Goal: Task Accomplishment & Management: Use online tool/utility

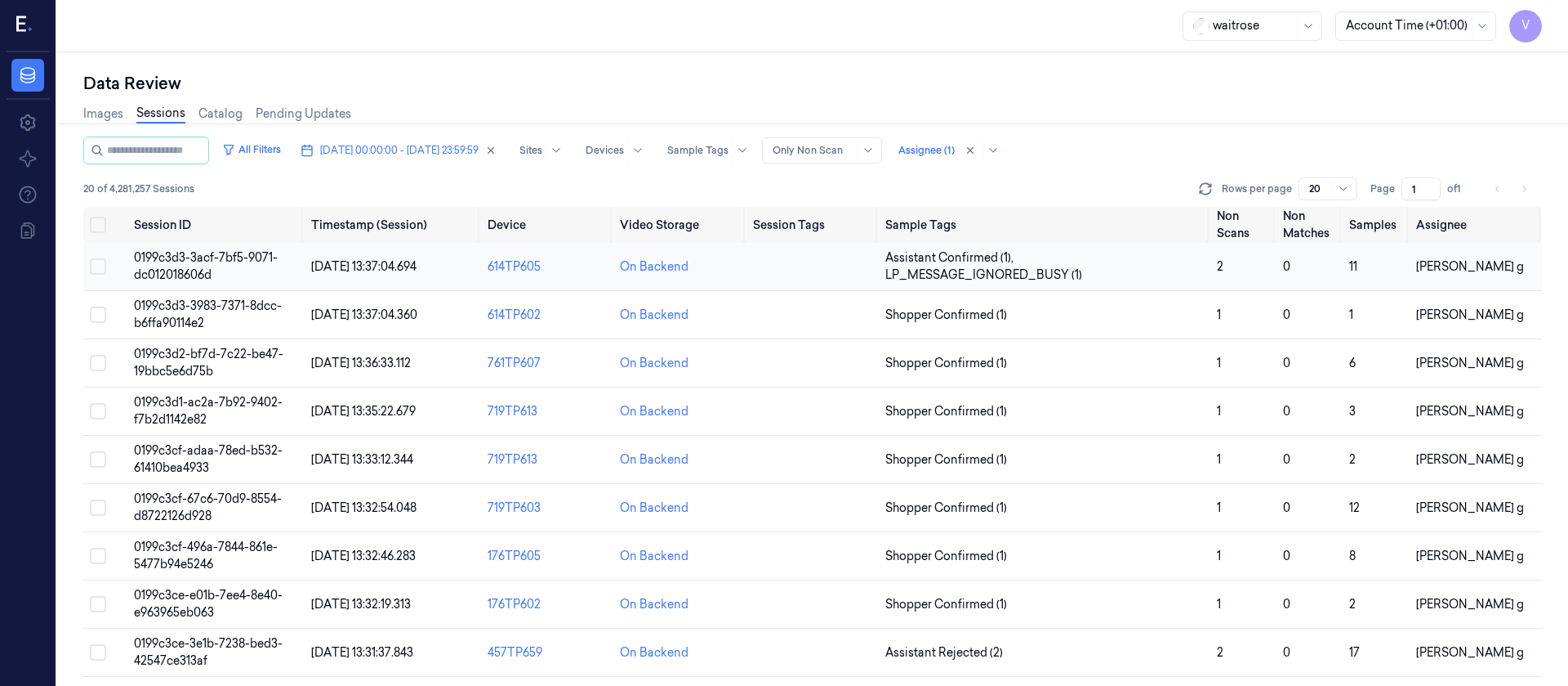
click at [763, 267] on td at bounding box center [812, 267] width 132 height 48
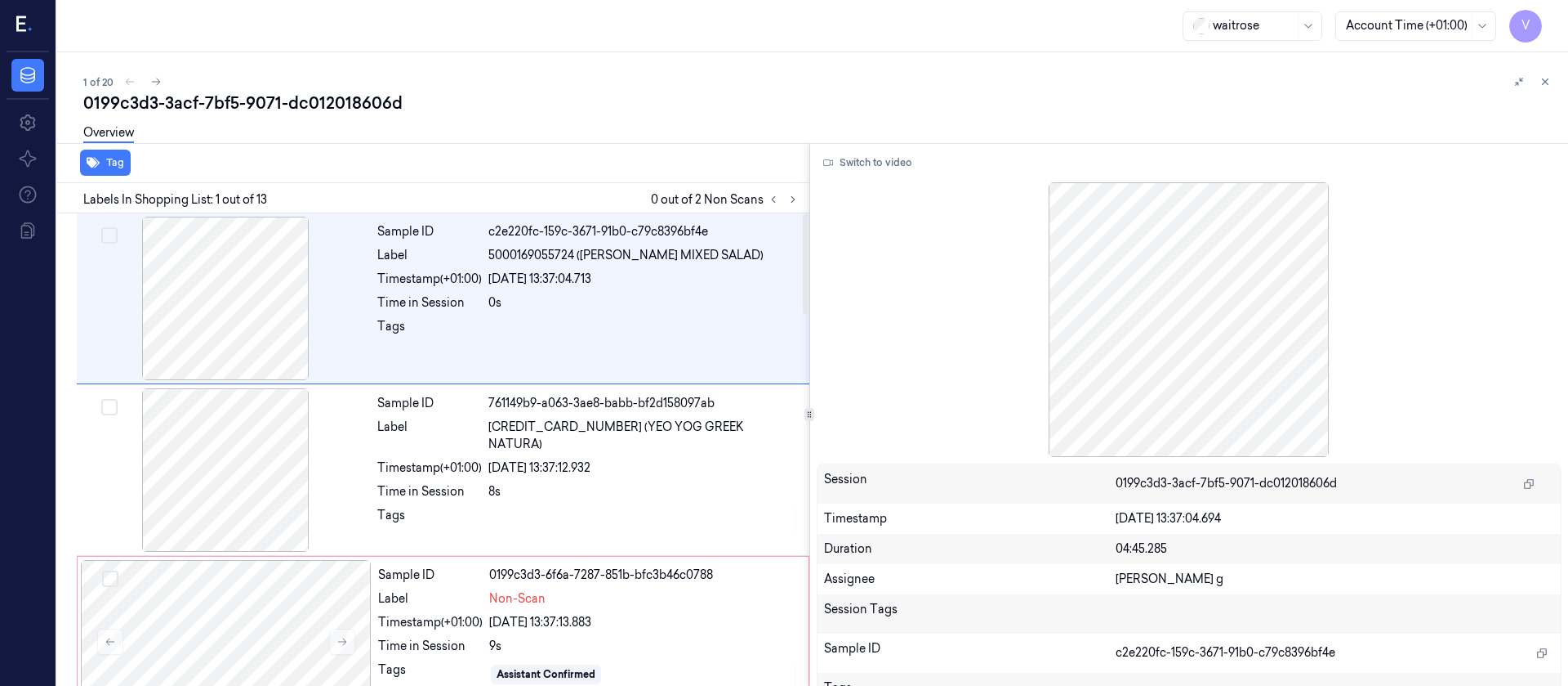
click at [623, 111] on div "0199c3d3-3acf-7bf5-9071-dc012018606d" at bounding box center [819, 103] width 1472 height 23
click at [797, 194] on icon at bounding box center [793, 200] width 12 height 12
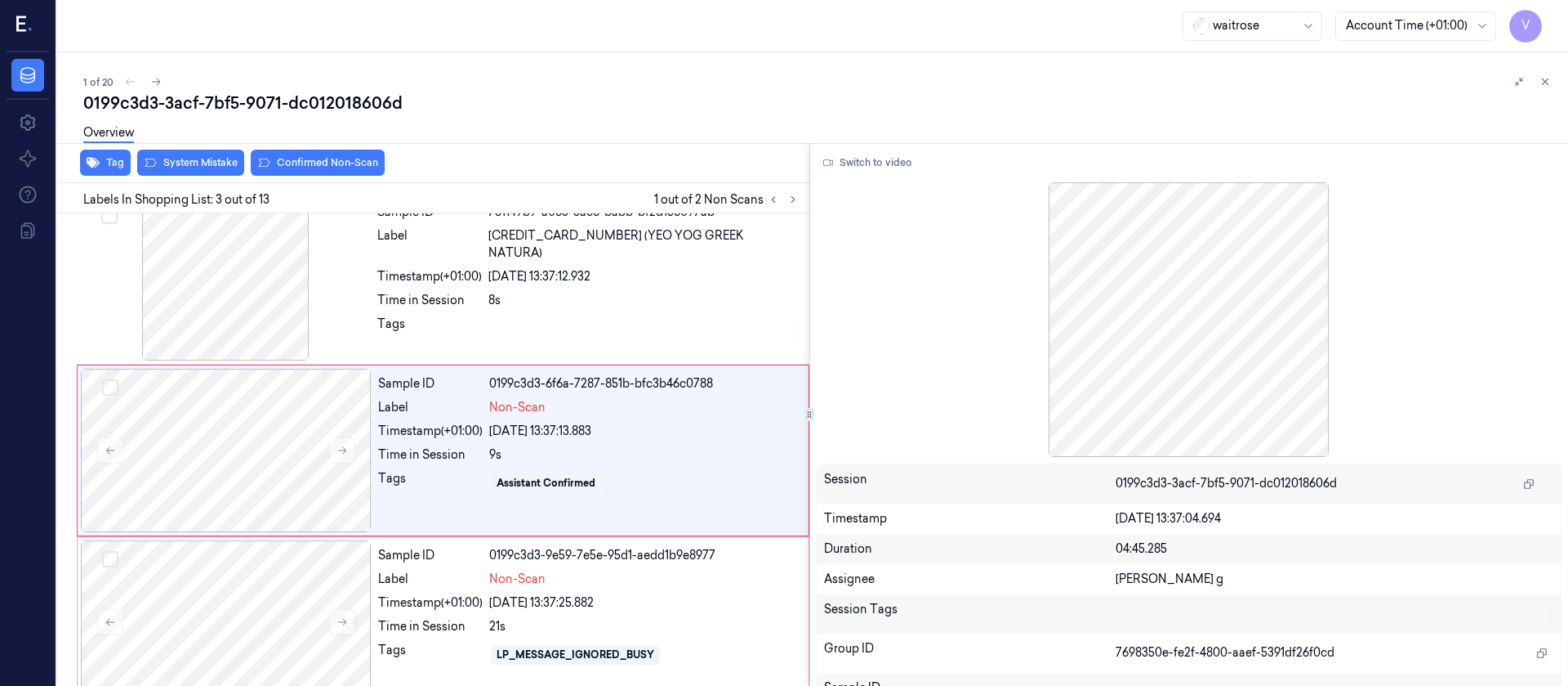
scroll to position [192, 0]
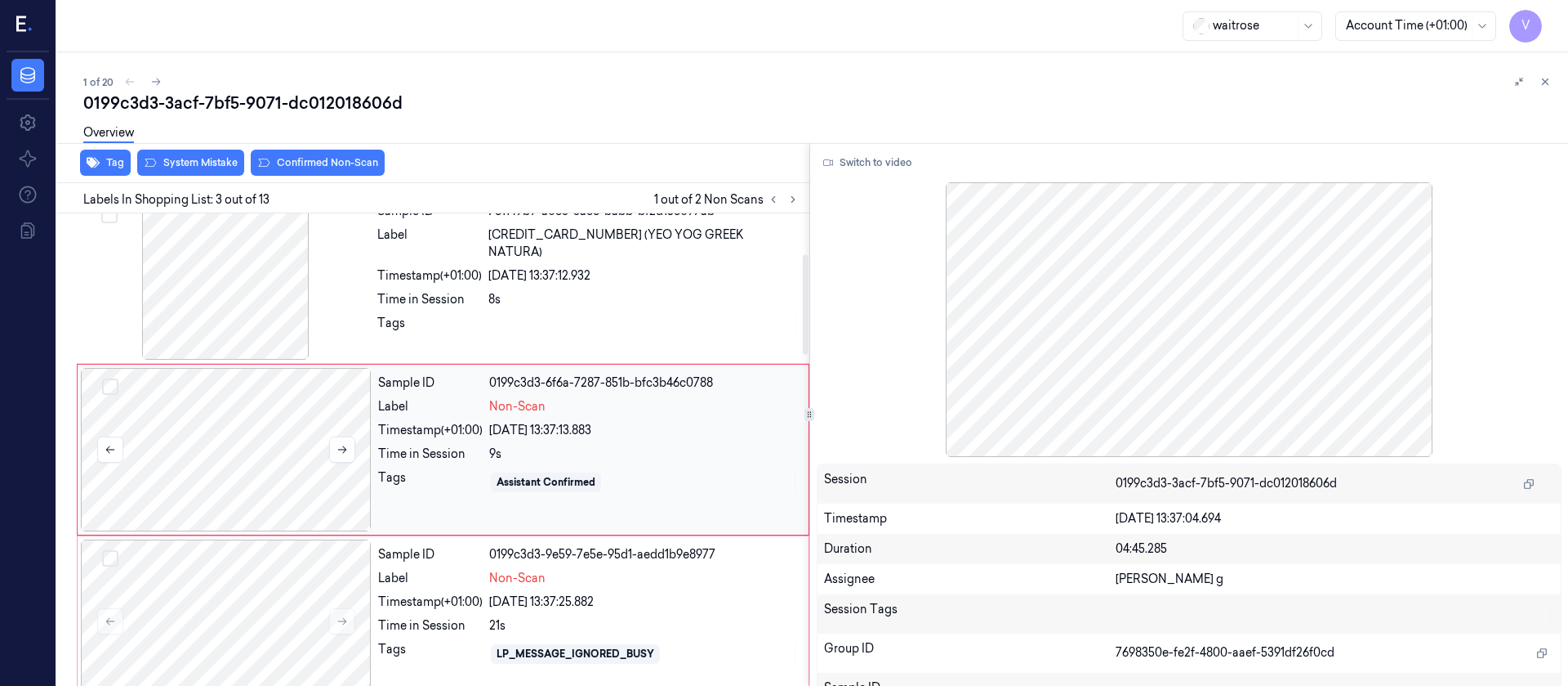
click at [204, 469] on div at bounding box center [225, 449] width 291 height 163
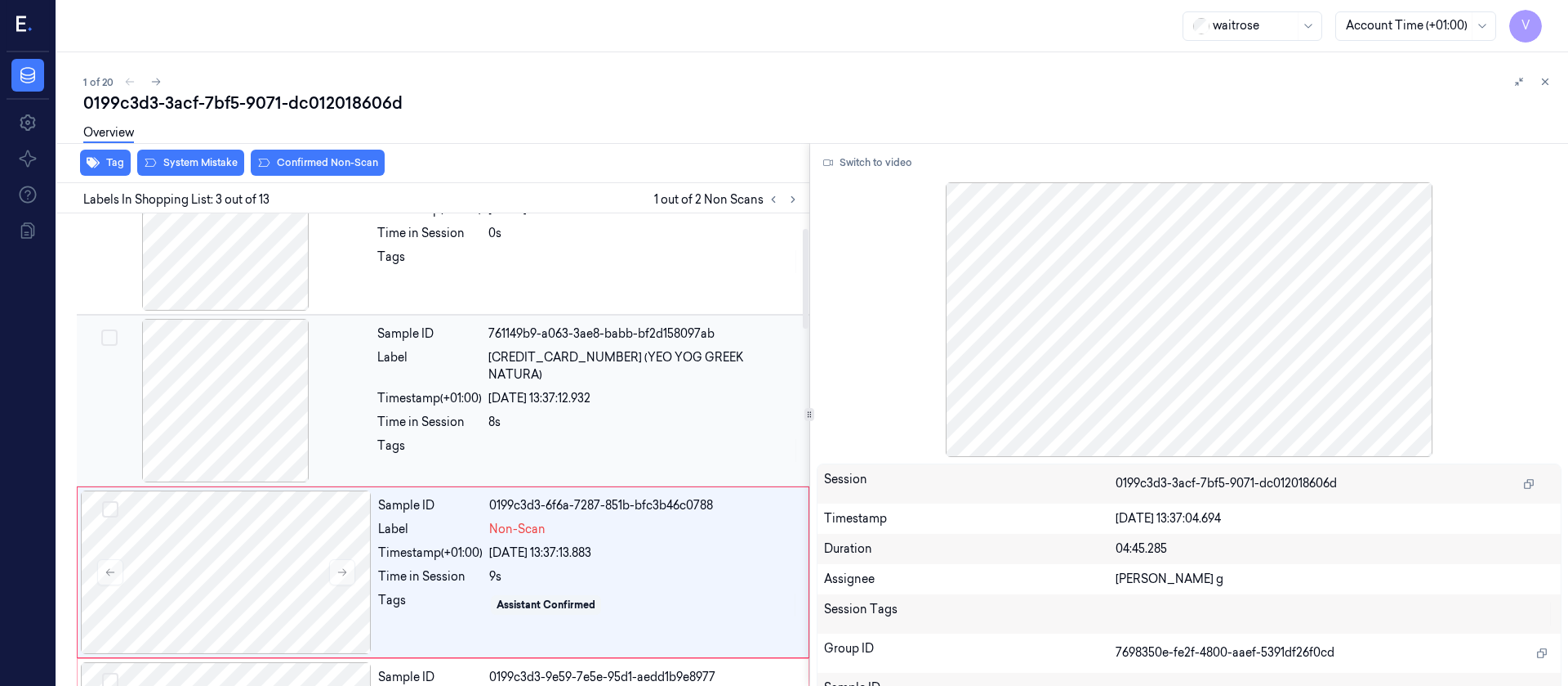
click at [233, 338] on div at bounding box center [224, 400] width 291 height 163
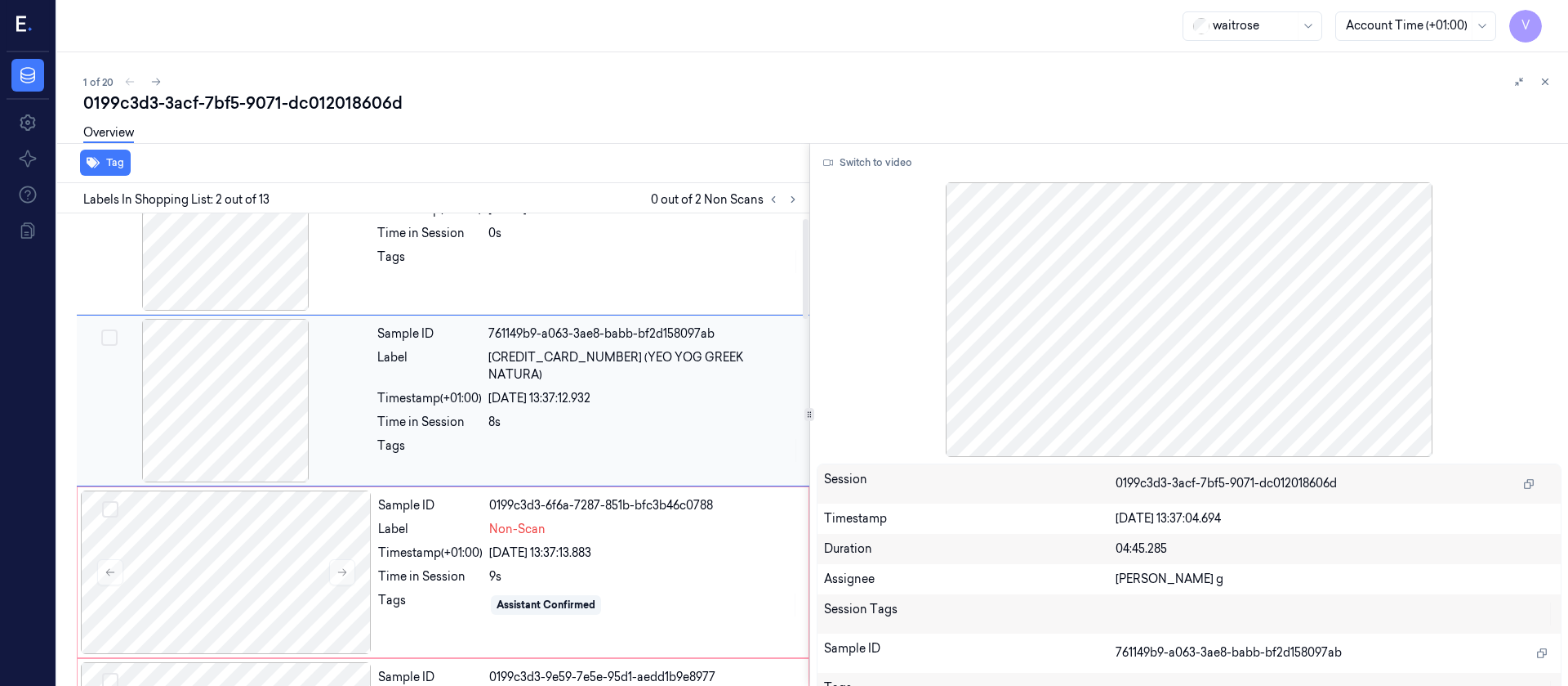
scroll to position [20, 0]
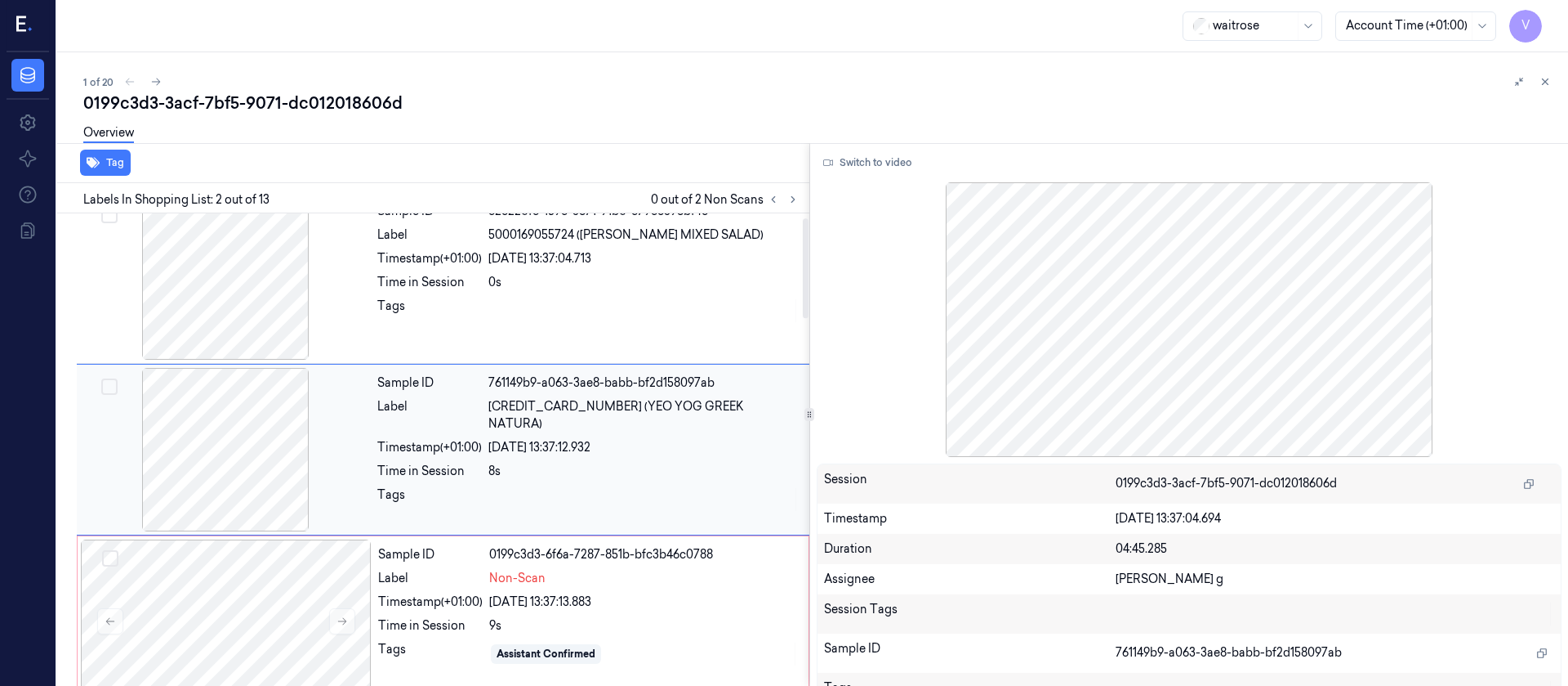
click at [236, 414] on div at bounding box center [224, 449] width 291 height 163
click at [234, 480] on div at bounding box center [224, 449] width 291 height 163
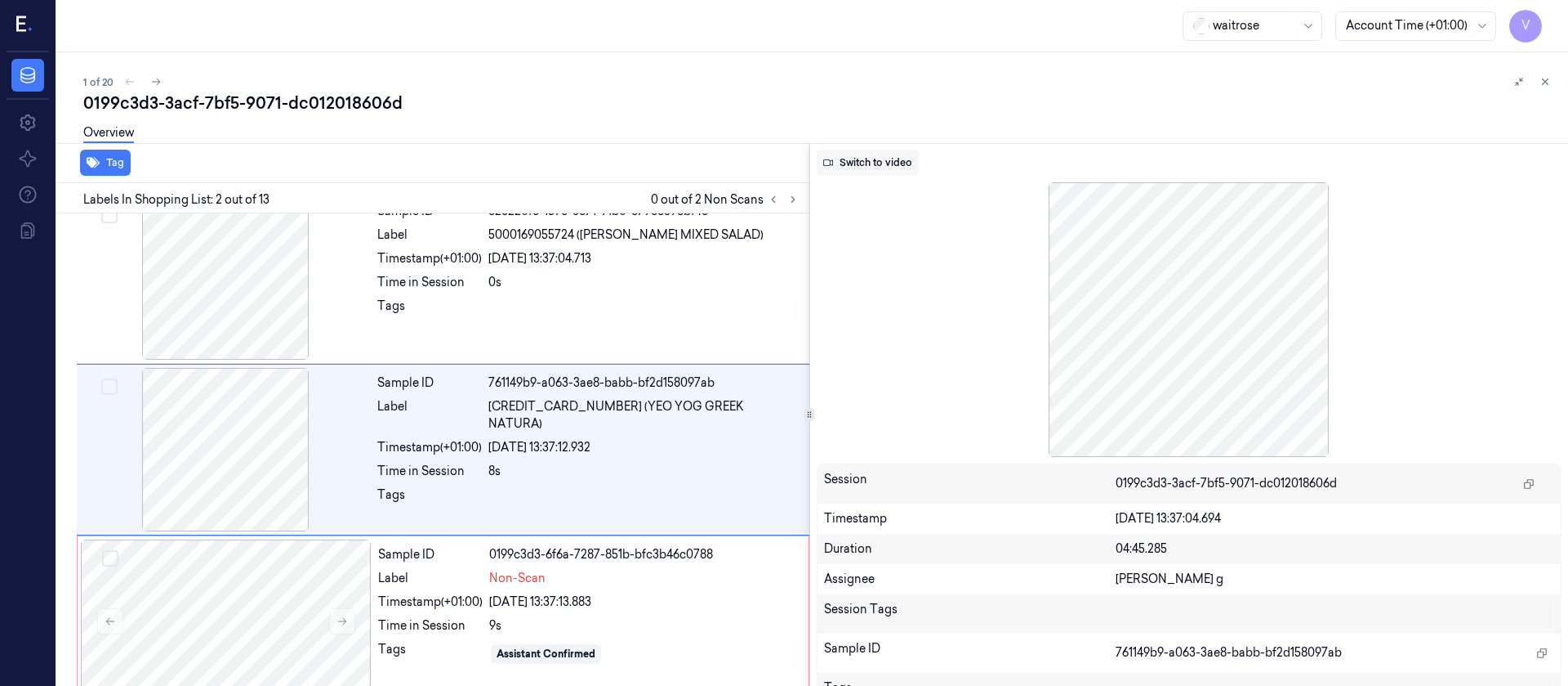
click at [852, 175] on button "Switch to video" at bounding box center [868, 162] width 102 height 26
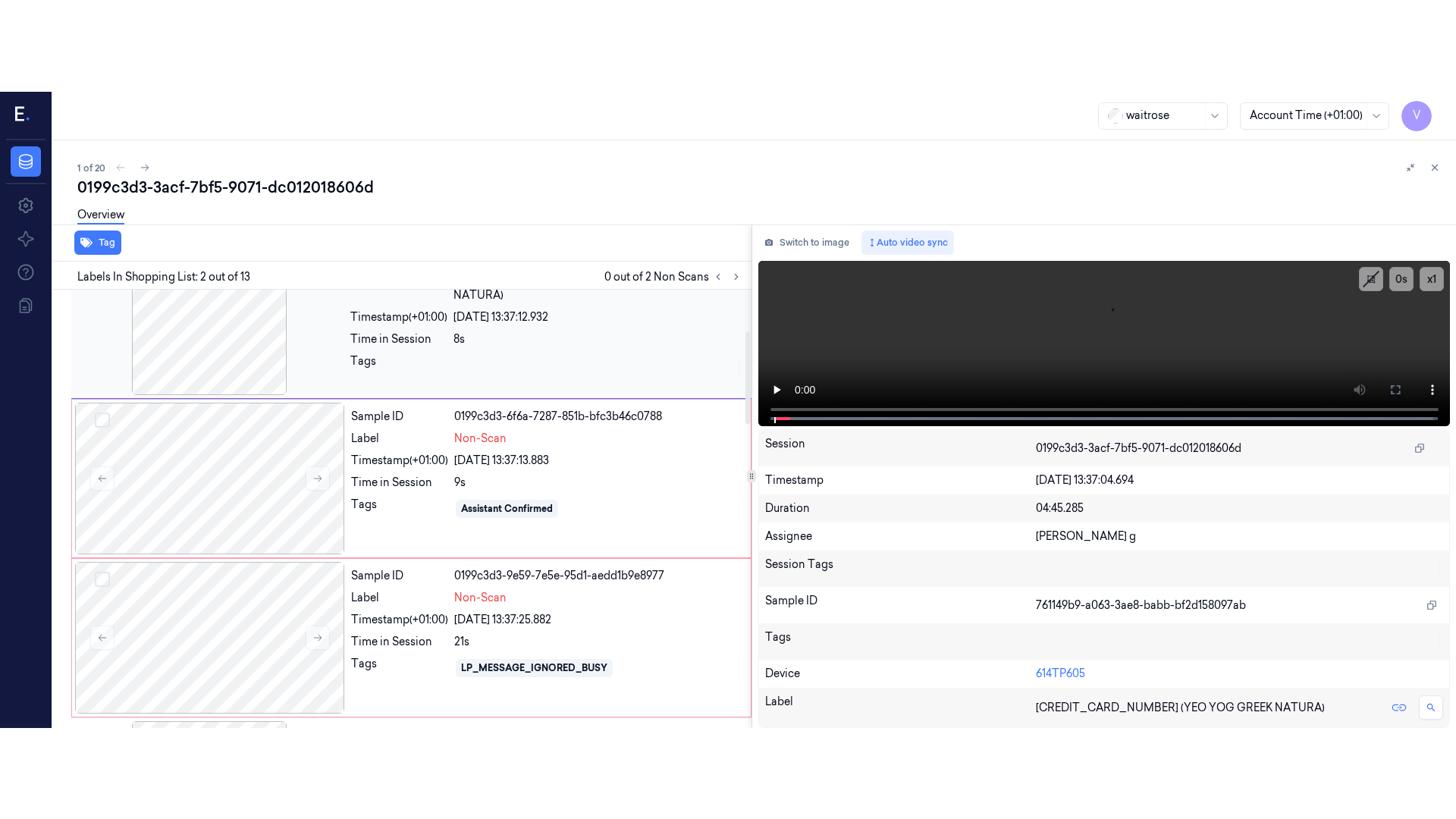
scroll to position [228, 0]
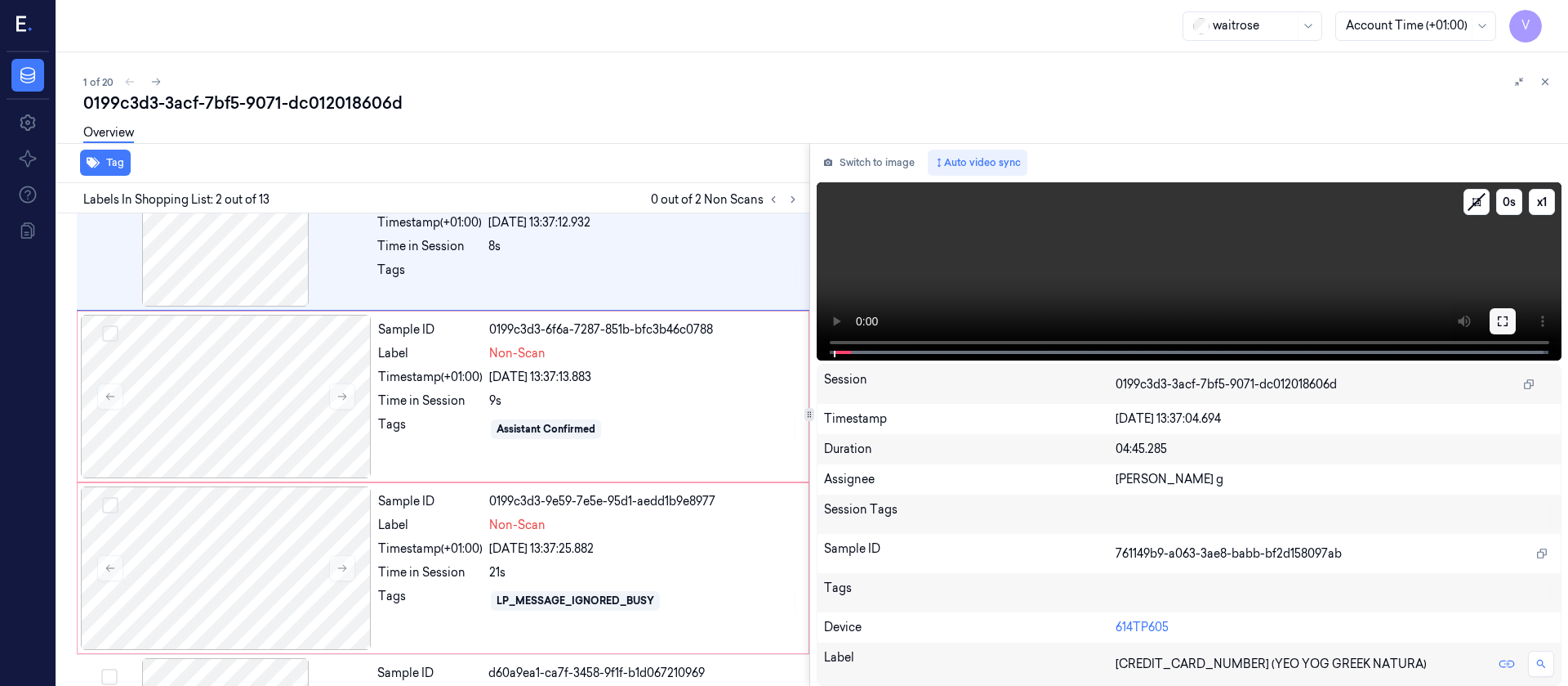
click at [1502, 327] on icon at bounding box center [1503, 321] width 13 height 13
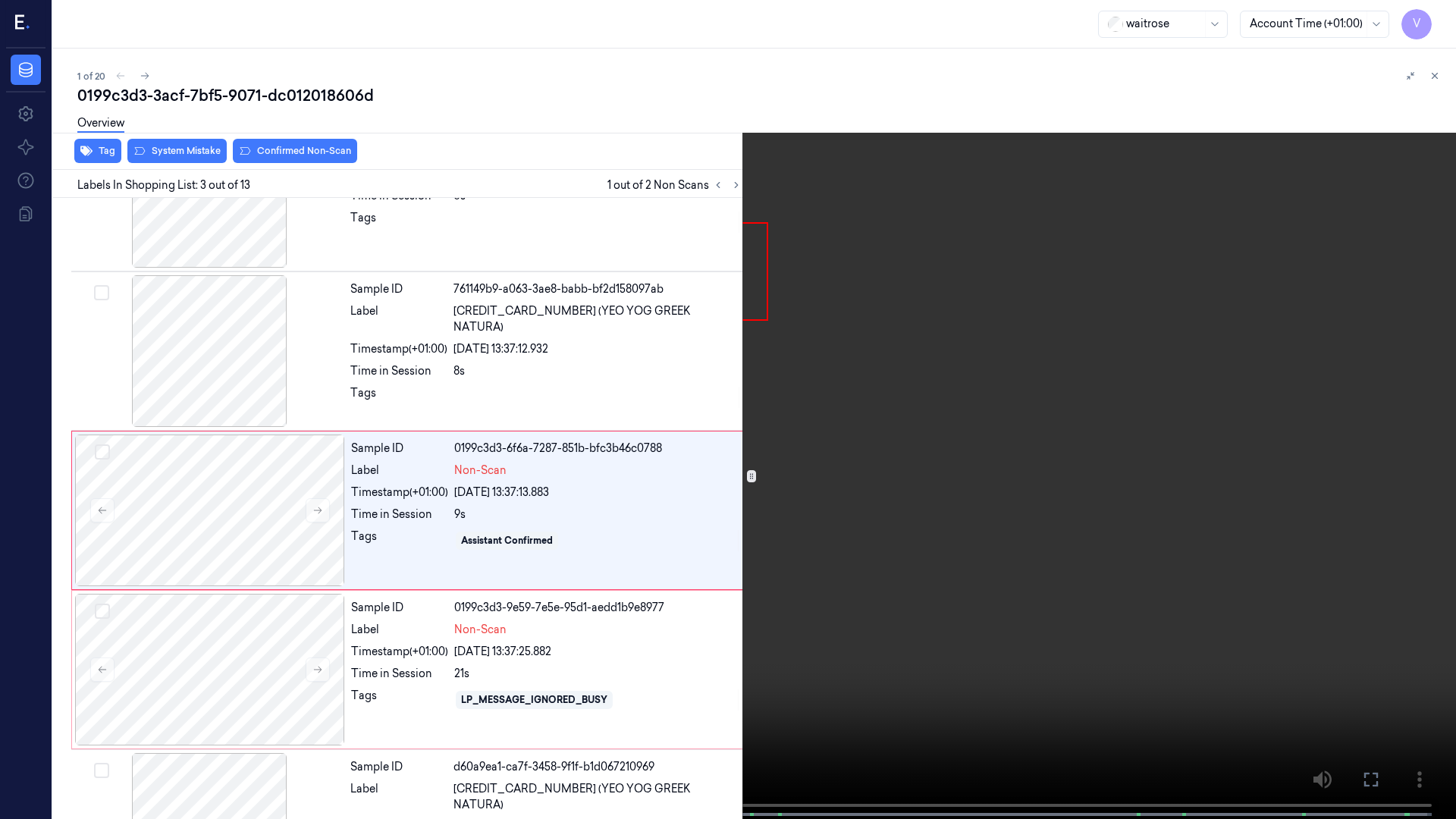
scroll to position [87, 0]
click at [22, 636] on div "x 1 0 s mt13 5000169055724 (WR ESS MIXED SALAD)" at bounding box center [728, 410] width 1456 height 819
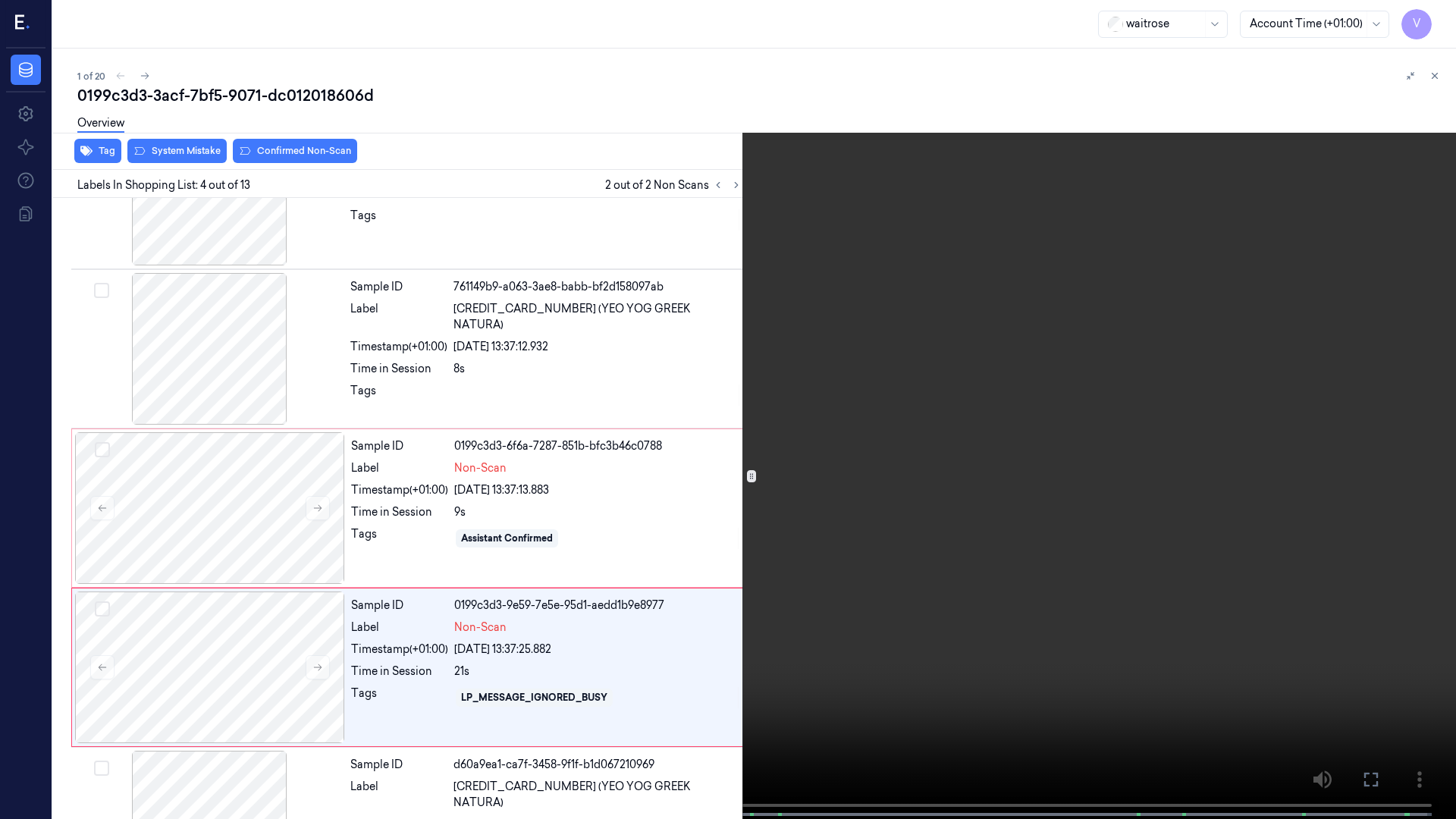
scroll to position [247, 0]
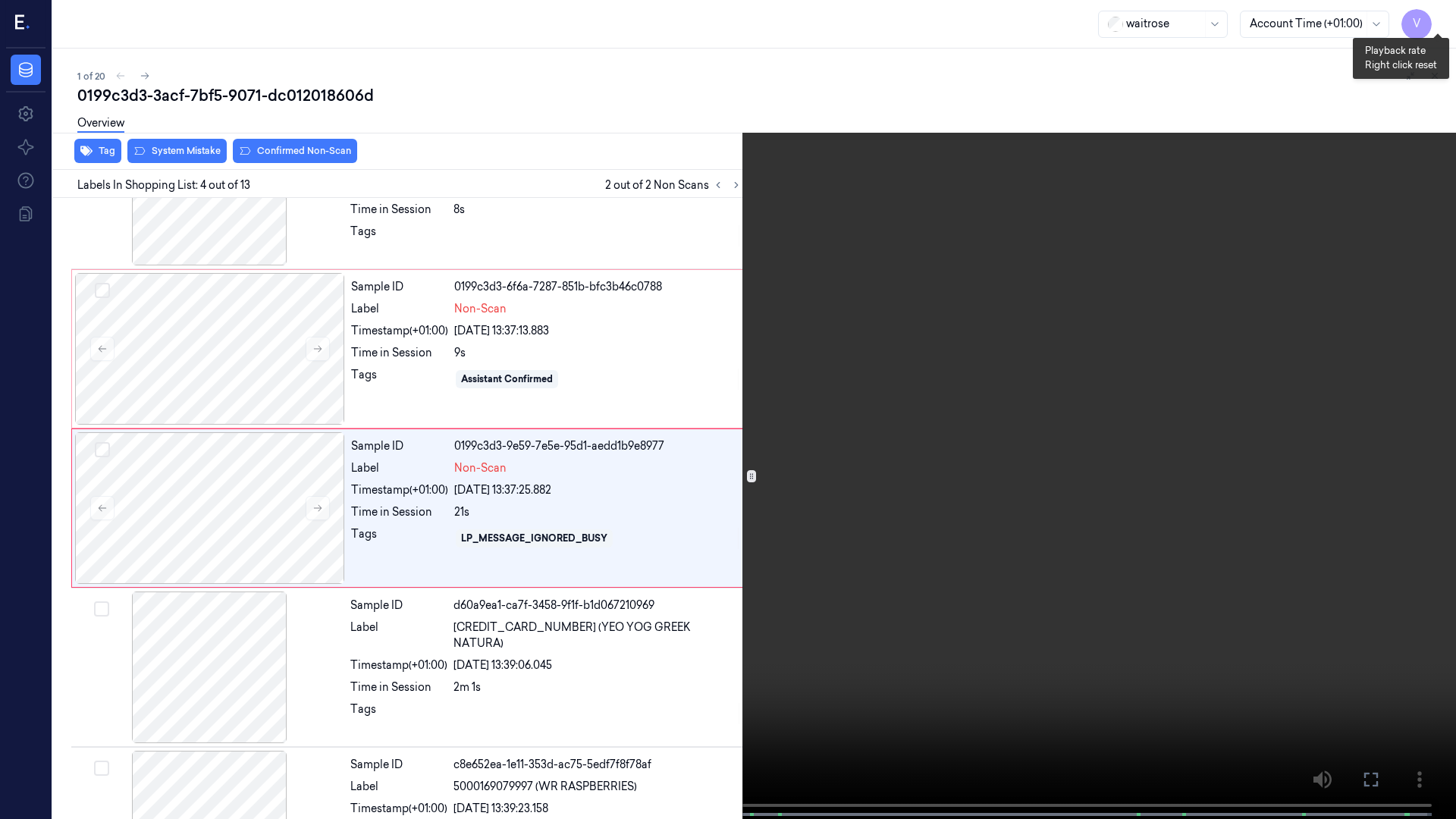
click at [1443, 18] on button "x 1" at bounding box center [1437, 18] width 24 height 24
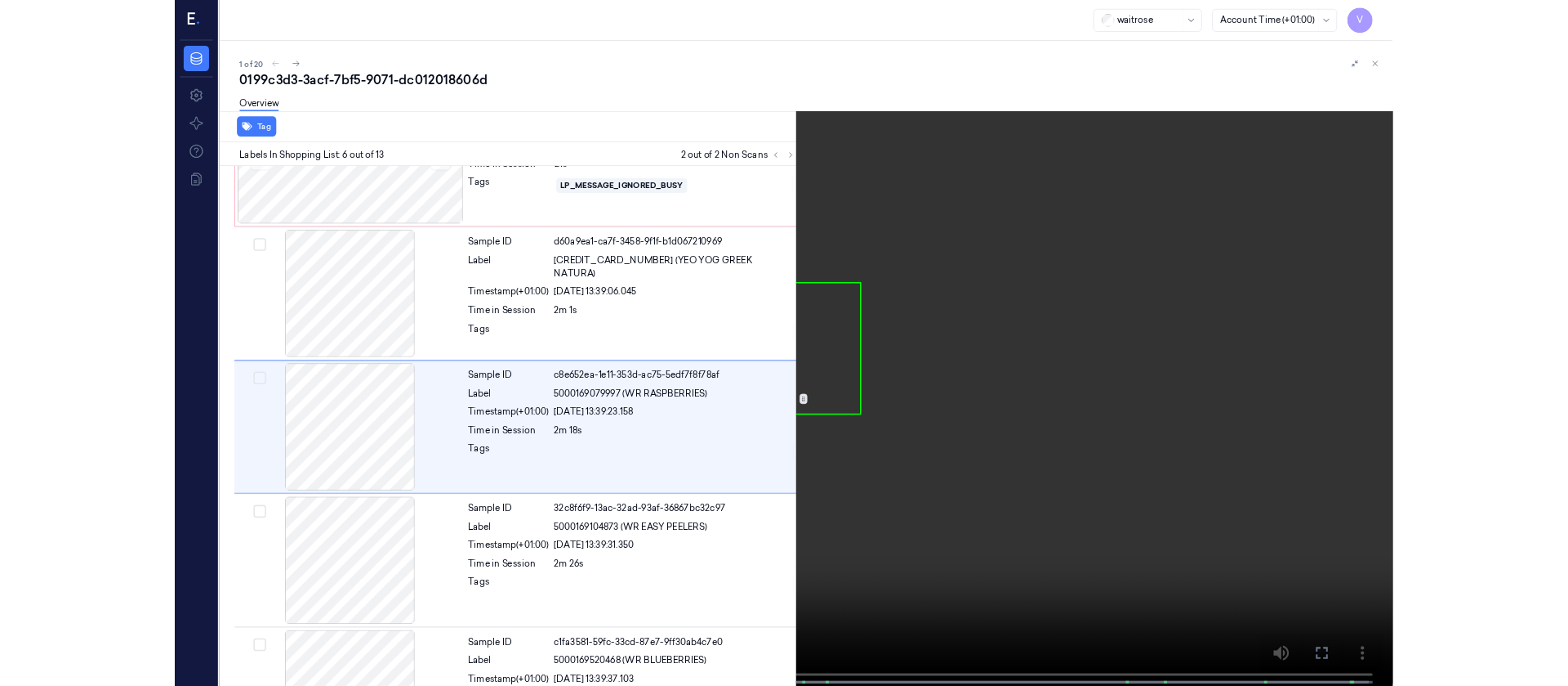
scroll to position [609, 0]
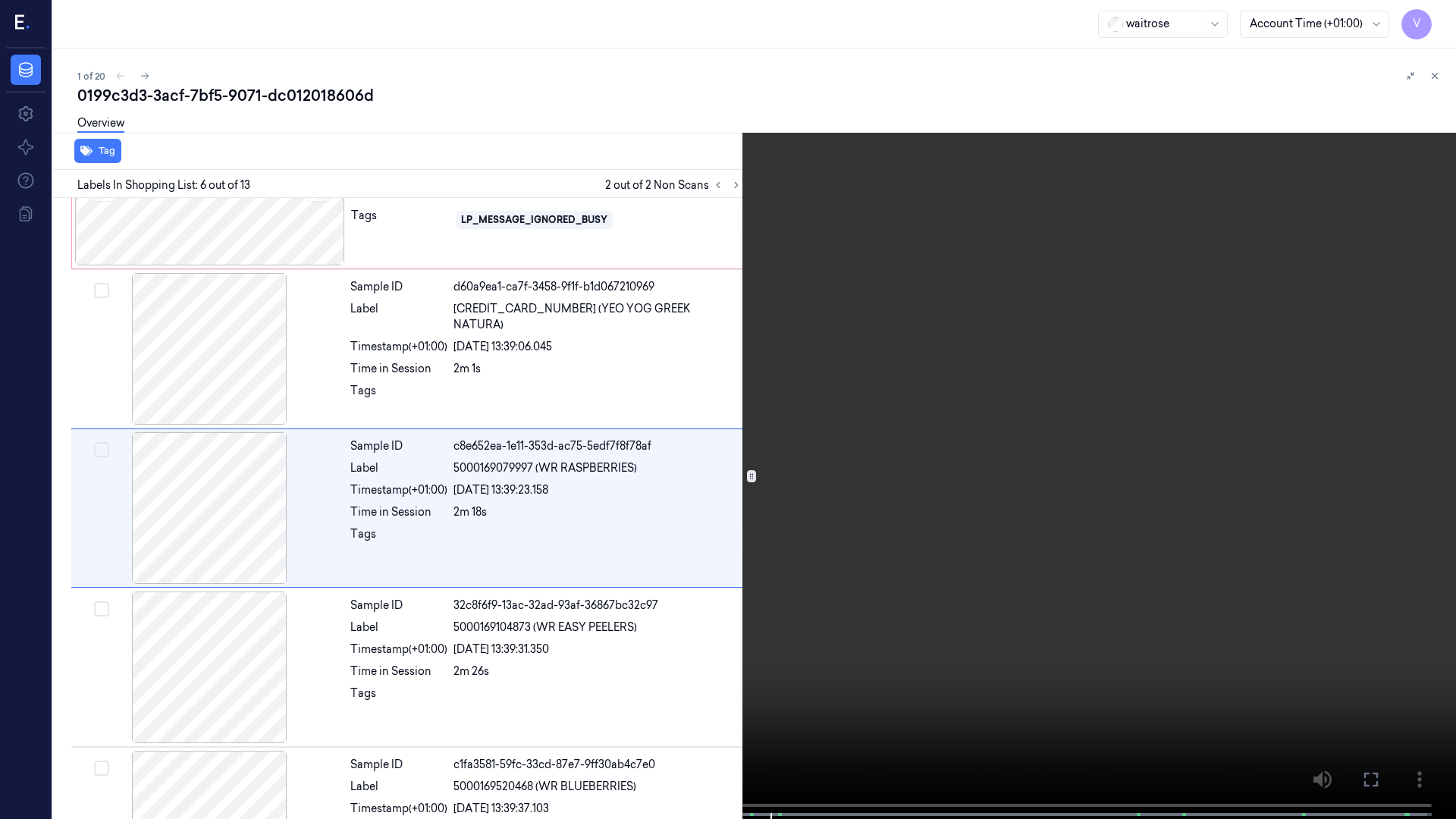
click at [0, 0] on icon at bounding box center [0, 0] width 0 height 0
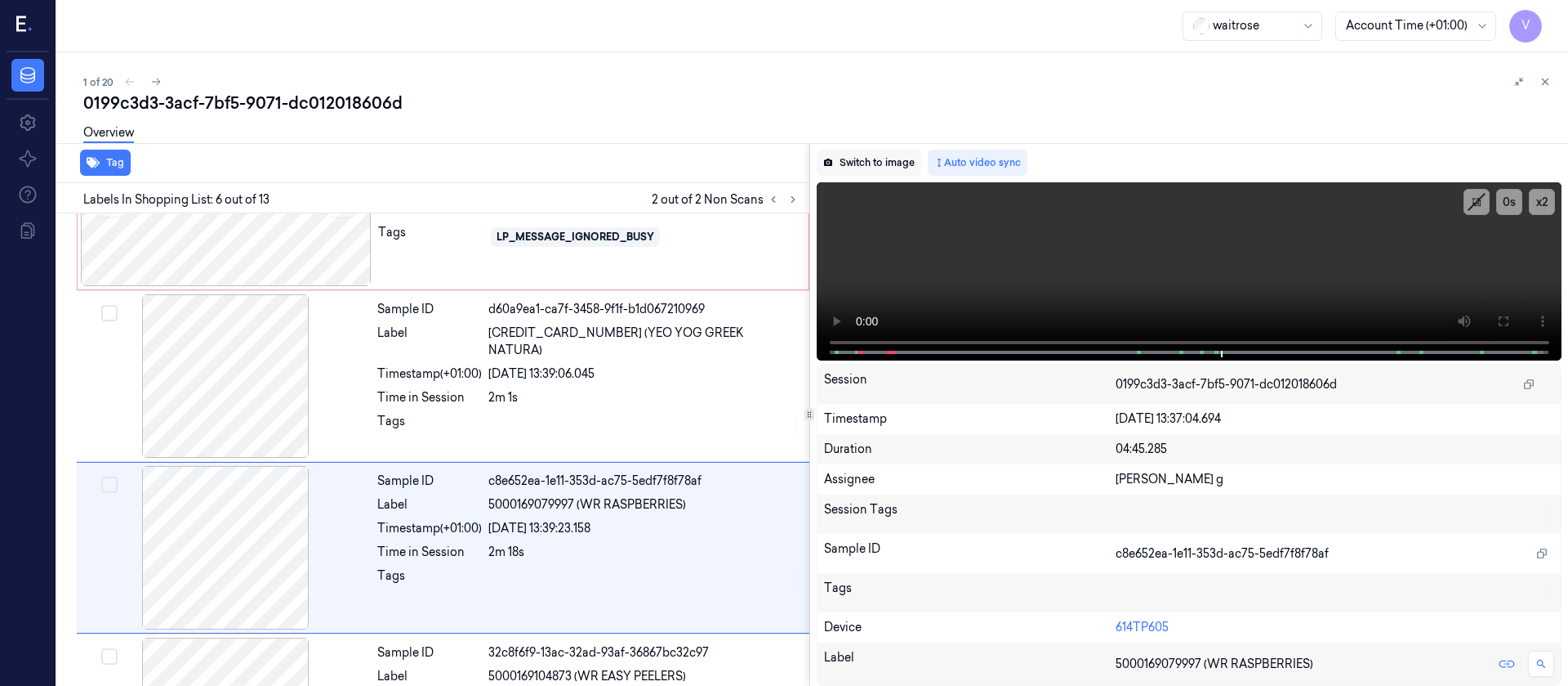
click at [876, 152] on button "Switch to image" at bounding box center [869, 162] width 105 height 26
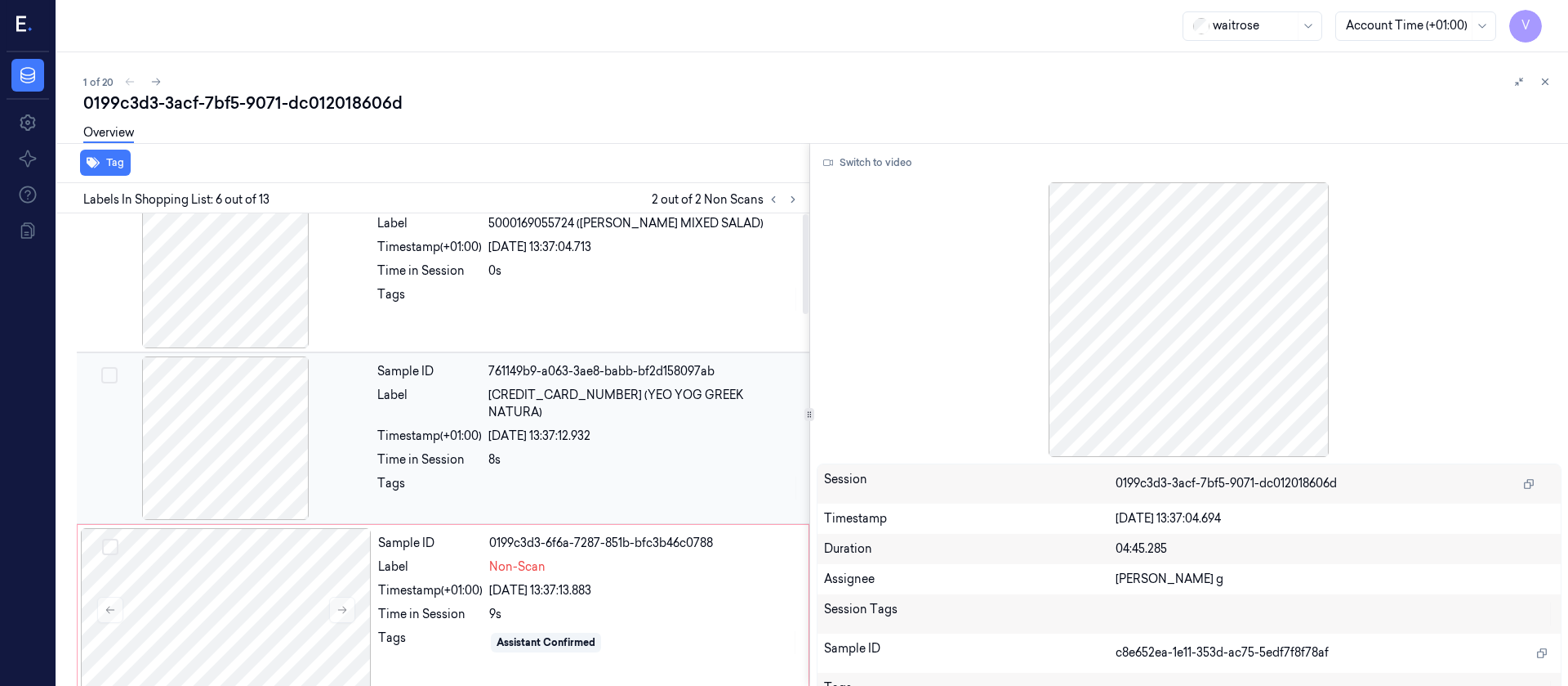
scroll to position [0, 0]
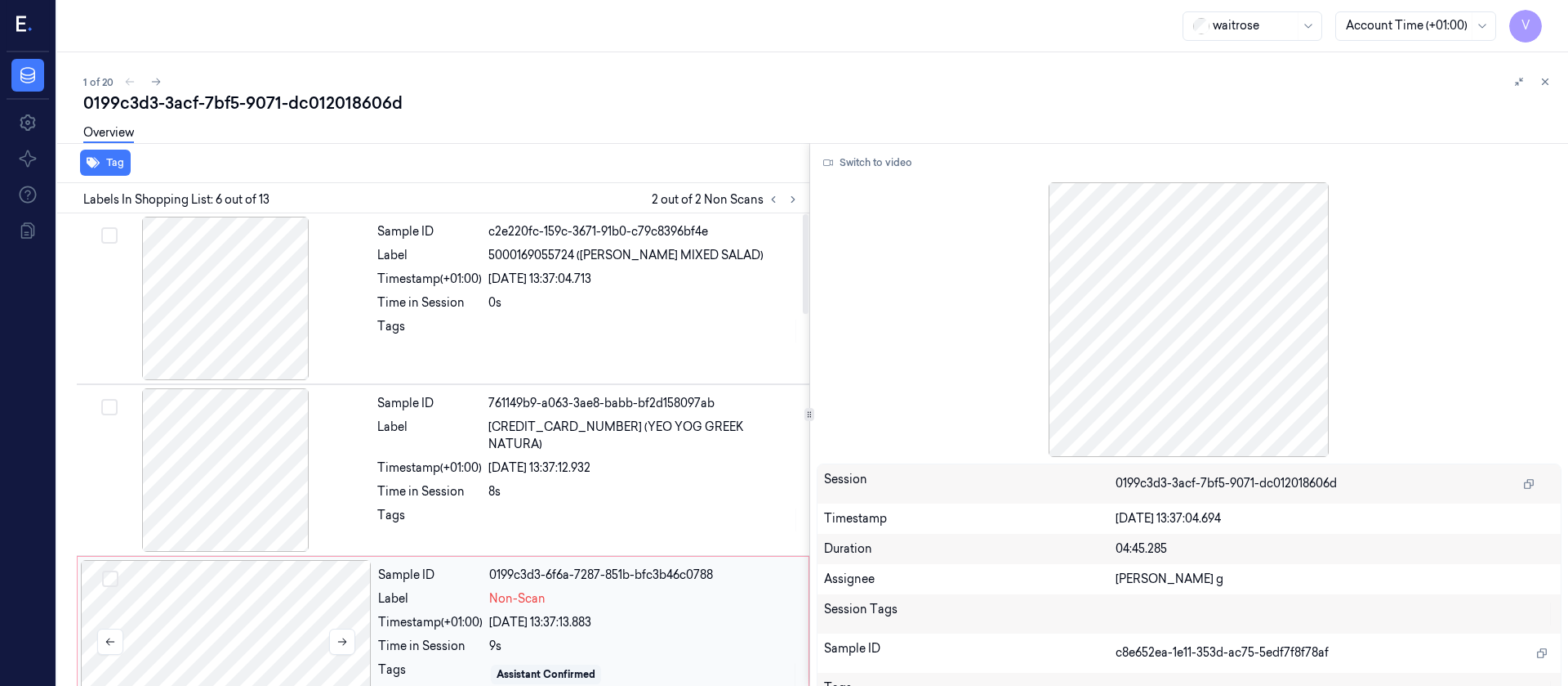
click at [244, 628] on div at bounding box center [225, 641] width 291 height 163
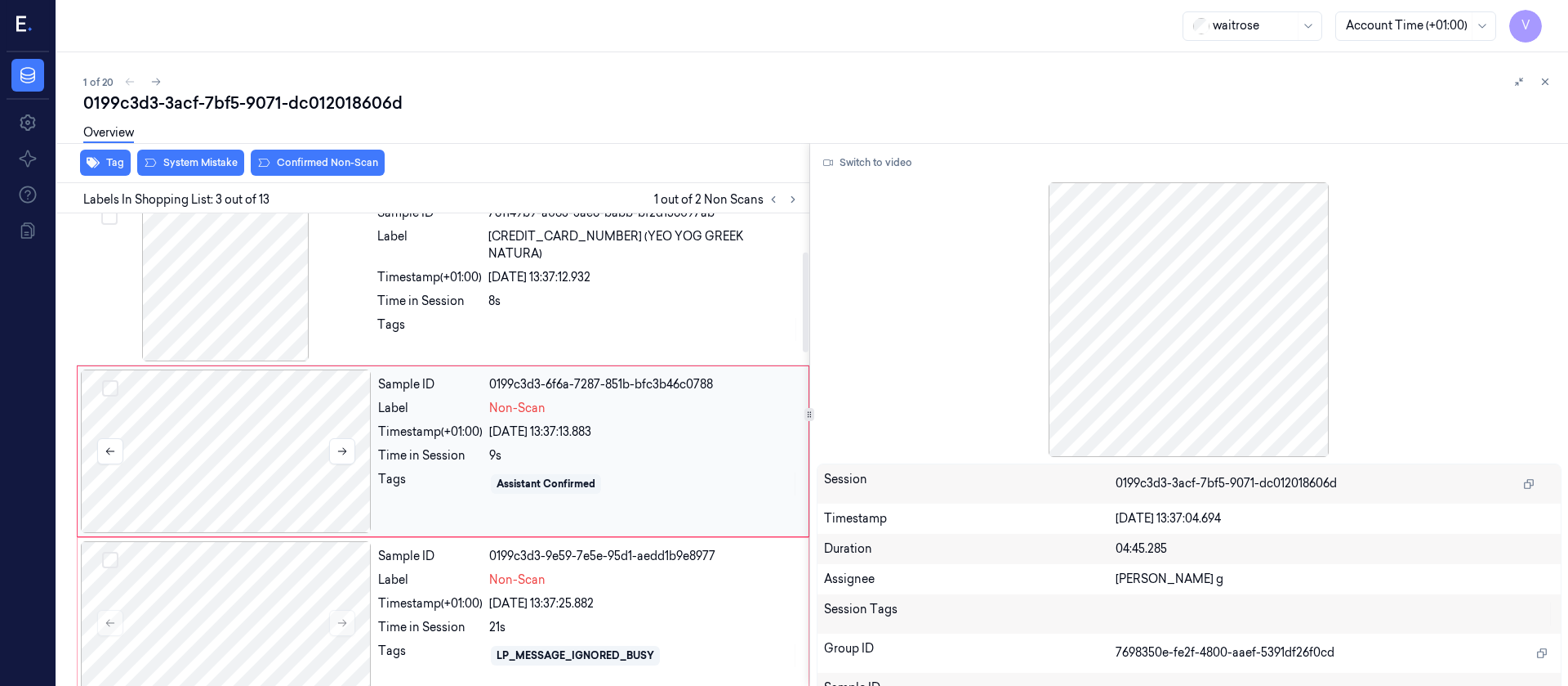
scroll to position [192, 0]
click at [233, 465] on div at bounding box center [225, 449] width 291 height 163
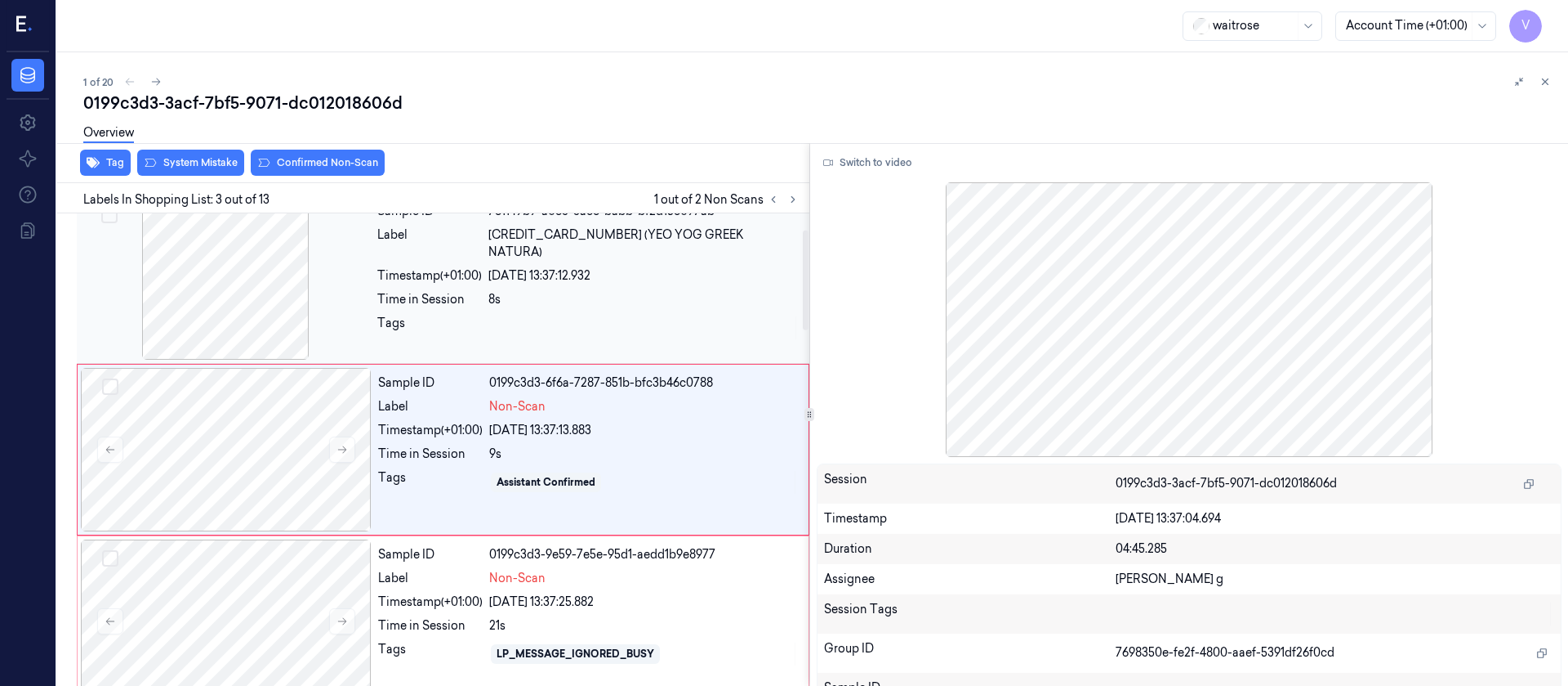
scroll to position [0, 0]
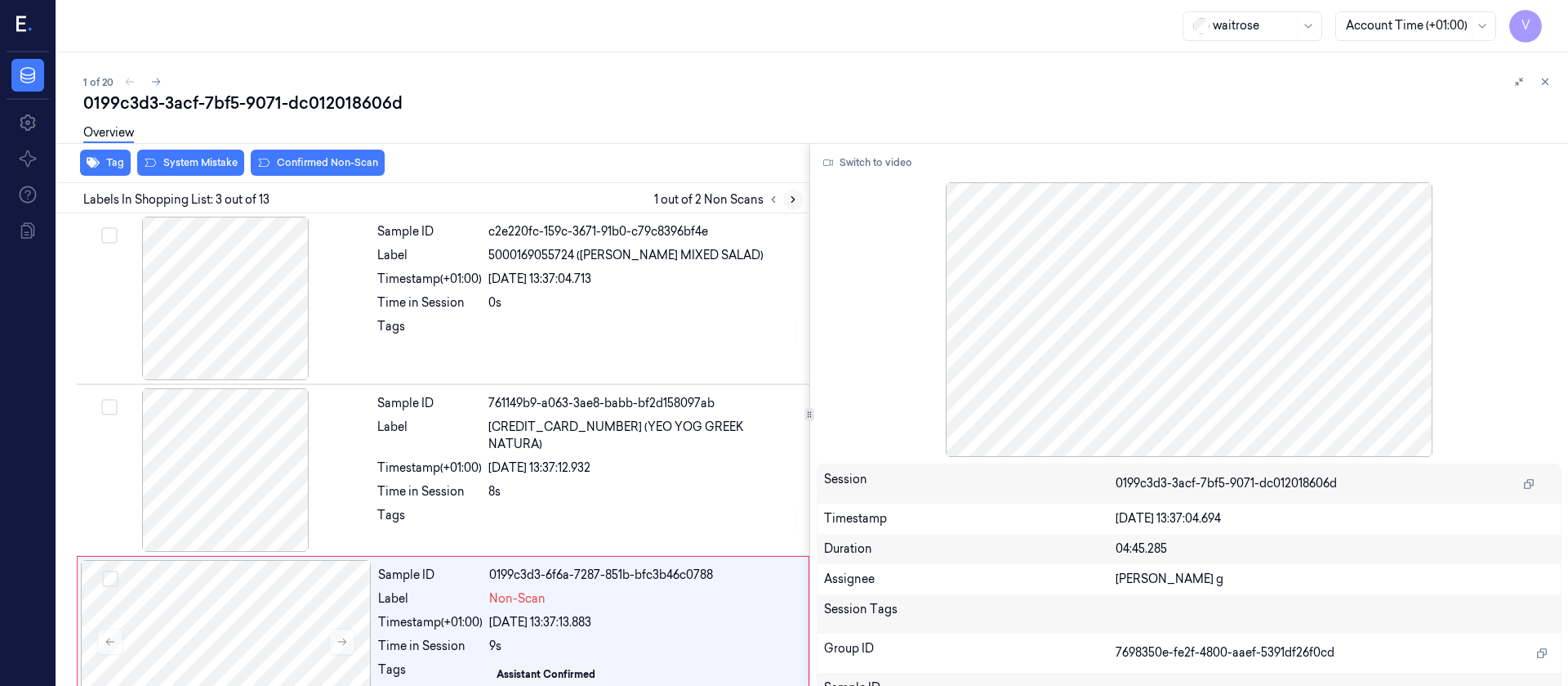
click at [798, 196] on icon at bounding box center [793, 200] width 12 height 12
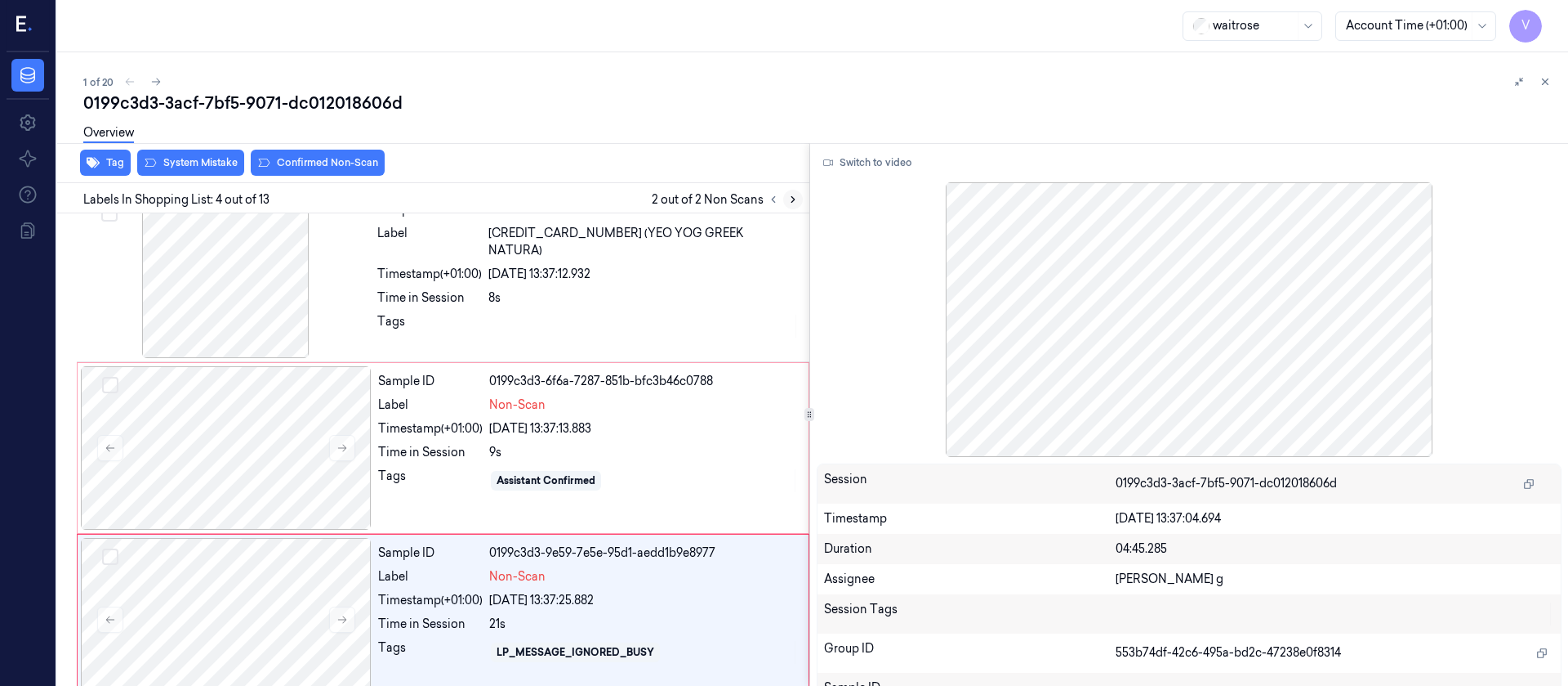
scroll to position [364, 0]
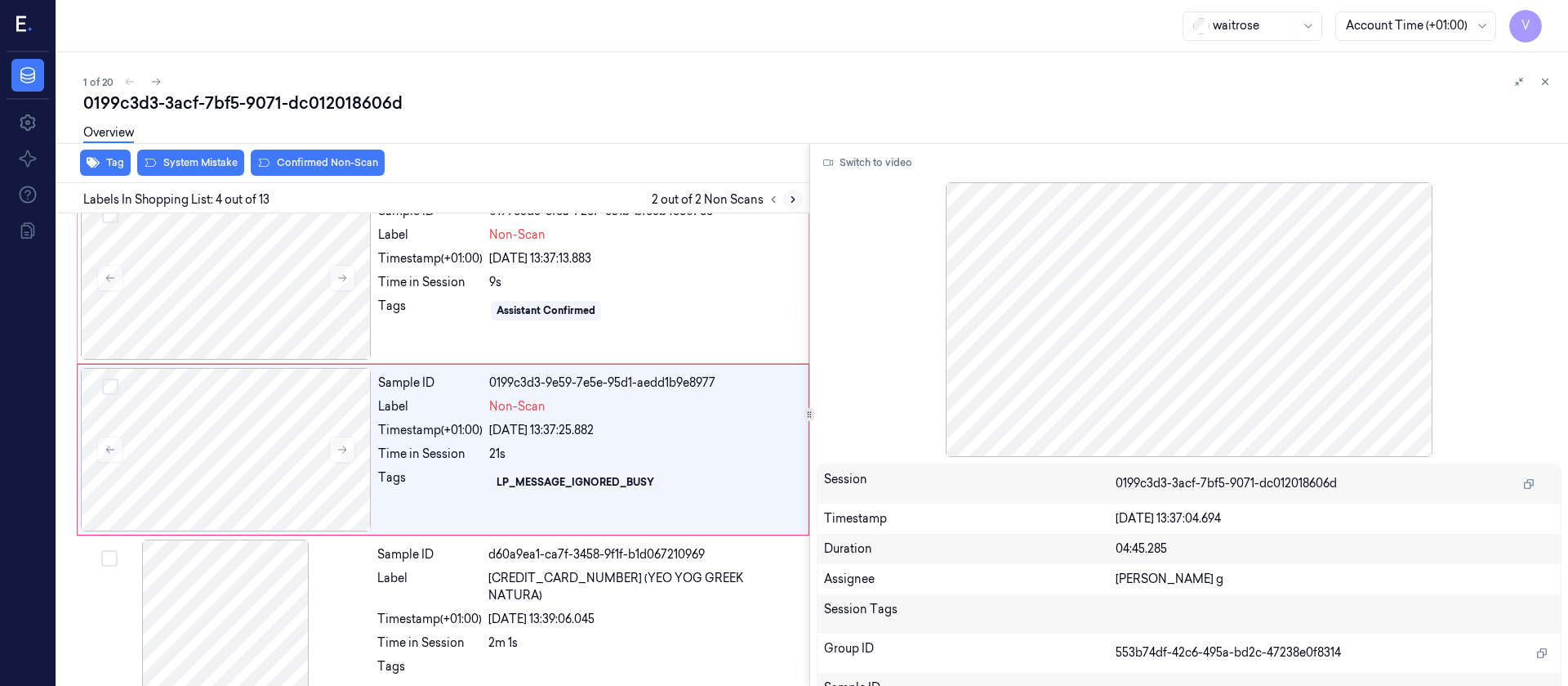
click at [798, 196] on icon at bounding box center [793, 200] width 12 height 12
click at [770, 196] on icon at bounding box center [774, 200] width 12 height 12
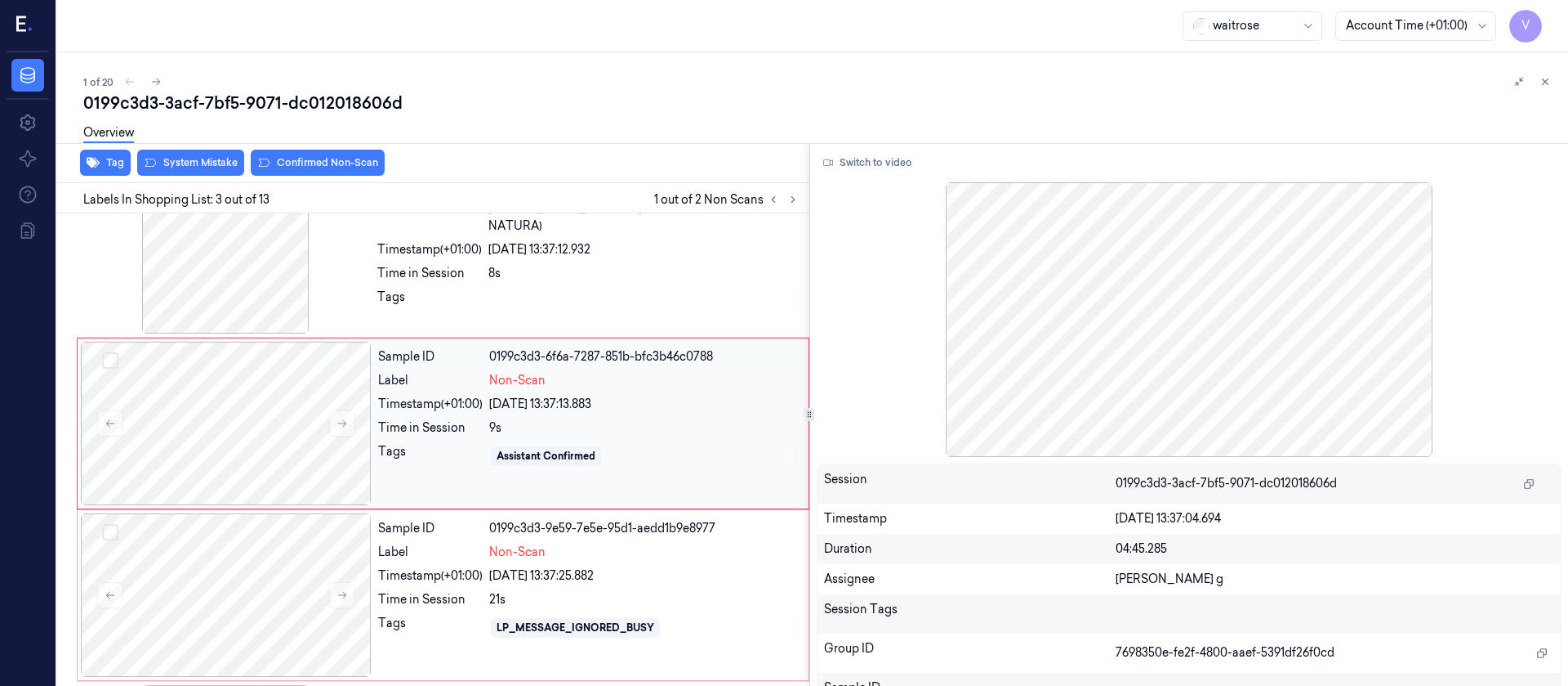
scroll to position [192, 0]
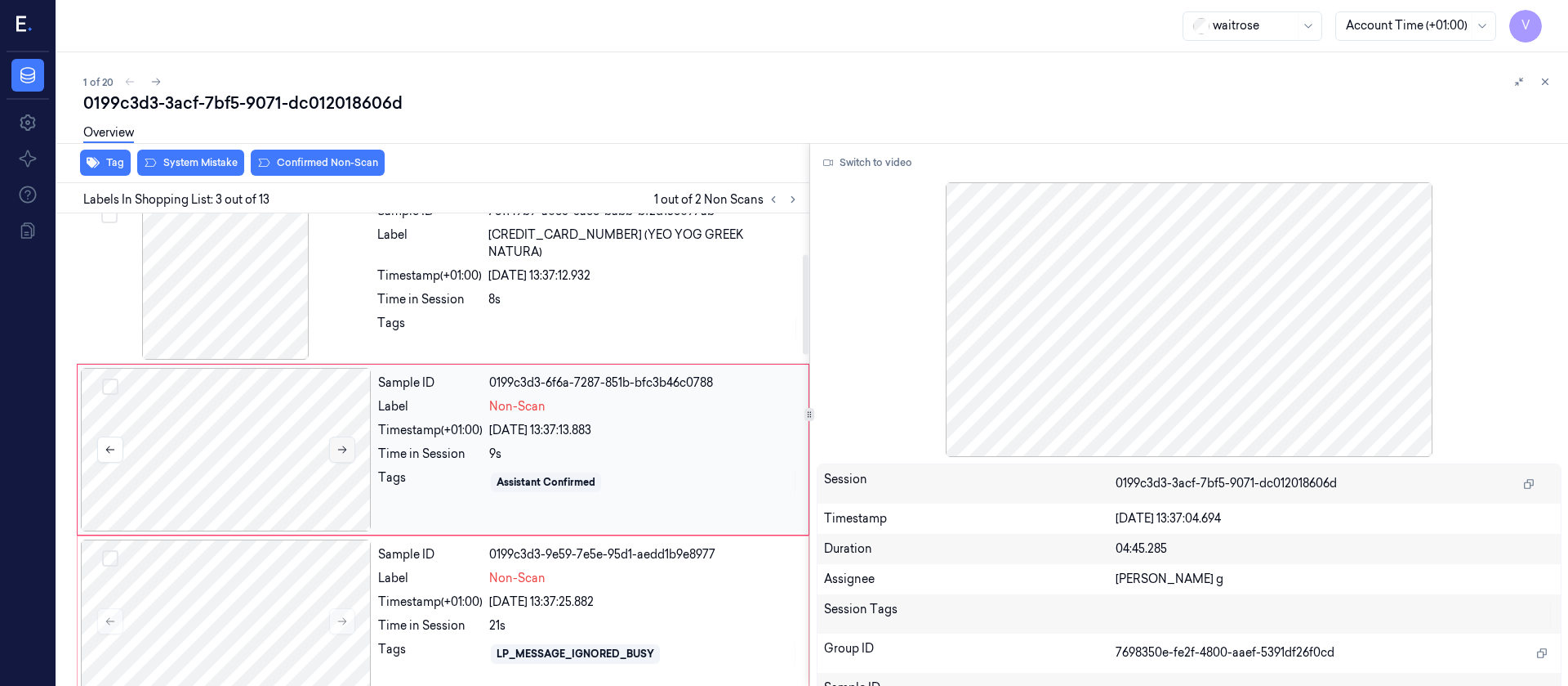
click at [344, 441] on button at bounding box center [341, 449] width 26 height 26
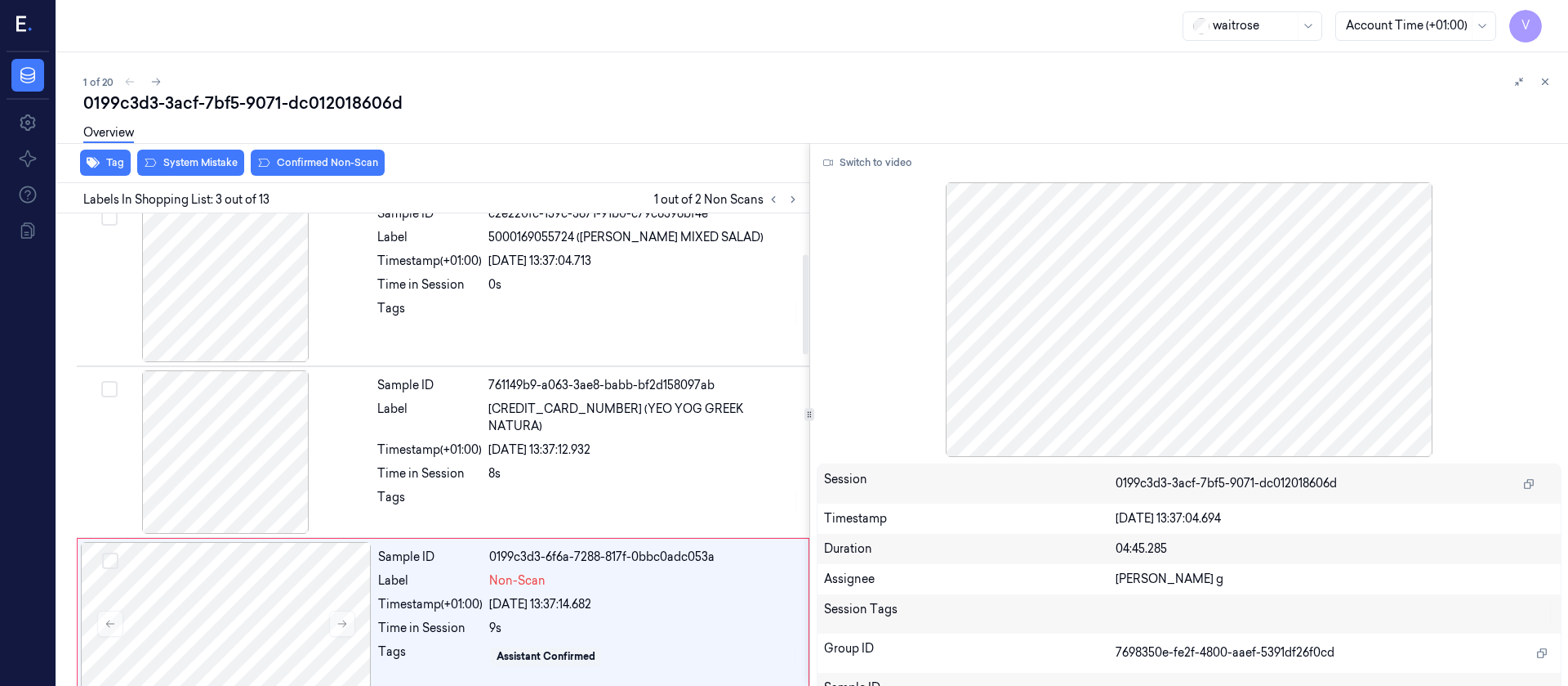
scroll to position [0, 0]
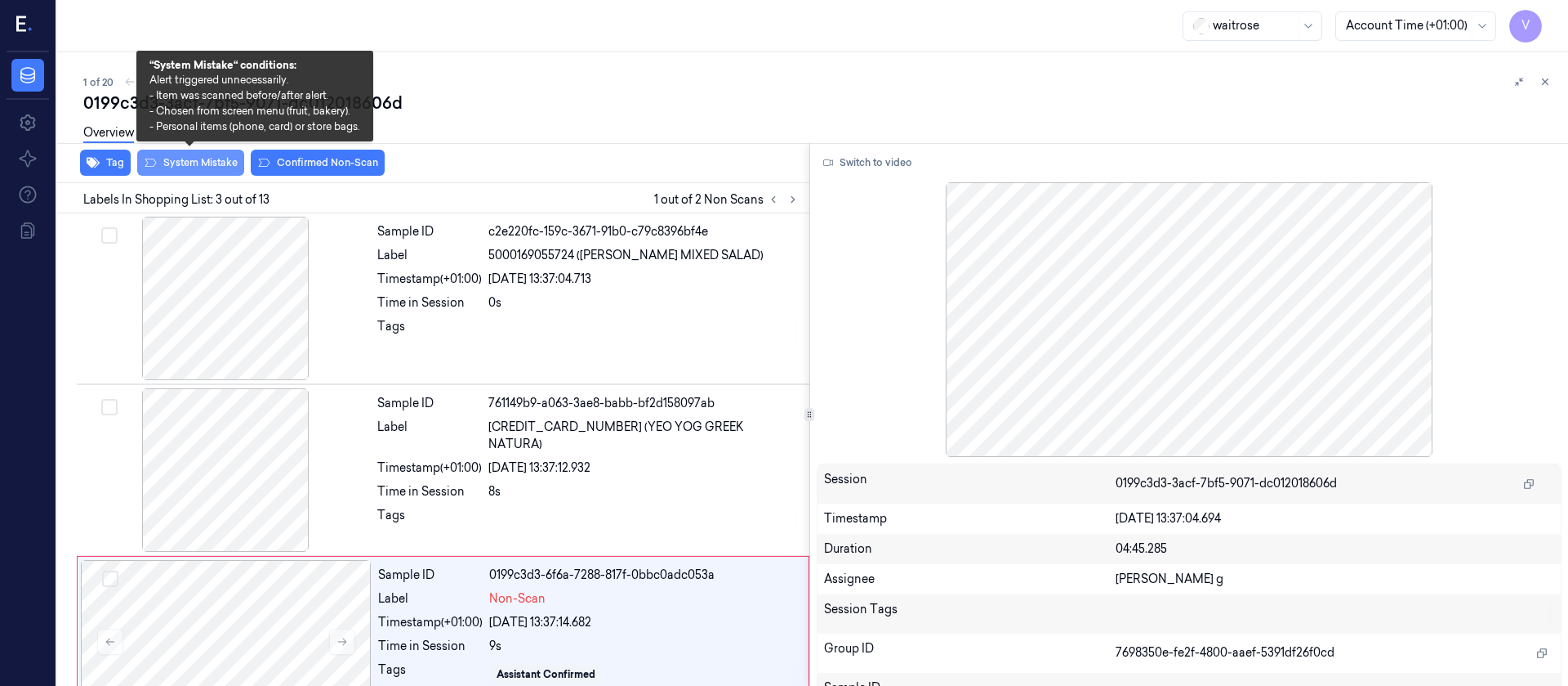
click at [196, 159] on button "System Mistake" at bounding box center [191, 162] width 107 height 26
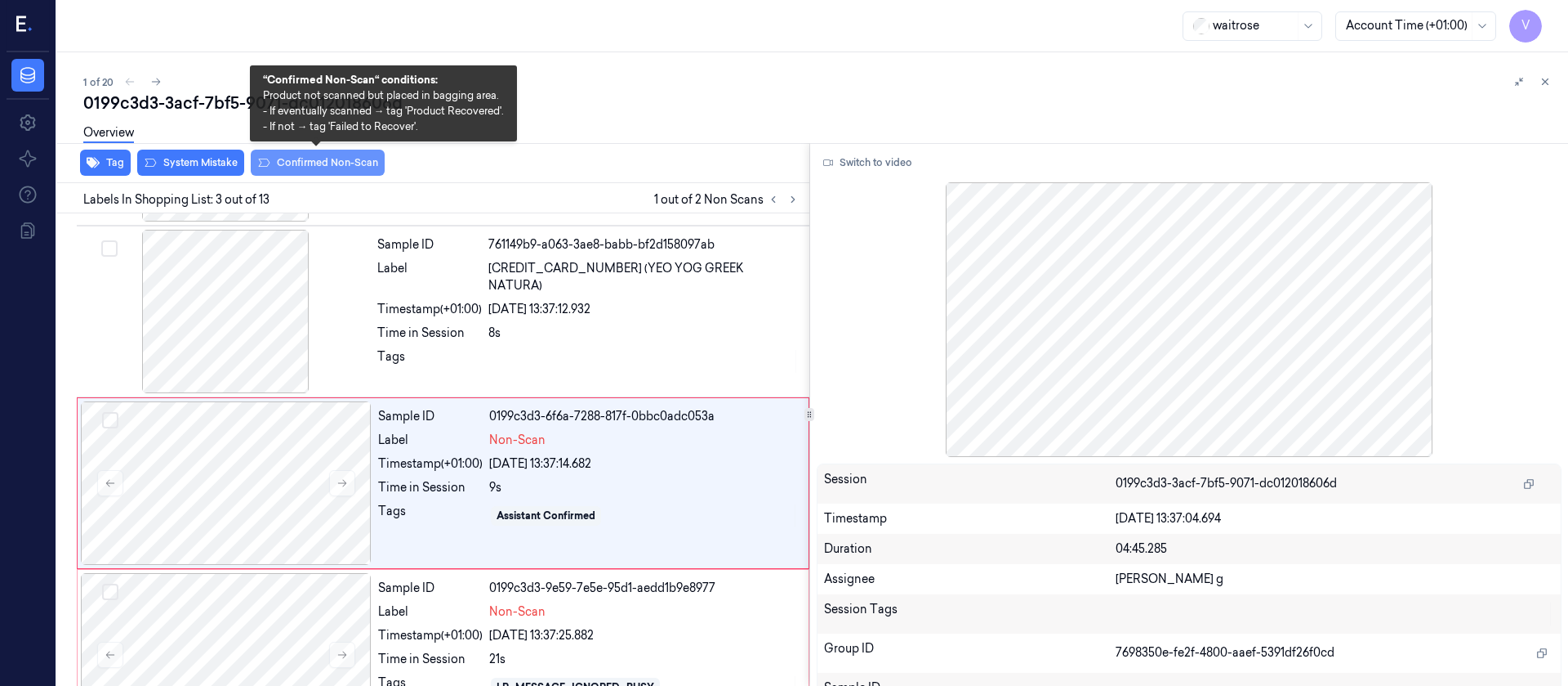
scroll to position [192, 0]
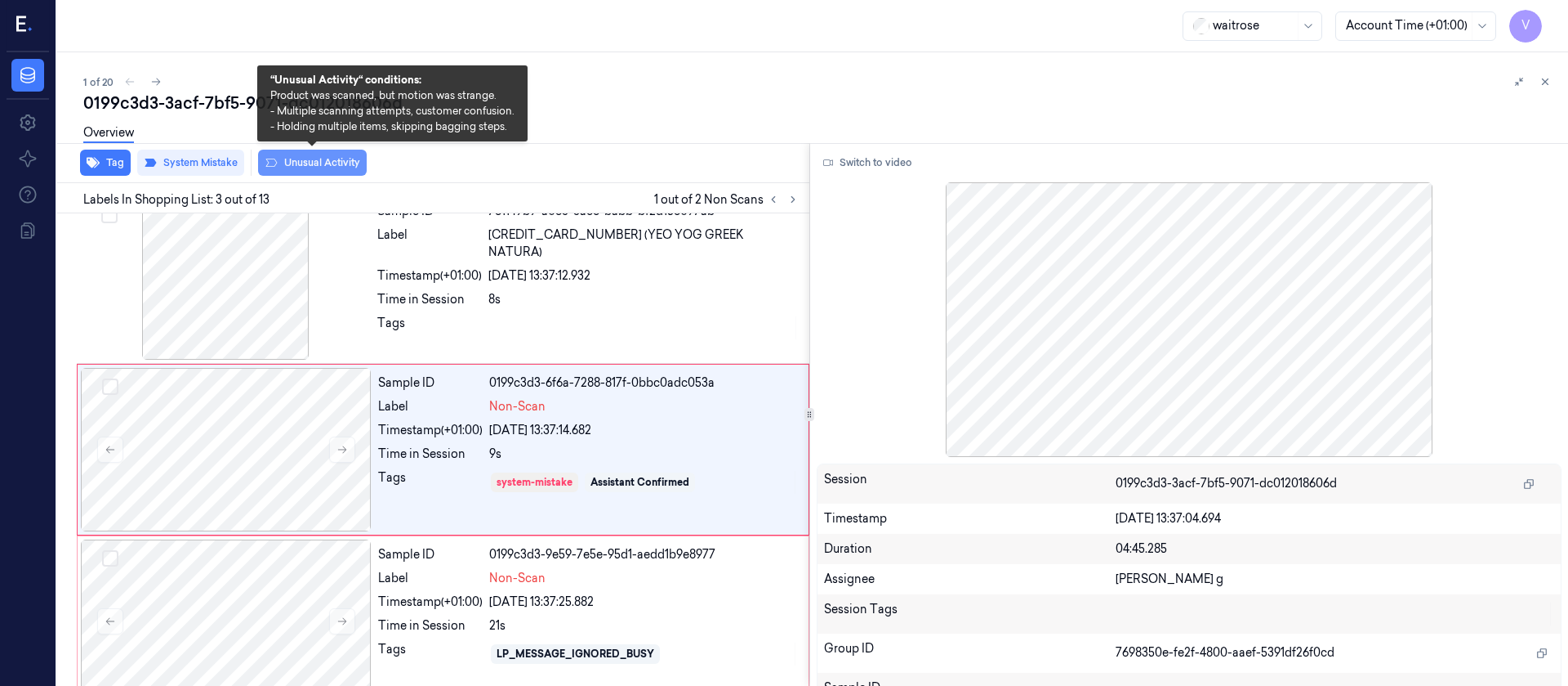
click at [315, 162] on button "Unusual Activity" at bounding box center [312, 162] width 108 height 26
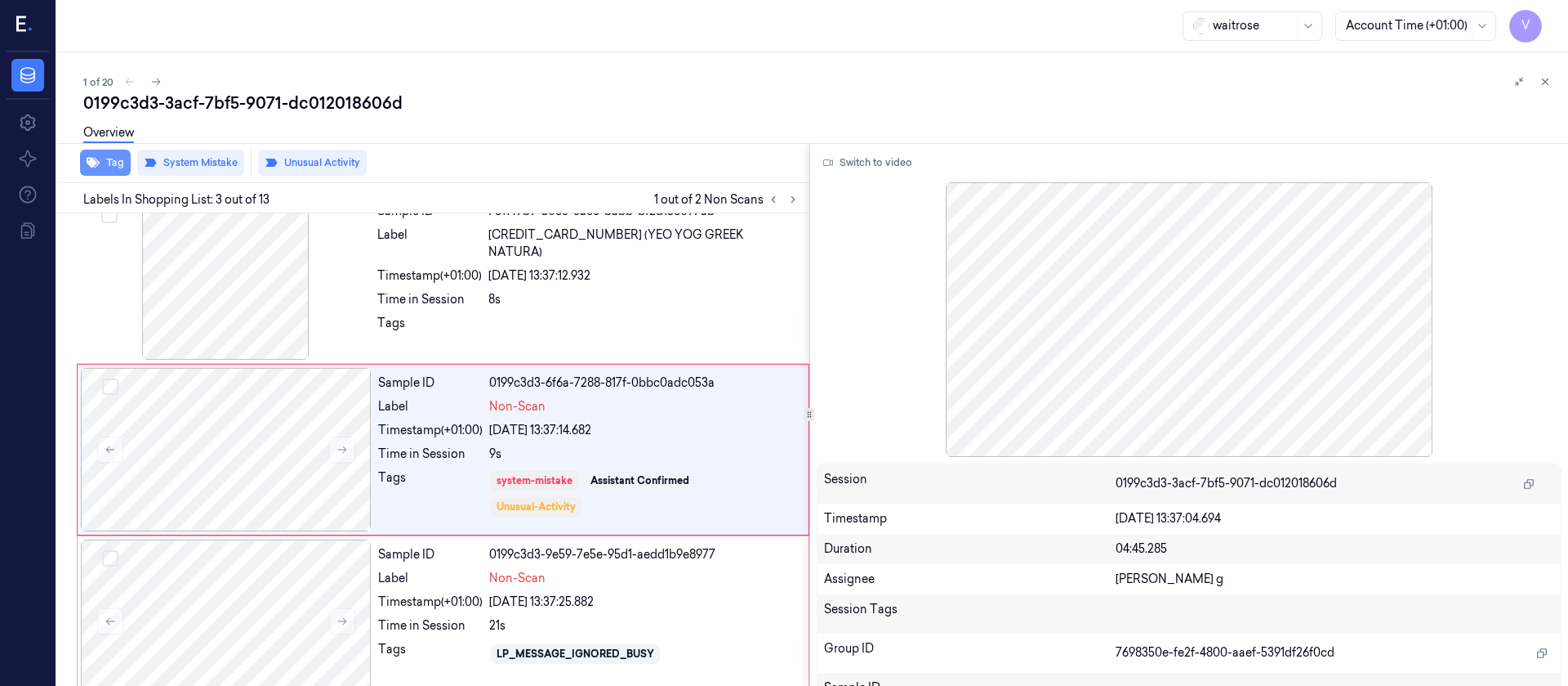
click at [107, 167] on button "Tag" at bounding box center [105, 162] width 51 height 26
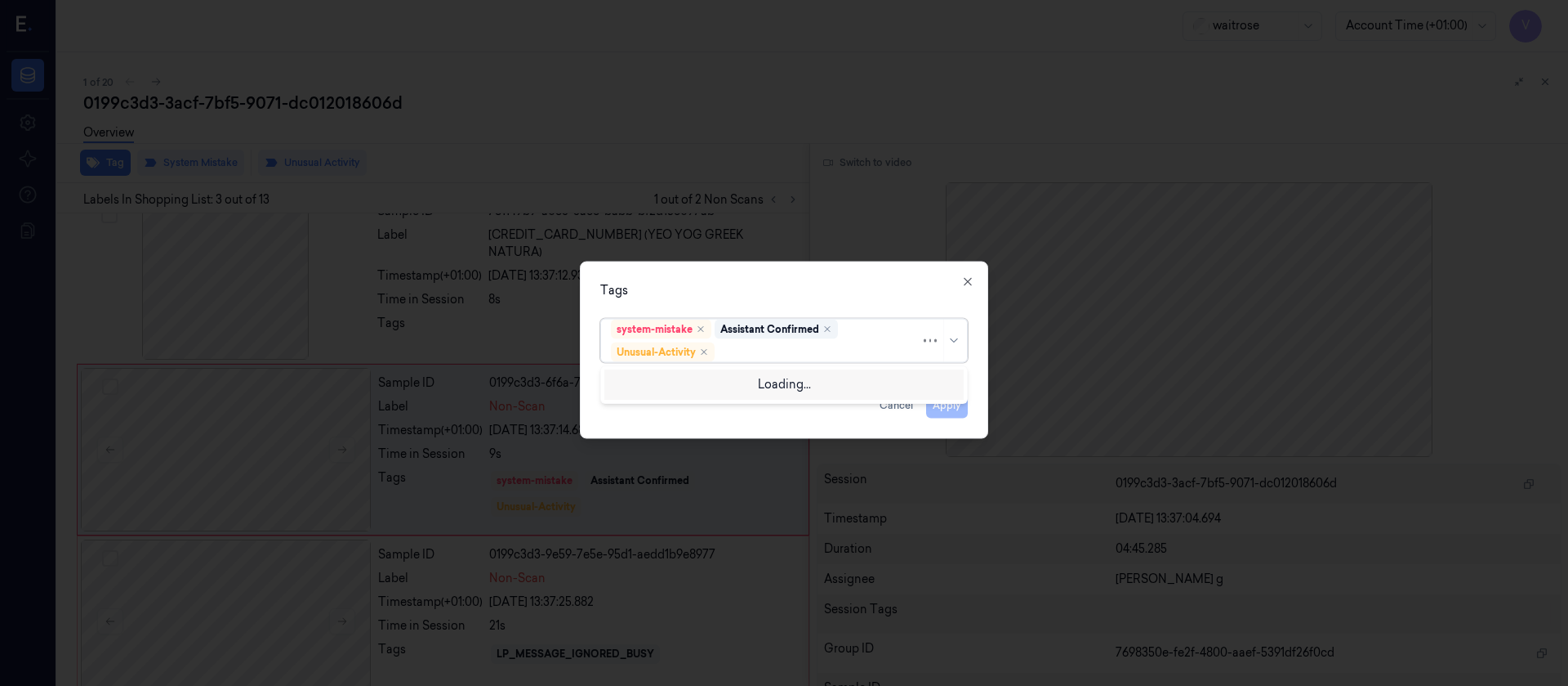
click at [761, 350] on div at bounding box center [819, 352] width 202 height 17
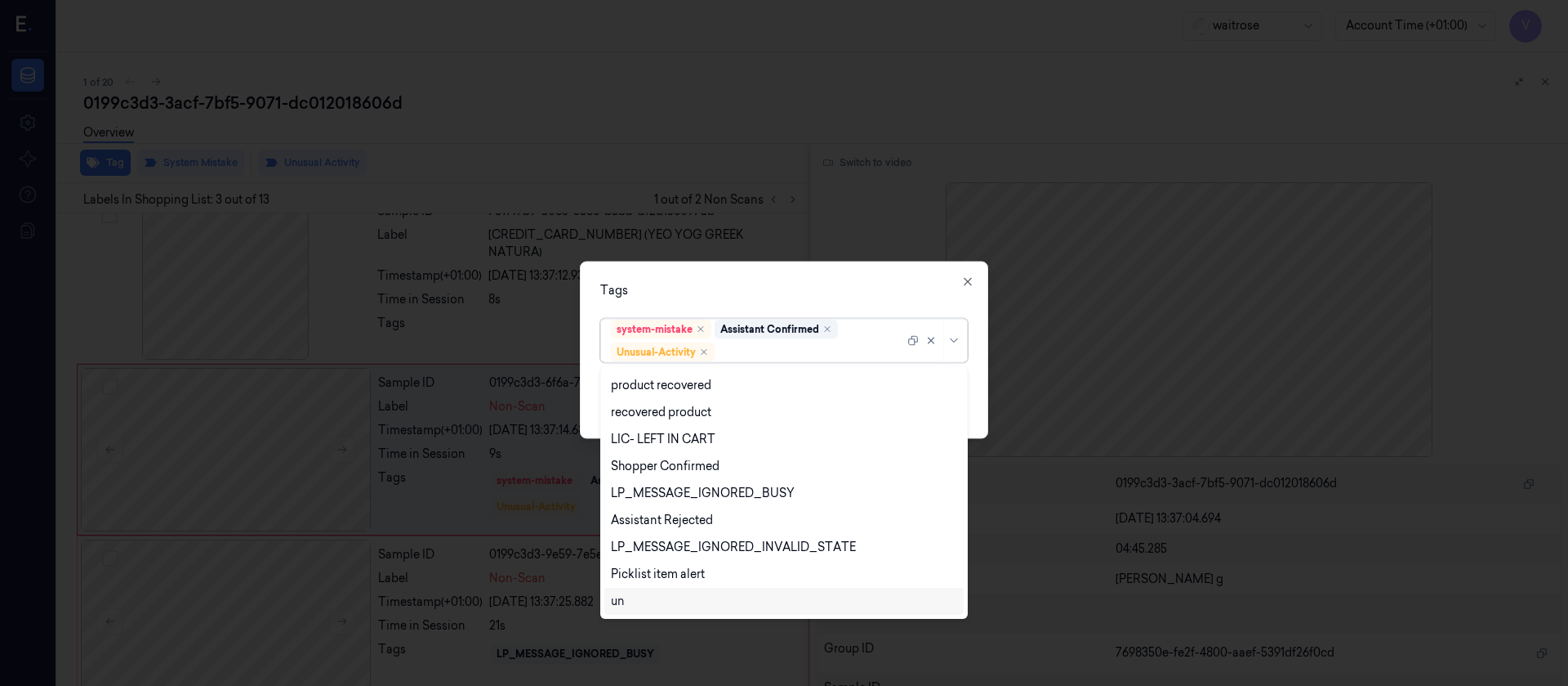
scroll to position [321, 0]
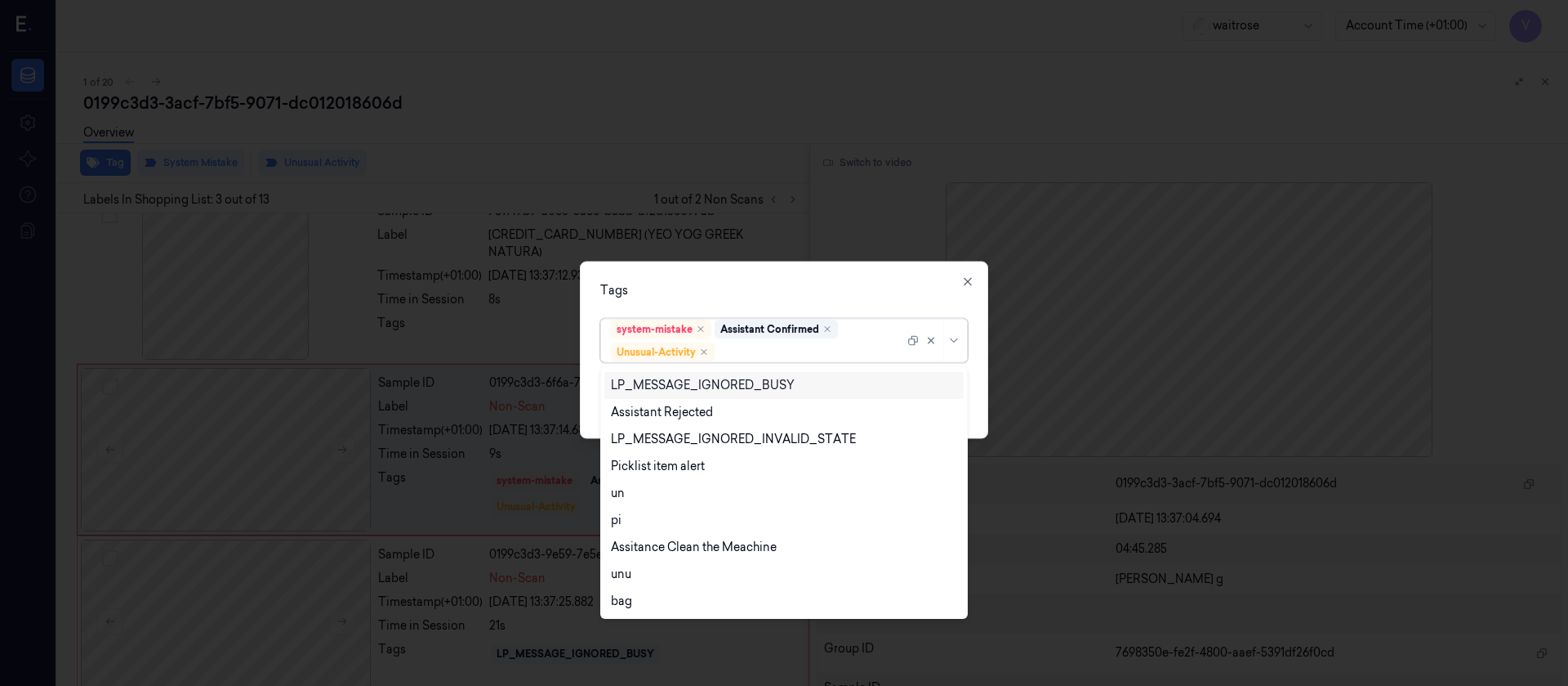
click at [790, 279] on div "Tags 21 results available. Use Up and Down to choose options, press Enter to se…" at bounding box center [784, 349] width 409 height 177
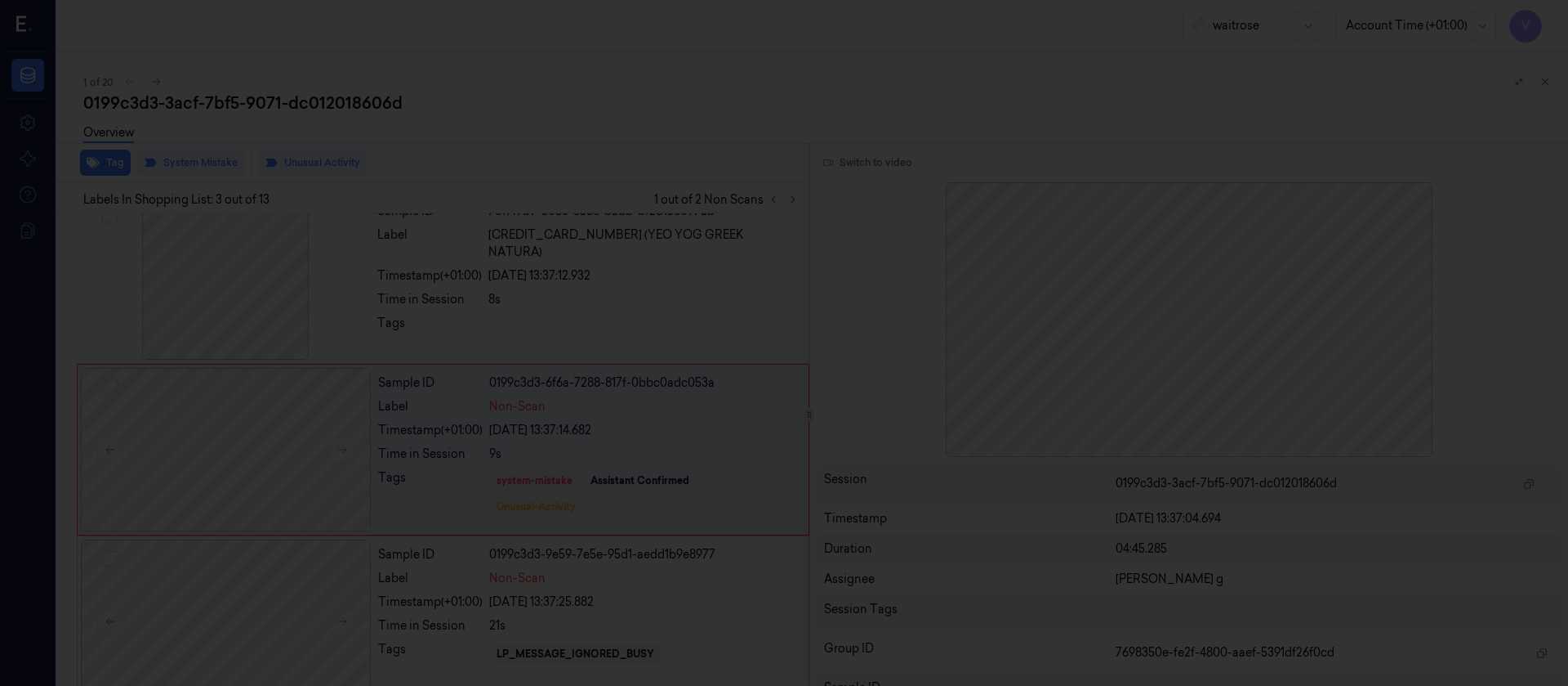
click at [797, 220] on div at bounding box center [784, 343] width 1568 height 686
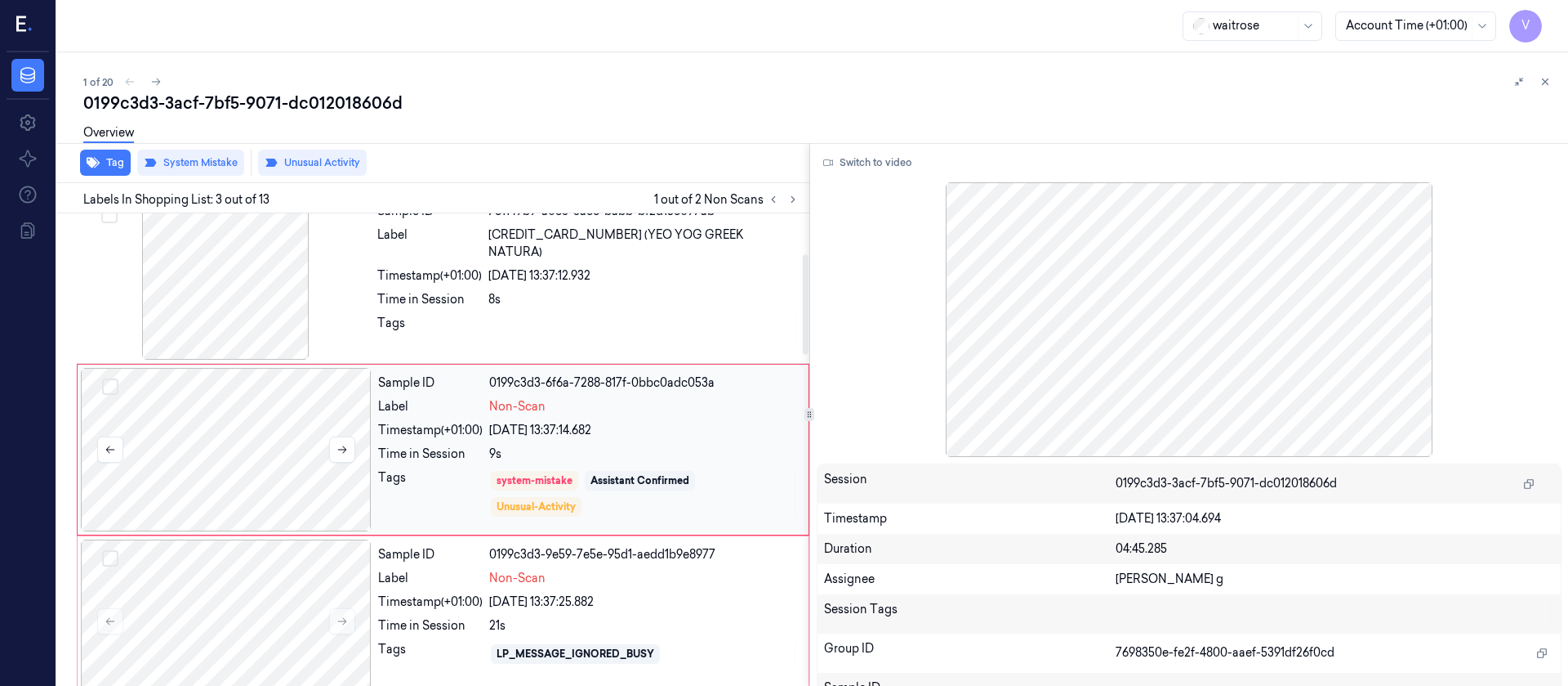
click at [238, 461] on div at bounding box center [225, 449] width 291 height 163
click at [282, 655] on div at bounding box center [225, 621] width 291 height 163
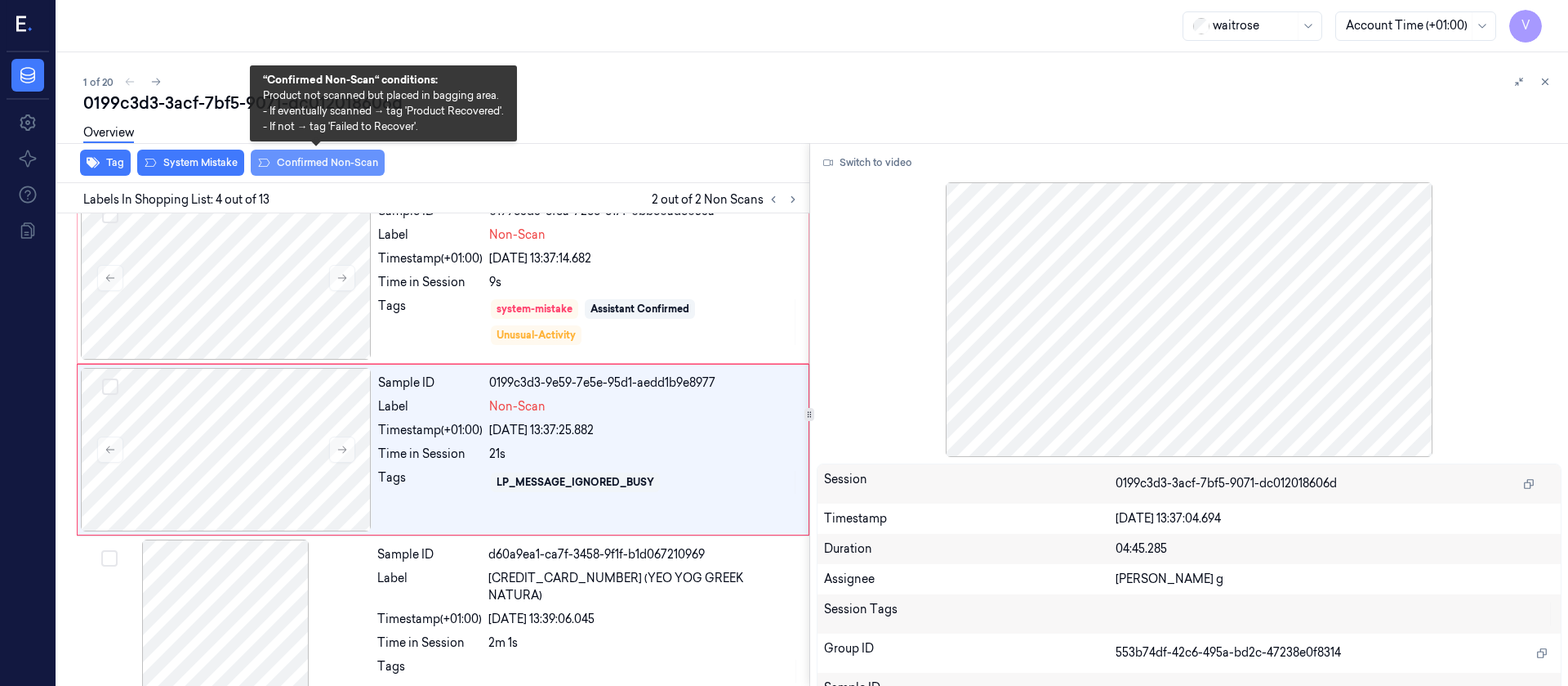
click at [312, 170] on button "Confirmed Non-Scan" at bounding box center [317, 162] width 134 height 26
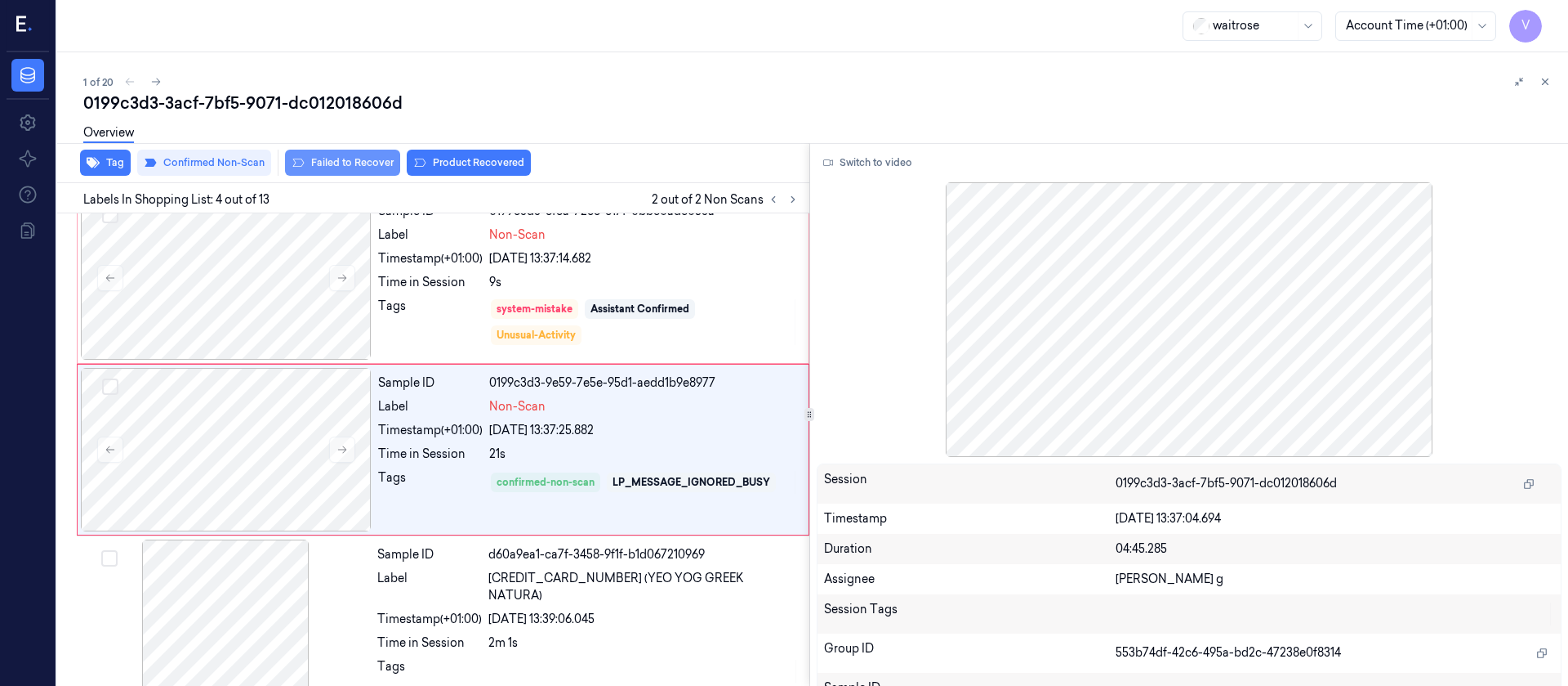
click at [329, 158] on button "Failed to Recover" at bounding box center [342, 162] width 115 height 26
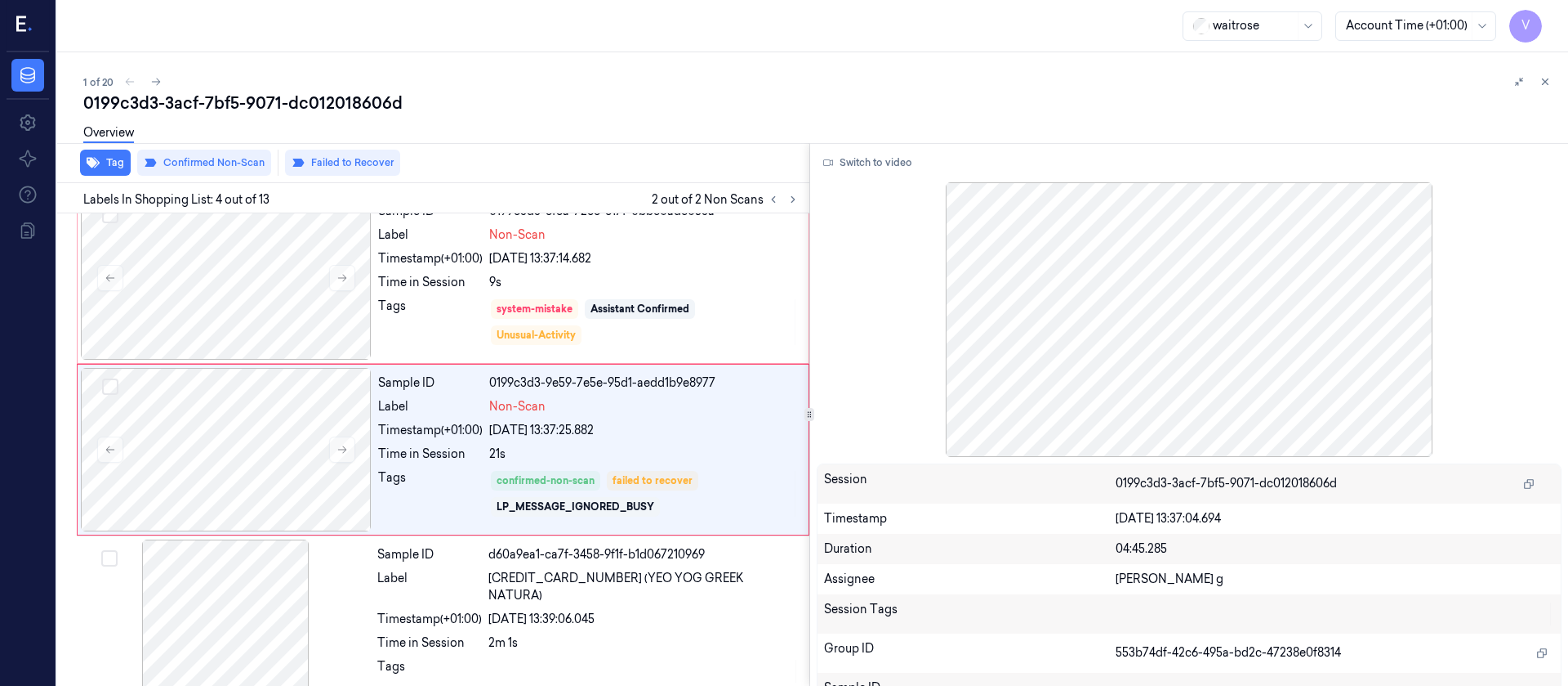
drag, startPoint x: 829, startPoint y: 120, endPoint x: 649, endPoint y: 136, distance: 180.7
click at [827, 121] on div "Overview" at bounding box center [819, 134] width 1472 height 41
click at [154, 77] on icon at bounding box center [156, 82] width 12 height 12
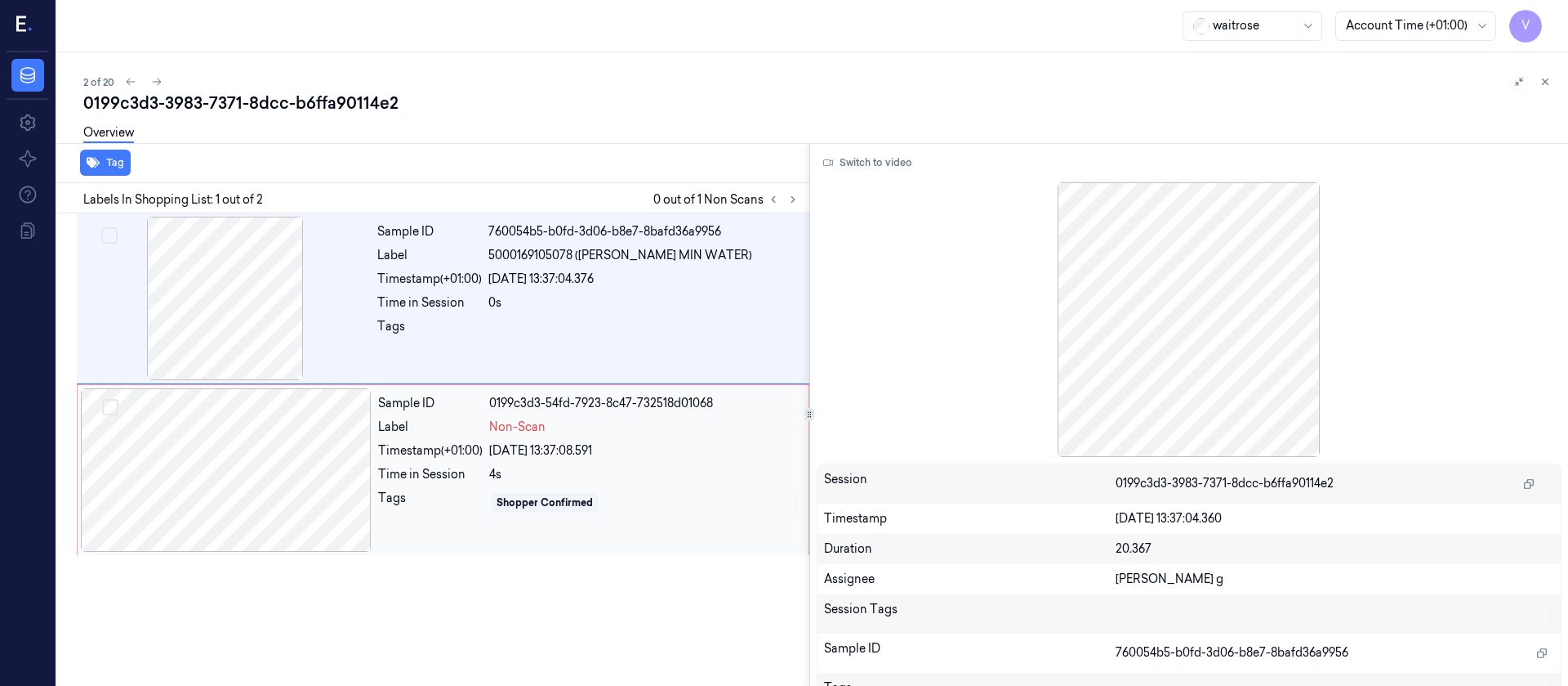
click at [232, 461] on div at bounding box center [225, 470] width 291 height 163
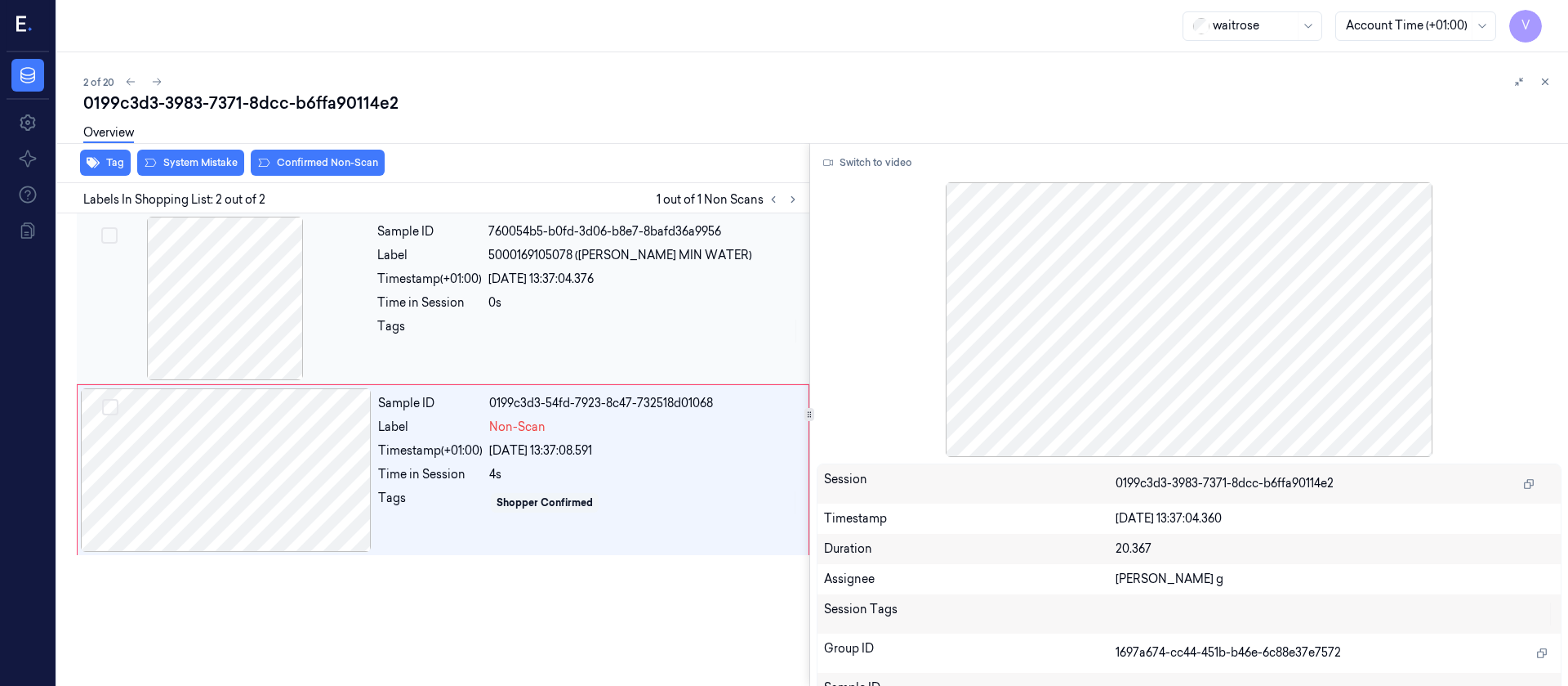
click at [202, 287] on div at bounding box center [224, 298] width 291 height 163
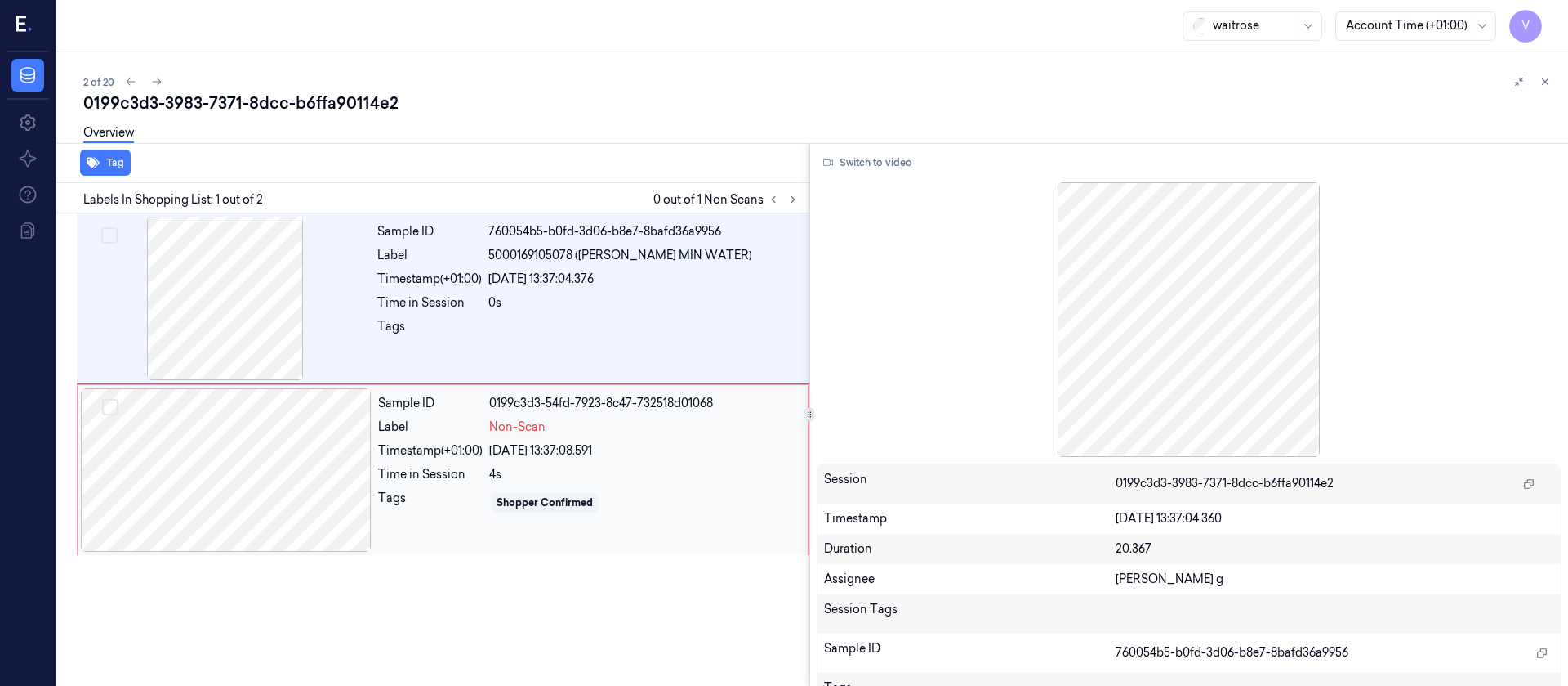
click at [268, 475] on div at bounding box center [225, 470] width 291 height 163
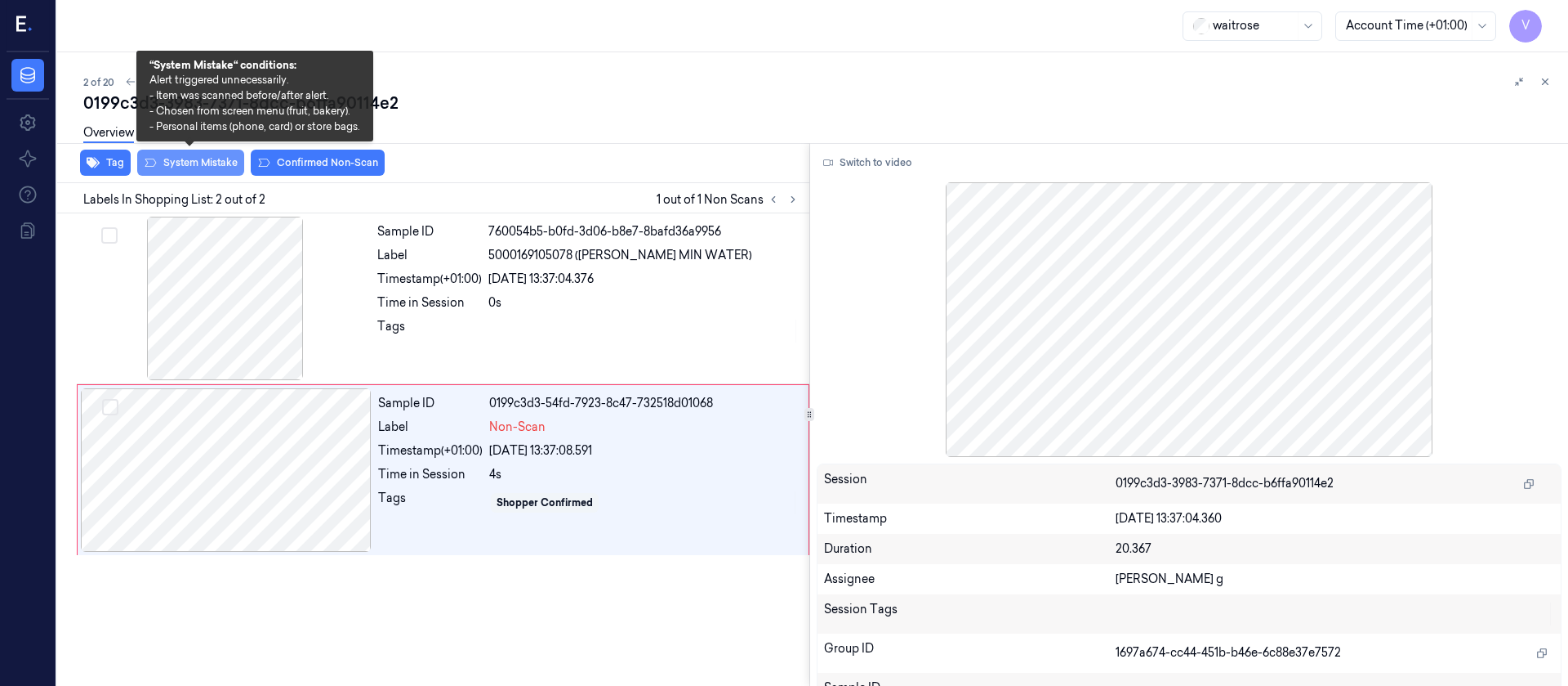
click at [181, 165] on button "System Mistake" at bounding box center [191, 162] width 107 height 26
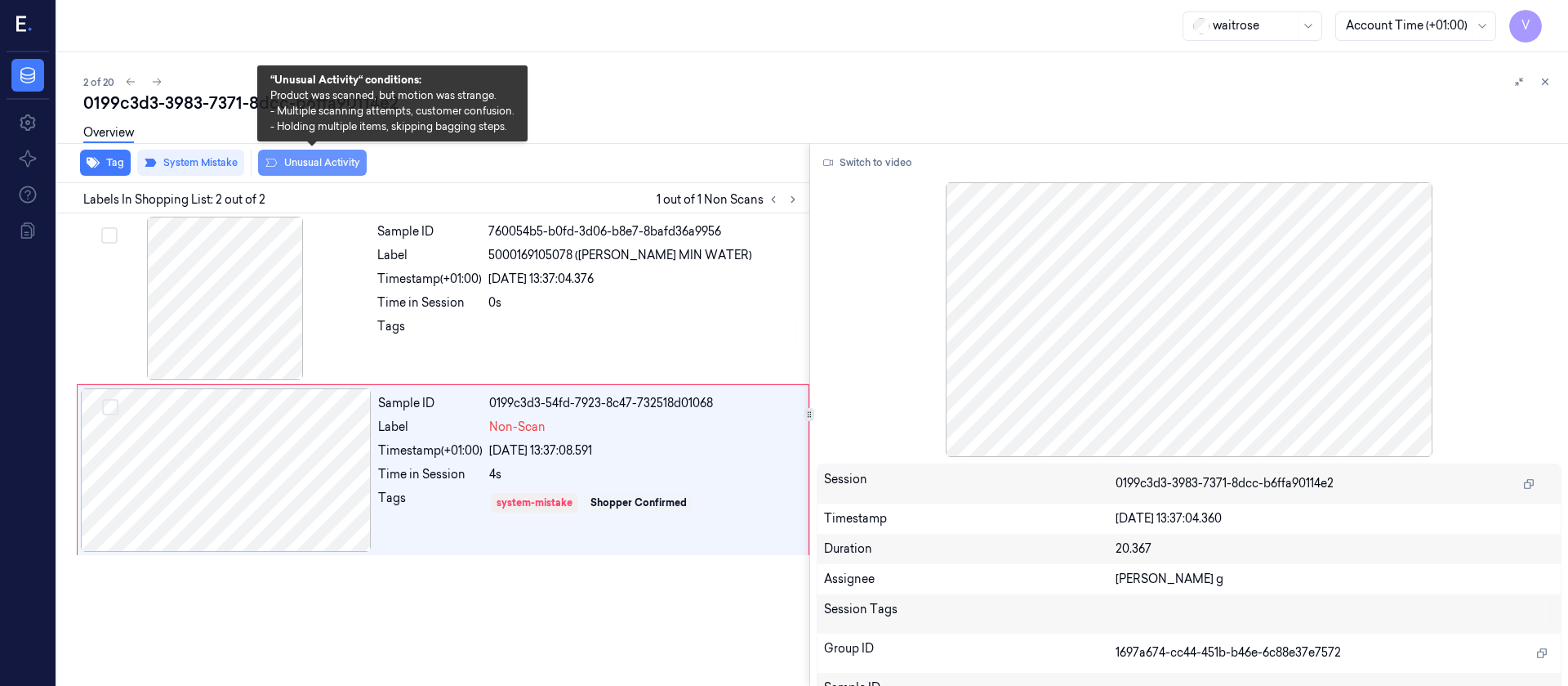
click at [350, 168] on button "Unusual Activity" at bounding box center [312, 162] width 108 height 26
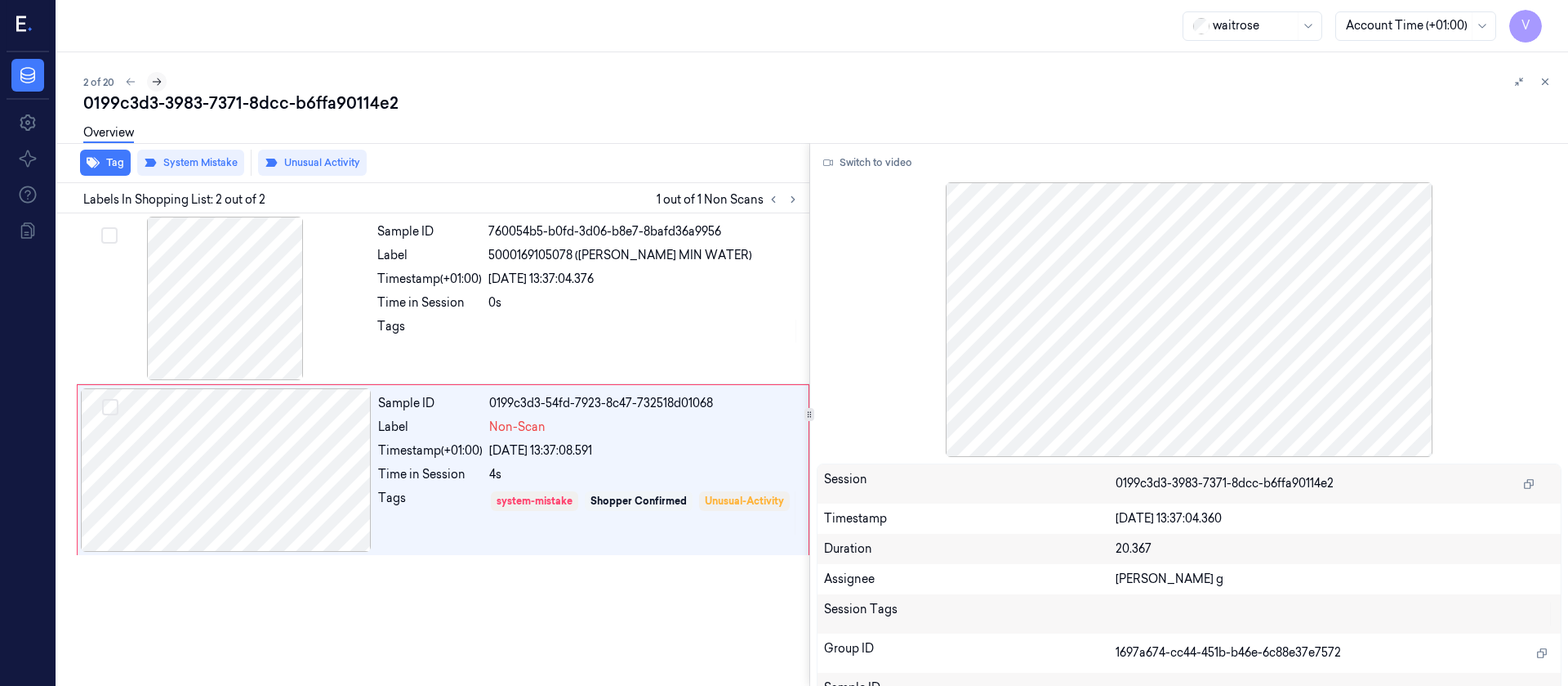
click at [157, 76] on icon at bounding box center [157, 82] width 12 height 12
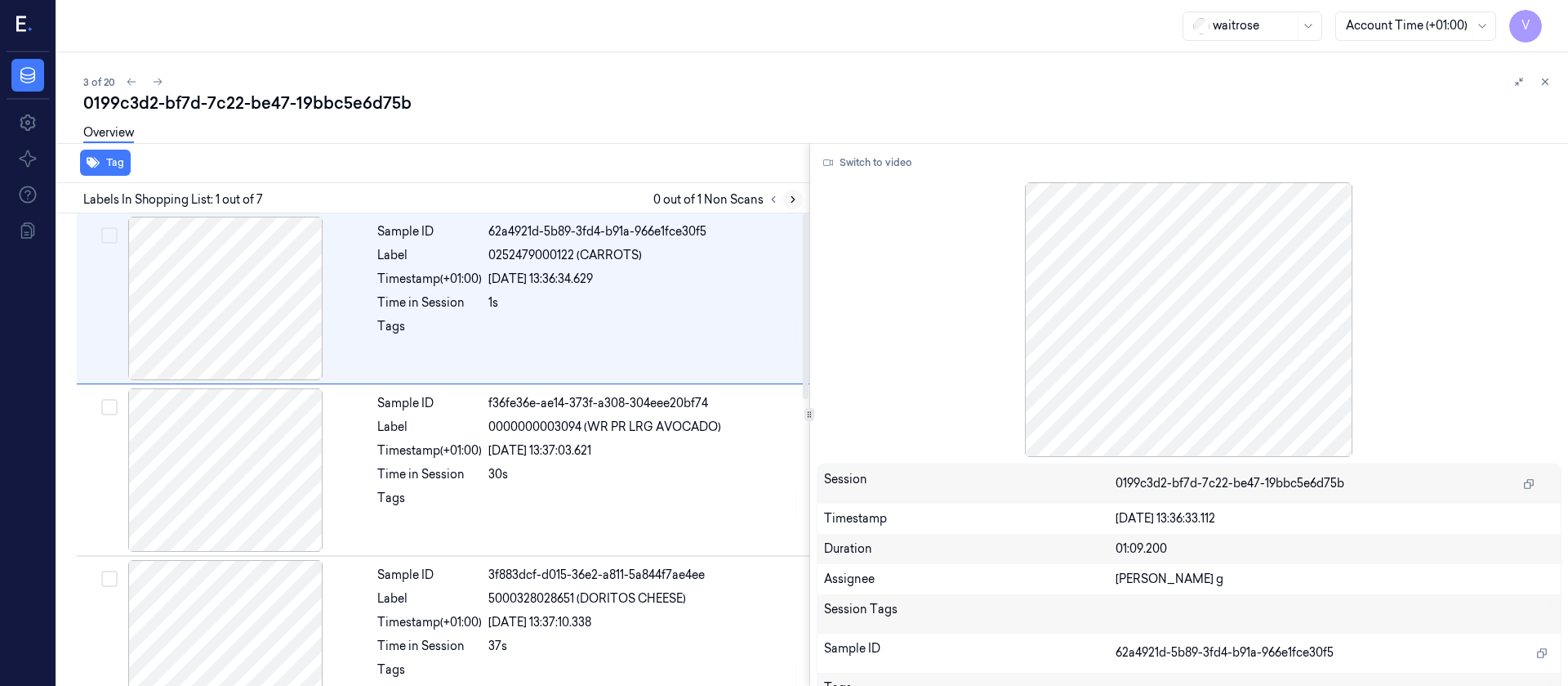
click at [793, 201] on icon at bounding box center [792, 200] width 3 height 6
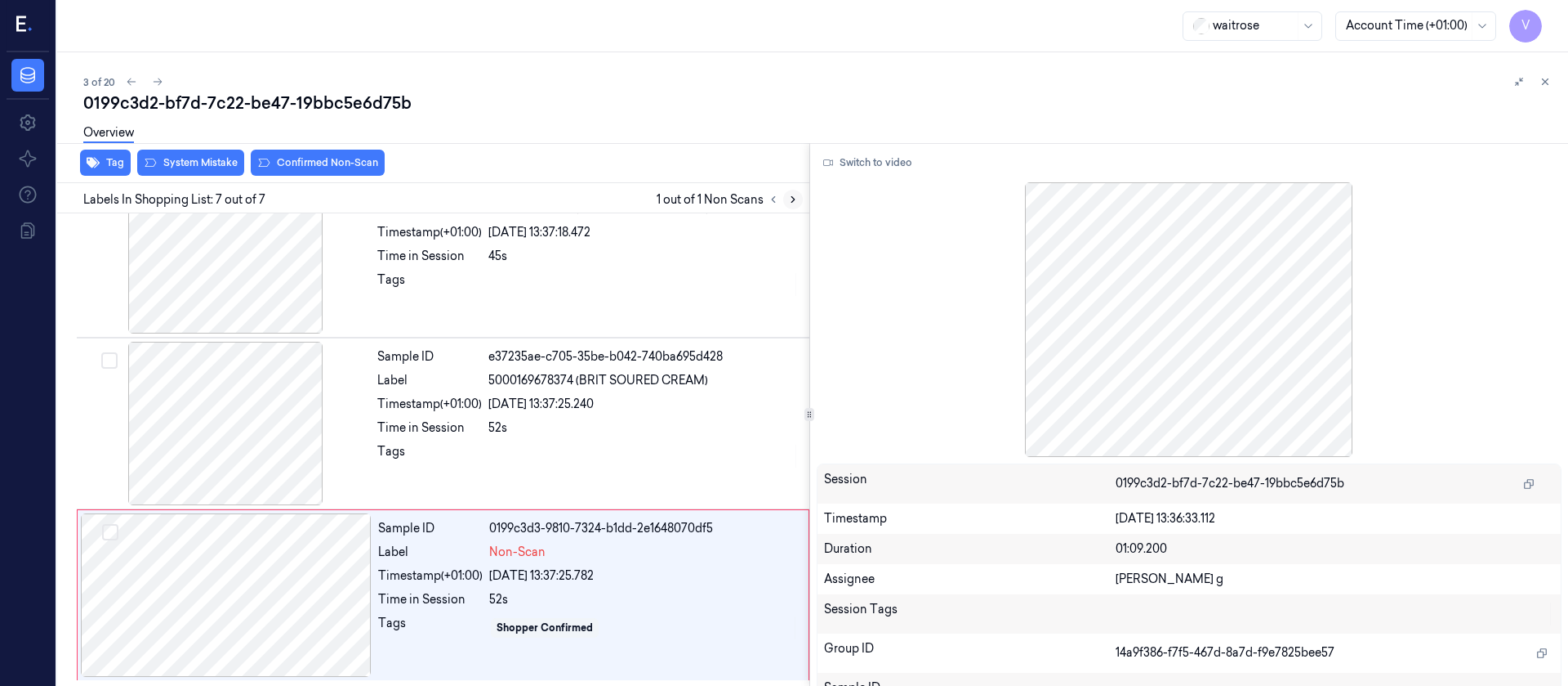
scroll to position [734, 0]
click at [240, 458] on div at bounding box center [224, 422] width 291 height 163
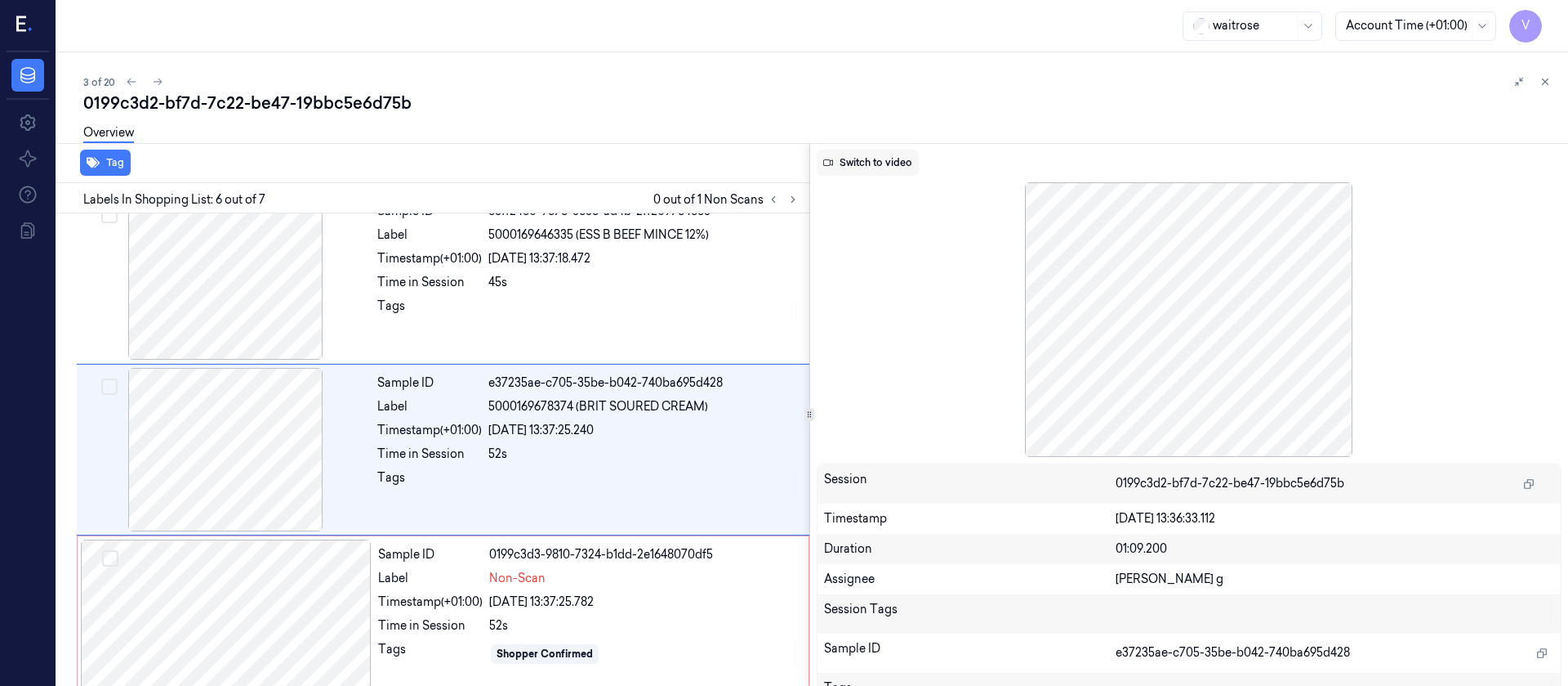
click at [877, 150] on button "Switch to video" at bounding box center [868, 162] width 102 height 26
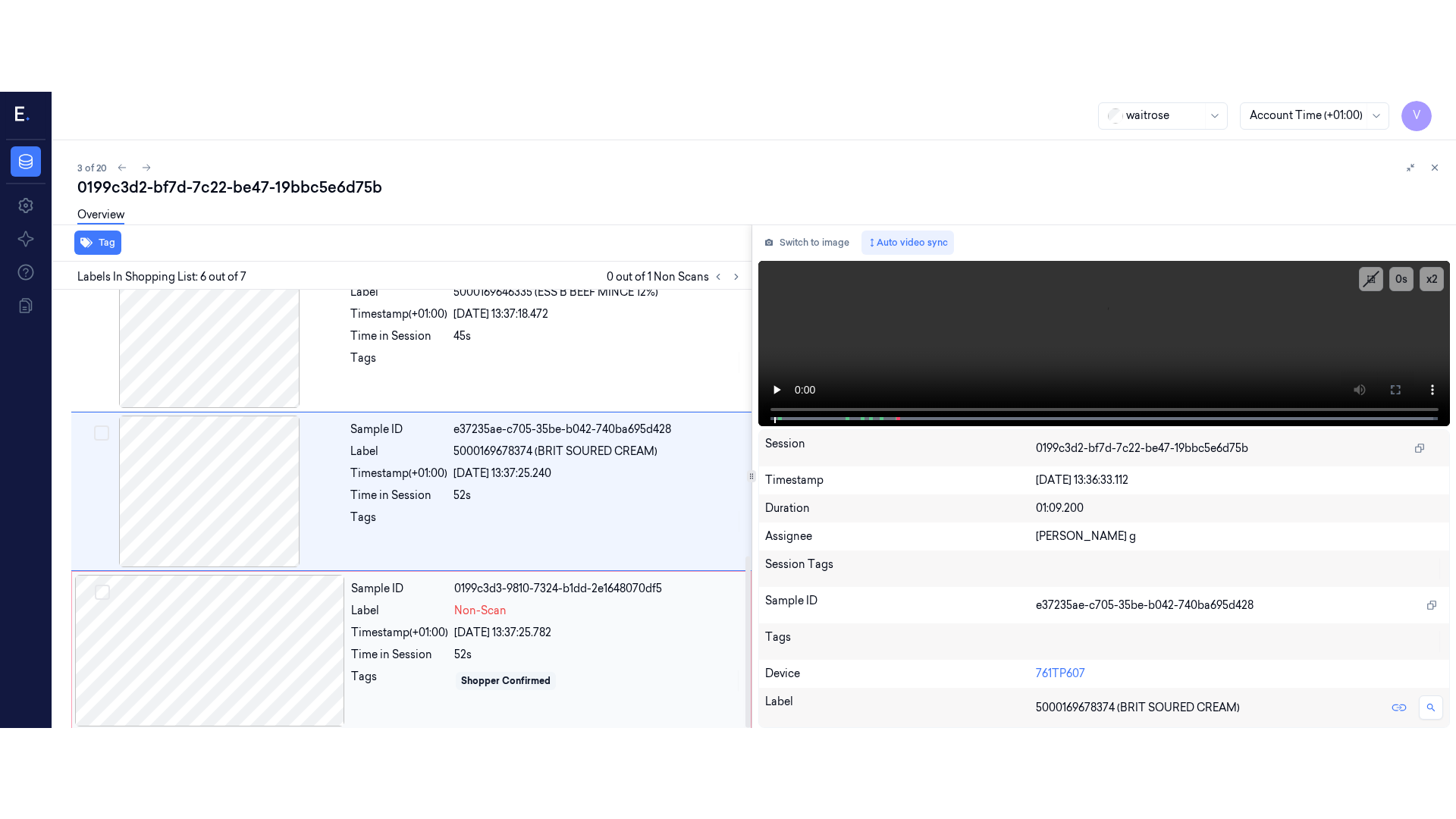
scroll to position [681, 0]
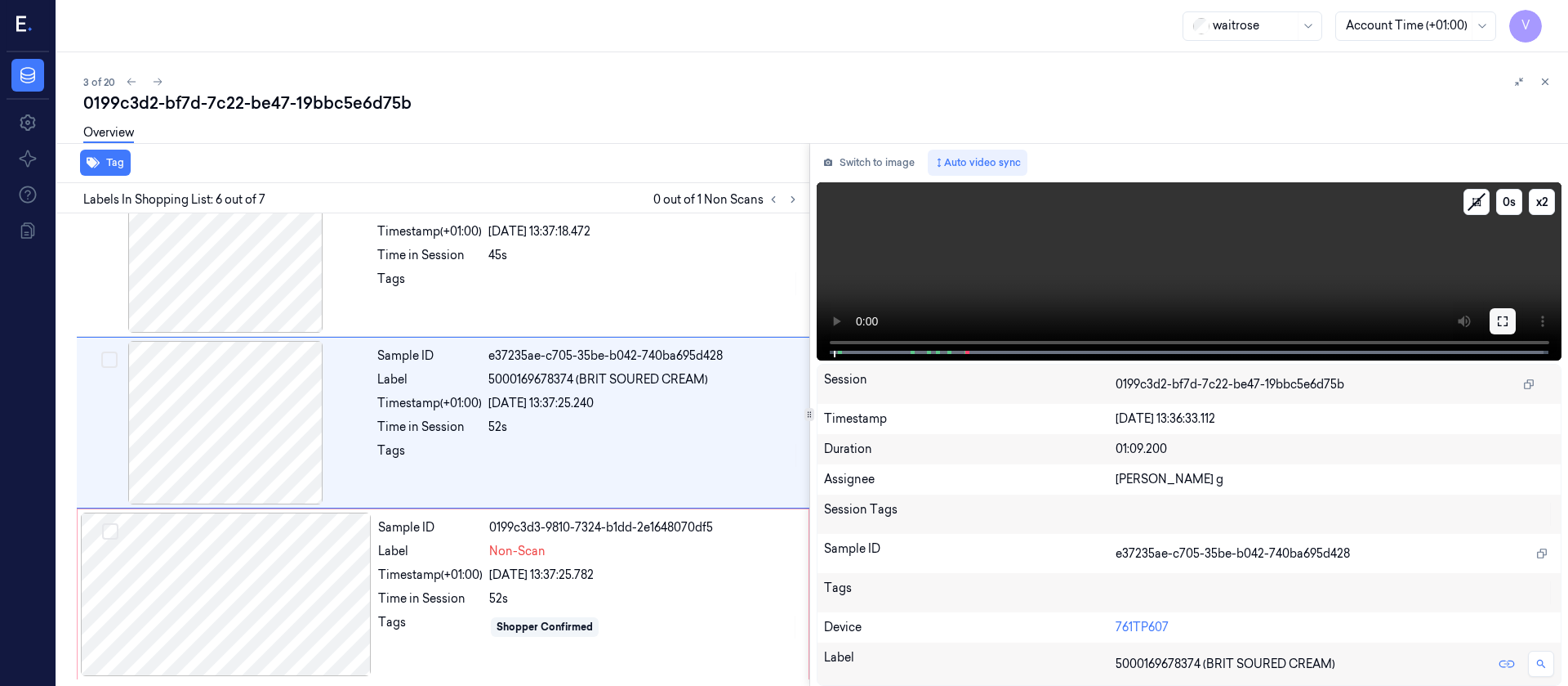
click at [1510, 326] on button at bounding box center [1503, 320] width 26 height 26
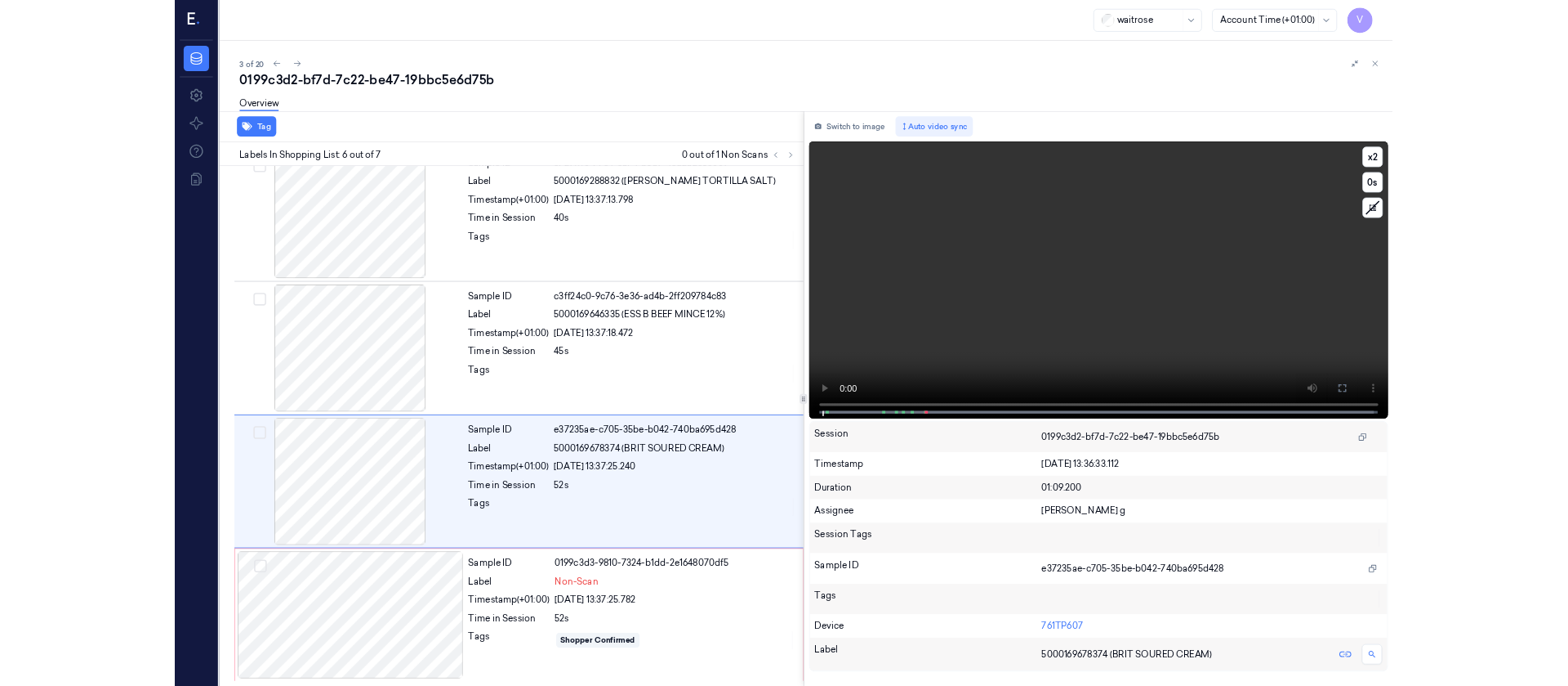
scroll to position [537, 0]
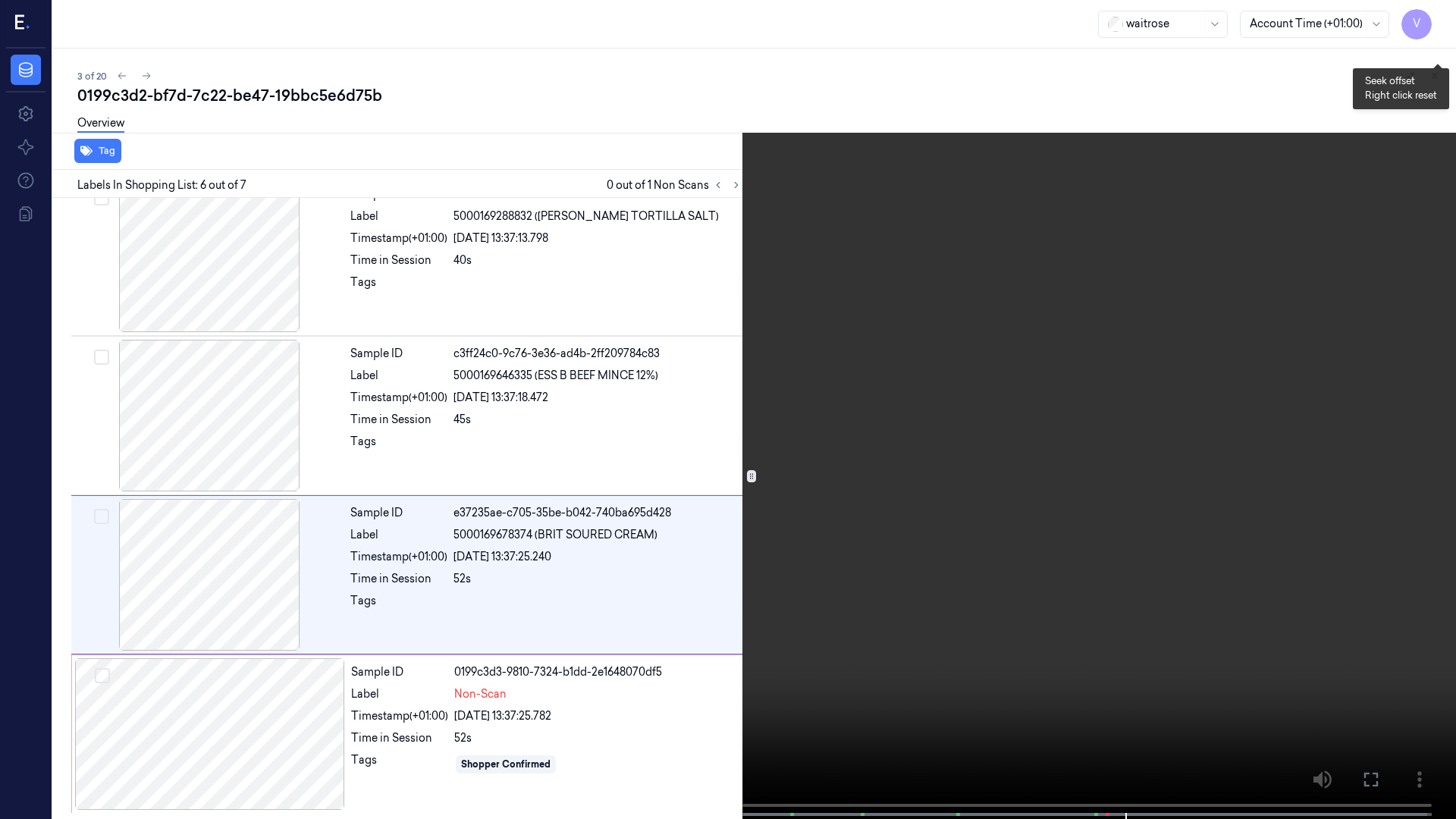
click at [1435, 30] on div "x 2 0 s" at bounding box center [1407, 48] width 85 height 85
click at [1421, 36] on video at bounding box center [728, 410] width 1456 height 822
click at [1428, 22] on button "x 2" at bounding box center [1437, 18] width 24 height 24
click at [1428, 22] on button "x 4" at bounding box center [1437, 18] width 24 height 24
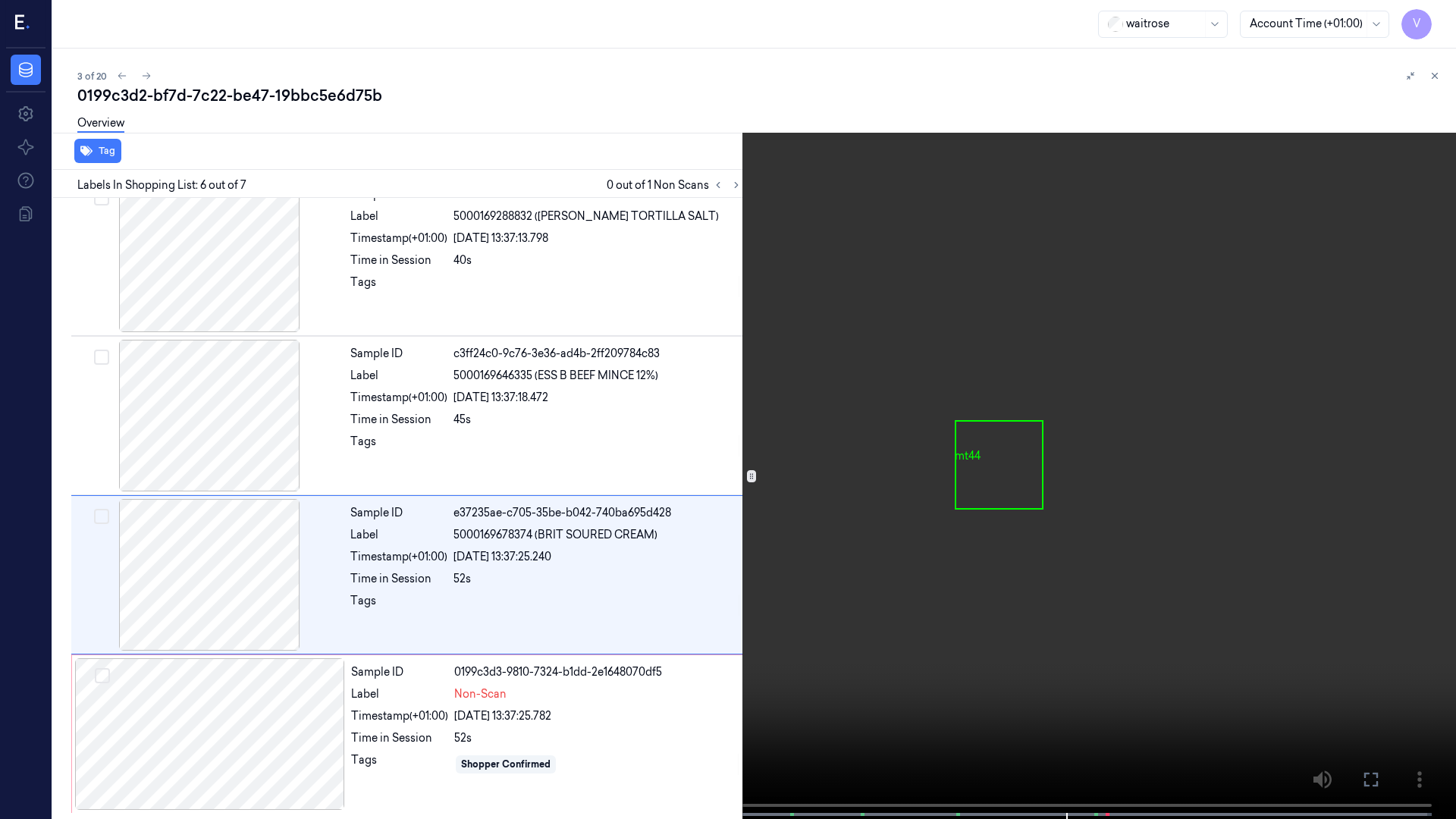
click at [1281, 609] on video at bounding box center [728, 410] width 1456 height 822
click at [0, 0] on icon at bounding box center [0, 0] width 0 height 0
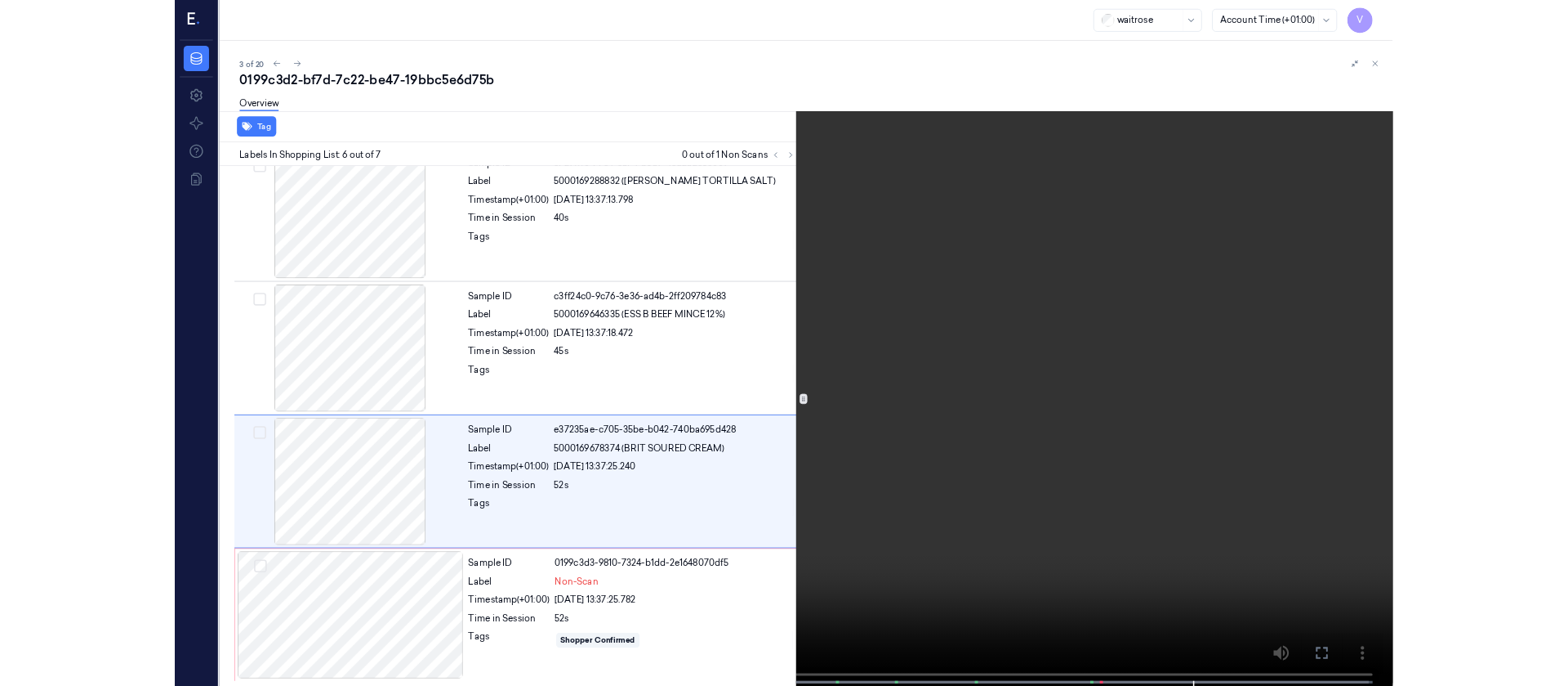
scroll to position [734, 0]
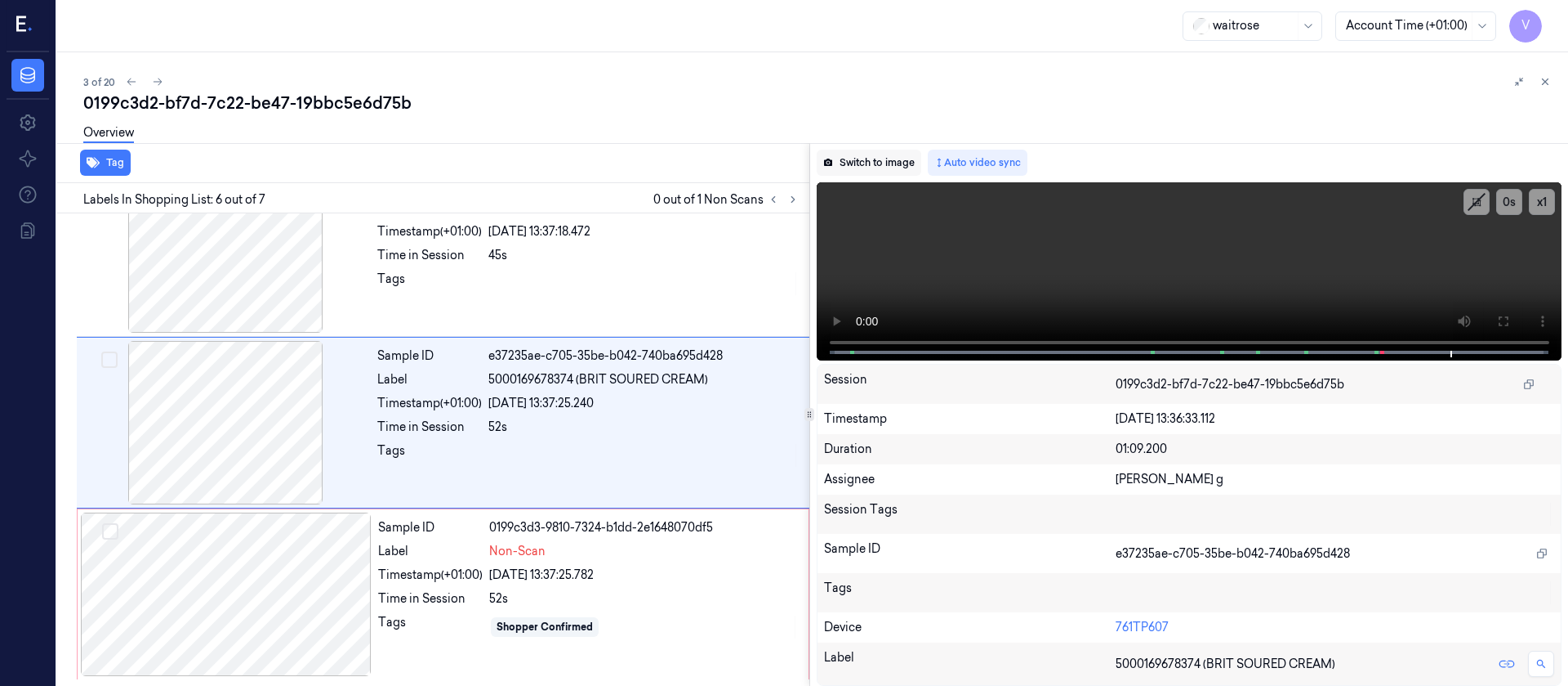
click at [866, 166] on button "Switch to image" at bounding box center [869, 162] width 105 height 26
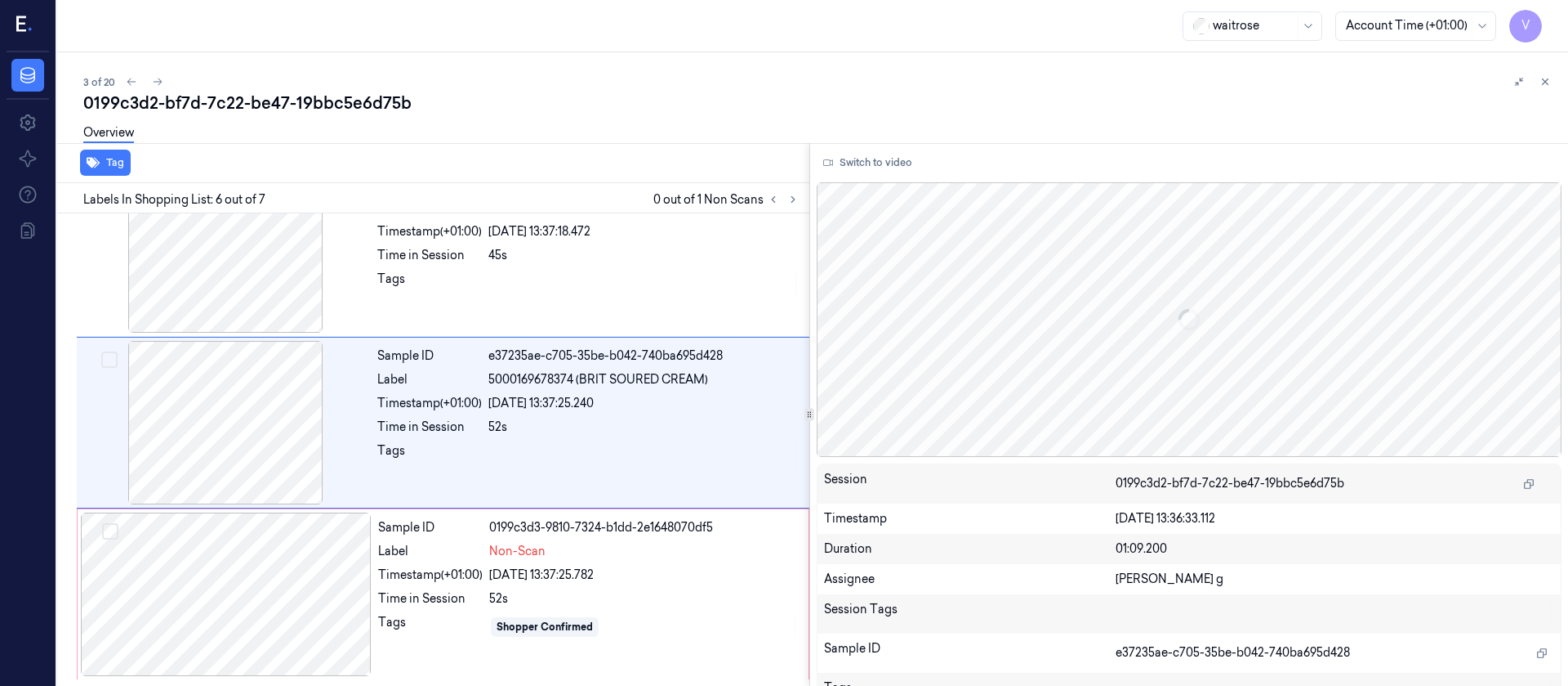
scroll to position [707, 0]
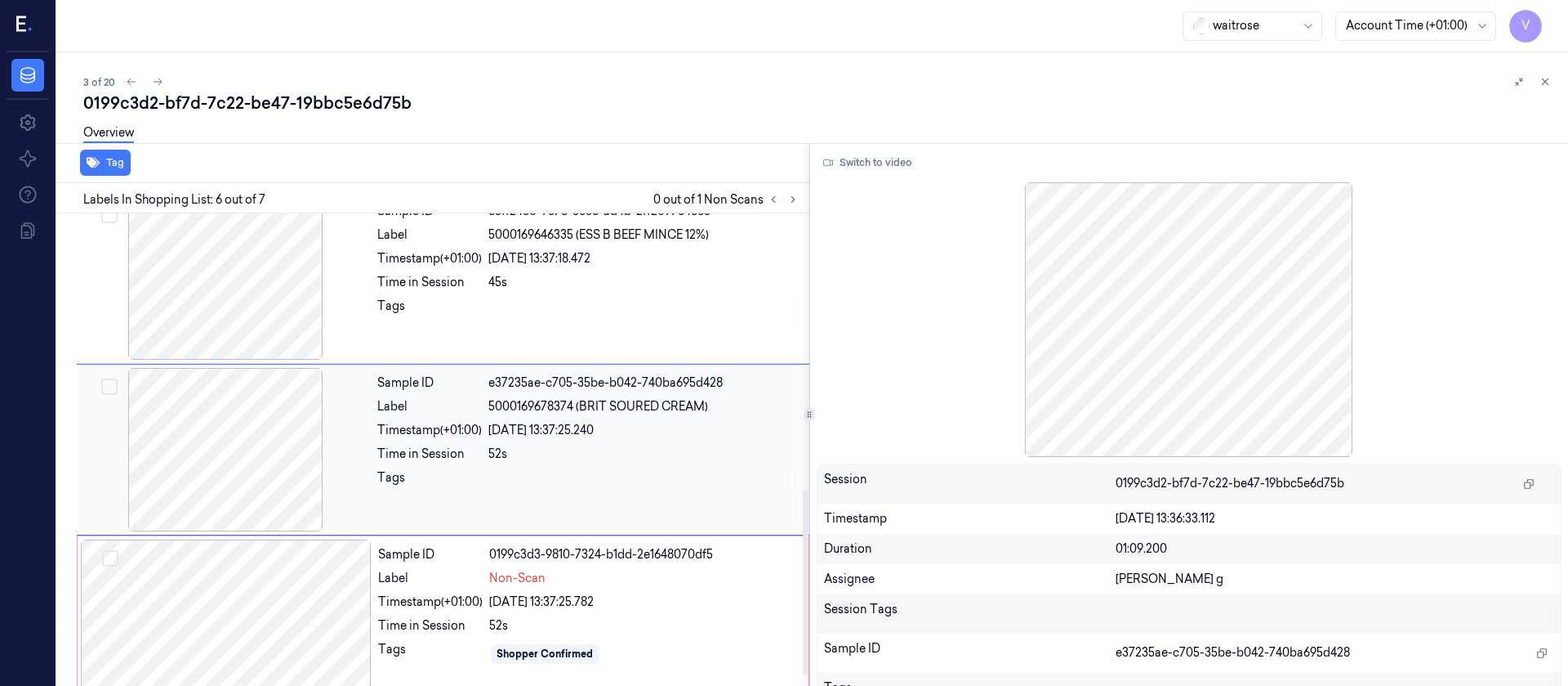
click at [162, 483] on div at bounding box center [224, 449] width 291 height 163
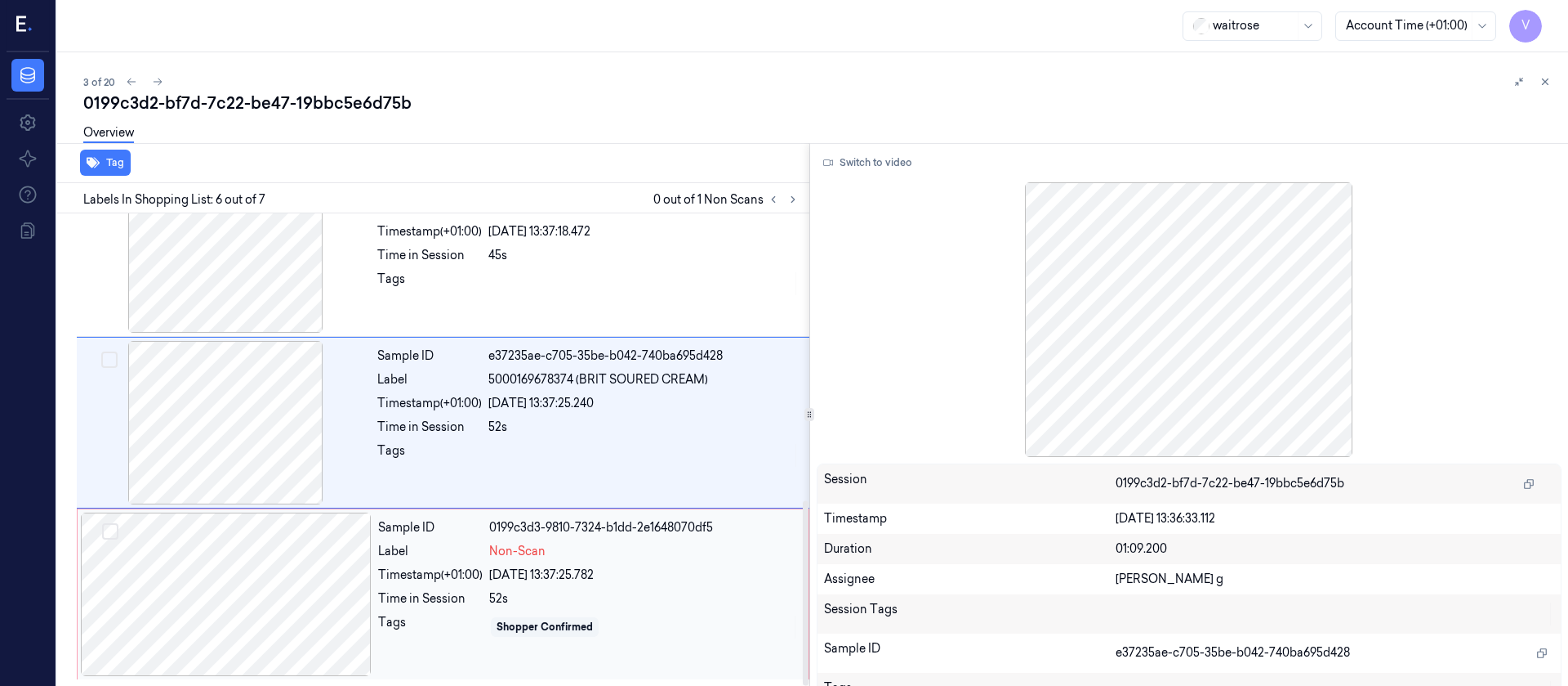
click at [187, 555] on div at bounding box center [225, 594] width 291 height 163
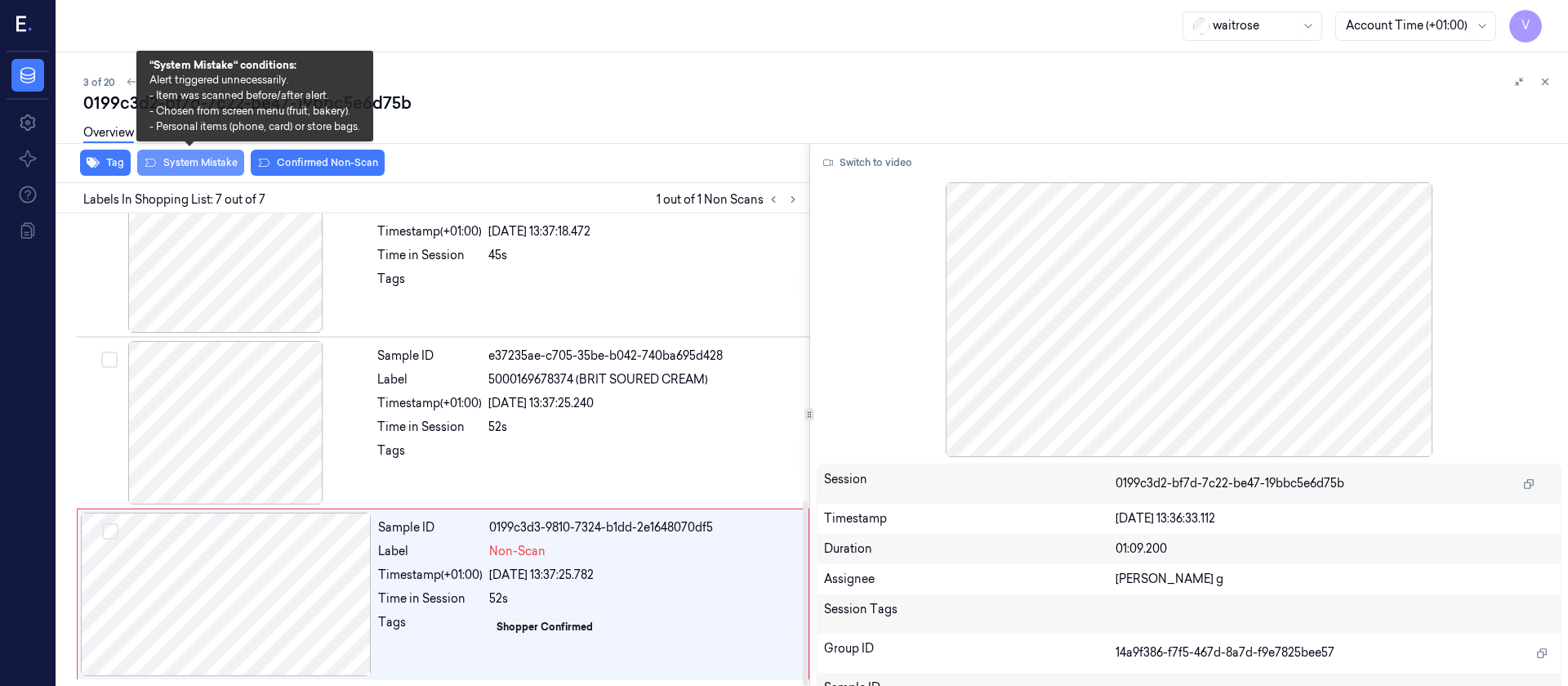
click at [182, 175] on button "System Mistake" at bounding box center [191, 162] width 107 height 26
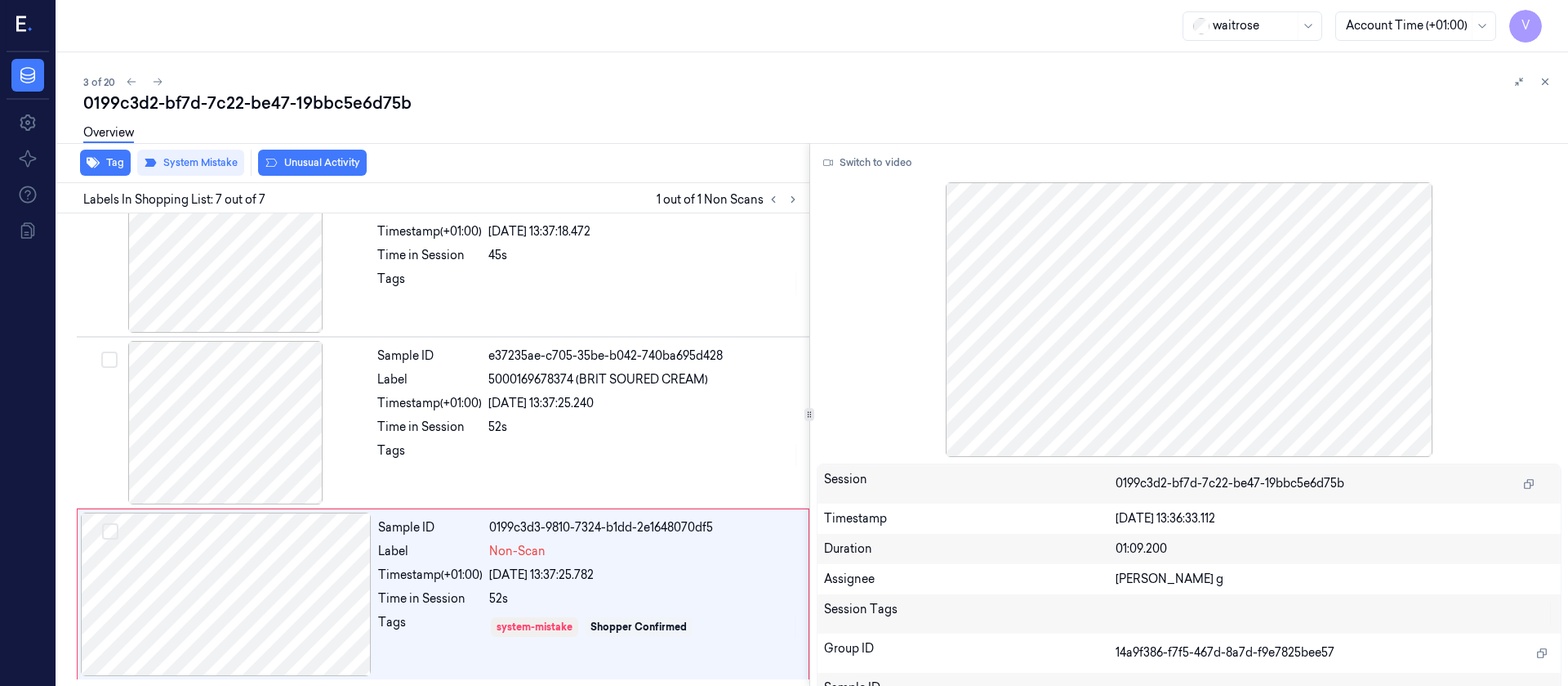
click at [294, 158] on button "Unusual Activity" at bounding box center [312, 162] width 108 height 26
click at [161, 88] on button at bounding box center [157, 82] width 19 height 19
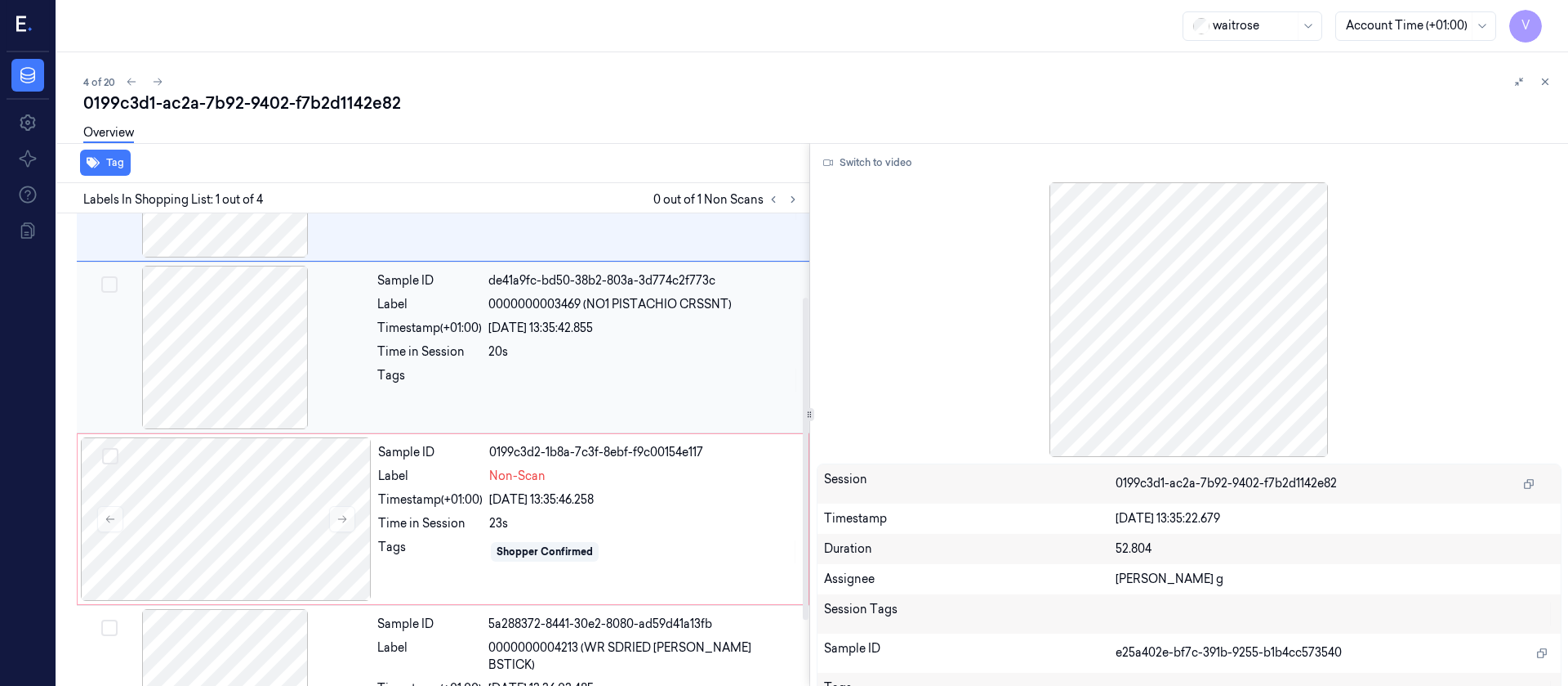
click at [236, 333] on div at bounding box center [224, 347] width 291 height 163
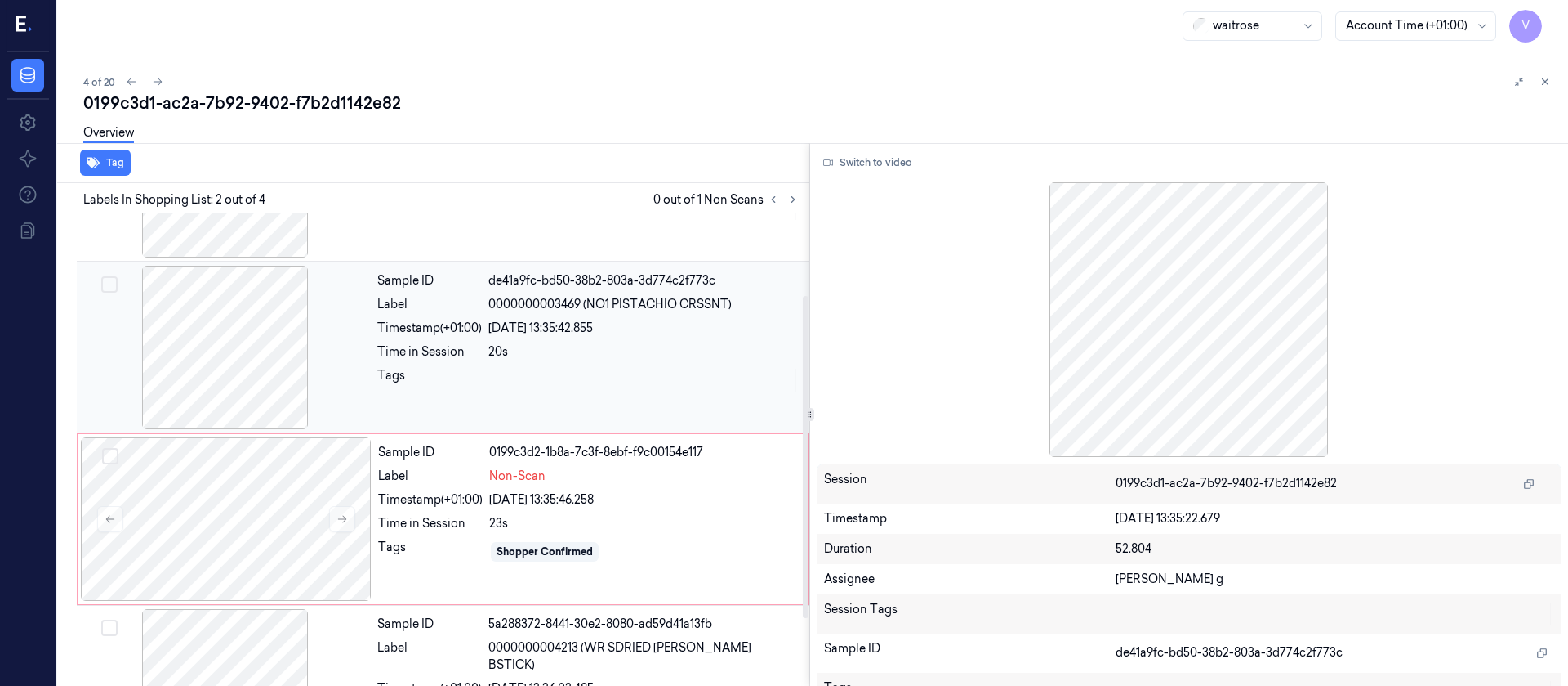
scroll to position [20, 0]
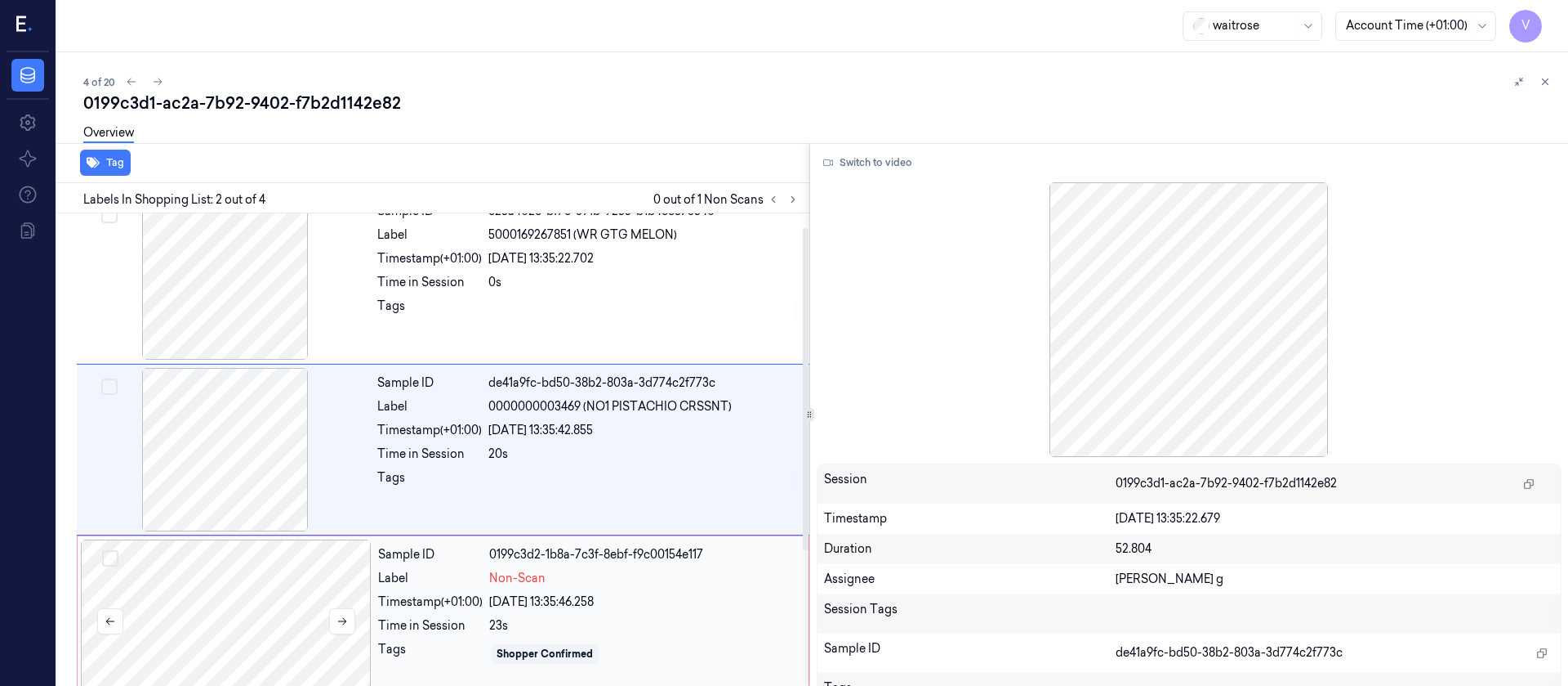
click at [242, 581] on div at bounding box center [225, 621] width 291 height 163
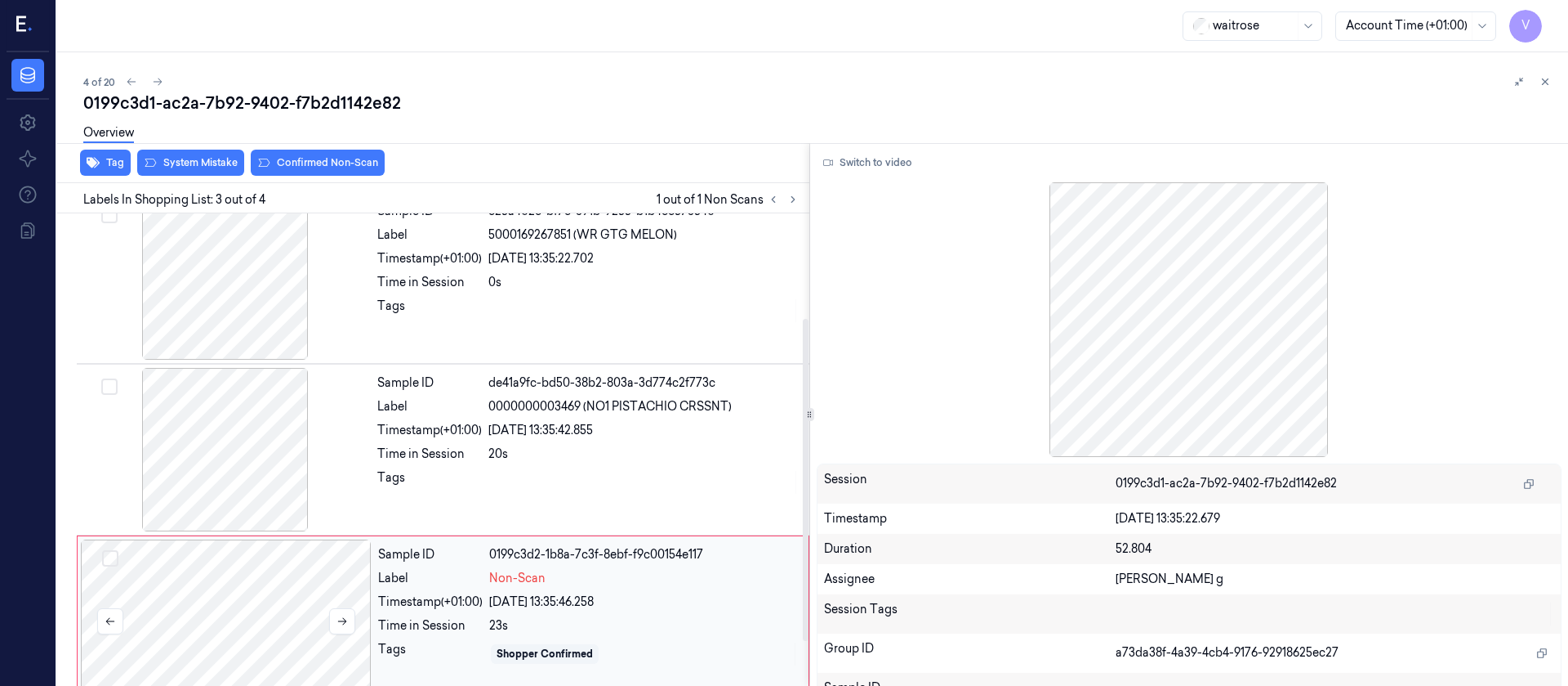
scroll to position [192, 0]
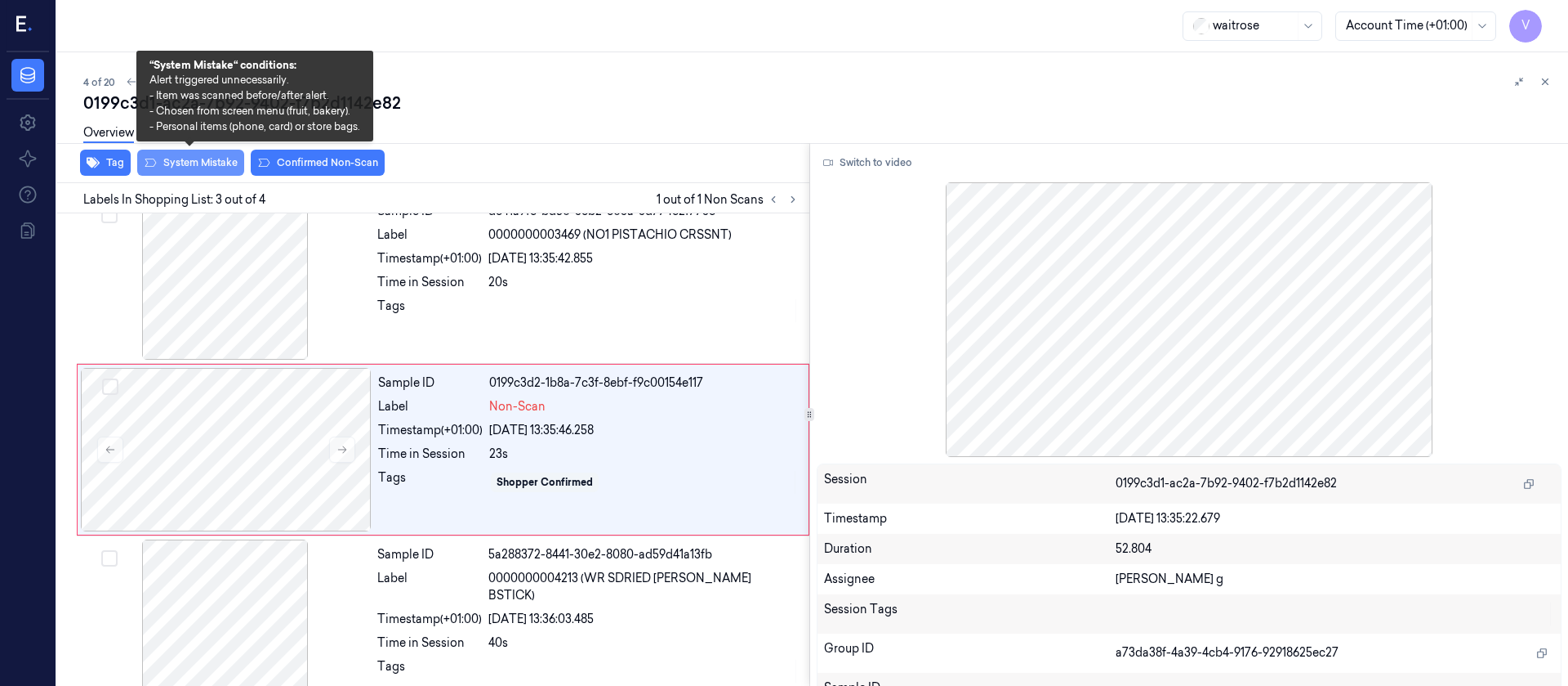
click at [183, 174] on button "System Mistake" at bounding box center [191, 162] width 107 height 26
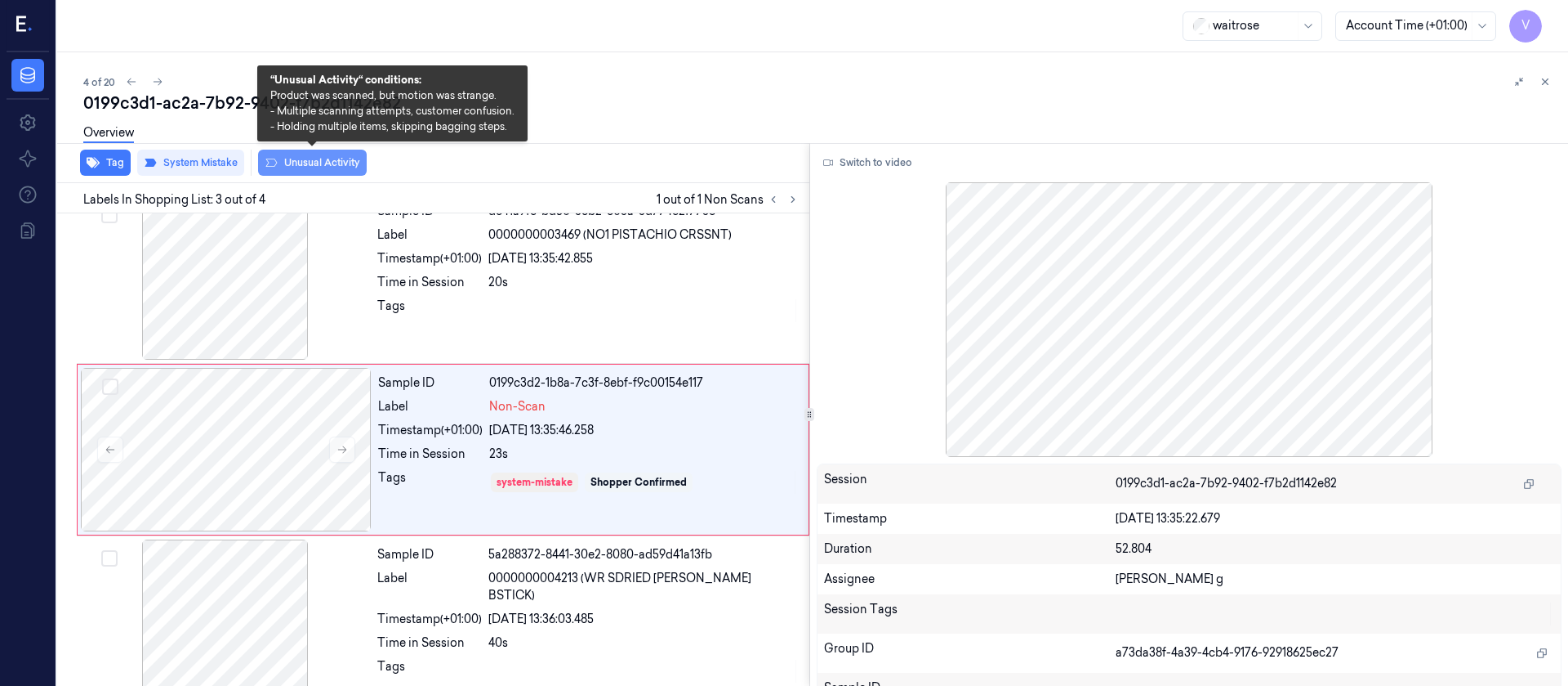
click at [320, 168] on button "Unusual Activity" at bounding box center [312, 162] width 108 height 26
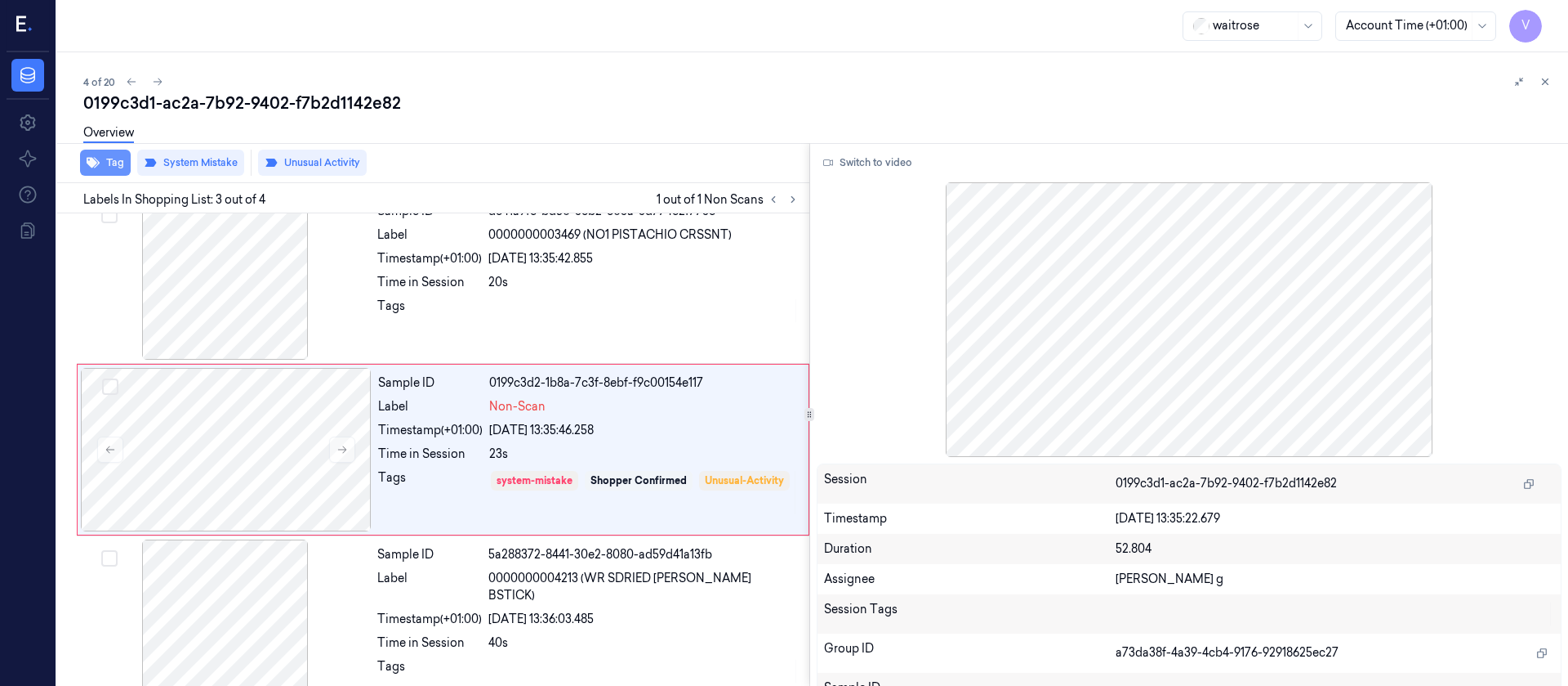
click at [107, 162] on button "Tag" at bounding box center [105, 162] width 51 height 26
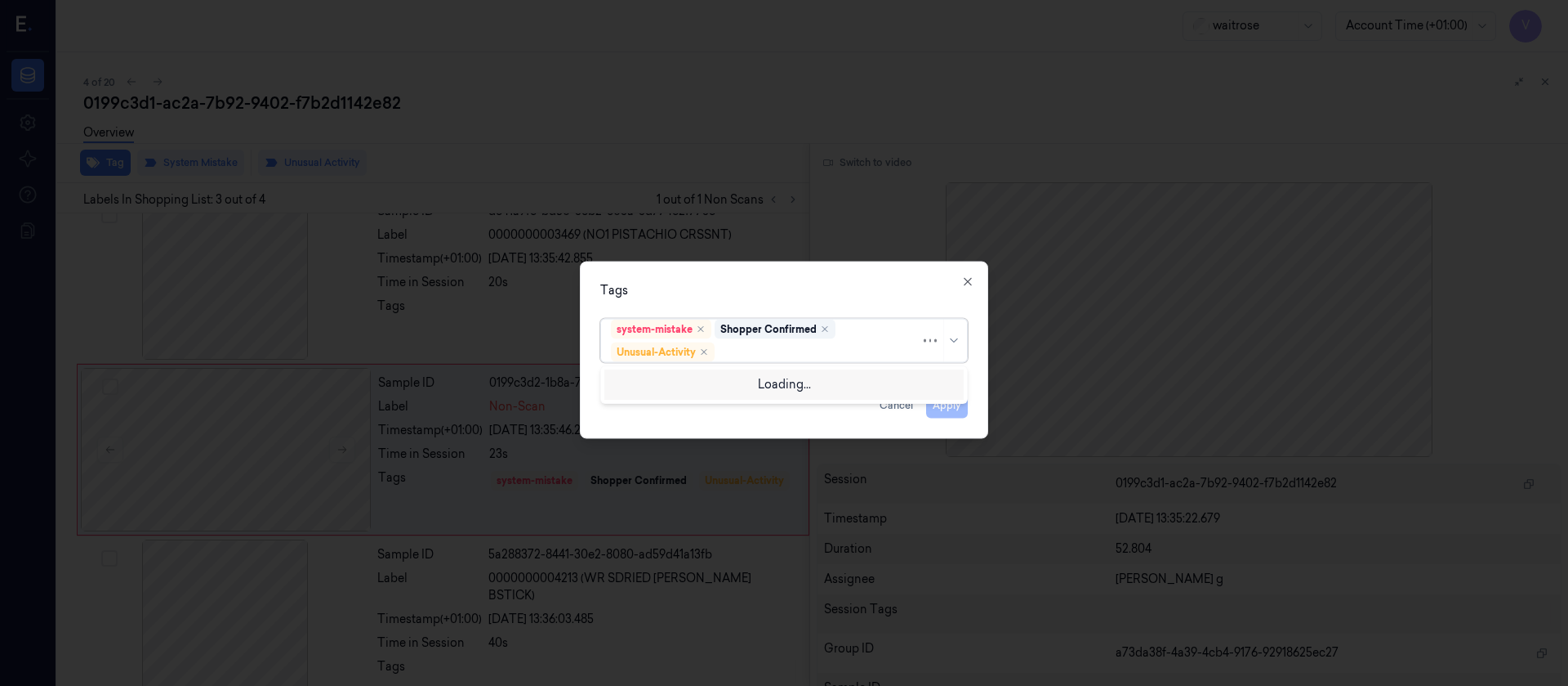
click at [780, 350] on div at bounding box center [819, 352] width 202 height 17
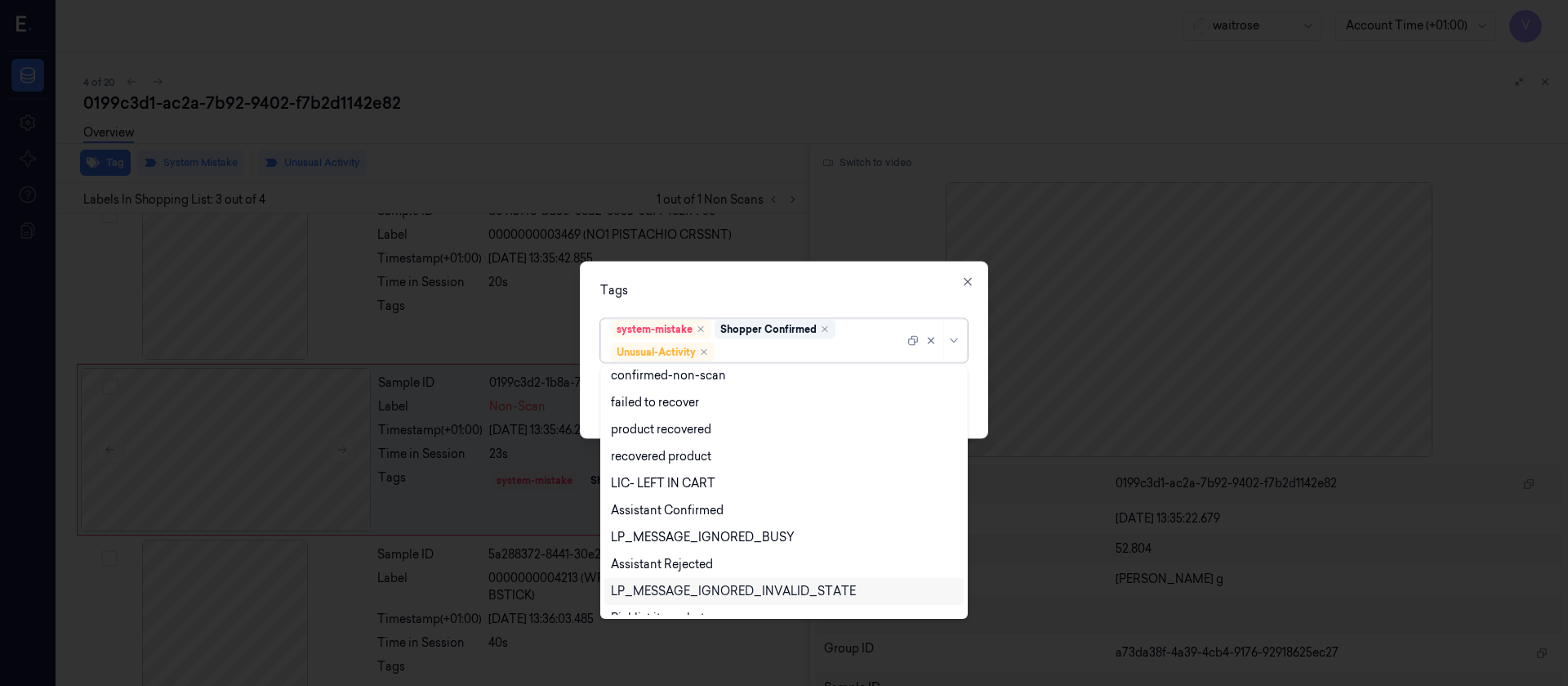
scroll to position [213, 0]
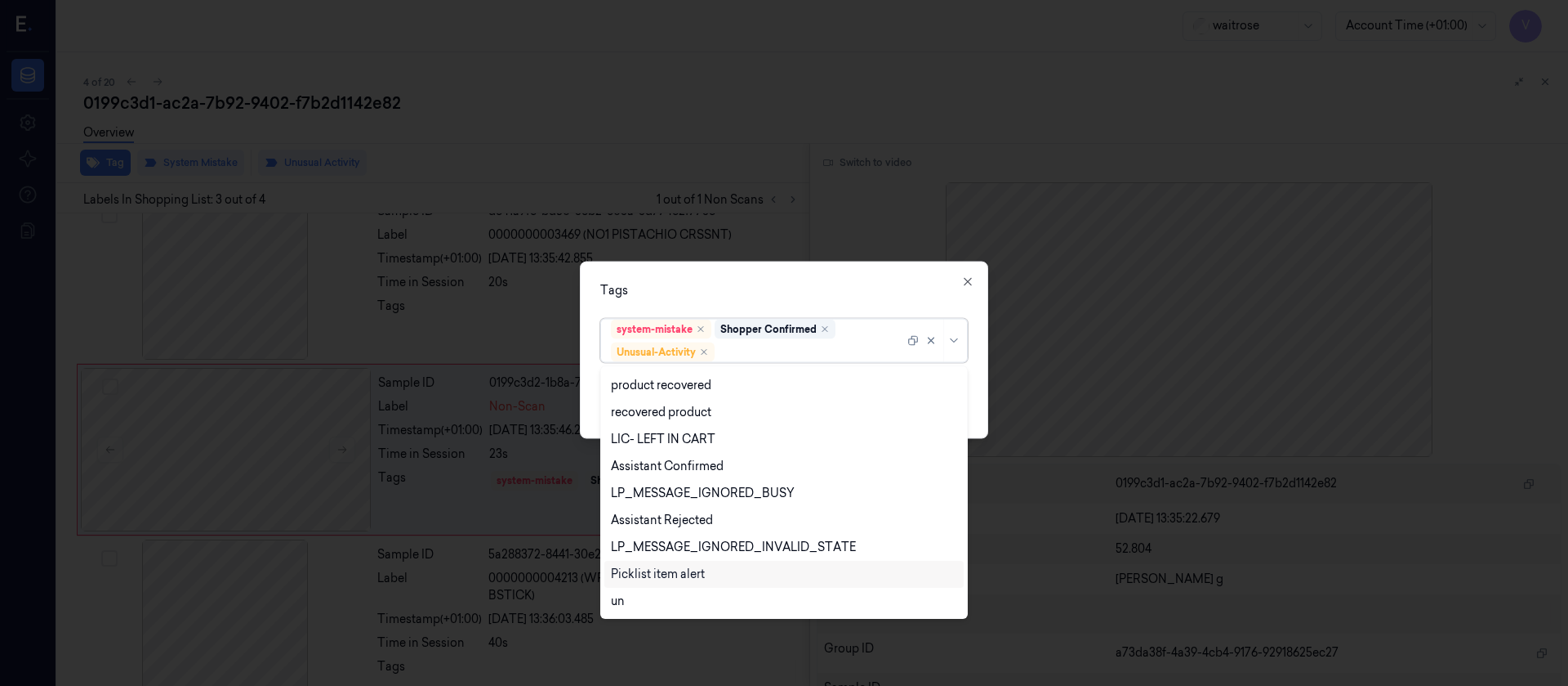
click at [669, 574] on div "Picklist item alert" at bounding box center [658, 574] width 94 height 17
click at [844, 243] on div at bounding box center [784, 343] width 1568 height 686
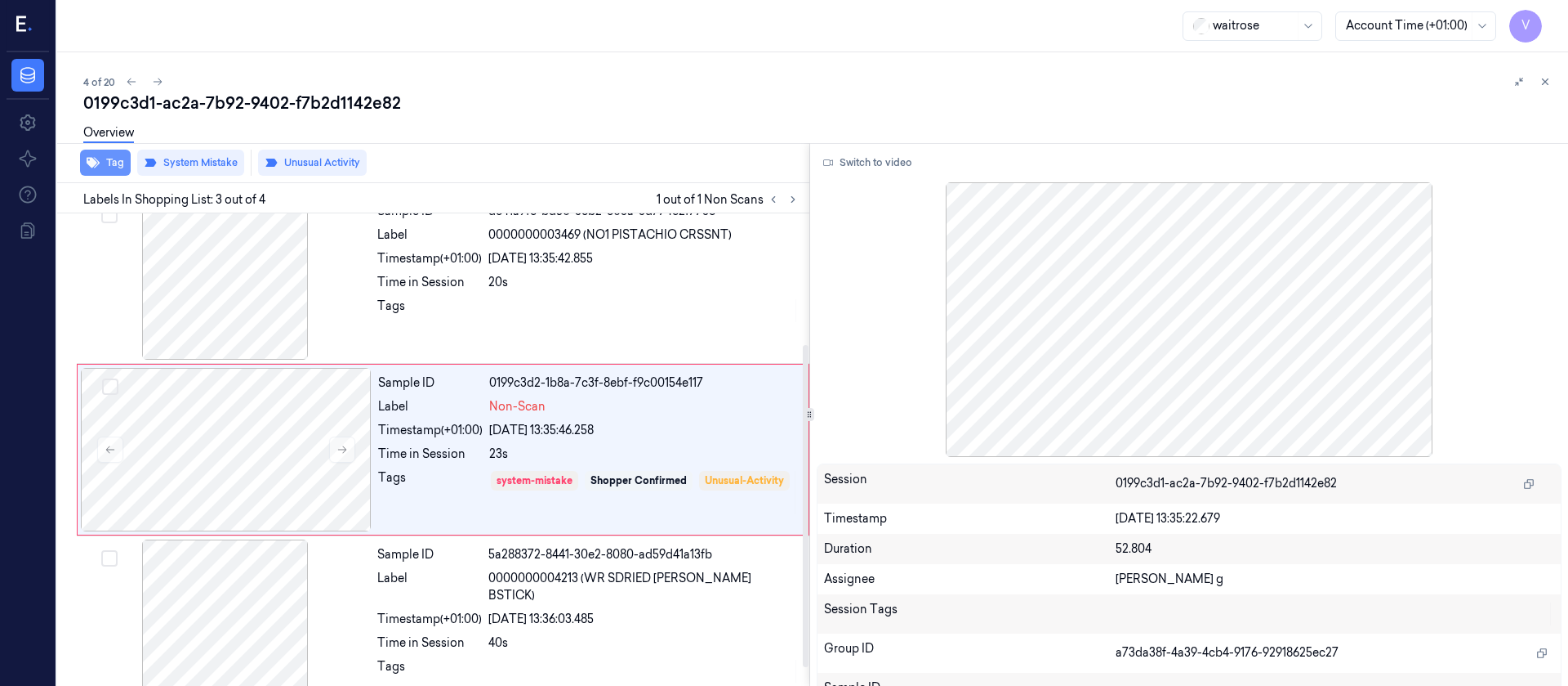
click at [119, 164] on button "Tag" at bounding box center [105, 162] width 51 height 26
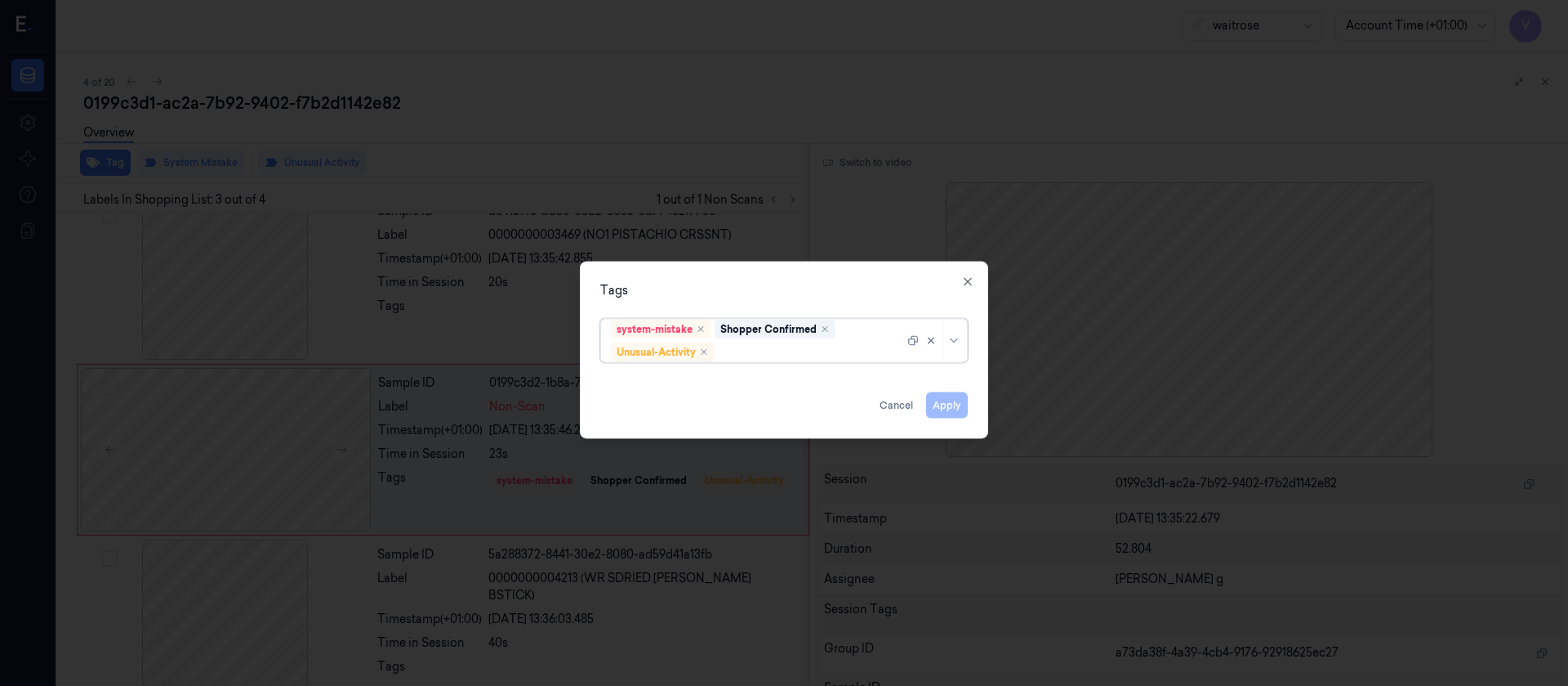
click at [813, 351] on div at bounding box center [811, 352] width 186 height 17
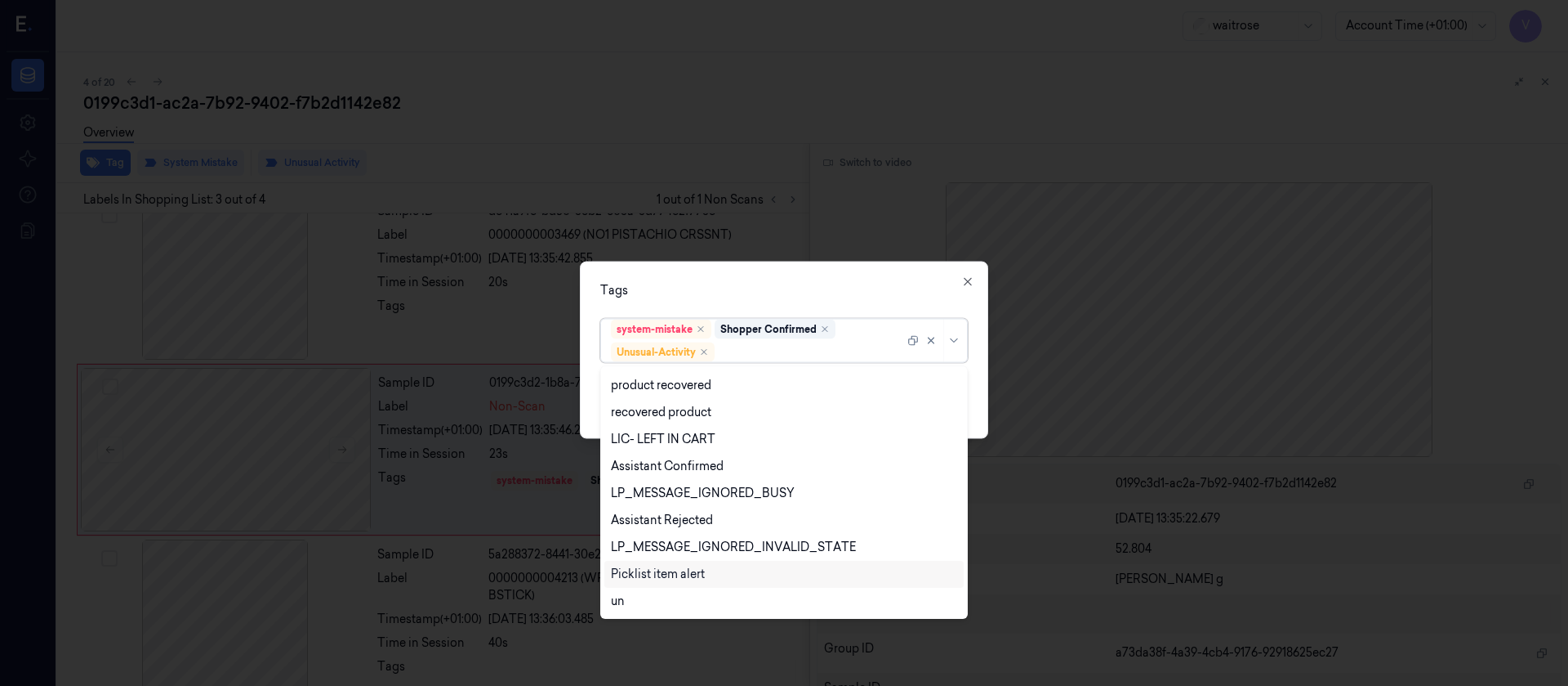
click at [708, 580] on div "Picklist item alert" at bounding box center [784, 574] width 346 height 17
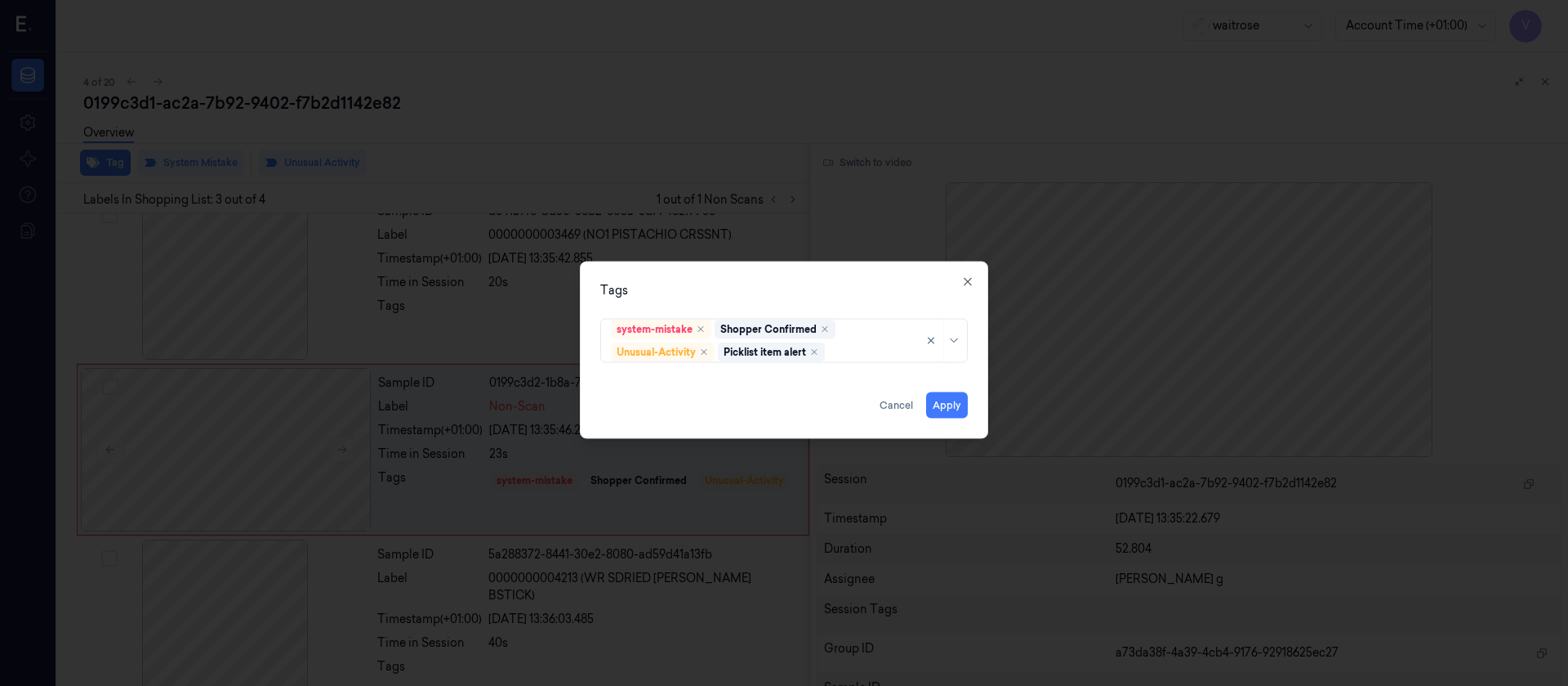
click at [818, 282] on div "Tags" at bounding box center [784, 290] width 367 height 17
click at [958, 412] on button "Apply" at bounding box center [947, 404] width 41 height 26
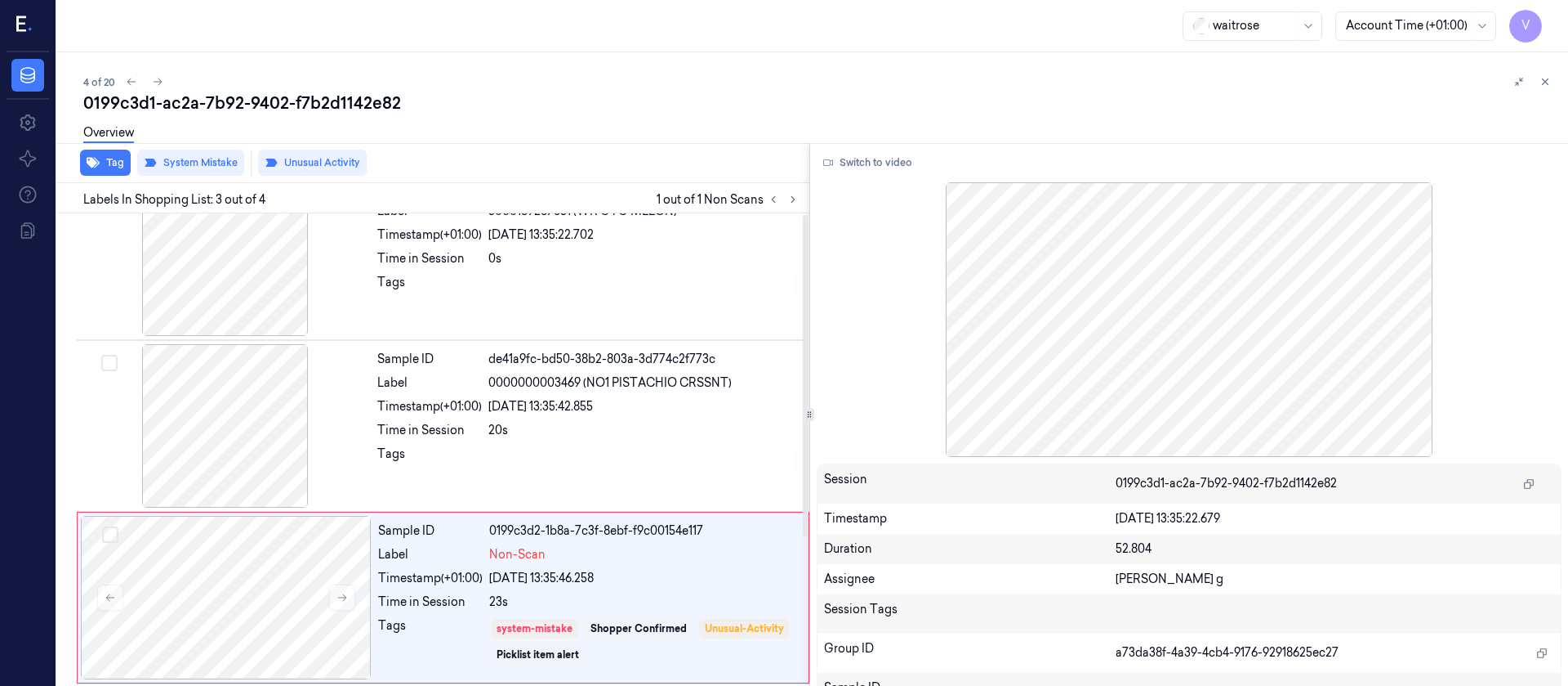
scroll to position [0, 0]
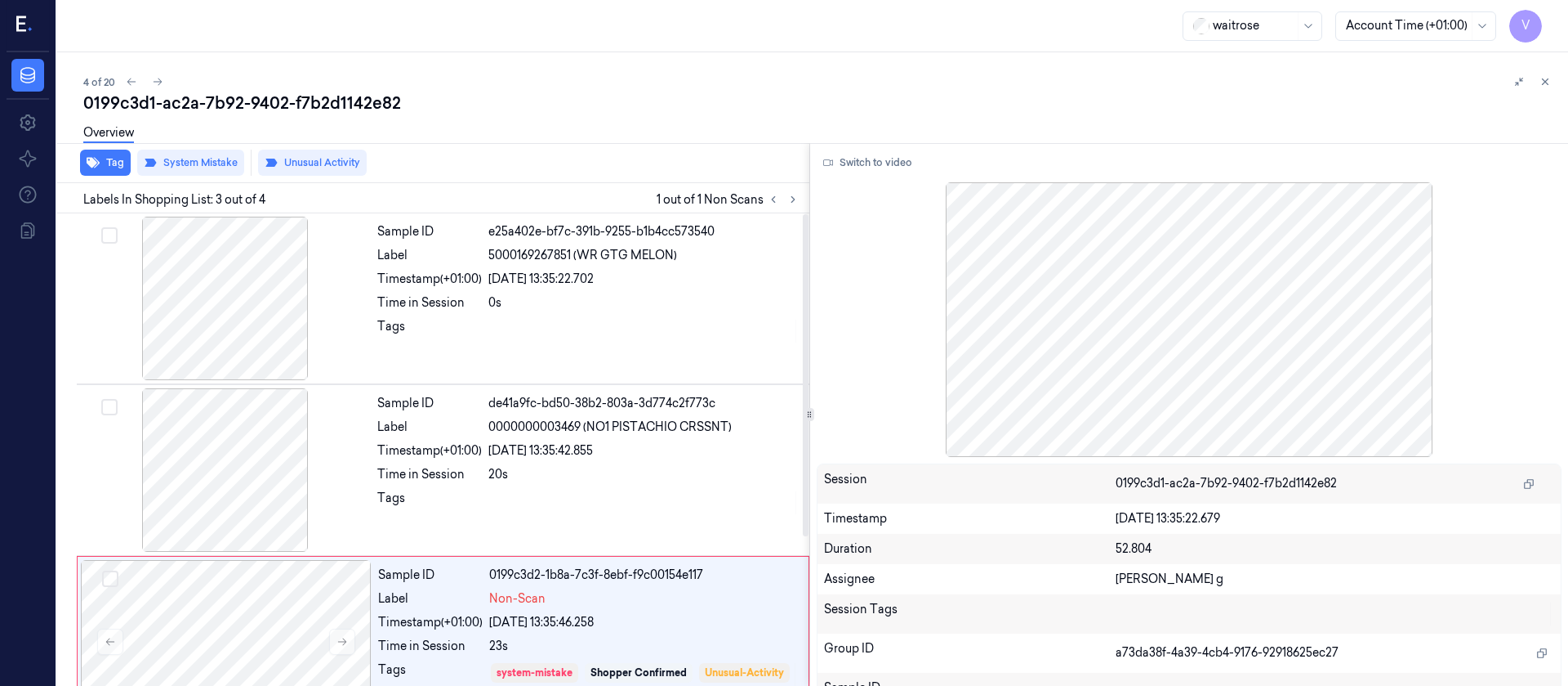
click at [711, 106] on div "0199c3d1-ac2a-7b92-9402-f7b2d1142e82" at bounding box center [819, 103] width 1472 height 23
click at [163, 87] on button at bounding box center [157, 82] width 19 height 19
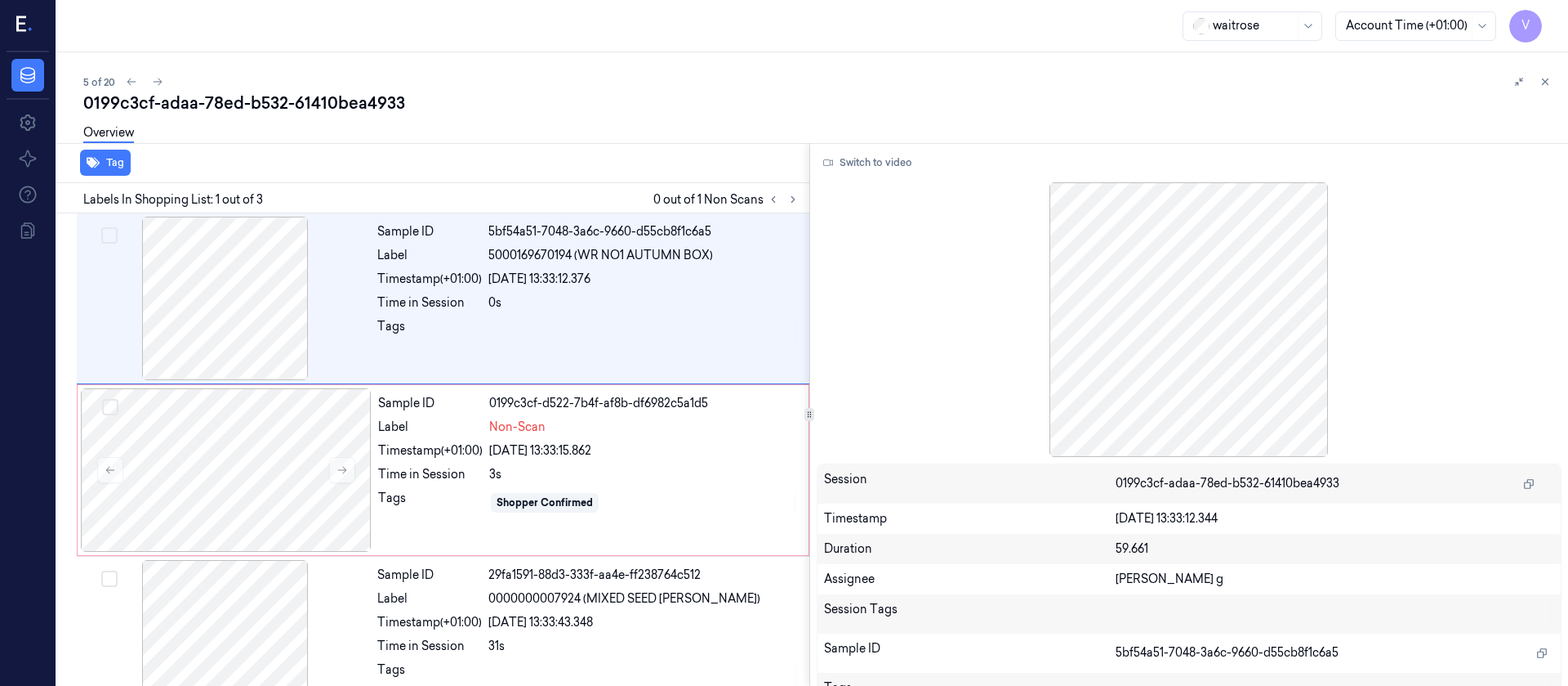
click at [531, 64] on div "5 of 20 0199c3cf-adaa-78ed-b532-61410bea4933 Overview Tag Labels In Shopping Li…" at bounding box center [813, 369] width 1511 height 633
click at [255, 469] on div at bounding box center [225, 470] width 291 height 163
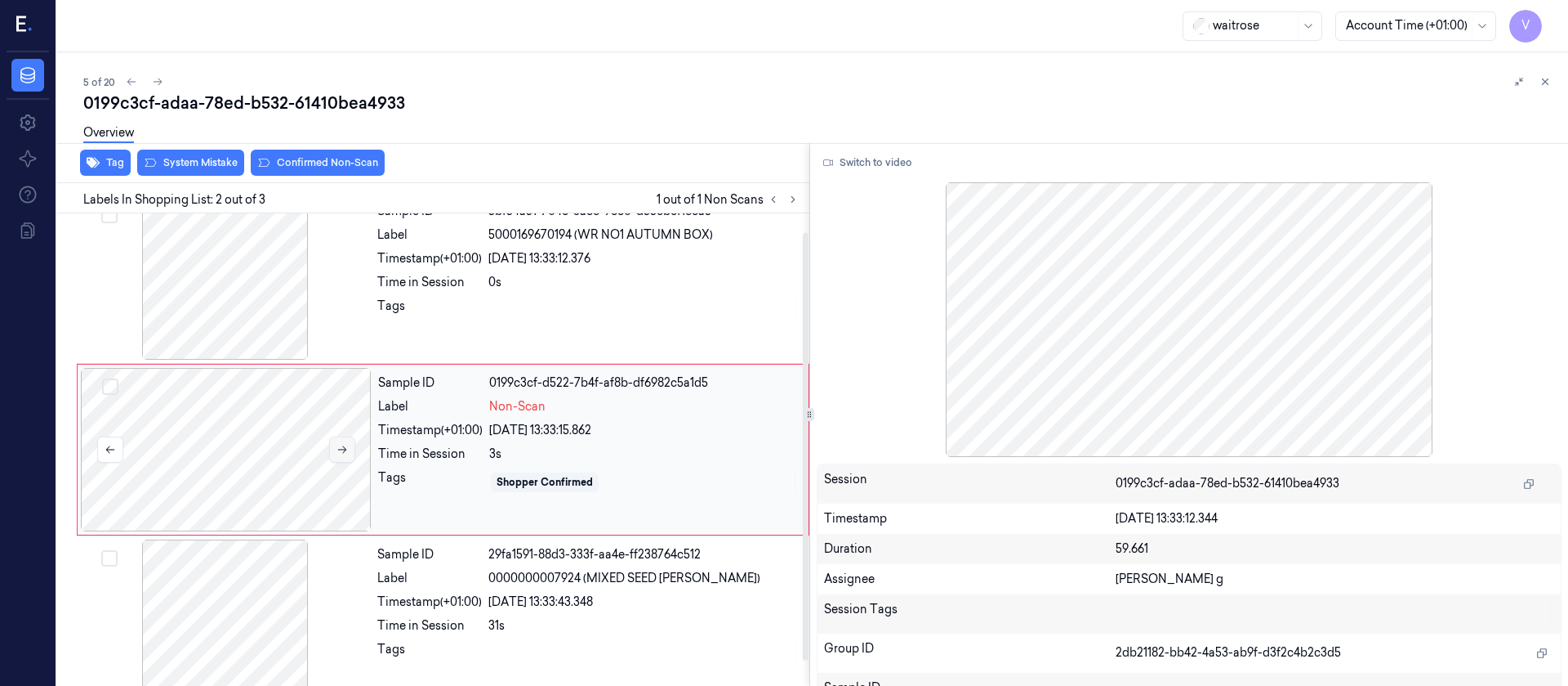
click at [339, 446] on icon at bounding box center [342, 449] width 12 height 12
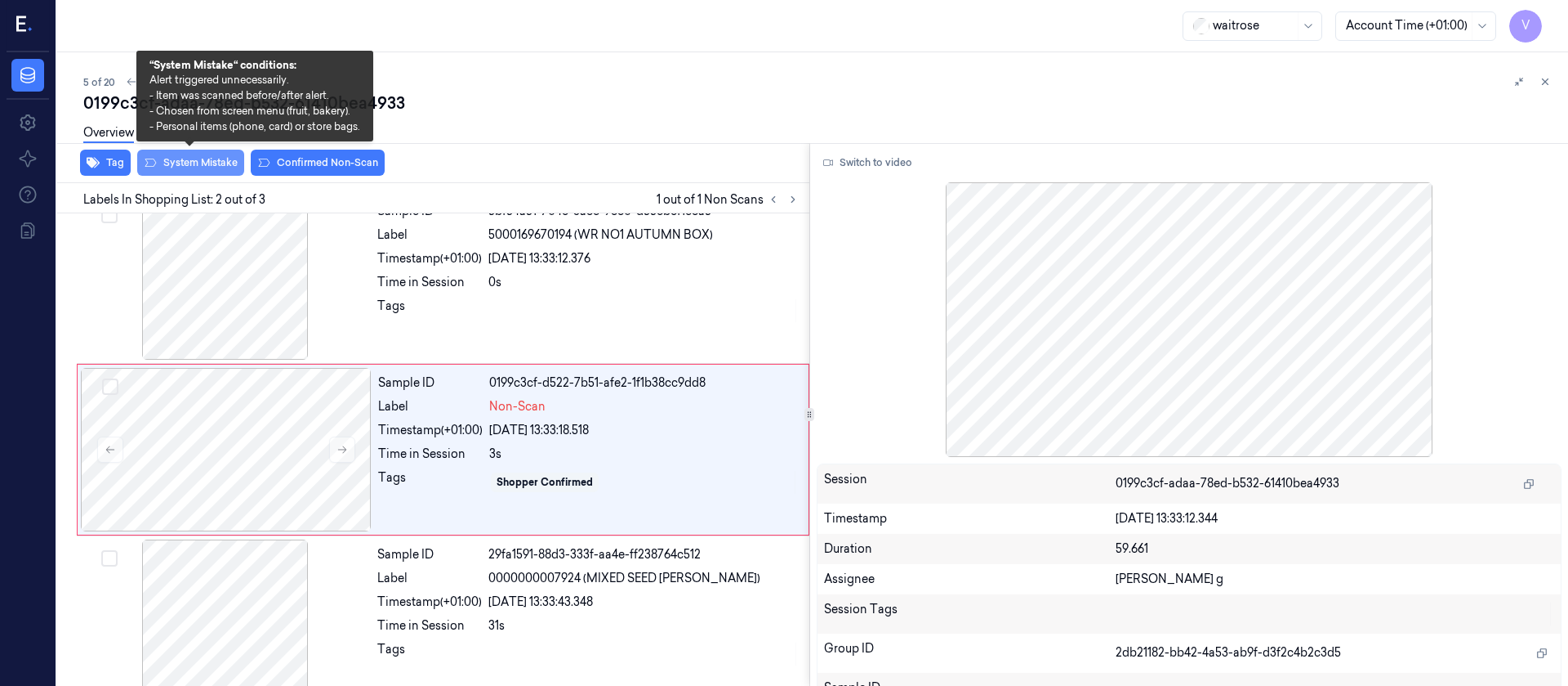
click at [197, 173] on button "System Mistake" at bounding box center [191, 162] width 107 height 26
click at [197, 166] on button "System Mistake" at bounding box center [191, 162] width 107 height 26
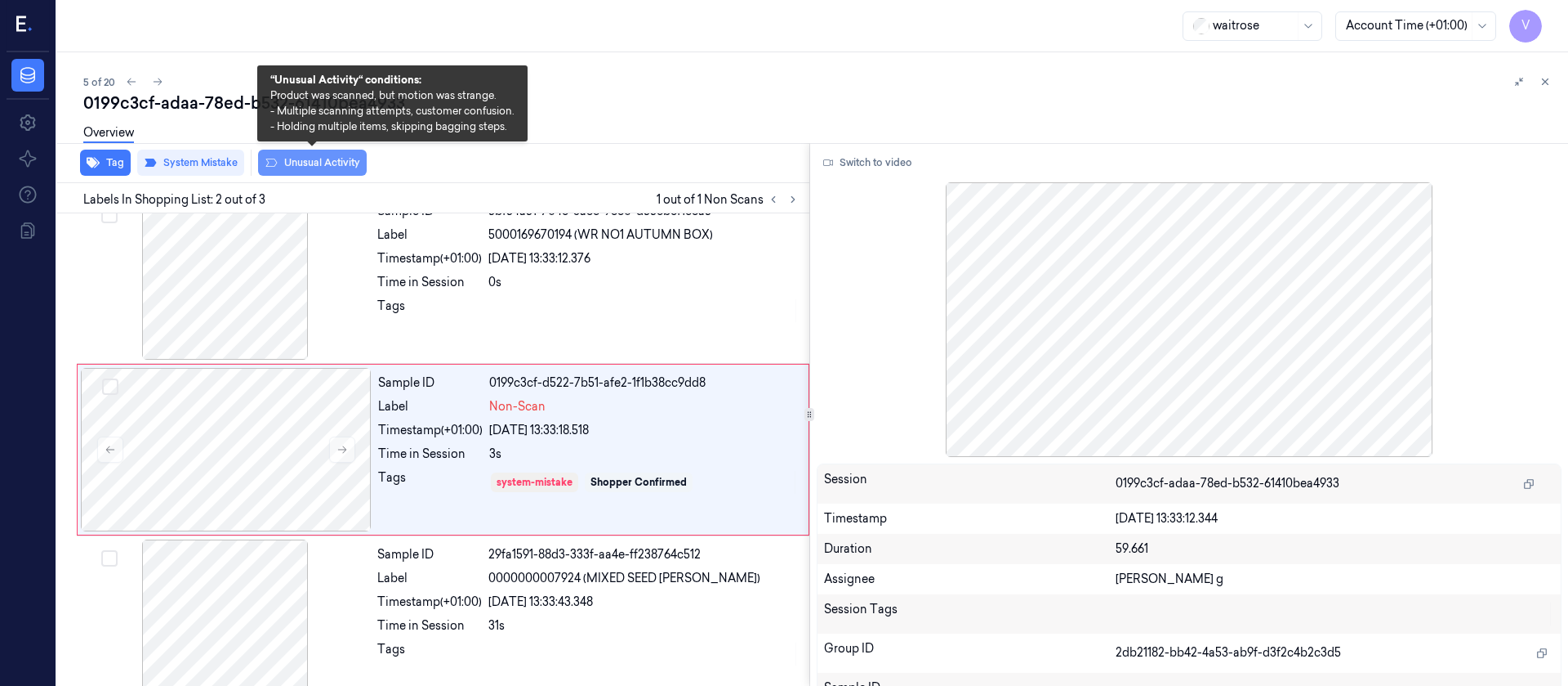
click at [304, 167] on button "Unusual Activity" at bounding box center [312, 162] width 108 height 26
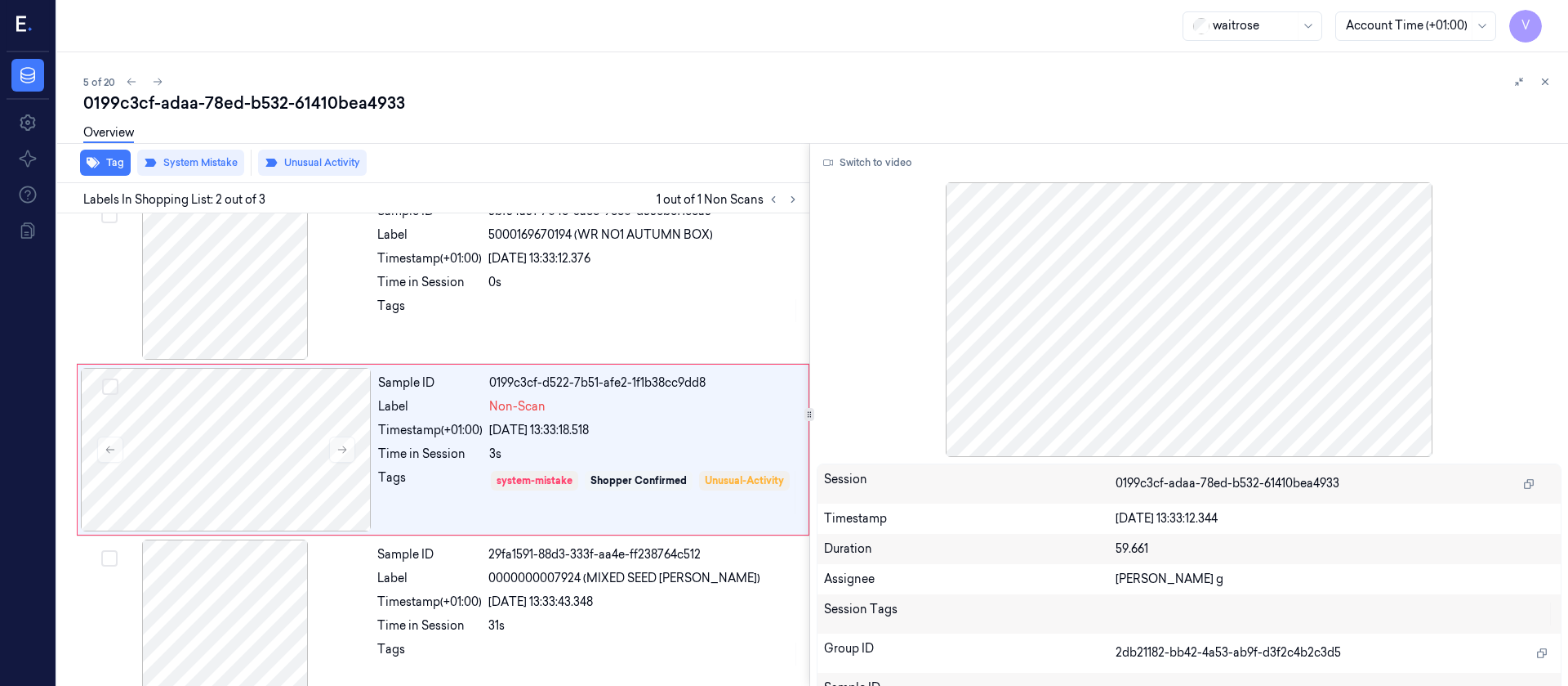
click at [608, 79] on div "5 of 20" at bounding box center [819, 82] width 1472 height 19
click at [157, 86] on icon at bounding box center [157, 82] width 12 height 12
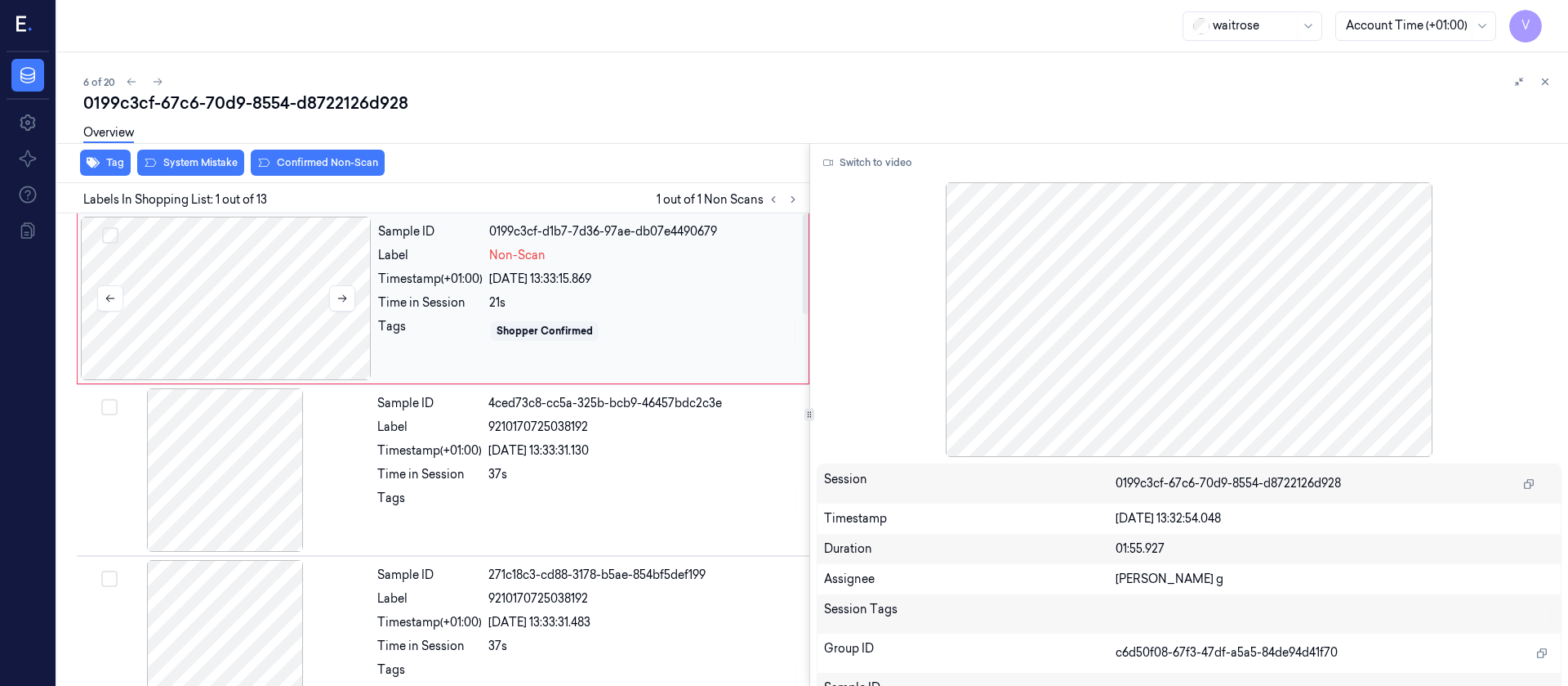
click at [302, 312] on div at bounding box center [225, 298] width 291 height 163
click at [854, 166] on button "Switch to video" at bounding box center [868, 162] width 102 height 26
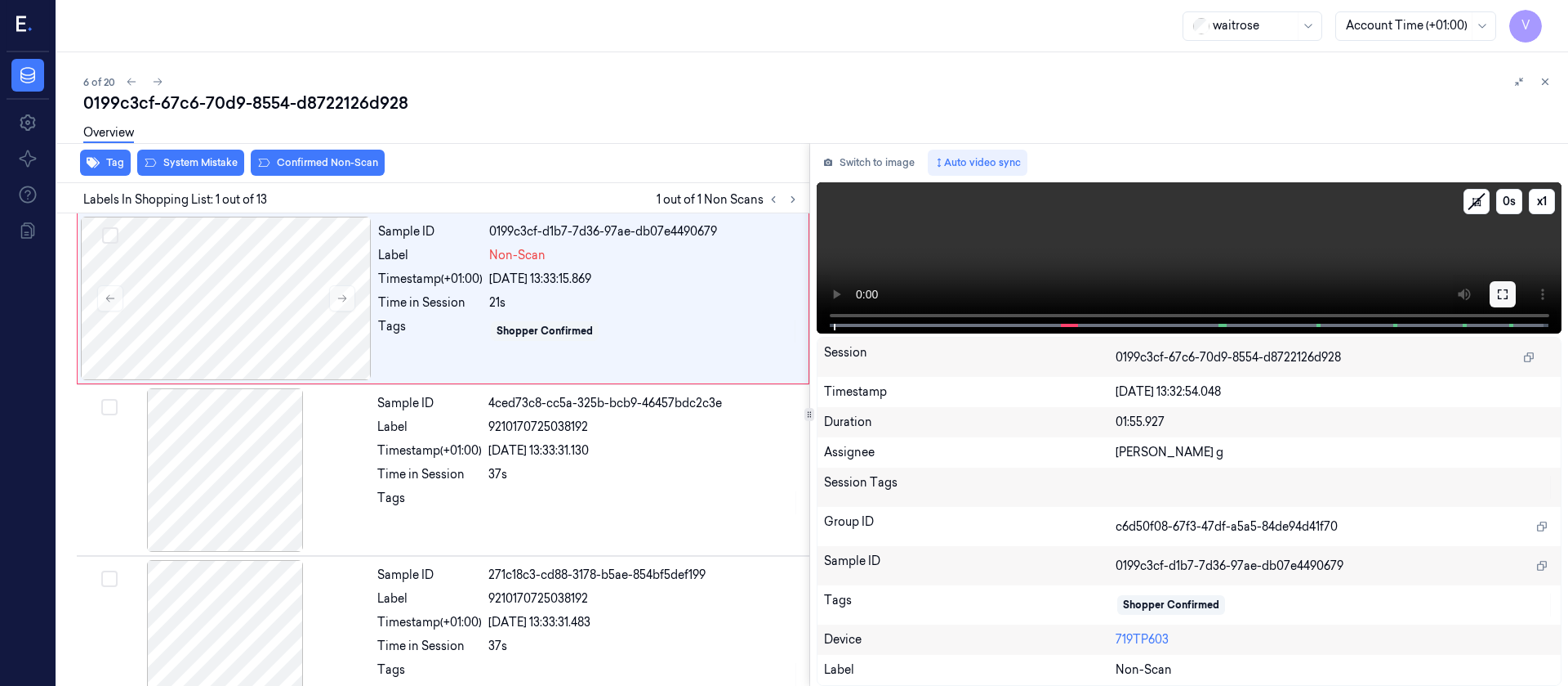
click at [1495, 282] on button at bounding box center [1503, 294] width 26 height 26
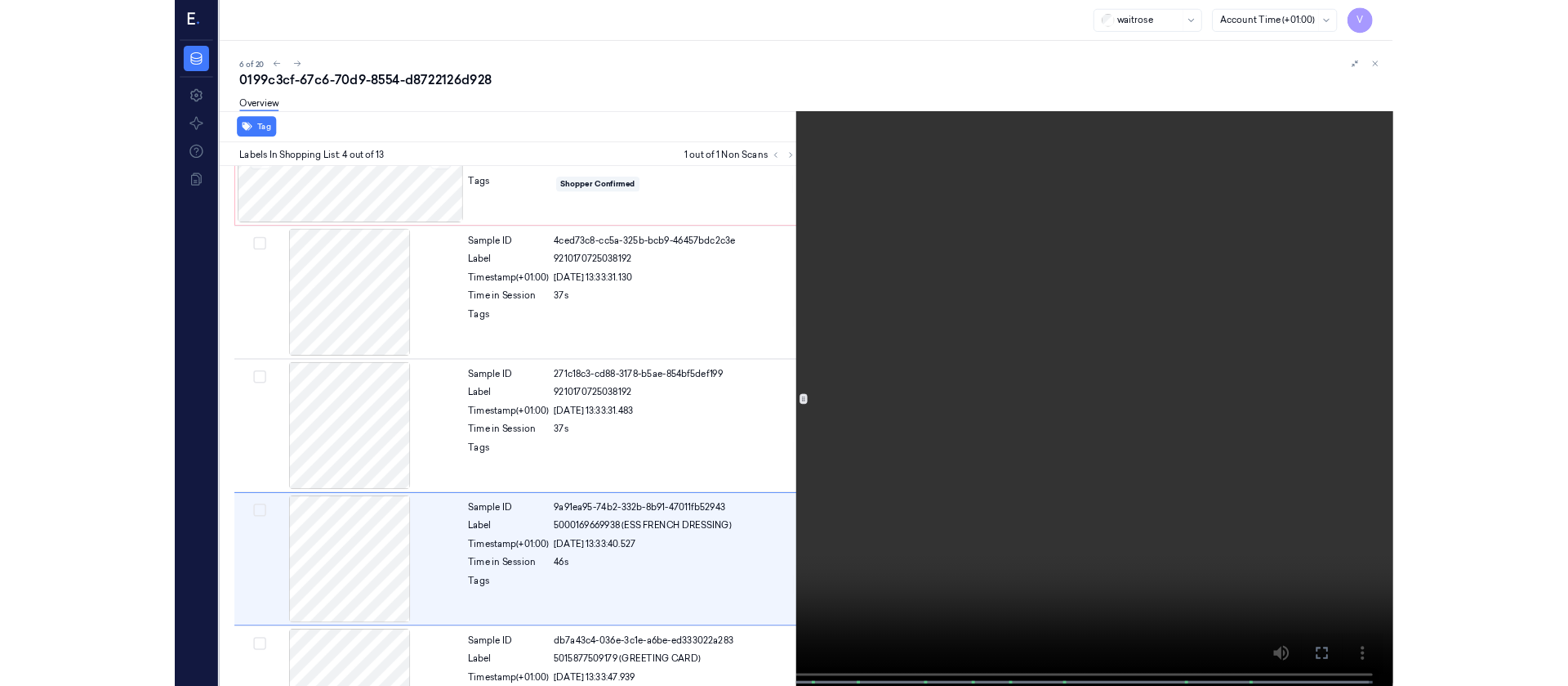
scroll to position [266, 0]
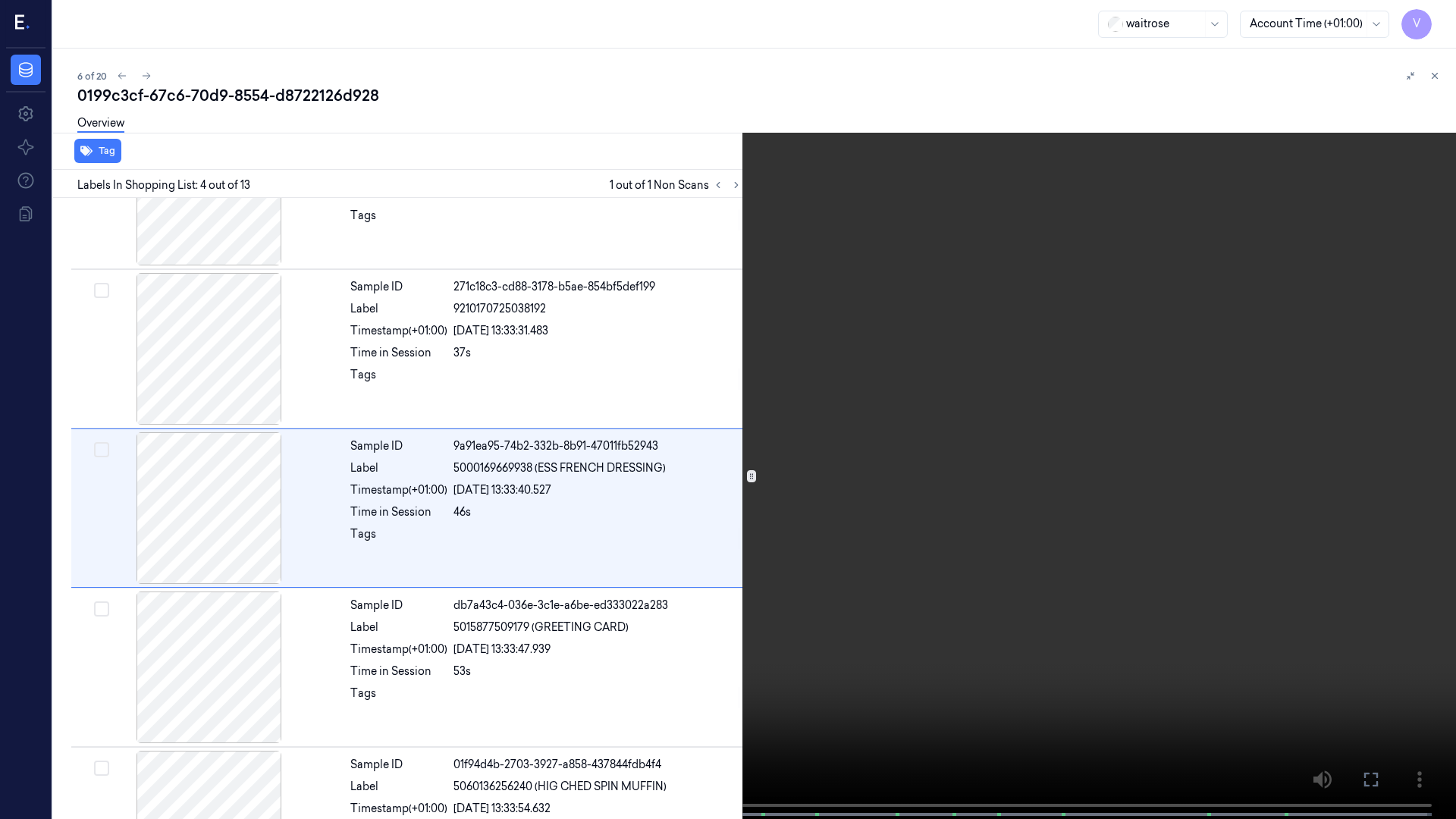
click at [0, 0] on icon at bounding box center [0, 0] width 0 height 0
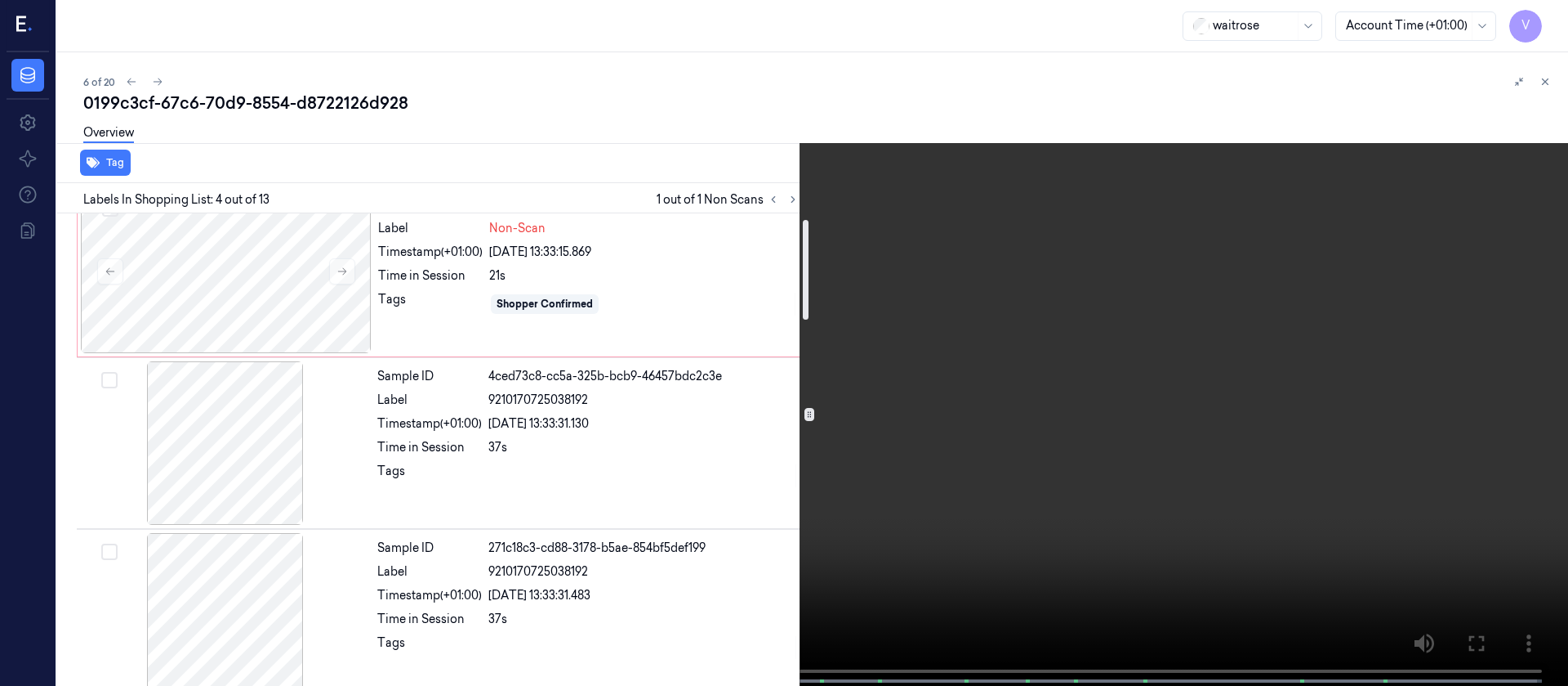
scroll to position [0, 0]
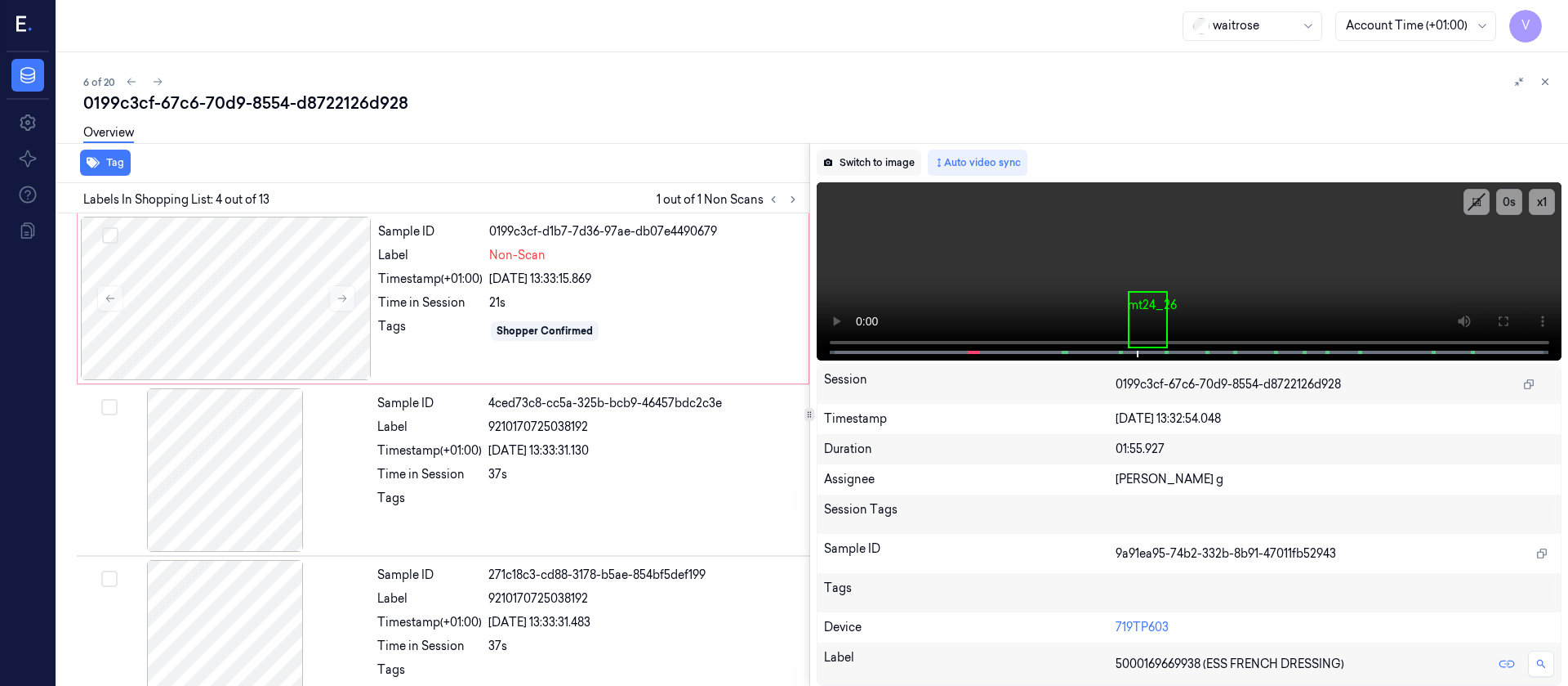
click at [891, 162] on button "Switch to image" at bounding box center [869, 162] width 105 height 26
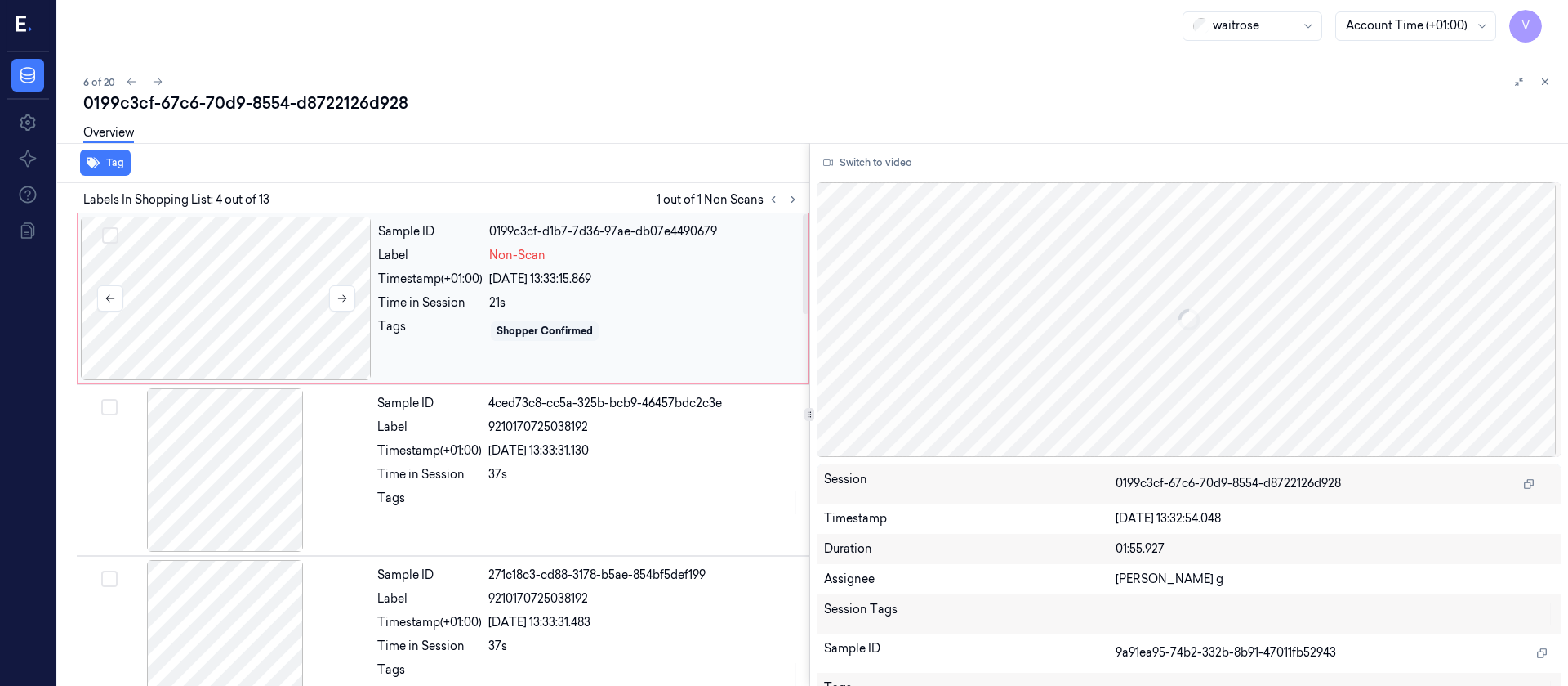
click at [224, 295] on div at bounding box center [225, 298] width 291 height 163
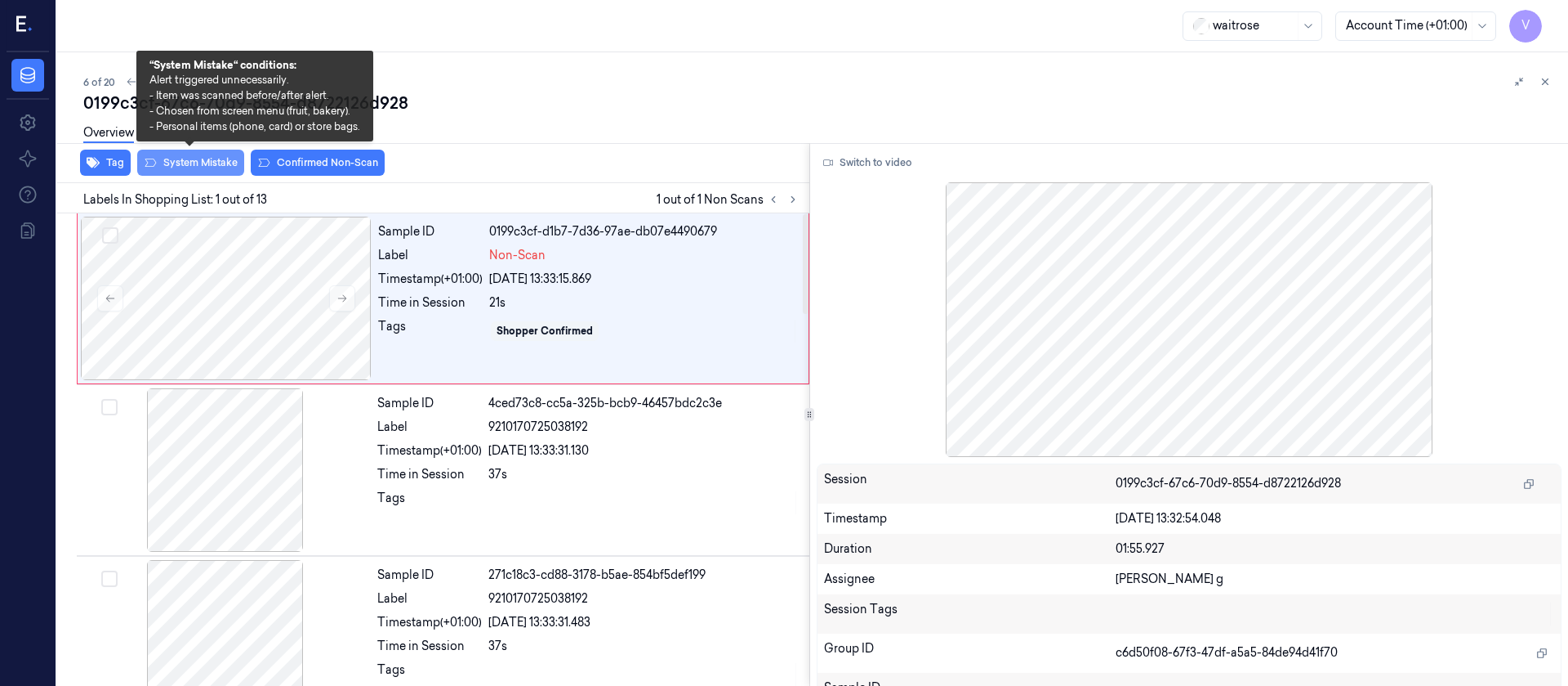
click at [209, 166] on button "System Mistake" at bounding box center [191, 162] width 107 height 26
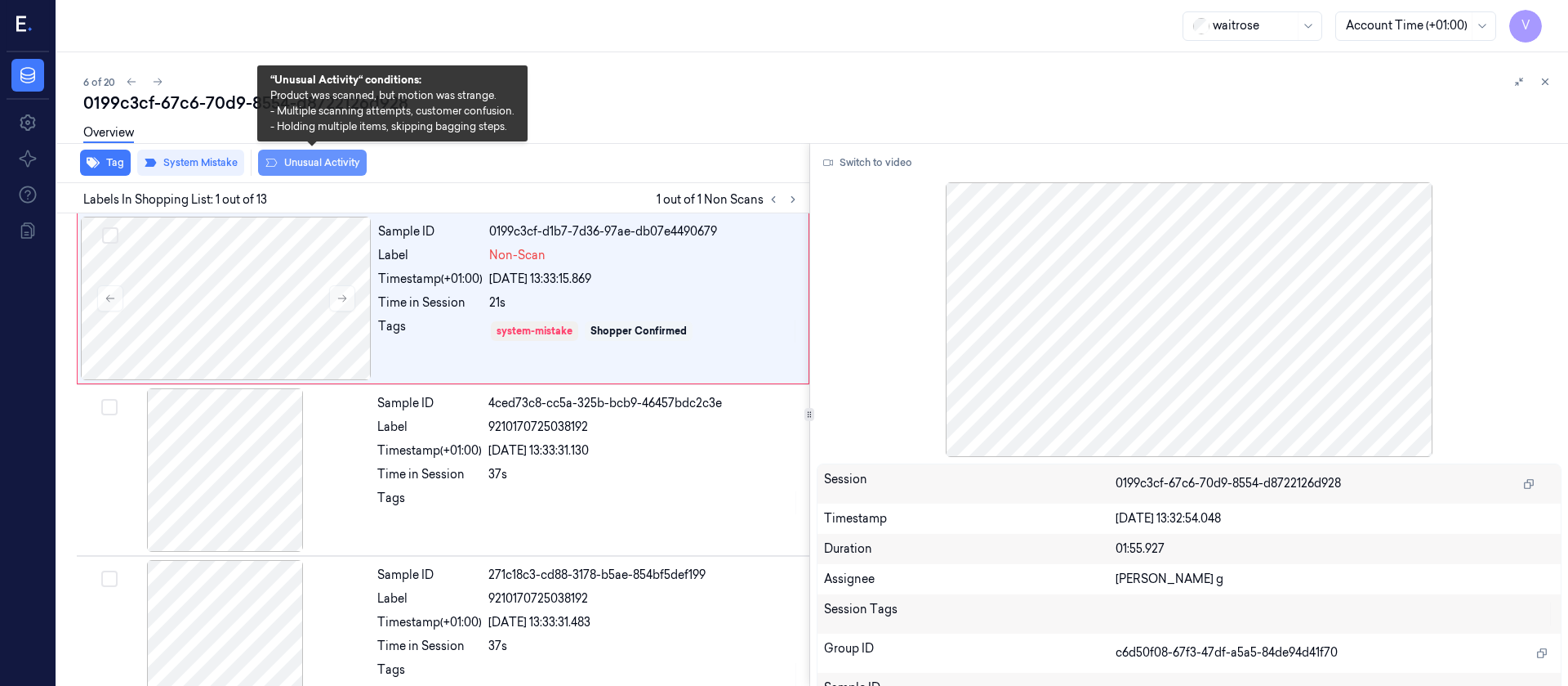
click at [275, 159] on icon at bounding box center [271, 163] width 13 height 13
click at [285, 160] on button "Unusual Activity" at bounding box center [312, 162] width 108 height 26
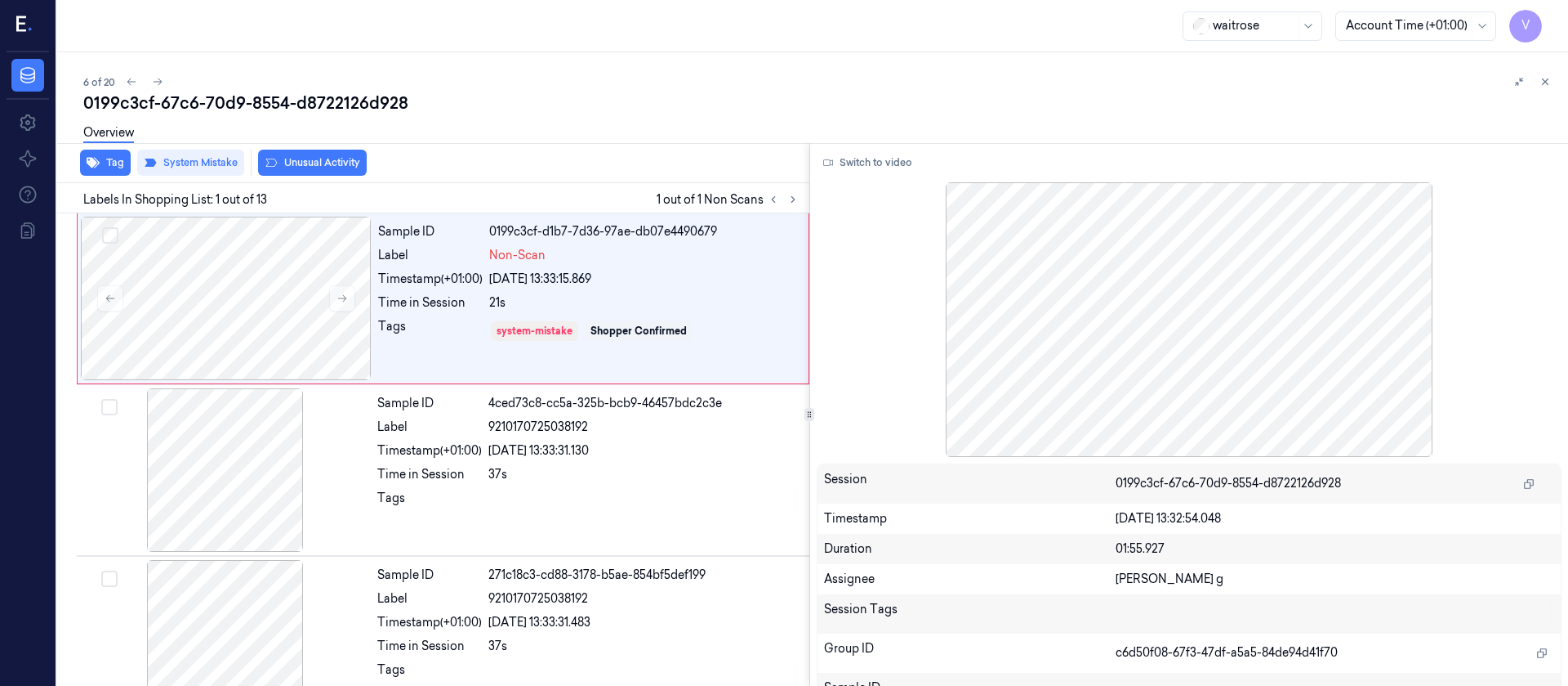
click at [87, 152] on div "Overview" at bounding box center [108, 134] width 51 height 41
click at [90, 162] on icon "button" at bounding box center [93, 162] width 13 height 11
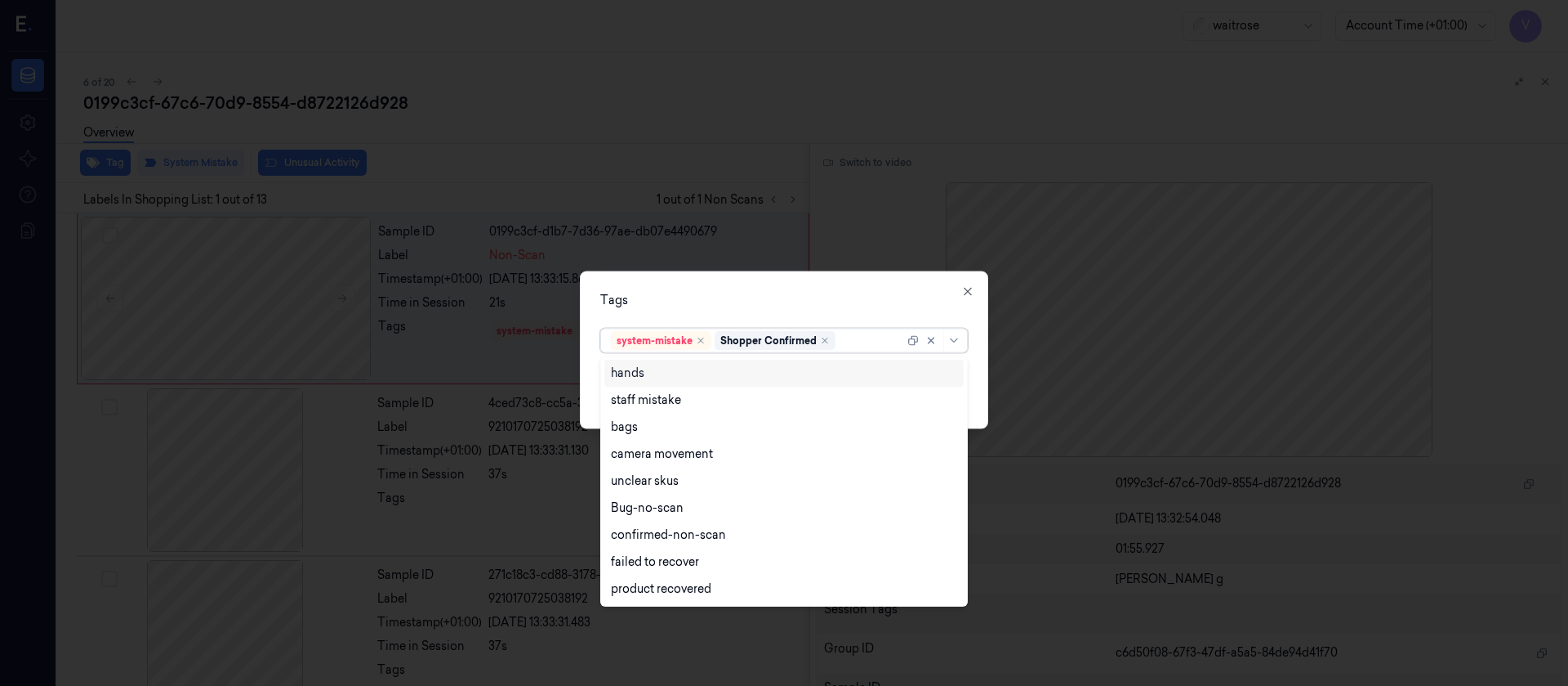
click at [850, 338] on div at bounding box center [872, 341] width 65 height 17
click at [649, 433] on div "bags" at bounding box center [784, 427] width 346 height 17
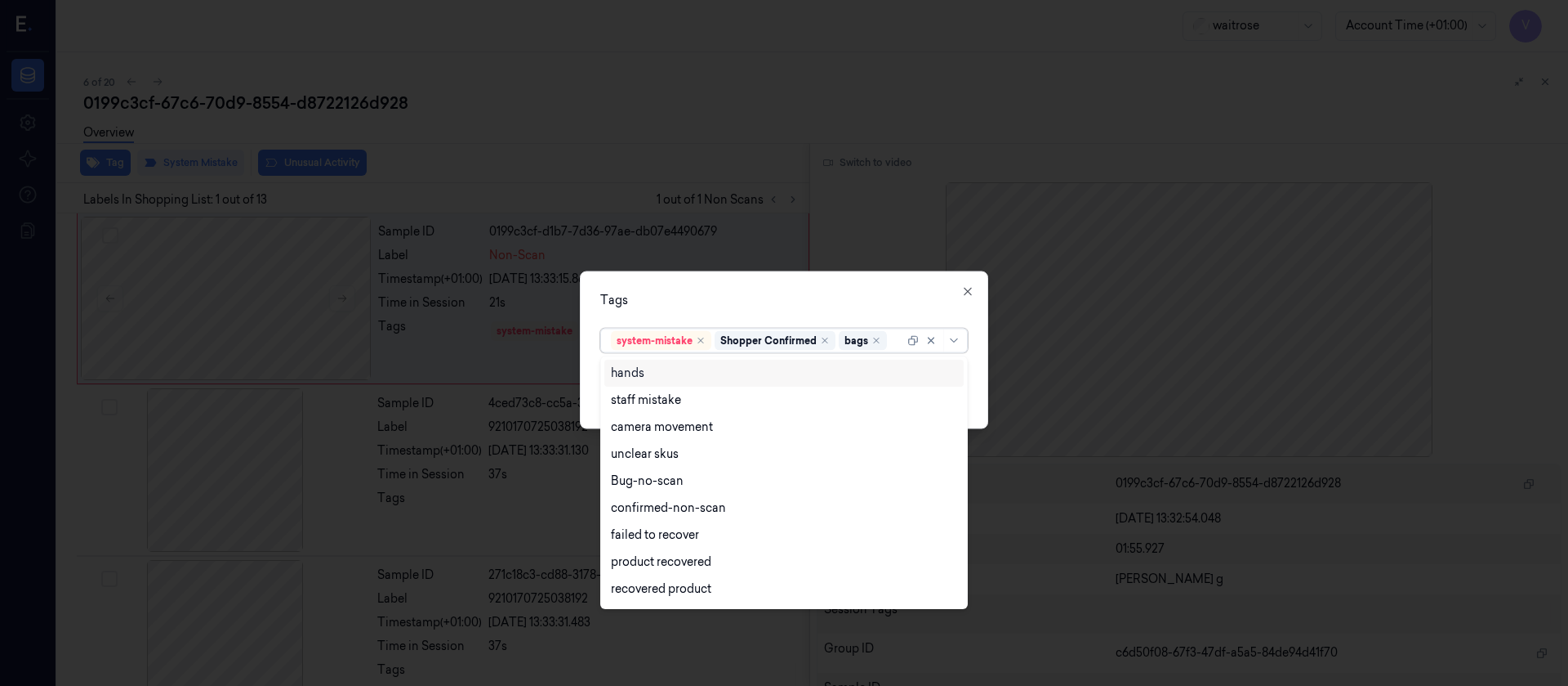
click at [890, 294] on div "Tags" at bounding box center [784, 299] width 367 height 17
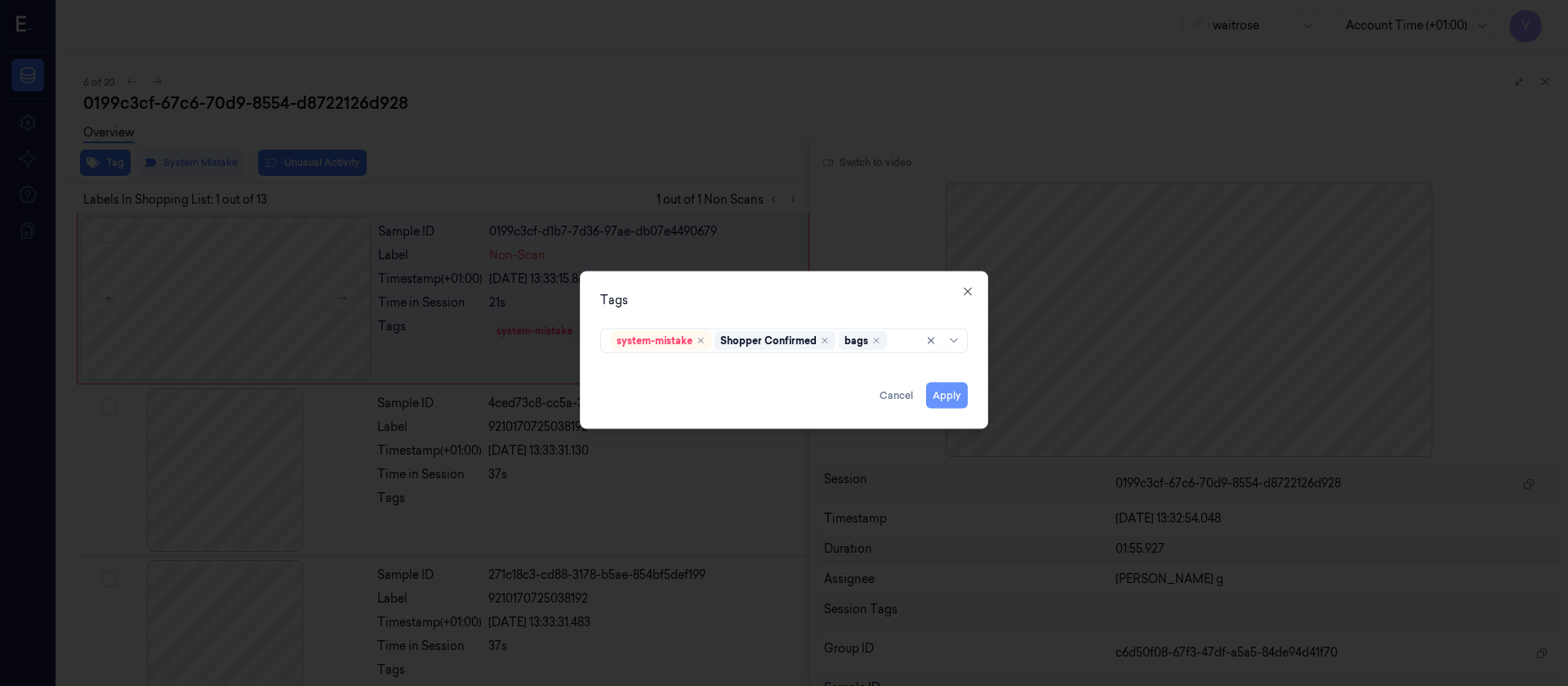
click at [945, 388] on button "Apply" at bounding box center [947, 394] width 41 height 26
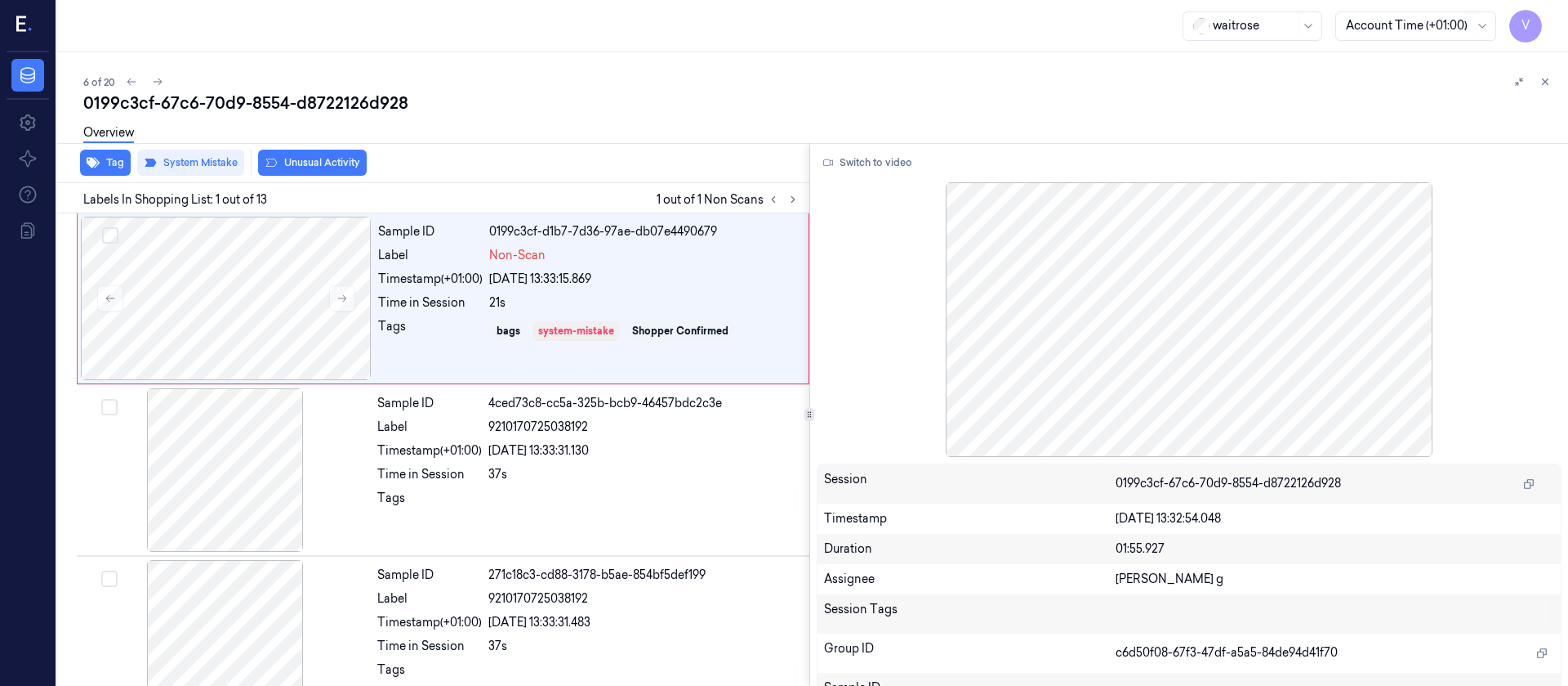
click at [833, 131] on div "Overview" at bounding box center [819, 134] width 1472 height 41
click at [157, 81] on icon at bounding box center [157, 82] width 12 height 12
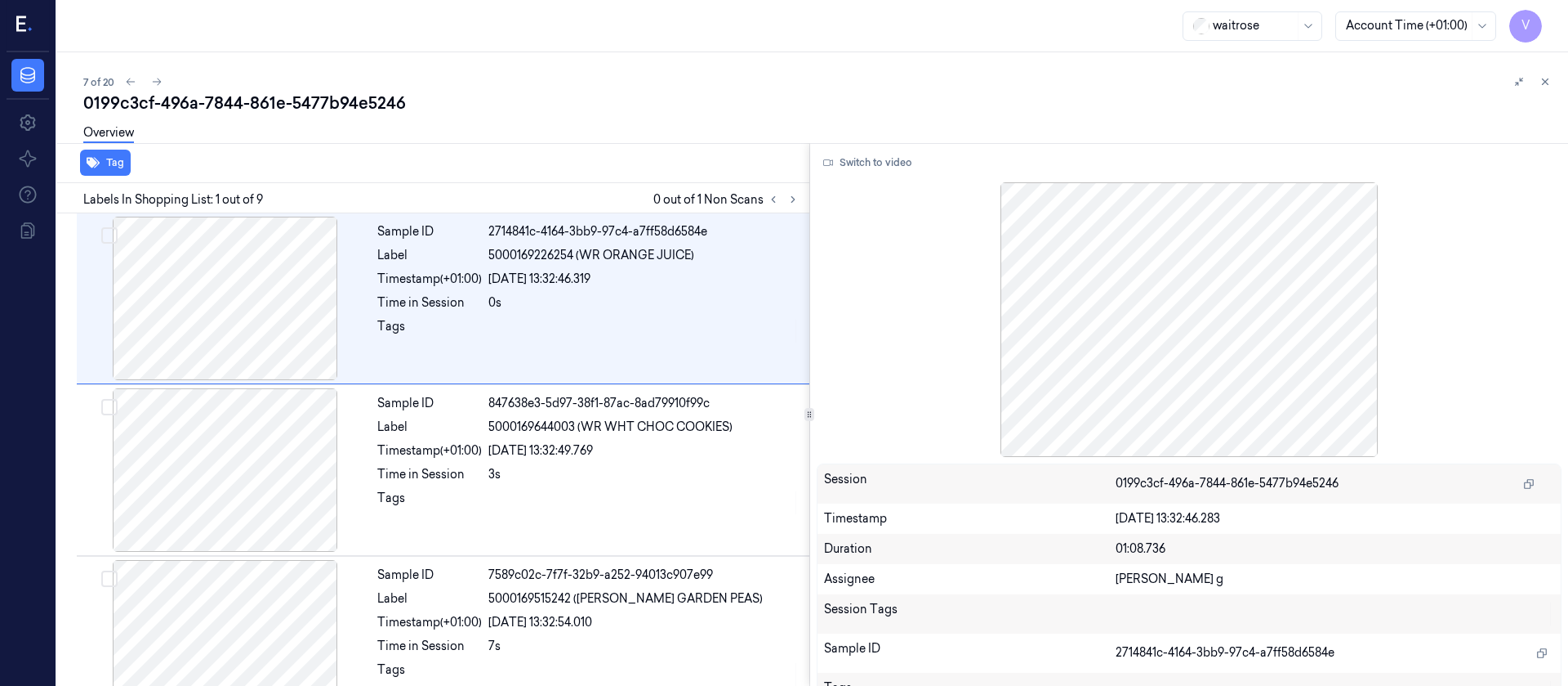
click at [542, 147] on div "Overview" at bounding box center [819, 134] width 1472 height 41
click at [790, 201] on icon at bounding box center [793, 200] width 12 height 12
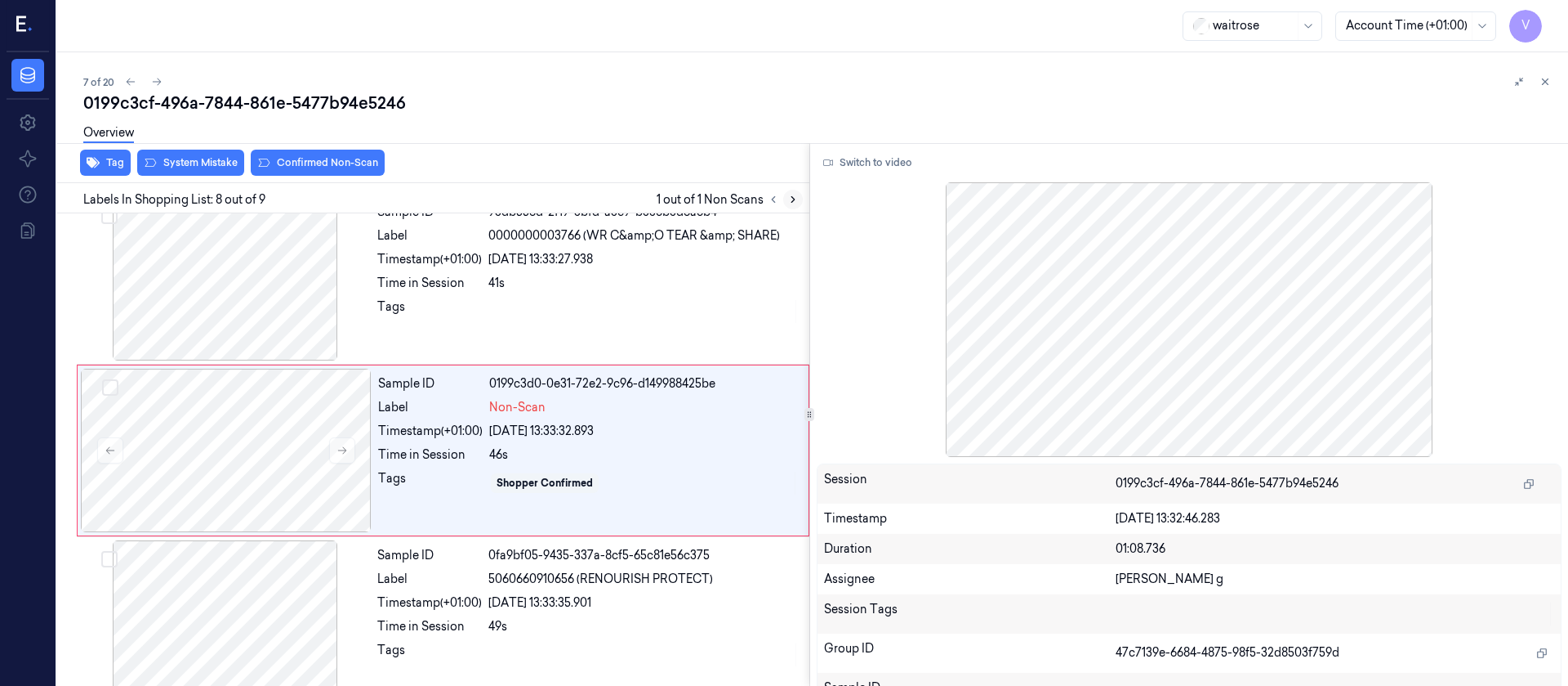
scroll to position [1050, 0]
click at [315, 256] on div at bounding box center [224, 277] width 291 height 163
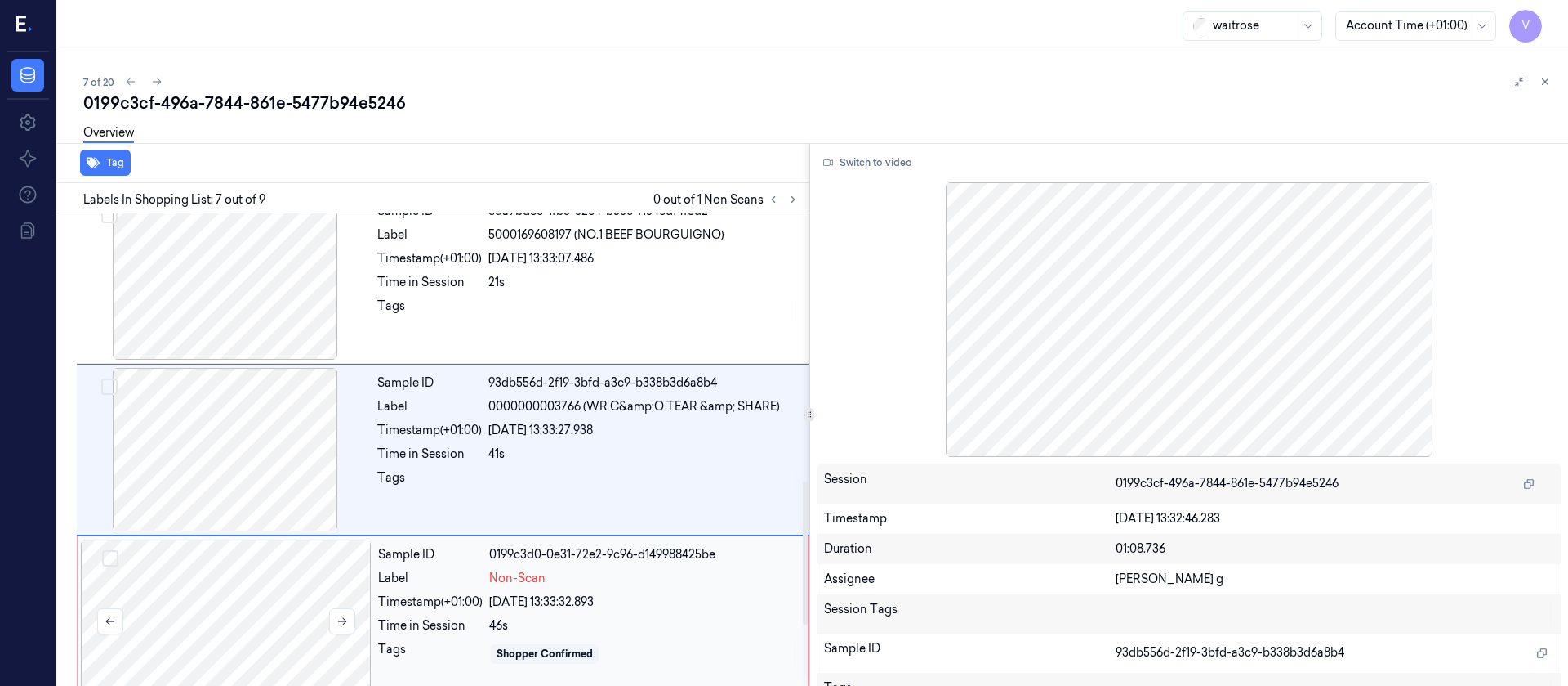
click at [225, 565] on div at bounding box center [225, 621] width 291 height 163
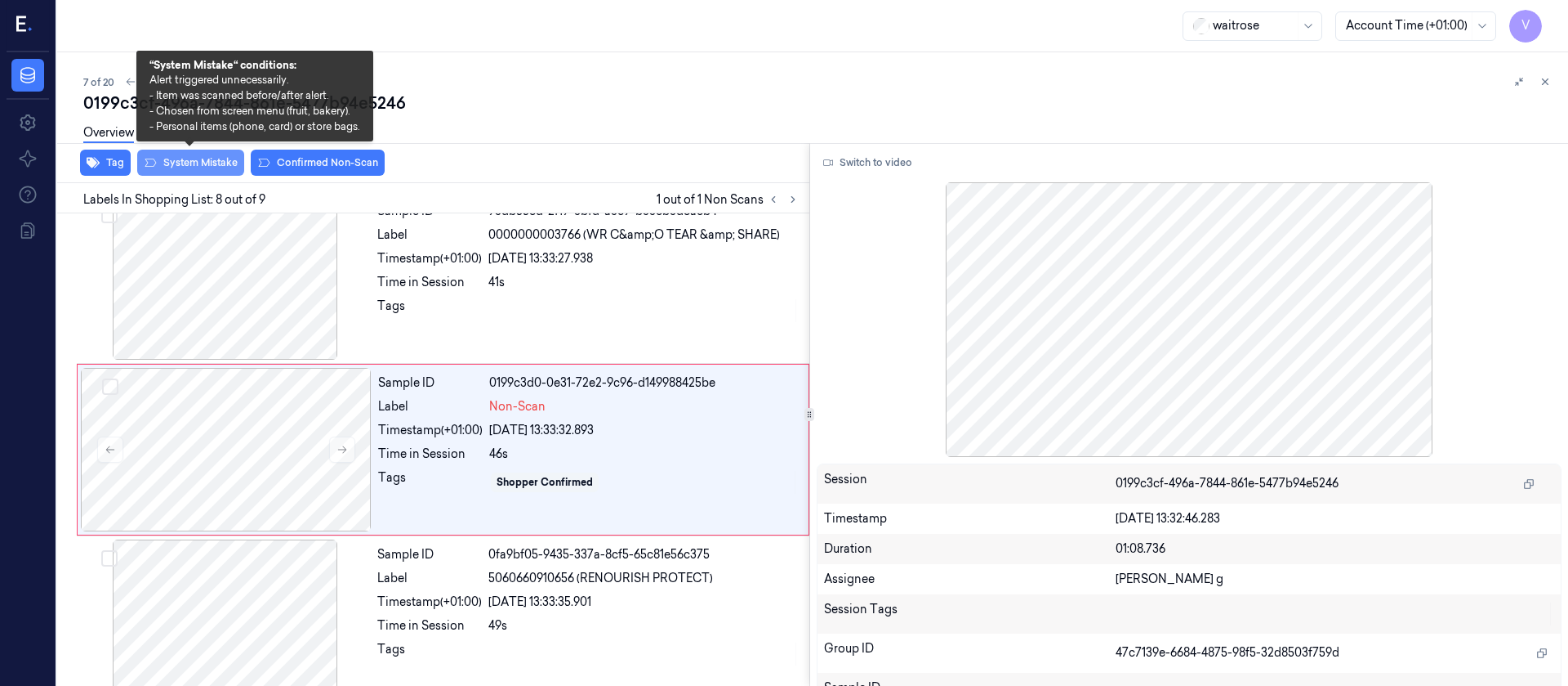
click at [191, 158] on button "System Mistake" at bounding box center [191, 162] width 107 height 26
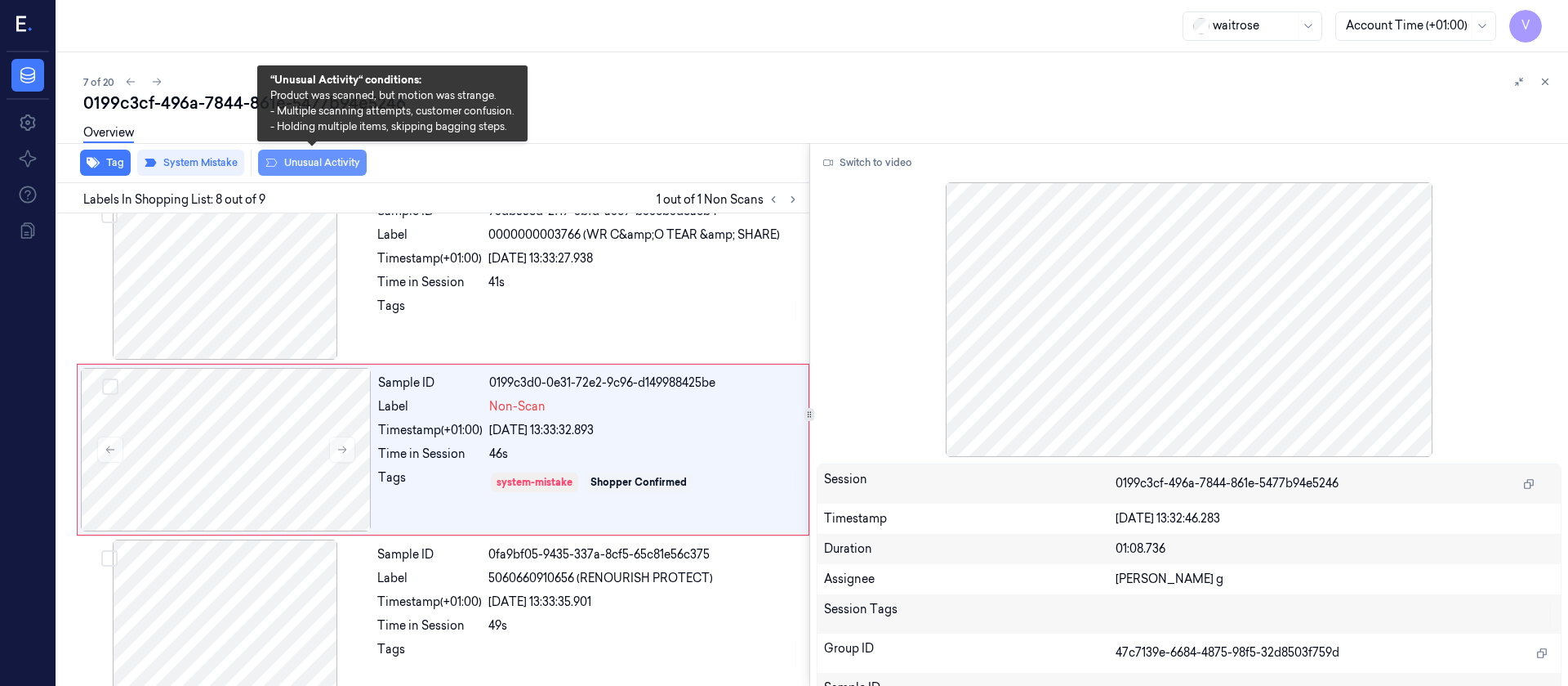
click at [320, 156] on button "Unusual Activity" at bounding box center [312, 162] width 108 height 26
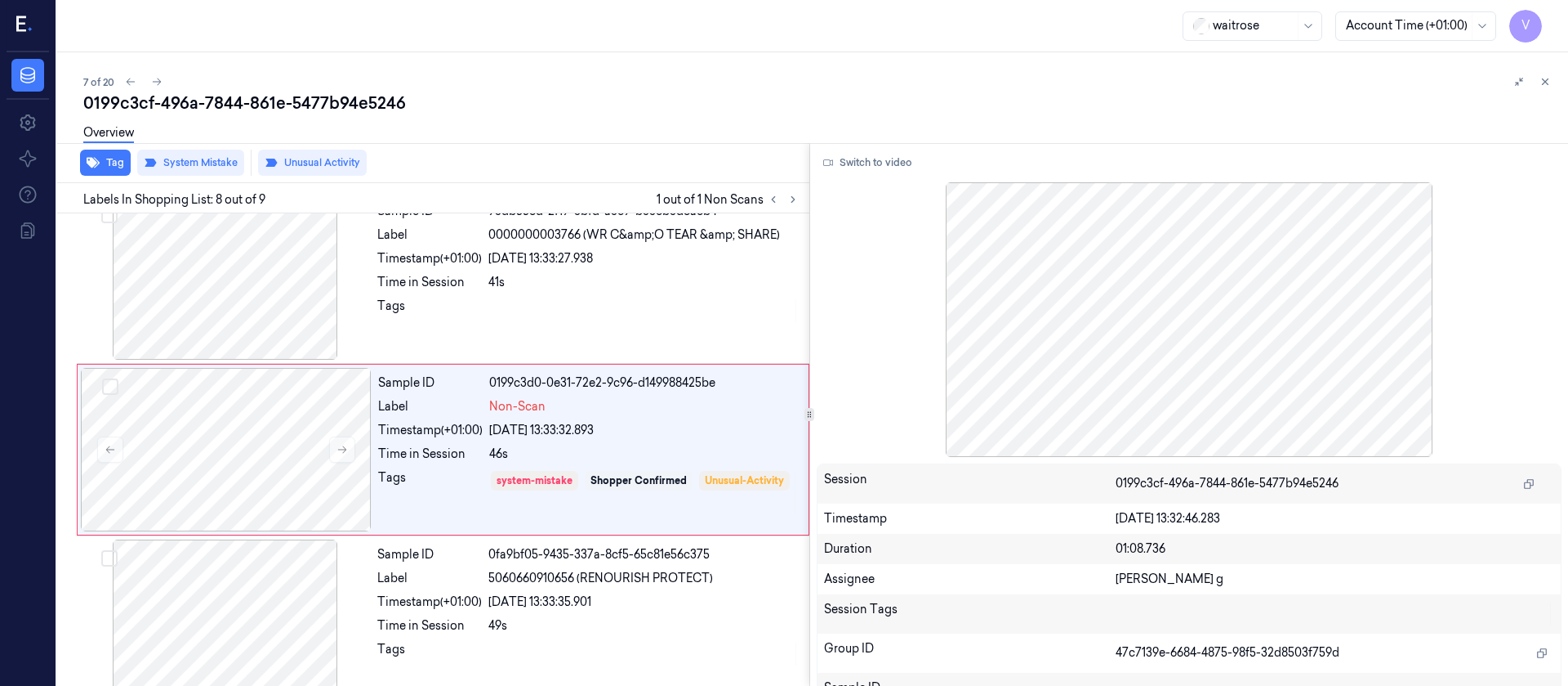
click at [102, 154] on div "Overview" at bounding box center [108, 134] width 51 height 41
click at [102, 166] on button "Tag" at bounding box center [105, 162] width 51 height 26
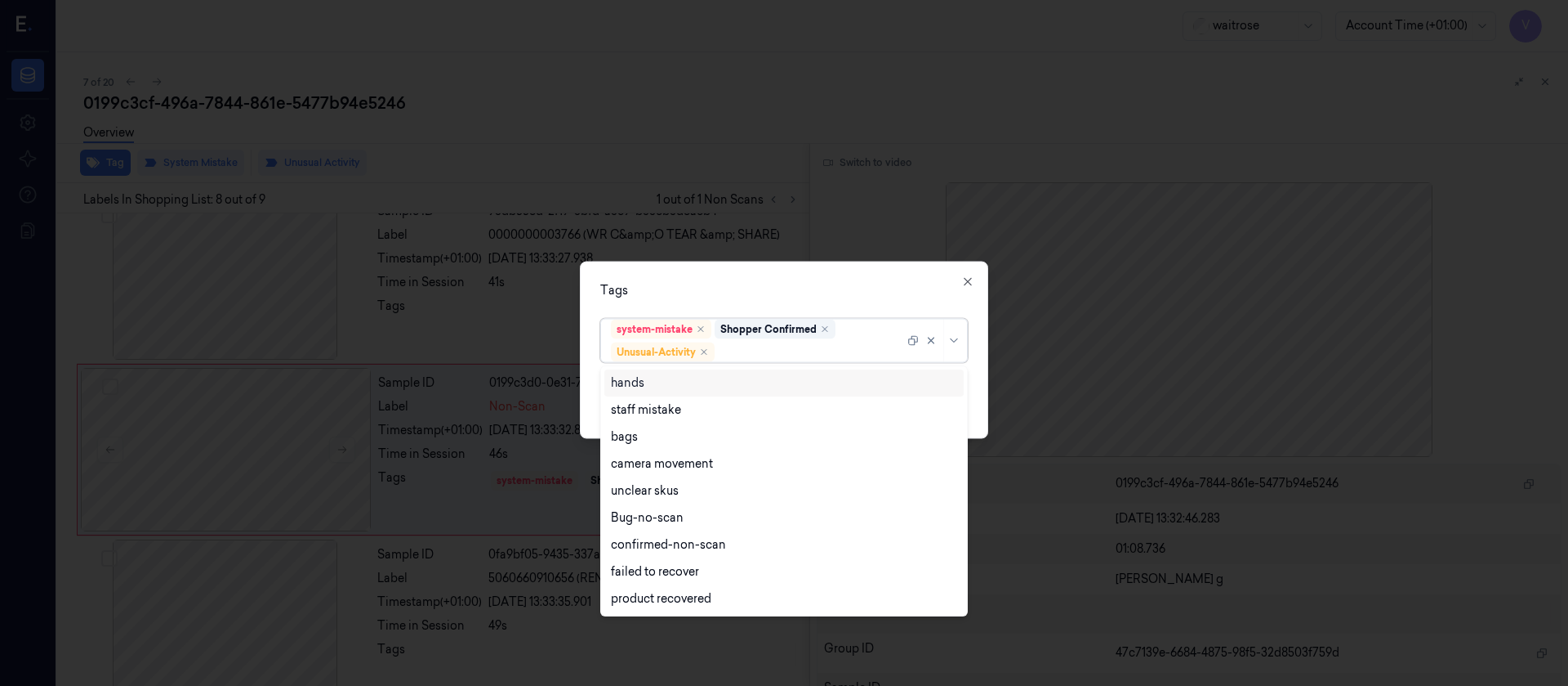
click at [775, 350] on div at bounding box center [811, 352] width 186 height 17
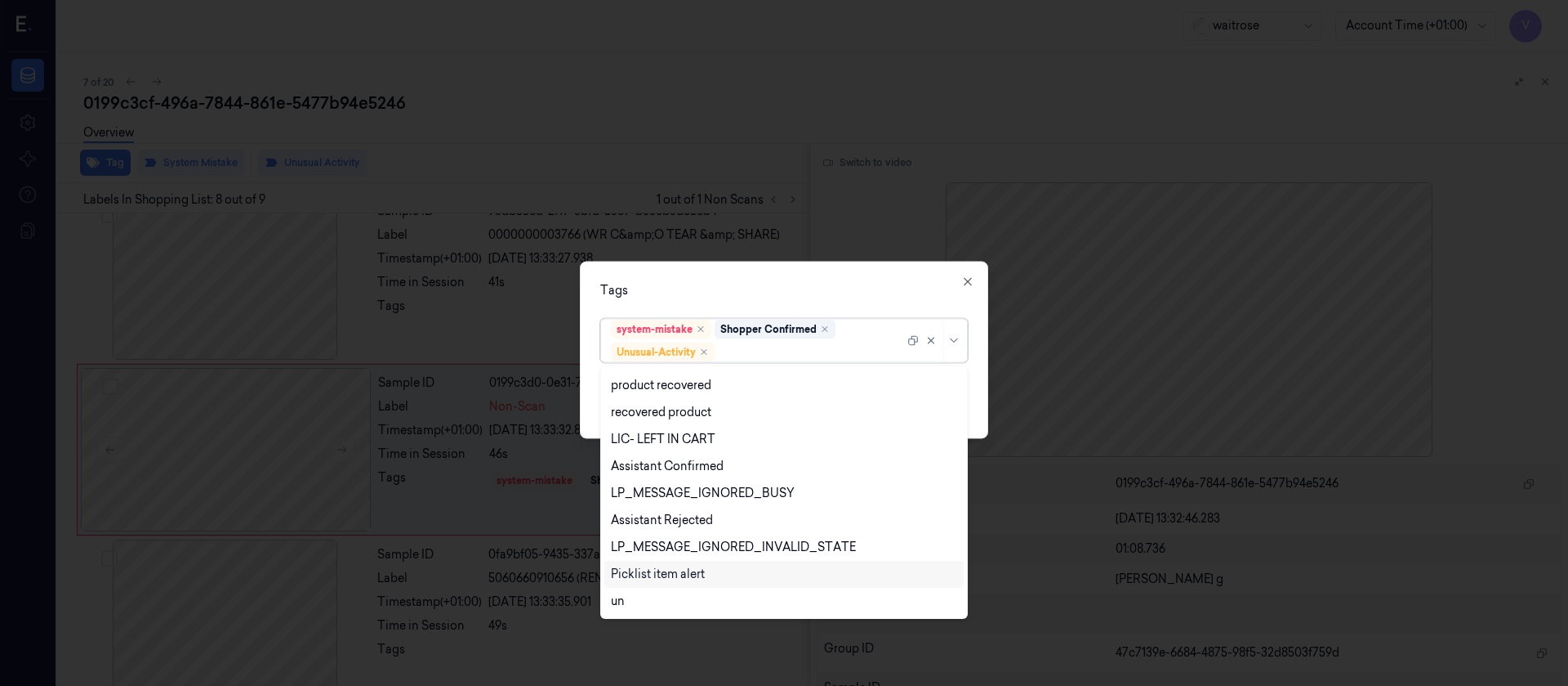
click at [637, 570] on div "Picklist item alert" at bounding box center [658, 574] width 94 height 17
click at [802, 287] on div "Tags" at bounding box center [784, 290] width 367 height 17
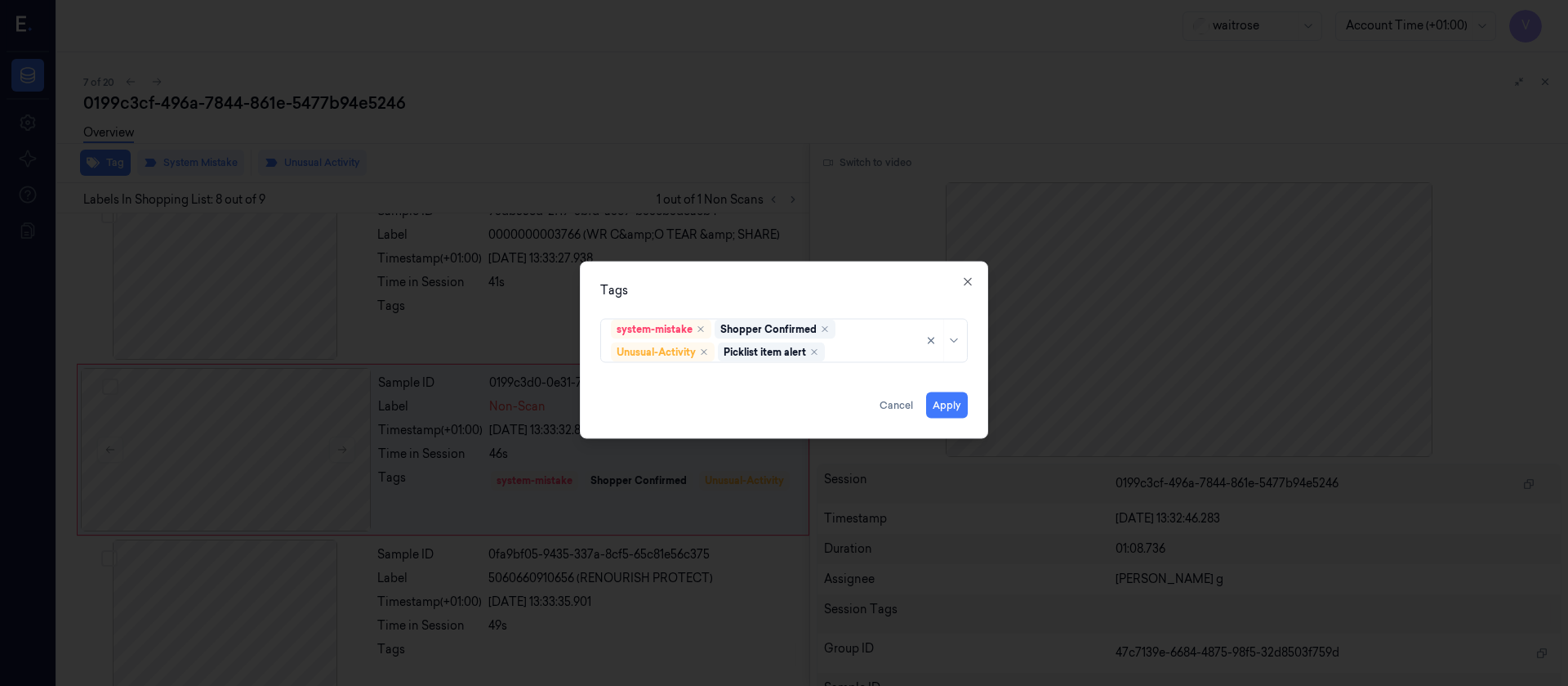
click at [842, 291] on div "Tags" at bounding box center [784, 290] width 367 height 17
click at [955, 403] on button "Apply" at bounding box center [947, 404] width 41 height 26
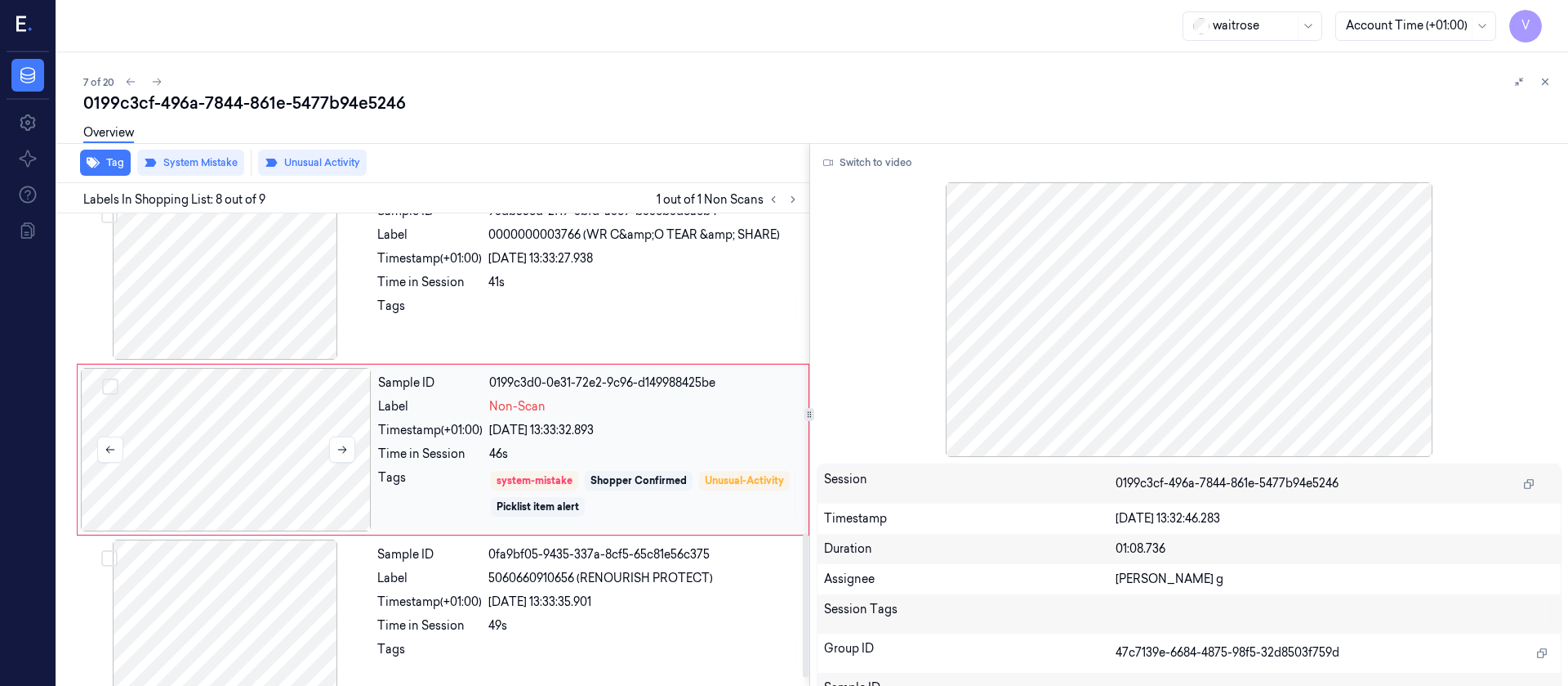
click at [220, 452] on div at bounding box center [225, 449] width 291 height 163
click at [470, 85] on div "7 of 20" at bounding box center [819, 82] width 1472 height 19
click at [152, 85] on icon at bounding box center [157, 82] width 12 height 12
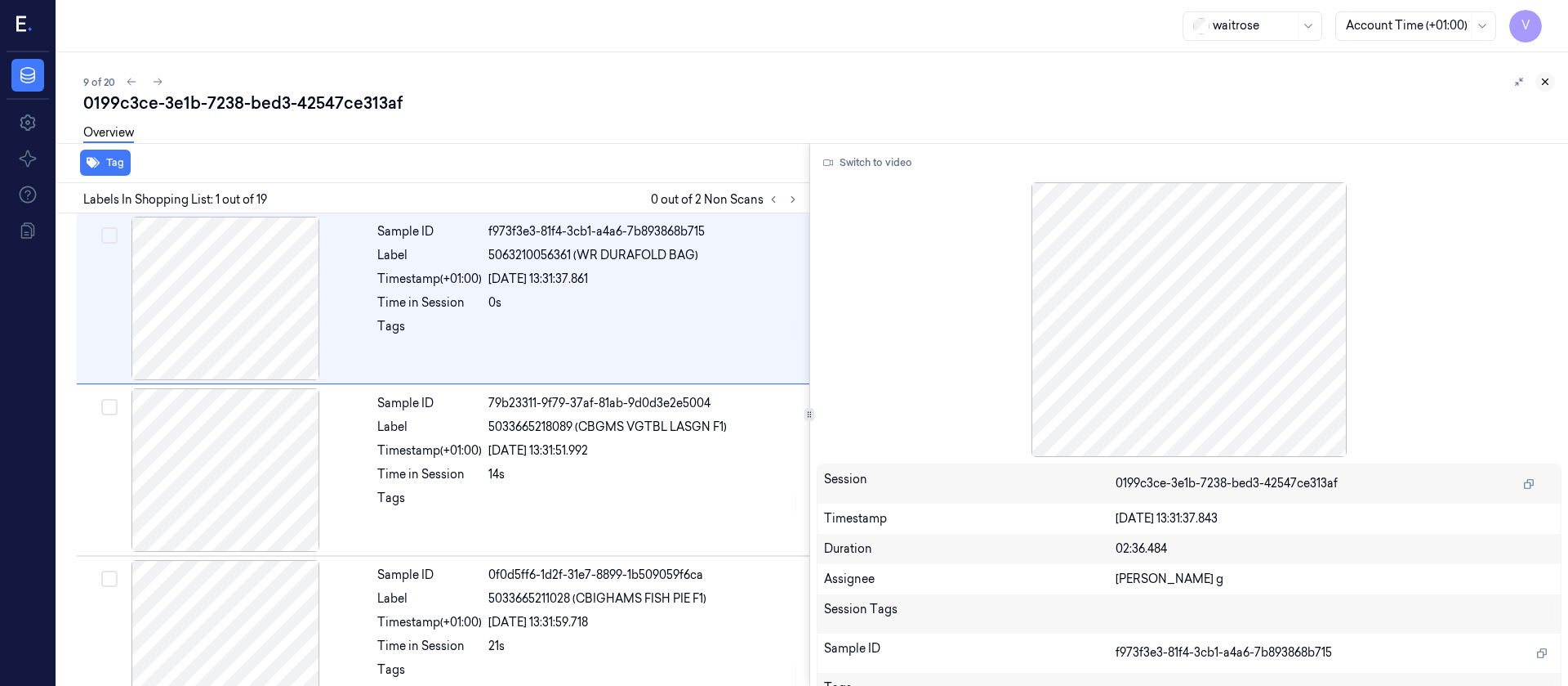
click at [1546, 82] on icon at bounding box center [1546, 83] width 6 height 6
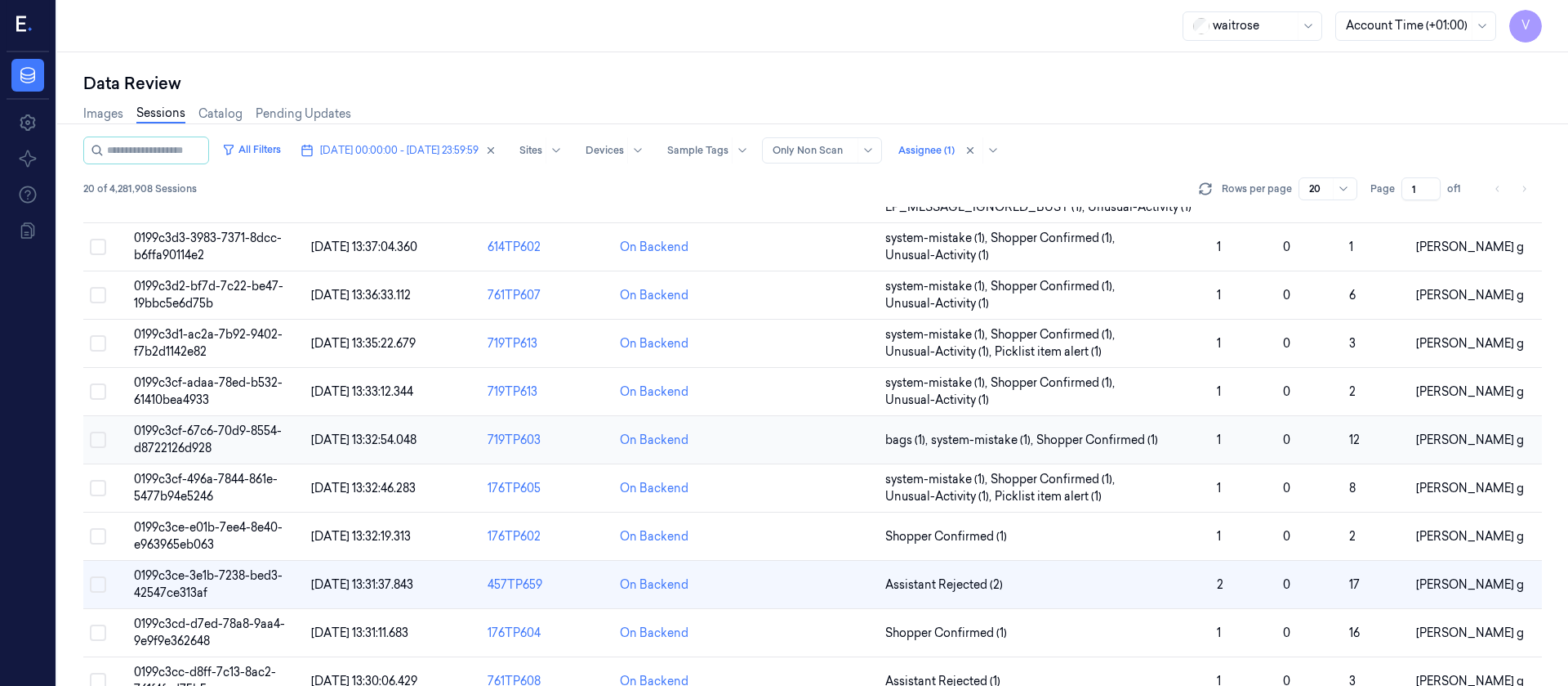
scroll to position [123, 0]
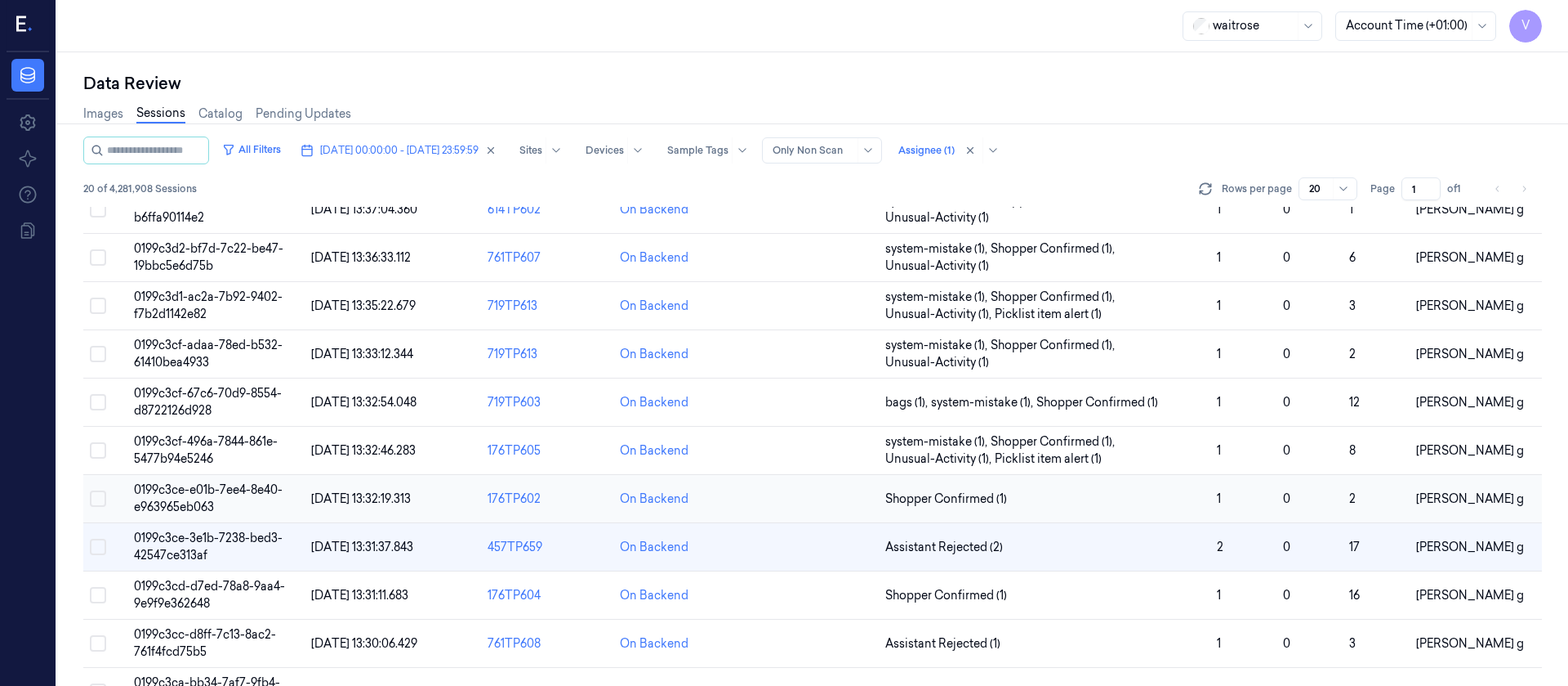
click at [815, 497] on td at bounding box center [812, 499] width 132 height 48
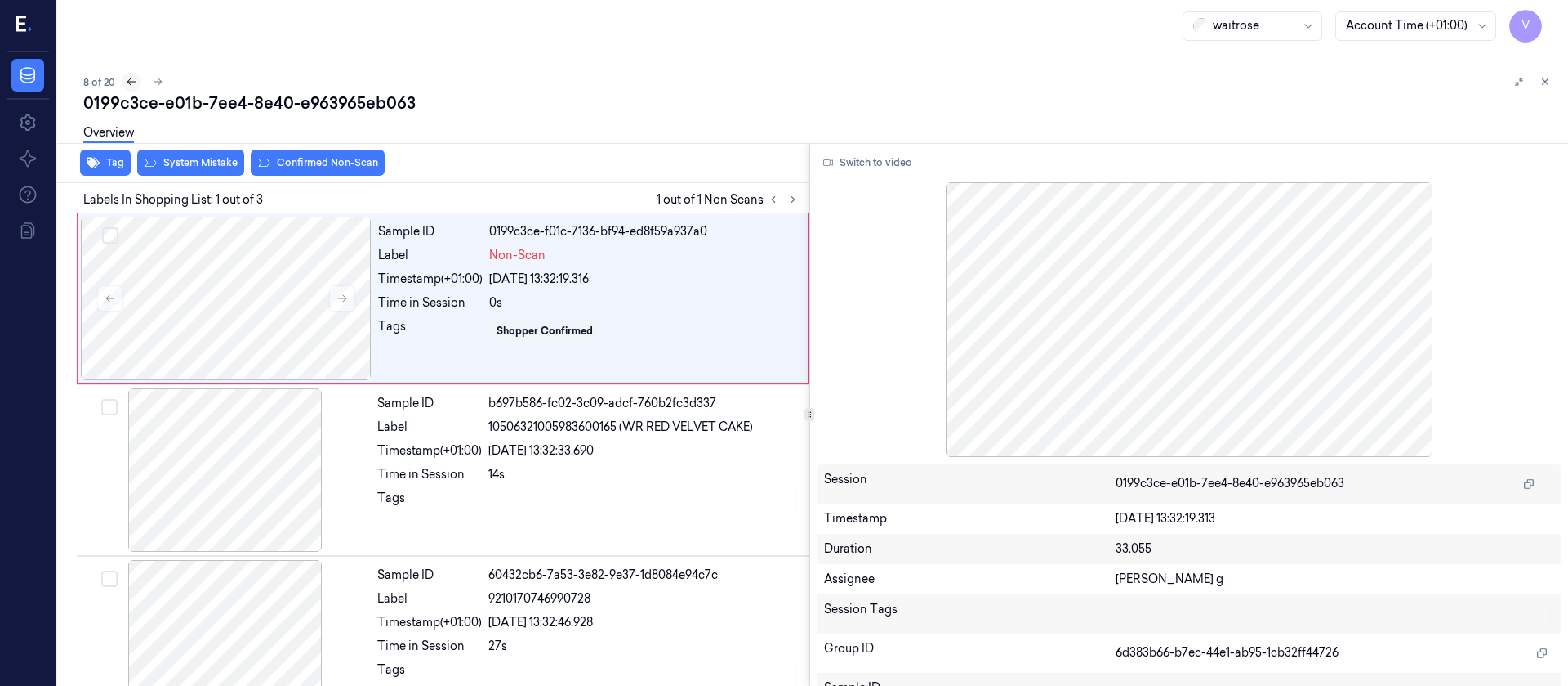
click at [132, 85] on icon at bounding box center [131, 82] width 12 height 12
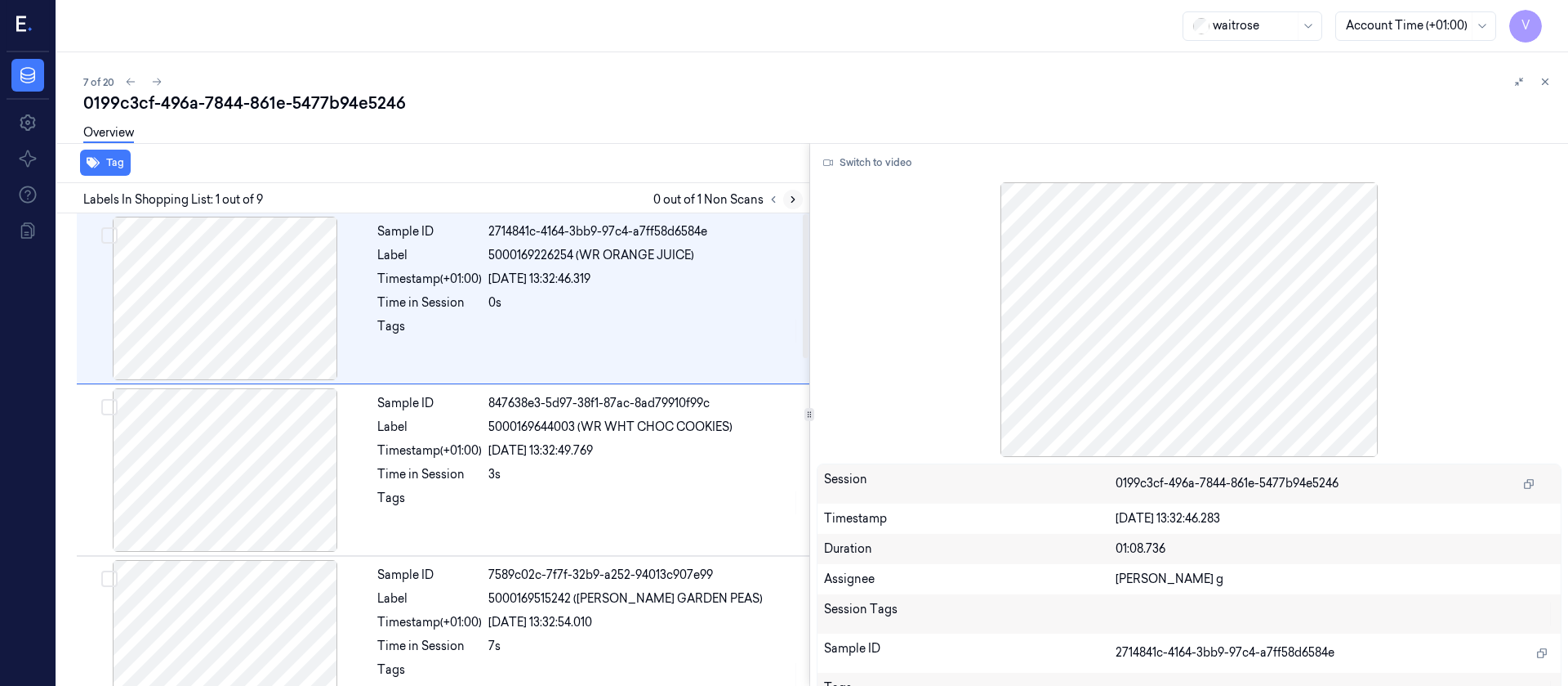
click at [784, 199] on button at bounding box center [793, 200] width 19 height 19
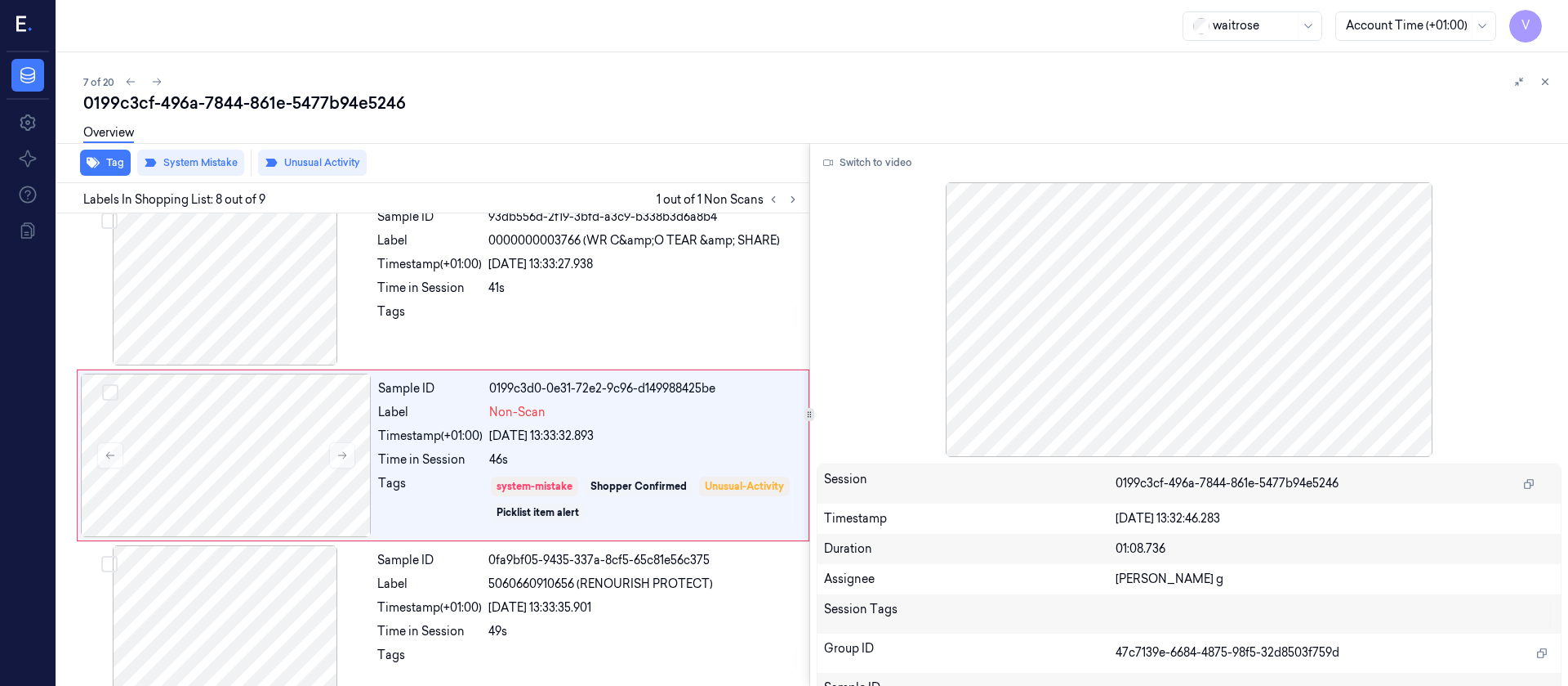
scroll to position [1050, 0]
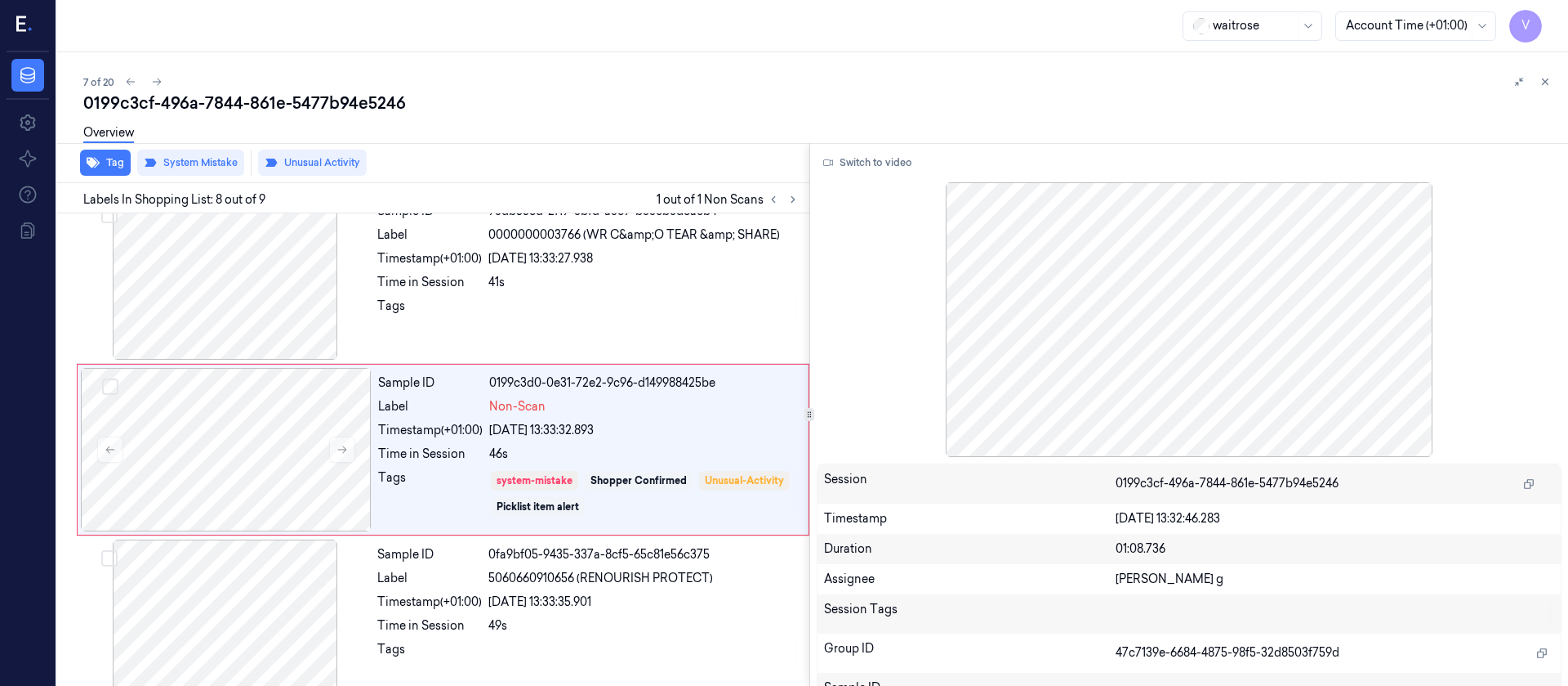
click at [606, 30] on div "waitrose Account Time (+01:00) V" at bounding box center [813, 26] width 1511 height 53
click at [153, 86] on icon at bounding box center [157, 82] width 12 height 12
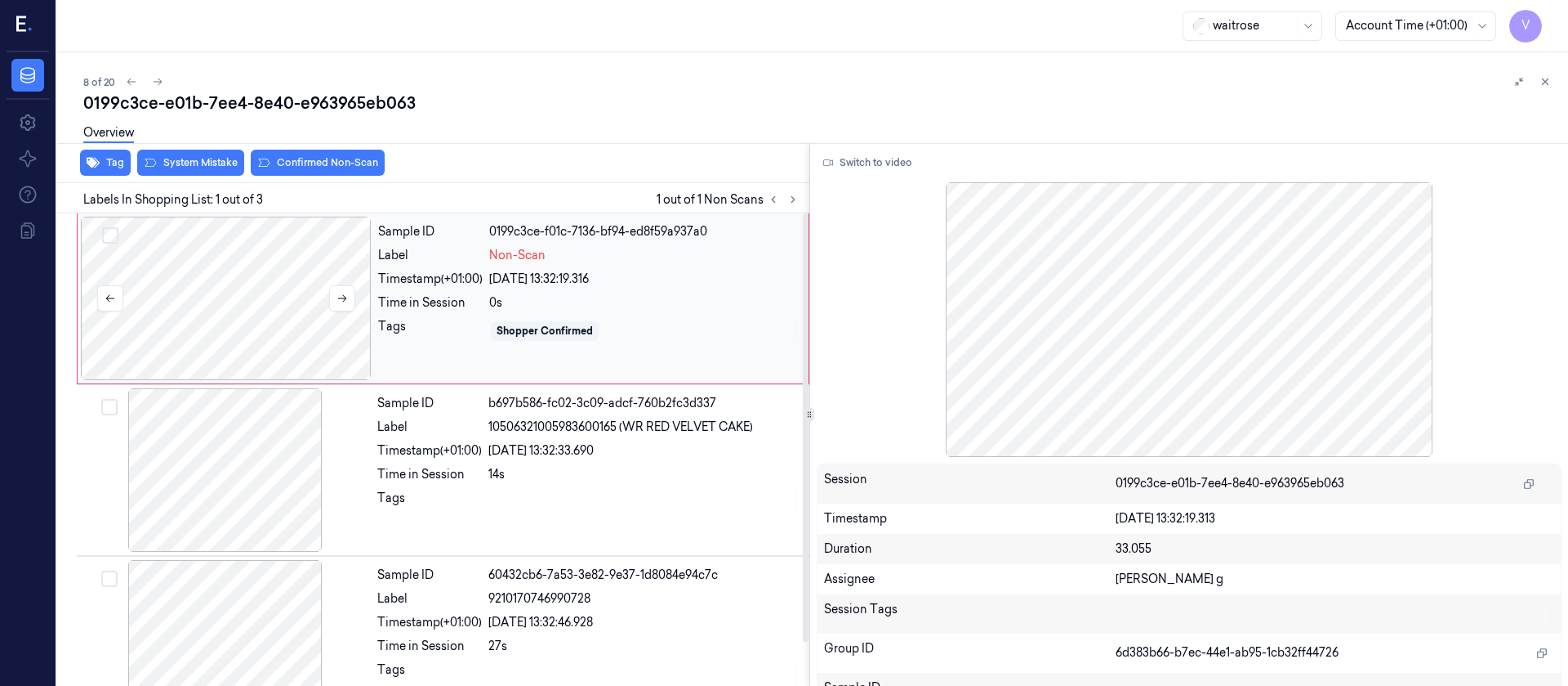
click at [269, 272] on div at bounding box center [225, 298] width 291 height 163
click at [868, 157] on button "Switch to video" at bounding box center [868, 162] width 102 height 26
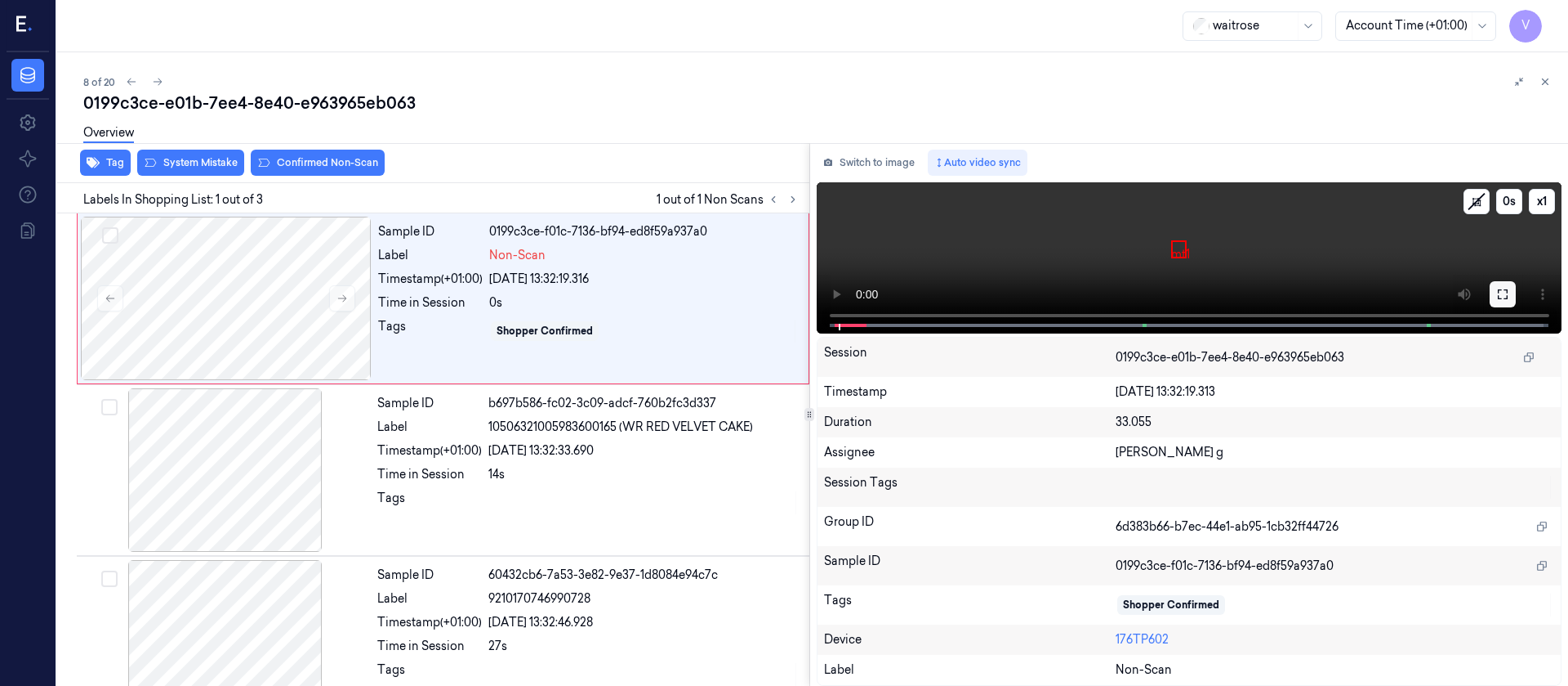
click at [1503, 295] on icon at bounding box center [1503, 295] width 13 height 13
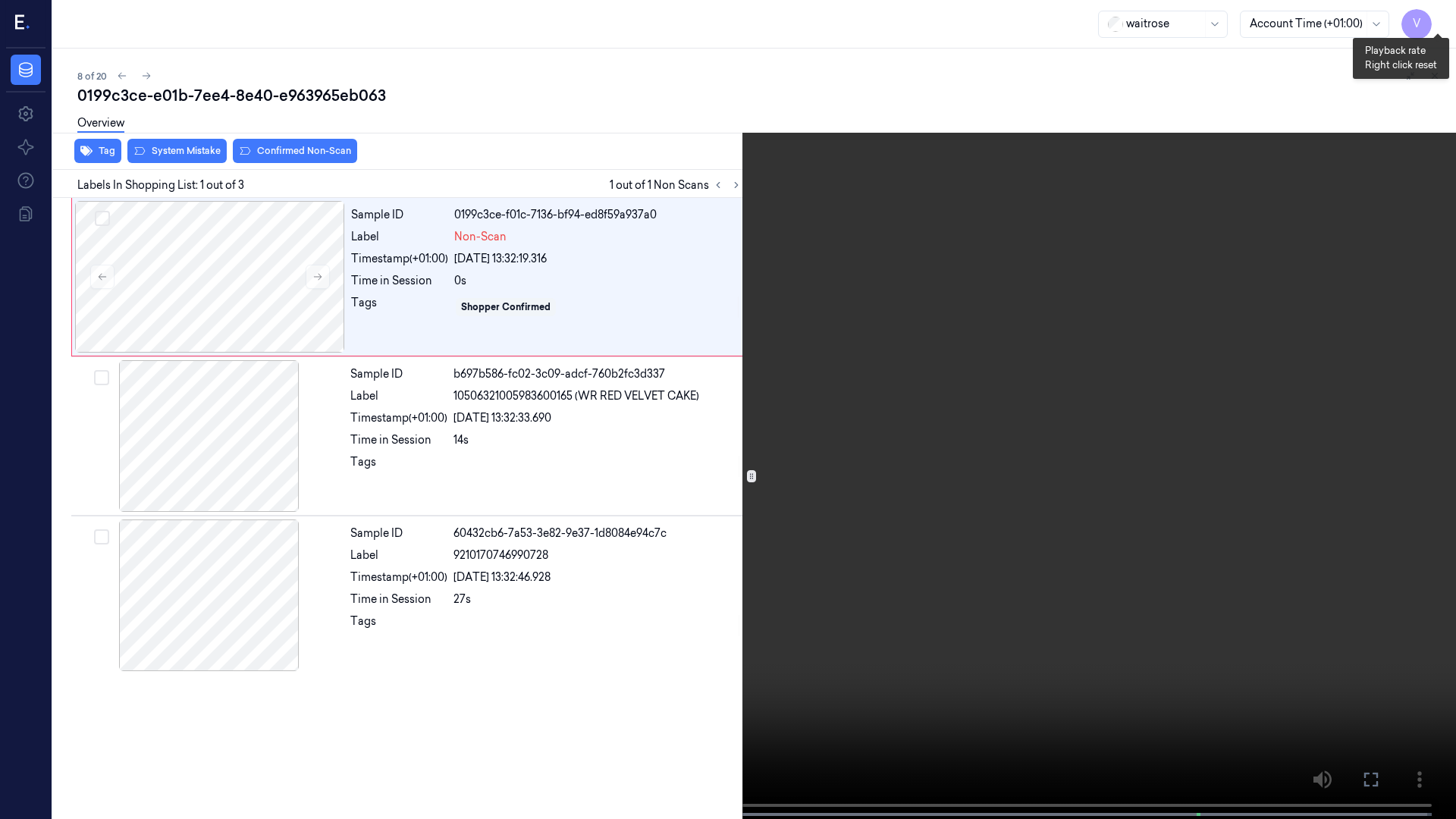
click at [1434, 18] on button "x 1" at bounding box center [1437, 18] width 24 height 24
click at [1434, 18] on button "x 2" at bounding box center [1437, 18] width 24 height 24
click at [1434, 18] on button "x 4" at bounding box center [1437, 18] width 24 height 24
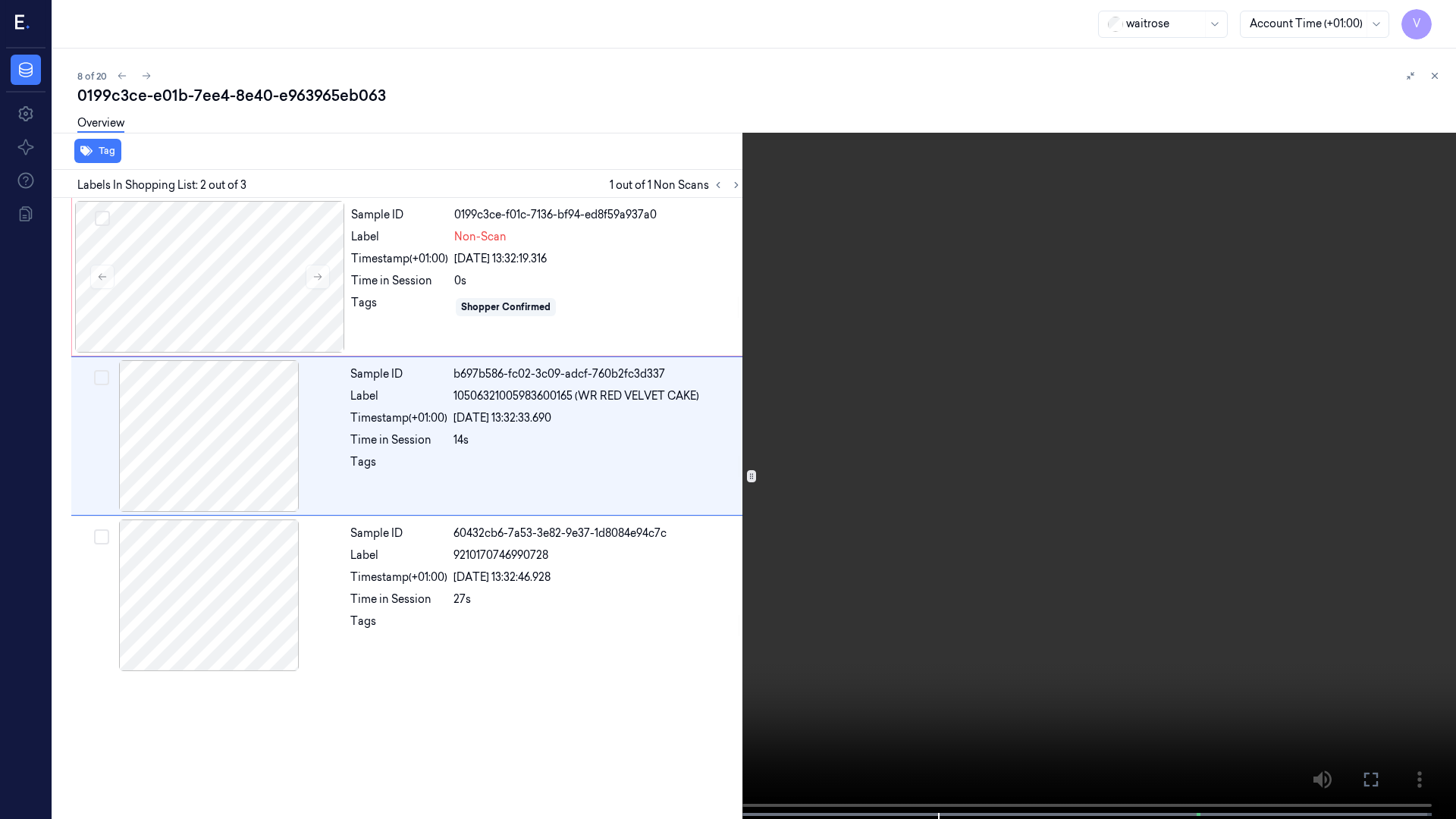
click at [0, 0] on icon at bounding box center [0, 0] width 0 height 0
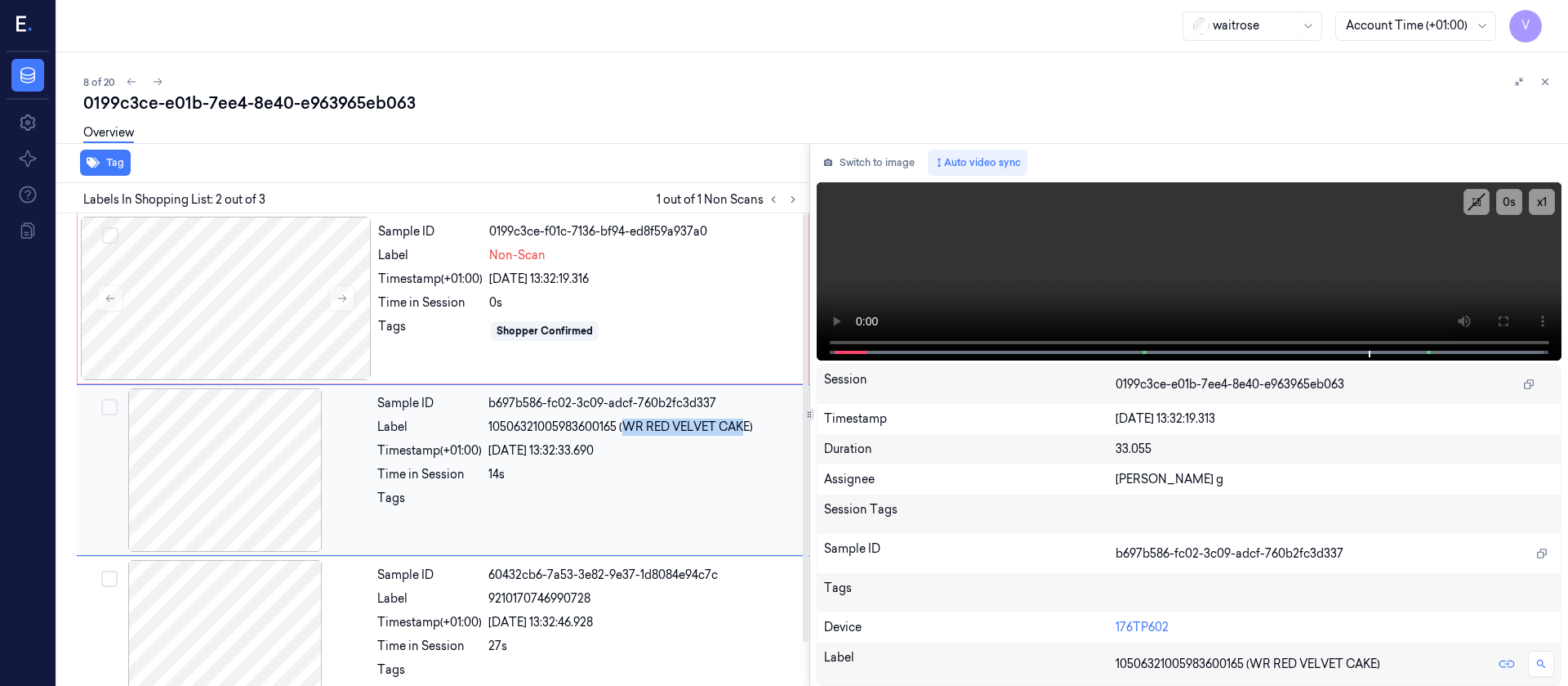
drag, startPoint x: 630, startPoint y: 428, endPoint x: 744, endPoint y: 427, distance: 114.0
click at [744, 427] on span "10506321005983600165 (WR RED VELVET CAKE)" at bounding box center [620, 427] width 265 height 17
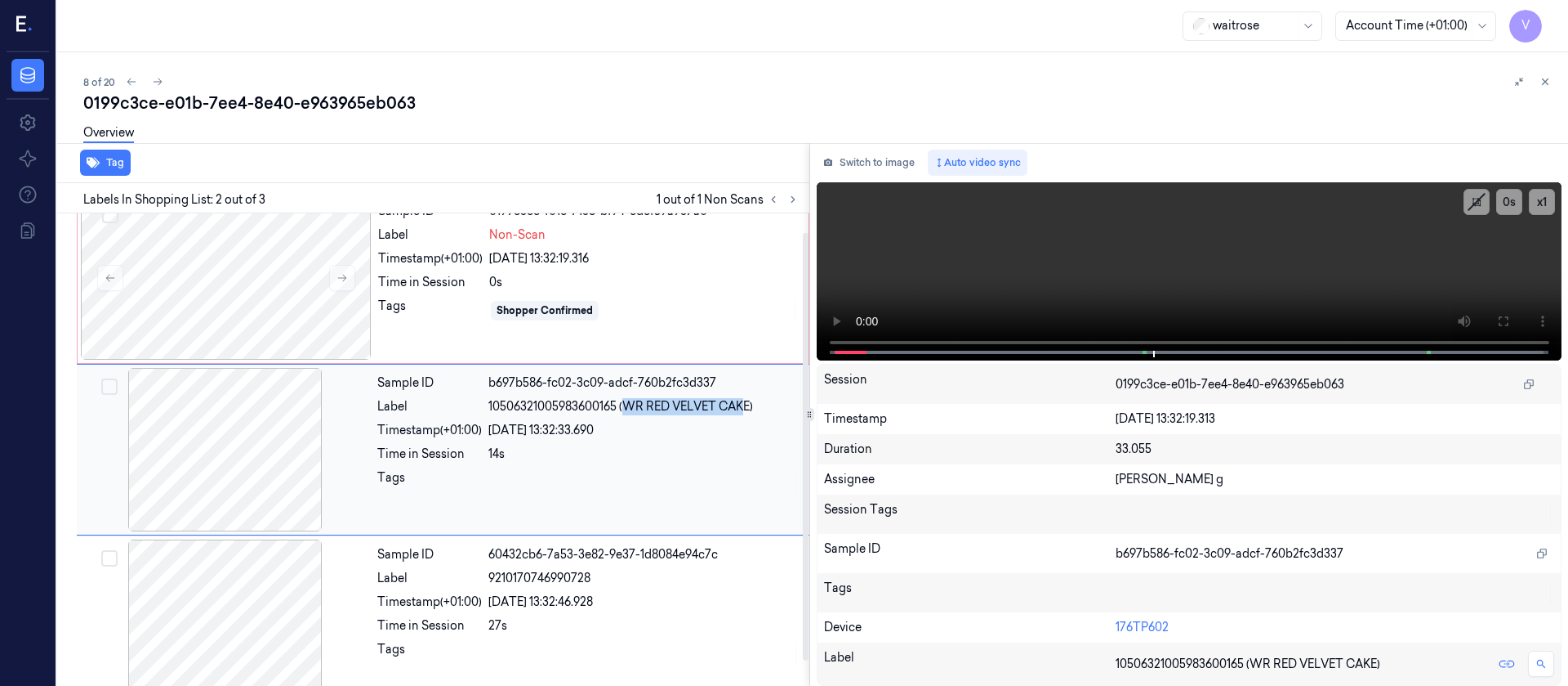
copy span "WR RED VELVET CAK"
click at [239, 298] on div at bounding box center [225, 277] width 291 height 163
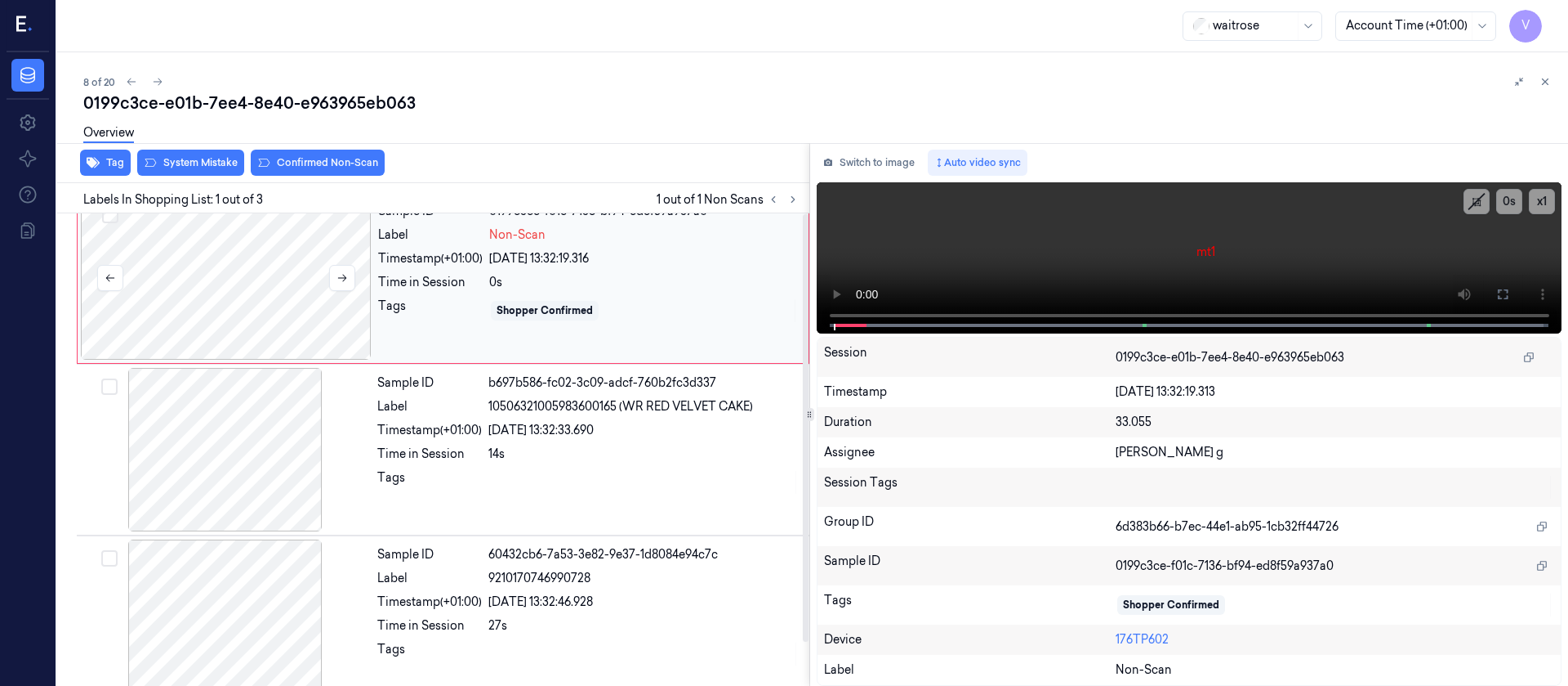
scroll to position [0, 0]
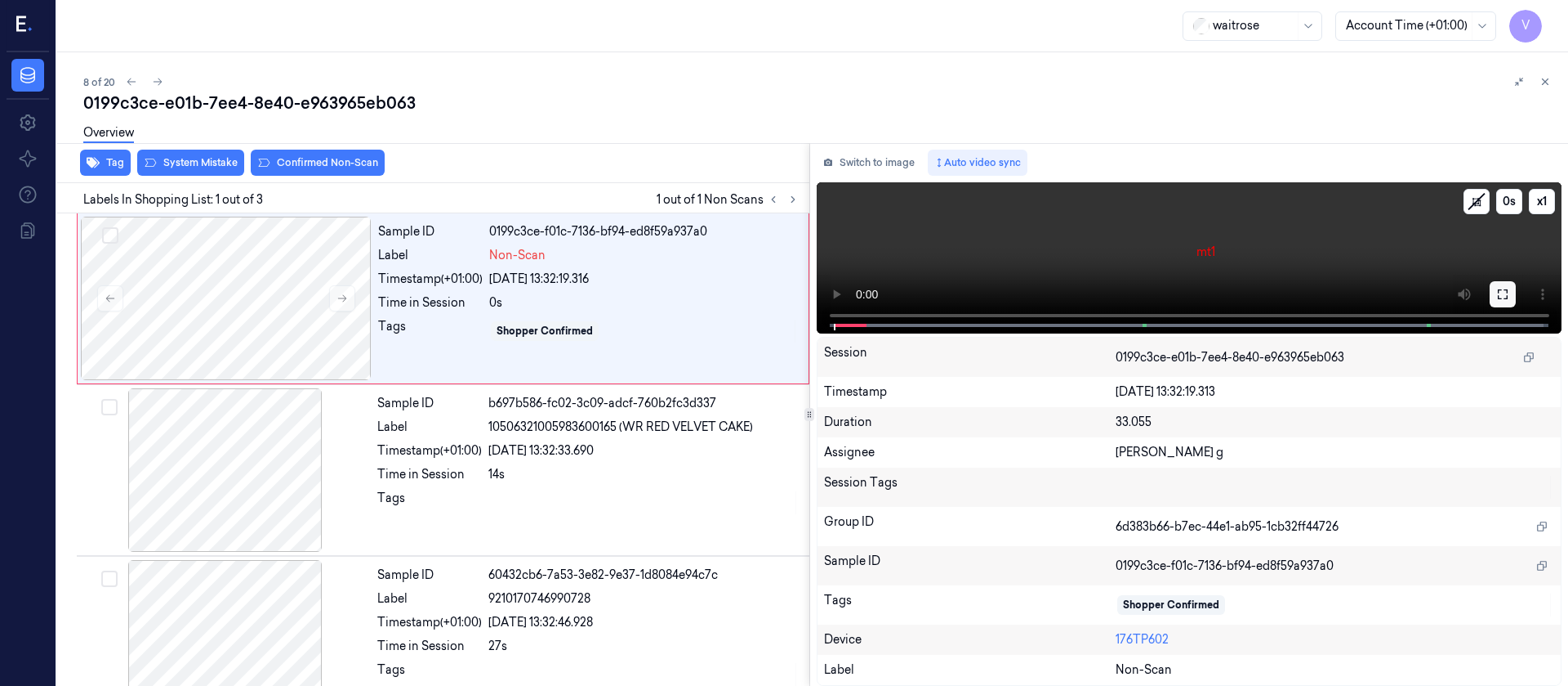
click at [1506, 295] on icon at bounding box center [1503, 295] width 13 height 13
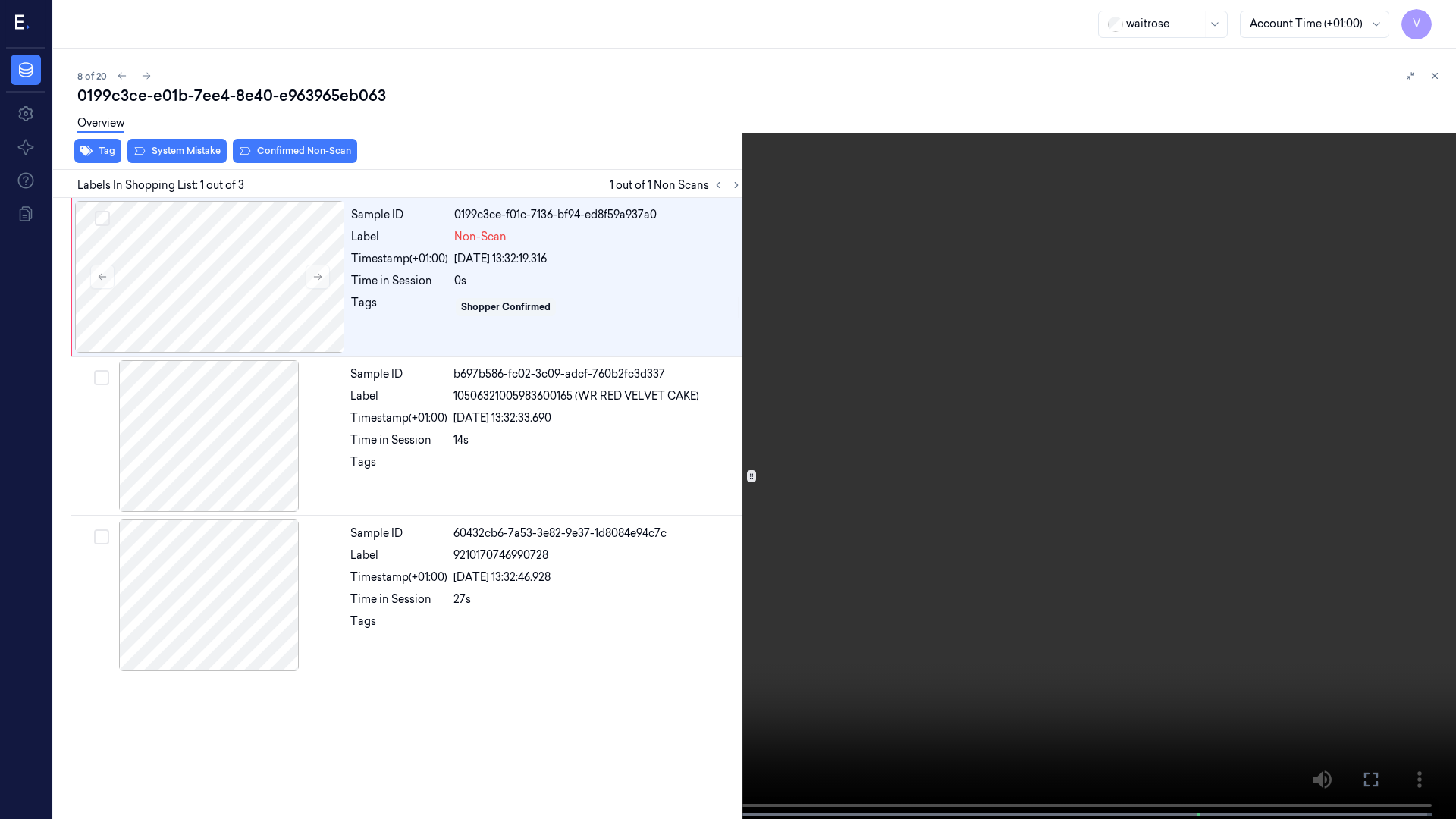
click at [0, 0] on icon at bounding box center [0, 0] width 0 height 0
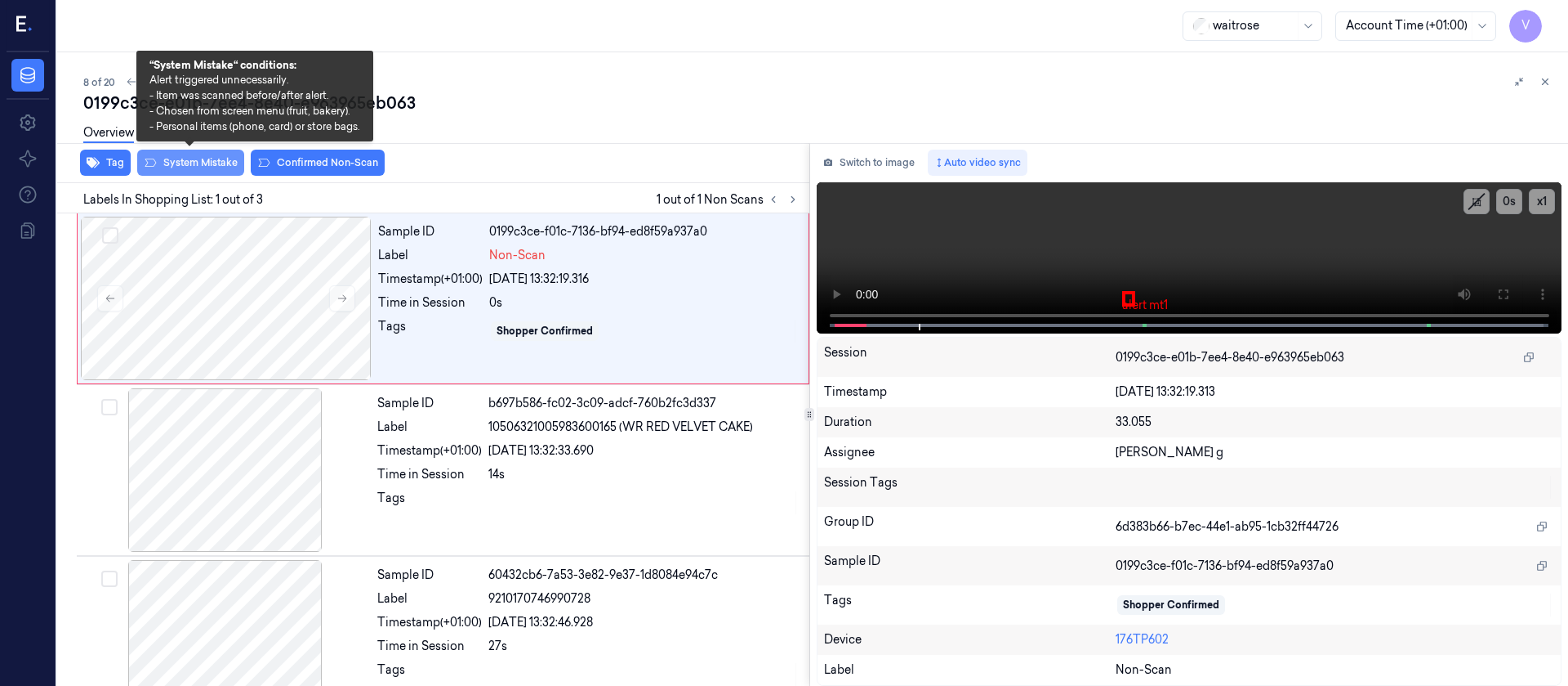
click at [184, 160] on button "System Mistake" at bounding box center [191, 162] width 107 height 26
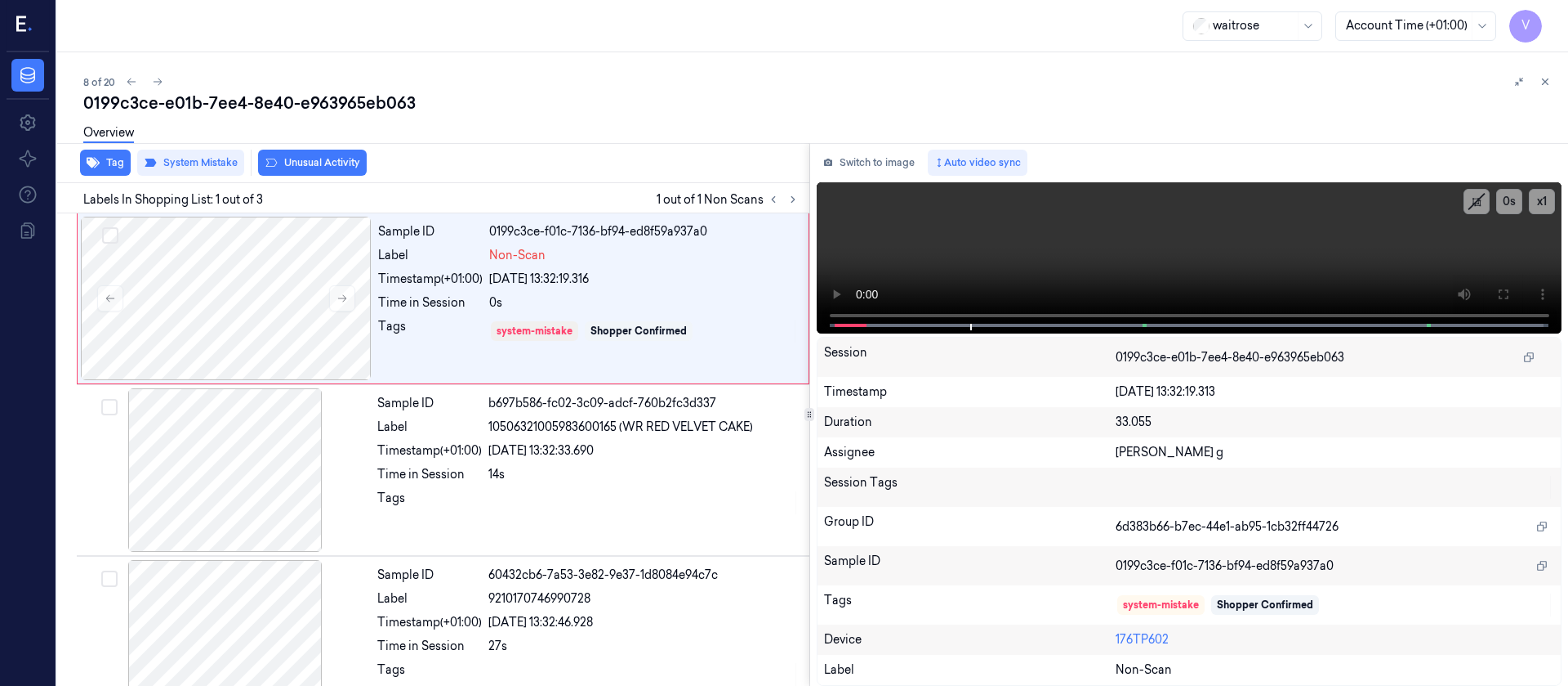
click at [663, 127] on div "Overview" at bounding box center [819, 134] width 1472 height 41
click at [1496, 294] on button at bounding box center [1503, 294] width 26 height 26
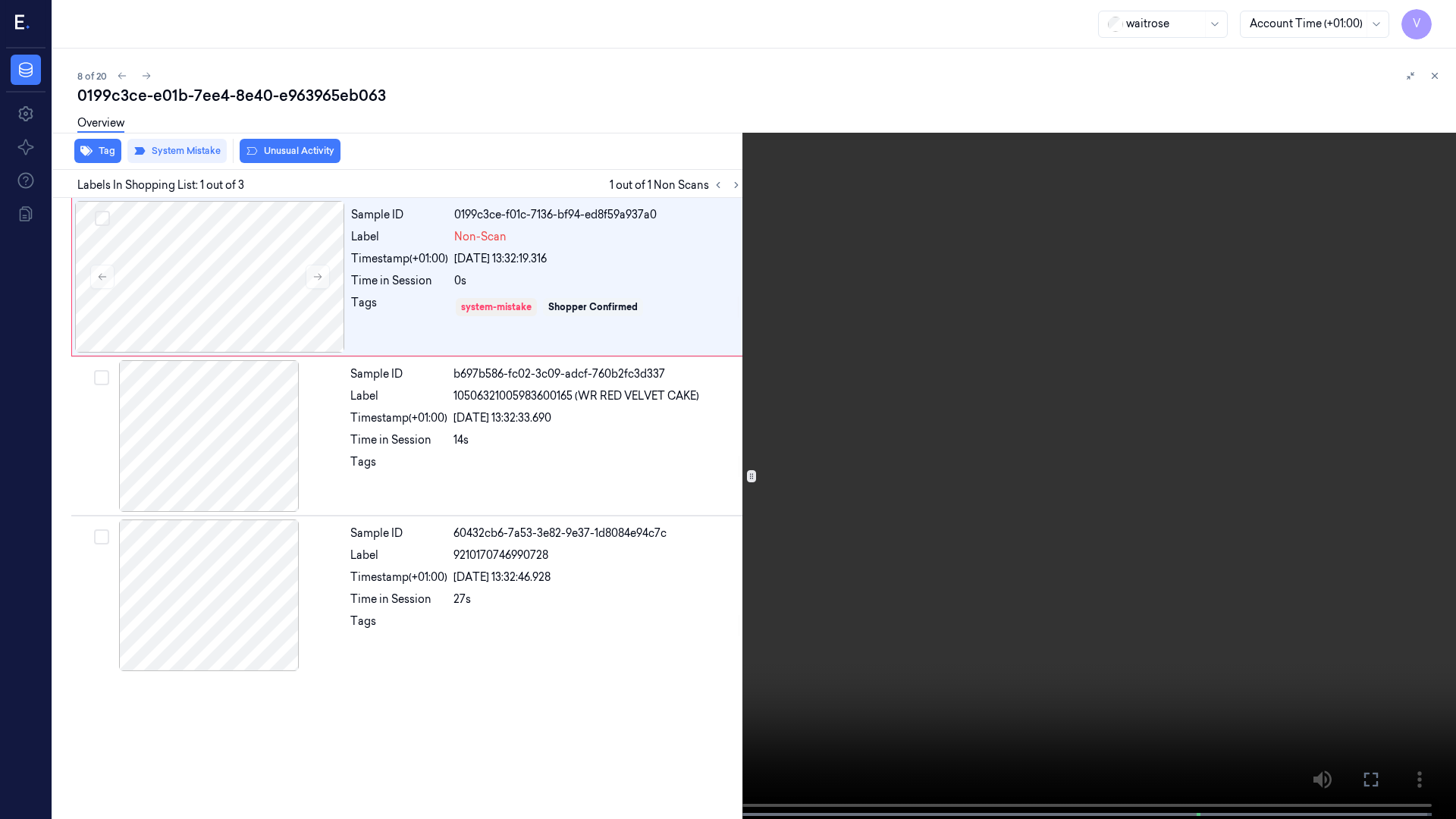
click at [0, 0] on icon at bounding box center [0, 0] width 0 height 0
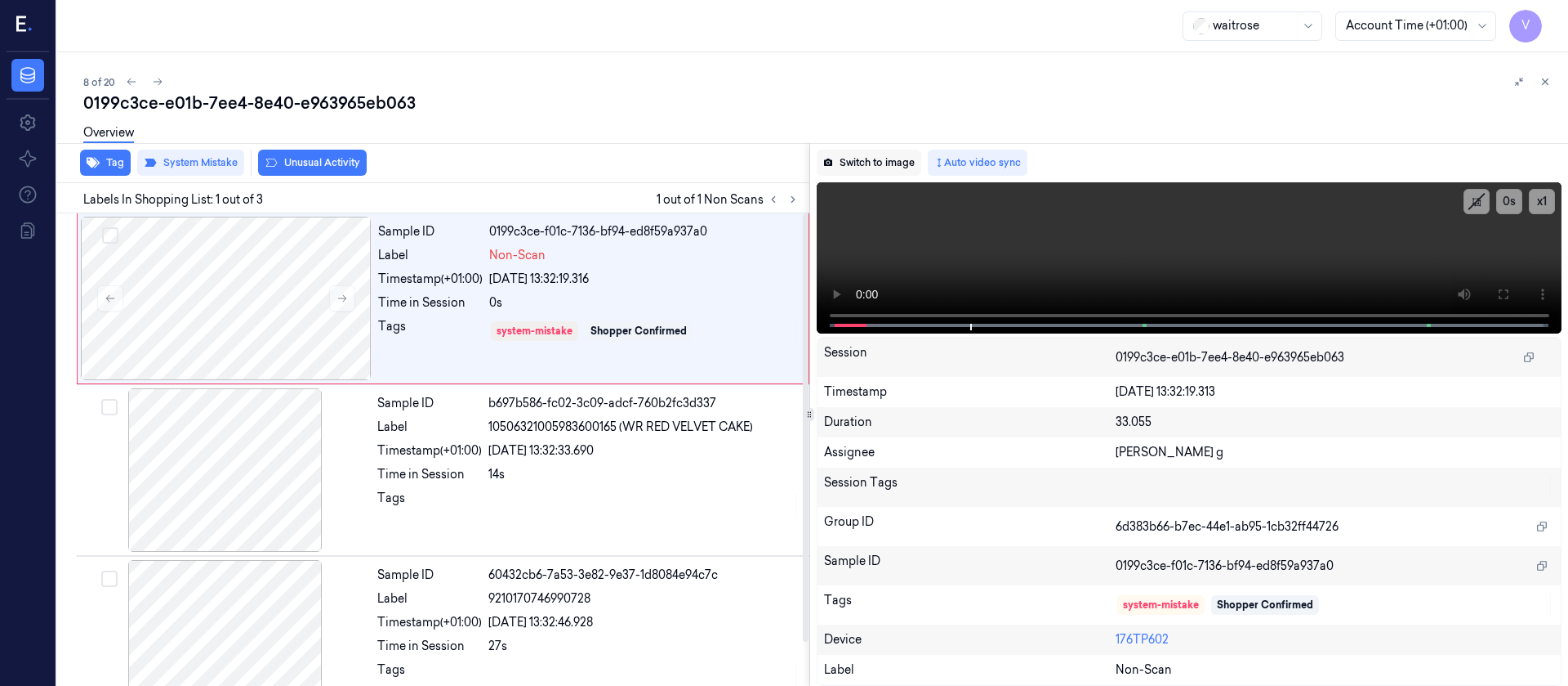
click at [846, 170] on button "Switch to image" at bounding box center [869, 162] width 105 height 26
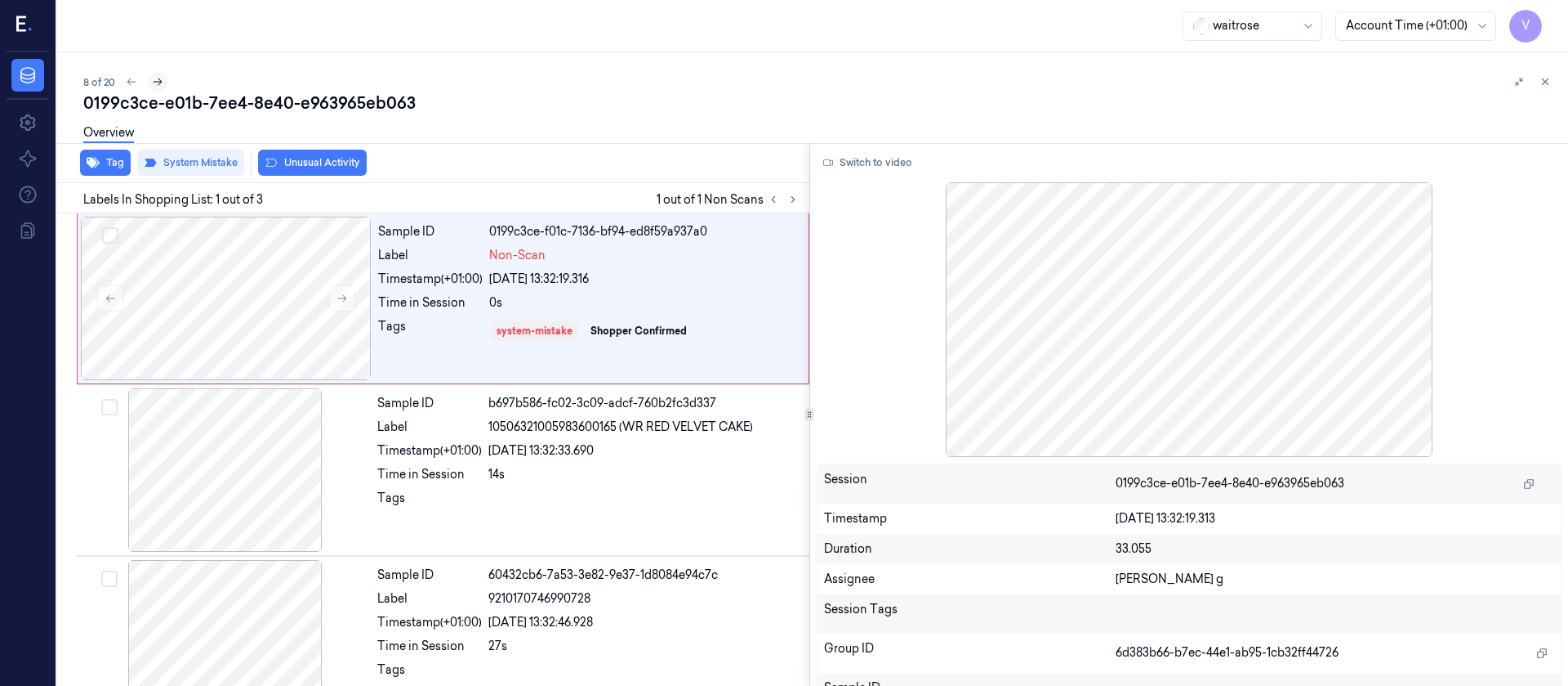
click at [153, 82] on icon at bounding box center [157, 82] width 12 height 12
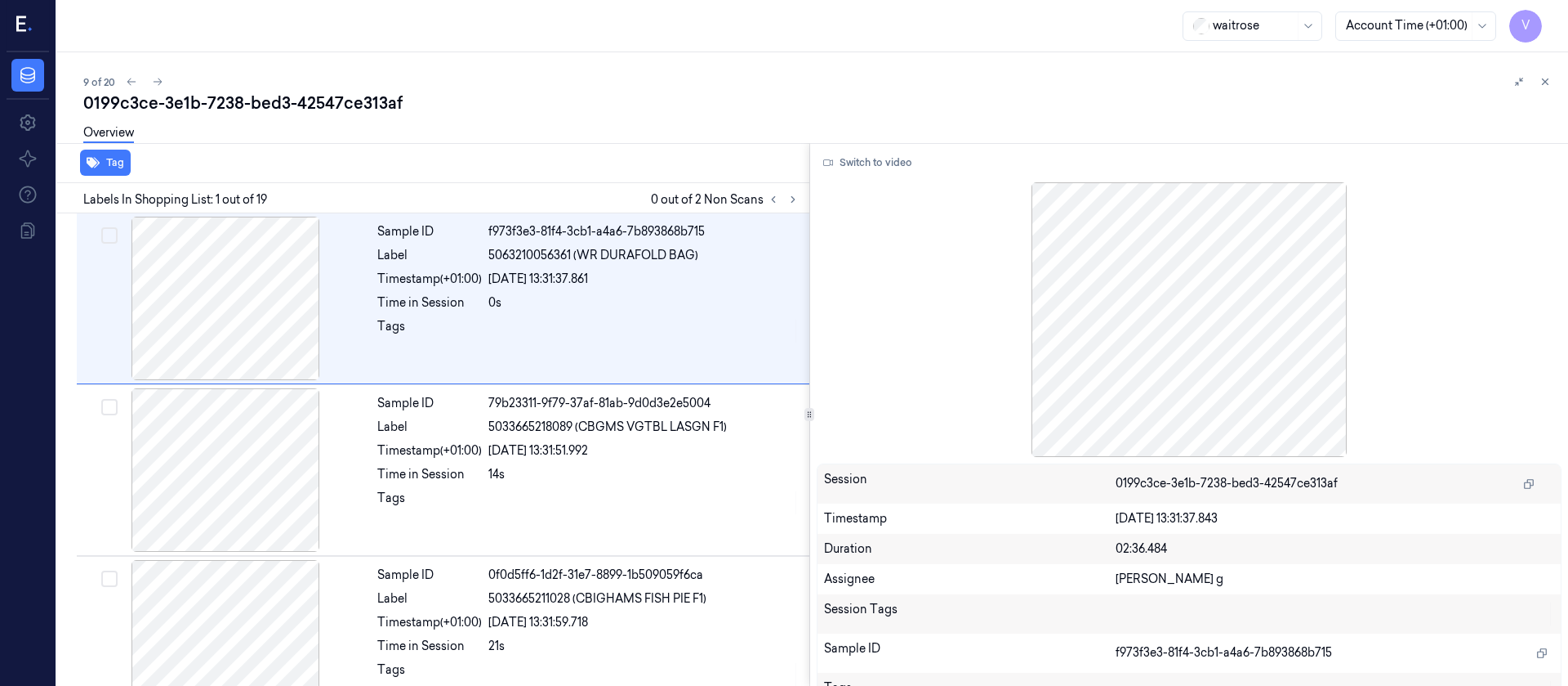
click at [465, 109] on div "0199c3ce-3e1b-7238-bed3-42547ce313af" at bounding box center [819, 103] width 1472 height 23
click at [795, 190] on button at bounding box center [793, 200] width 19 height 19
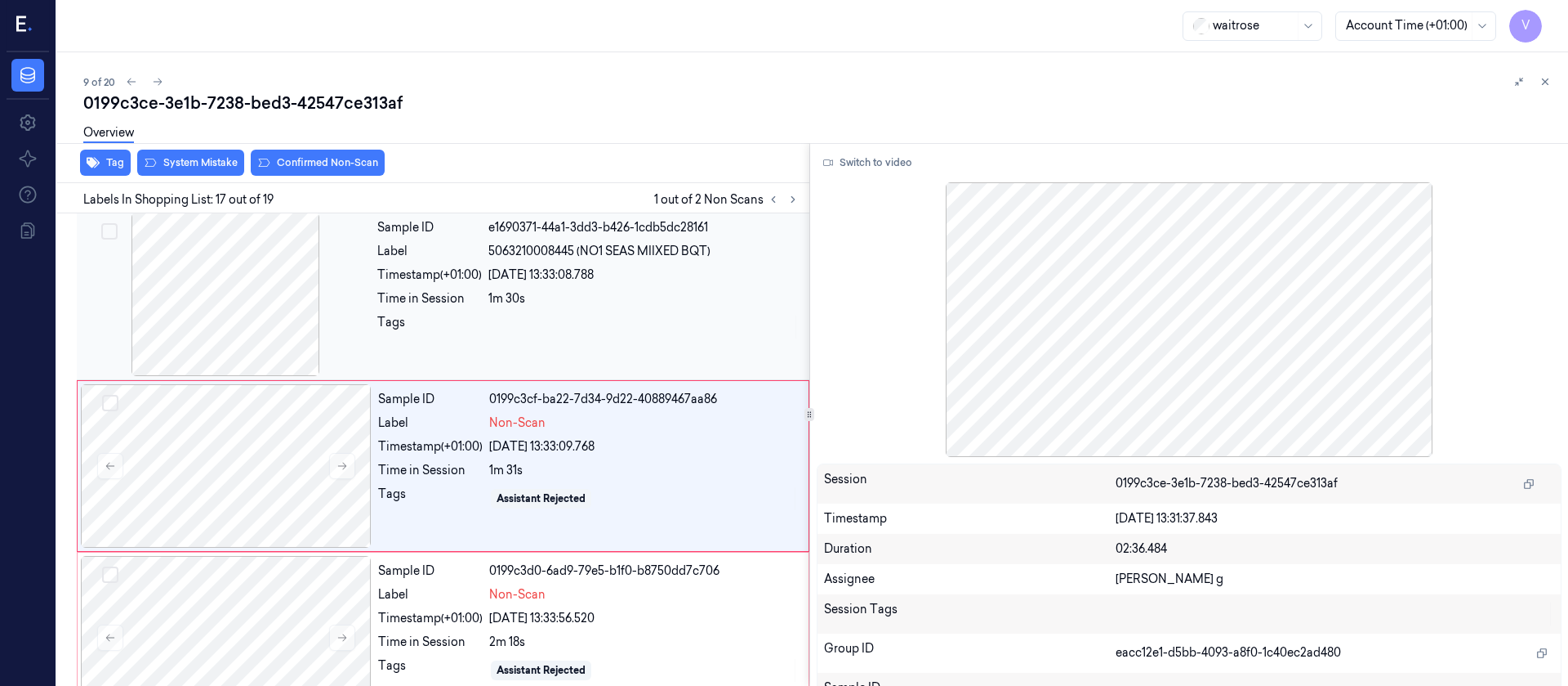
scroll to position [2594, 0]
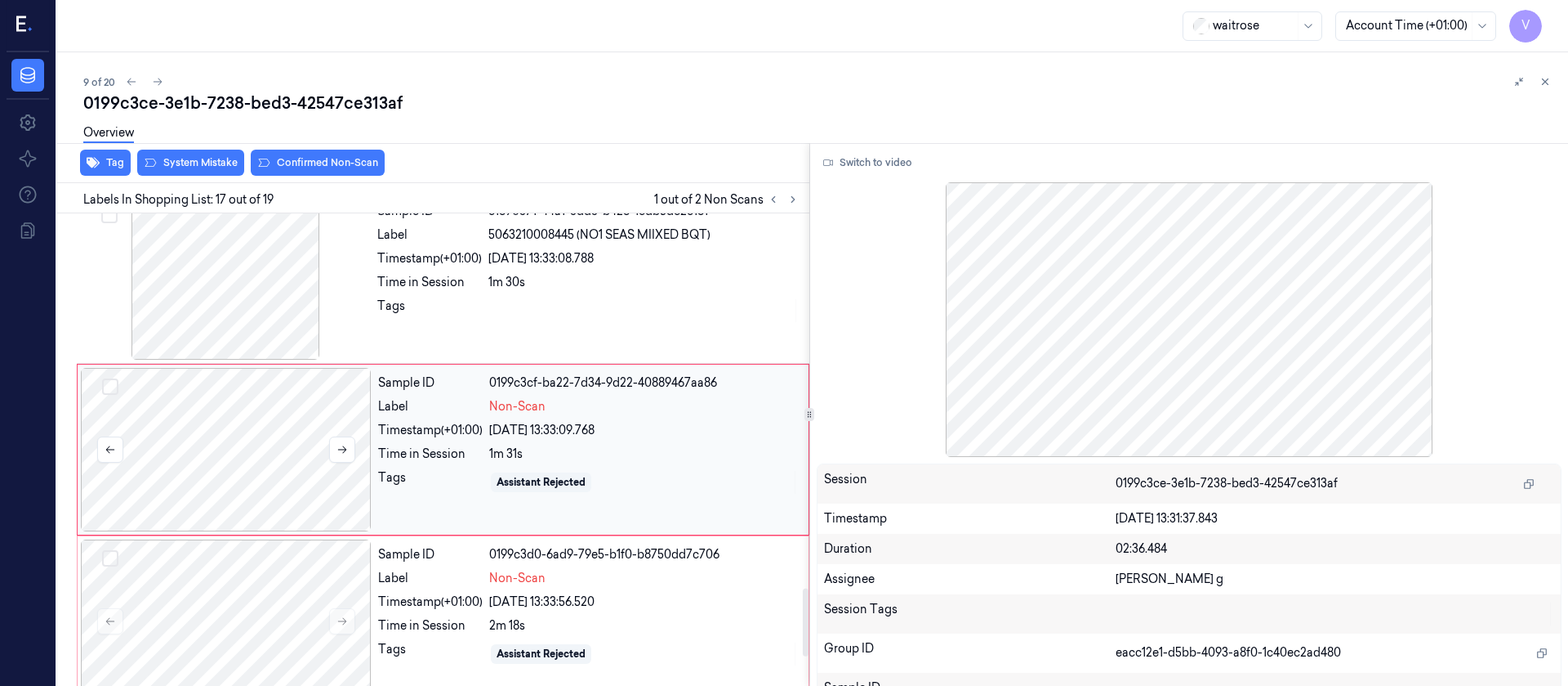
click at [240, 455] on div at bounding box center [225, 449] width 291 height 163
click at [657, 303] on div at bounding box center [644, 310] width 312 height 26
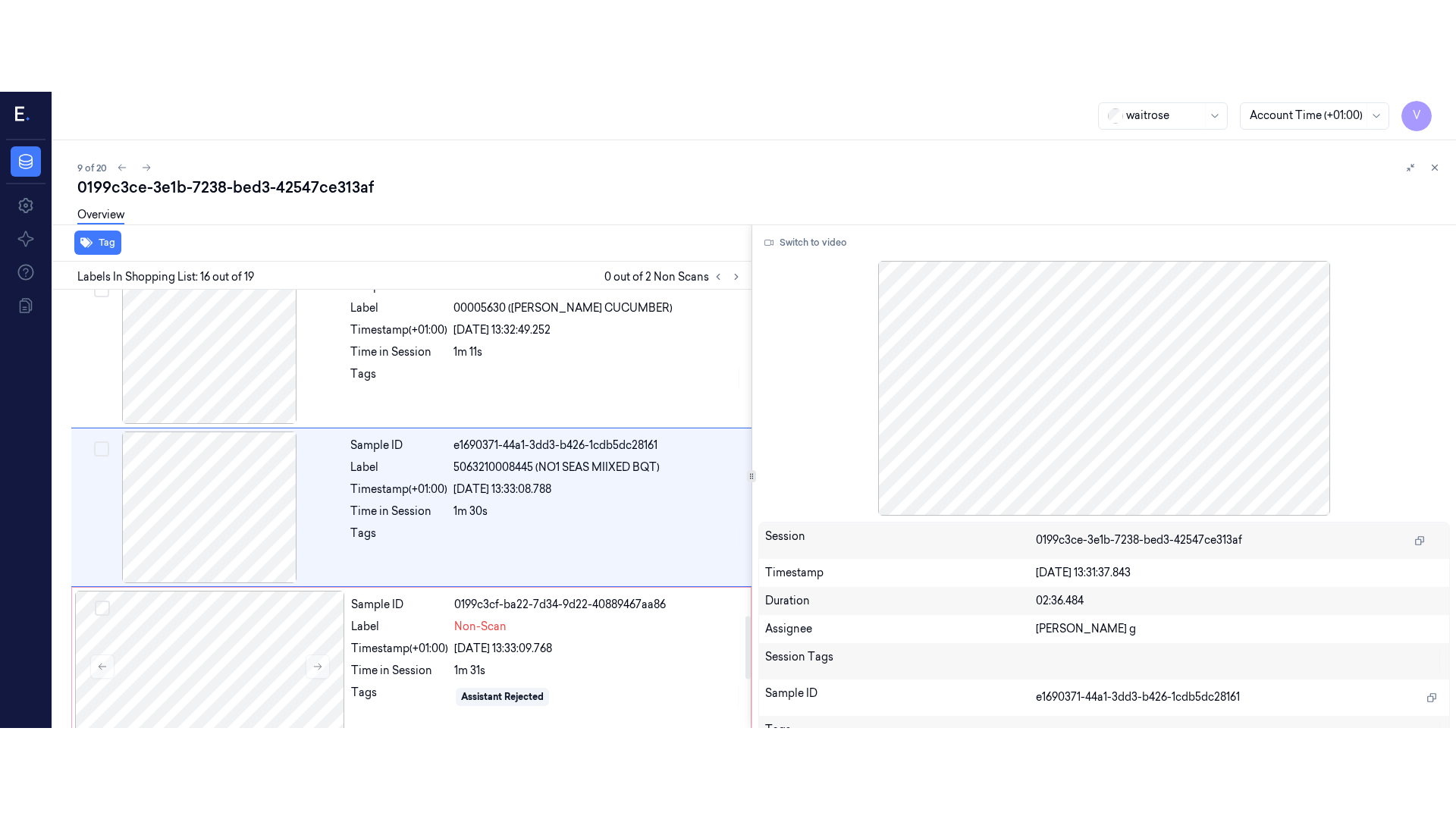
scroll to position [2248, 0]
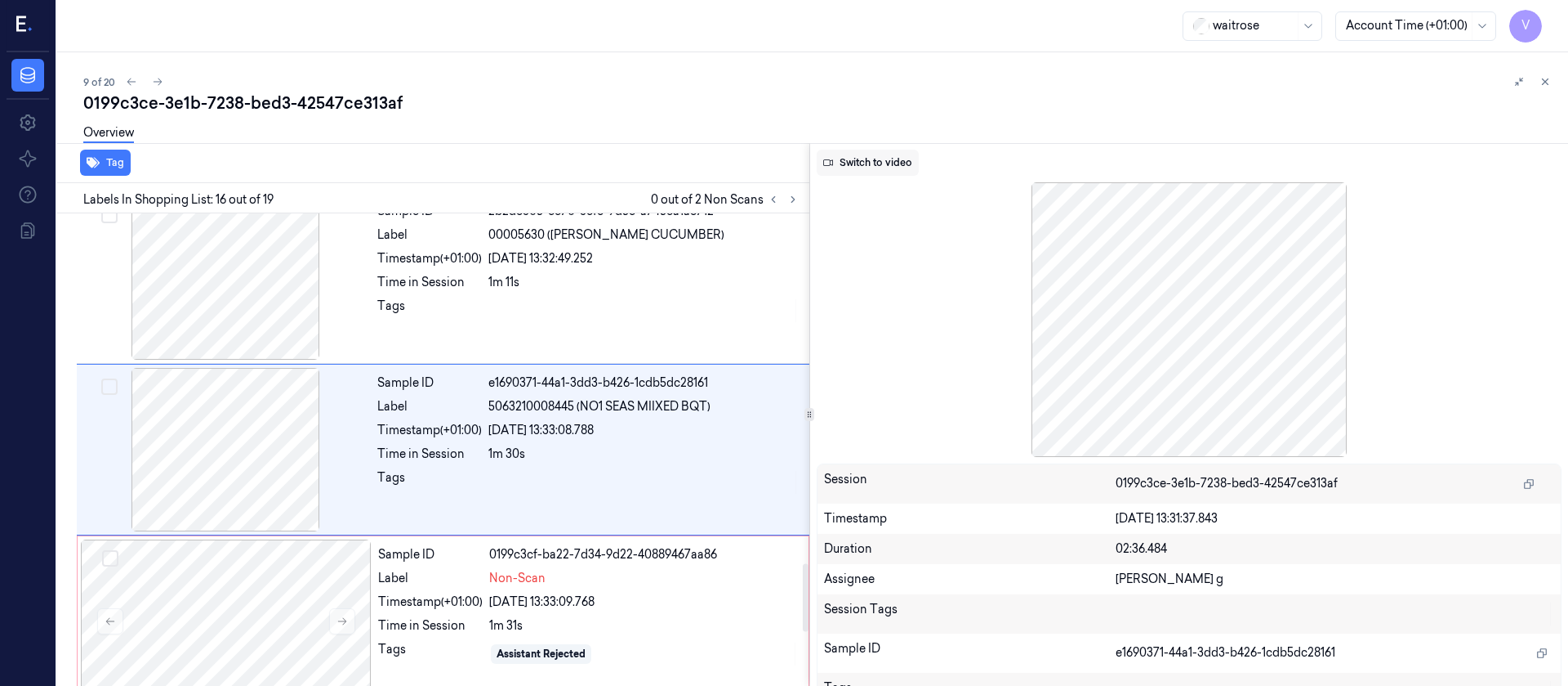
click at [831, 160] on icon at bounding box center [829, 162] width 10 height 7
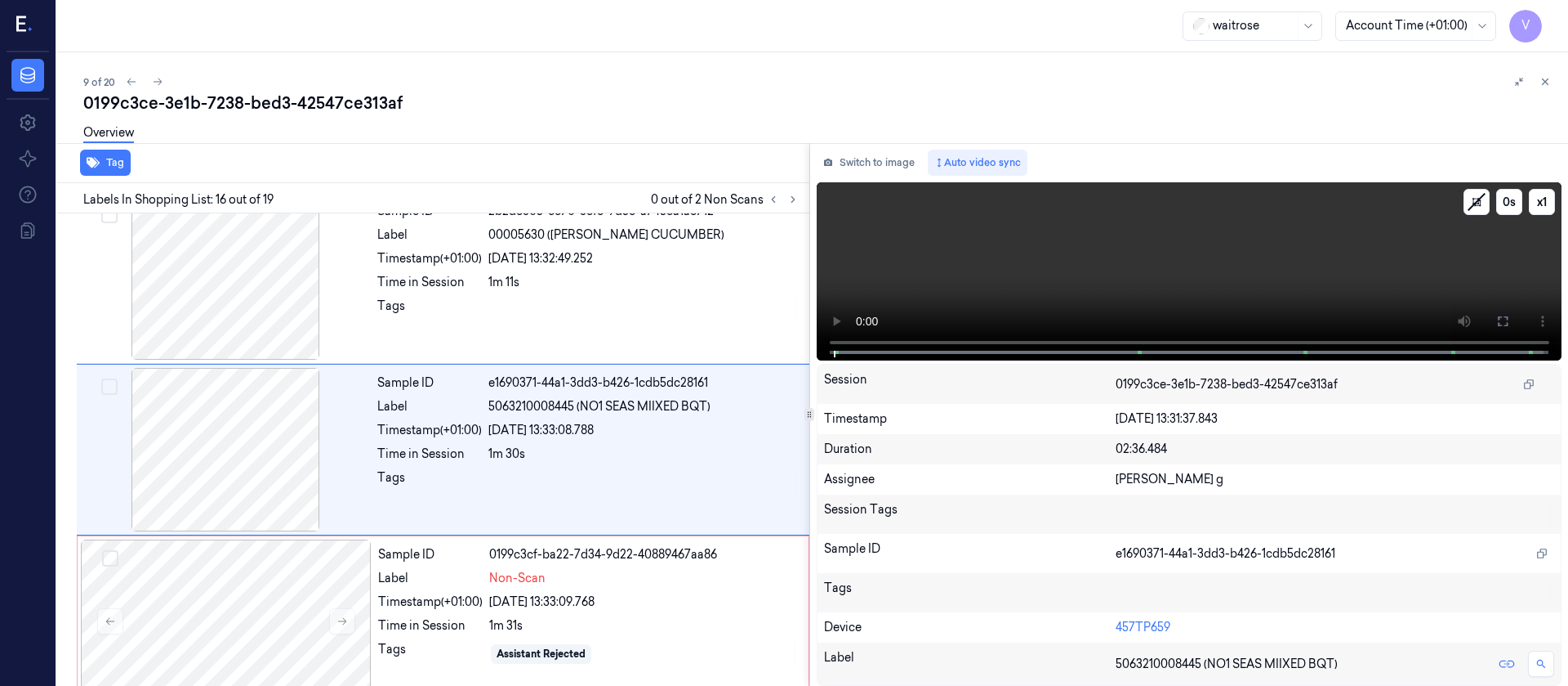
click at [1496, 312] on button at bounding box center [1503, 320] width 26 height 26
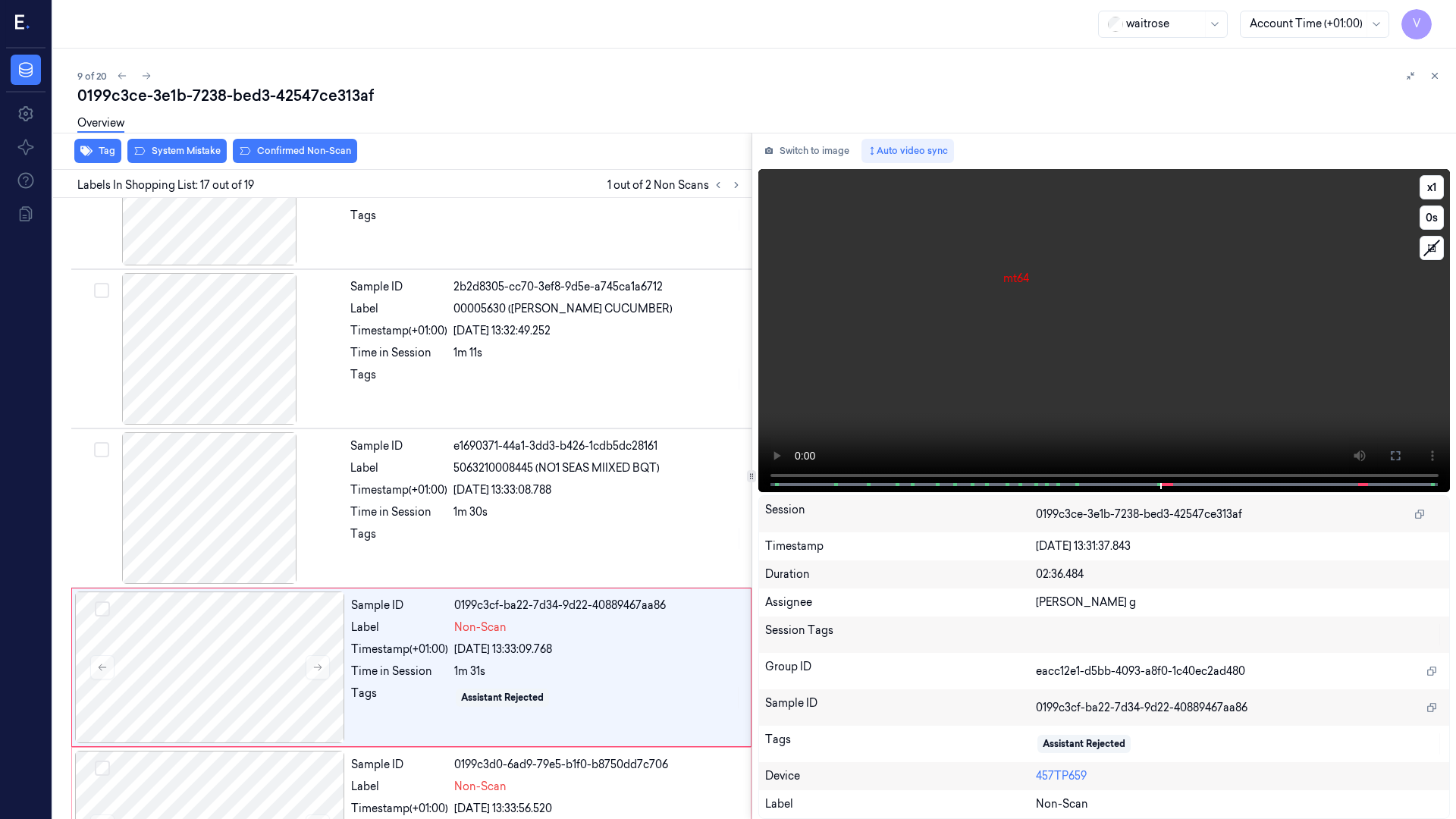
scroll to position [2316, 0]
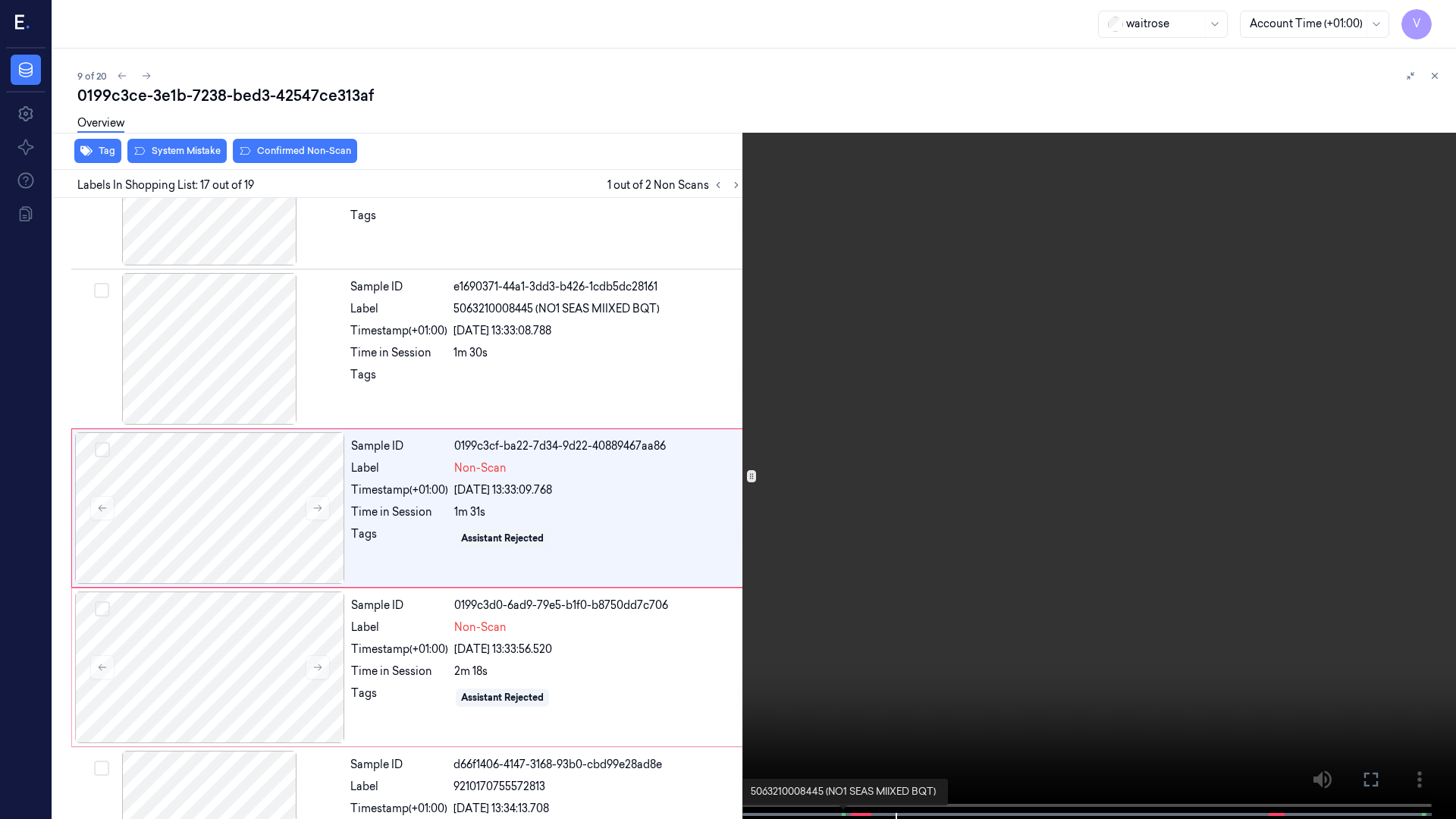
click at [846, 636] on span at bounding box center [845, 815] width 3 height 8
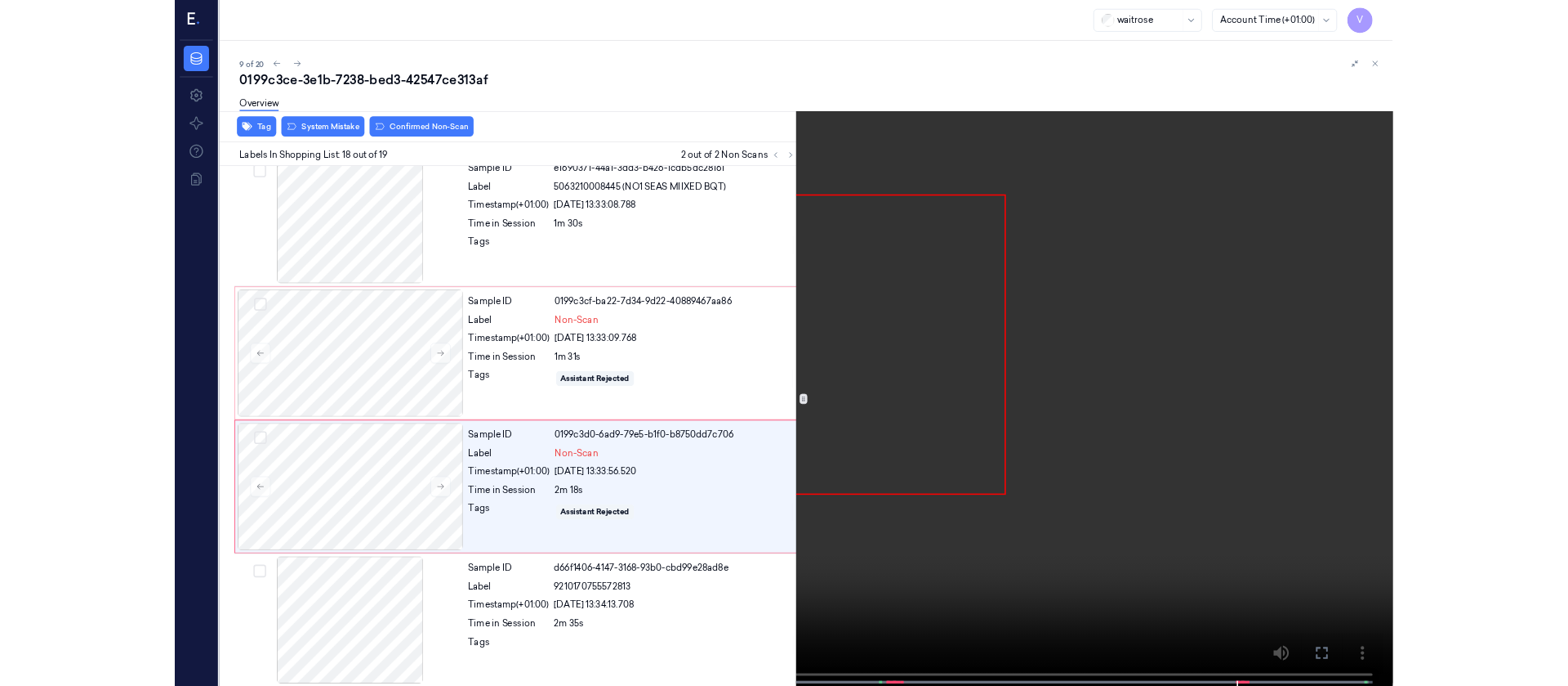
scroll to position [2596, 0]
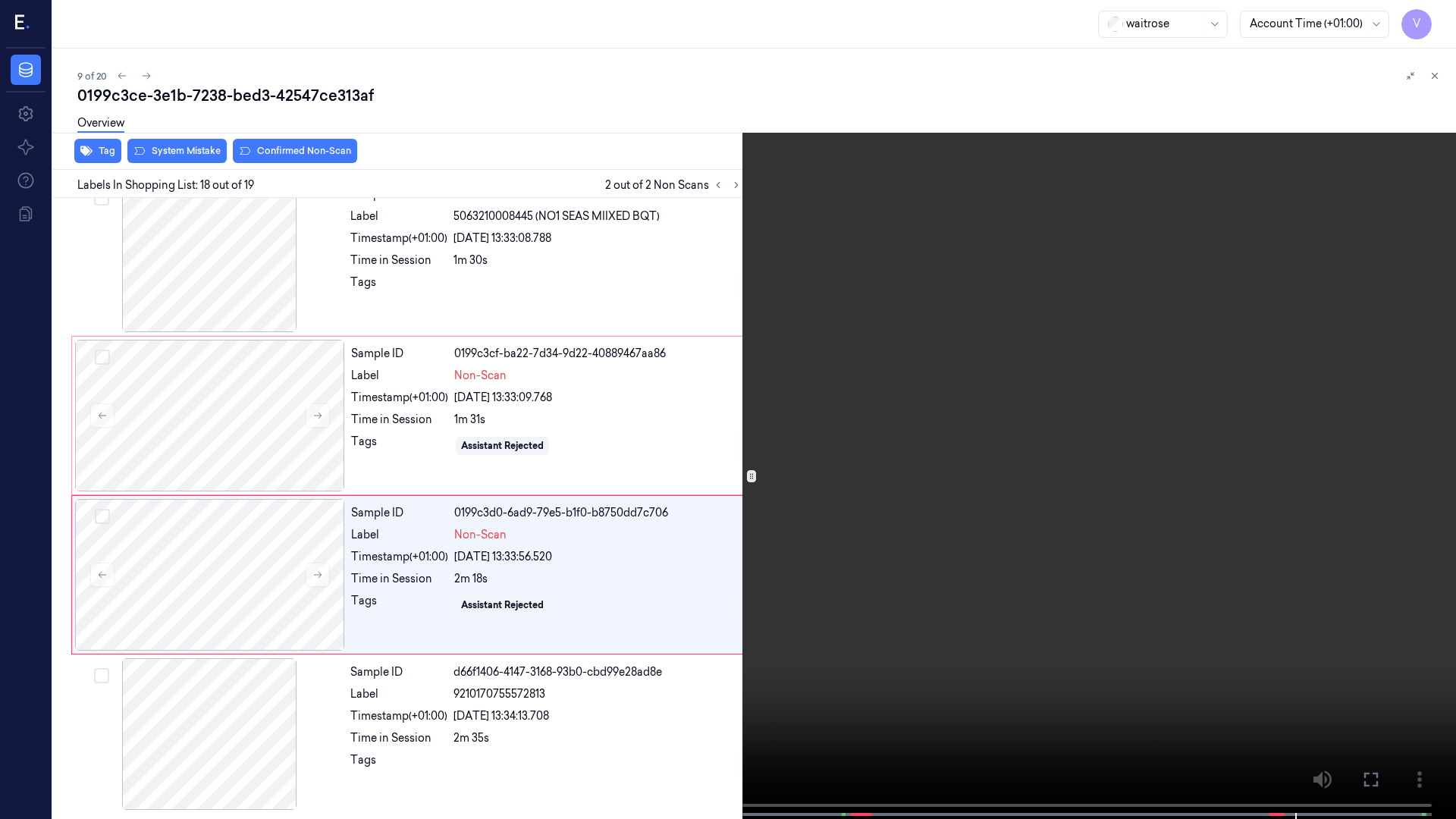
click at [0, 0] on icon at bounding box center [0, 0] width 0 height 0
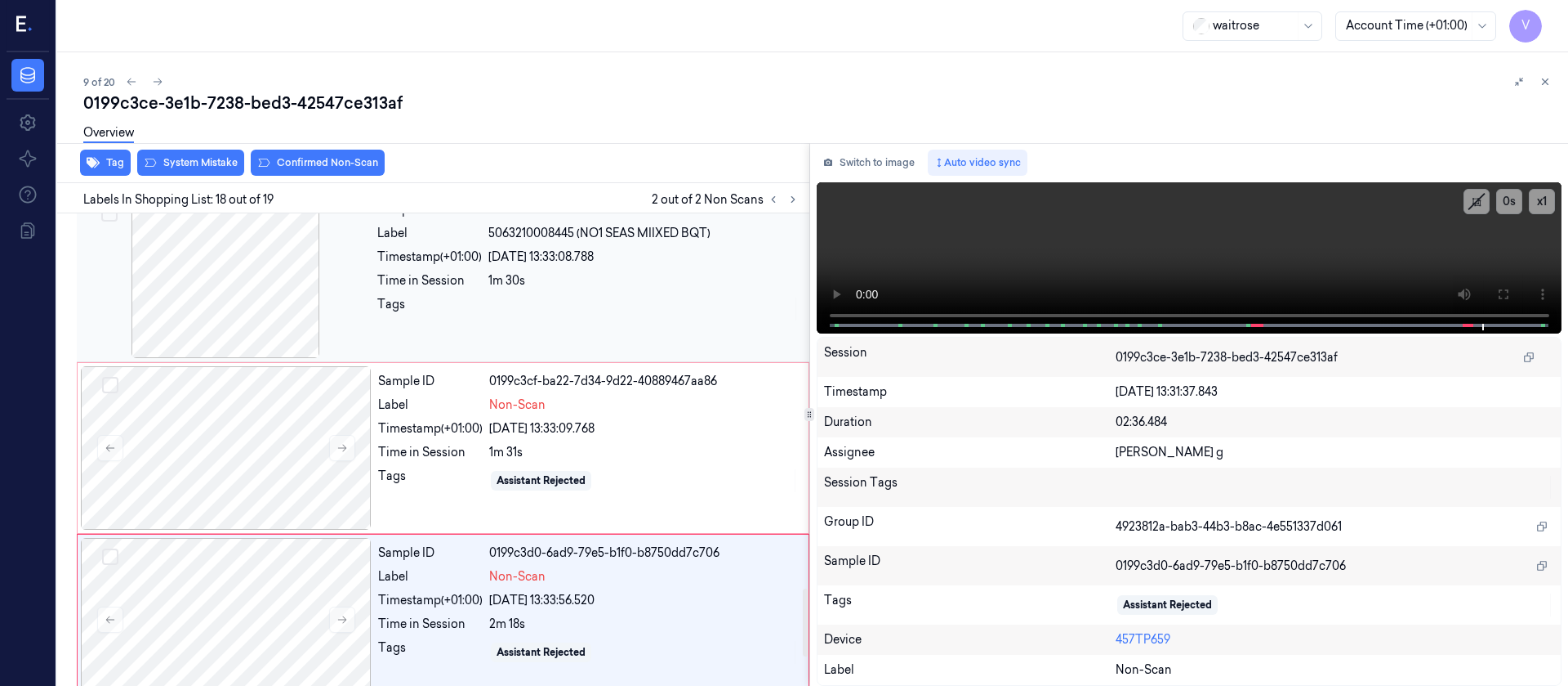
drag, startPoint x: 303, startPoint y: 442, endPoint x: 280, endPoint y: 345, distance: 99.7
click at [303, 442] on div at bounding box center [225, 448] width 291 height 163
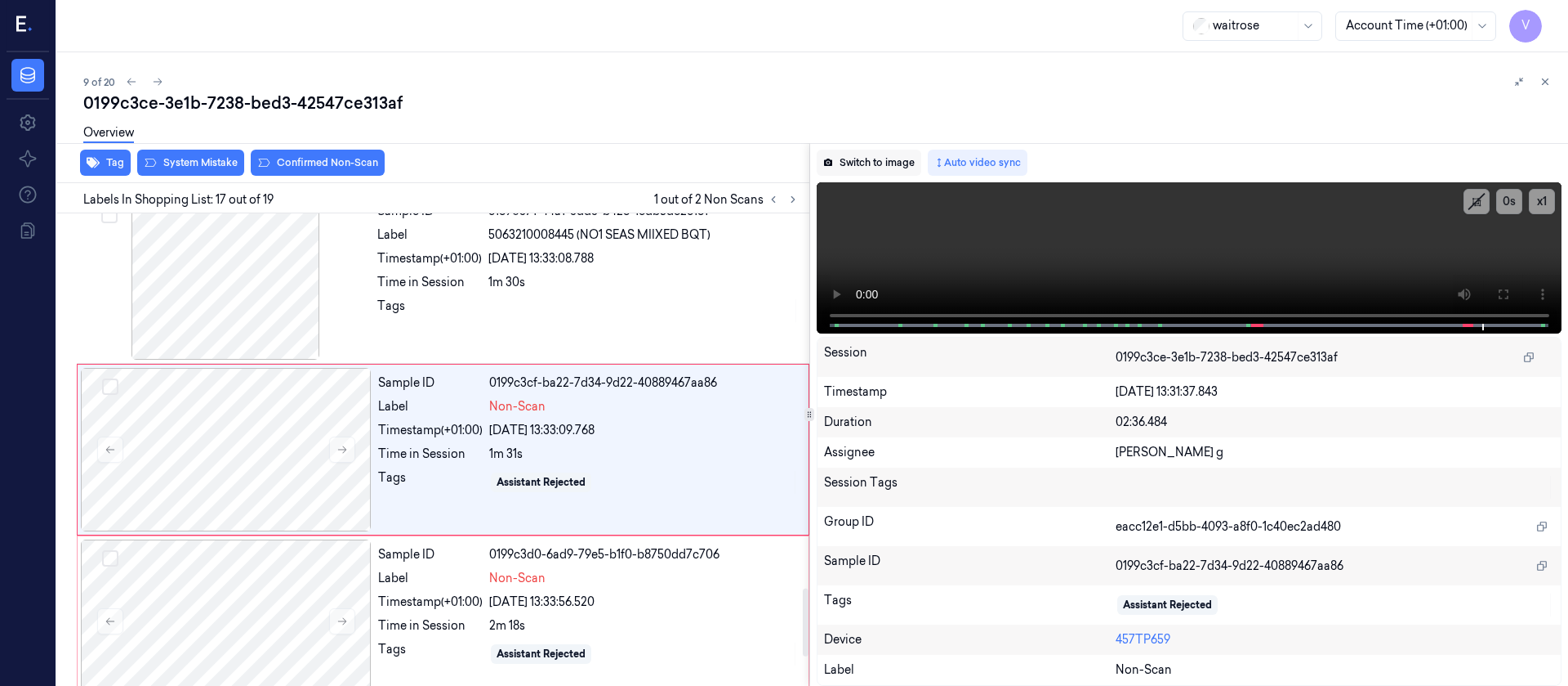
click at [873, 168] on button "Switch to image" at bounding box center [869, 162] width 105 height 26
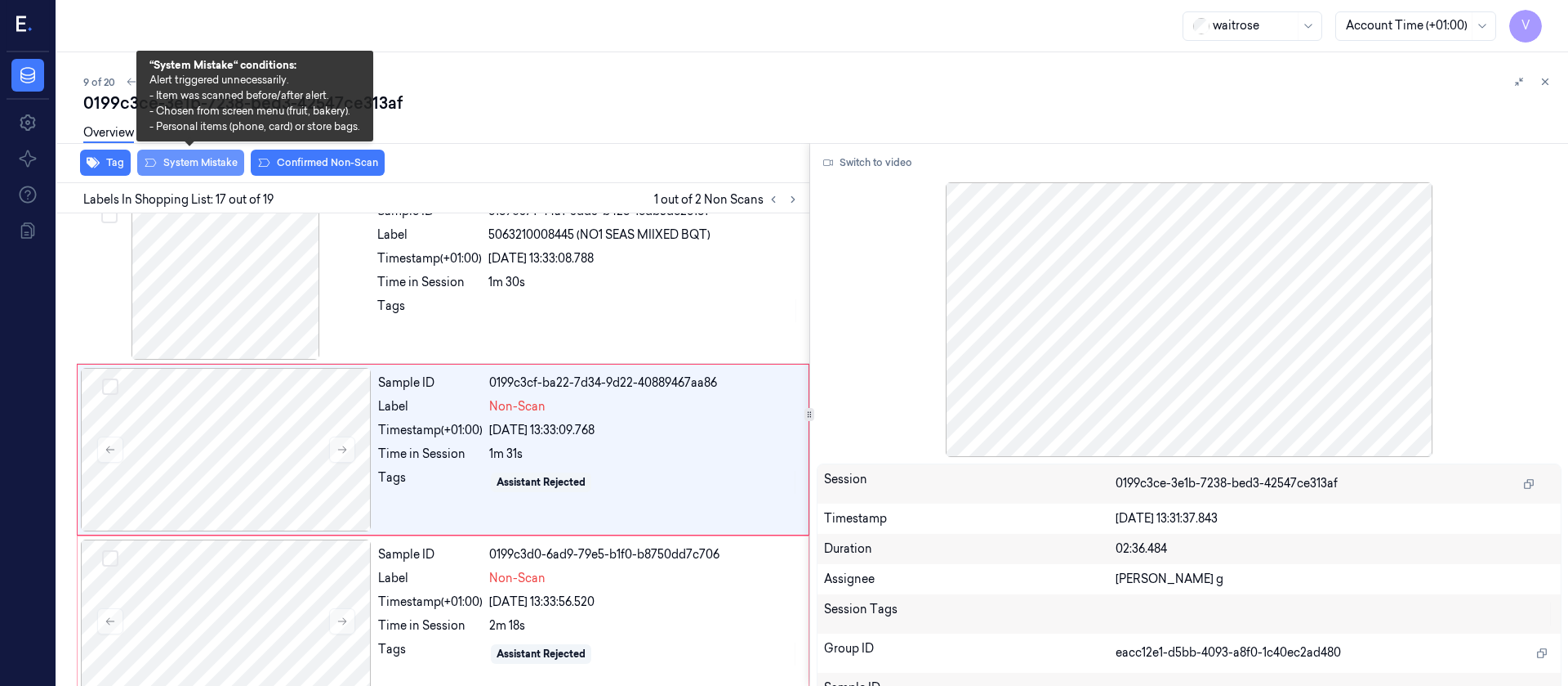
click at [210, 167] on button "System Mistake" at bounding box center [191, 162] width 107 height 26
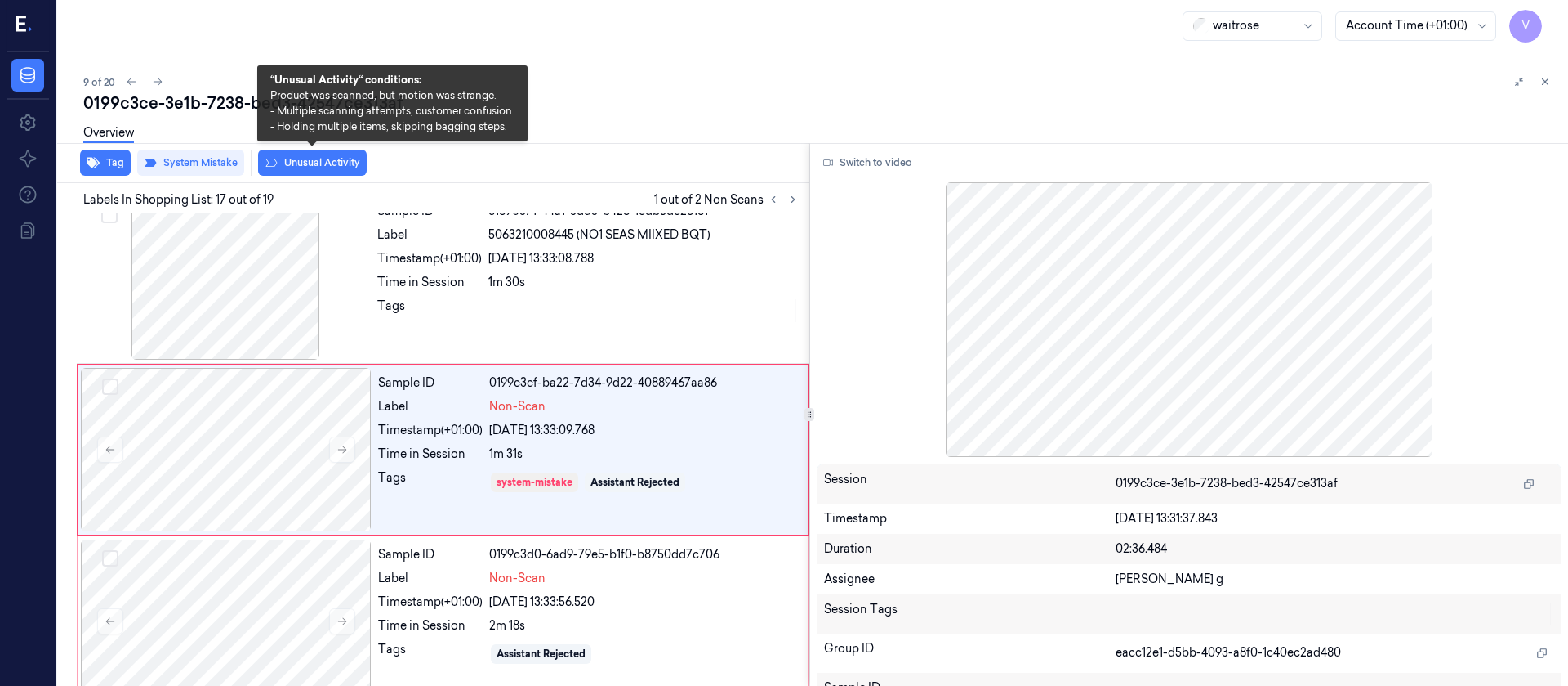
click at [341, 160] on button "Unusual Activity" at bounding box center [312, 162] width 108 height 26
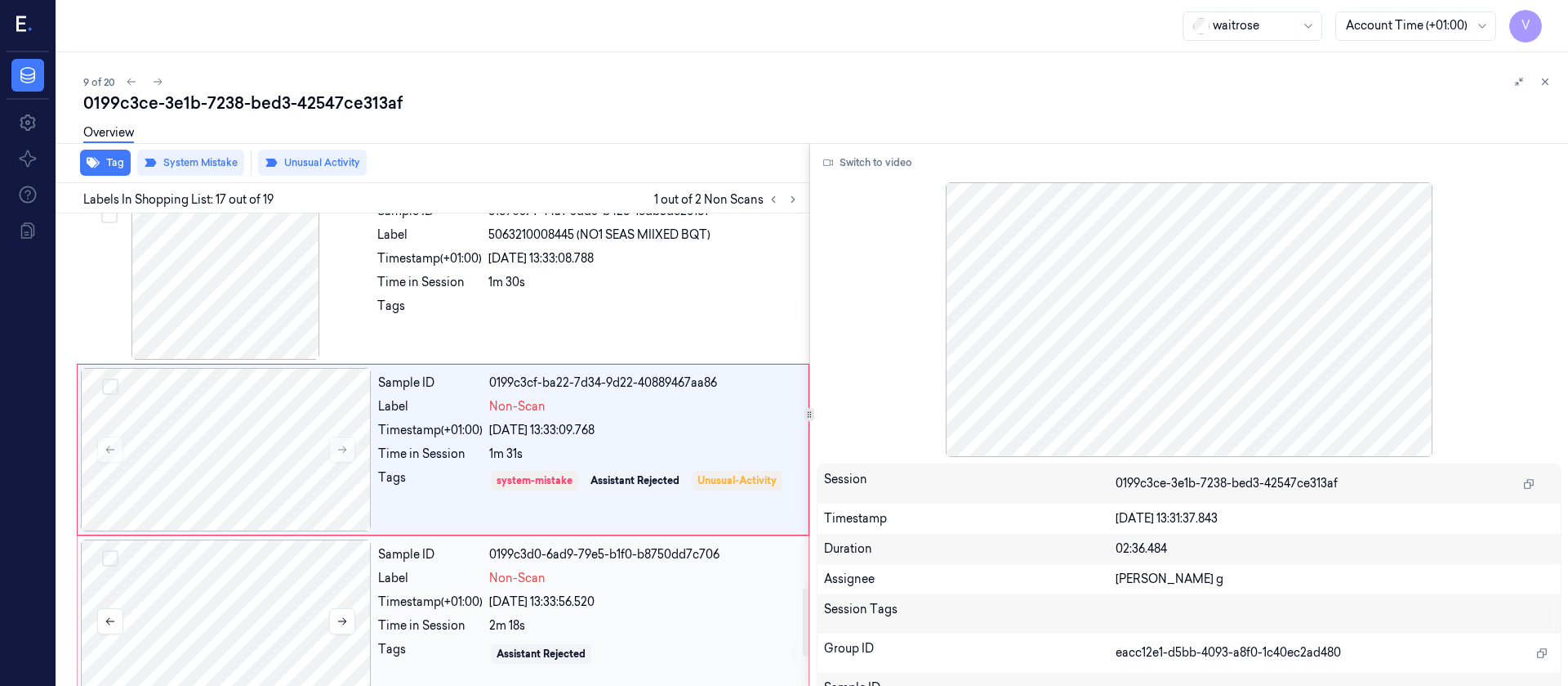
click at [228, 578] on div at bounding box center [225, 621] width 291 height 163
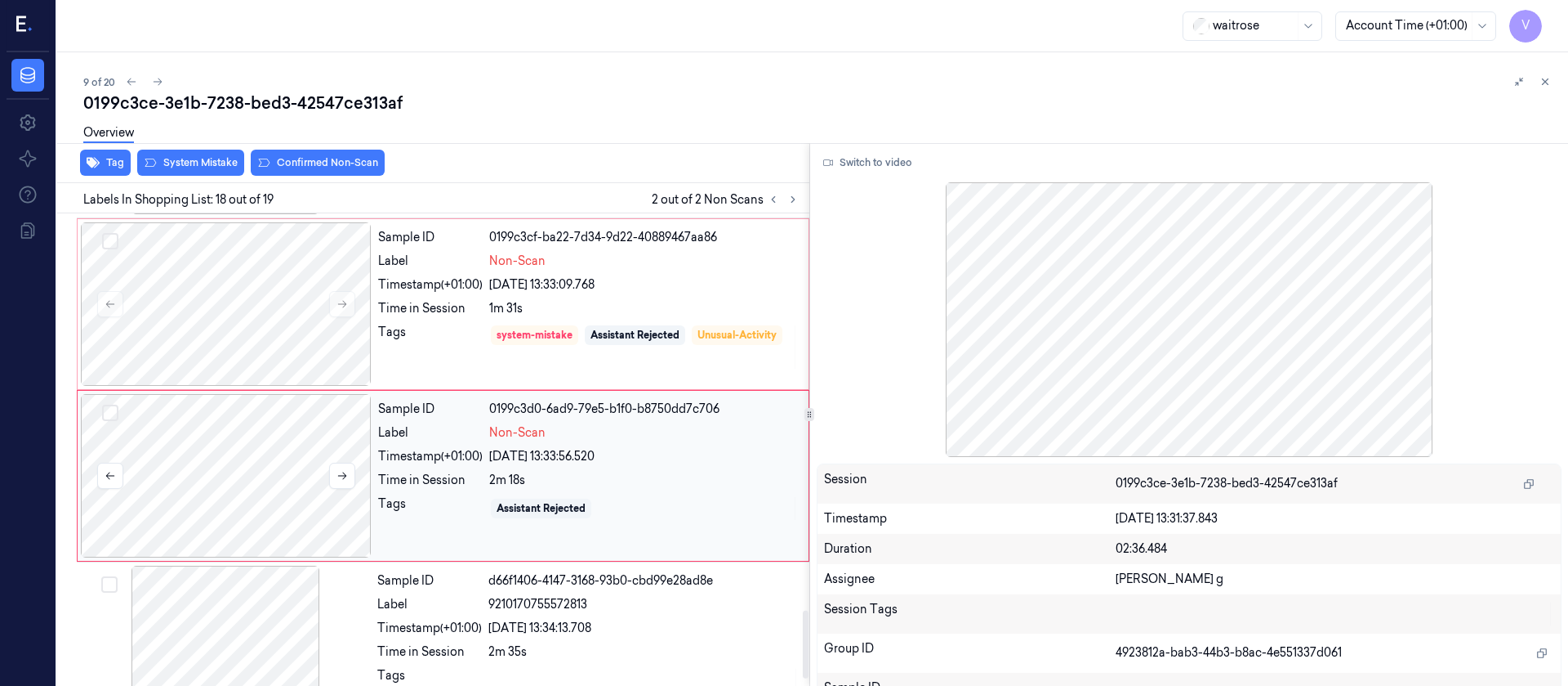
scroll to position [2766, 0]
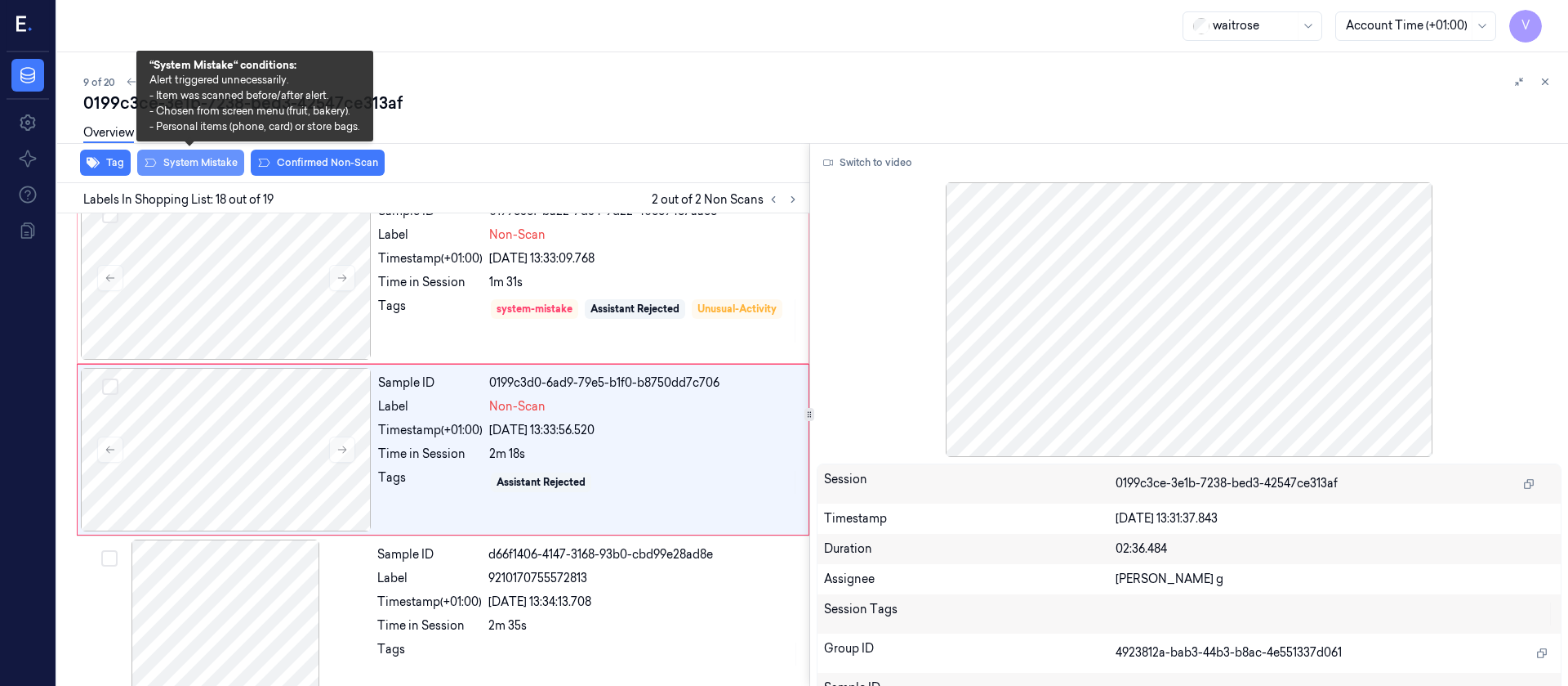
click at [170, 166] on button "System Mistake" at bounding box center [191, 162] width 107 height 26
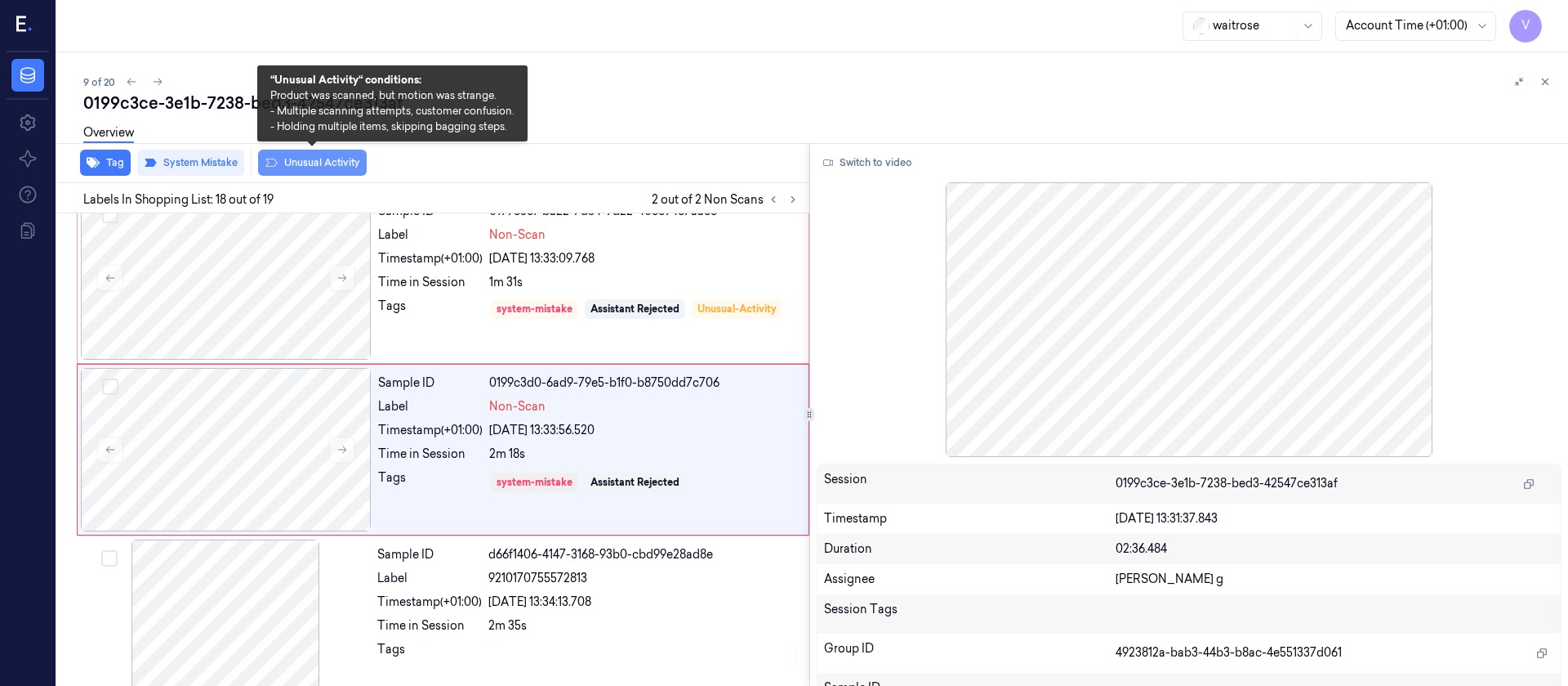
click at [336, 166] on button "Unusual Activity" at bounding box center [312, 162] width 108 height 26
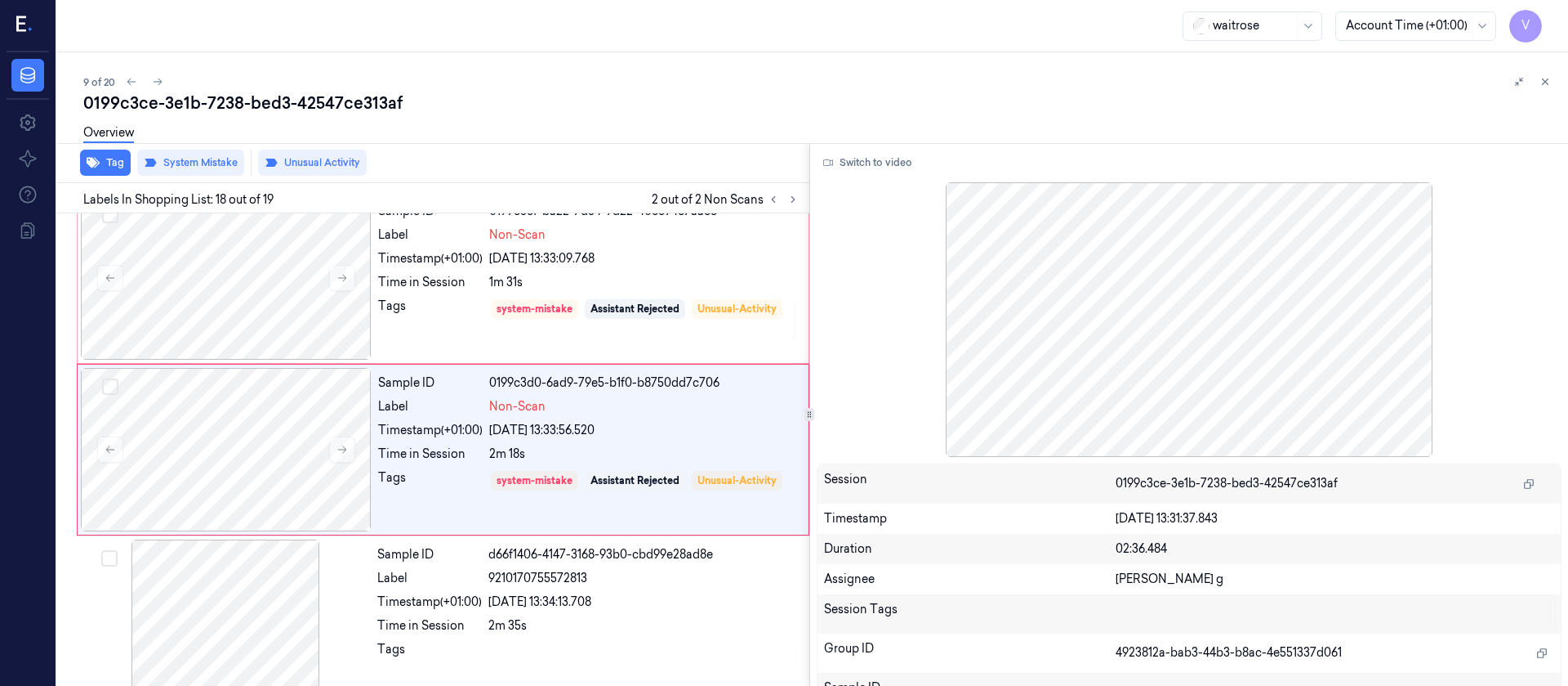
click at [554, 65] on div "9 of 20 0199c3ce-3e1b-7238-bed3-42547ce313af Overview Tag System Mistake Unusua…" at bounding box center [813, 369] width 1511 height 633
click at [162, 76] on icon at bounding box center [157, 82] width 12 height 12
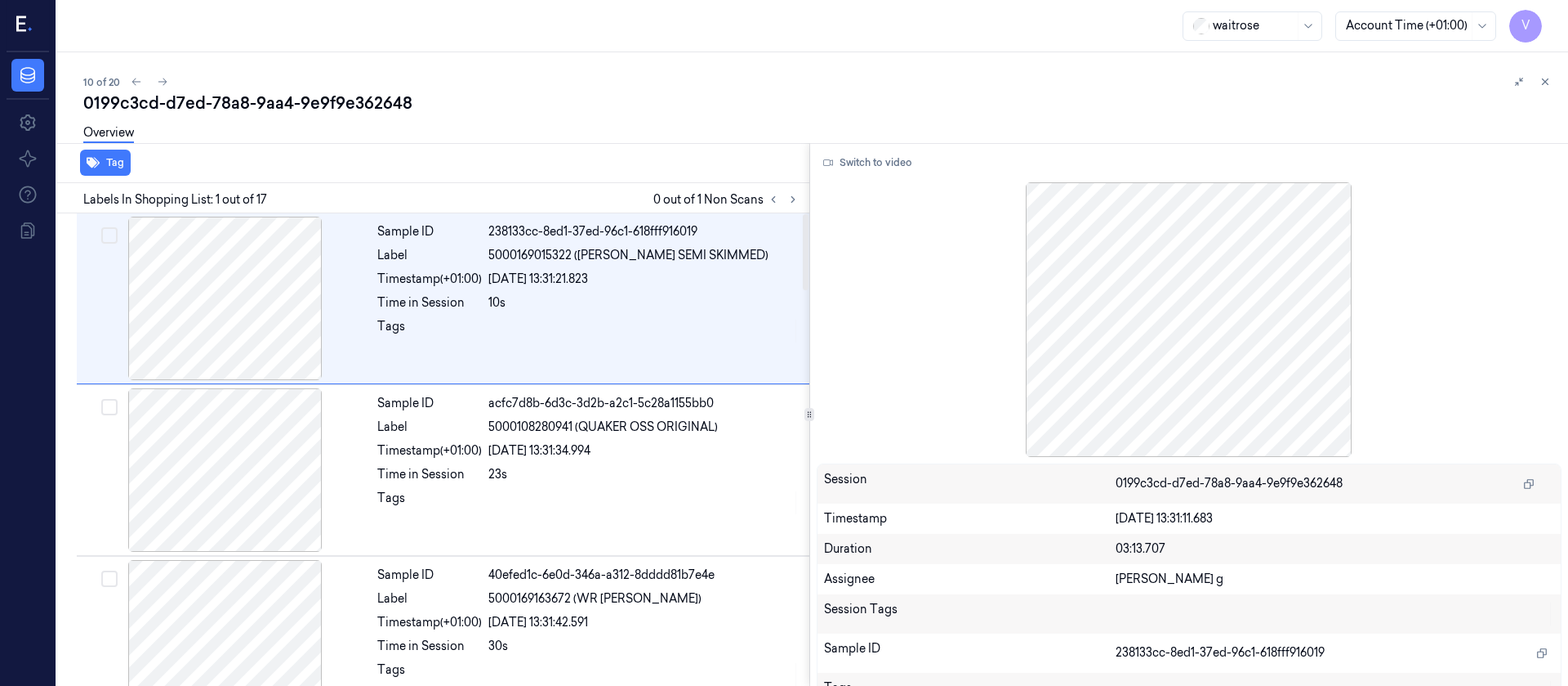
click at [548, 129] on div "Overview" at bounding box center [819, 134] width 1472 height 41
click at [791, 201] on icon at bounding box center [792, 200] width 3 height 6
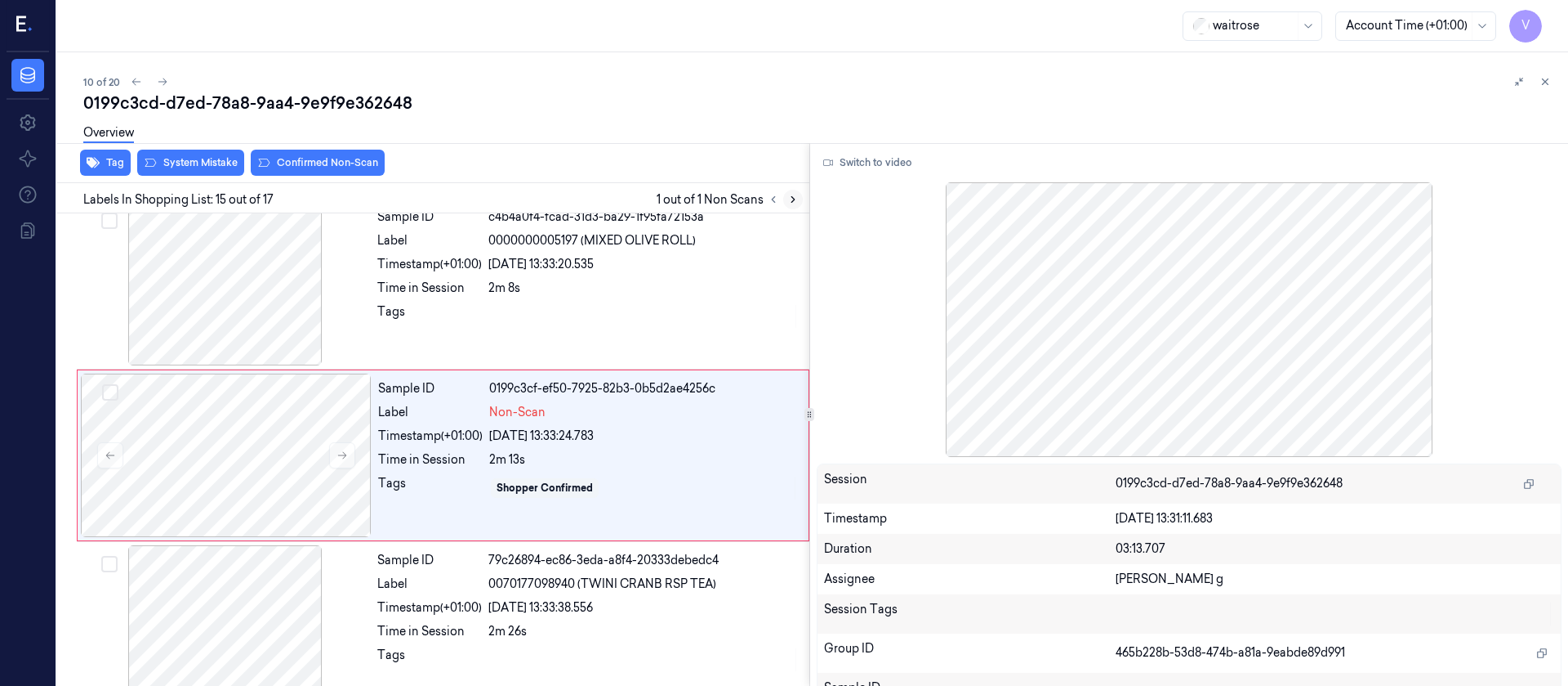
scroll to position [2252, 0]
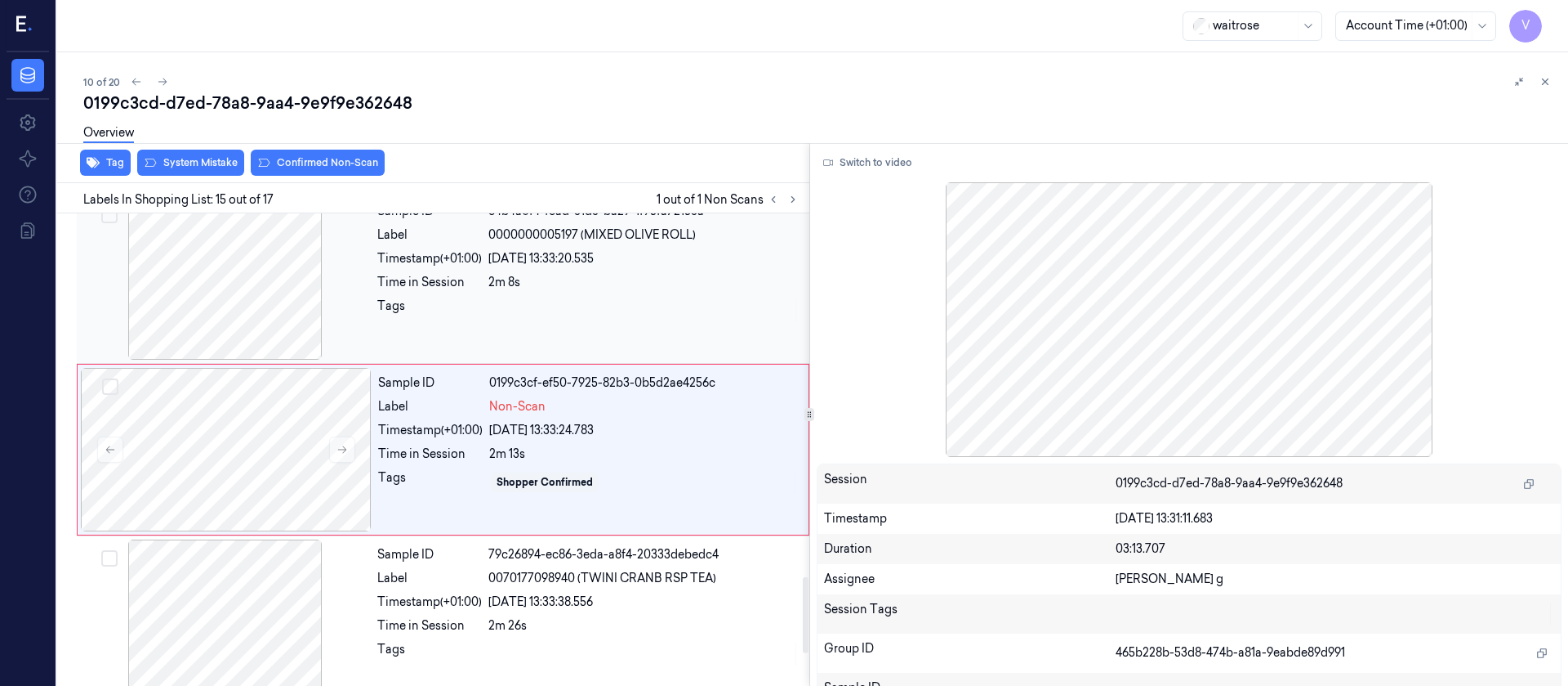
click at [216, 314] on div at bounding box center [224, 277] width 291 height 163
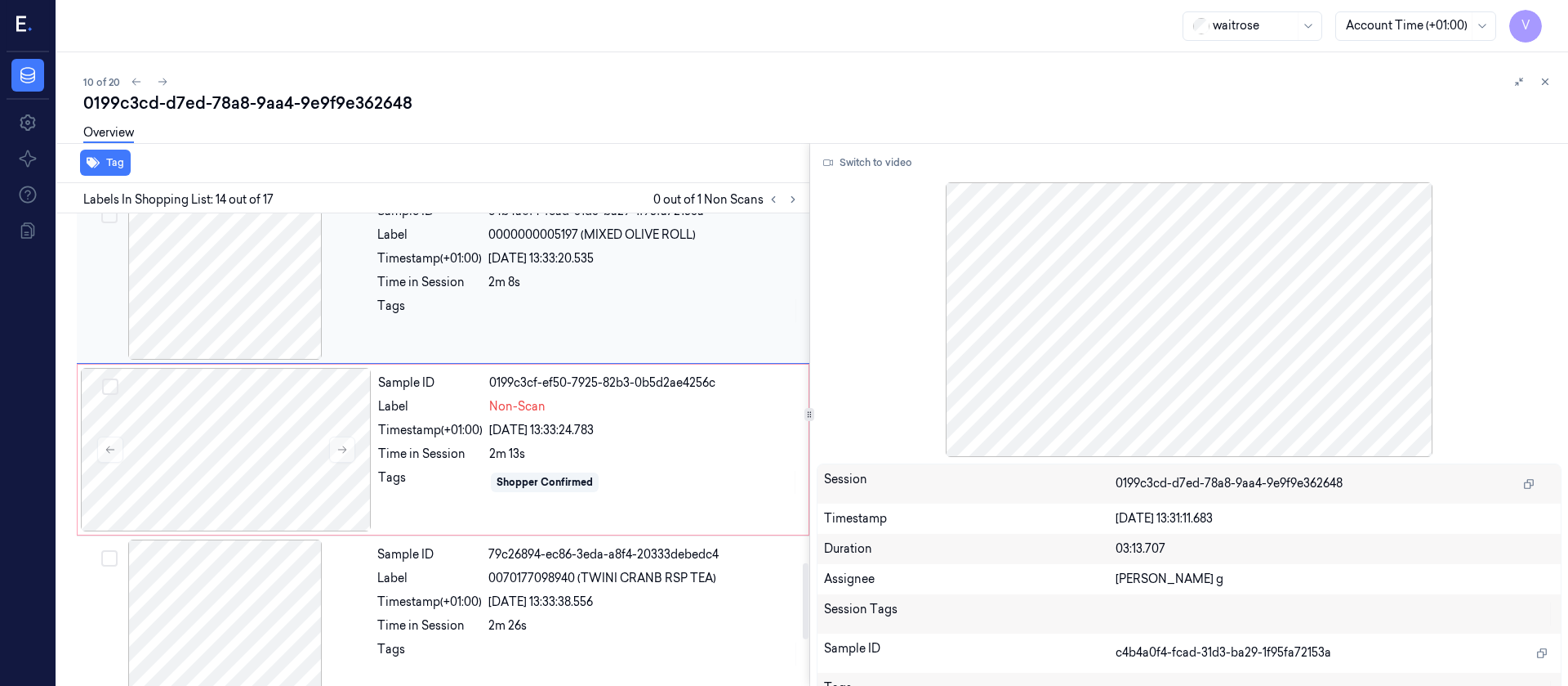
scroll to position [2080, 0]
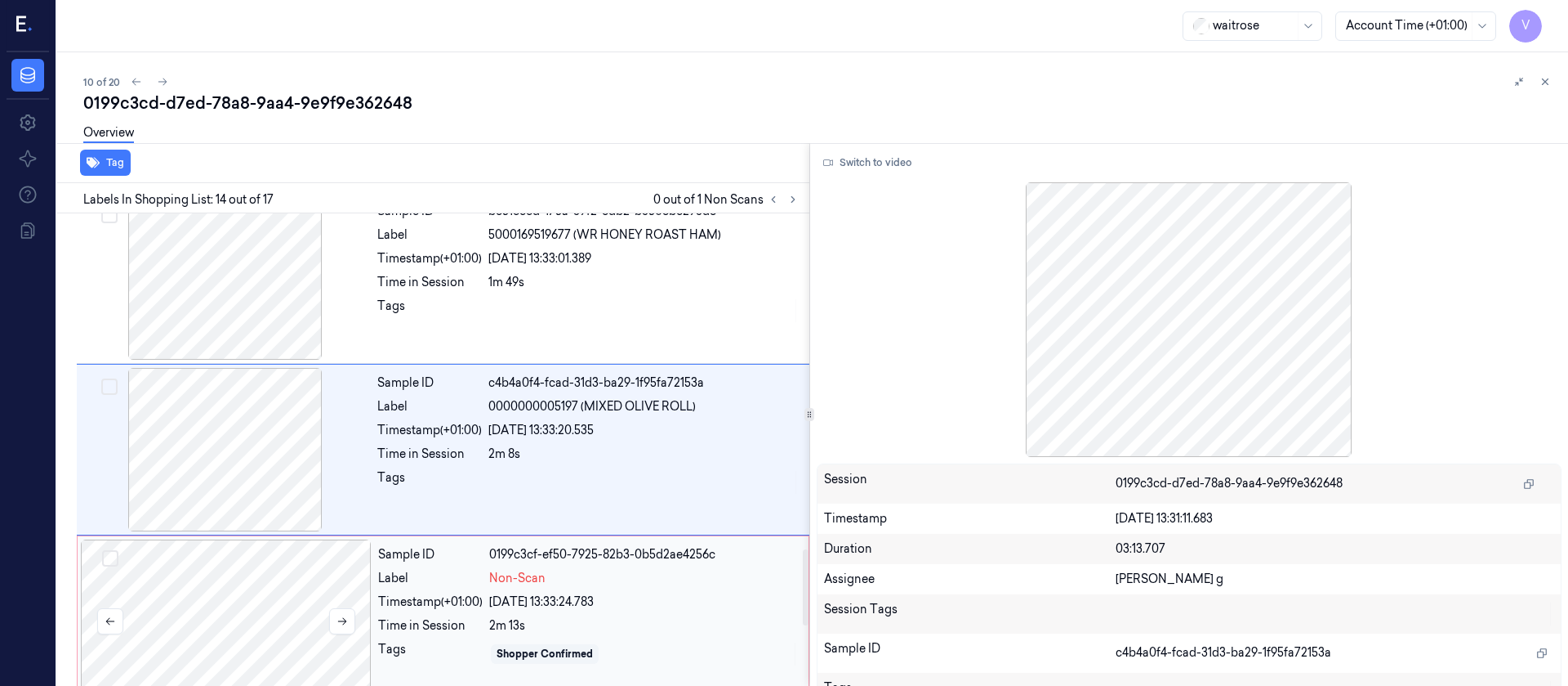
click at [267, 615] on div at bounding box center [225, 621] width 291 height 163
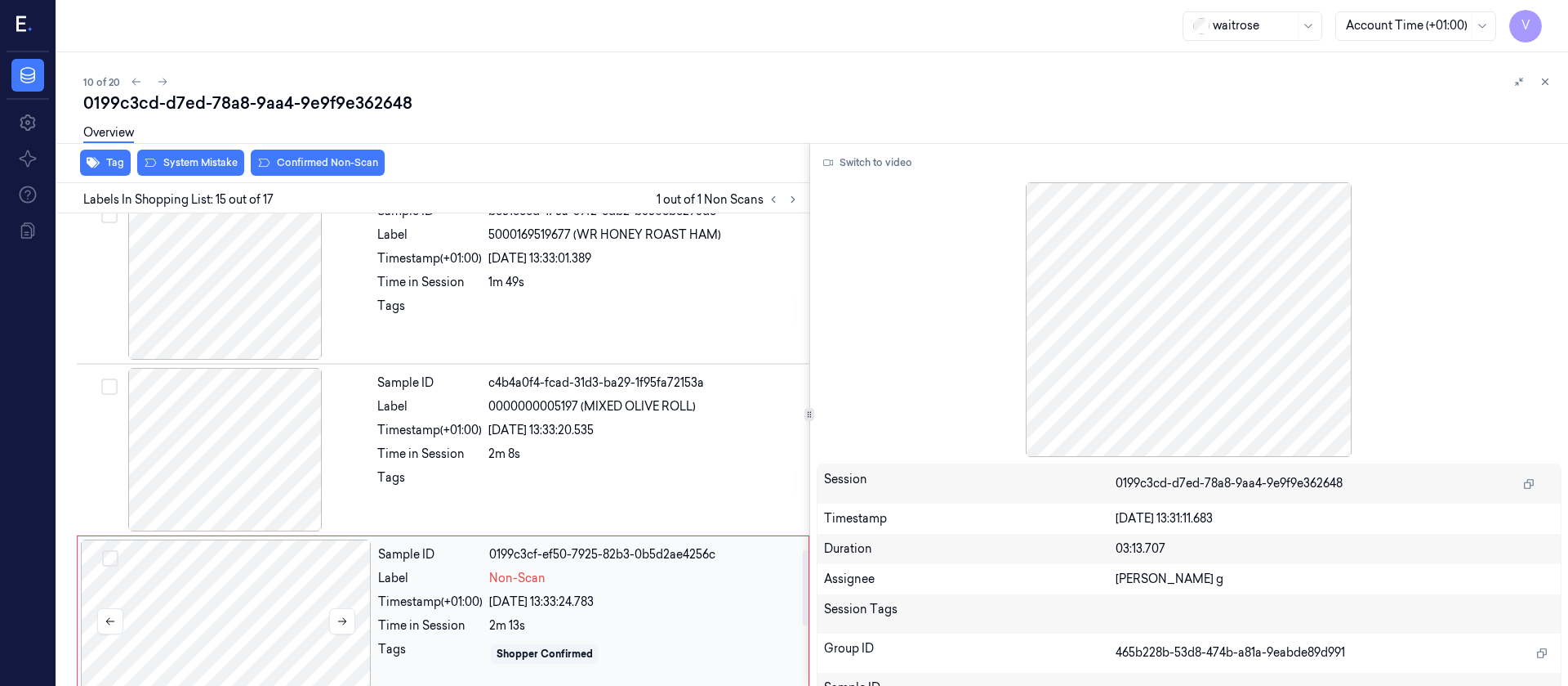
scroll to position [2252, 0]
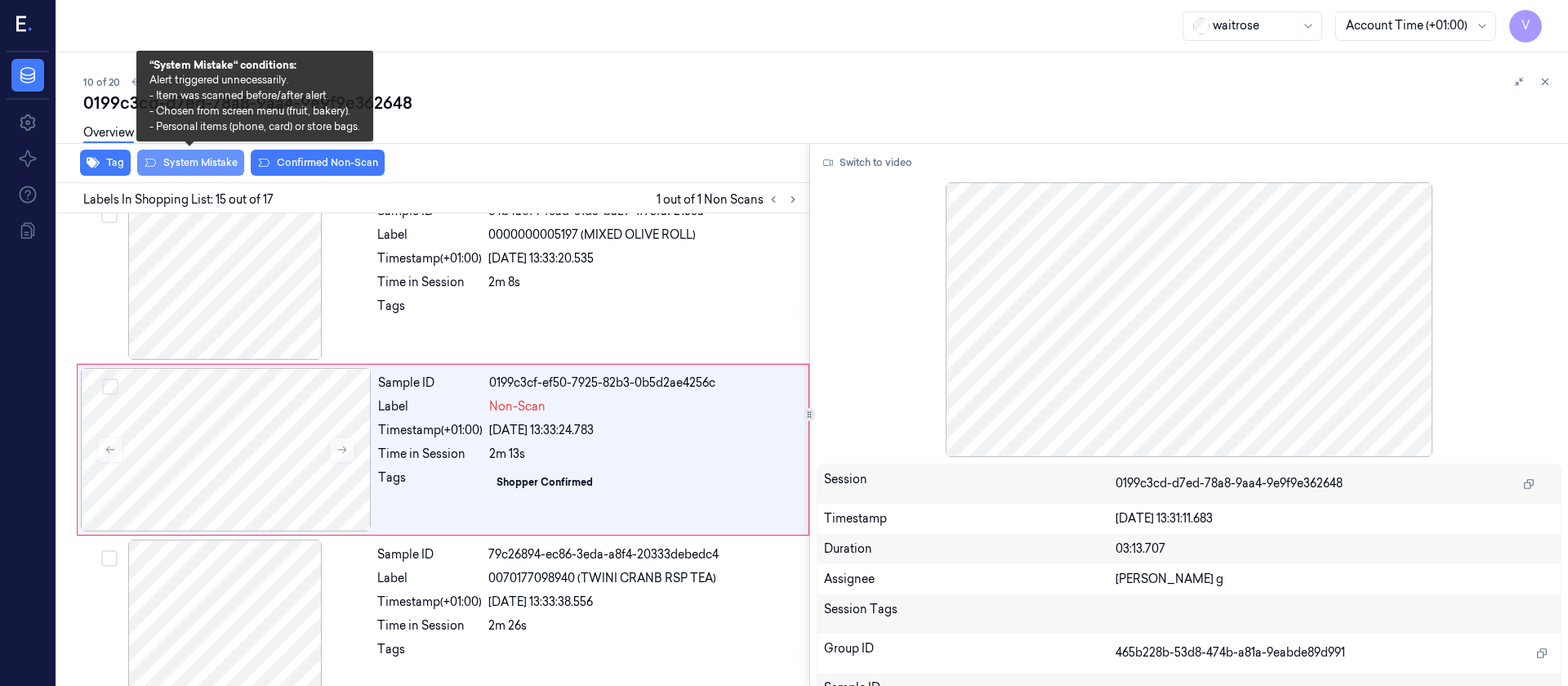
click at [188, 164] on button "System Mistake" at bounding box center [191, 162] width 107 height 26
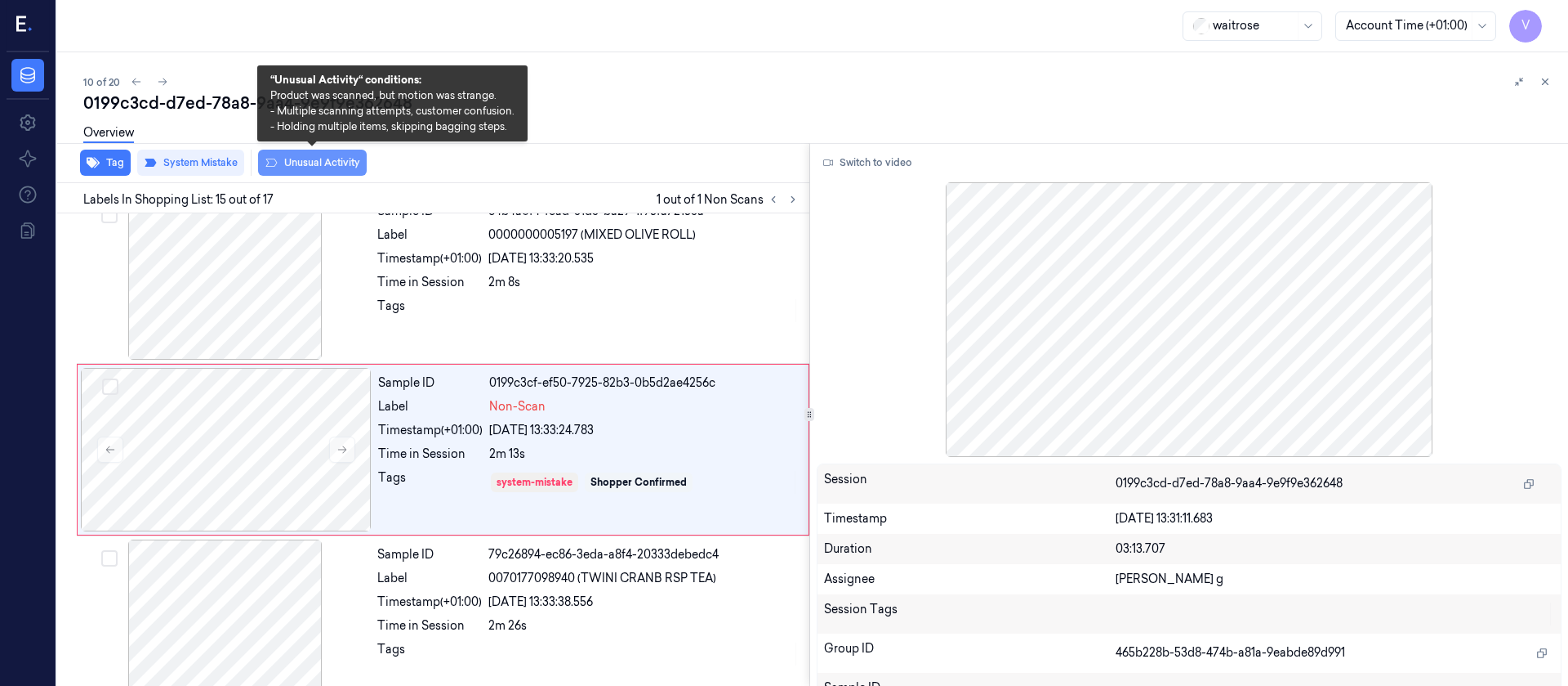
click at [350, 166] on button "Unusual Activity" at bounding box center [312, 162] width 108 height 26
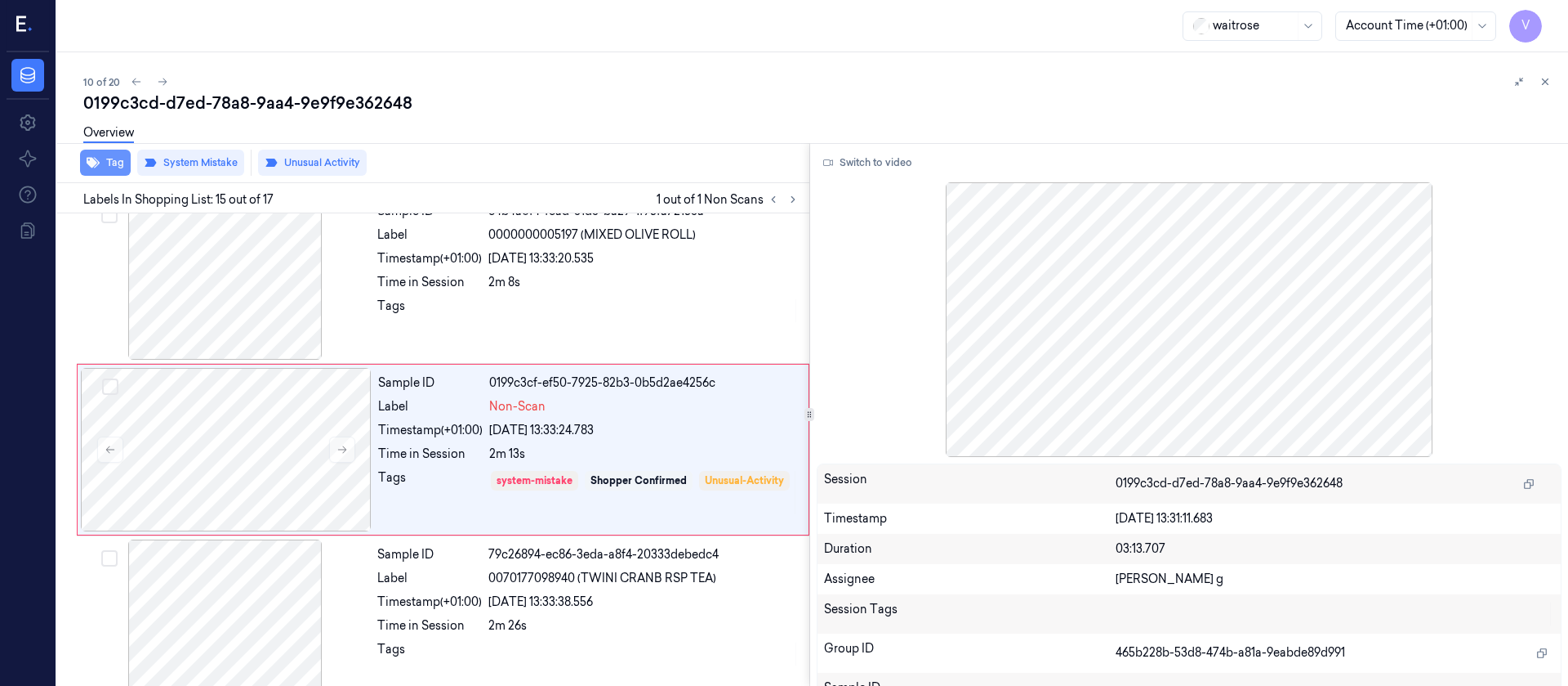
click at [102, 167] on button "Tag" at bounding box center [105, 162] width 51 height 26
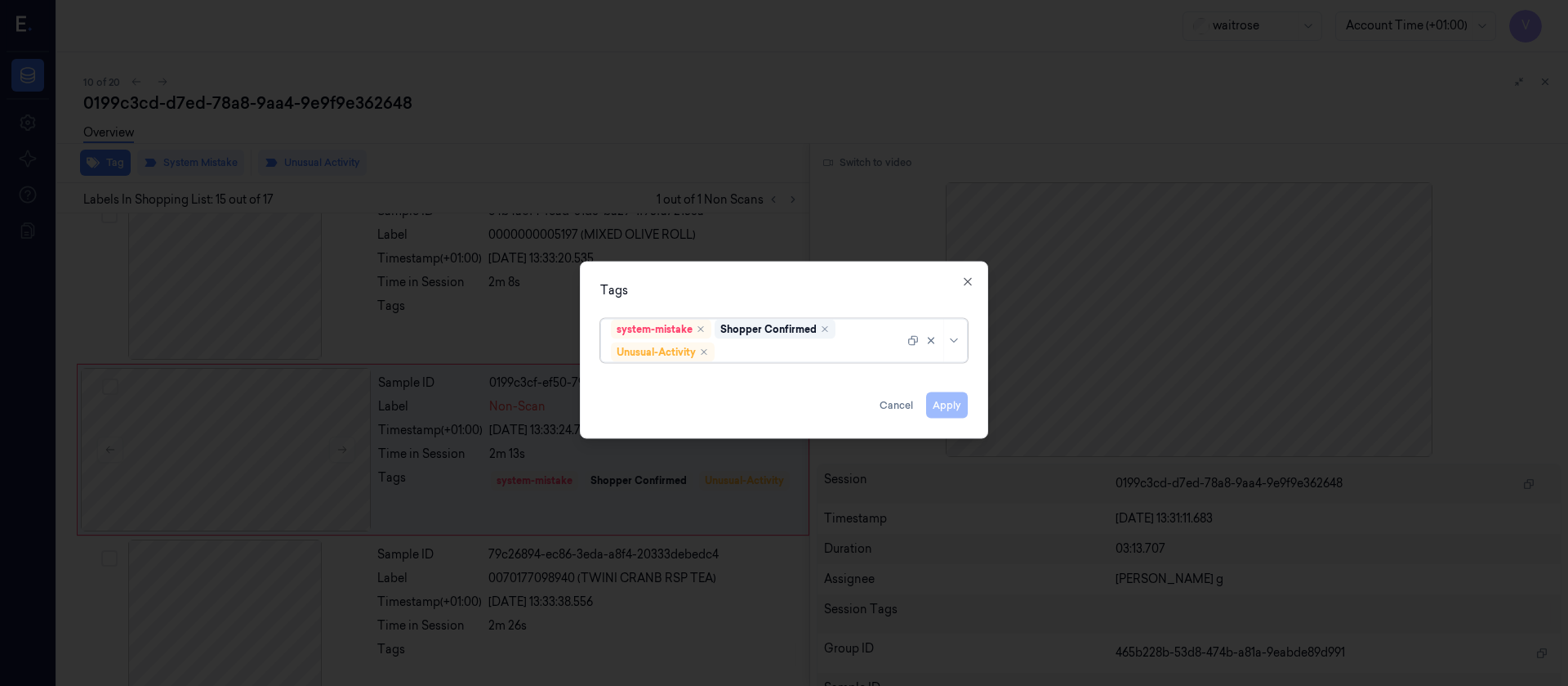
click at [769, 345] on div at bounding box center [811, 352] width 186 height 17
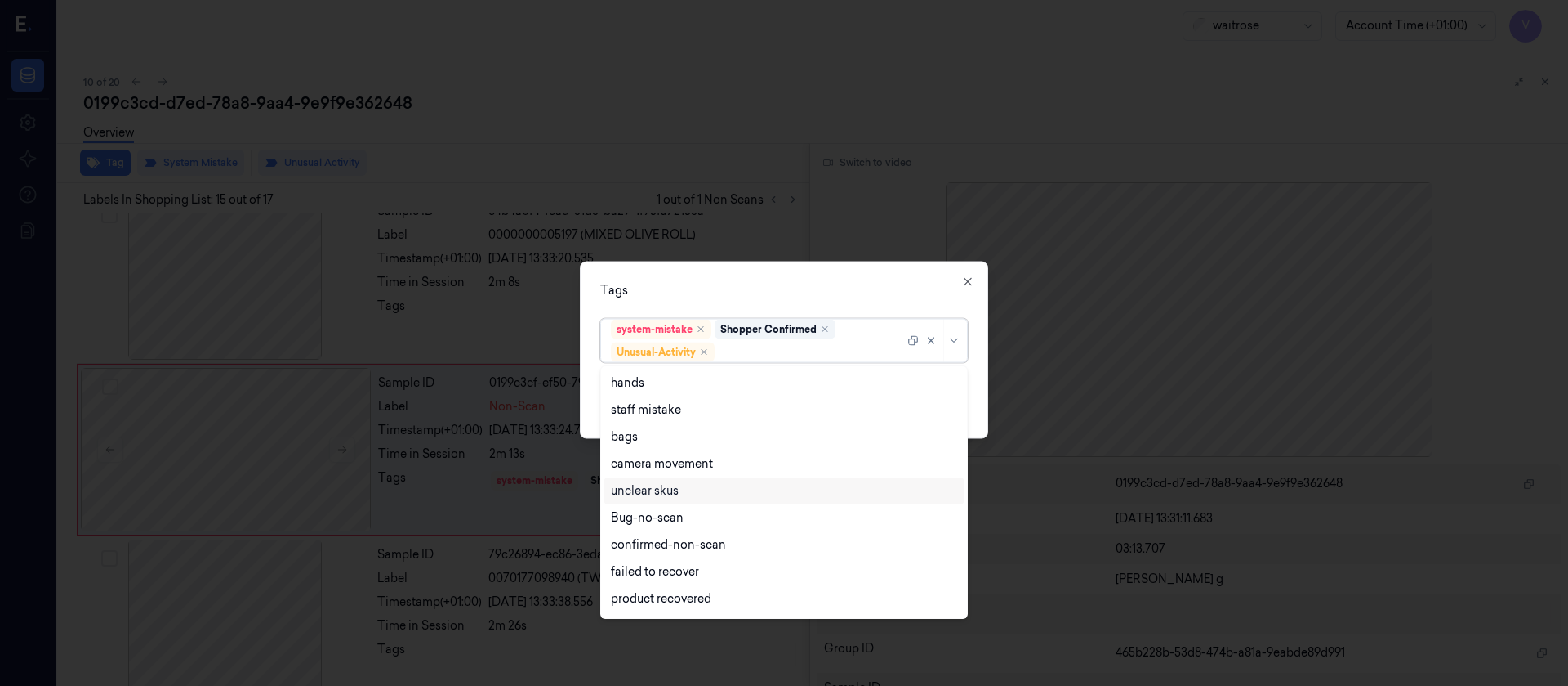
scroll to position [213, 0]
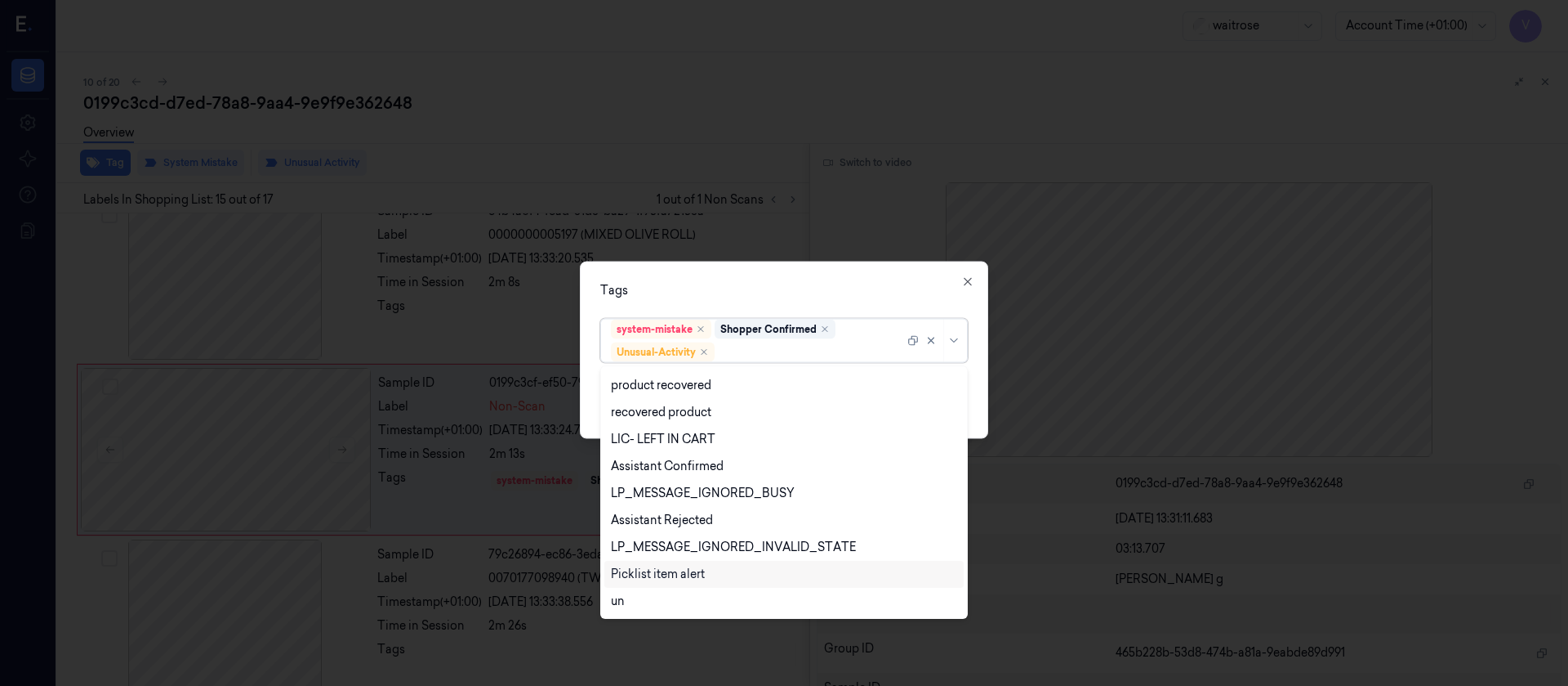
click at [639, 576] on div "Picklist item alert" at bounding box center [658, 574] width 94 height 17
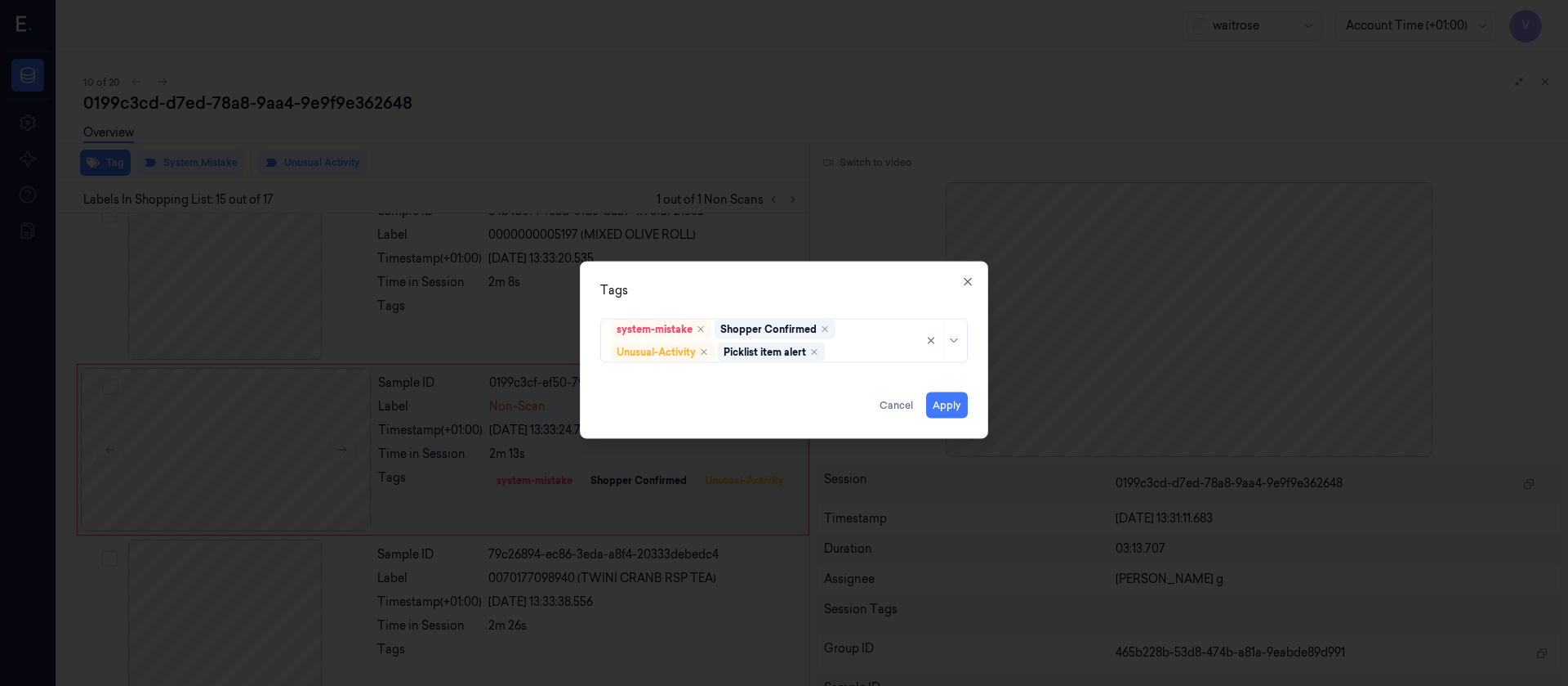
click at [847, 276] on div "Tags system-mistake Shopper Confirmed Unusual-Activity Picklist item alert Appl…" at bounding box center [784, 349] width 409 height 177
click at [948, 399] on button "Apply" at bounding box center [947, 404] width 41 height 26
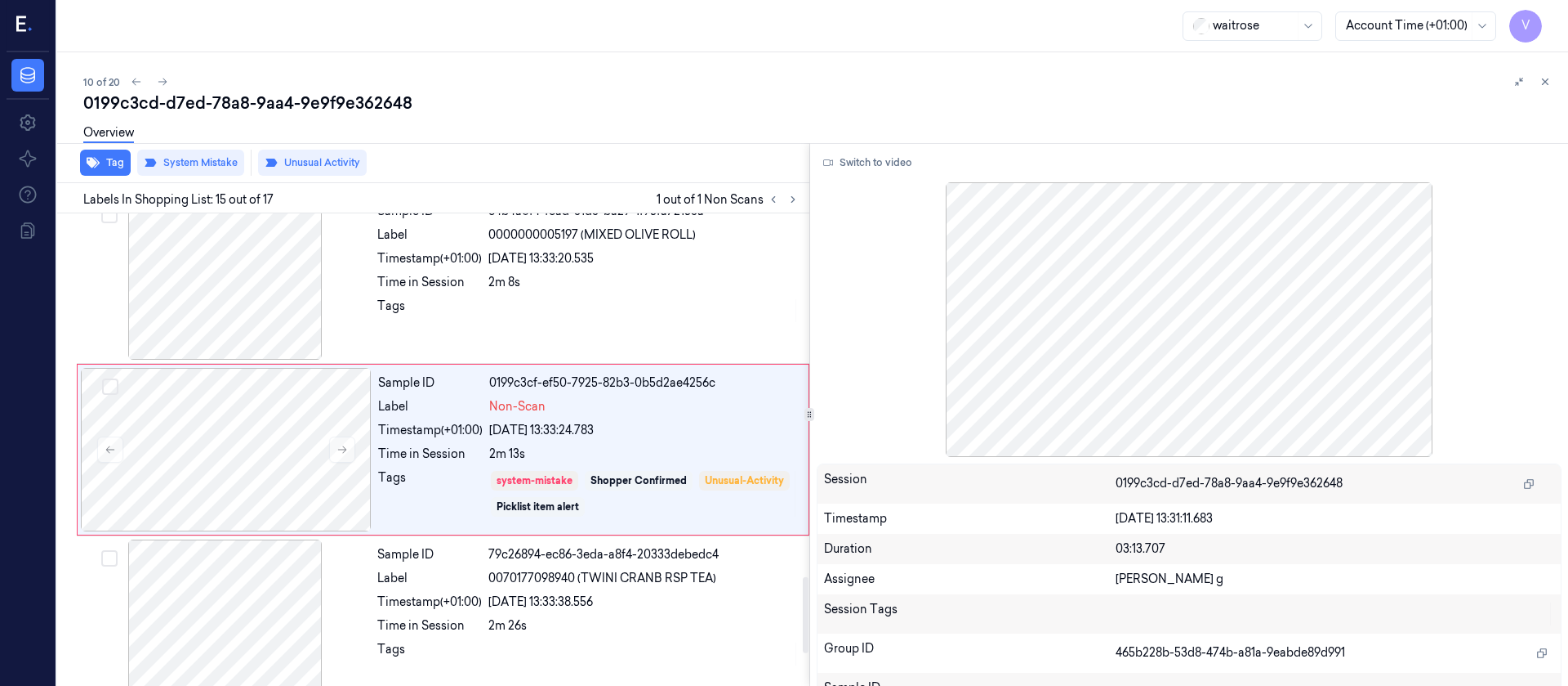
click at [562, 117] on div "Overview" at bounding box center [819, 134] width 1472 height 41
click at [161, 85] on icon at bounding box center [163, 82] width 12 height 12
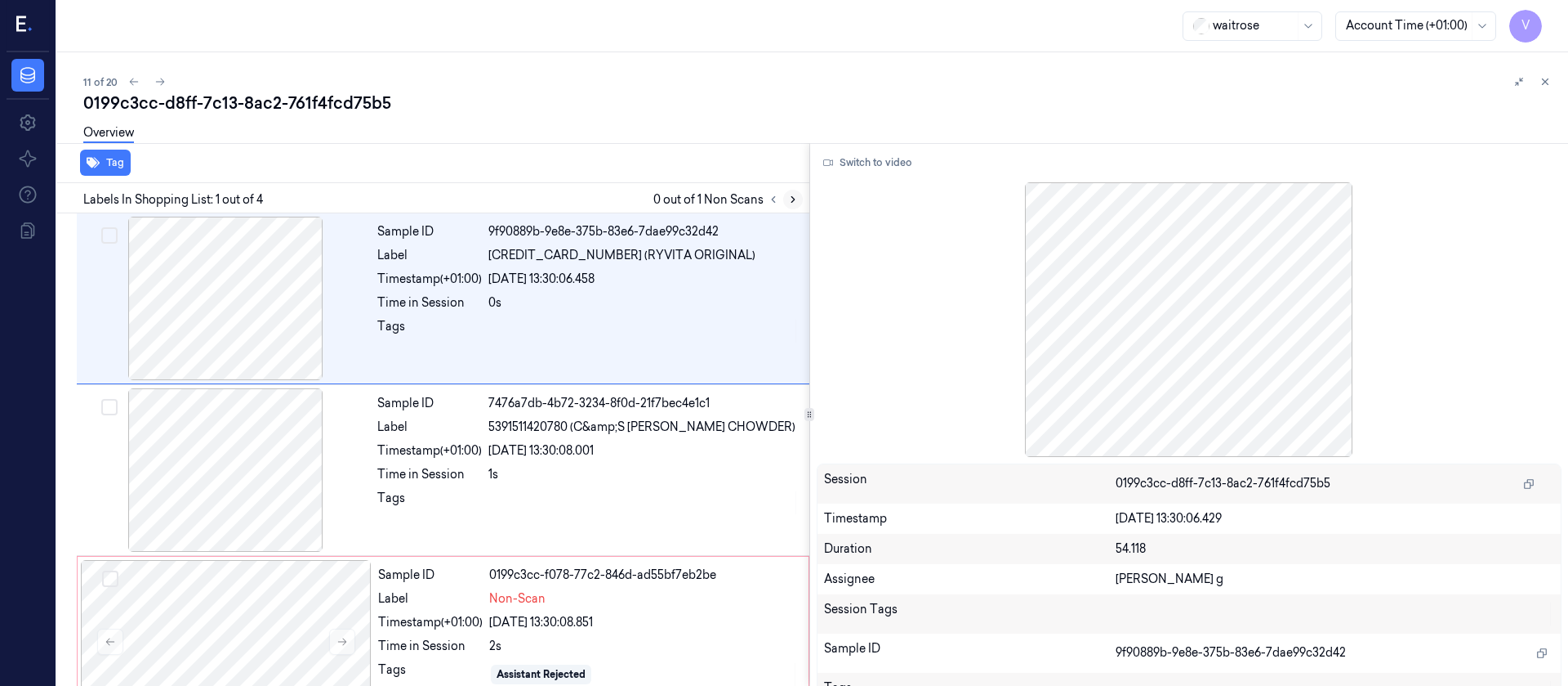
click at [790, 202] on icon at bounding box center [793, 200] width 12 height 12
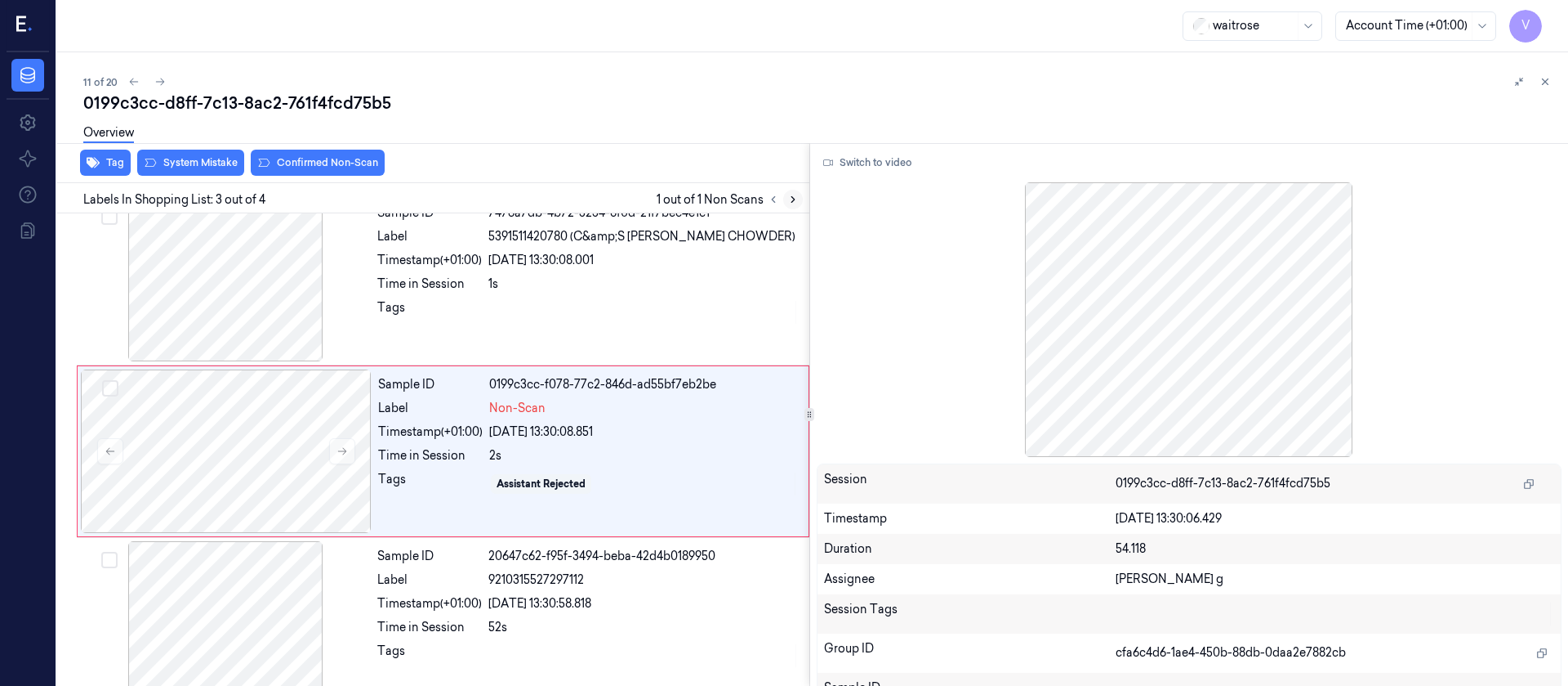
scroll to position [192, 0]
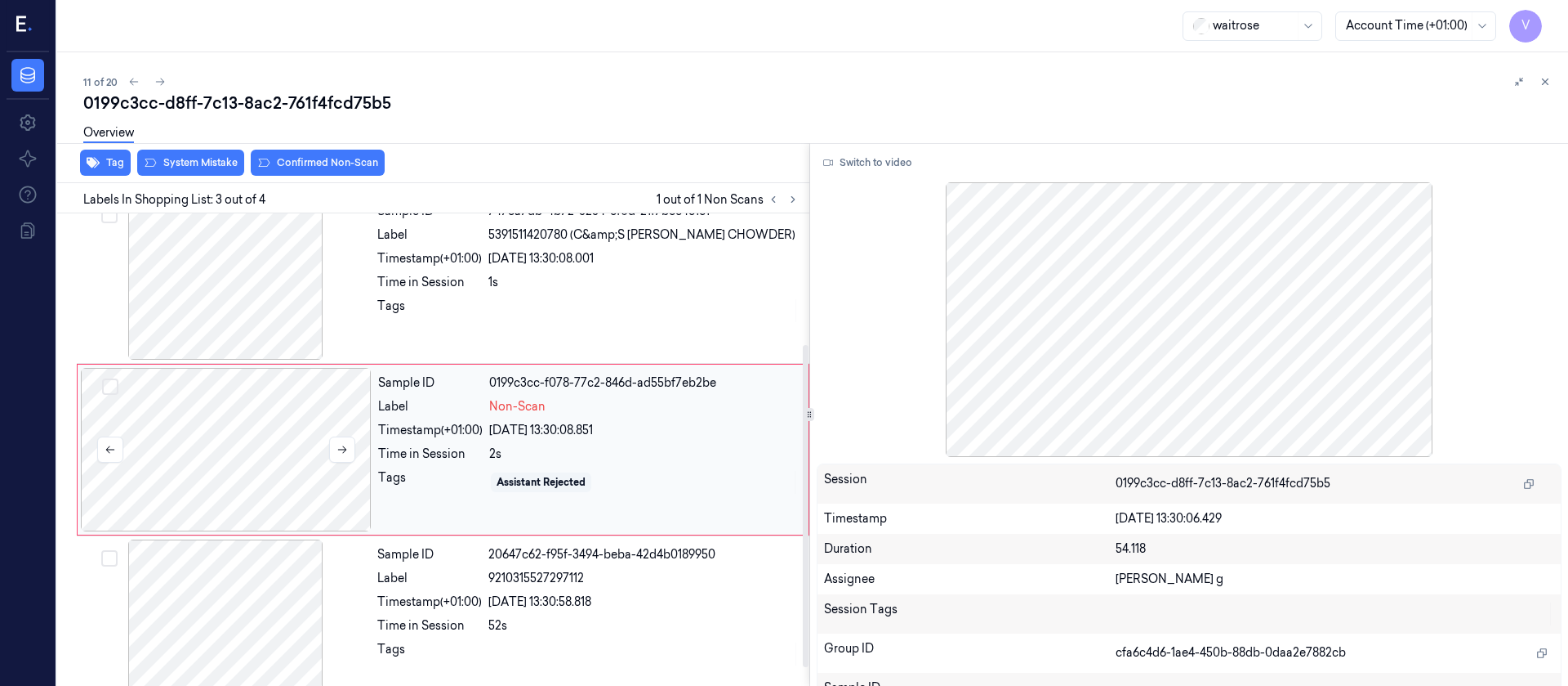
click at [180, 455] on div at bounding box center [225, 449] width 291 height 163
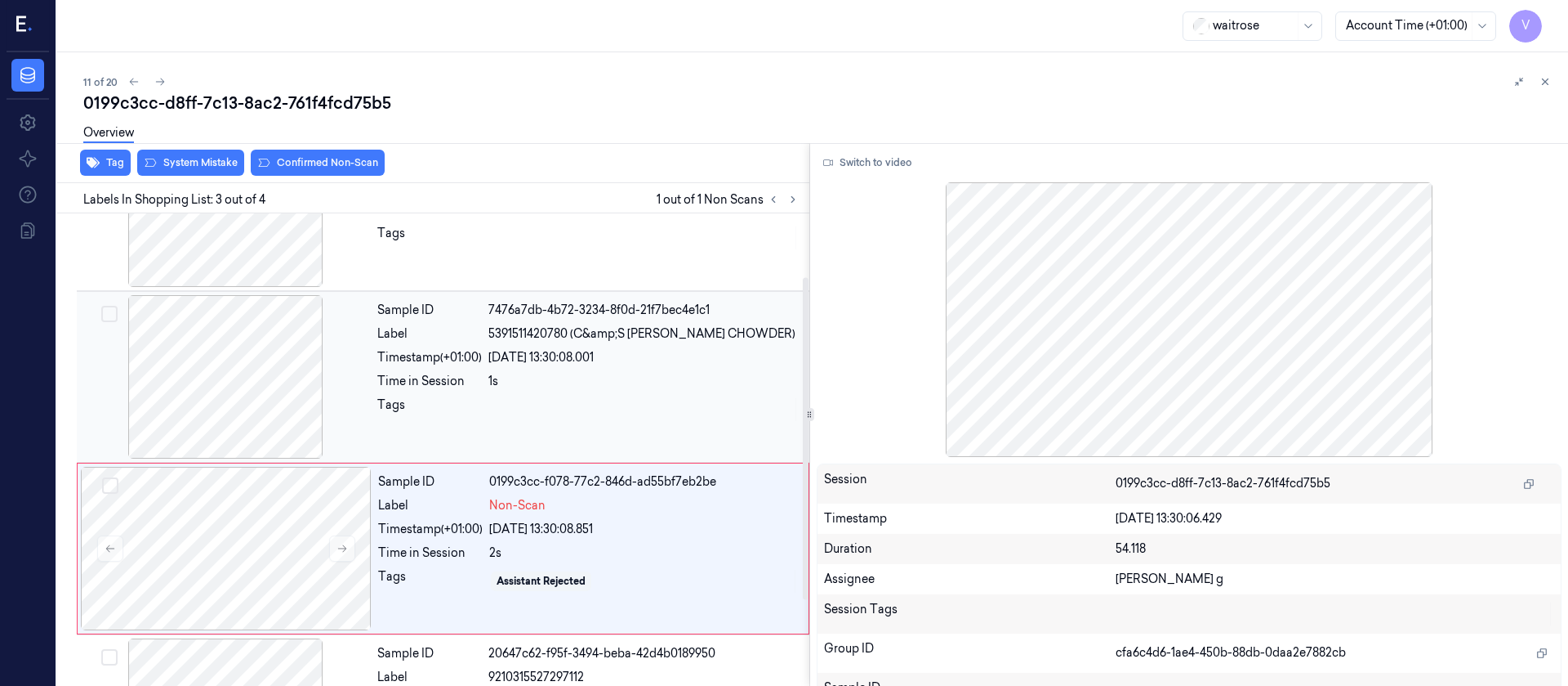
scroll to position [0, 0]
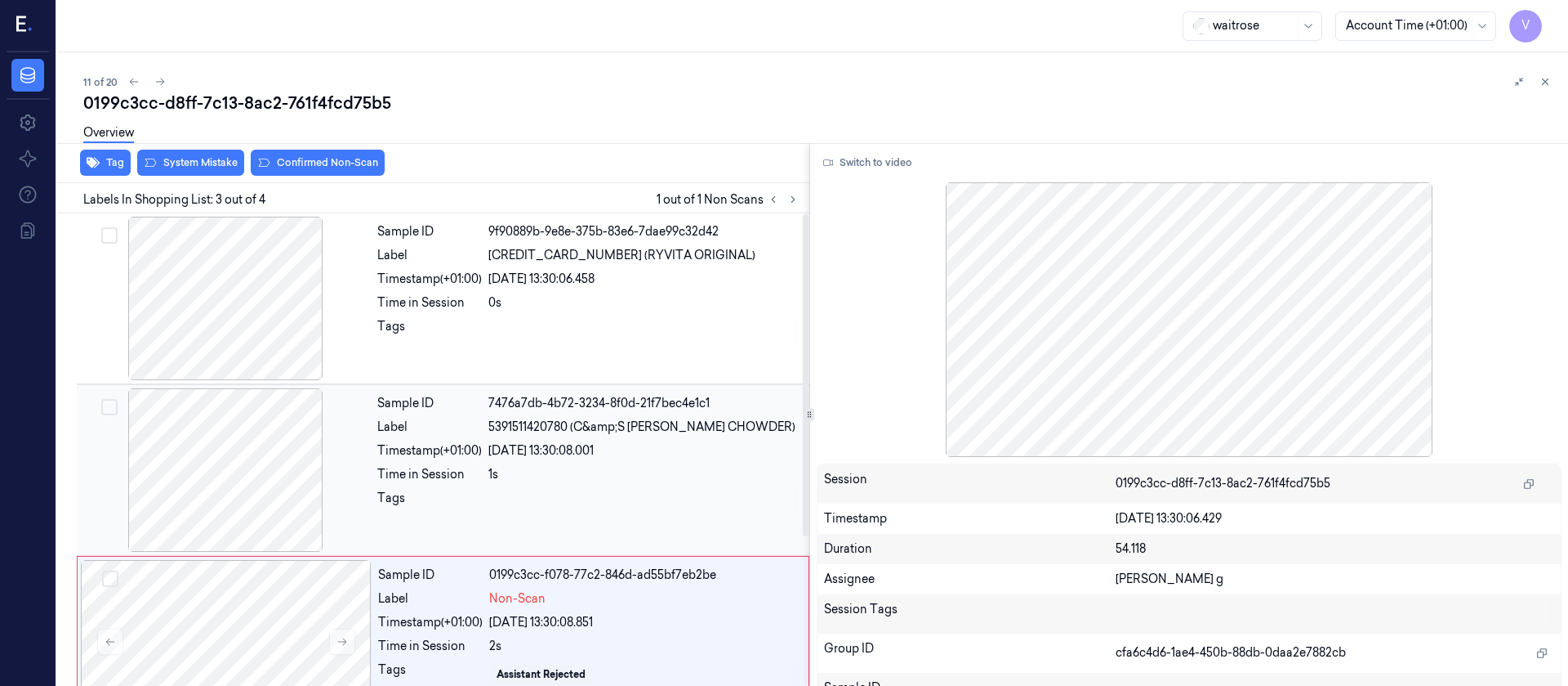
click at [527, 446] on div "08/10/2025 13:30:08.001" at bounding box center [644, 451] width 312 height 17
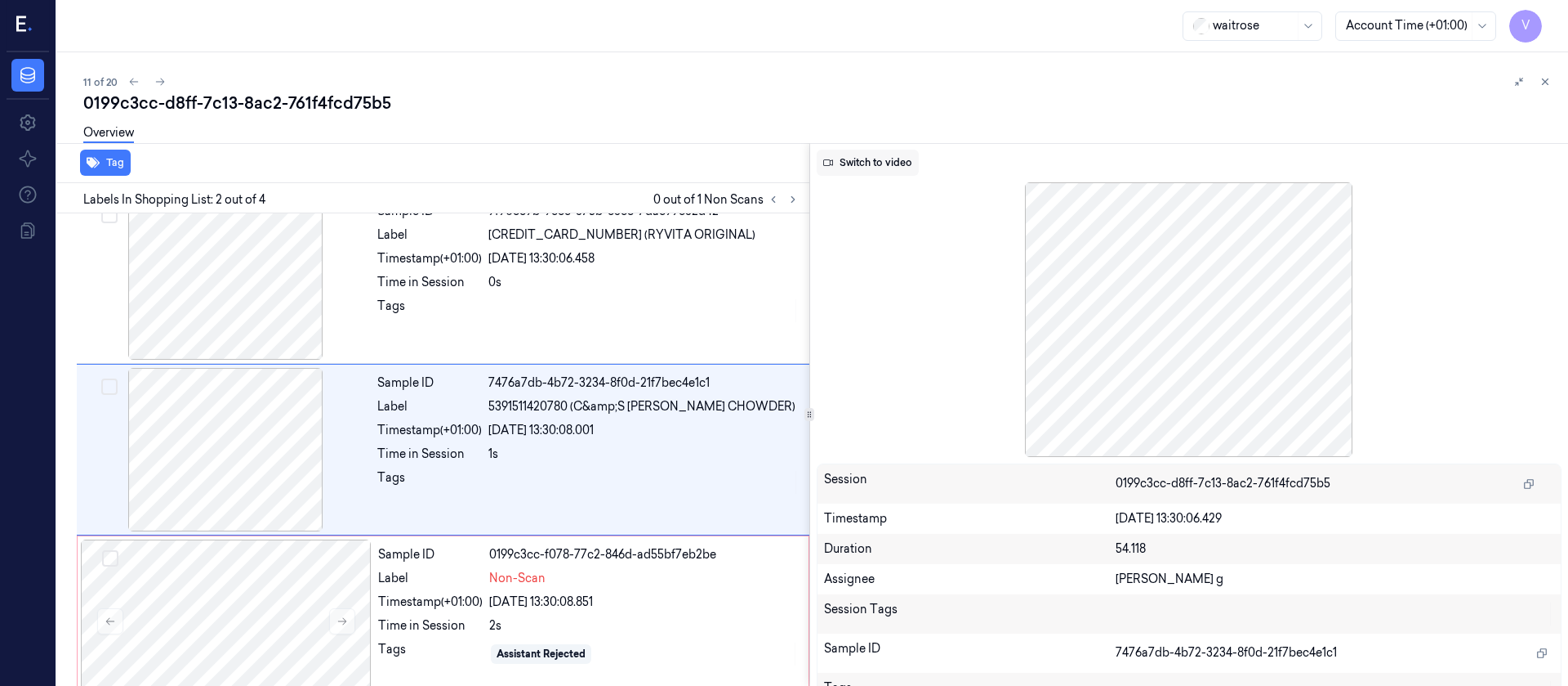
click at [864, 156] on button "Switch to video" at bounding box center [868, 162] width 102 height 26
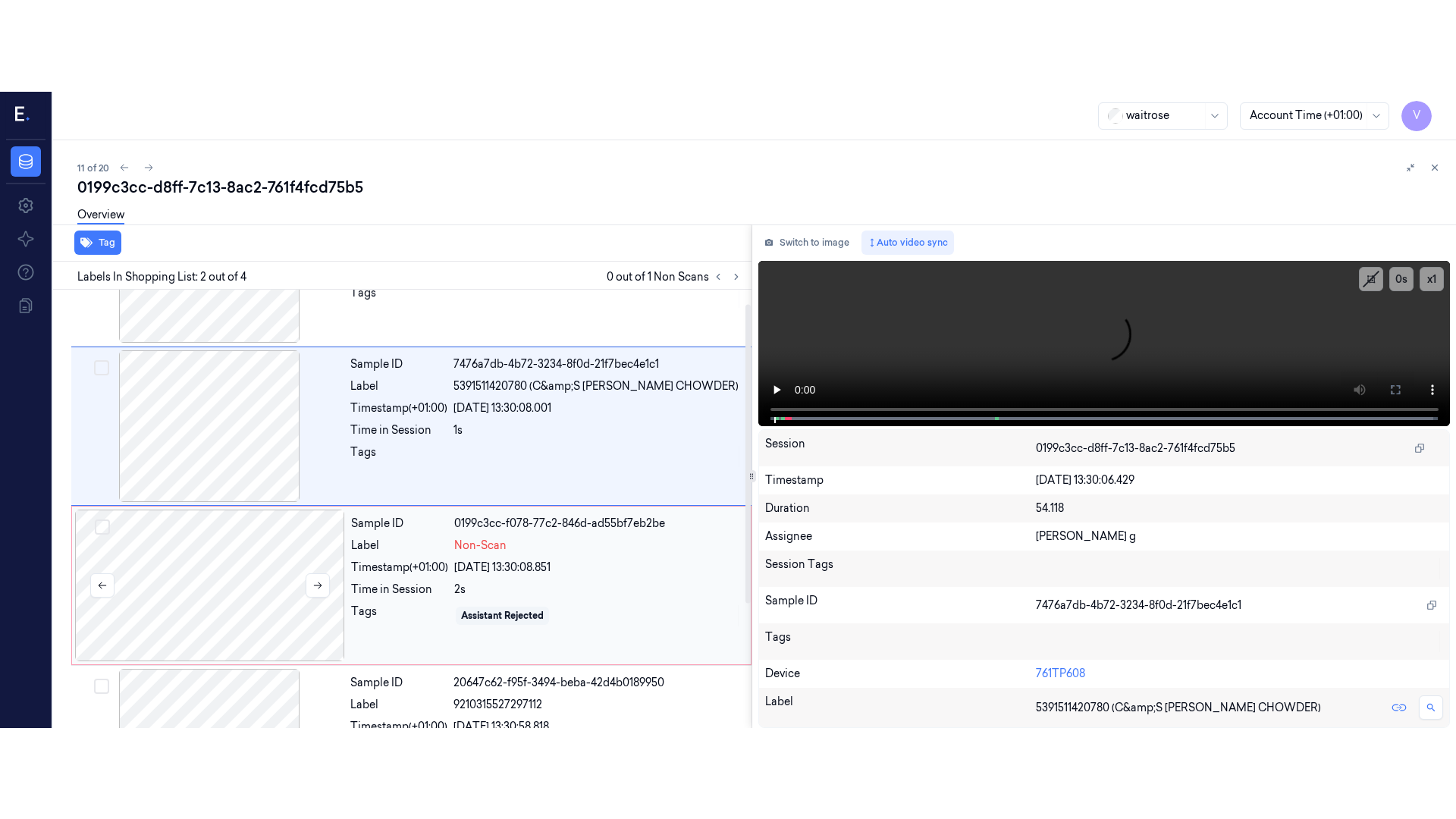
scroll to position [133, 0]
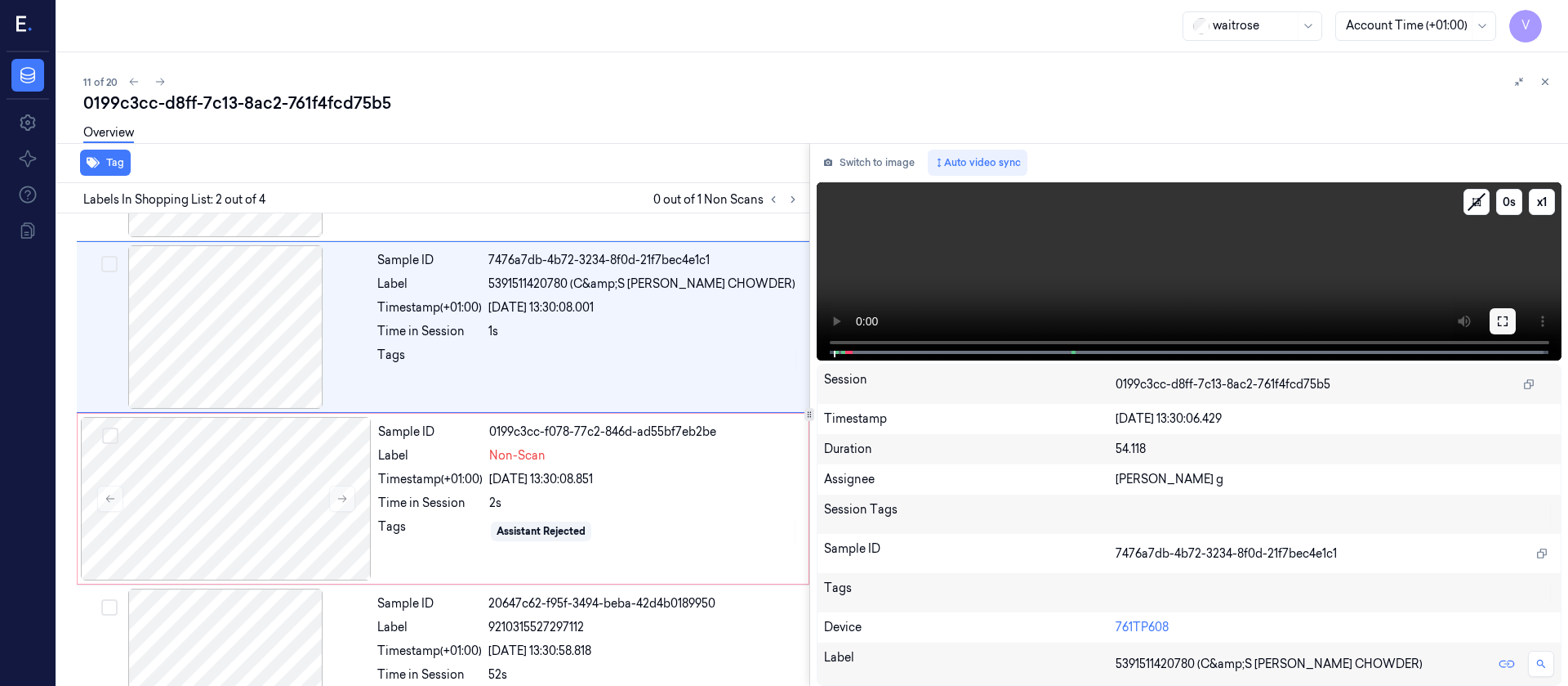
click at [1501, 312] on button at bounding box center [1503, 320] width 26 height 26
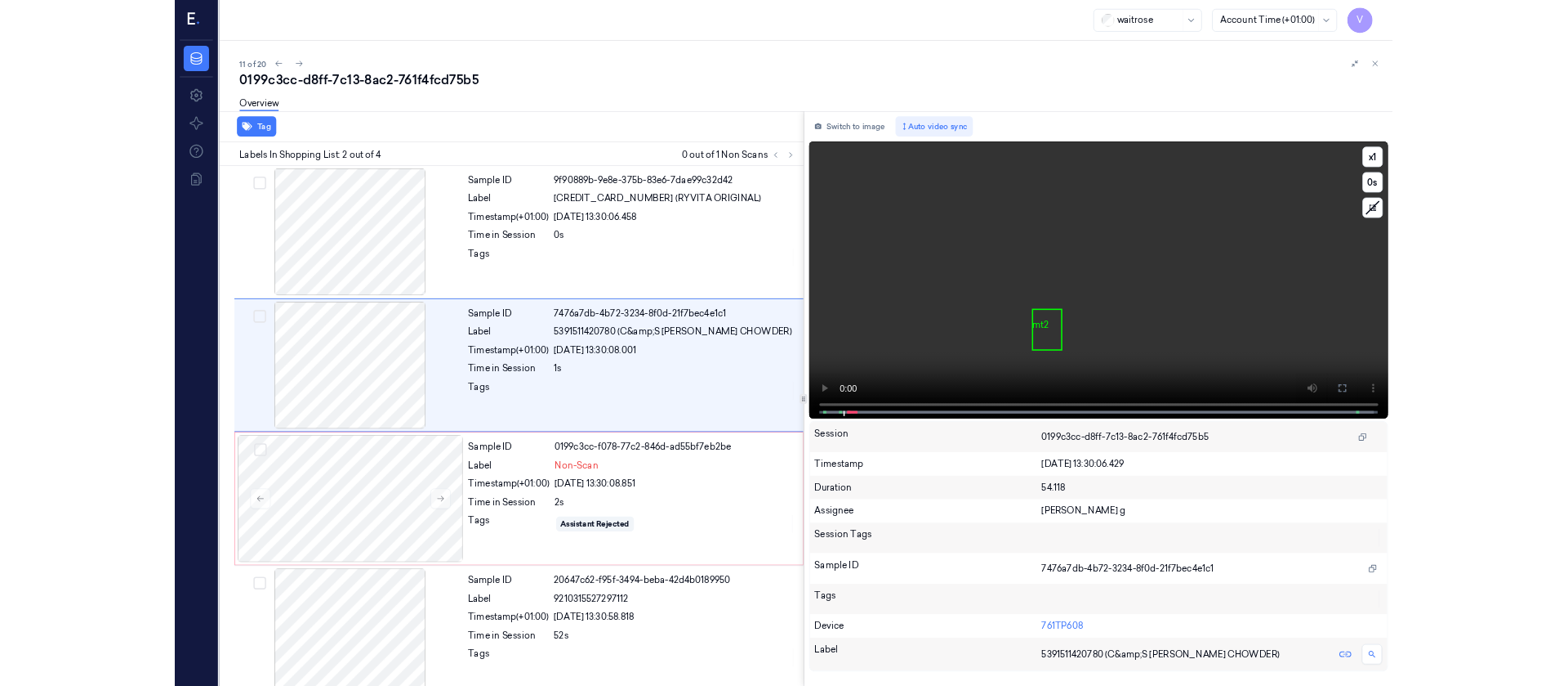
scroll to position [22, 0]
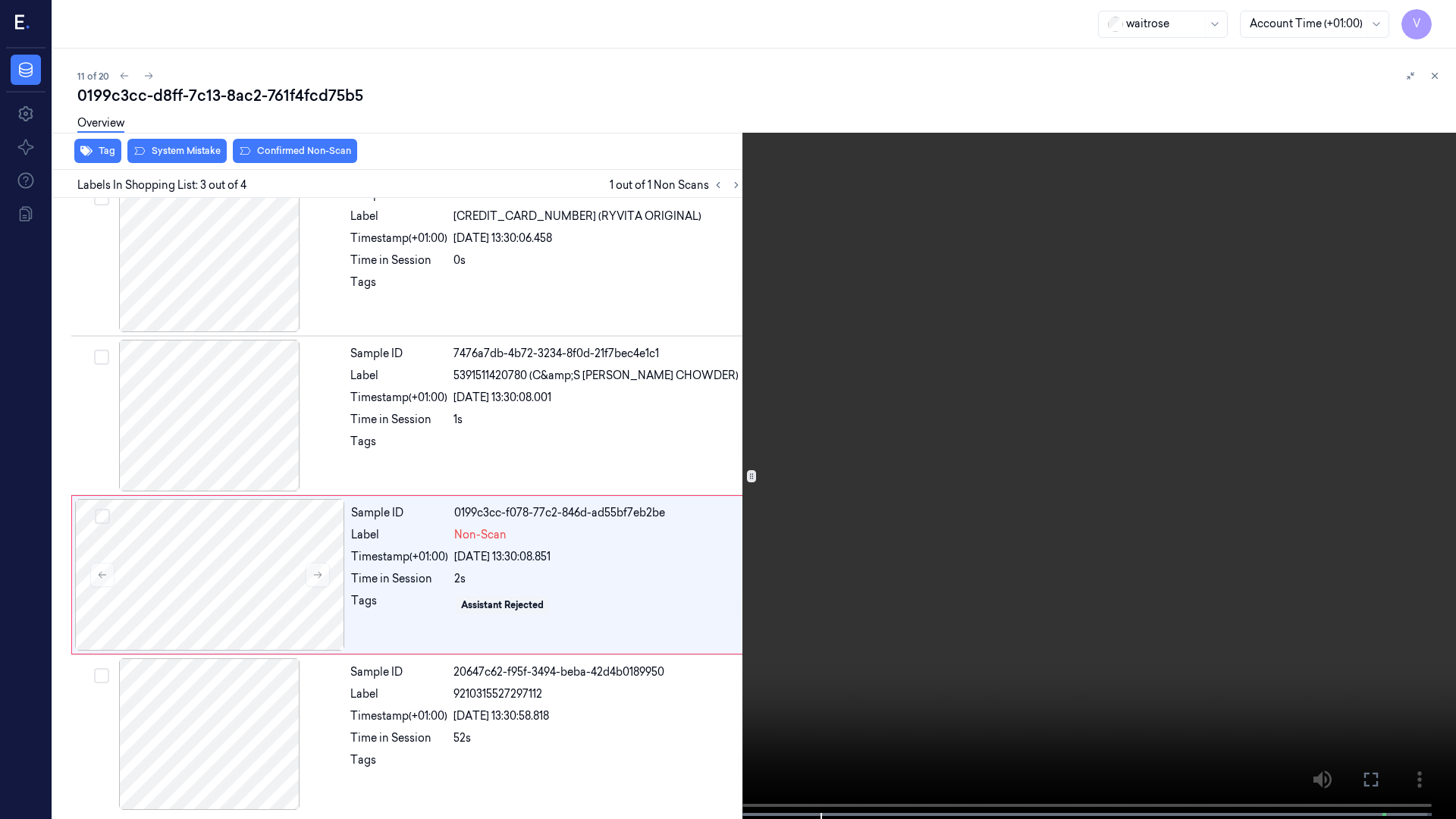
click at [0, 0] on icon at bounding box center [0, 0] width 0 height 0
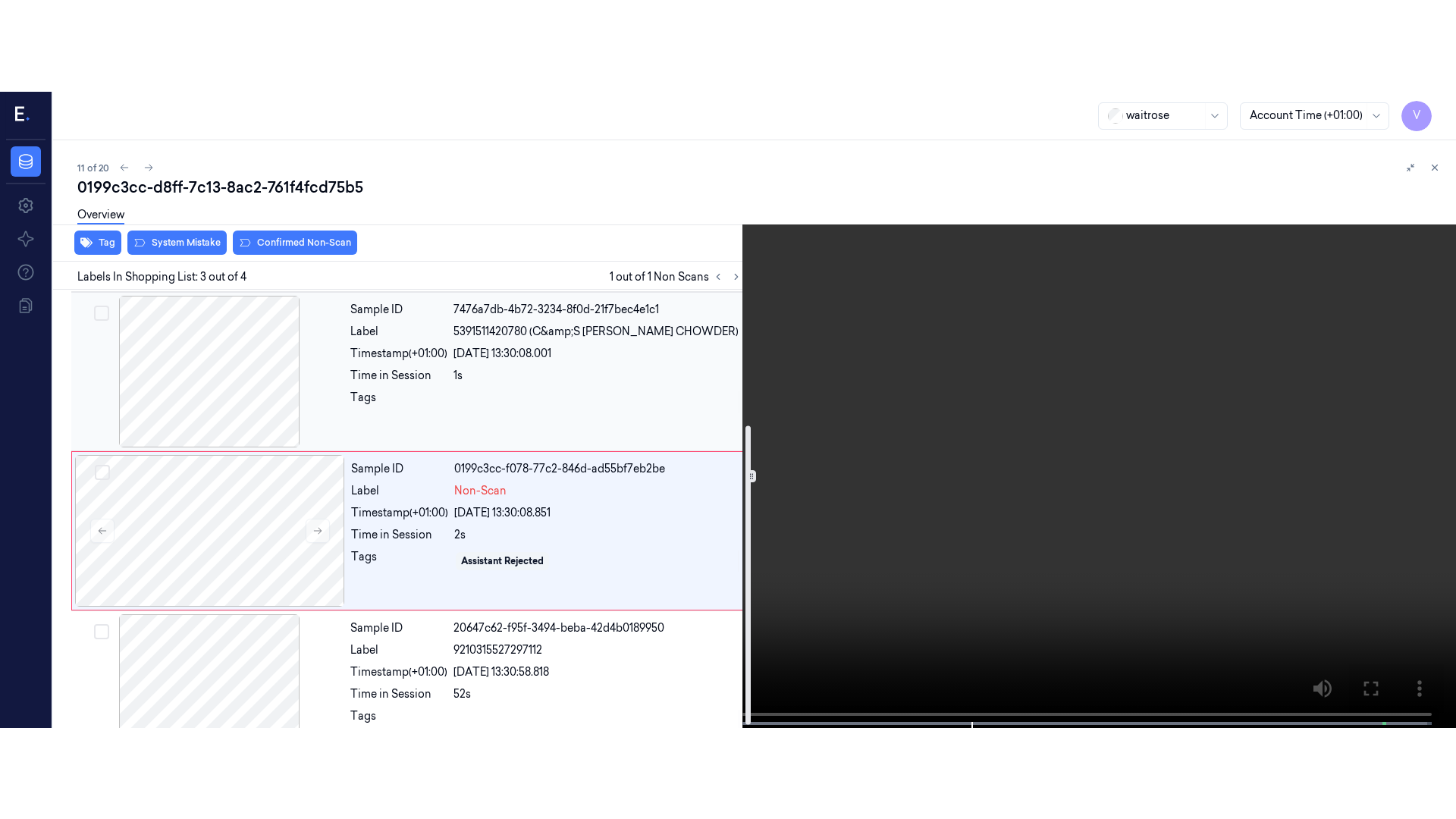
scroll to position [203, 0]
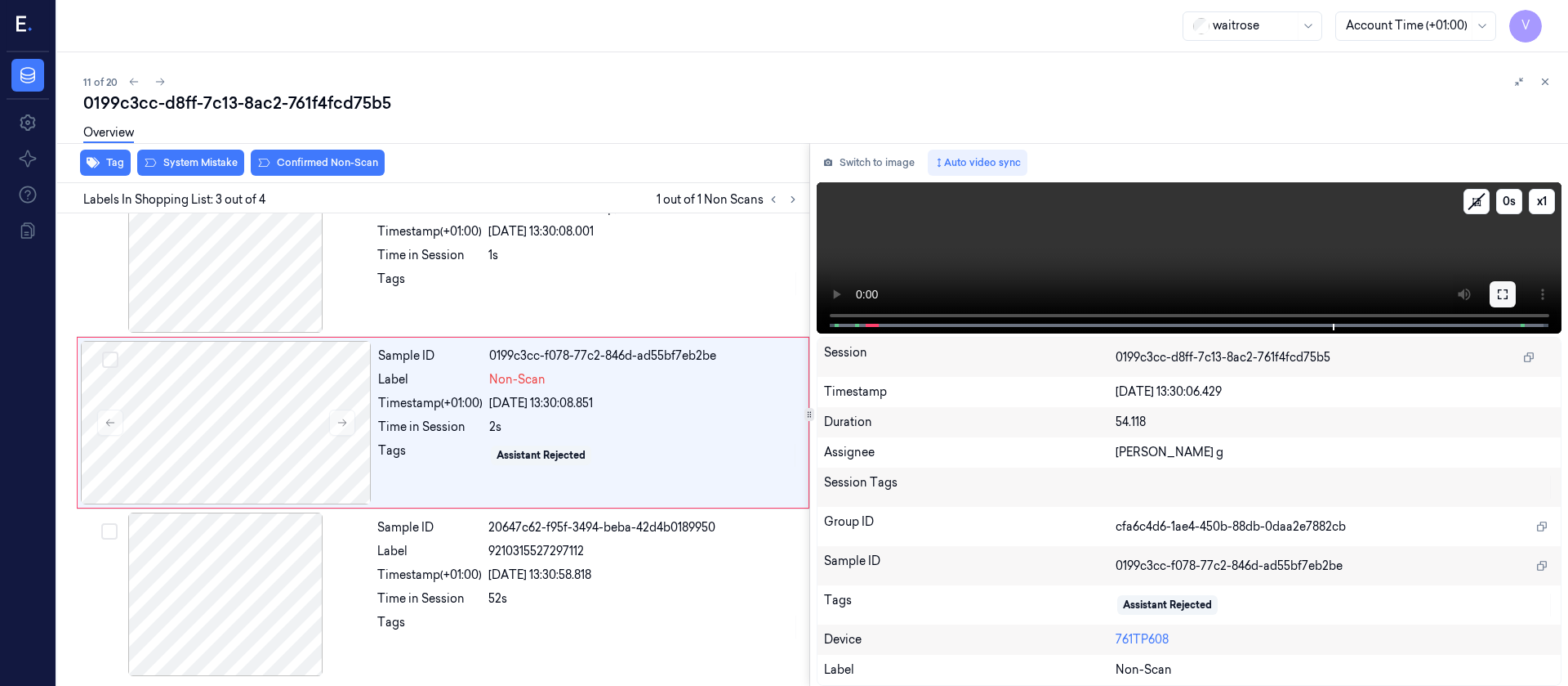
click at [1512, 299] on button at bounding box center [1503, 294] width 26 height 26
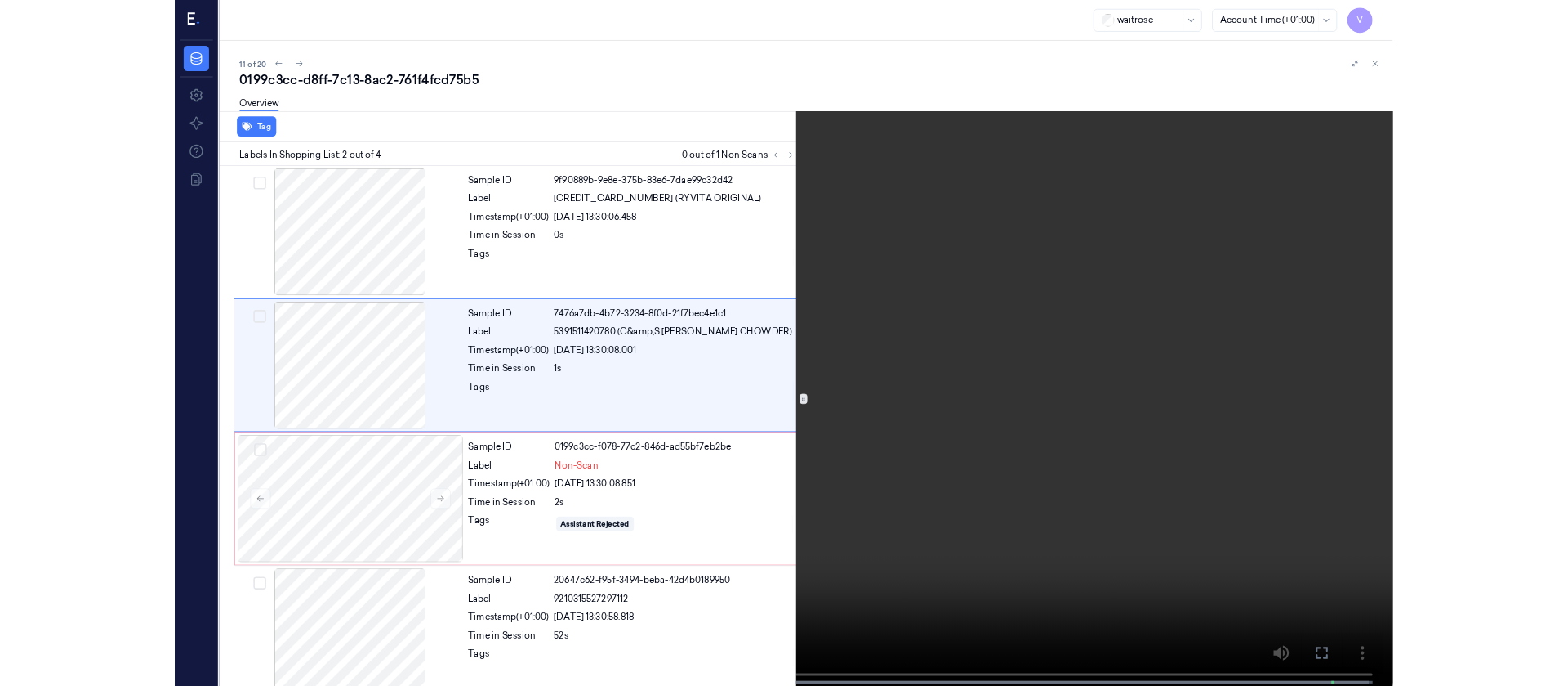
scroll to position [22, 0]
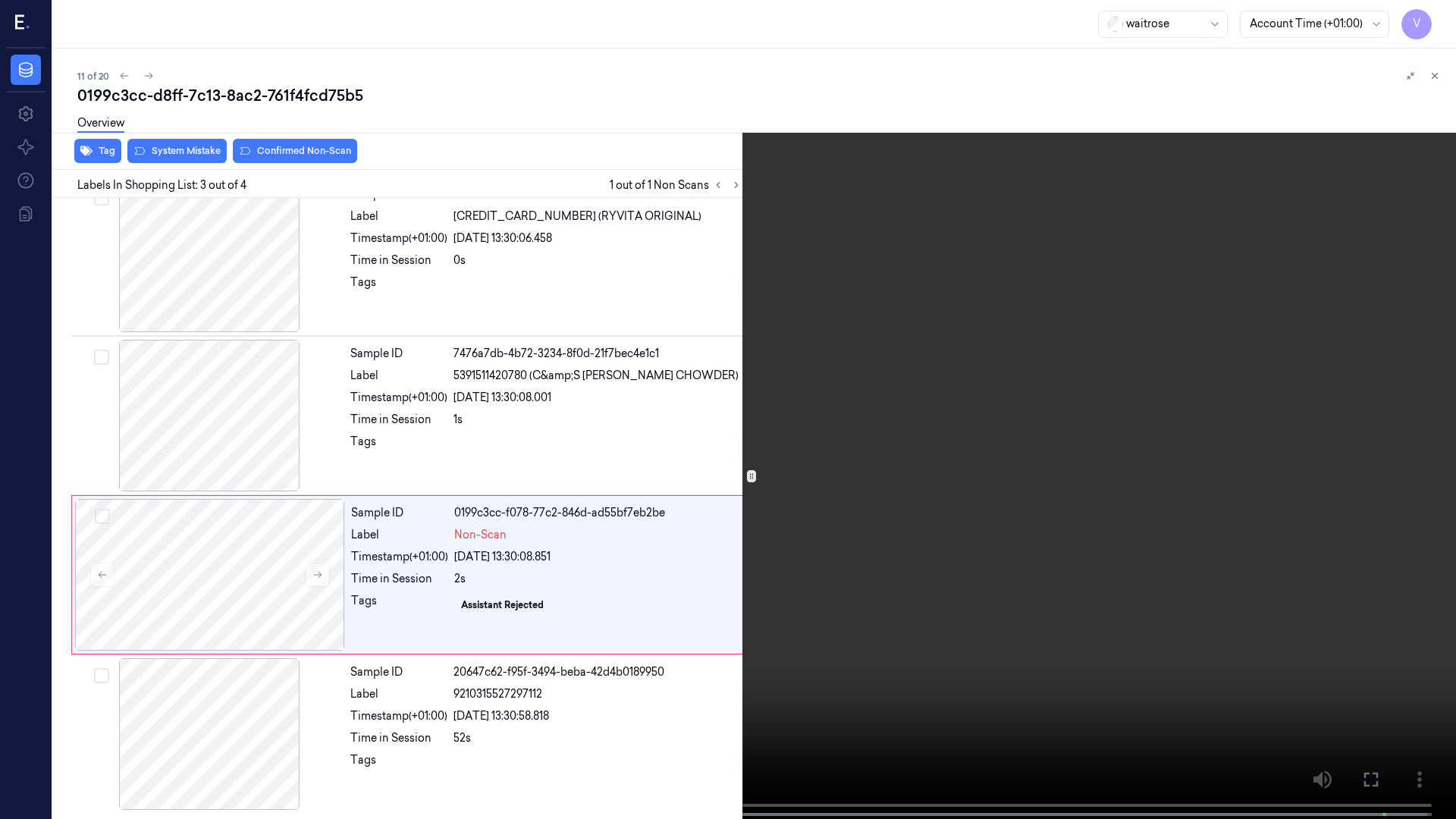
click at [0, 0] on button at bounding box center [0, 0] width 0 height 0
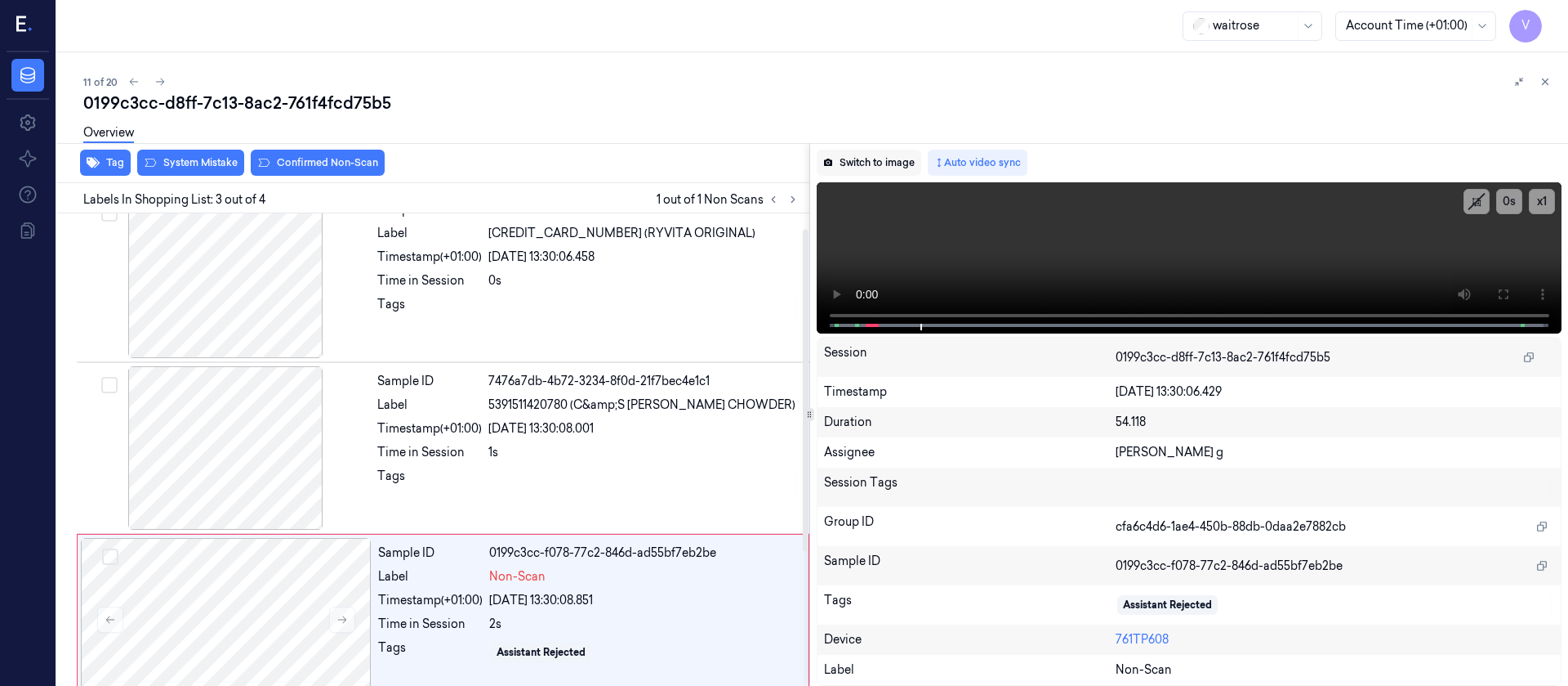
click at [902, 157] on button "Switch to image" at bounding box center [869, 162] width 105 height 26
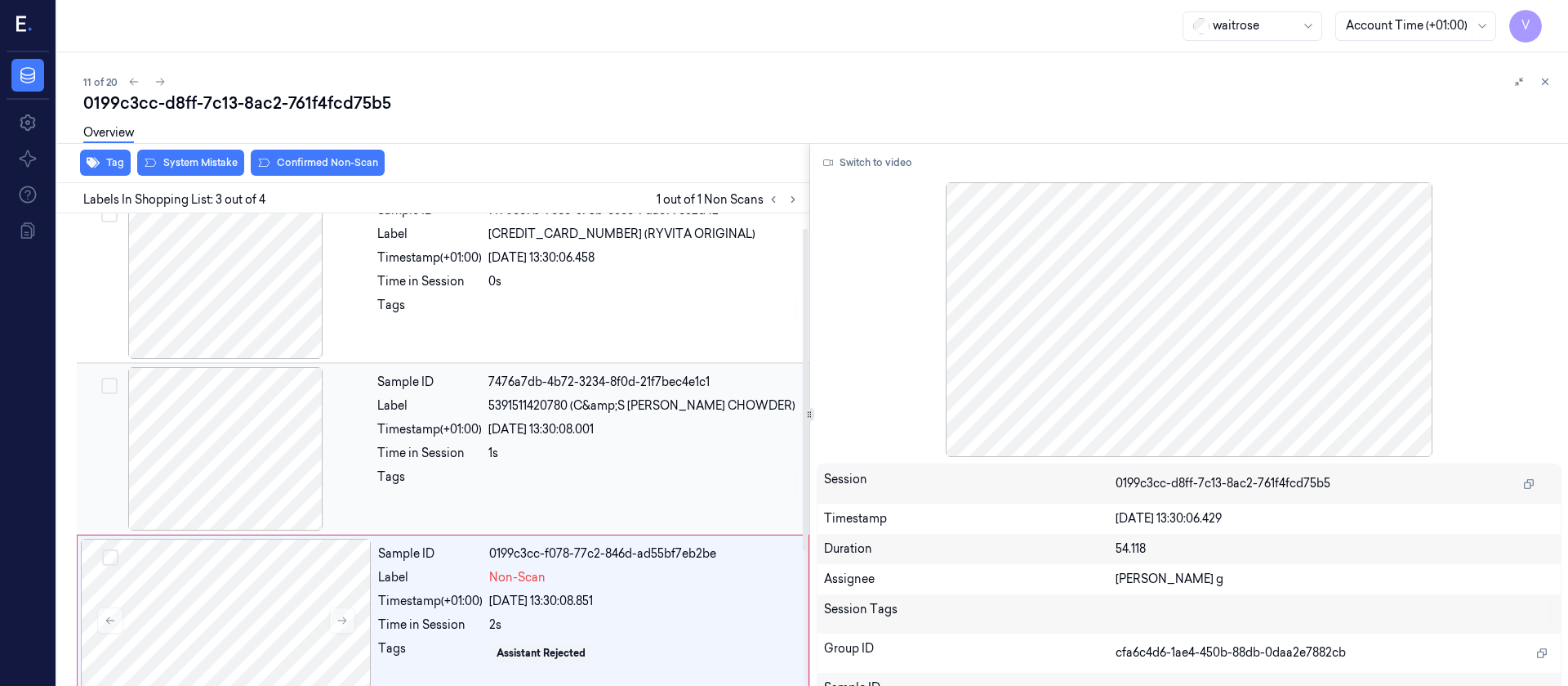
scroll to position [0, 0]
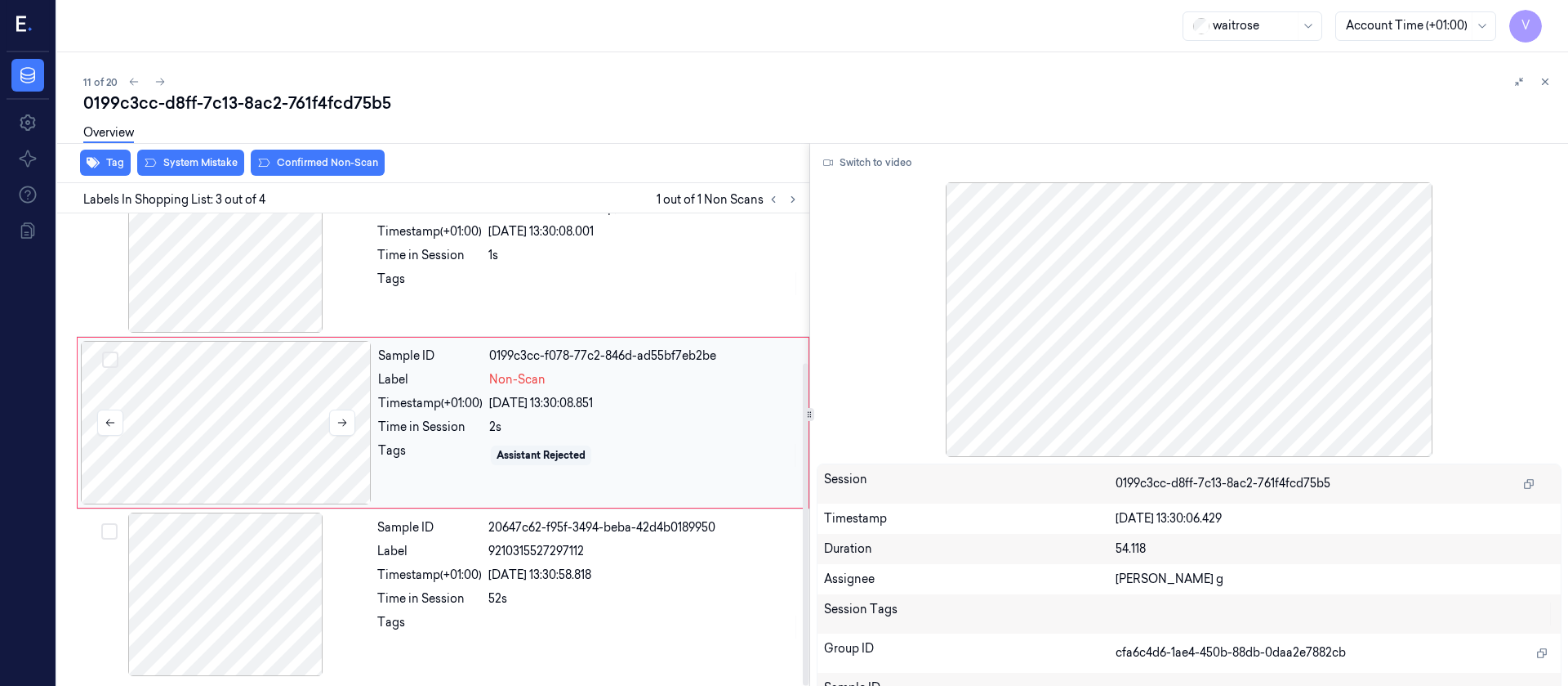
click at [166, 474] on div at bounding box center [225, 422] width 291 height 163
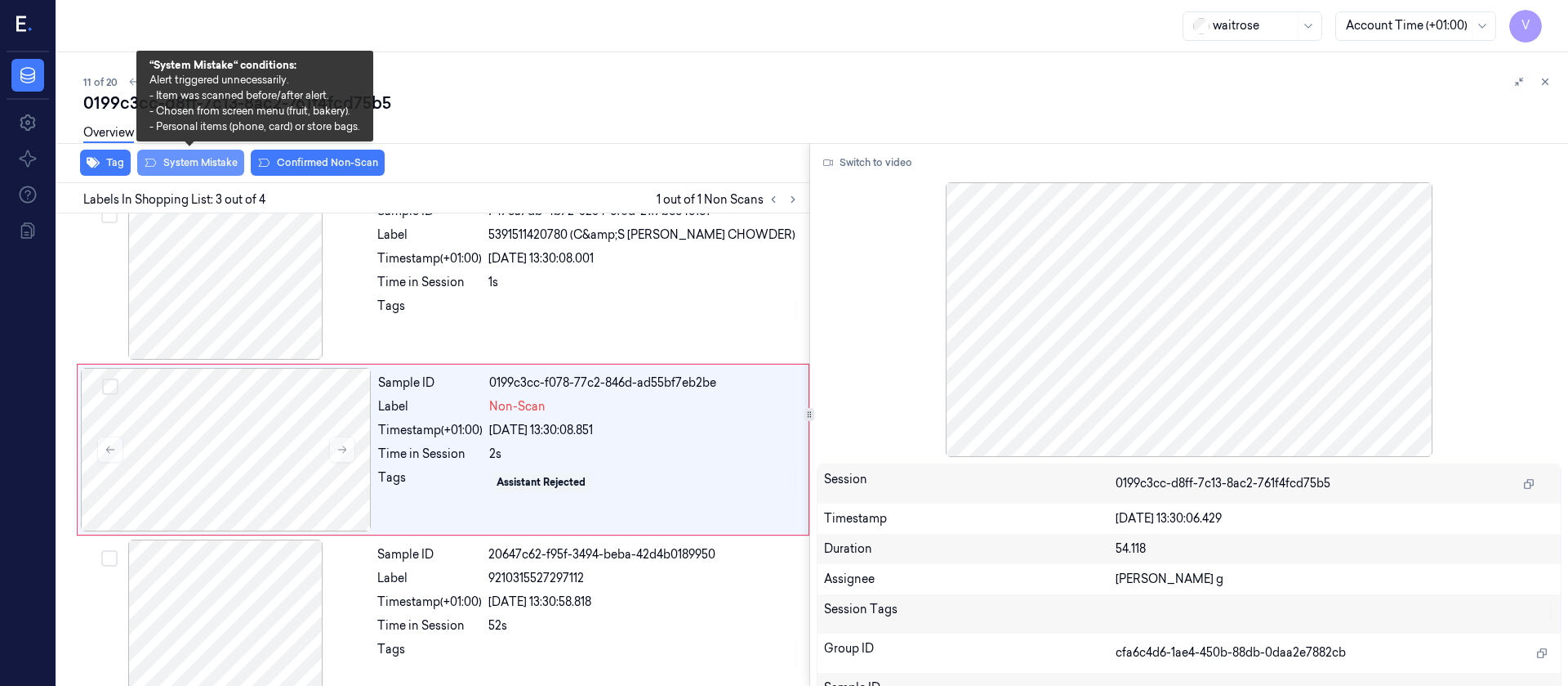
click at [198, 168] on button "System Mistake" at bounding box center [191, 162] width 107 height 26
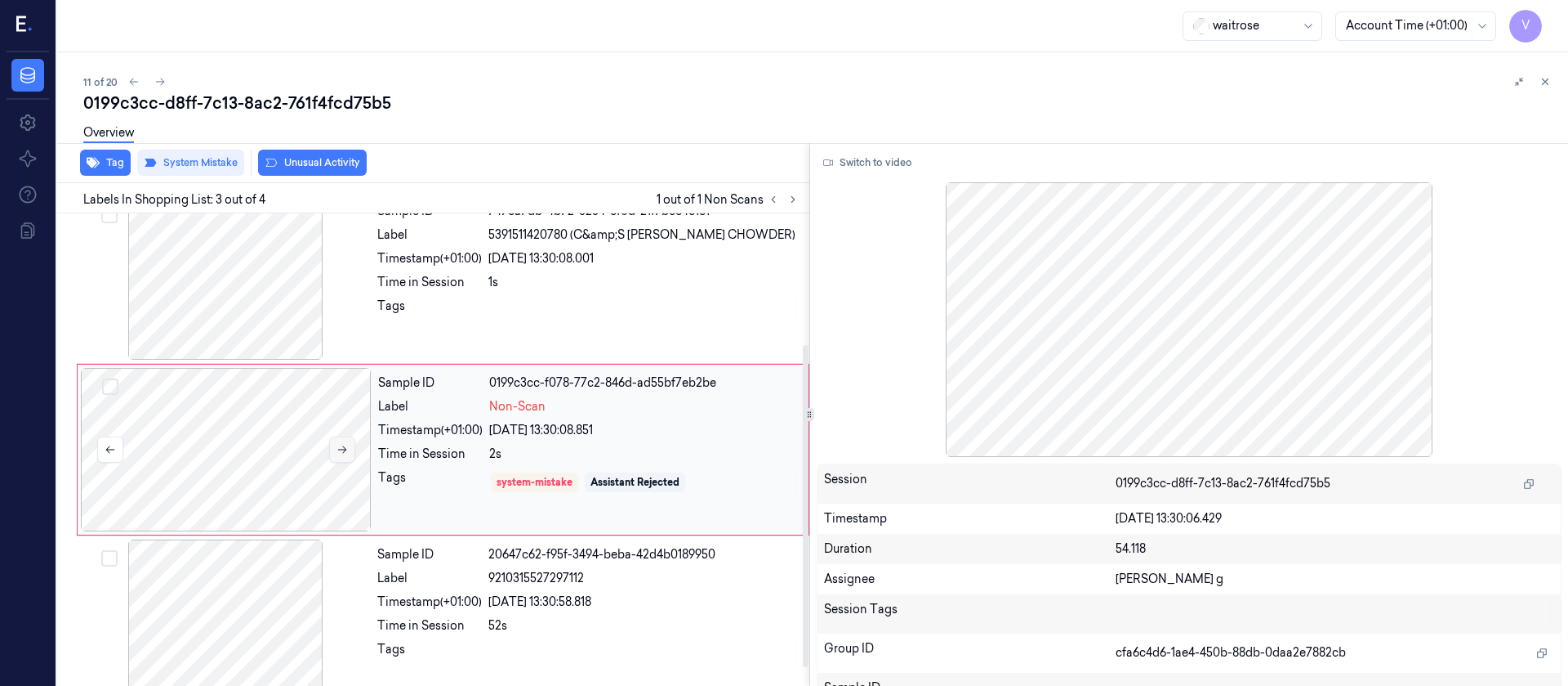
click at [339, 455] on button at bounding box center [341, 449] width 26 height 26
click at [340, 449] on icon at bounding box center [342, 449] width 12 height 12
click at [383, 103] on div "0199c3cc-d8ff-7c13-8ac2-761f4fcd75b5" at bounding box center [819, 103] width 1472 height 23
click at [162, 83] on icon at bounding box center [160, 83] width 9 height 8
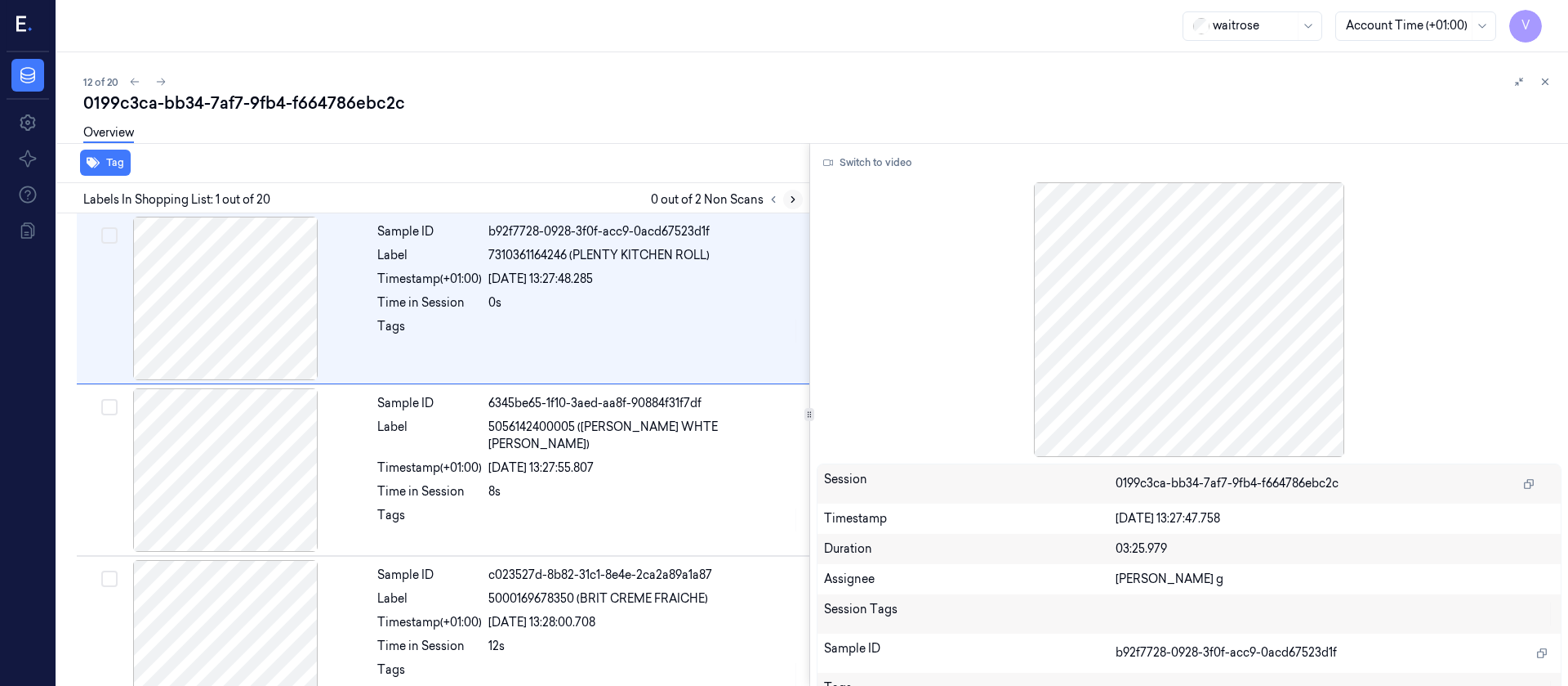
click at [793, 195] on icon at bounding box center [793, 200] width 12 height 12
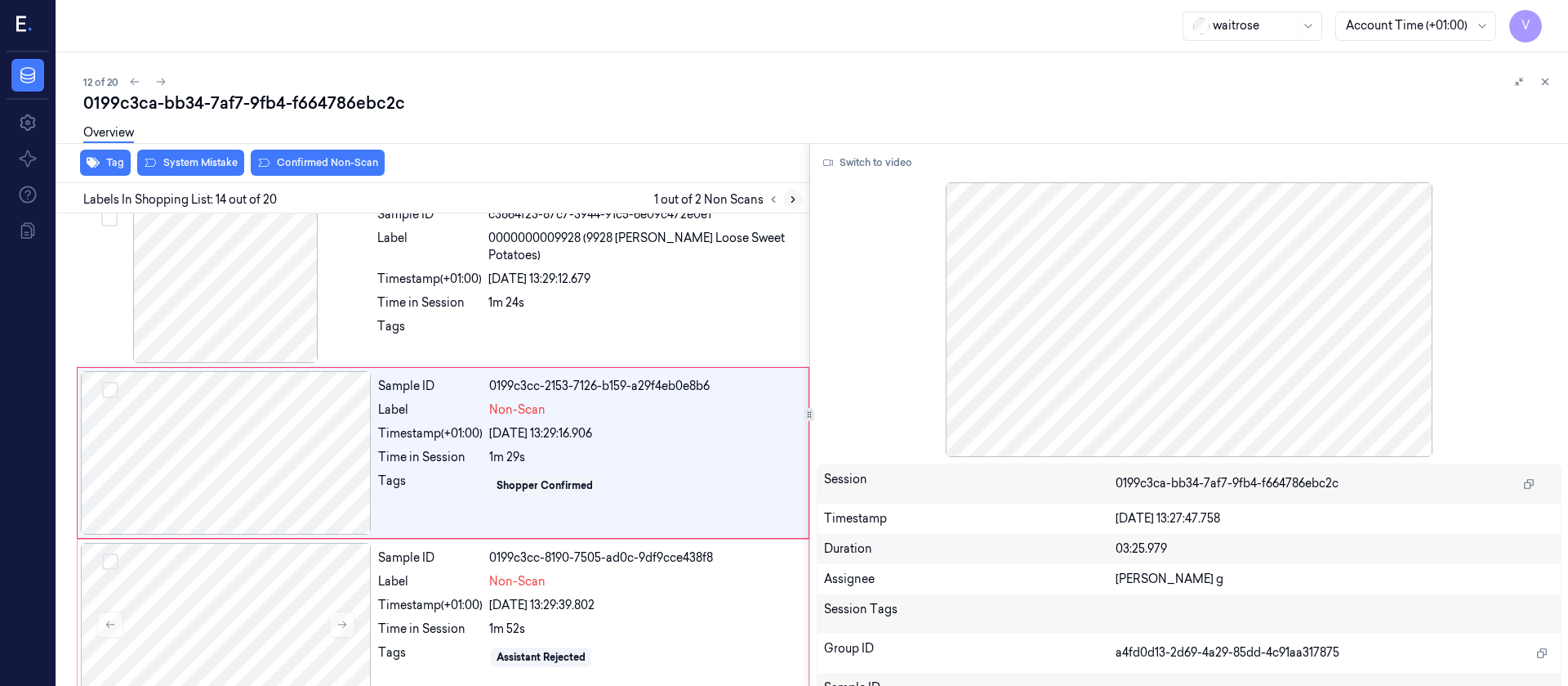
scroll to position [2080, 0]
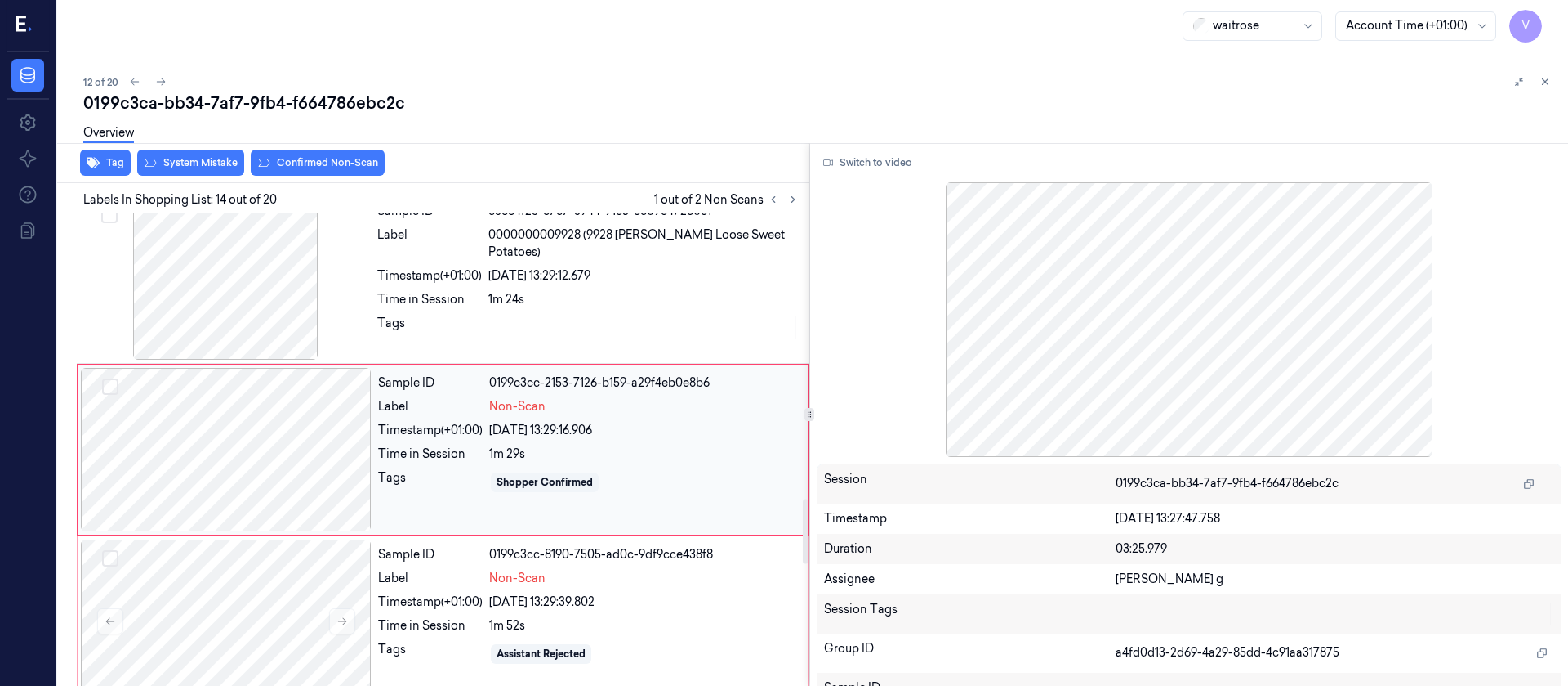
click at [251, 450] on div at bounding box center [225, 449] width 291 height 163
click at [256, 264] on div at bounding box center [224, 277] width 291 height 163
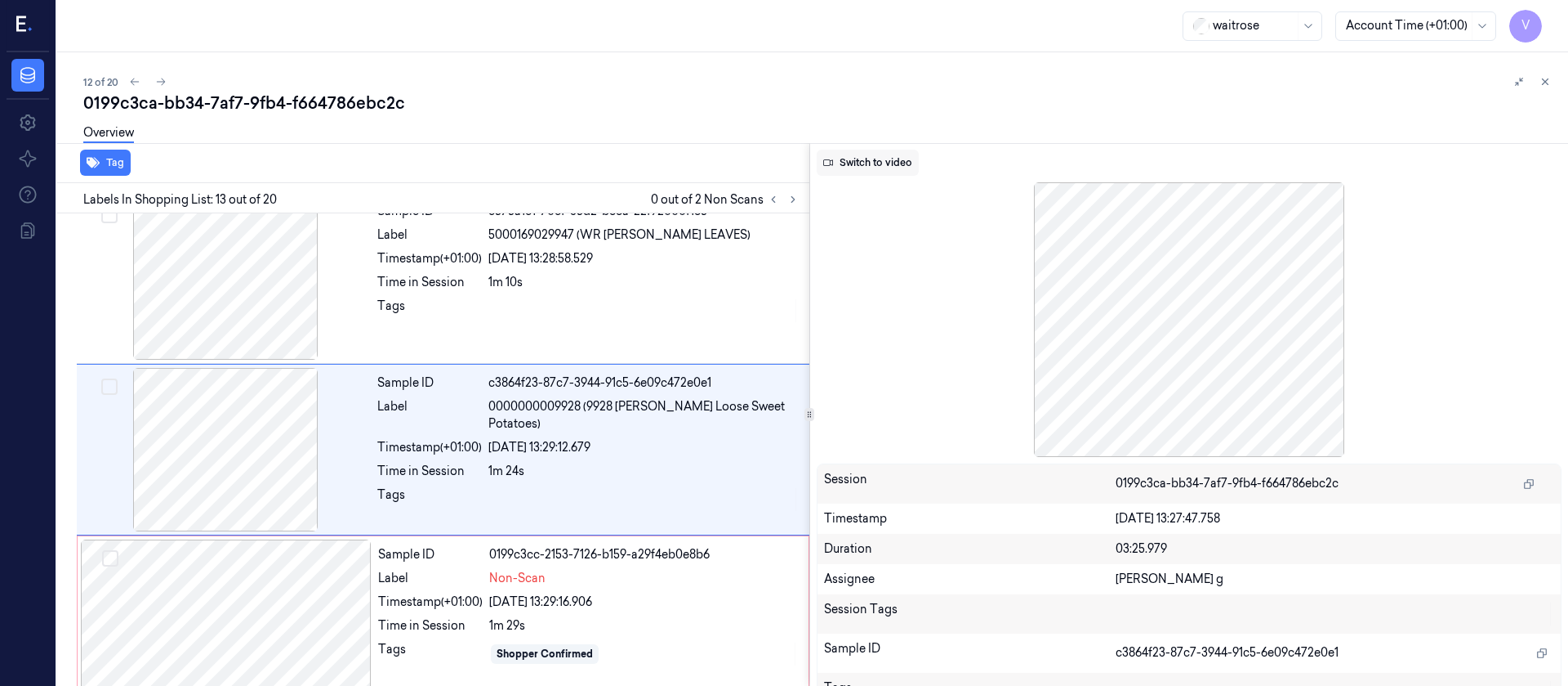
click at [894, 171] on button "Switch to video" at bounding box center [868, 162] width 102 height 26
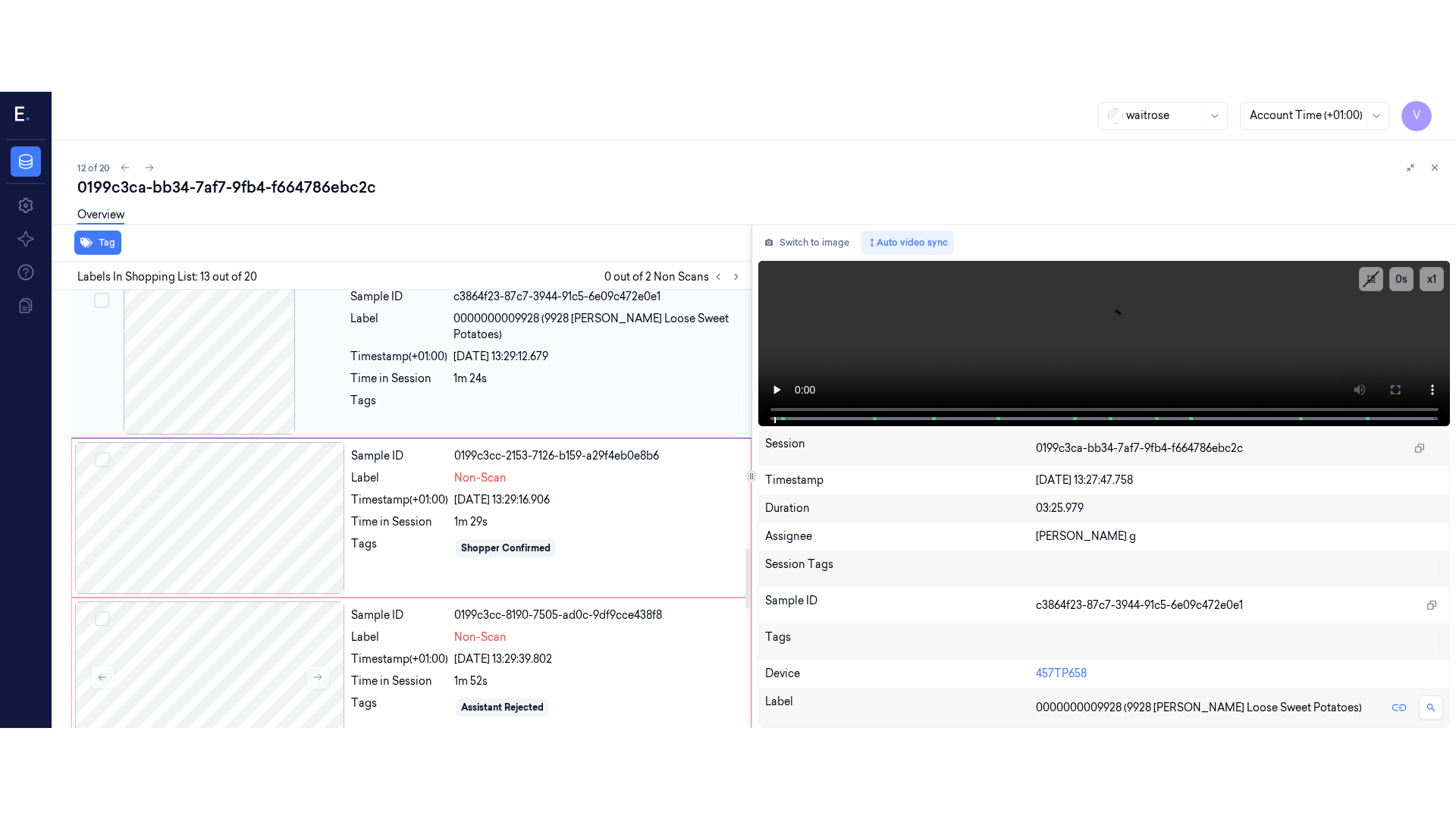
scroll to position [1885, 0]
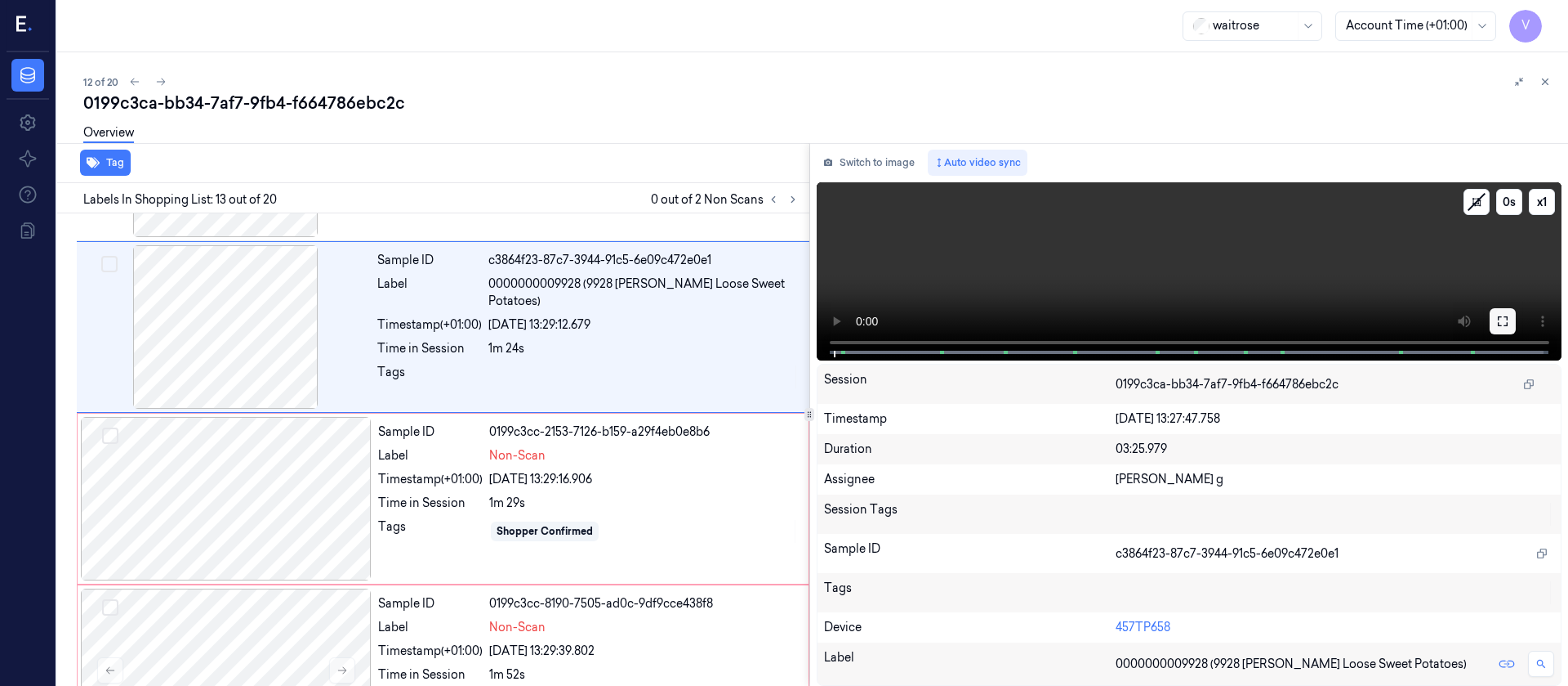
click at [1497, 320] on icon at bounding box center [1503, 321] width 13 height 13
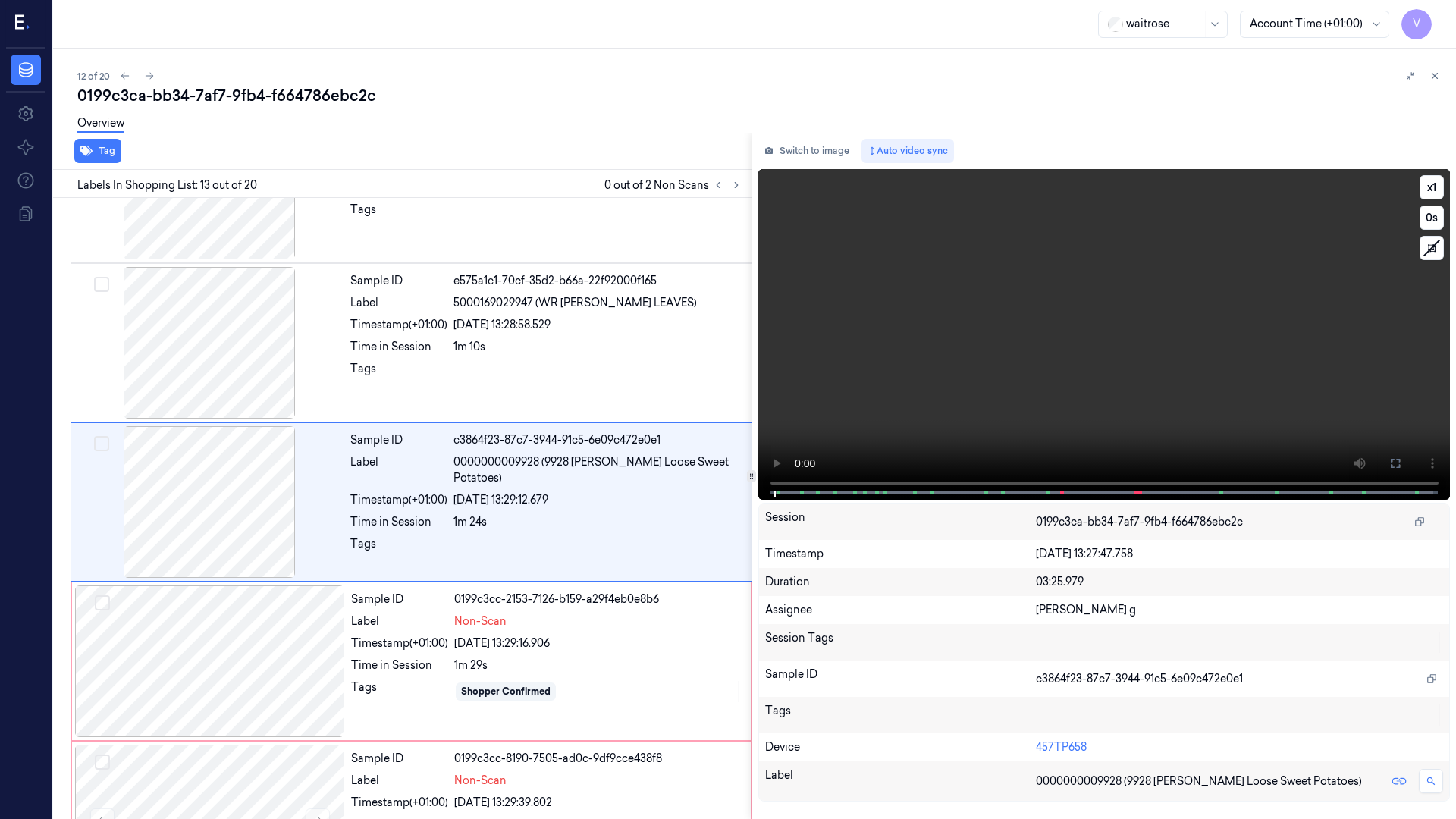
scroll to position [1680, 0]
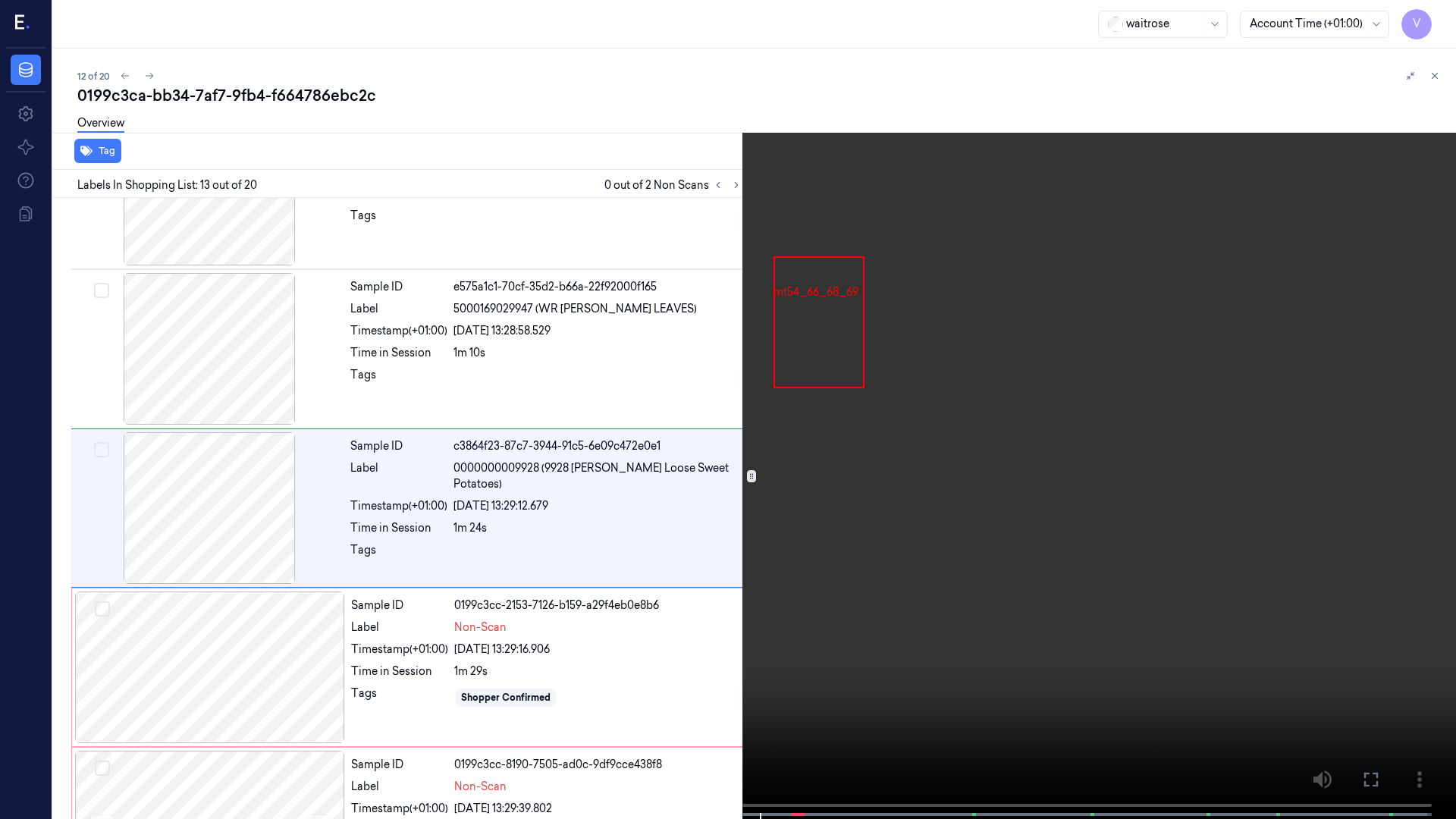
drag, startPoint x: 956, startPoint y: 818, endPoint x: 1034, endPoint y: 342, distance: 482.3
click at [1034, 342] on video at bounding box center [728, 410] width 1456 height 822
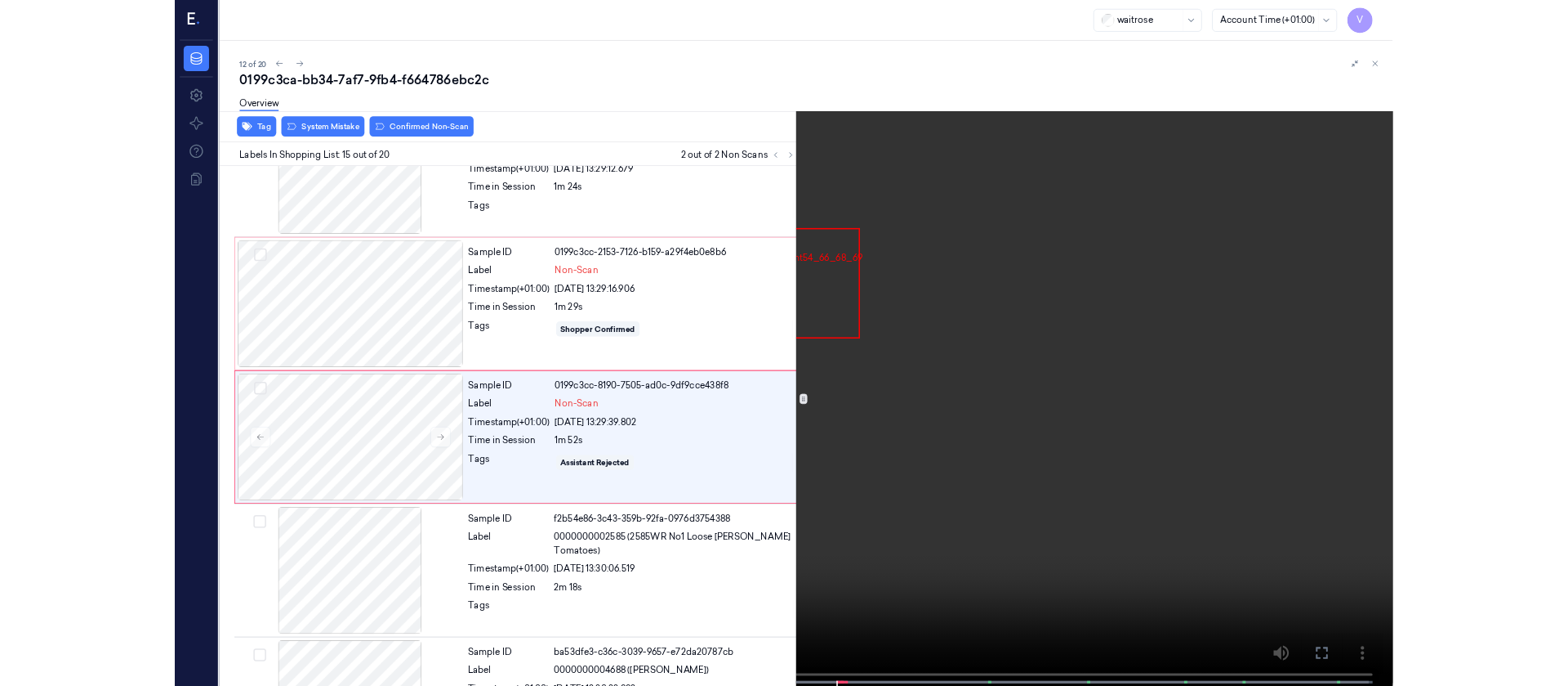
scroll to position [2153, 0]
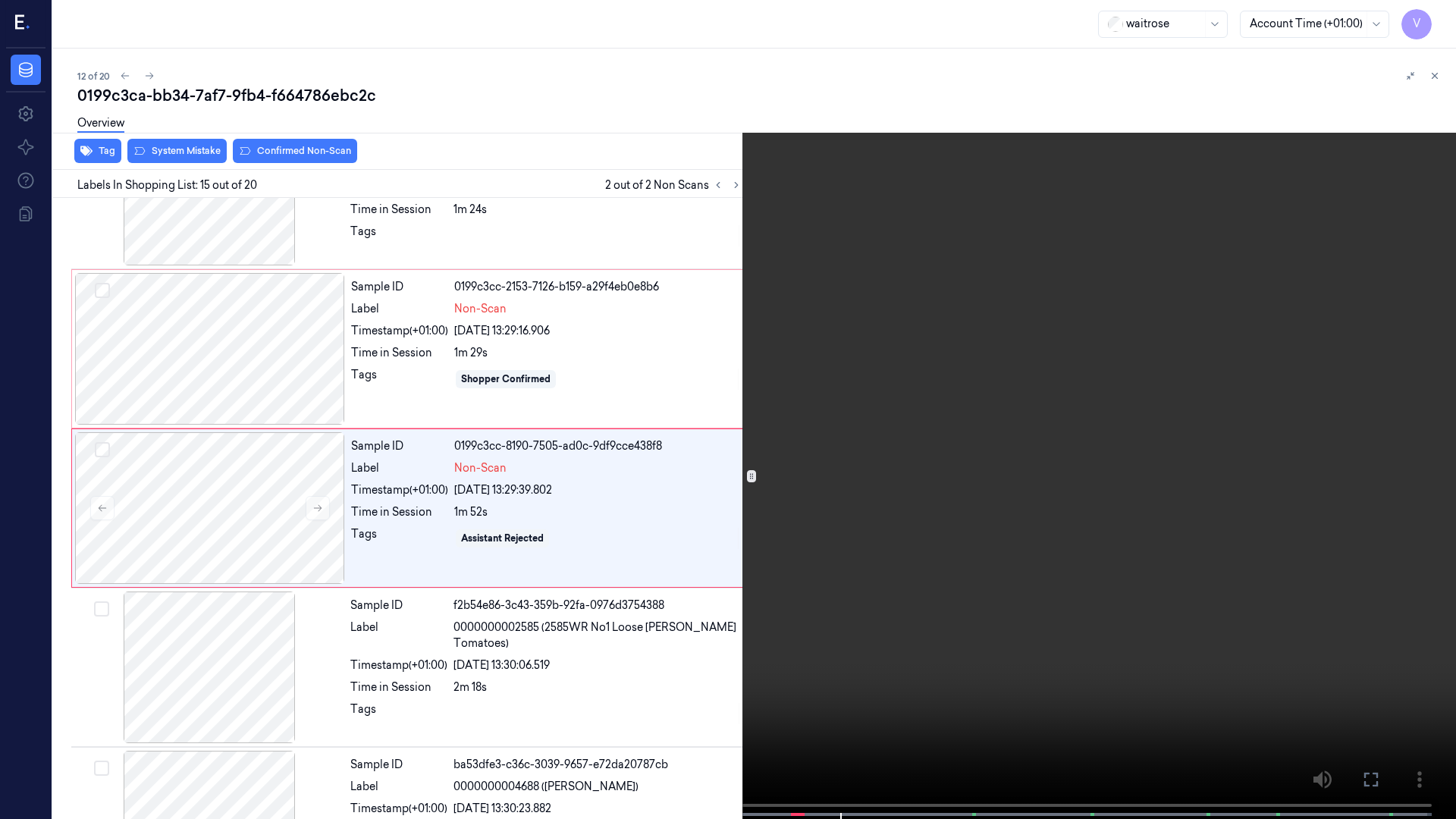
click at [0, 0] on icon at bounding box center [0, 0] width 0 height 0
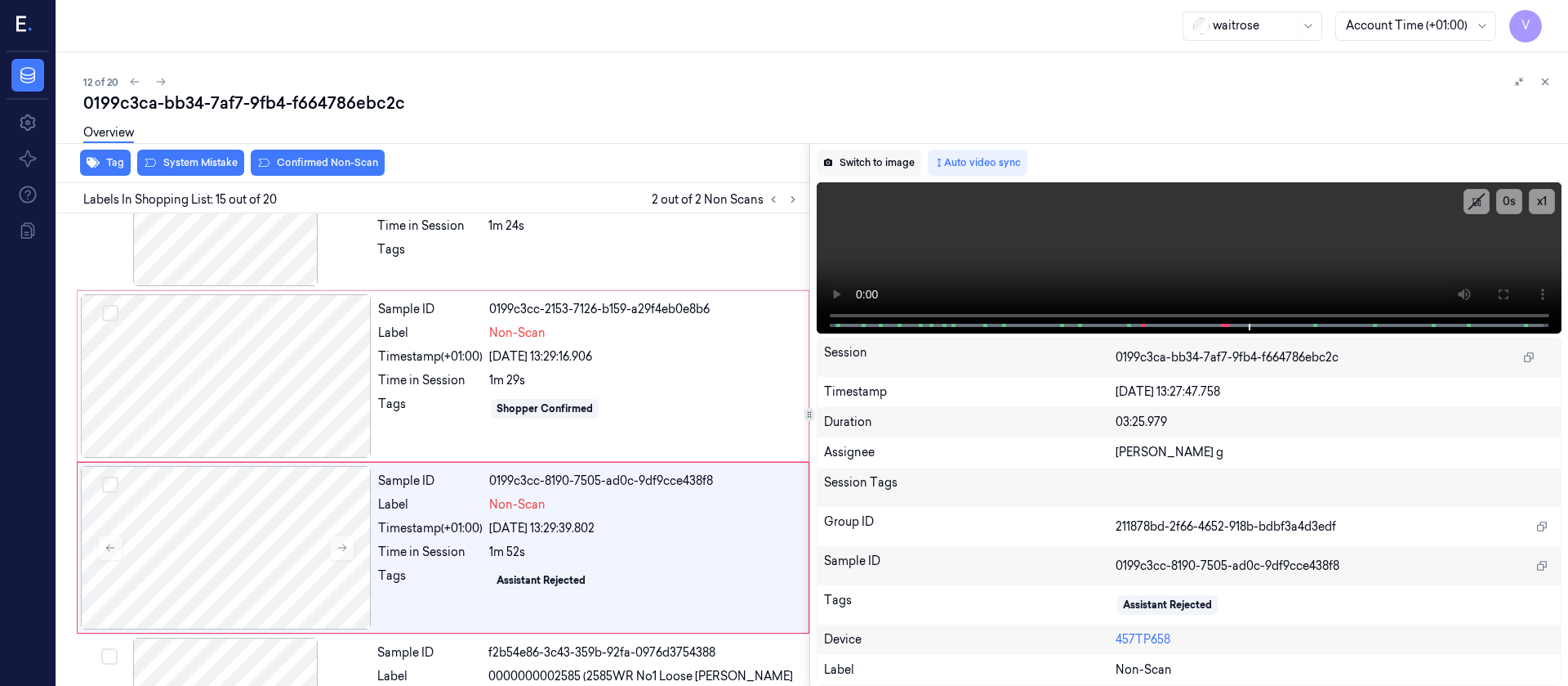
click at [836, 159] on button "Switch to image" at bounding box center [869, 162] width 105 height 26
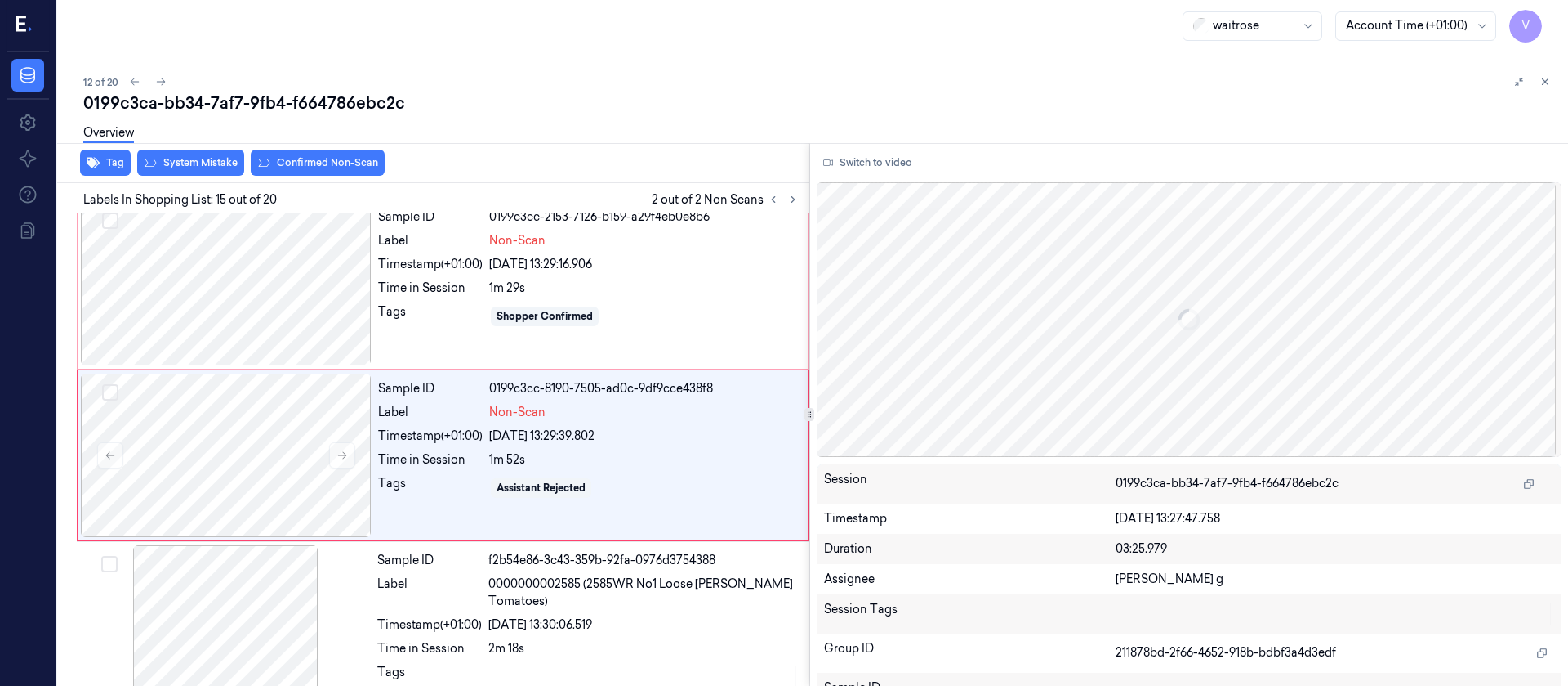
scroll to position [2252, 0]
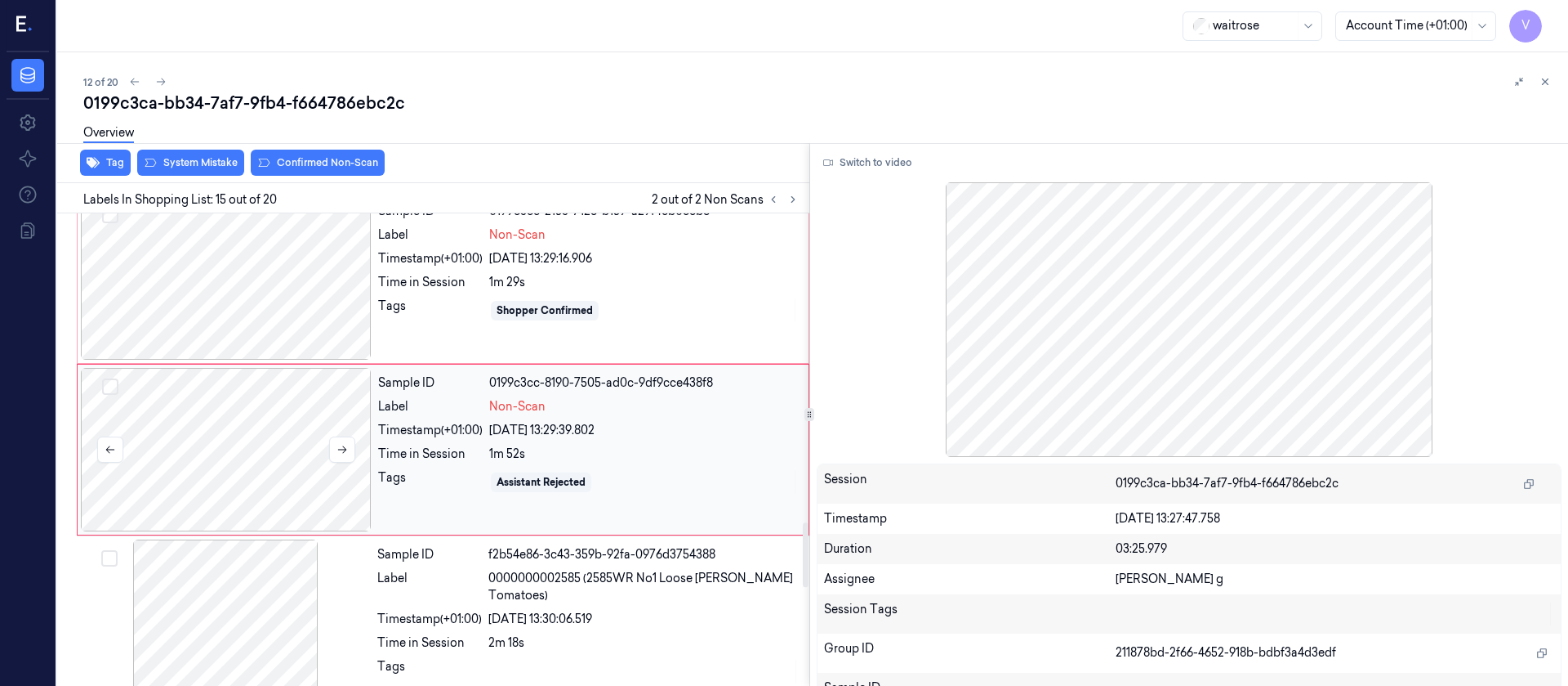
click at [170, 461] on div at bounding box center [225, 449] width 291 height 163
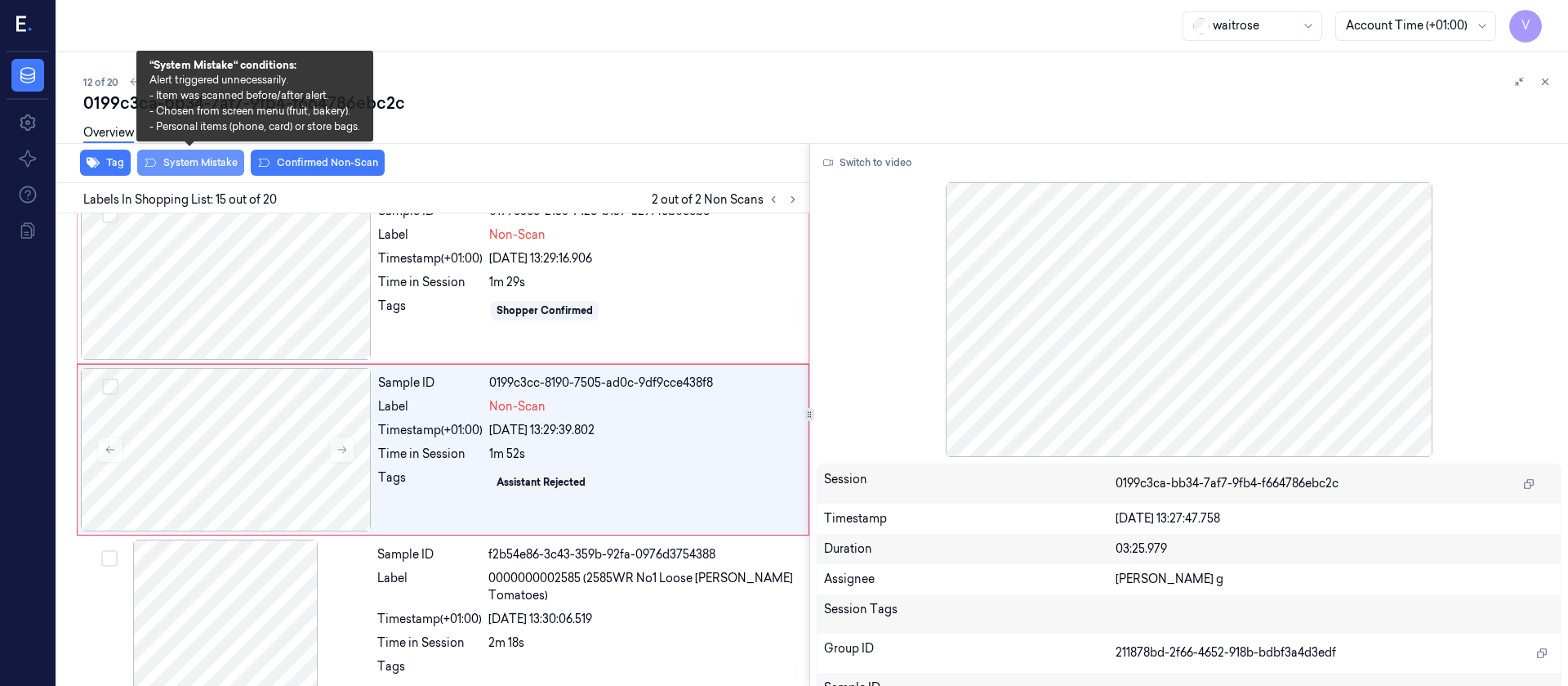
click at [190, 167] on button "System Mistake" at bounding box center [191, 162] width 107 height 26
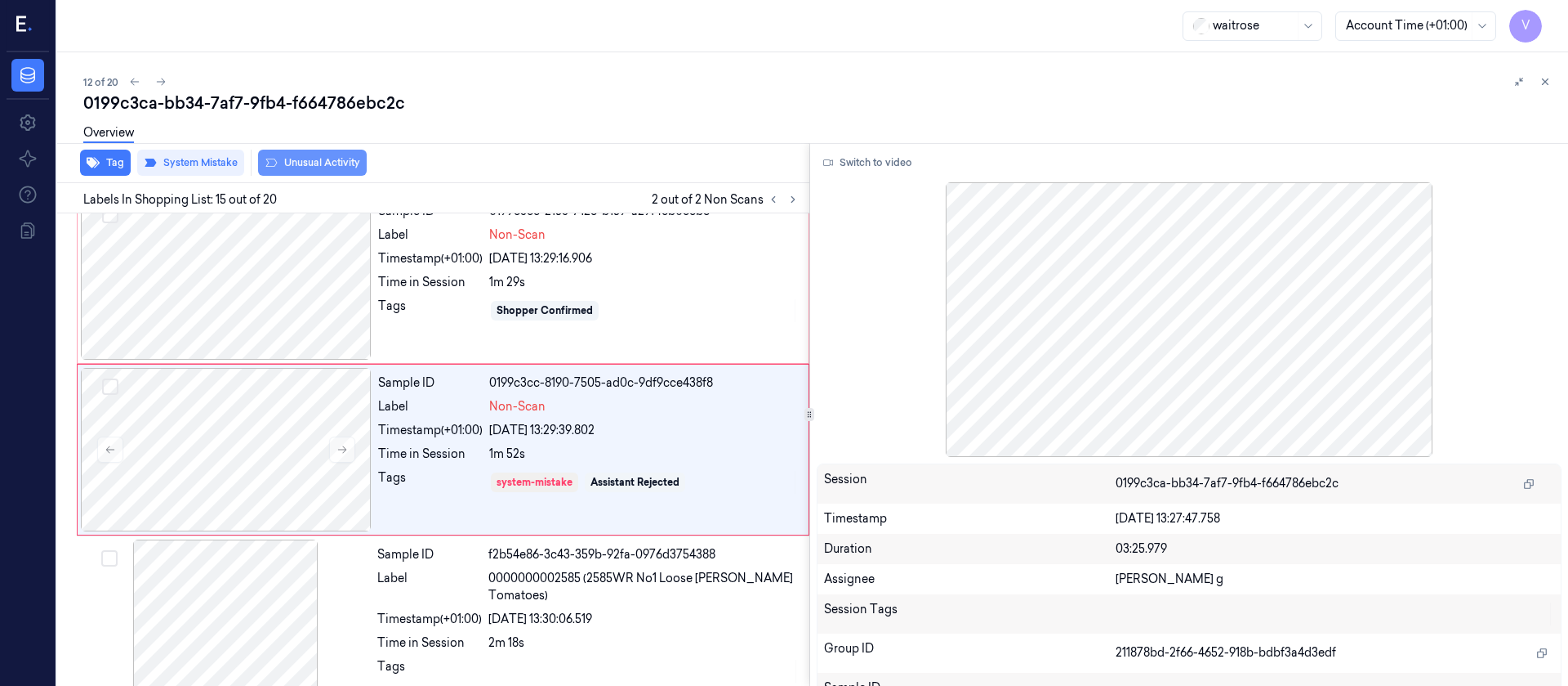
click at [314, 162] on button "Unusual Activity" at bounding box center [312, 162] width 108 height 26
click at [100, 162] on button "Tag" at bounding box center [105, 162] width 51 height 26
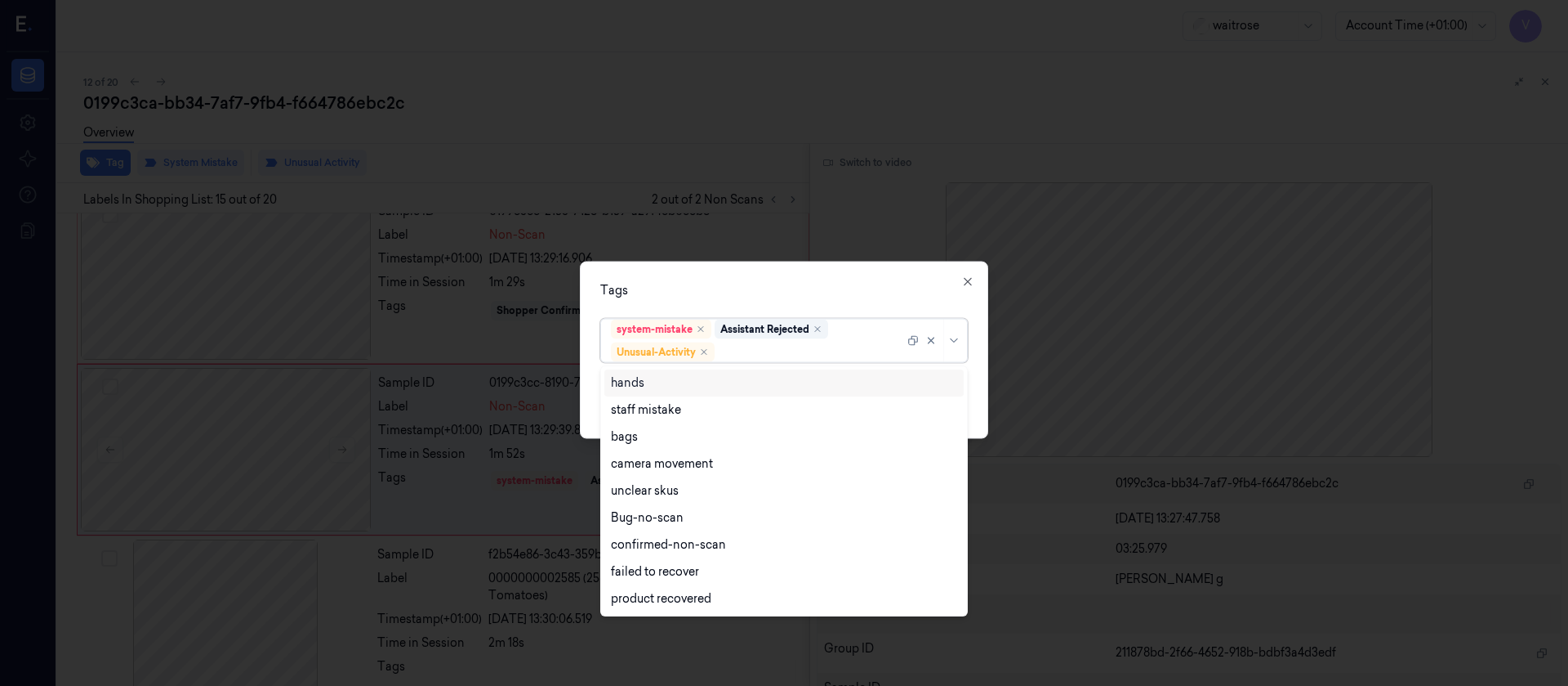
click at [773, 352] on div at bounding box center [811, 352] width 186 height 17
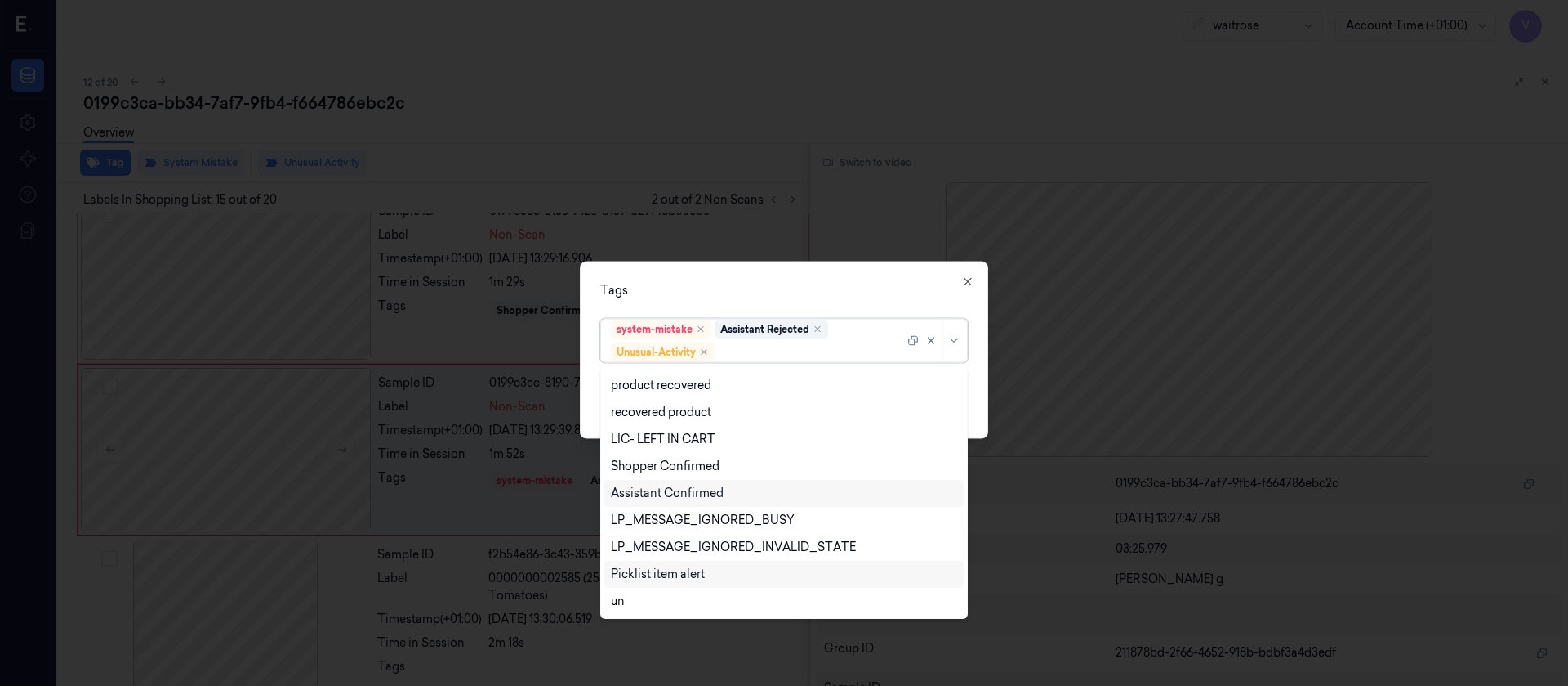
scroll to position [291, 0]
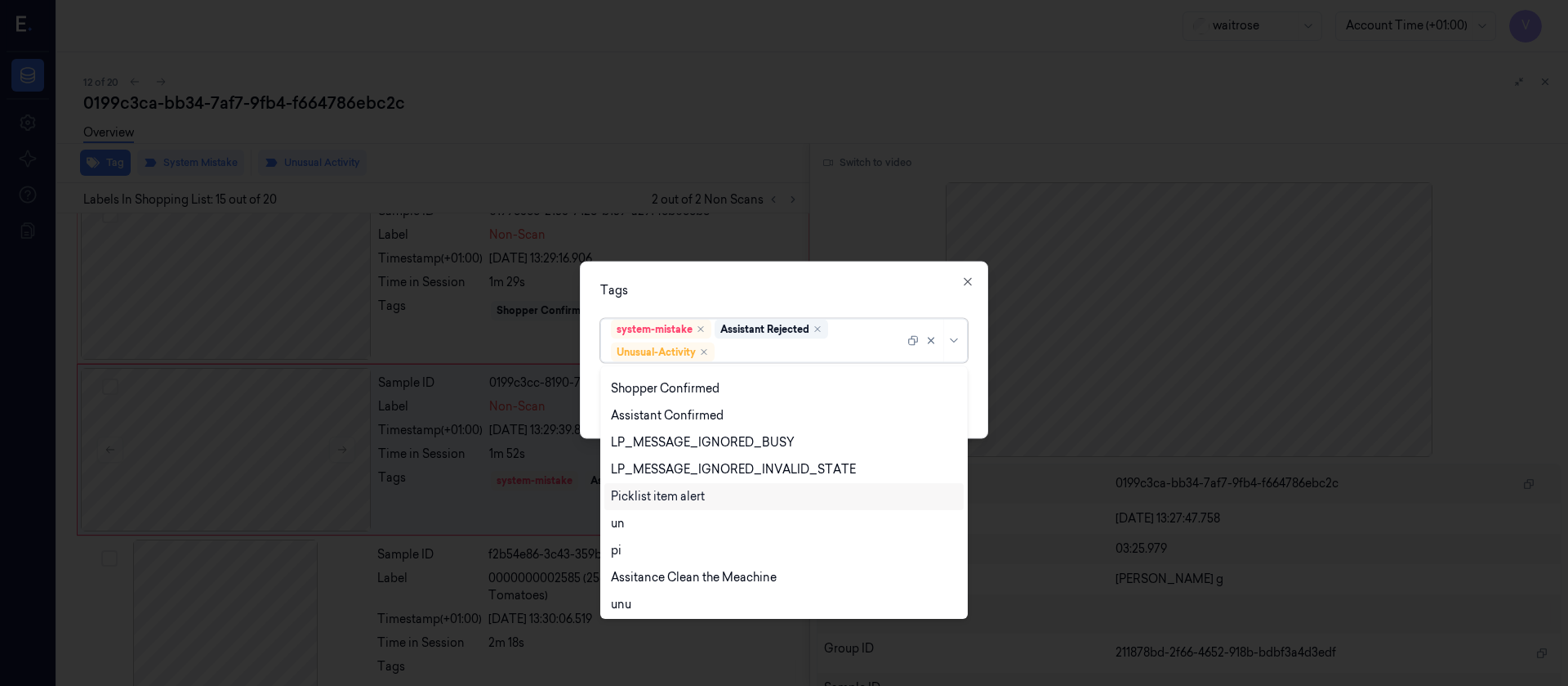
click at [654, 498] on div "Picklist item alert" at bounding box center [658, 496] width 94 height 17
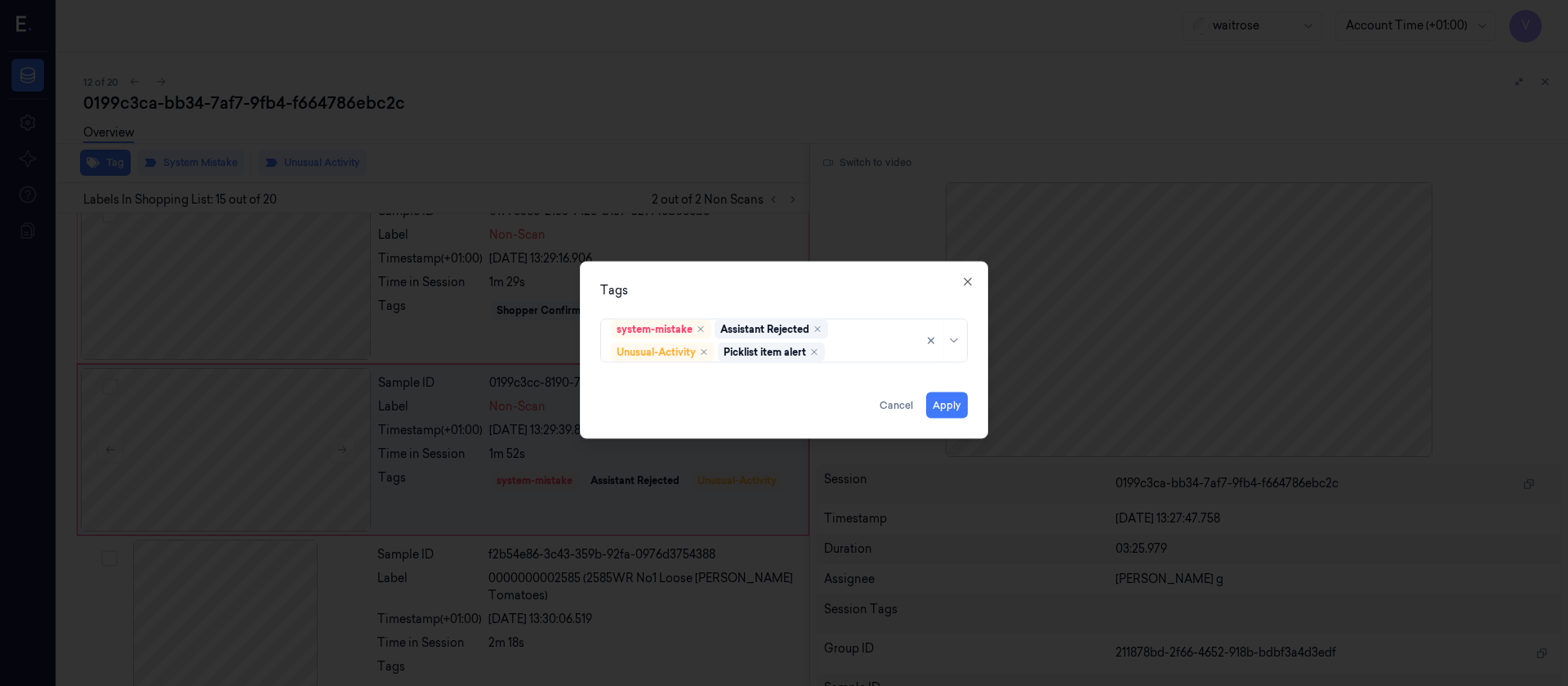
click at [813, 275] on div "Tags system-mistake Assistant Rejected Unusual-Activity Picklist item alert App…" at bounding box center [784, 349] width 409 height 177
click at [945, 419] on div "Tags system-mistake Assistant Rejected Unusual-Activity Picklist item alert App…" at bounding box center [784, 349] width 409 height 177
click at [948, 405] on button "Apply" at bounding box center [947, 404] width 41 height 26
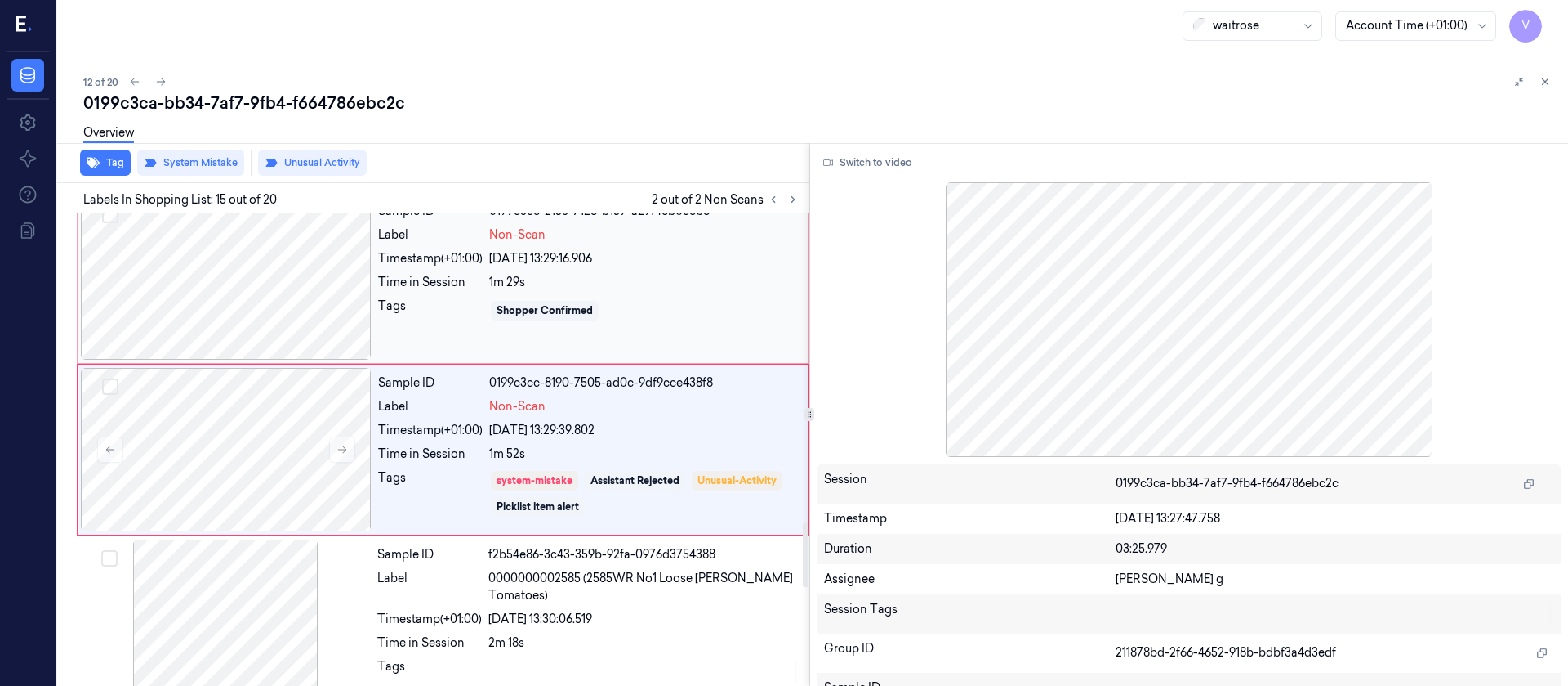
click at [222, 290] on div at bounding box center [225, 277] width 291 height 163
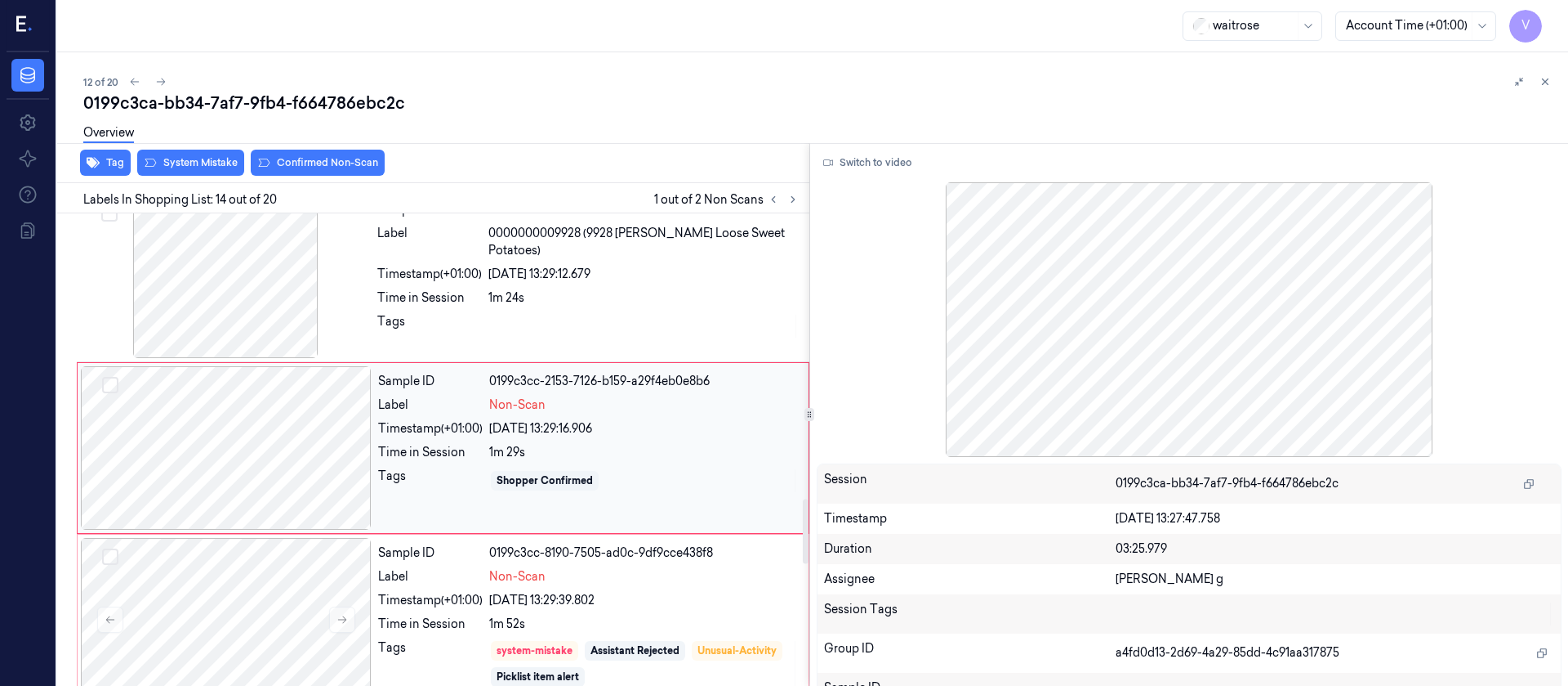
scroll to position [2080, 0]
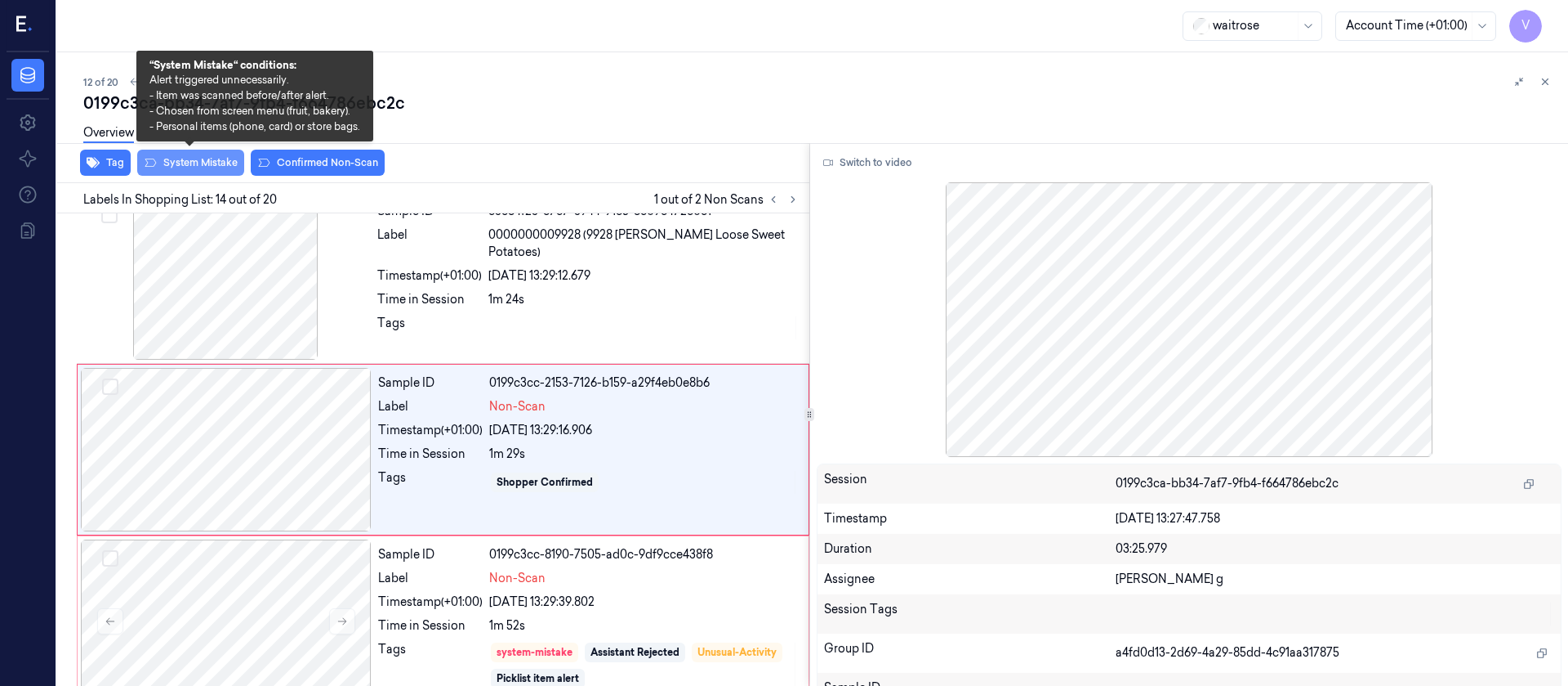
click at [179, 166] on button "System Mistake" at bounding box center [191, 162] width 107 height 26
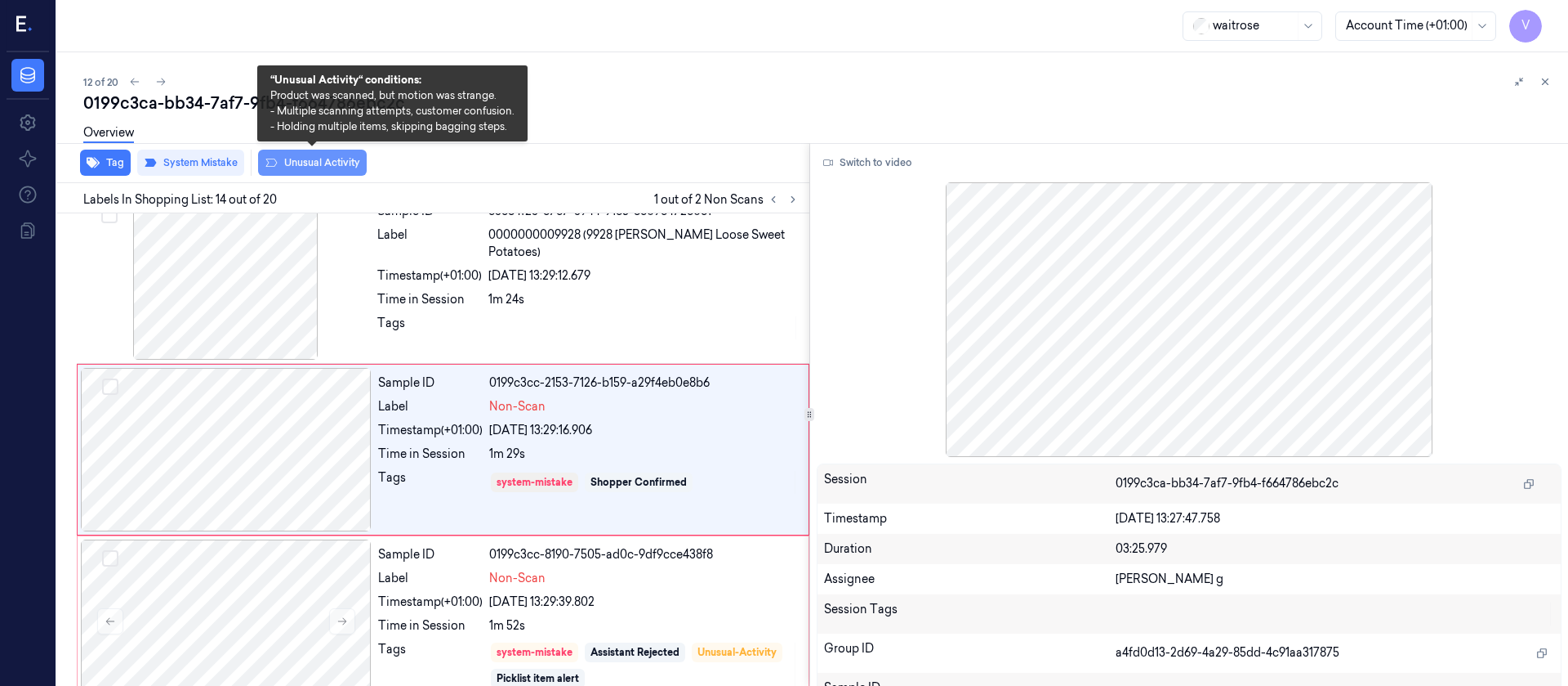
click at [319, 168] on button "Unusual Activity" at bounding box center [312, 162] width 108 height 26
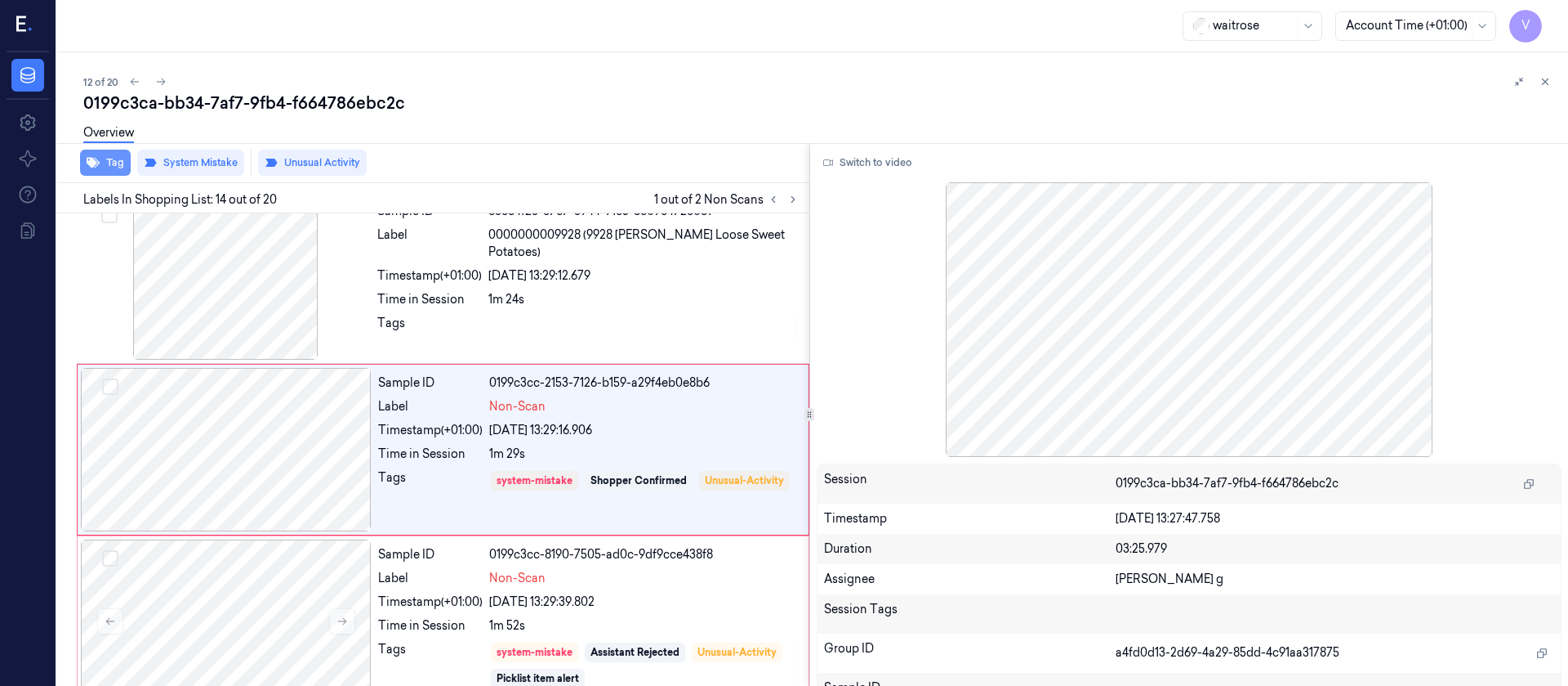
click at [91, 173] on button "Tag" at bounding box center [105, 162] width 51 height 26
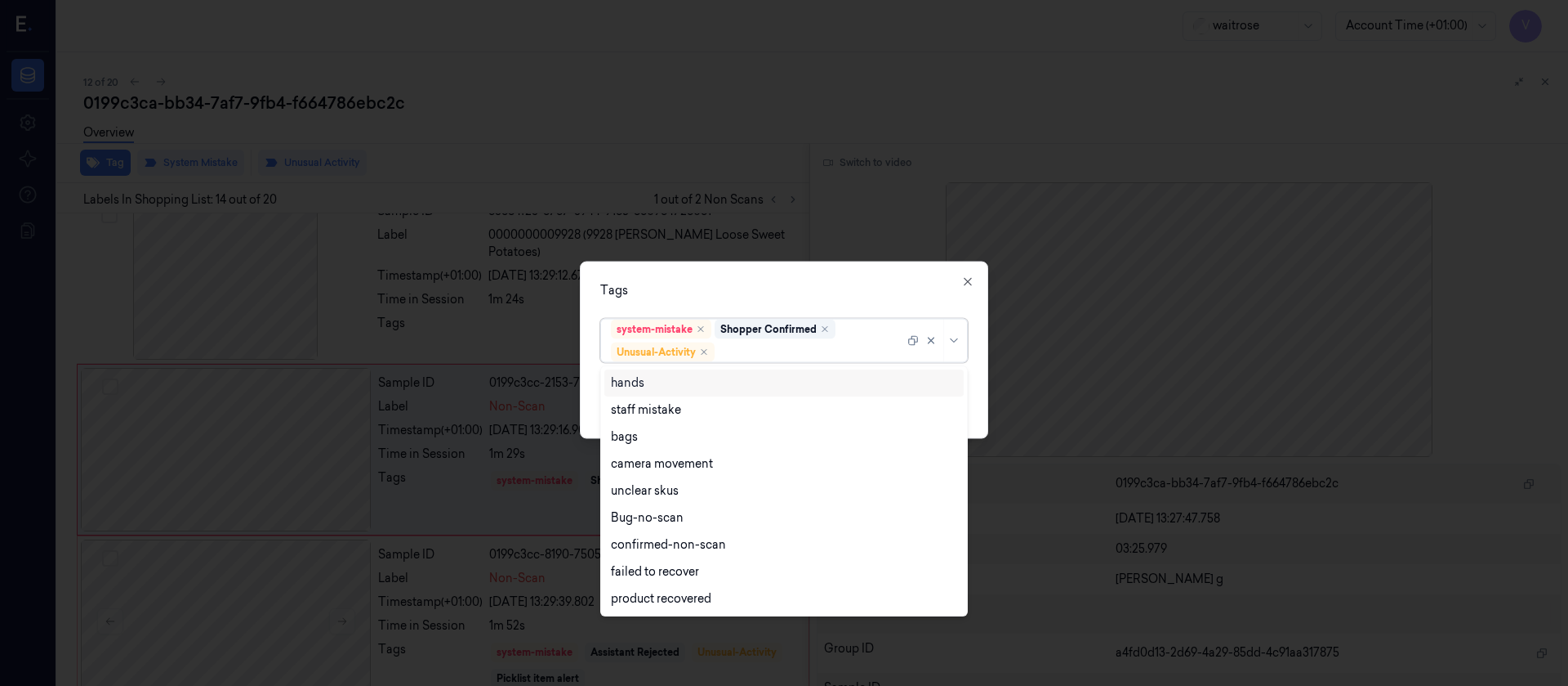
click at [785, 353] on div at bounding box center [811, 352] width 186 height 17
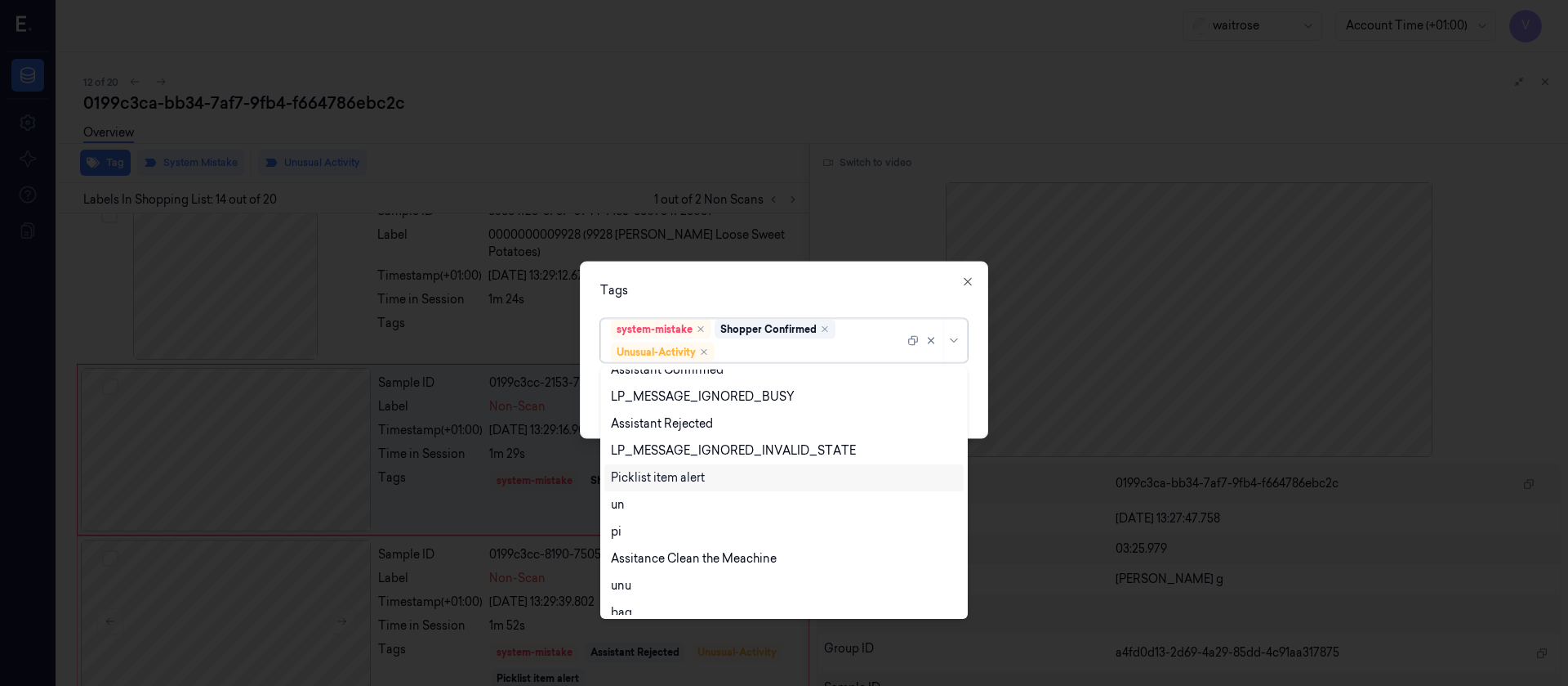
click at [653, 476] on div "Picklist item alert" at bounding box center [658, 478] width 94 height 17
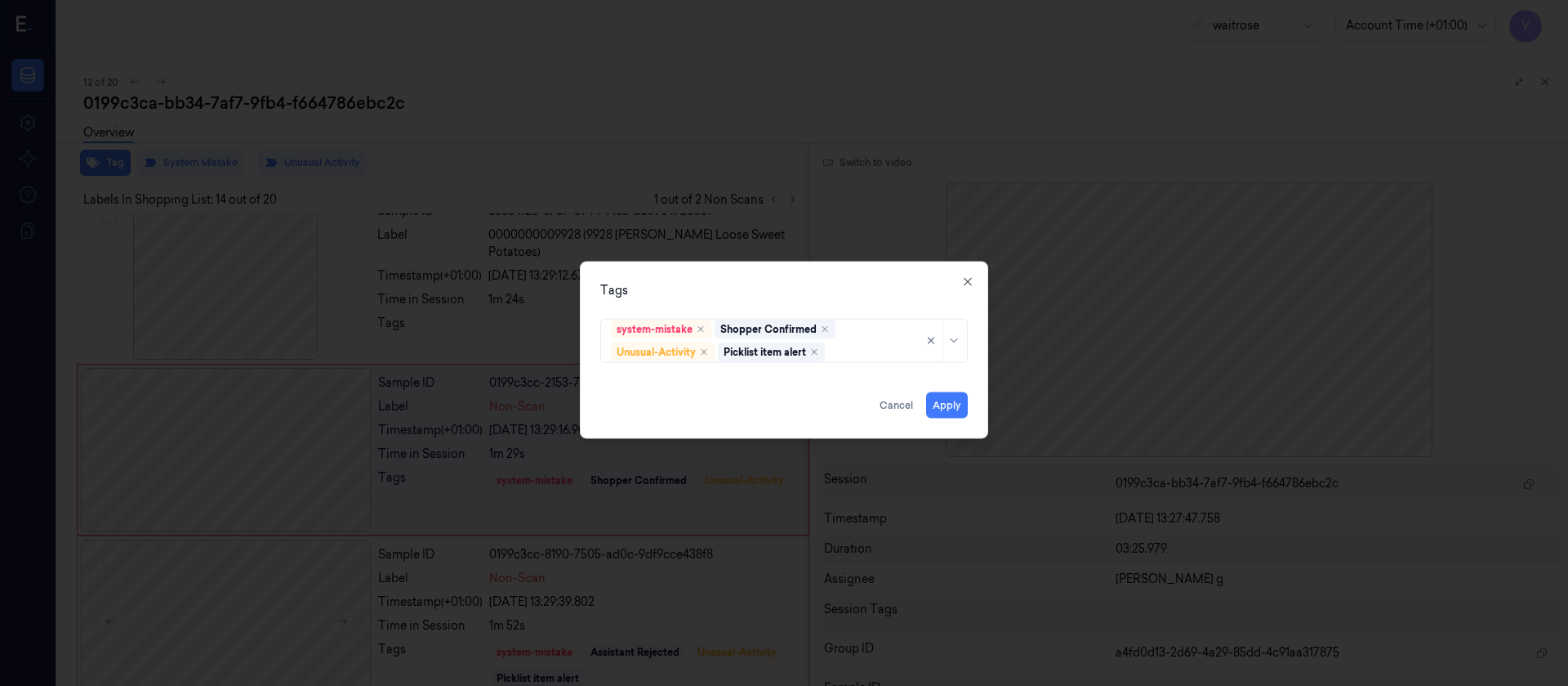
click at [847, 281] on div "Tags" at bounding box center [784, 290] width 367 height 17
click at [963, 402] on button "Apply" at bounding box center [947, 404] width 41 height 26
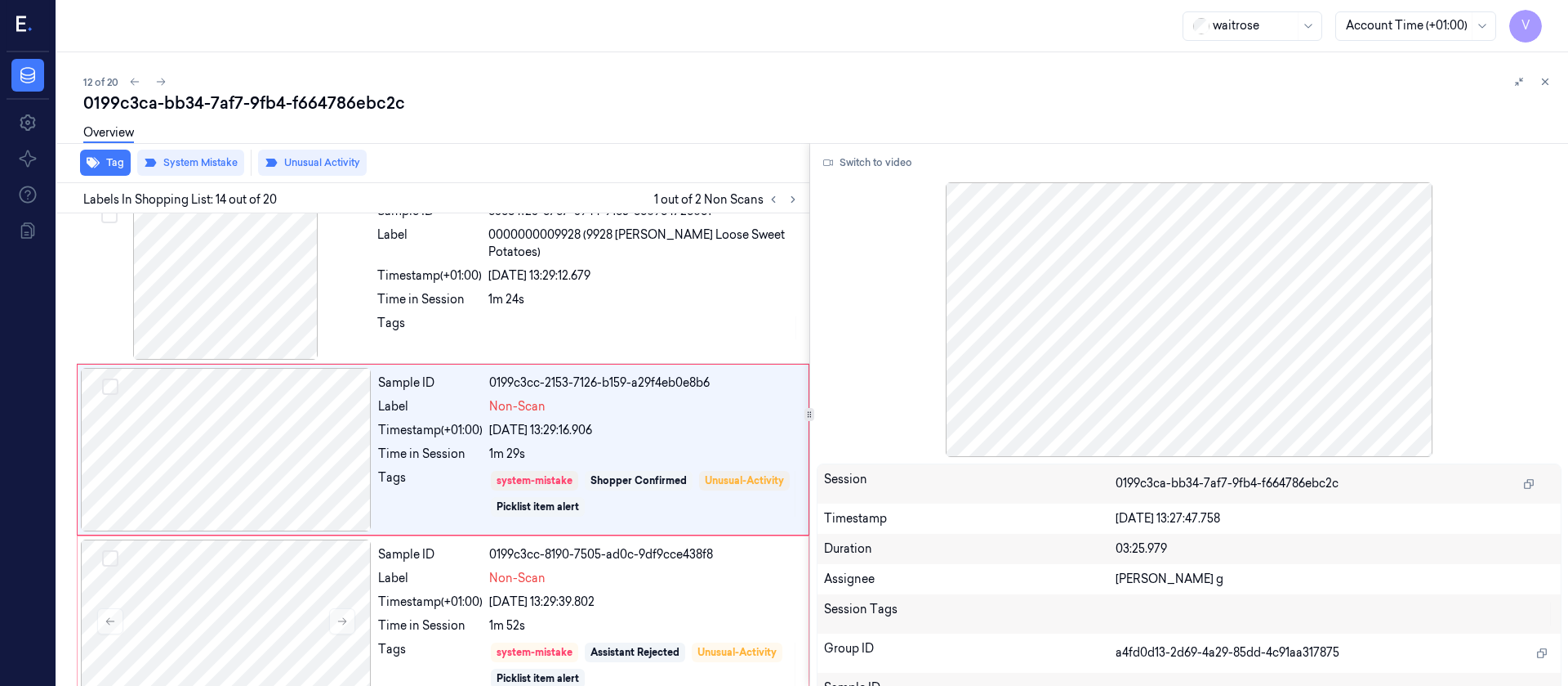
click at [417, 119] on div "Overview" at bounding box center [819, 134] width 1472 height 41
click at [161, 75] on button at bounding box center [161, 82] width 19 height 19
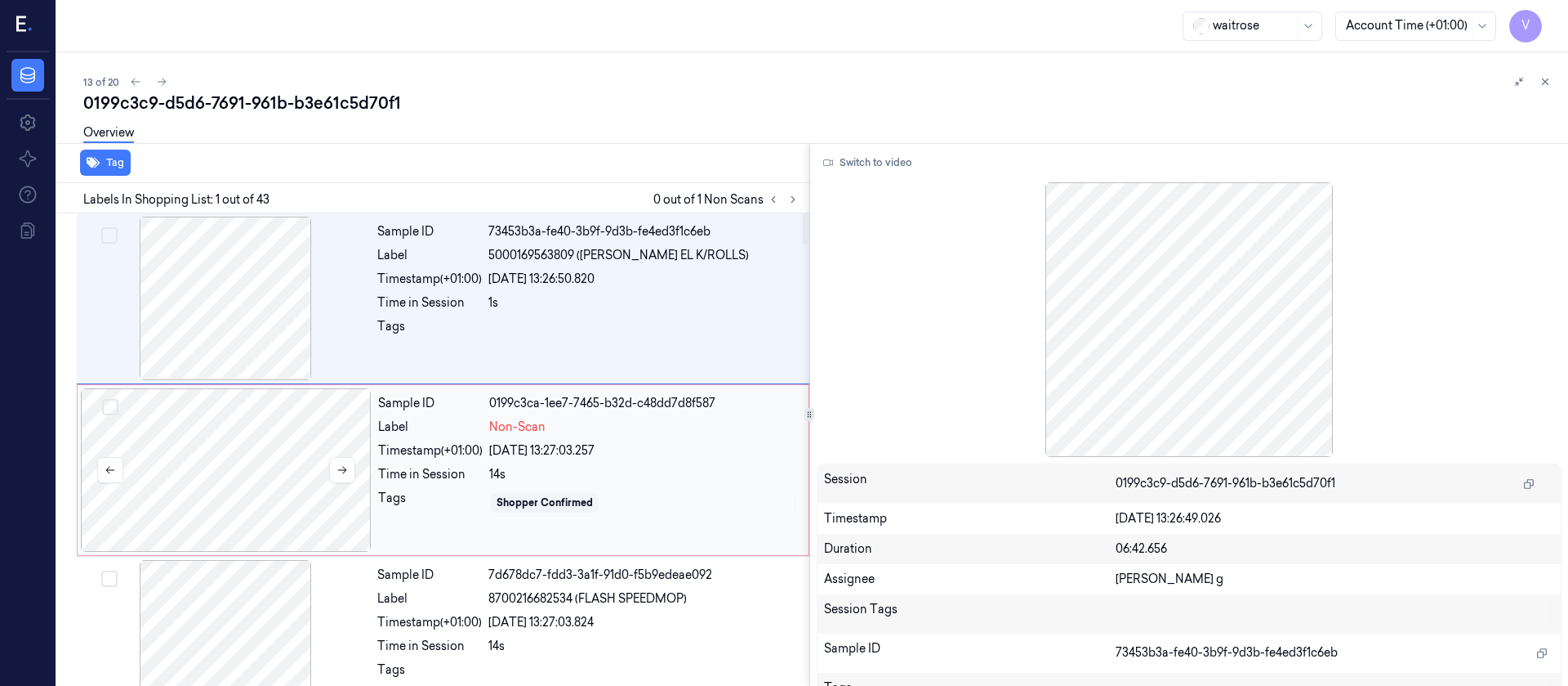
click at [311, 449] on div at bounding box center [225, 470] width 291 height 163
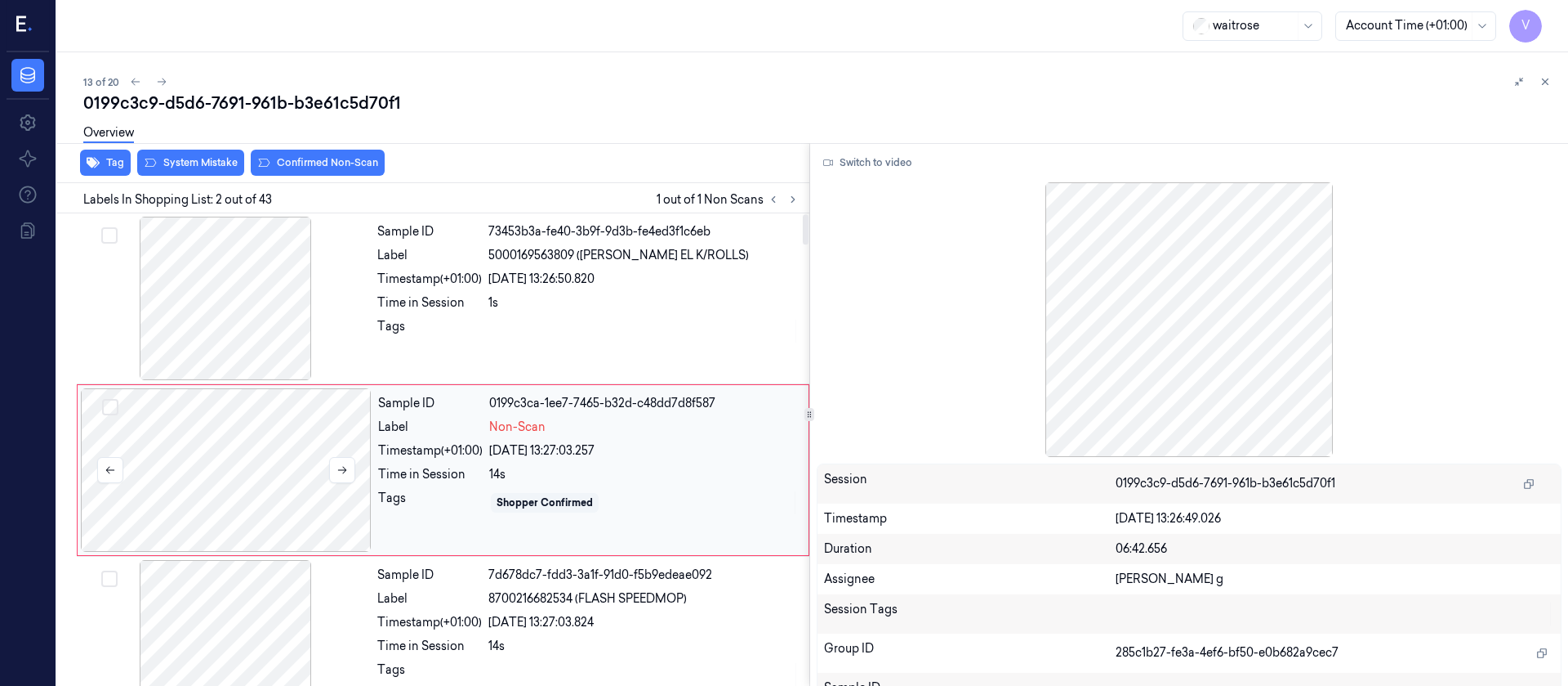
scroll to position [20, 0]
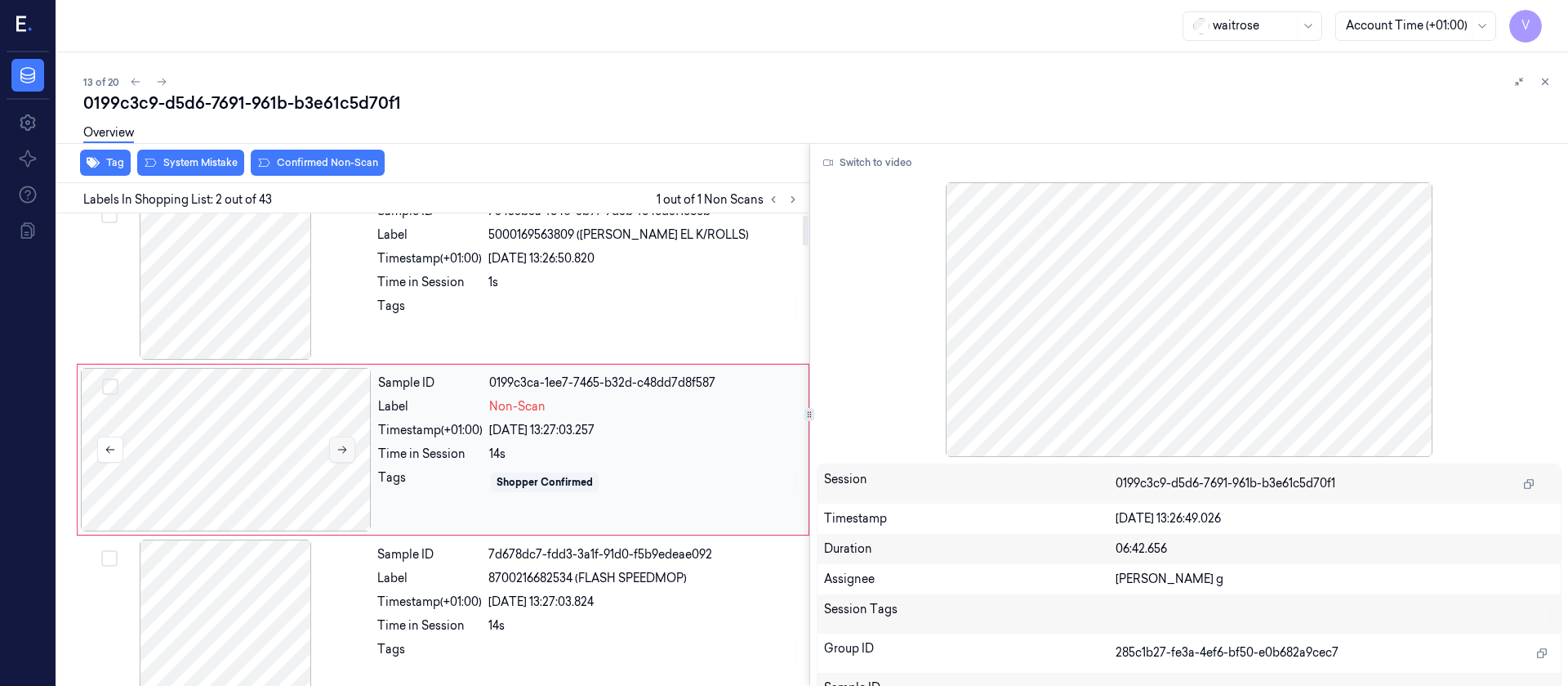
click at [339, 449] on icon at bounding box center [342, 449] width 12 height 12
click at [283, 438] on div at bounding box center [225, 449] width 291 height 163
click at [860, 151] on button "Switch to video" at bounding box center [868, 162] width 102 height 26
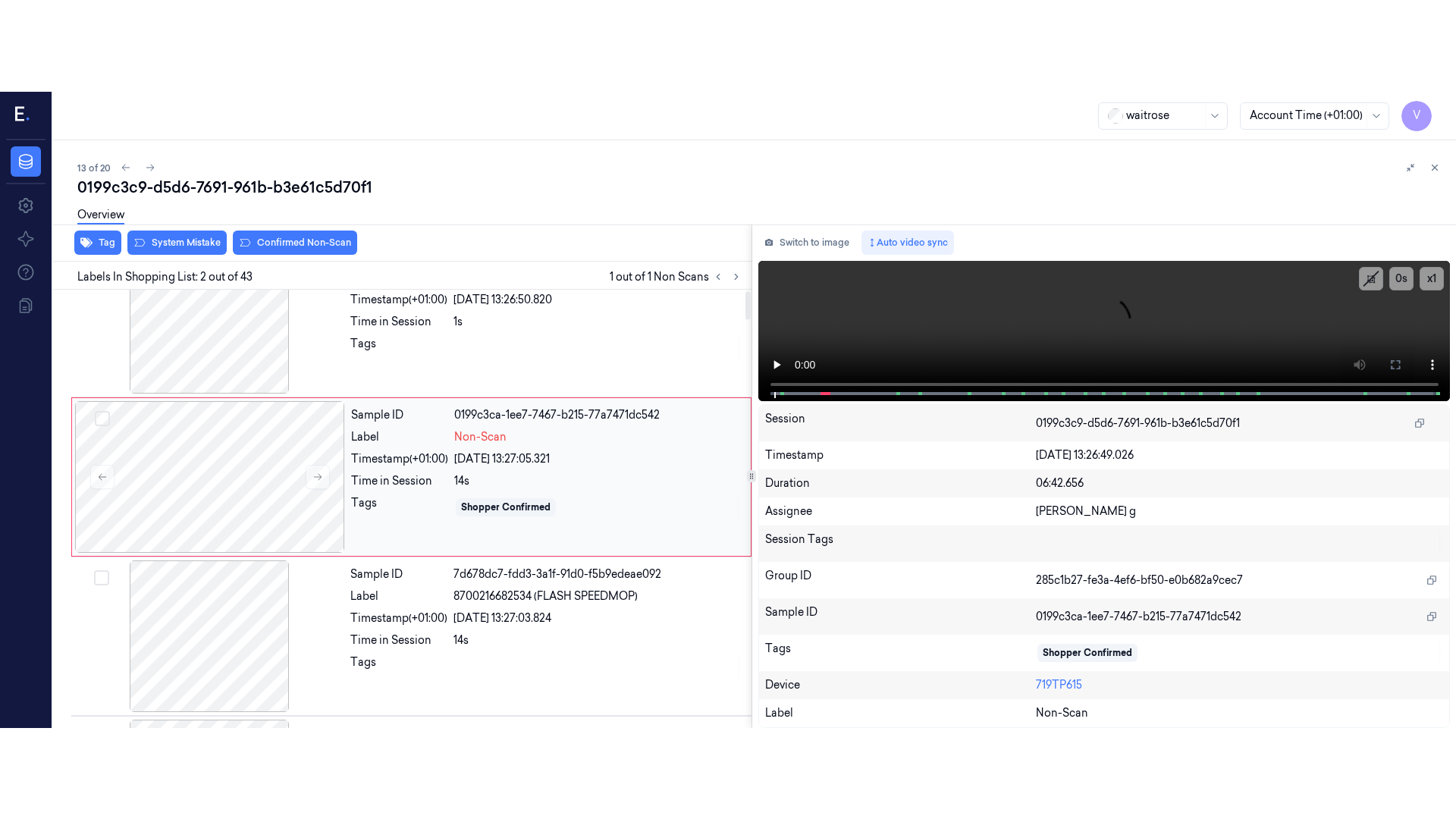
scroll to position [0, 0]
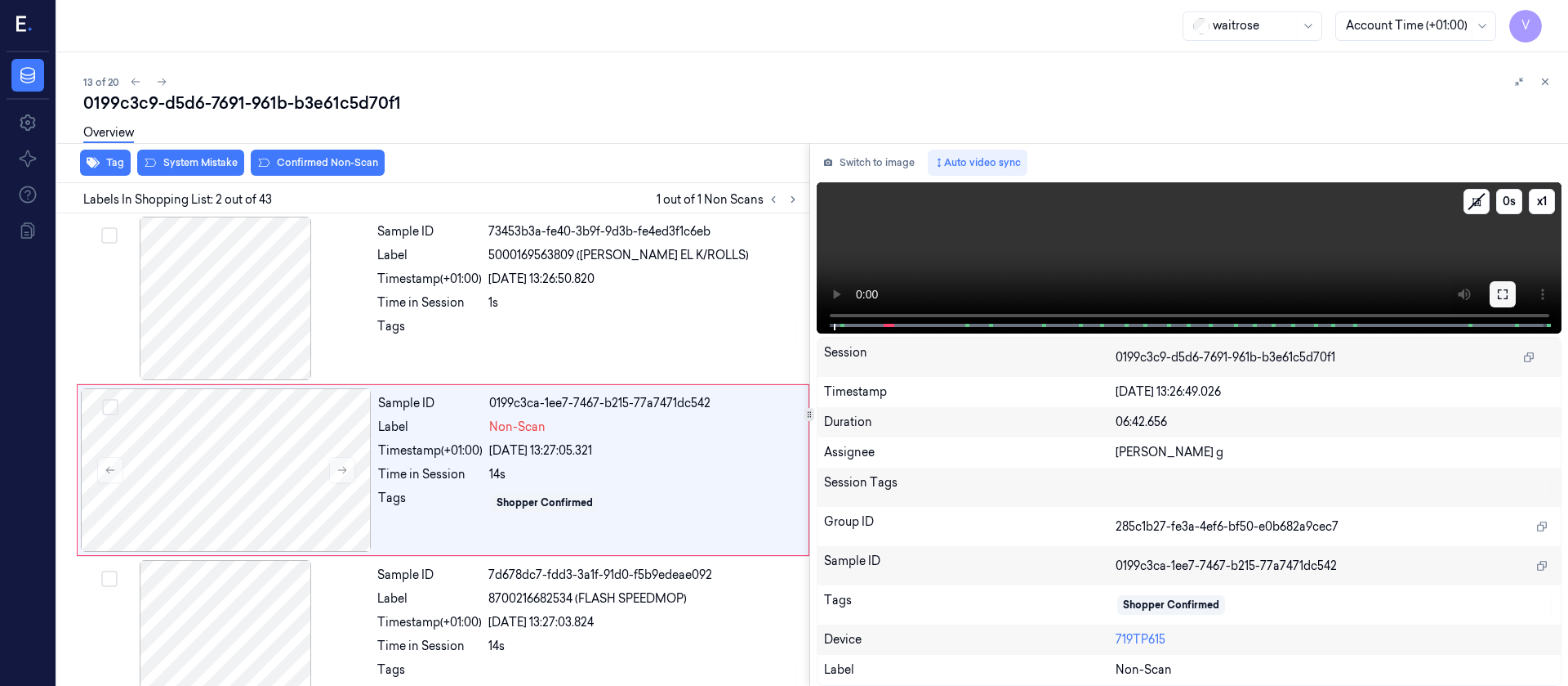
click at [1511, 290] on button at bounding box center [1503, 294] width 26 height 26
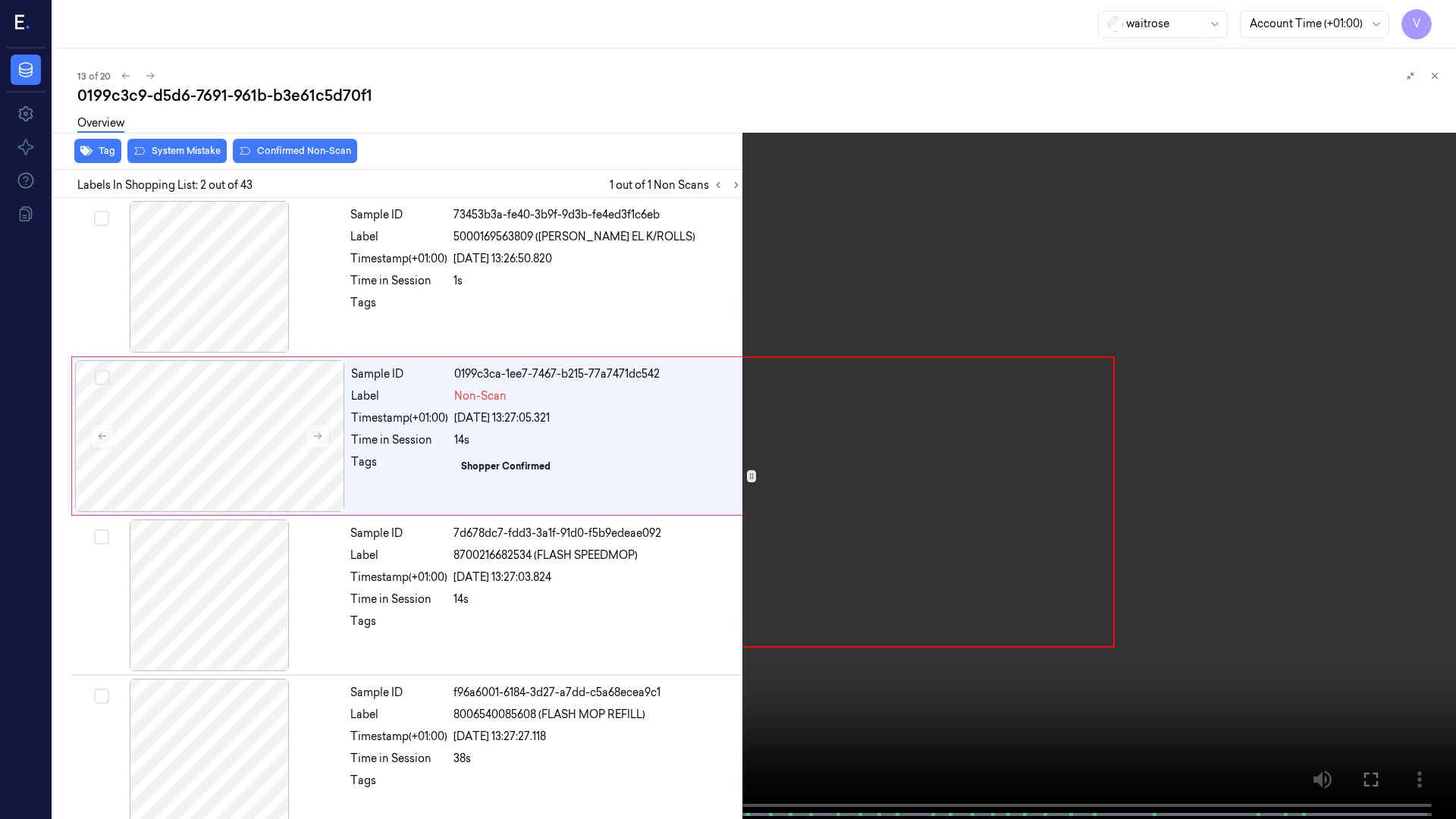
click at [37, 636] on span at bounding box center [38, 815] width 3 height 8
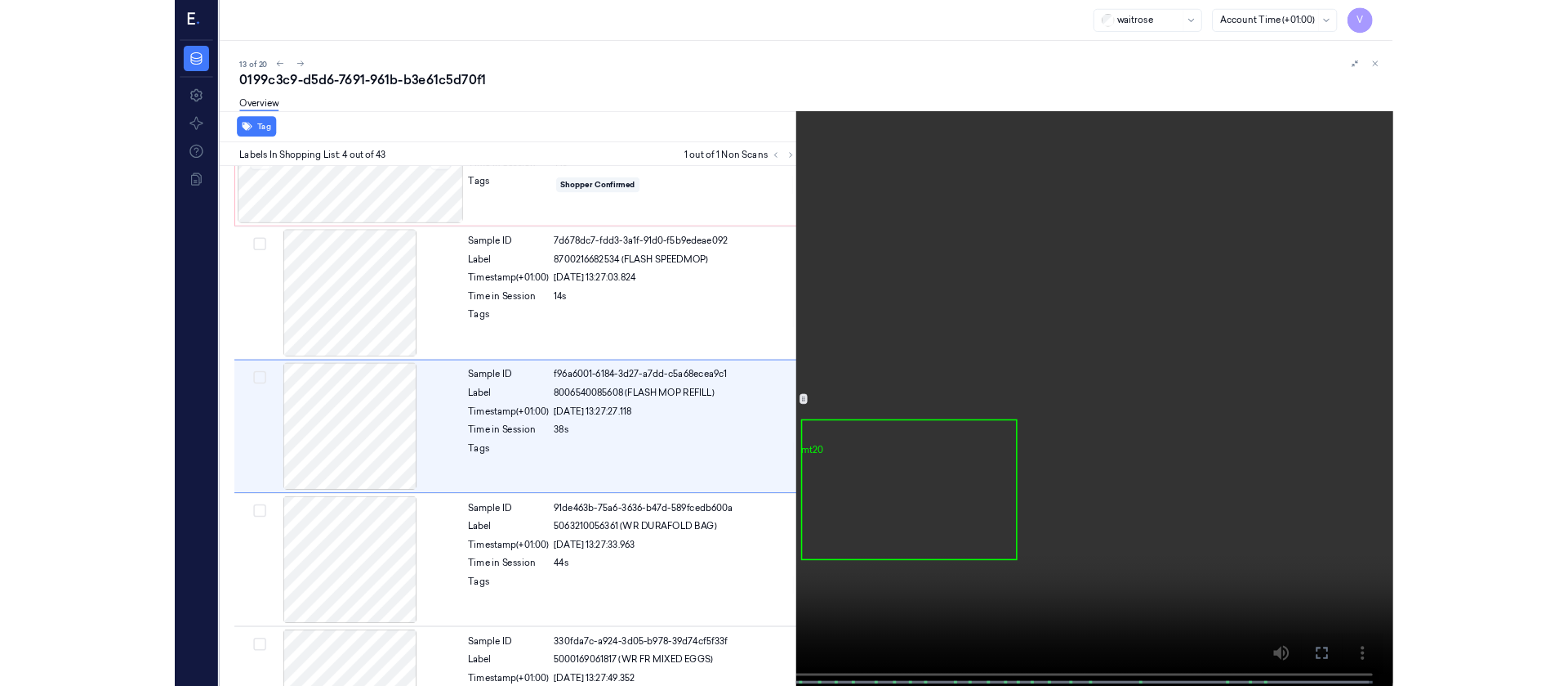
scroll to position [266, 0]
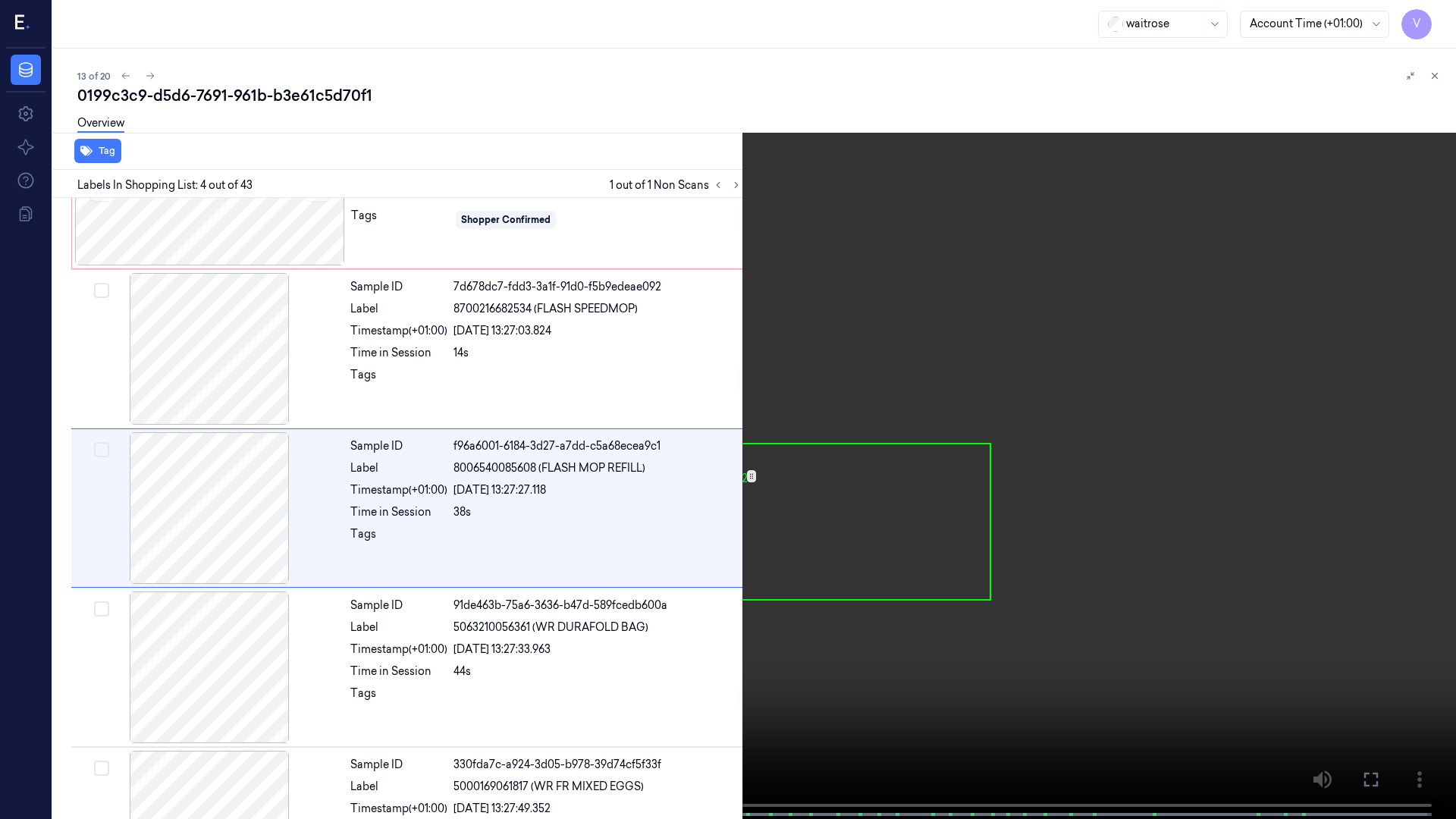
click at [0, 0] on icon at bounding box center [0, 0] width 0 height 0
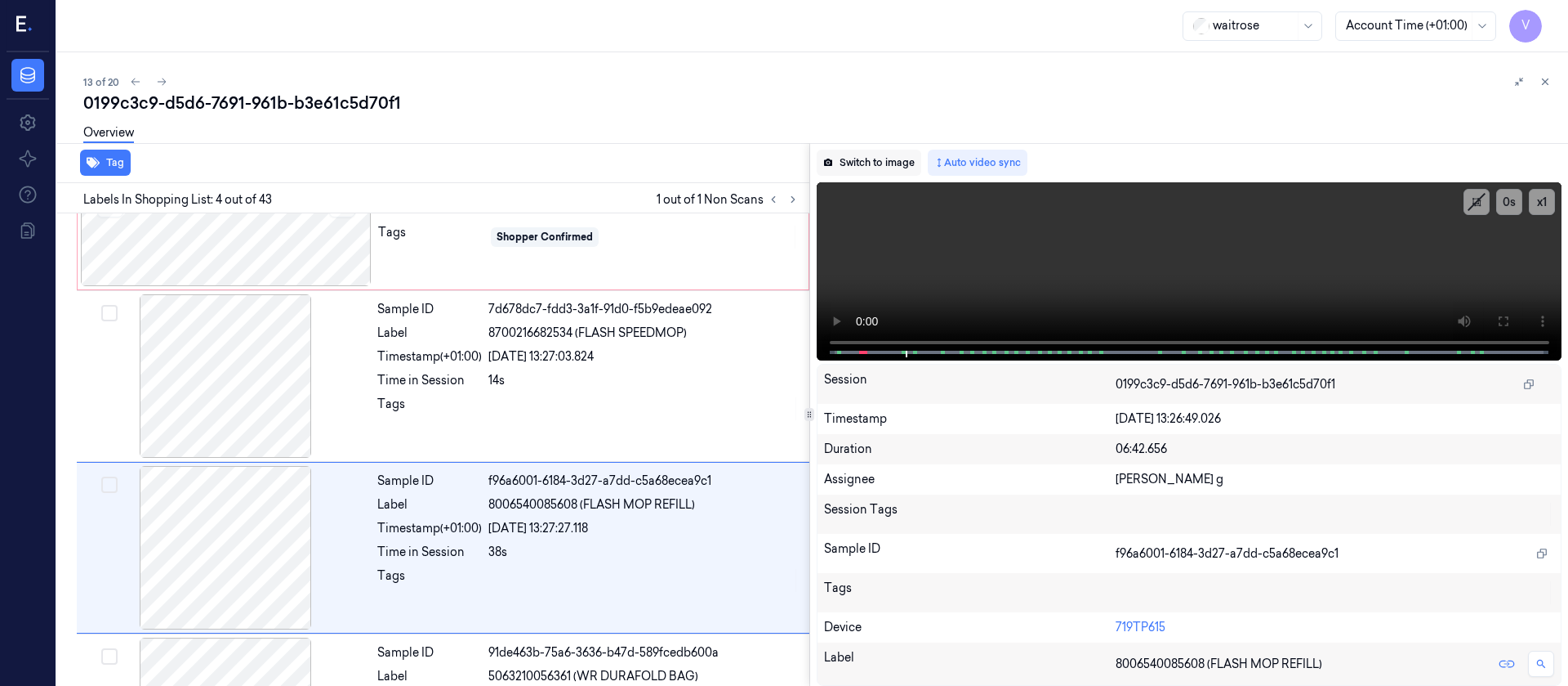
click at [854, 162] on button "Switch to image" at bounding box center [869, 162] width 105 height 26
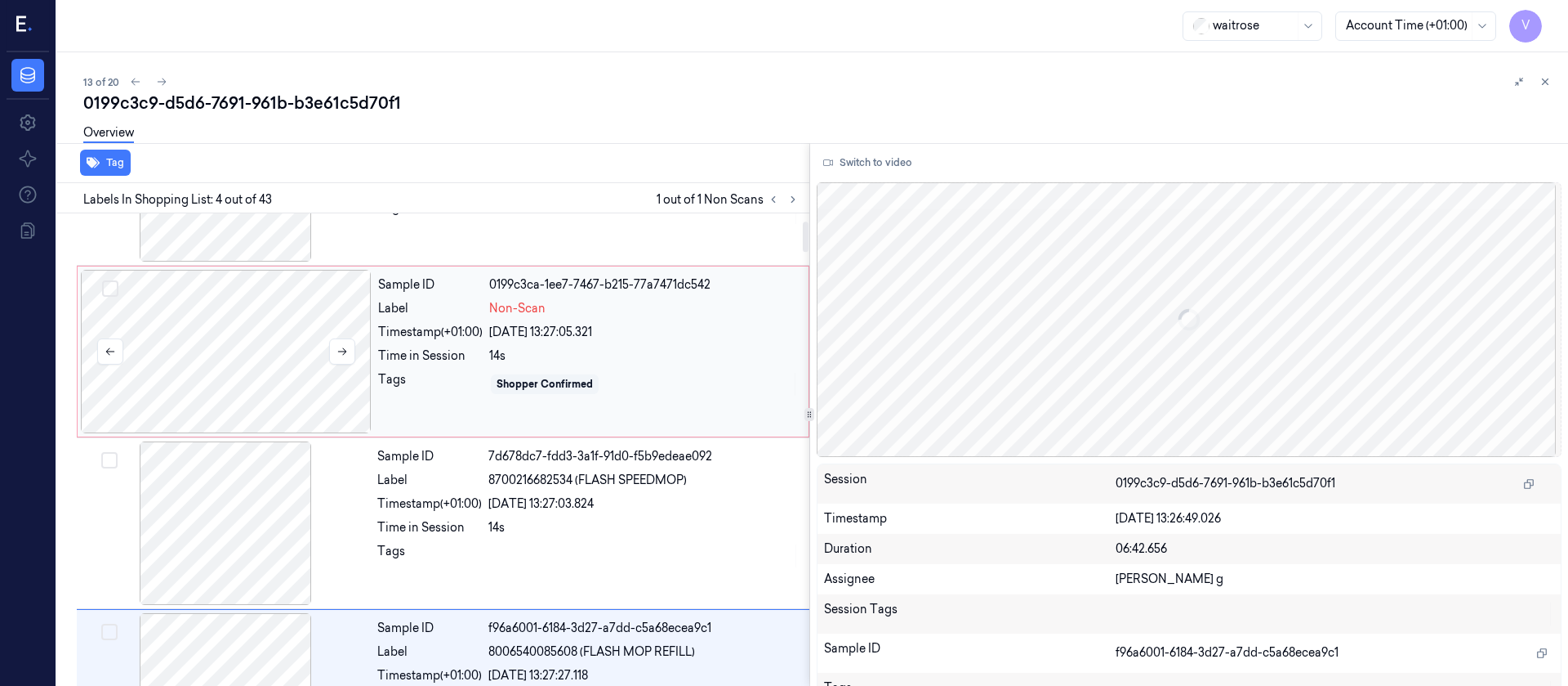
click at [206, 355] on div at bounding box center [225, 351] width 291 height 163
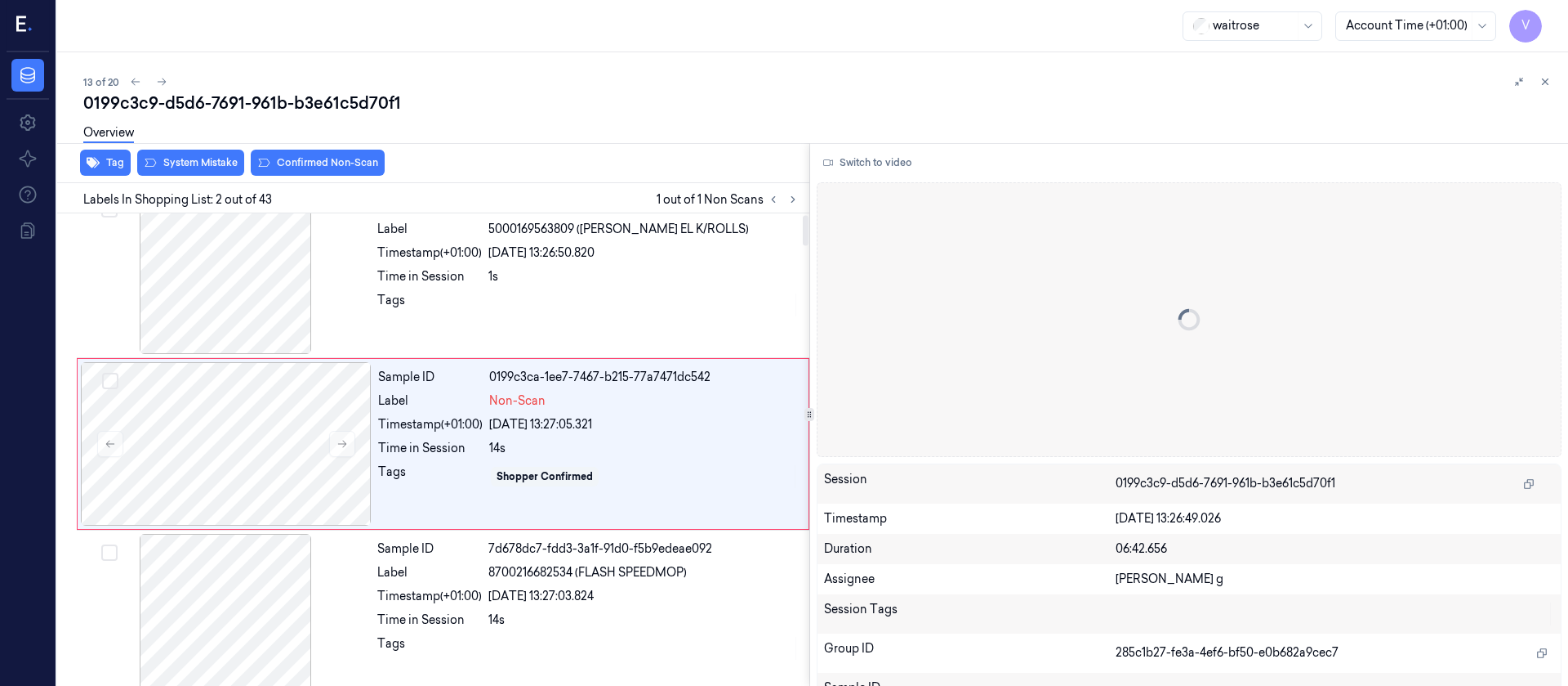
scroll to position [20, 0]
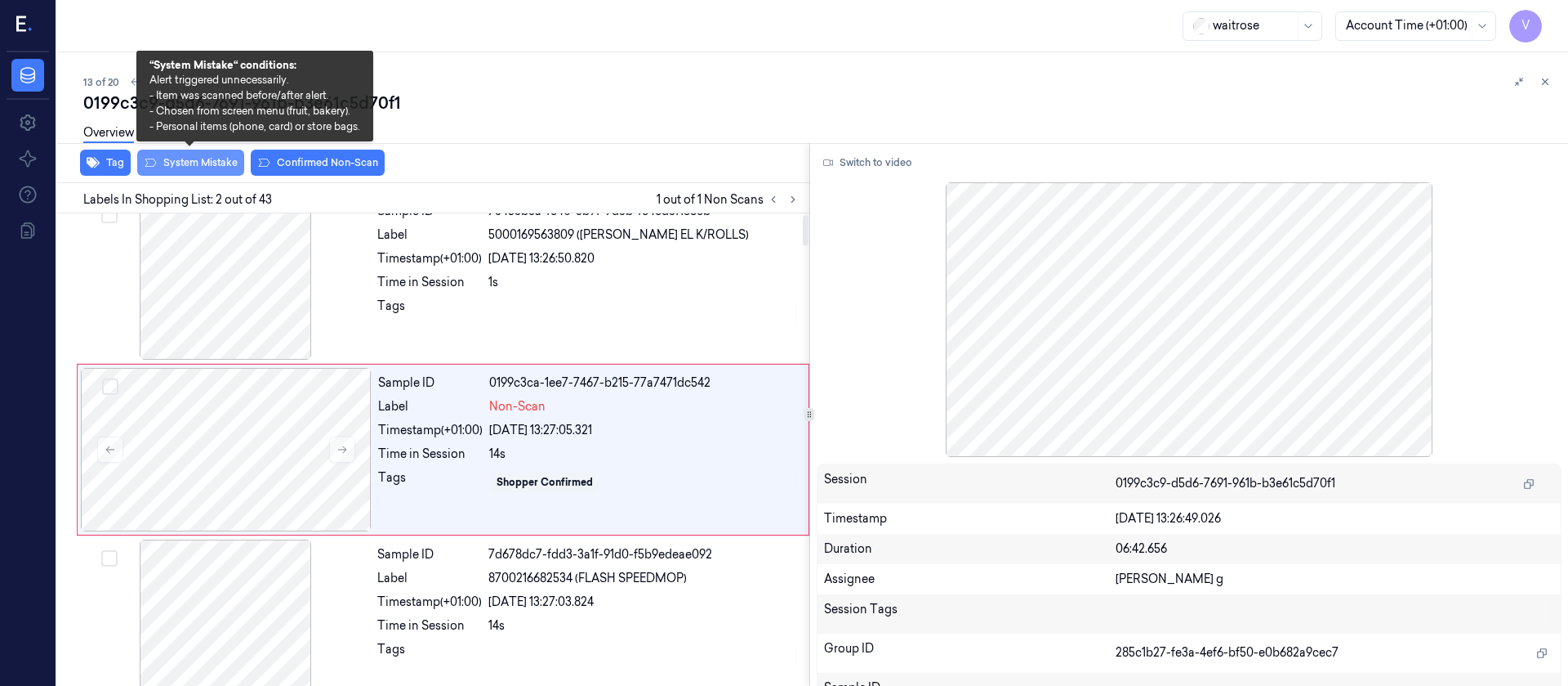
click at [185, 162] on button "System Mistake" at bounding box center [191, 162] width 107 height 26
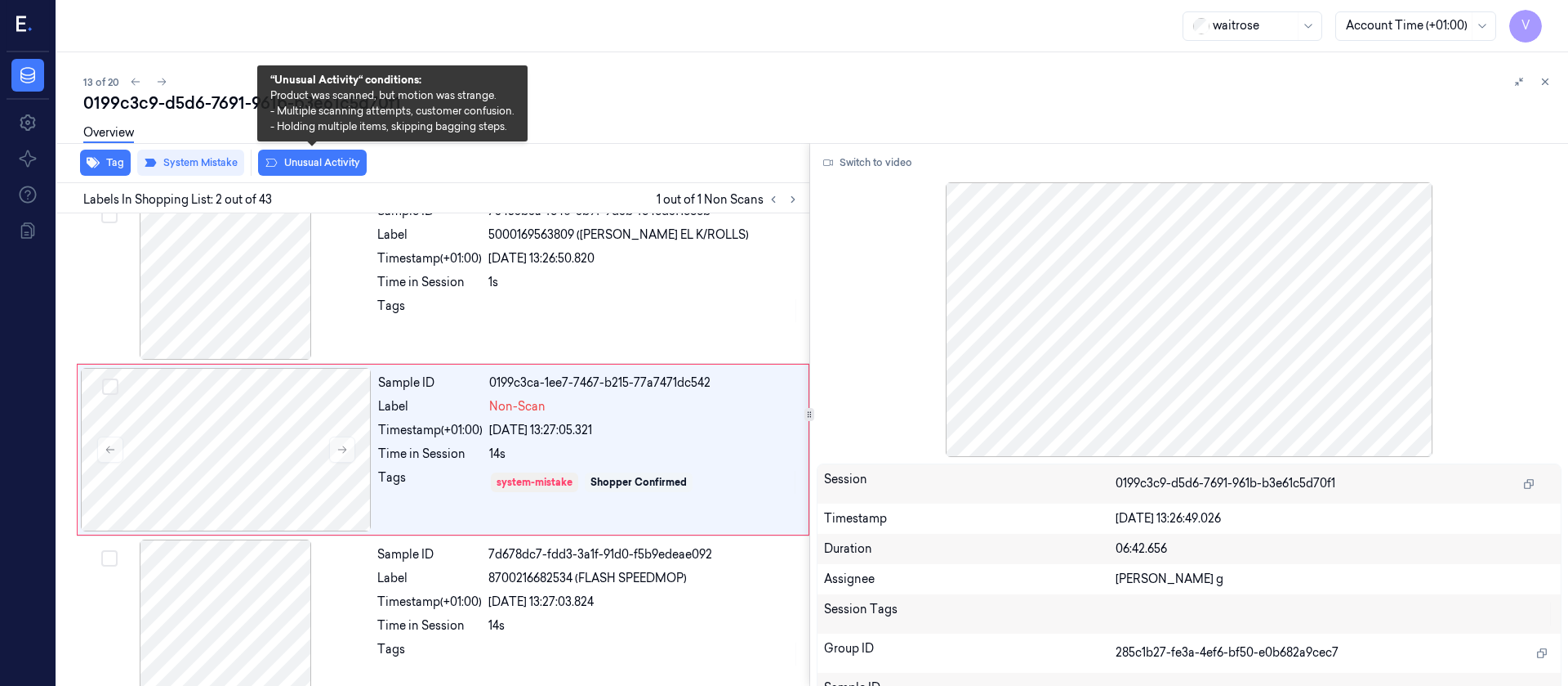
click at [356, 160] on button "Unusual Activity" at bounding box center [312, 162] width 108 height 26
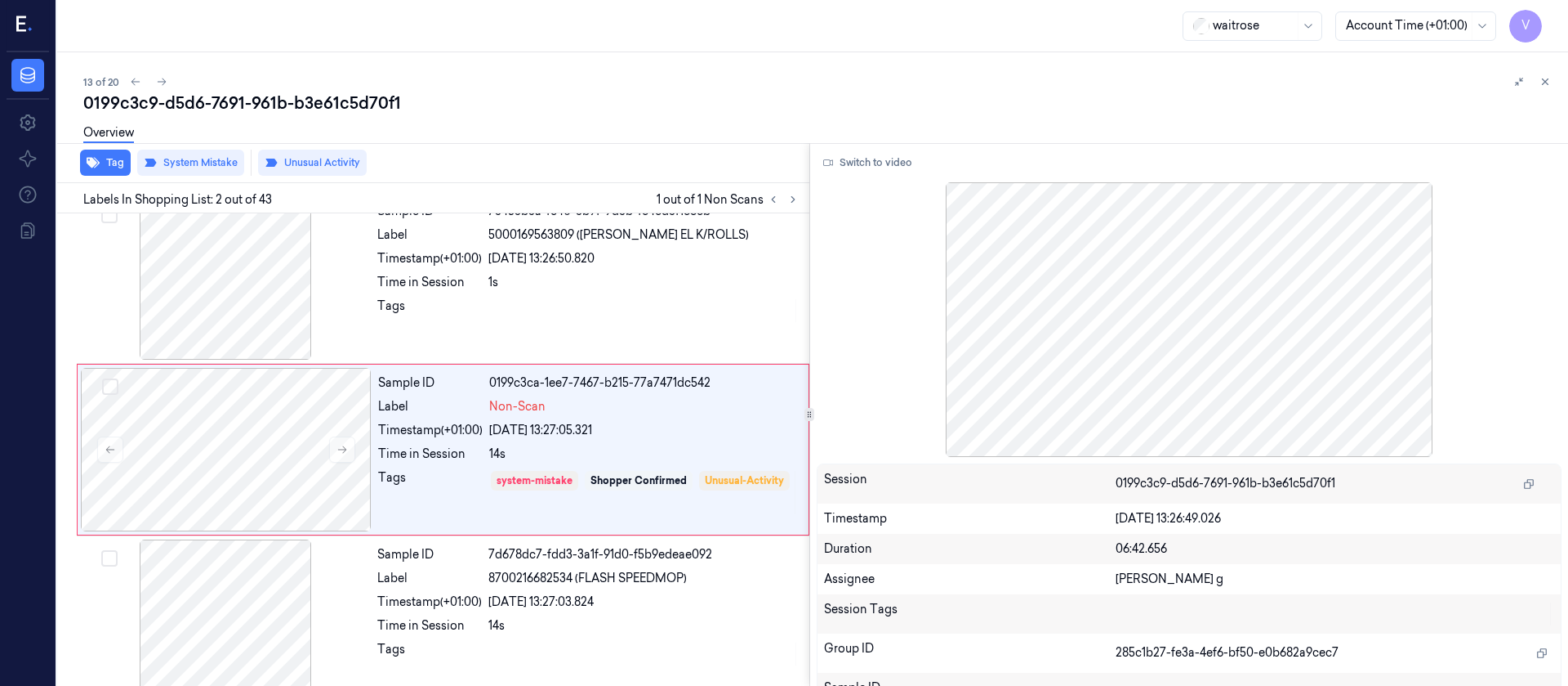
click at [417, 128] on div "Overview" at bounding box center [819, 134] width 1472 height 41
click at [161, 83] on icon at bounding box center [162, 82] width 12 height 12
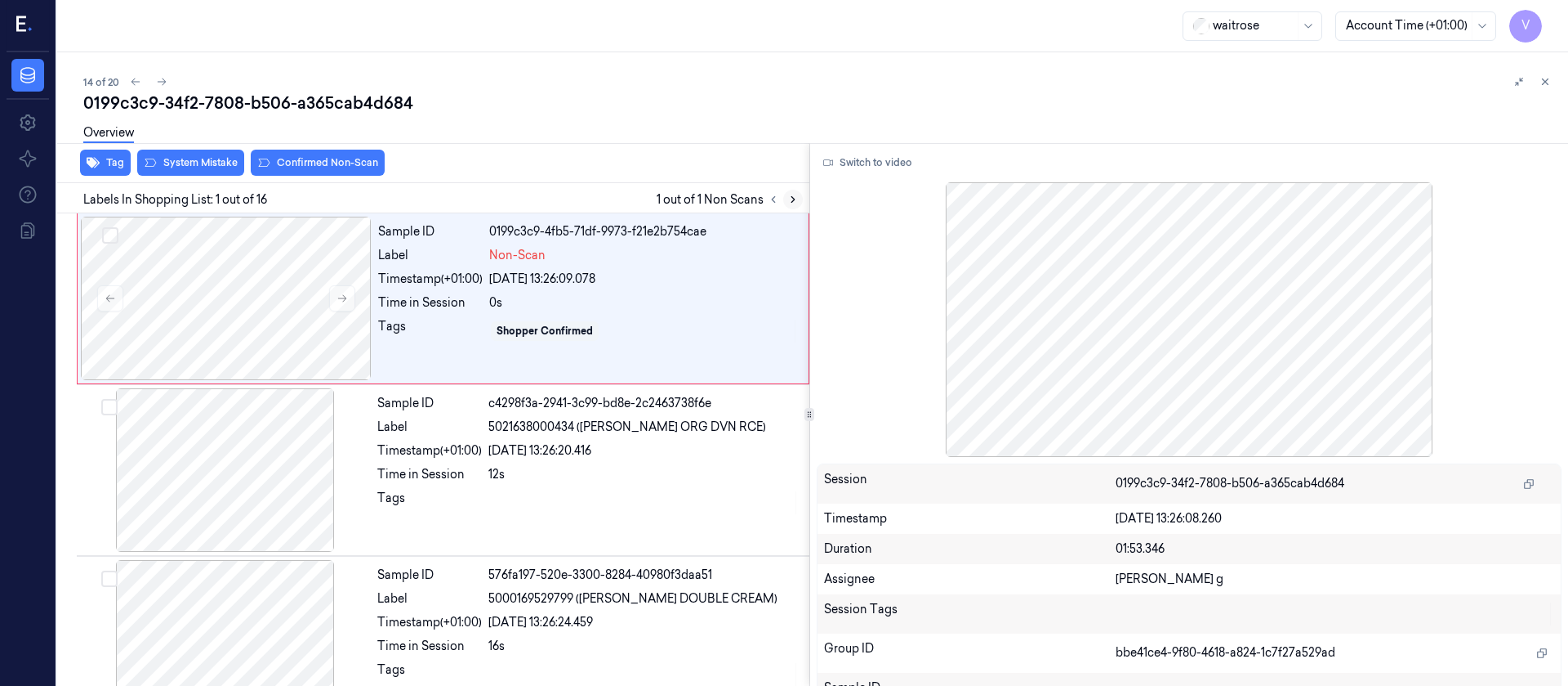
click at [794, 201] on icon at bounding box center [793, 200] width 12 height 12
click at [272, 308] on div at bounding box center [225, 298] width 291 height 163
click at [873, 168] on button "Switch to video" at bounding box center [868, 162] width 102 height 26
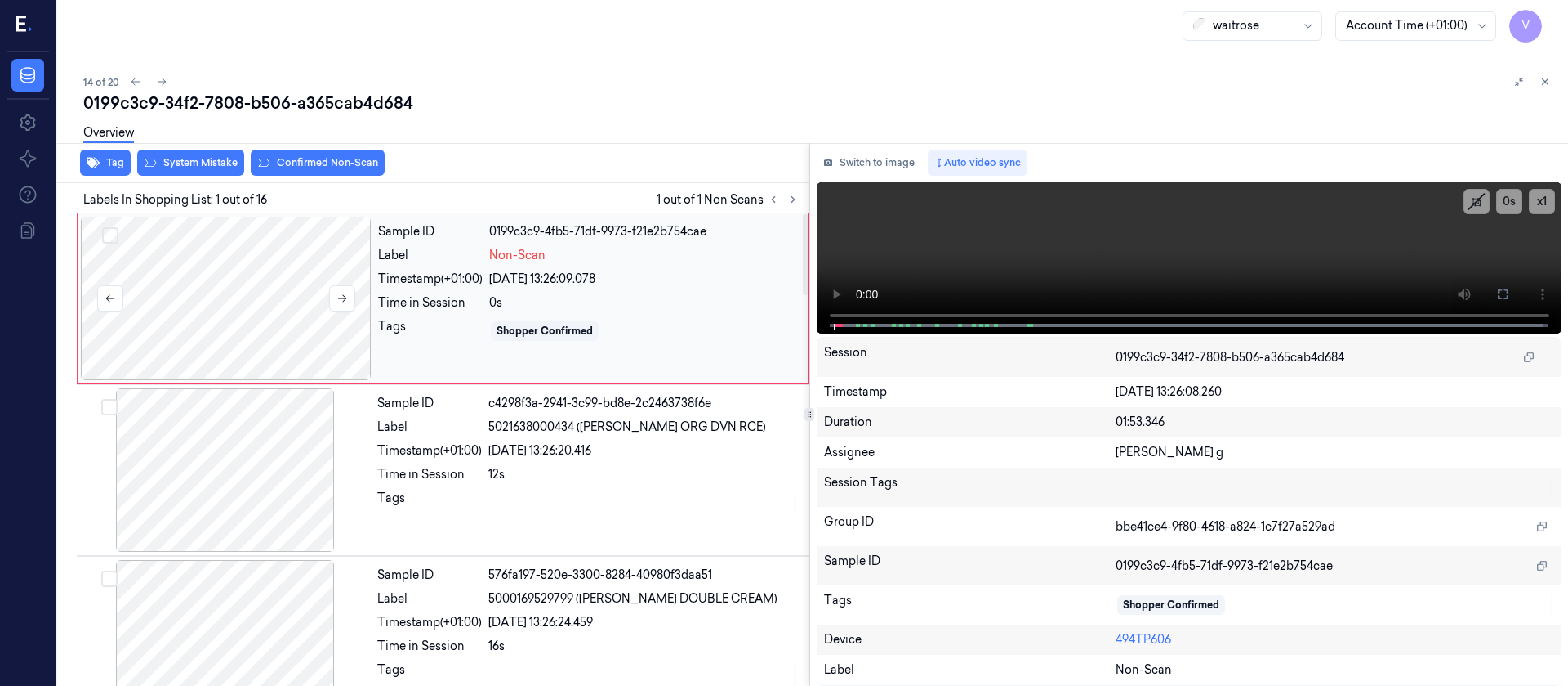
click at [131, 286] on div at bounding box center [225, 298] width 291 height 163
click at [272, 286] on div at bounding box center [225, 298] width 291 height 163
click at [873, 162] on button "Switch to image" at bounding box center [869, 162] width 105 height 26
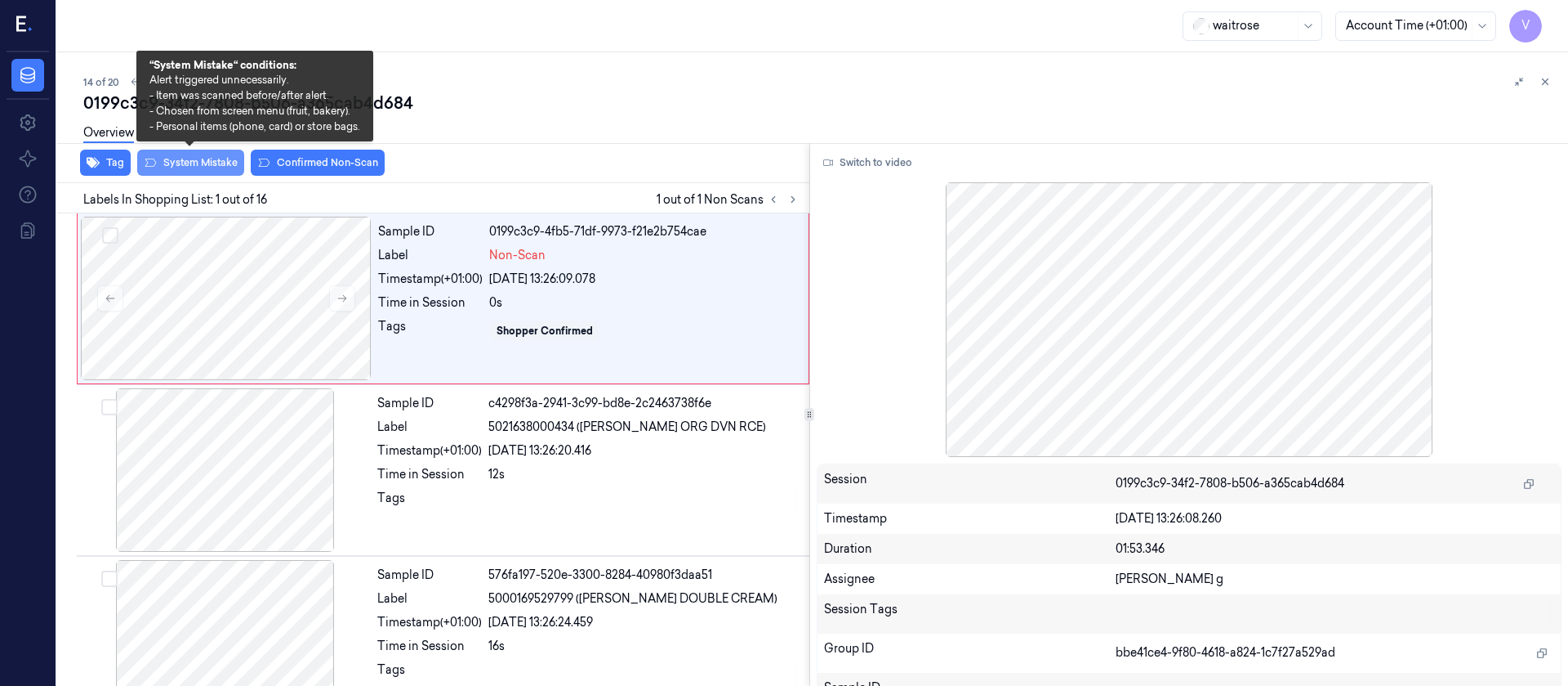
click at [201, 162] on button "System Mistake" at bounding box center [191, 162] width 107 height 26
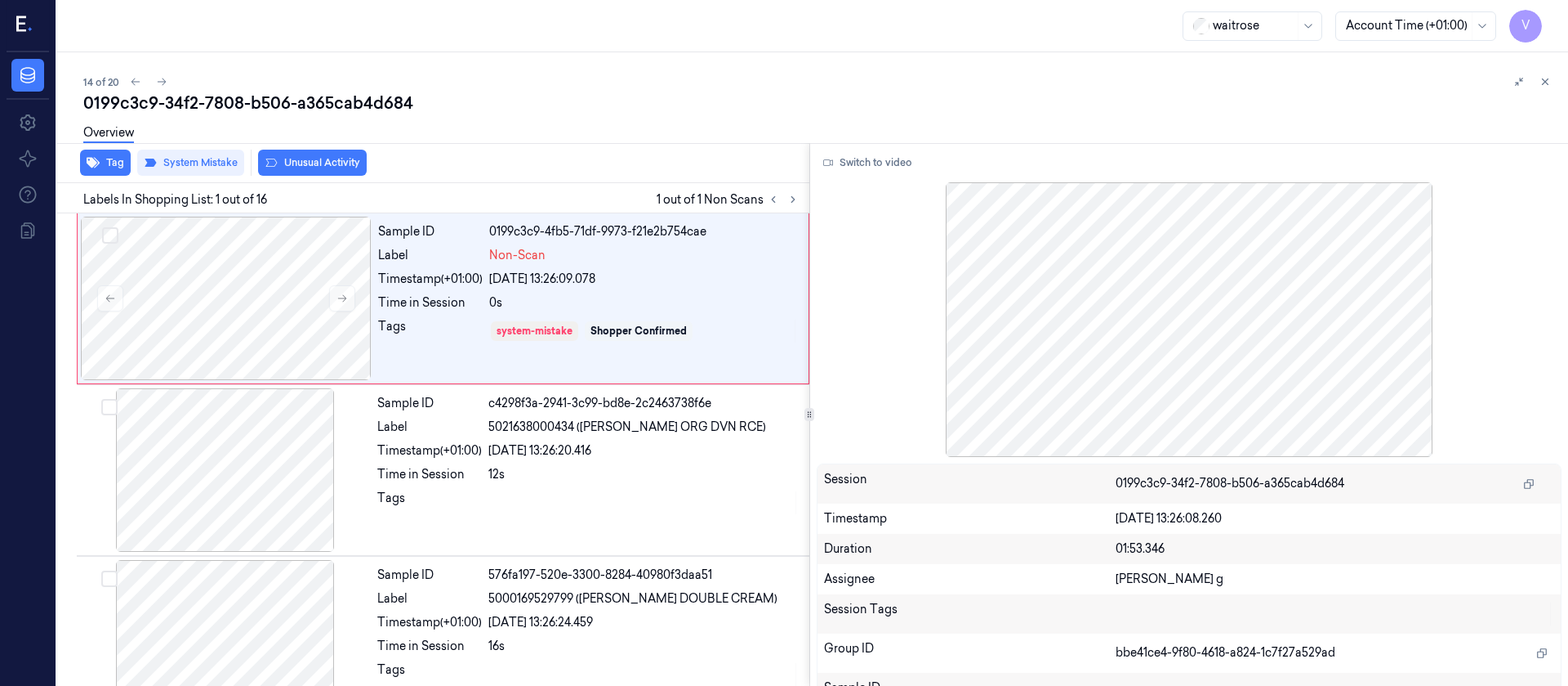
click at [653, 152] on div "Overview" at bounding box center [819, 134] width 1472 height 41
click at [521, 109] on div "0199c3c9-34f2-7808-b506-a365cab4d684" at bounding box center [819, 103] width 1472 height 23
click at [796, 196] on icon at bounding box center [793, 200] width 12 height 12
click at [790, 197] on icon at bounding box center [793, 200] width 12 height 12
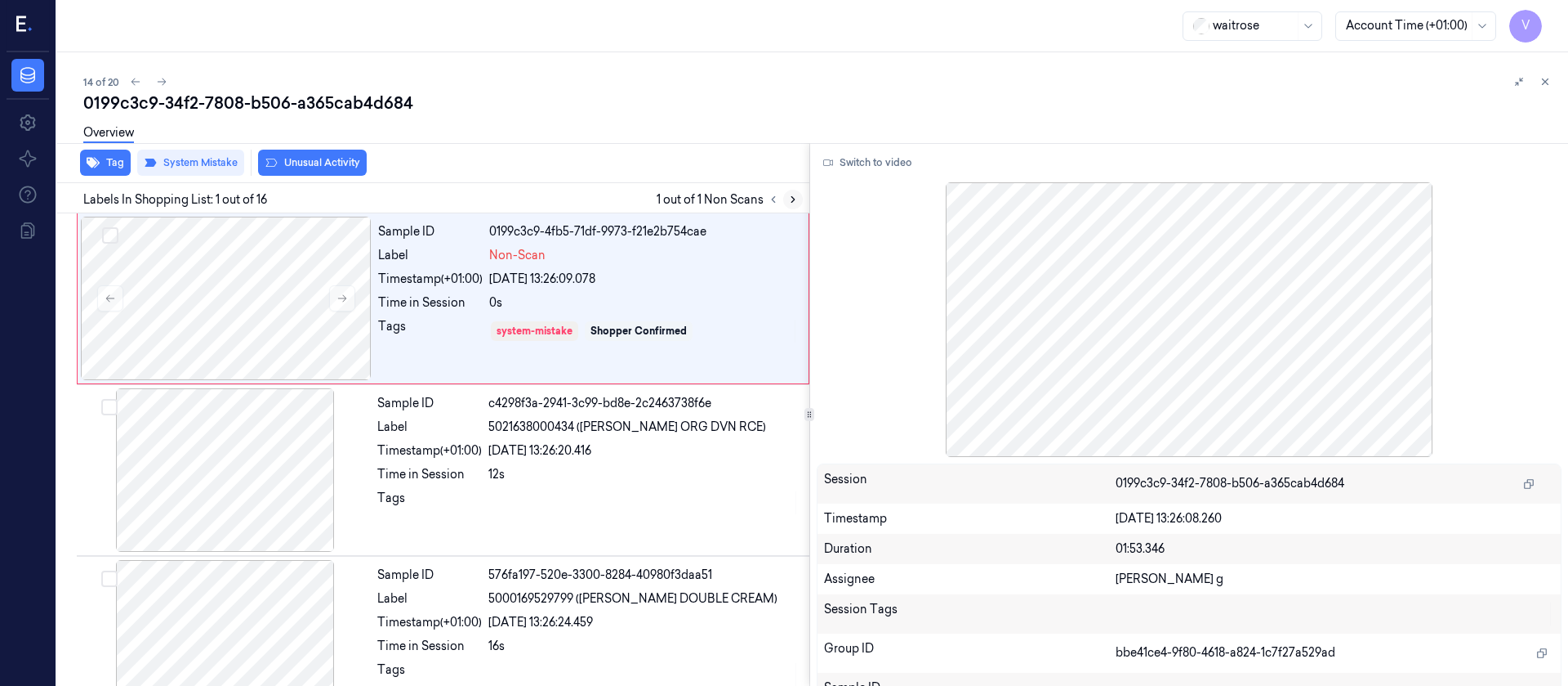
click at [790, 197] on icon at bounding box center [793, 200] width 12 height 12
click at [257, 300] on div at bounding box center [225, 298] width 291 height 163
click at [342, 298] on icon at bounding box center [342, 298] width 12 height 12
click at [115, 167] on button "Tag" at bounding box center [105, 162] width 51 height 26
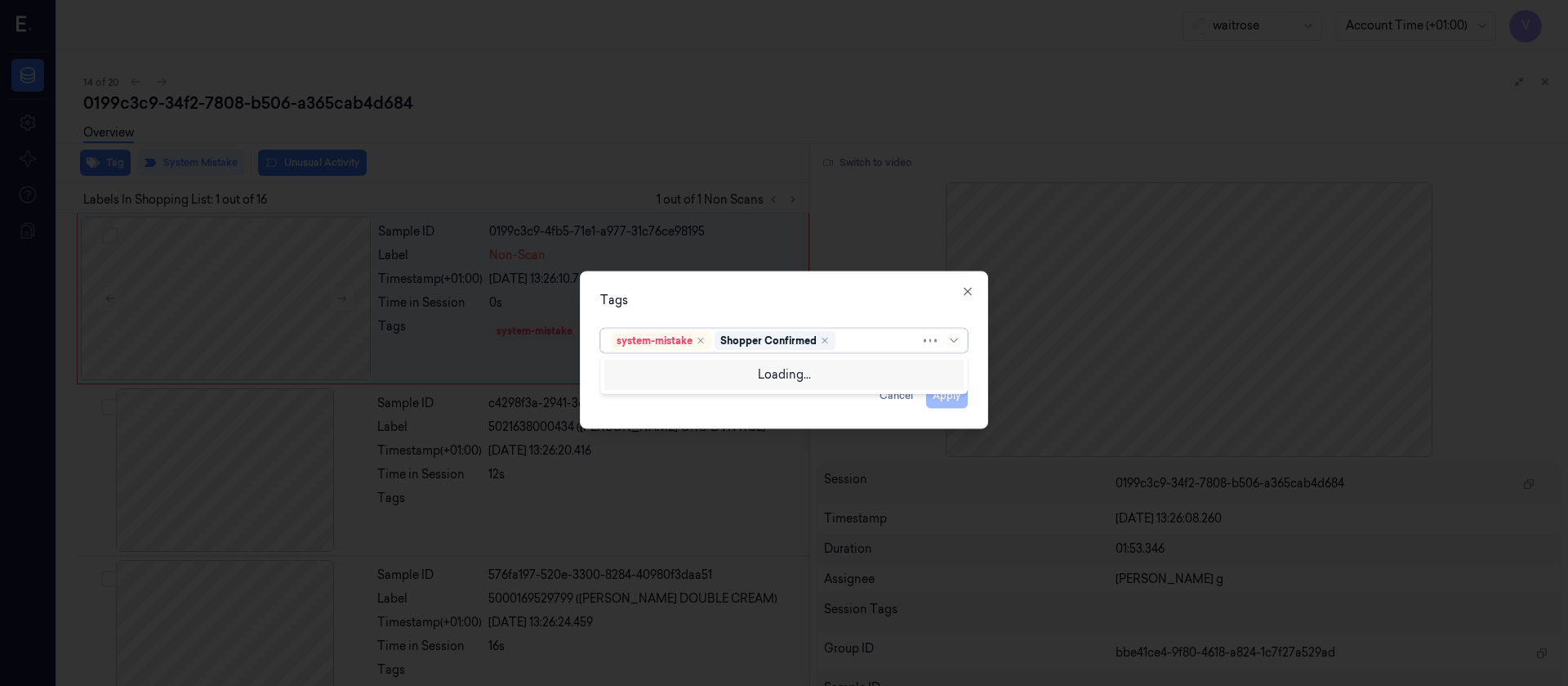
click at [844, 336] on div at bounding box center [879, 341] width 82 height 17
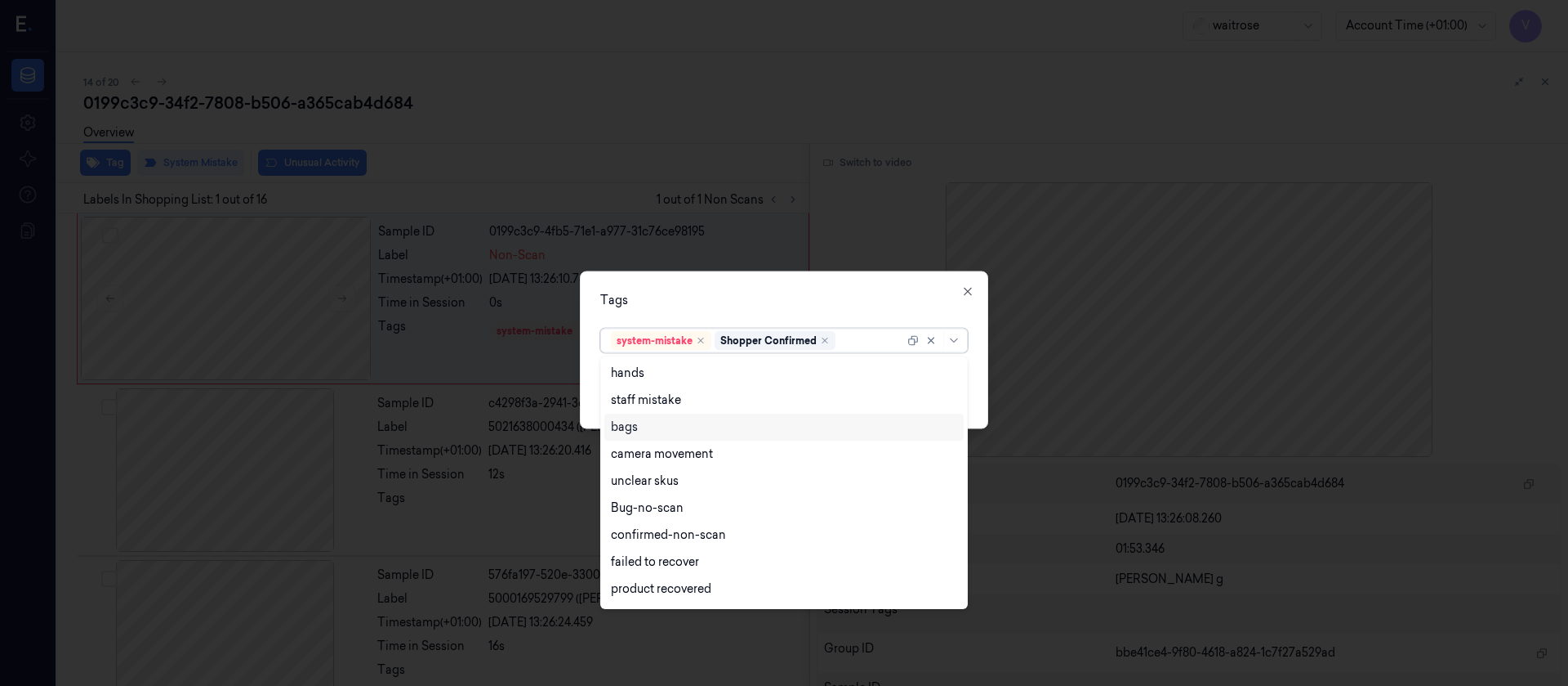
click at [643, 435] on div "bags" at bounding box center [784, 427] width 346 height 17
click at [851, 313] on div "Tags option bags, selected. 17 results available. Use Up and Down to choose opt…" at bounding box center [784, 349] width 409 height 157
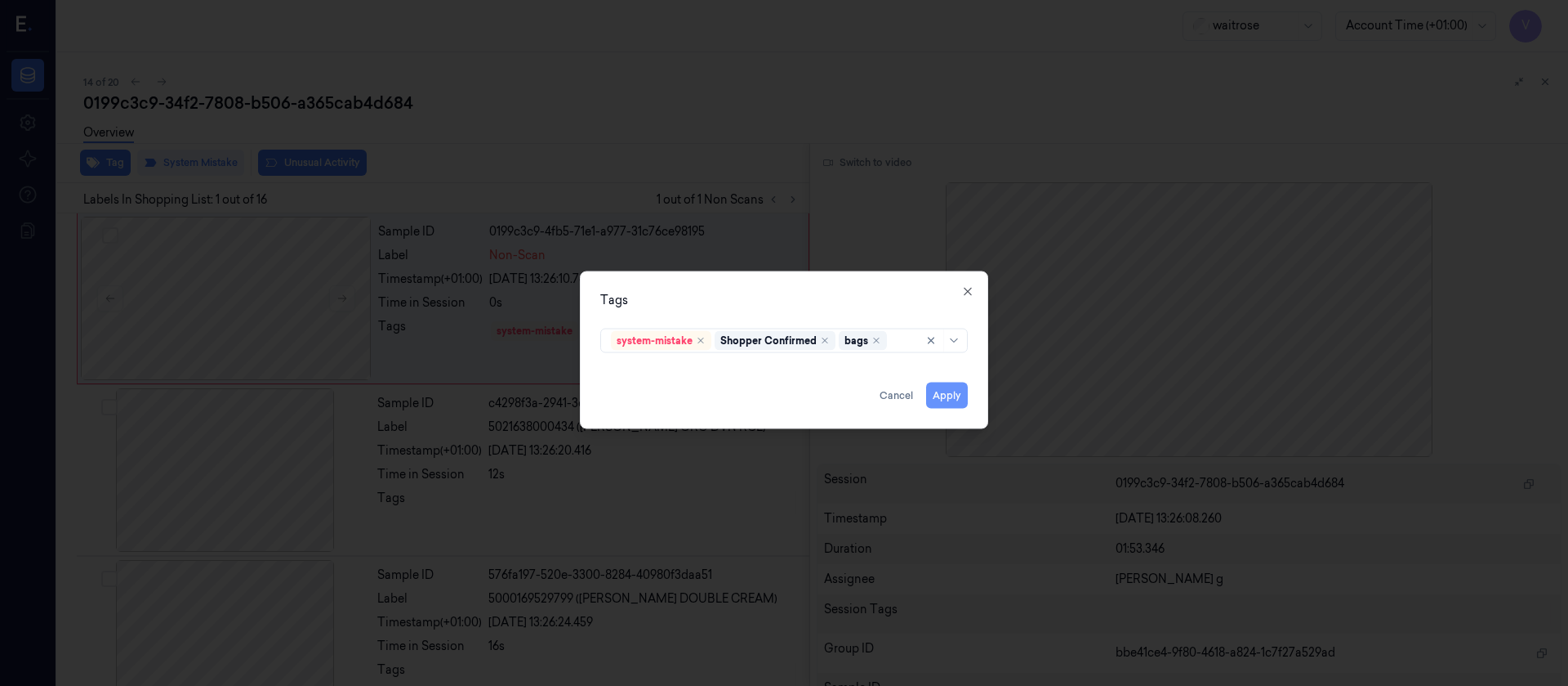
click at [947, 394] on button "Apply" at bounding box center [947, 394] width 41 height 26
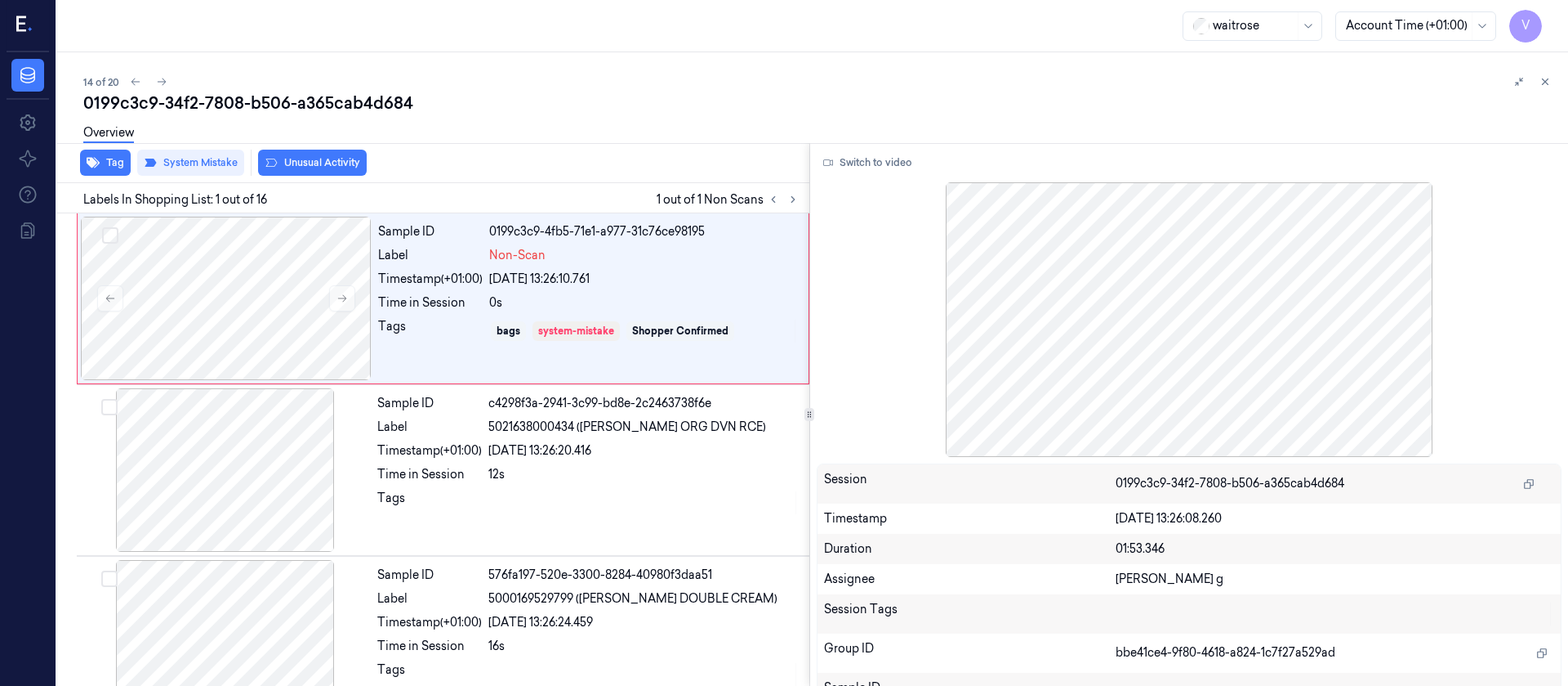
click at [519, 119] on div "Overview" at bounding box center [819, 134] width 1472 height 41
click at [795, 201] on icon at bounding box center [793, 200] width 12 height 12
click at [167, 83] on icon at bounding box center [162, 82] width 12 height 12
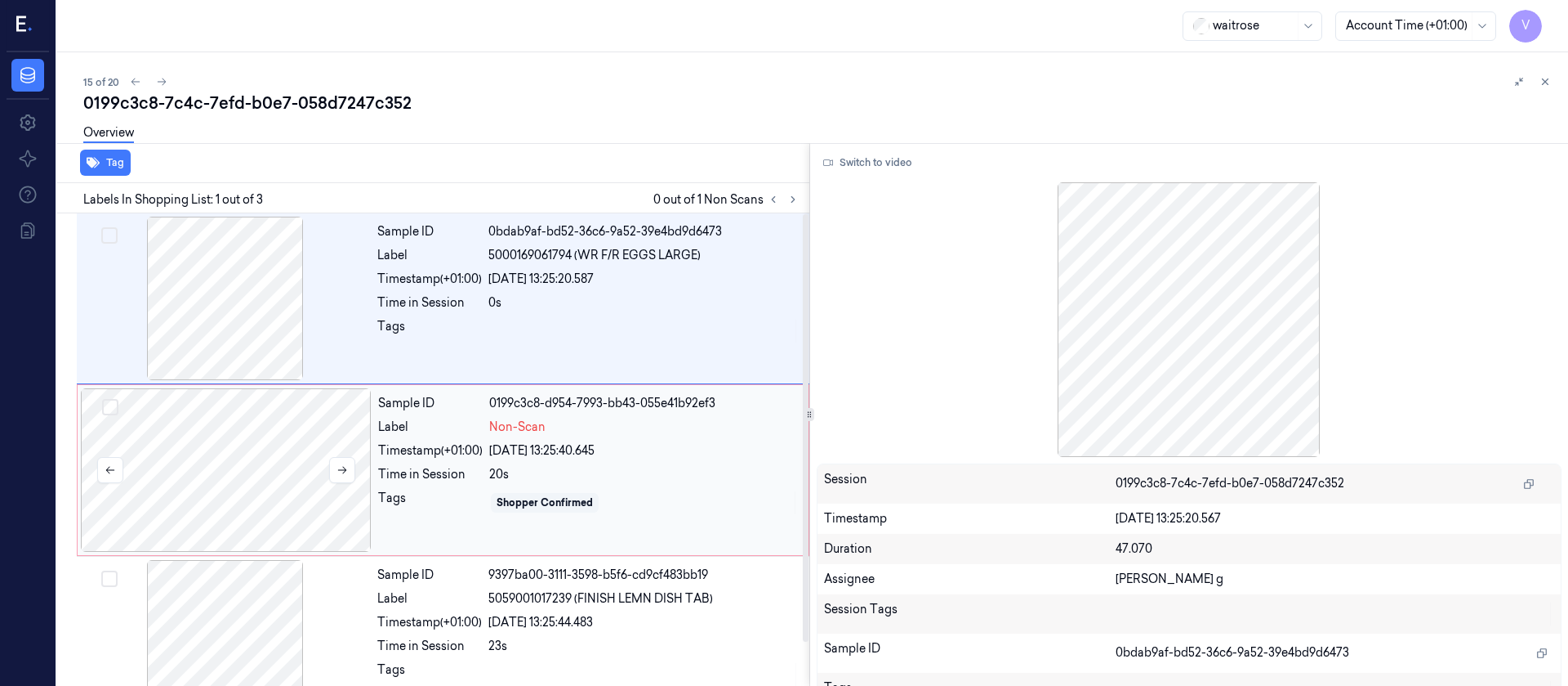
click at [270, 493] on div at bounding box center [225, 470] width 291 height 163
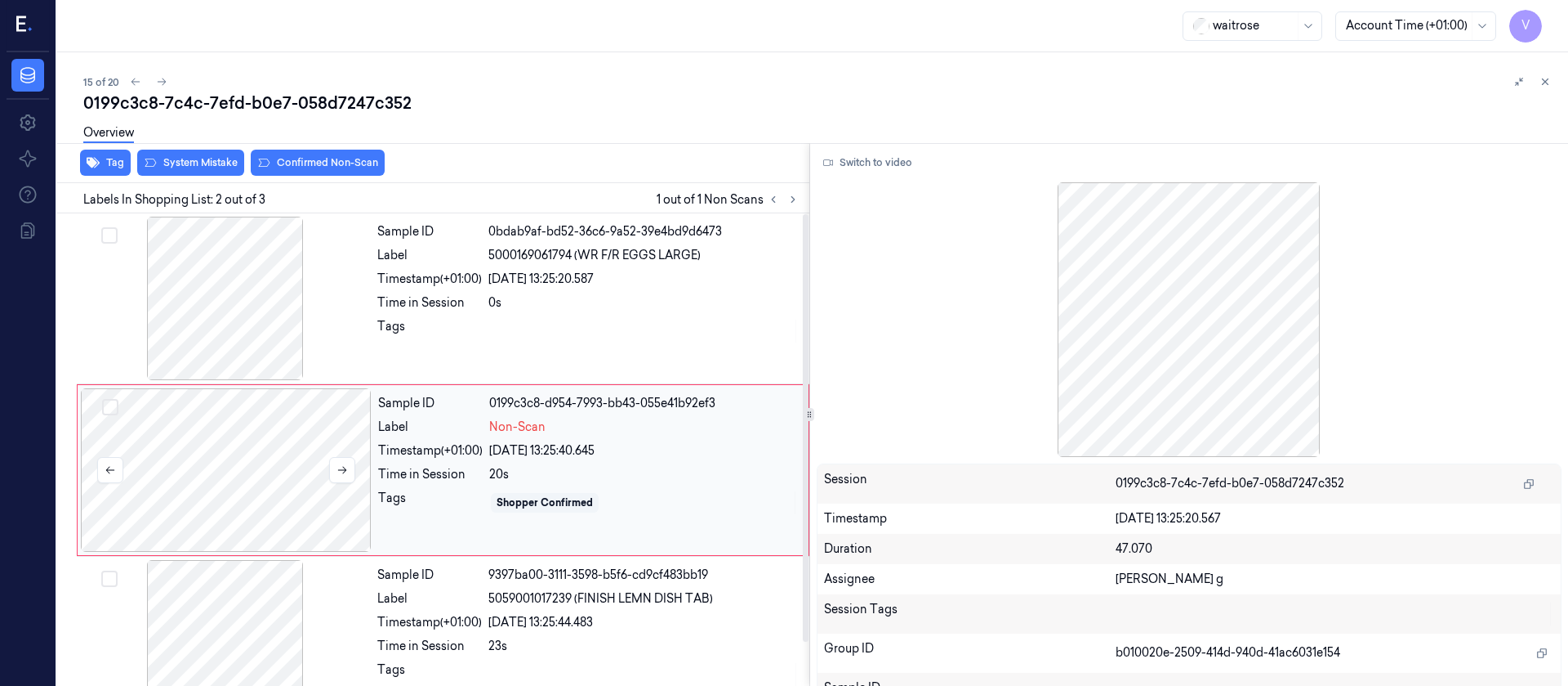
scroll to position [20, 0]
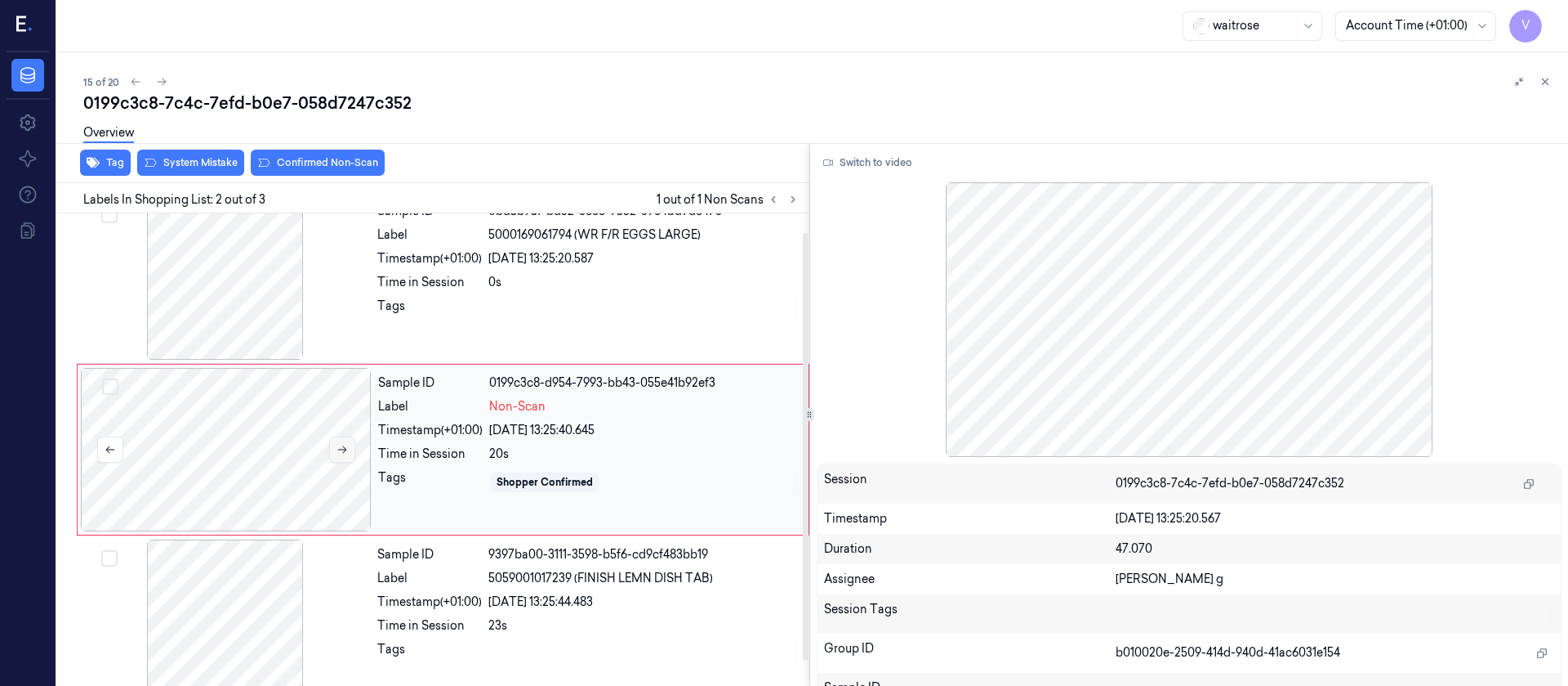
click at [347, 445] on icon at bounding box center [342, 449] width 12 height 12
click at [232, 285] on div at bounding box center [224, 277] width 291 height 163
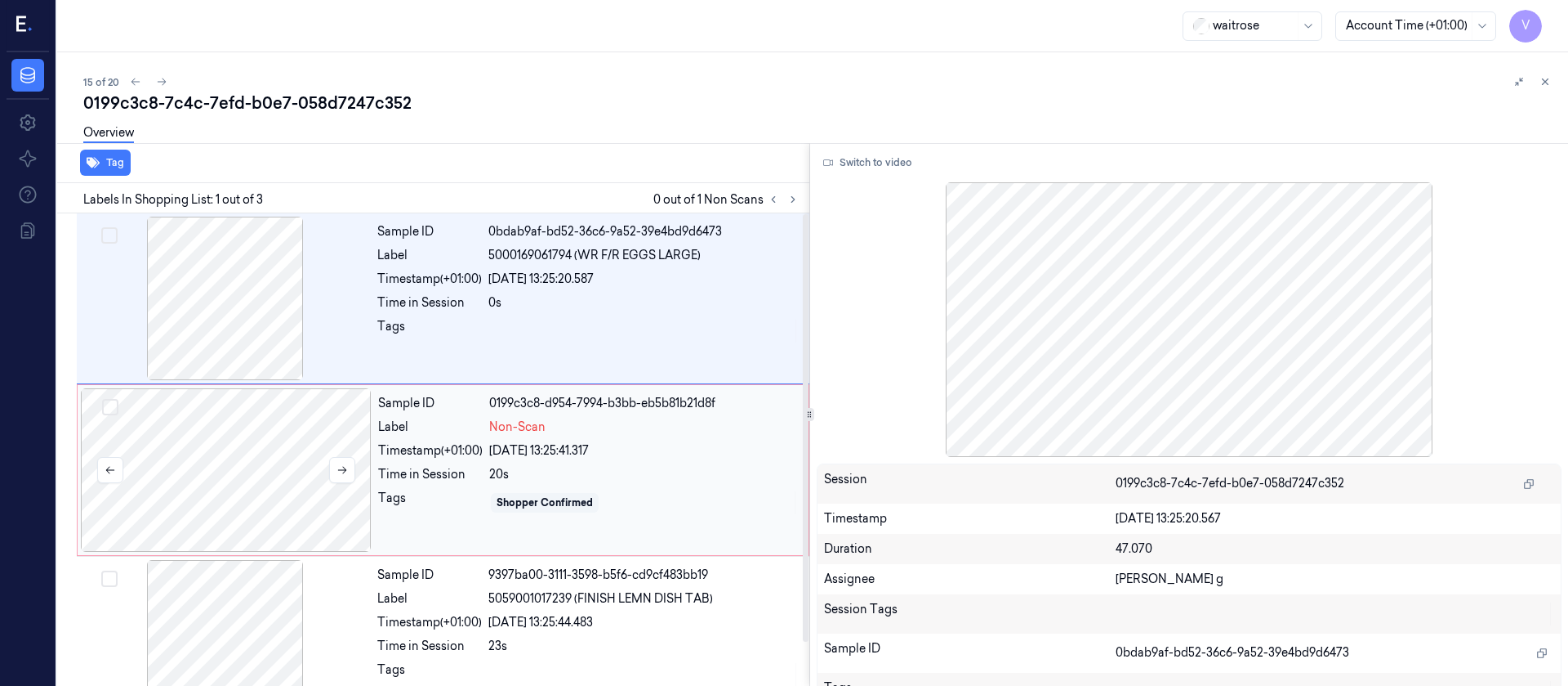
click at [240, 471] on div at bounding box center [225, 470] width 291 height 163
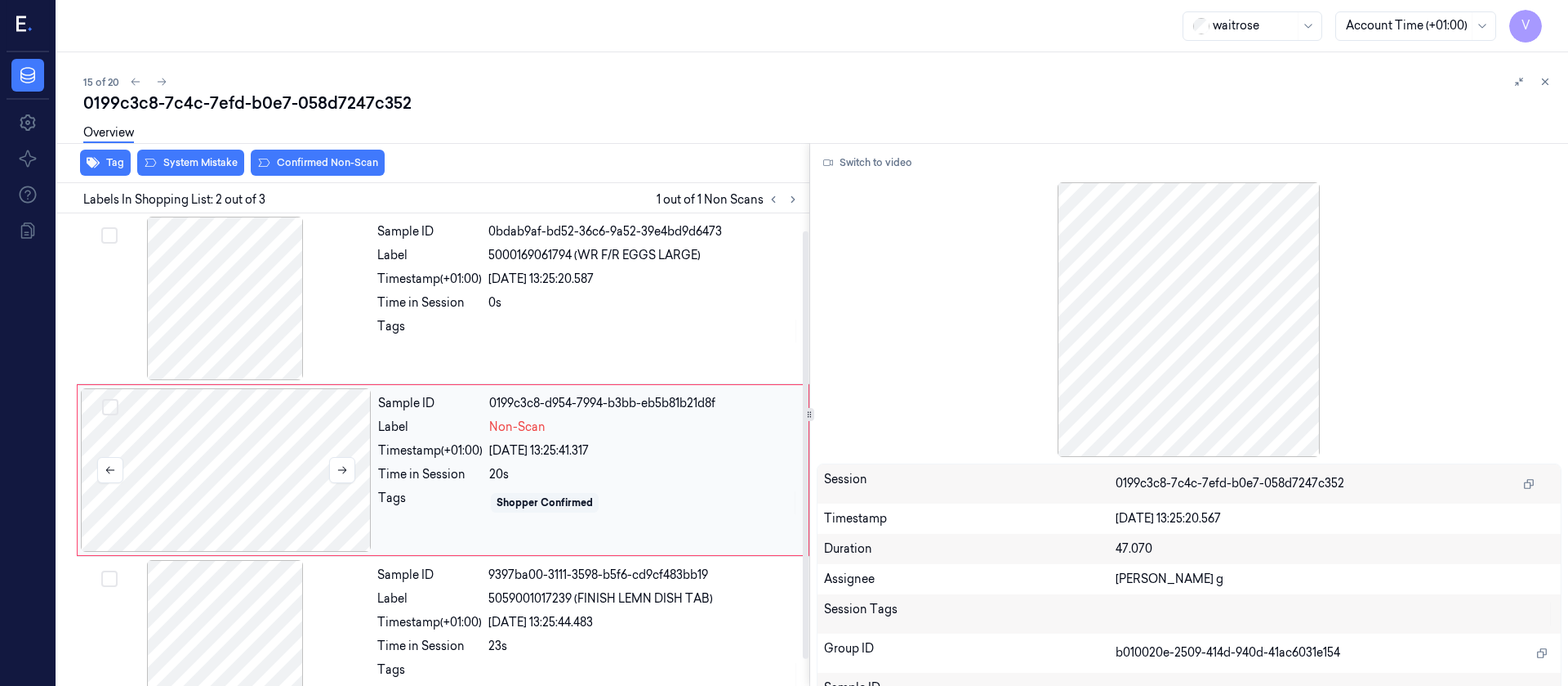
scroll to position [20, 0]
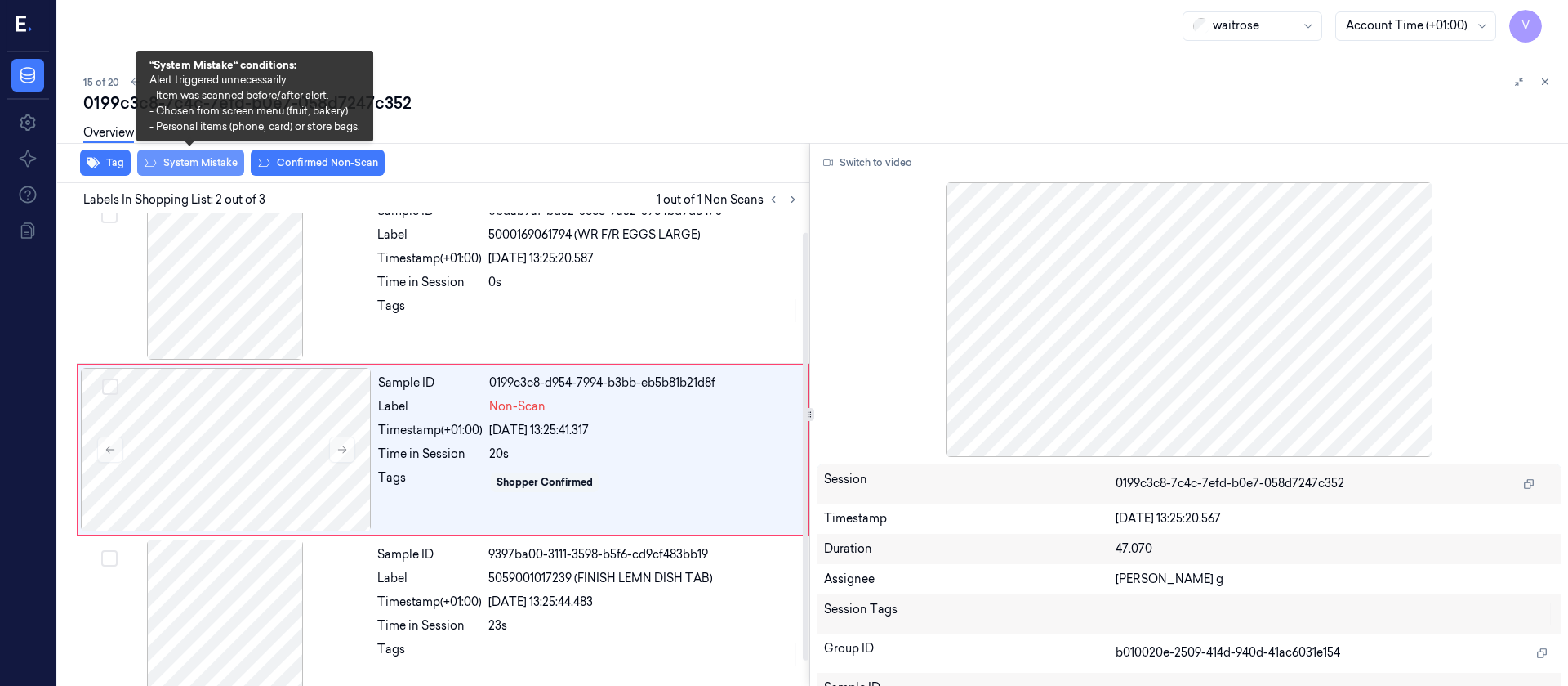
click at [196, 166] on button "System Mistake" at bounding box center [191, 162] width 107 height 26
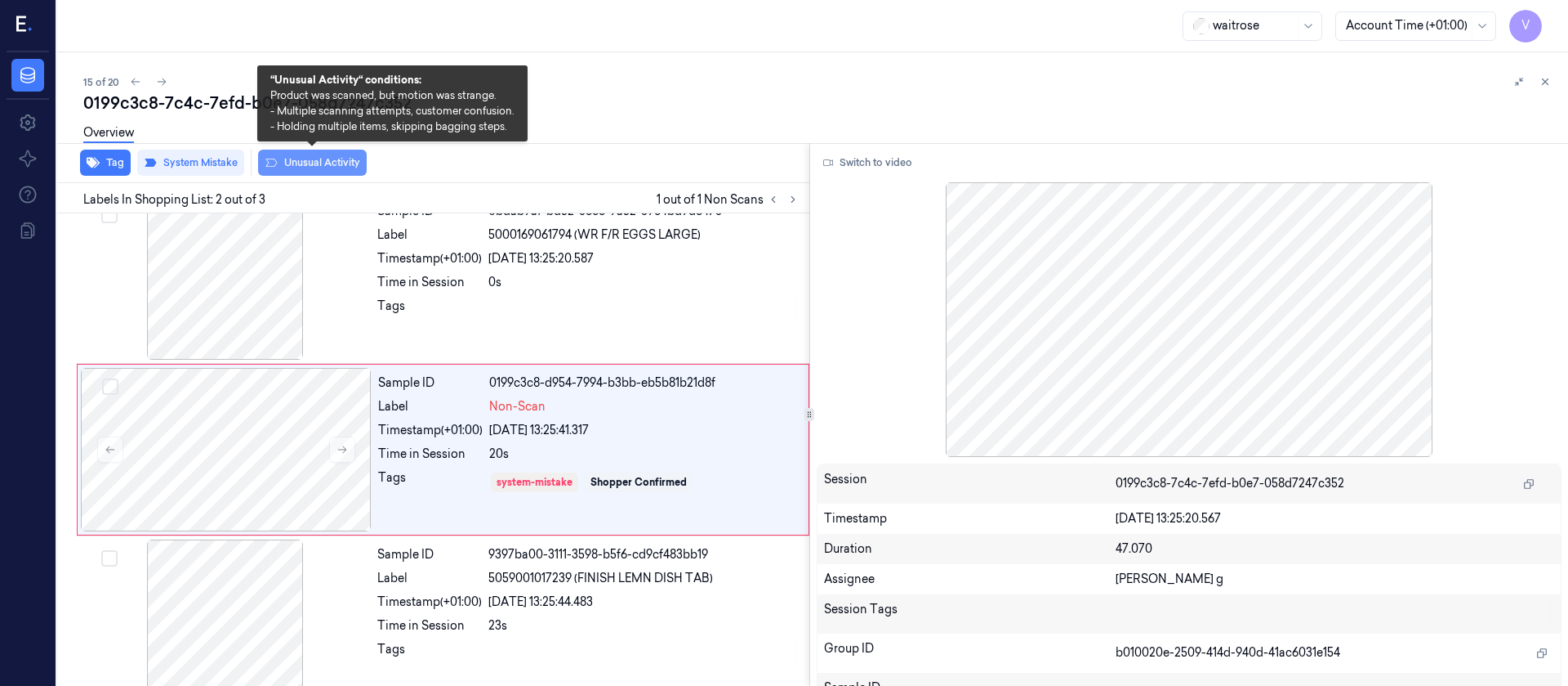
click at [311, 157] on button "Unusual Activity" at bounding box center [312, 162] width 108 height 26
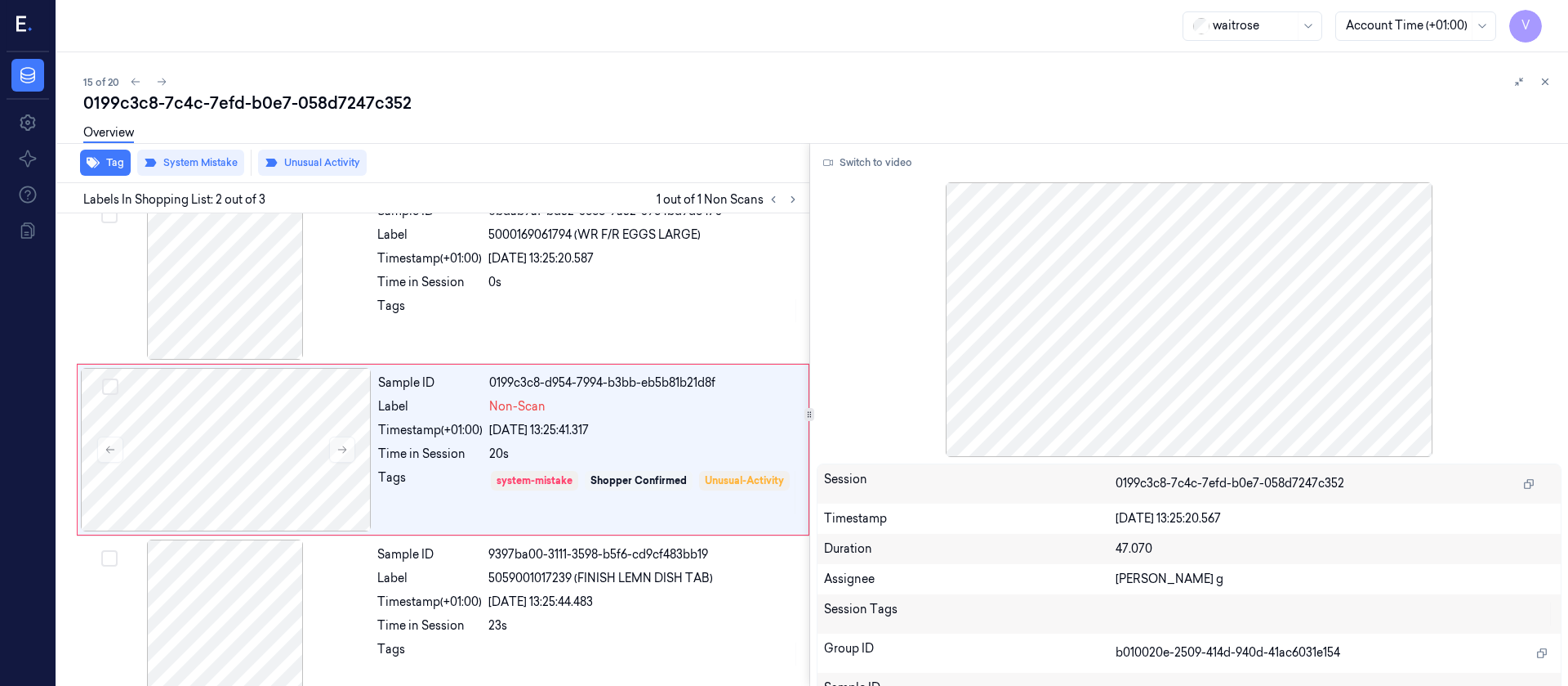
click at [495, 77] on div "15 of 20" at bounding box center [819, 82] width 1472 height 19
click at [166, 81] on icon at bounding box center [162, 82] width 12 height 12
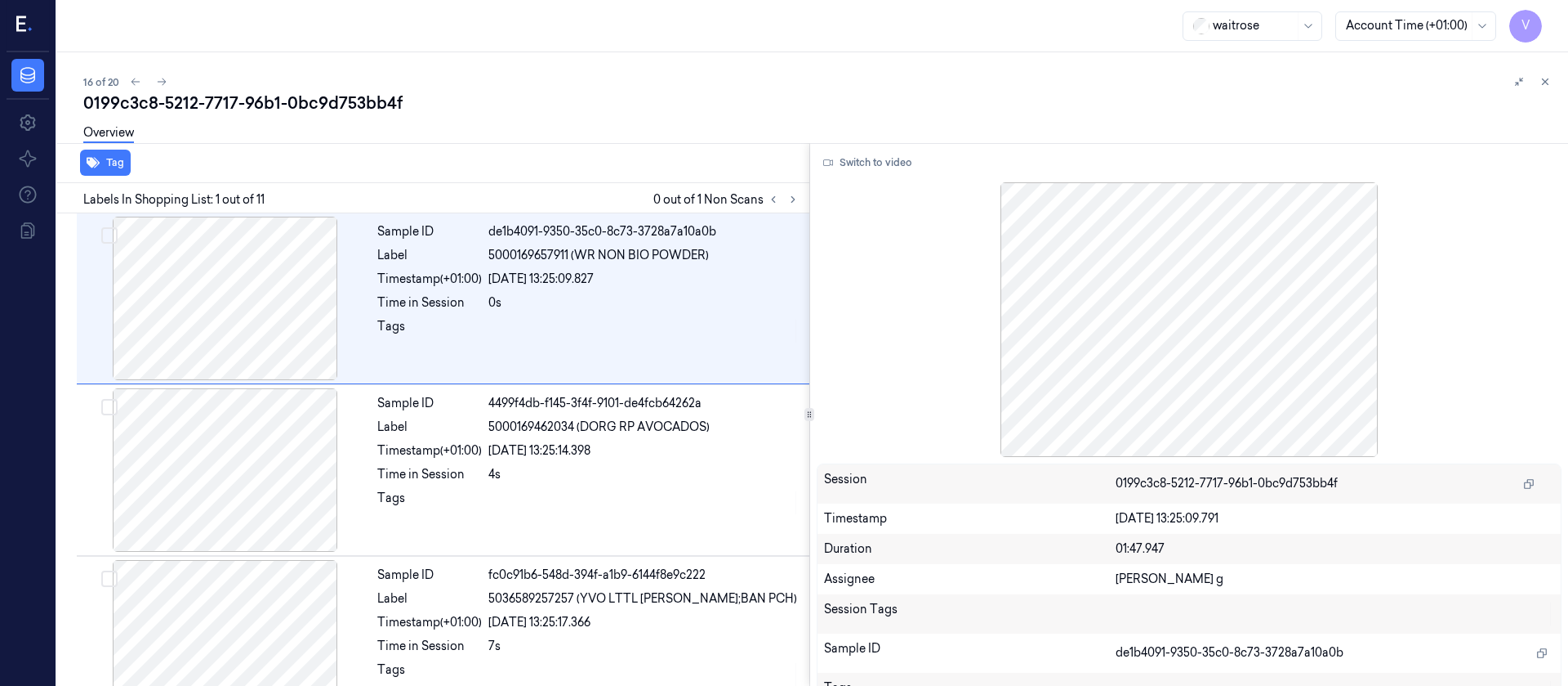
click at [604, 102] on div "0199c3c8-5212-7717-96b1-0bc9d753bb4f" at bounding box center [819, 103] width 1472 height 23
click at [791, 201] on icon at bounding box center [793, 200] width 12 height 12
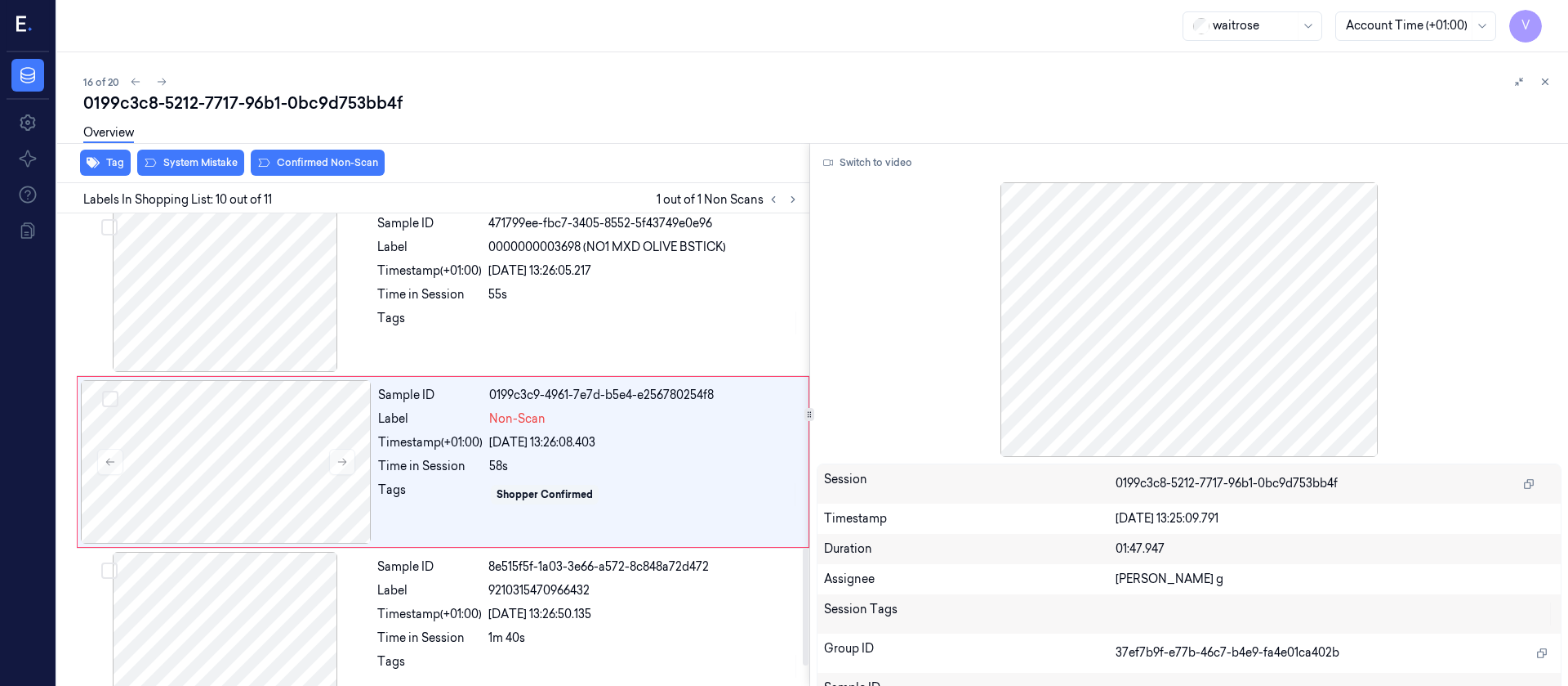
scroll to position [1393, 0]
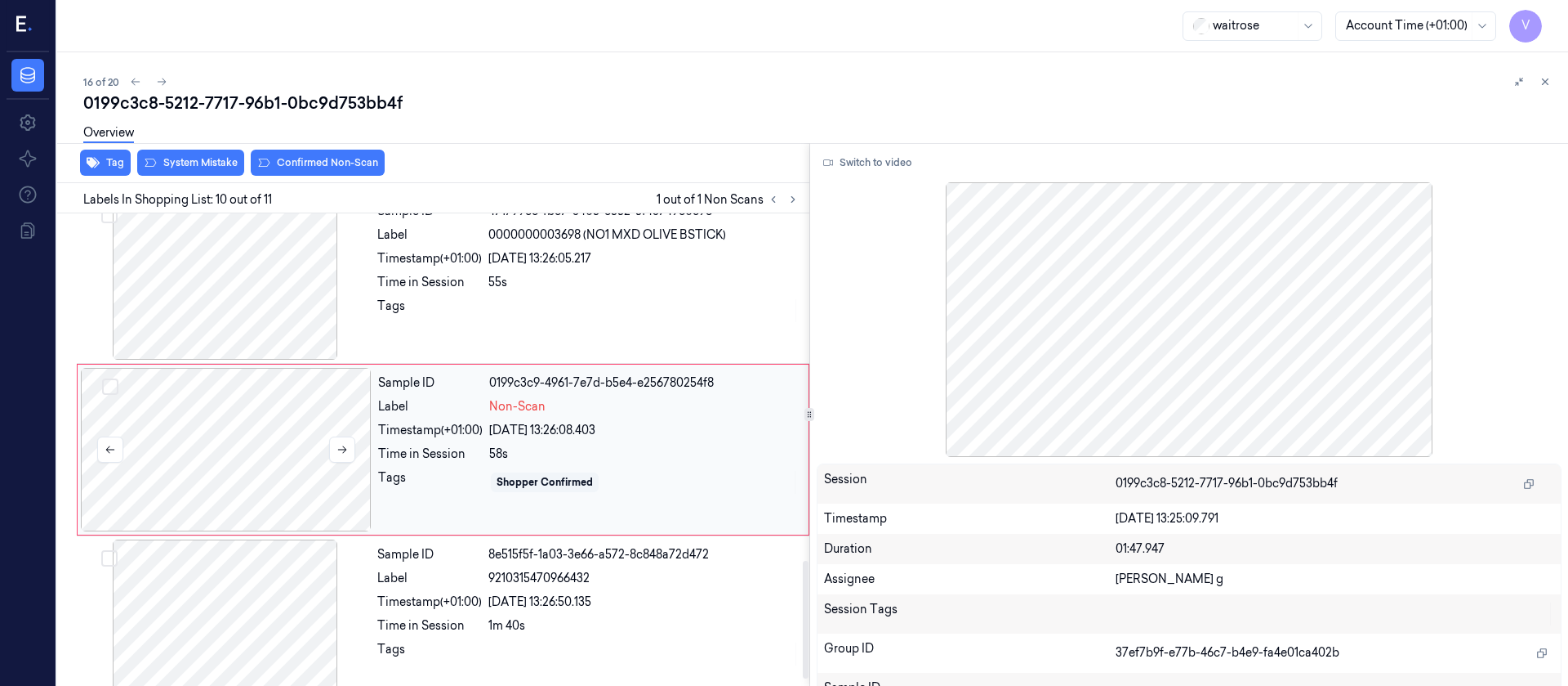
click at [219, 463] on div at bounding box center [225, 449] width 291 height 163
click at [339, 448] on icon at bounding box center [342, 449] width 12 height 12
click at [212, 284] on div at bounding box center [224, 277] width 291 height 163
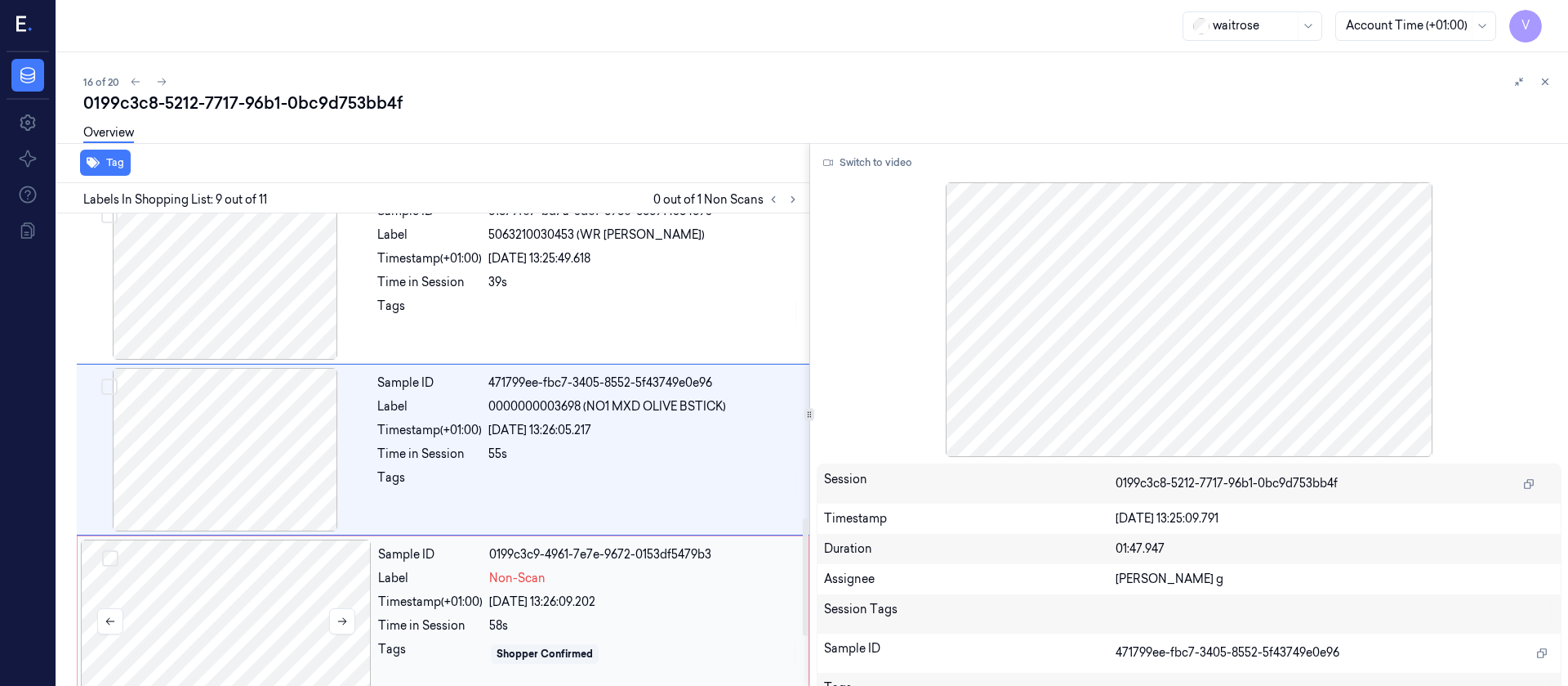
click at [201, 571] on div at bounding box center [225, 621] width 291 height 163
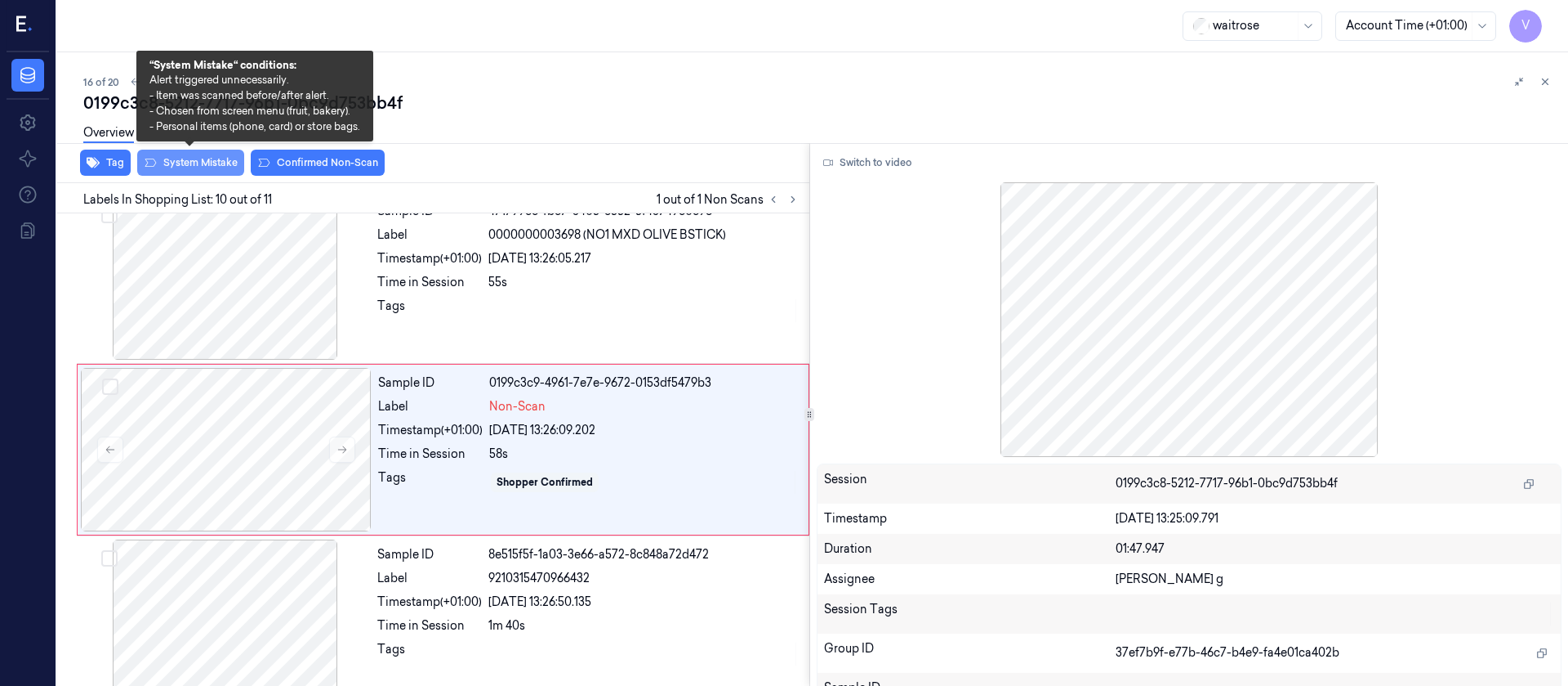
click at [182, 163] on button "System Mistake" at bounding box center [191, 162] width 107 height 26
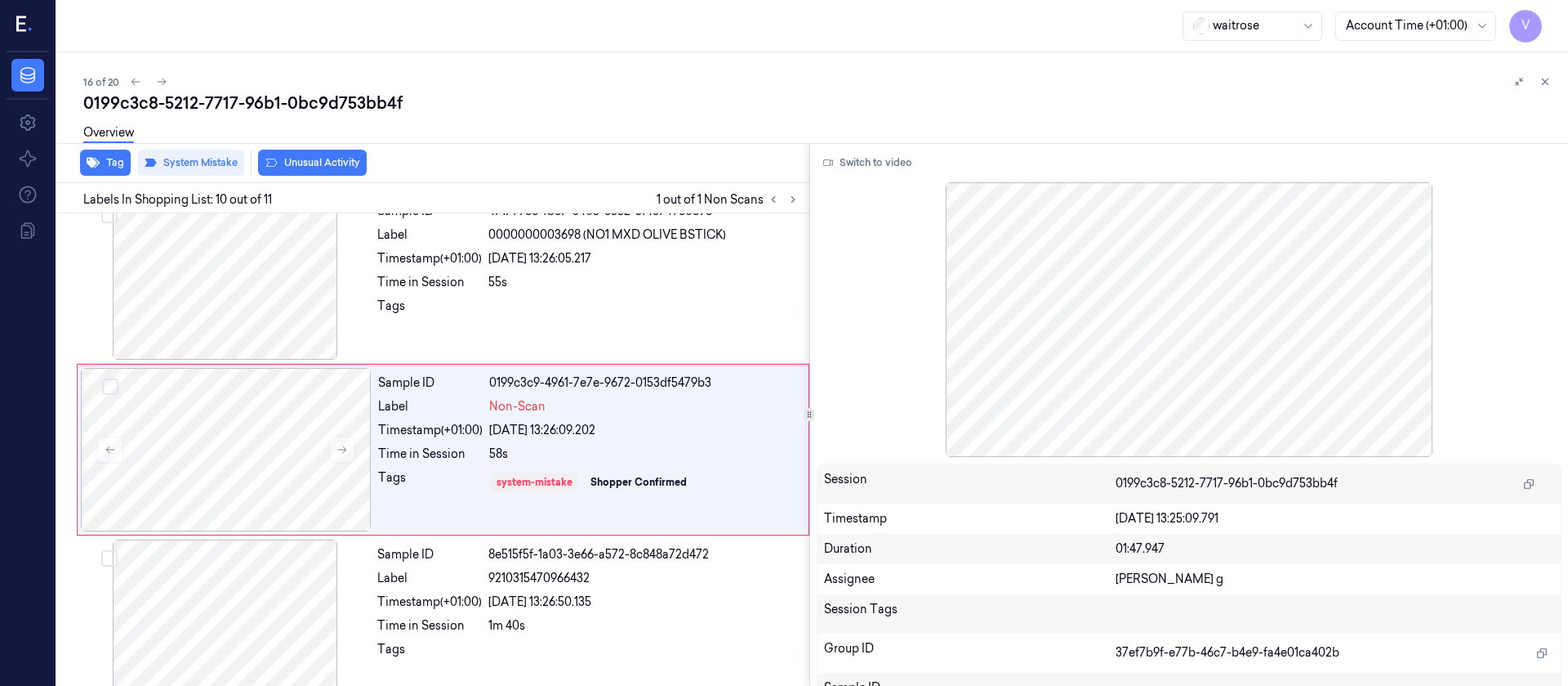
click at [350, 172] on button "Unusual Activity" at bounding box center [312, 162] width 108 height 26
click at [100, 163] on button "Tag" at bounding box center [105, 162] width 51 height 26
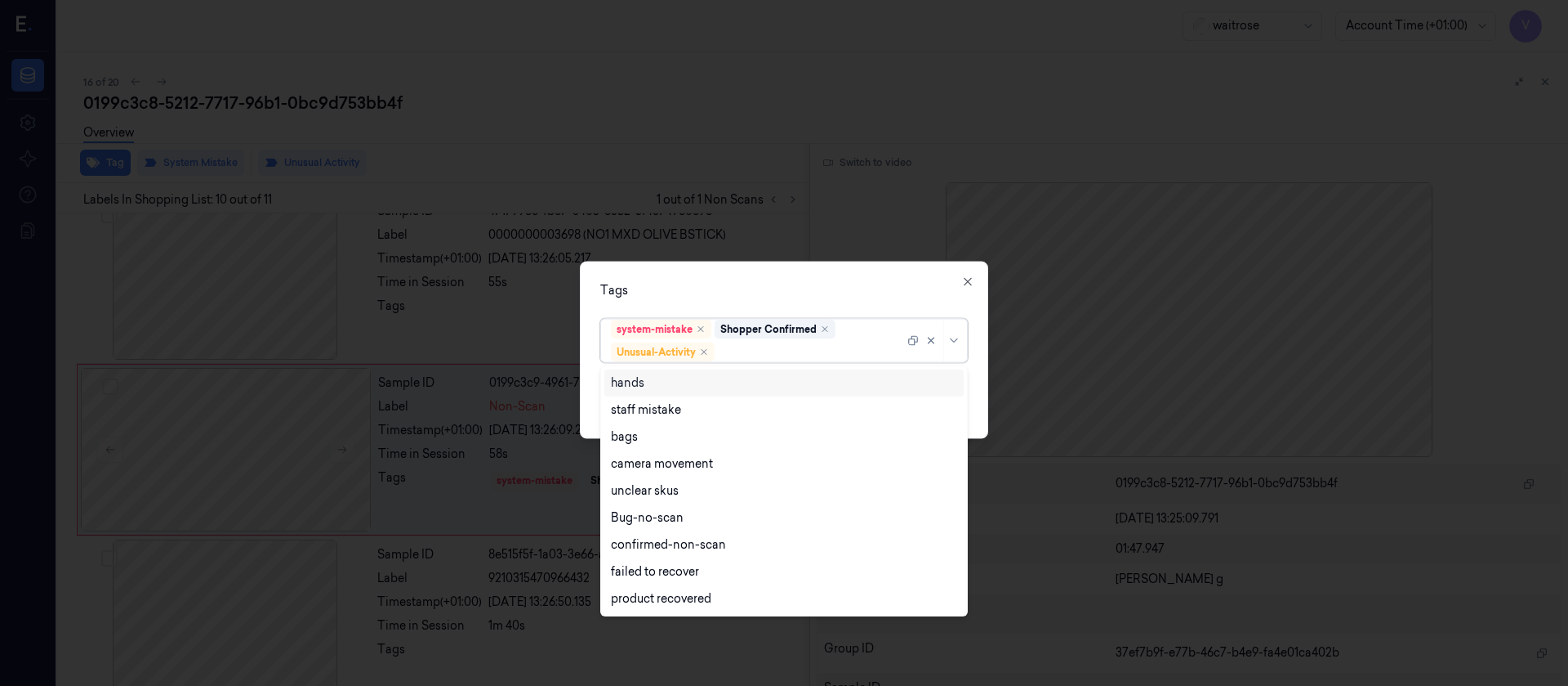
click at [749, 353] on div at bounding box center [811, 352] width 186 height 17
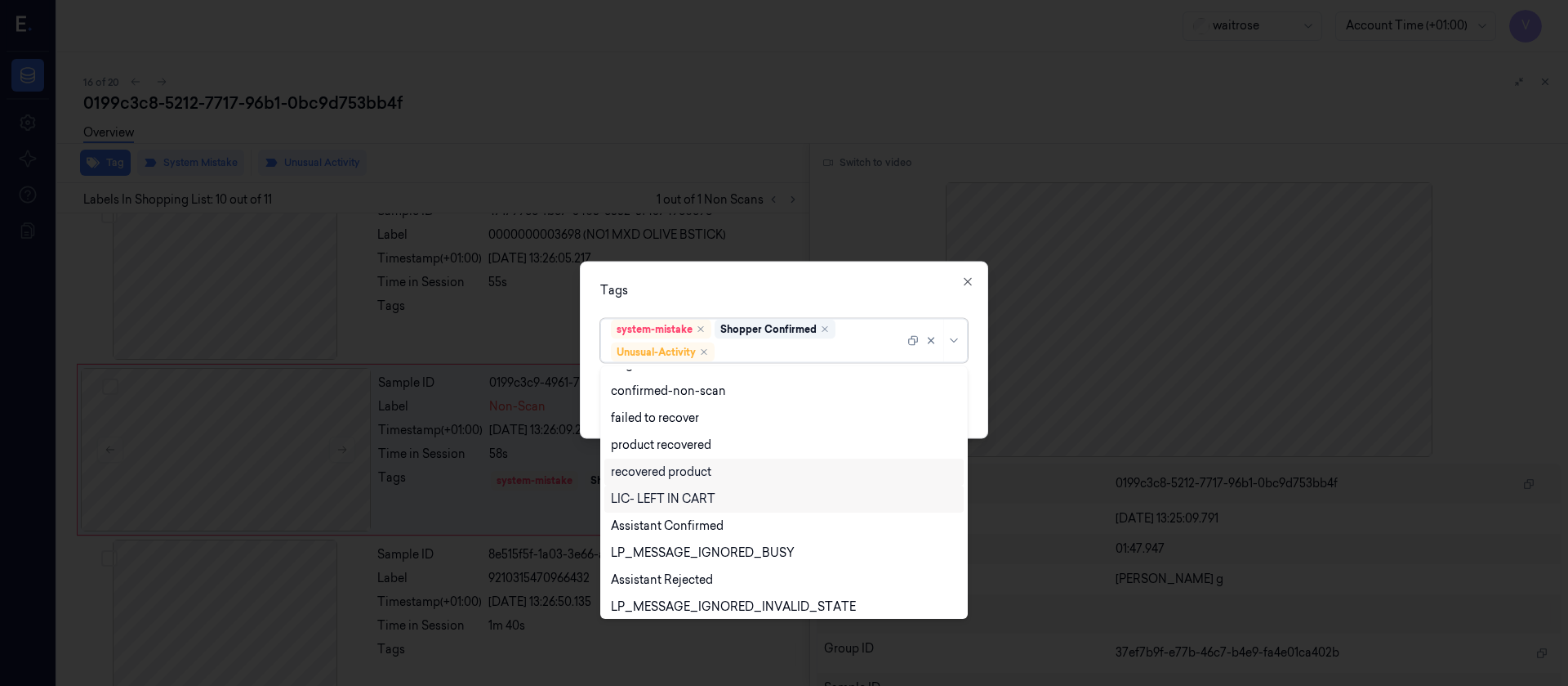
scroll to position [213, 0]
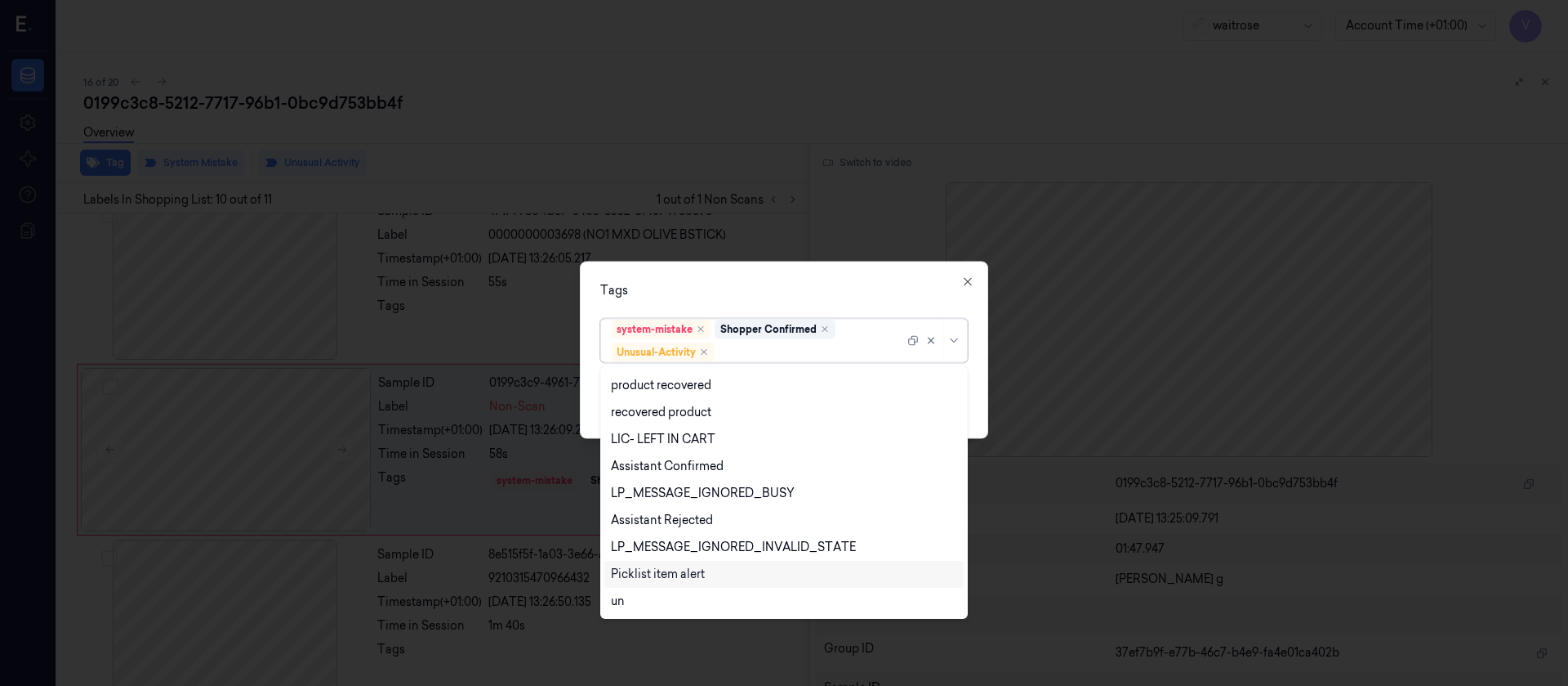
click at [646, 576] on div "Picklist item alert" at bounding box center [658, 574] width 94 height 17
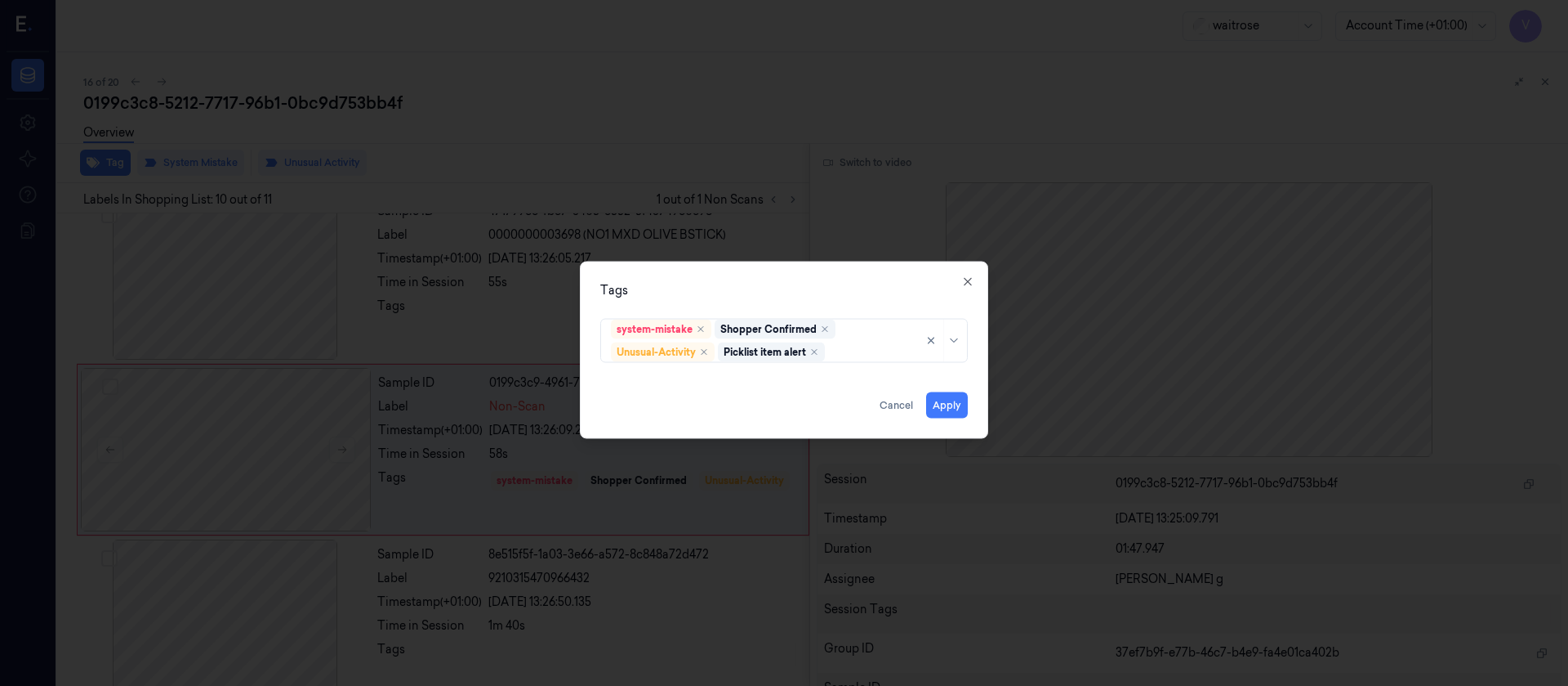
click at [800, 296] on div "Tags" at bounding box center [784, 290] width 367 height 17
click at [958, 407] on button "Apply" at bounding box center [947, 404] width 41 height 26
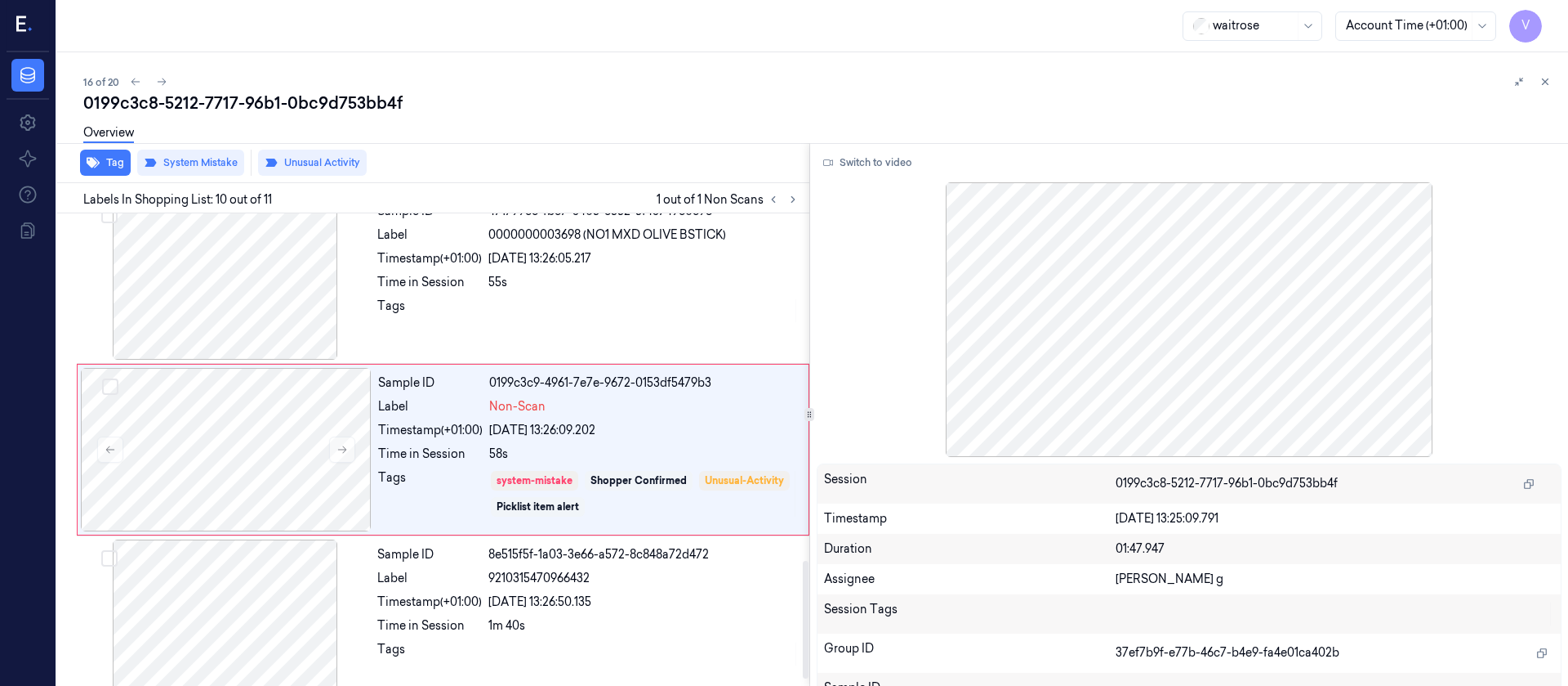
click at [605, 149] on div "Overview" at bounding box center [819, 134] width 1472 height 41
click at [795, 194] on icon at bounding box center [793, 200] width 12 height 12
click at [664, 102] on div "0199c3c8-5212-7717-96b1-0bc9d753bb4f" at bounding box center [819, 103] width 1472 height 23
click at [162, 79] on icon at bounding box center [161, 83] width 9 height 8
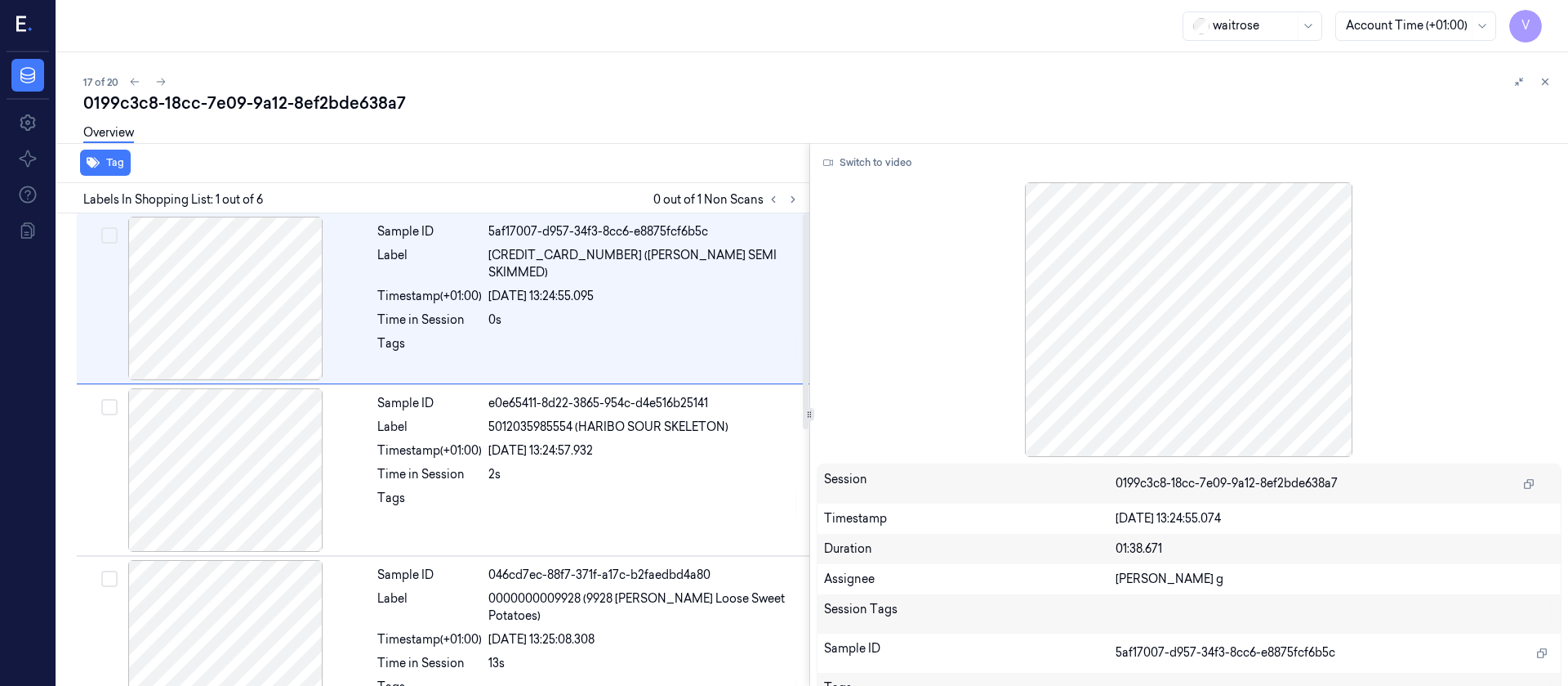
click at [482, 144] on div "Overview" at bounding box center [819, 134] width 1472 height 41
click at [668, 121] on div "Overview" at bounding box center [819, 134] width 1472 height 41
click at [789, 188] on div "Labels In Shopping List: 1 out of 6 0 out of 1 Non Scans" at bounding box center [430, 199] width 759 height 31
click at [790, 196] on icon at bounding box center [793, 200] width 12 height 12
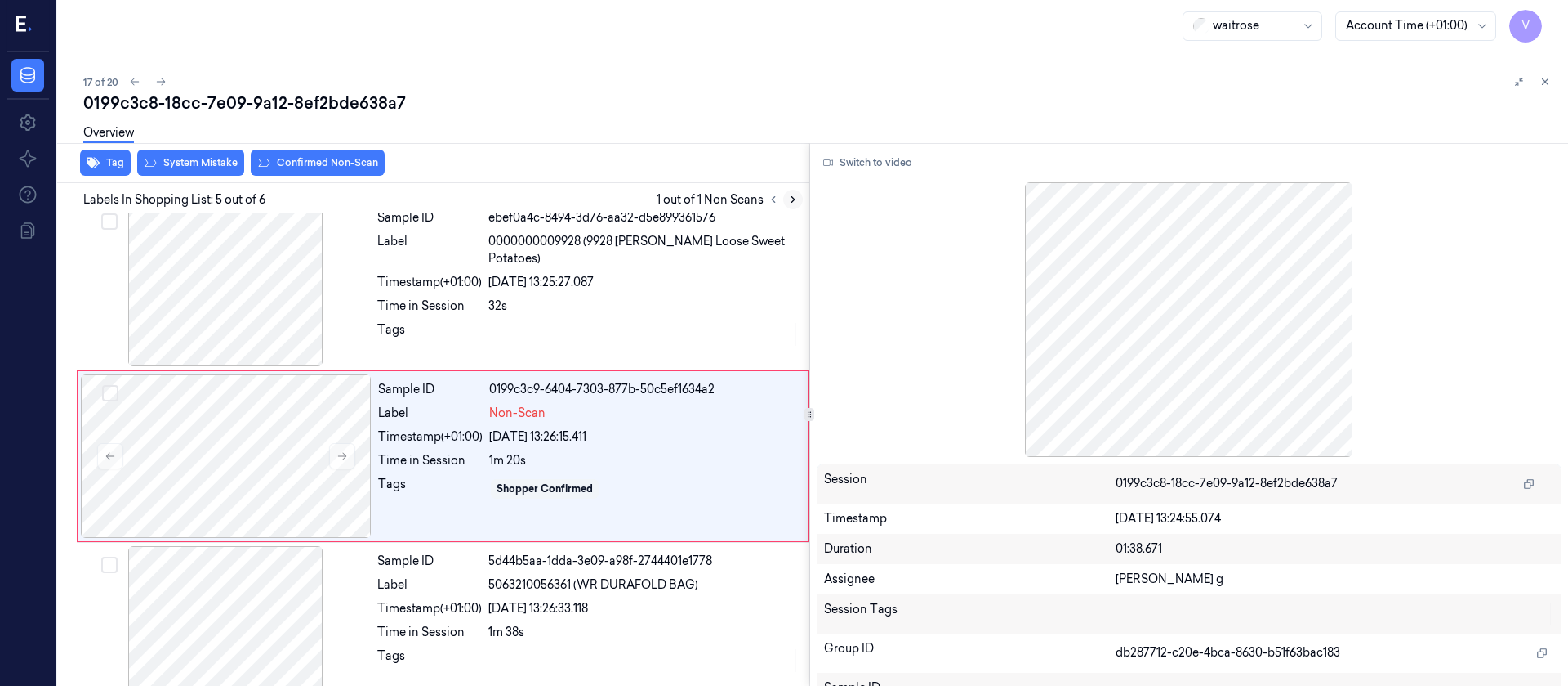
scroll to position [535, 0]
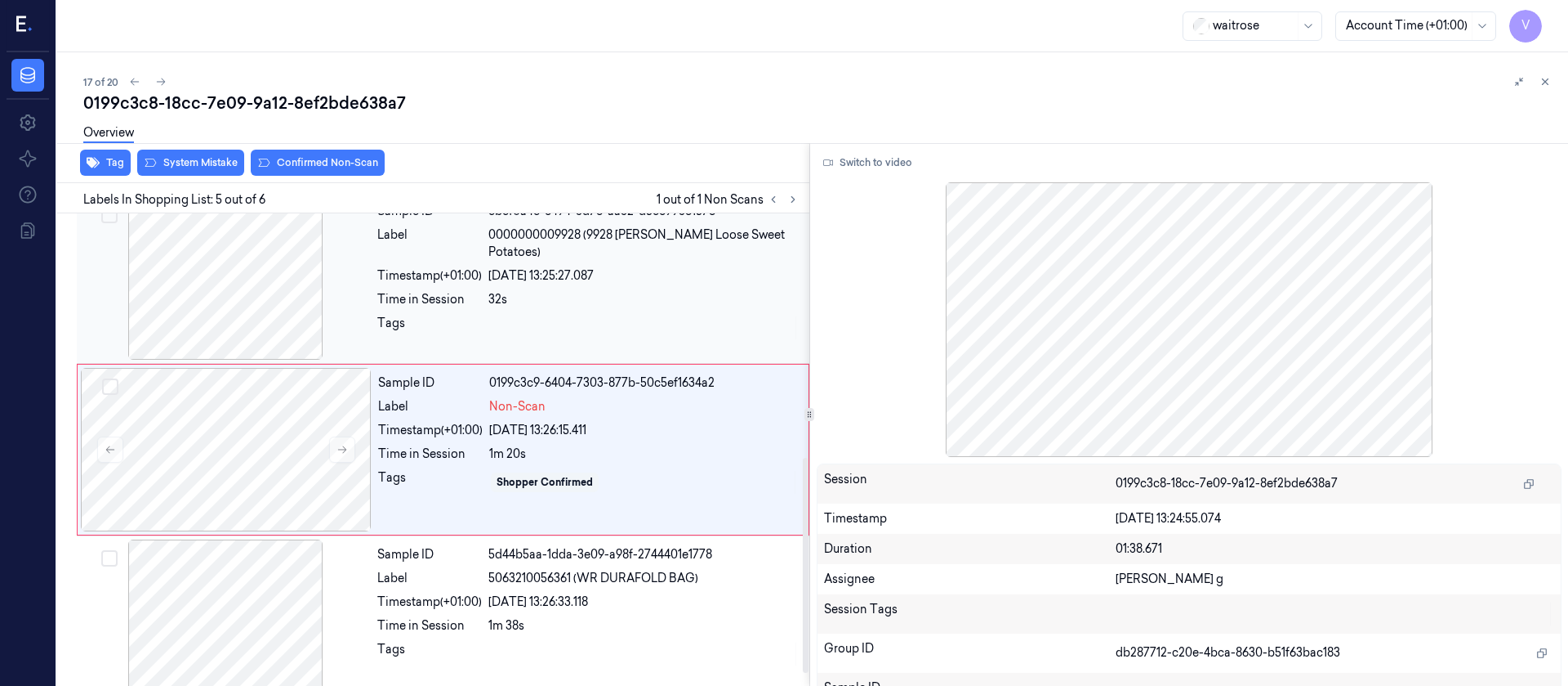
click at [617, 315] on div at bounding box center [644, 327] width 312 height 26
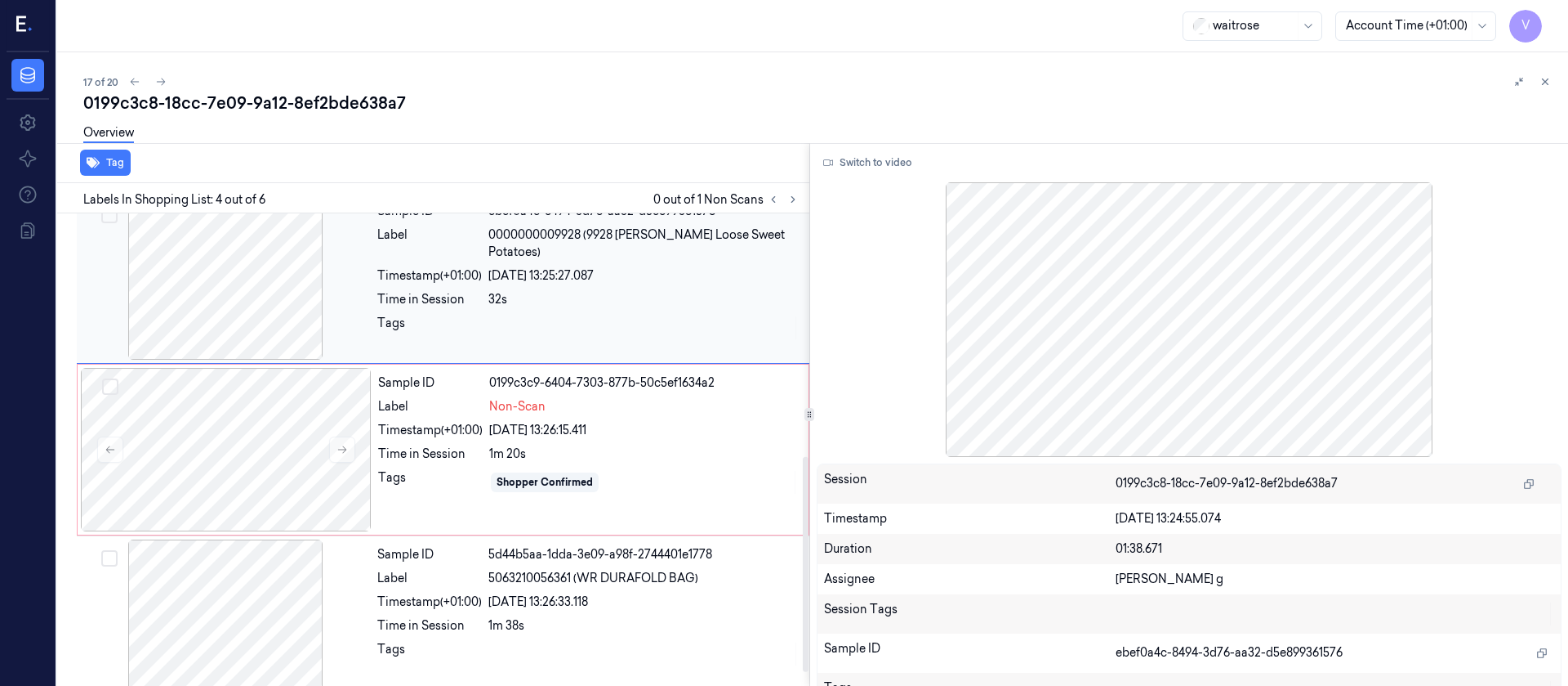
scroll to position [364, 0]
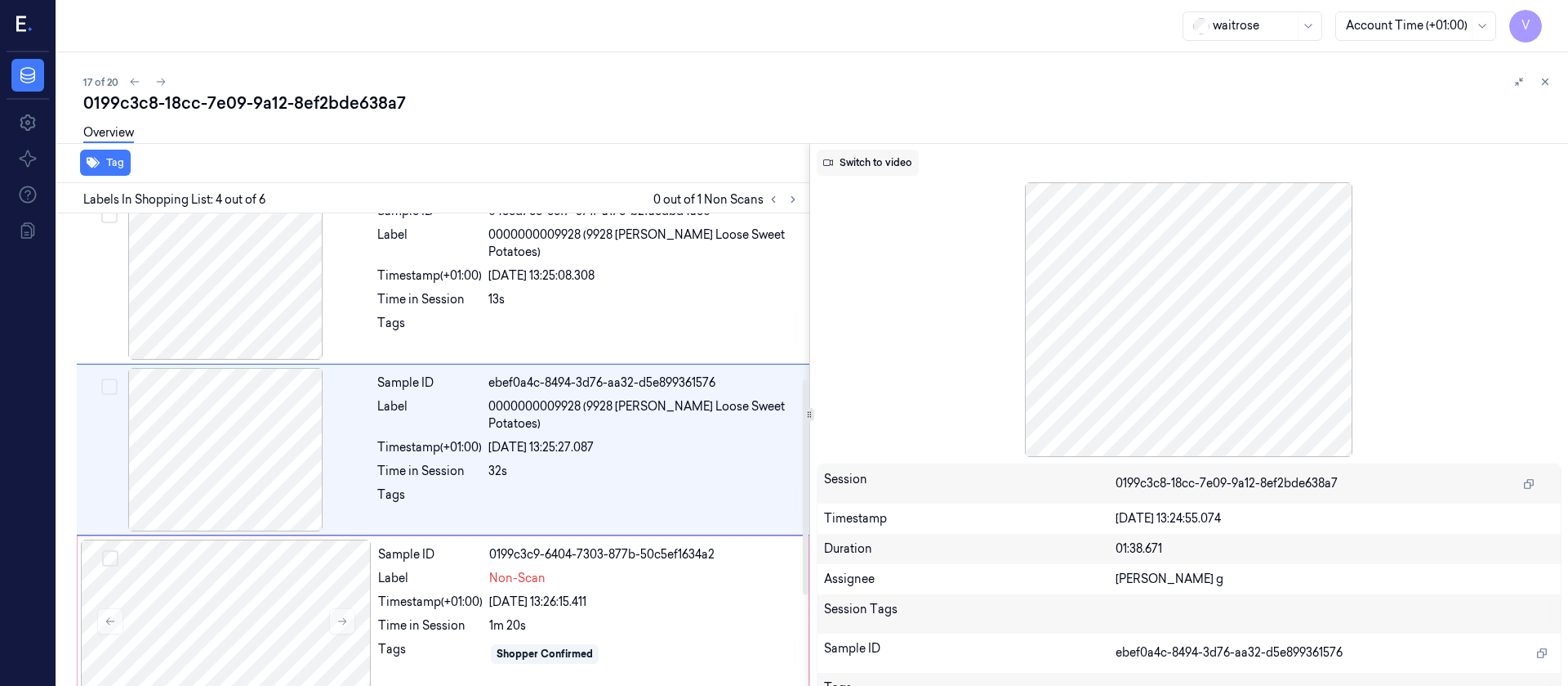
click at [857, 161] on button "Switch to video" at bounding box center [868, 162] width 102 height 26
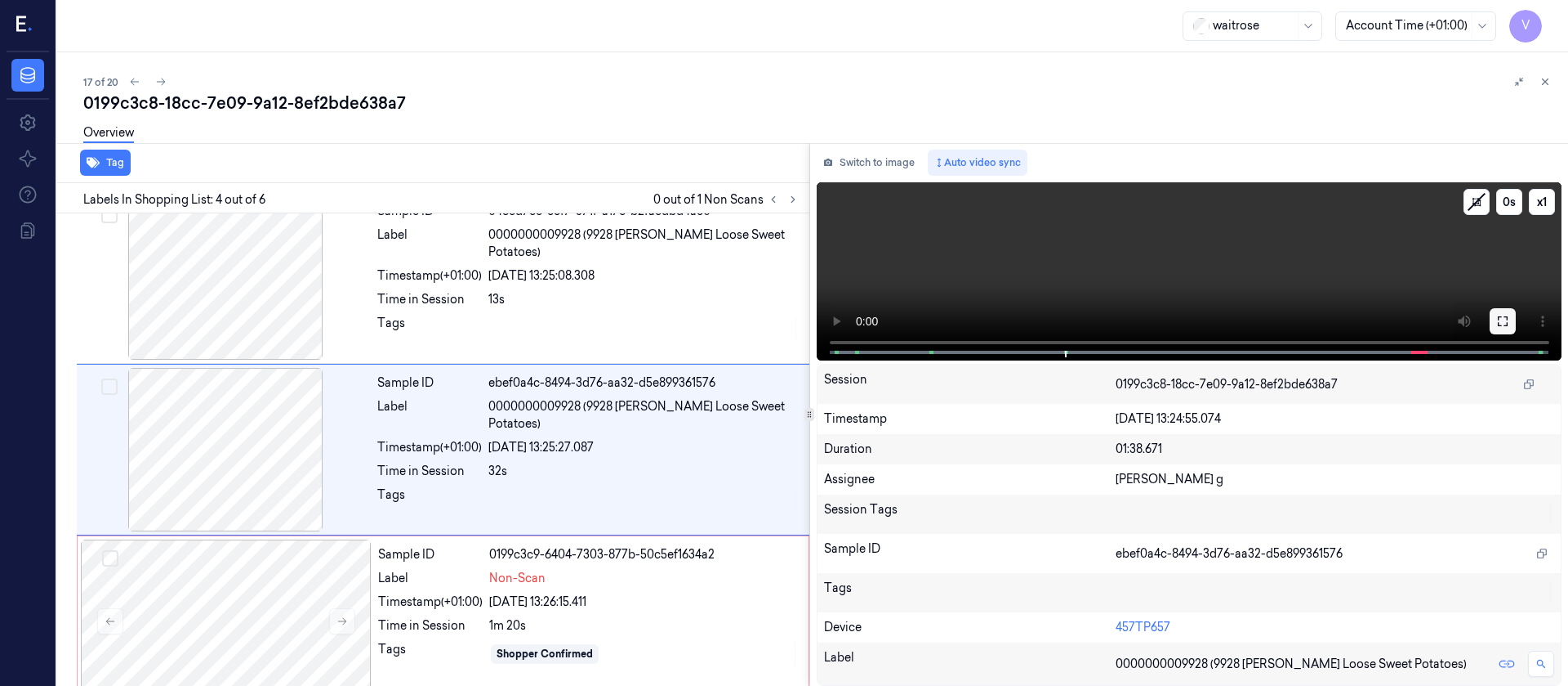
click at [1511, 321] on button at bounding box center [1503, 320] width 26 height 26
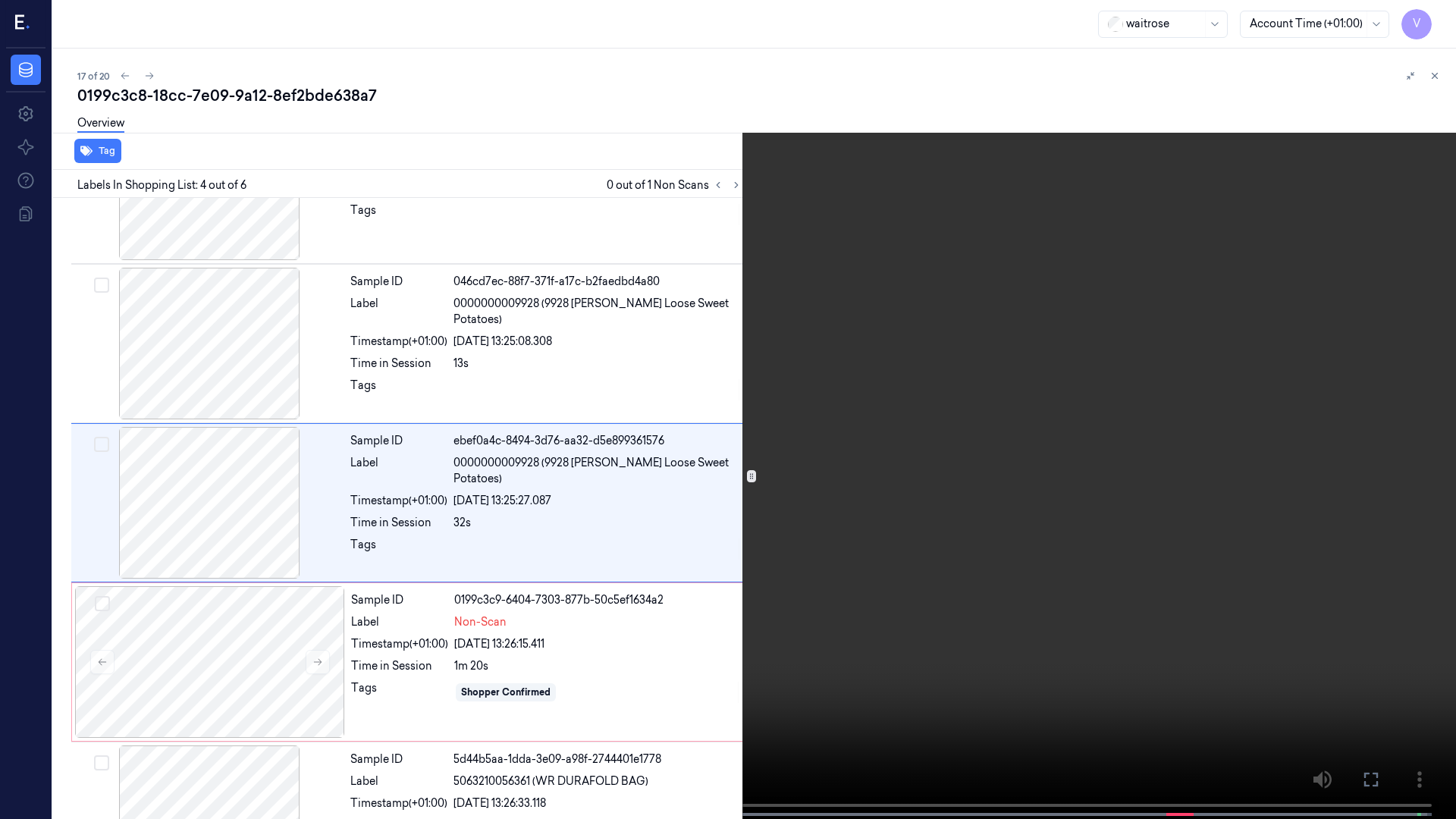
scroll to position [247, 0]
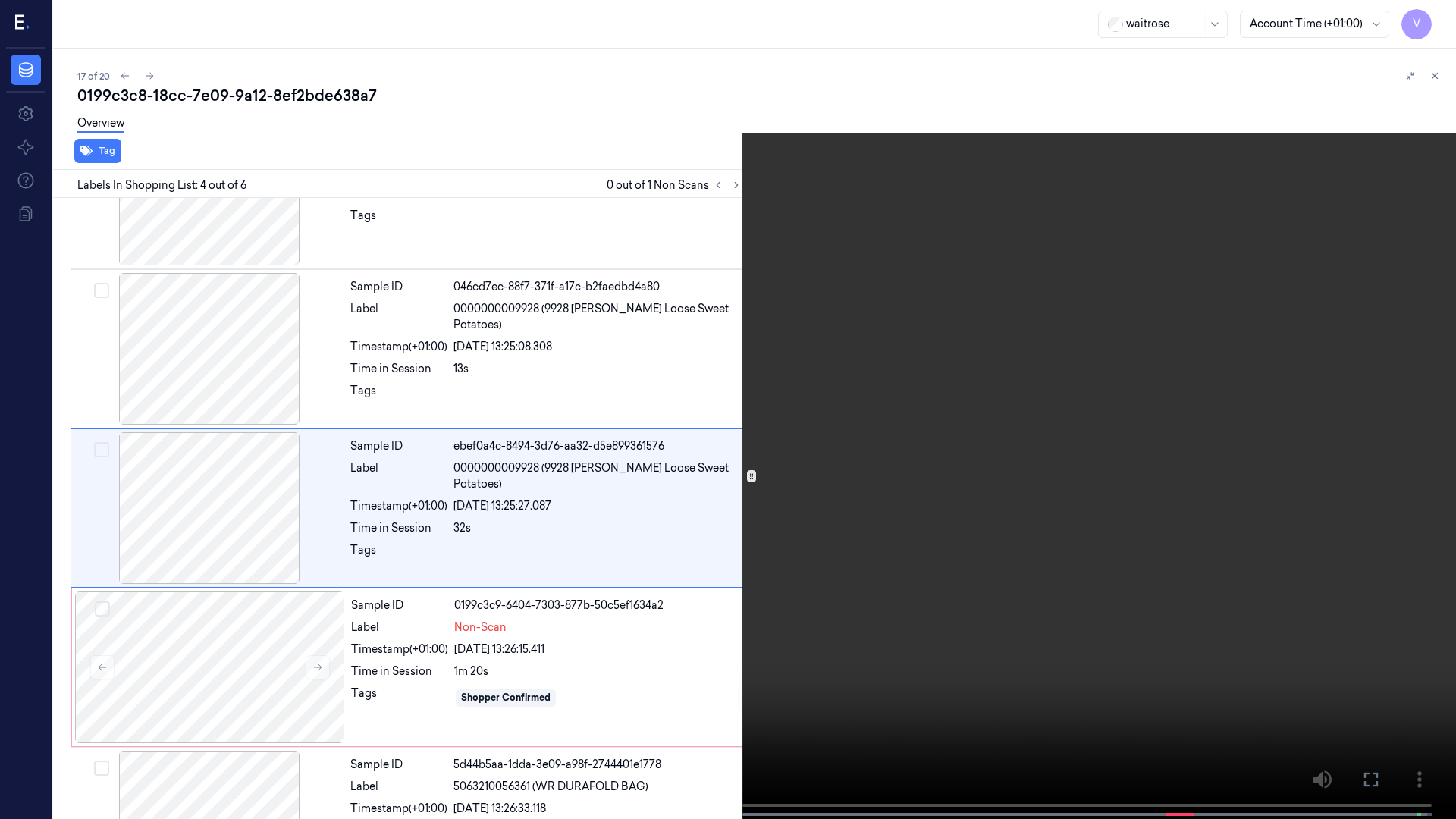
click at [1428, 30] on div "x 1 0 s" at bounding box center [1407, 48] width 85 height 85
click at [1436, 21] on button "x 1" at bounding box center [1437, 18] width 24 height 24
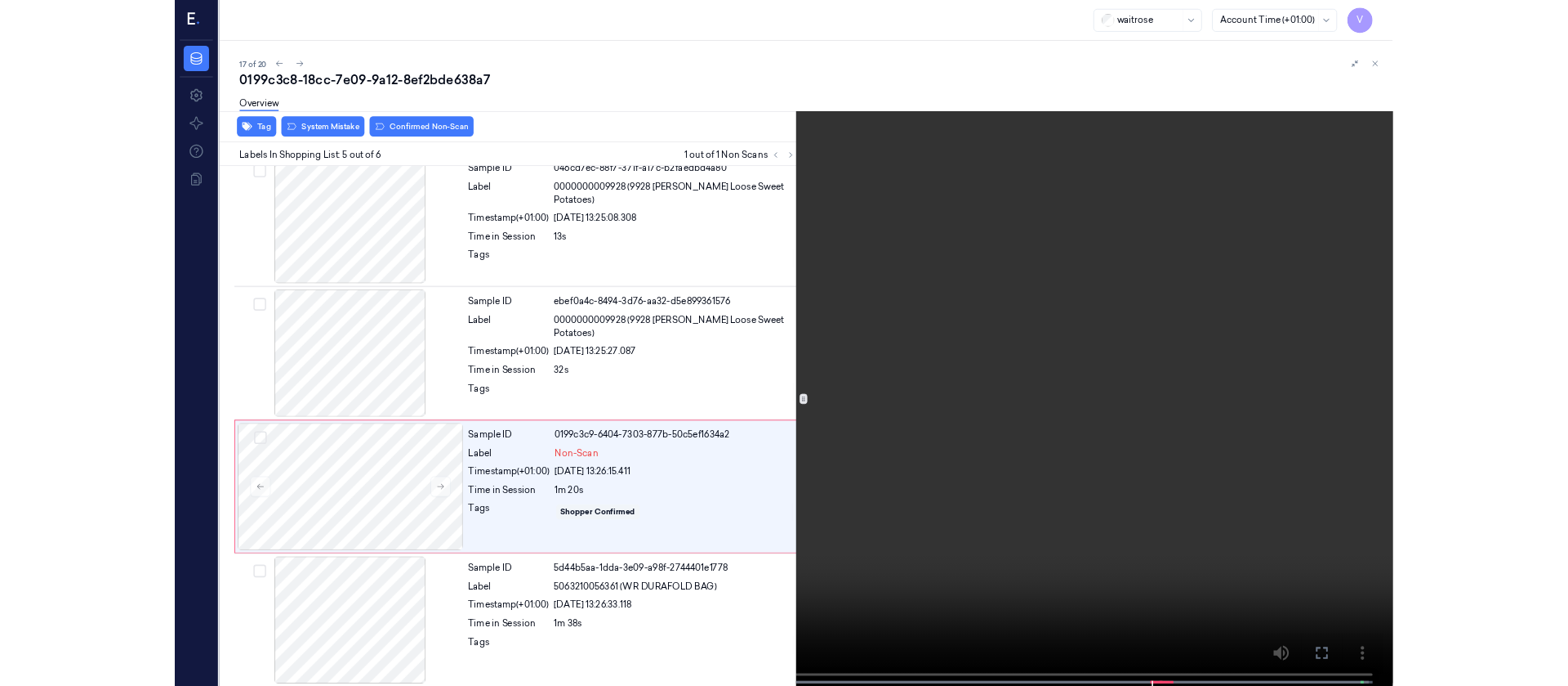
scroll to position [366, 0]
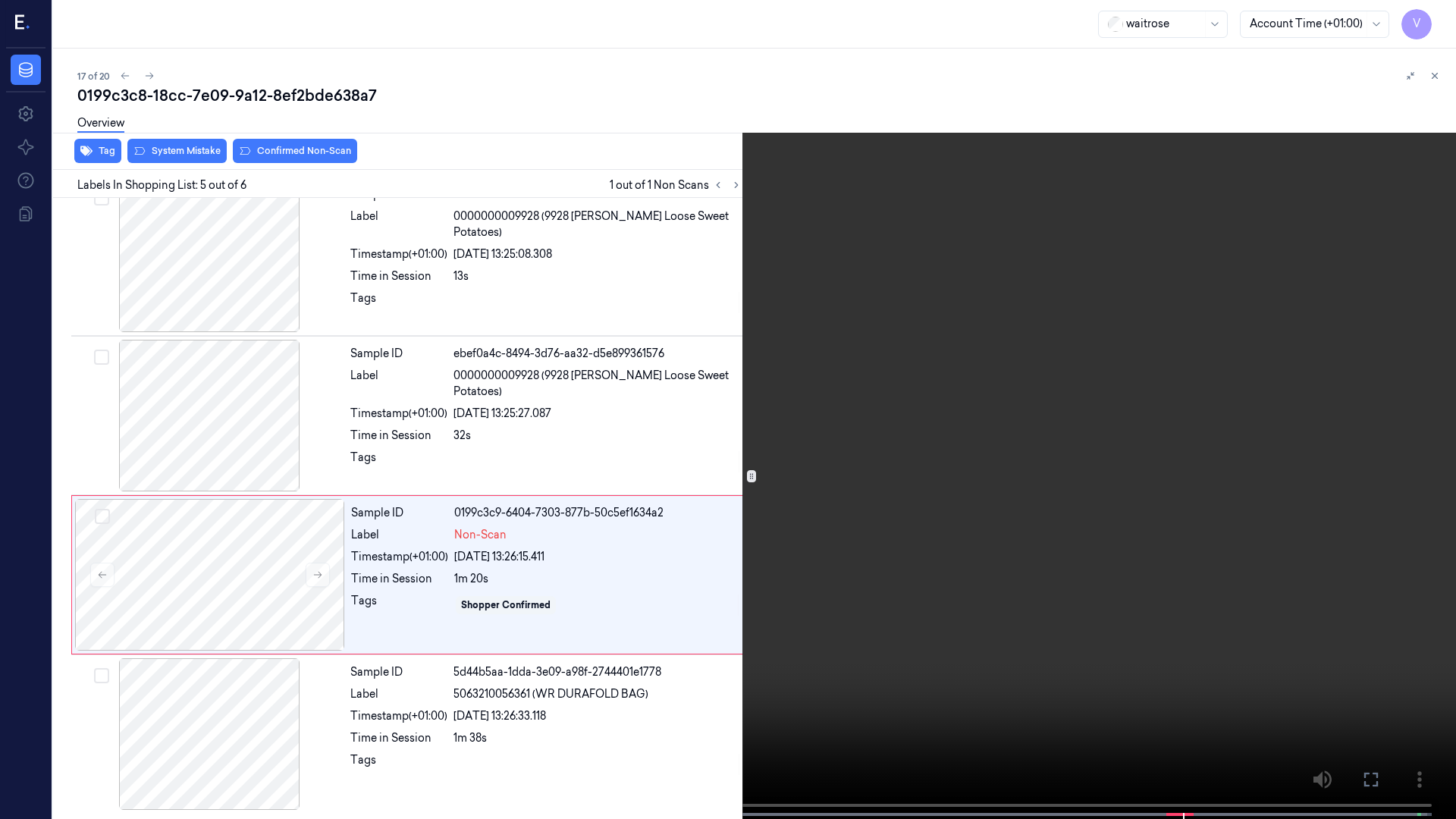
click at [0, 0] on icon at bounding box center [0, 0] width 0 height 0
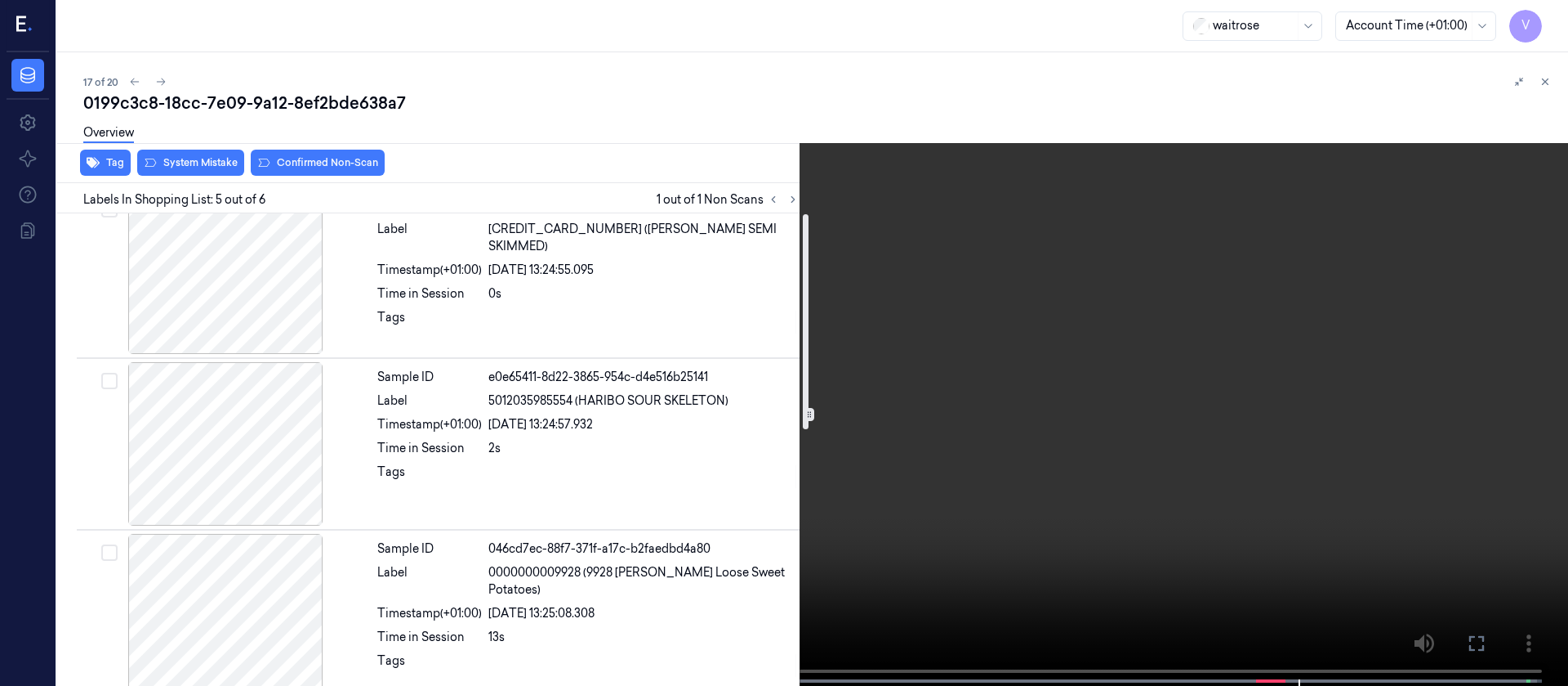
scroll to position [0, 0]
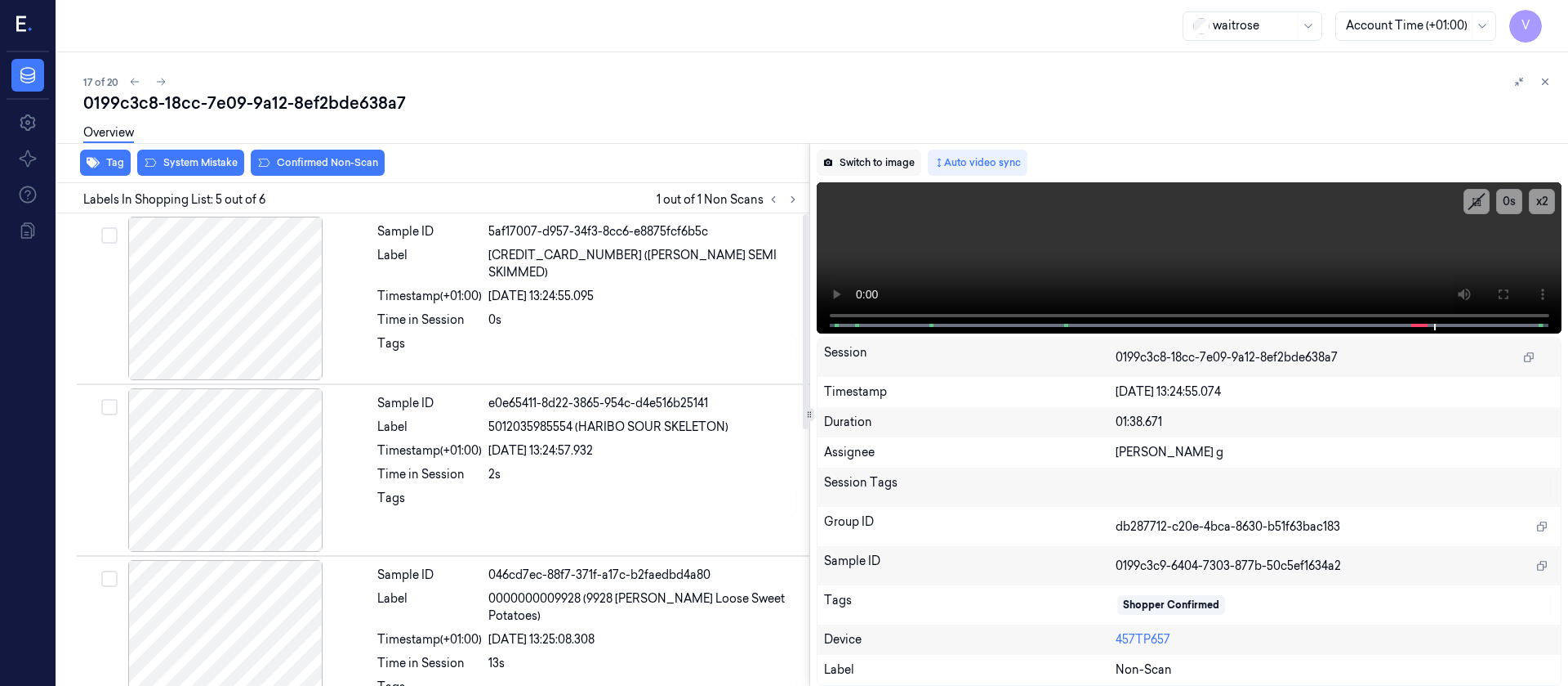
click at [837, 152] on button "Switch to image" at bounding box center [869, 162] width 105 height 26
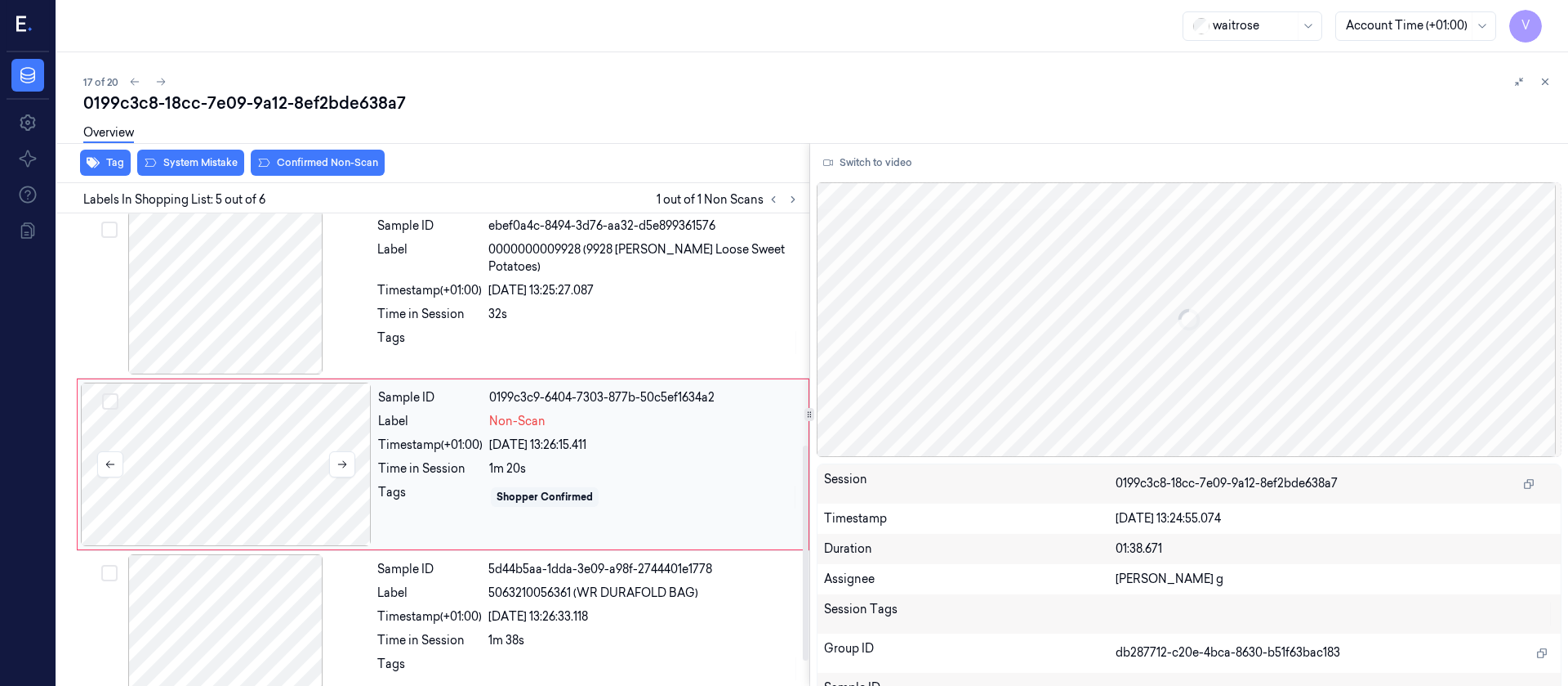
scroll to position [535, 0]
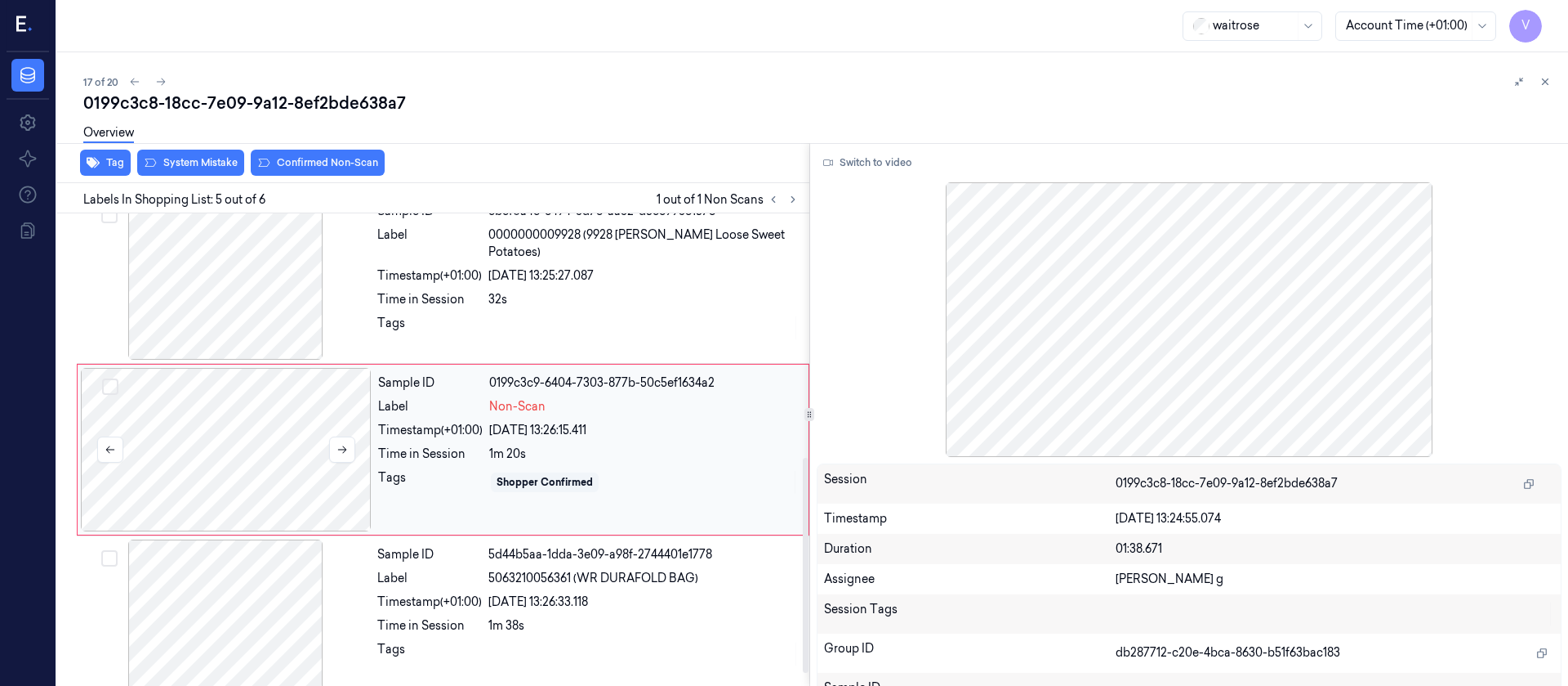
click at [214, 460] on div at bounding box center [225, 449] width 291 height 163
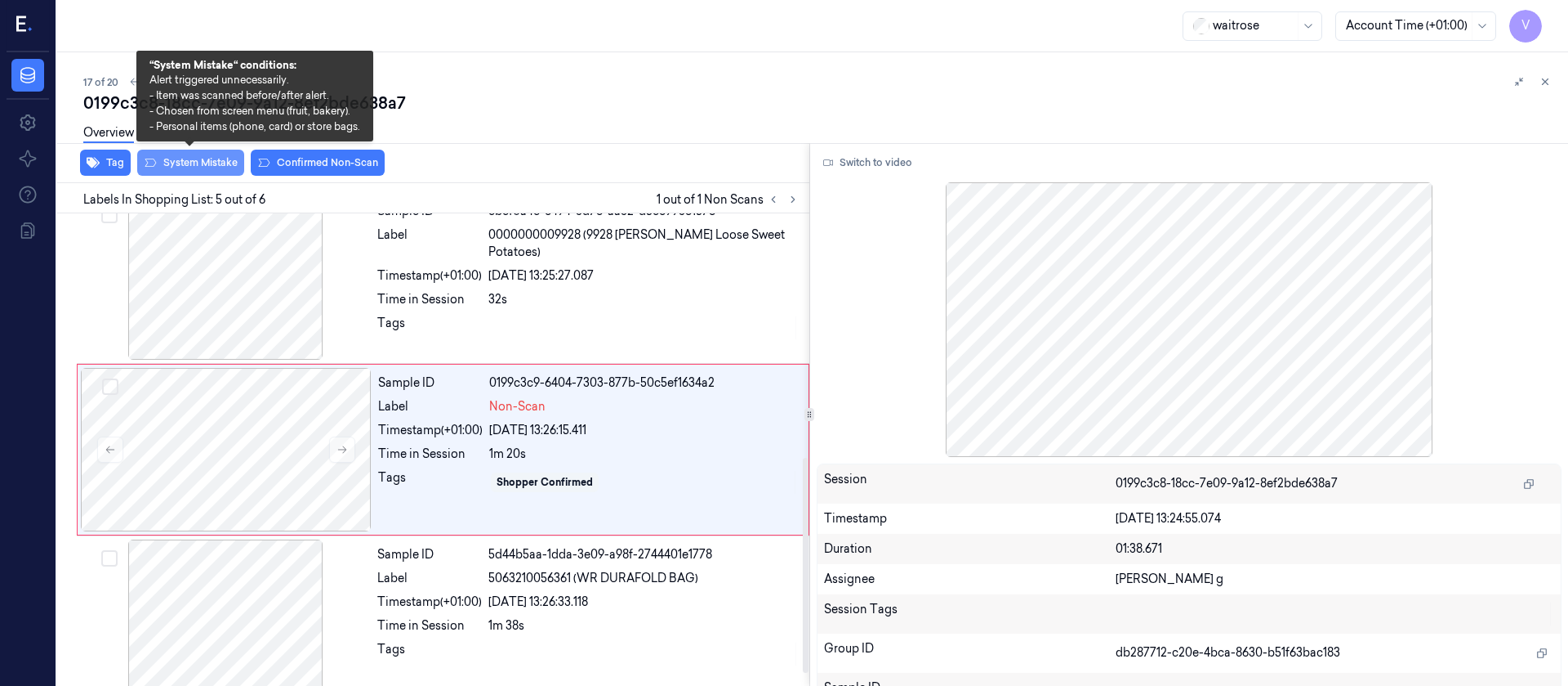
click at [190, 170] on button "System Mistake" at bounding box center [191, 162] width 107 height 26
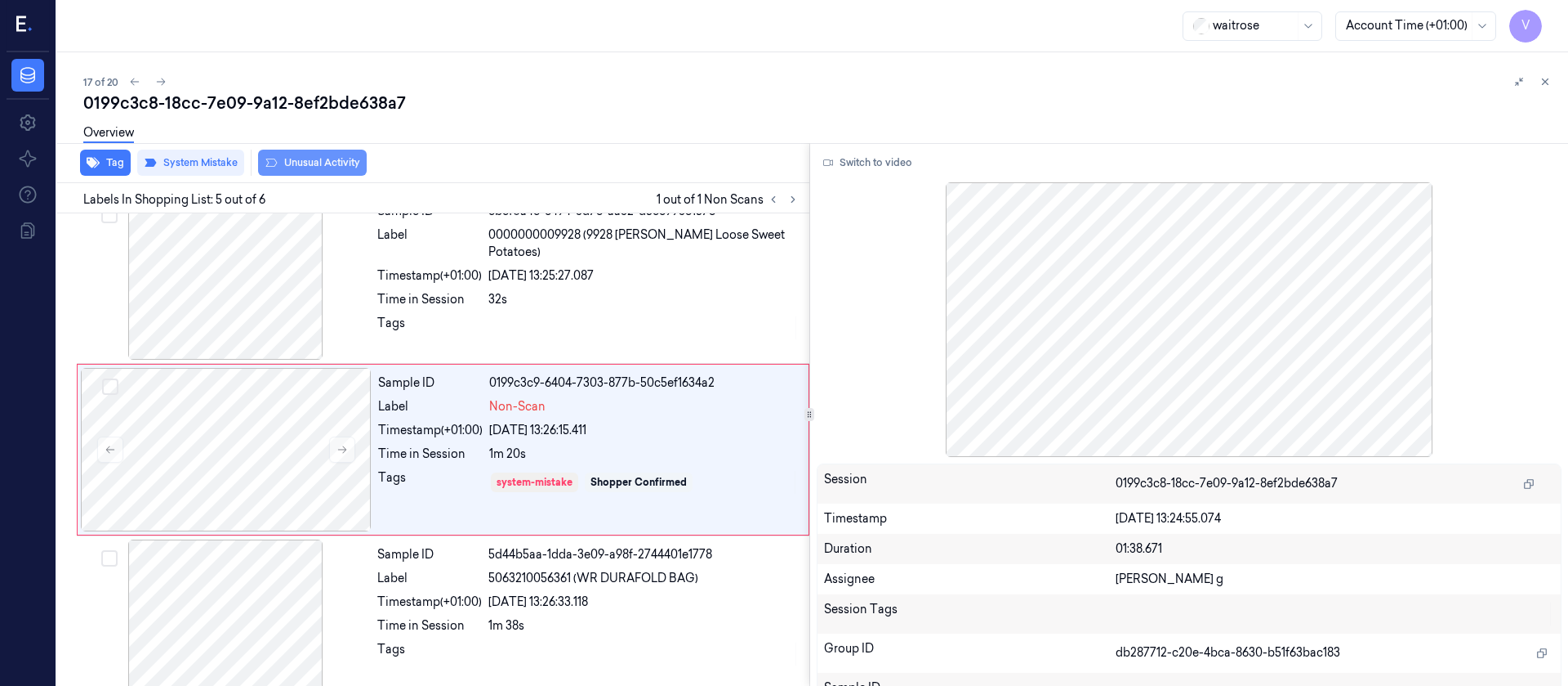
click at [319, 163] on button "Unusual Activity" at bounding box center [312, 162] width 108 height 26
click at [105, 162] on button "Tag" at bounding box center [105, 162] width 51 height 26
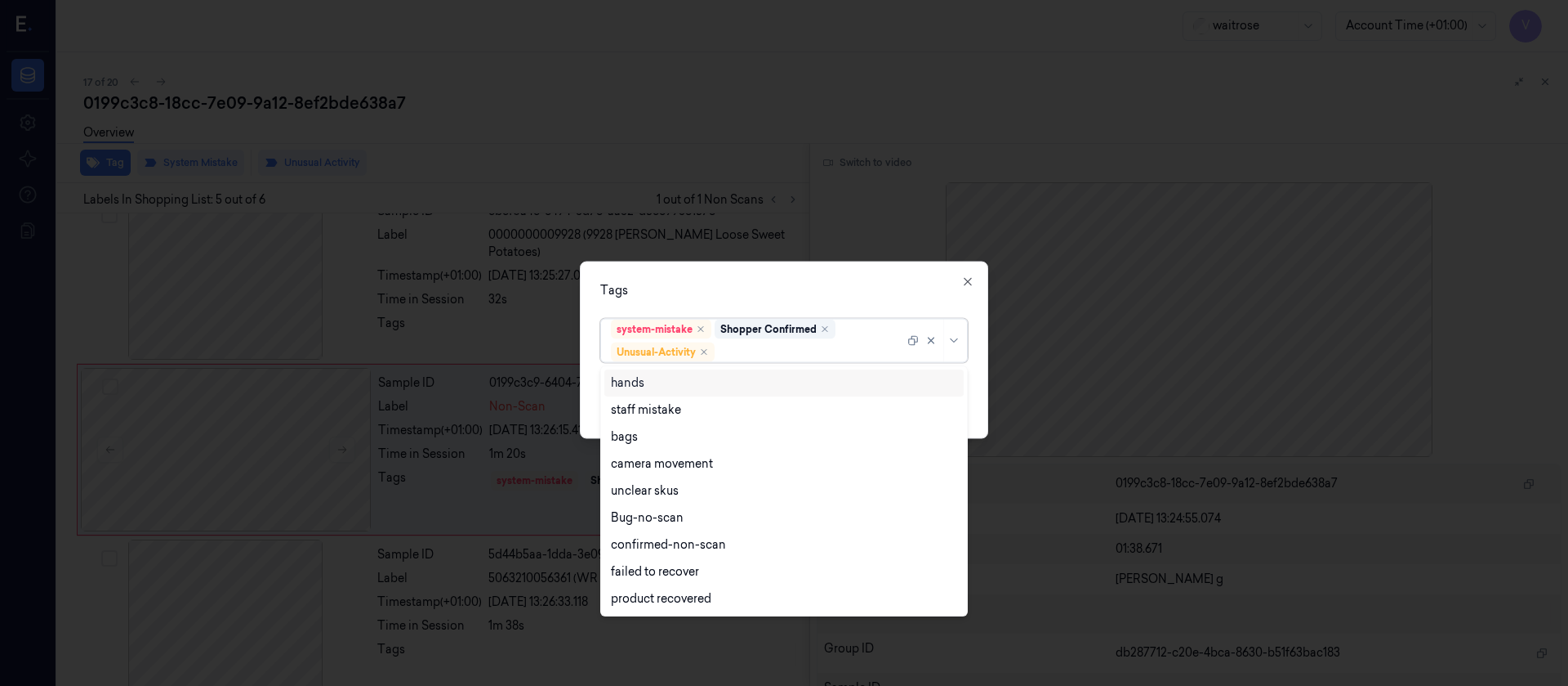
click at [771, 350] on div at bounding box center [811, 352] width 186 height 17
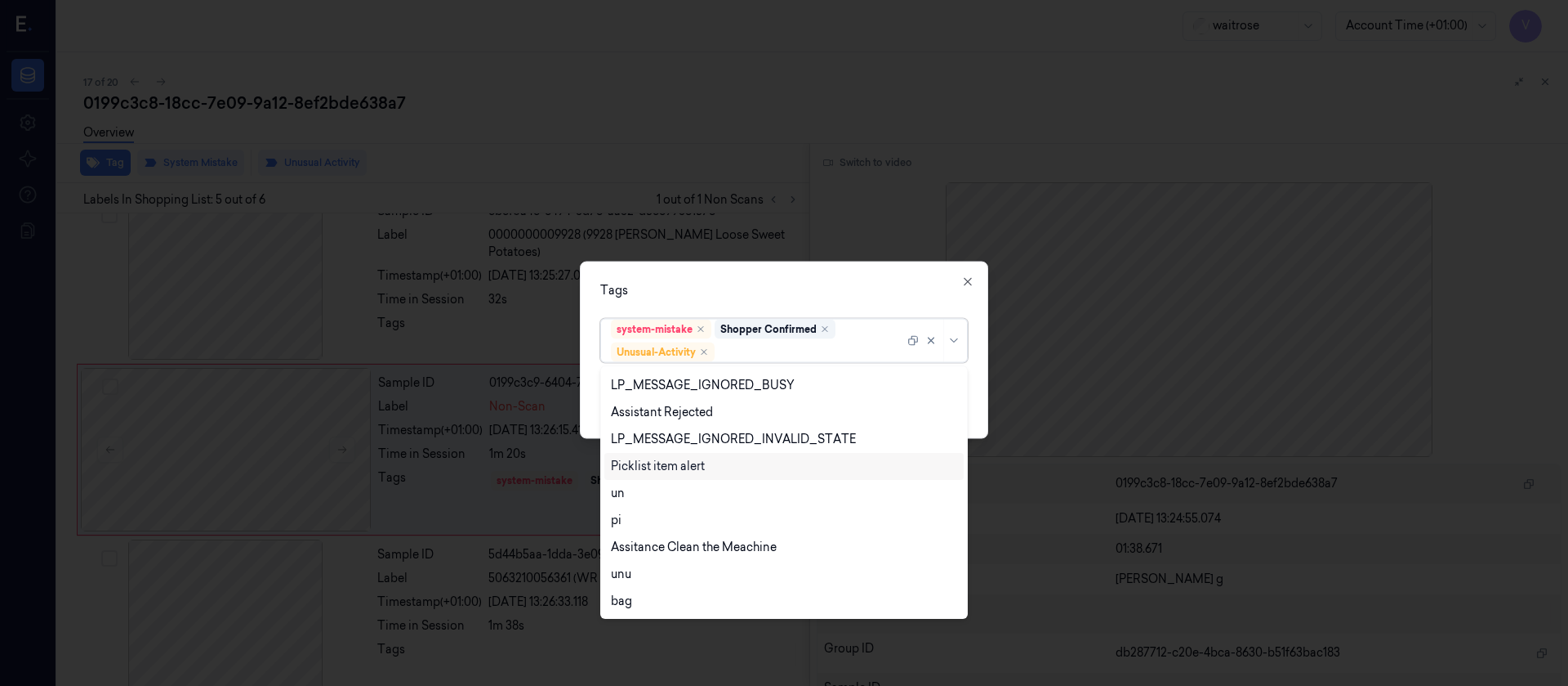
click at [675, 461] on div "Picklist item alert" at bounding box center [658, 466] width 94 height 17
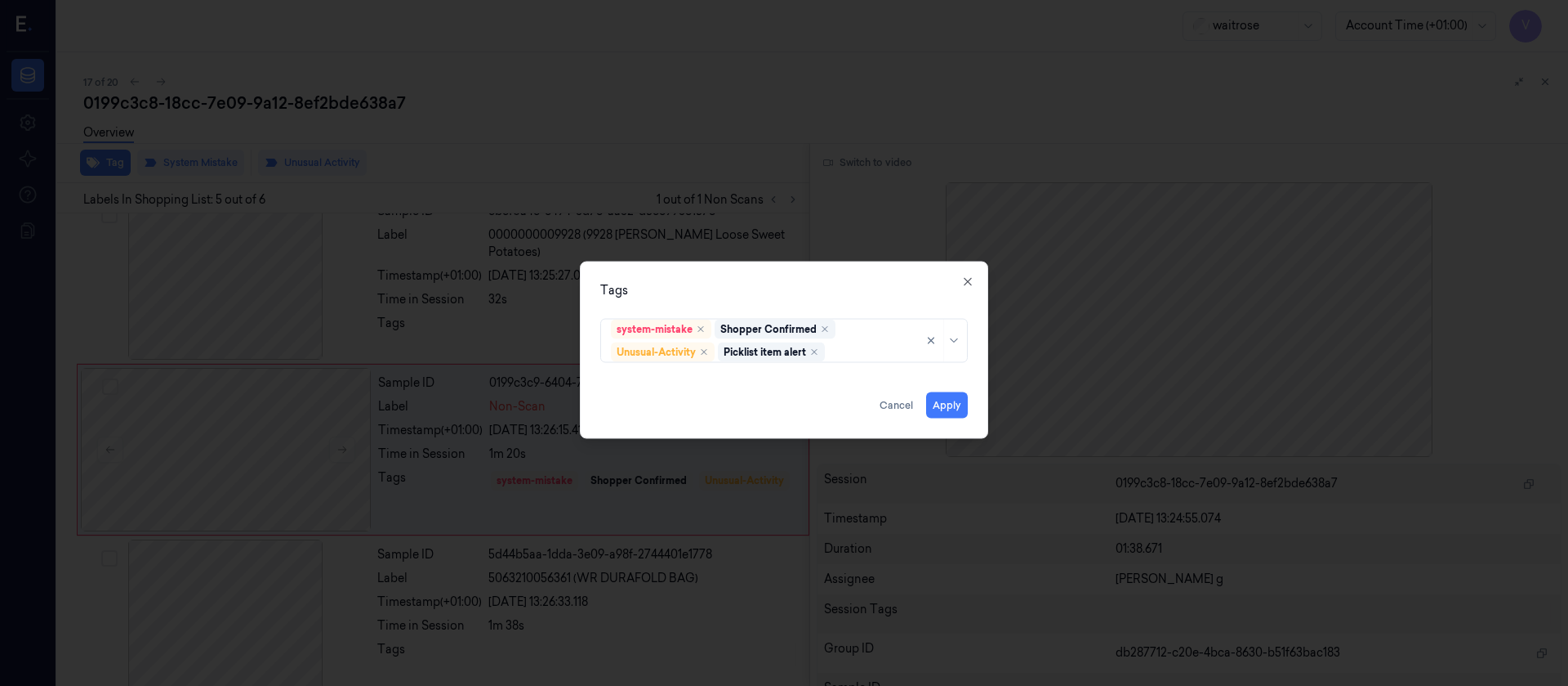
click at [812, 301] on div "Tags system-mistake Shopper Confirmed Unusual-Activity Picklist item alert Appl…" at bounding box center [784, 349] width 409 height 177
click at [956, 408] on button "Apply" at bounding box center [947, 404] width 41 height 26
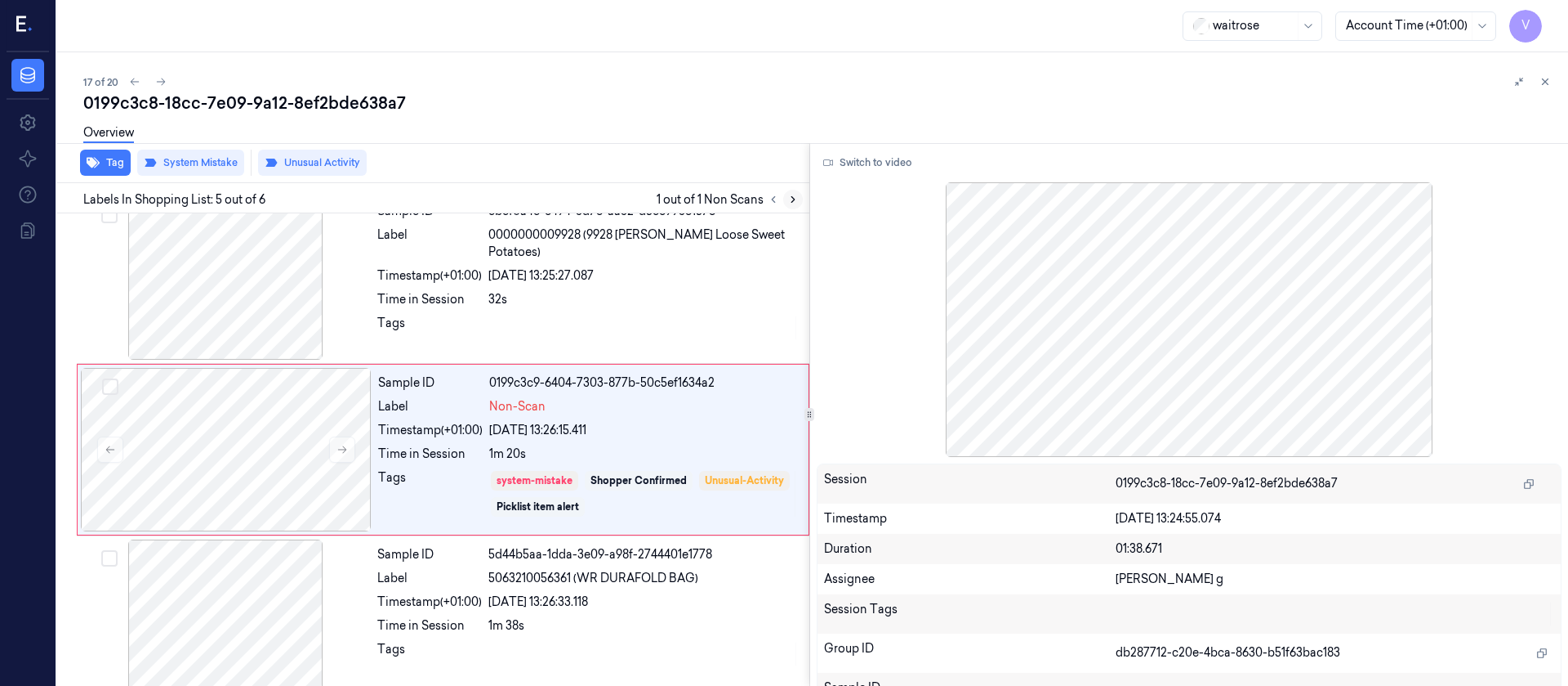
click at [789, 200] on icon at bounding box center [793, 200] width 12 height 12
click at [792, 198] on icon at bounding box center [792, 200] width 3 height 6
click at [159, 86] on icon at bounding box center [161, 82] width 12 height 12
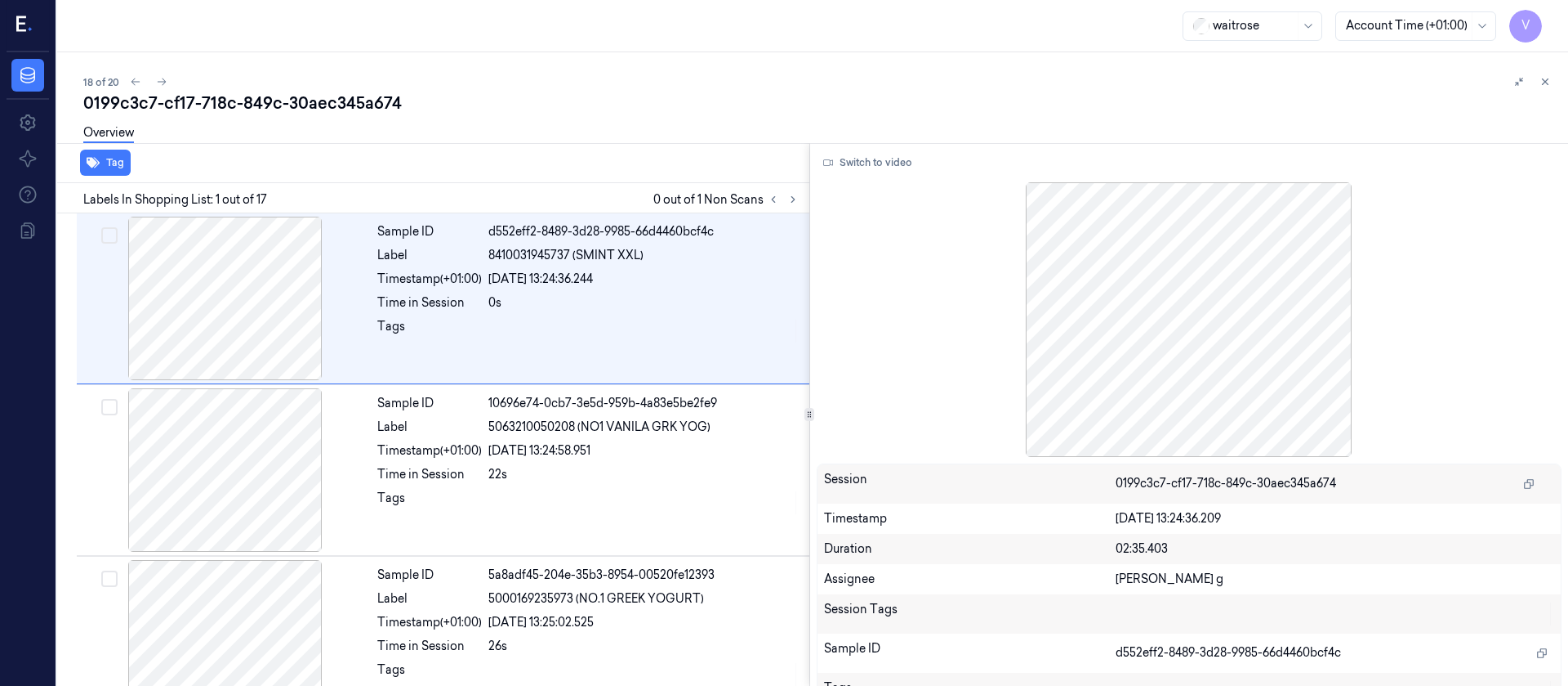
click at [593, 84] on div "18 of 20" at bounding box center [819, 82] width 1472 height 19
click at [784, 197] on button at bounding box center [793, 200] width 19 height 19
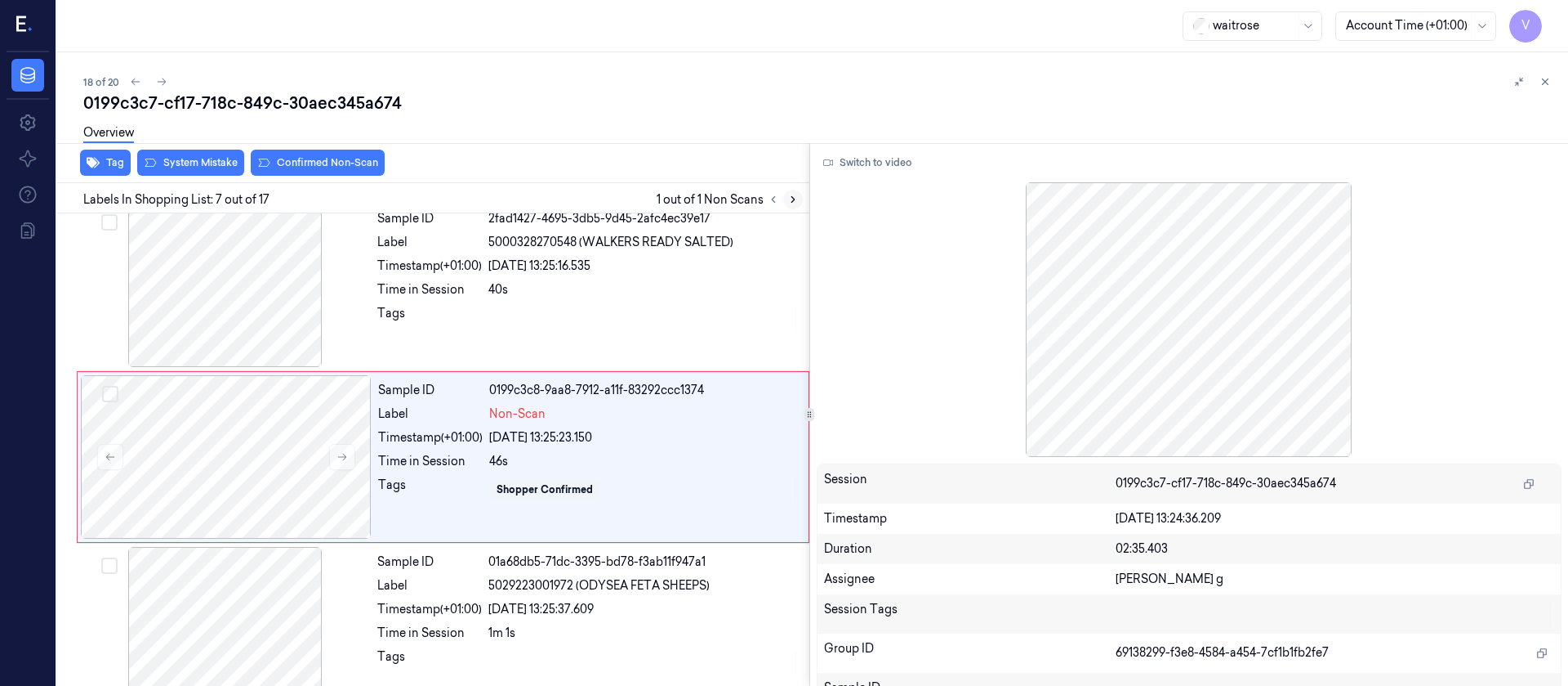
scroll to position [879, 0]
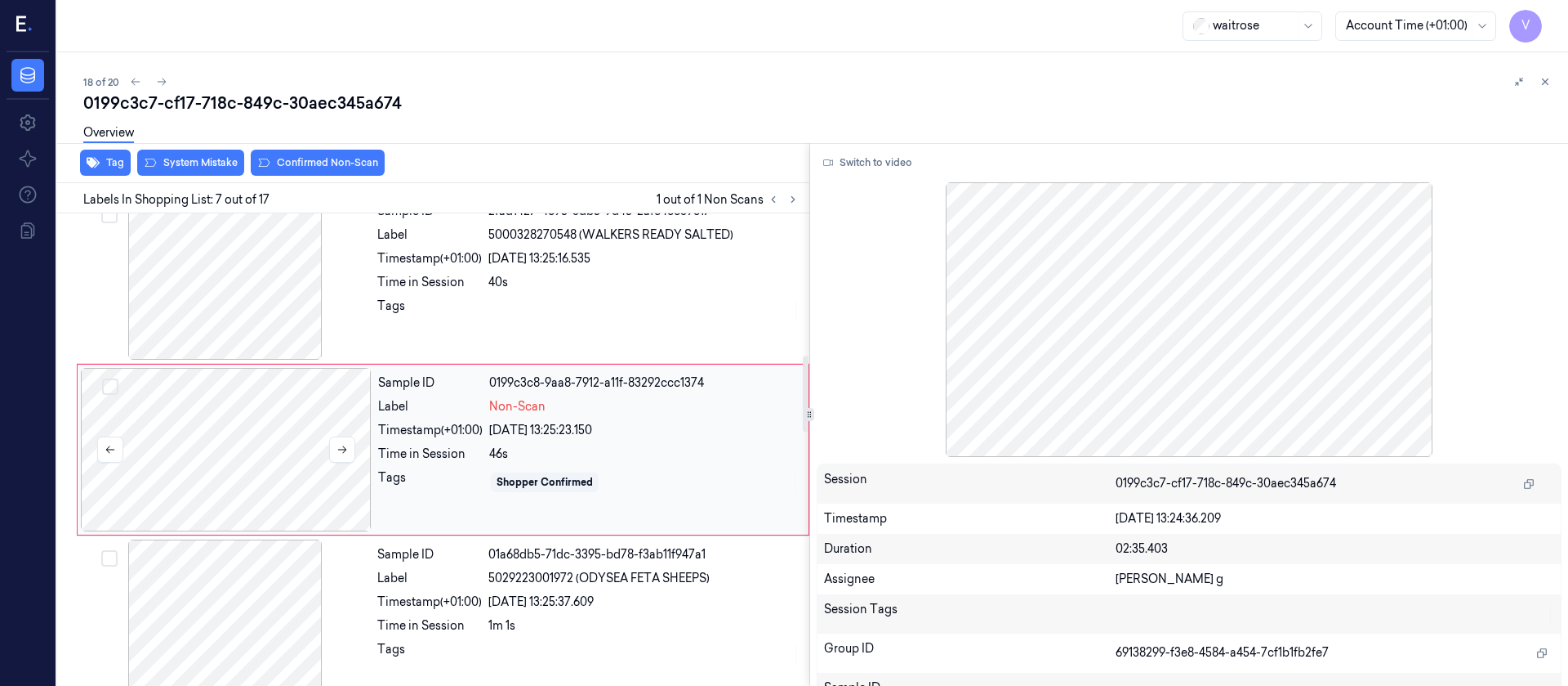
click at [261, 473] on div at bounding box center [225, 449] width 291 height 163
click at [358, 448] on div at bounding box center [225, 449] width 291 height 163
click at [338, 449] on icon at bounding box center [342, 449] width 12 height 12
click at [432, 298] on div "Tags" at bounding box center [430, 310] width 105 height 26
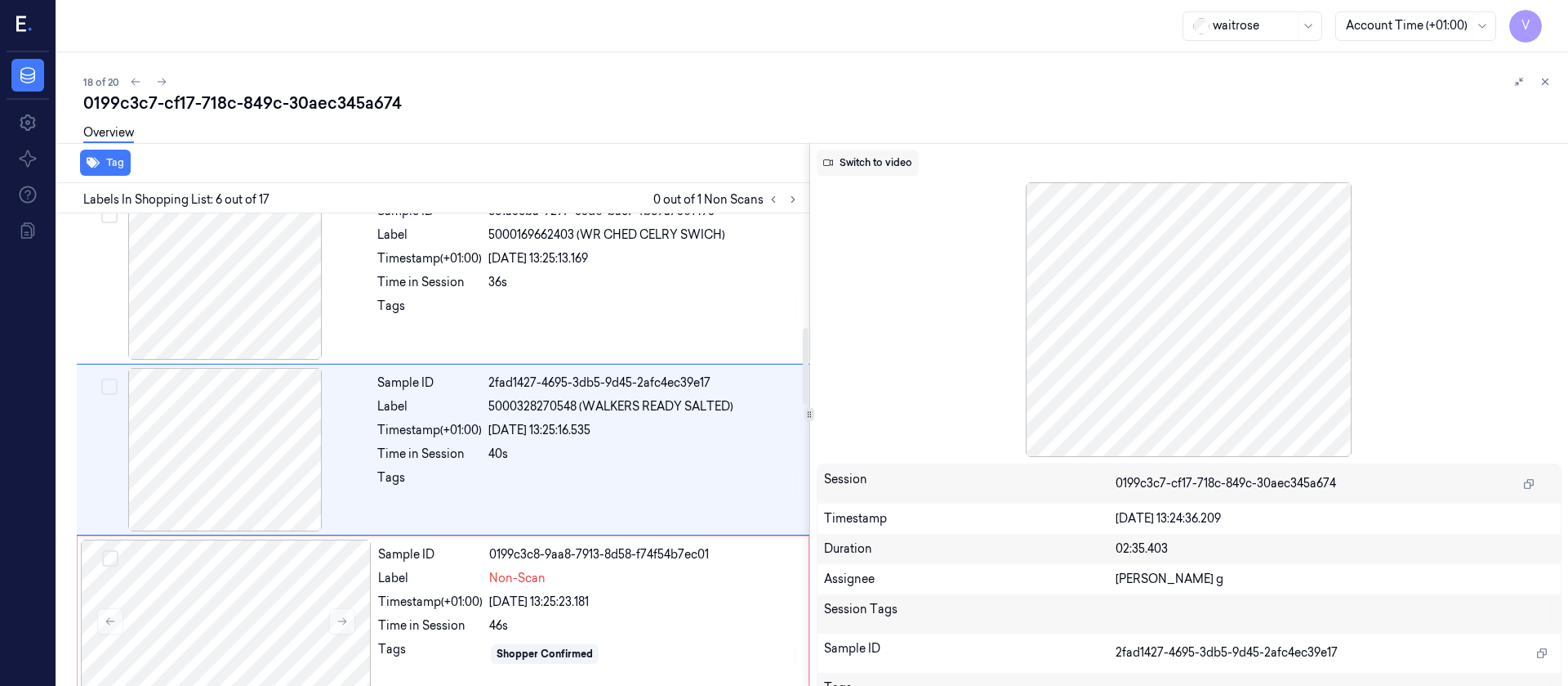
click at [900, 156] on button "Switch to video" at bounding box center [868, 162] width 102 height 26
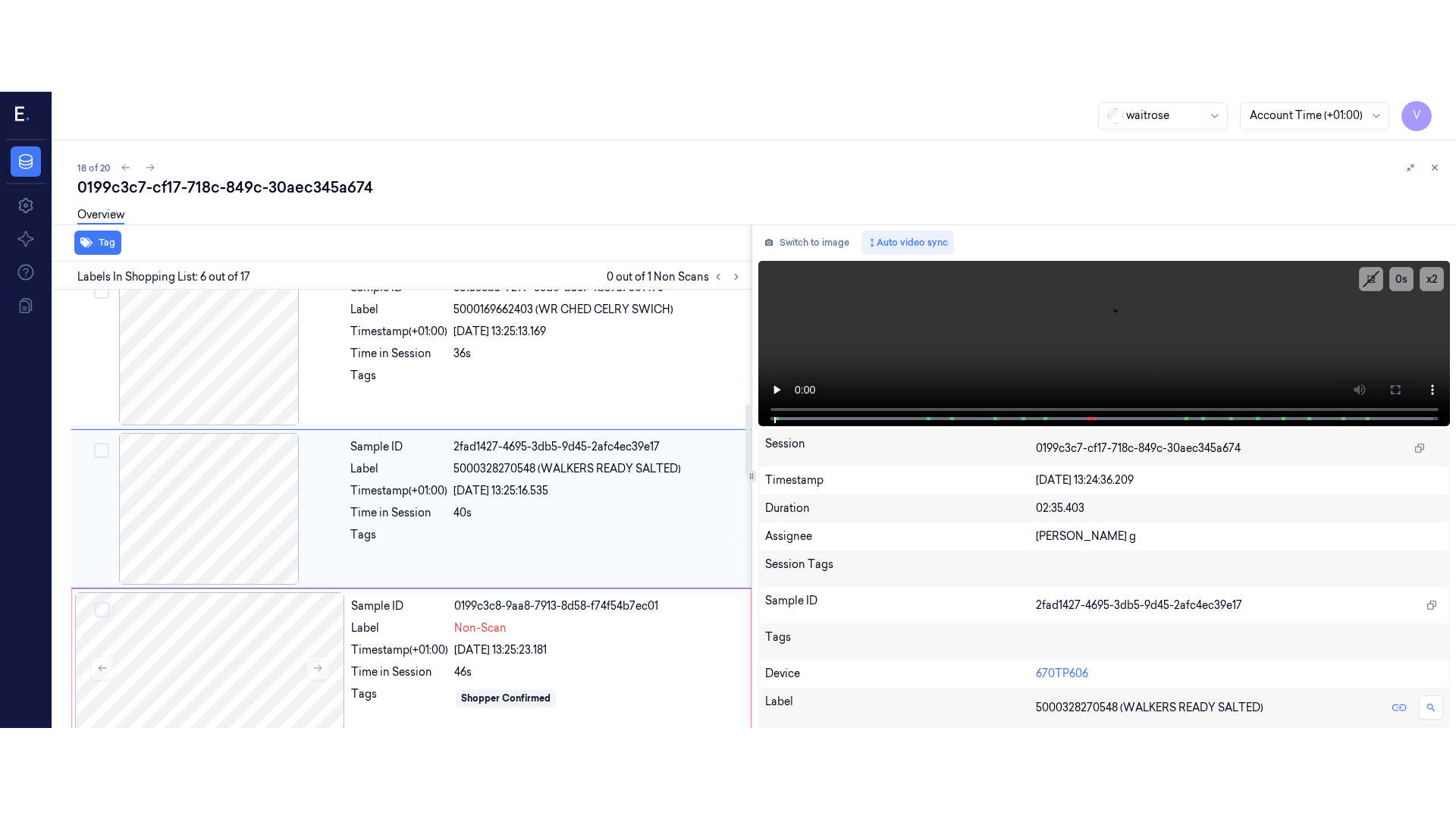
scroll to position [770, 0]
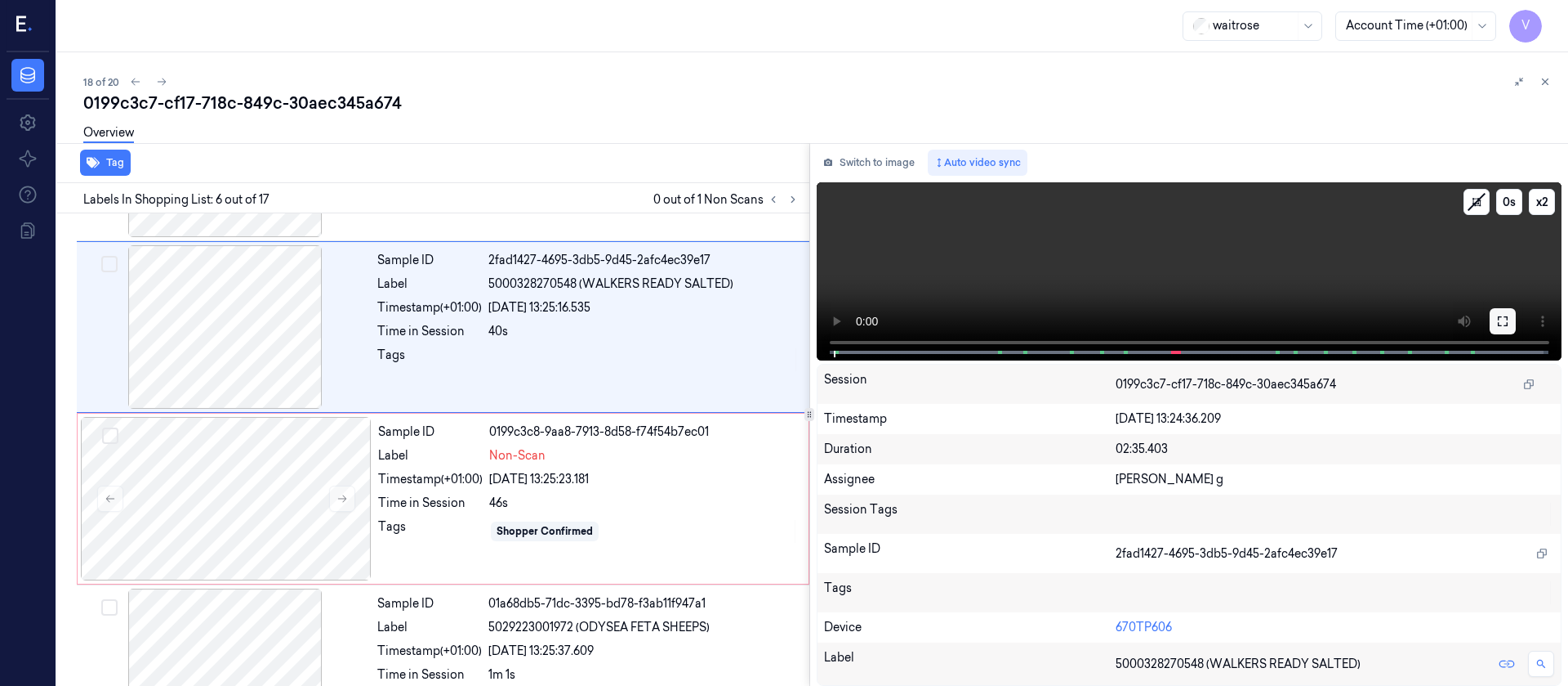
click at [1503, 319] on icon at bounding box center [1503, 321] width 13 height 13
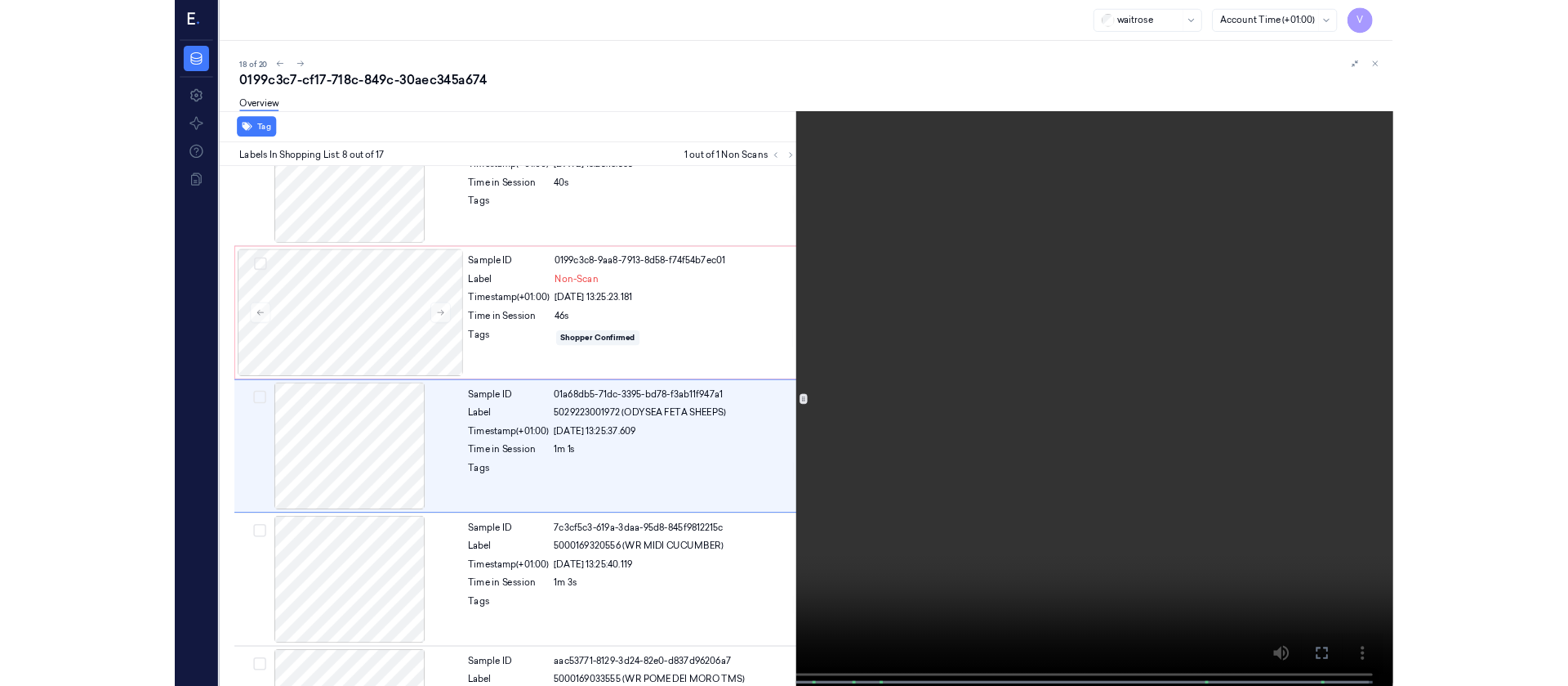
scroll to position [952, 0]
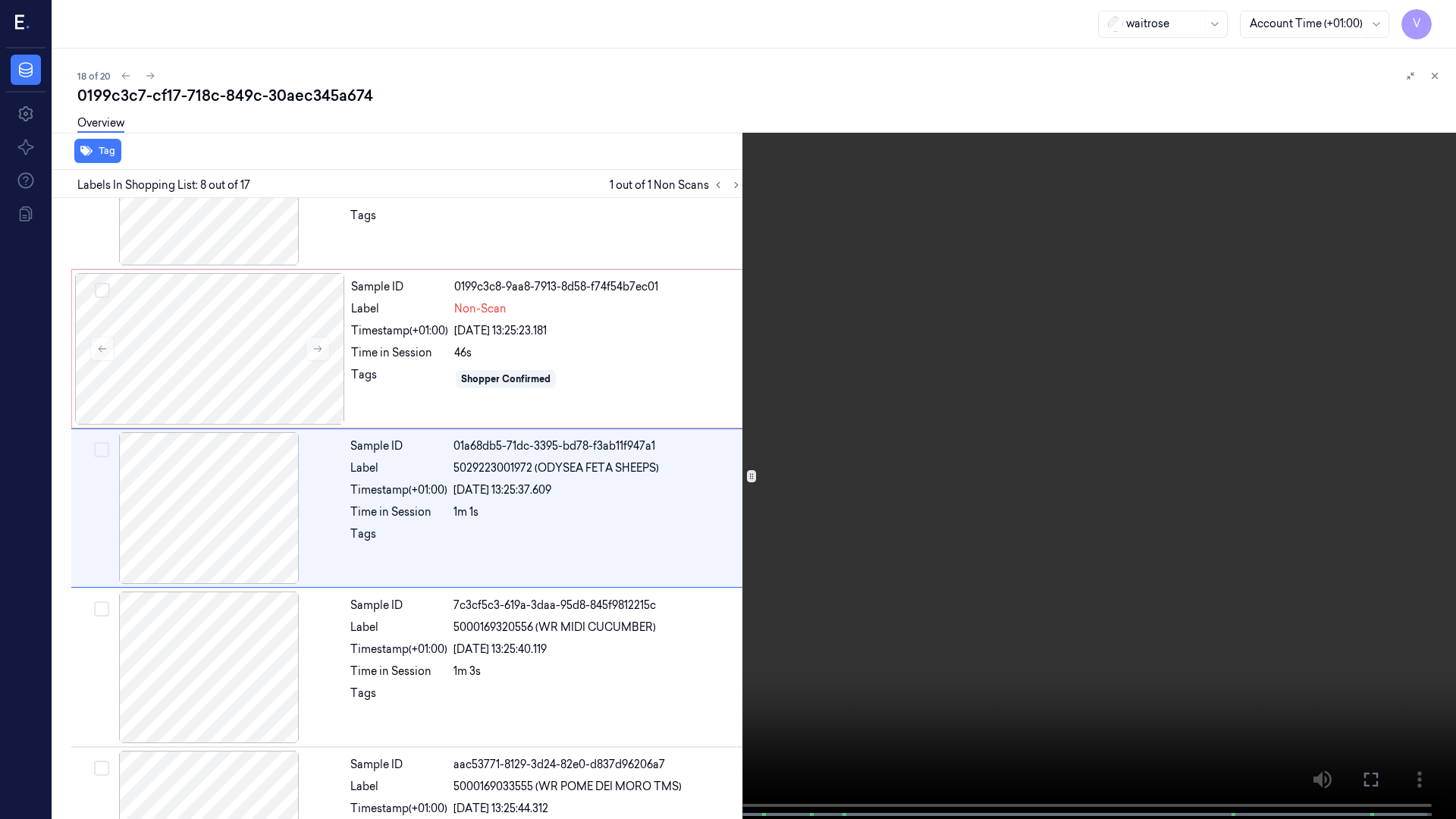
click at [0, 0] on icon at bounding box center [0, 0] width 0 height 0
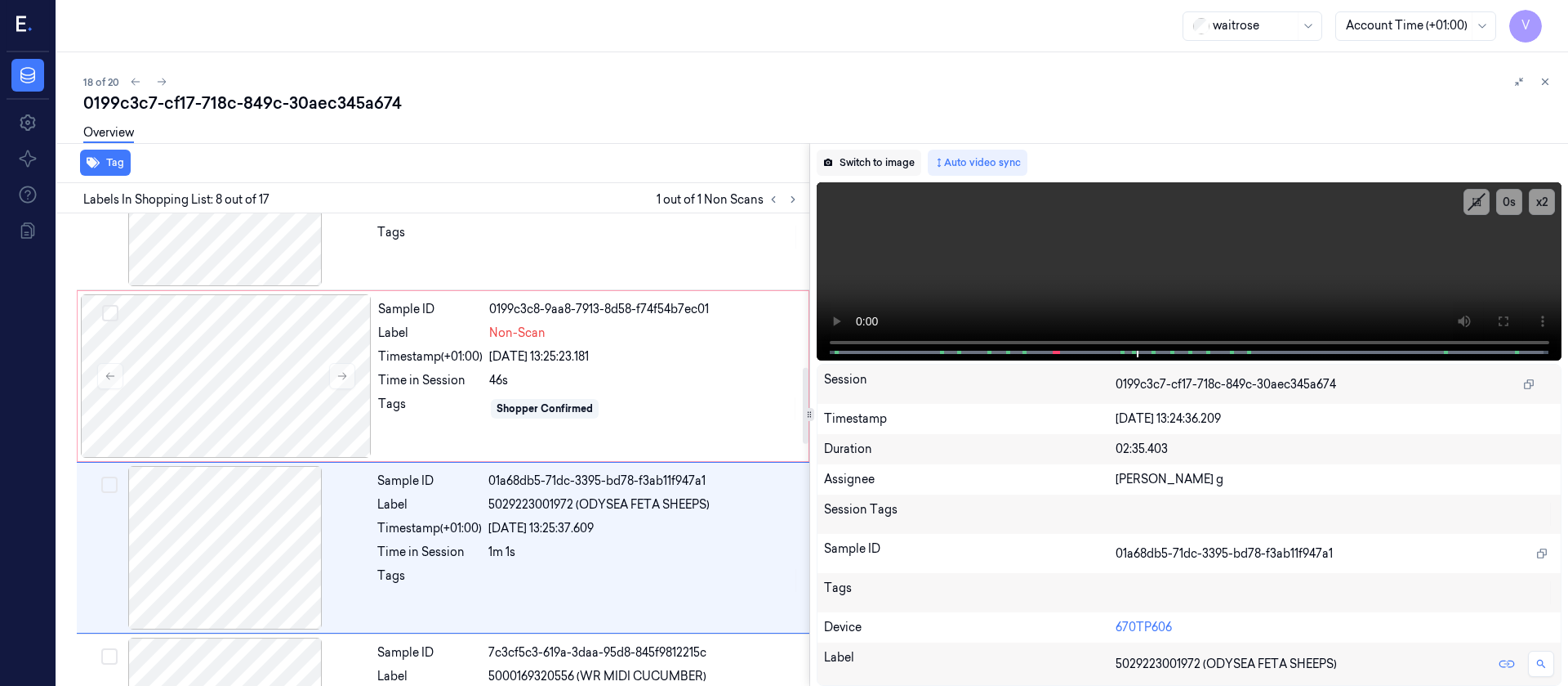
click at [852, 164] on button "Switch to image" at bounding box center [869, 162] width 105 height 26
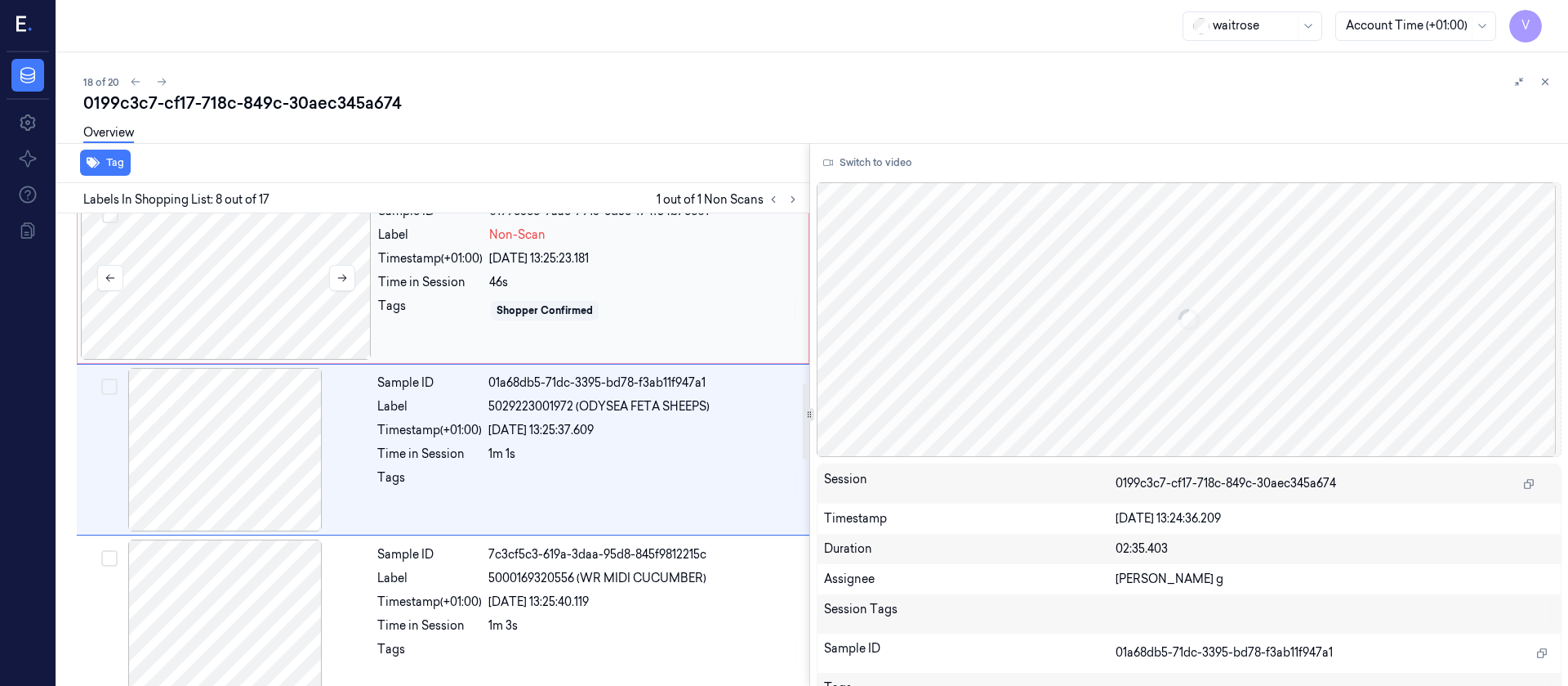
click at [209, 272] on div at bounding box center [225, 277] width 291 height 163
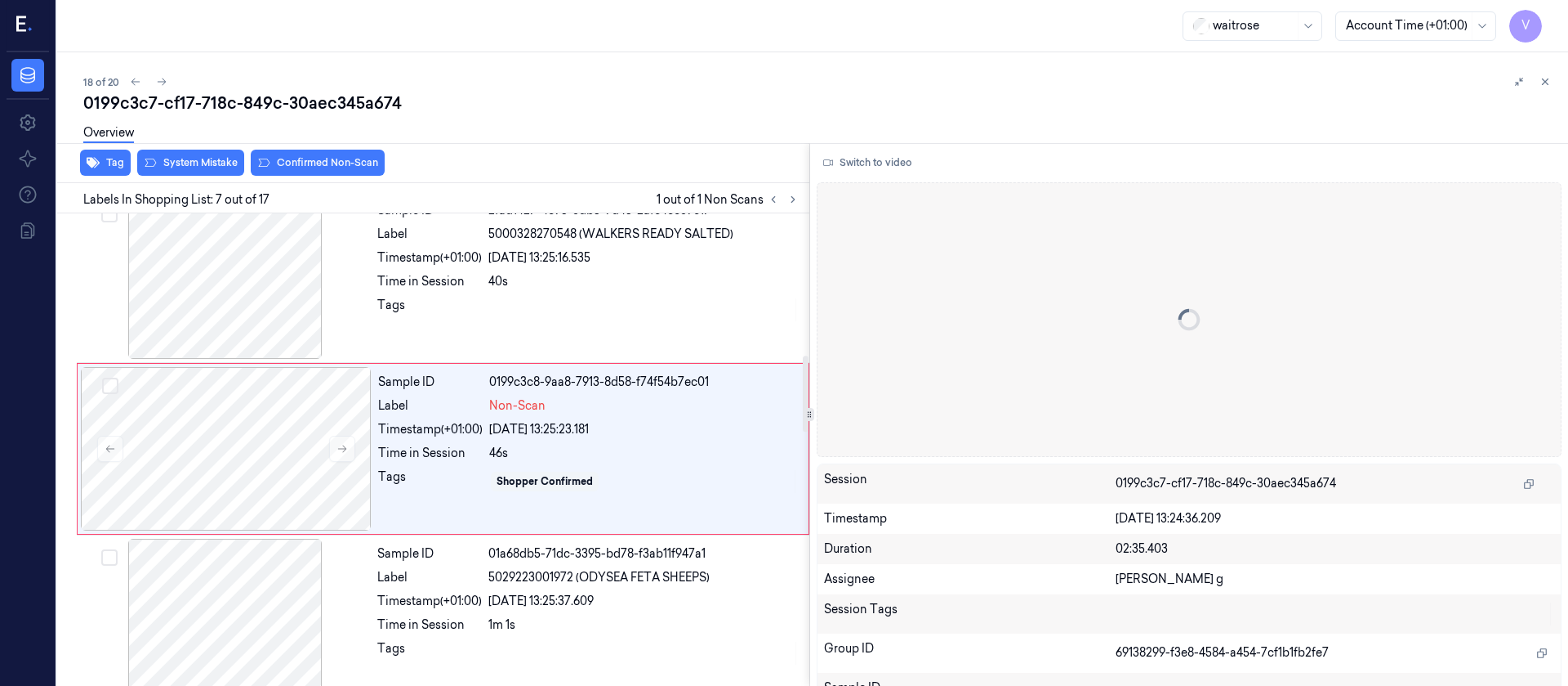
scroll to position [879, 0]
click at [272, 147] on div "Overview" at bounding box center [819, 134] width 1472 height 41
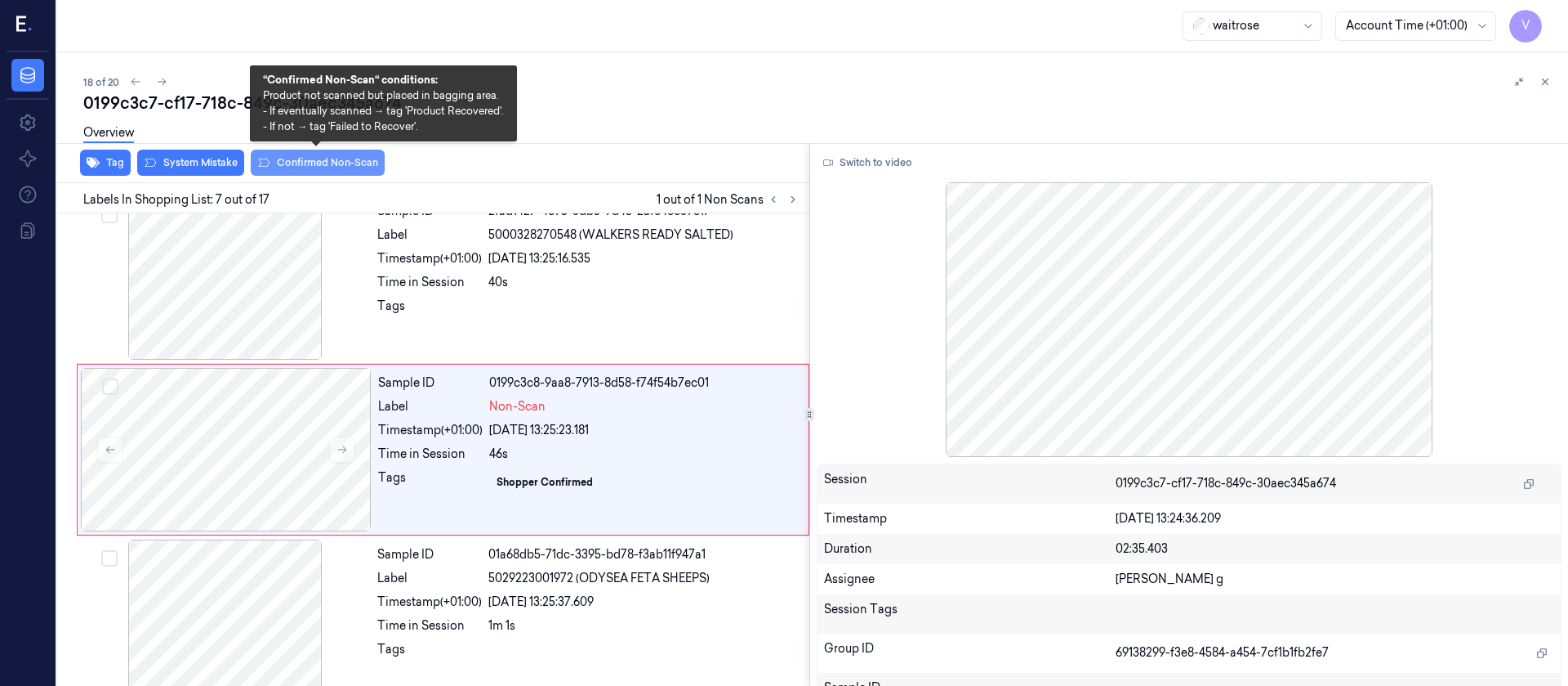
click at [279, 156] on button "Confirmed Non-Scan" at bounding box center [317, 162] width 134 height 26
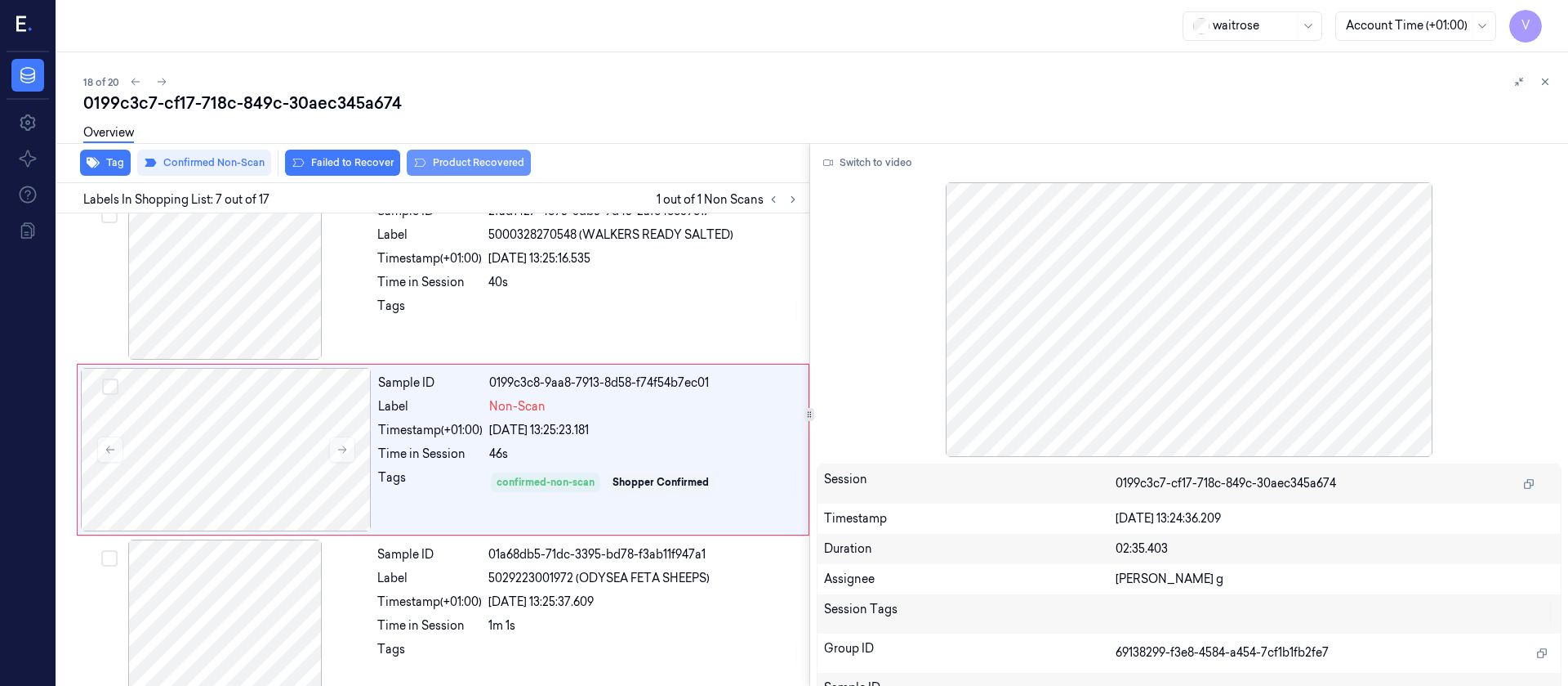
click at [499, 162] on button "Product Recovered" at bounding box center [468, 162] width 124 height 26
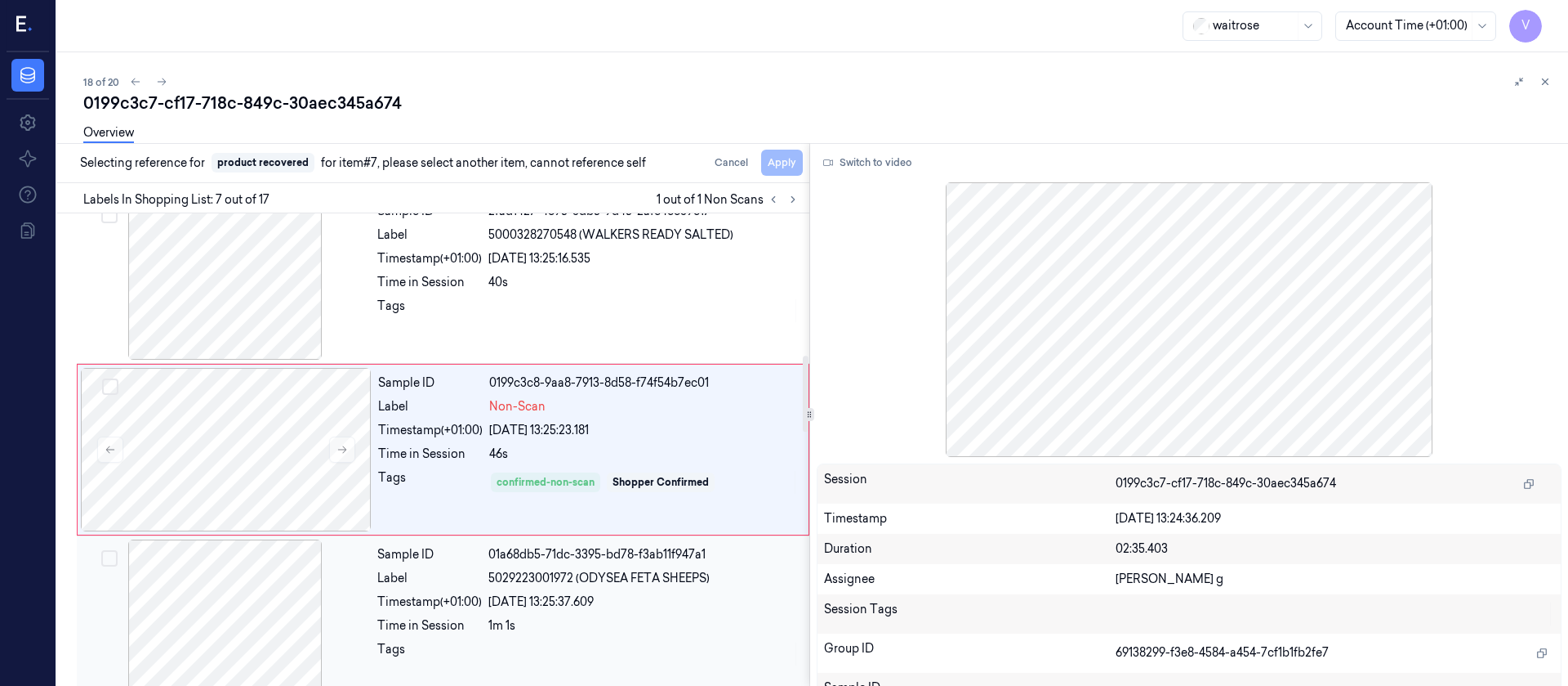
click at [214, 637] on div at bounding box center [224, 621] width 291 height 163
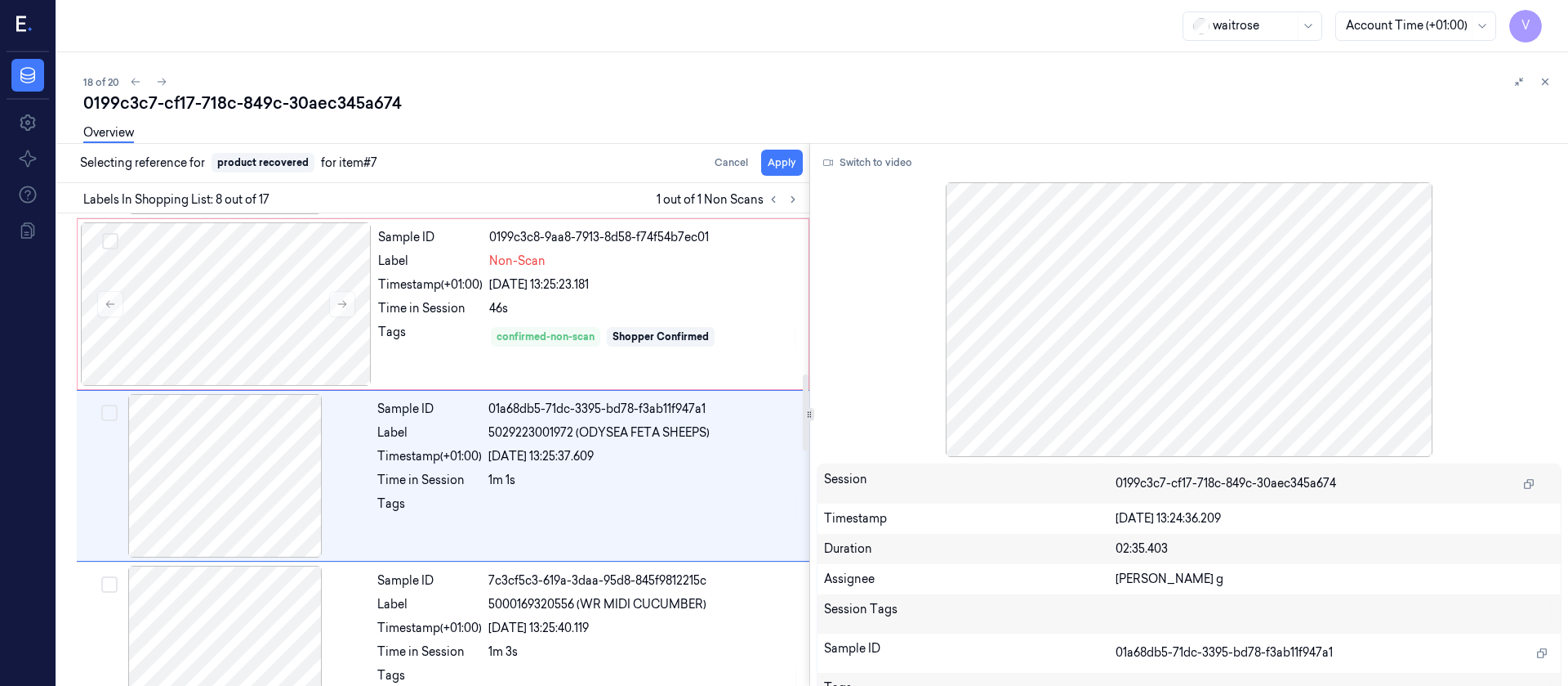
scroll to position [1050, 0]
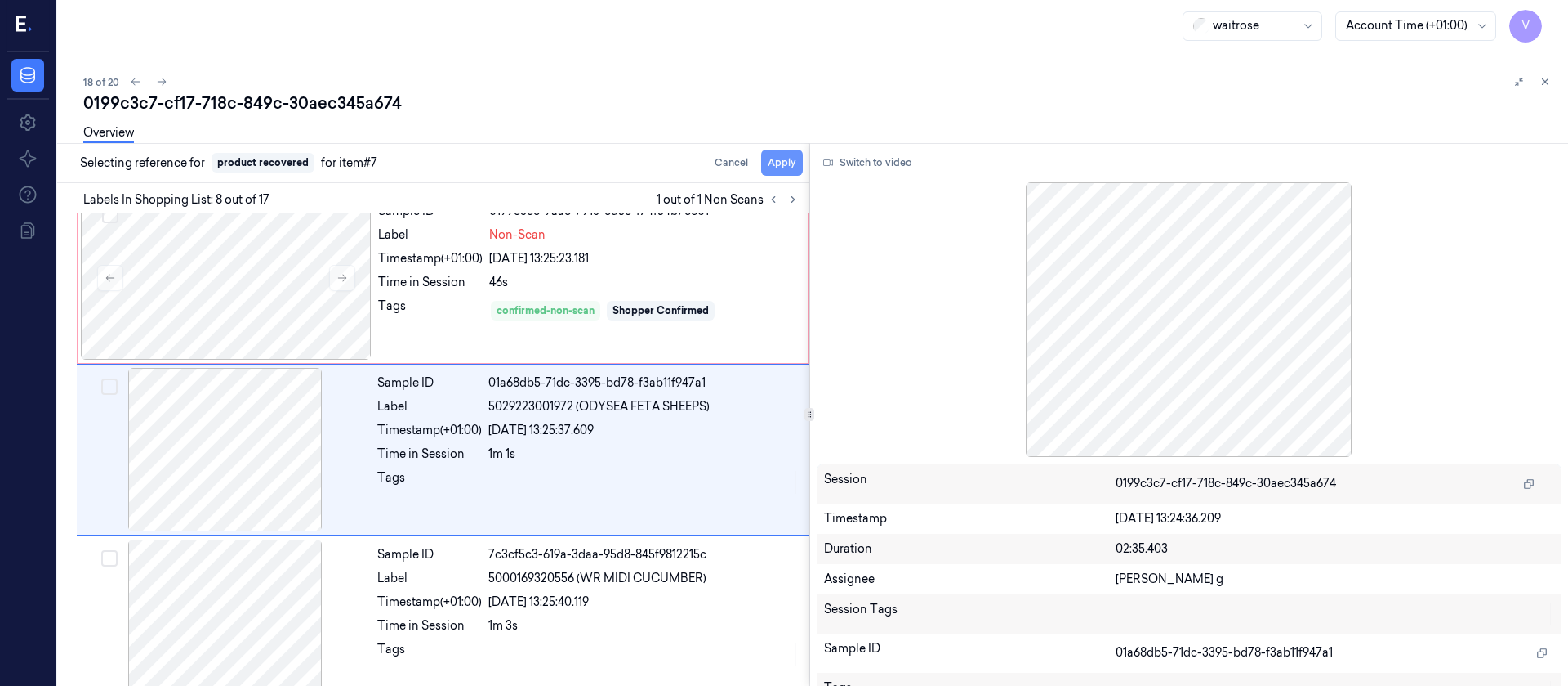
click at [784, 159] on button "Apply" at bounding box center [782, 162] width 41 height 26
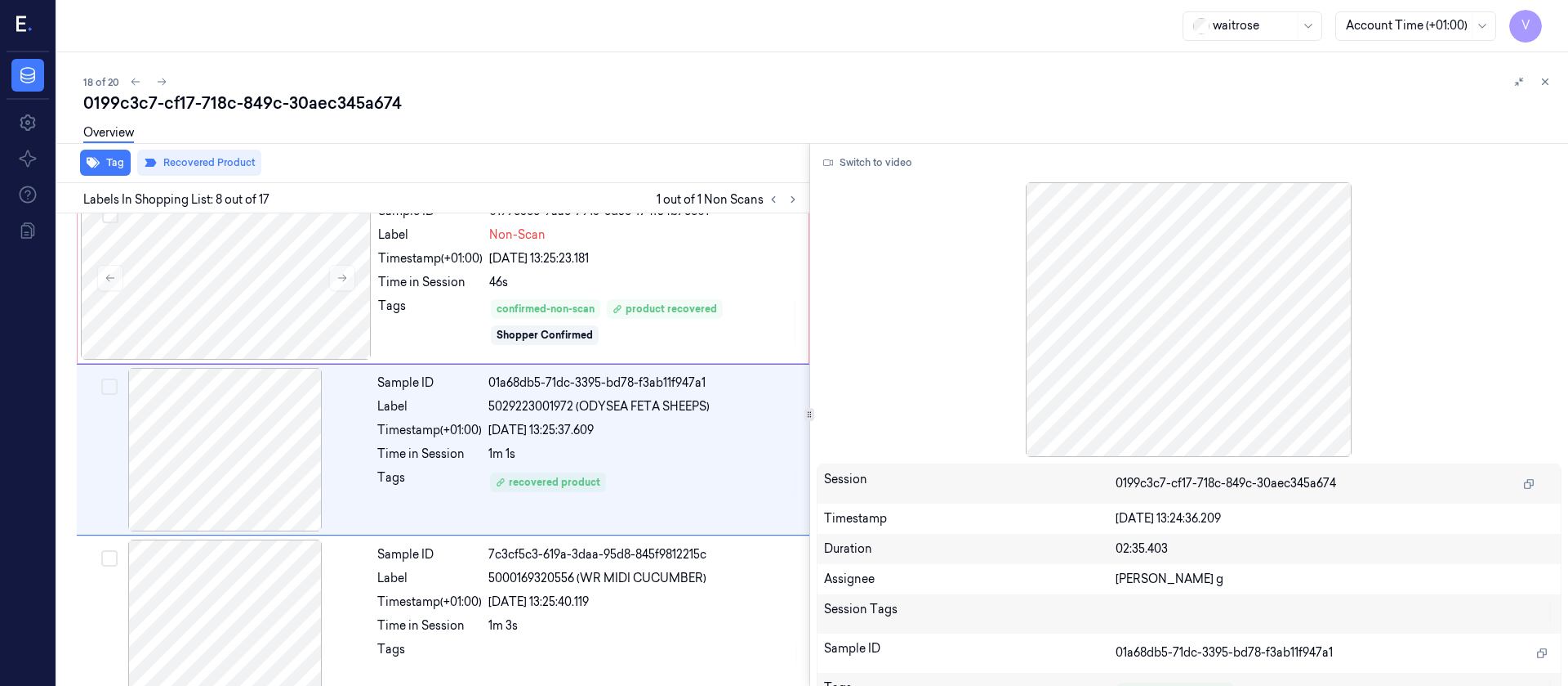
click at [609, 63] on div "18 of 20 0199c3c7-cf17-718c-849c-30aec345a674 Overview Tag Recovered Product La…" at bounding box center [813, 369] width 1511 height 633
click at [787, 194] on icon at bounding box center [793, 200] width 12 height 12
click at [800, 202] on button at bounding box center [793, 200] width 19 height 19
click at [163, 84] on icon at bounding box center [162, 82] width 12 height 12
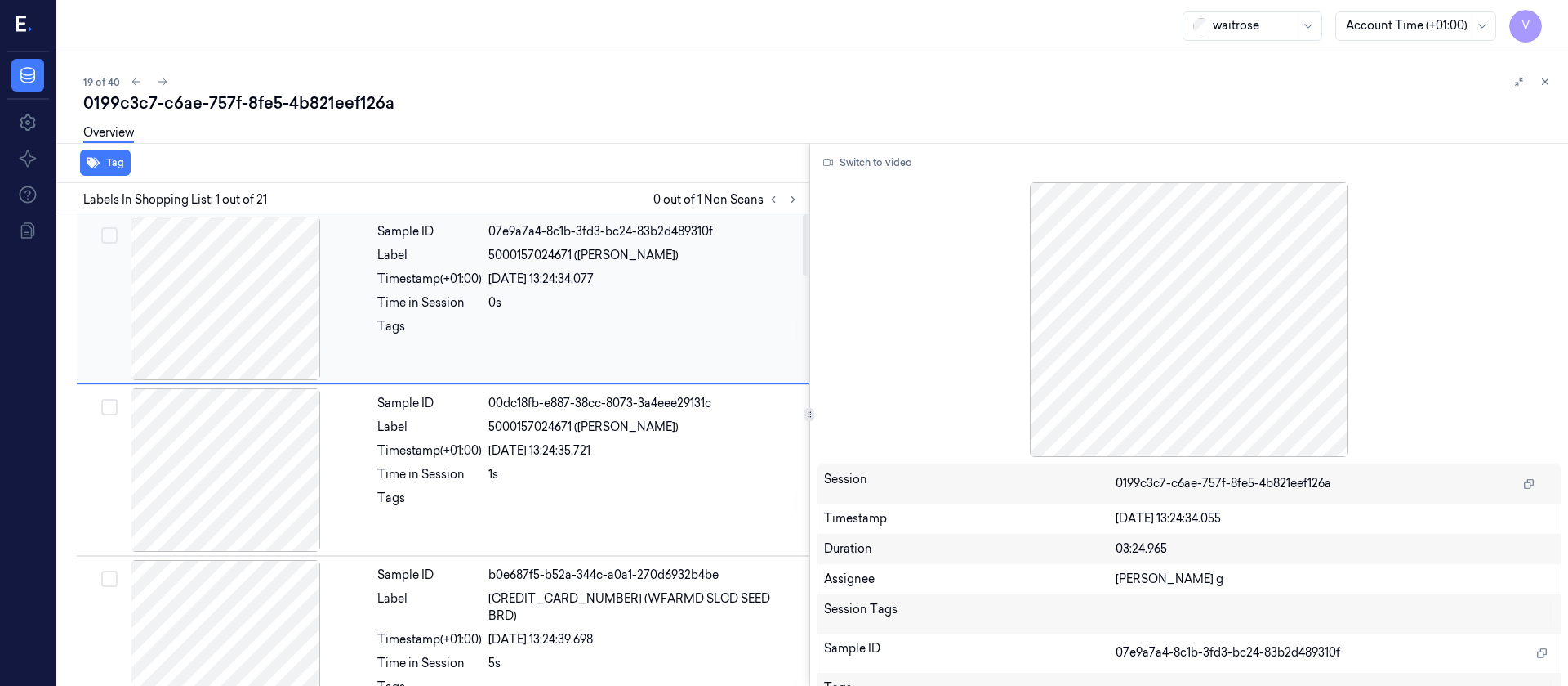
click at [410, 278] on div "Timestamp (+01:00)" at bounding box center [430, 279] width 105 height 17
click at [797, 195] on icon at bounding box center [793, 200] width 12 height 12
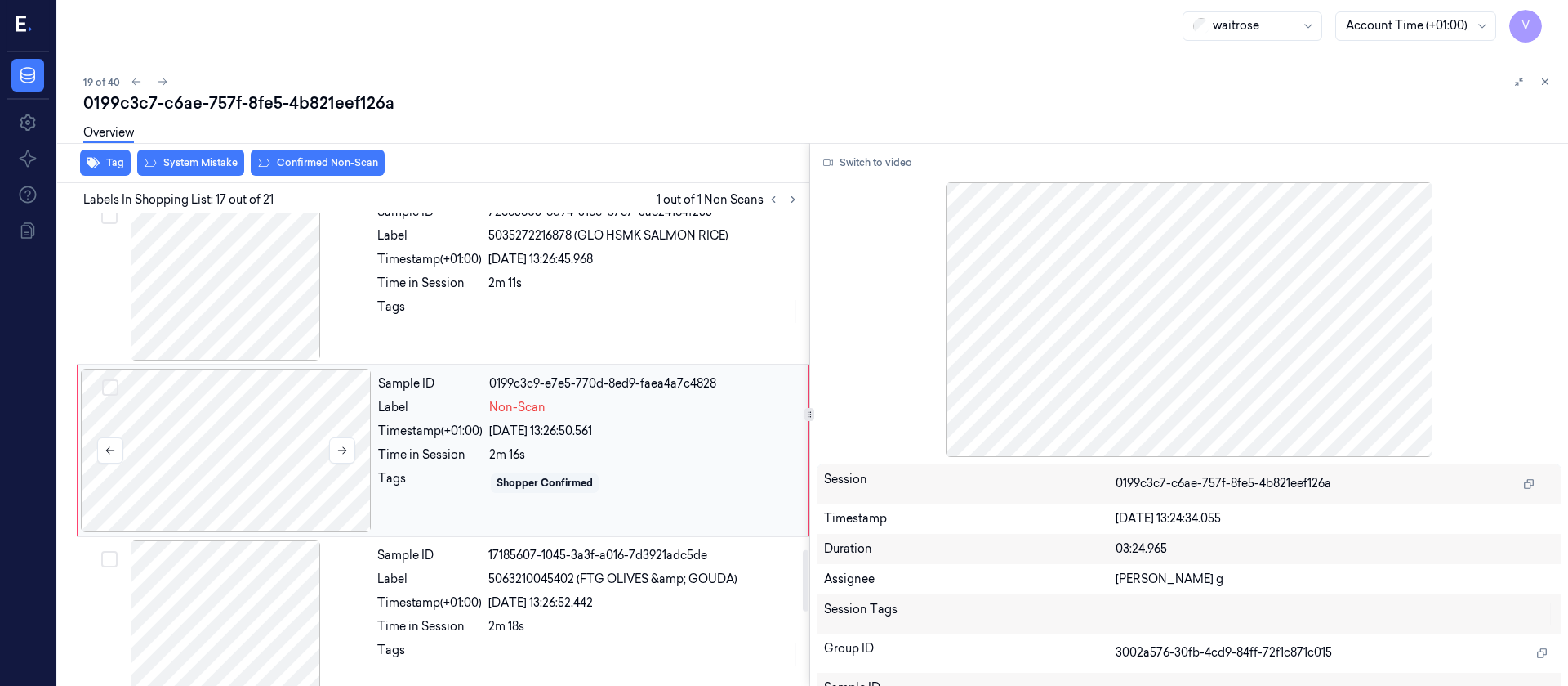
scroll to position [2594, 0]
click at [177, 456] on div at bounding box center [225, 449] width 291 height 163
click at [256, 477] on div at bounding box center [225, 449] width 291 height 163
click at [234, 310] on div at bounding box center [224, 277] width 291 height 163
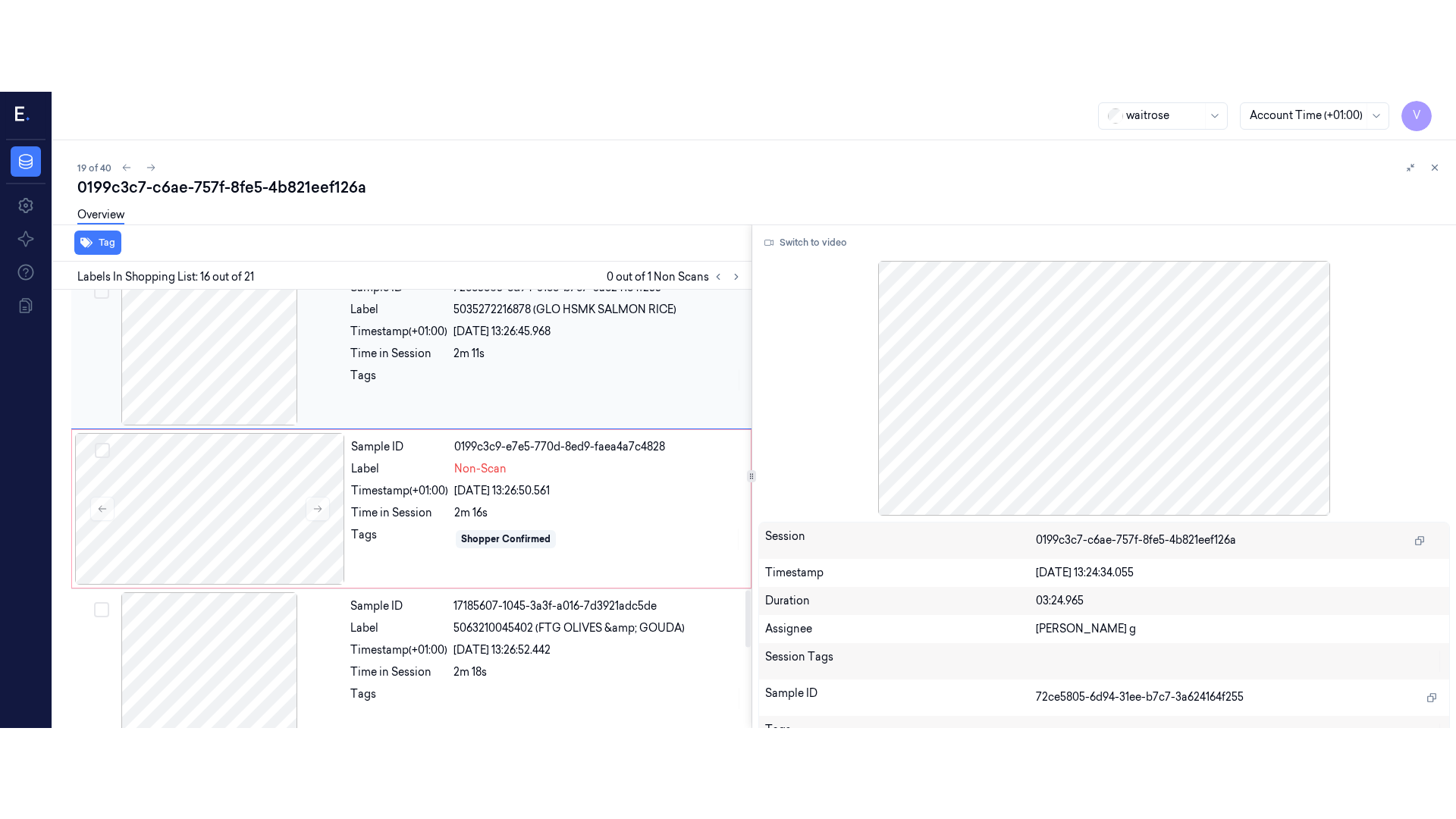
scroll to position [2248, 0]
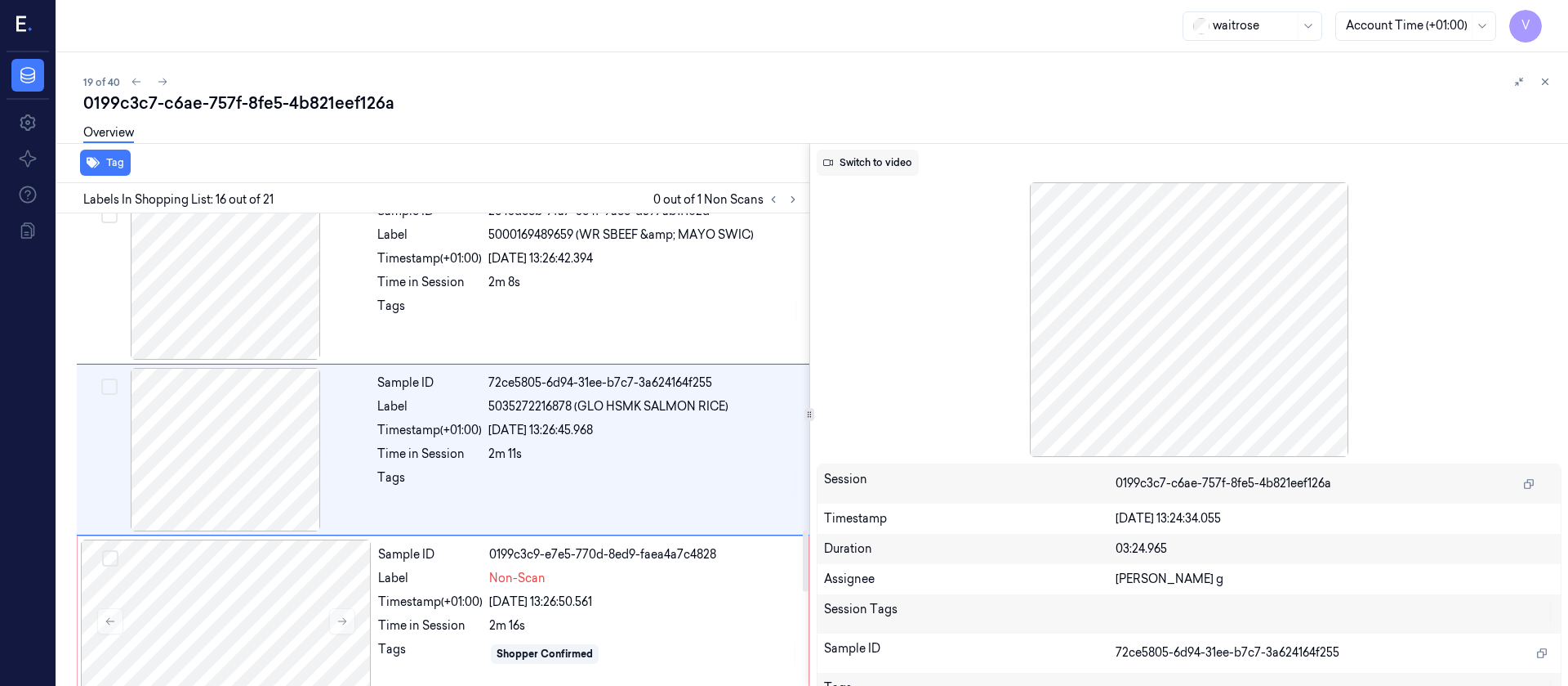
click at [857, 173] on button "Switch to video" at bounding box center [868, 162] width 102 height 26
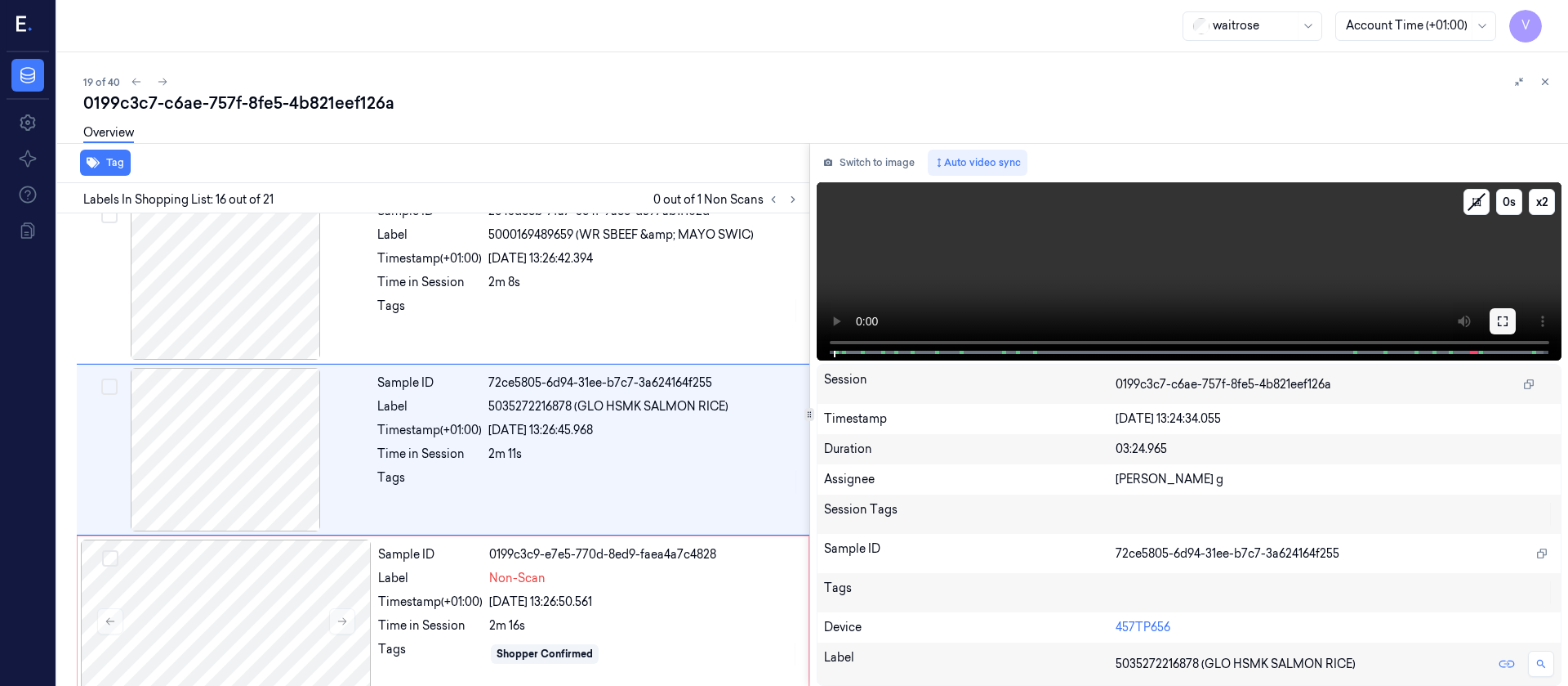
click at [1502, 315] on icon at bounding box center [1503, 321] width 13 height 13
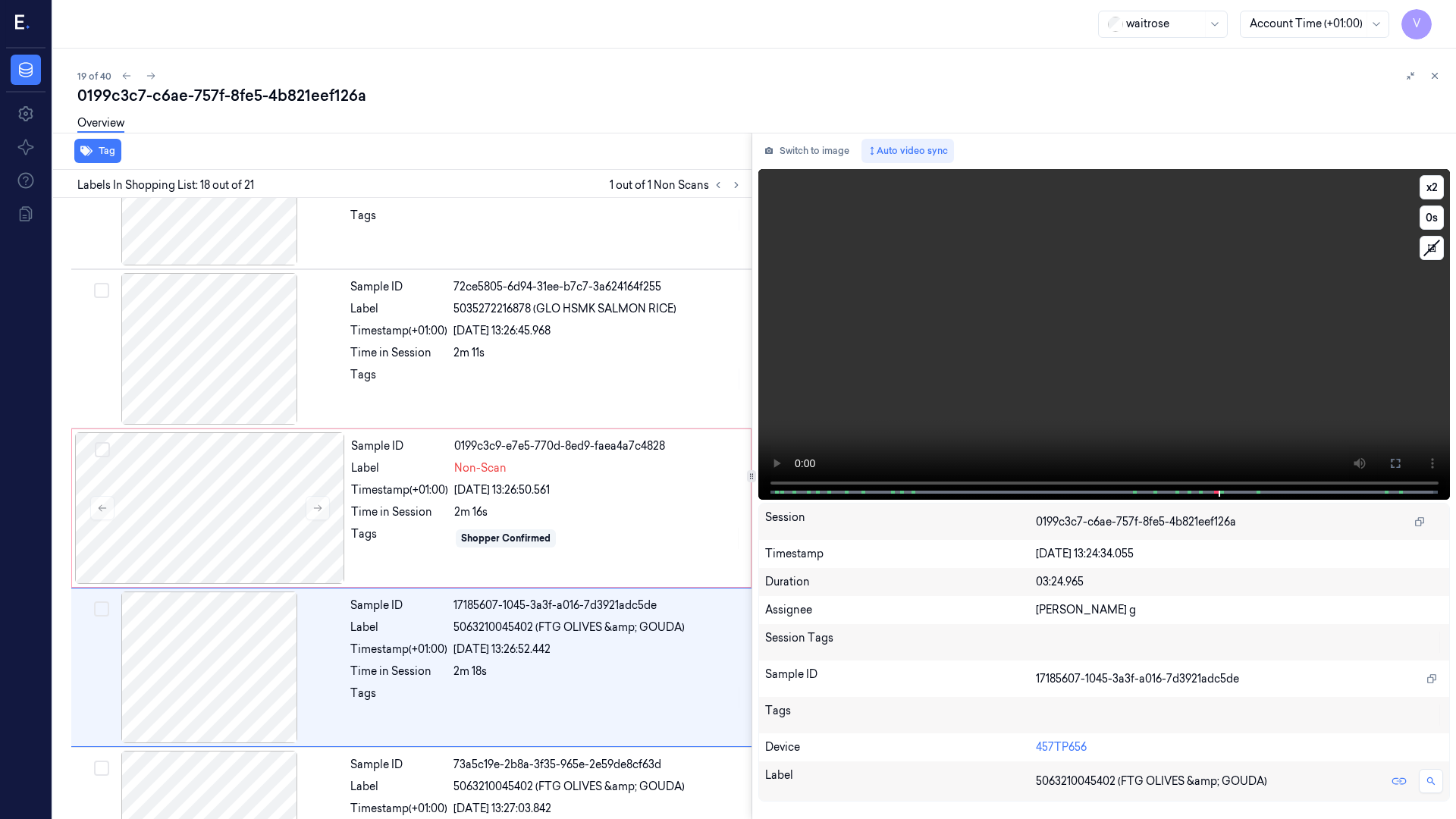
scroll to position [2476, 0]
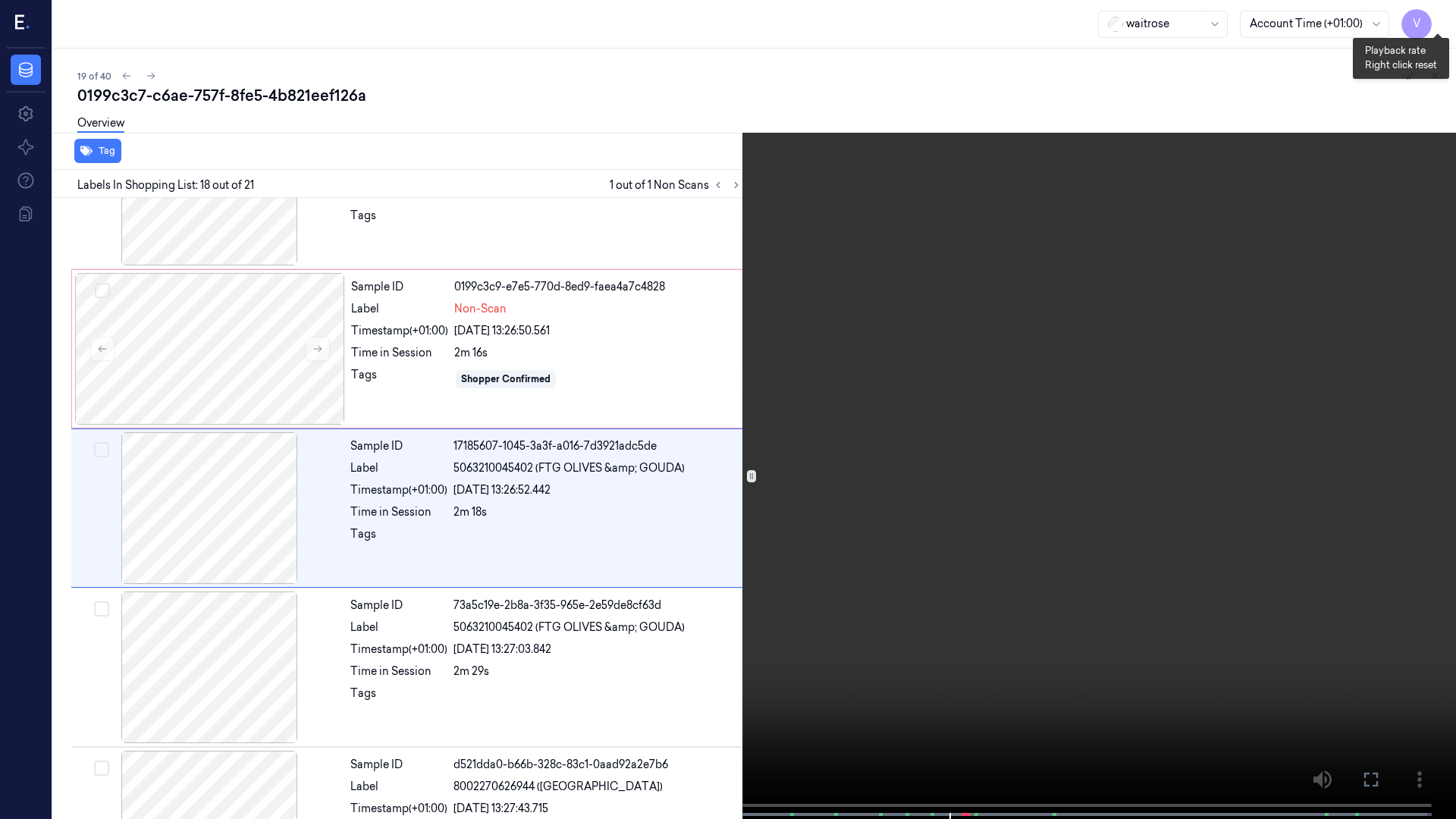
click at [1447, 19] on button "x 2" at bounding box center [1437, 18] width 24 height 24
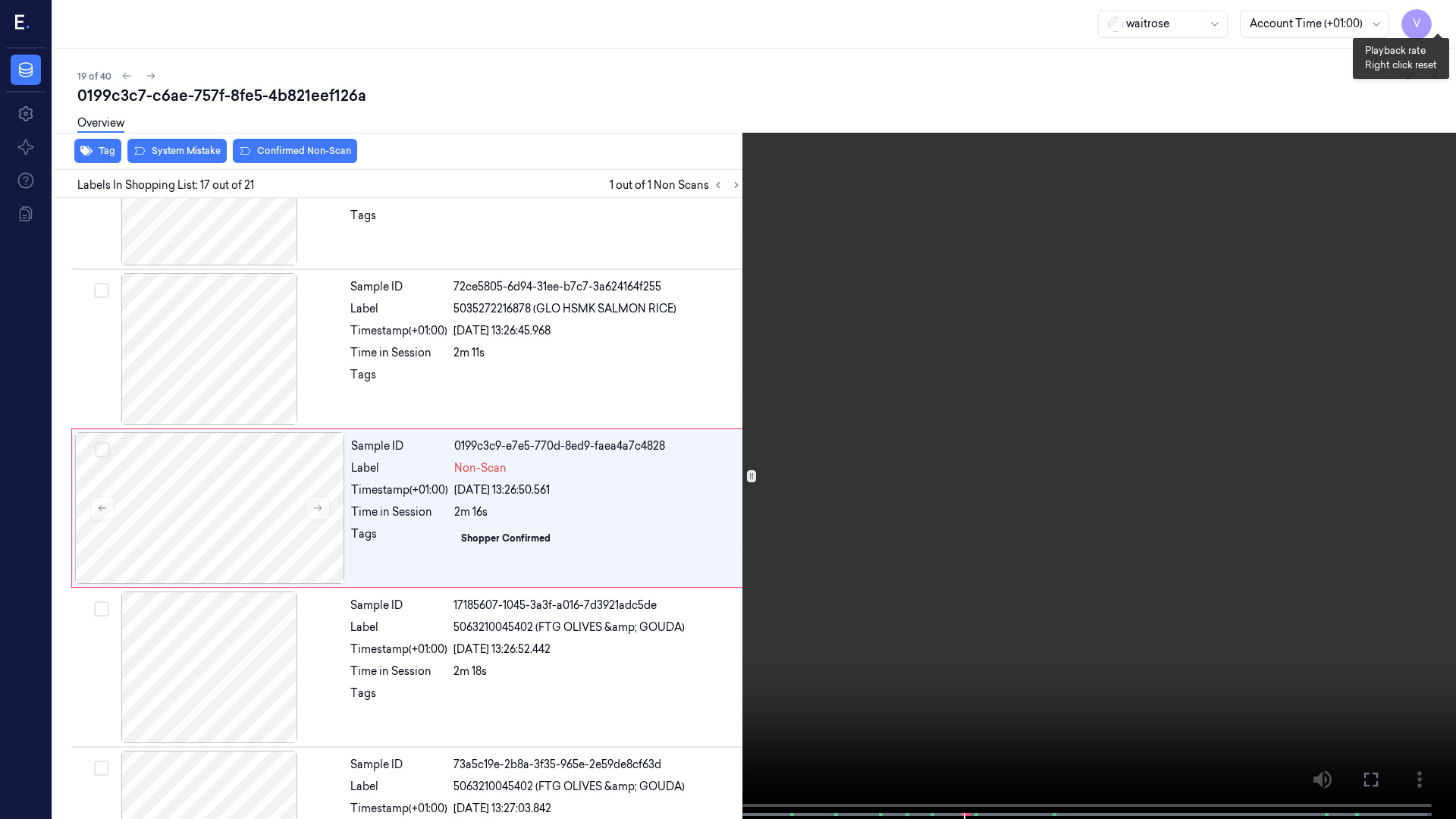
click at [1447, 19] on button "x 4" at bounding box center [1437, 18] width 24 height 24
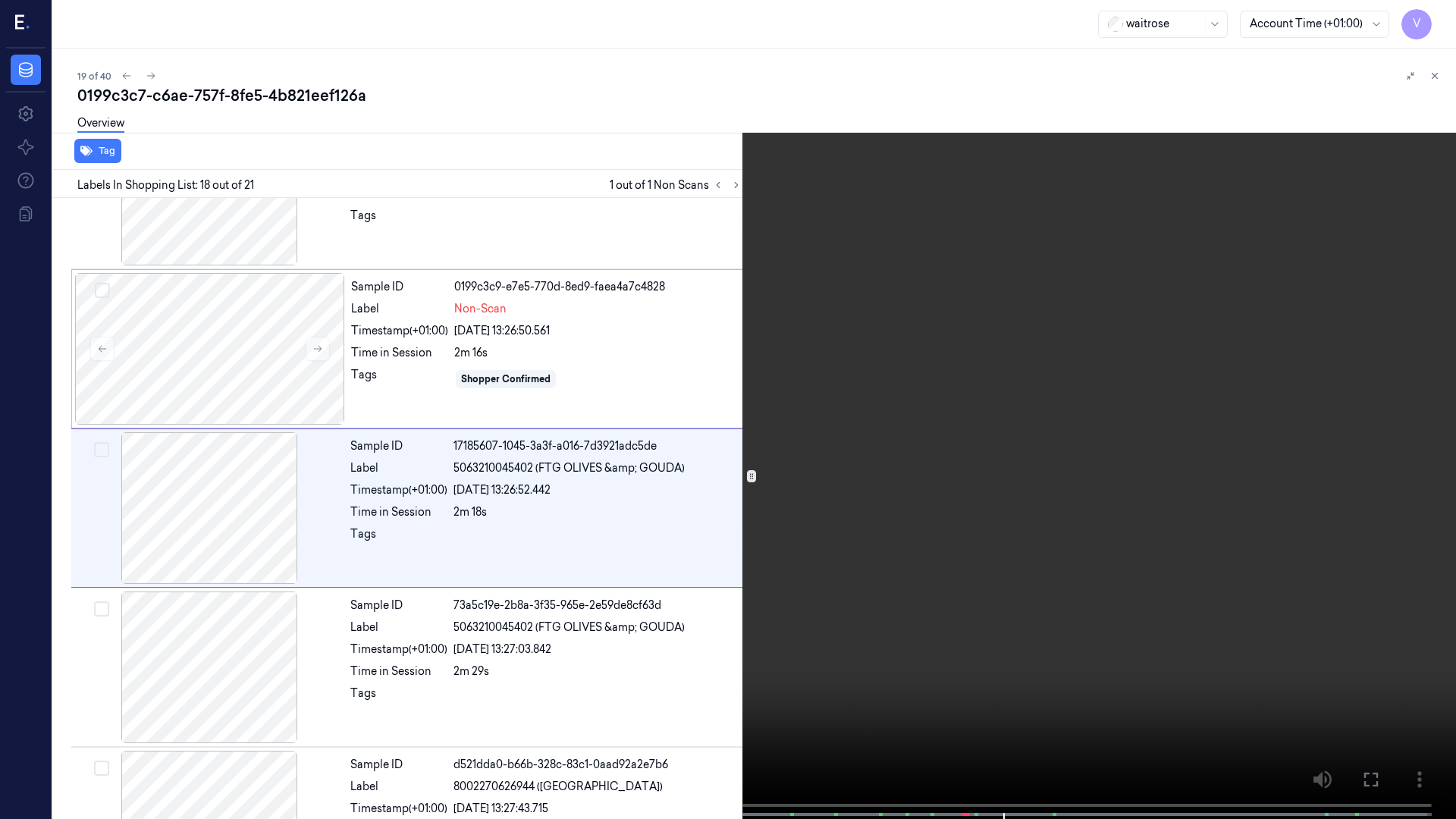
click at [0, 0] on button at bounding box center [0, 0] width 0 height 0
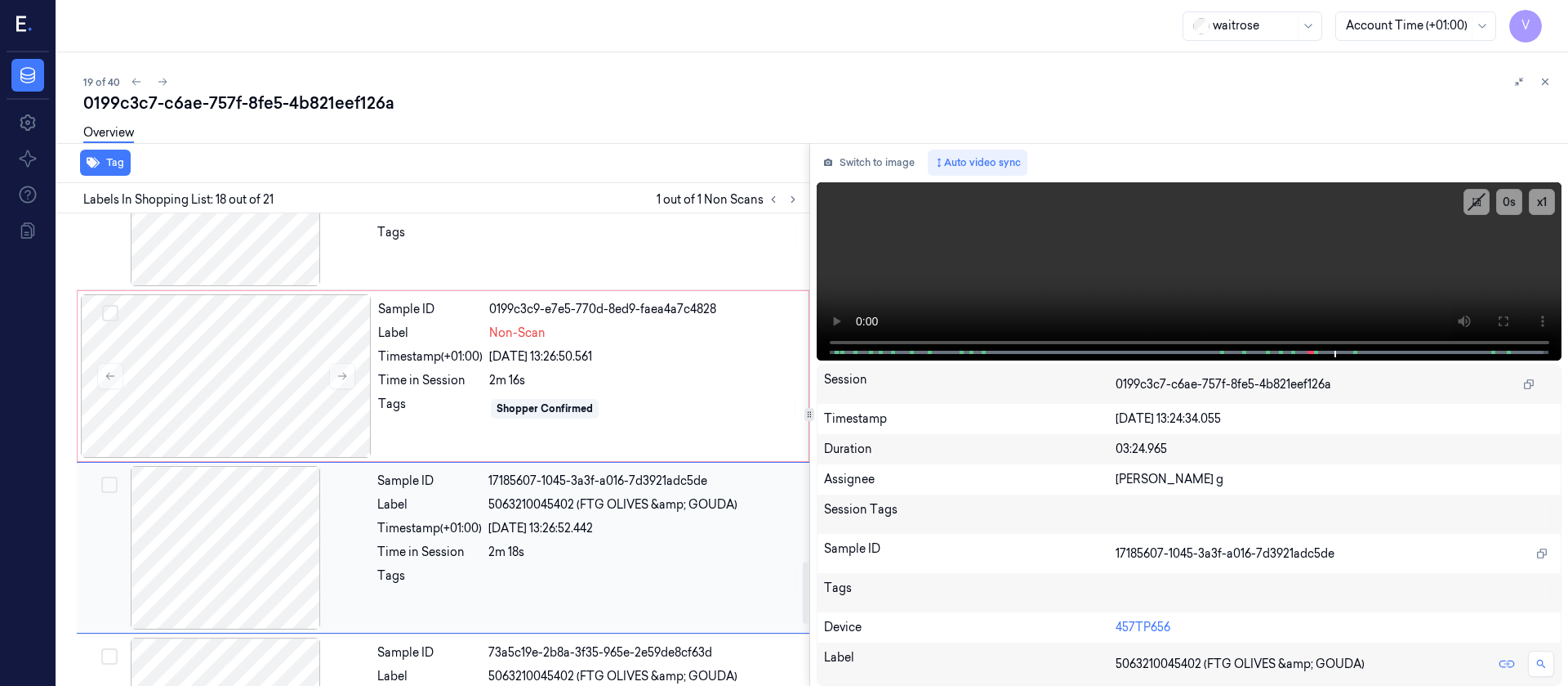
click at [198, 512] on div at bounding box center [224, 547] width 291 height 163
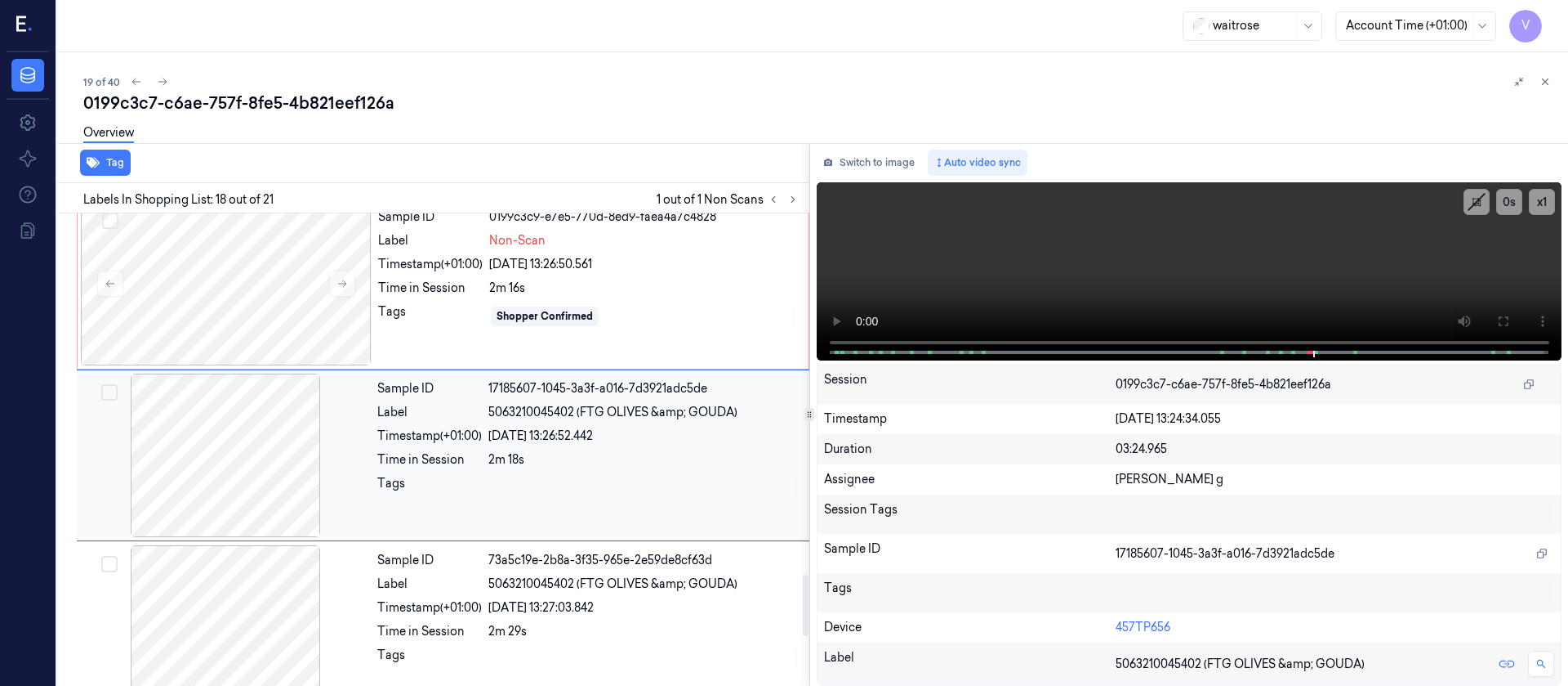
scroll to position [2766, 0]
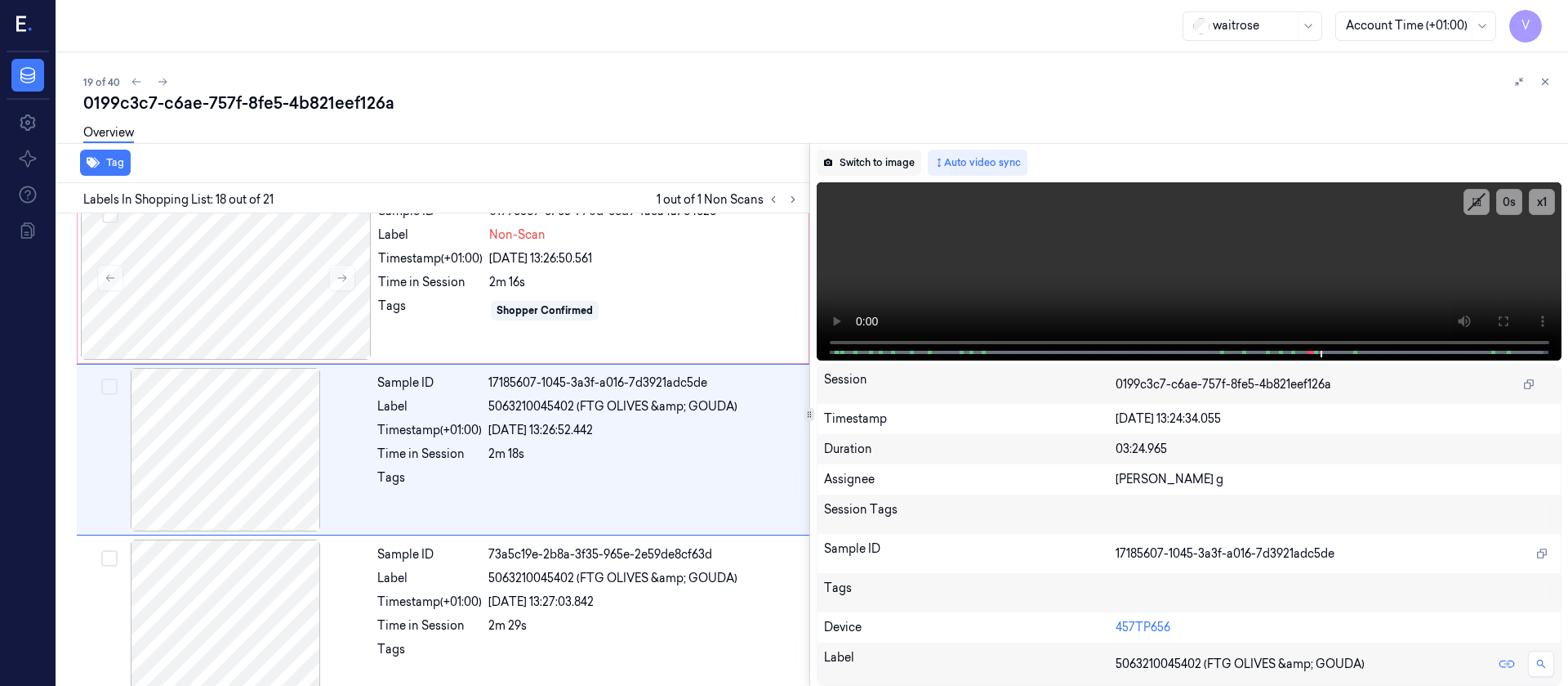
click at [859, 174] on button "Switch to image" at bounding box center [869, 162] width 105 height 26
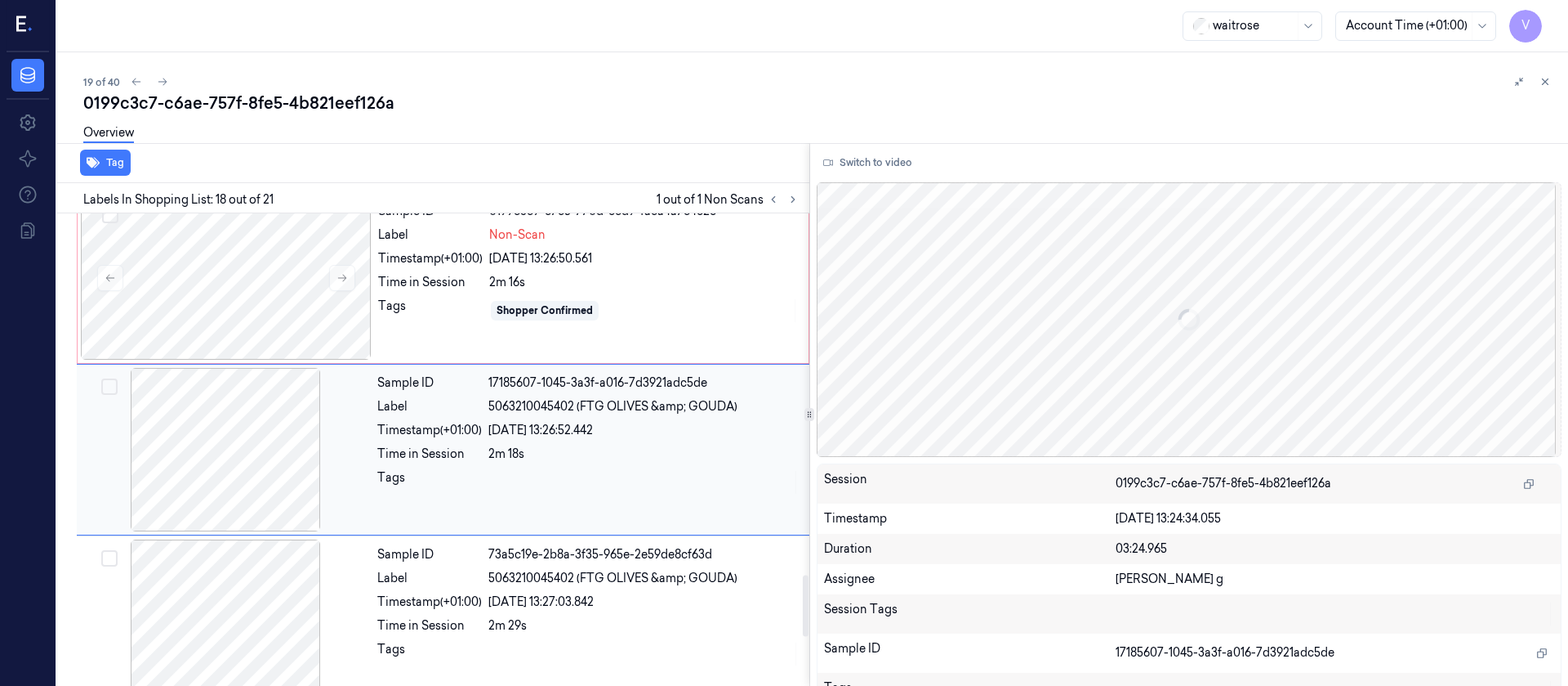
click at [272, 462] on div at bounding box center [224, 449] width 291 height 163
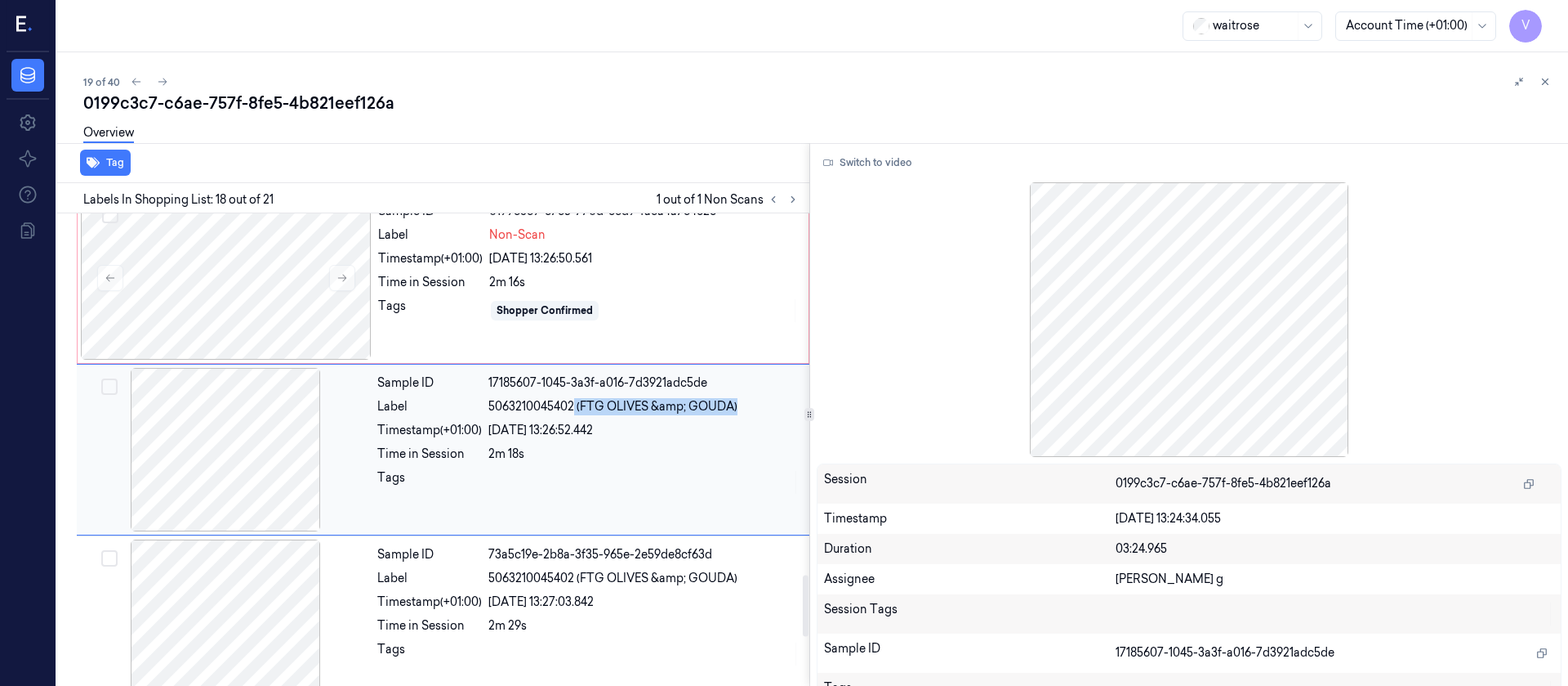
drag, startPoint x: 573, startPoint y: 403, endPoint x: 737, endPoint y: 403, distance: 164.0
click at [737, 403] on span "5063210045402 (FTG OLIVES &amp; GOUDA)" at bounding box center [613, 407] width 249 height 17
copy span "(FTG OLIVES &amp; GOUDA)"
click at [262, 316] on div at bounding box center [225, 277] width 291 height 163
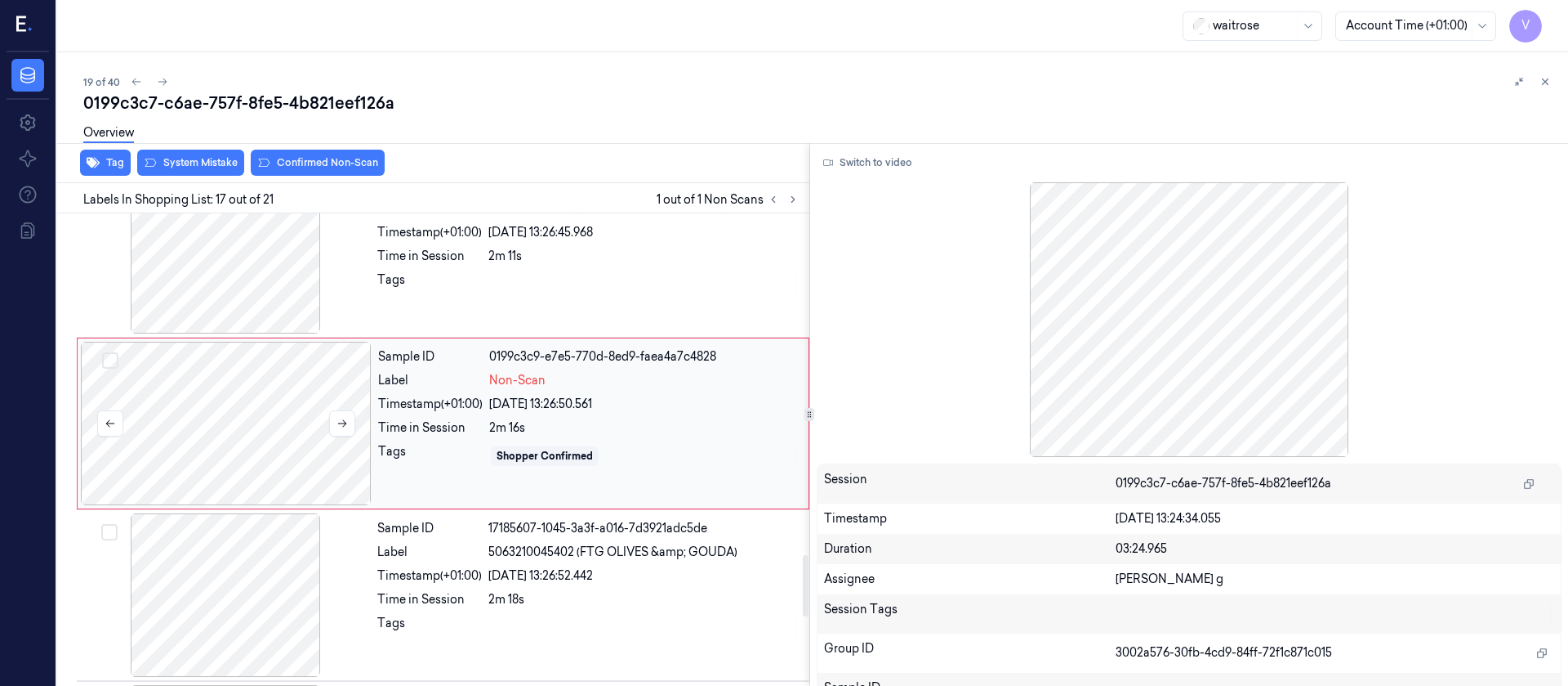
scroll to position [2594, 0]
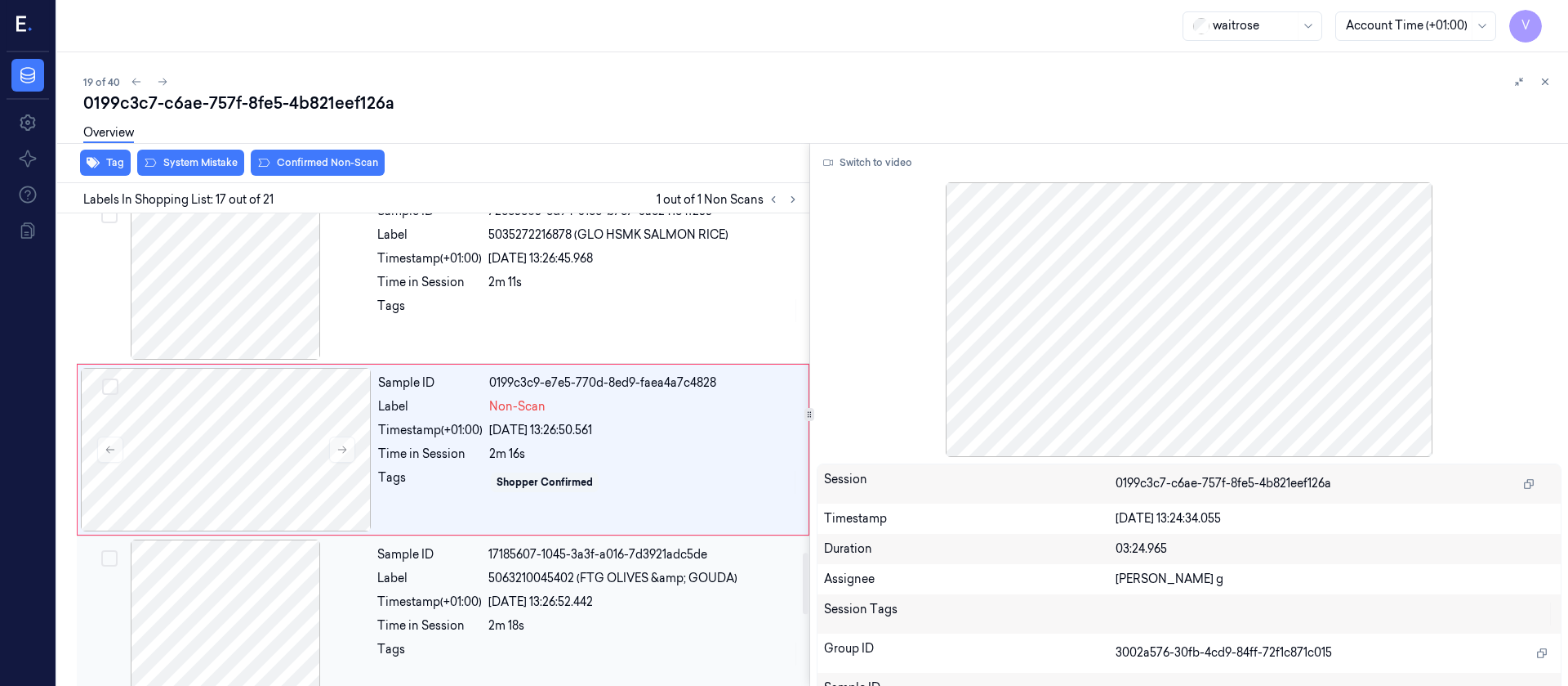
click at [258, 587] on div at bounding box center [224, 621] width 291 height 163
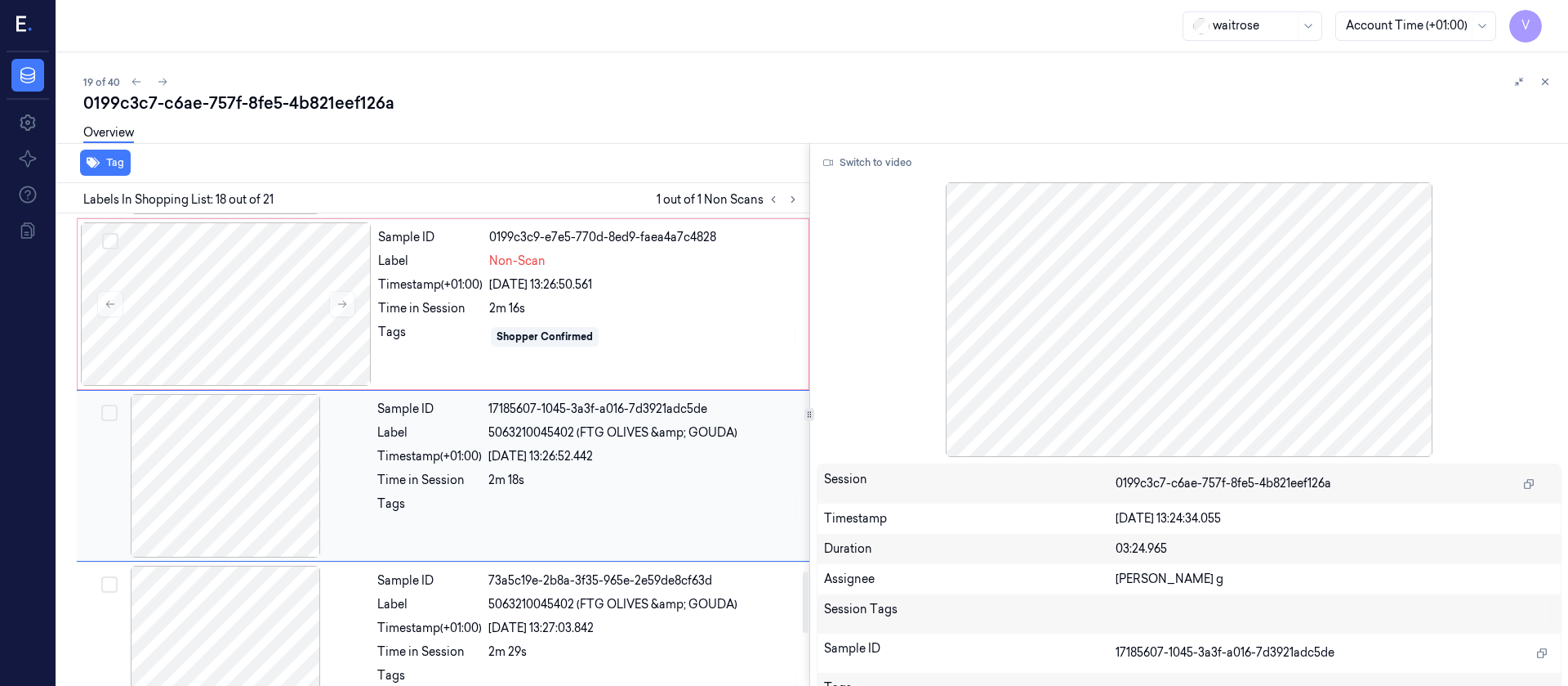
scroll to position [2766, 0]
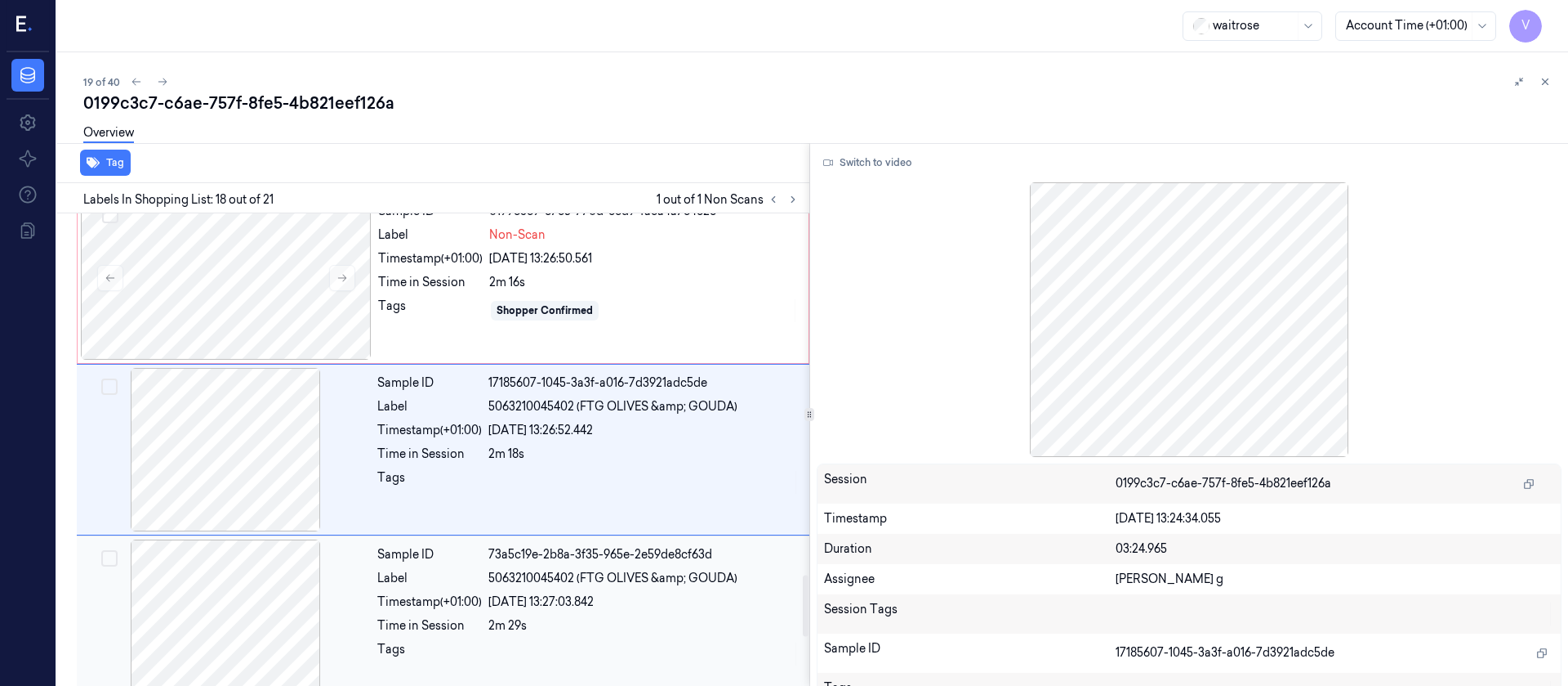
click at [500, 626] on div "2m 29s" at bounding box center [644, 626] width 312 height 17
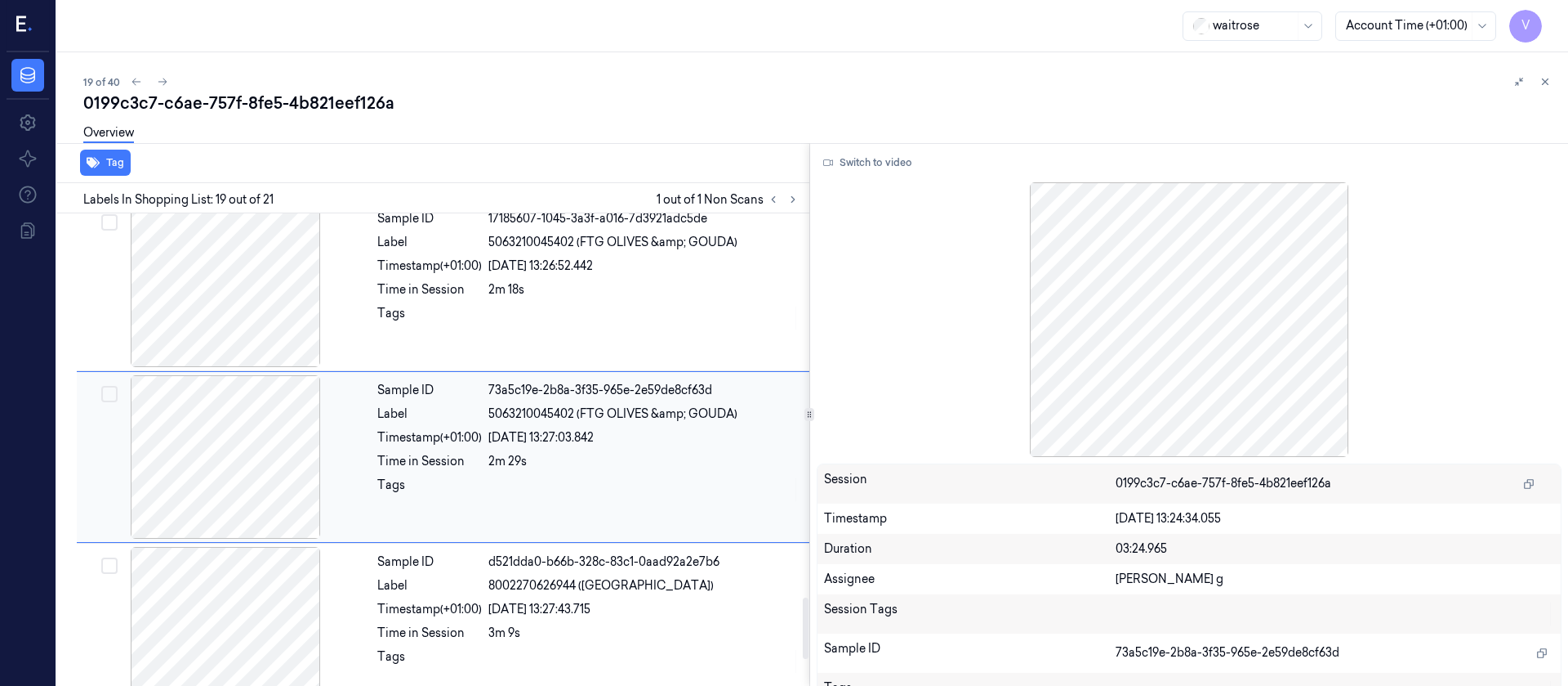
scroll to position [2938, 0]
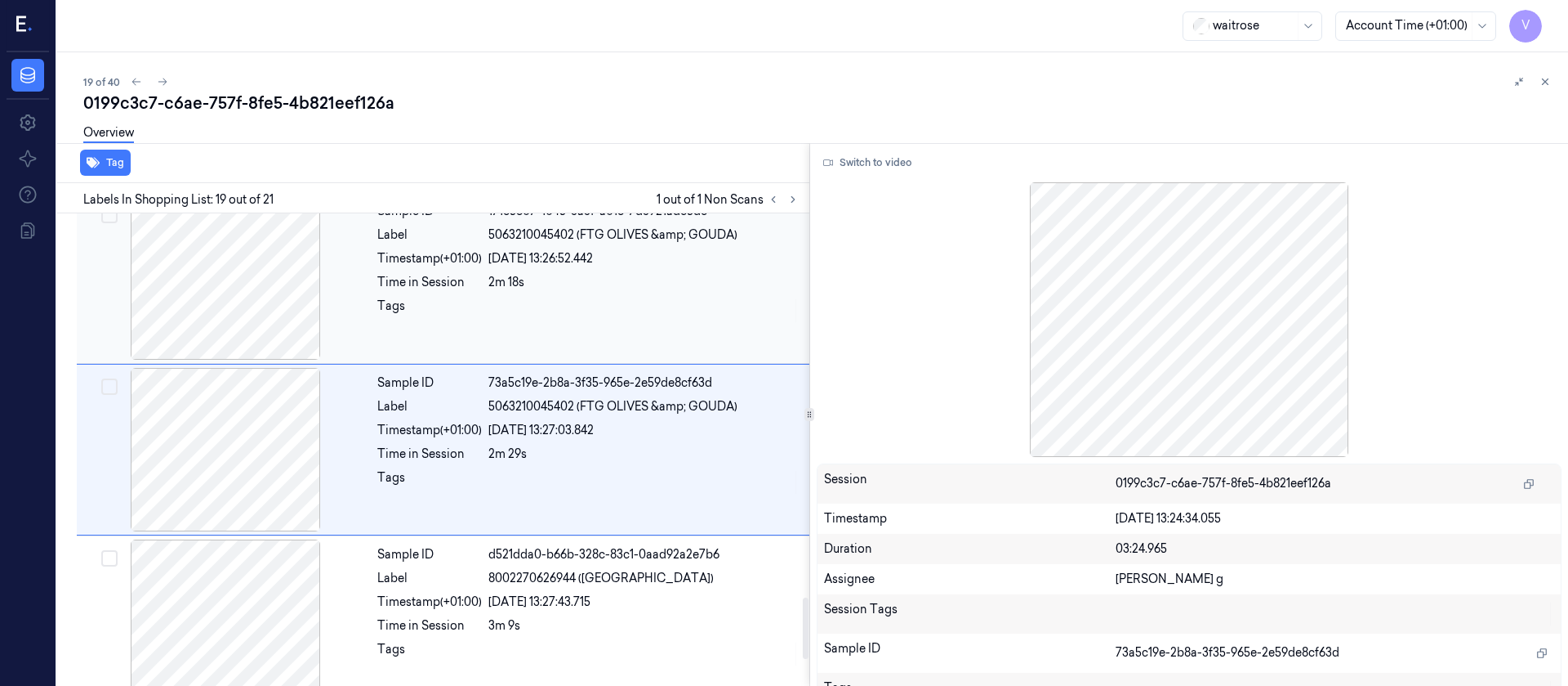
click at [531, 309] on div at bounding box center [644, 310] width 312 height 26
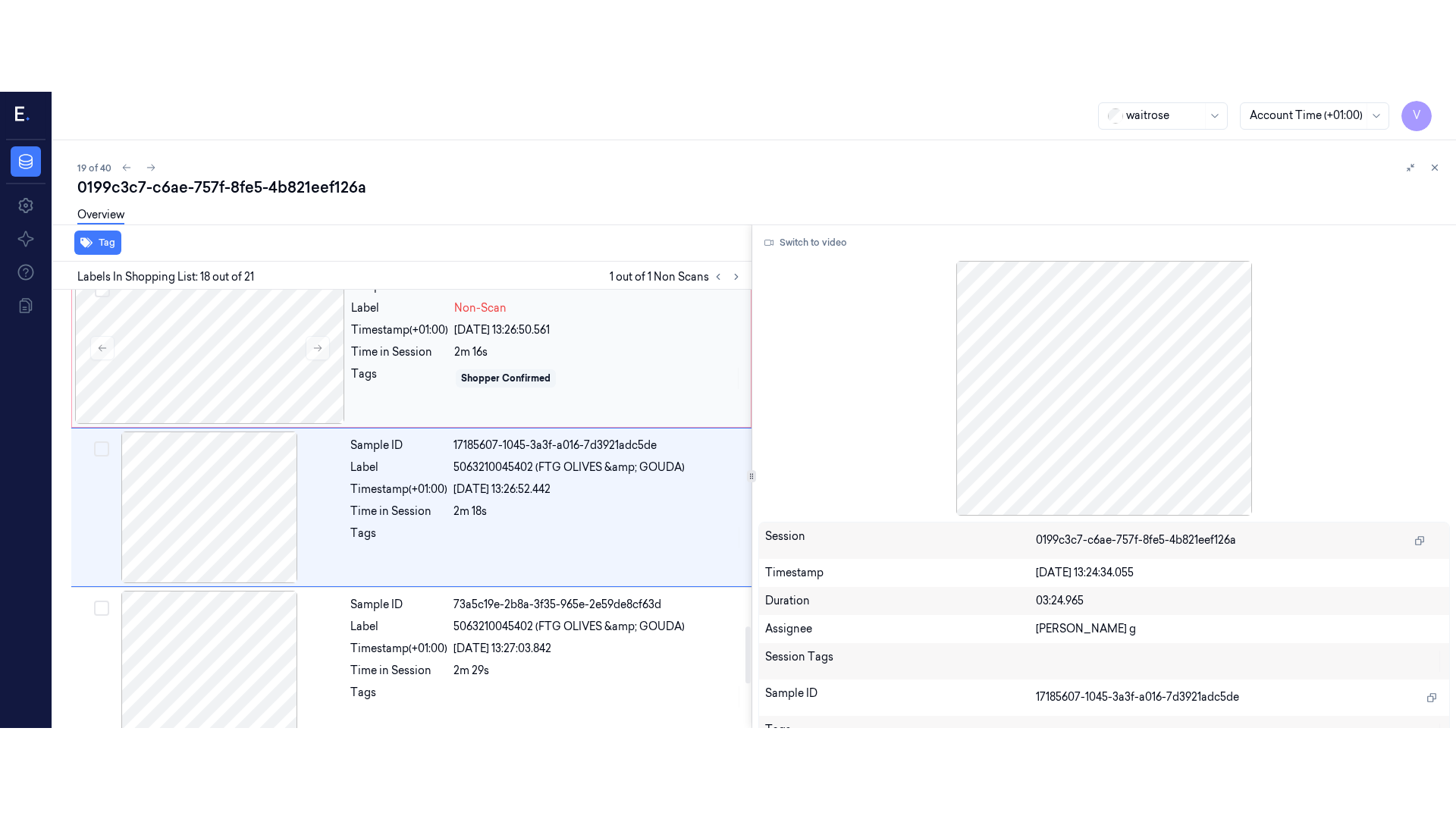
scroll to position [2566, 0]
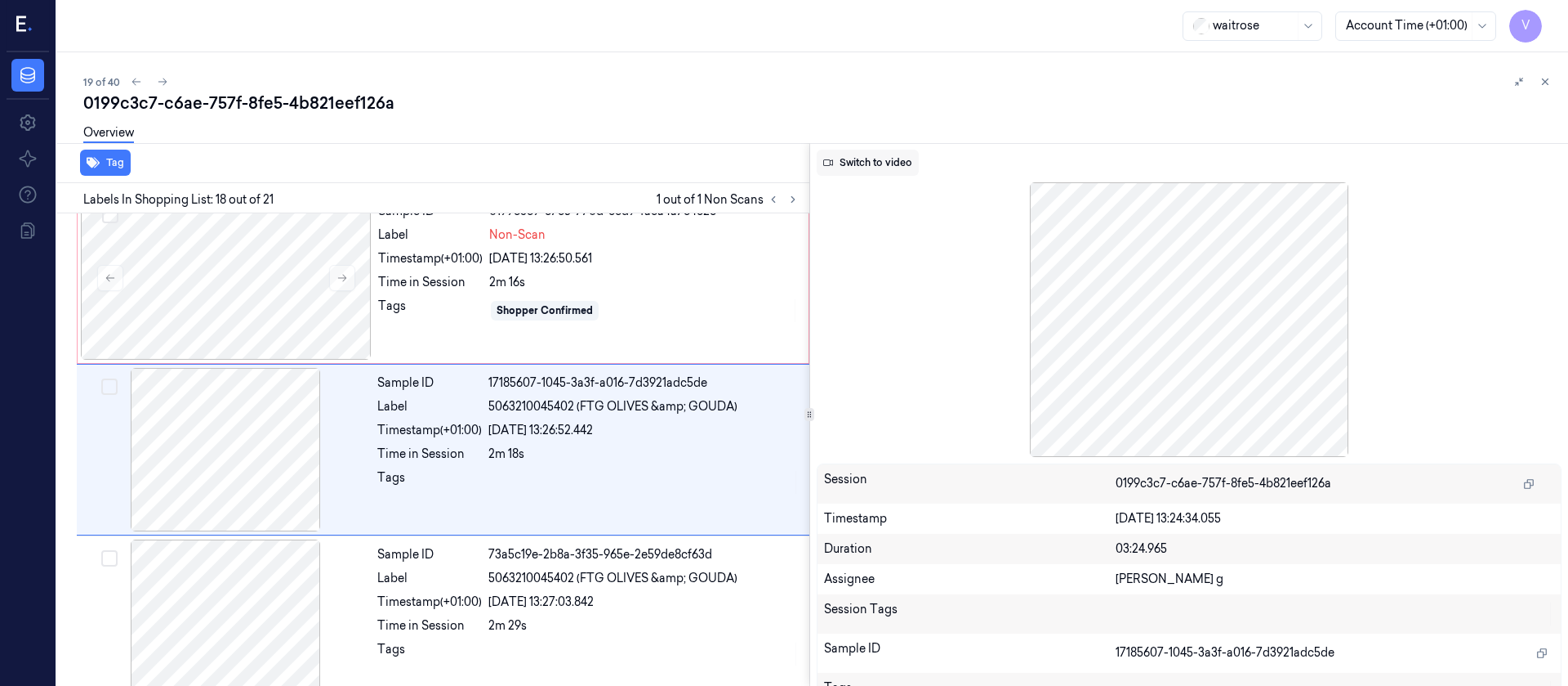
click at [850, 168] on button "Switch to video" at bounding box center [868, 162] width 102 height 26
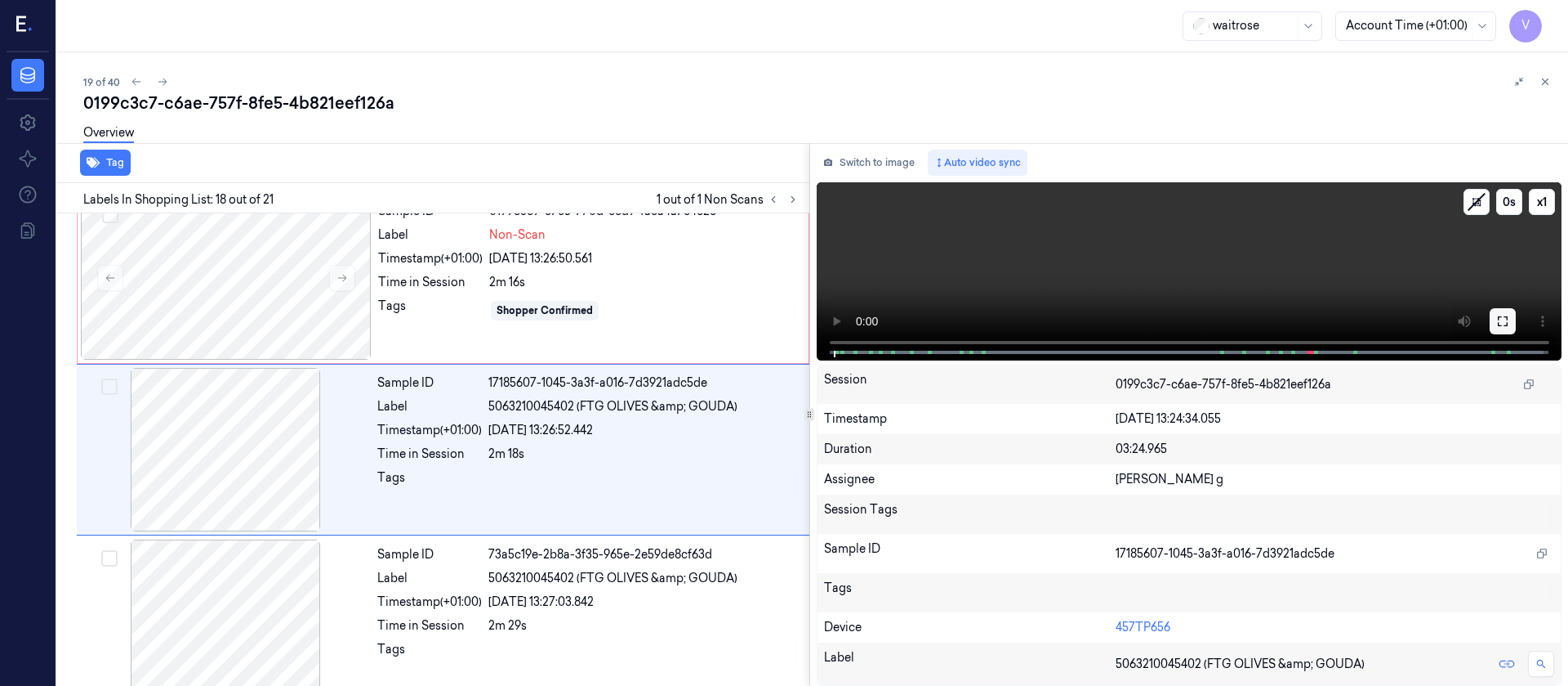
click at [1502, 332] on button at bounding box center [1503, 320] width 26 height 26
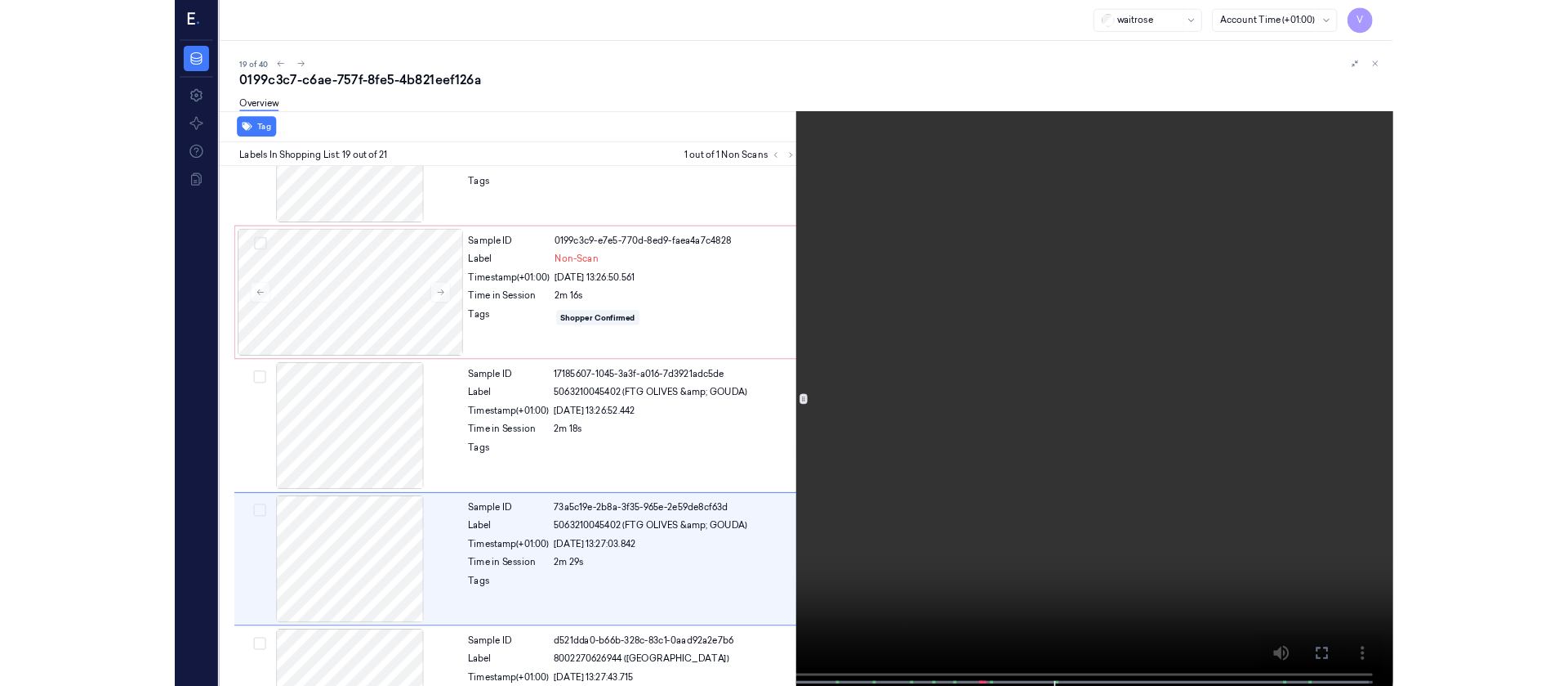
scroll to position [2840, 0]
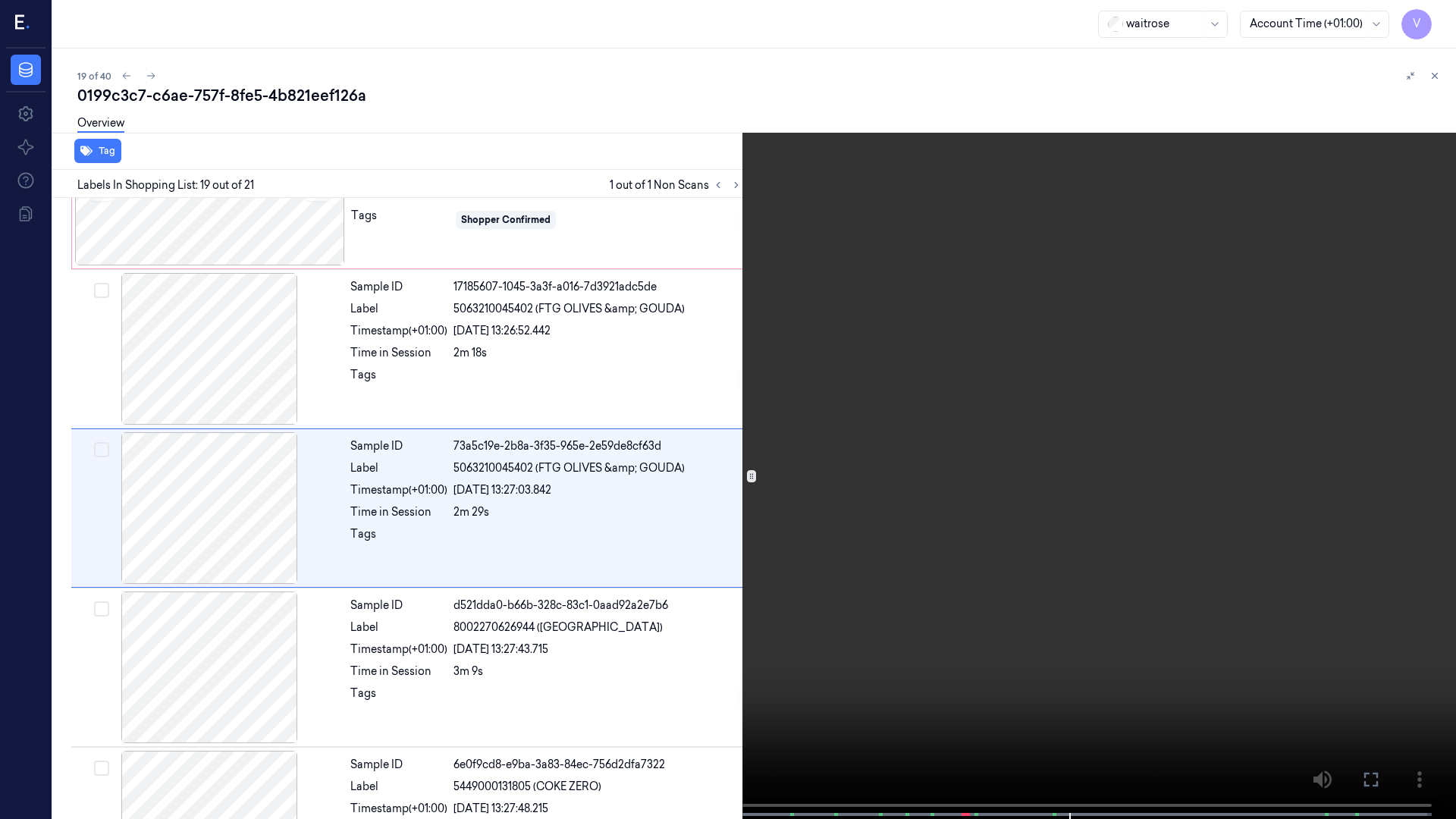
click at [0, 0] on button at bounding box center [0, 0] width 0 height 0
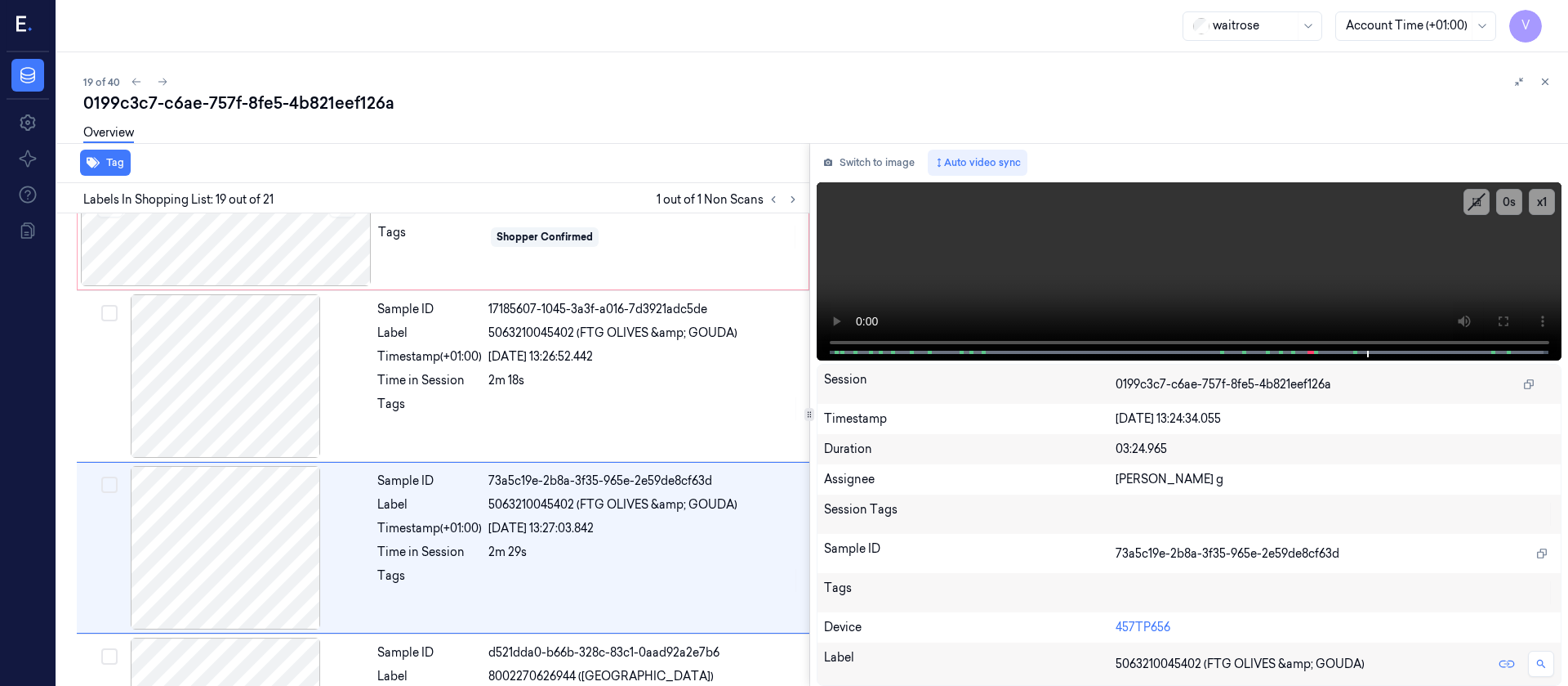
drag, startPoint x: 862, startPoint y: 162, endPoint x: 864, endPoint y: 177, distance: 15.1
click at [862, 161] on button "Switch to image" at bounding box center [869, 162] width 105 height 26
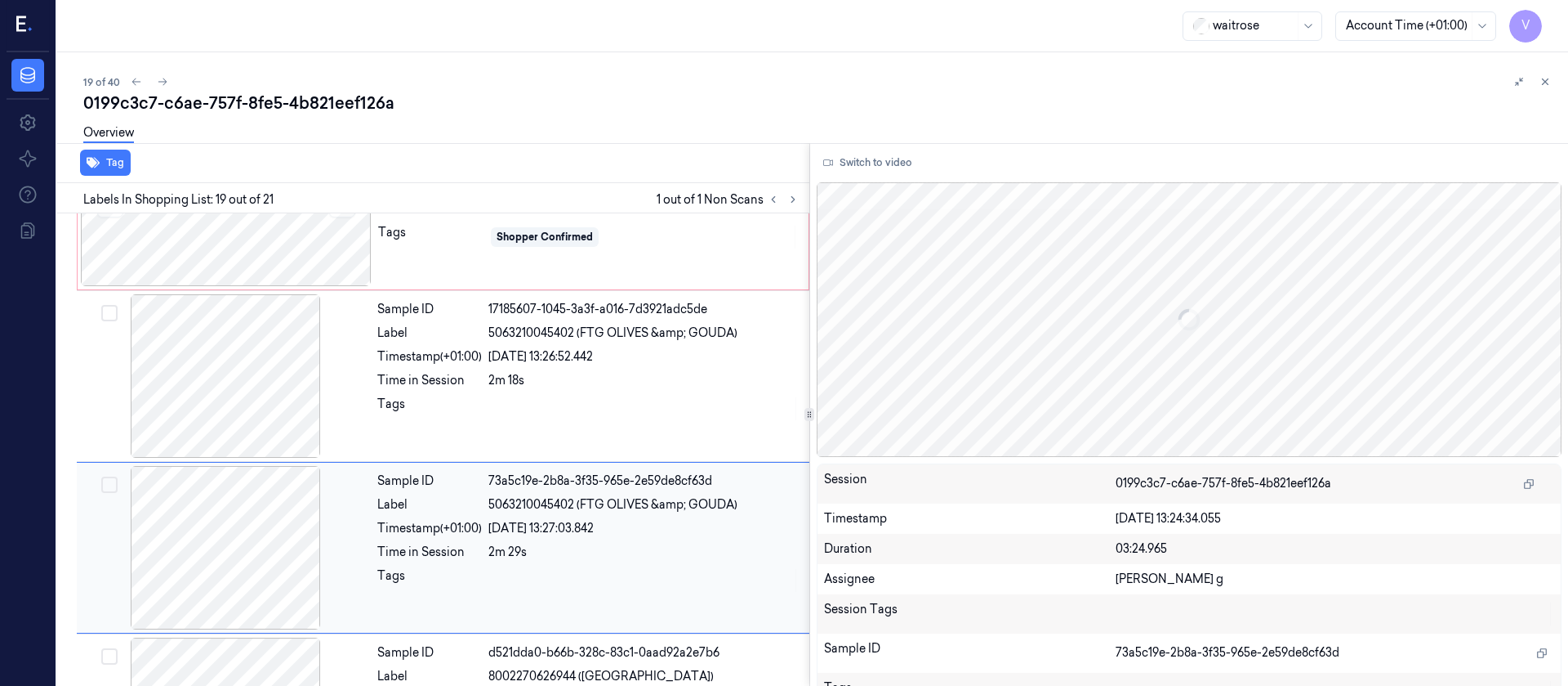
scroll to position [2938, 0]
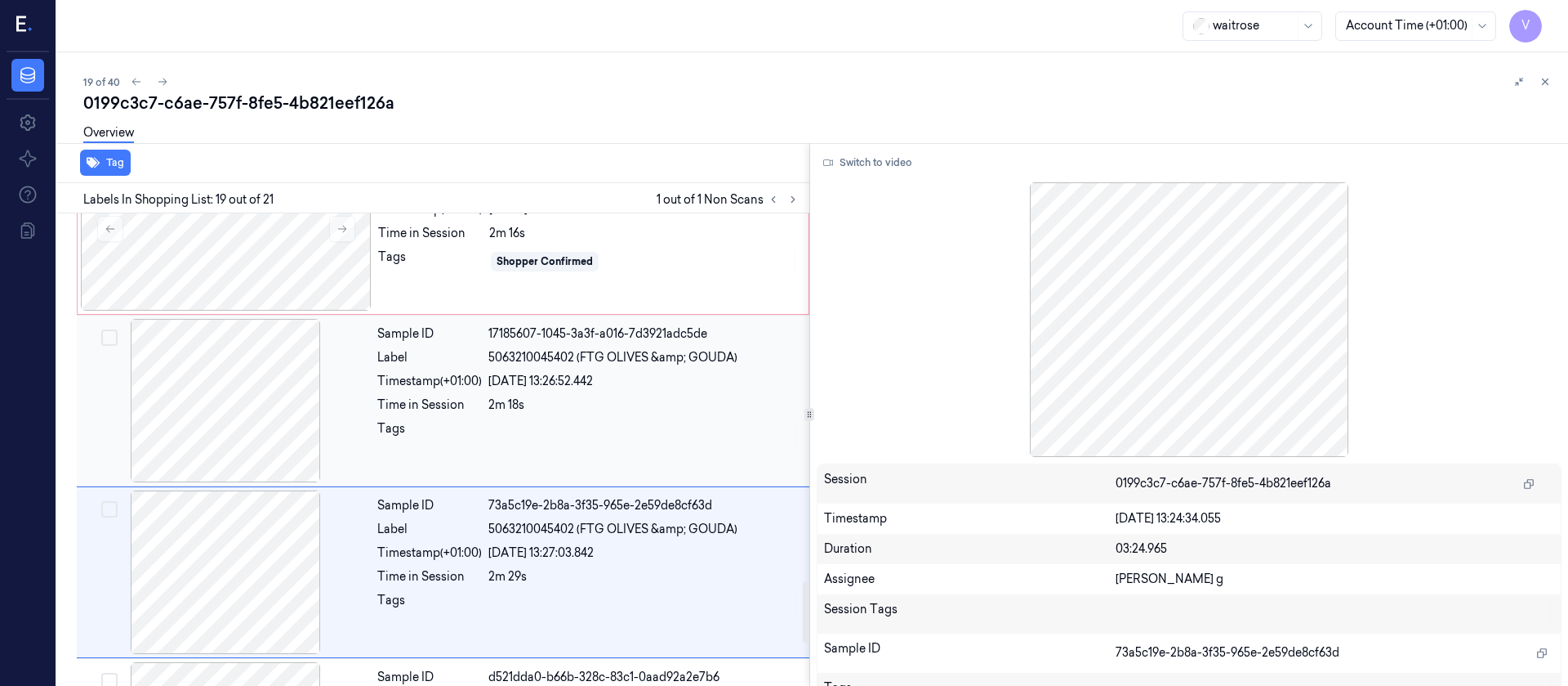
click at [185, 373] on div at bounding box center [224, 400] width 291 height 163
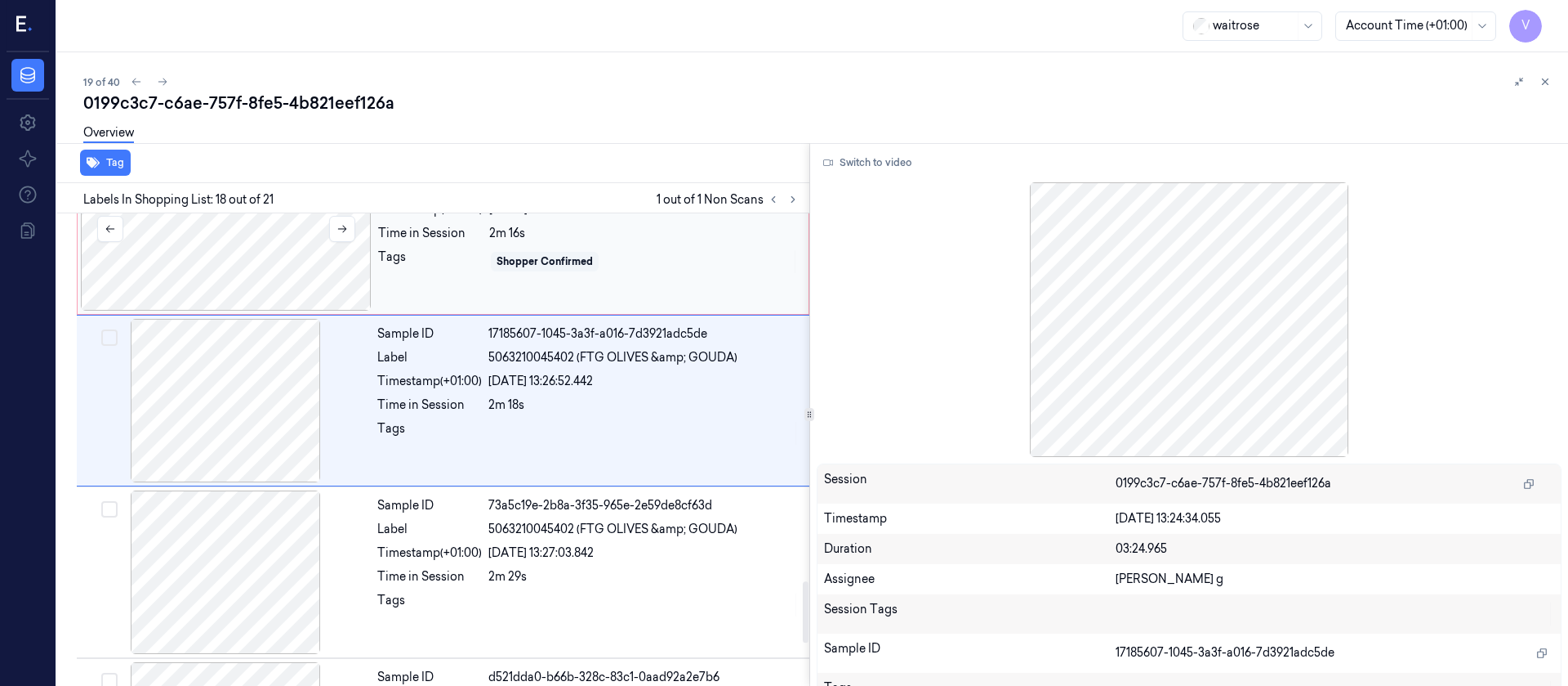
scroll to position [2766, 0]
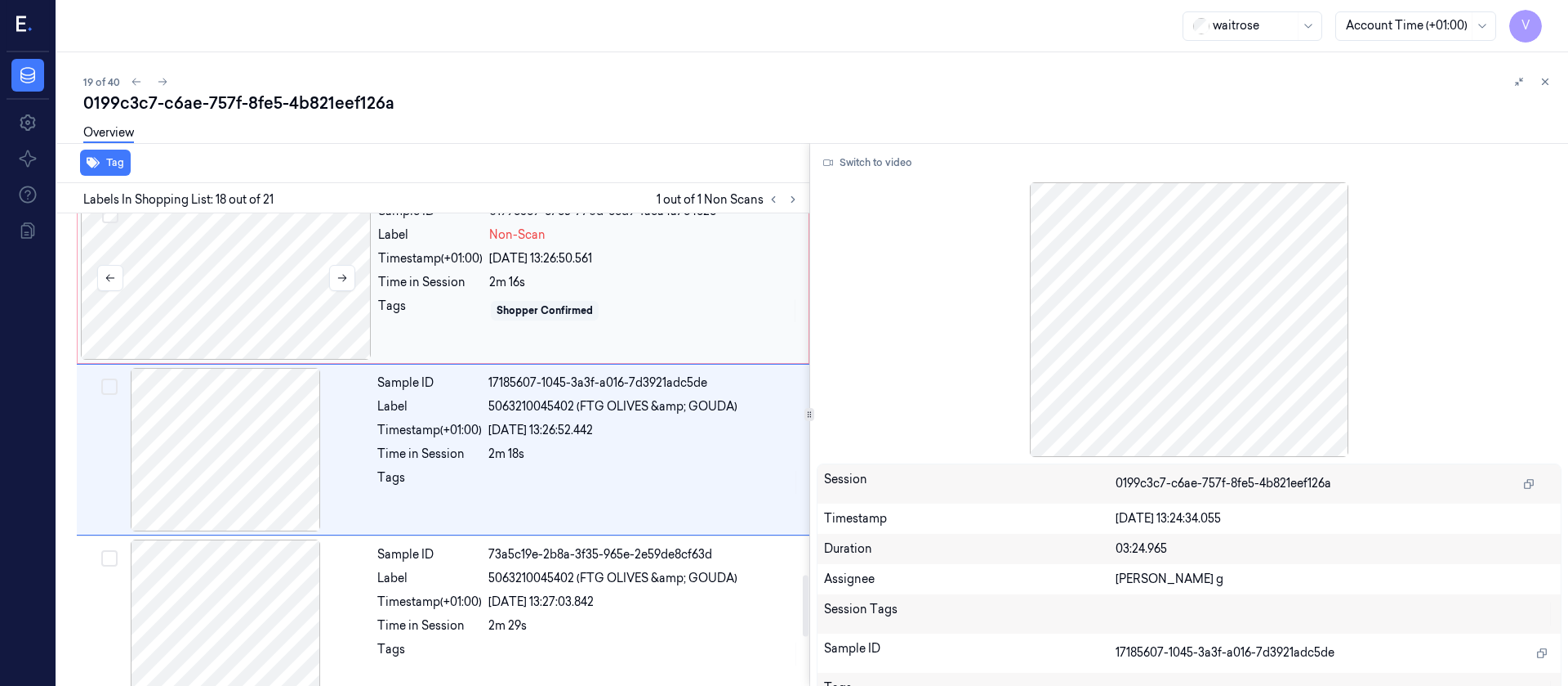
click at [245, 288] on div at bounding box center [225, 277] width 291 height 163
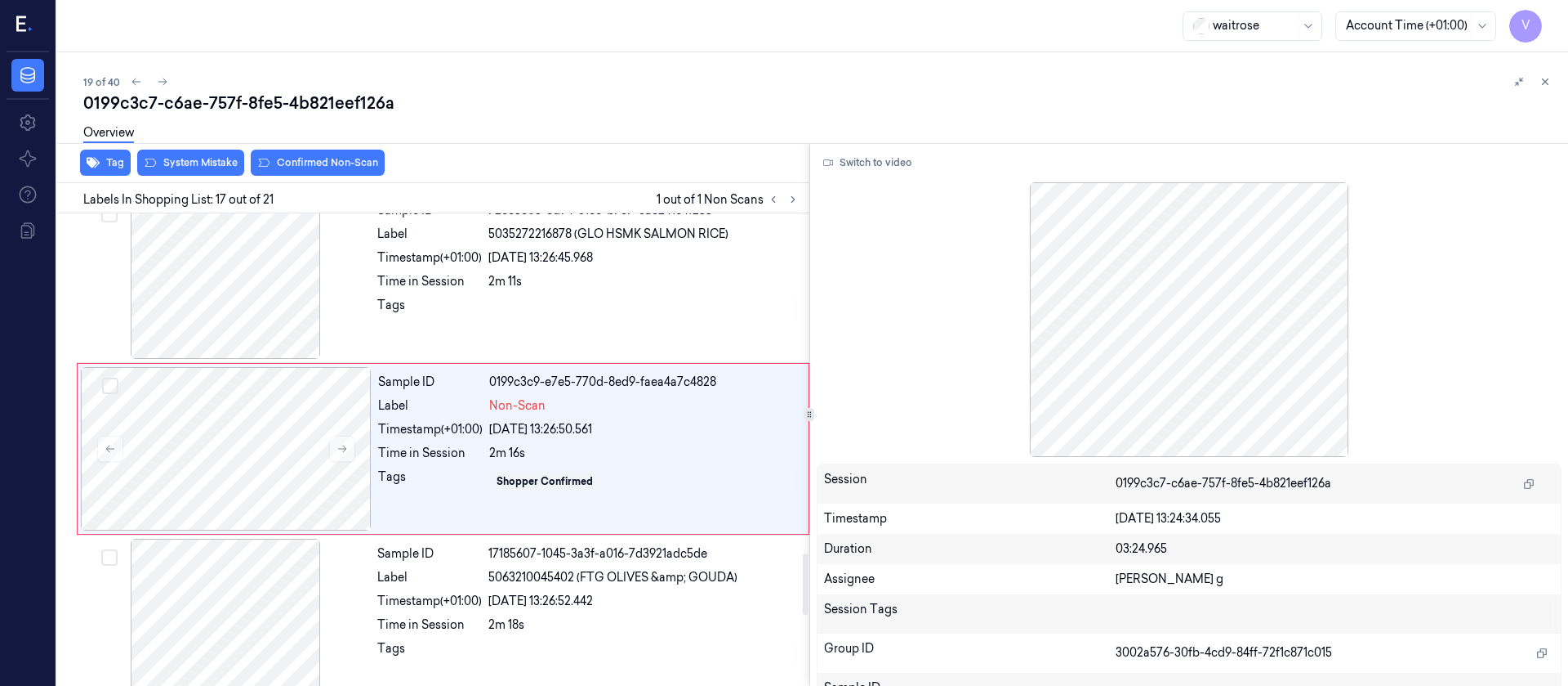
scroll to position [2594, 0]
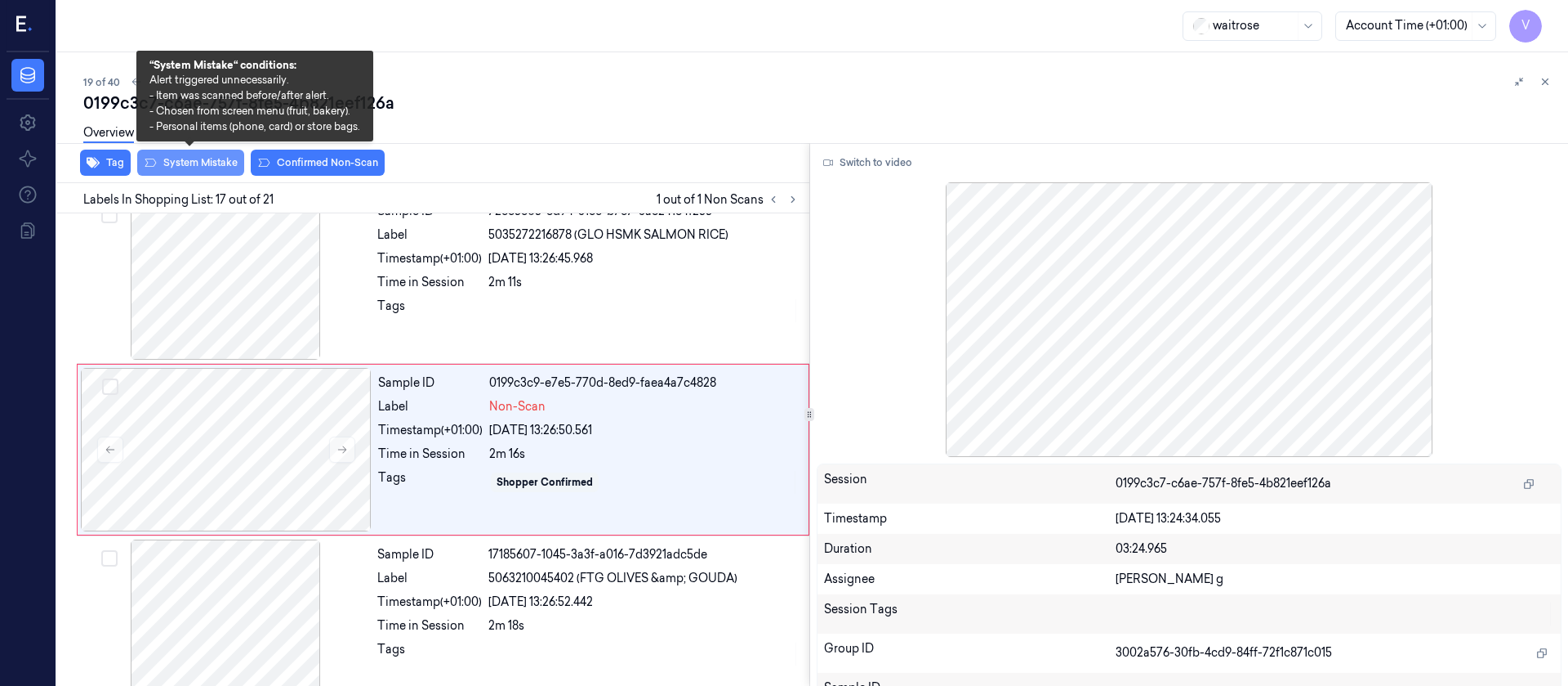
click at [189, 157] on button "System Mistake" at bounding box center [191, 162] width 107 height 26
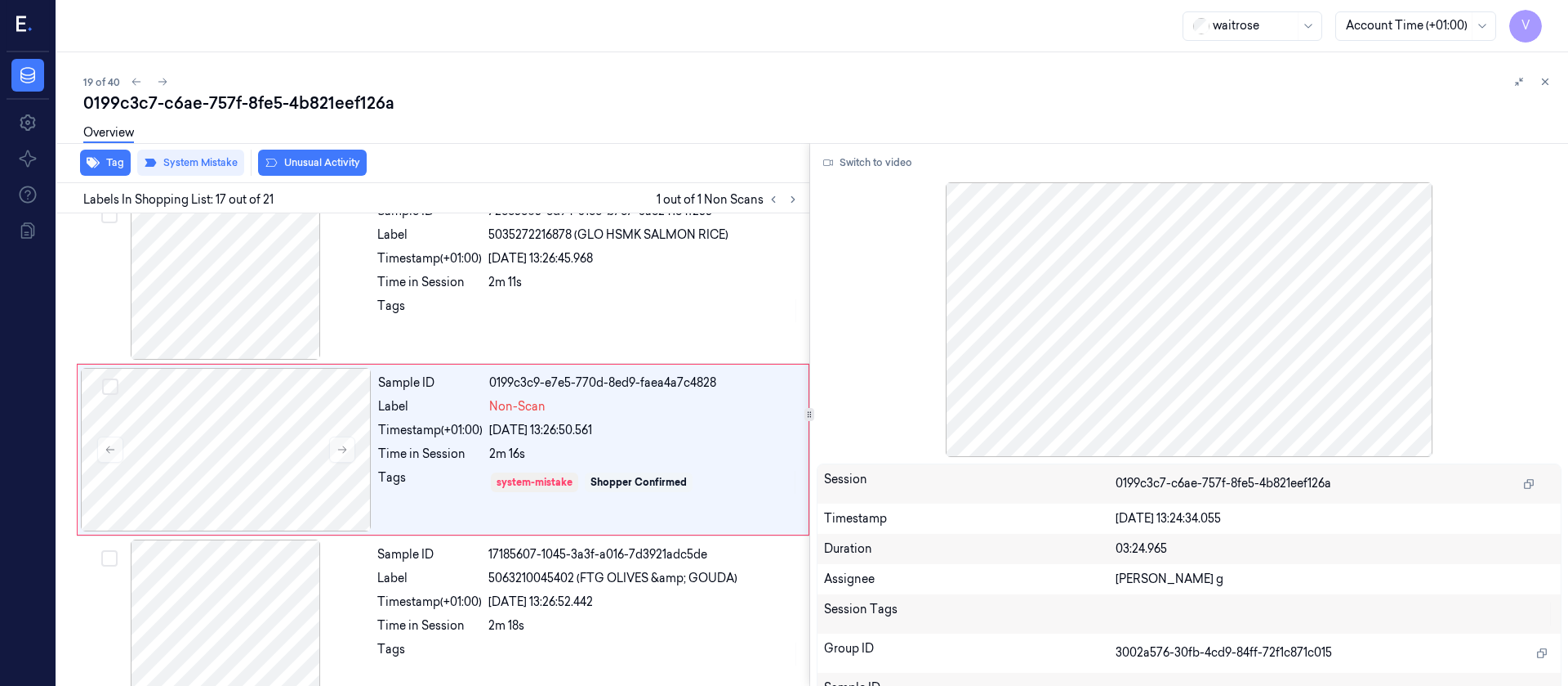
click at [322, 159] on button "Unusual Activity" at bounding box center [312, 162] width 108 height 26
click at [632, 123] on div "Overview" at bounding box center [819, 134] width 1472 height 41
click at [796, 201] on icon at bounding box center [793, 200] width 12 height 12
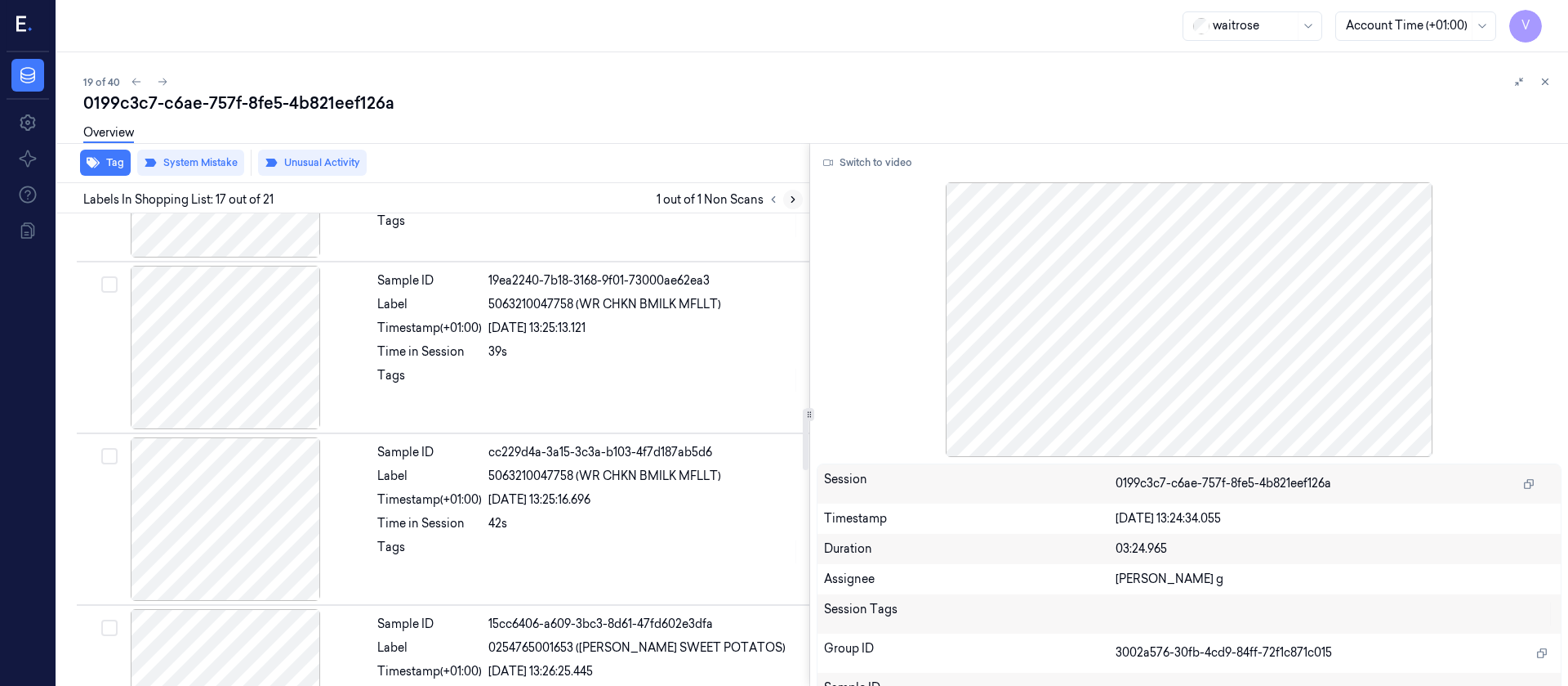
scroll to position [1491, 0]
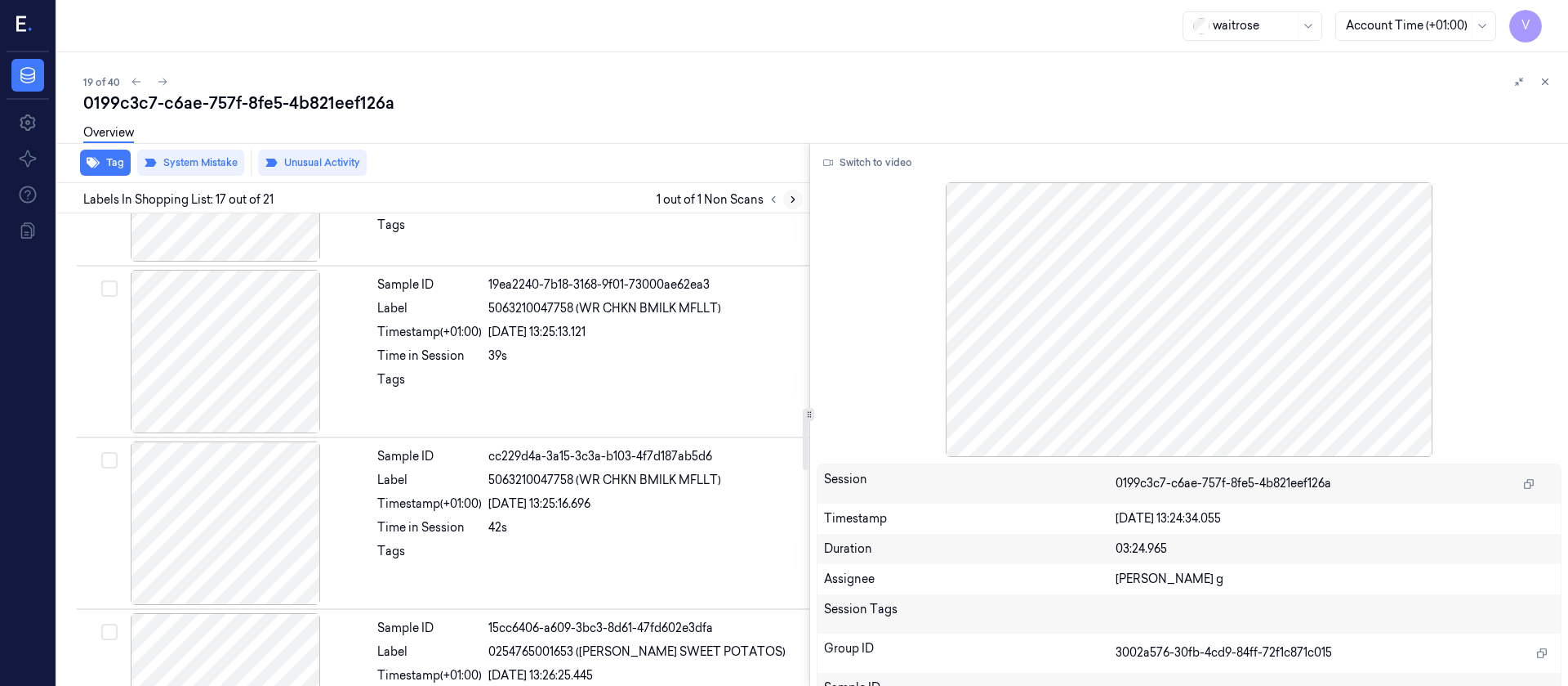
click at [797, 204] on icon at bounding box center [793, 200] width 12 height 12
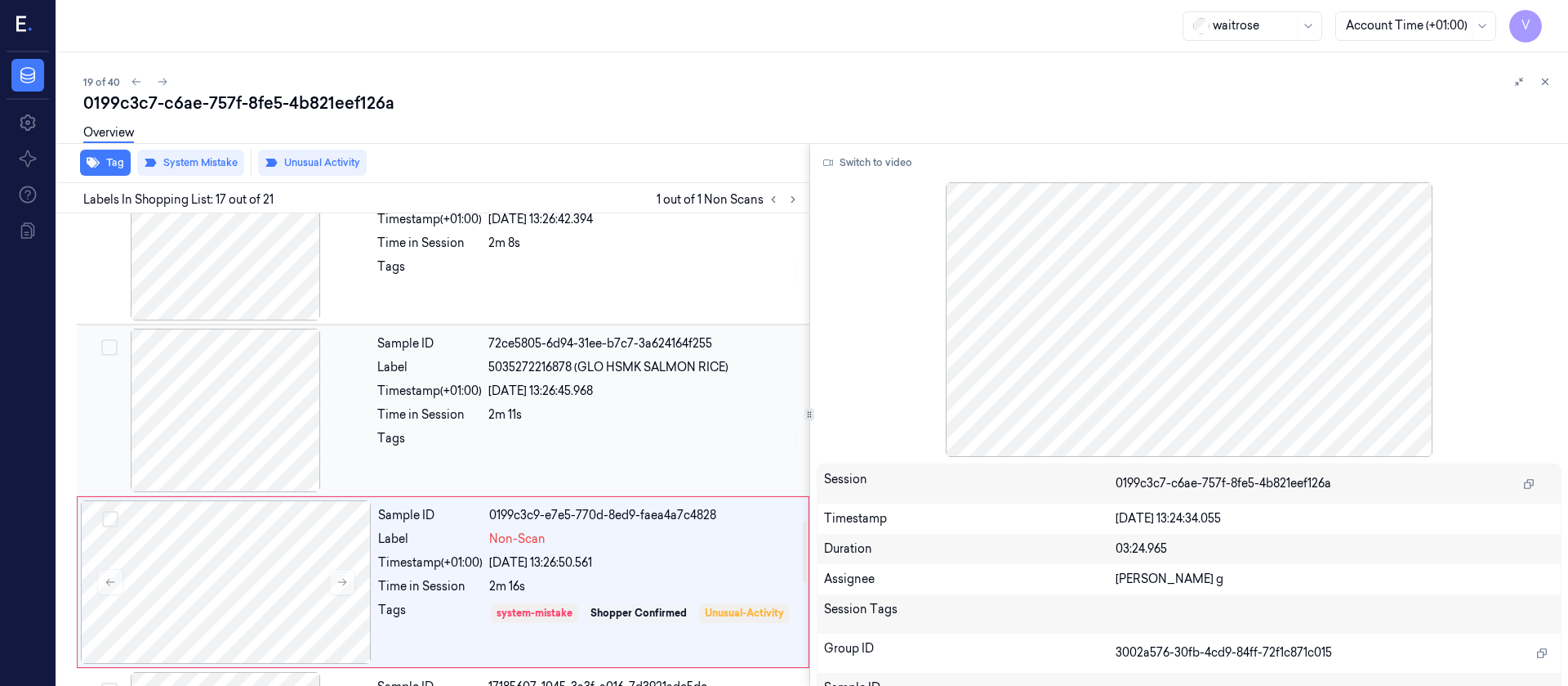
scroll to position [2594, 0]
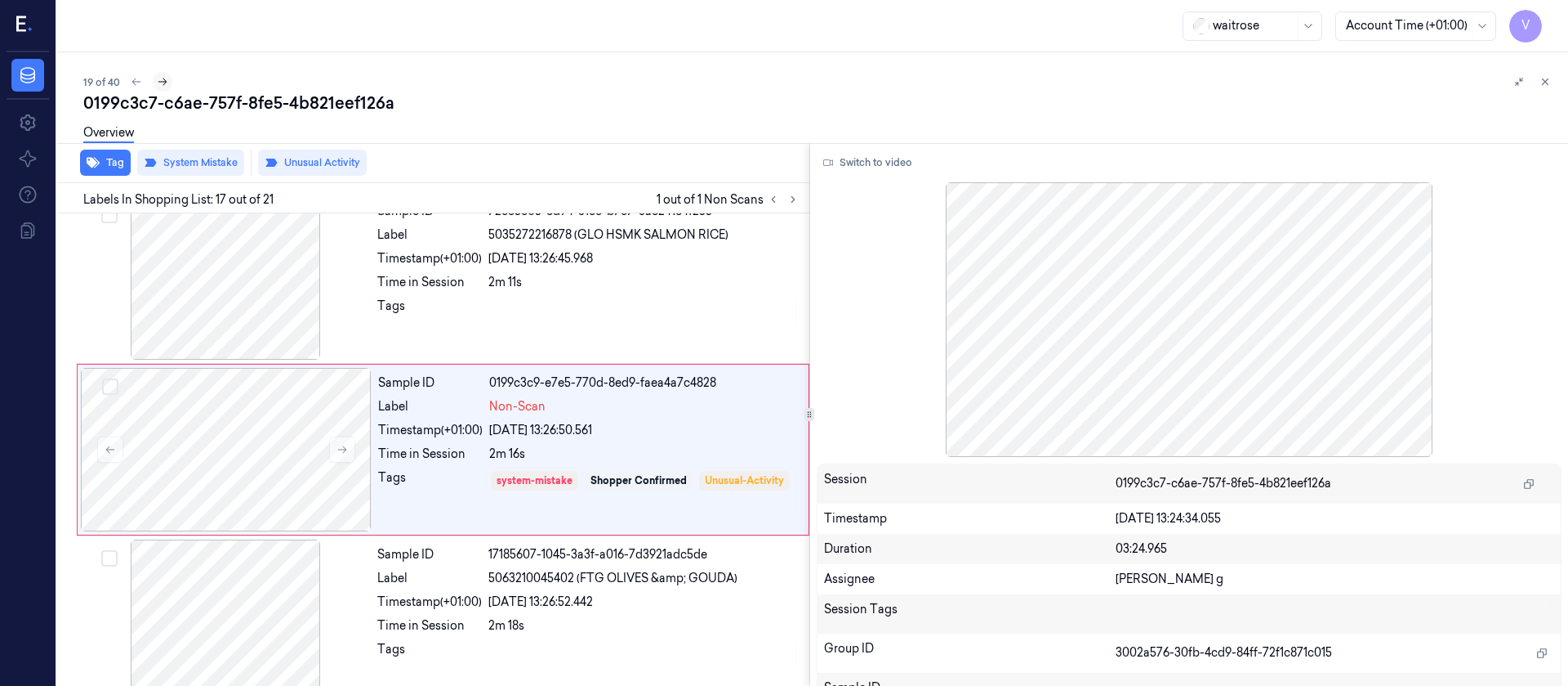
click at [157, 80] on icon at bounding box center [163, 82] width 12 height 12
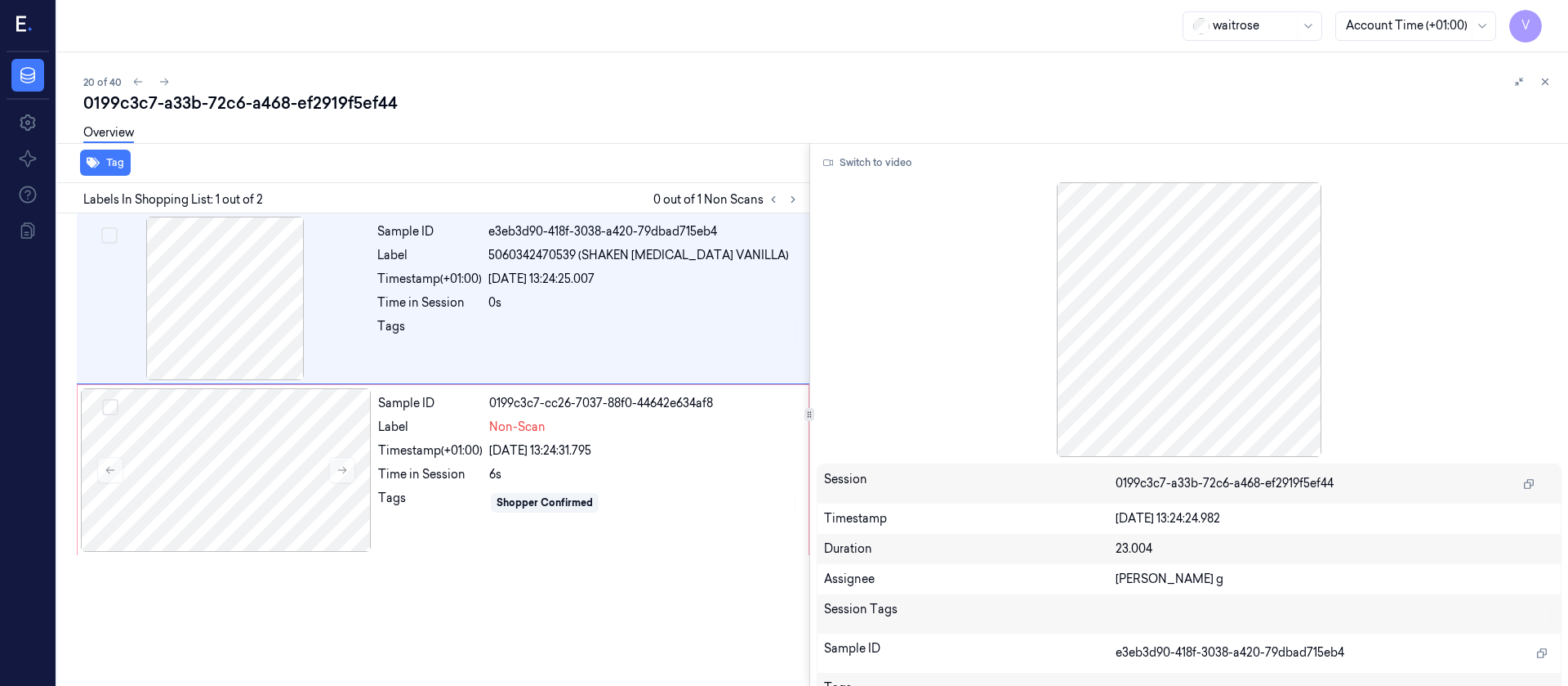
click at [473, 149] on div "Overview" at bounding box center [819, 134] width 1472 height 41
click at [324, 532] on div at bounding box center [225, 470] width 291 height 163
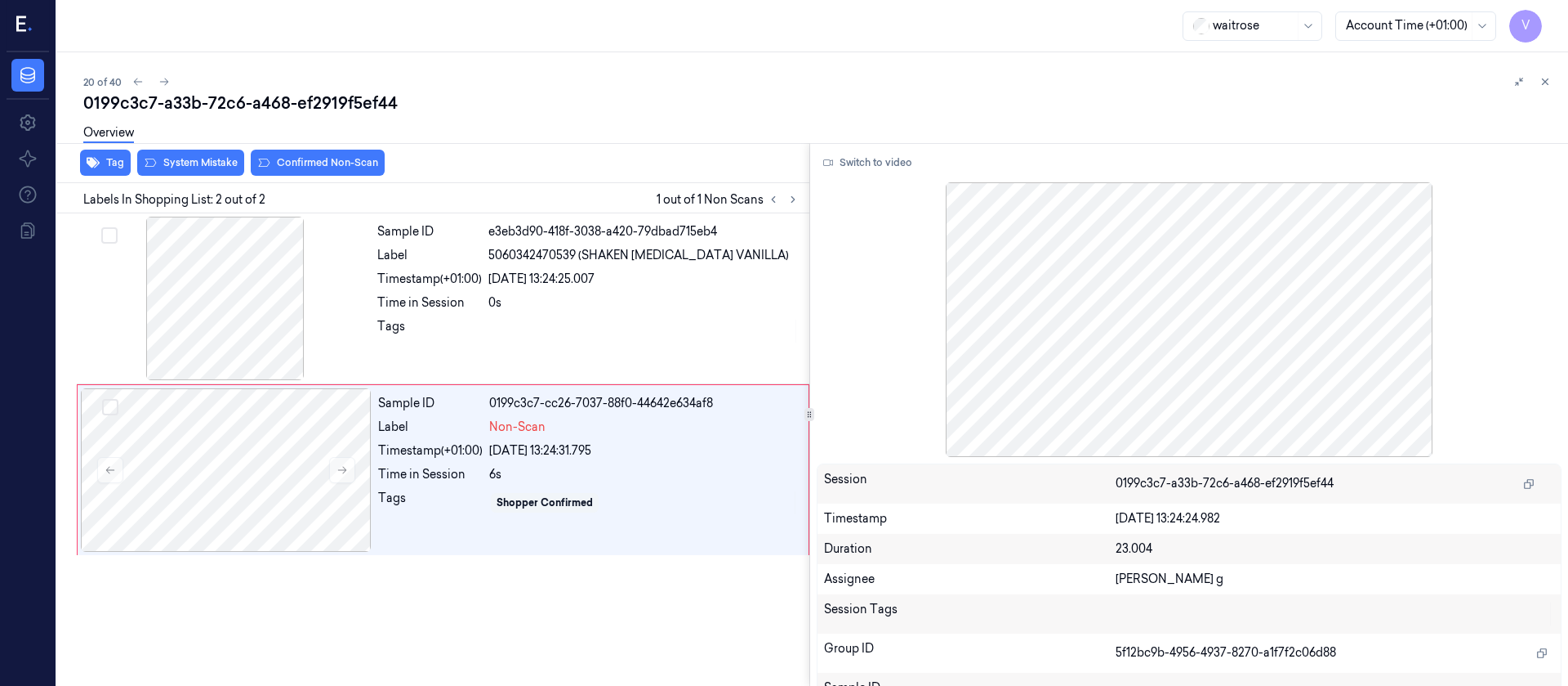
click at [637, 85] on div "20 of 40" at bounding box center [819, 82] width 1472 height 19
click at [174, 475] on div at bounding box center [225, 470] width 291 height 163
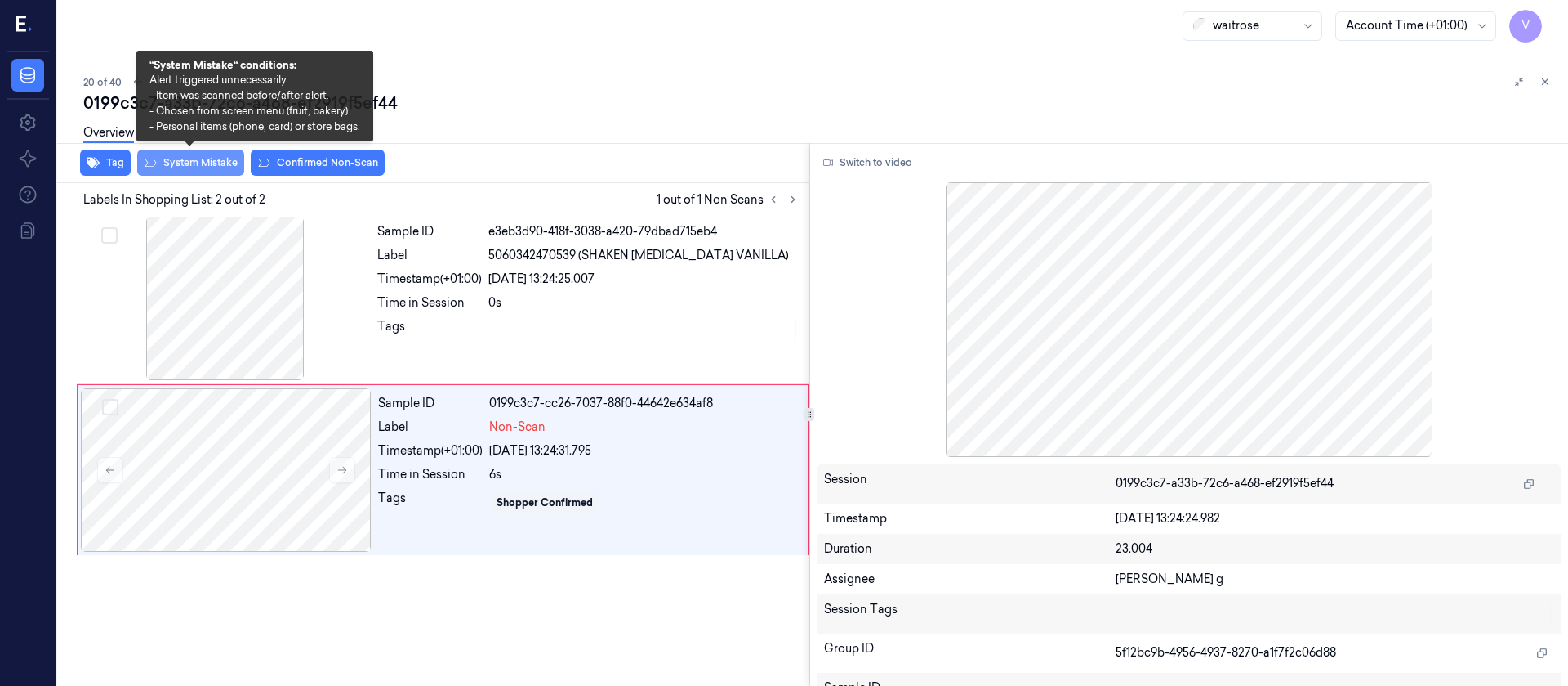
click at [183, 167] on button "System Mistake" at bounding box center [191, 162] width 107 height 26
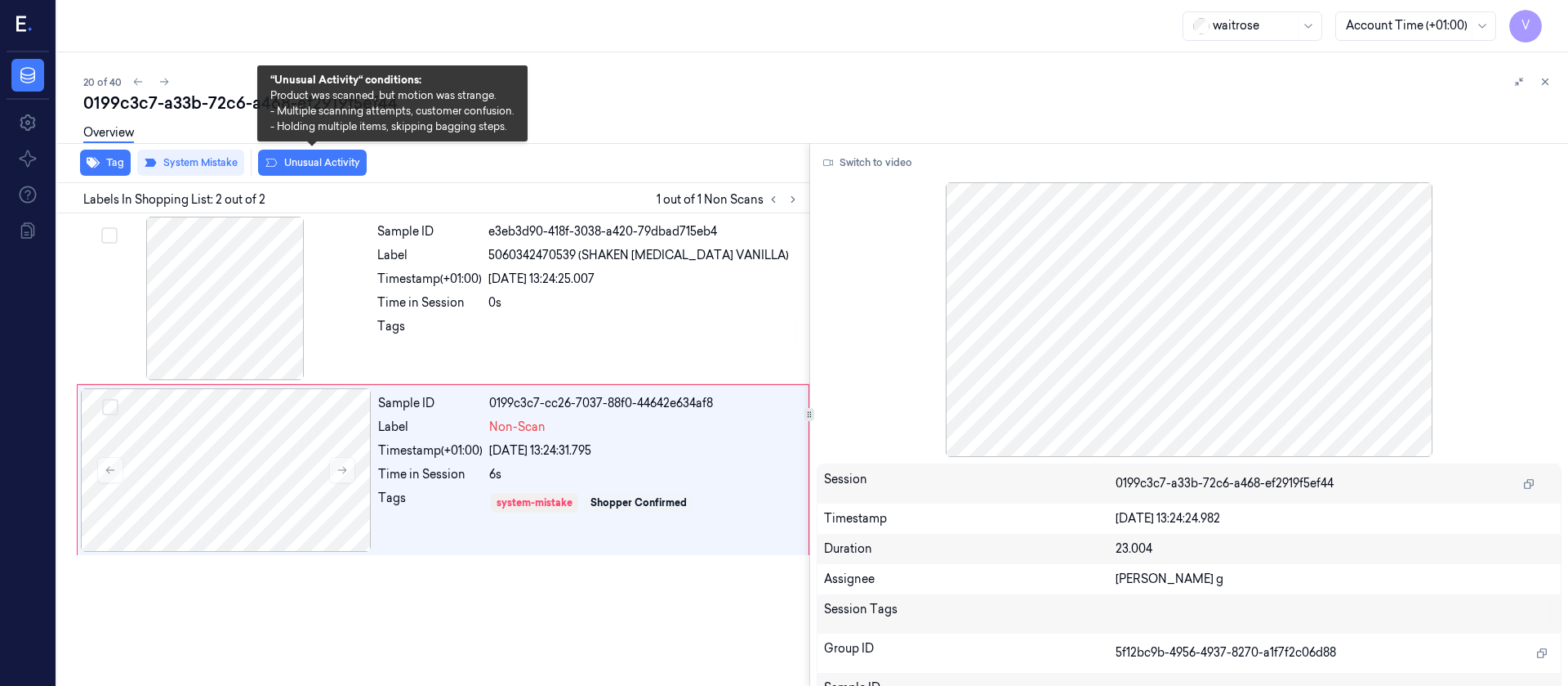
click at [290, 162] on button "Unusual Activity" at bounding box center [312, 162] width 108 height 26
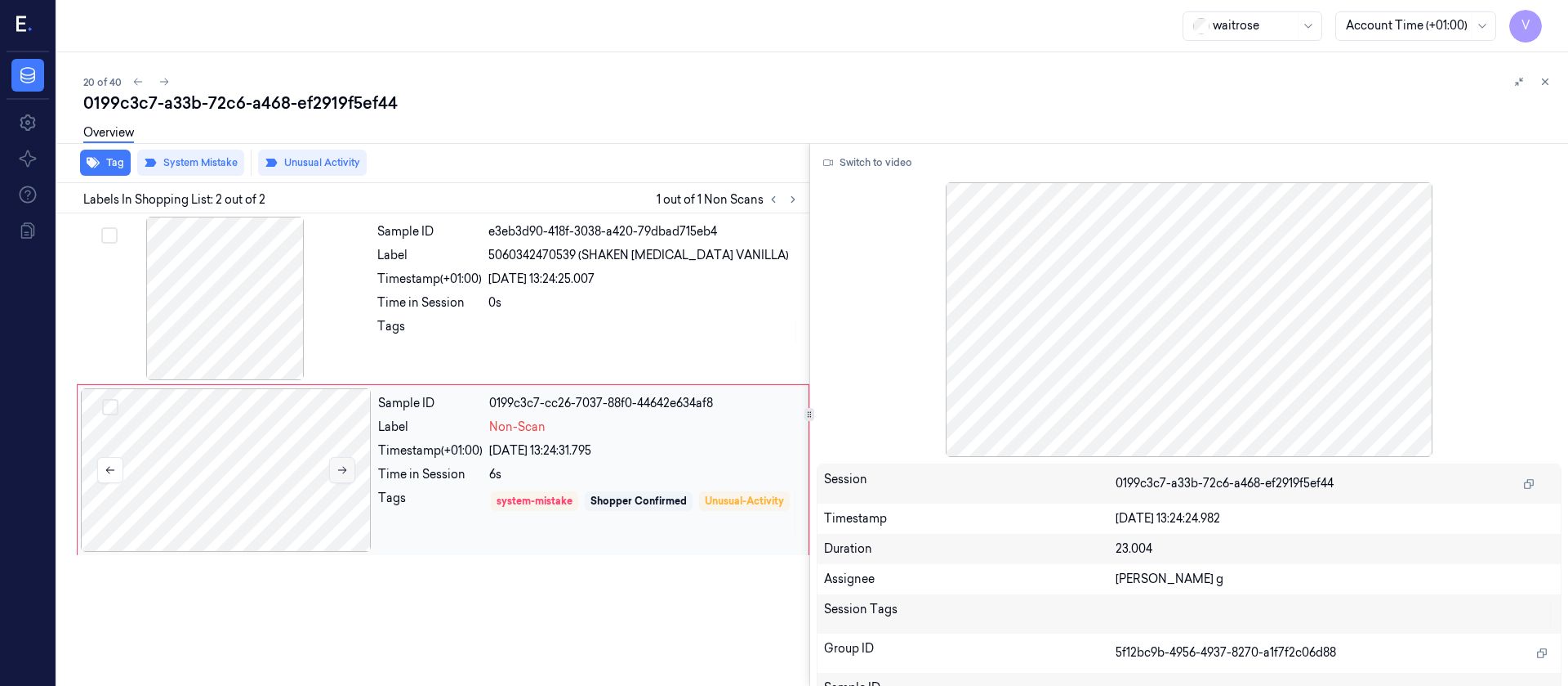
click at [350, 471] on button at bounding box center [341, 469] width 26 height 26
click at [230, 286] on div at bounding box center [224, 298] width 291 height 163
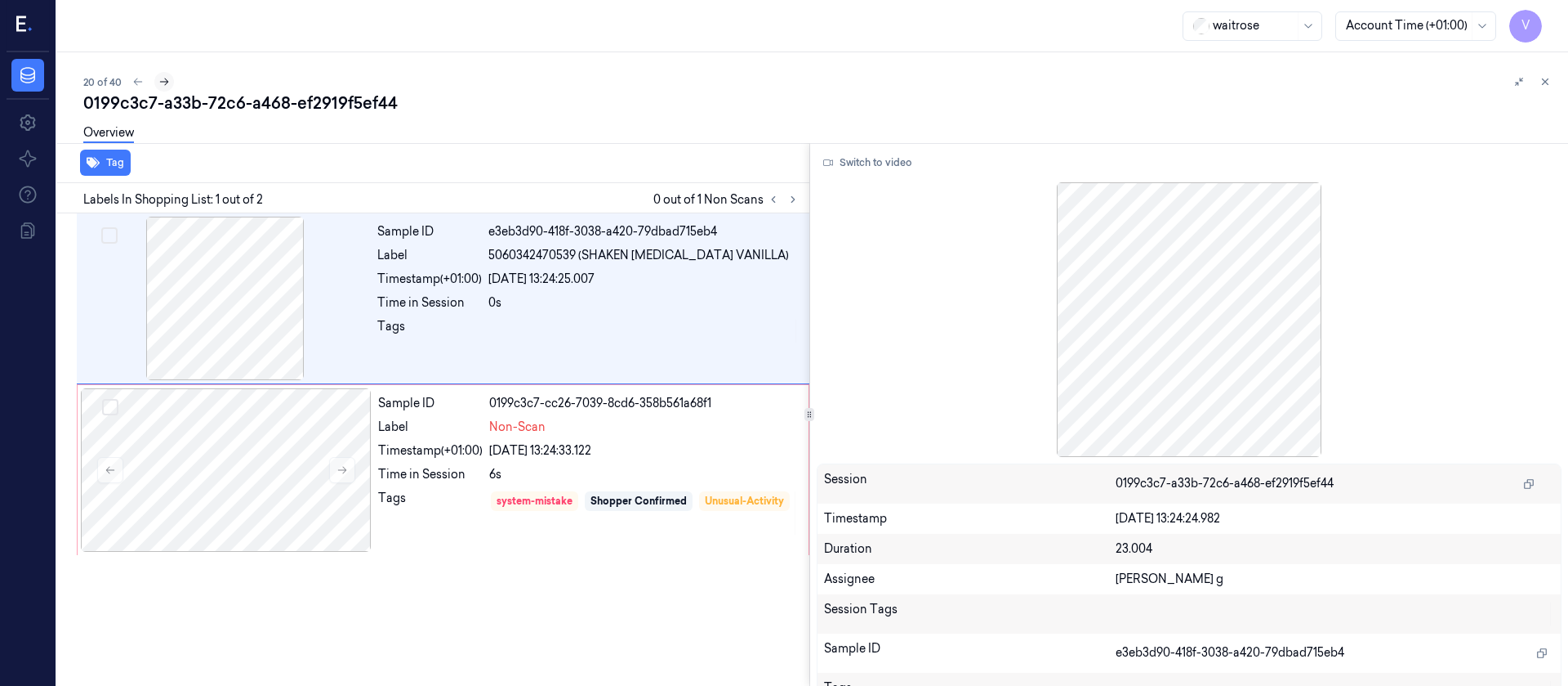
click at [163, 76] on icon at bounding box center [164, 82] width 12 height 12
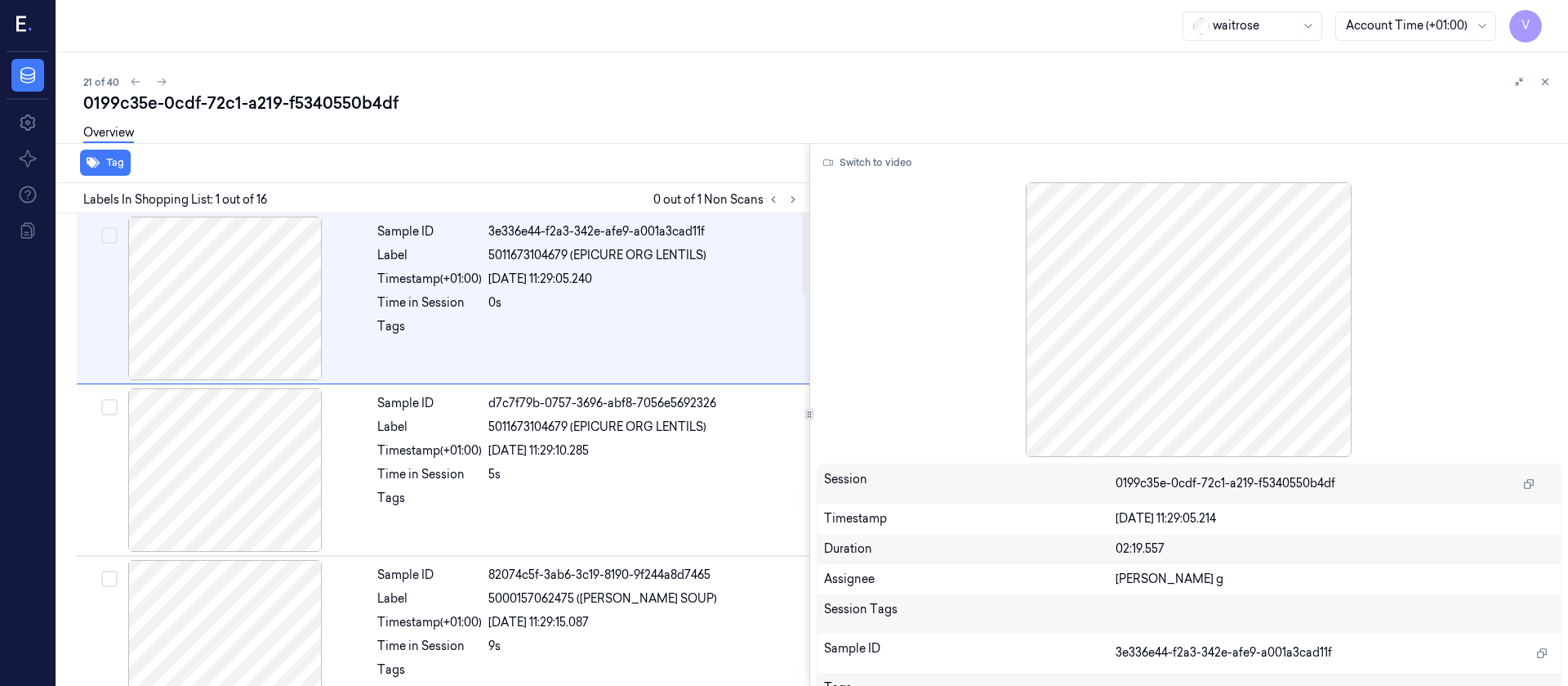
click at [647, 119] on div "Overview" at bounding box center [819, 134] width 1472 height 41
click at [1551, 82] on icon at bounding box center [1546, 82] width 12 height 12
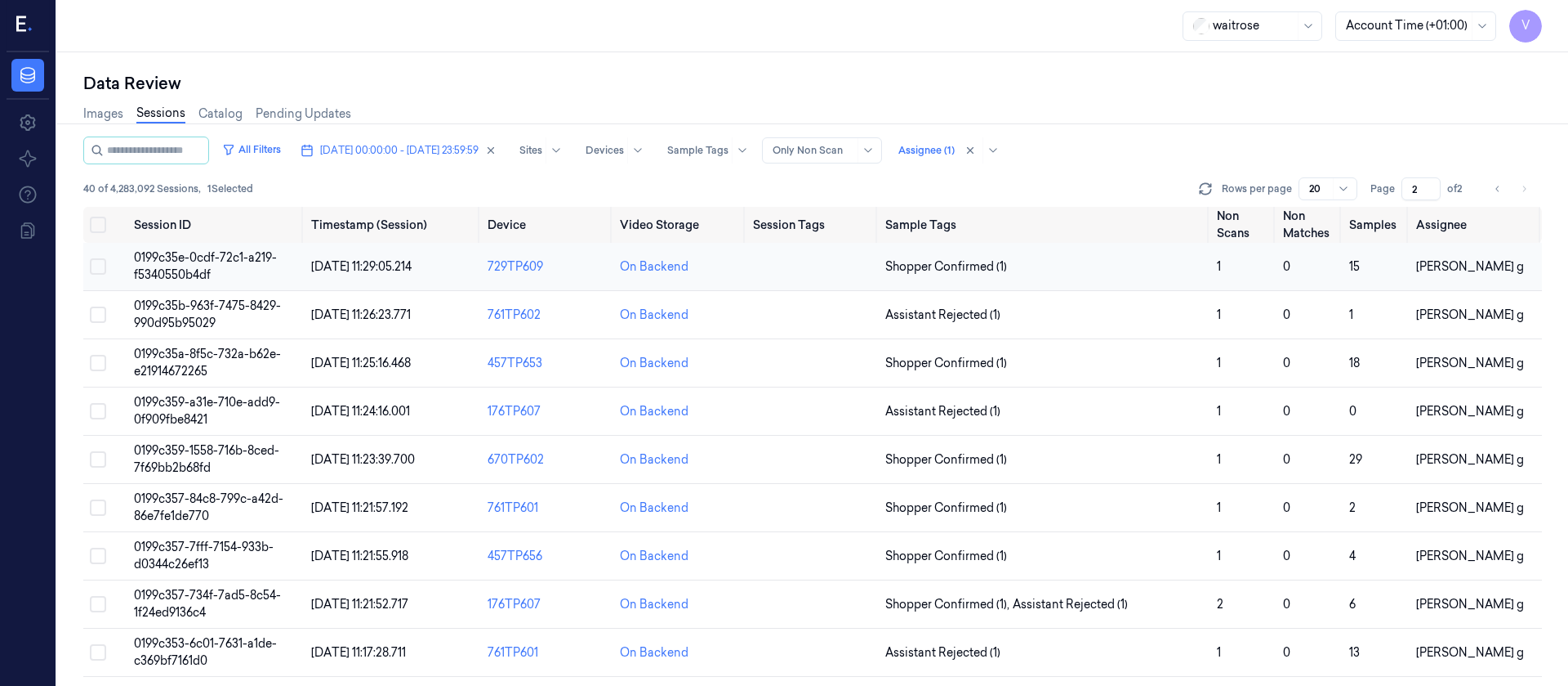
click at [796, 283] on td at bounding box center [812, 267] width 132 height 48
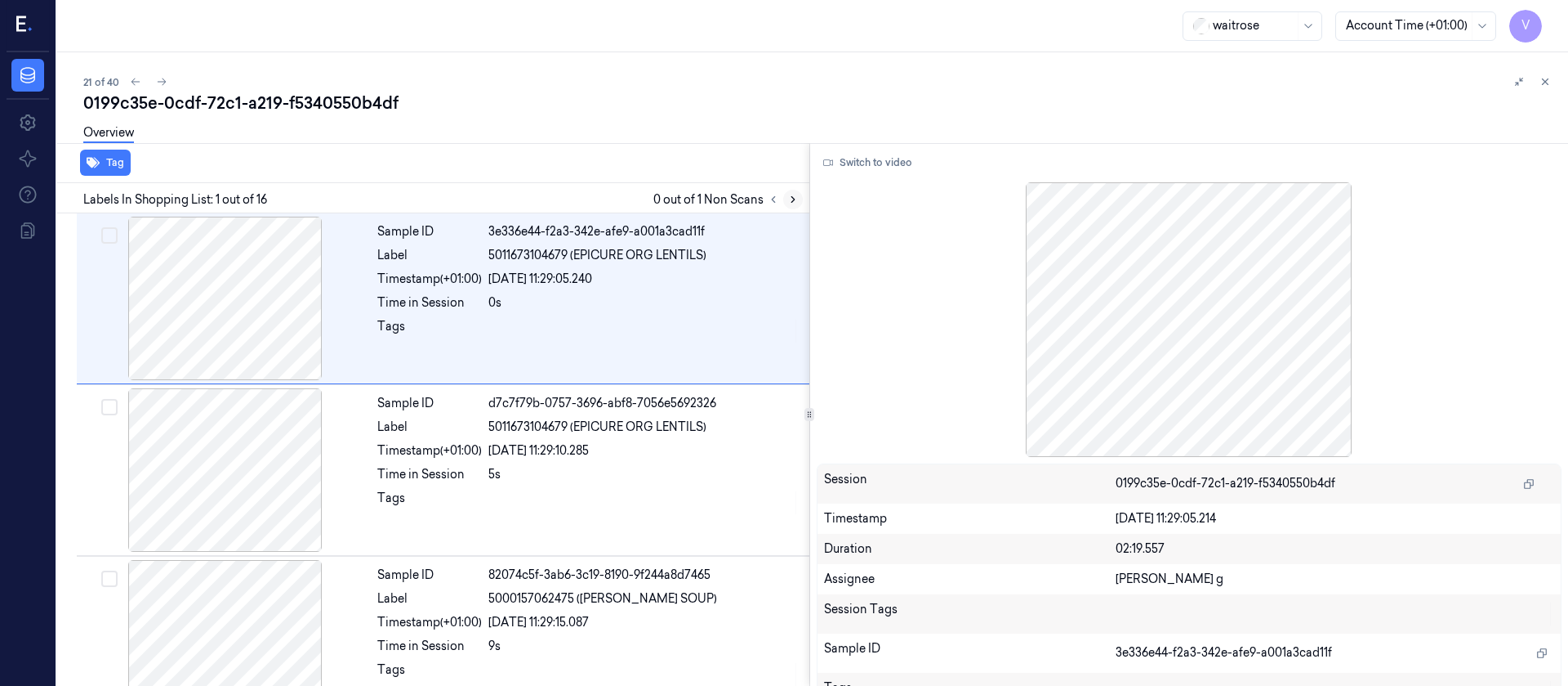
click at [790, 197] on icon at bounding box center [793, 200] width 12 height 12
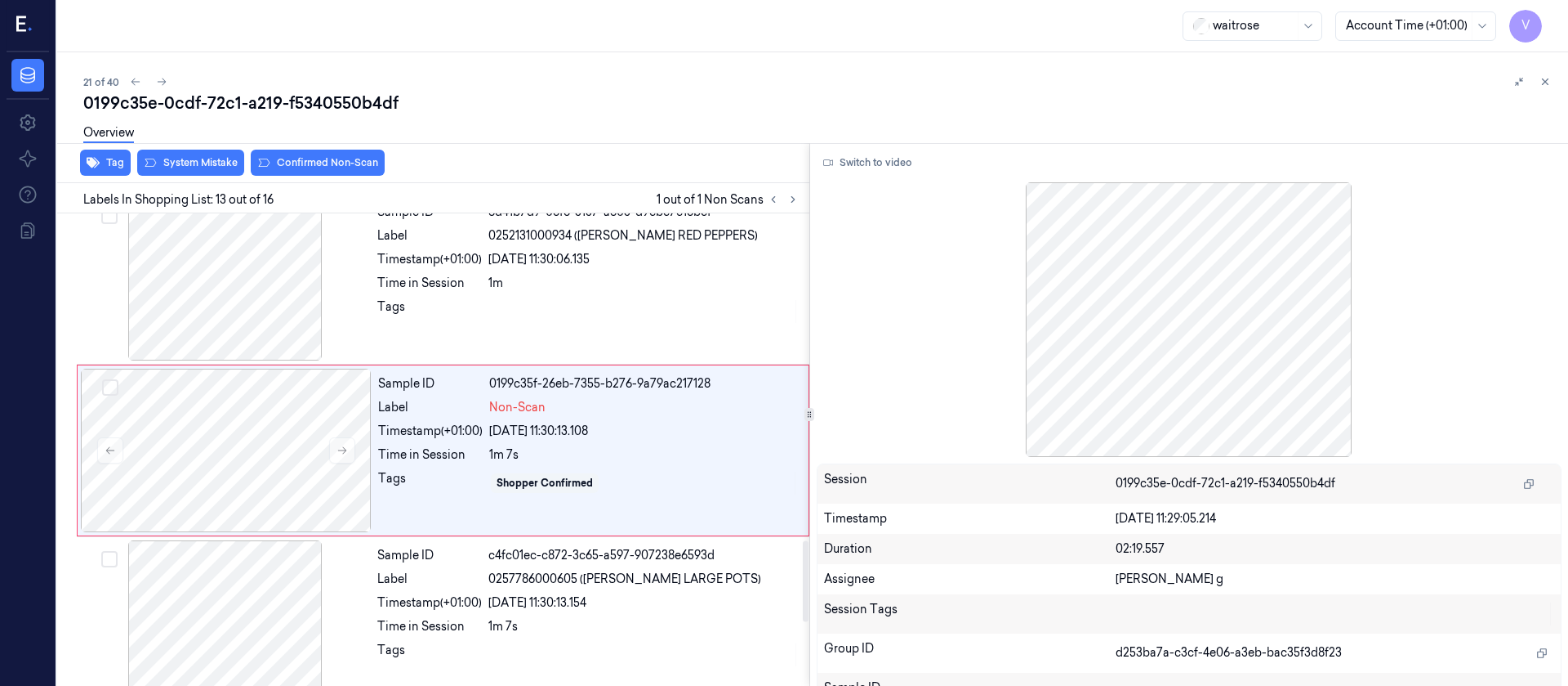
scroll to position [1908, 0]
click at [245, 444] on div at bounding box center [225, 449] width 291 height 163
click at [338, 443] on icon at bounding box center [342, 449] width 12 height 12
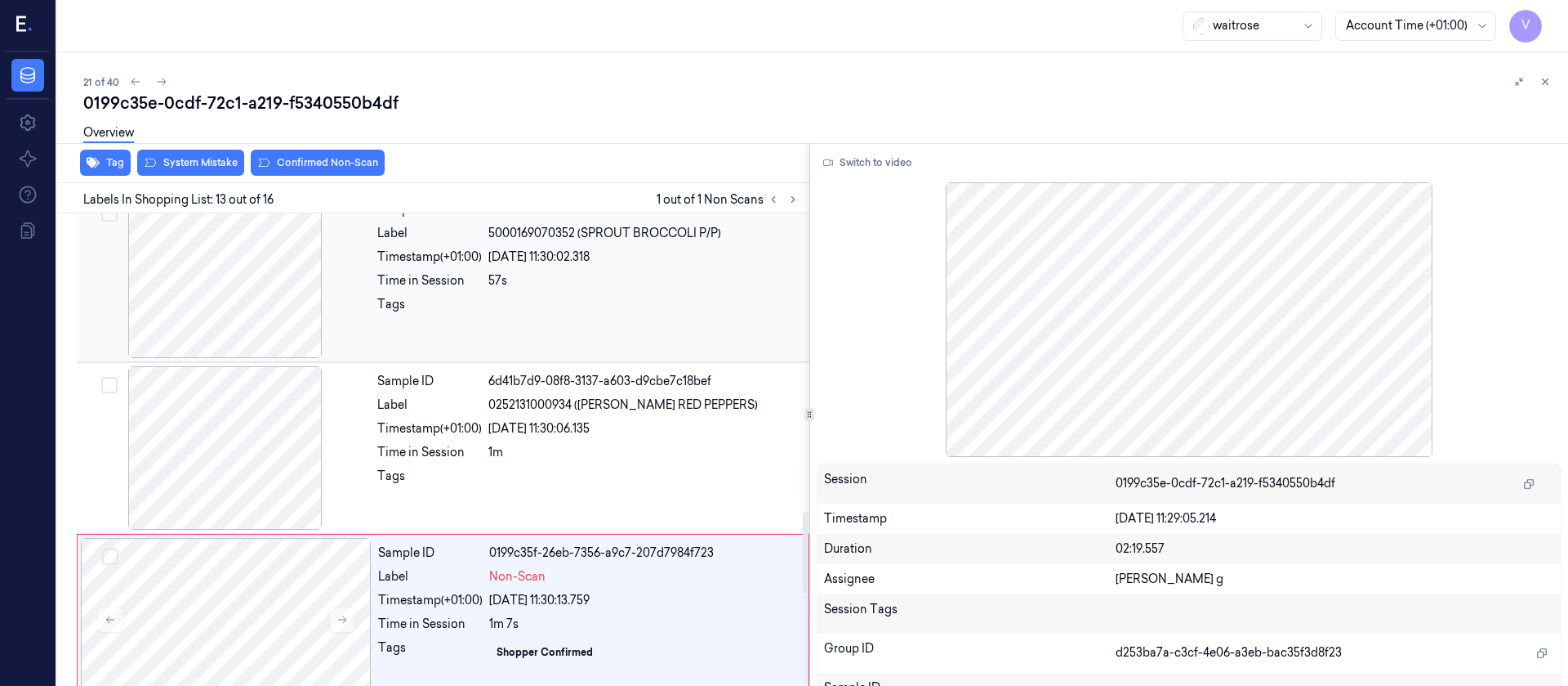
scroll to position [1663, 0]
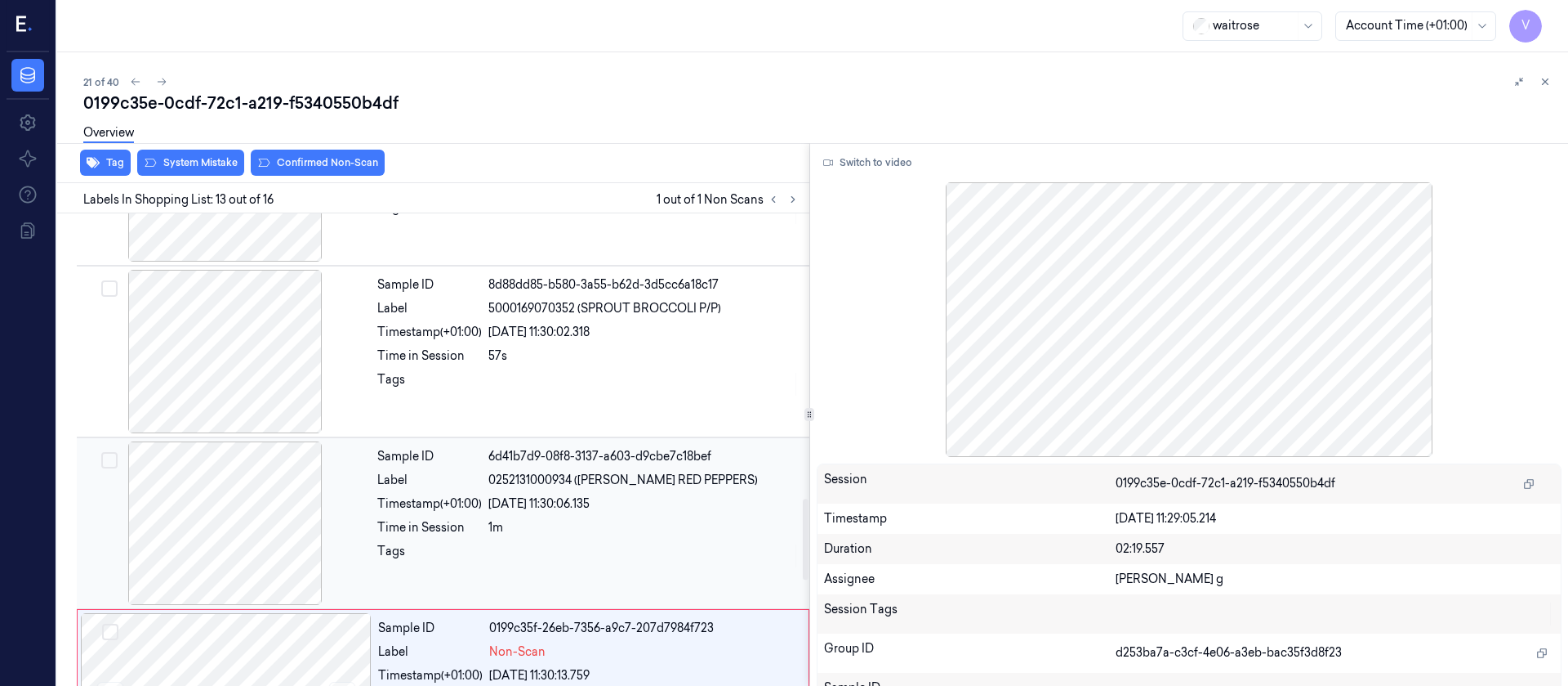
click at [226, 535] on div at bounding box center [224, 523] width 291 height 163
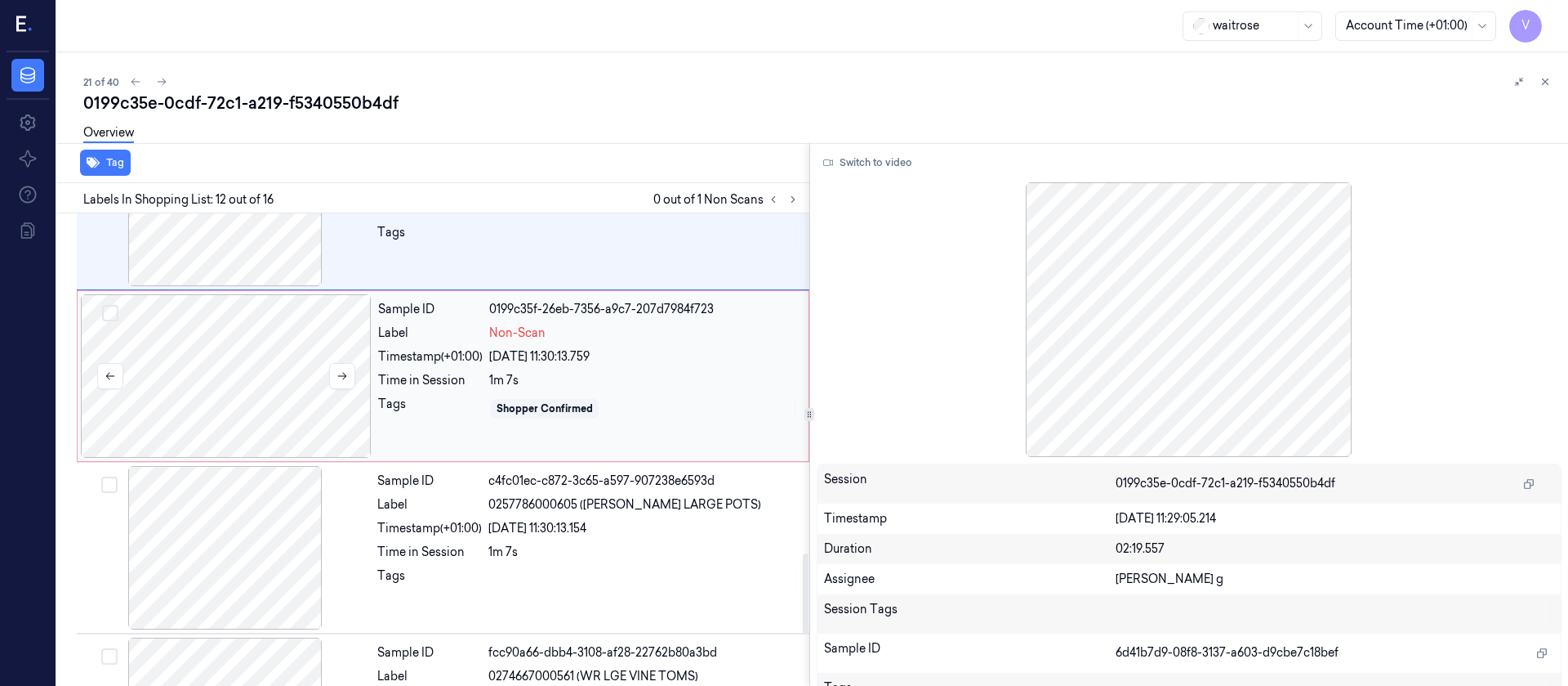
click at [240, 422] on div at bounding box center [225, 376] width 291 height 163
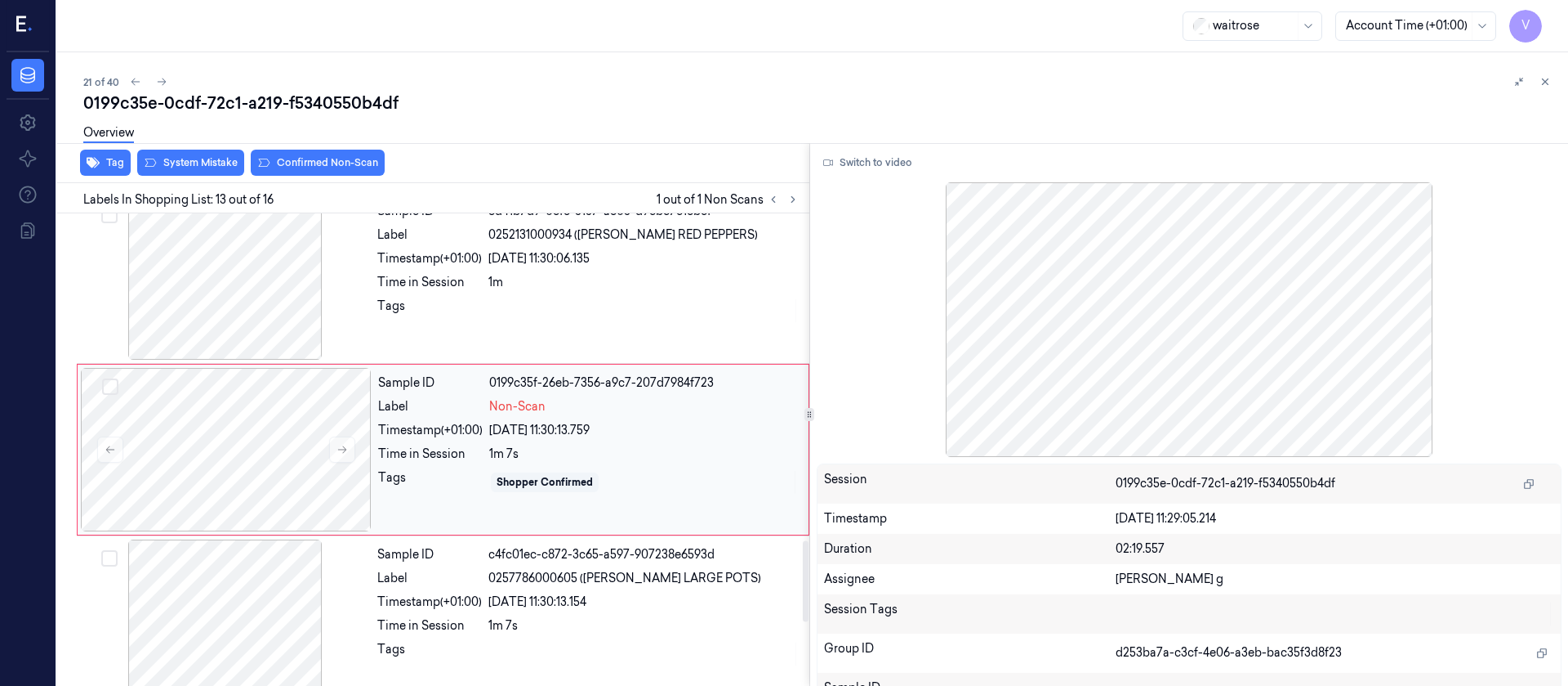
scroll to position [2031, 0]
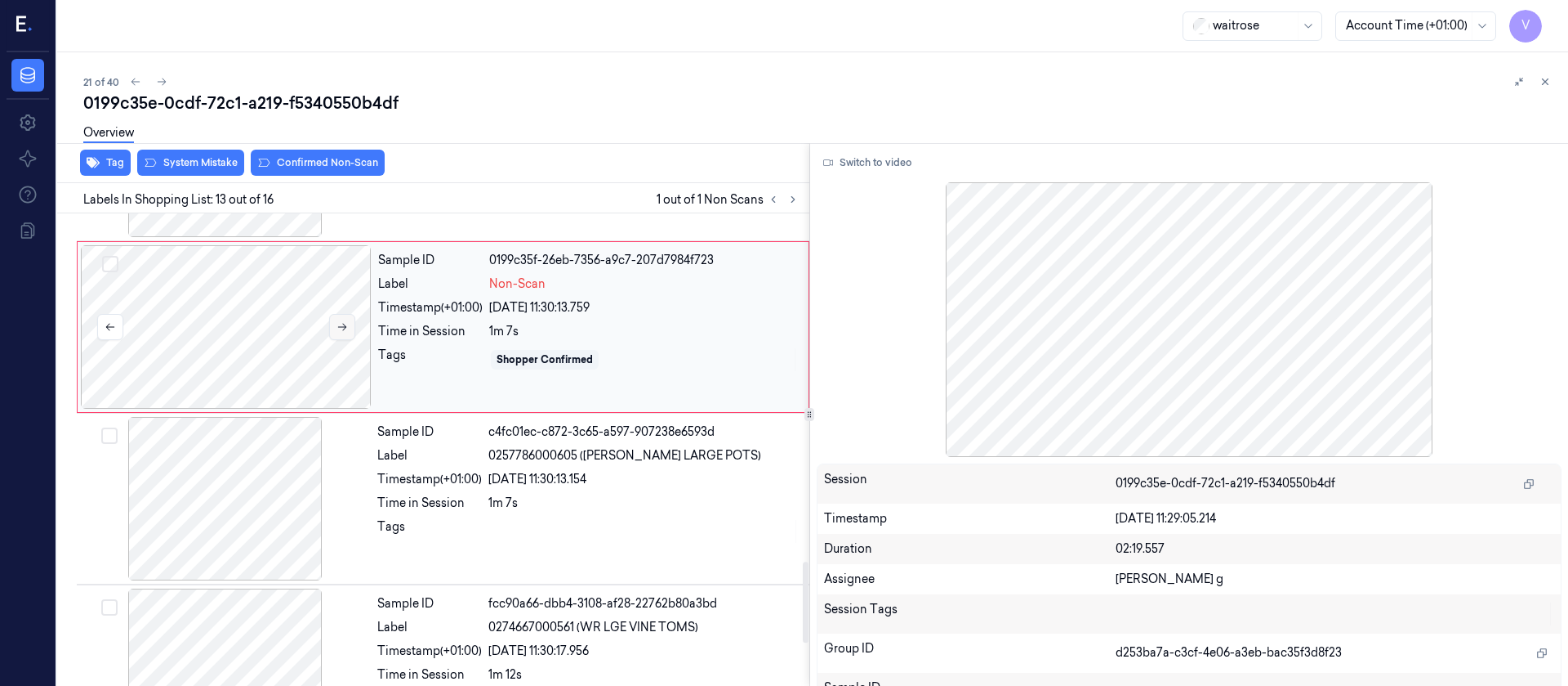
click at [340, 318] on button at bounding box center [341, 326] width 26 height 26
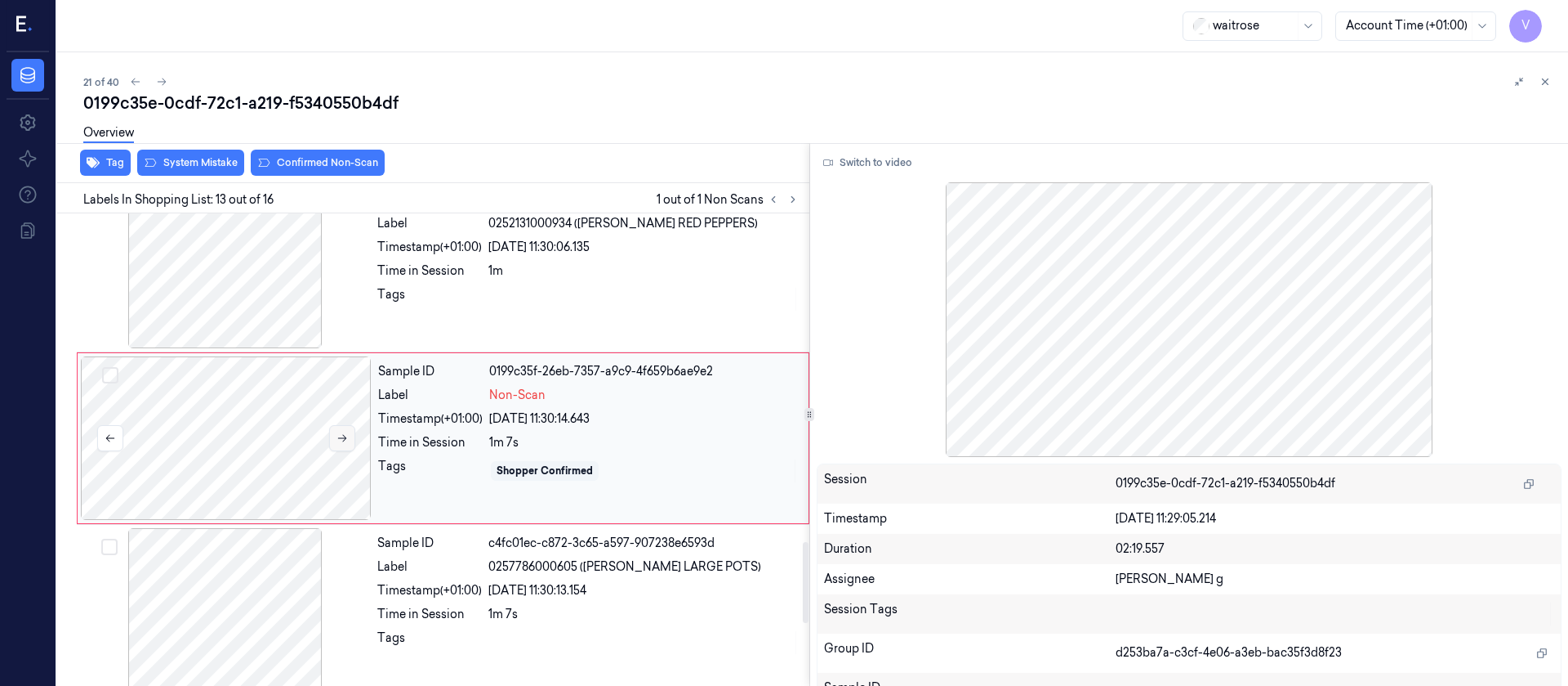
scroll to position [1908, 0]
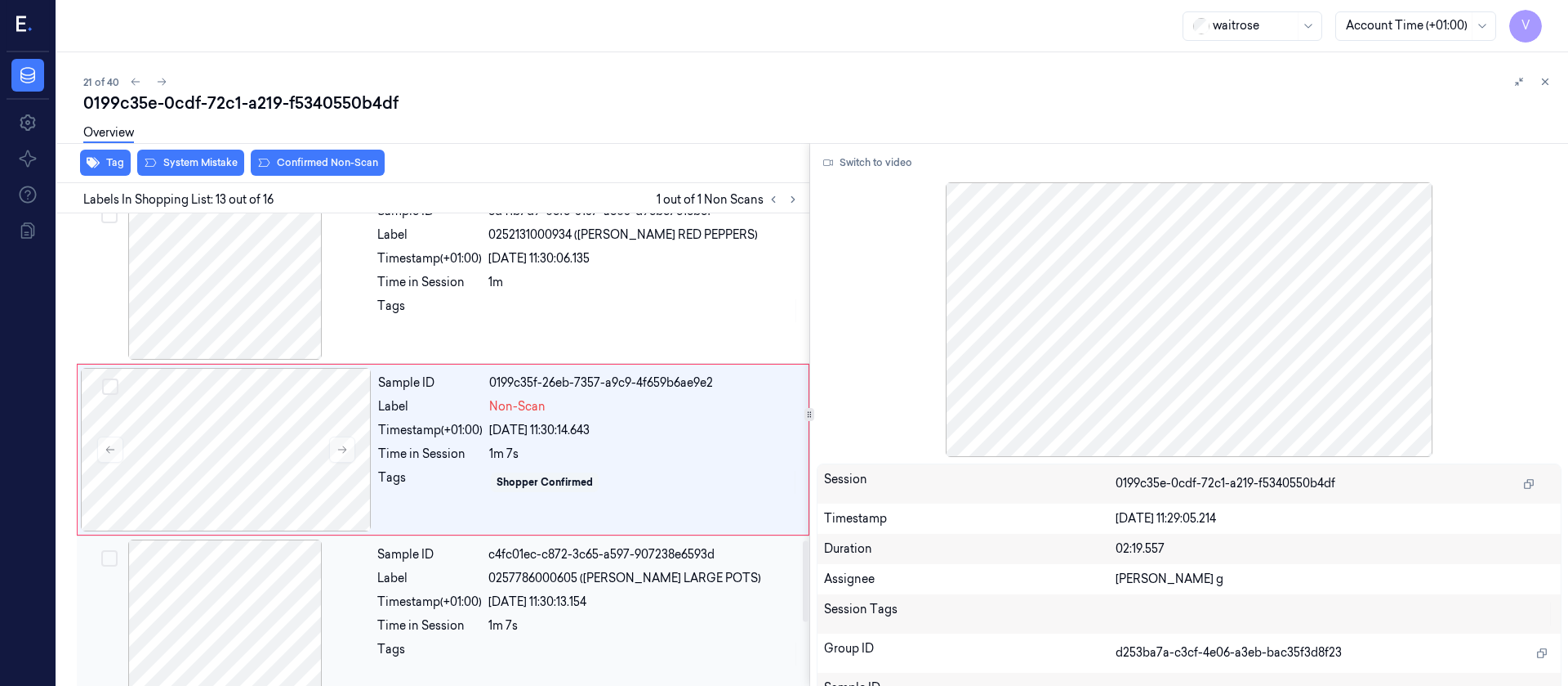
click at [439, 603] on div "Timestamp (+01:00)" at bounding box center [430, 602] width 105 height 17
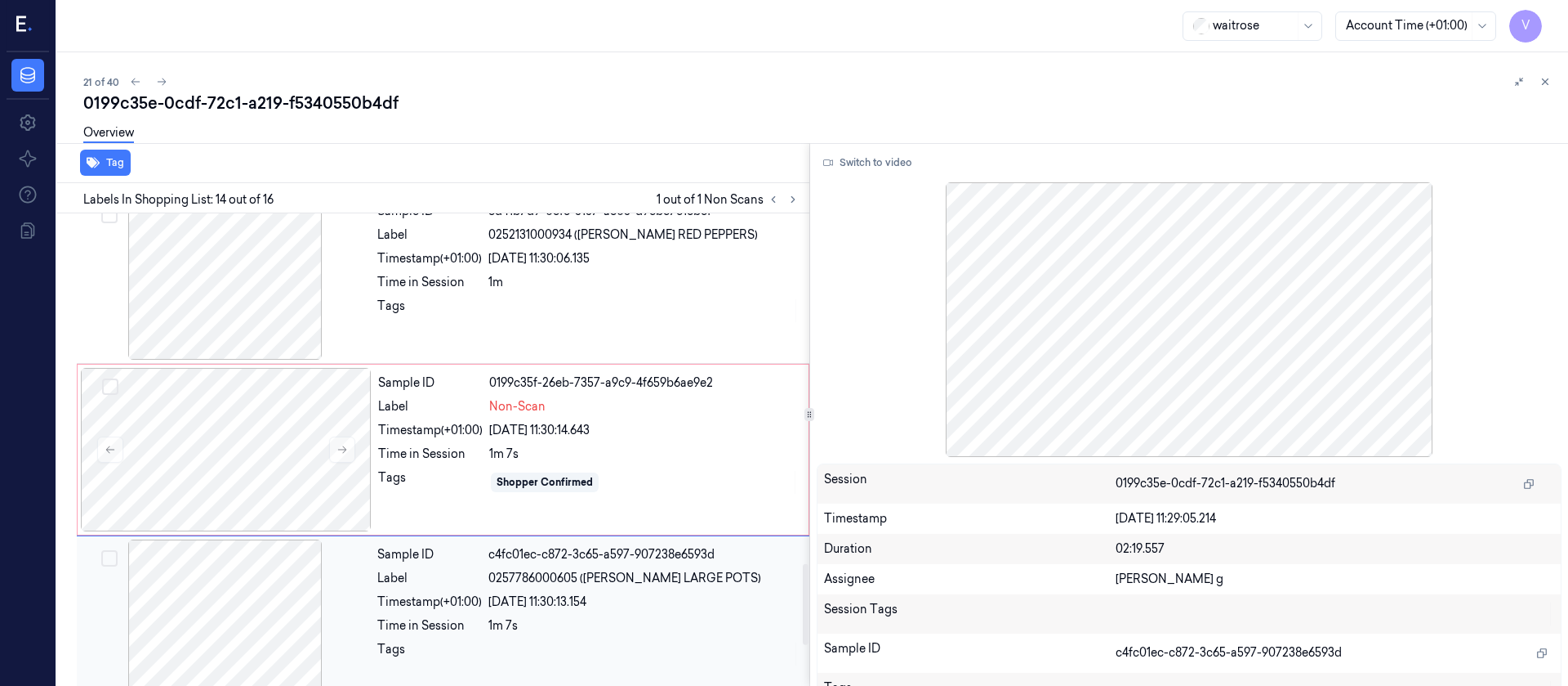
scroll to position [2080, 0]
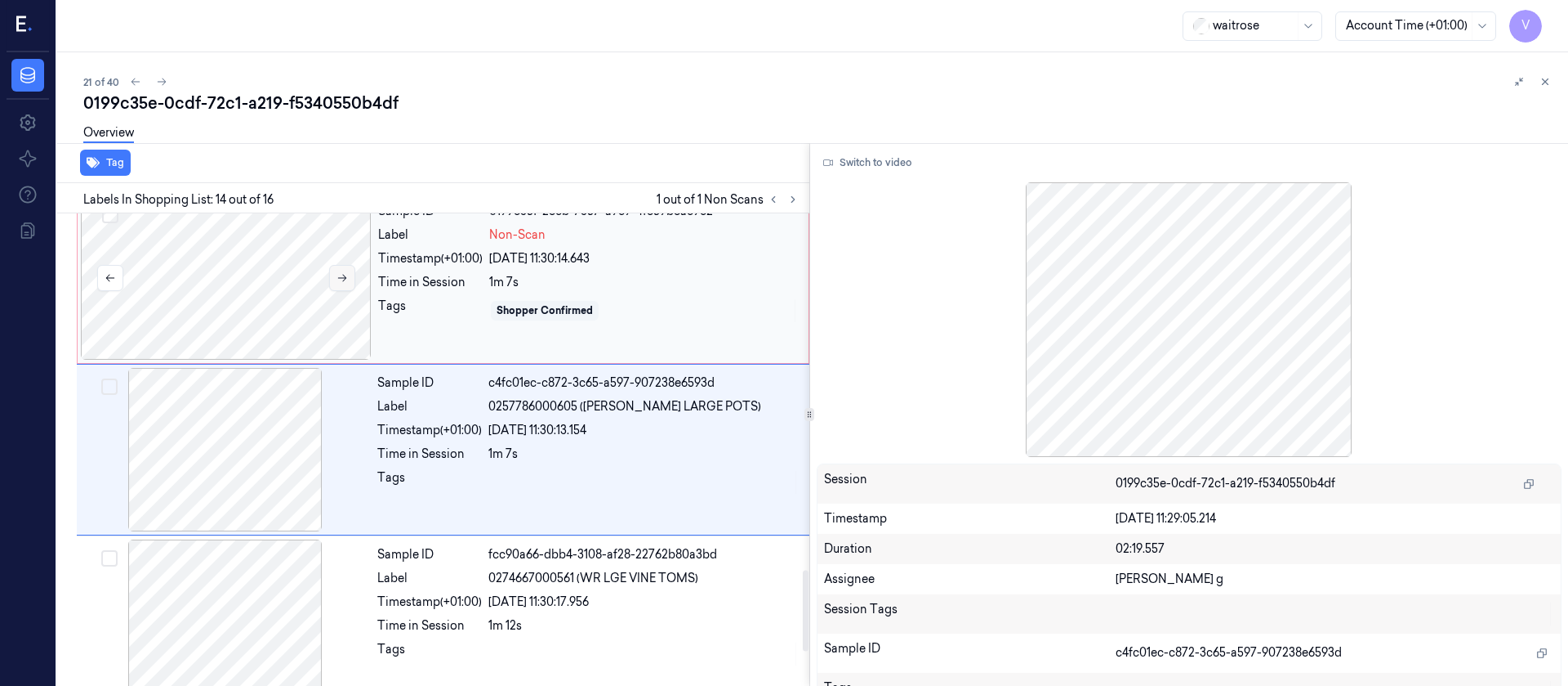
click at [335, 284] on button at bounding box center [341, 277] width 26 height 26
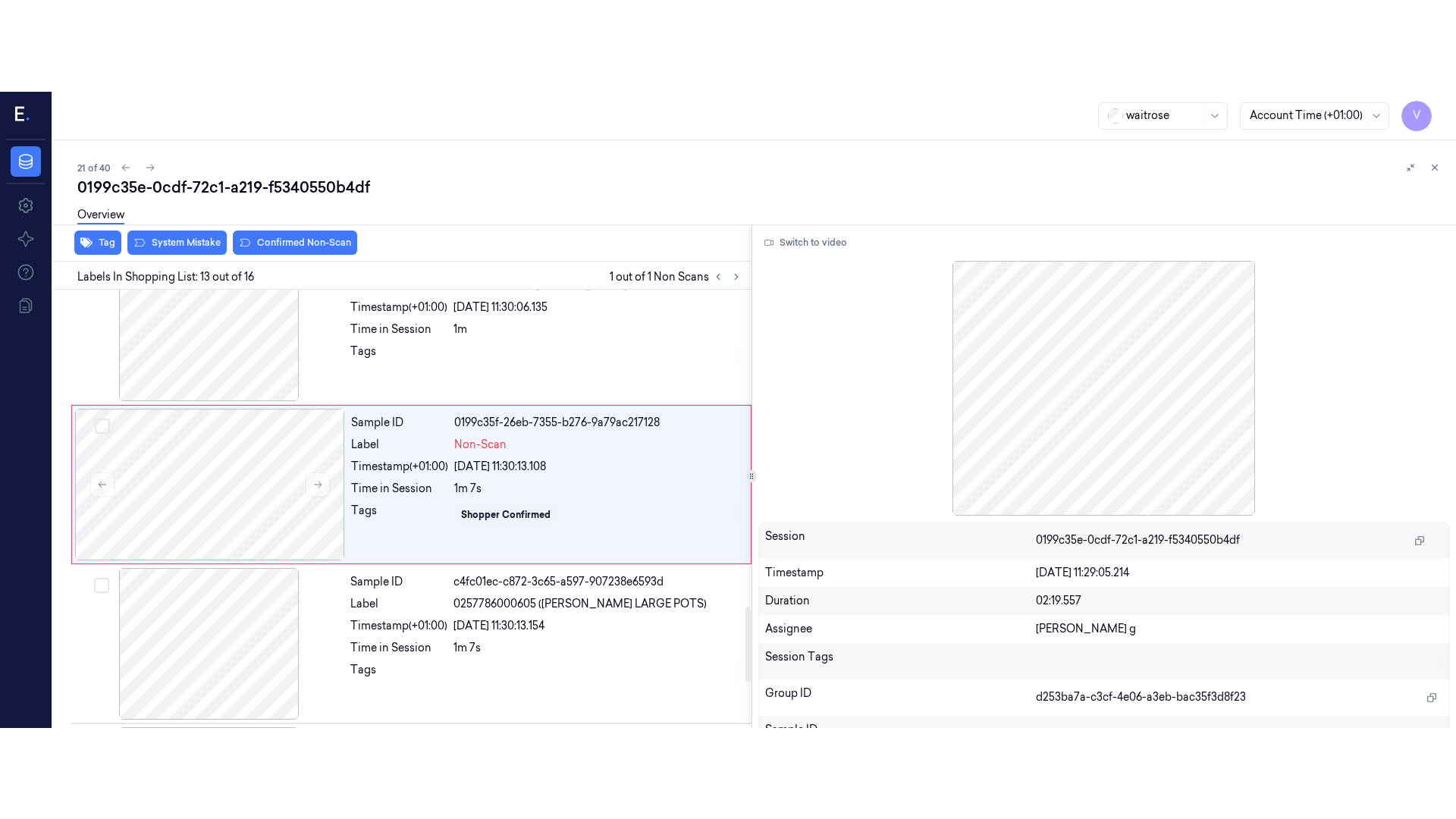
scroll to position [1771, 0]
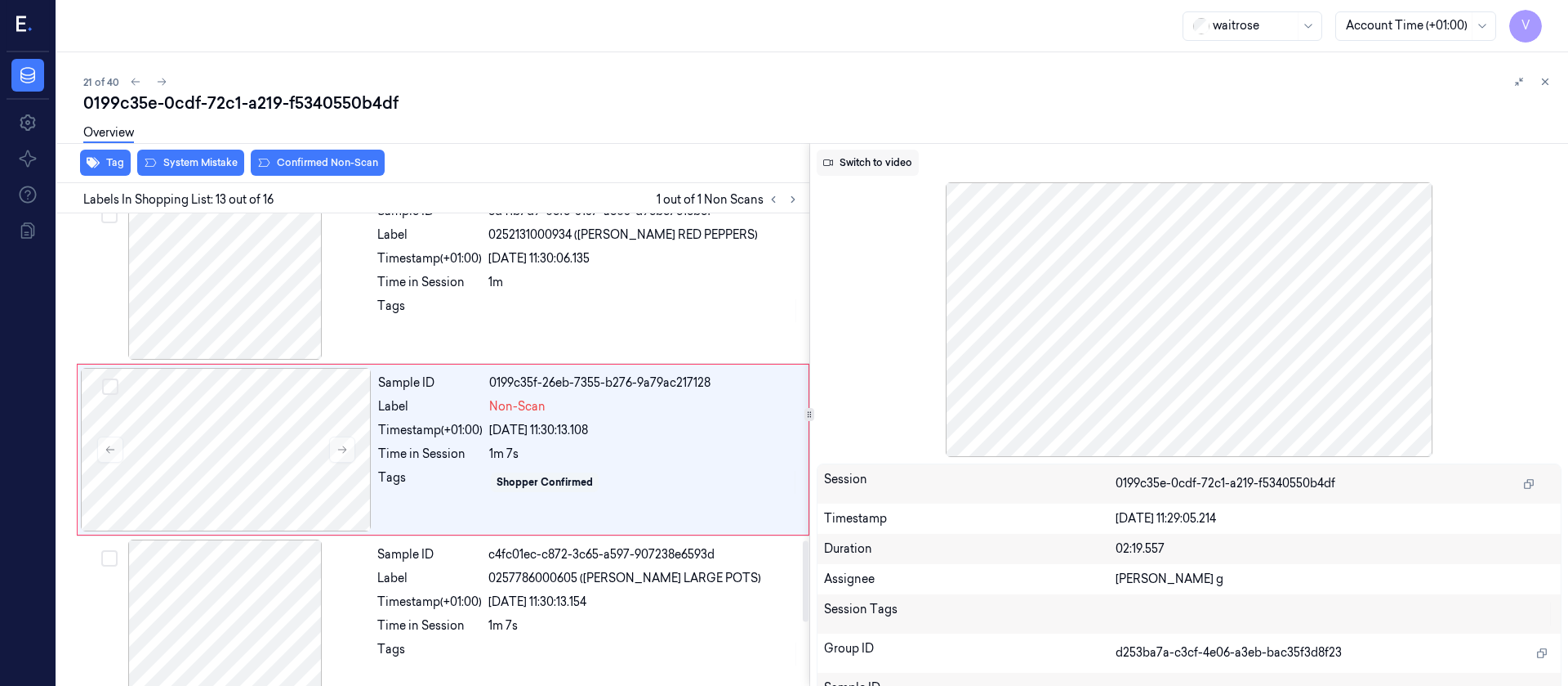
click at [874, 150] on button "Switch to video" at bounding box center [868, 162] width 102 height 26
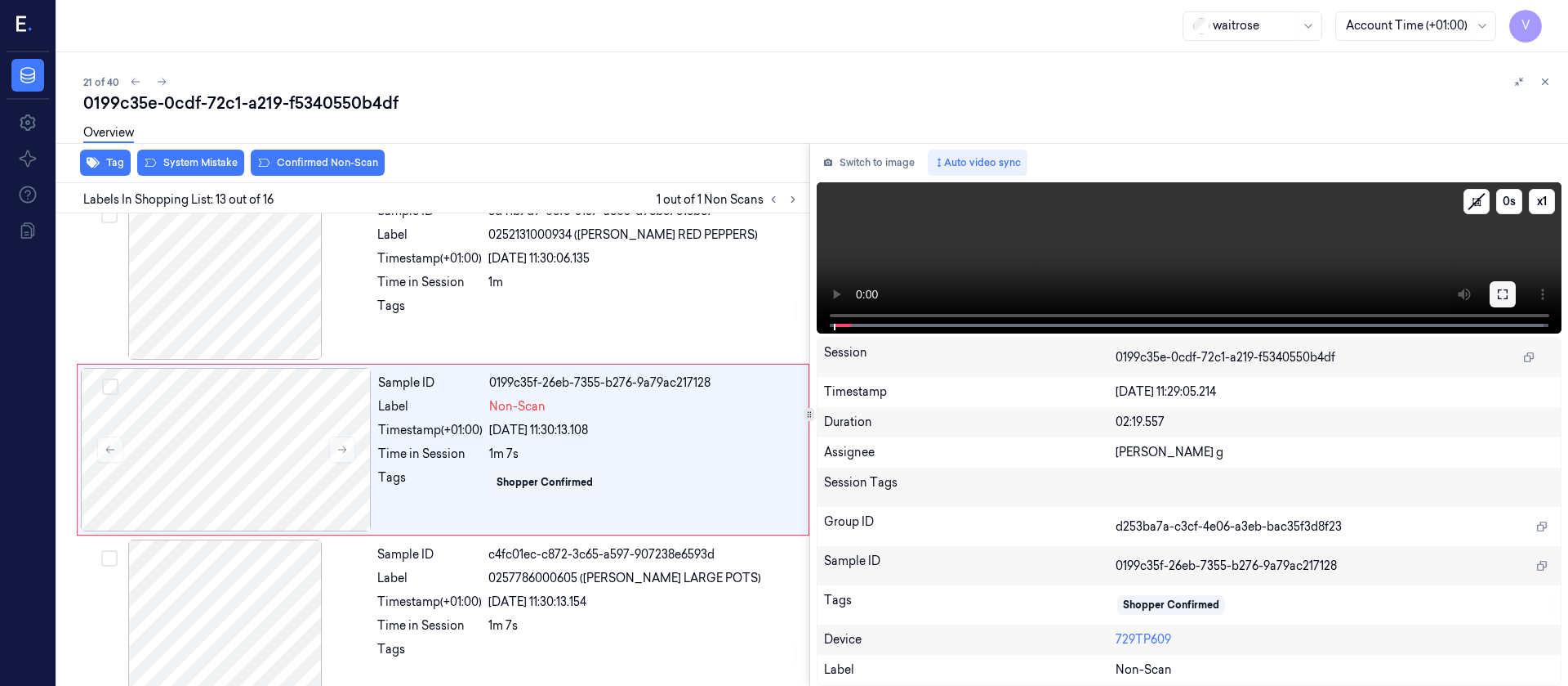
click at [1500, 299] on icon at bounding box center [1503, 295] width 13 height 13
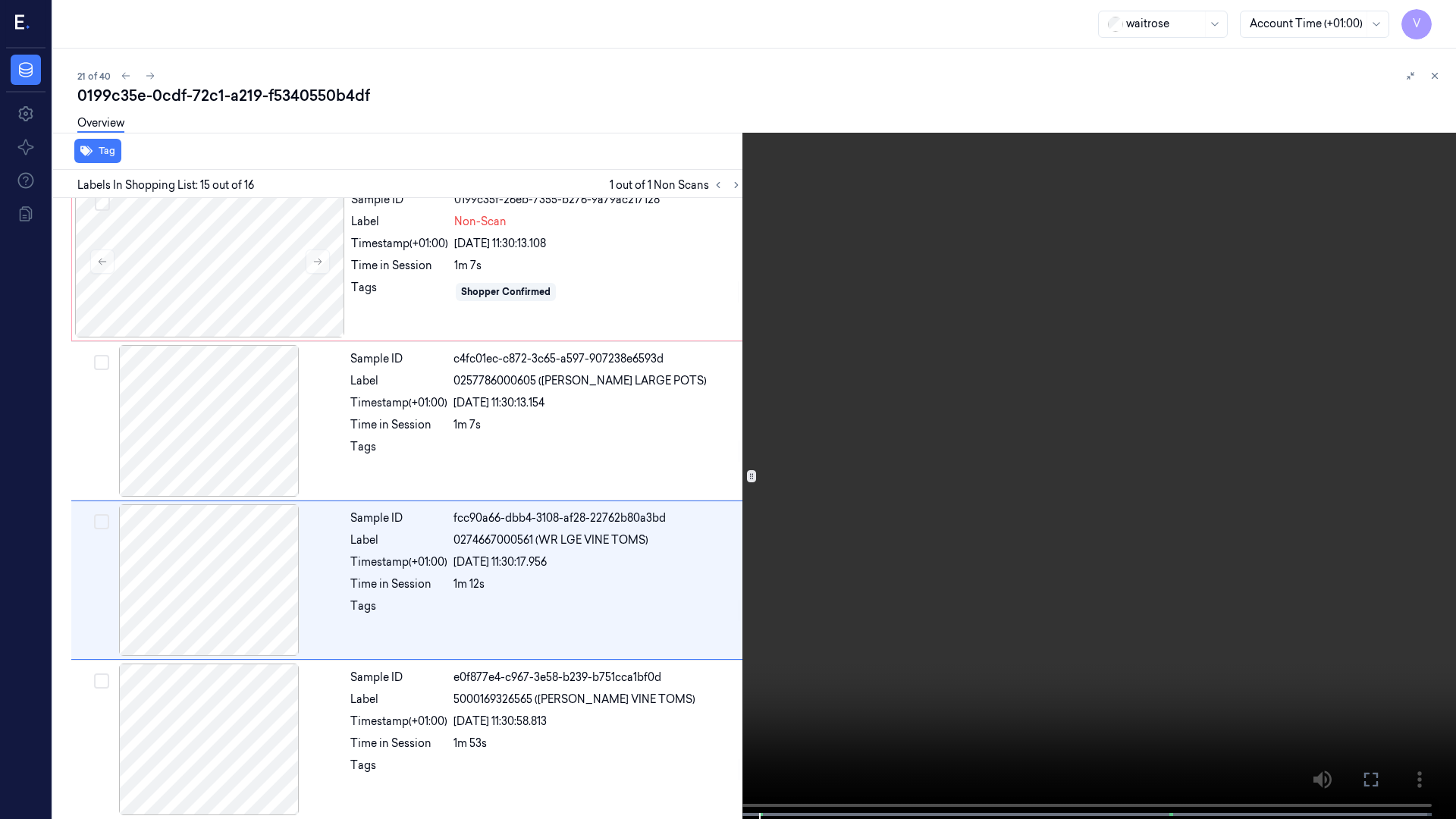
scroll to position [1931, 0]
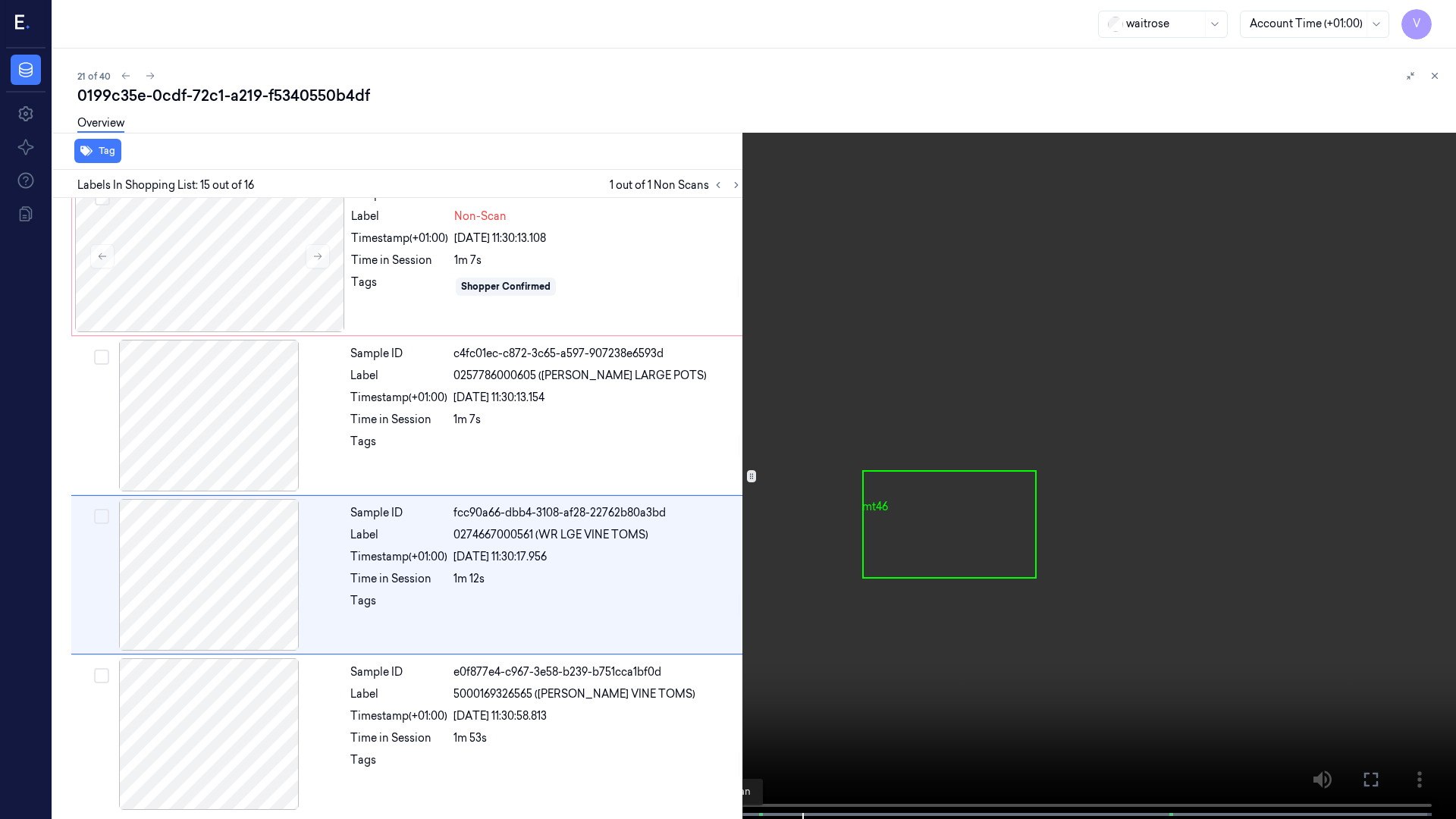
click at [727, 636] on span at bounding box center [727, 815] width 3 height 8
click at [0, 0] on icon at bounding box center [0, 0] width 0 height 0
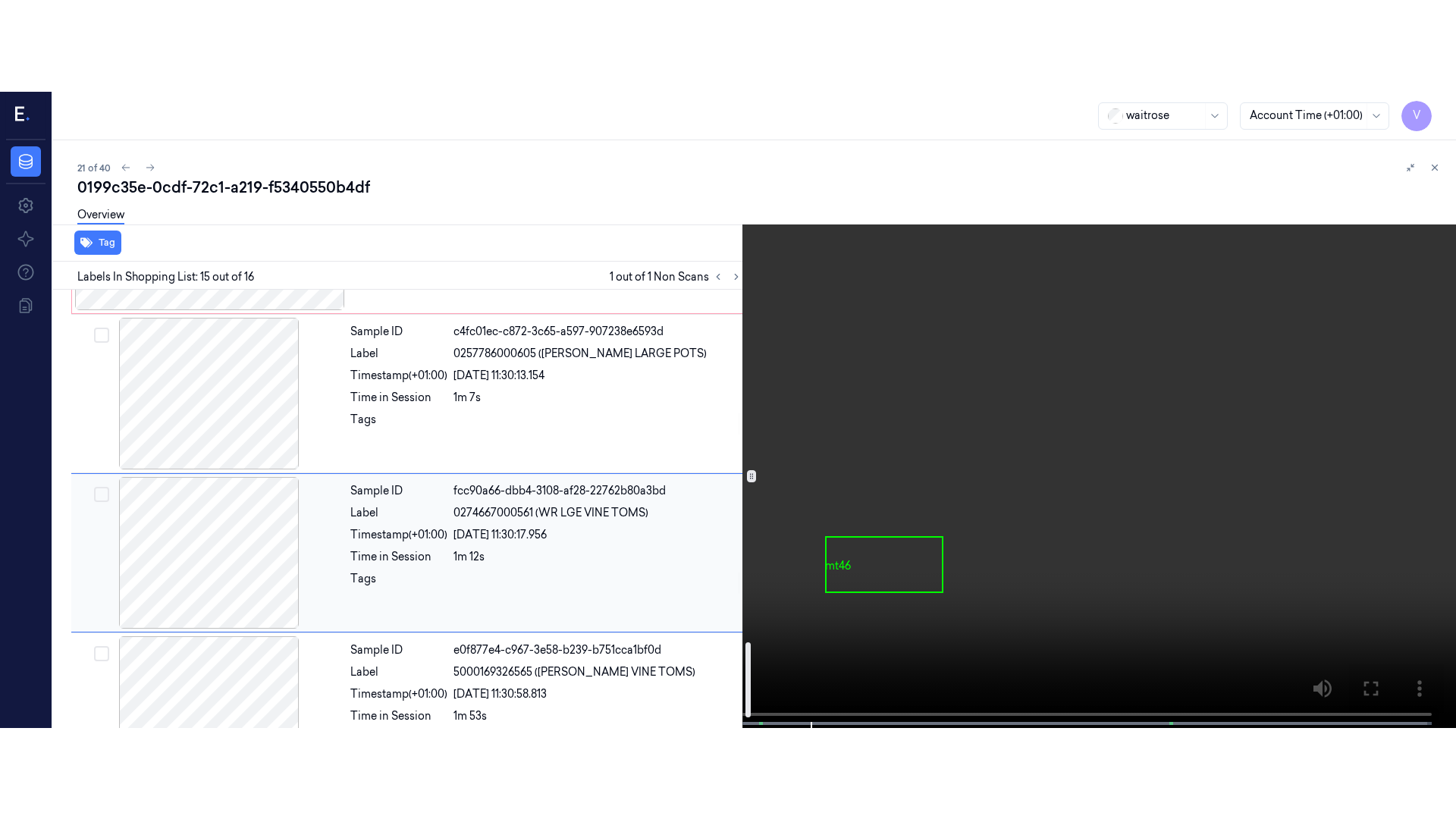
scroll to position [2114, 0]
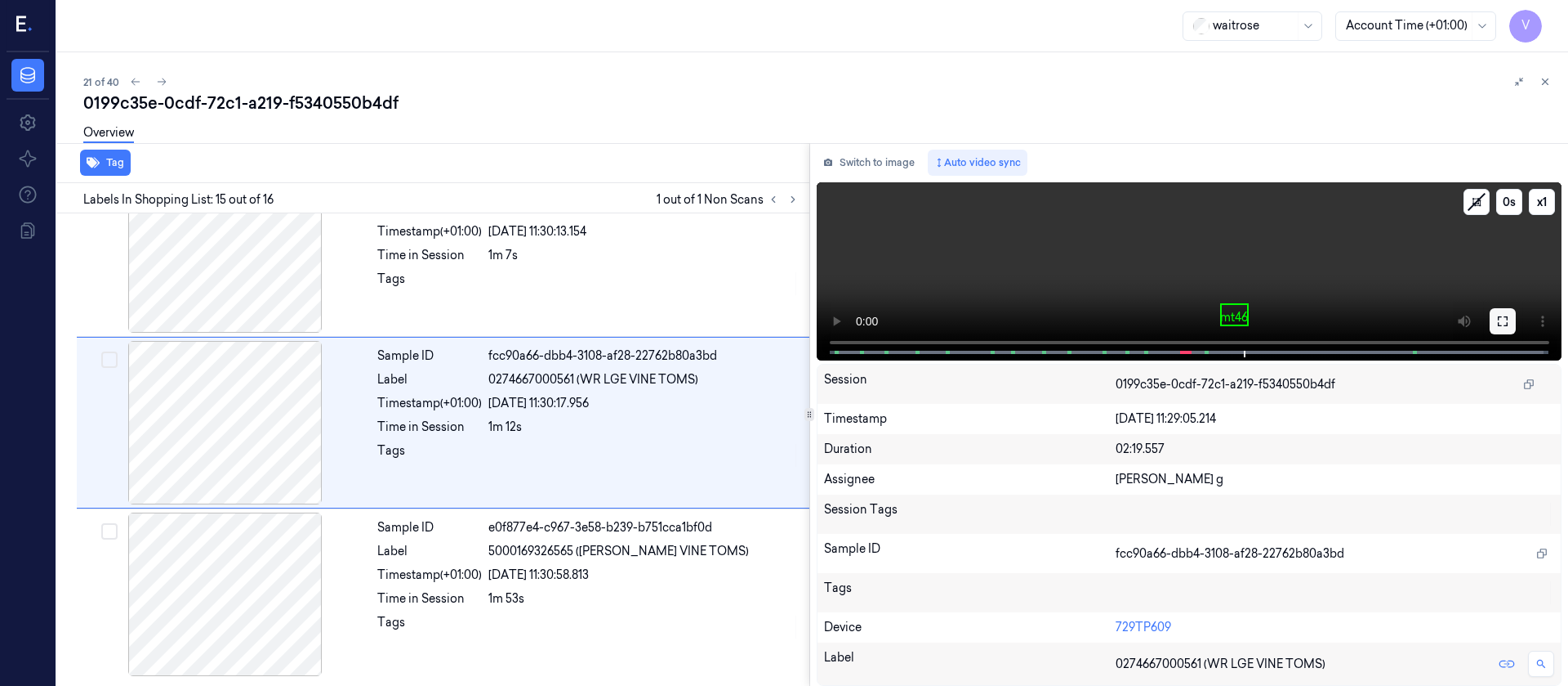
click at [1502, 321] on icon at bounding box center [1503, 321] width 13 height 13
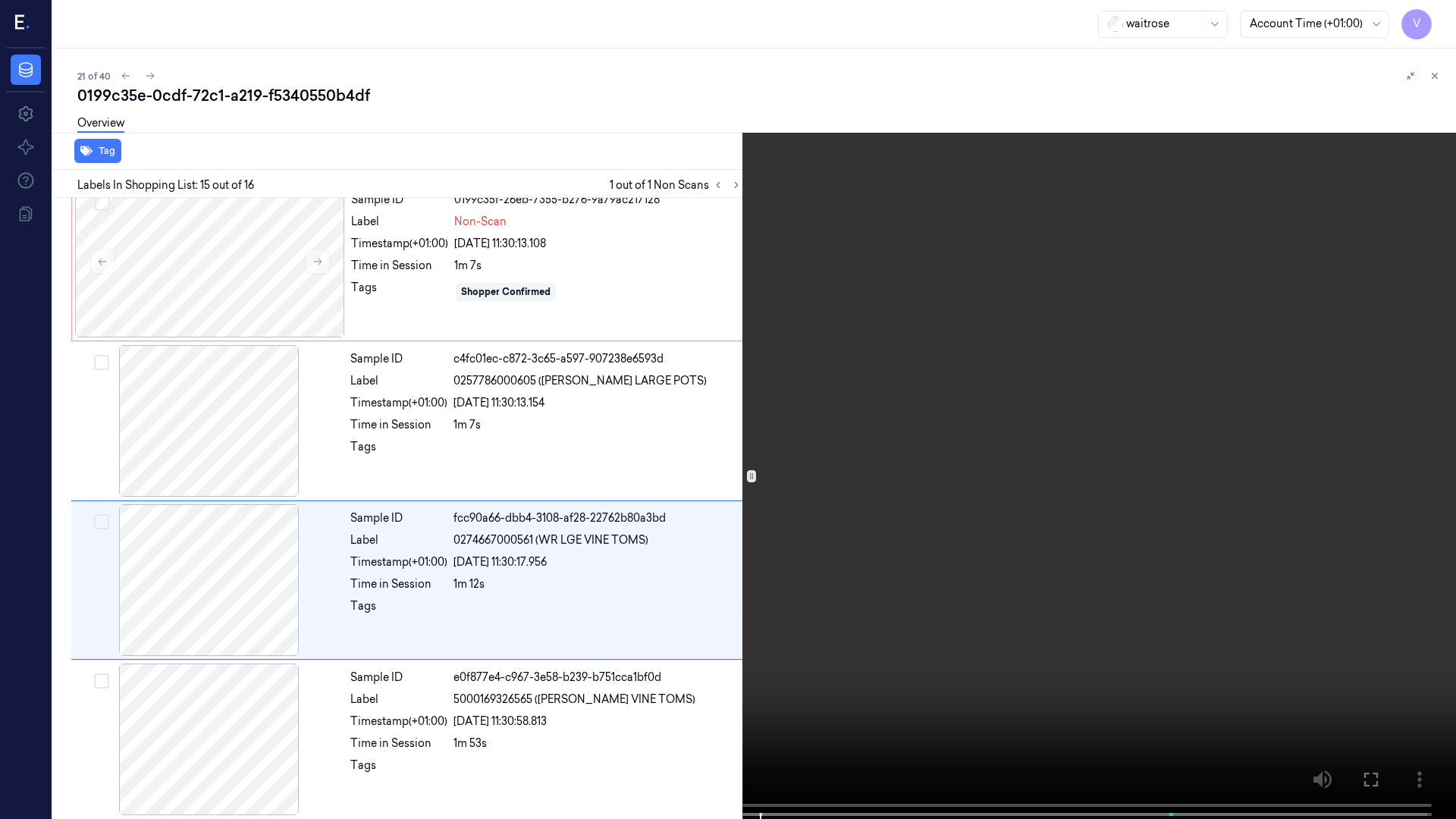
scroll to position [1931, 0]
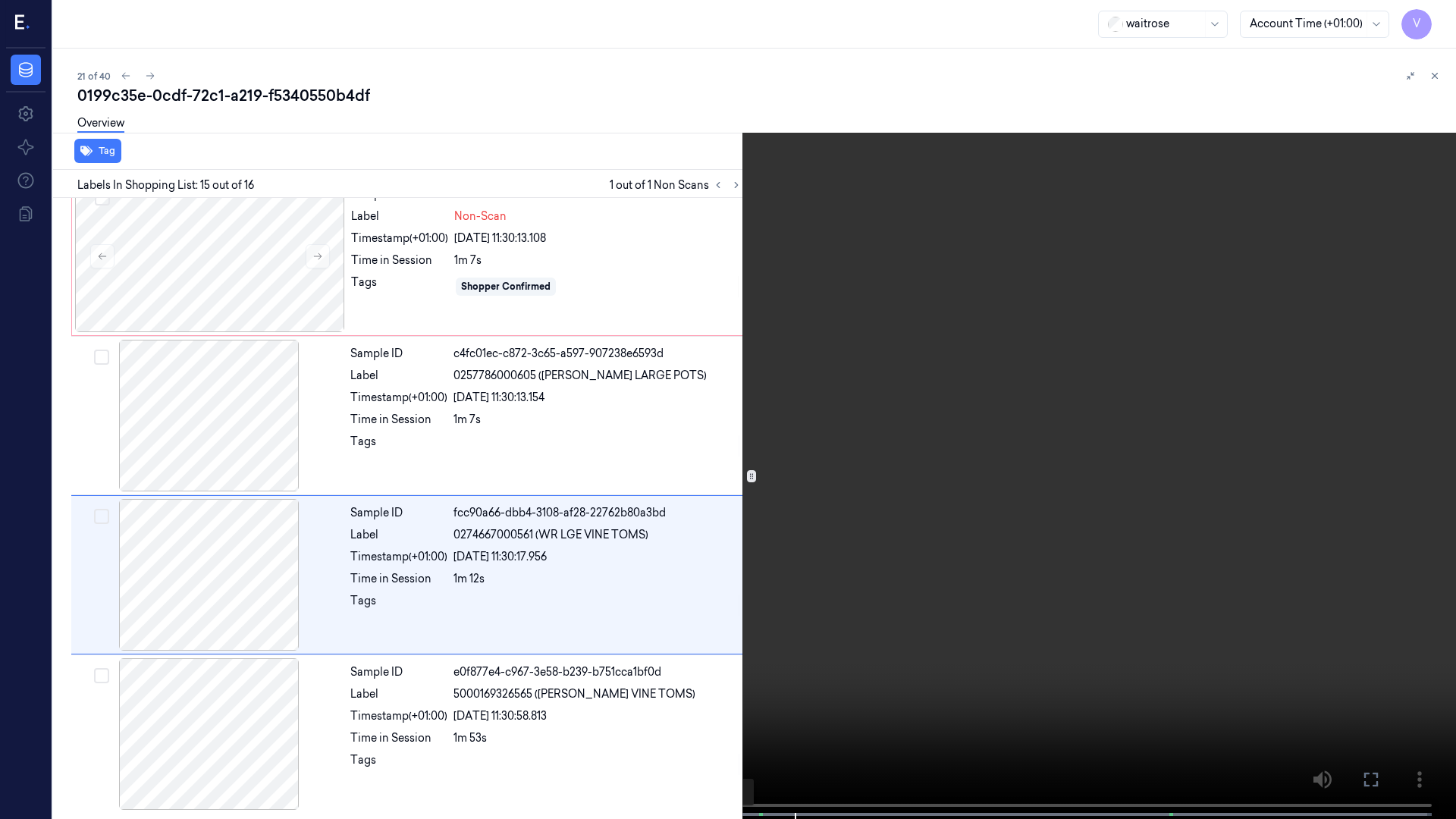
click at [720, 636] on span at bounding box center [720, 815] width 3 height 8
click at [0, 0] on icon at bounding box center [0, 0] width 0 height 0
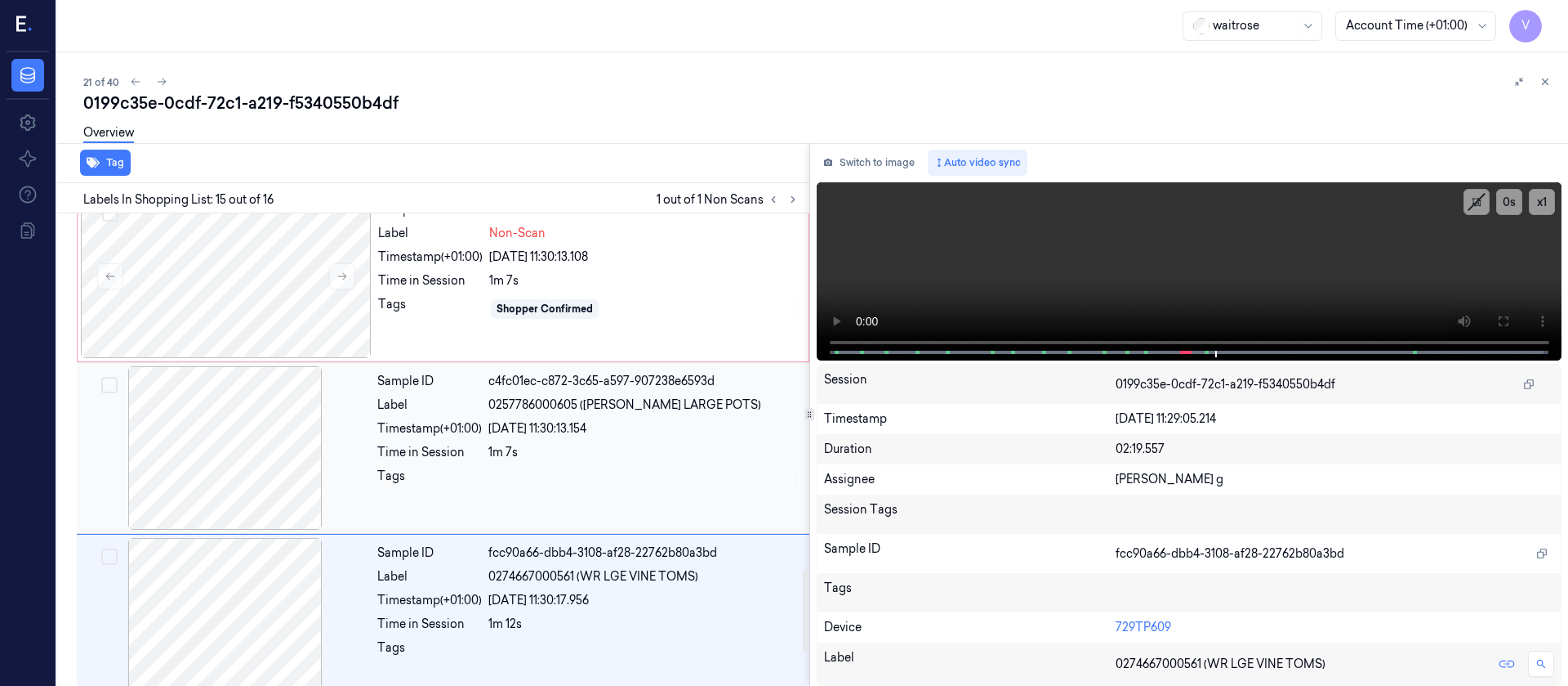
click at [257, 474] on div at bounding box center [224, 448] width 291 height 163
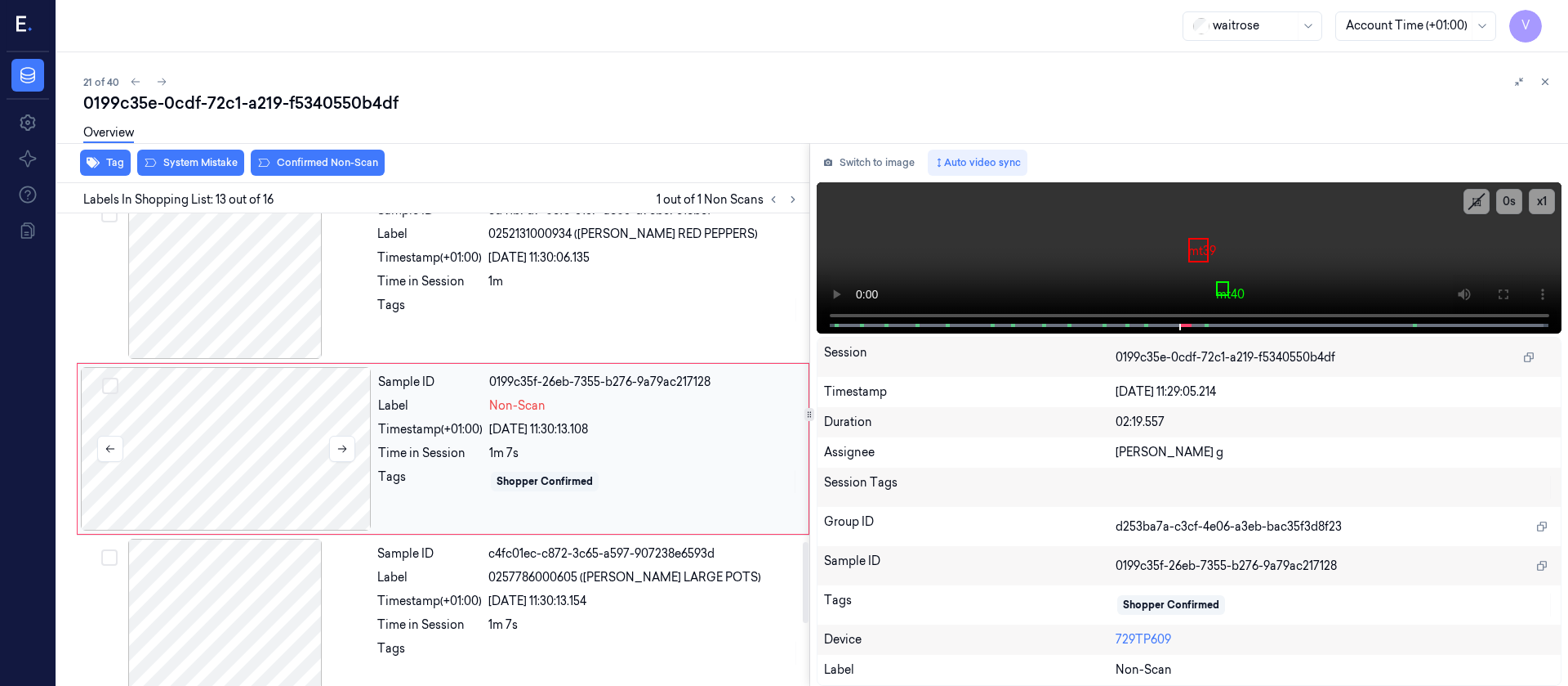
scroll to position [1908, 0]
click at [862, 165] on button "Switch to image" at bounding box center [869, 162] width 105 height 26
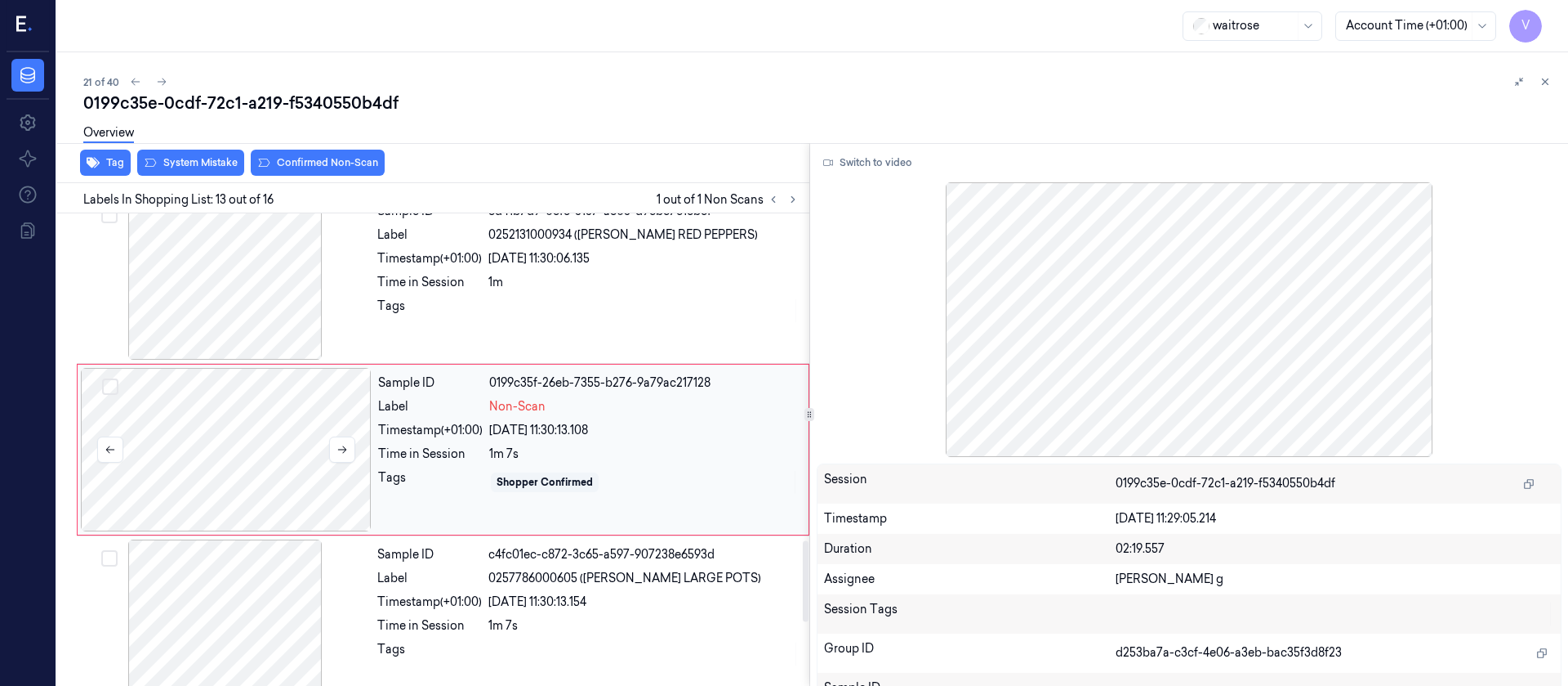
click at [172, 483] on div at bounding box center [225, 449] width 291 height 163
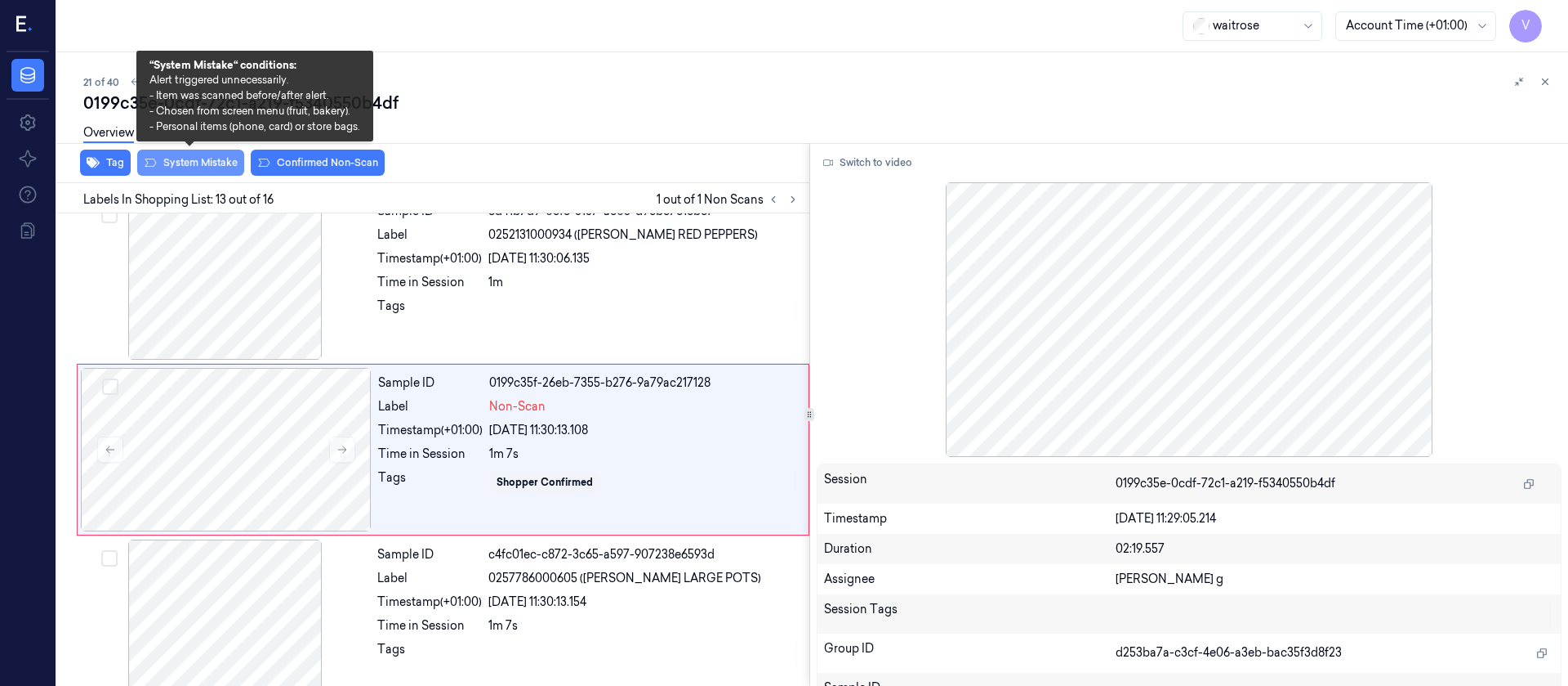
click at [190, 158] on button "System Mistake" at bounding box center [191, 162] width 107 height 26
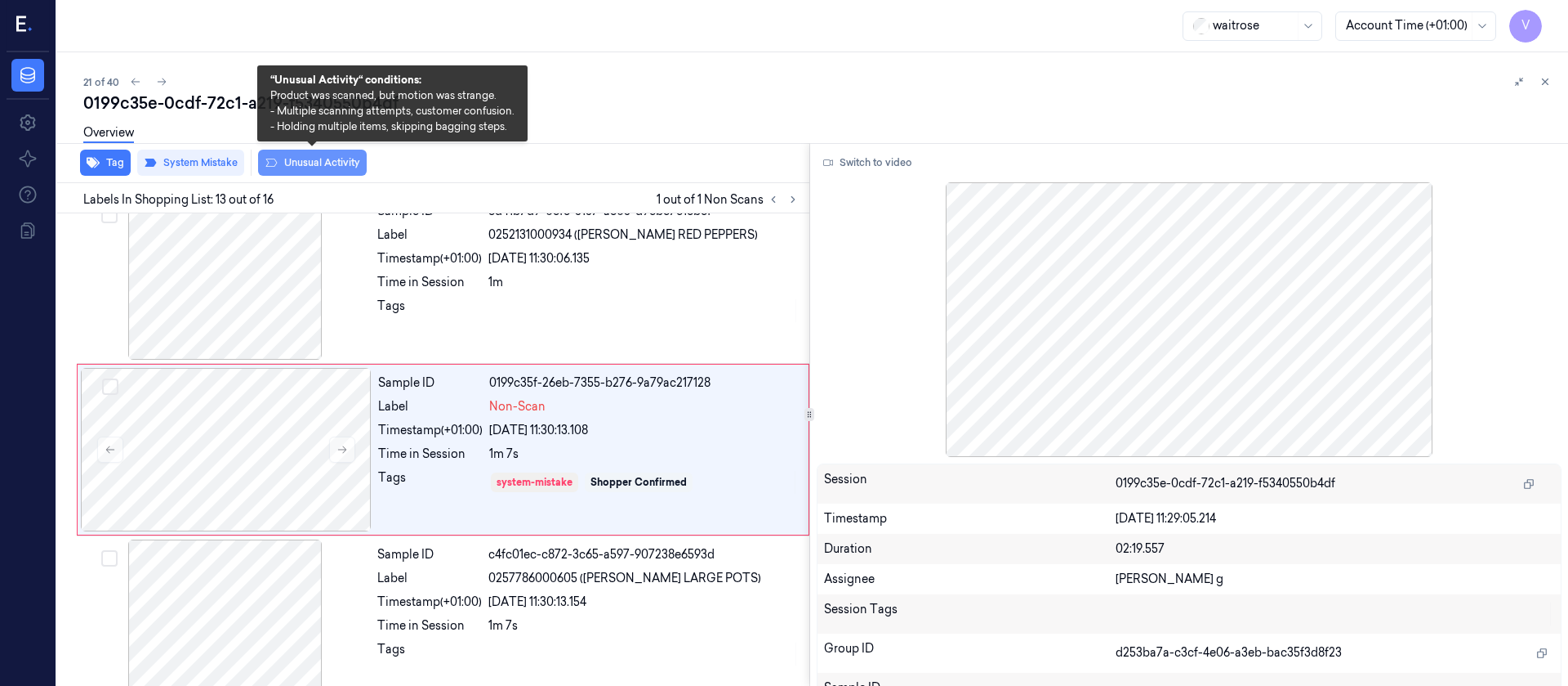
click at [302, 163] on button "Unusual Activity" at bounding box center [312, 162] width 108 height 26
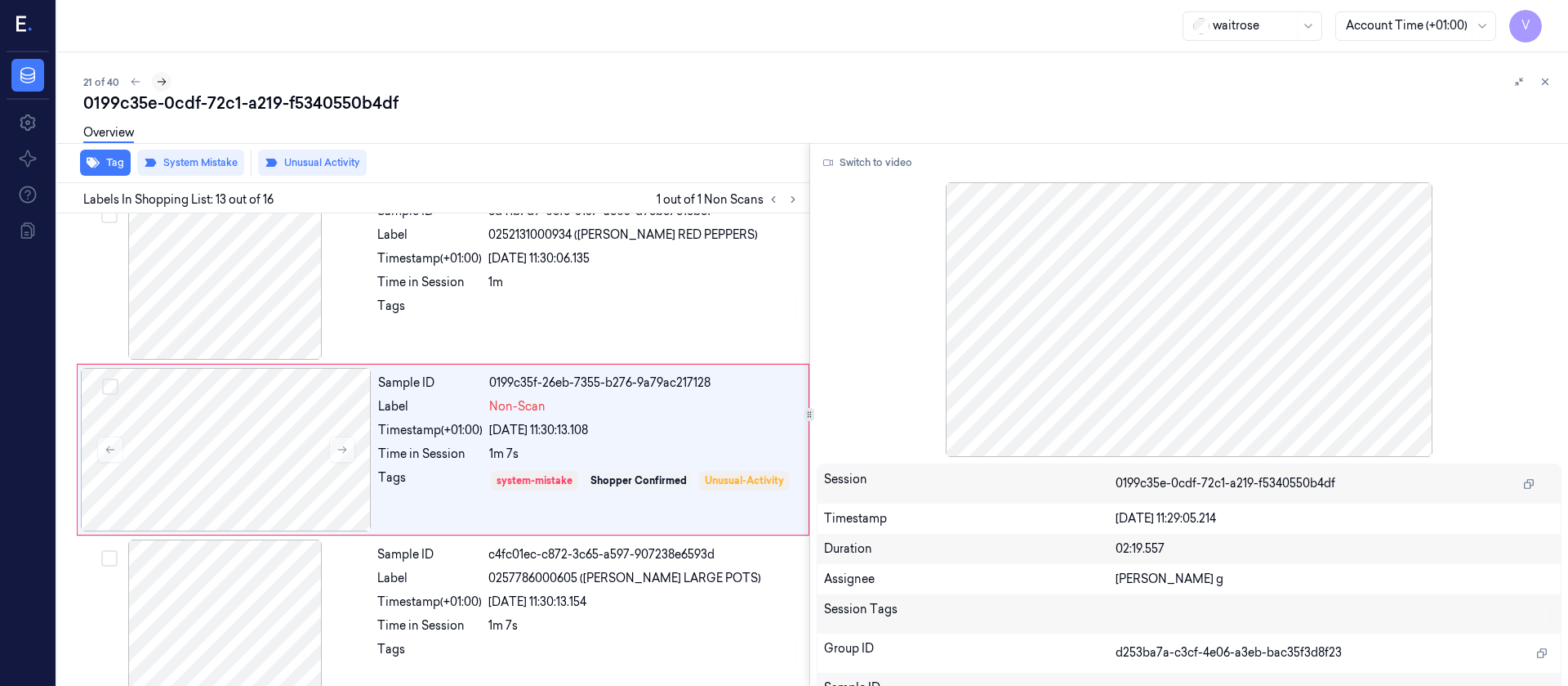
click at [162, 85] on icon at bounding box center [162, 82] width 12 height 12
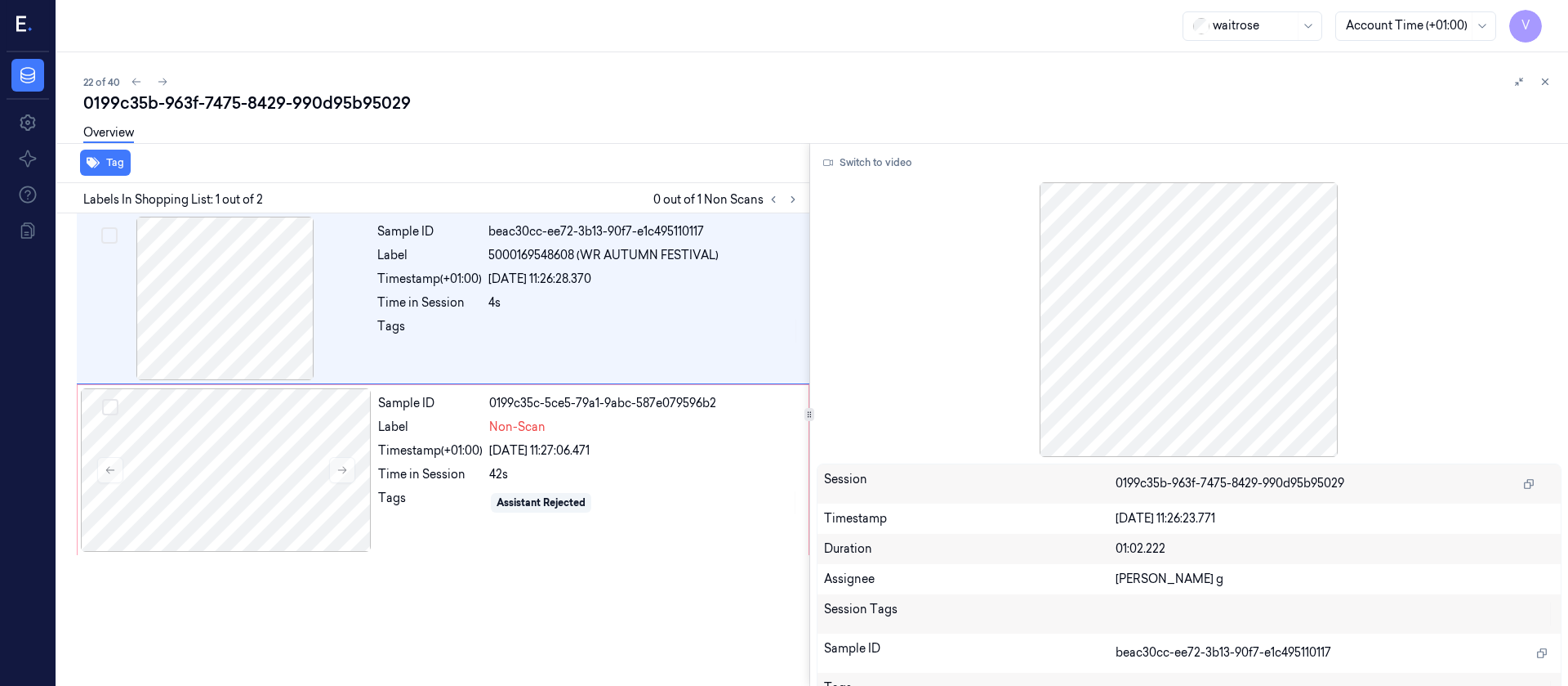
click at [445, 123] on div "Overview" at bounding box center [819, 134] width 1472 height 41
click at [195, 500] on div at bounding box center [225, 470] width 291 height 163
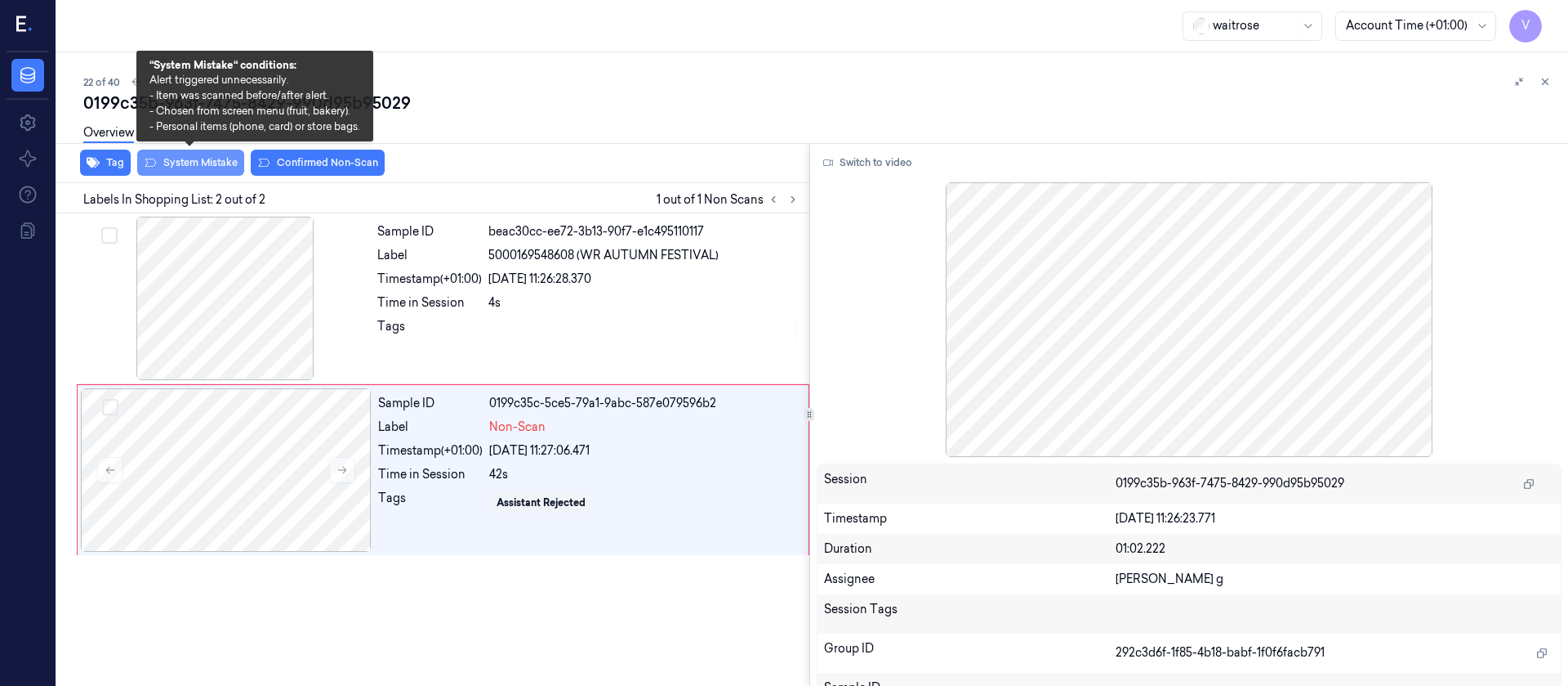
click at [188, 161] on button "System Mistake" at bounding box center [191, 162] width 107 height 26
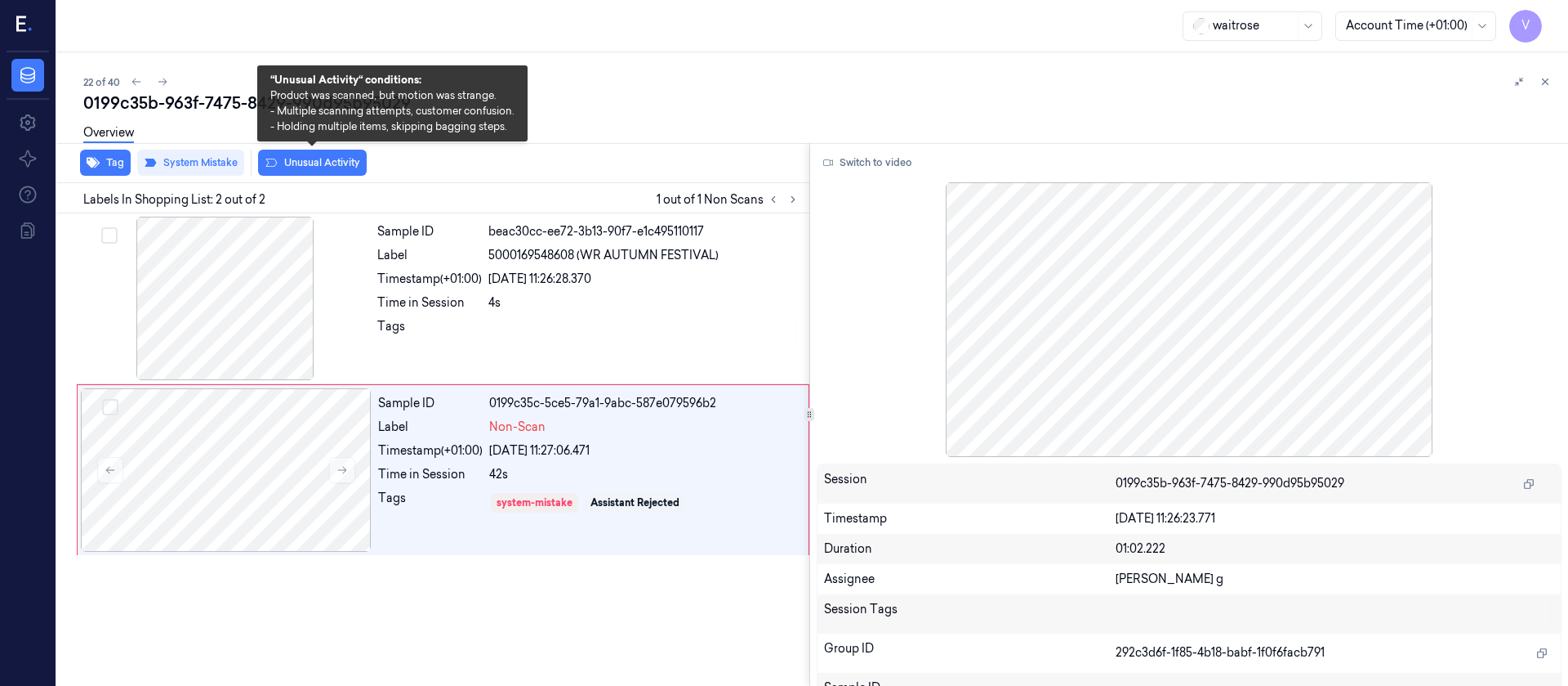
click at [315, 162] on button "Unusual Activity" at bounding box center [312, 162] width 108 height 26
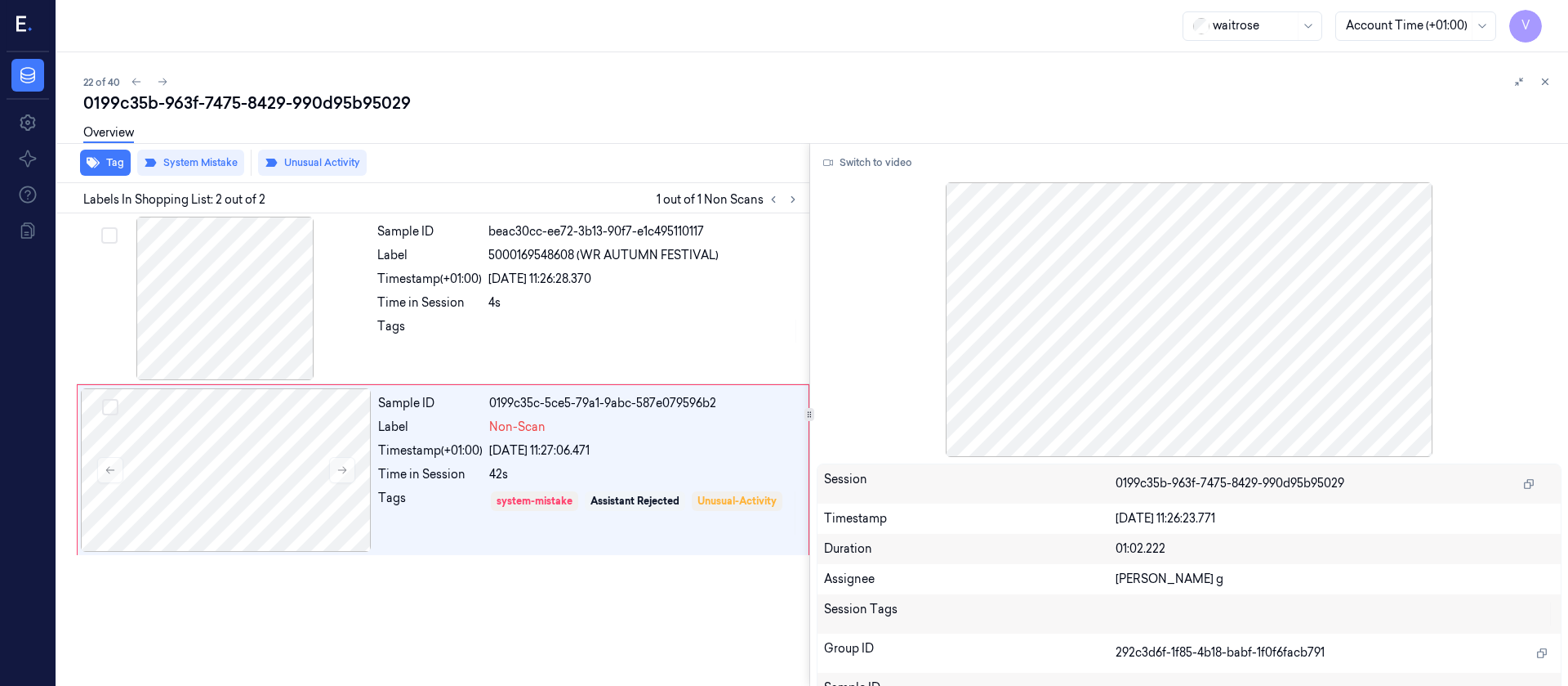
click at [513, 130] on div "Overview" at bounding box center [819, 134] width 1472 height 41
click at [169, 82] on button at bounding box center [162, 82] width 19 height 19
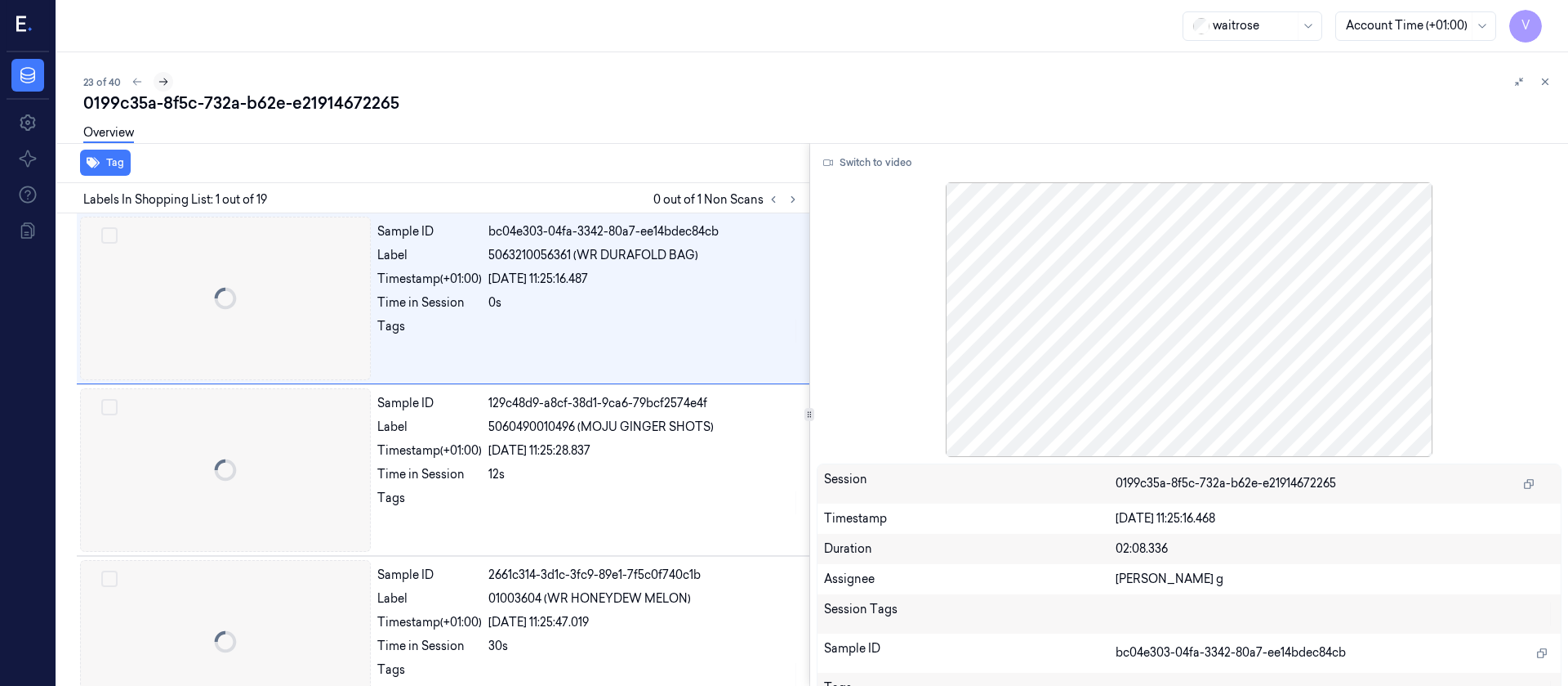
scroll to position [15, 0]
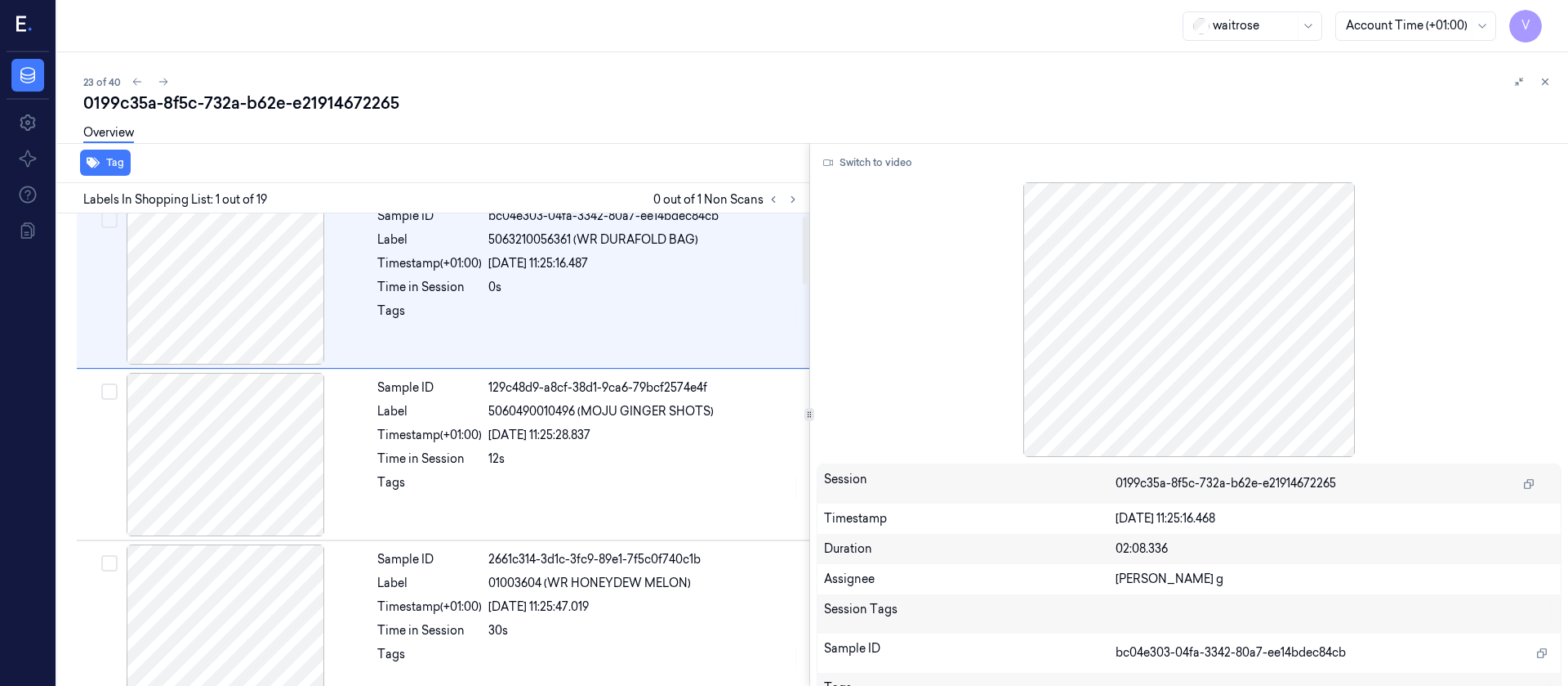
click at [631, 98] on div "0199c35a-8f5c-732a-b62e-e21914672265" at bounding box center [819, 103] width 1472 height 23
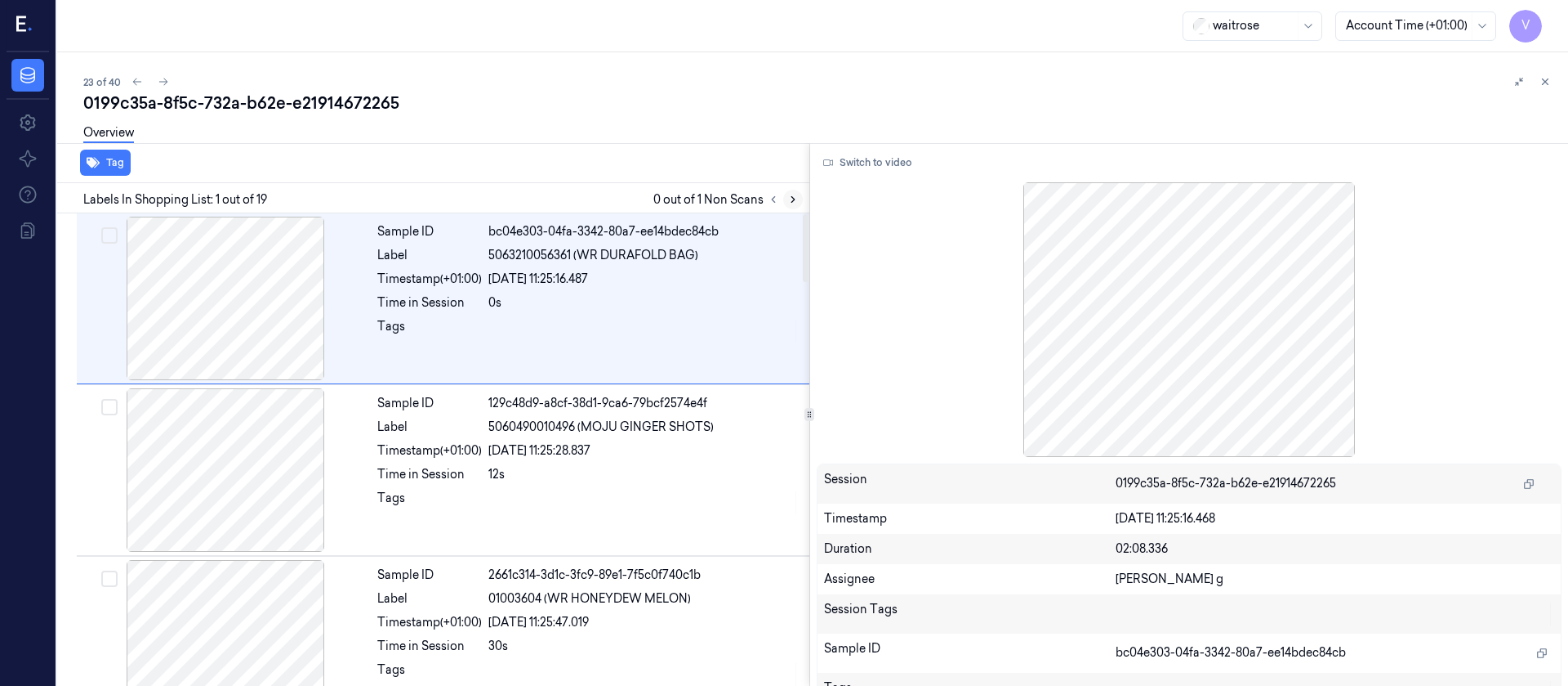
click at [789, 198] on icon at bounding box center [793, 200] width 12 height 12
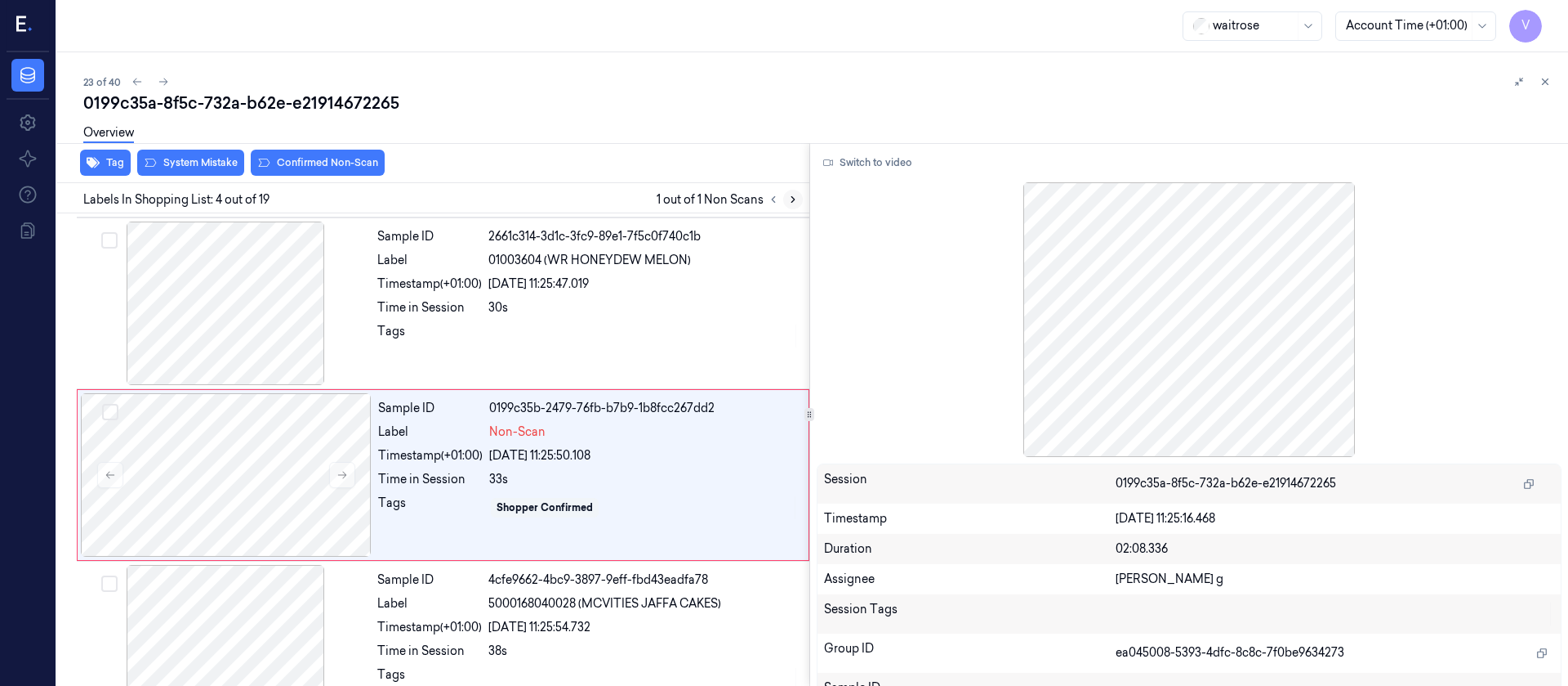
scroll to position [364, 0]
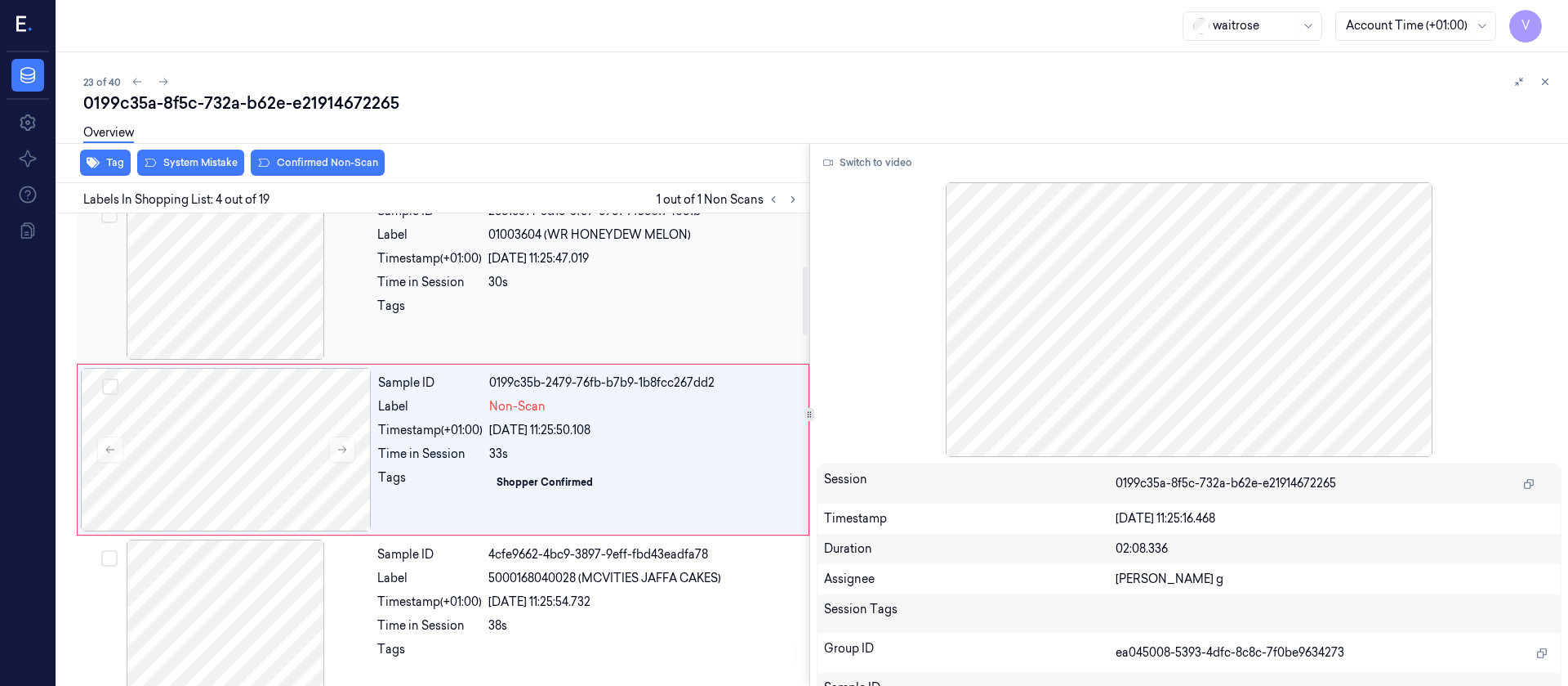
click at [238, 249] on div at bounding box center [224, 277] width 291 height 163
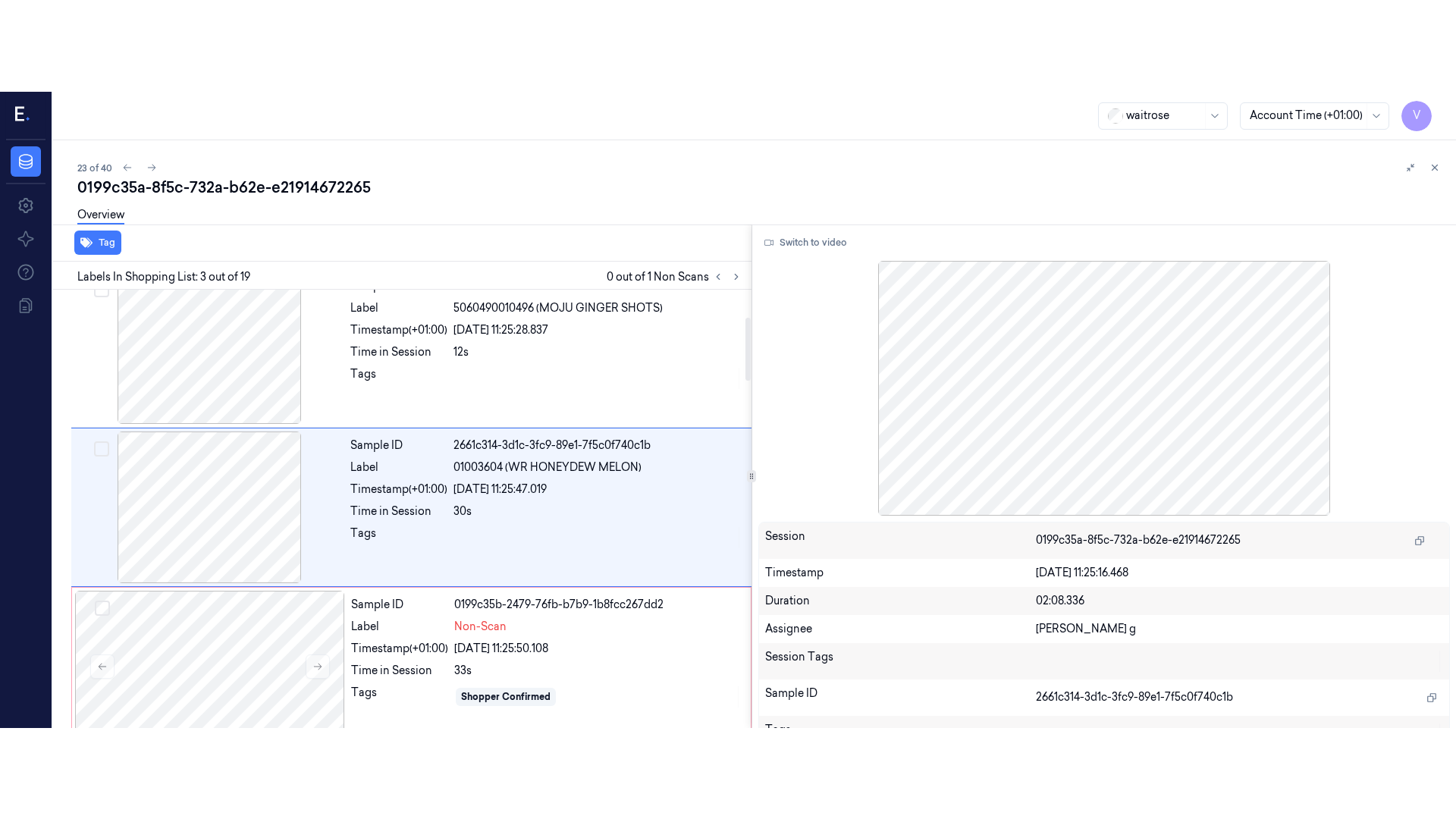
scroll to position [178, 0]
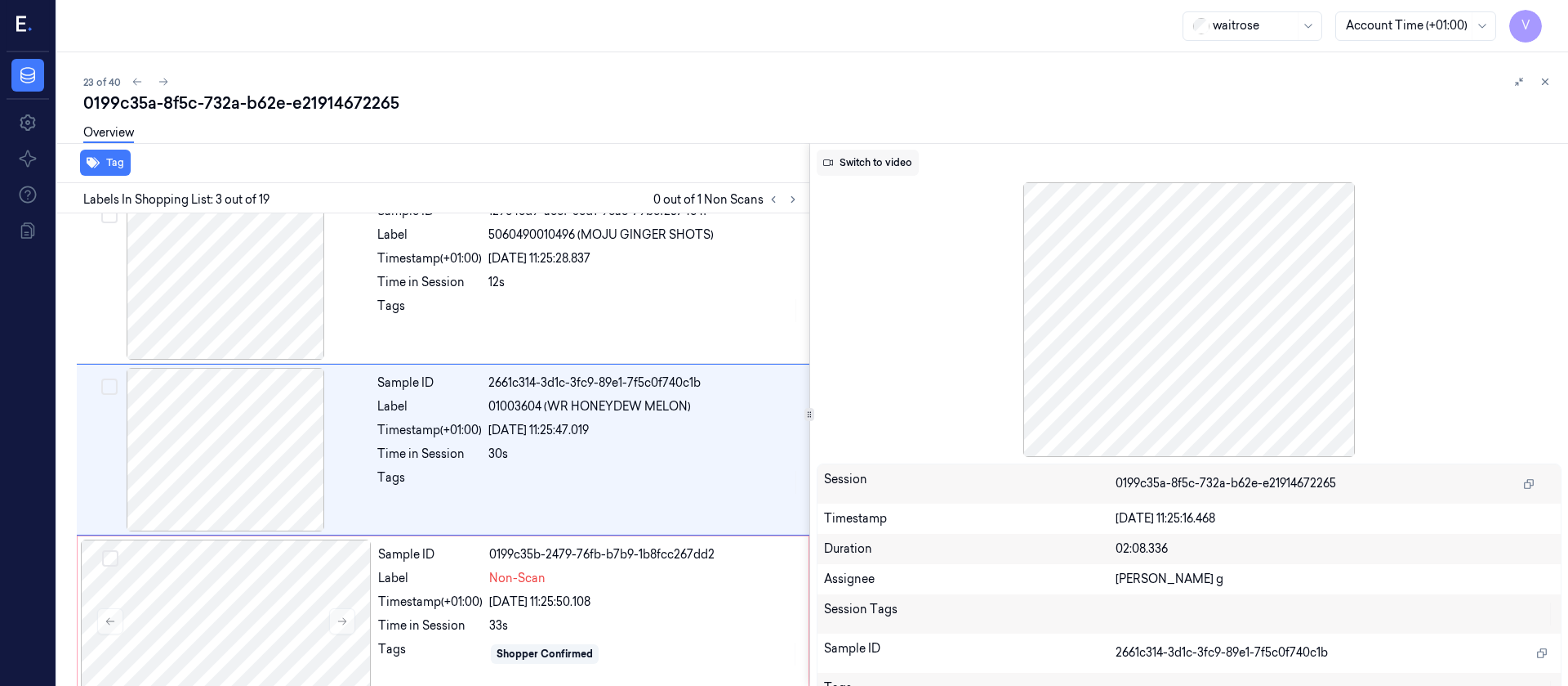
click at [874, 161] on button "Switch to video" at bounding box center [868, 162] width 102 height 26
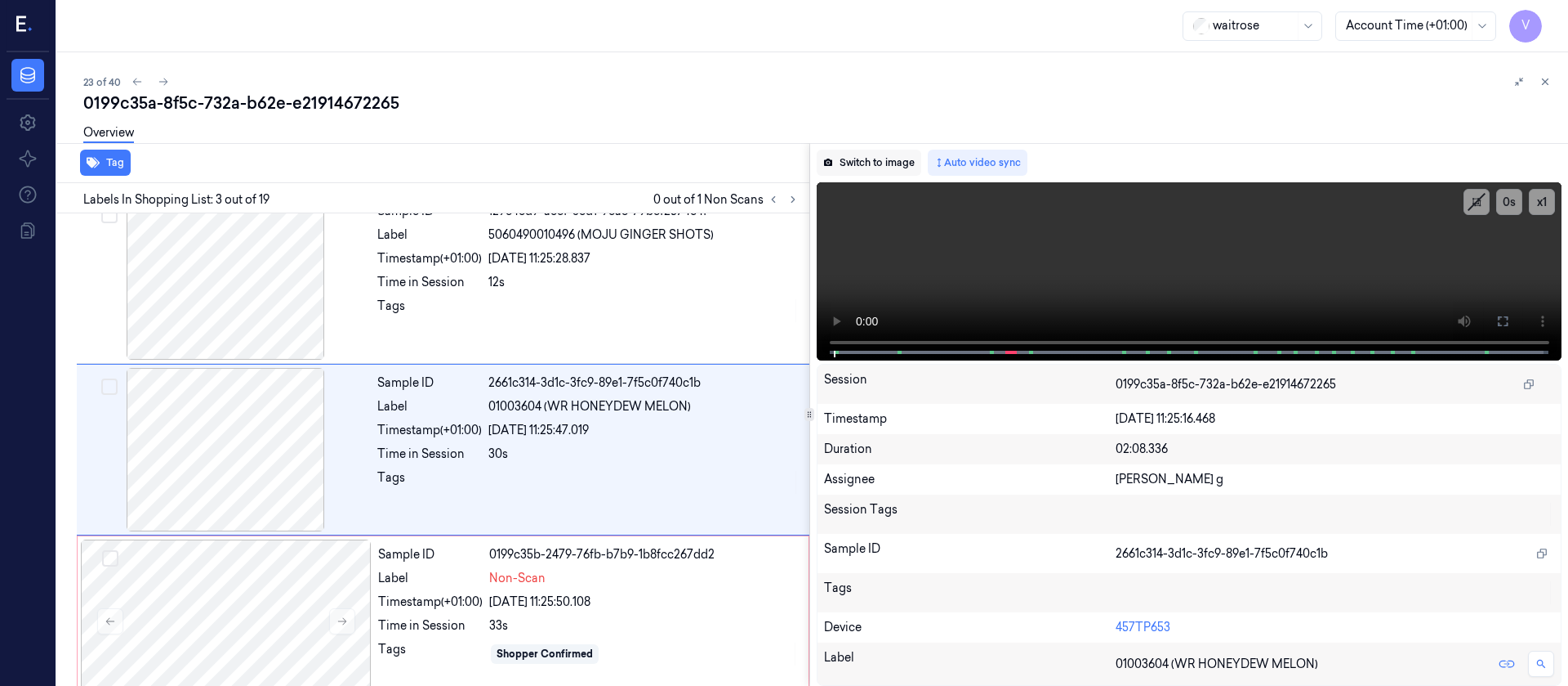
click at [885, 172] on button "Switch to image" at bounding box center [869, 162] width 105 height 26
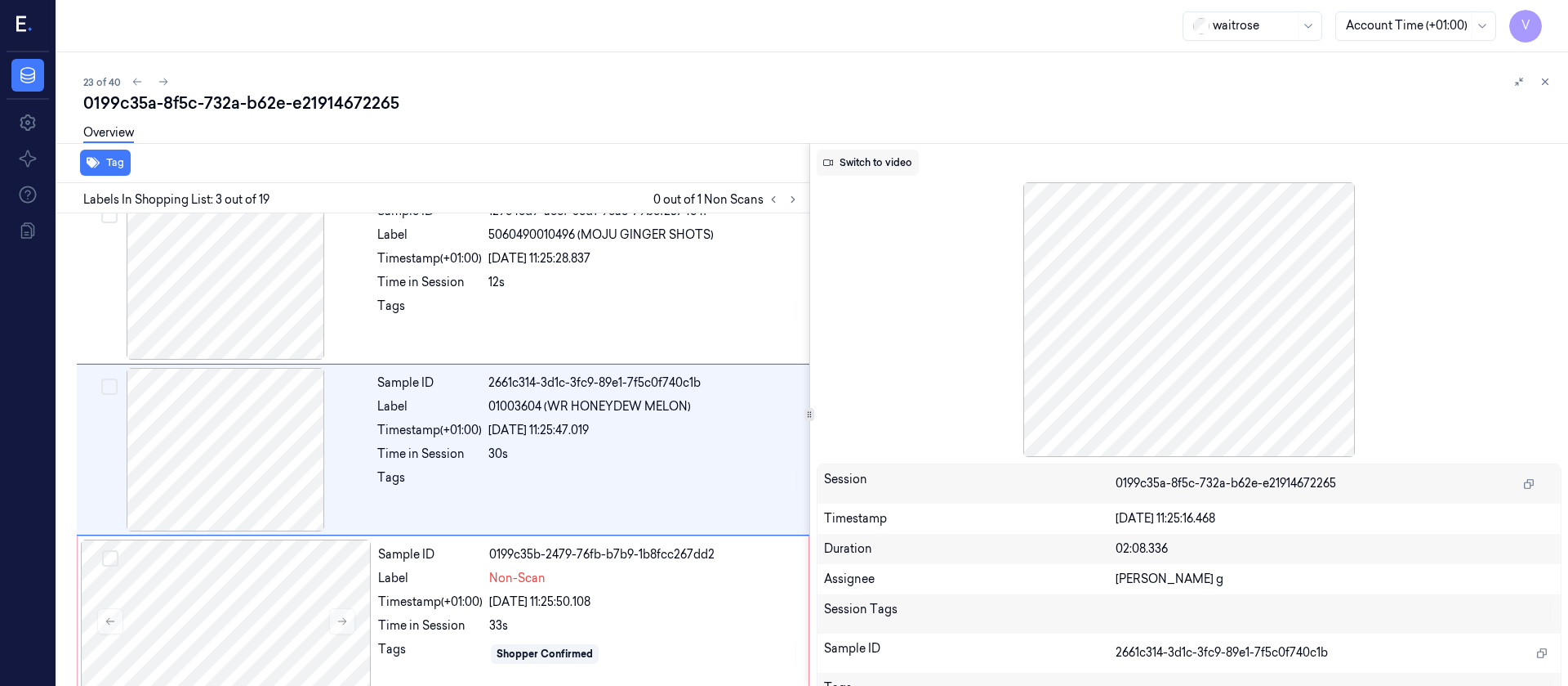
click at [867, 165] on button "Switch to video" at bounding box center [868, 162] width 102 height 26
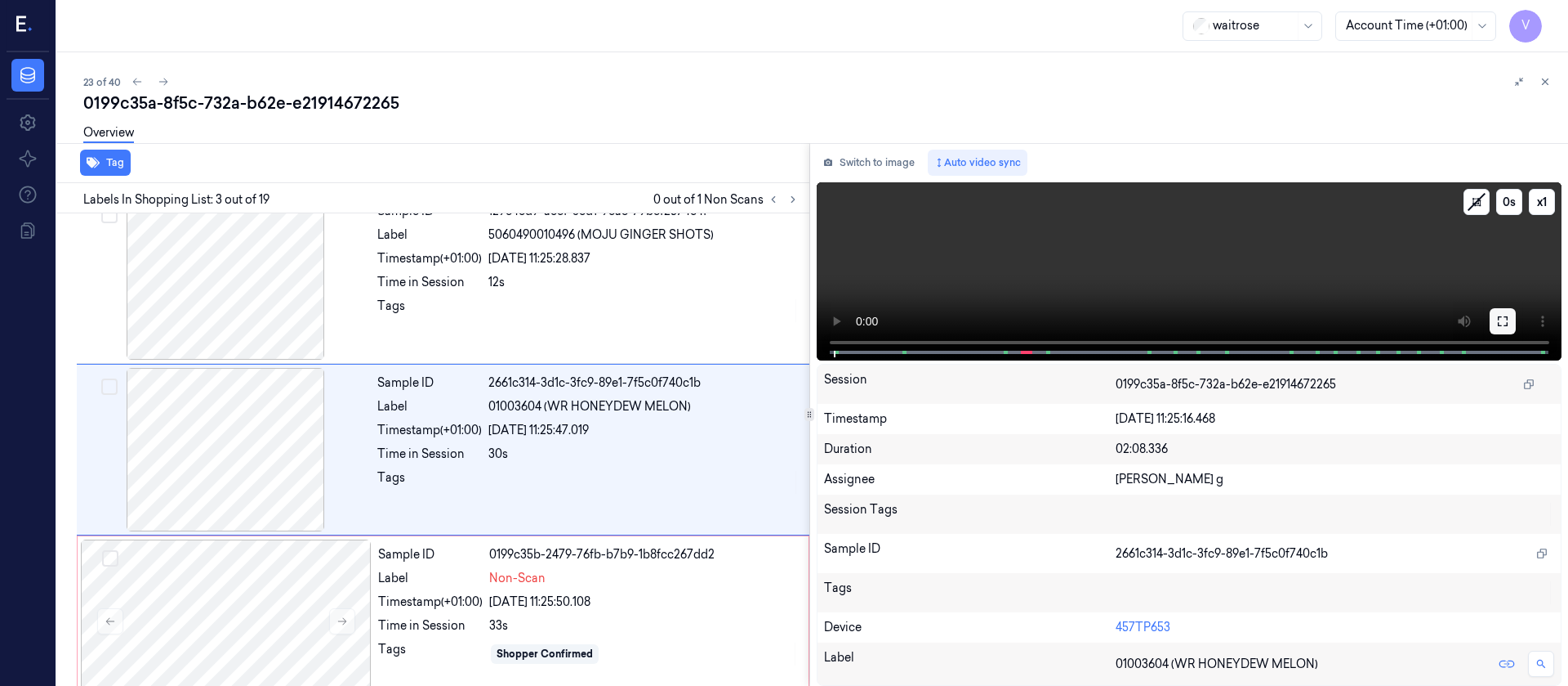
click at [1502, 322] on icon at bounding box center [1503, 321] width 13 height 13
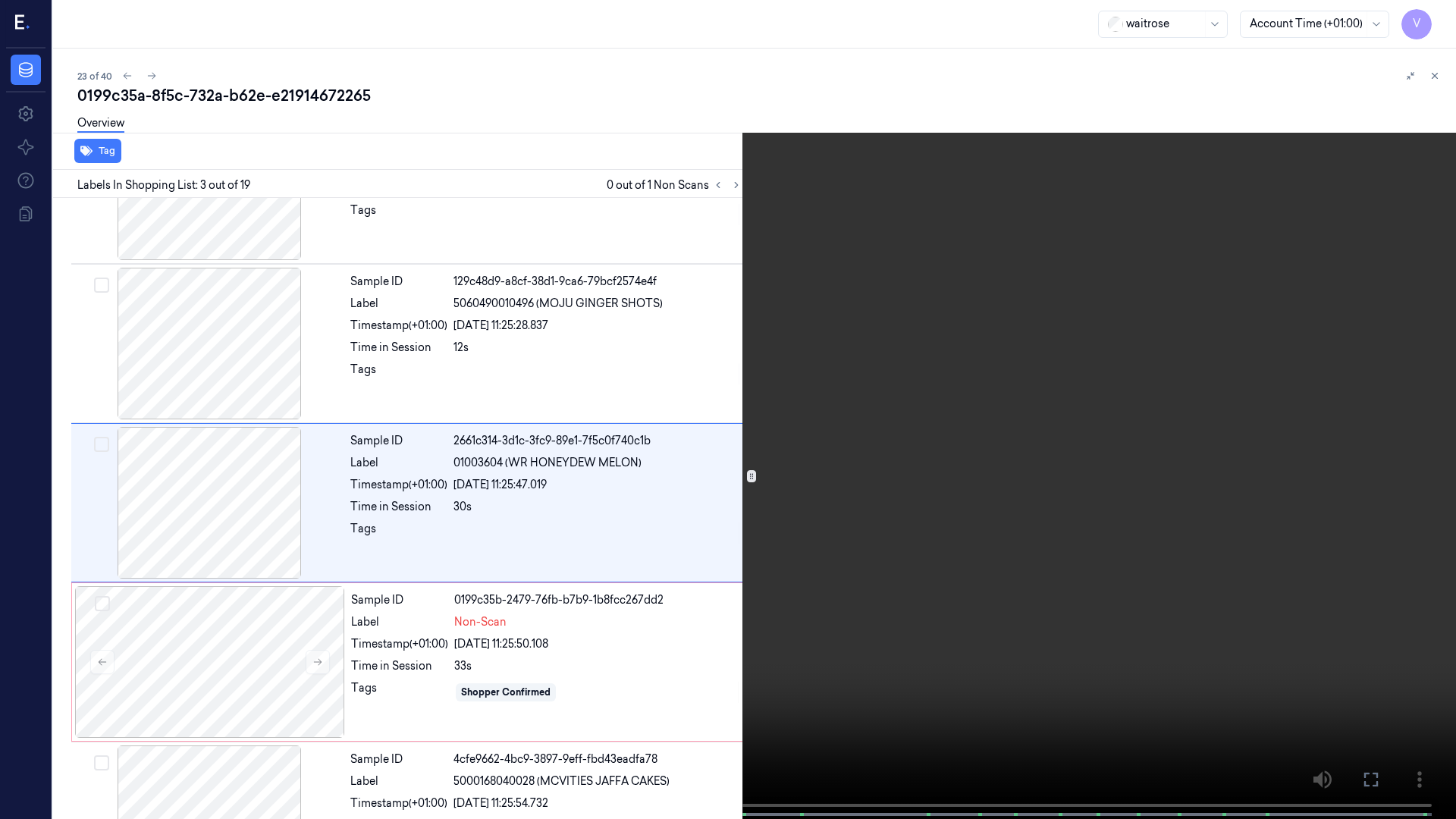
scroll to position [87, 0]
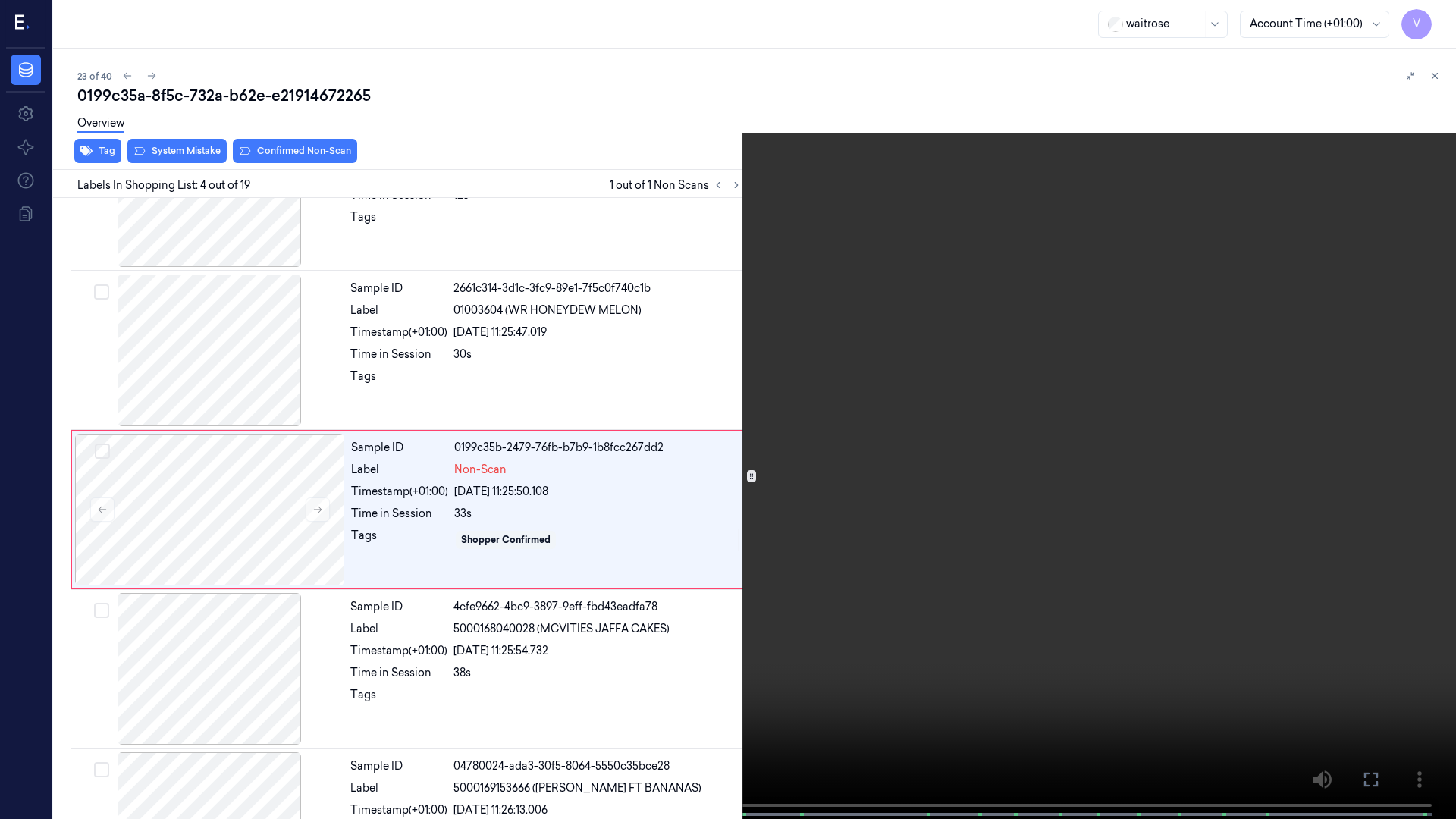
click at [0, 0] on icon at bounding box center [0, 0] width 0 height 0
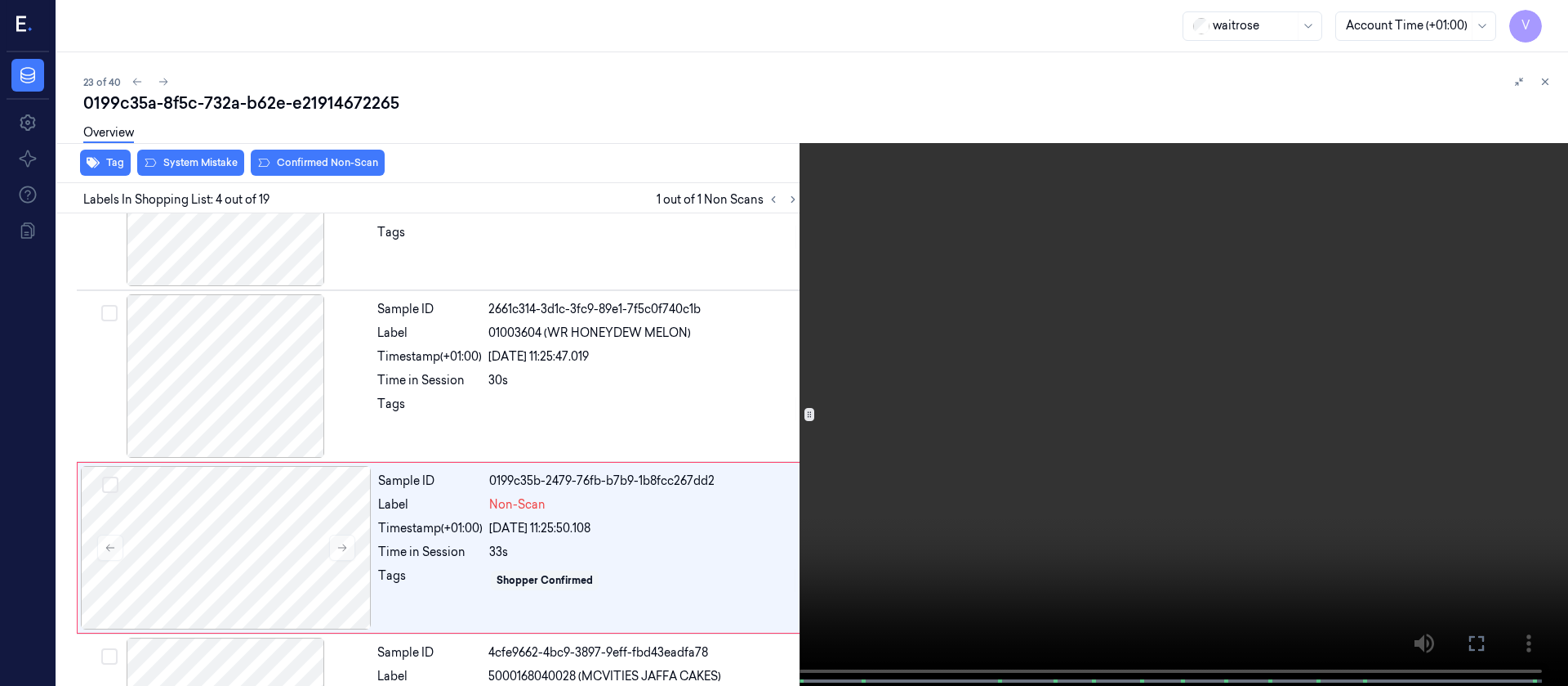
scroll to position [364, 0]
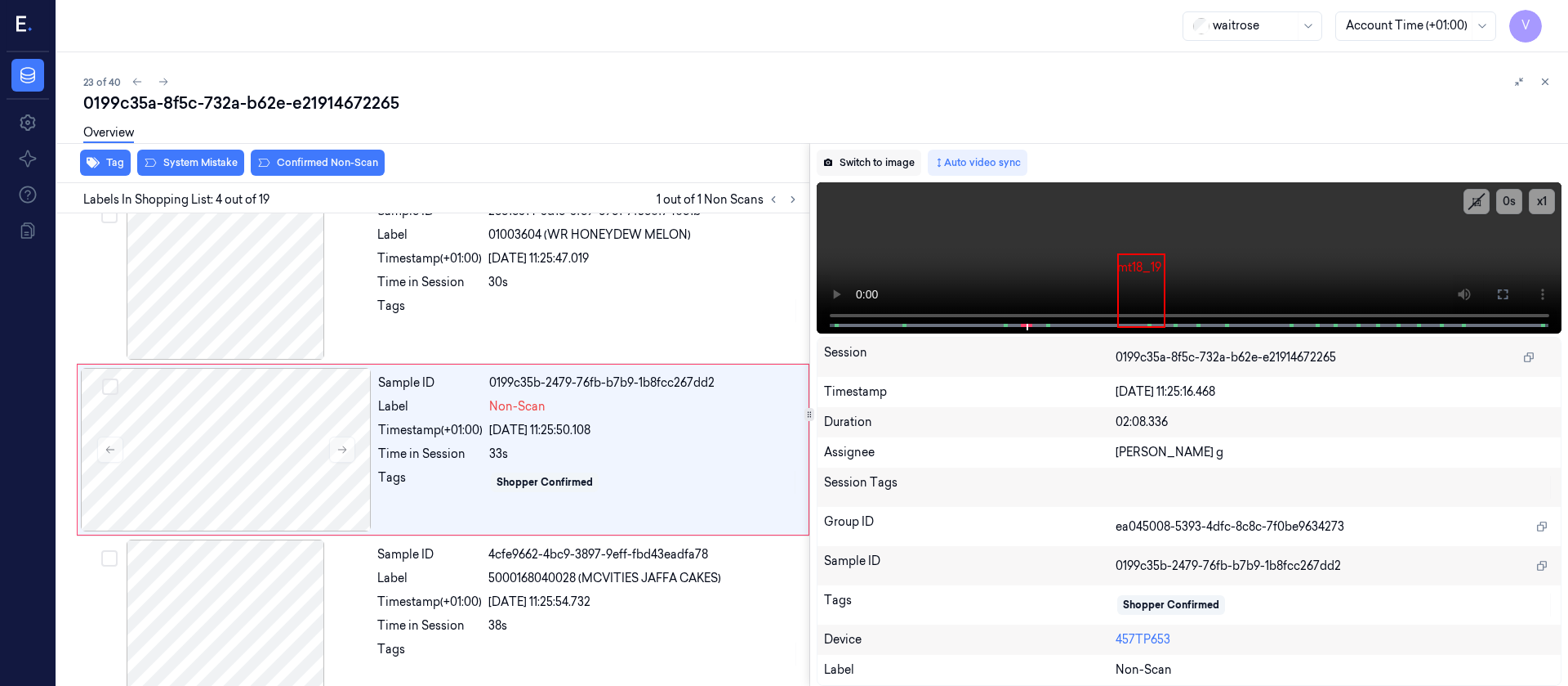
click at [873, 153] on button "Switch to image" at bounding box center [869, 162] width 105 height 26
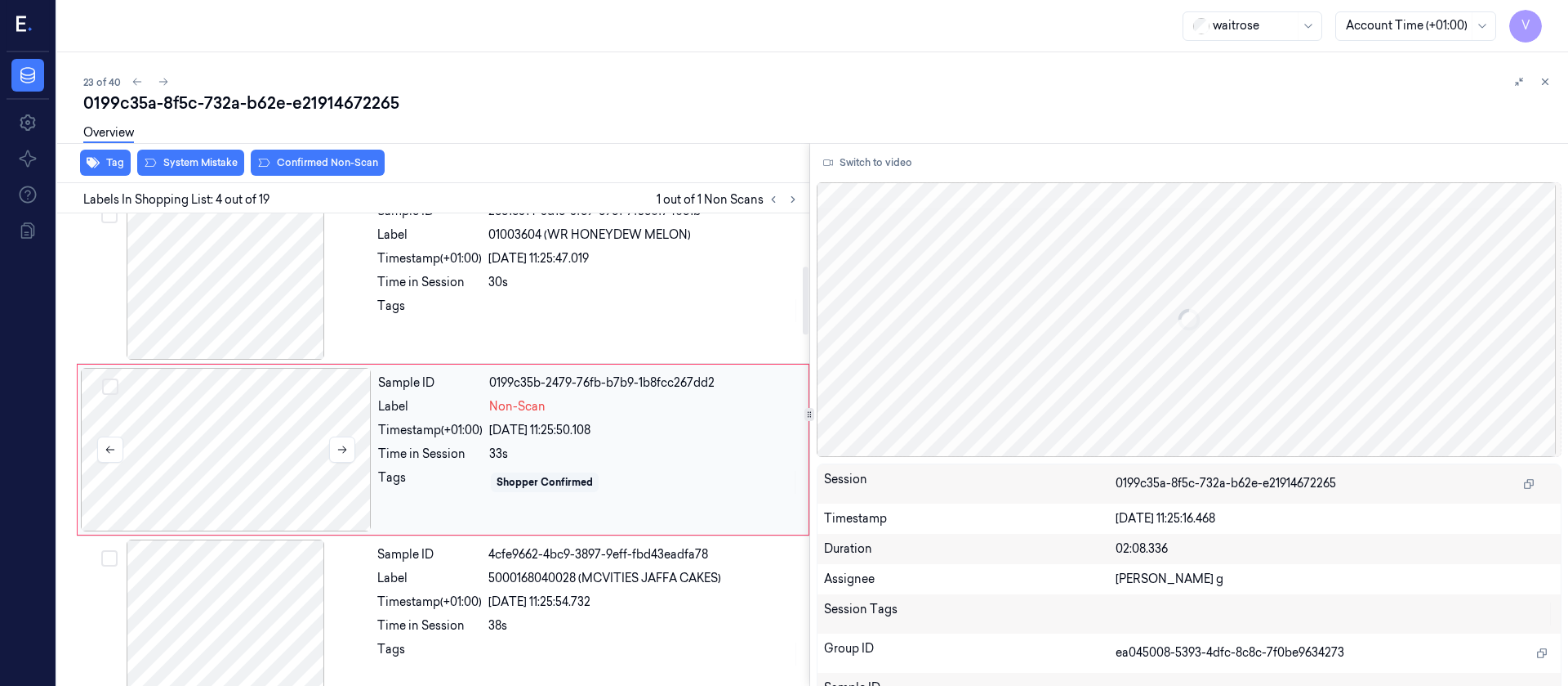
click at [171, 486] on div at bounding box center [225, 449] width 291 height 163
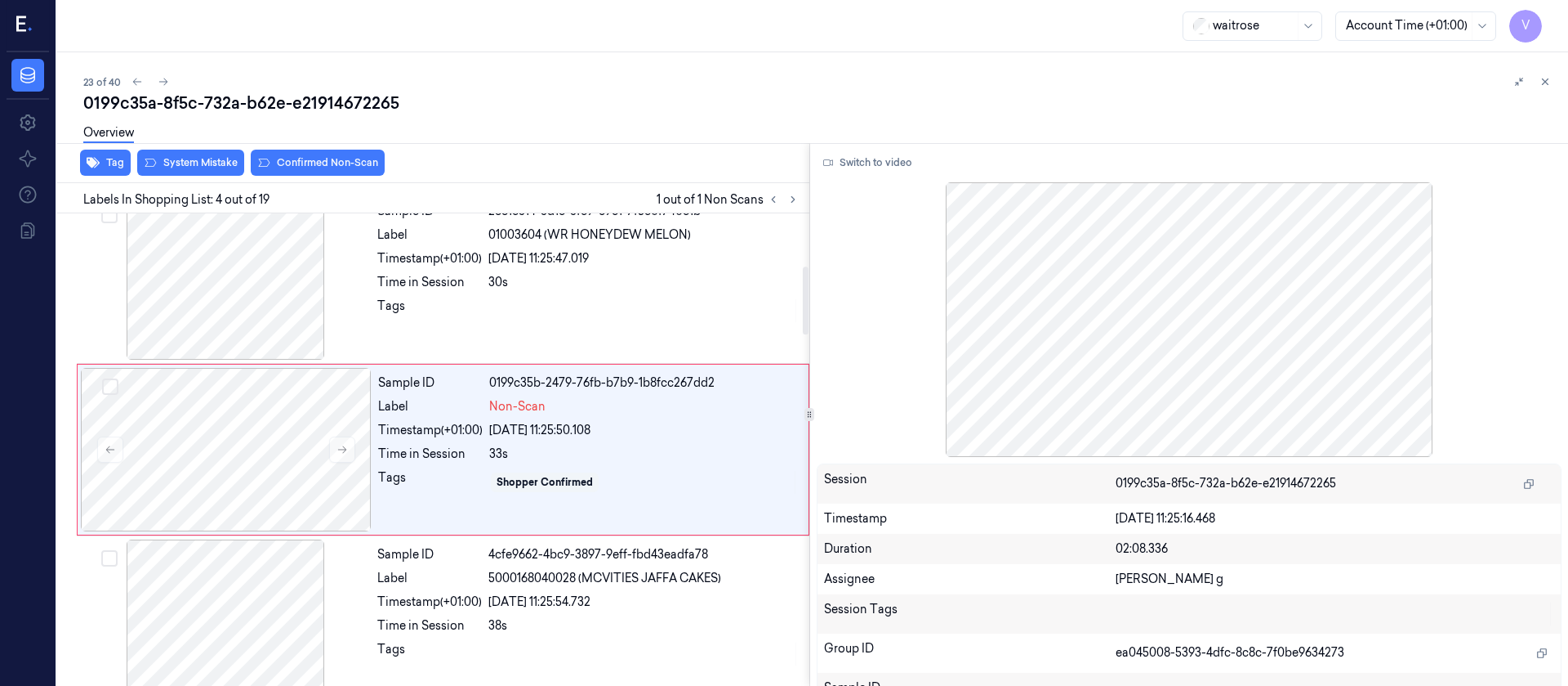
click at [196, 175] on button "System Mistake" at bounding box center [191, 162] width 107 height 26
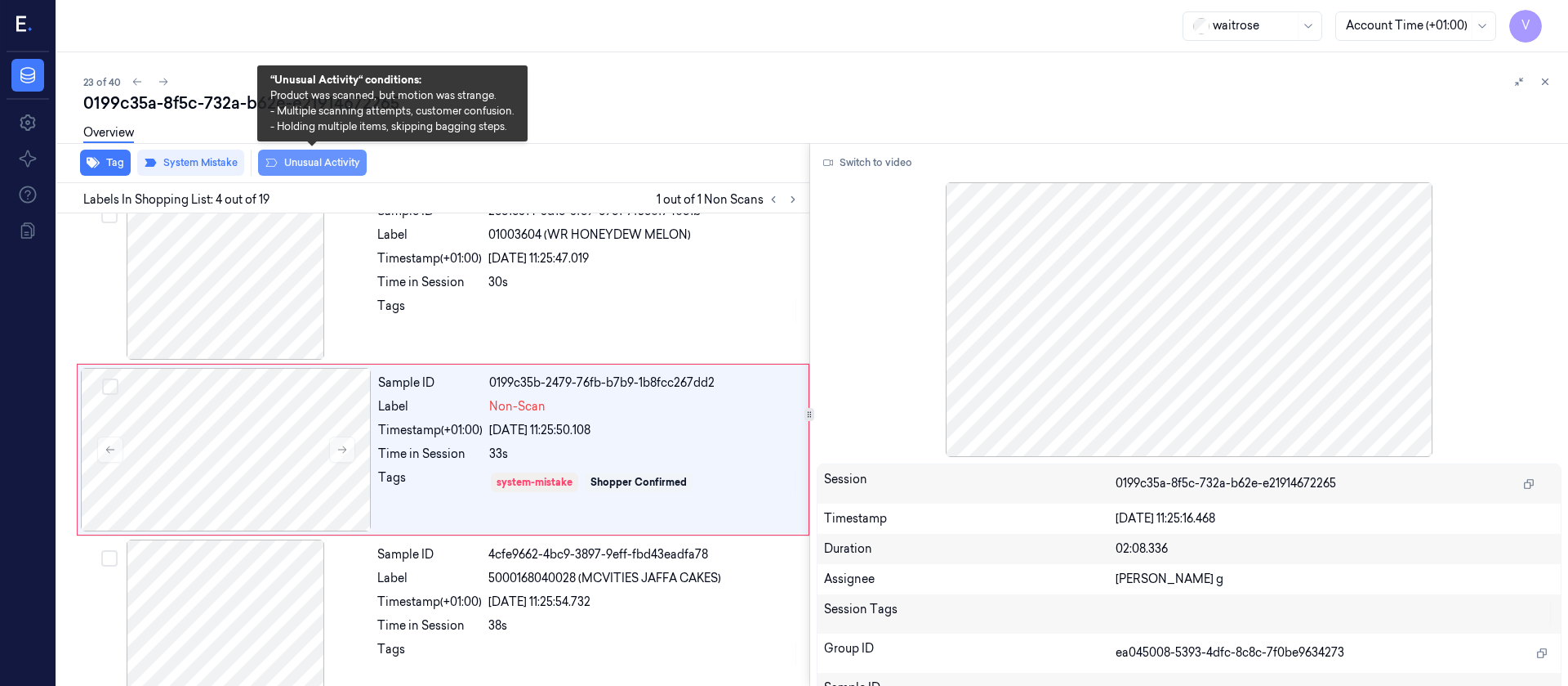
click at [307, 167] on button "Unusual Activity" at bounding box center [312, 162] width 108 height 26
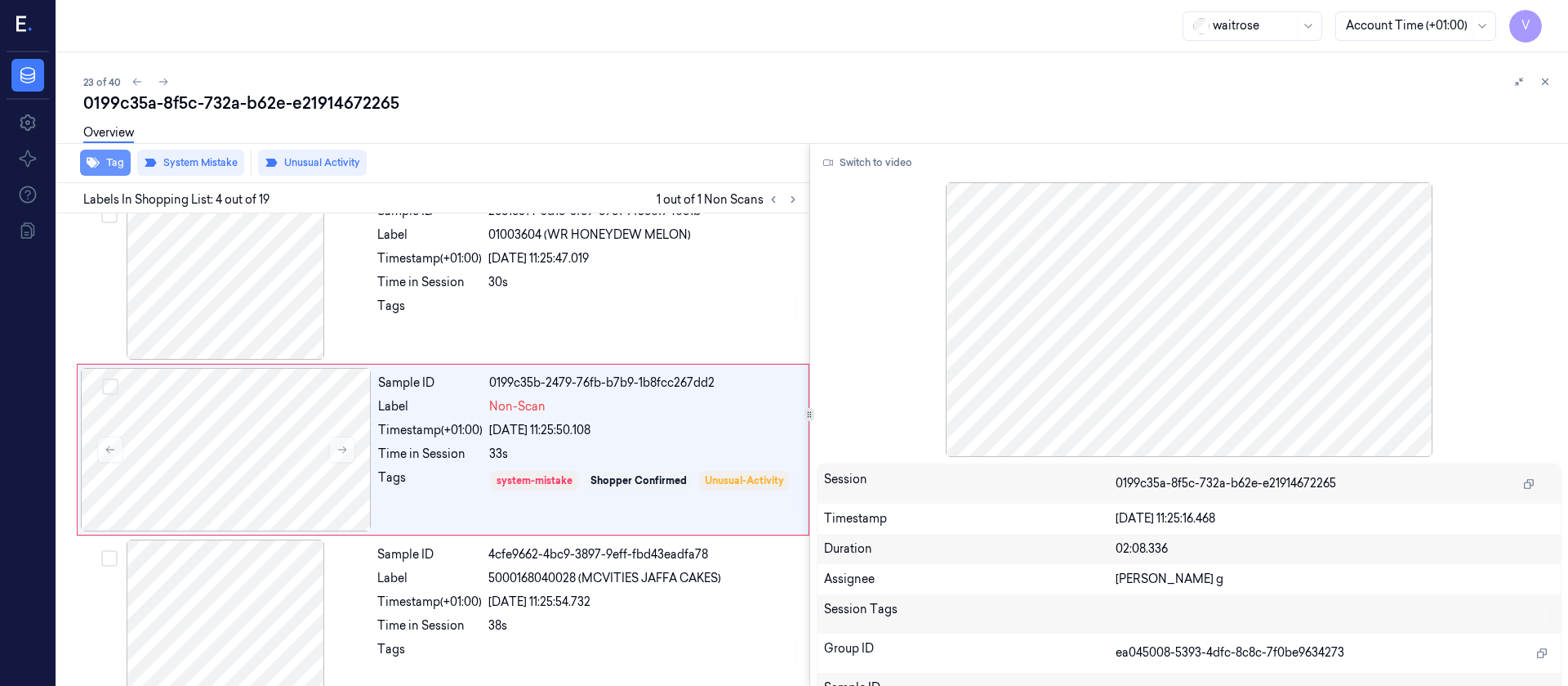
click at [110, 162] on button "Tag" at bounding box center [105, 162] width 51 height 26
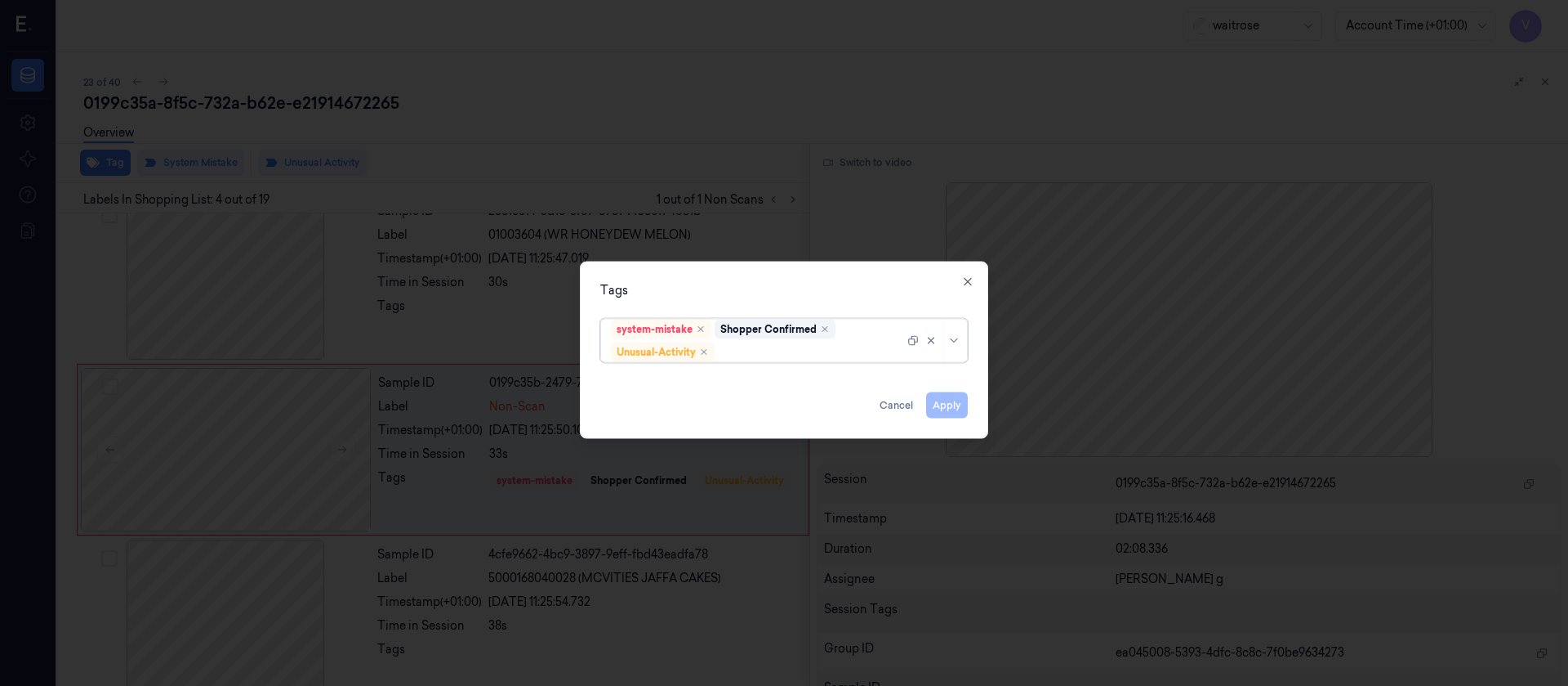
click at [741, 342] on div "system-mistake Shopper Confirmed Unusual-Activity" at bounding box center [758, 340] width 293 height 42
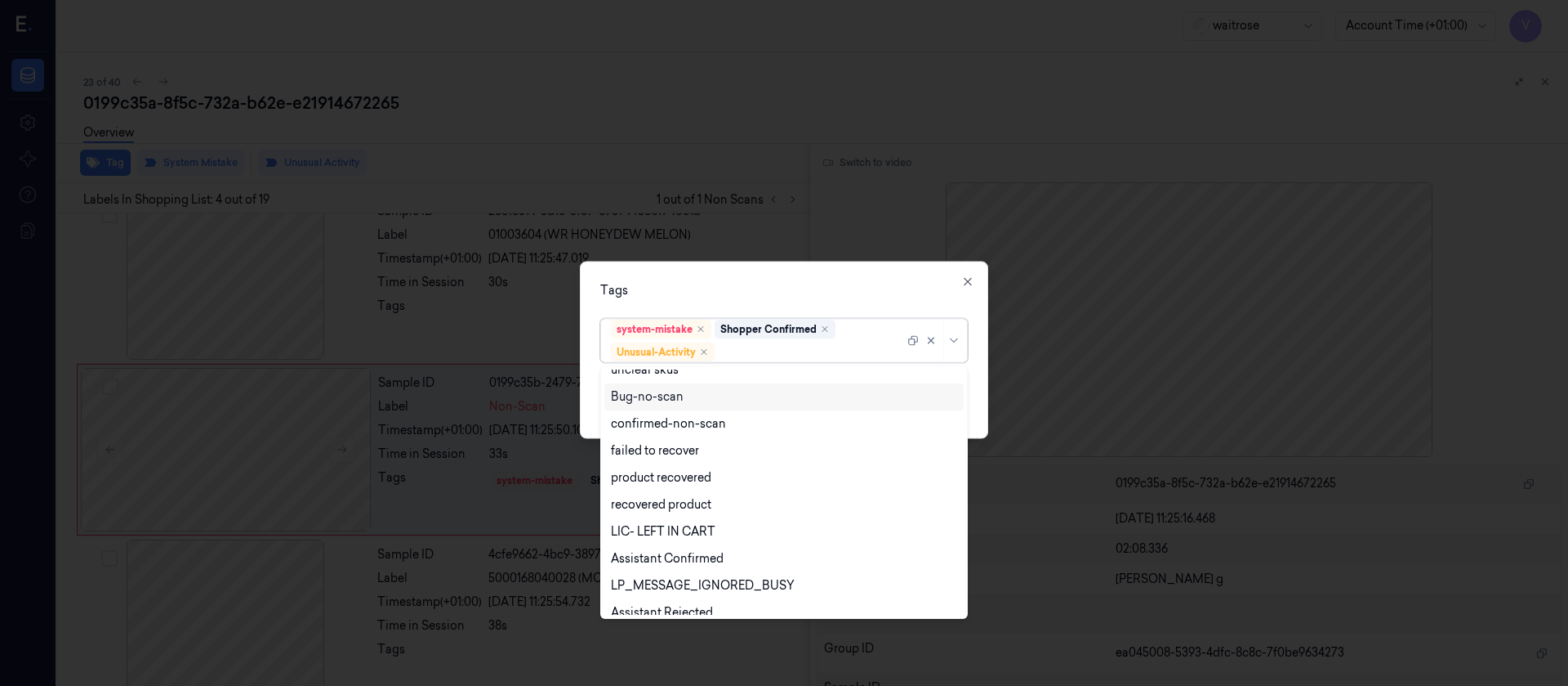
scroll to position [213, 0]
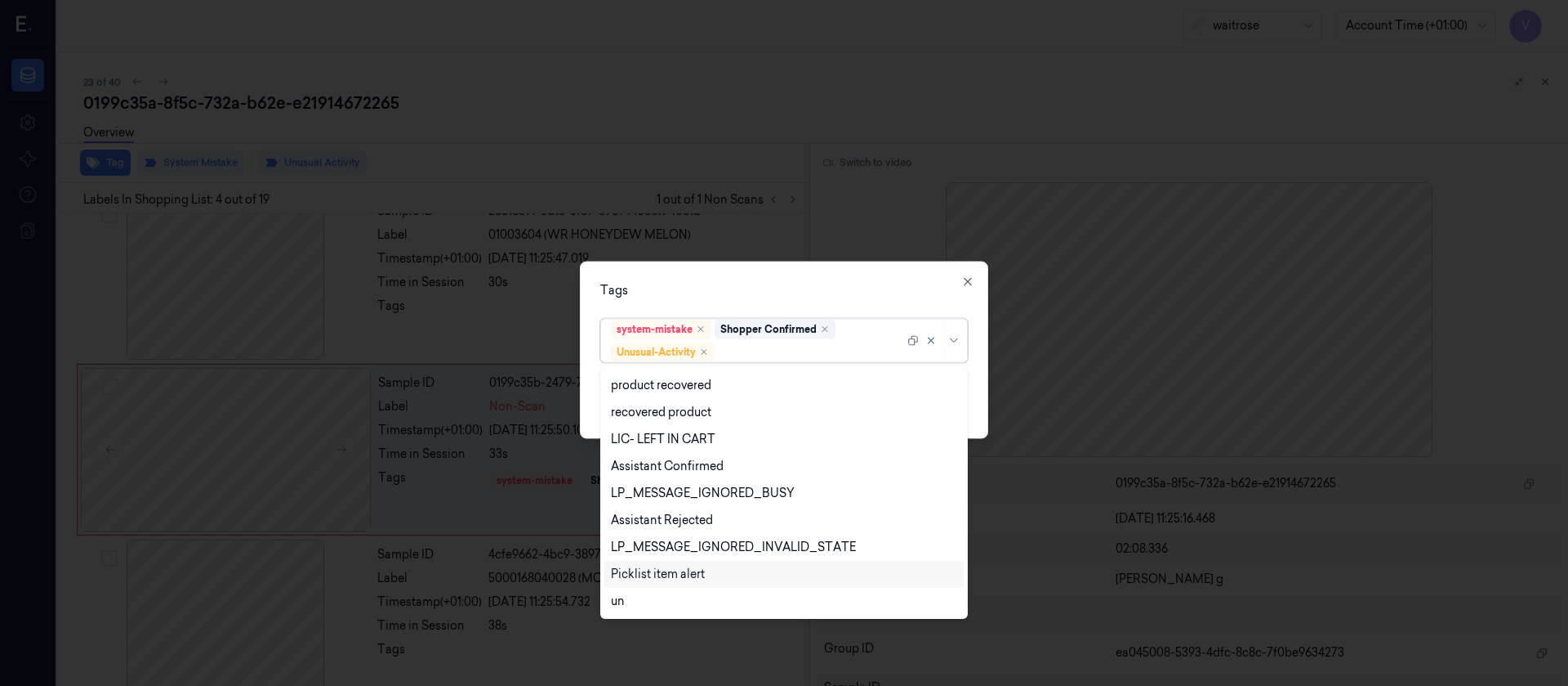
click at [675, 571] on div "Picklist item alert" at bounding box center [658, 574] width 94 height 17
click at [833, 303] on div "Tags option Picklist item alert, selected. 20 results available. Use Up and Dow…" at bounding box center [784, 349] width 409 height 177
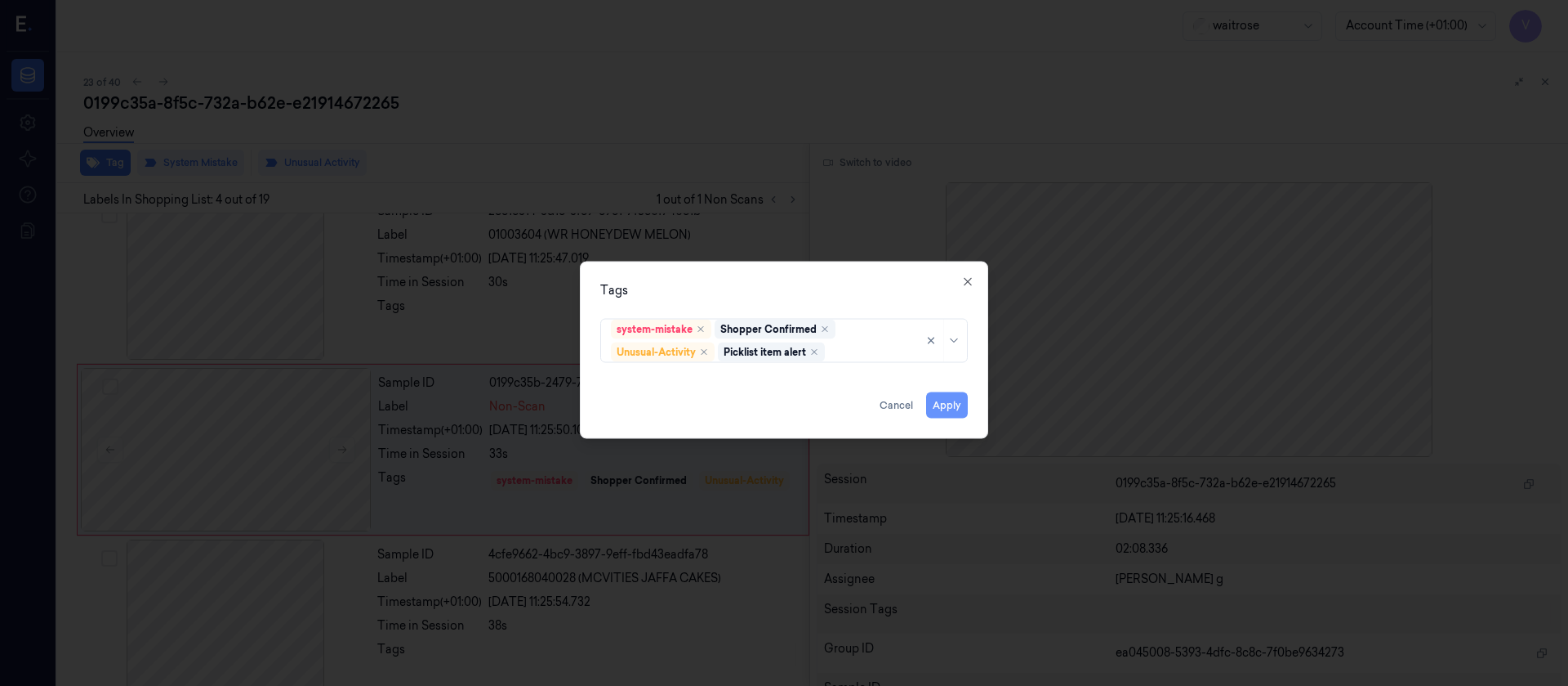
click at [933, 401] on button "Apply" at bounding box center [947, 404] width 41 height 26
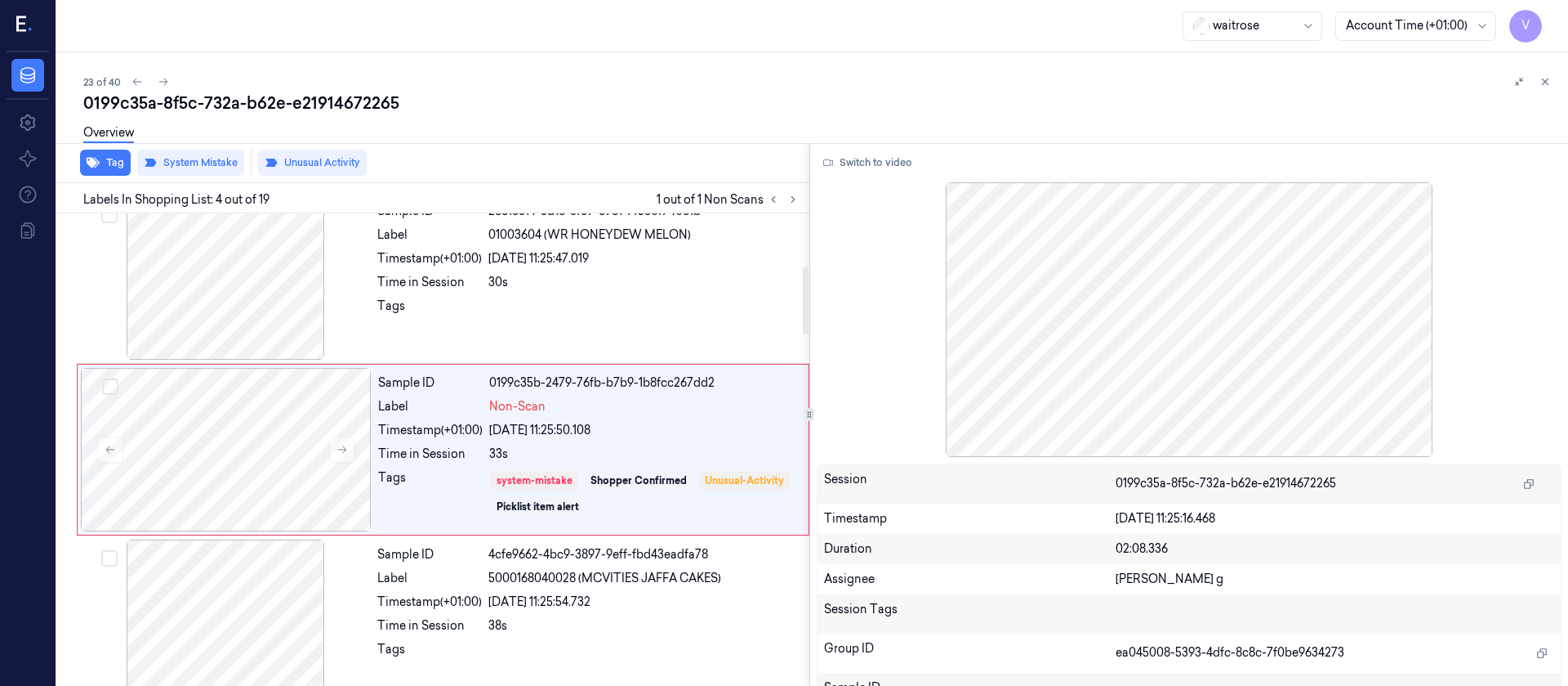
click at [460, 85] on div "23 of 40" at bounding box center [819, 82] width 1472 height 19
click at [170, 82] on button at bounding box center [163, 82] width 19 height 19
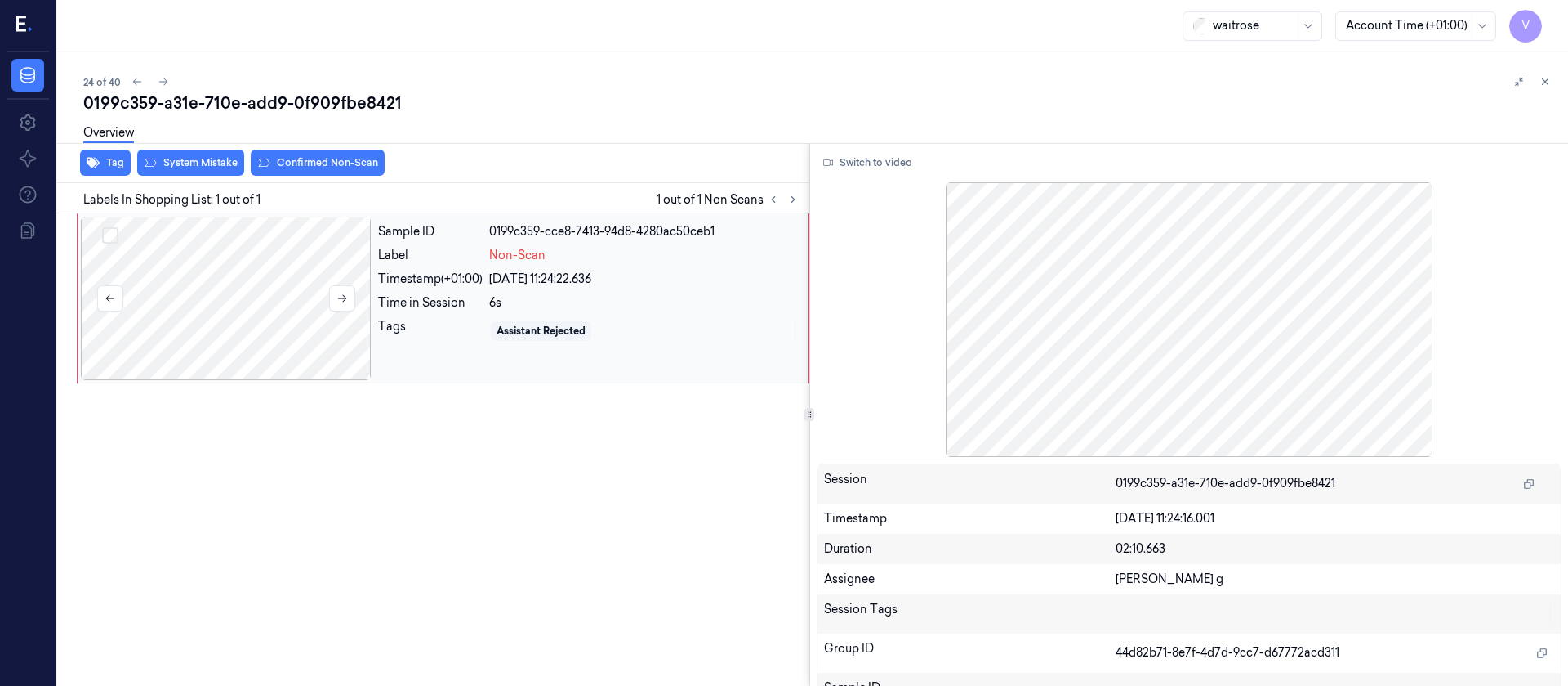
click at [225, 300] on div at bounding box center [225, 298] width 291 height 163
click at [890, 175] on button "Switch to video" at bounding box center [868, 162] width 102 height 26
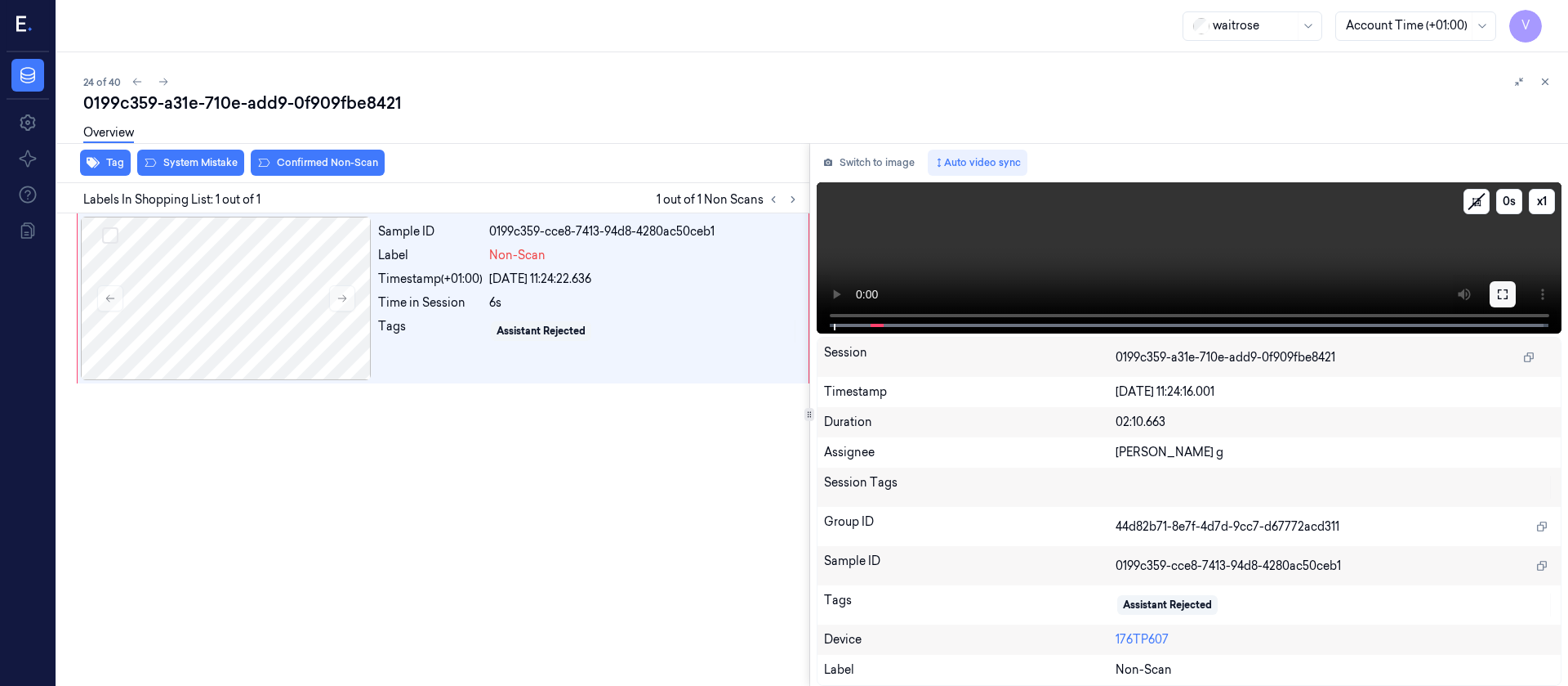
click at [1500, 291] on icon at bounding box center [1503, 295] width 13 height 13
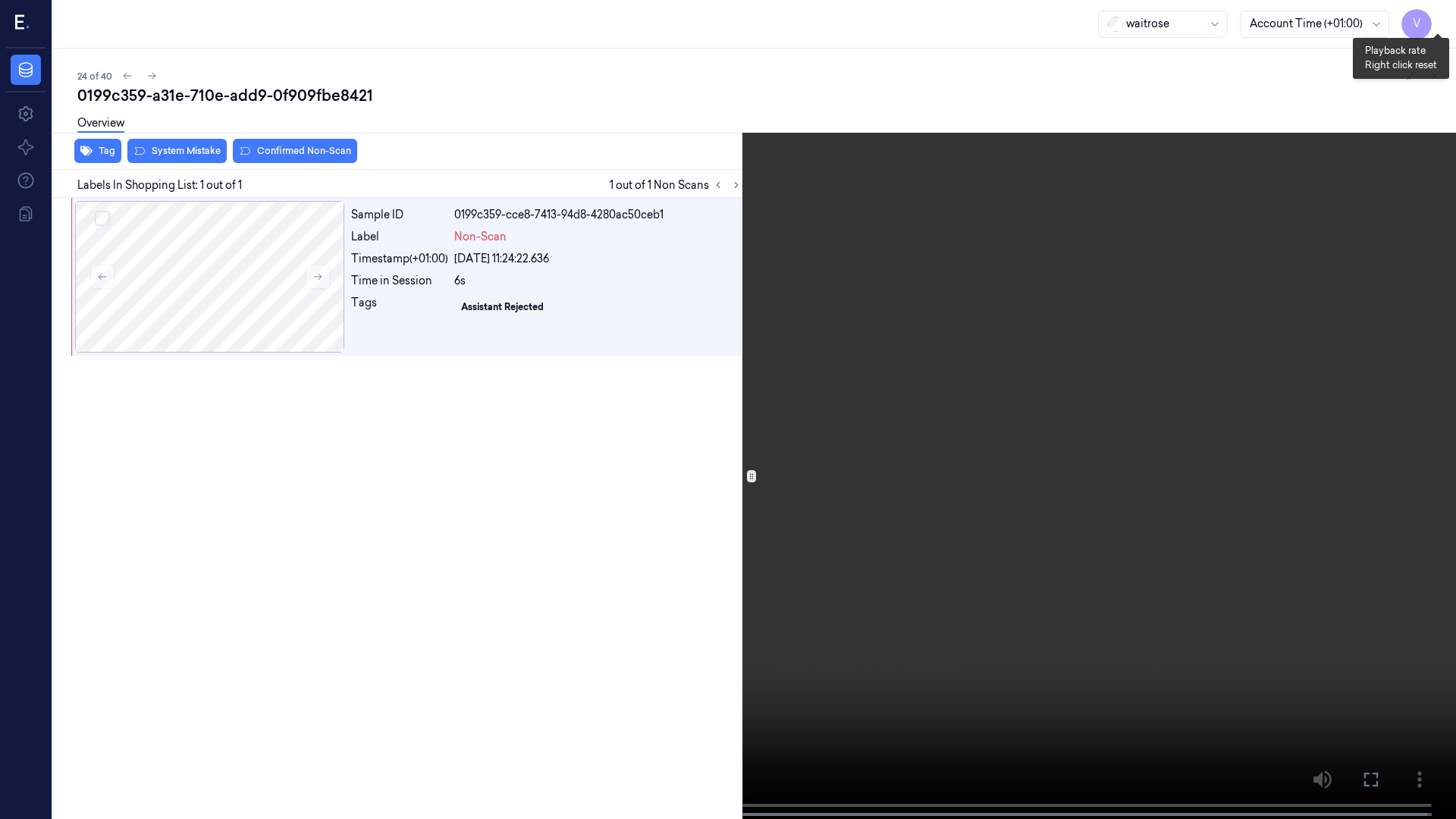
click at [1440, 16] on button "x 1" at bounding box center [1437, 18] width 24 height 24
click at [0, 0] on icon at bounding box center [0, 0] width 0 height 0
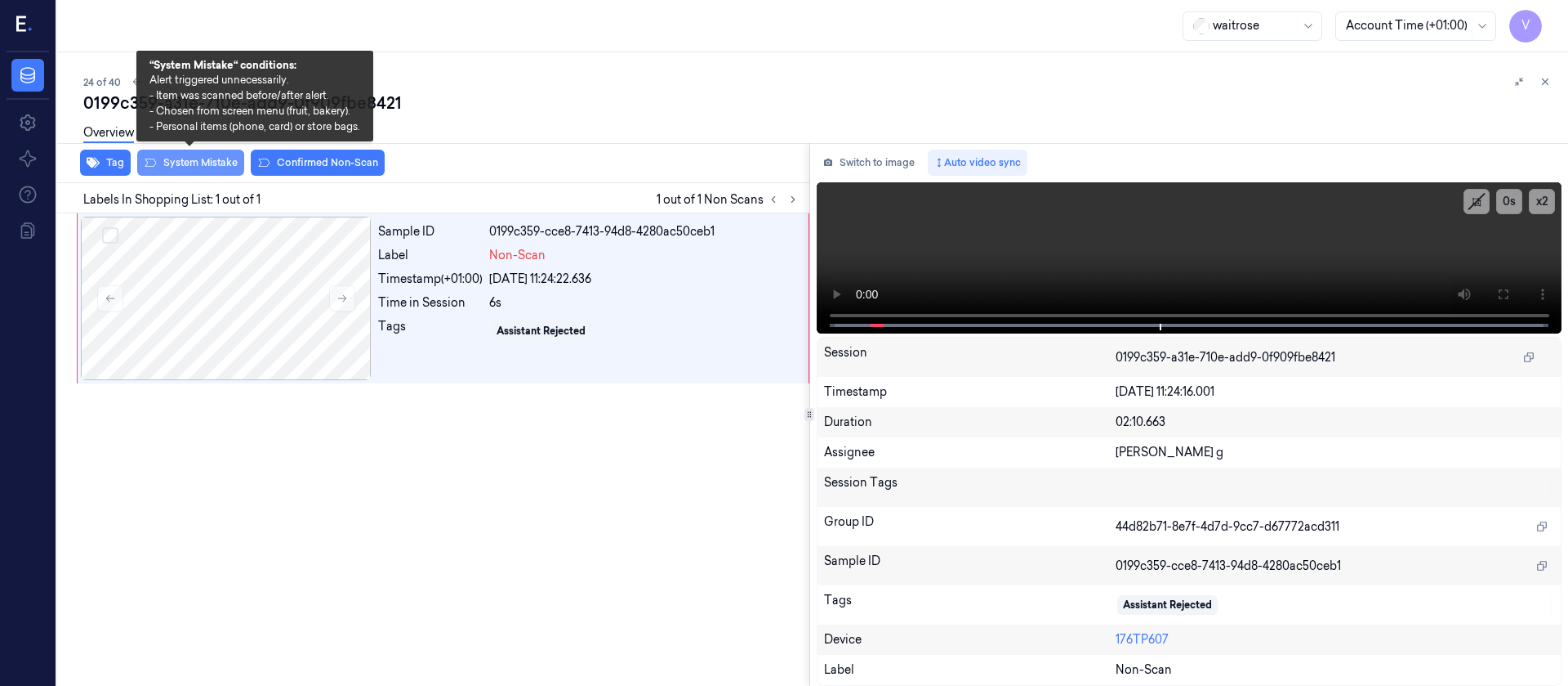
click at [182, 163] on button "System Mistake" at bounding box center [191, 162] width 107 height 26
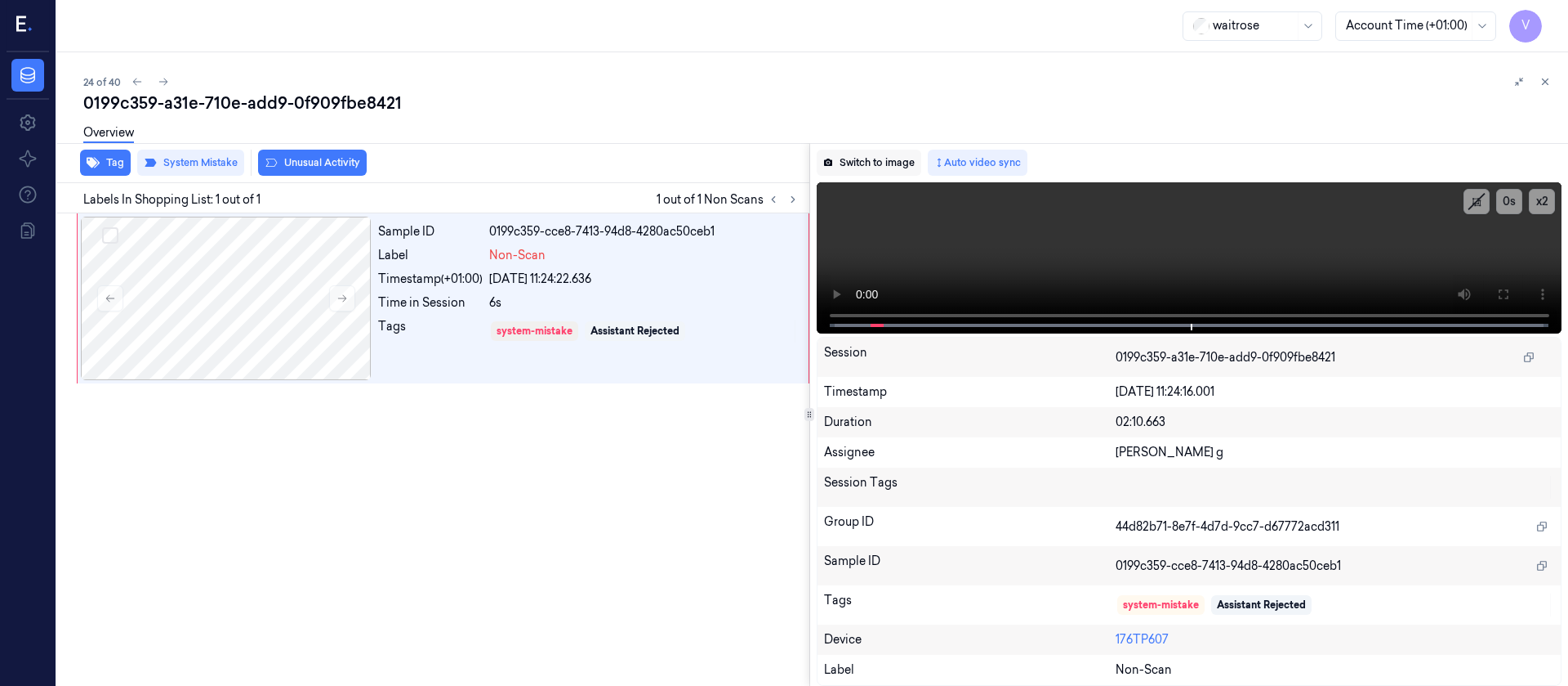
click at [855, 161] on button "Switch to image" at bounding box center [869, 162] width 105 height 26
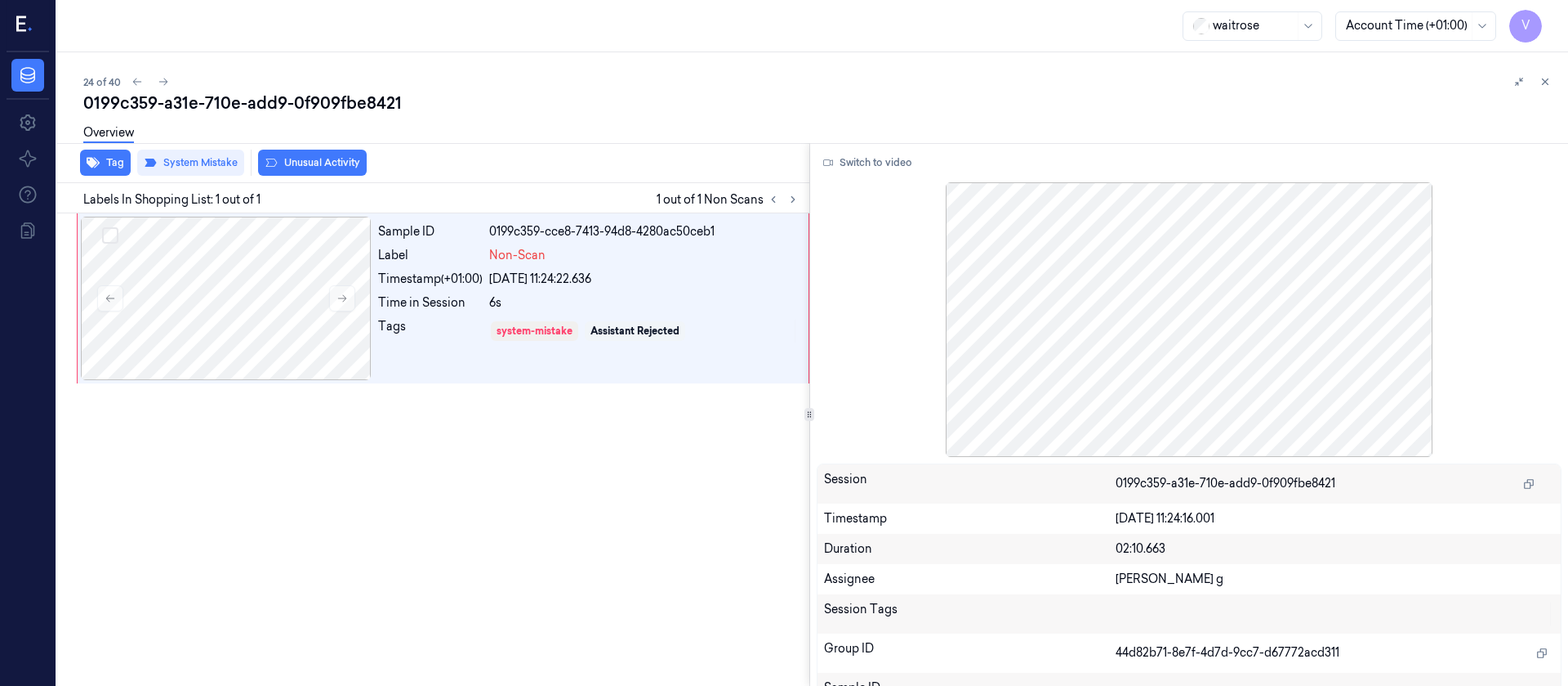
click at [644, 67] on div "24 of 40 0199c359-a31e-710e-add9-0f909fbe8421 Overview Tag System Mistake Unusu…" at bounding box center [813, 369] width 1511 height 633
click at [161, 83] on icon at bounding box center [163, 82] width 12 height 12
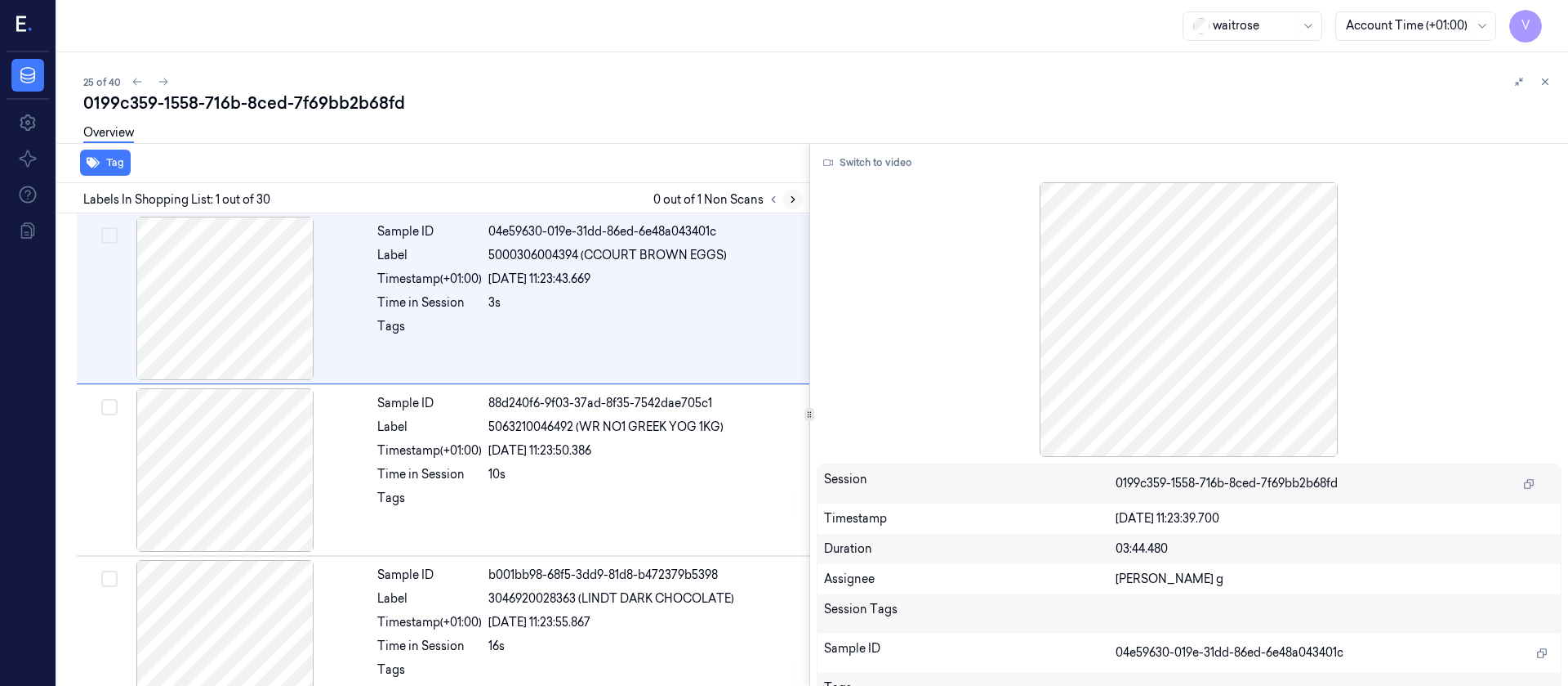
click at [792, 203] on icon at bounding box center [793, 200] width 12 height 12
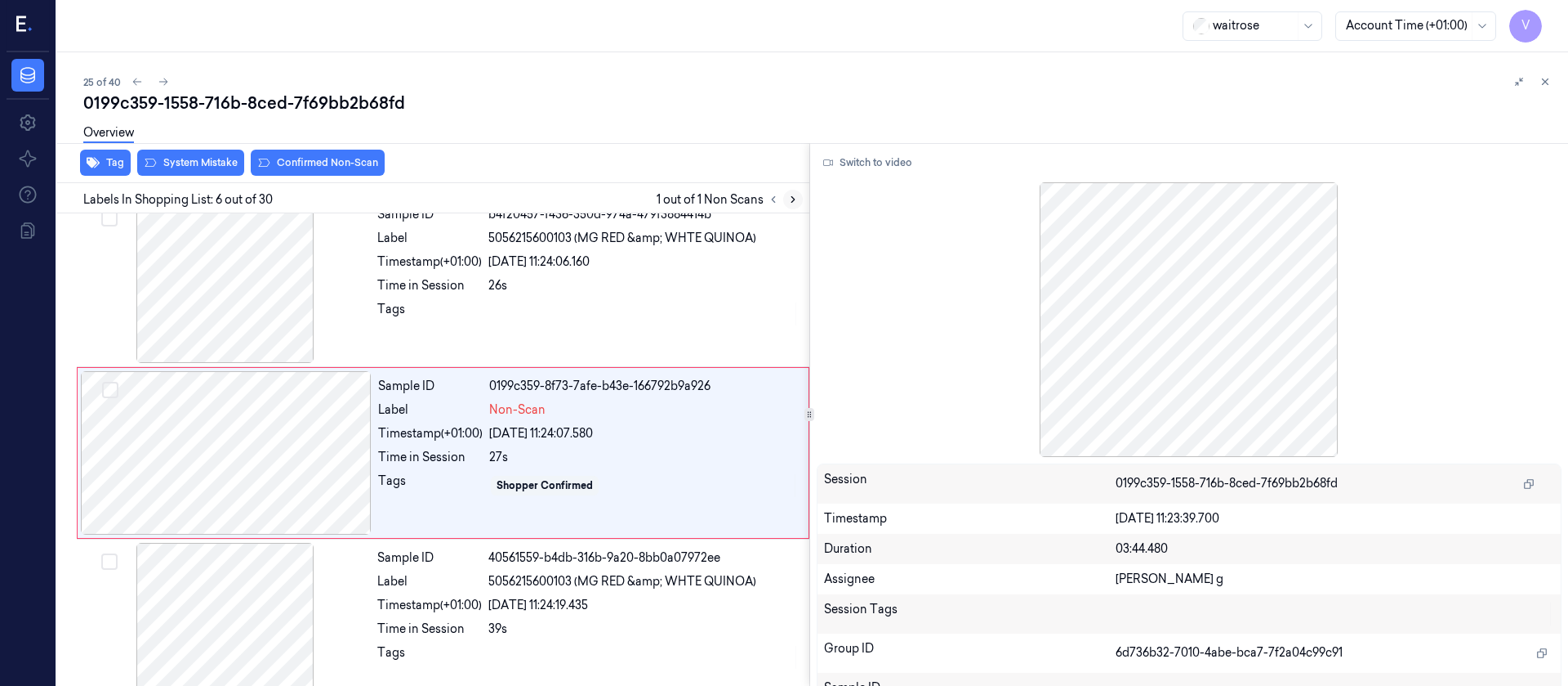
scroll to position [707, 0]
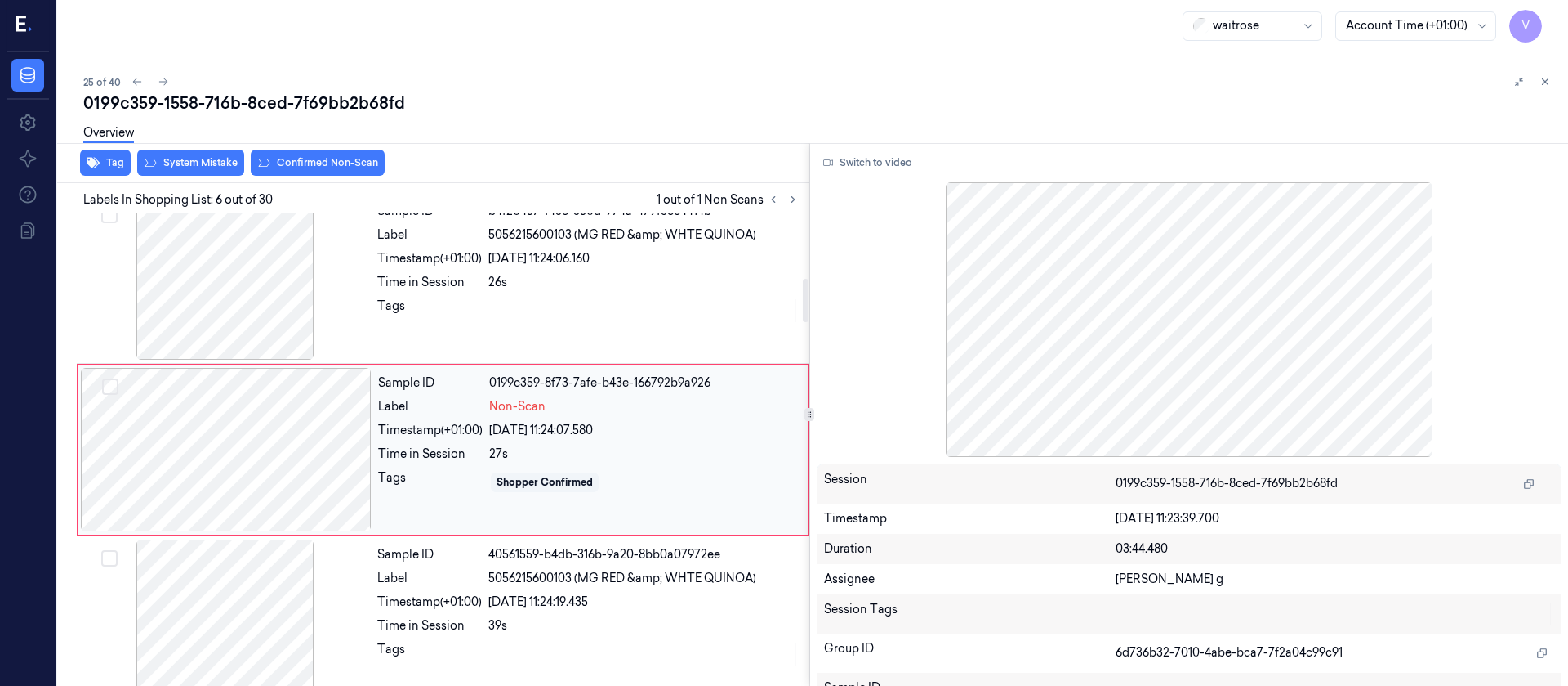
click at [274, 467] on div at bounding box center [225, 449] width 291 height 163
click at [218, 318] on div at bounding box center [224, 277] width 291 height 163
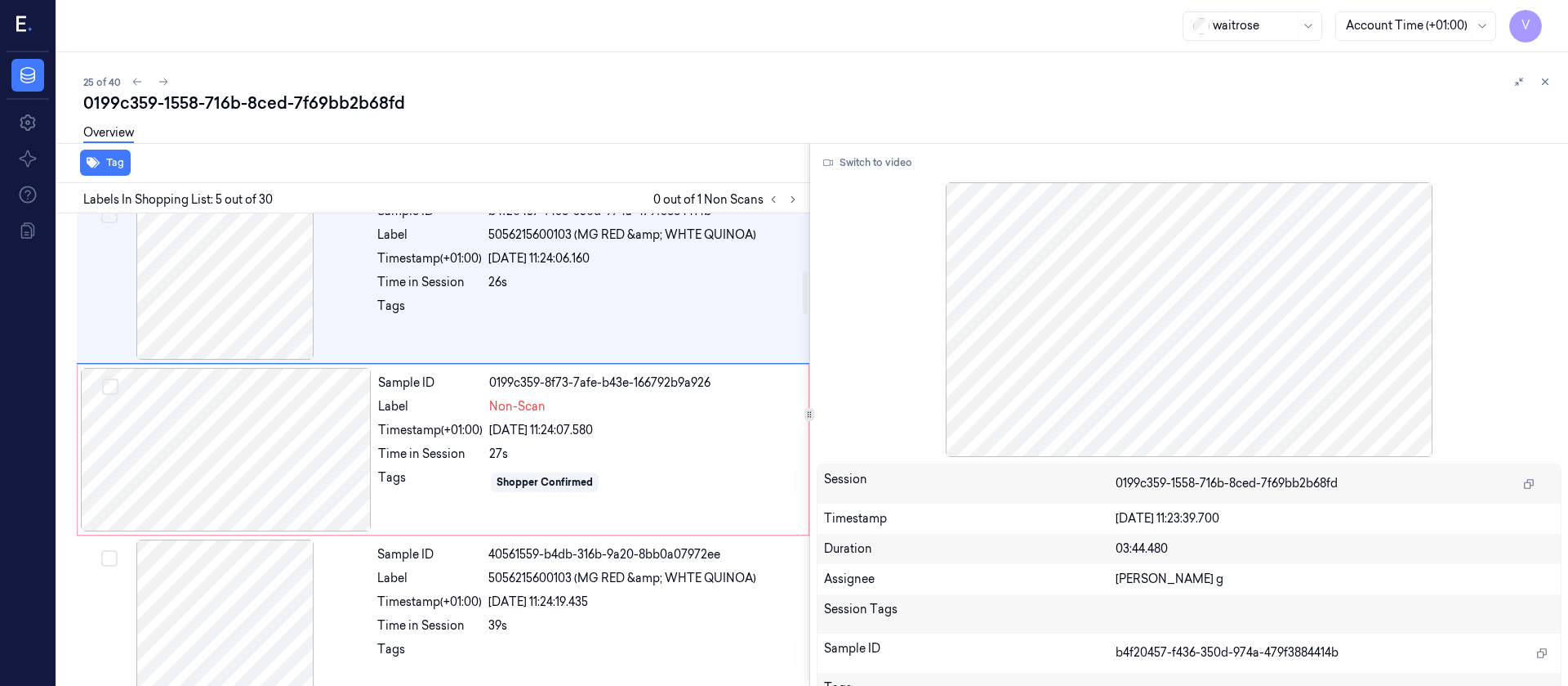
scroll to position [535, 0]
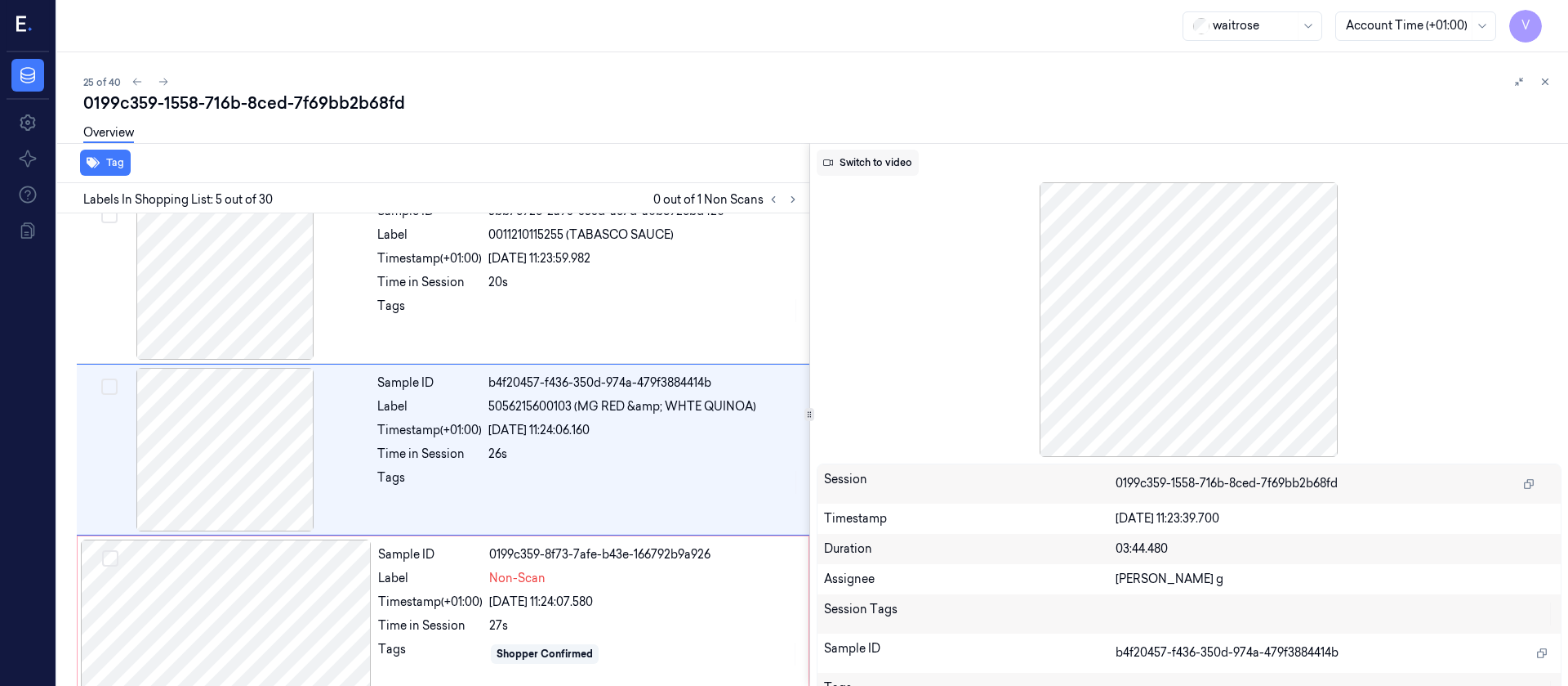
click at [882, 172] on button "Switch to video" at bounding box center [868, 162] width 102 height 26
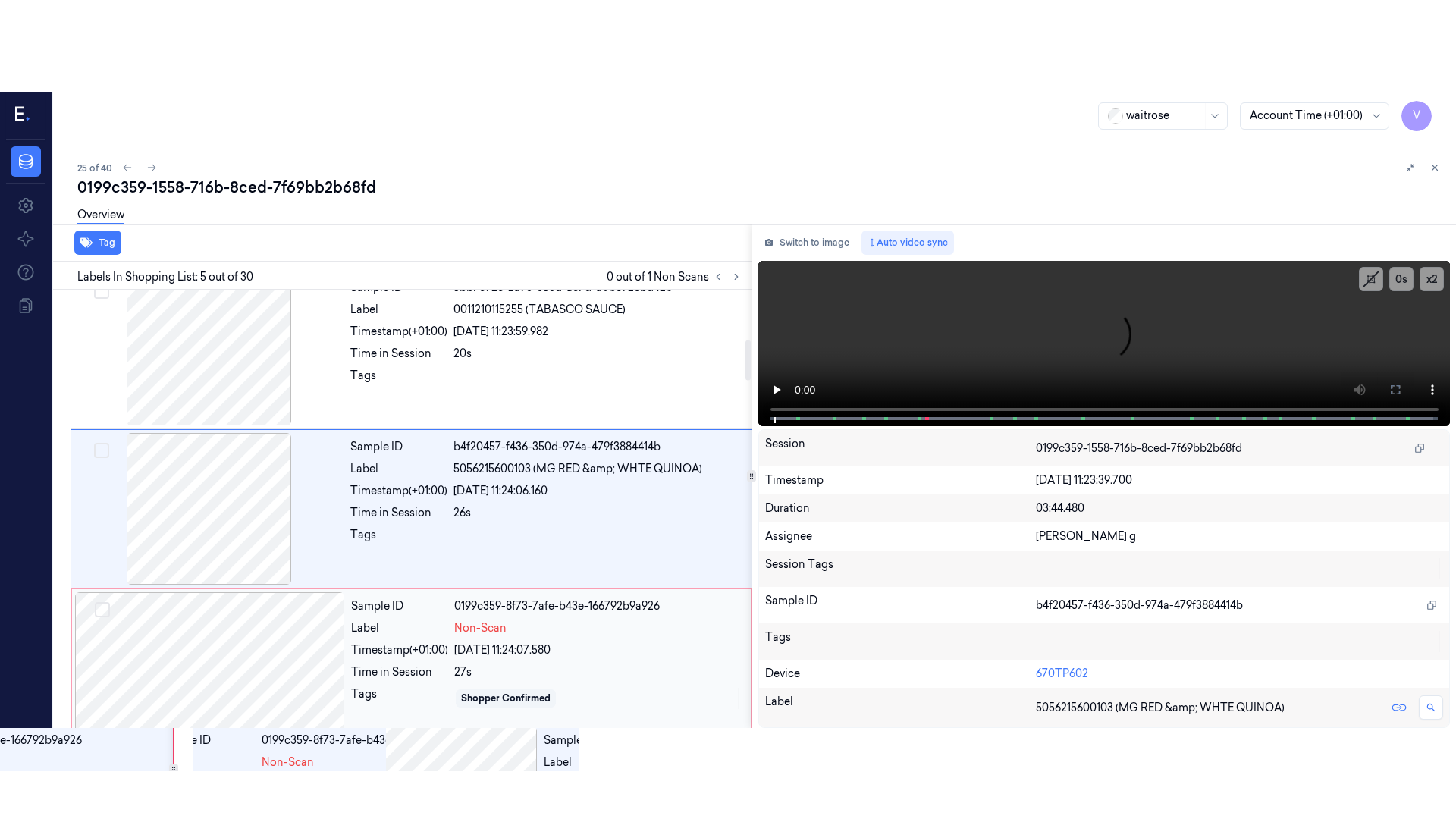
scroll to position [611, 0]
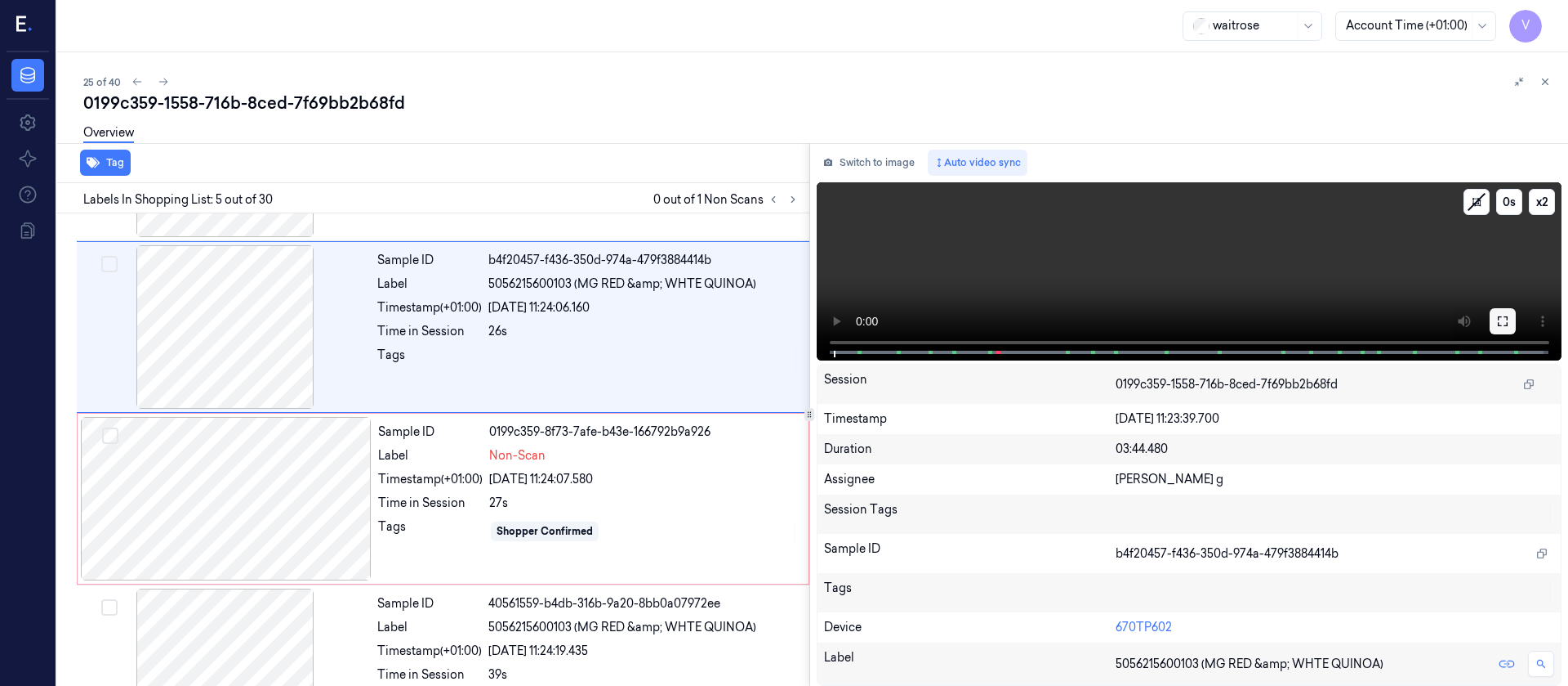
click at [1504, 317] on icon at bounding box center [1503, 321] width 13 height 13
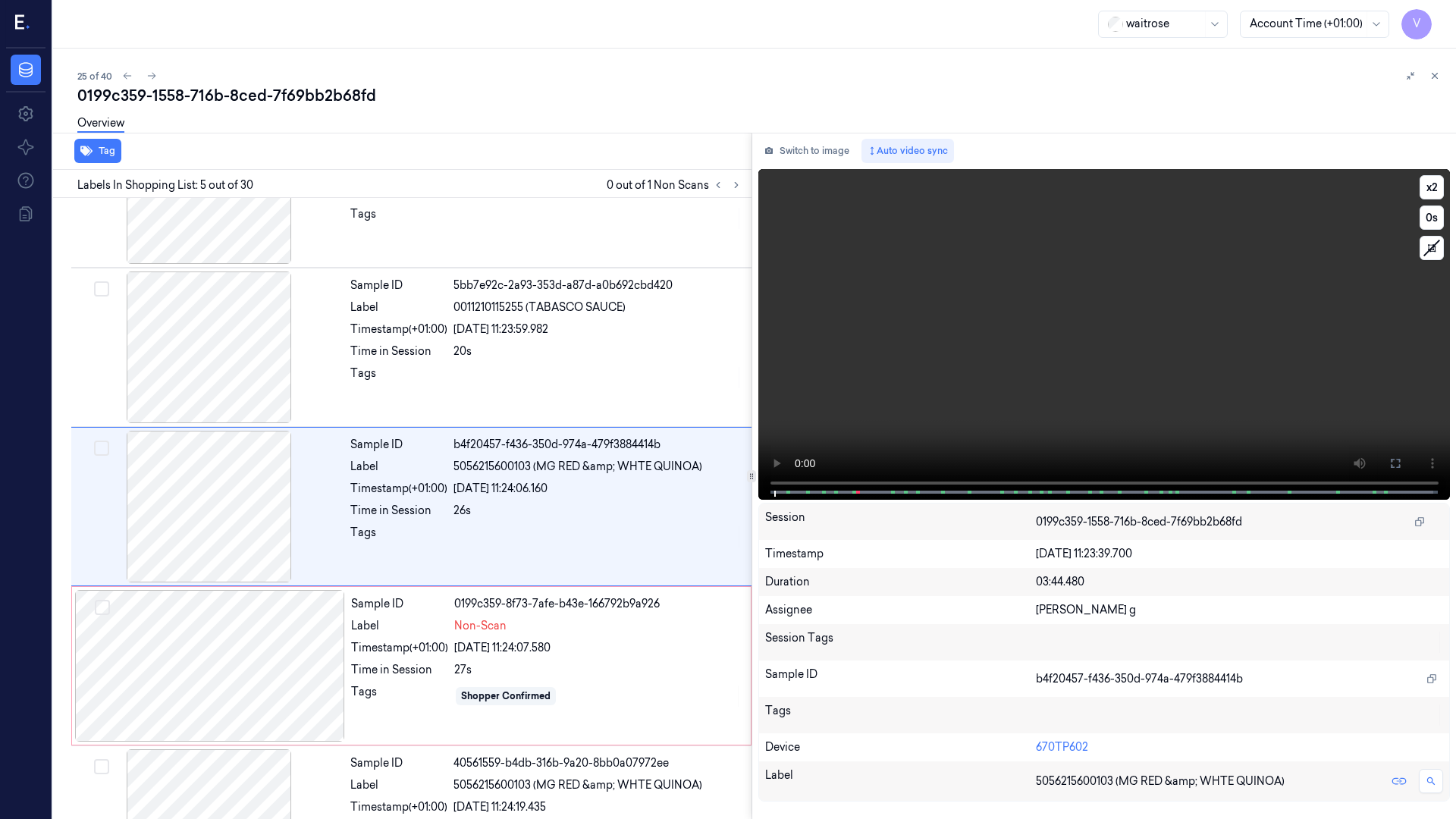
scroll to position [406, 0]
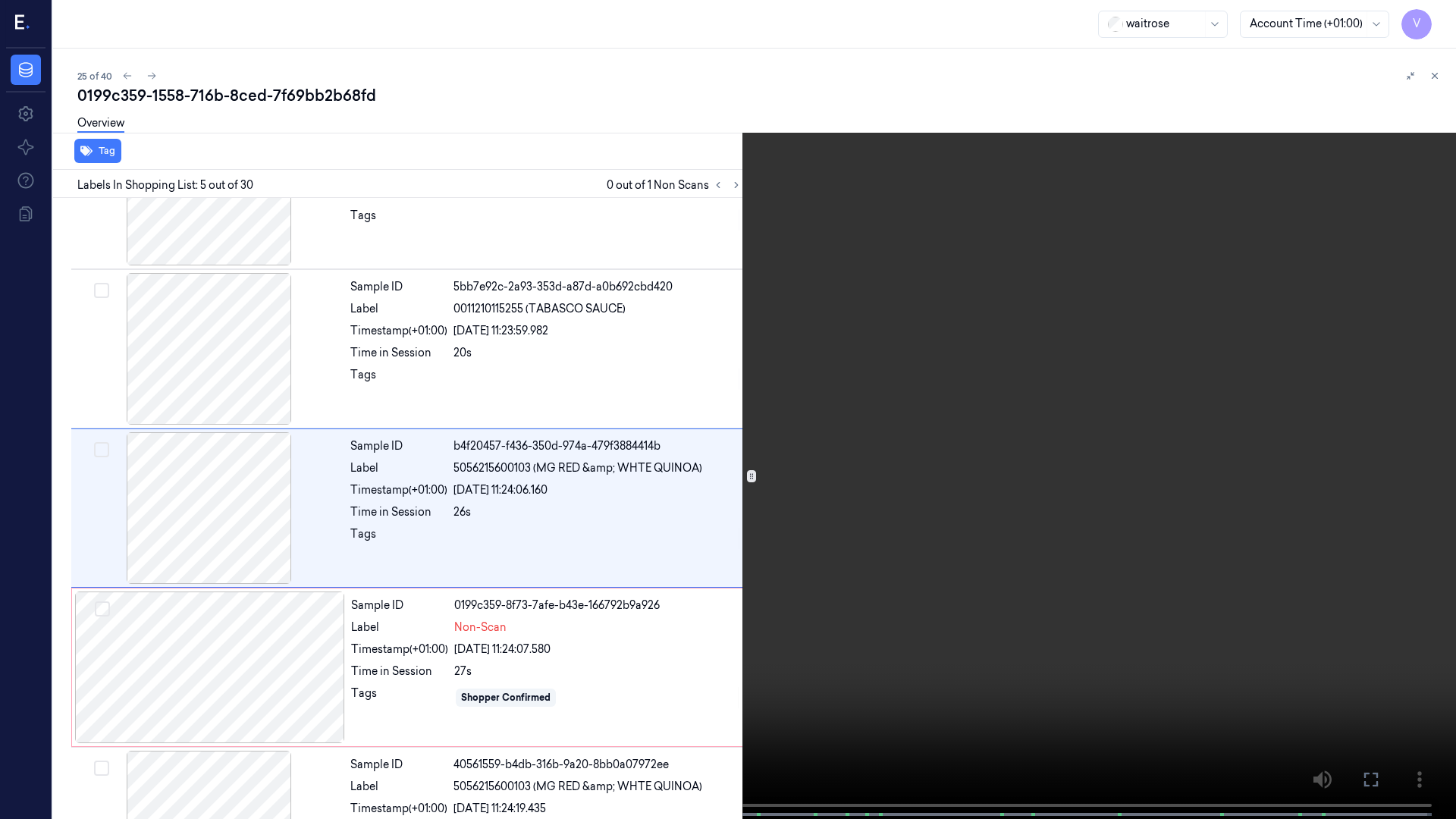
click at [863, 625] on video at bounding box center [728, 410] width 1456 height 822
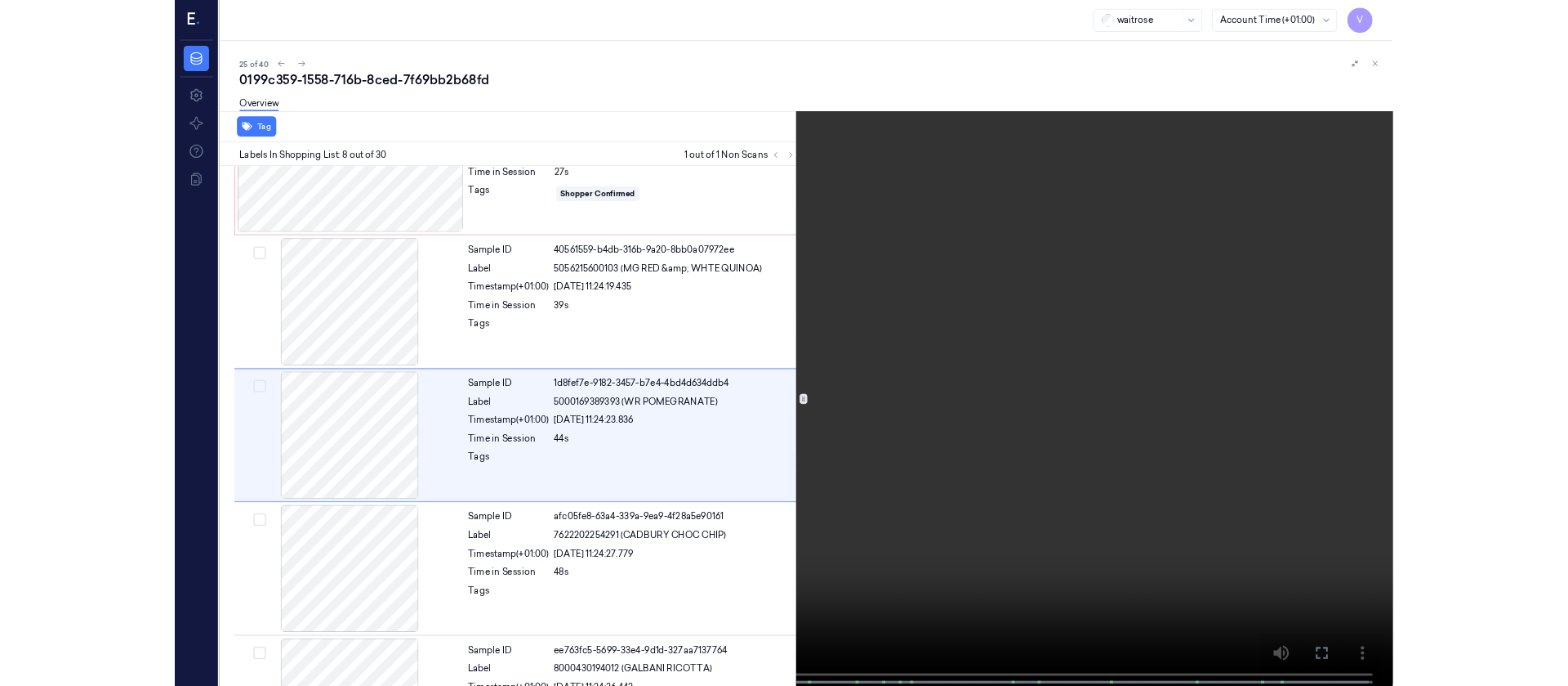
scroll to position [952, 0]
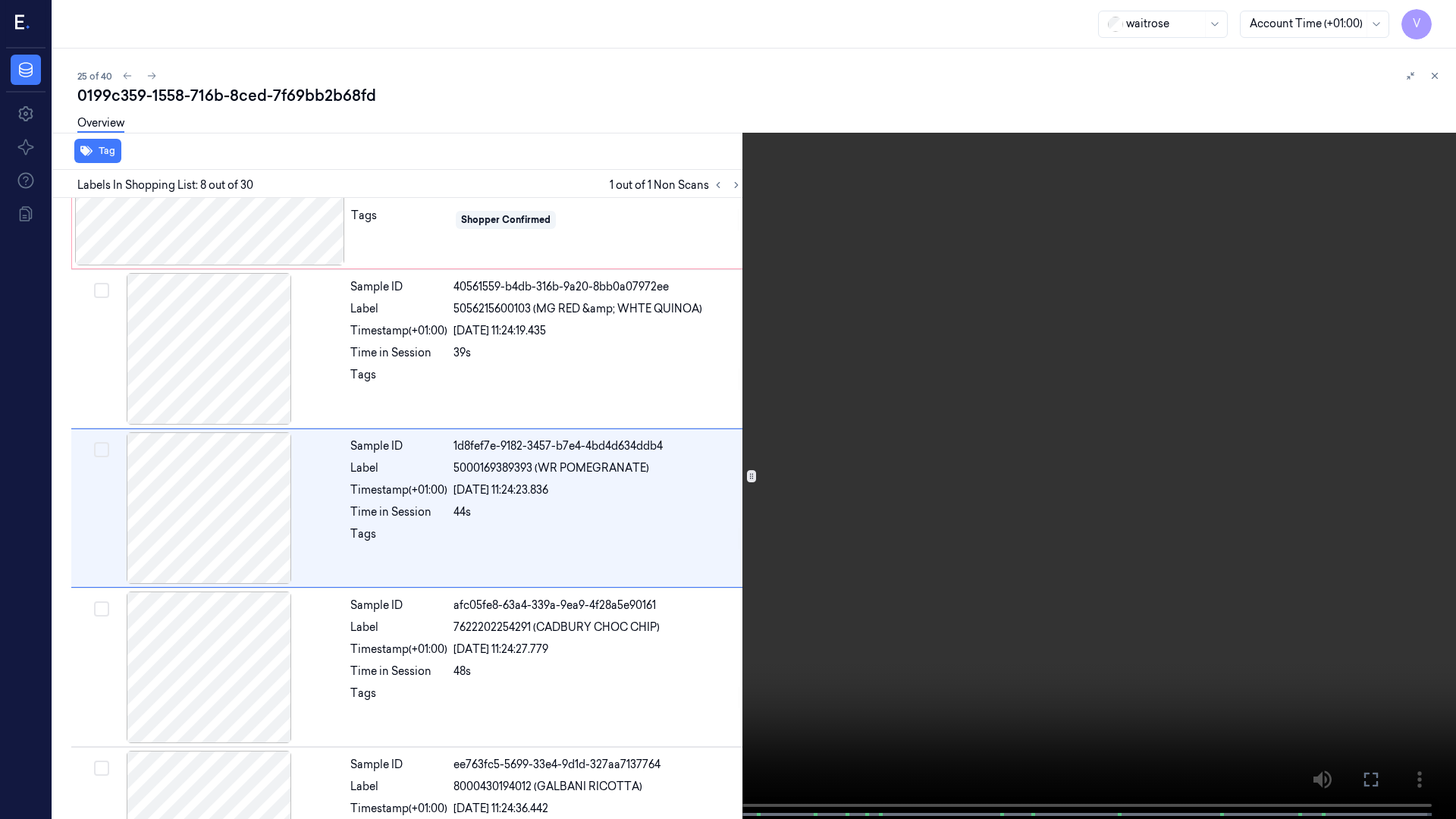
click at [0, 0] on icon at bounding box center [0, 0] width 0 height 0
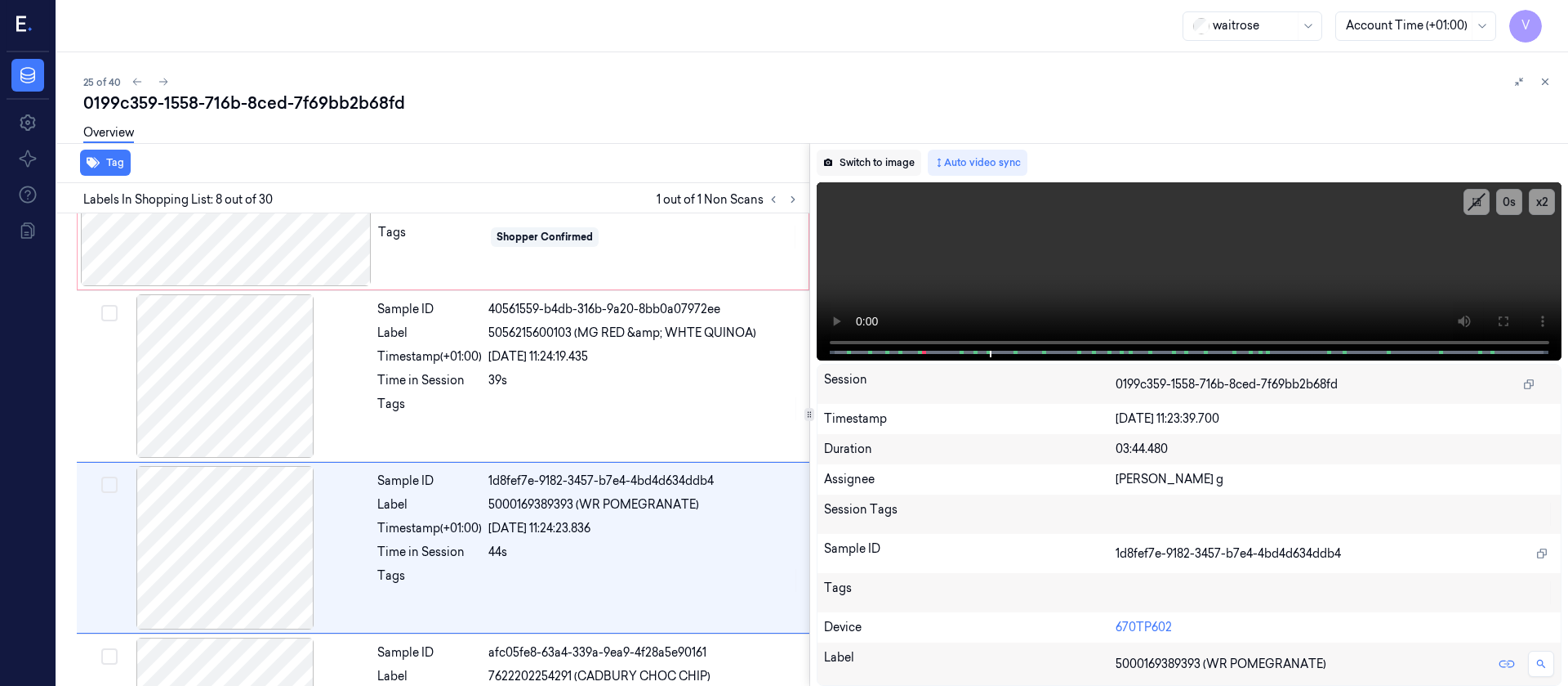
click at [879, 162] on button "Switch to image" at bounding box center [869, 162] width 105 height 26
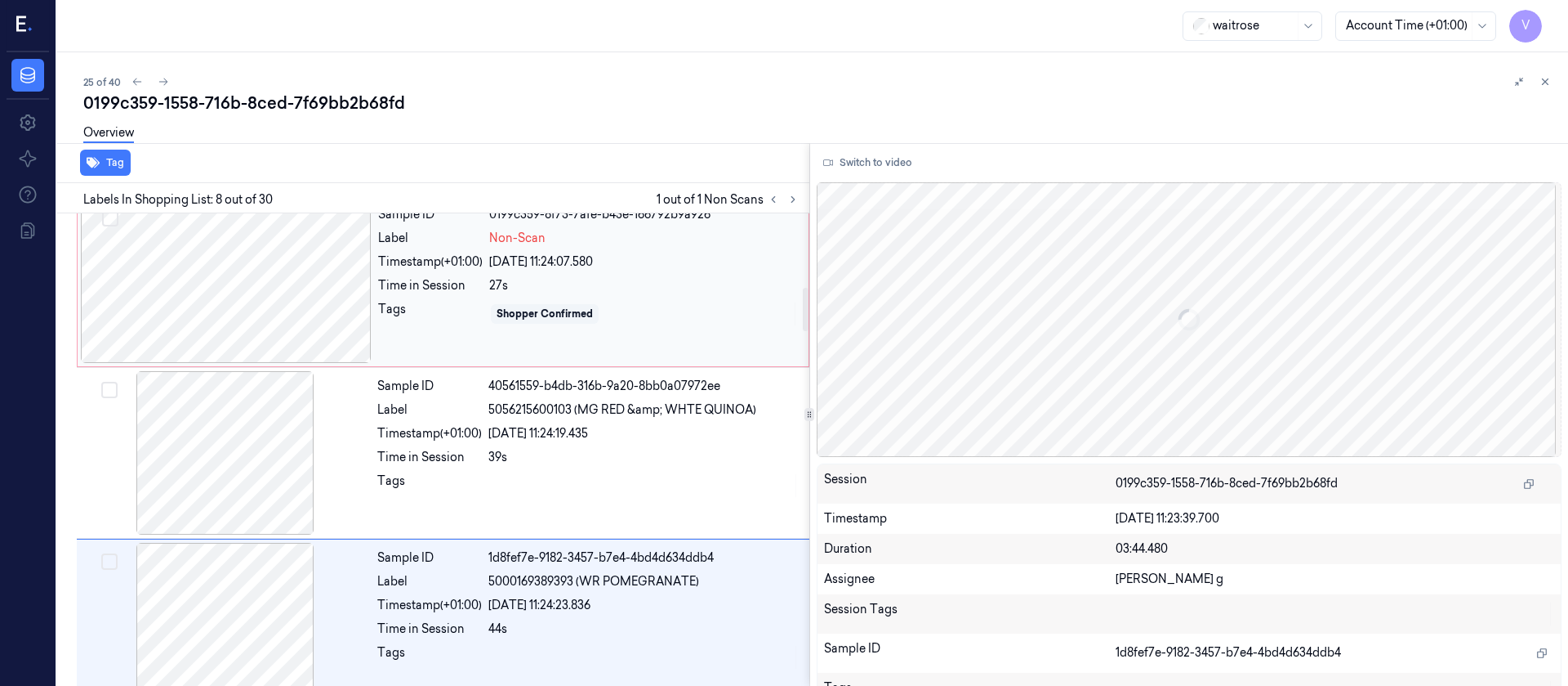
scroll to position [805, 0]
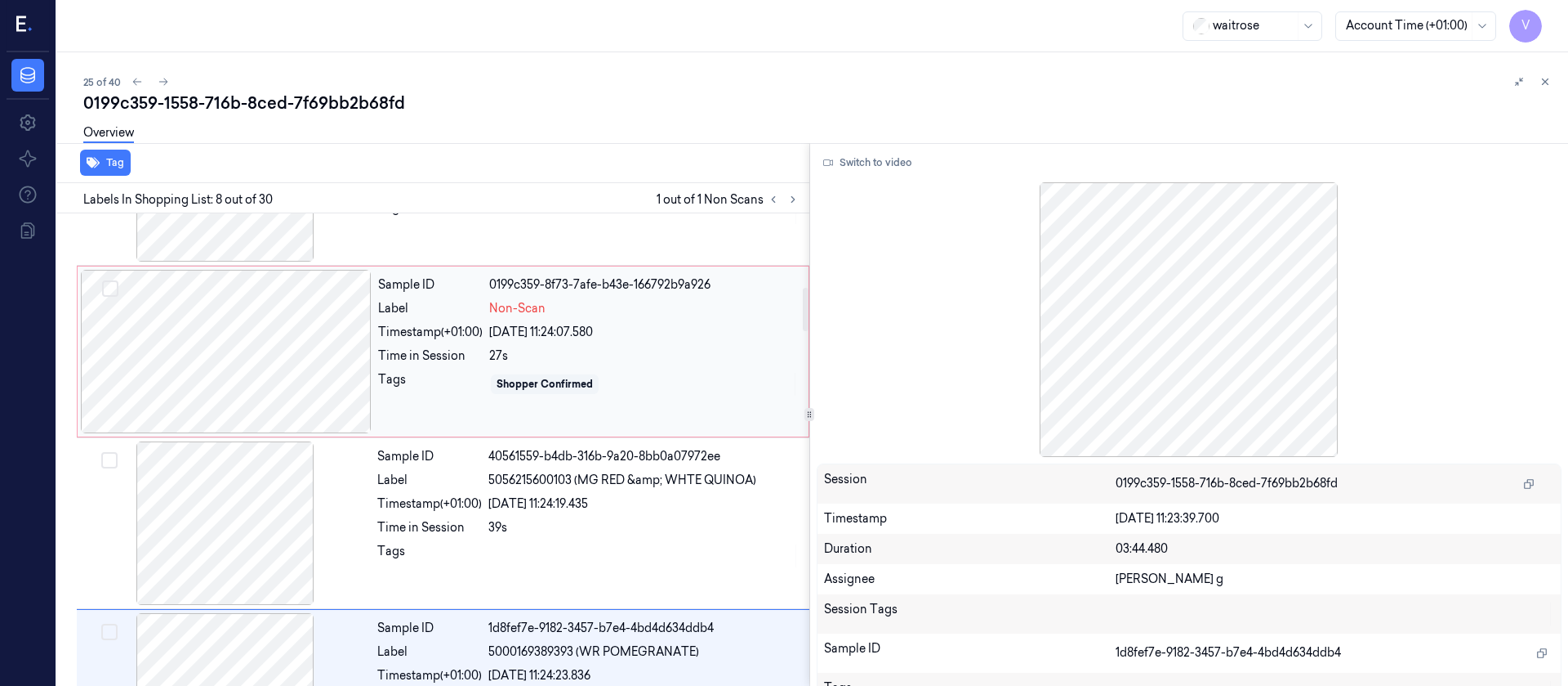
click at [206, 372] on div at bounding box center [225, 351] width 291 height 163
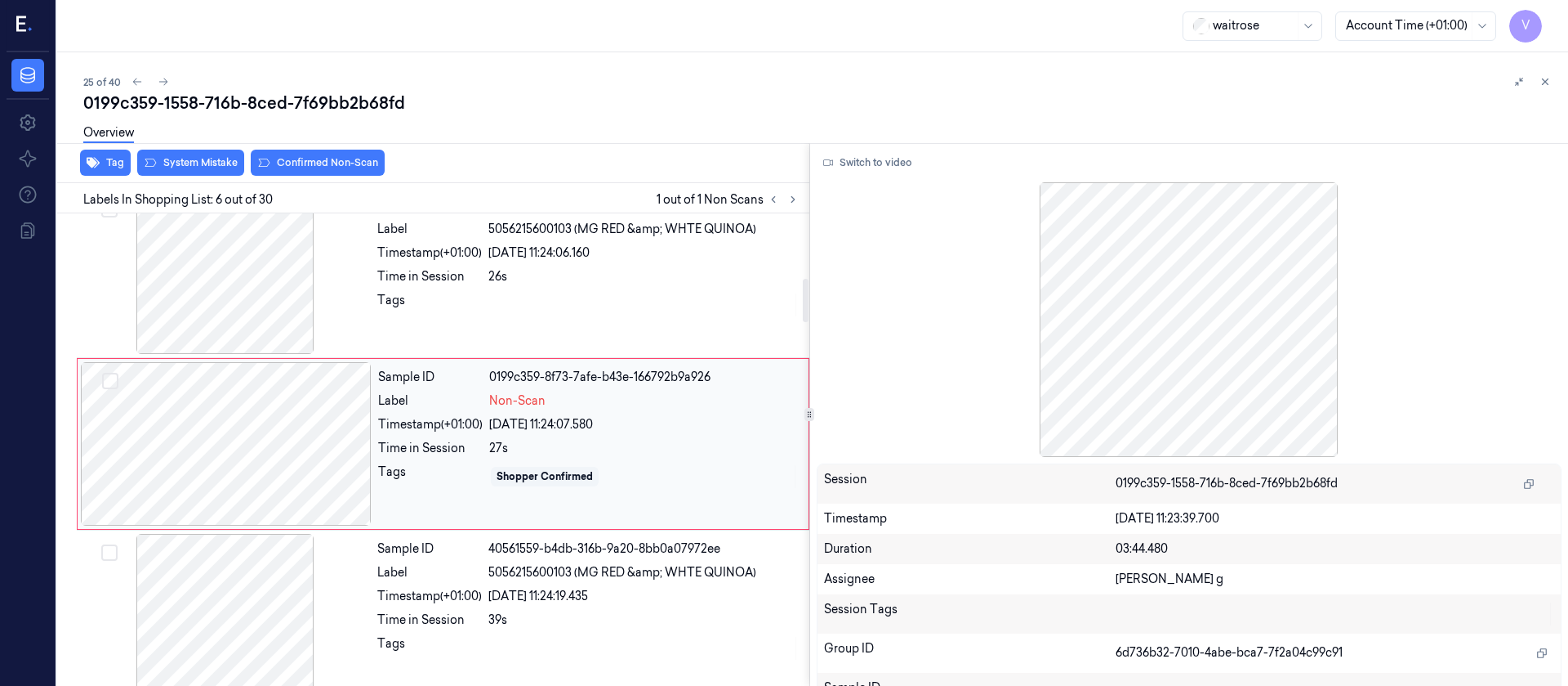
scroll to position [707, 0]
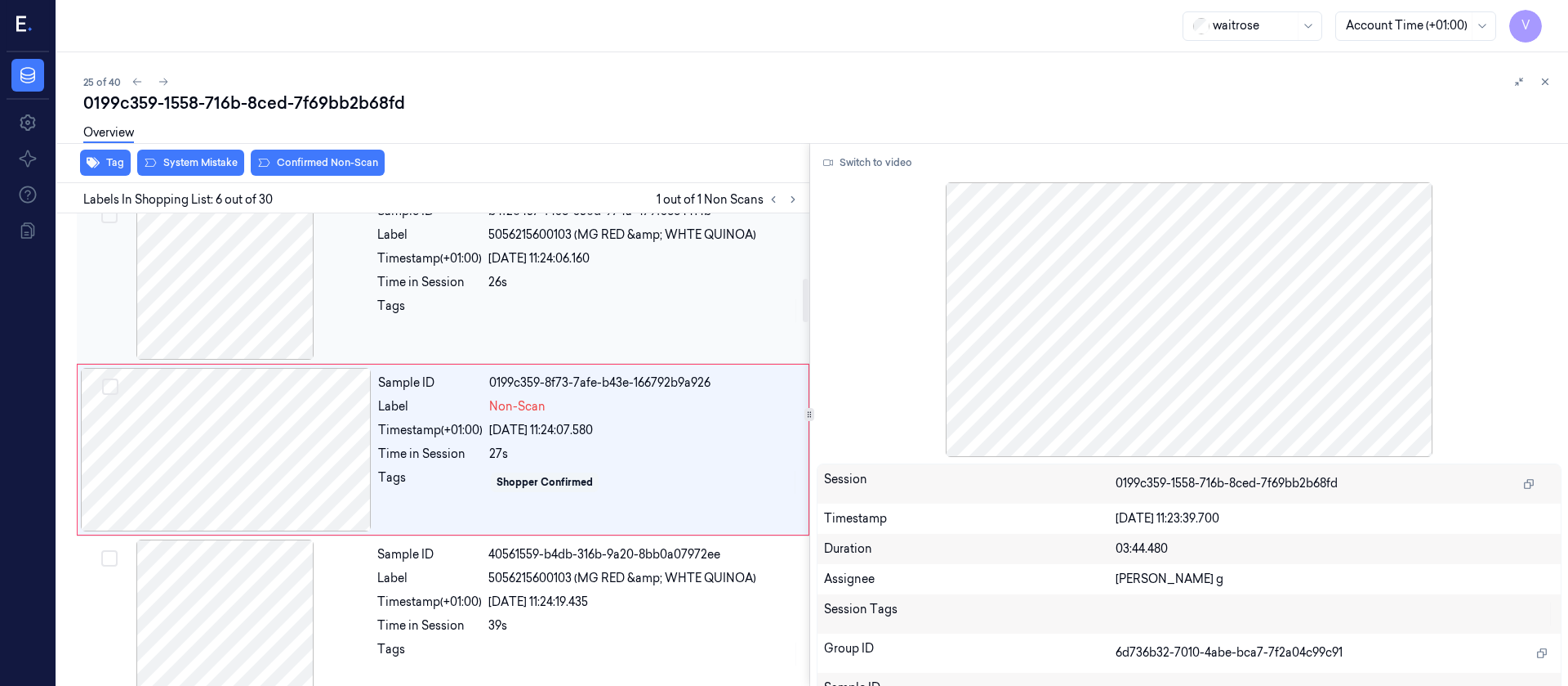
click at [246, 322] on div at bounding box center [224, 277] width 291 height 163
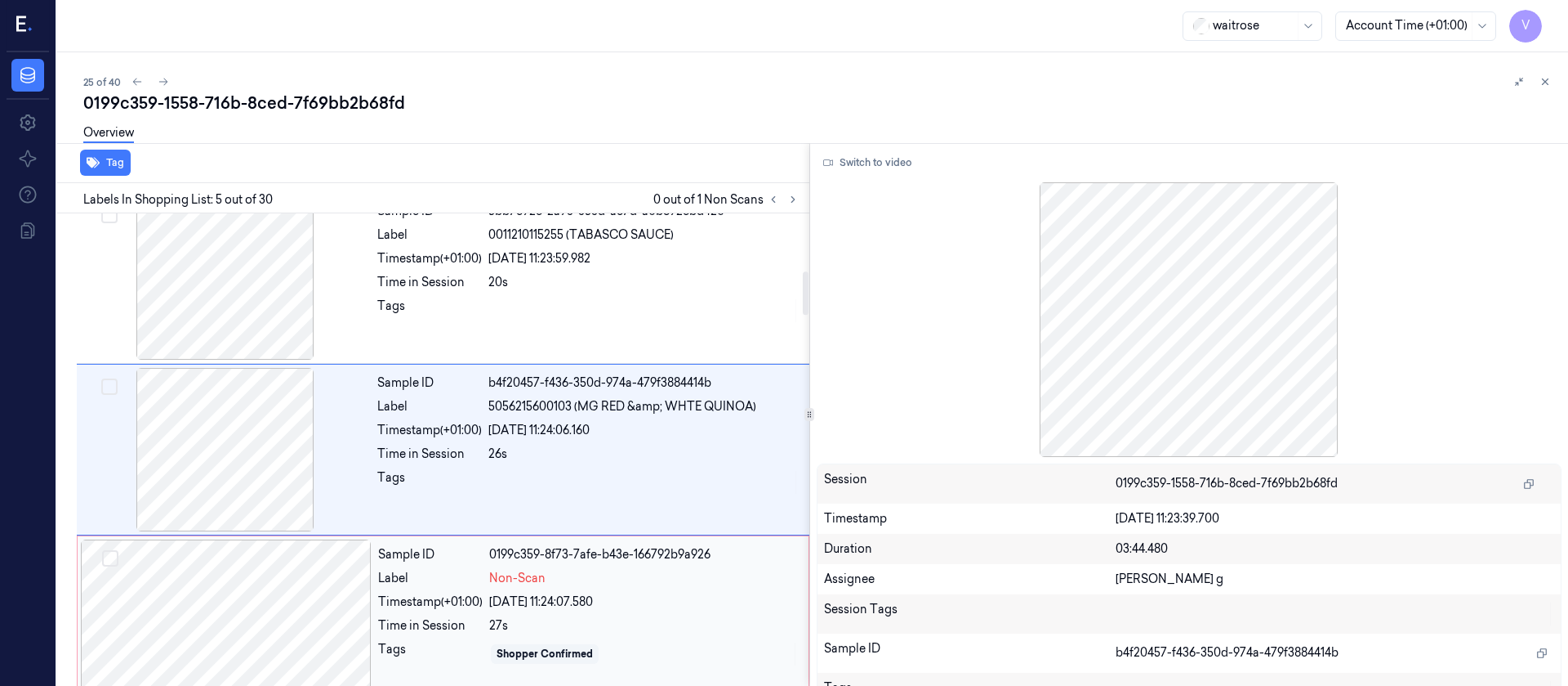
scroll to position [780, 0]
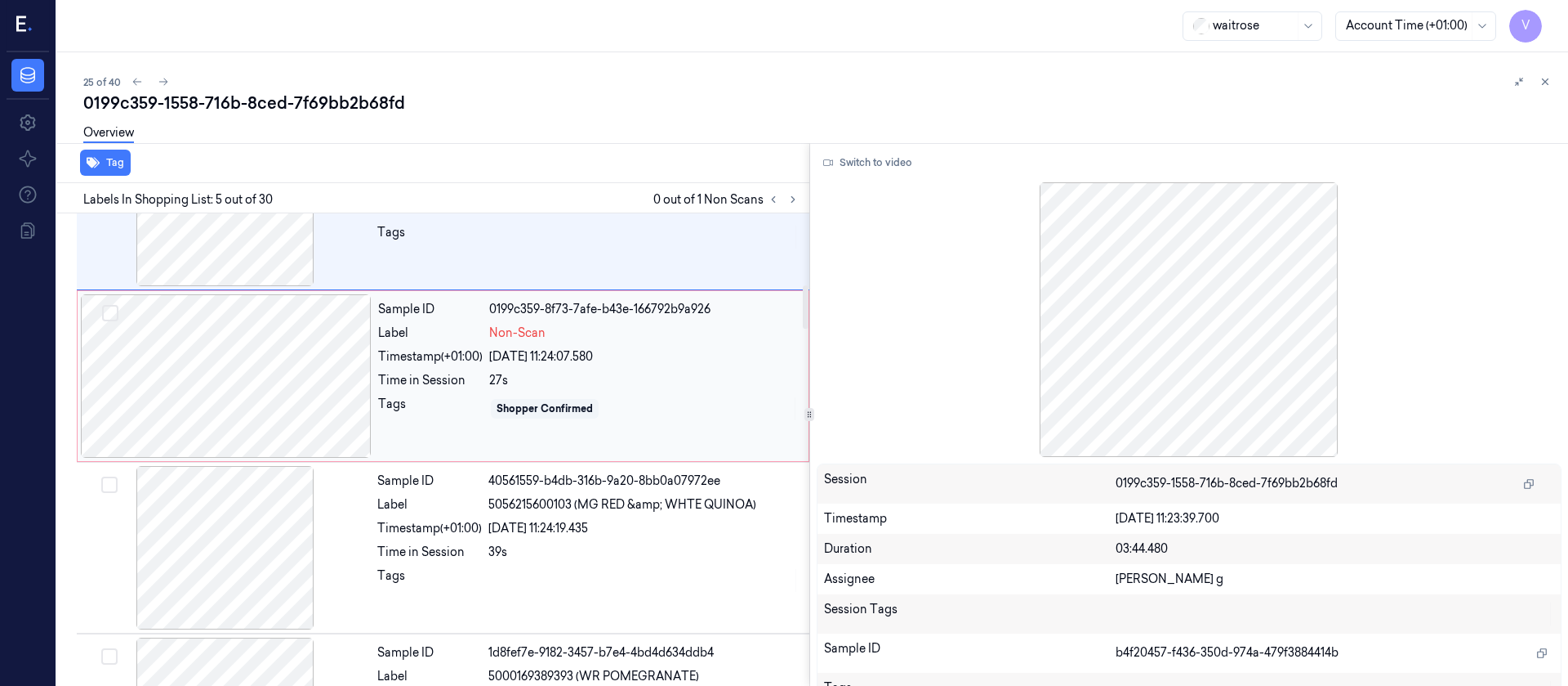
click at [254, 396] on div at bounding box center [225, 376] width 291 height 163
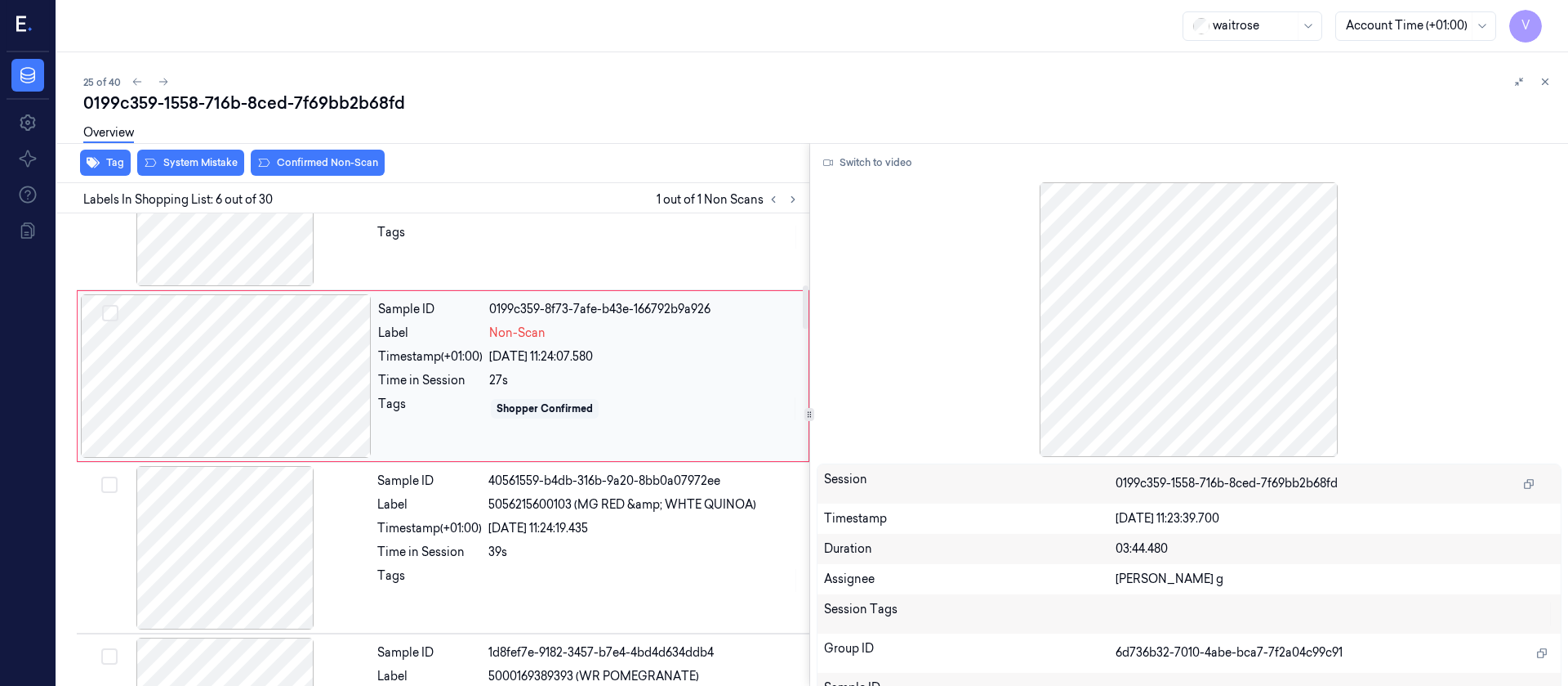
scroll to position [707, 0]
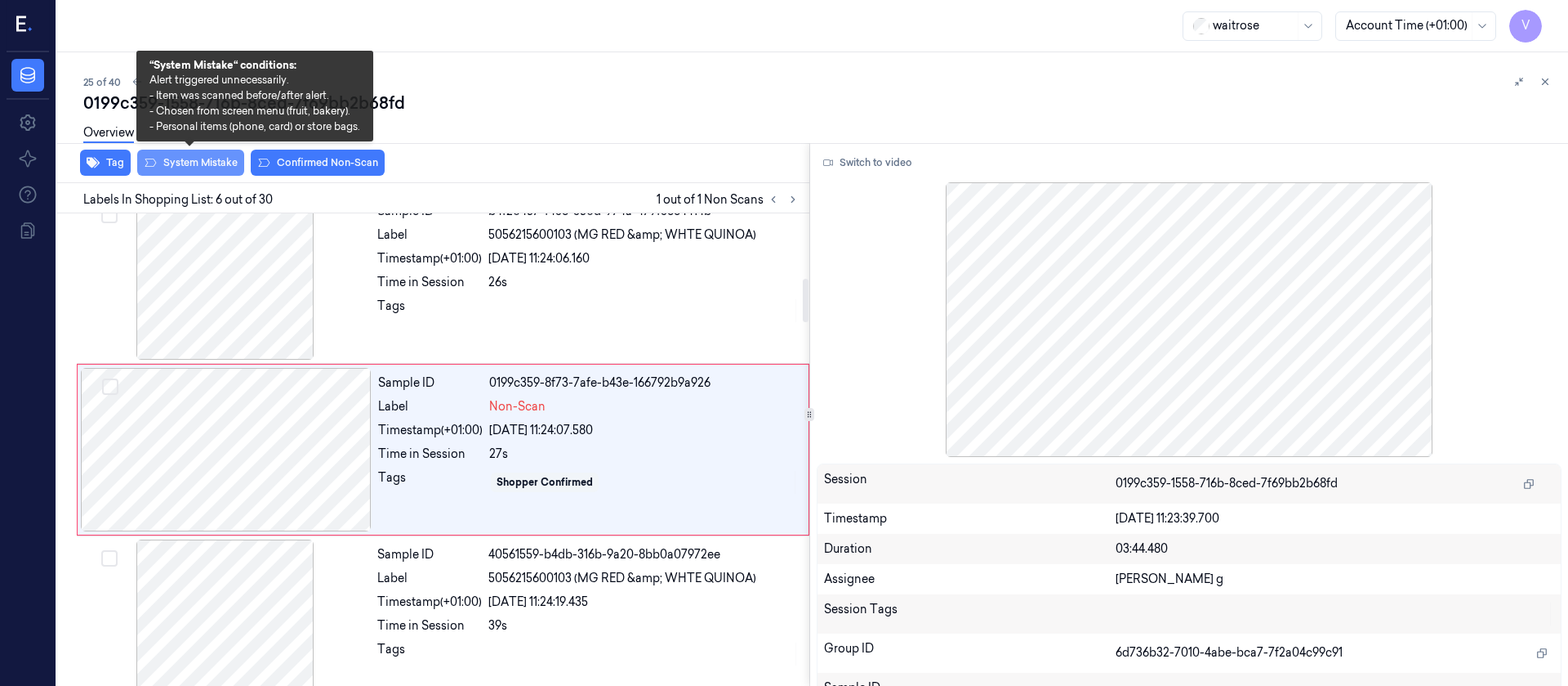
click at [218, 159] on button "System Mistake" at bounding box center [191, 162] width 107 height 26
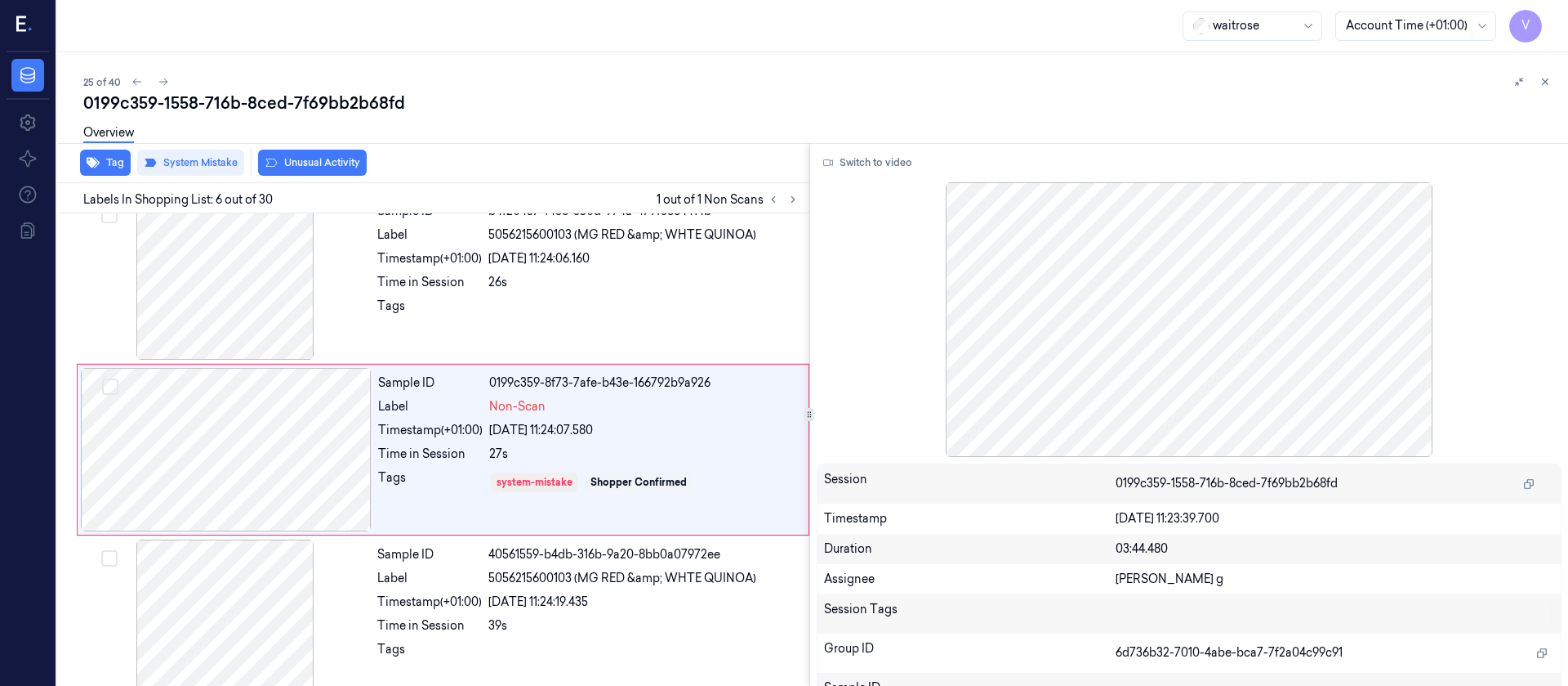
click at [329, 166] on button "Unusual Activity" at bounding box center [312, 162] width 108 height 26
click at [591, 131] on div "Overview" at bounding box center [819, 134] width 1472 height 41
click at [167, 80] on icon at bounding box center [163, 82] width 12 height 12
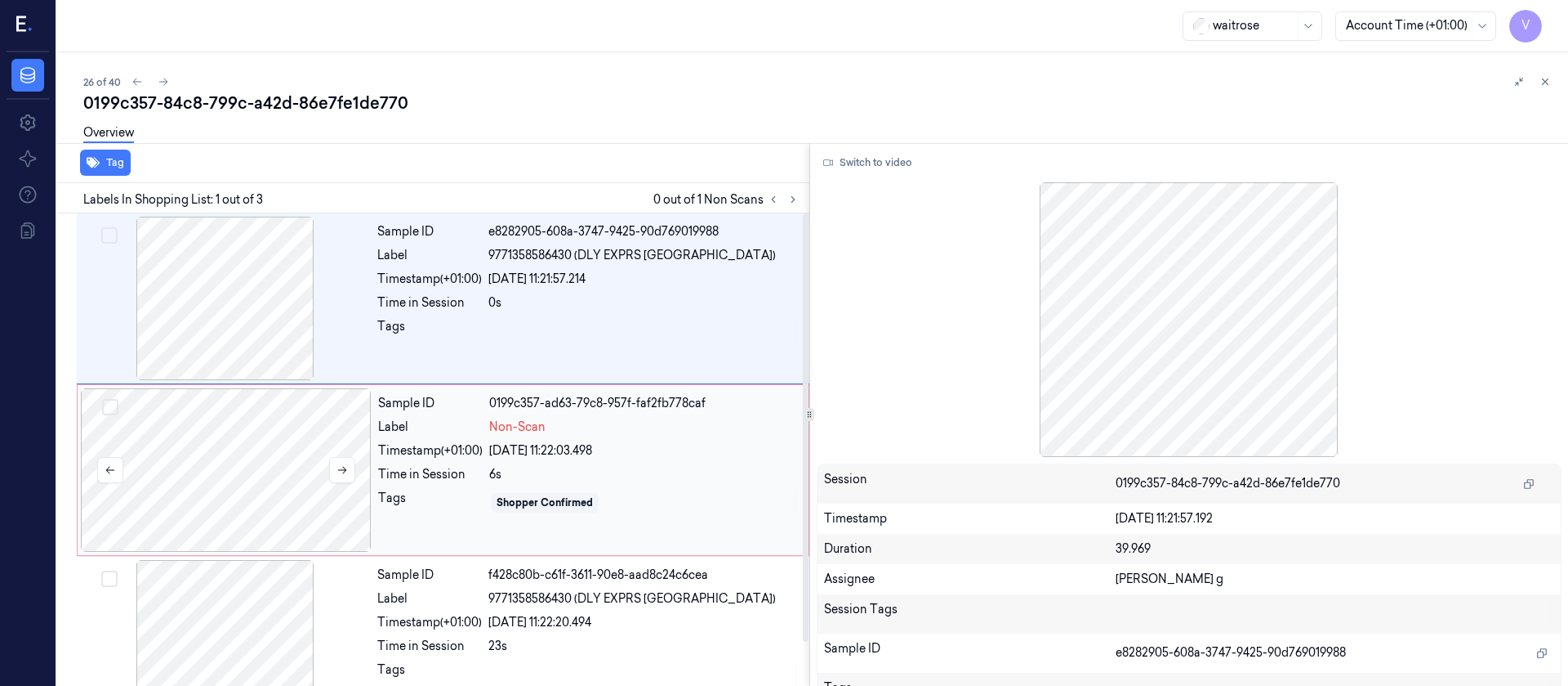
click at [259, 480] on div at bounding box center [225, 470] width 291 height 163
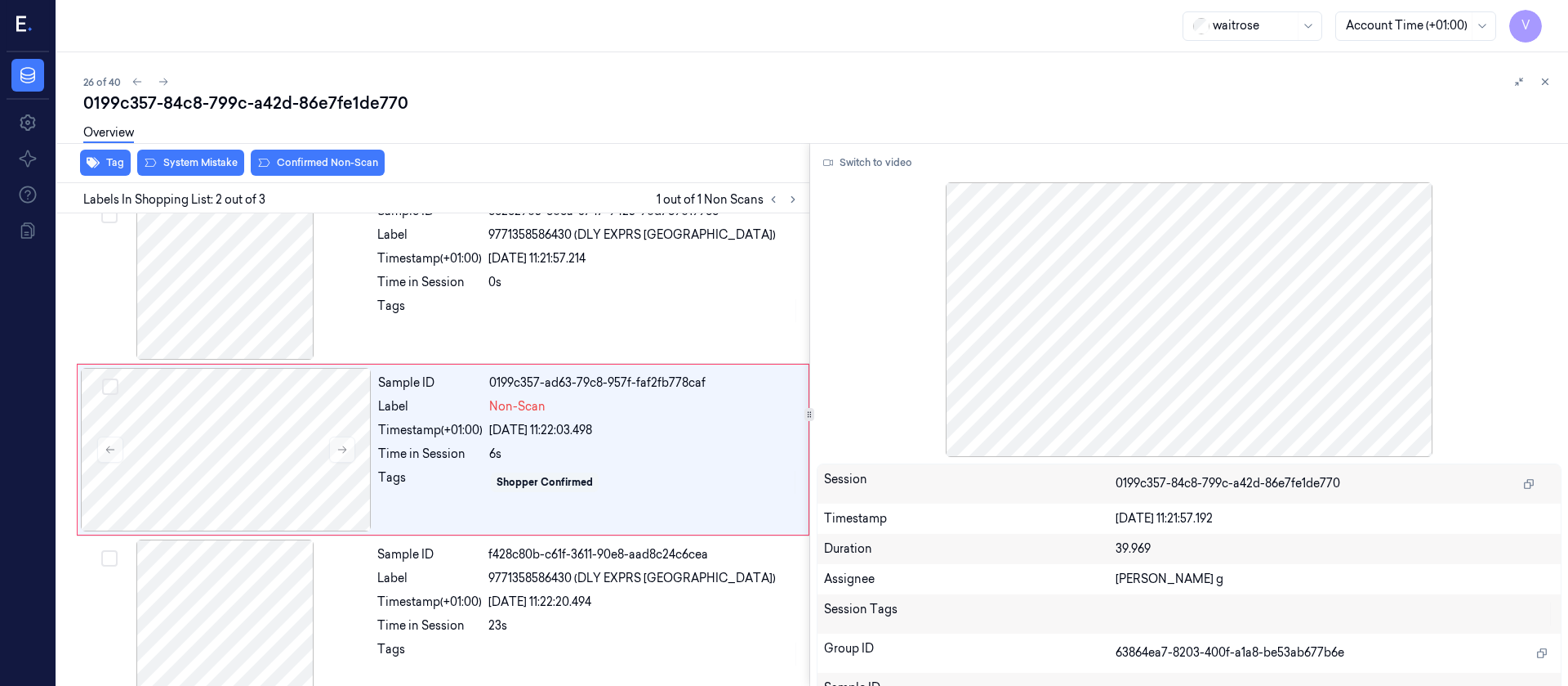
click at [736, 93] on div "0199c357-84c8-799c-a42d-86e7fe1de770" at bounding box center [819, 103] width 1472 height 23
click at [247, 432] on div at bounding box center [225, 449] width 291 height 163
click at [267, 306] on div at bounding box center [224, 277] width 291 height 163
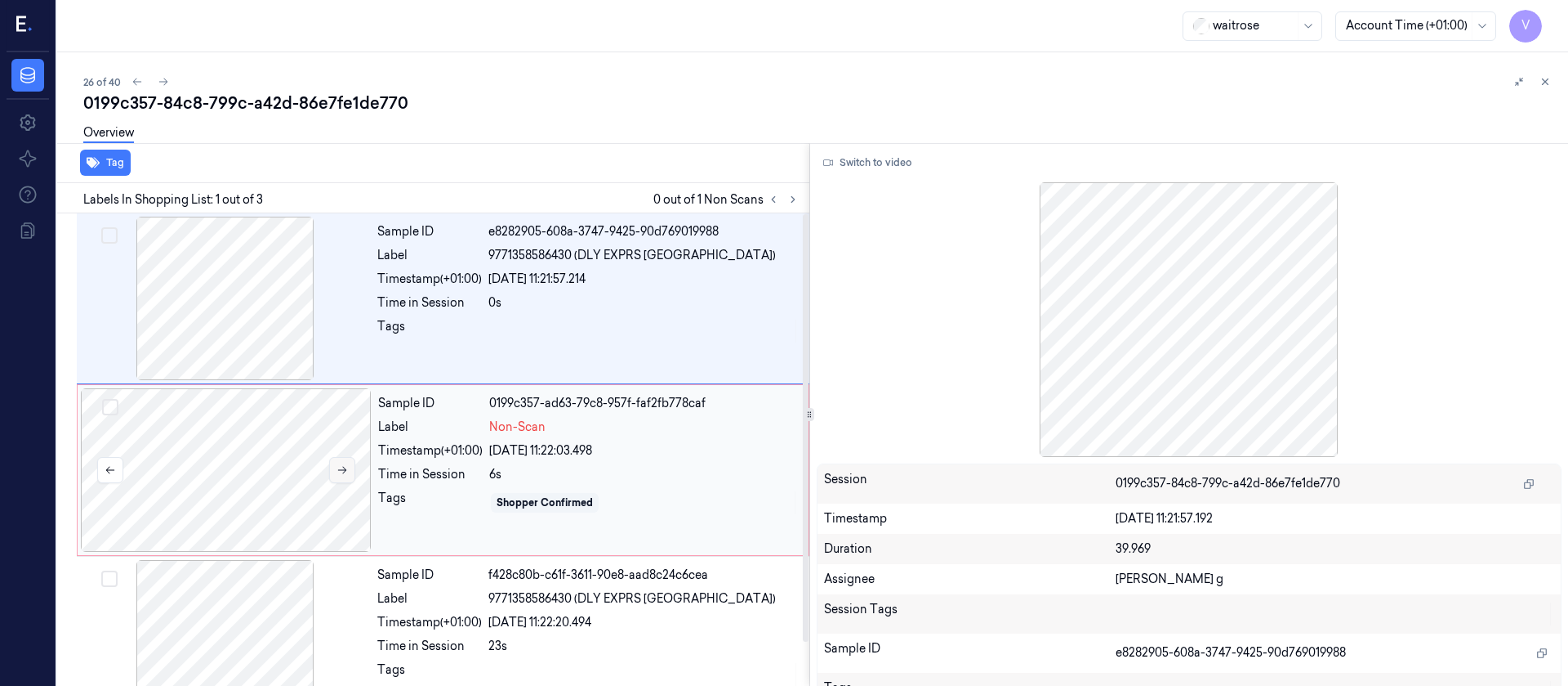
click at [345, 464] on icon at bounding box center [342, 470] width 12 height 12
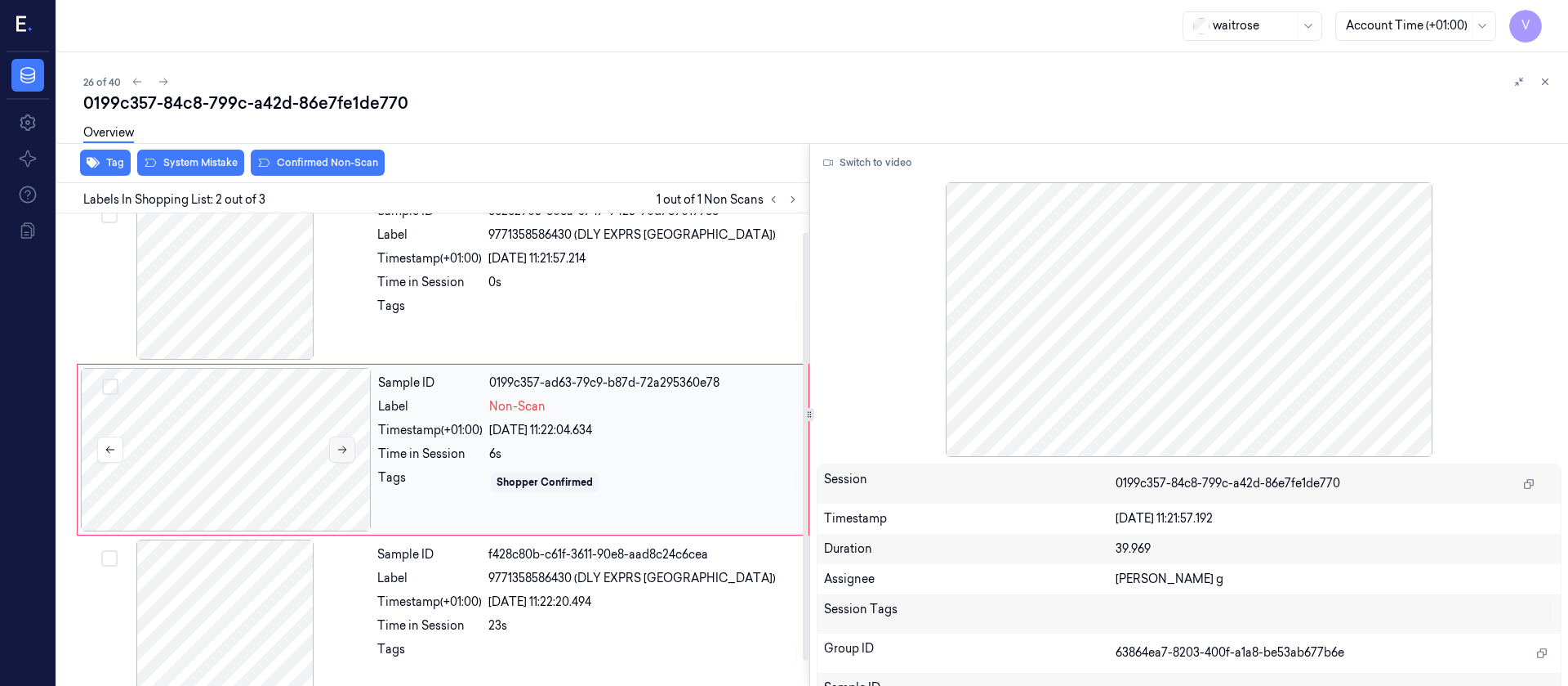
click at [345, 464] on div at bounding box center [225, 449] width 291 height 163
click at [335, 445] on button at bounding box center [341, 449] width 26 height 26
click at [647, 234] on span "9771358586430 (DLY EXPRS SCOTLAND)" at bounding box center [632, 235] width 288 height 17
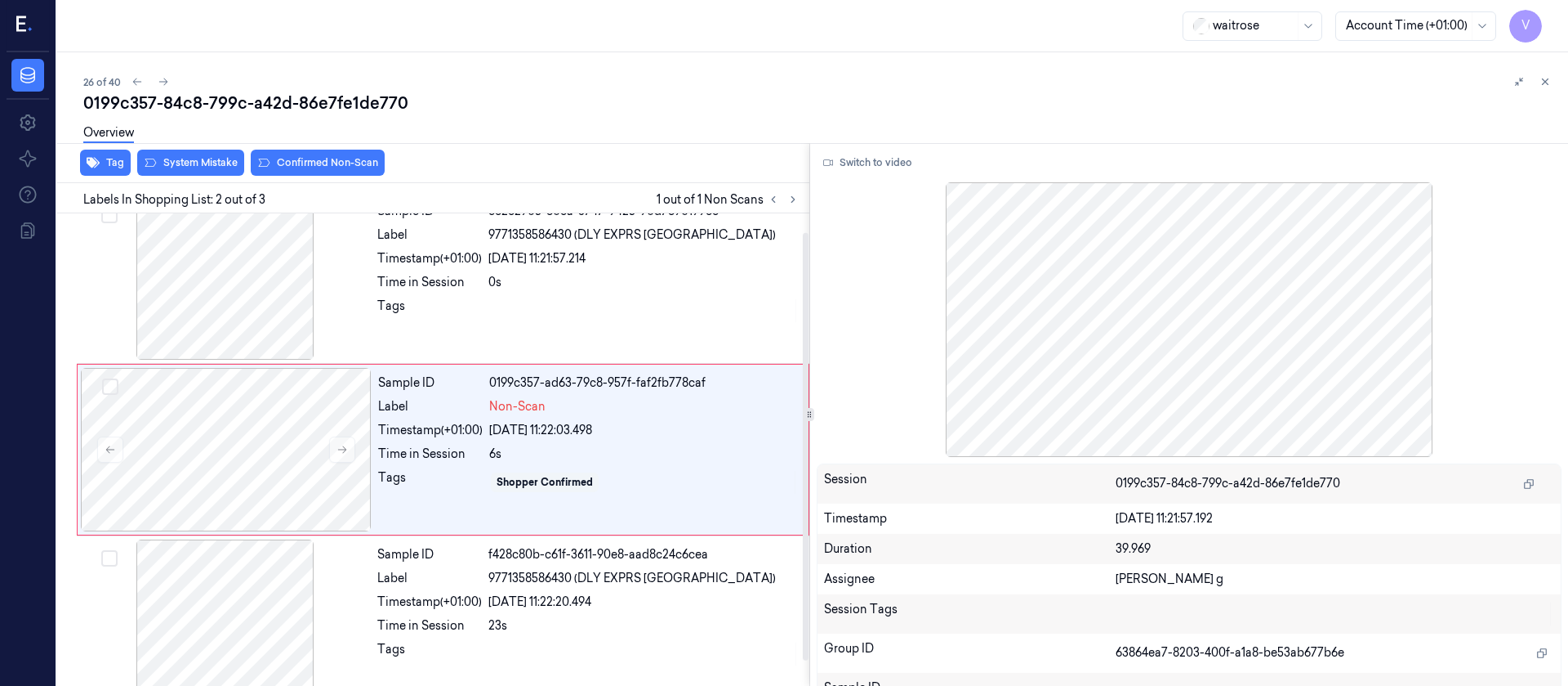
scroll to position [0, 0]
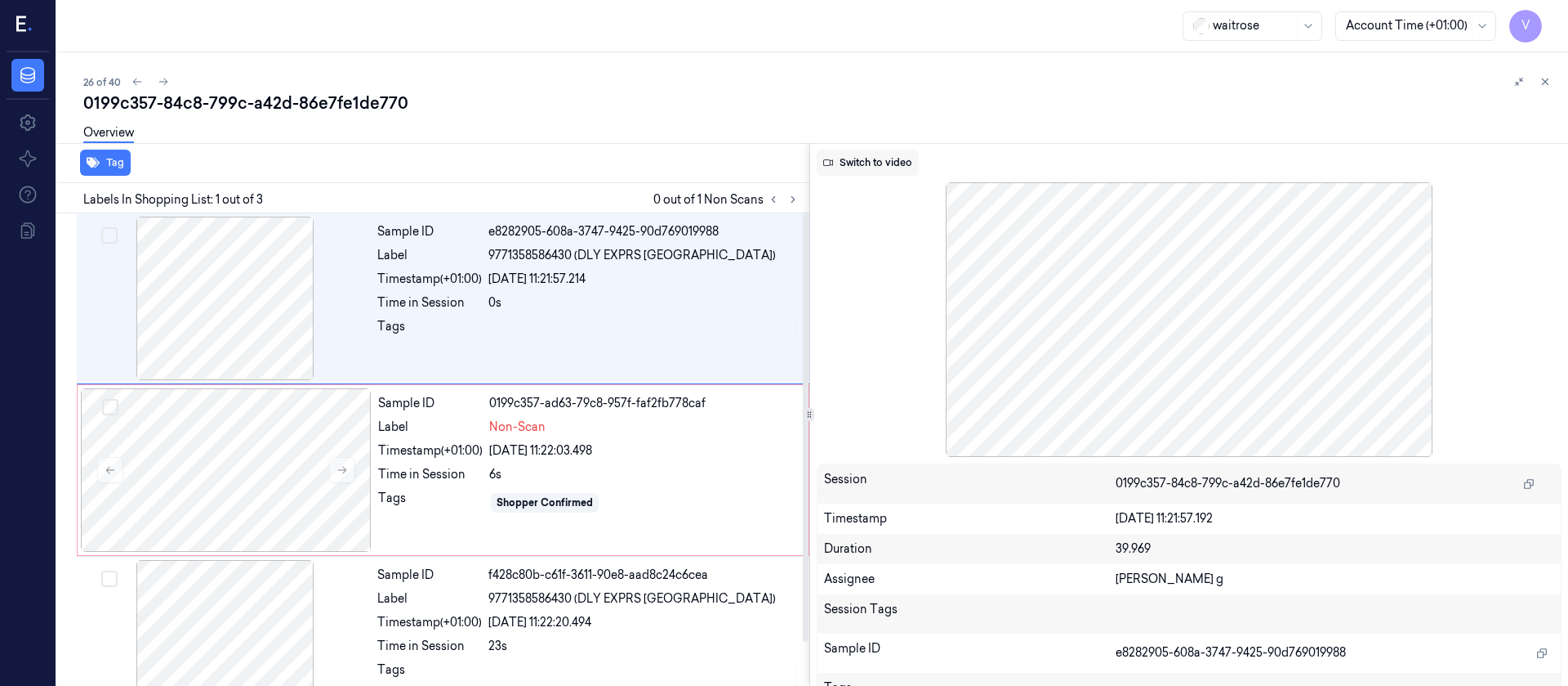
click at [866, 152] on button "Switch to video" at bounding box center [868, 162] width 102 height 26
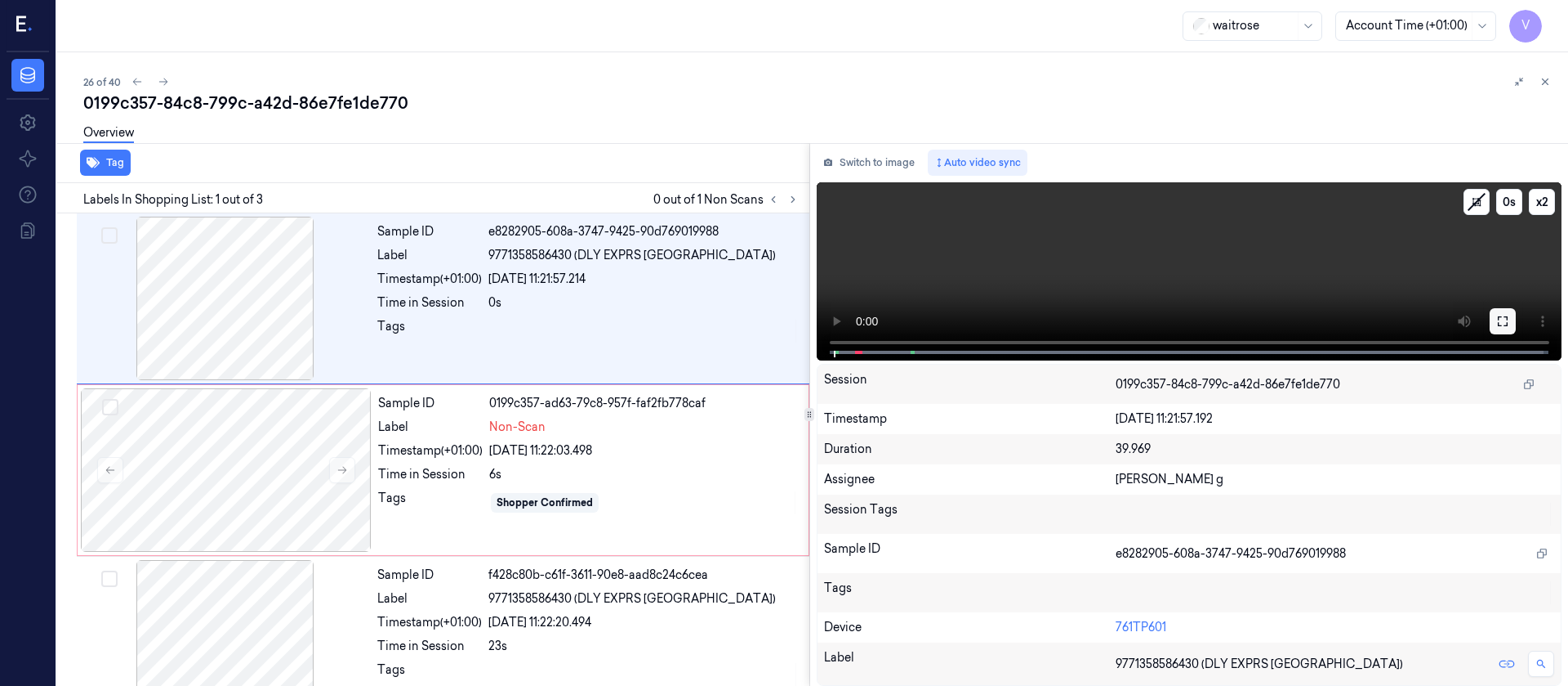
click at [1515, 321] on button at bounding box center [1503, 320] width 26 height 26
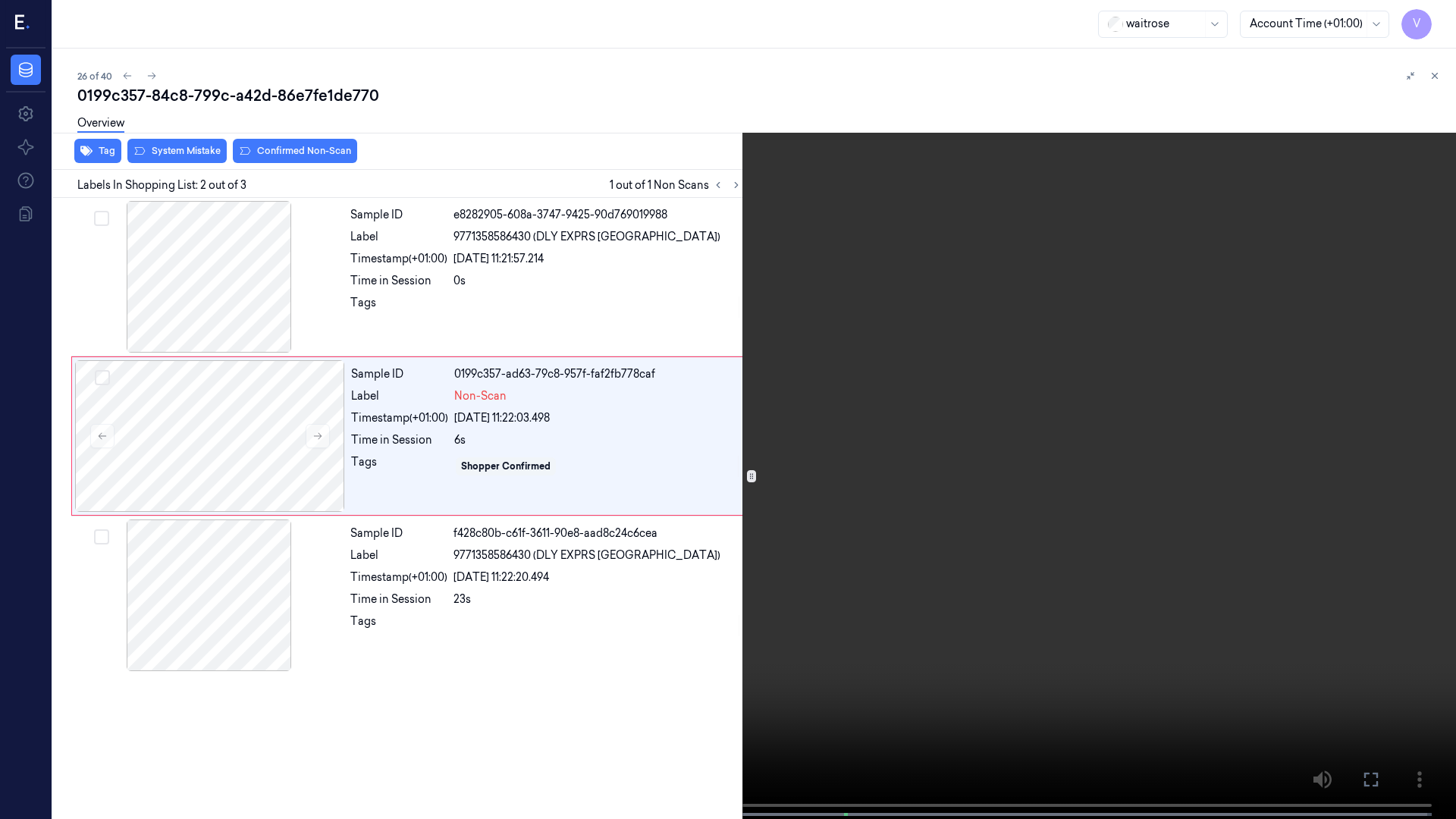
click at [0, 0] on icon at bounding box center [0, 0] width 0 height 0
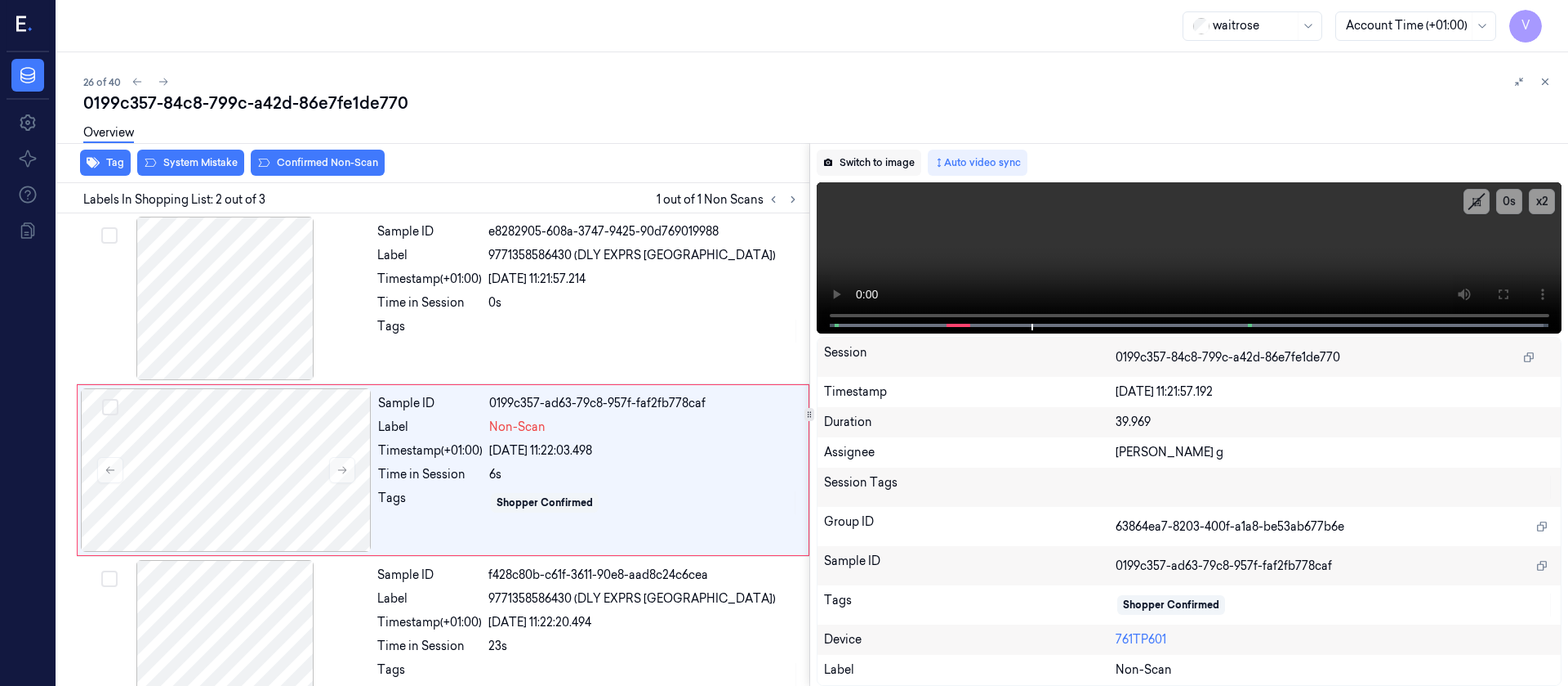
click at [854, 172] on button "Switch to image" at bounding box center [869, 162] width 105 height 26
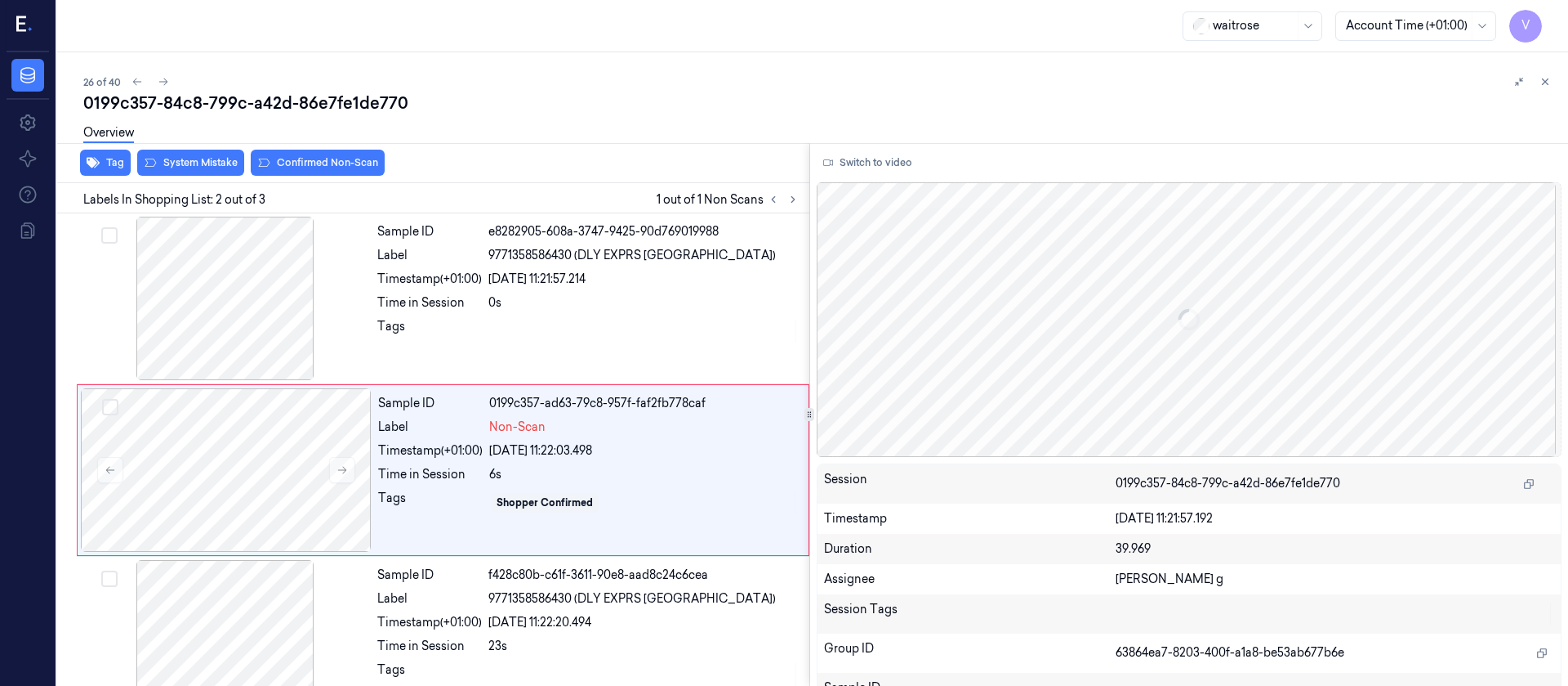
scroll to position [20, 0]
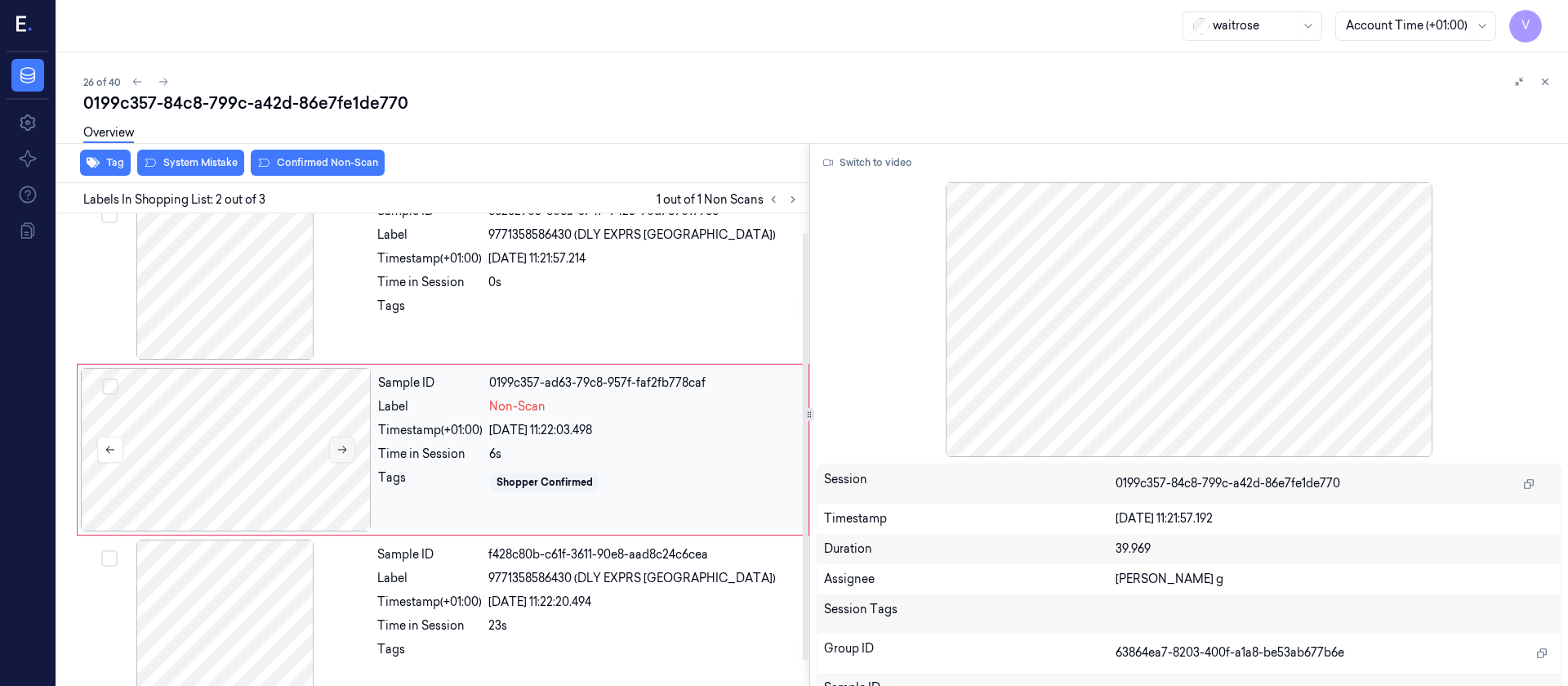
click at [350, 449] on button at bounding box center [341, 449] width 26 height 26
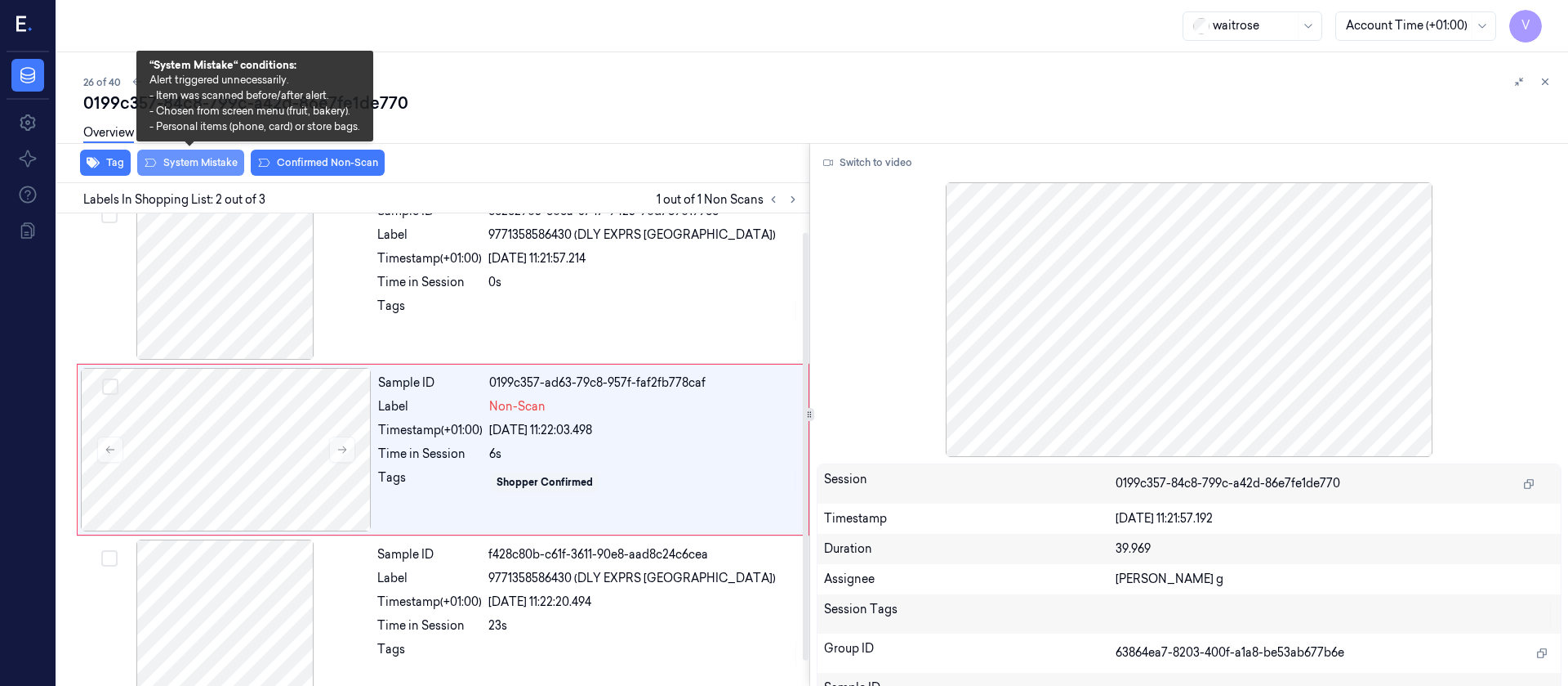
click at [196, 160] on button "System Mistake" at bounding box center [191, 162] width 107 height 26
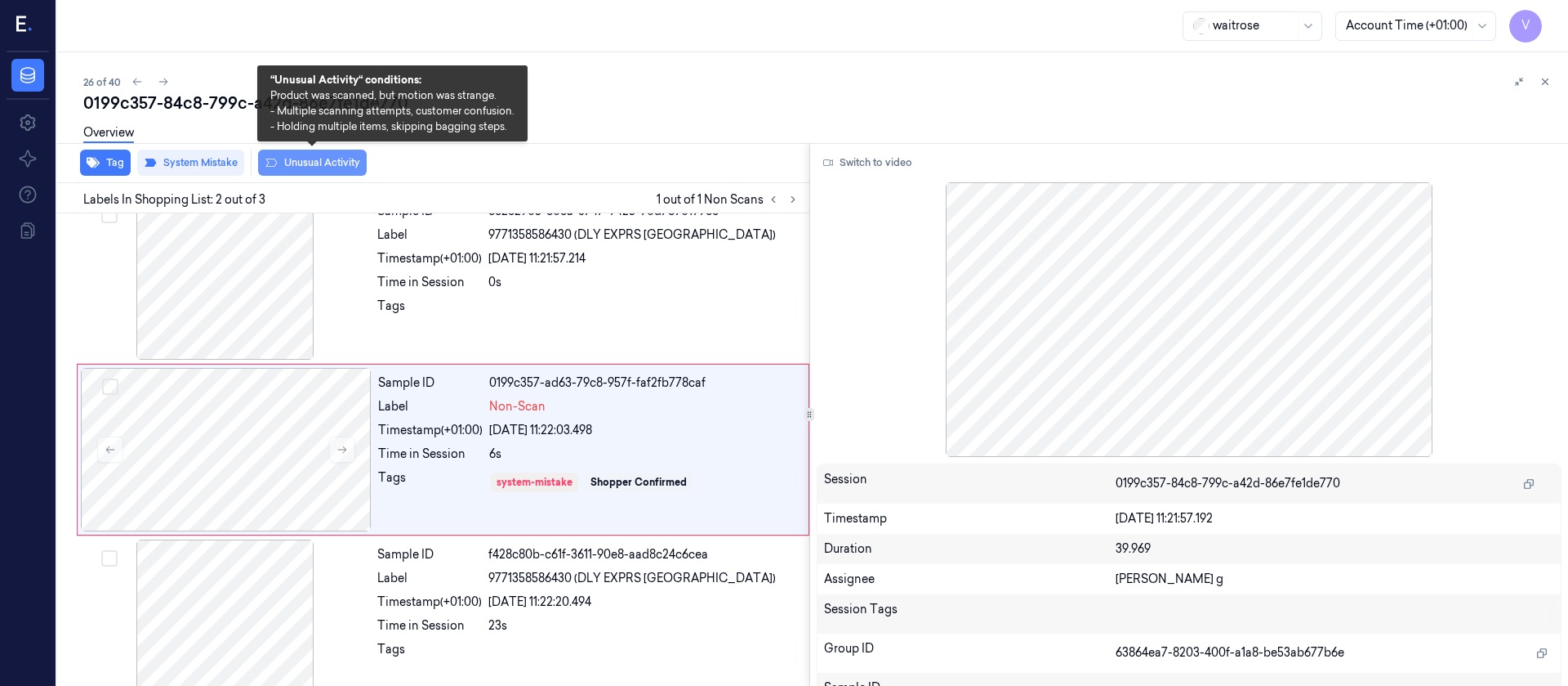
click at [325, 157] on button "Unusual Activity" at bounding box center [312, 162] width 108 height 26
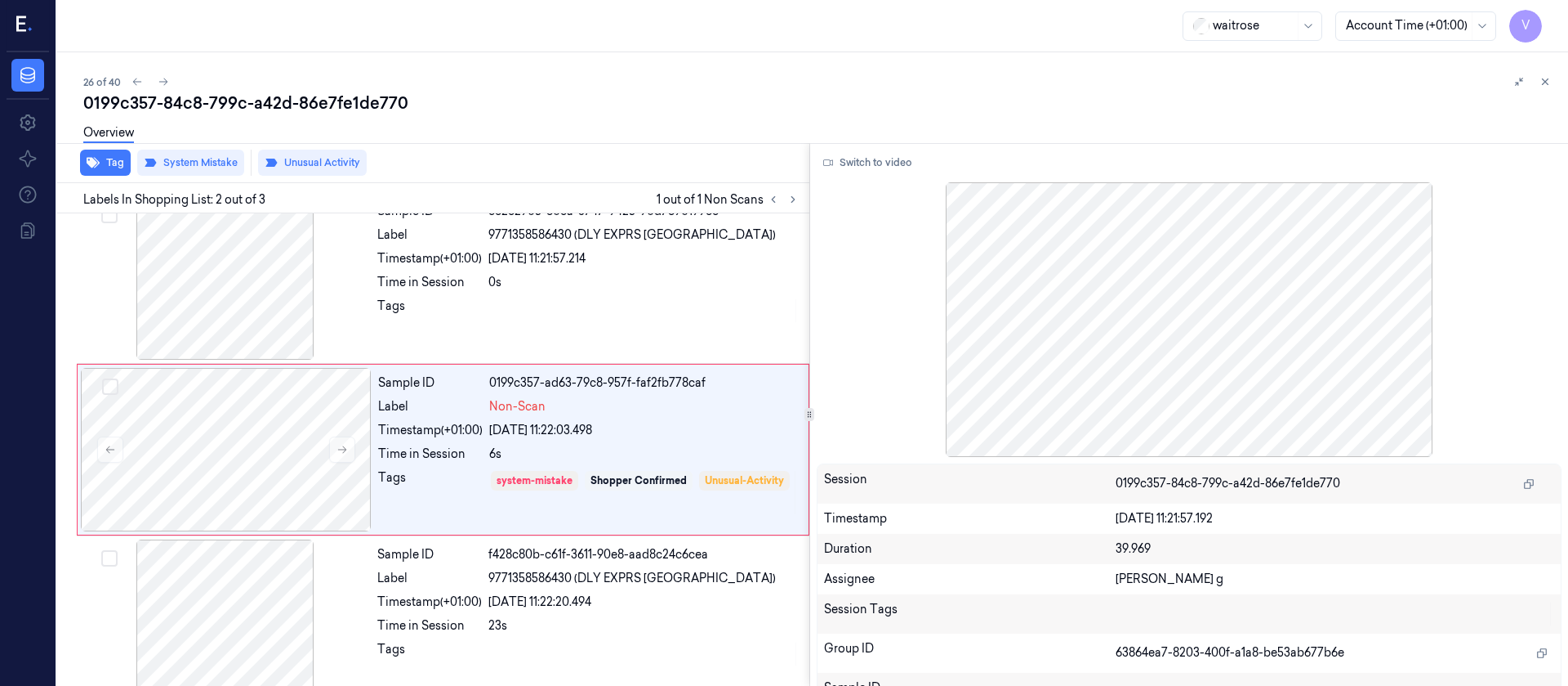
click at [581, 80] on div "26 of 40" at bounding box center [819, 82] width 1472 height 19
click at [161, 86] on icon at bounding box center [163, 82] width 12 height 12
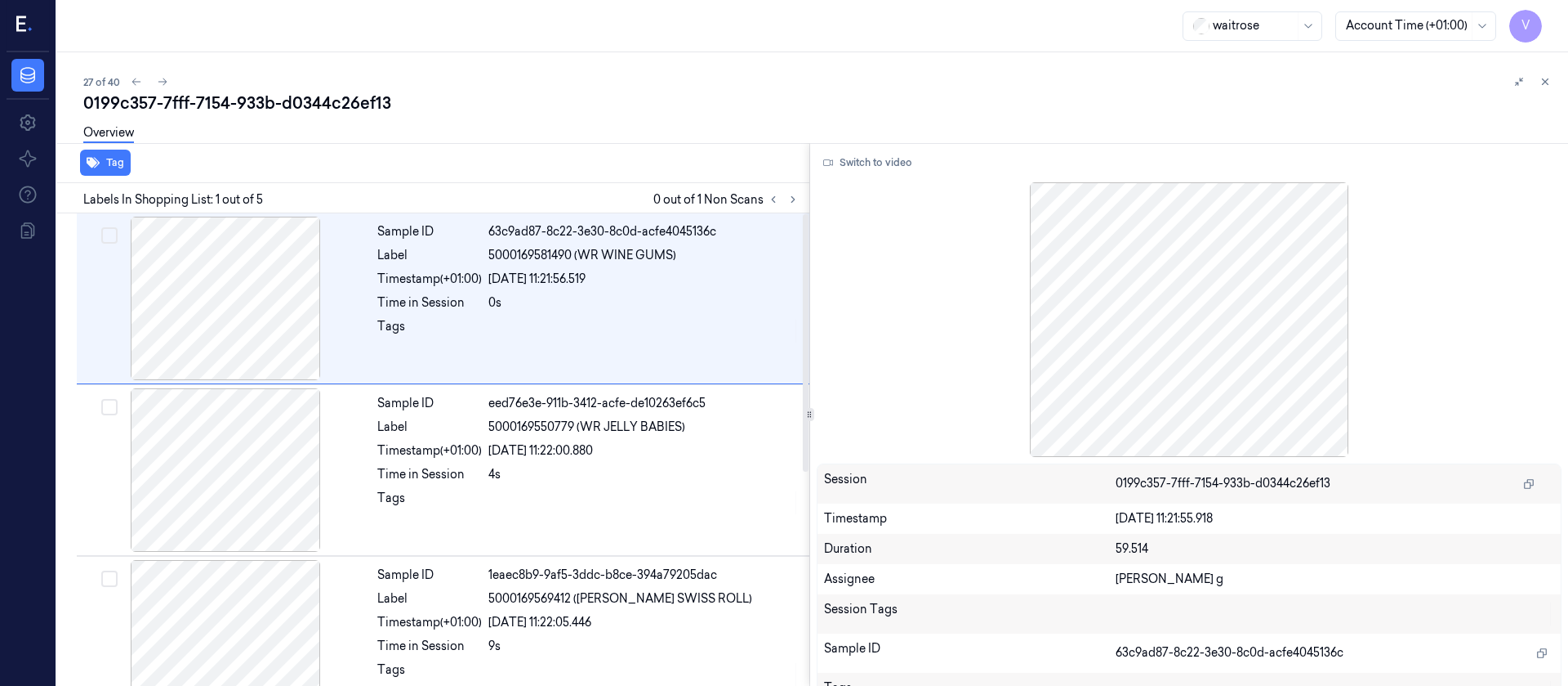
click at [790, 209] on div "Labels In Shopping List: 1 out of 5 0 out of 1 Non Scans" at bounding box center [430, 199] width 759 height 31
click at [790, 199] on icon at bounding box center [793, 200] width 12 height 12
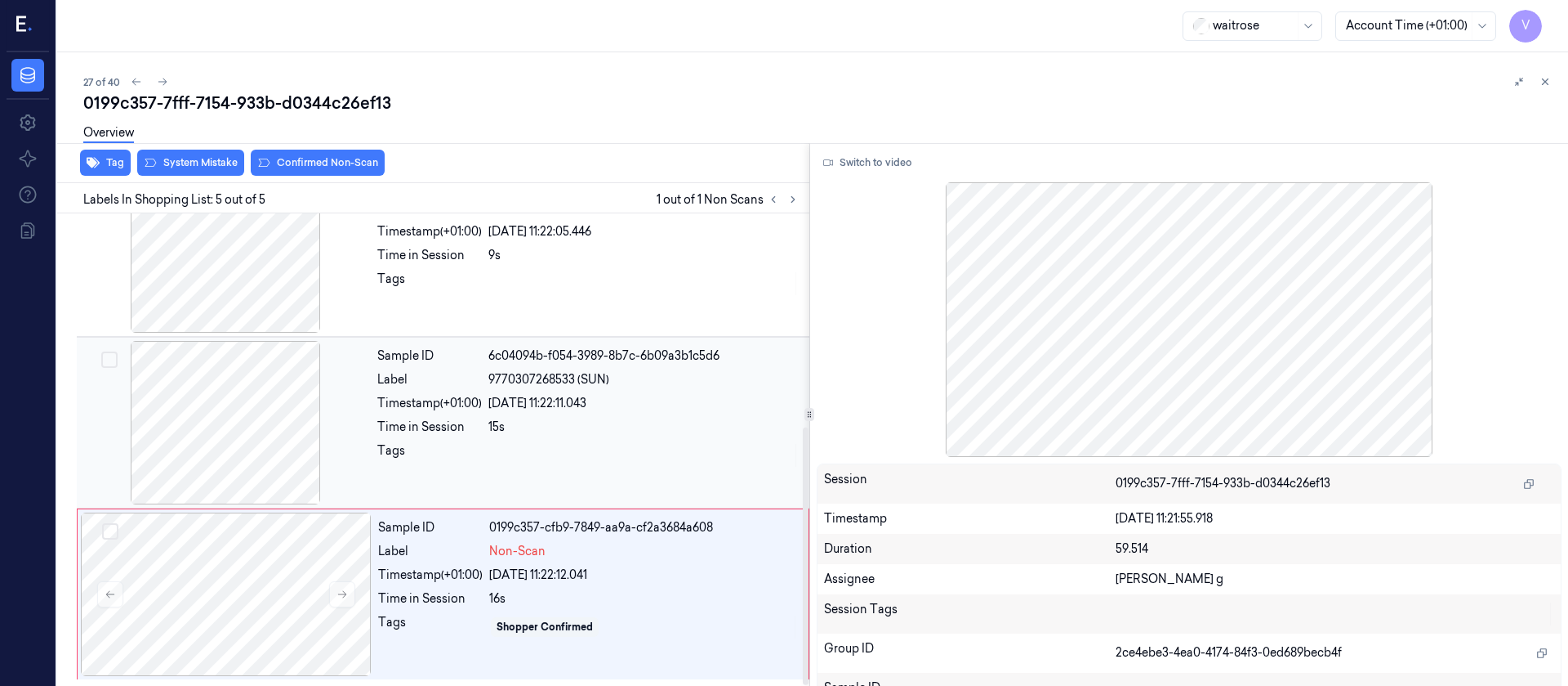
click at [151, 389] on div at bounding box center [224, 422] width 291 height 163
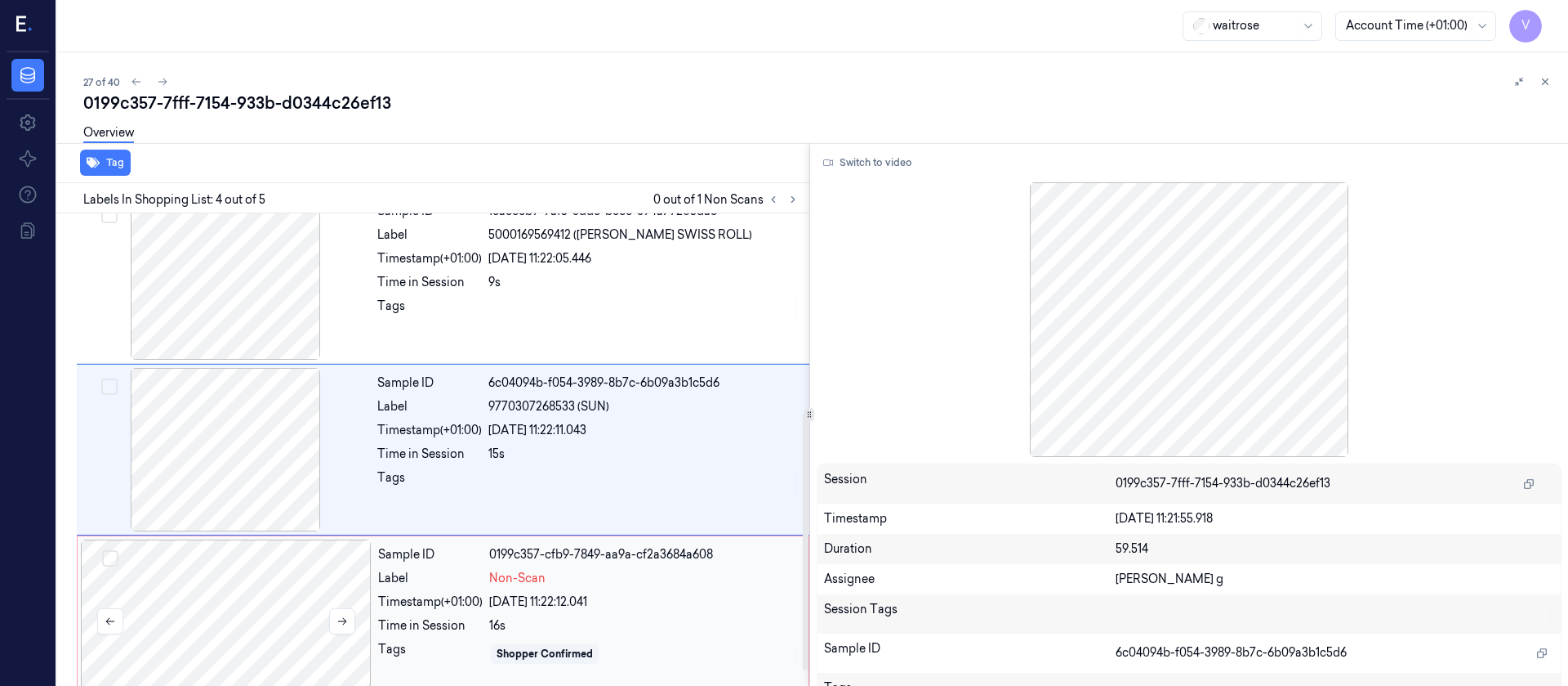
click at [272, 666] on div at bounding box center [225, 621] width 291 height 163
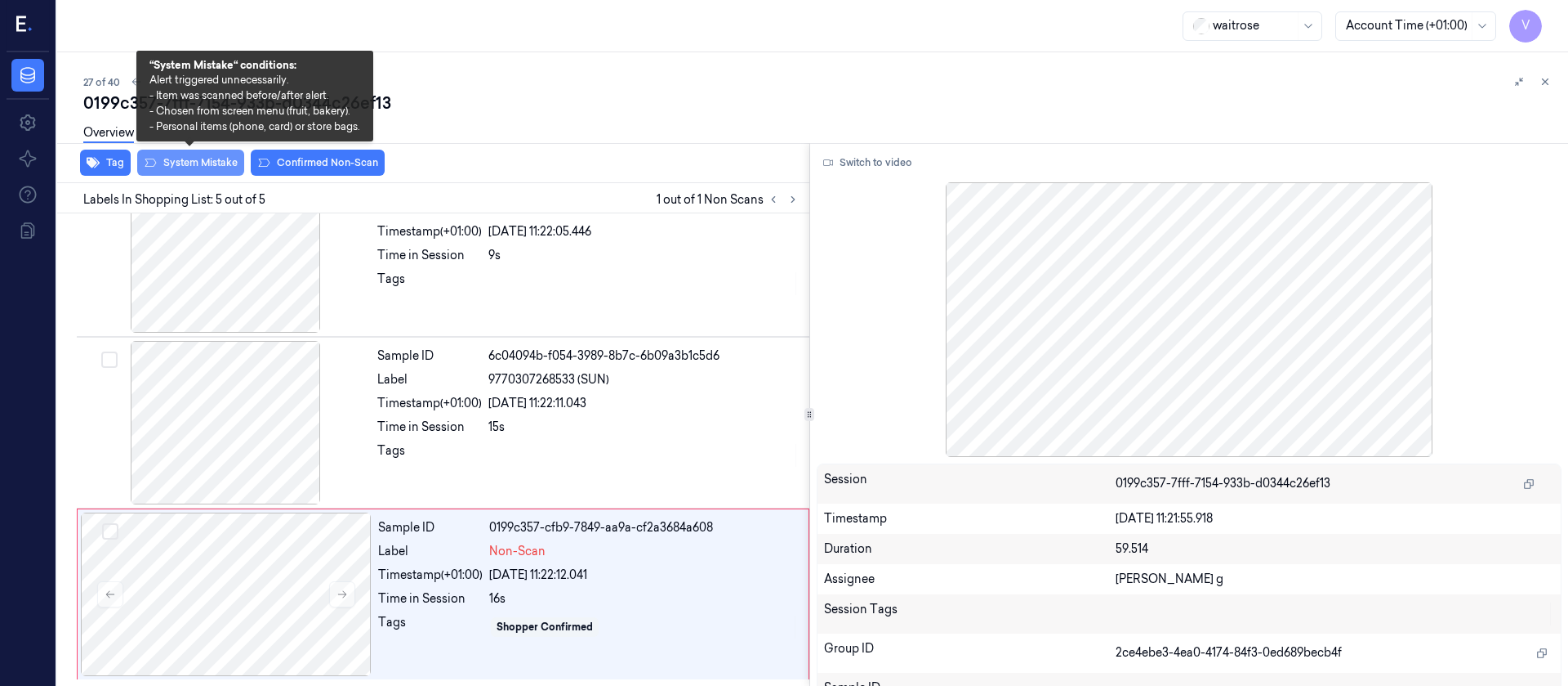
click at [184, 169] on button "System Mistake" at bounding box center [191, 162] width 107 height 26
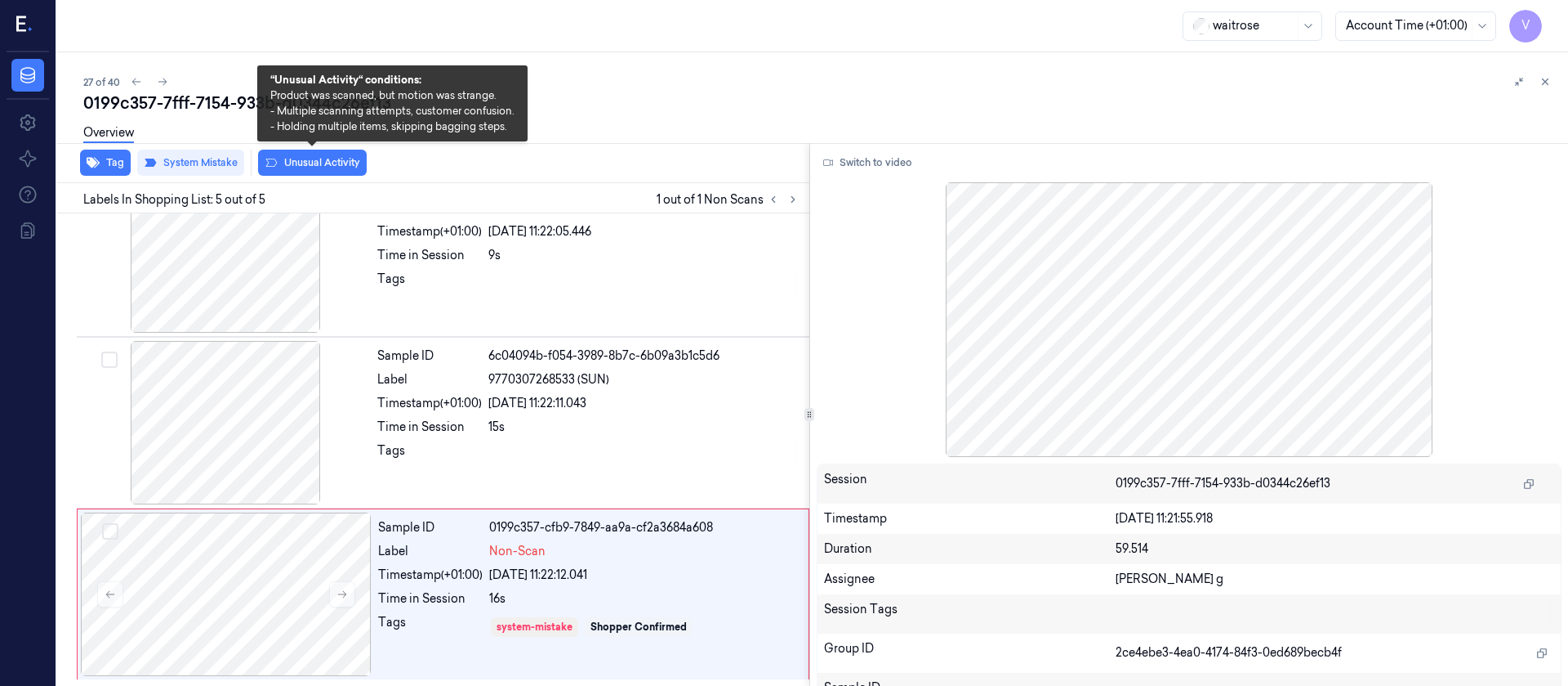
click at [316, 164] on button "Unusual Activity" at bounding box center [312, 162] width 108 height 26
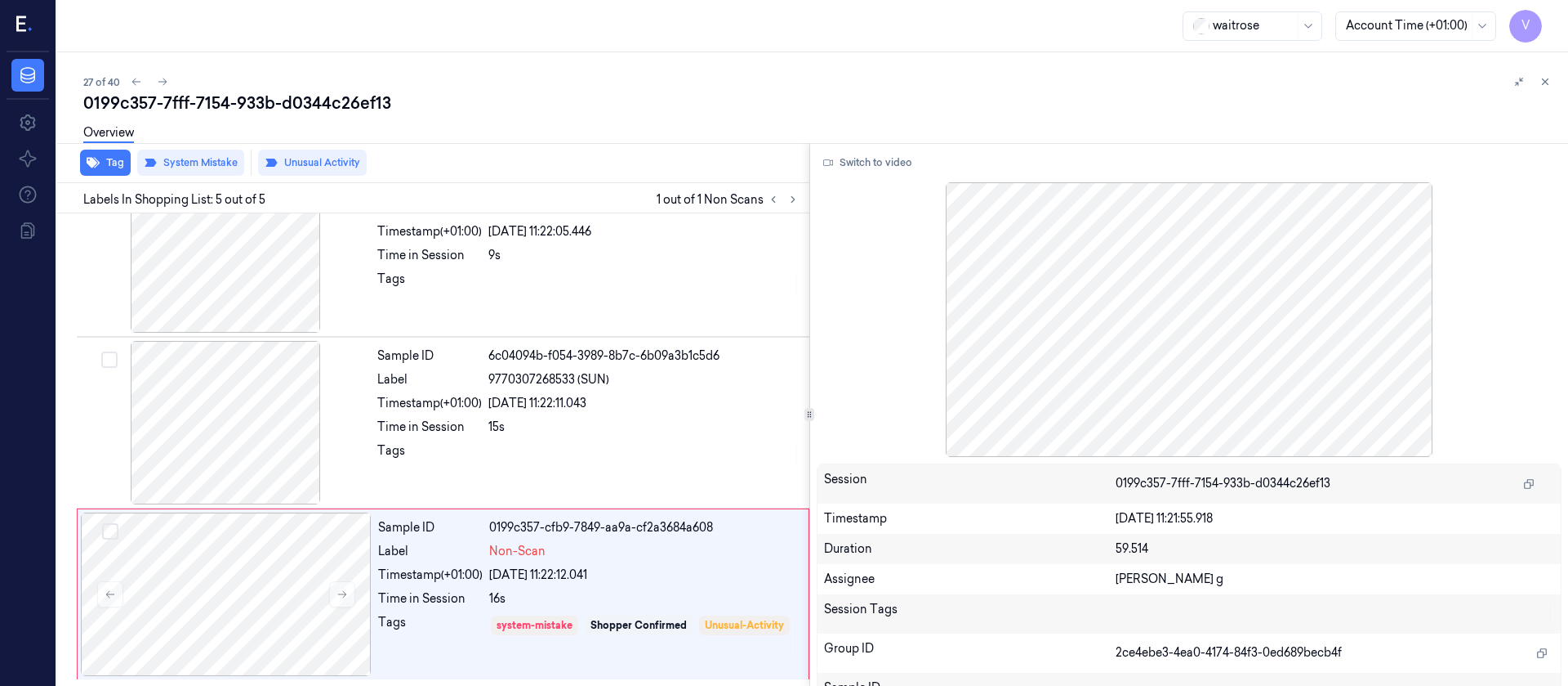
click at [702, 112] on div "0199c357-7fff-7154-933b-d0344c26ef13" at bounding box center [819, 103] width 1472 height 23
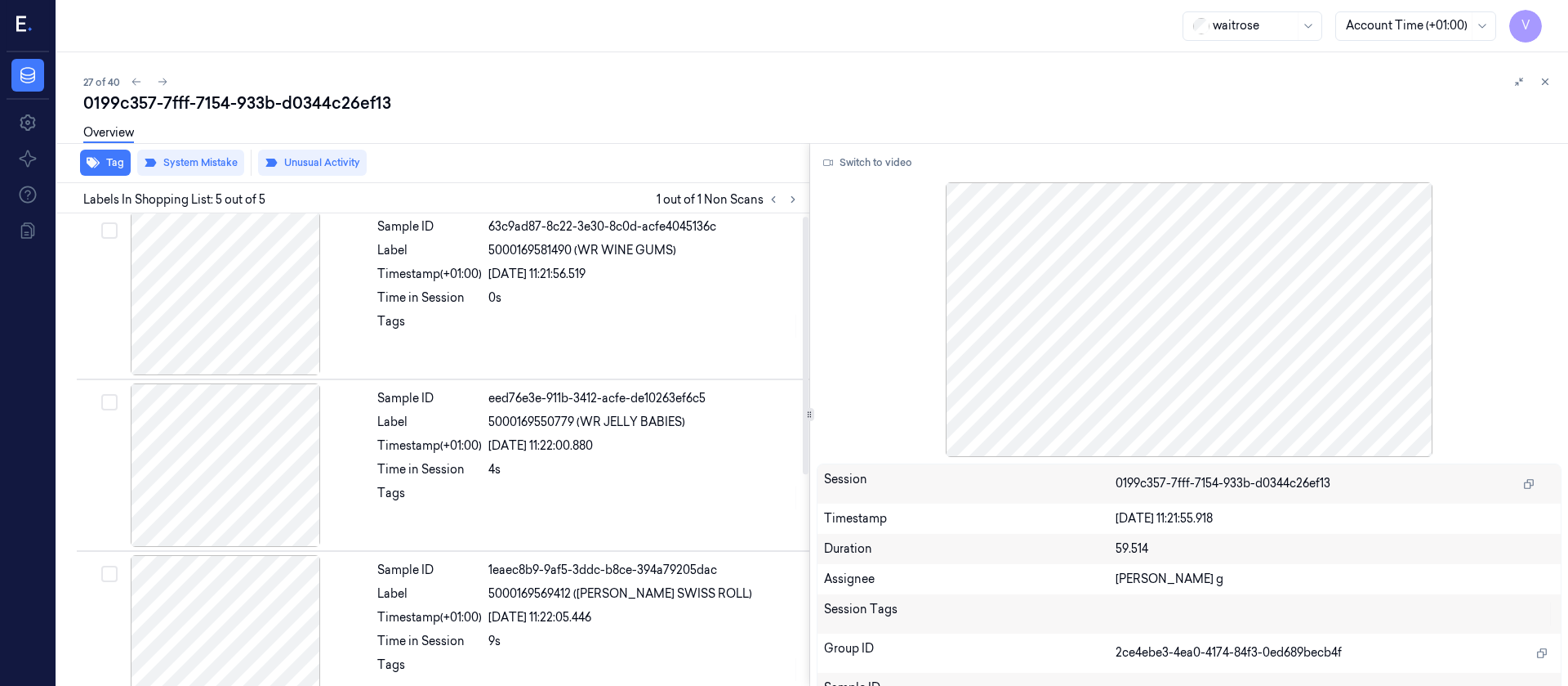
scroll to position [0, 0]
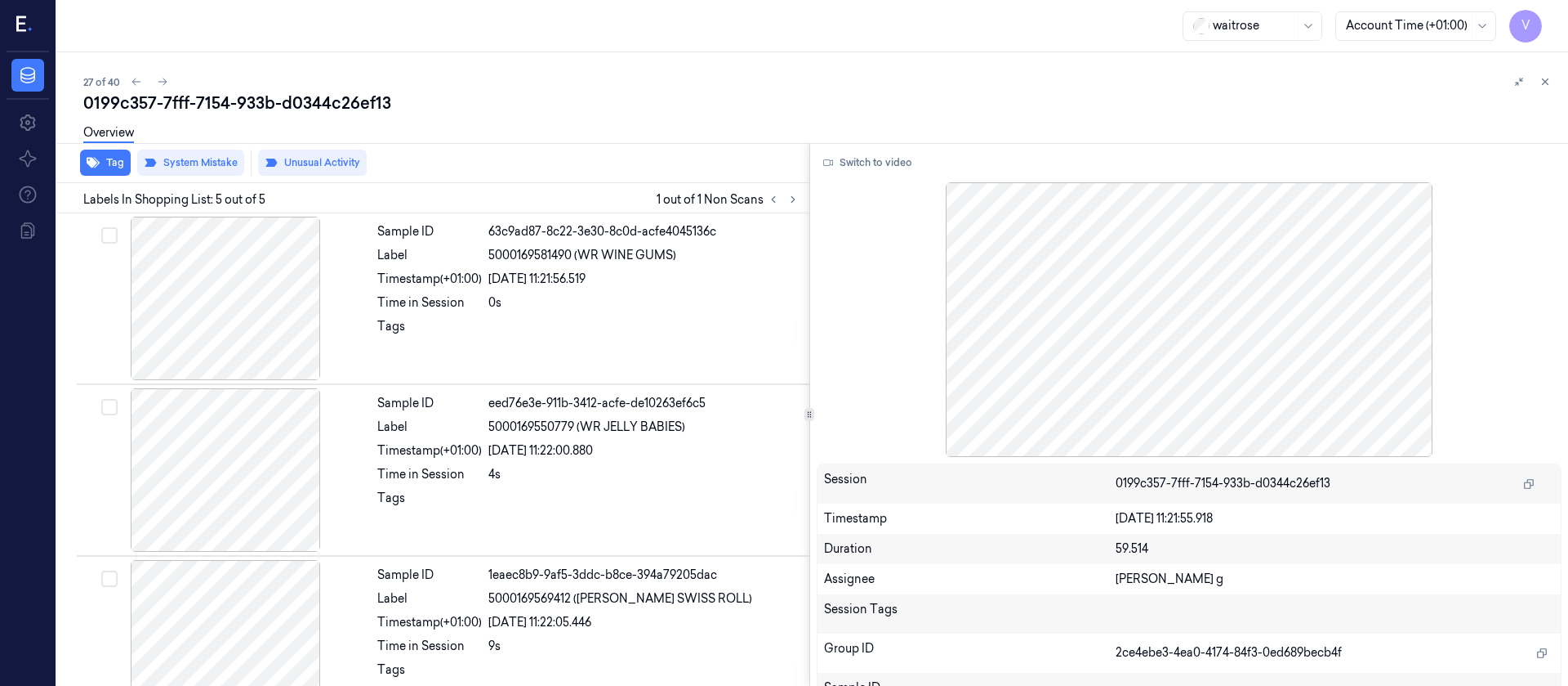
click at [587, 120] on div "Overview" at bounding box center [819, 134] width 1472 height 41
click at [788, 202] on icon at bounding box center [793, 200] width 12 height 12
click at [162, 80] on icon at bounding box center [163, 82] width 12 height 12
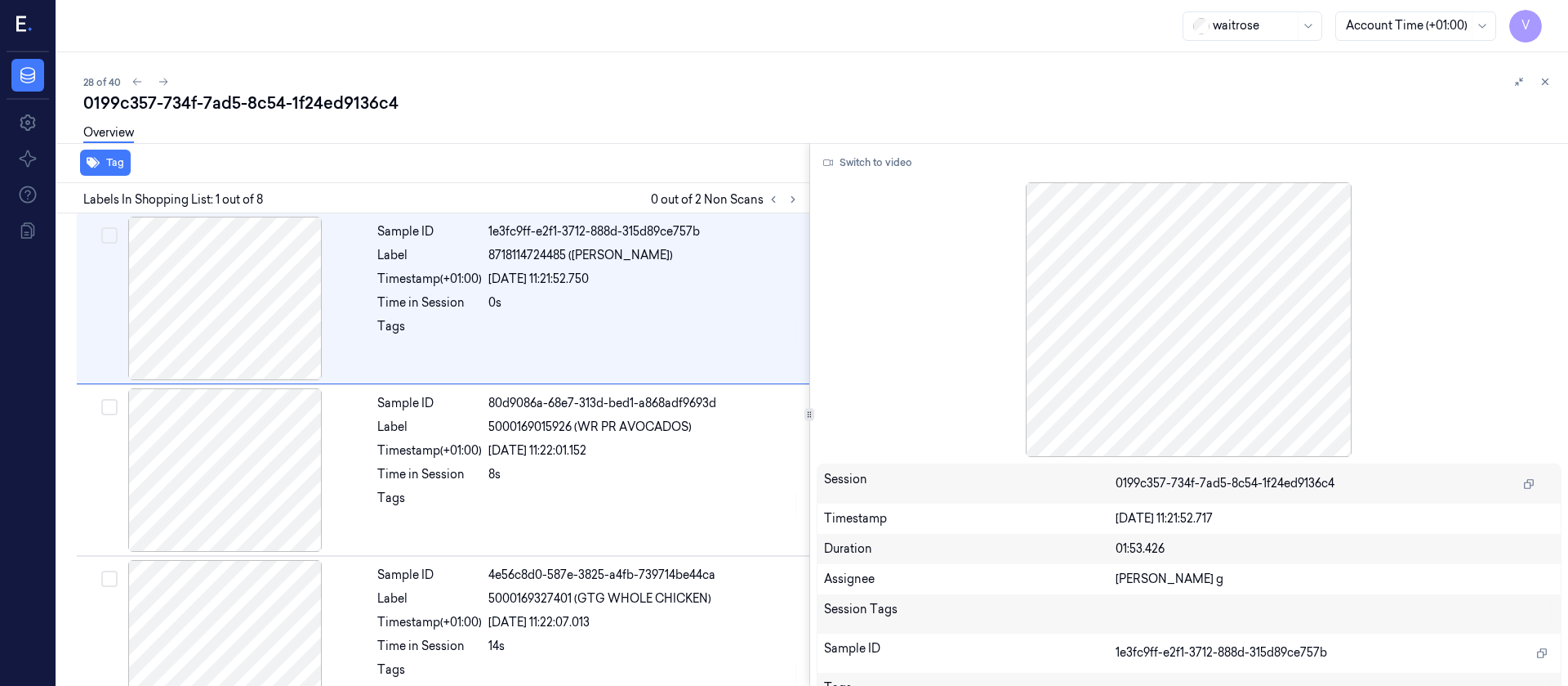
click at [577, 107] on div "0199c357-734f-7ad5-8c54-1f24ed9136c4" at bounding box center [819, 103] width 1472 height 23
click at [661, 46] on div "waitrose Account Time (+01:00) V" at bounding box center [813, 26] width 1511 height 53
click at [796, 196] on icon at bounding box center [793, 200] width 12 height 12
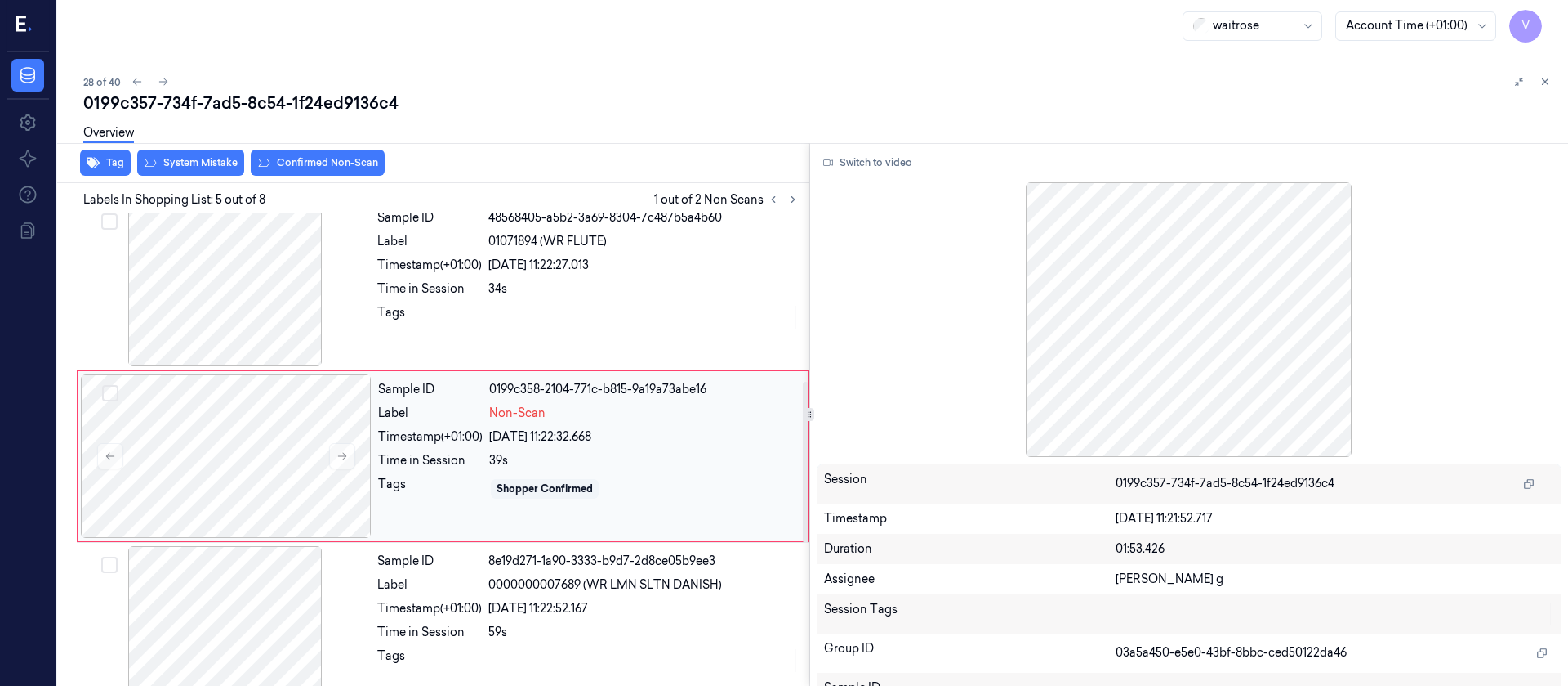
scroll to position [535, 0]
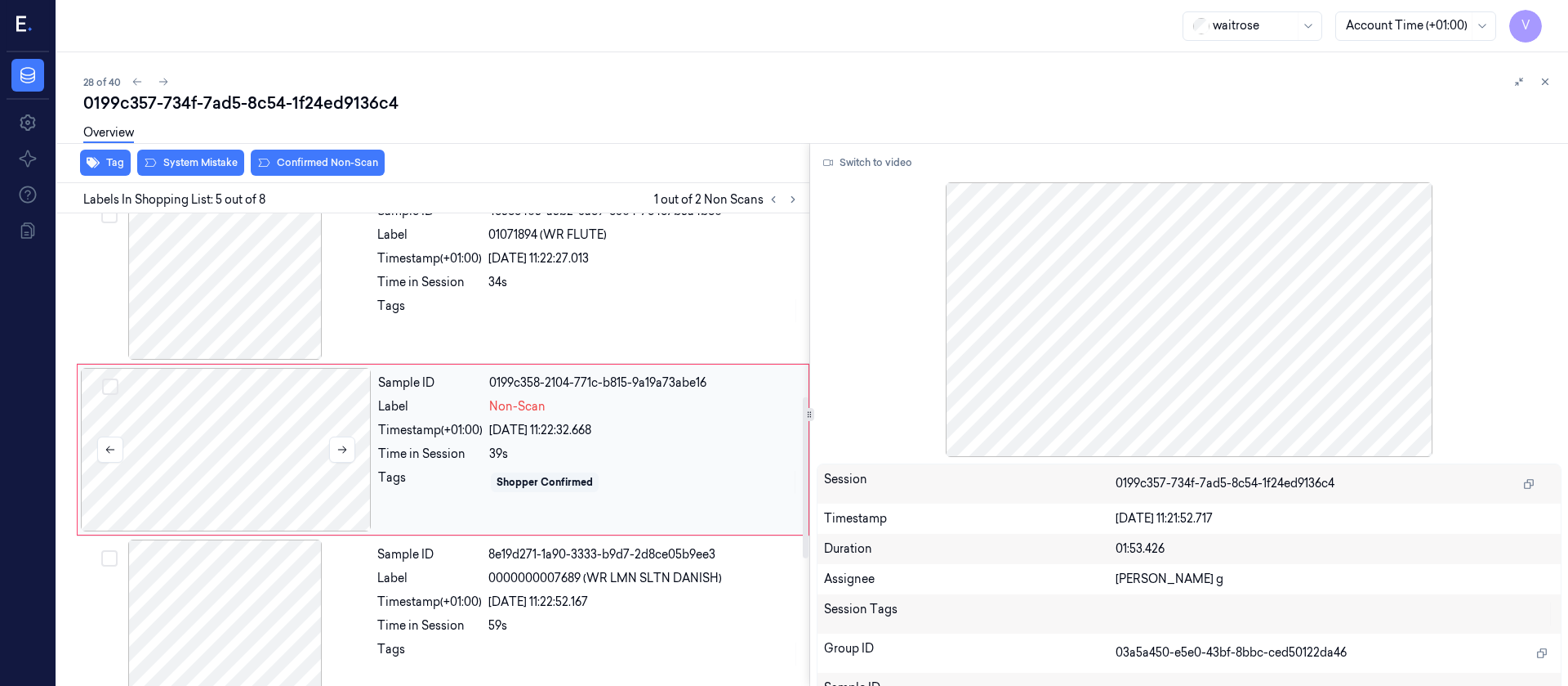
click at [221, 475] on div at bounding box center [225, 449] width 291 height 163
click at [234, 315] on div at bounding box center [224, 277] width 291 height 163
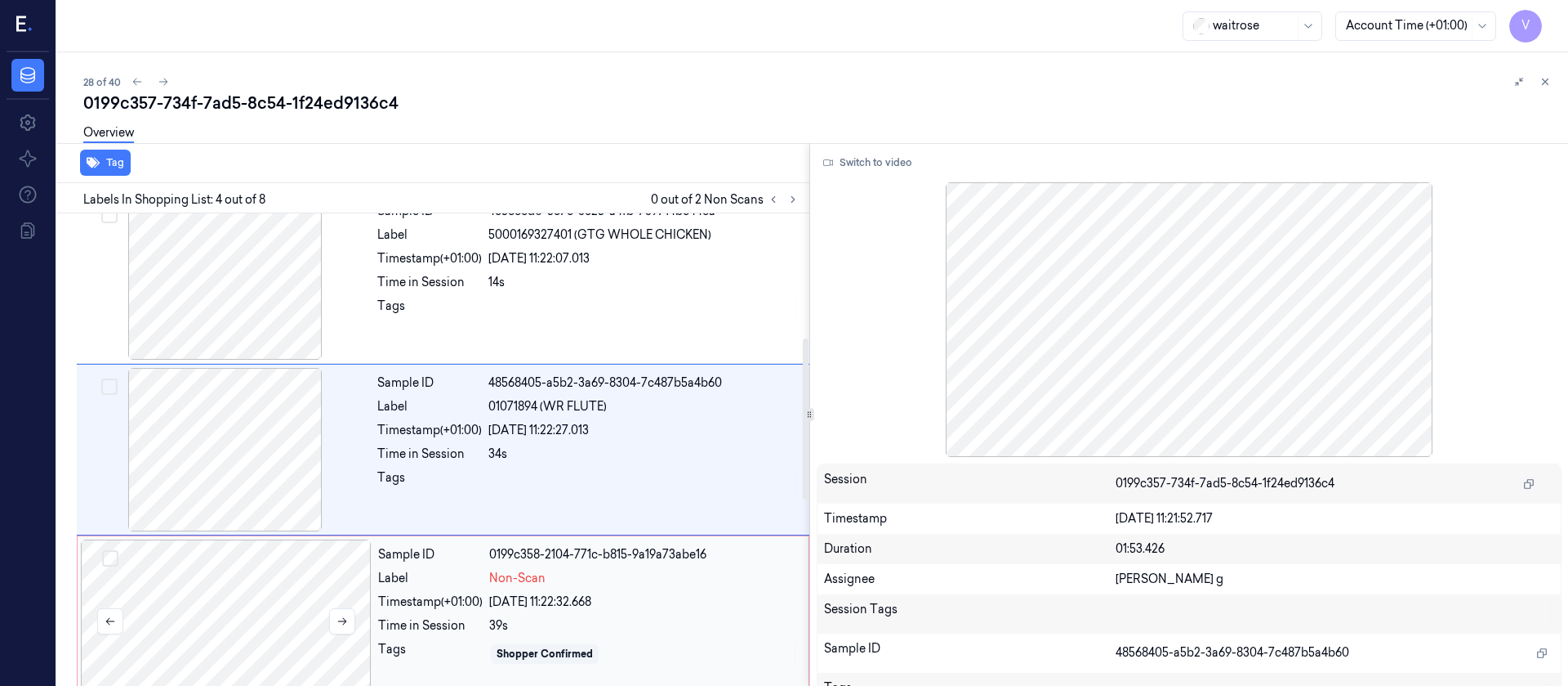
click at [208, 574] on div at bounding box center [225, 621] width 291 height 163
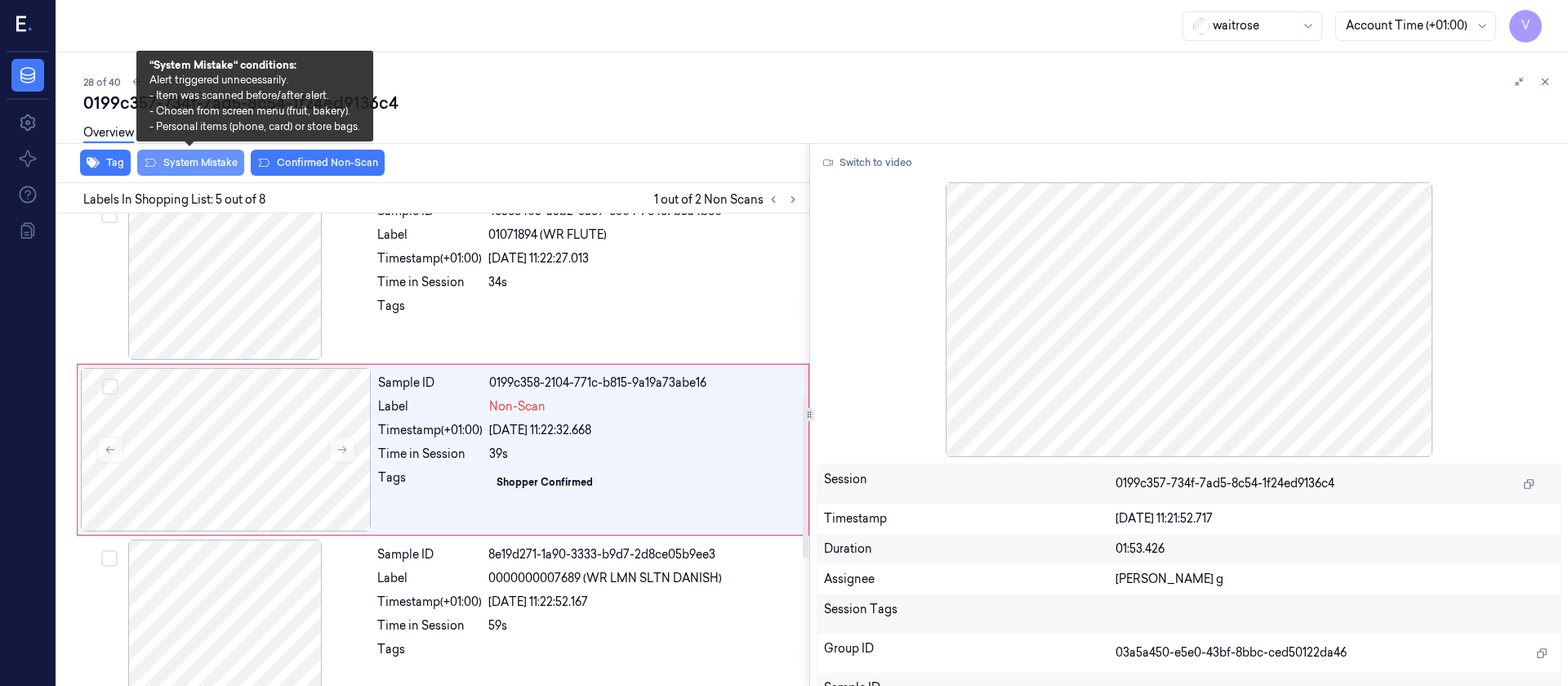
click at [201, 167] on button "System Mistake" at bounding box center [191, 162] width 107 height 26
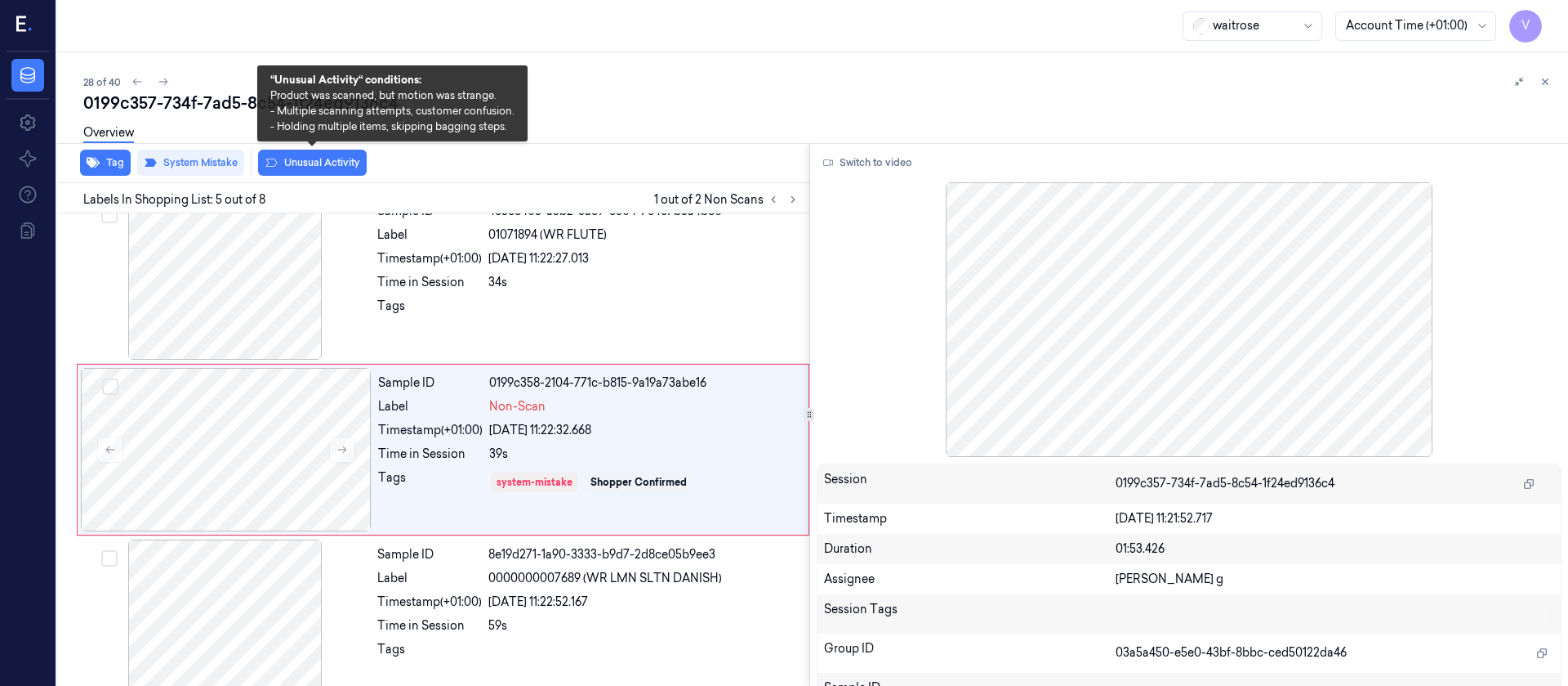
click at [294, 160] on button "Unusual Activity" at bounding box center [312, 162] width 108 height 26
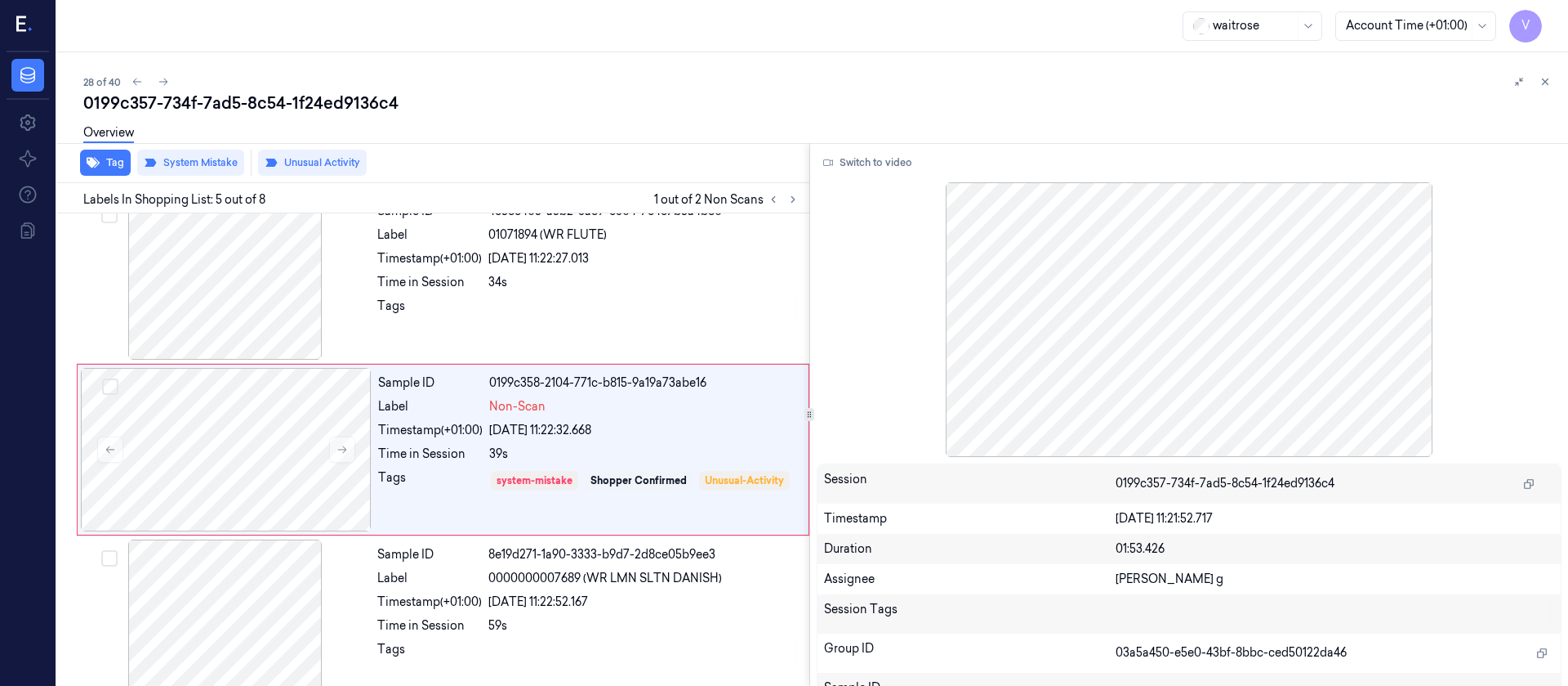
click at [131, 158] on div "Tag System Mistake Unusual Activity" at bounding box center [430, 163] width 759 height 40
click at [106, 160] on button "Tag" at bounding box center [105, 162] width 51 height 26
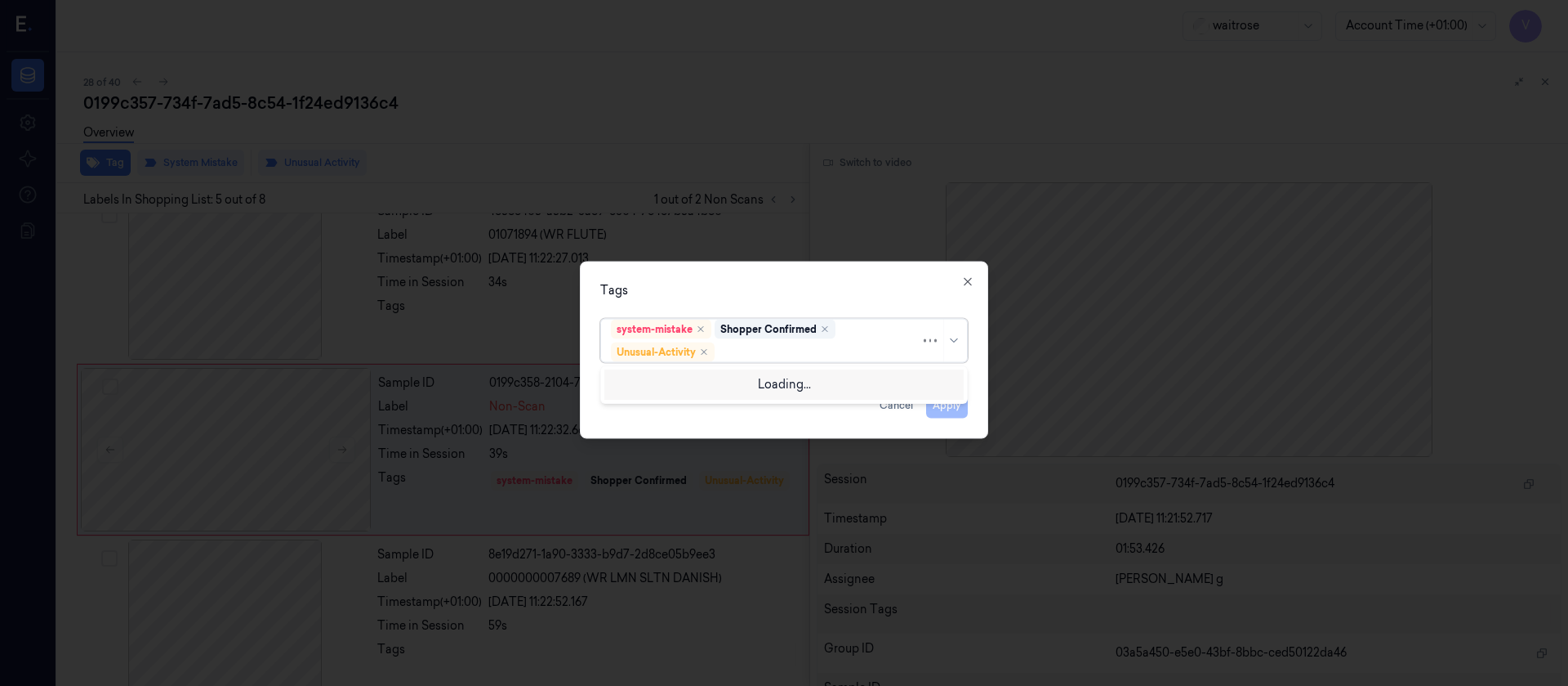
click at [747, 350] on div at bounding box center [819, 352] width 202 height 17
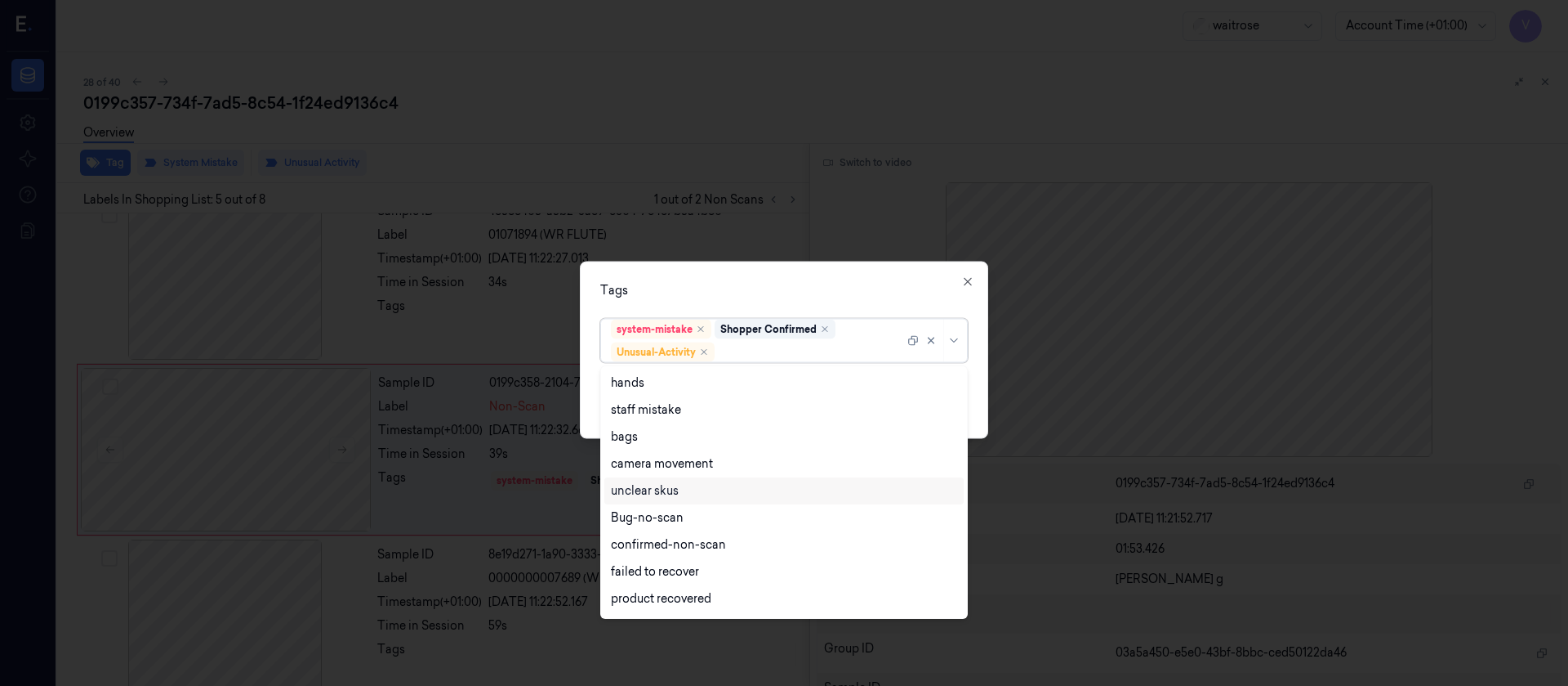
scroll to position [213, 0]
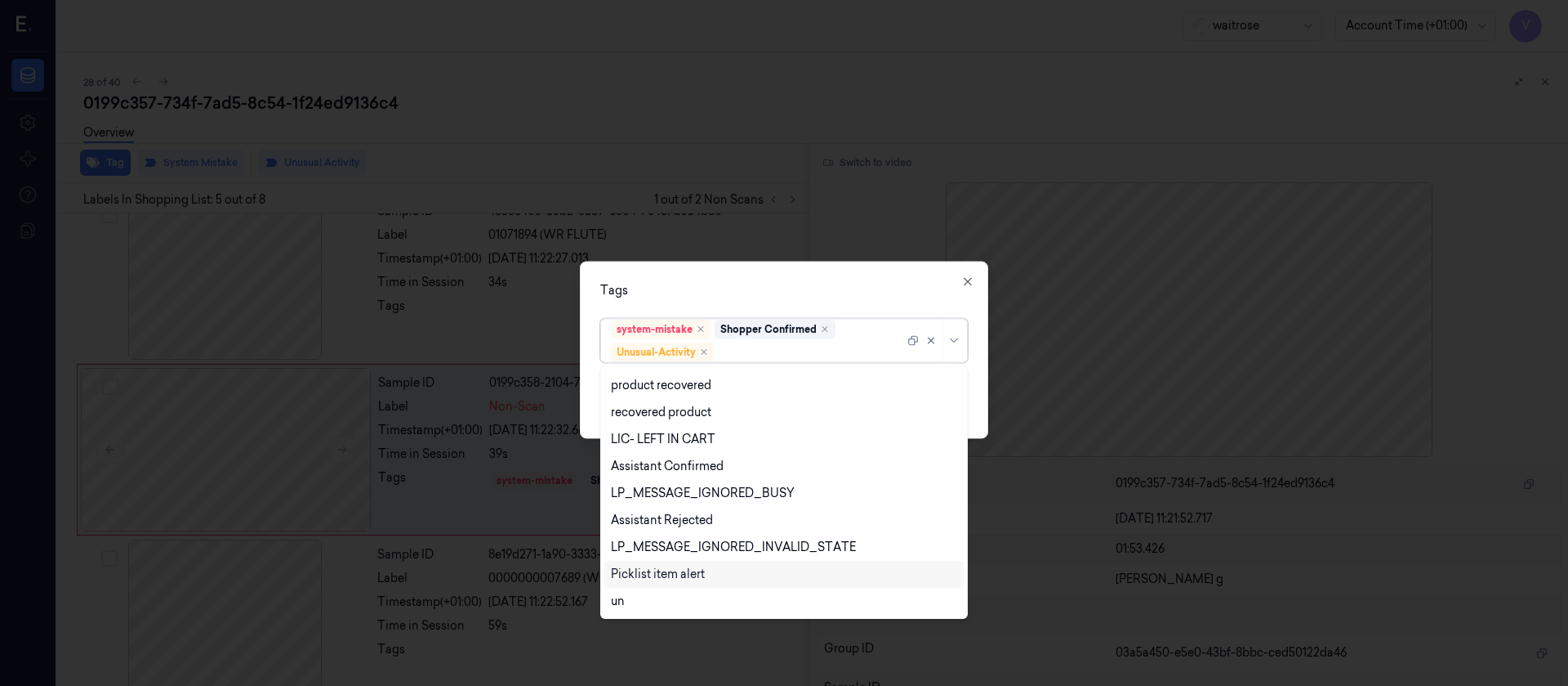
click at [655, 571] on div "Picklist item alert" at bounding box center [658, 574] width 94 height 17
click at [801, 294] on div "Tags" at bounding box center [784, 290] width 367 height 17
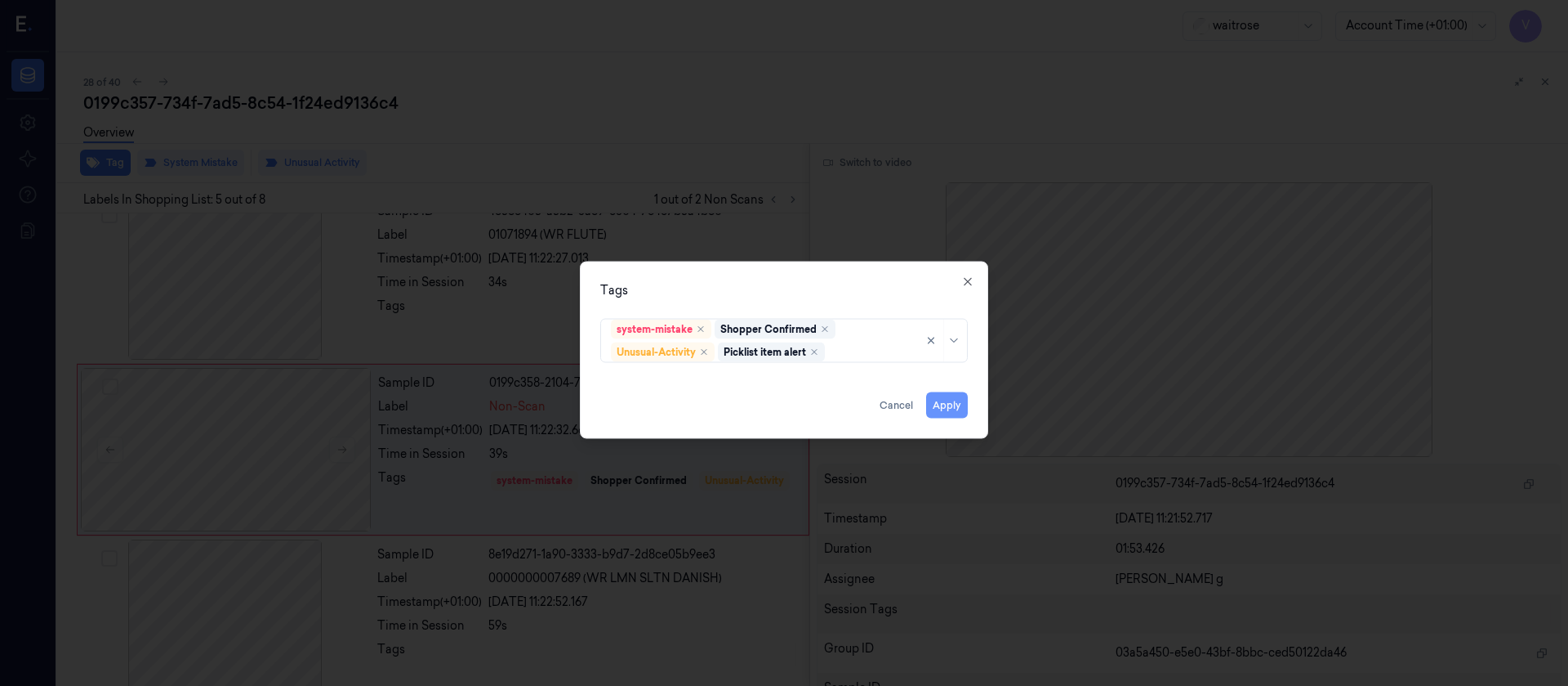
click at [942, 405] on button "Apply" at bounding box center [947, 404] width 41 height 26
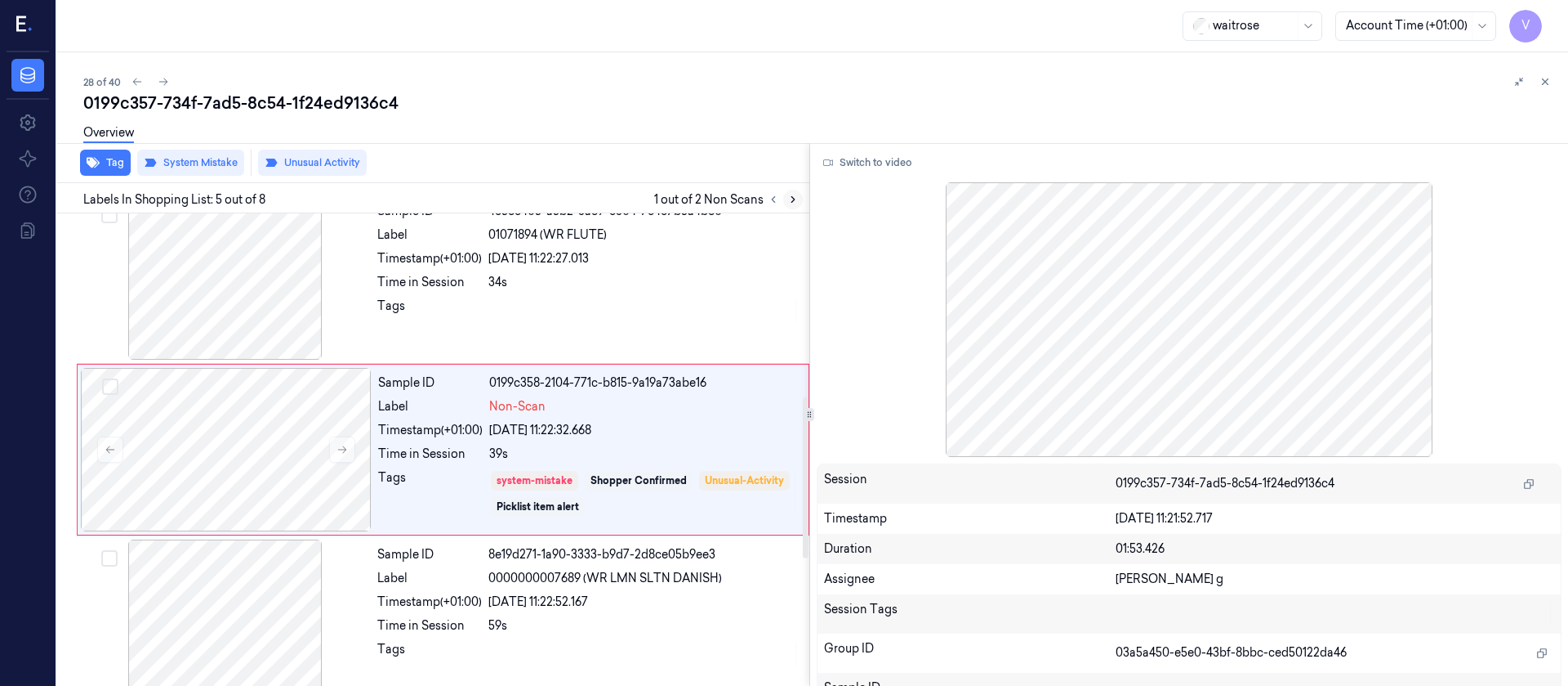
click at [801, 201] on button at bounding box center [793, 200] width 19 height 19
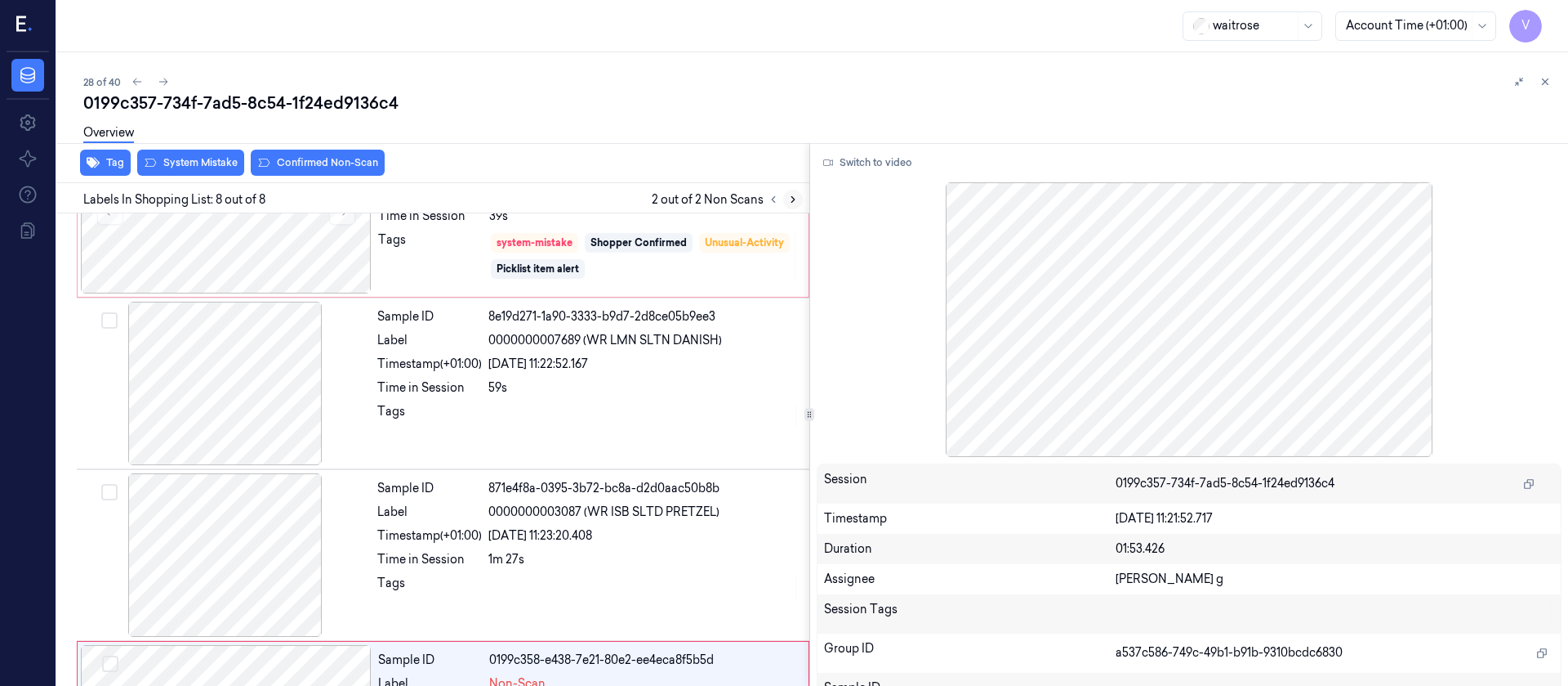
scroll to position [906, 0]
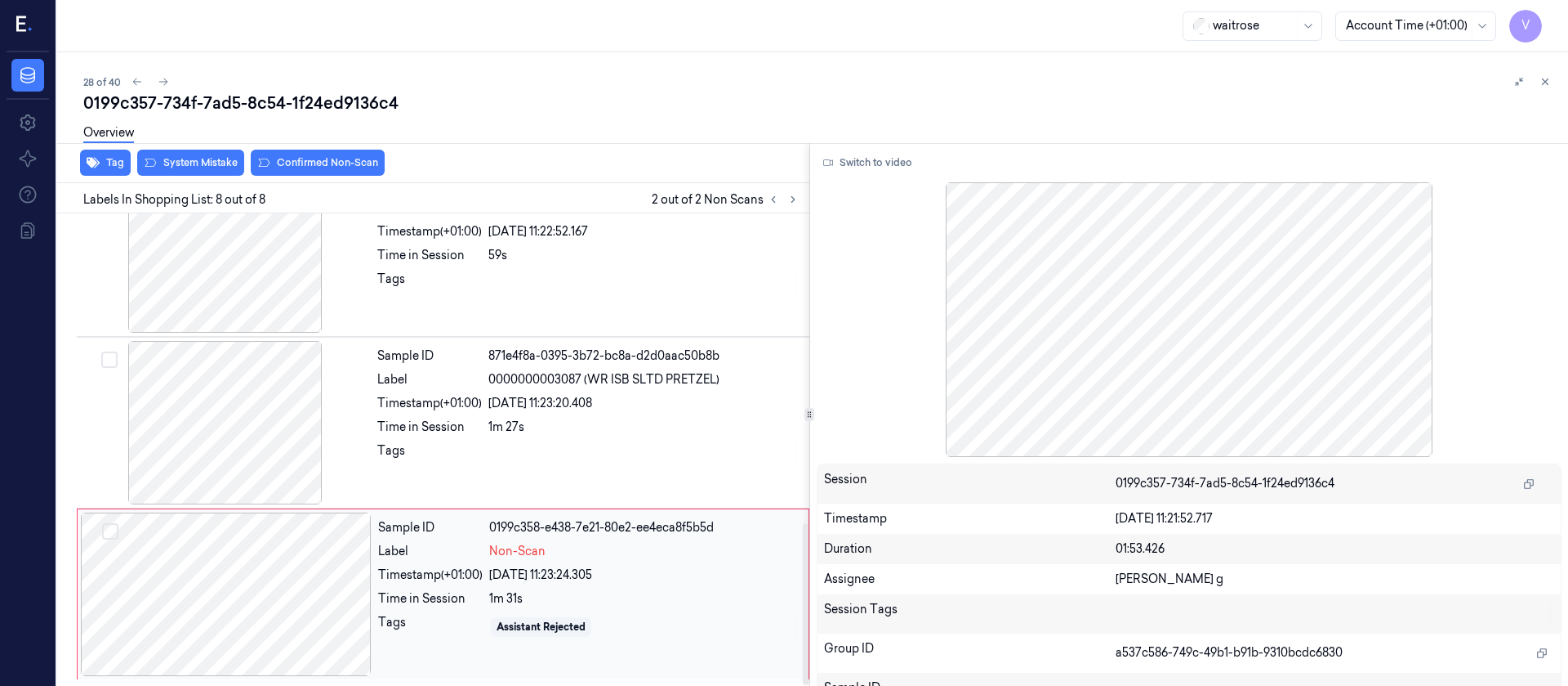
click at [213, 598] on div at bounding box center [225, 594] width 291 height 163
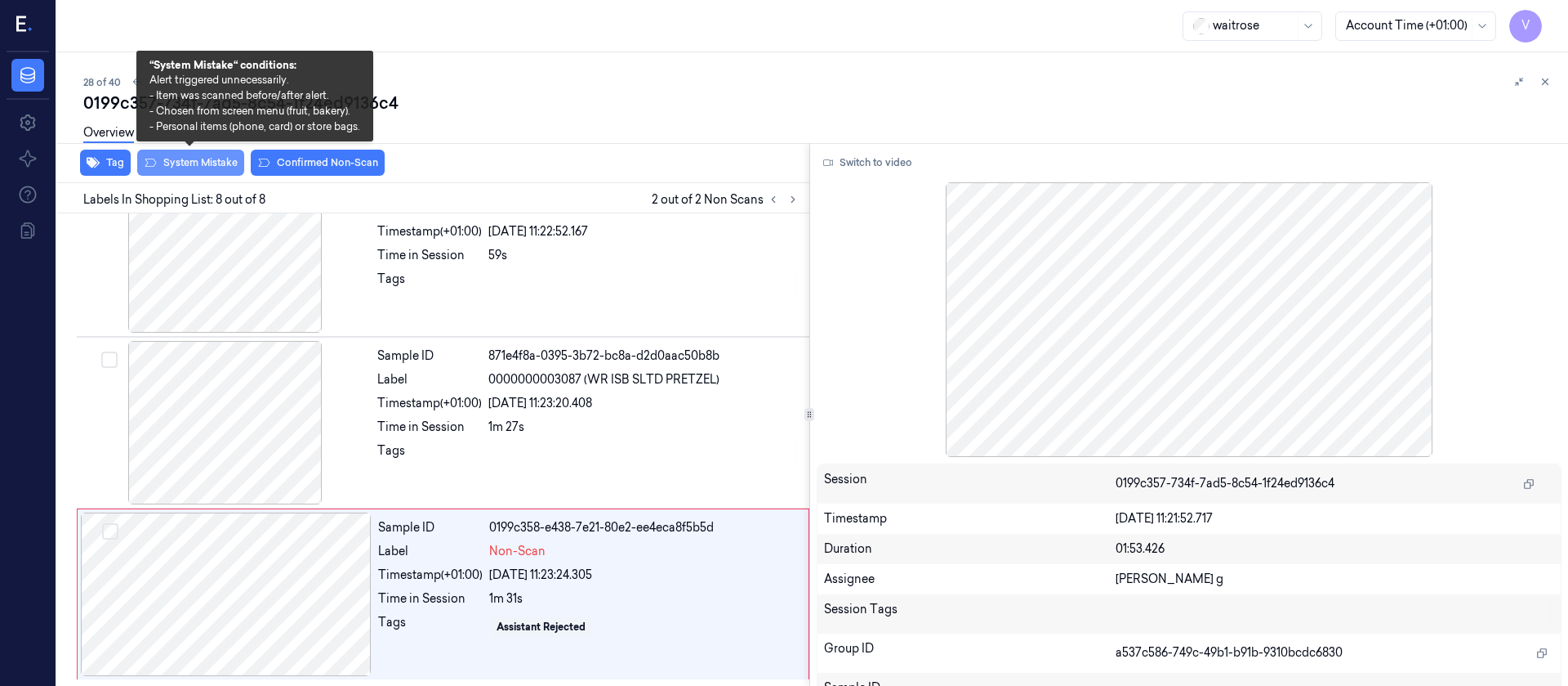
click at [185, 174] on button "System Mistake" at bounding box center [191, 162] width 107 height 26
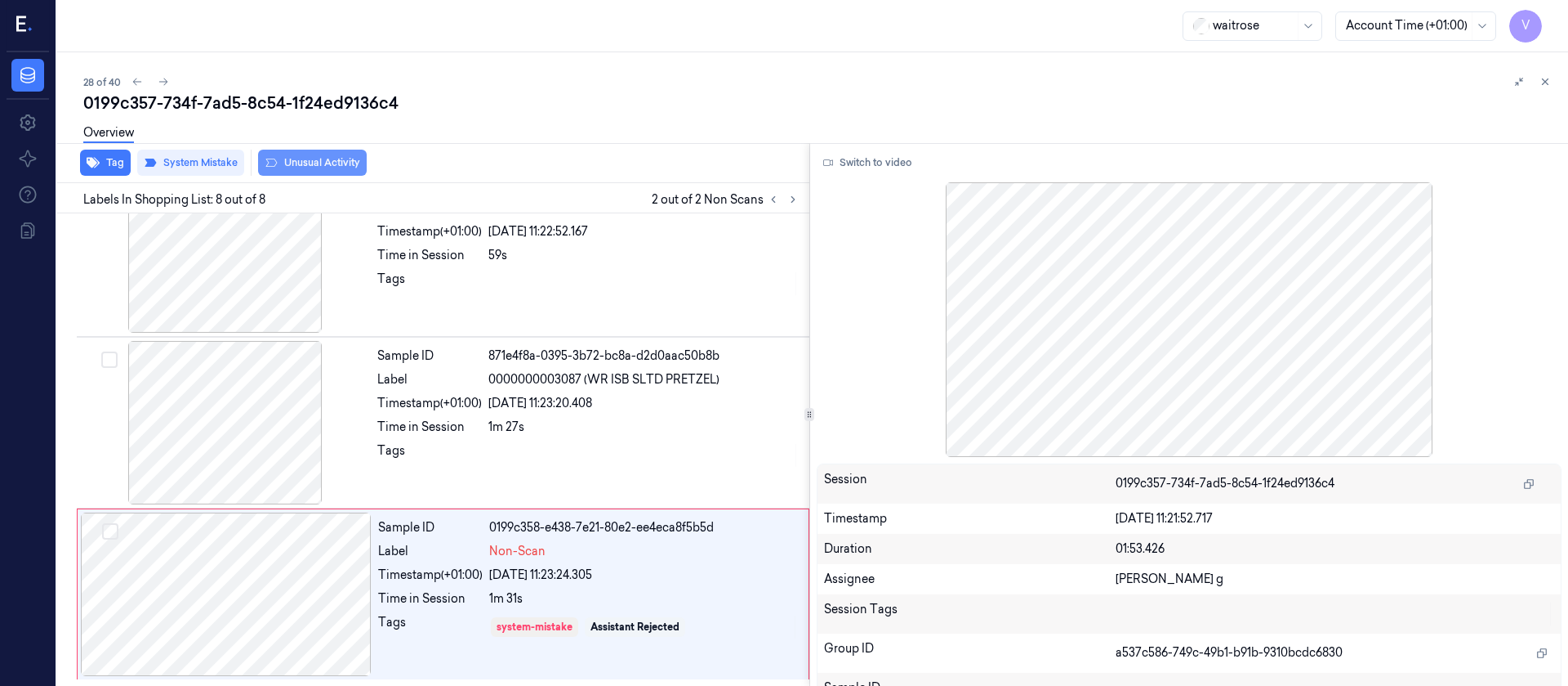
click at [331, 162] on button "Unusual Activity" at bounding box center [312, 162] width 108 height 26
click at [91, 165] on icon "button" at bounding box center [93, 162] width 13 height 11
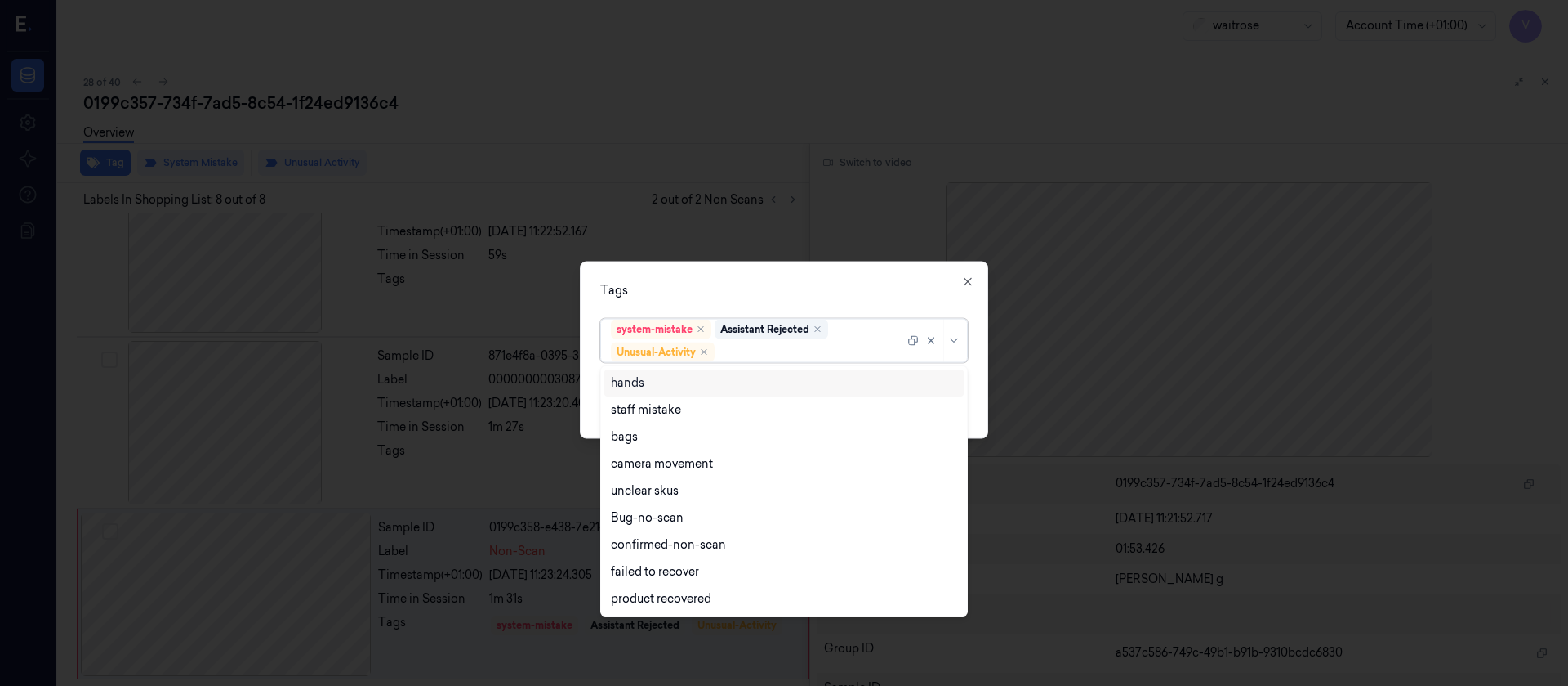
click at [768, 347] on div at bounding box center [811, 352] width 186 height 17
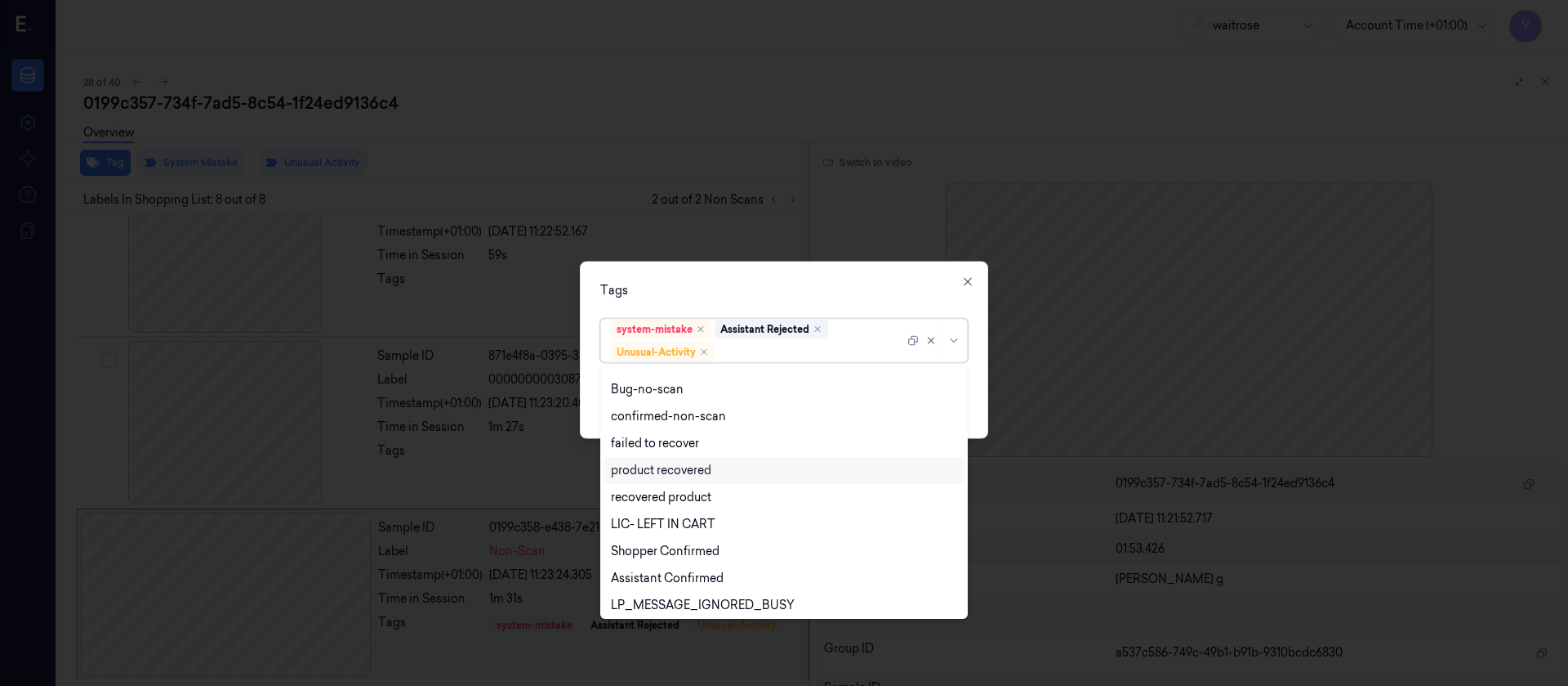
scroll to position [321, 0]
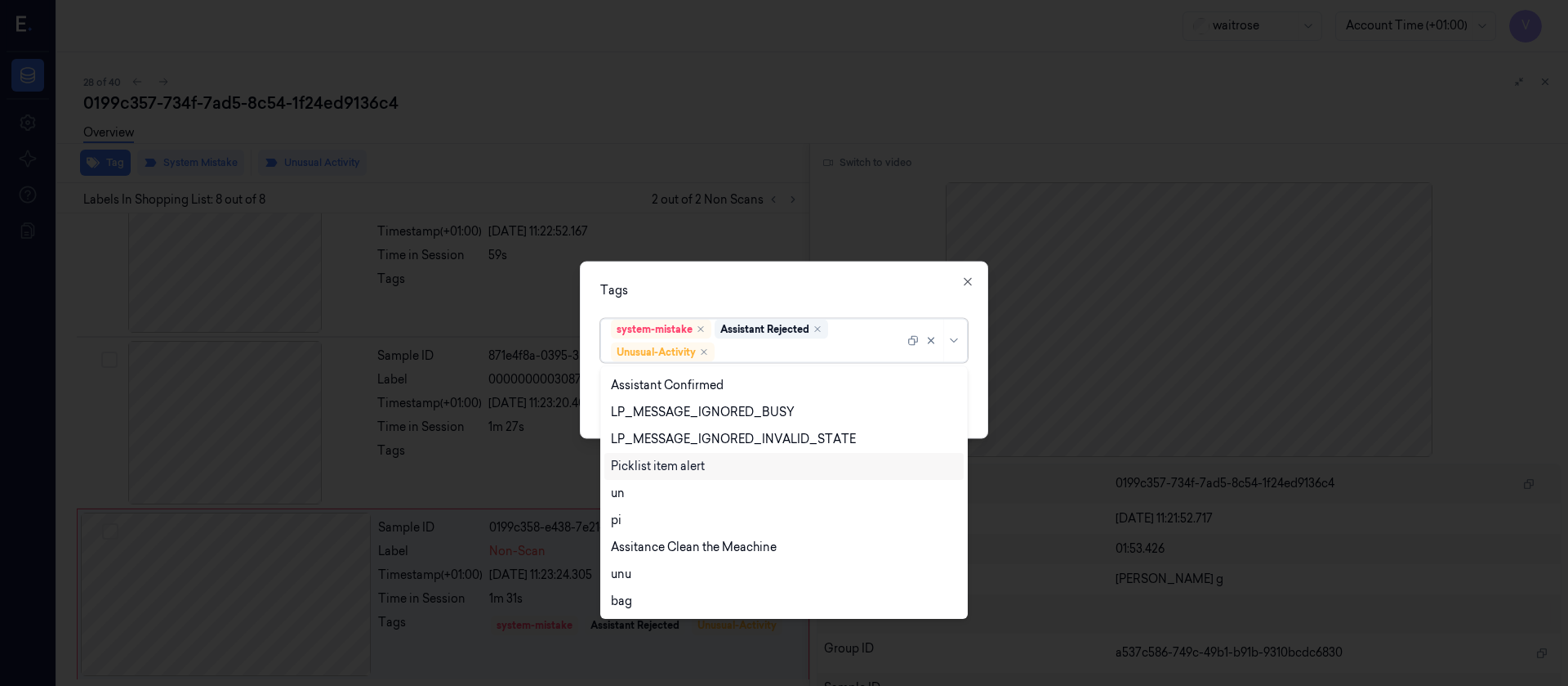
click at [668, 464] on div "Picklist item alert" at bounding box center [658, 466] width 94 height 17
click at [928, 286] on div "Tags" at bounding box center [784, 290] width 367 height 17
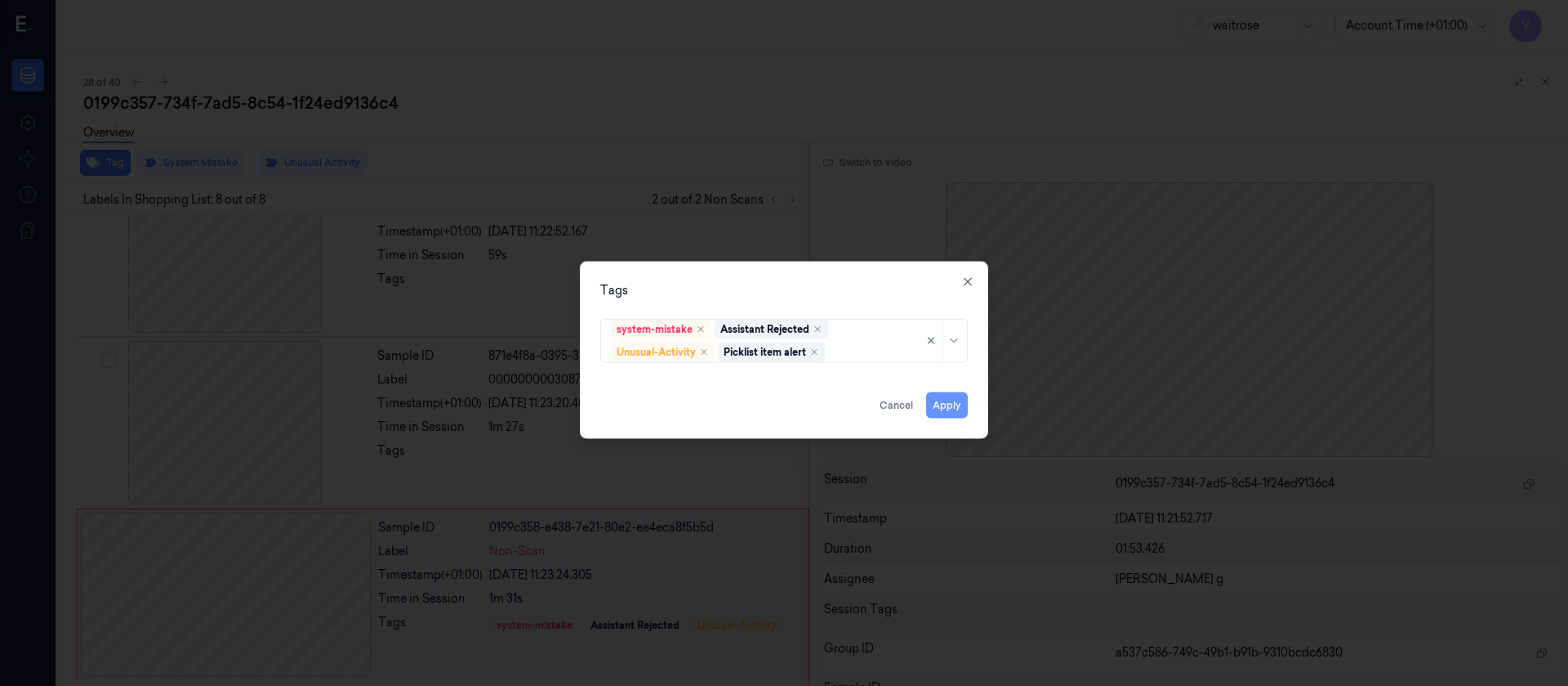
click at [951, 406] on button "Apply" at bounding box center [947, 404] width 41 height 26
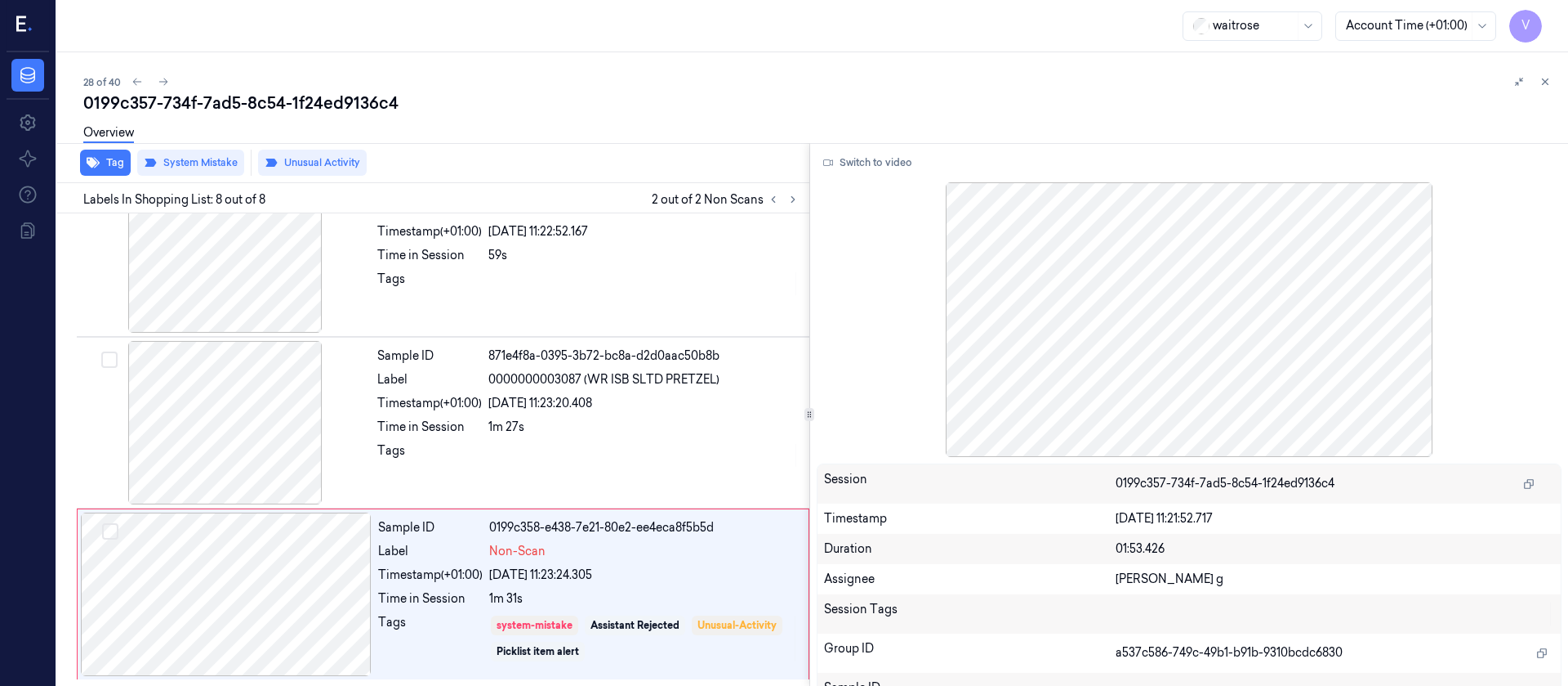
click at [577, 127] on div "Overview" at bounding box center [819, 134] width 1472 height 41
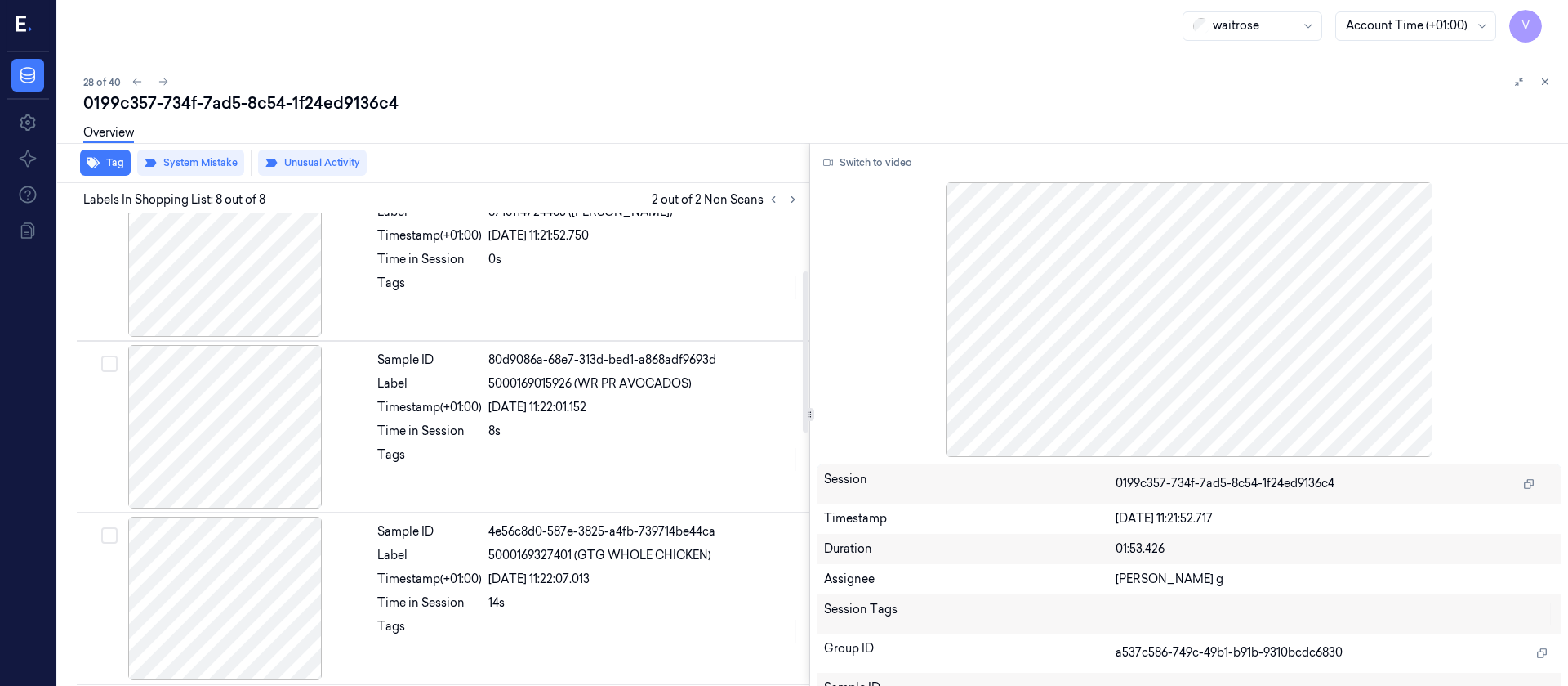
scroll to position [0, 0]
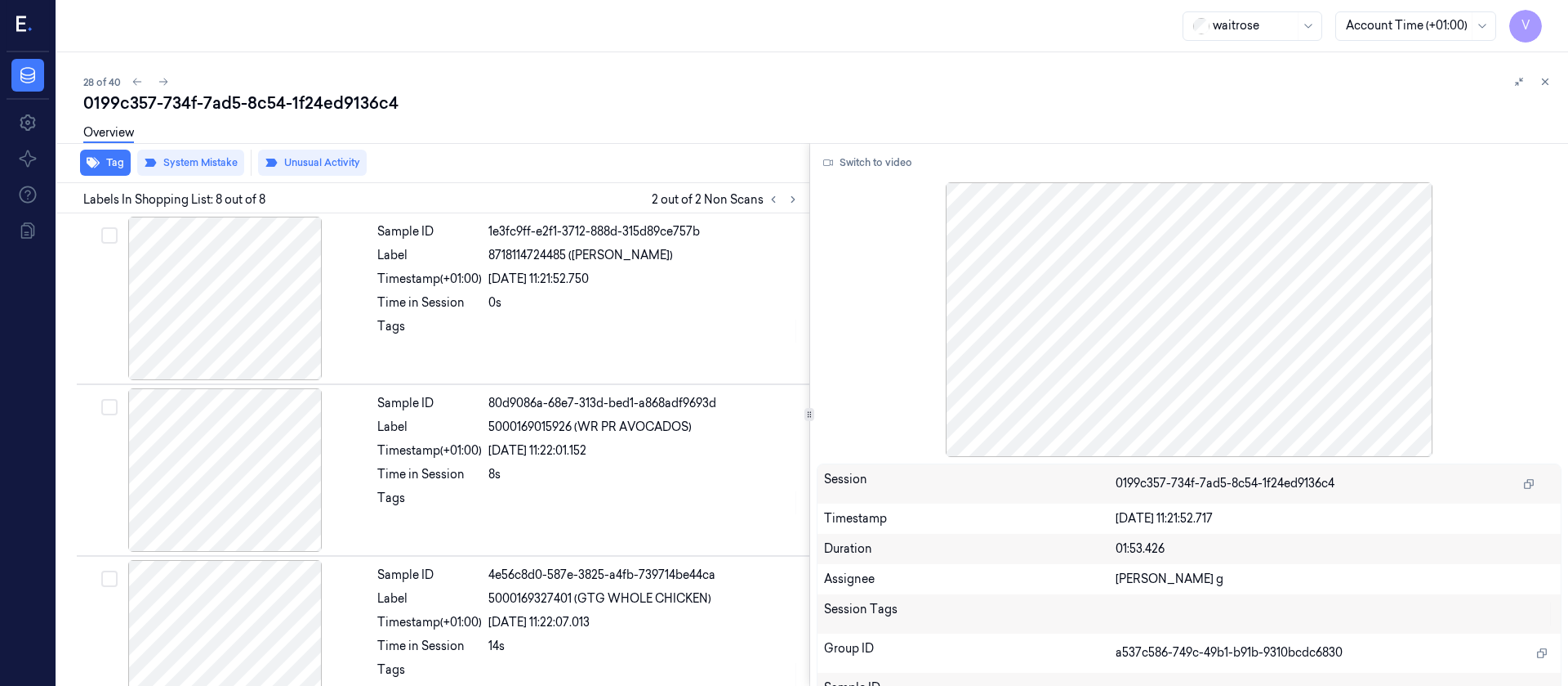
click at [469, 114] on div "Overview" at bounding box center [819, 134] width 1472 height 41
click at [167, 74] on button at bounding box center [163, 82] width 19 height 19
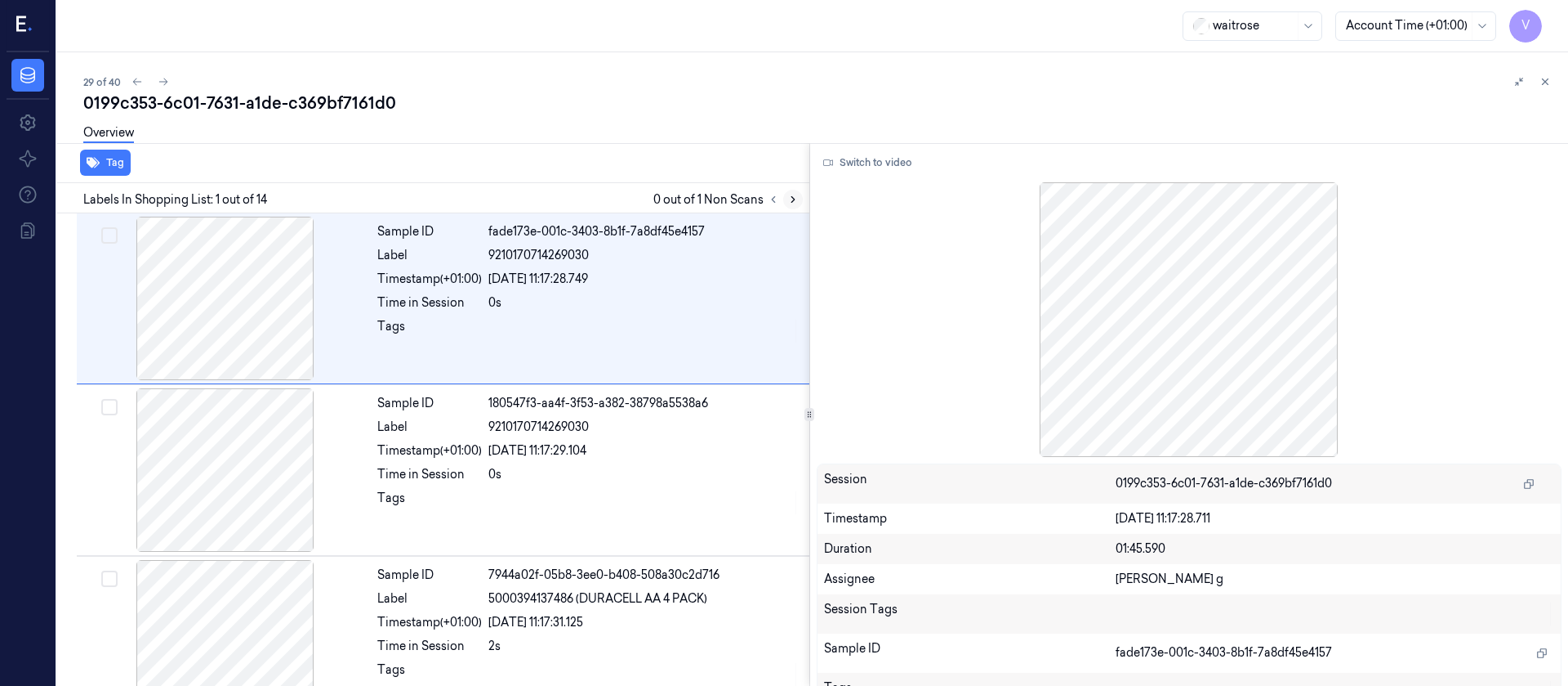
click at [799, 193] on div at bounding box center [783, 200] width 39 height 19
click at [797, 198] on icon at bounding box center [793, 200] width 12 height 12
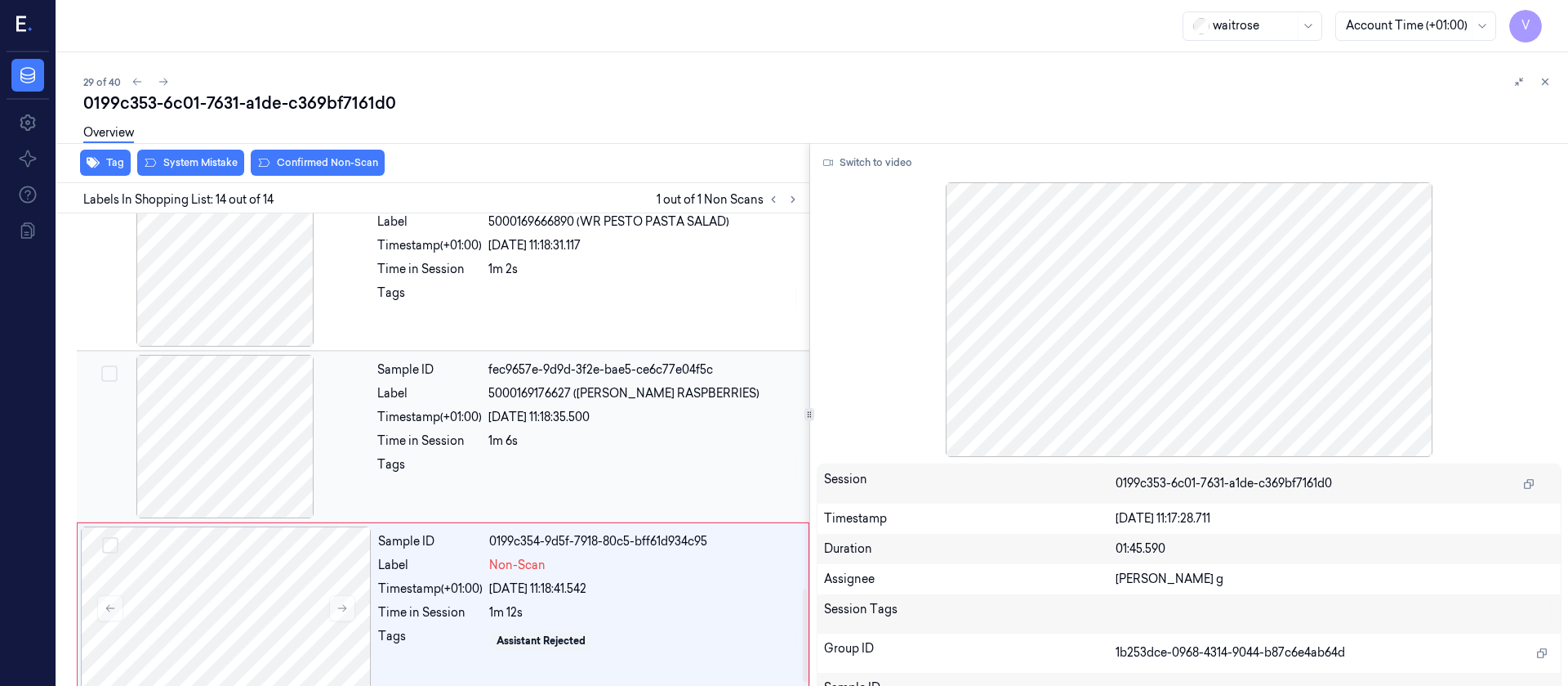
scroll to position [1935, 0]
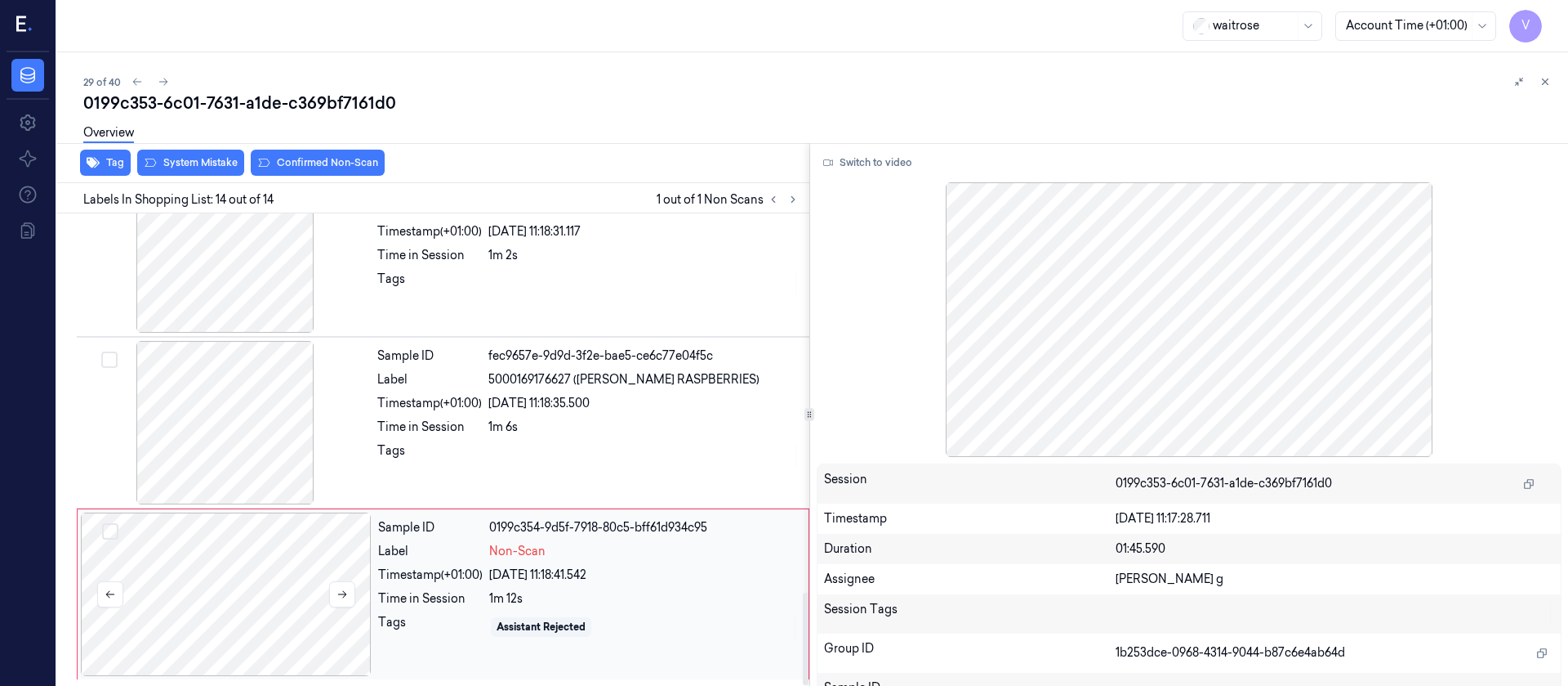
click at [246, 601] on div at bounding box center [225, 594] width 291 height 163
click at [228, 433] on div at bounding box center [224, 422] width 291 height 163
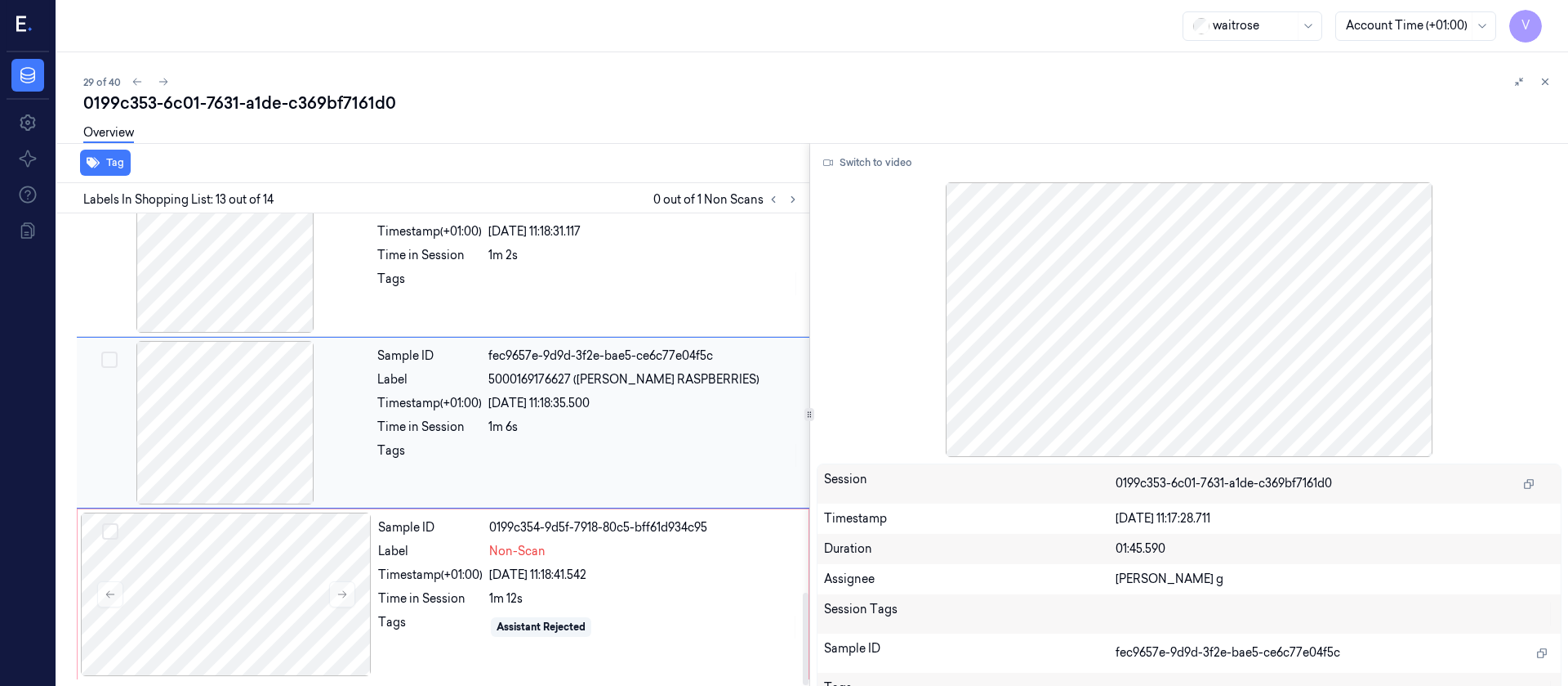
scroll to position [1908, 0]
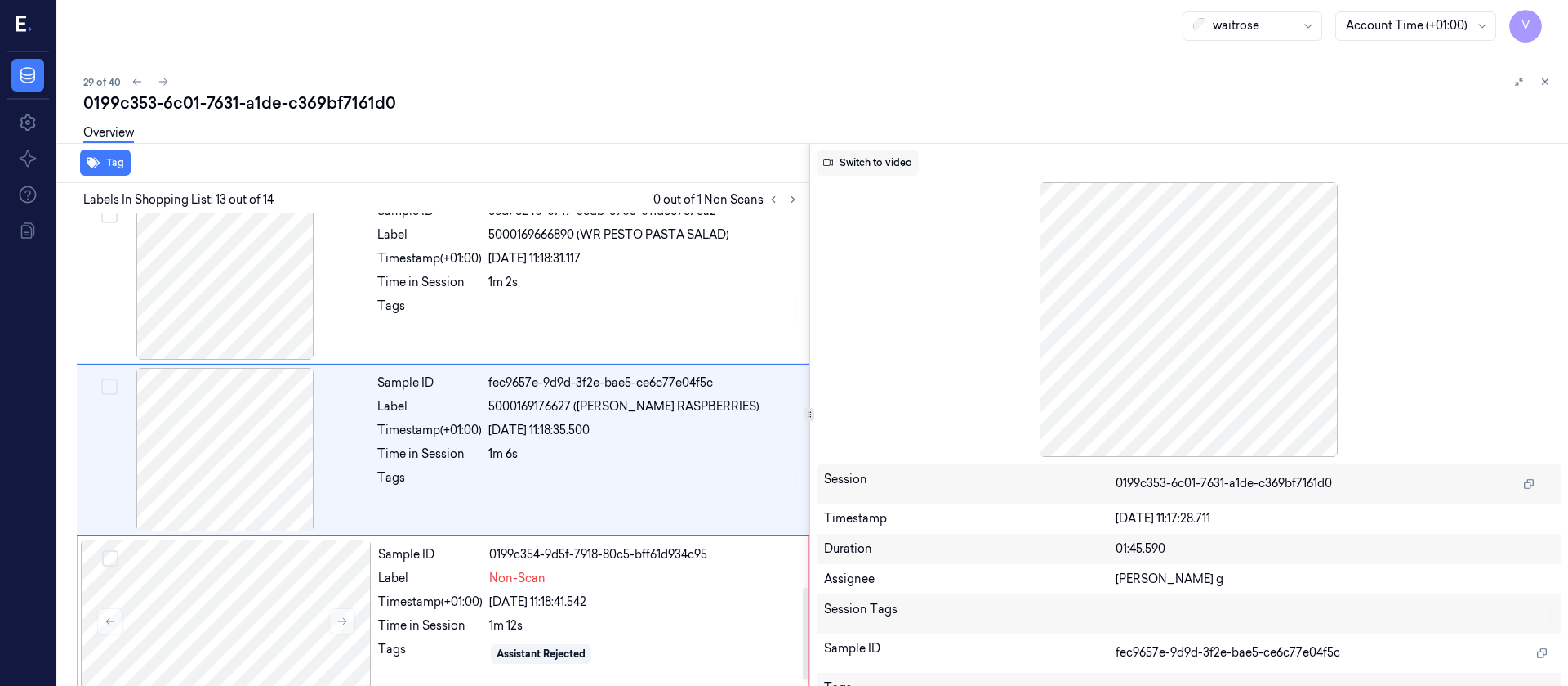
click at [862, 162] on button "Switch to video" at bounding box center [868, 162] width 102 height 26
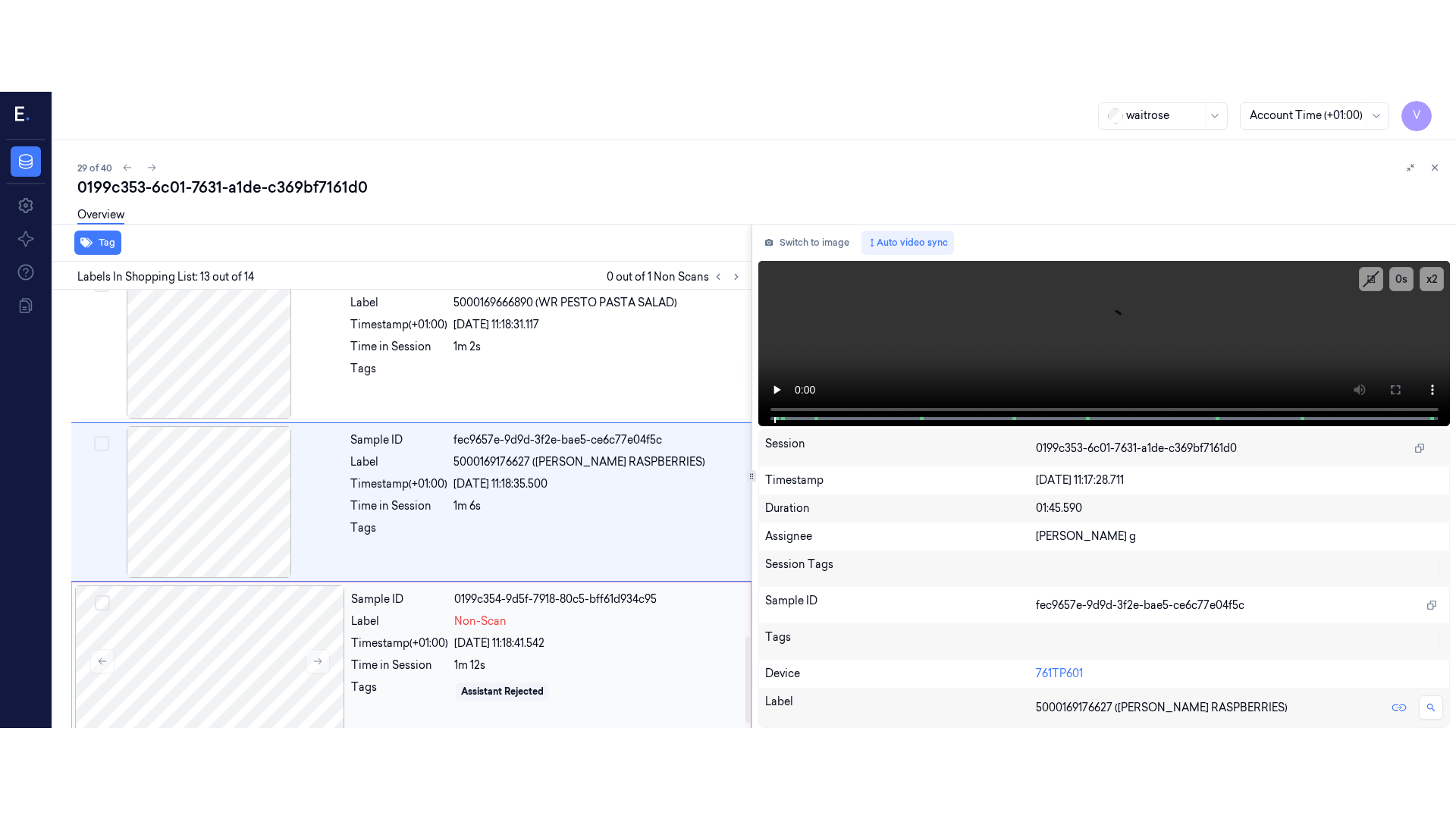
scroll to position [1796, 0]
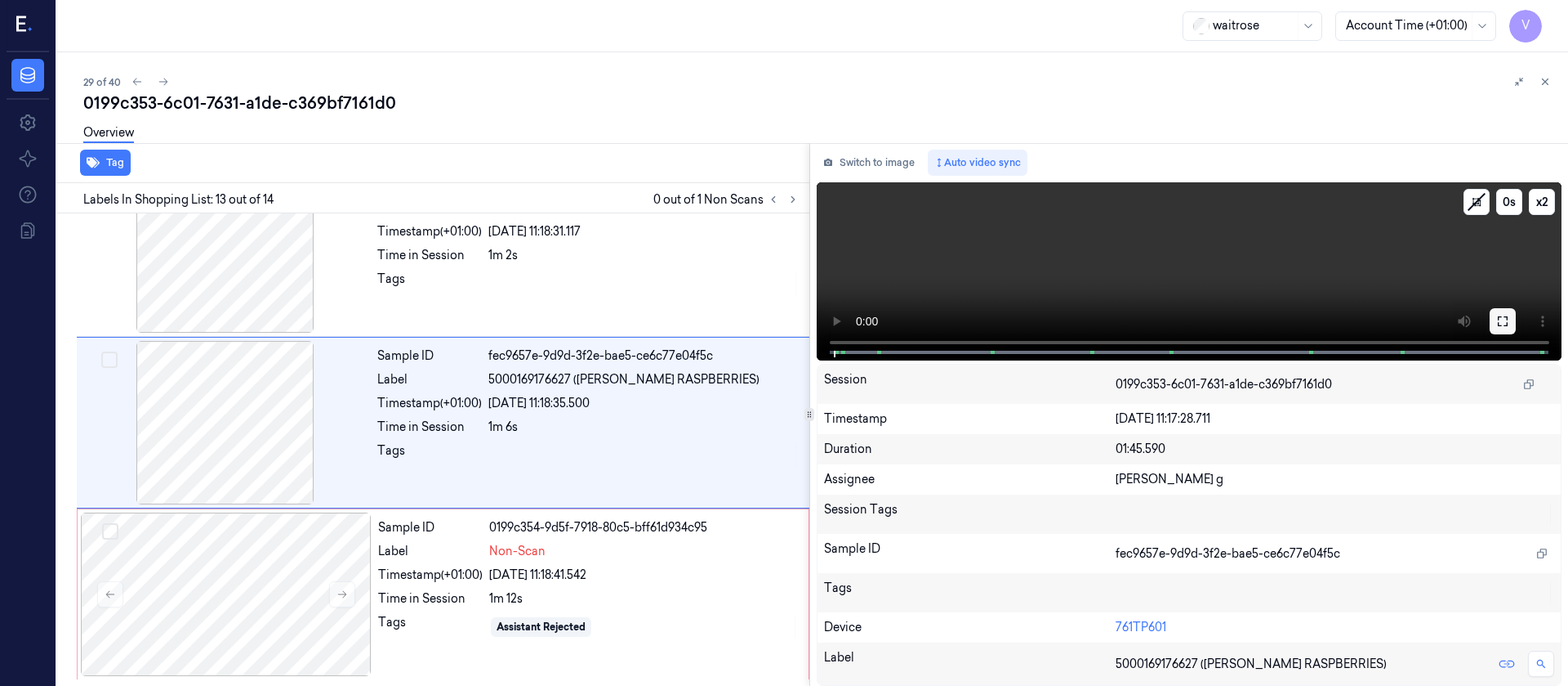
click at [1502, 317] on icon at bounding box center [1503, 321] width 13 height 13
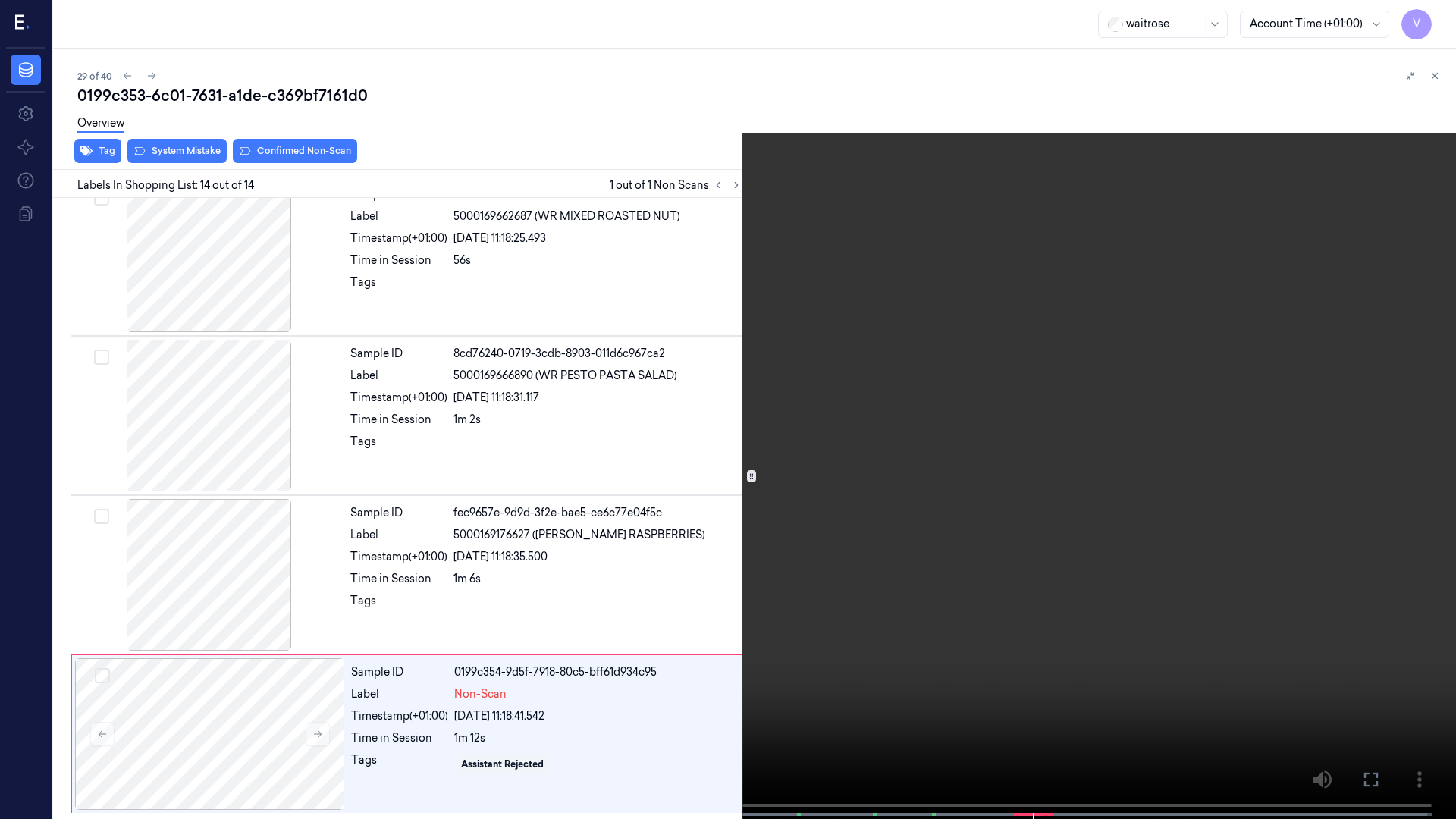
click at [0, 0] on icon at bounding box center [0, 0] width 0 height 0
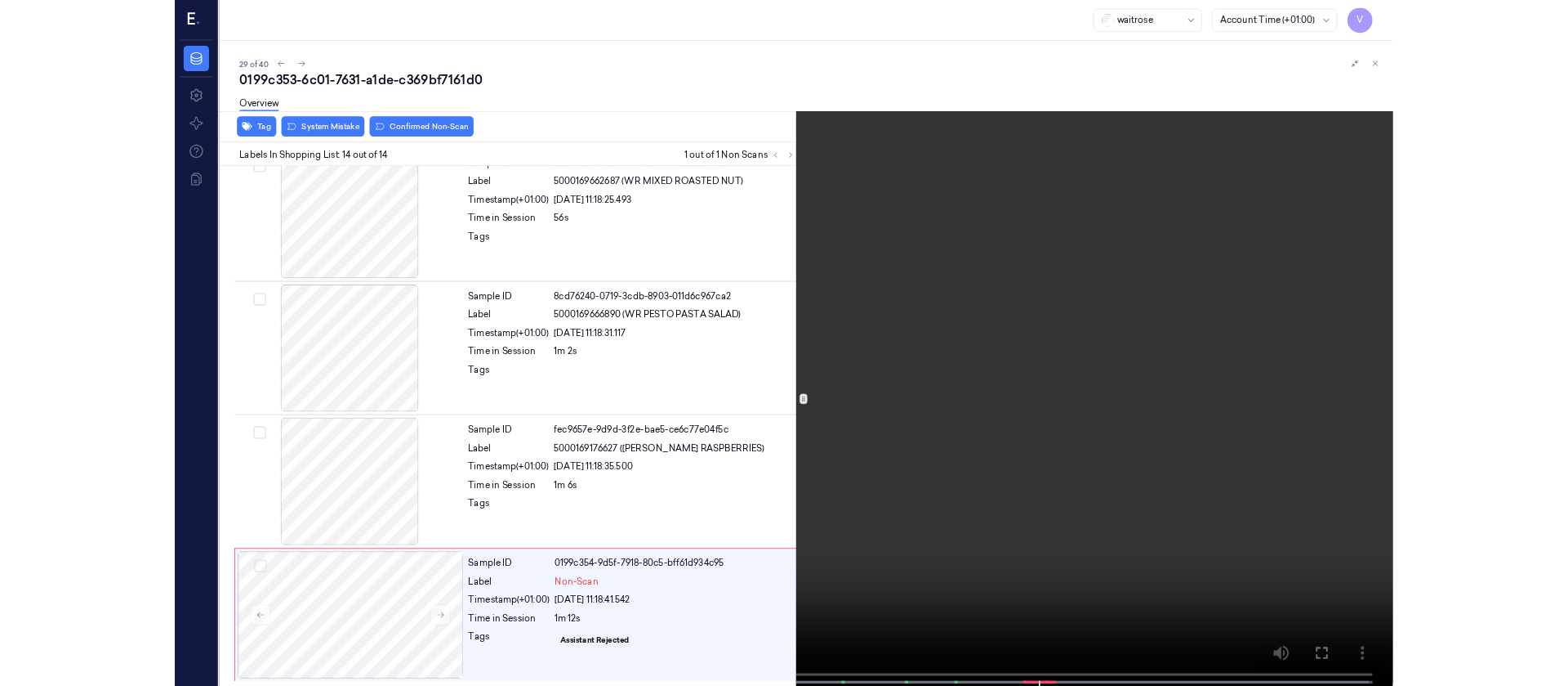
scroll to position [1935, 0]
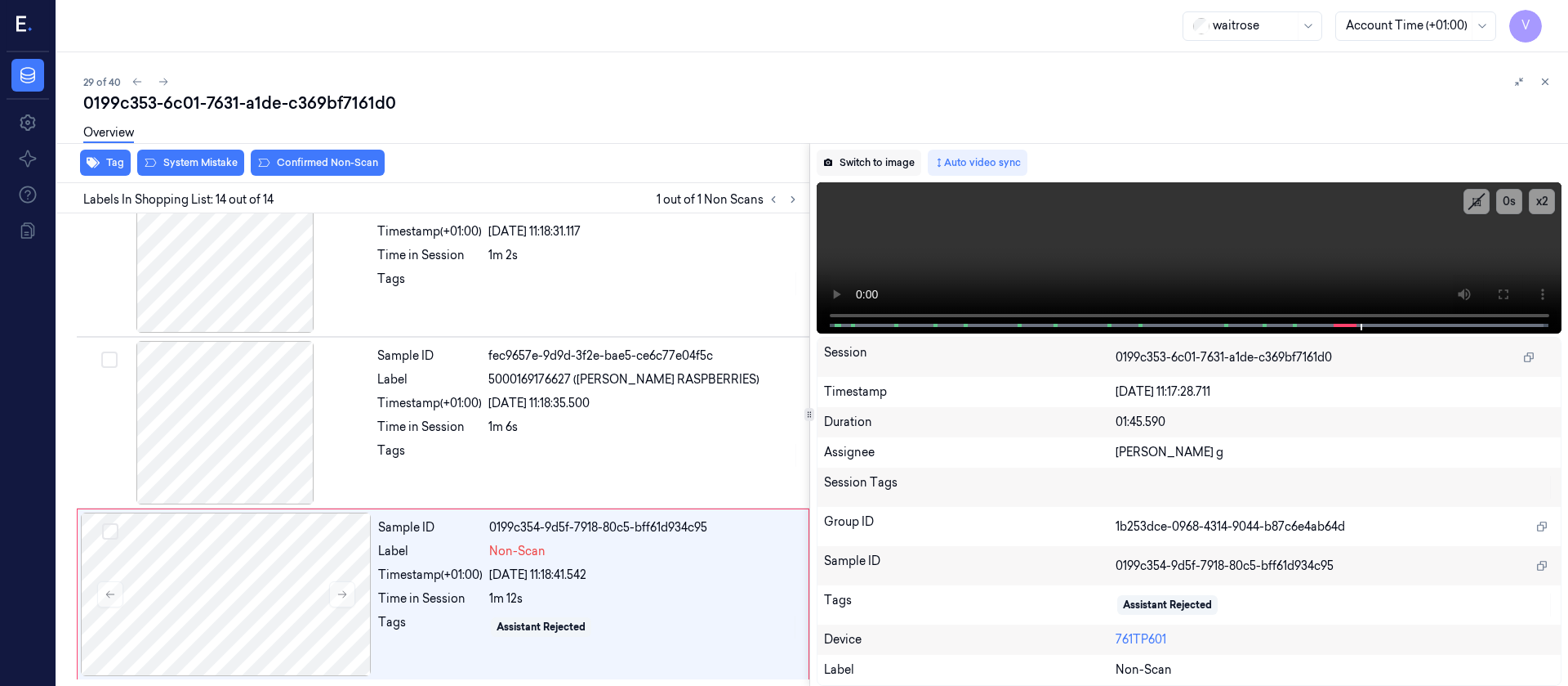
click at [862, 166] on button "Switch to image" at bounding box center [869, 162] width 105 height 26
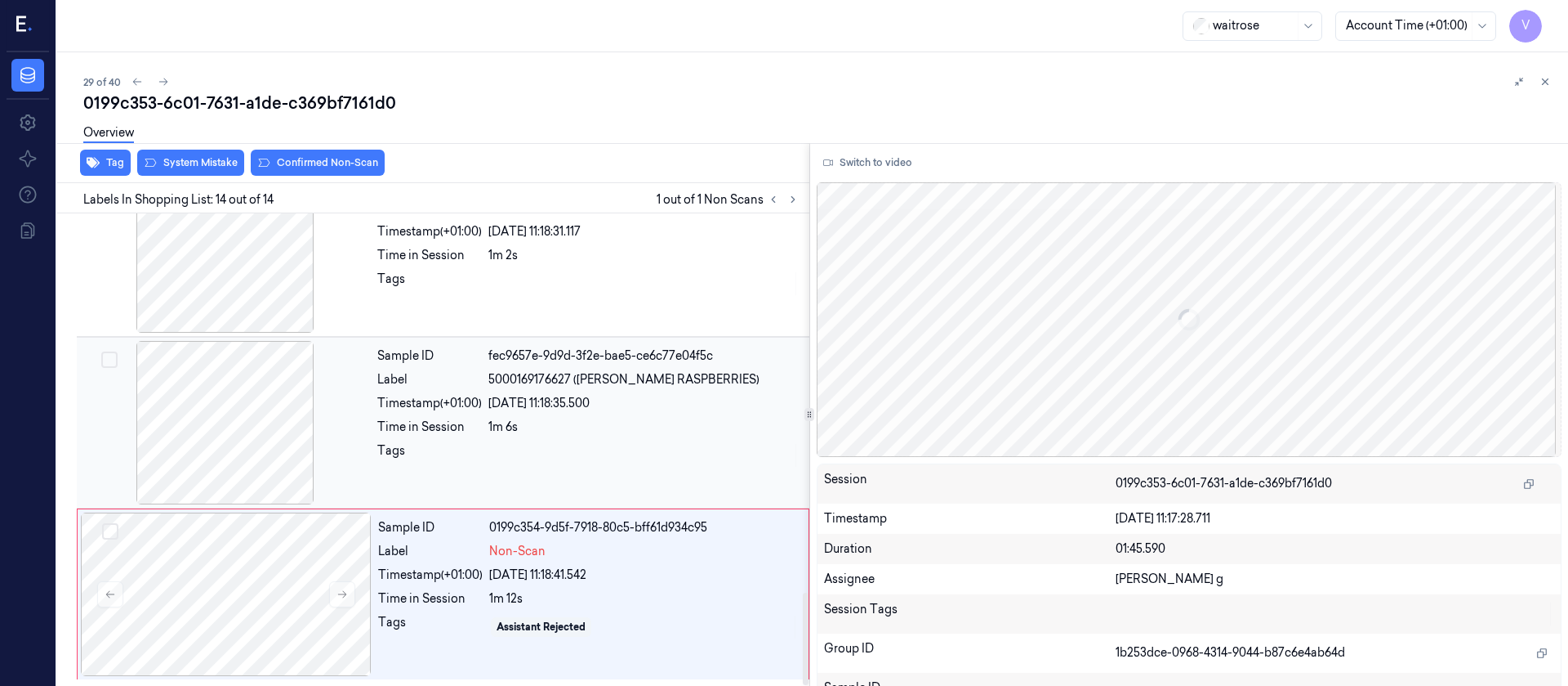
click at [442, 427] on div "Time in Session" at bounding box center [430, 427] width 105 height 17
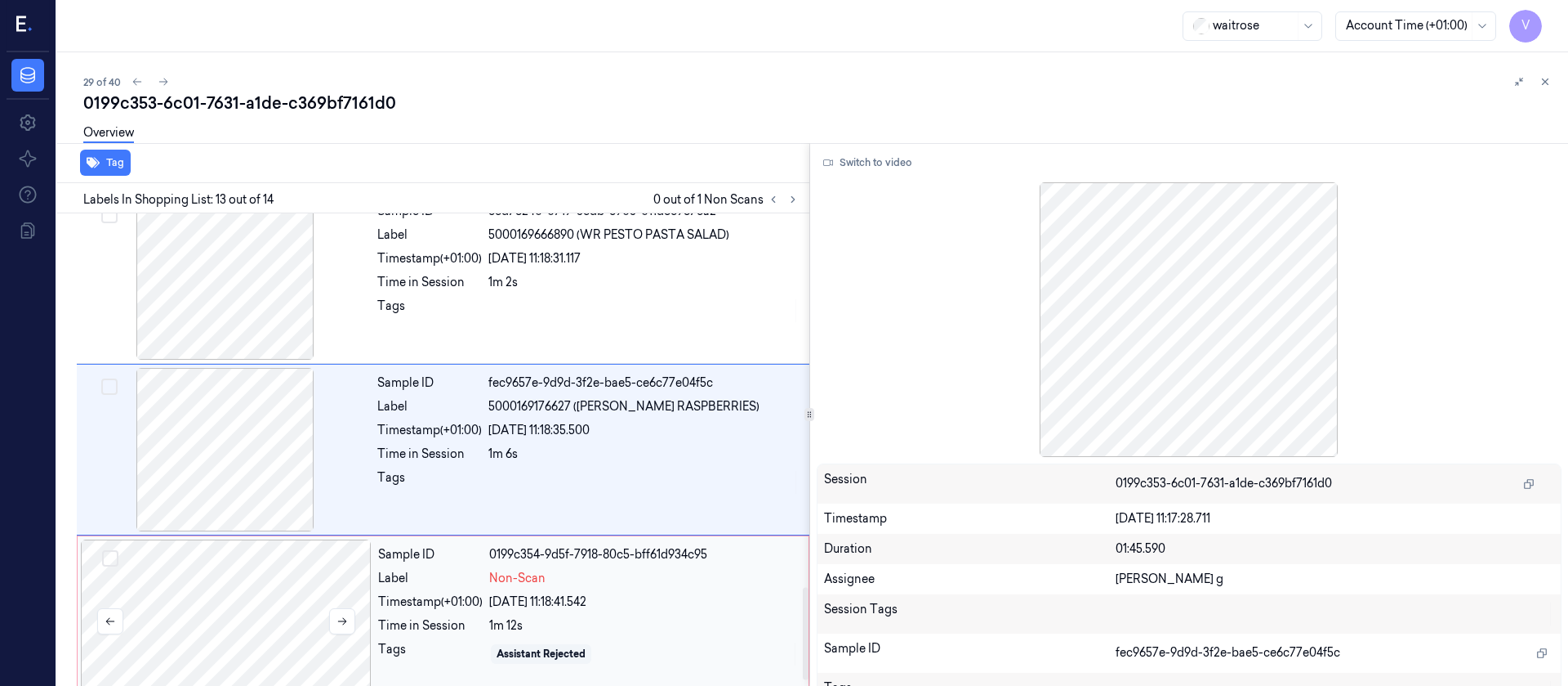
click at [190, 604] on div at bounding box center [225, 621] width 291 height 163
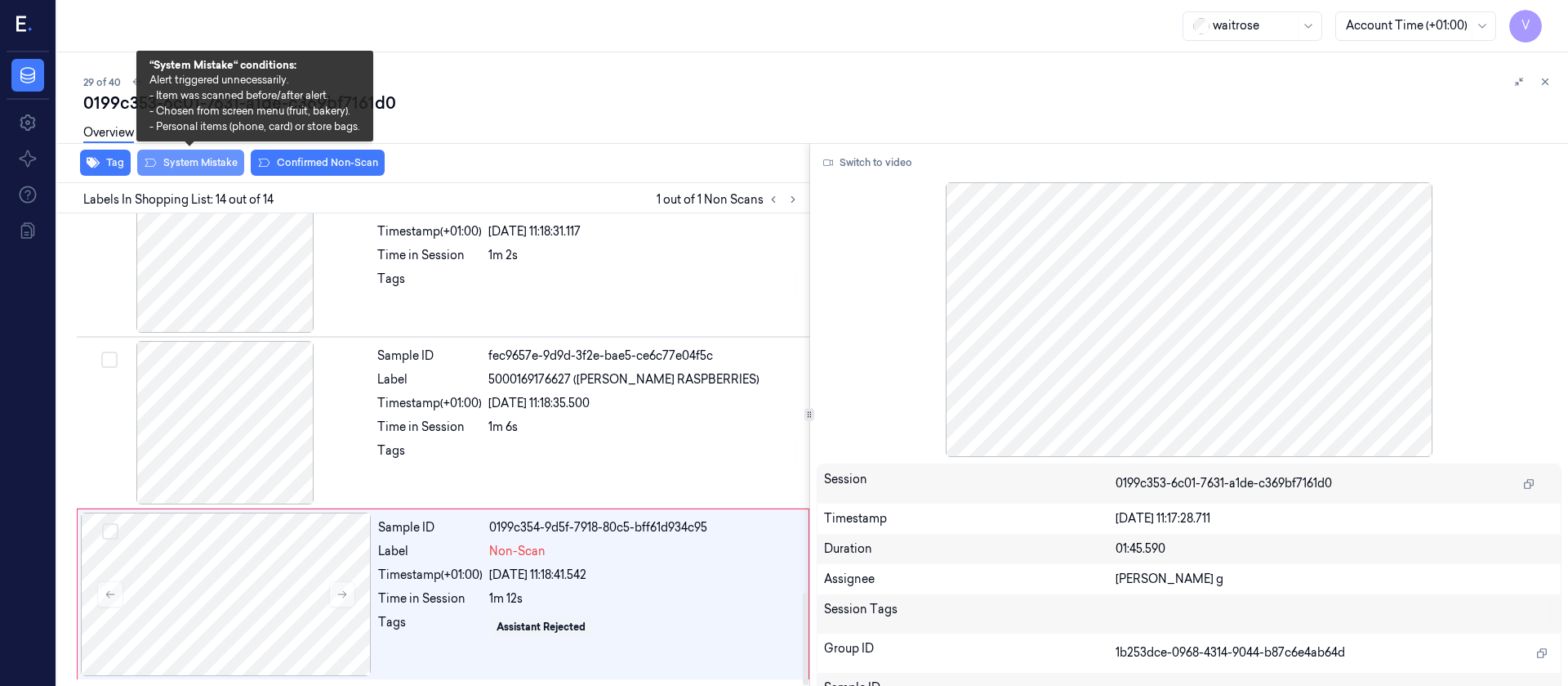
click at [199, 166] on button "System Mistake" at bounding box center [191, 162] width 107 height 26
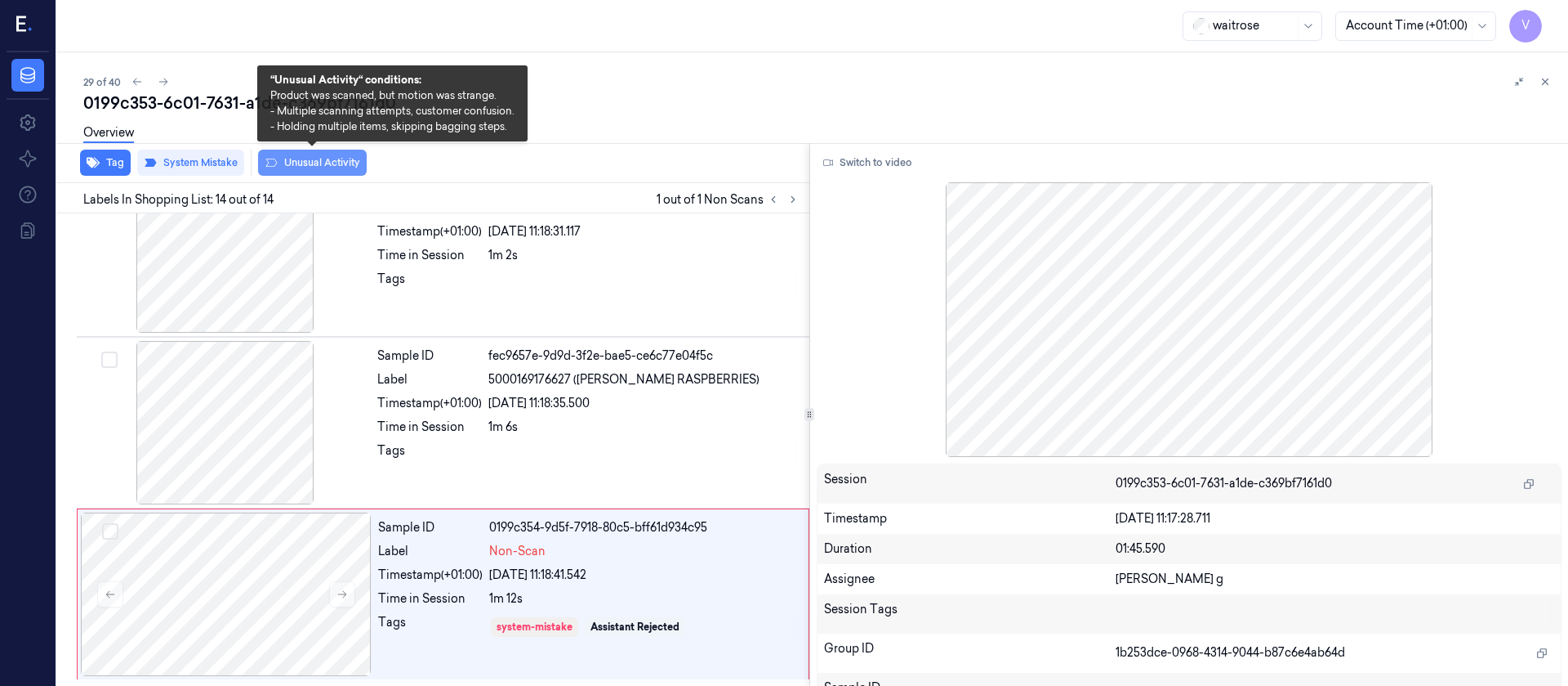
click at [333, 157] on button "Unusual Activity" at bounding box center [312, 162] width 108 height 26
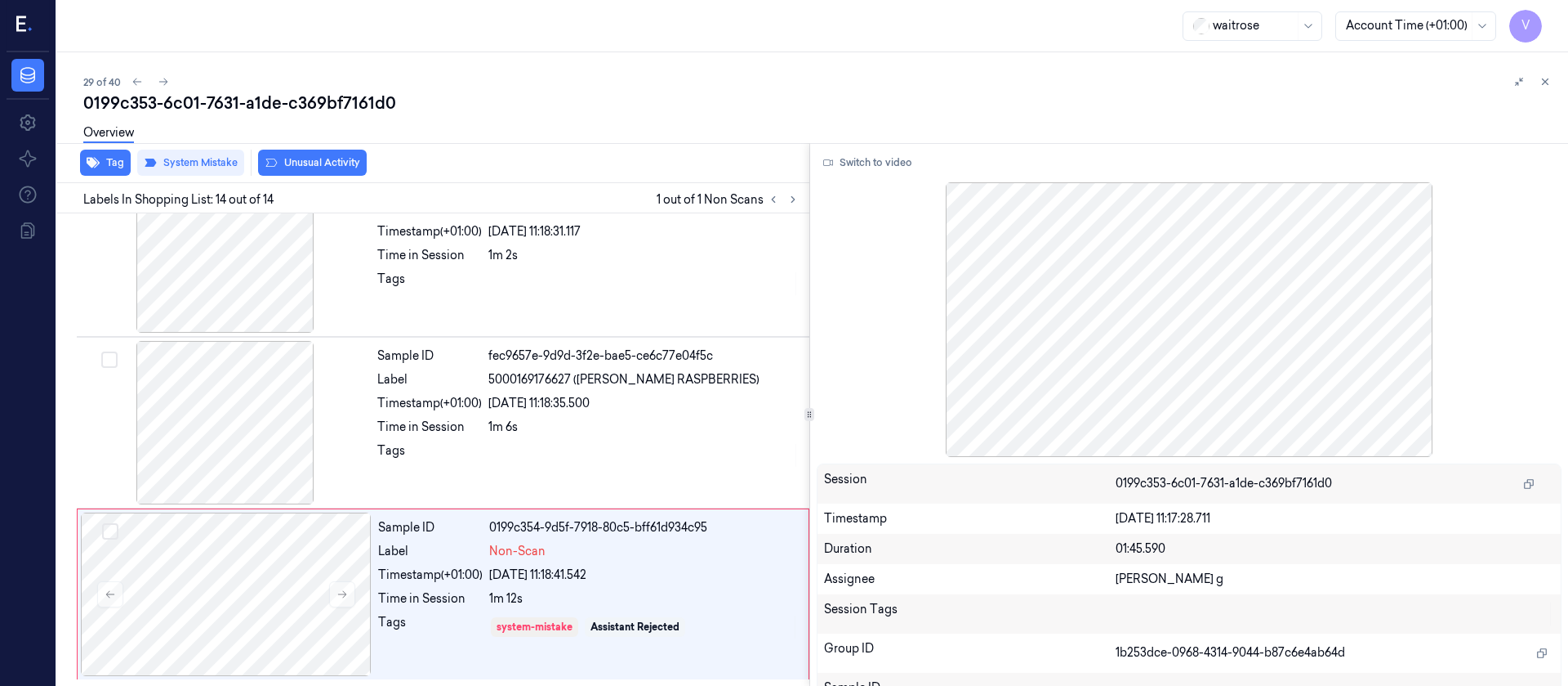
click at [512, 127] on div "Overview" at bounding box center [819, 134] width 1472 height 41
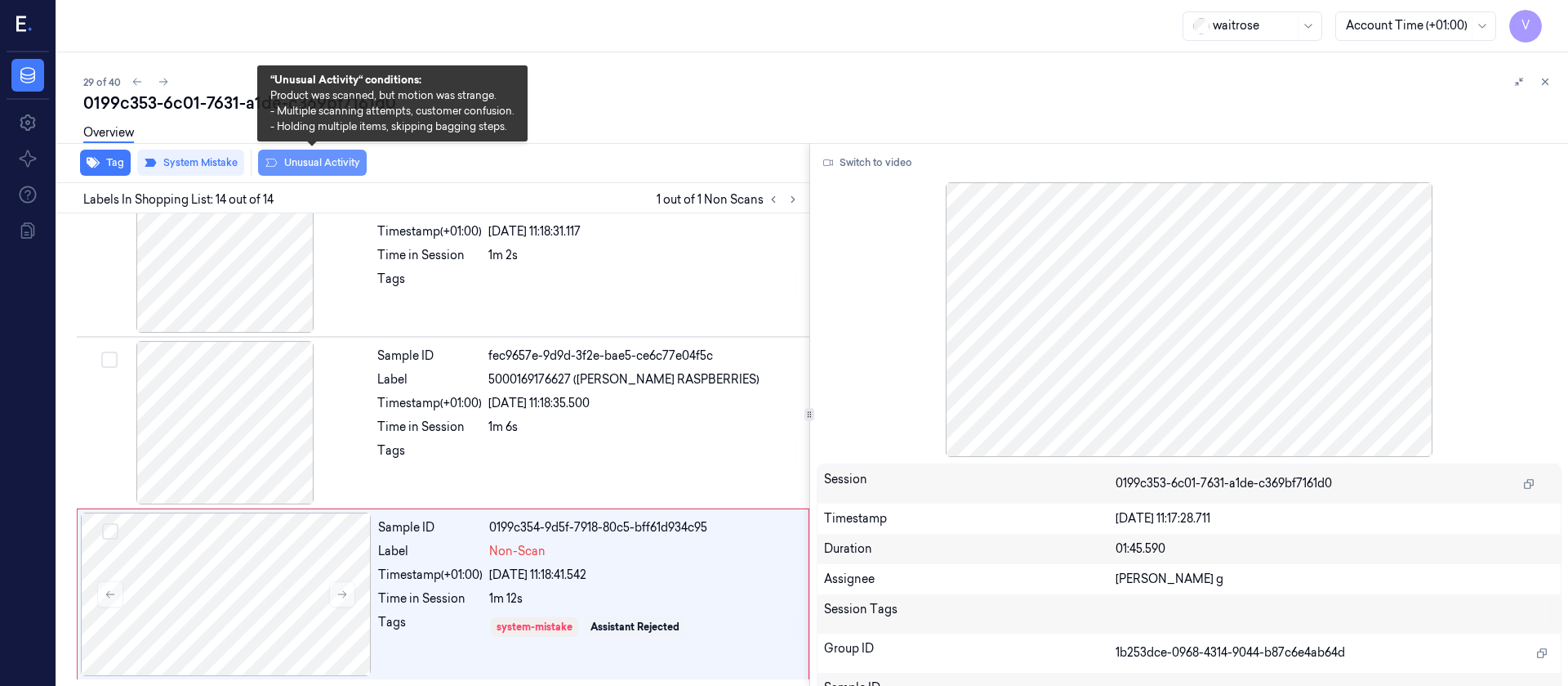
click at [311, 160] on button "Unusual Activity" at bounding box center [312, 162] width 108 height 26
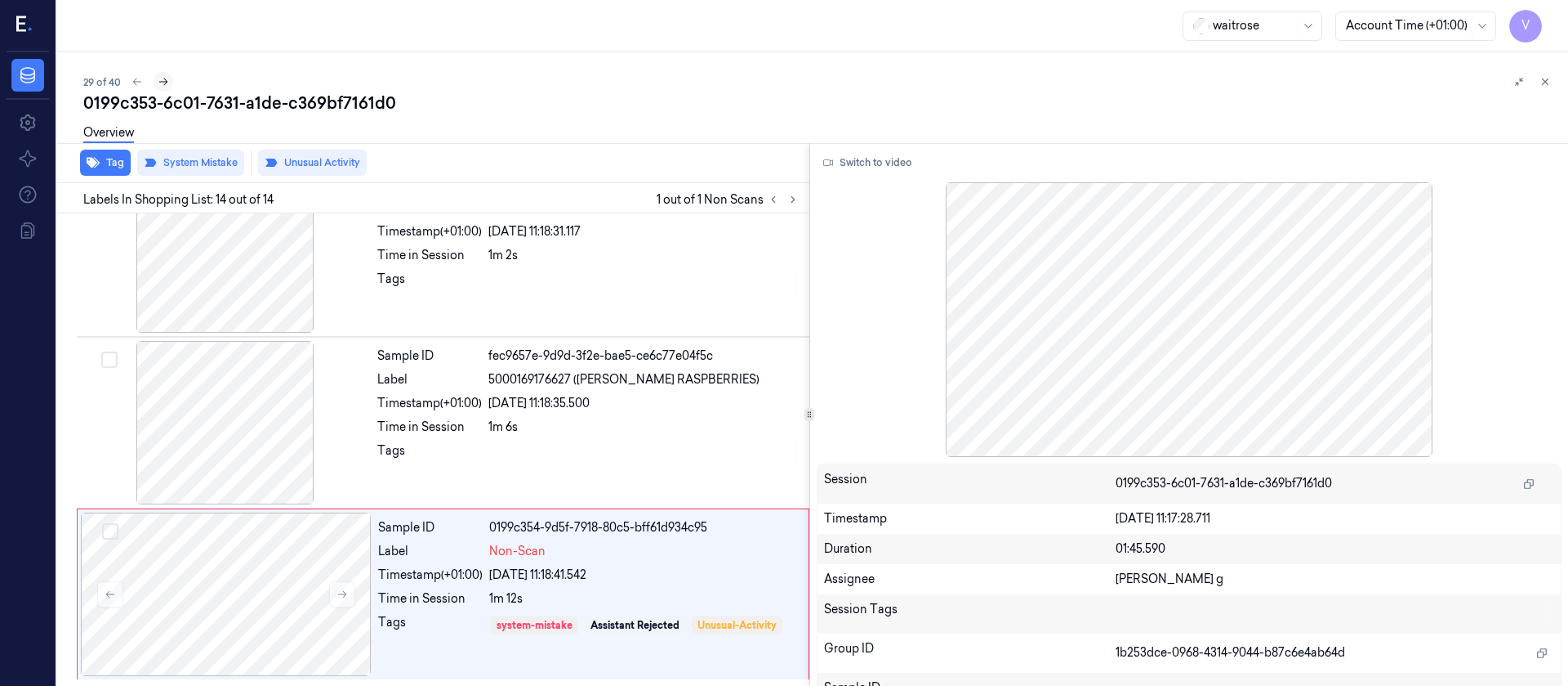
click at [168, 77] on icon at bounding box center [163, 82] width 12 height 12
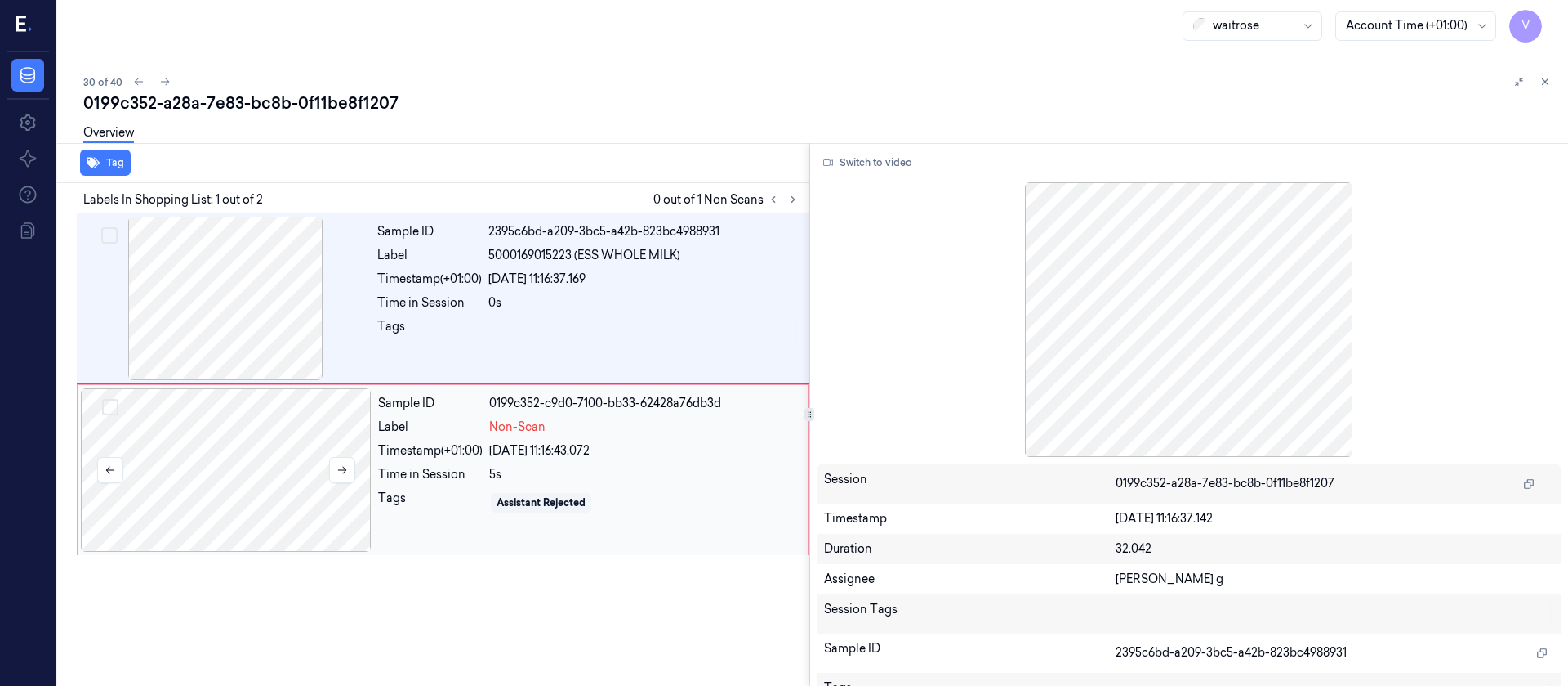
click at [163, 495] on div at bounding box center [225, 470] width 291 height 163
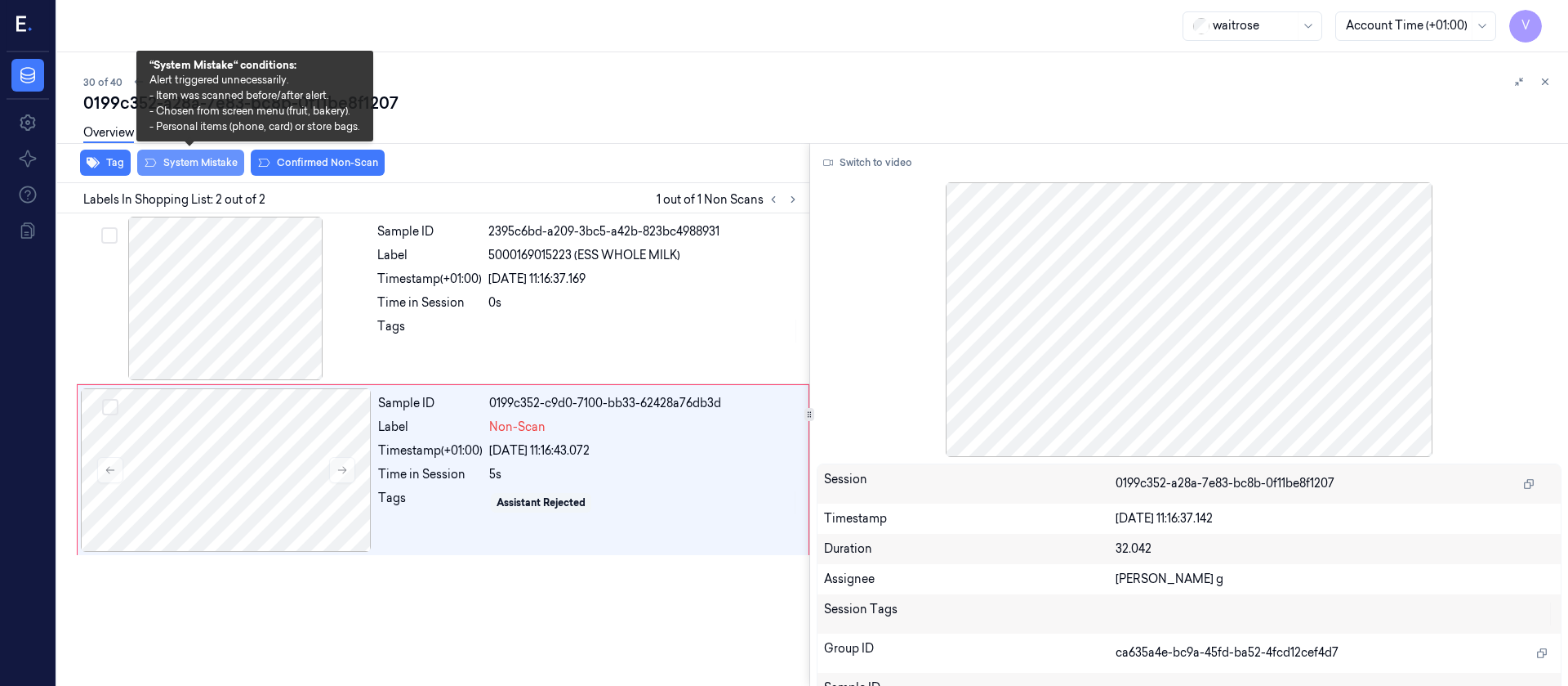
click at [179, 158] on button "System Mistake" at bounding box center [191, 162] width 107 height 26
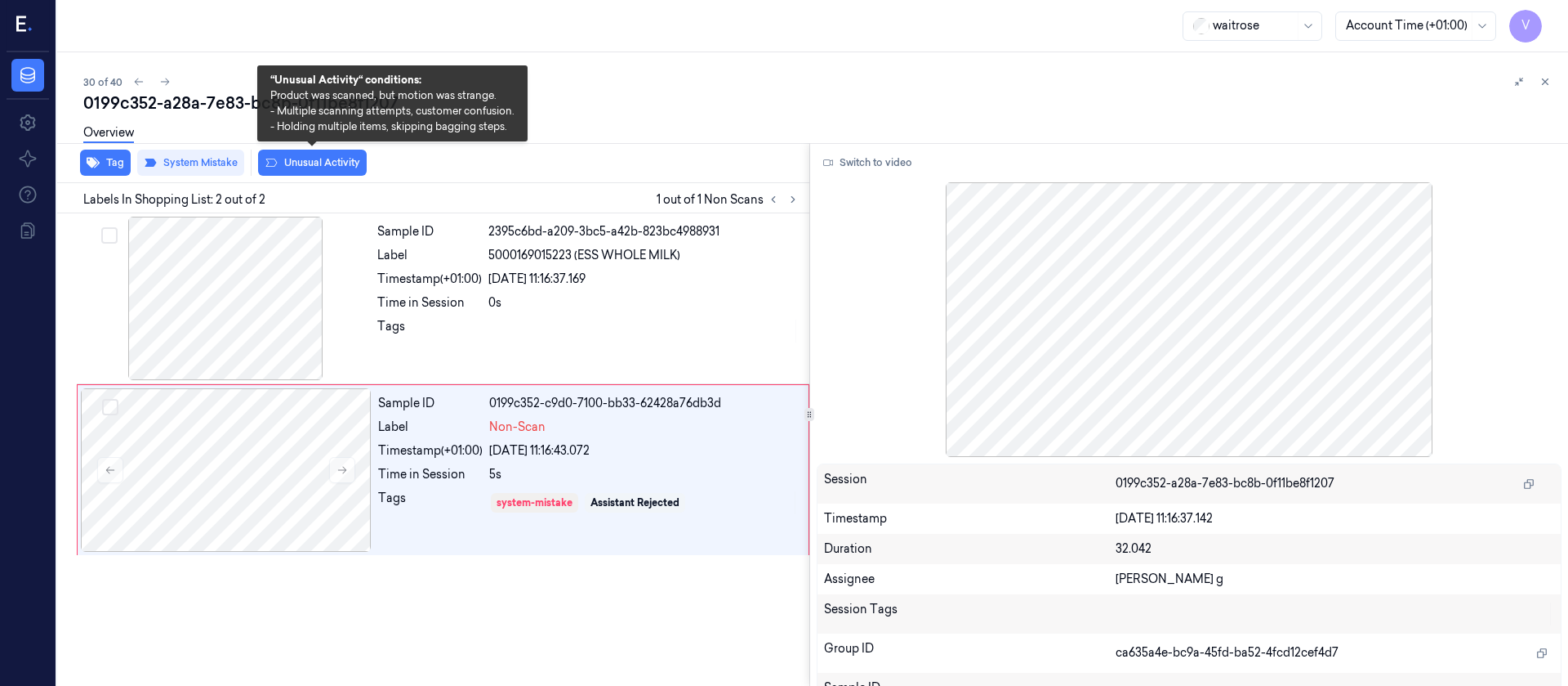
click at [303, 160] on button "Unusual Activity" at bounding box center [312, 162] width 108 height 26
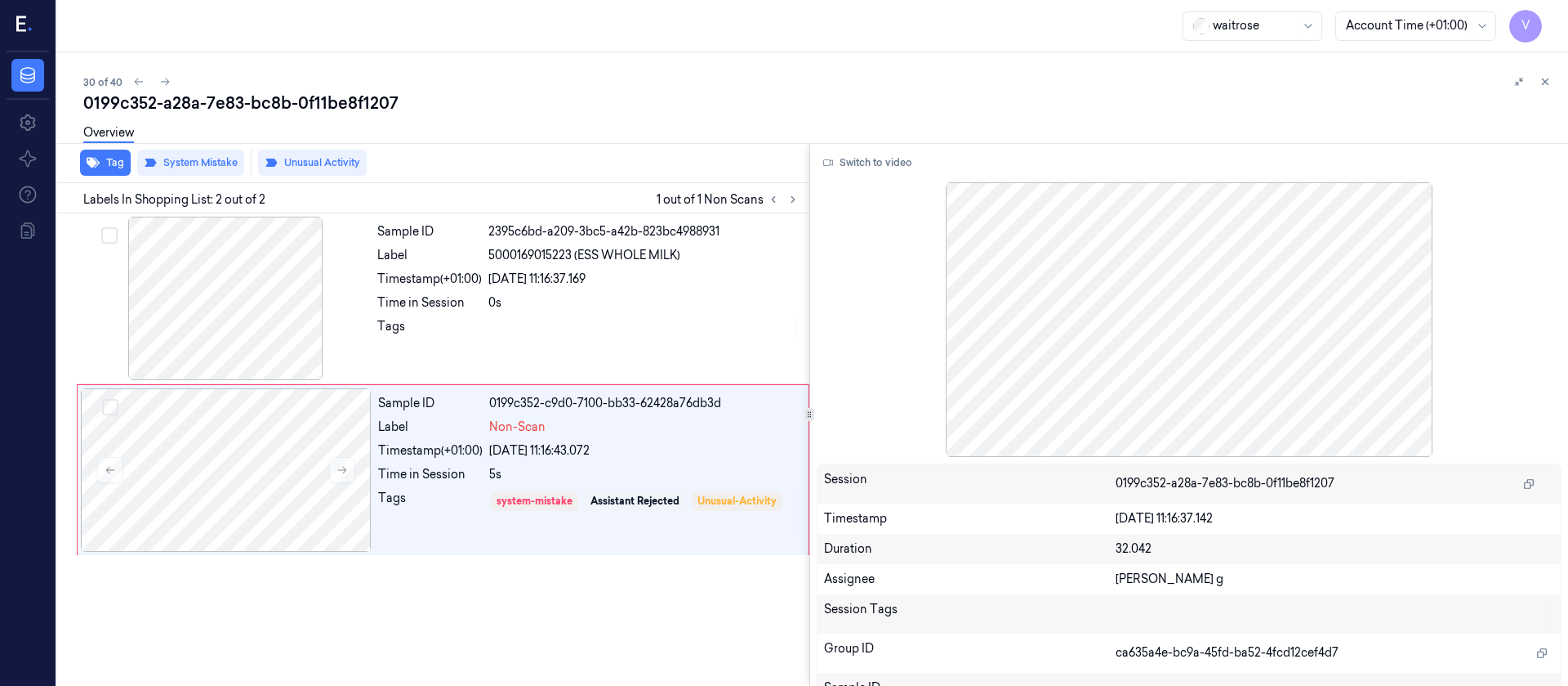
click at [755, 83] on div "30 of 40" at bounding box center [819, 82] width 1472 height 19
click at [335, 471] on button at bounding box center [341, 469] width 26 height 26
click at [337, 466] on icon at bounding box center [342, 470] width 12 height 12
click at [159, 84] on icon at bounding box center [165, 82] width 12 height 12
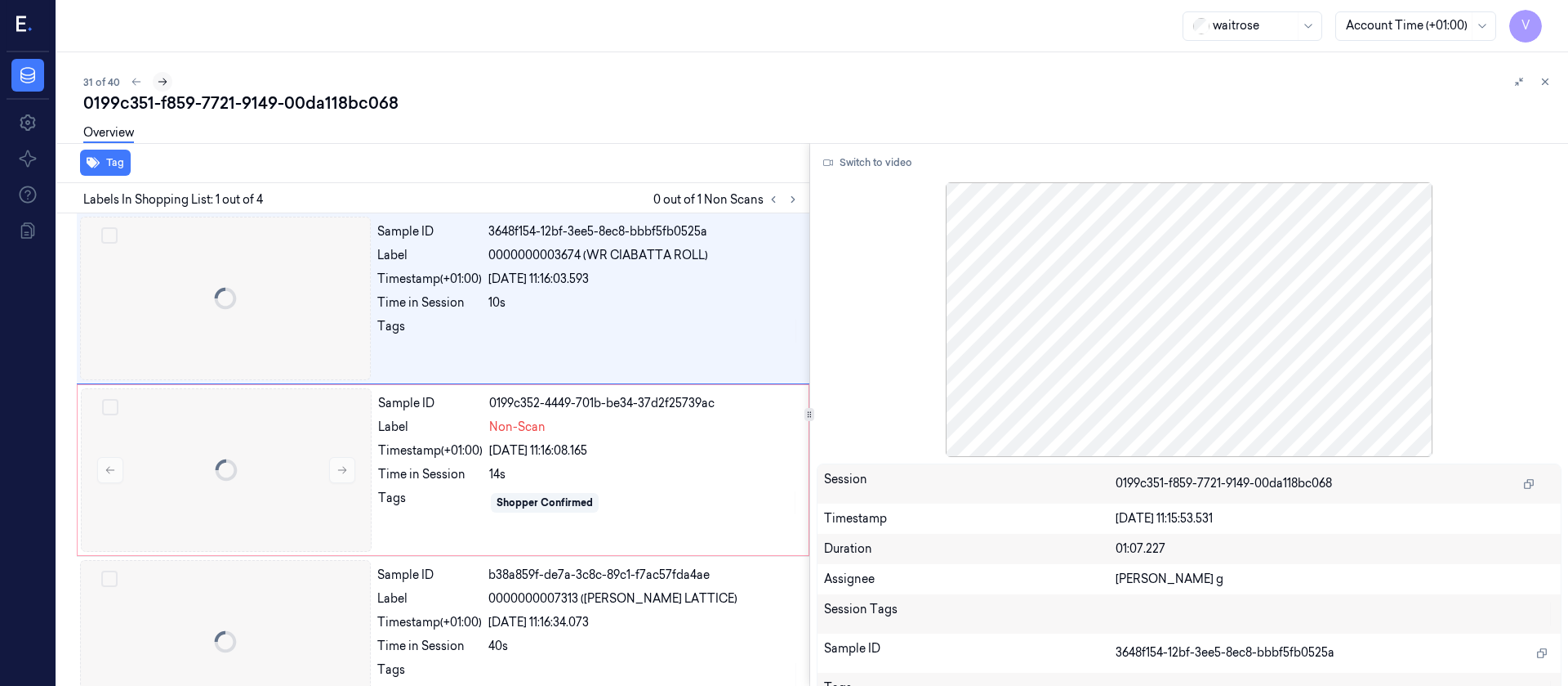
scroll to position [15, 0]
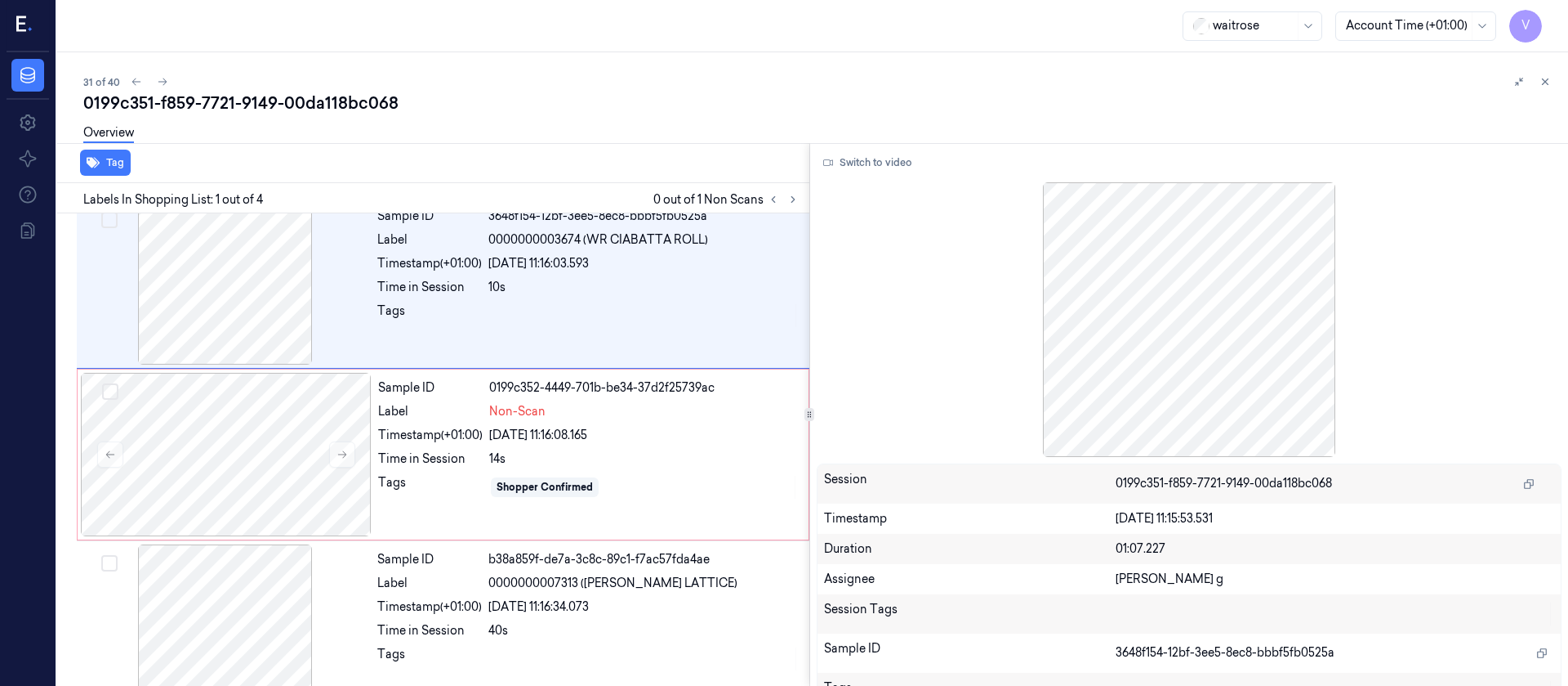
click at [577, 114] on div "Overview" at bounding box center [819, 134] width 1472 height 41
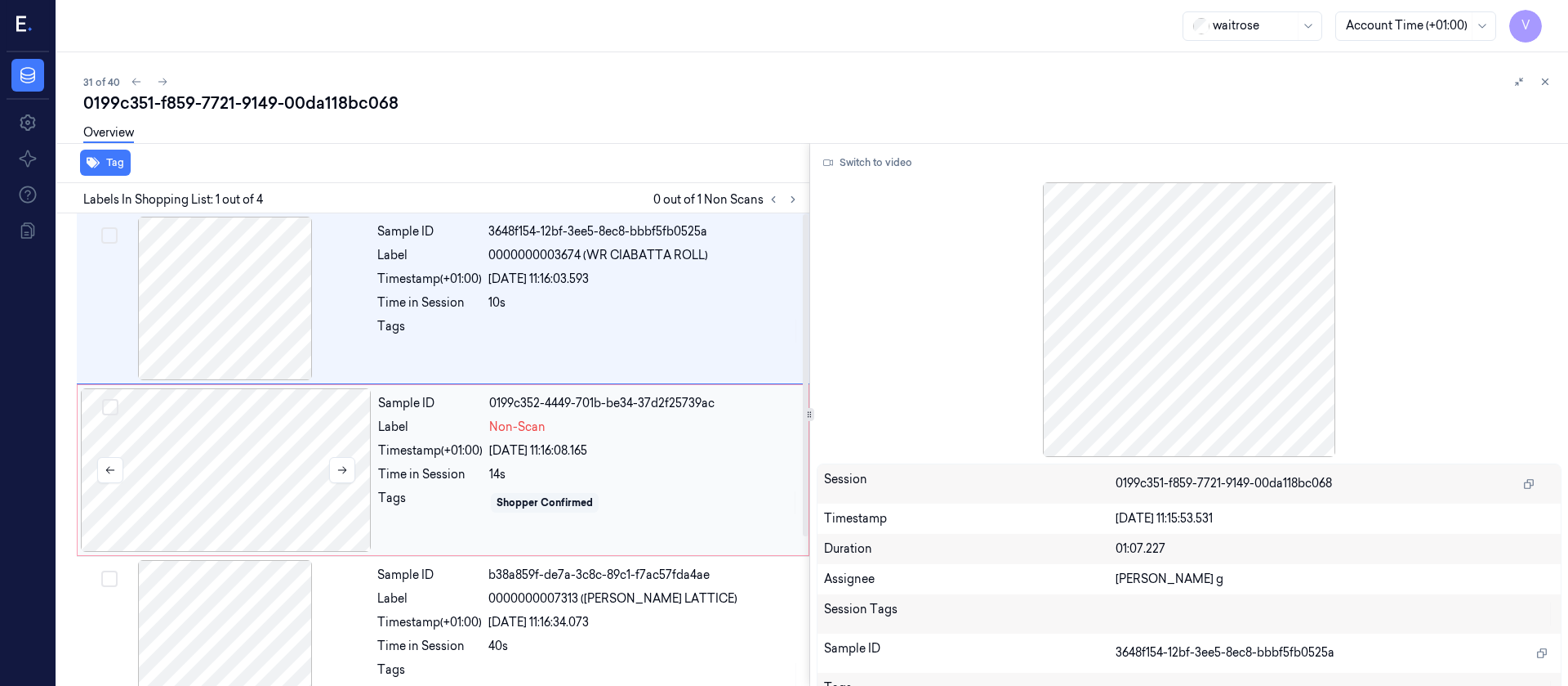
click at [265, 438] on div at bounding box center [225, 470] width 291 height 163
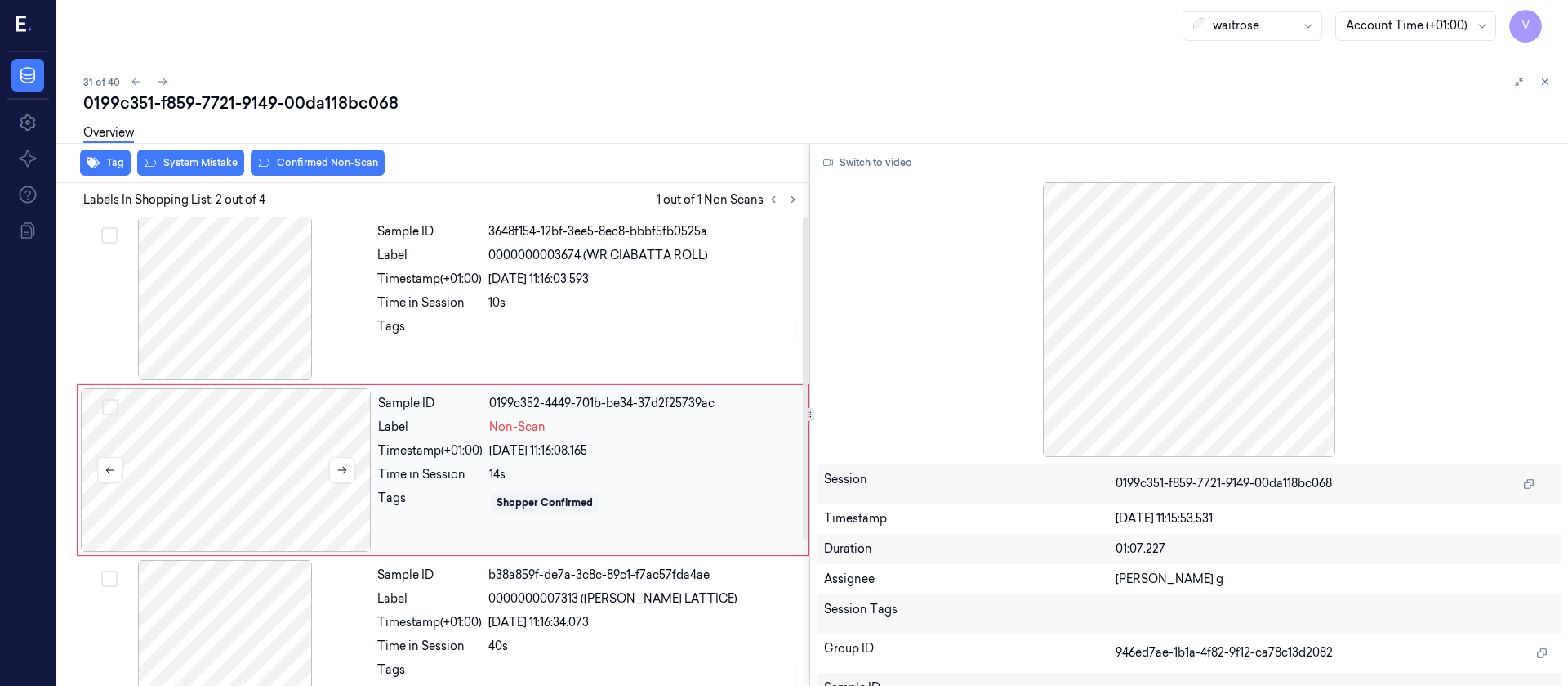
scroll to position [20, 0]
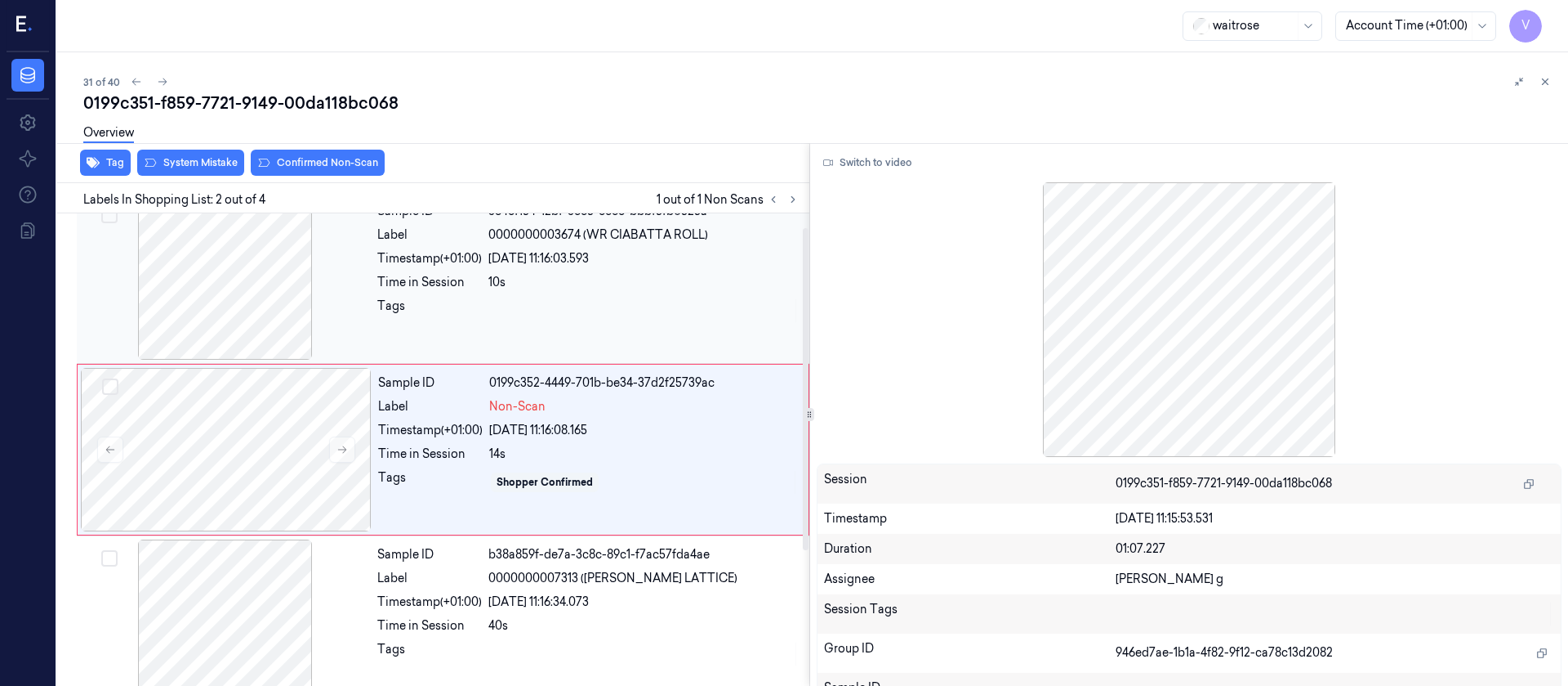
click at [250, 290] on div at bounding box center [224, 277] width 291 height 163
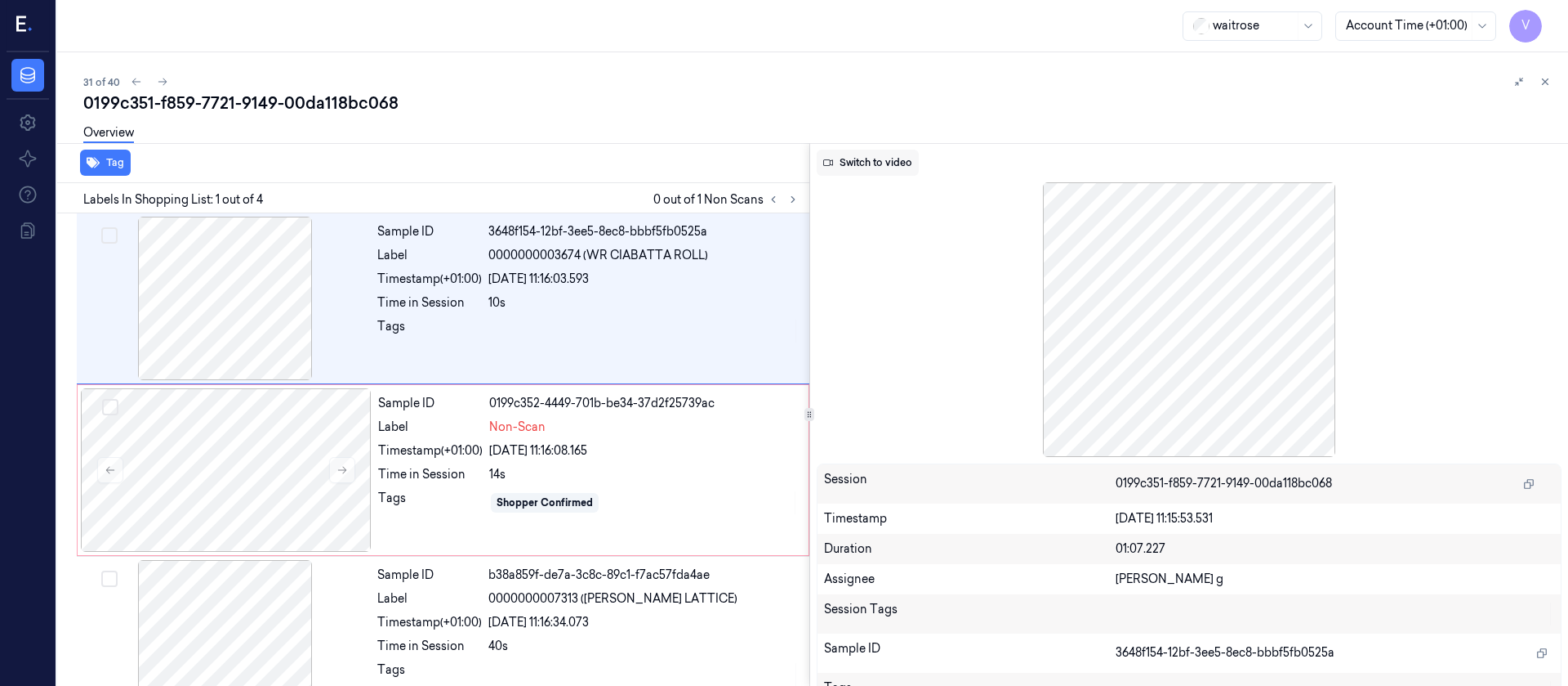
click at [853, 172] on button "Switch to video" at bounding box center [868, 162] width 102 height 26
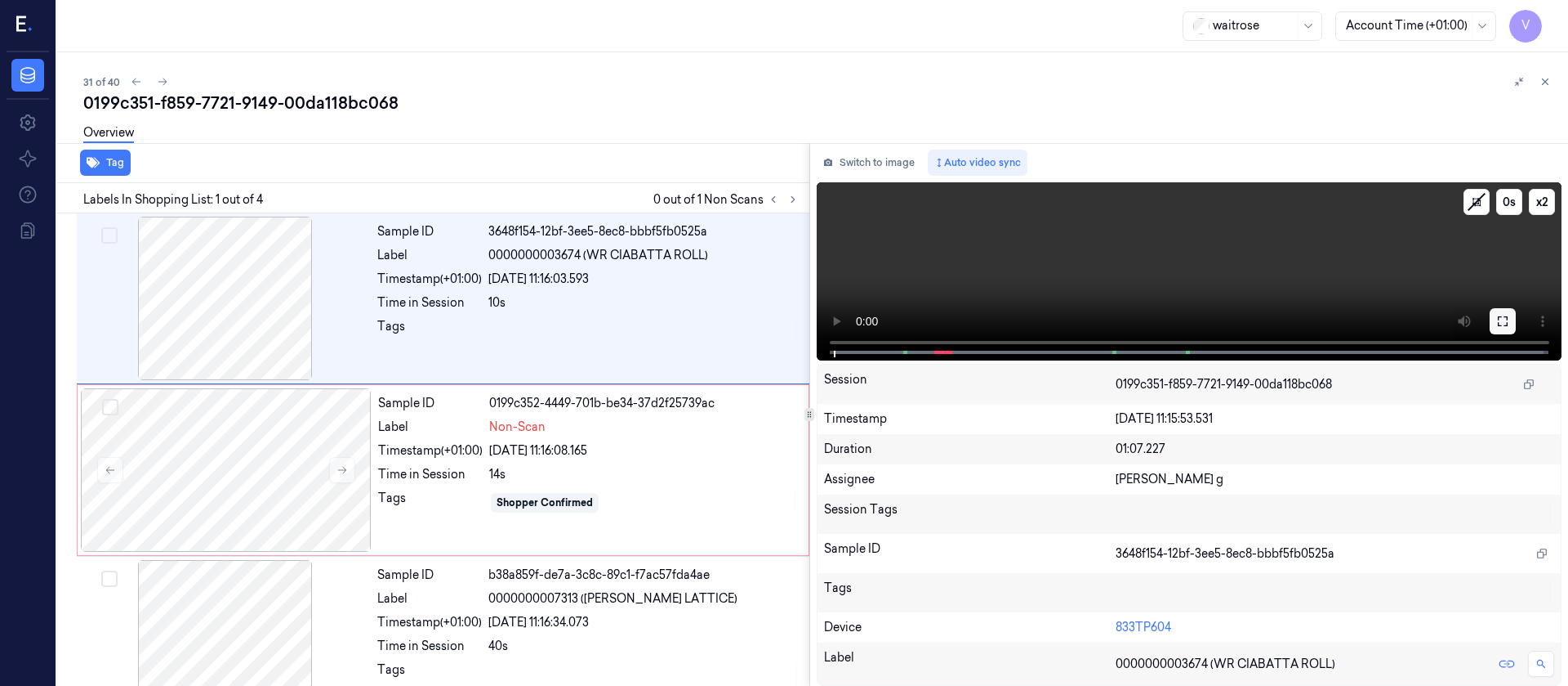
click at [1507, 321] on icon at bounding box center [1503, 321] width 13 height 13
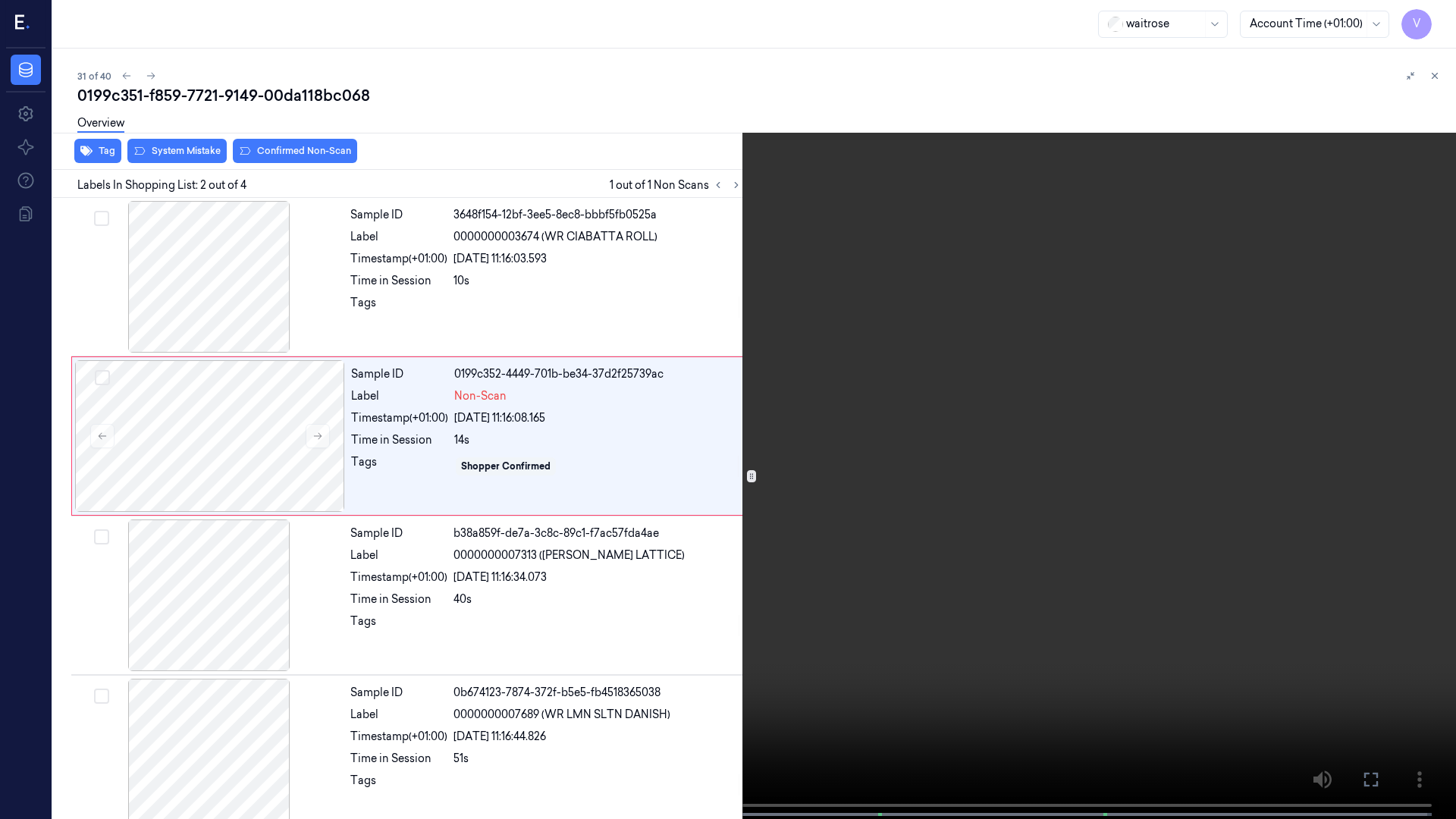
click at [0, 0] on icon at bounding box center [0, 0] width 0 height 0
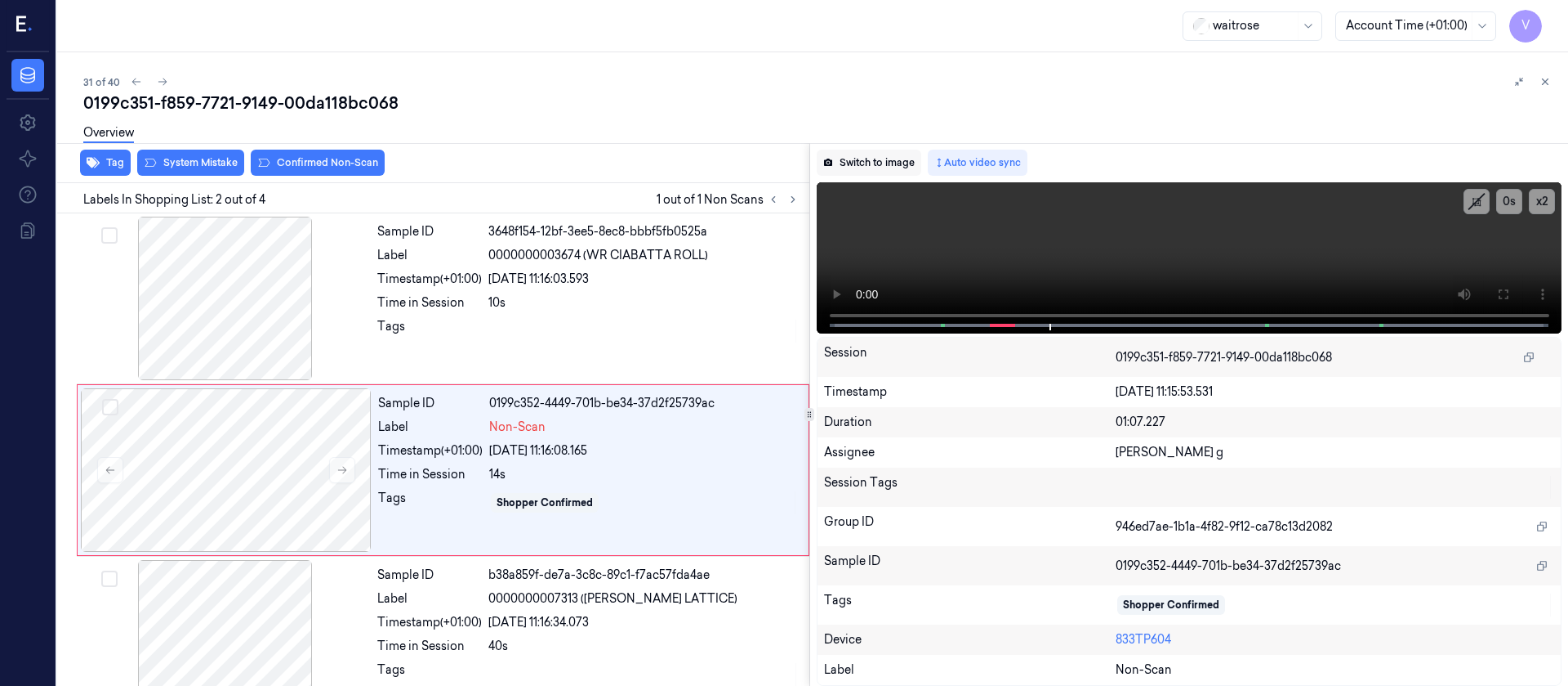
click at [860, 159] on button "Switch to image" at bounding box center [869, 162] width 105 height 26
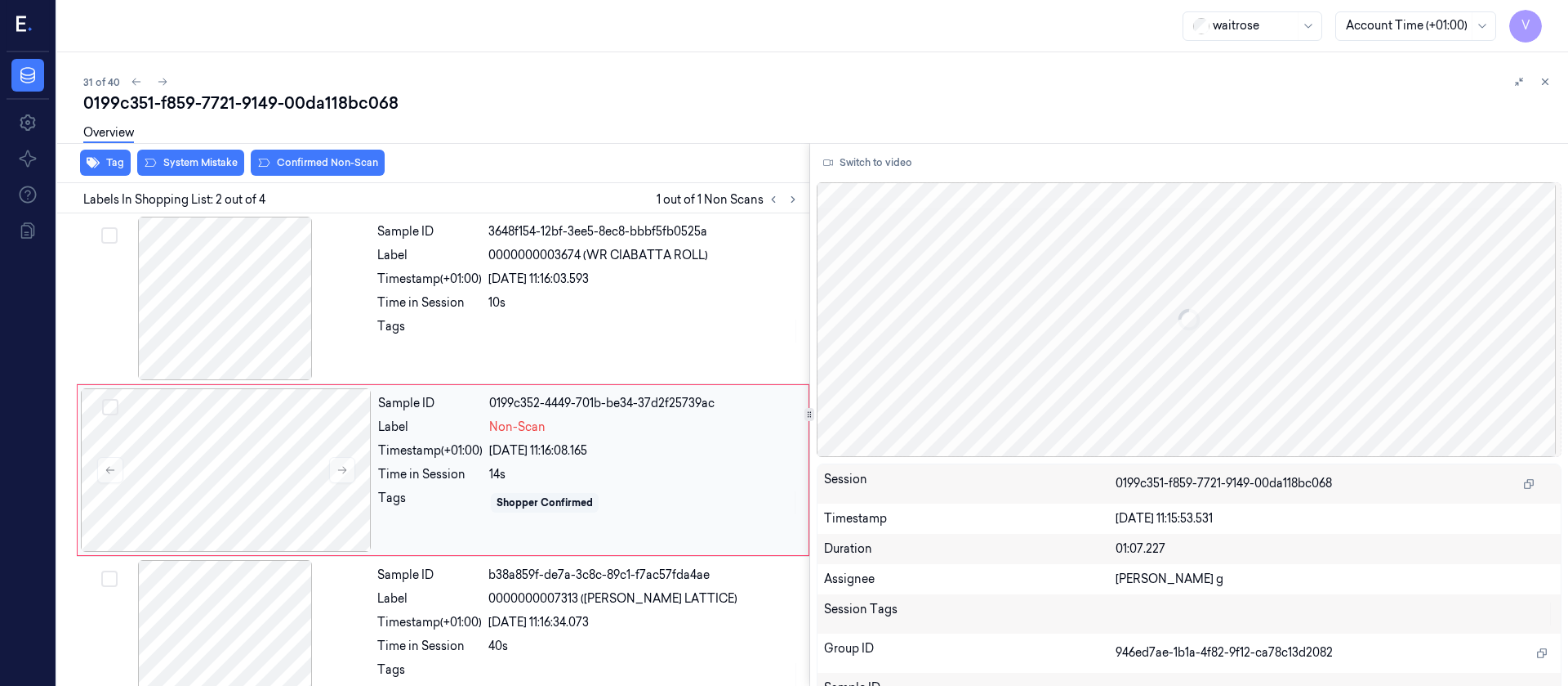
scroll to position [20, 0]
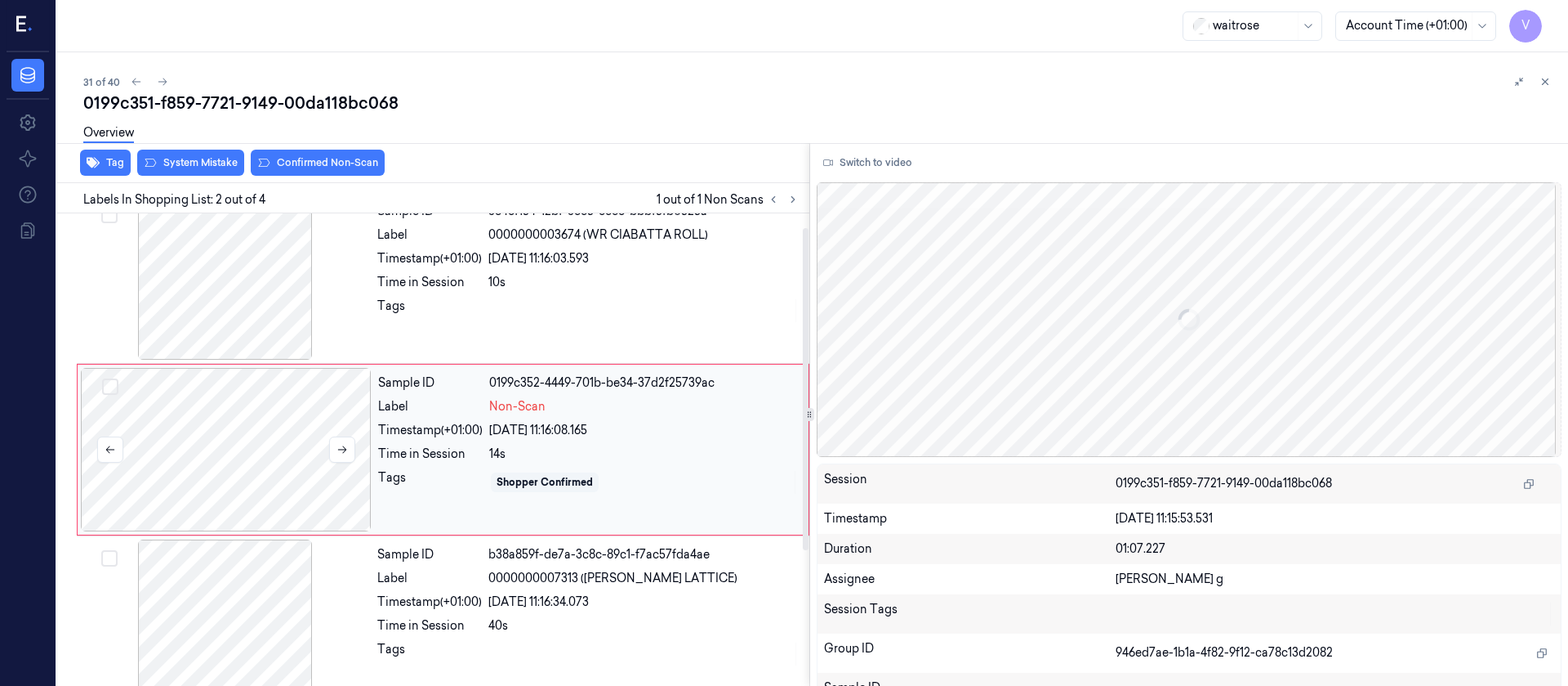
click at [262, 434] on div at bounding box center [225, 449] width 291 height 163
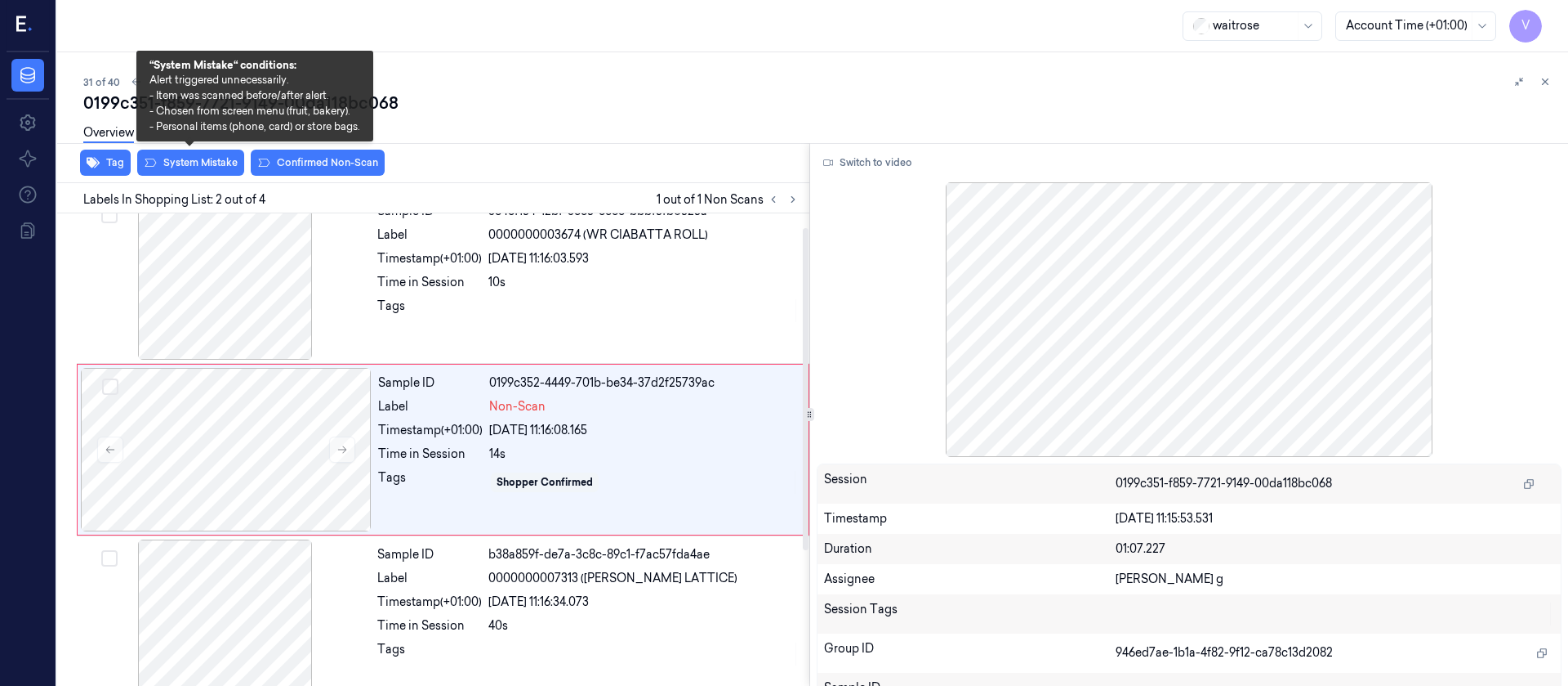
click at [196, 150] on div "Overview" at bounding box center [819, 134] width 1472 height 41
click at [188, 158] on button "System Mistake" at bounding box center [191, 162] width 107 height 26
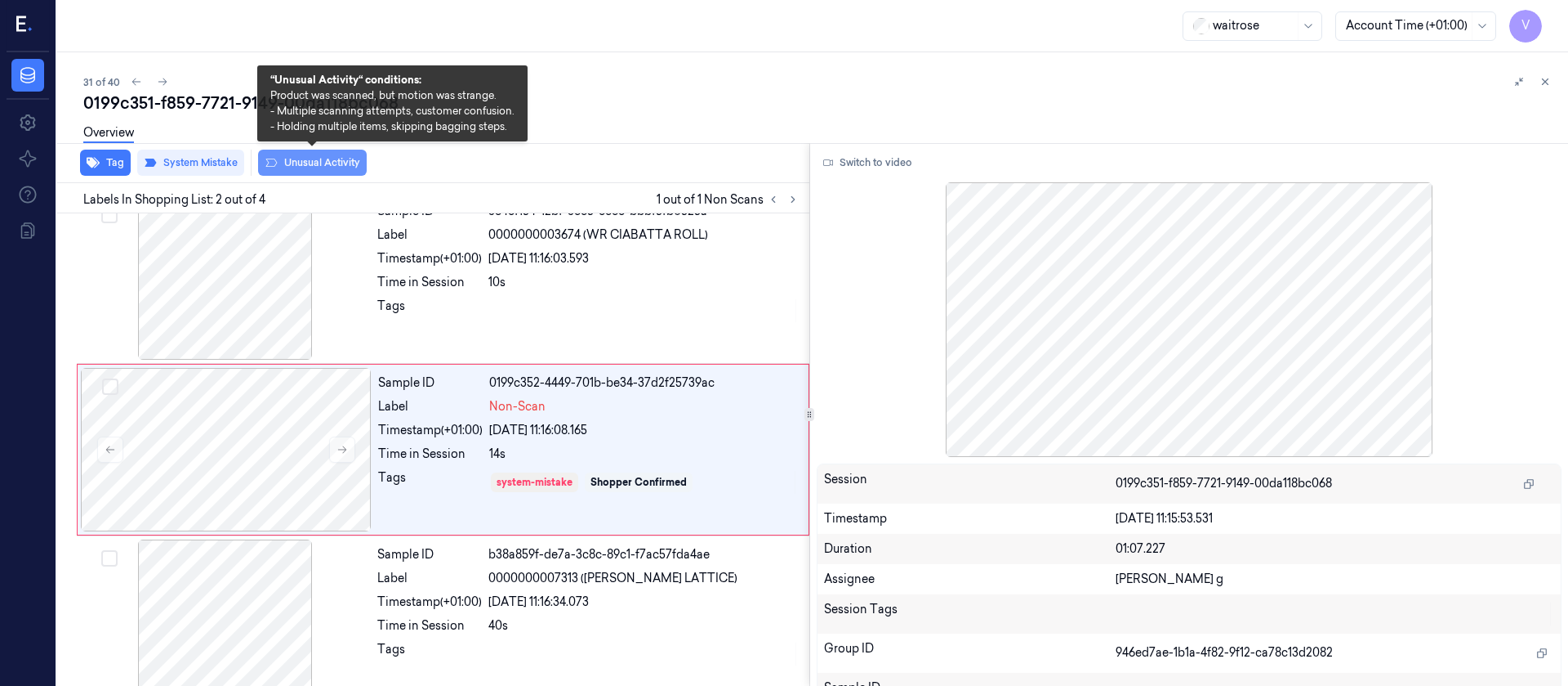
click at [295, 160] on button "Unusual Activity" at bounding box center [312, 162] width 108 height 26
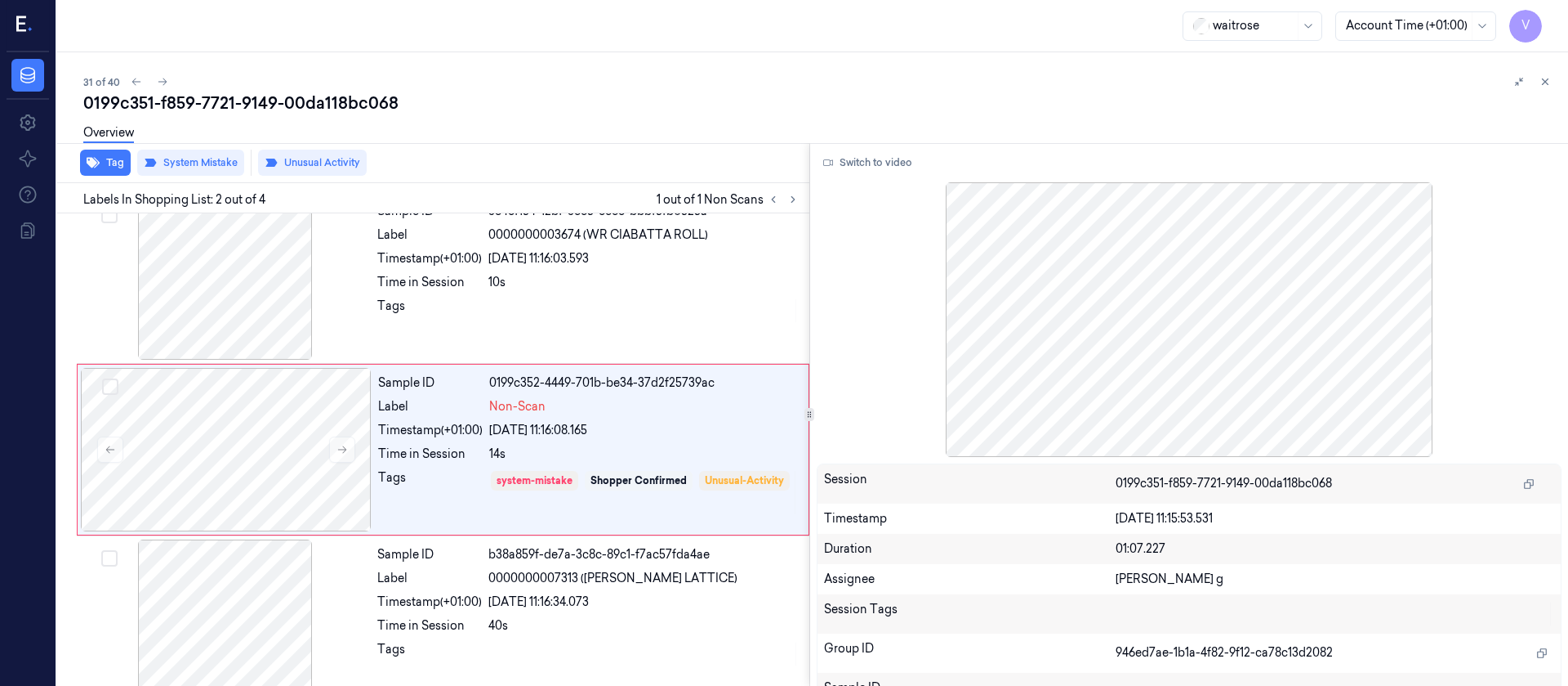
click at [600, 137] on div "Overview" at bounding box center [819, 134] width 1472 height 41
click at [581, 113] on div "0199c351-f859-7721-9149-00da118bc068" at bounding box center [819, 103] width 1472 height 23
click at [277, 468] on div at bounding box center [225, 449] width 291 height 163
click at [96, 154] on div "Overview" at bounding box center [108, 134] width 51 height 41
click at [102, 169] on button "Tag" at bounding box center [105, 162] width 51 height 26
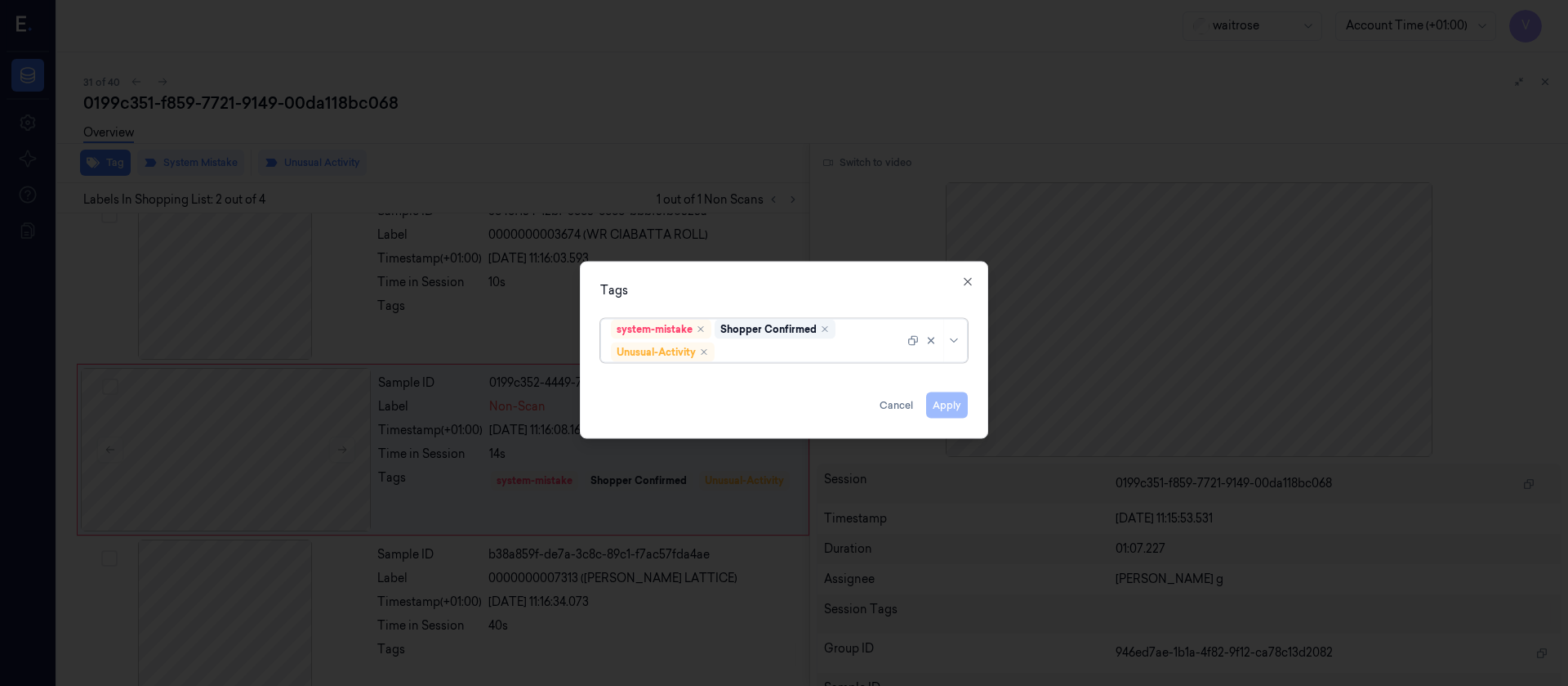
click at [809, 350] on div at bounding box center [811, 352] width 186 height 17
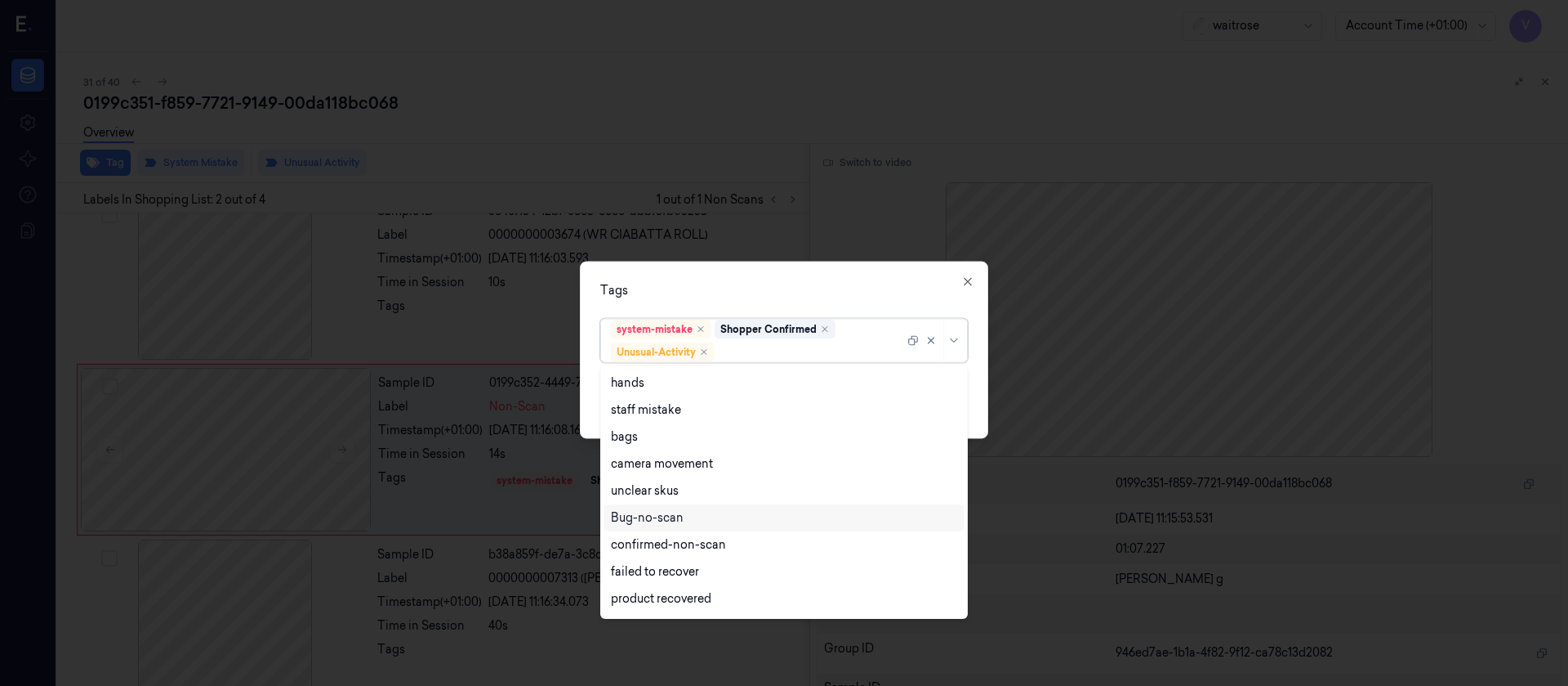
scroll to position [213, 0]
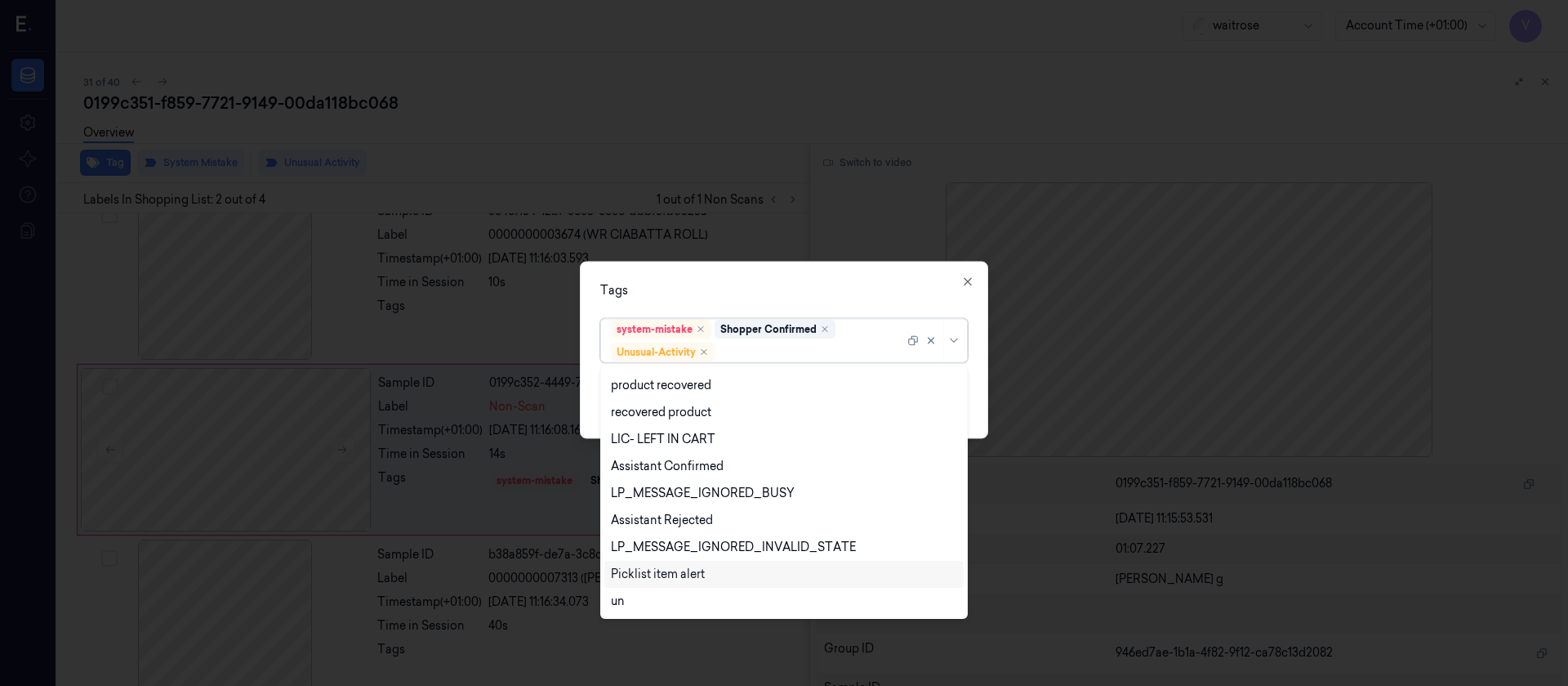
click at [674, 576] on div "Picklist item alert" at bounding box center [658, 574] width 94 height 17
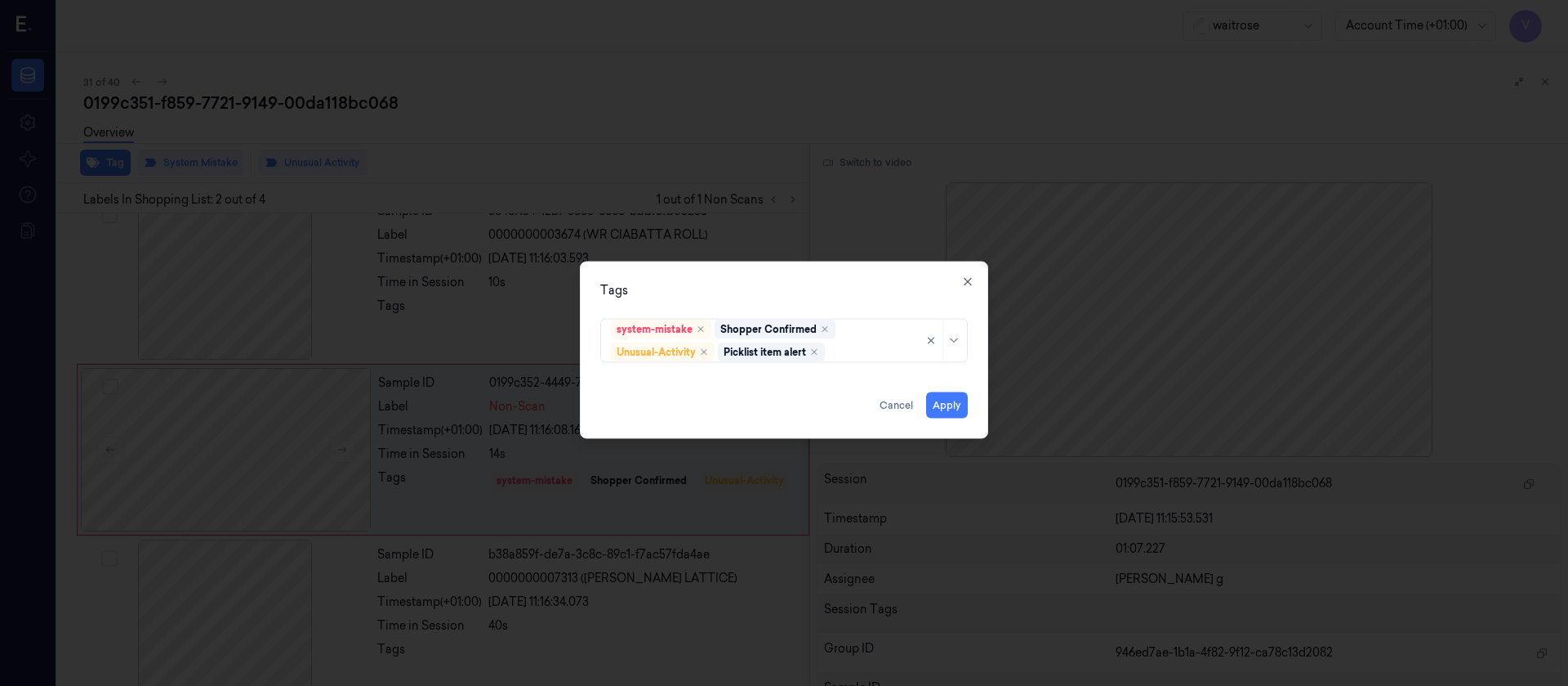
click at [824, 292] on div "Tags" at bounding box center [784, 290] width 367 height 17
click at [945, 403] on button "Apply" at bounding box center [947, 404] width 41 height 26
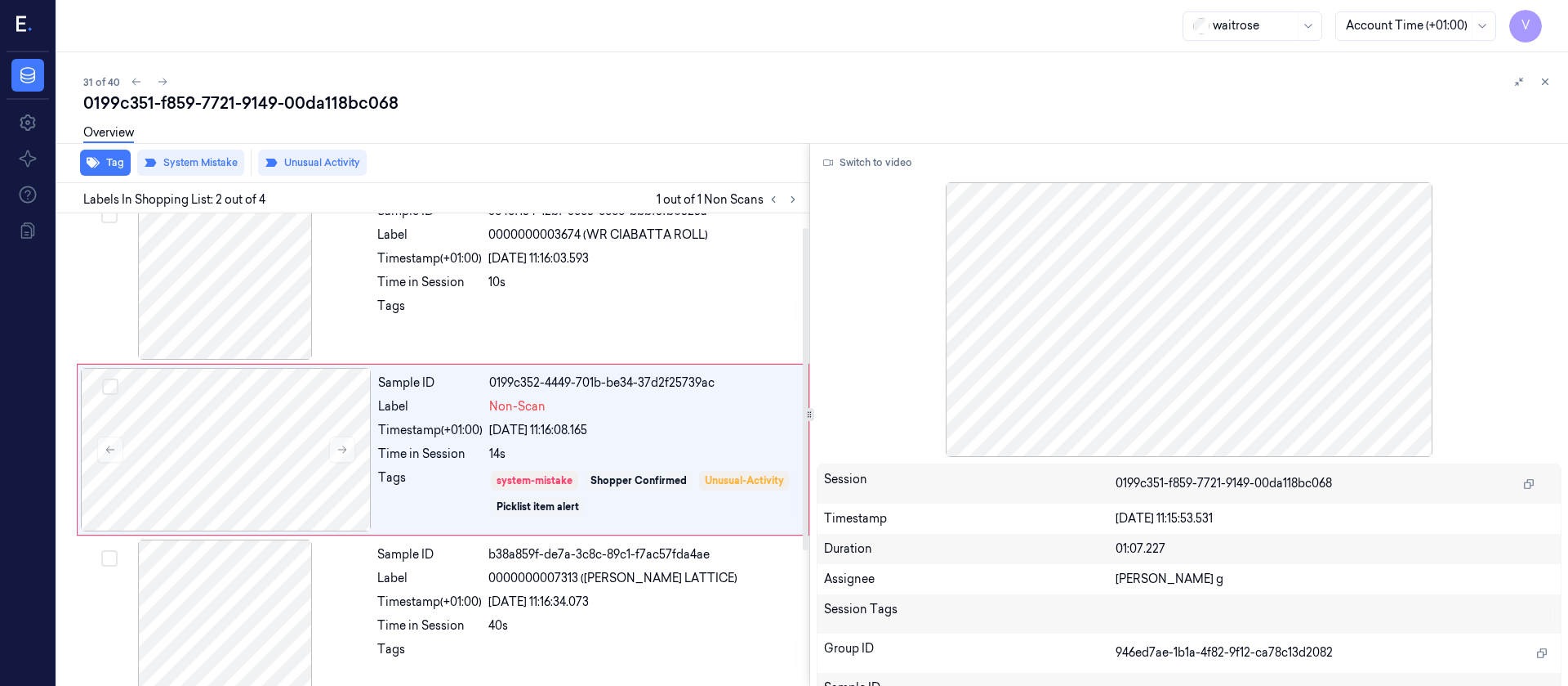
click at [537, 96] on div "0199c351-f859-7721-9149-00da118bc068" at bounding box center [819, 103] width 1472 height 23
click at [586, 147] on div "Overview" at bounding box center [819, 134] width 1472 height 41
click at [729, 82] on div "31 of 40" at bounding box center [819, 82] width 1472 height 19
click at [566, 44] on div "waitrose Account Time (+01:00) V" at bounding box center [813, 26] width 1511 height 53
click at [161, 81] on icon at bounding box center [163, 82] width 12 height 12
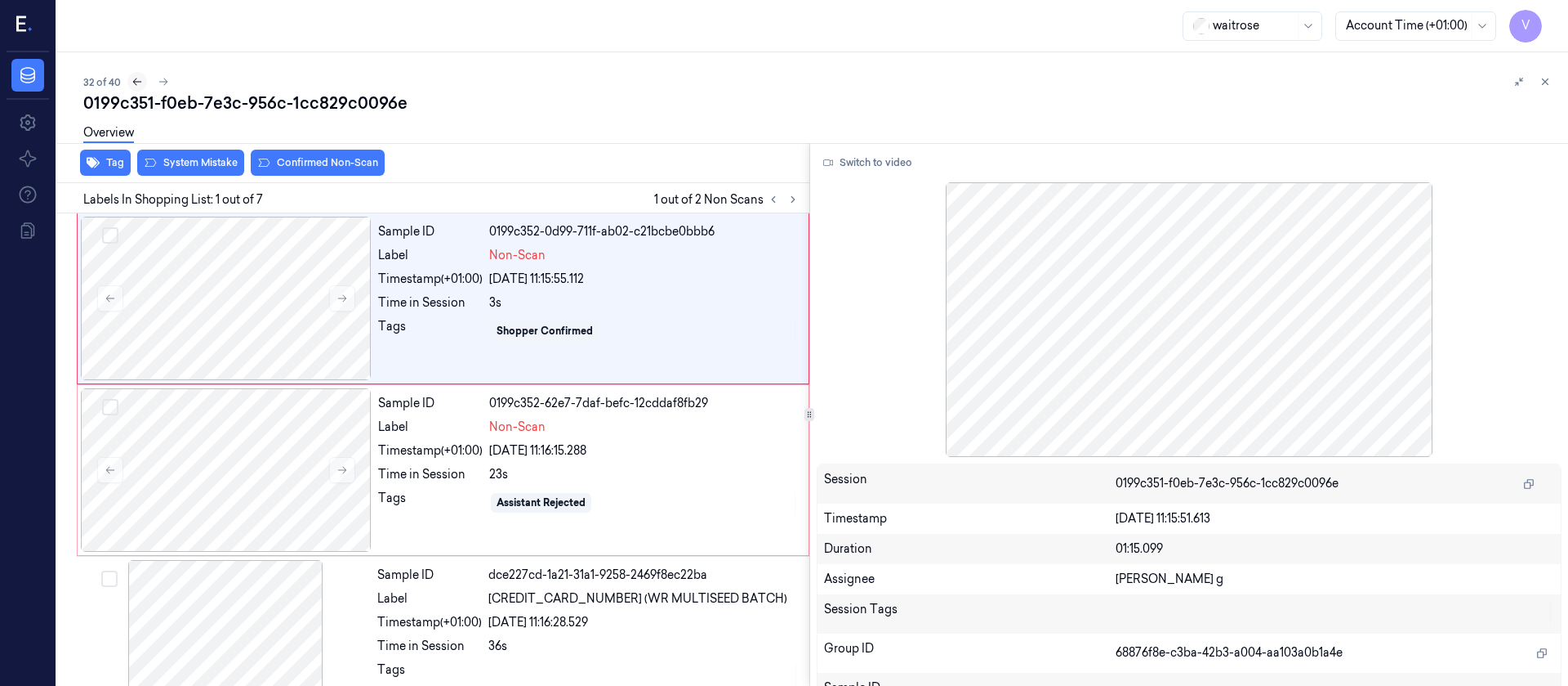
click at [140, 80] on icon at bounding box center [137, 82] width 12 height 12
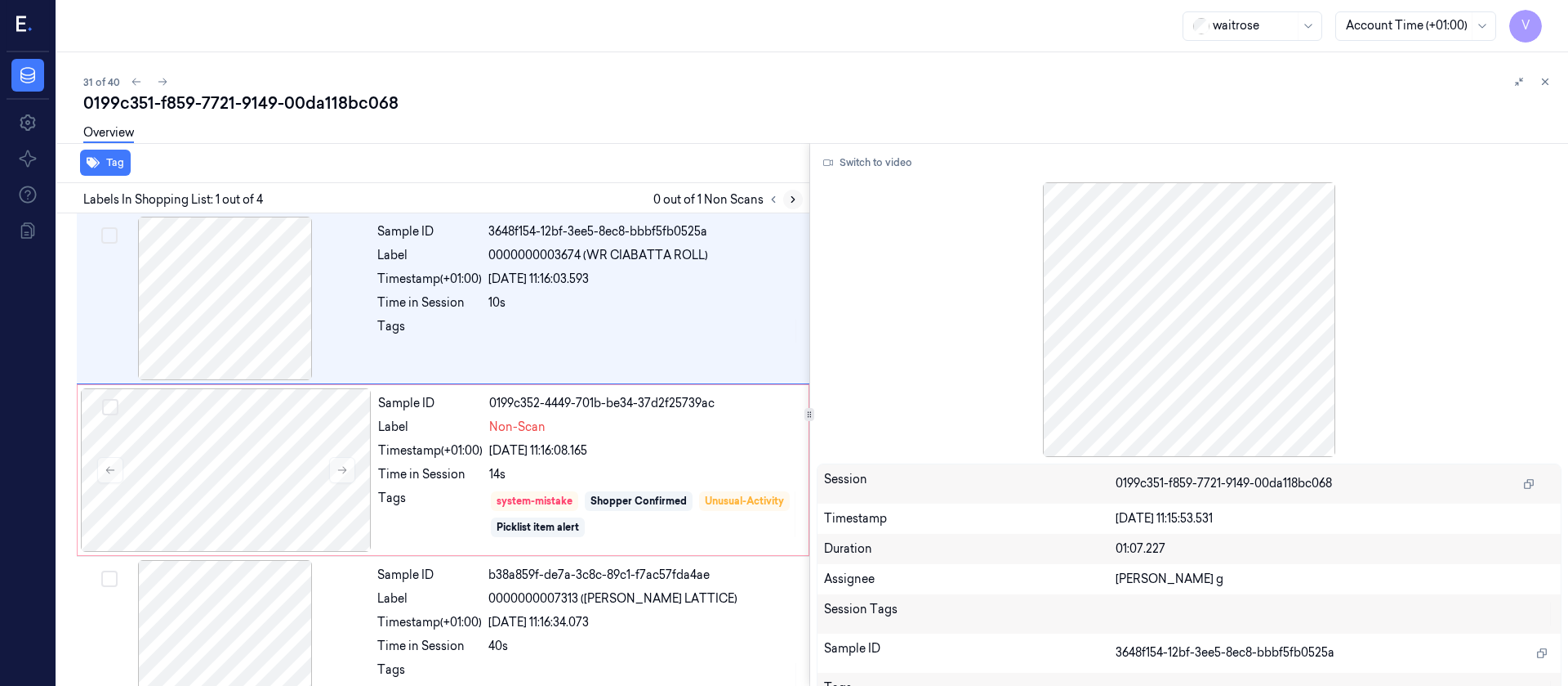
click at [790, 196] on icon at bounding box center [793, 200] width 12 height 12
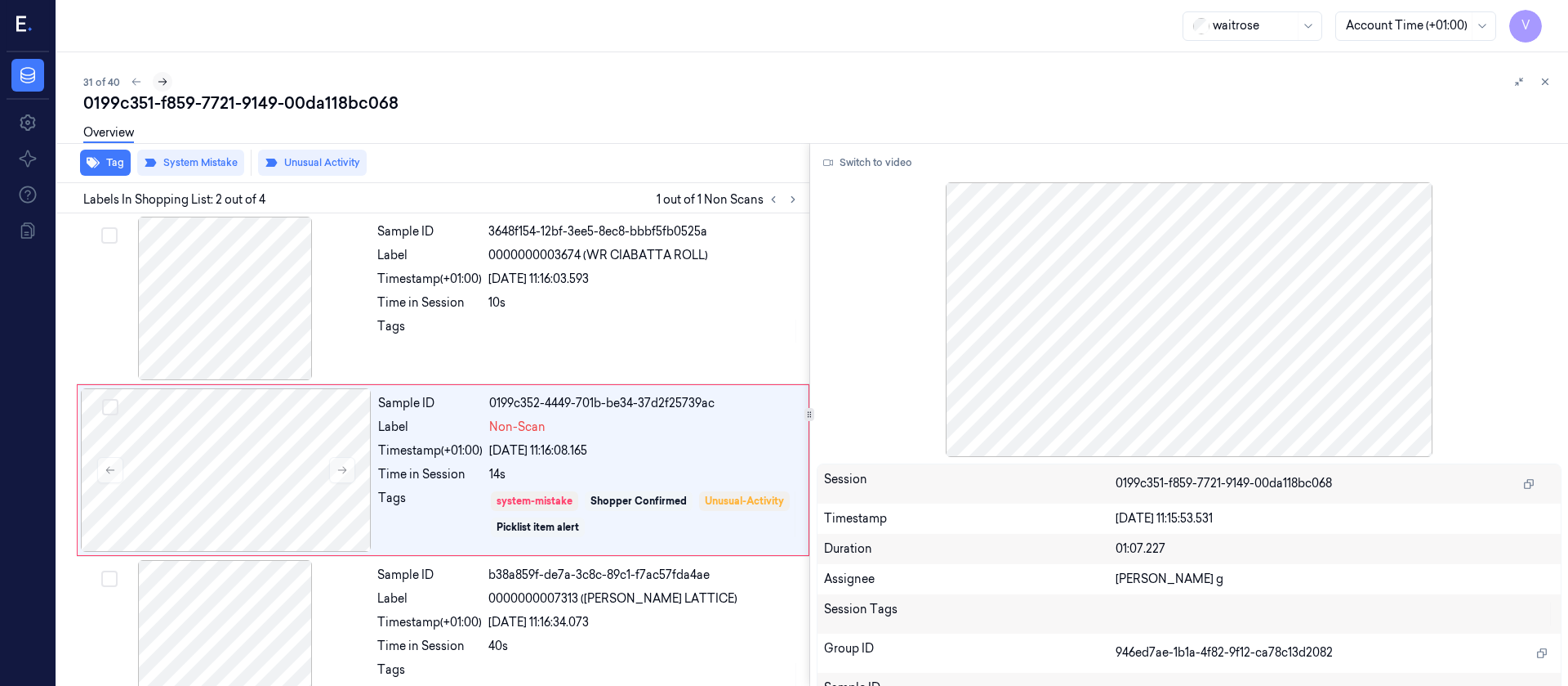
click at [160, 80] on icon at bounding box center [163, 82] width 12 height 12
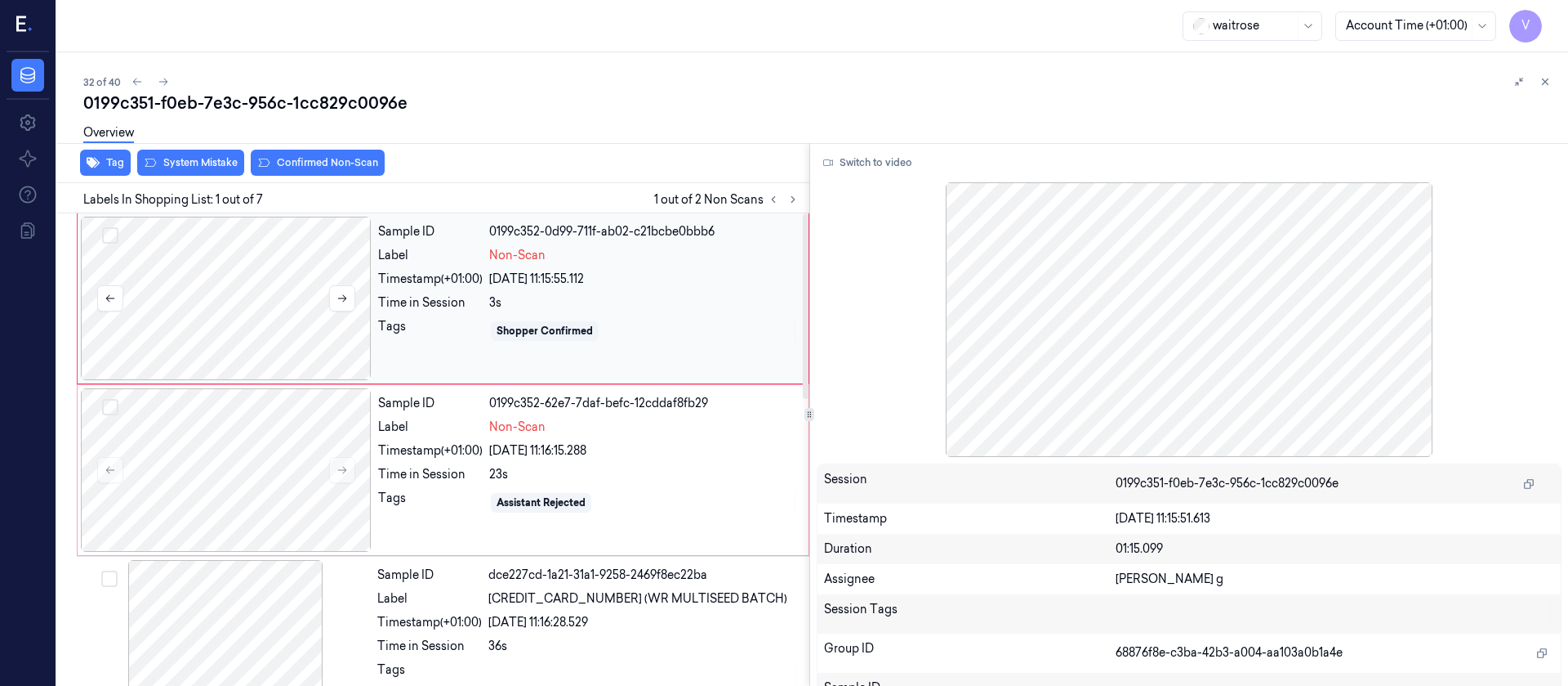
click at [249, 321] on div at bounding box center [225, 298] width 291 height 163
click at [855, 170] on button "Switch to video" at bounding box center [868, 162] width 102 height 26
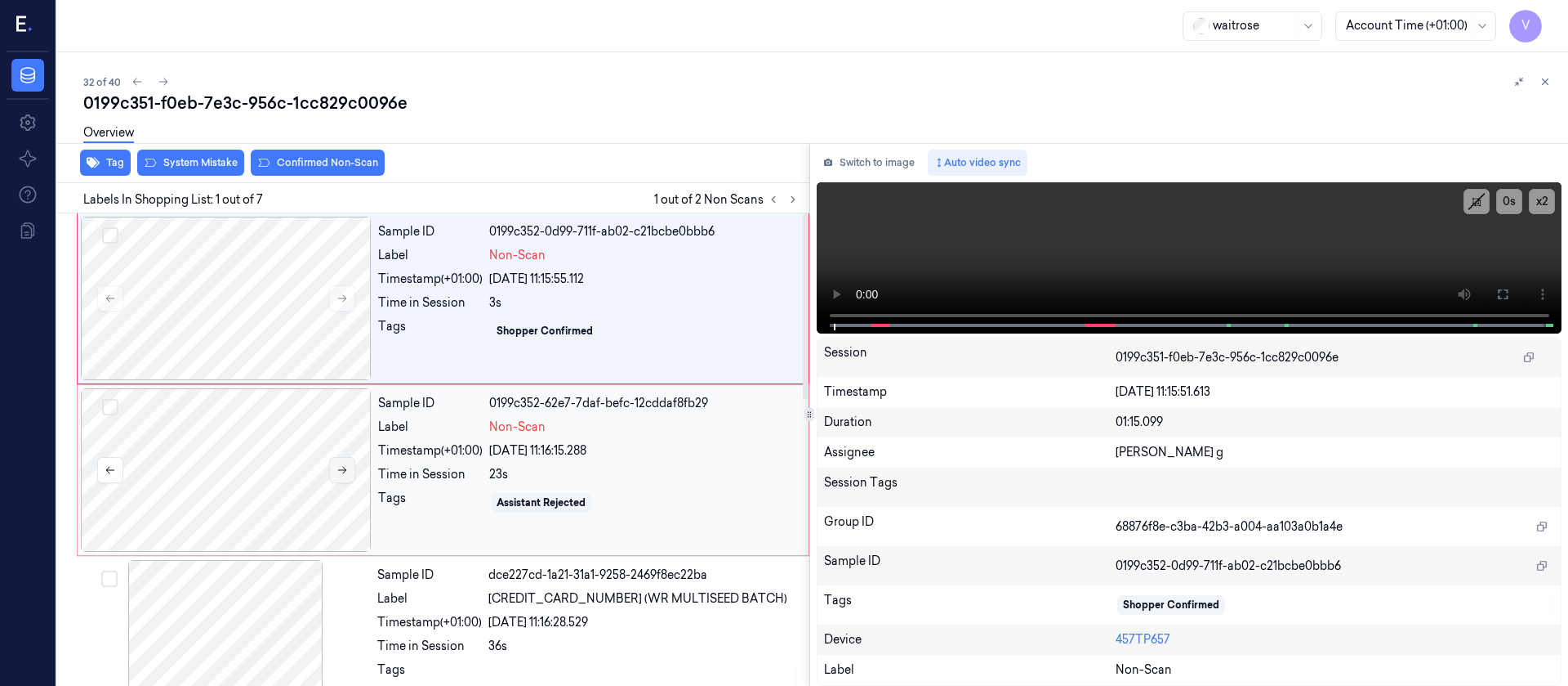
click at [351, 465] on button at bounding box center [341, 469] width 26 height 26
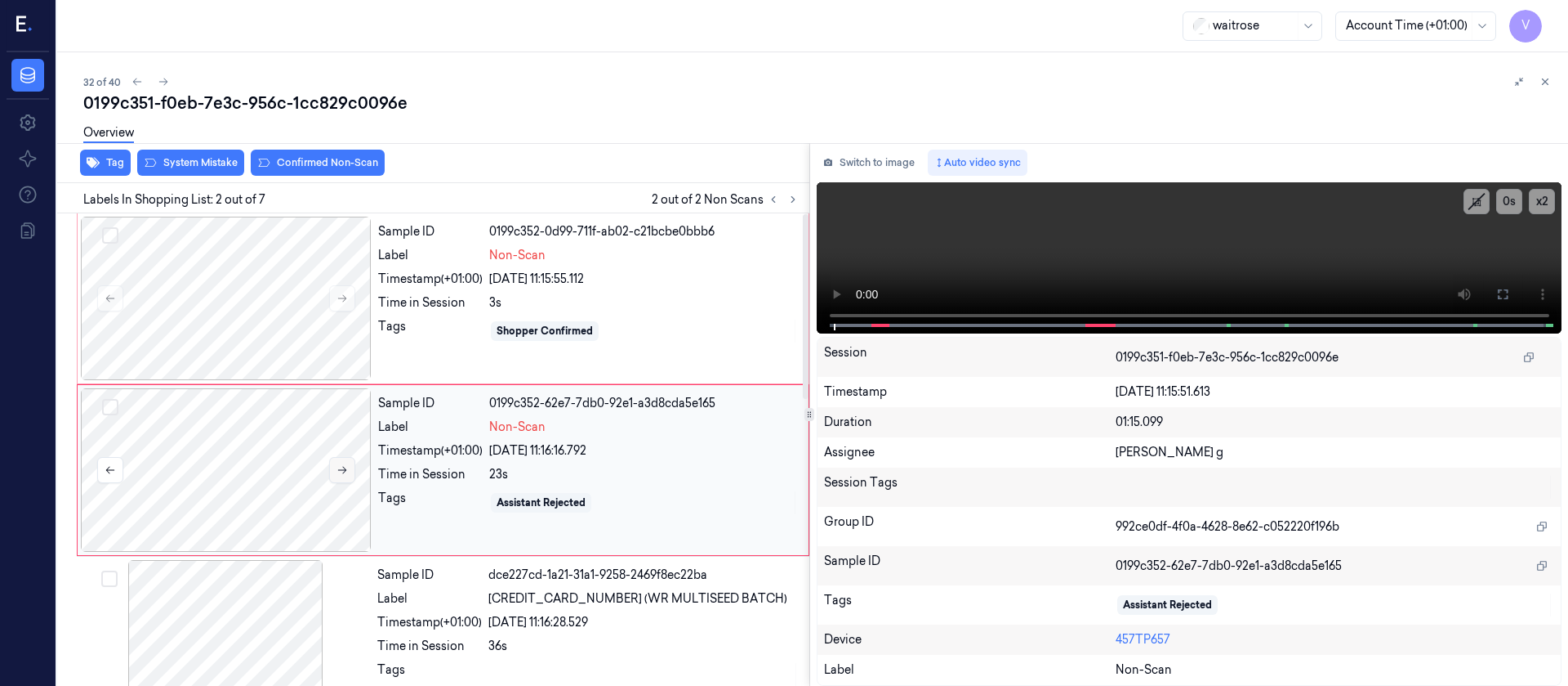
scroll to position [20, 0]
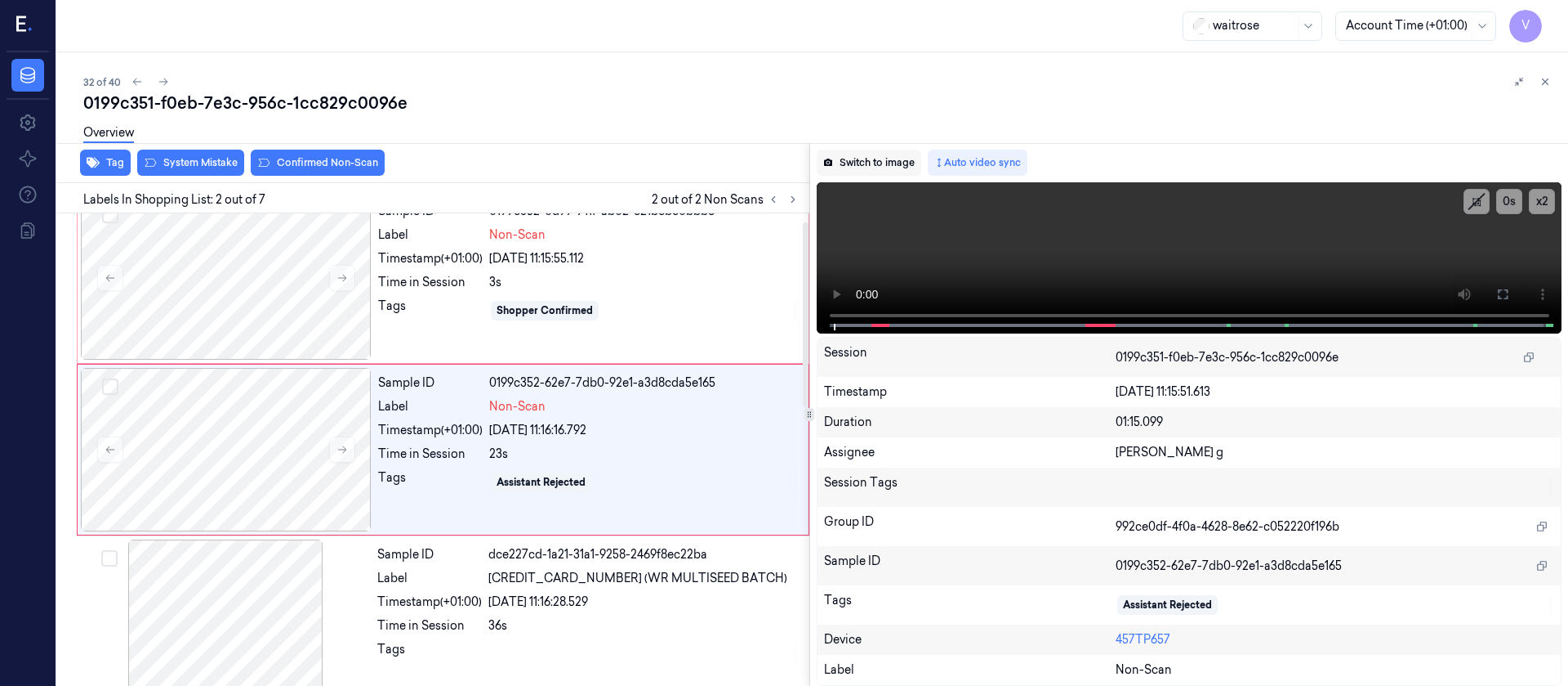
click at [891, 150] on button "Switch to image" at bounding box center [869, 162] width 105 height 26
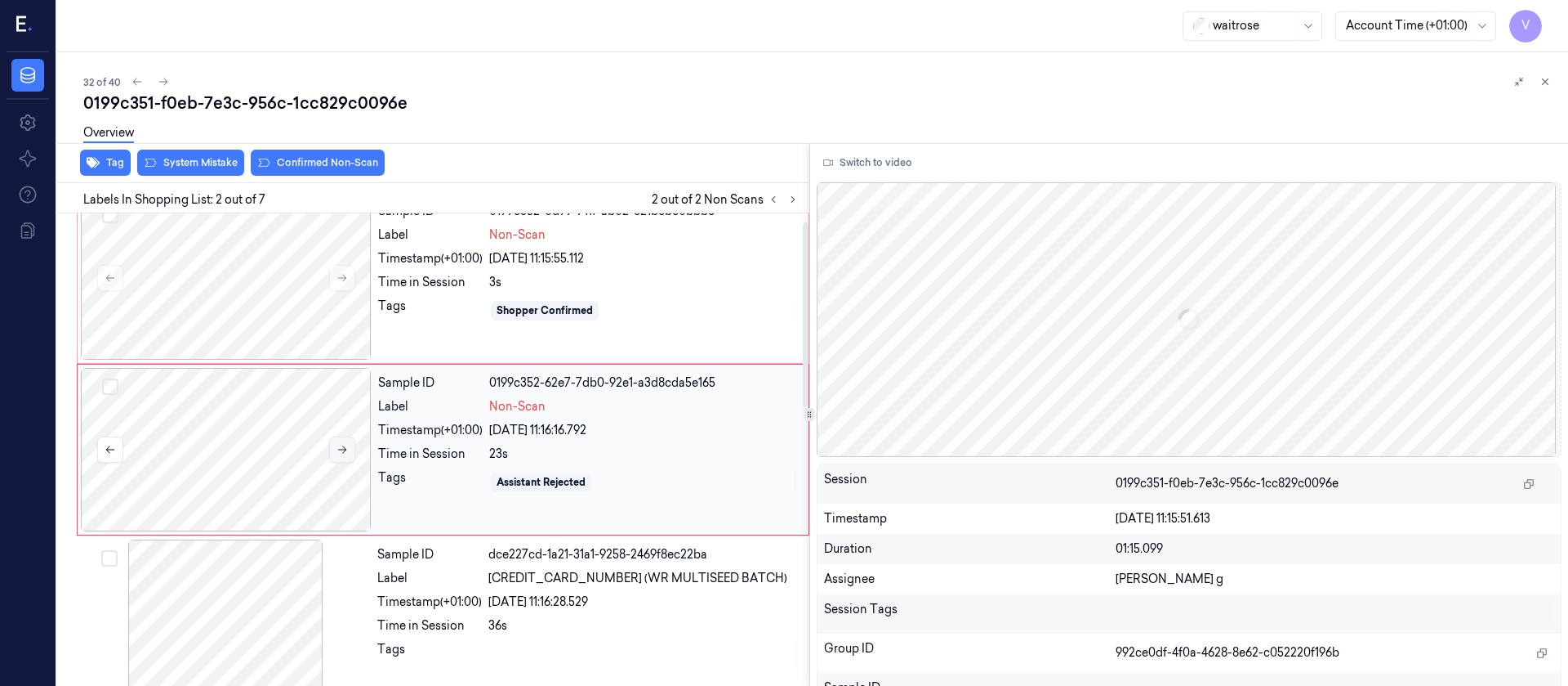
click at [337, 455] on icon at bounding box center [342, 449] width 12 height 12
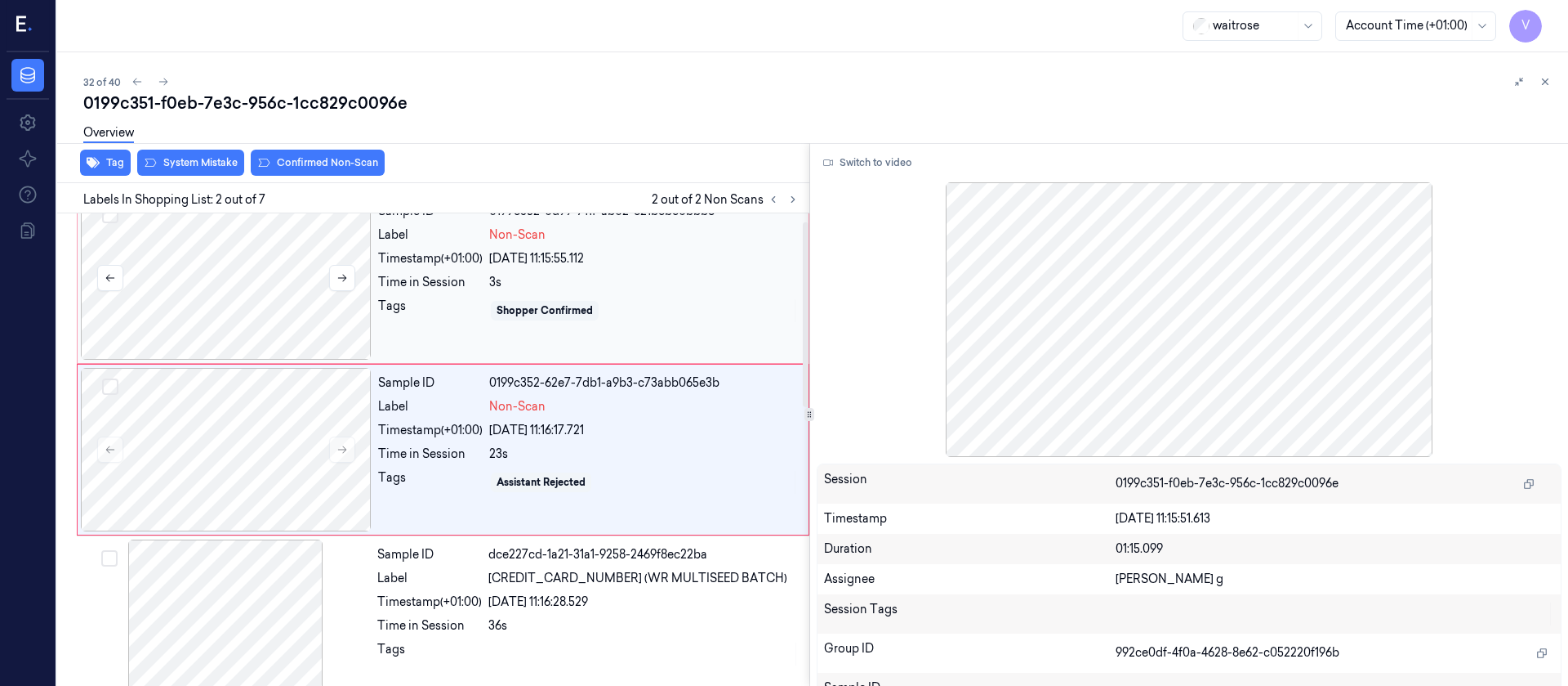
click at [234, 301] on div at bounding box center [225, 277] width 291 height 163
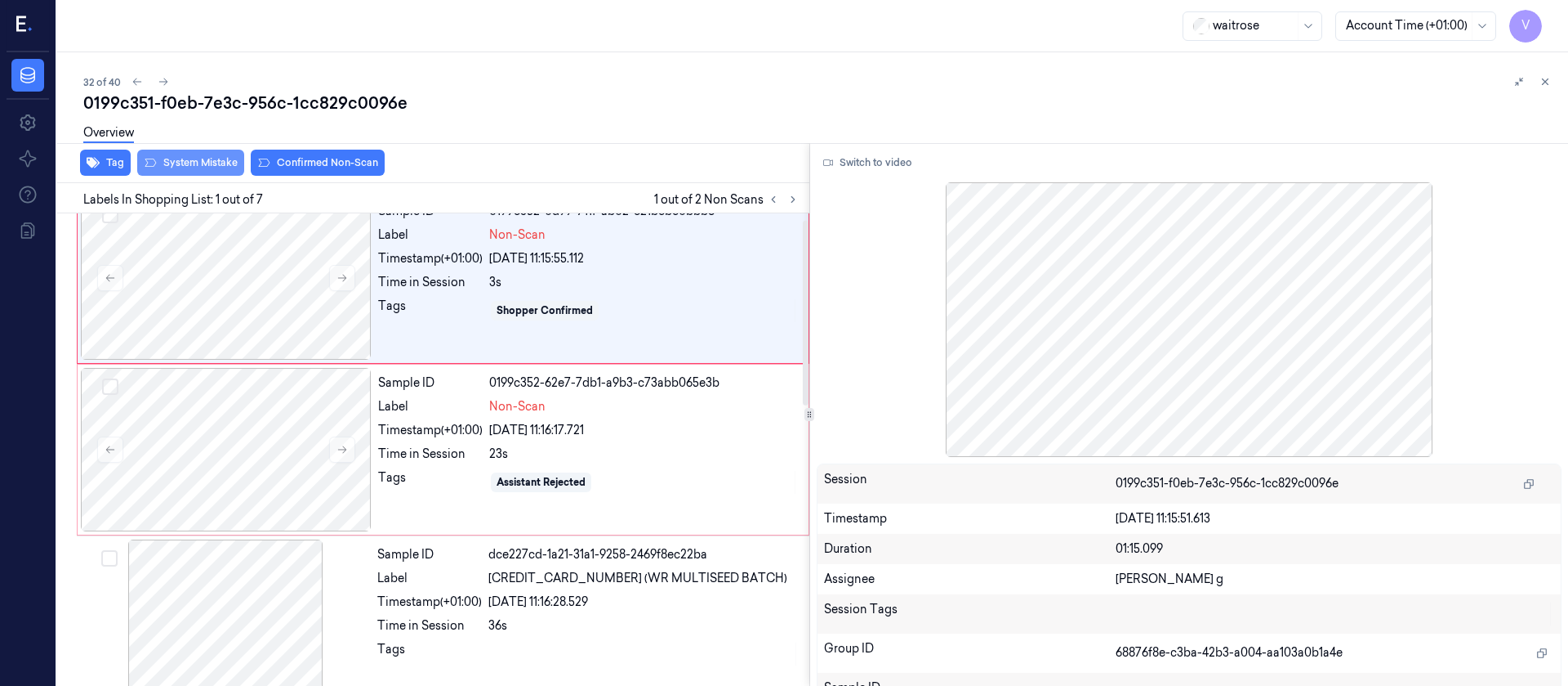
scroll to position [0, 0]
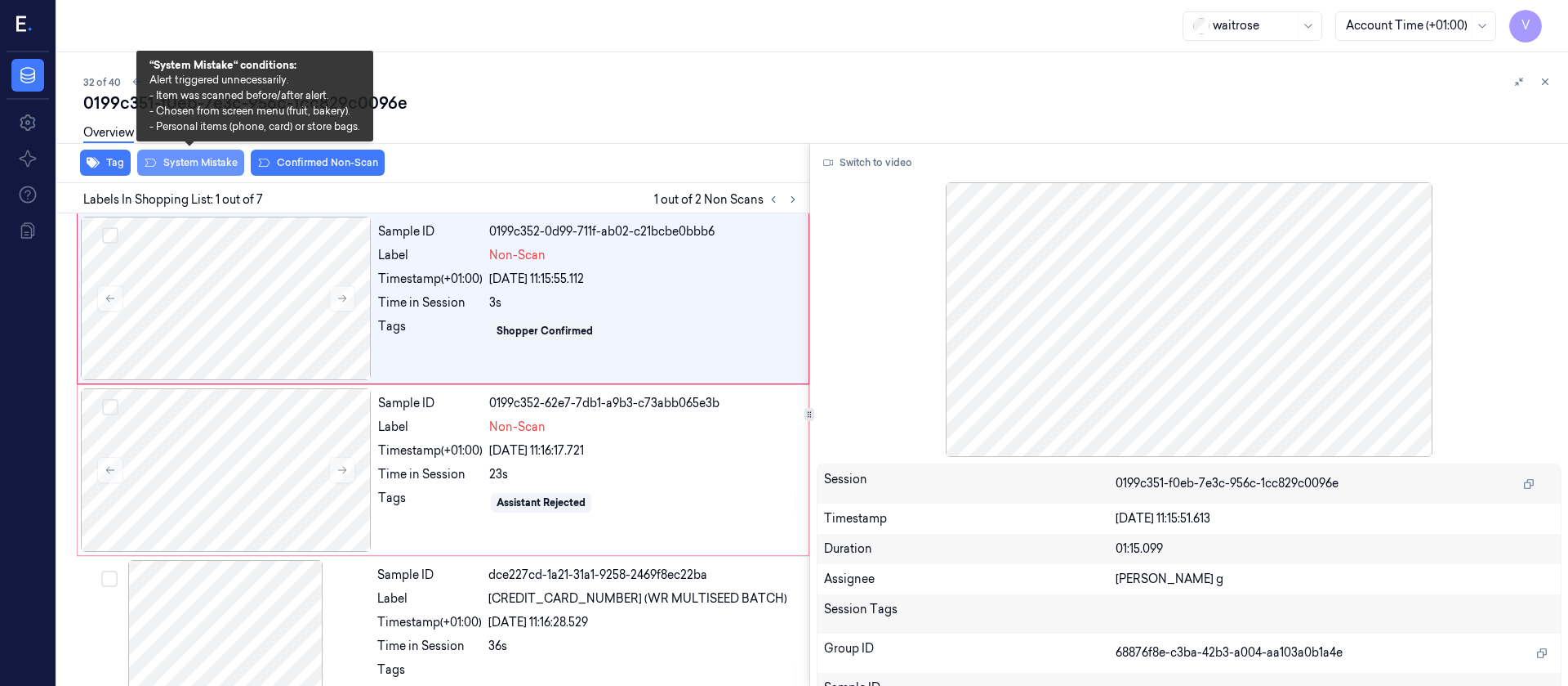
click at [173, 168] on button "System Mistake" at bounding box center [191, 162] width 107 height 26
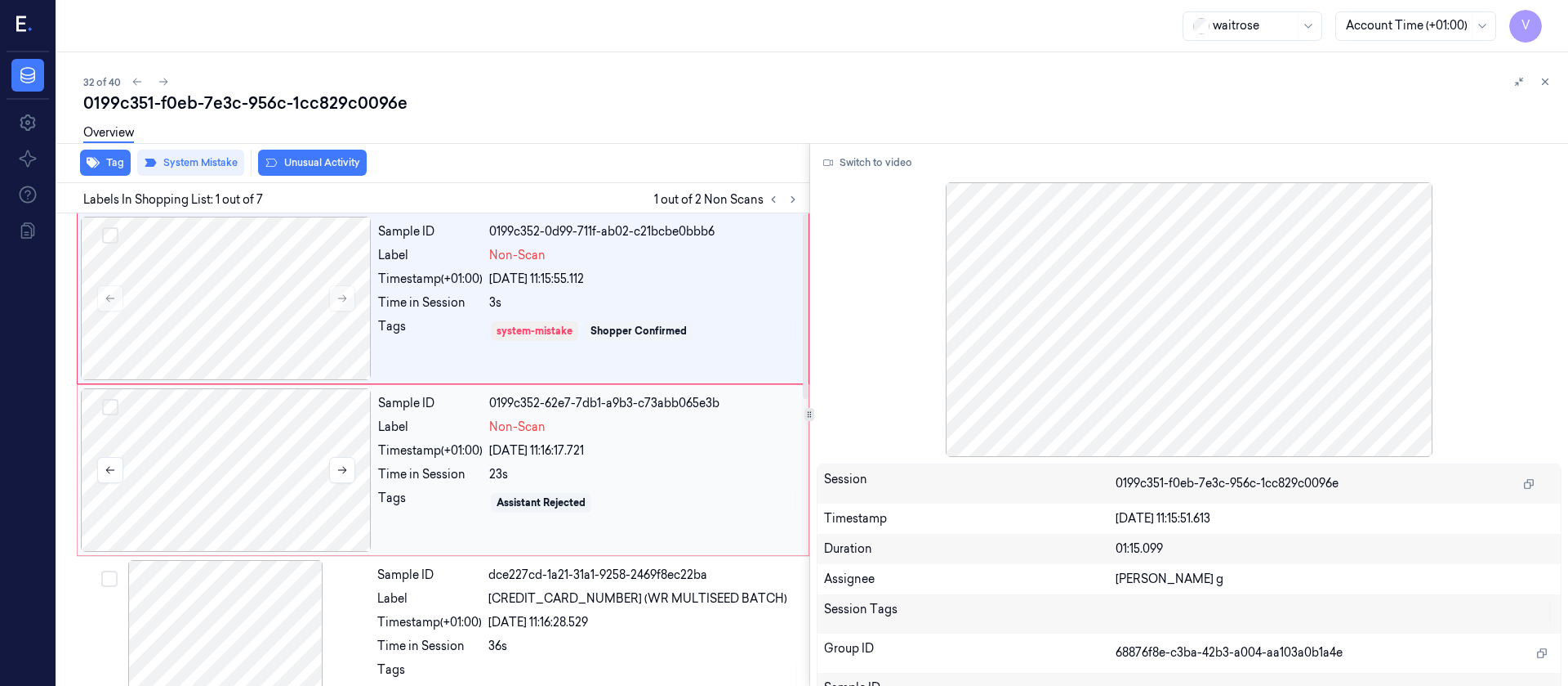
click at [184, 442] on div at bounding box center [225, 470] width 291 height 163
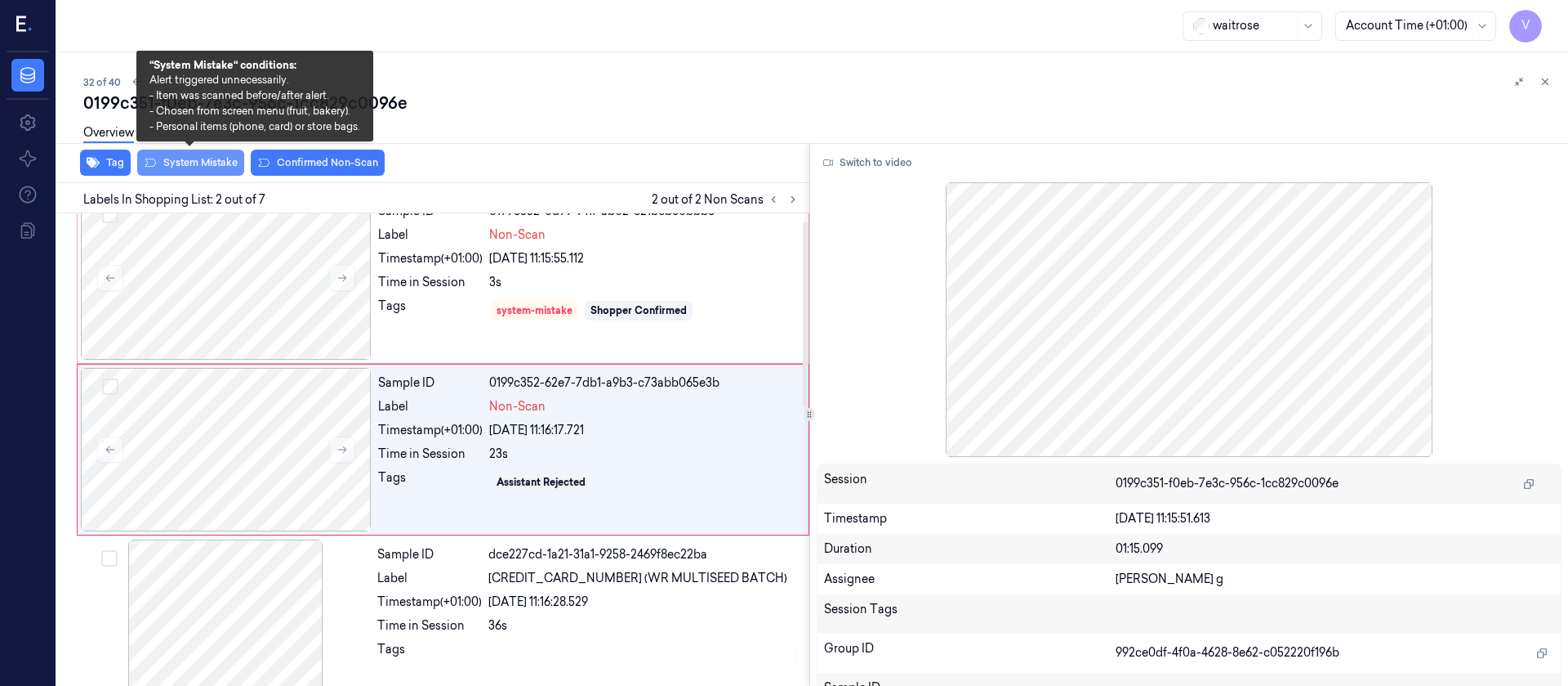
click at [203, 164] on button "System Mistake" at bounding box center [191, 162] width 107 height 26
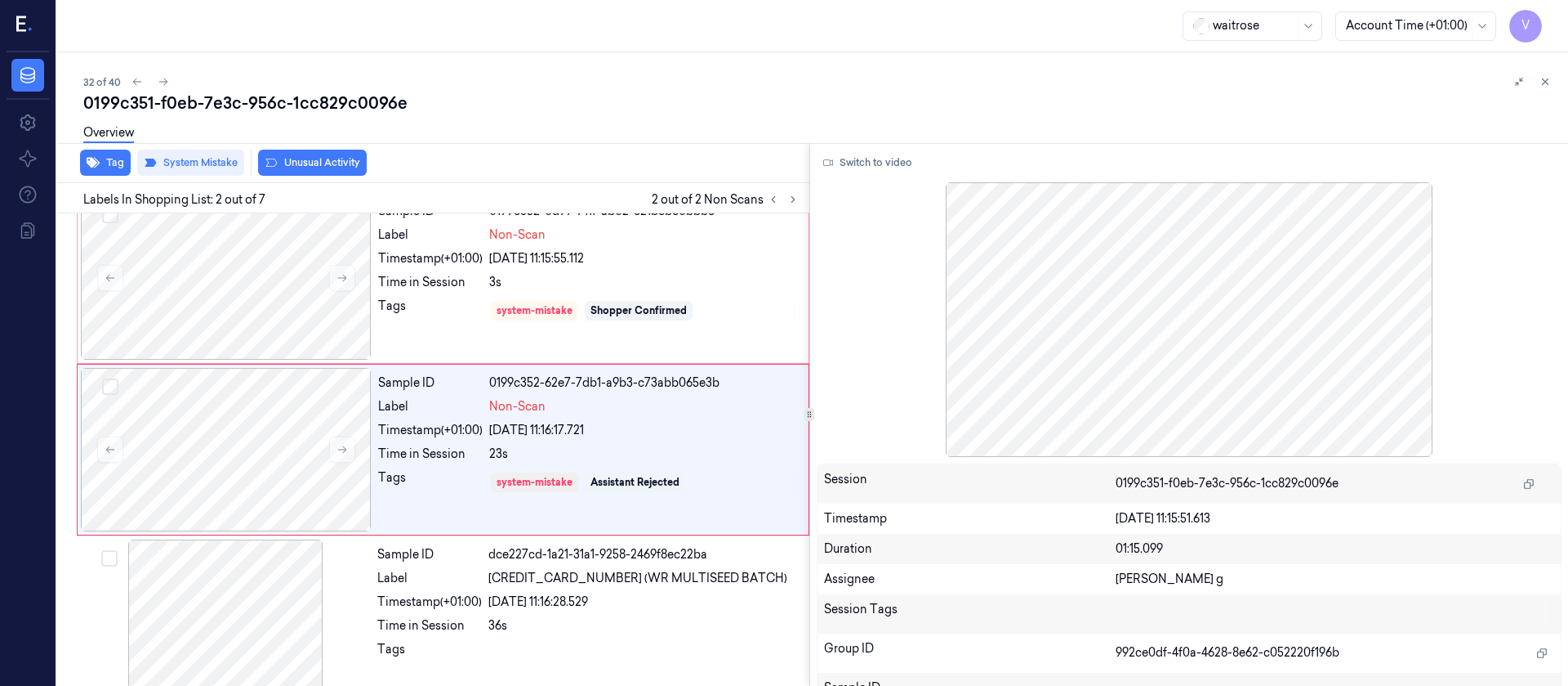
click at [587, 41] on div "waitrose Account Time (+01:00) V" at bounding box center [813, 26] width 1511 height 53
click at [171, 83] on button at bounding box center [163, 82] width 19 height 19
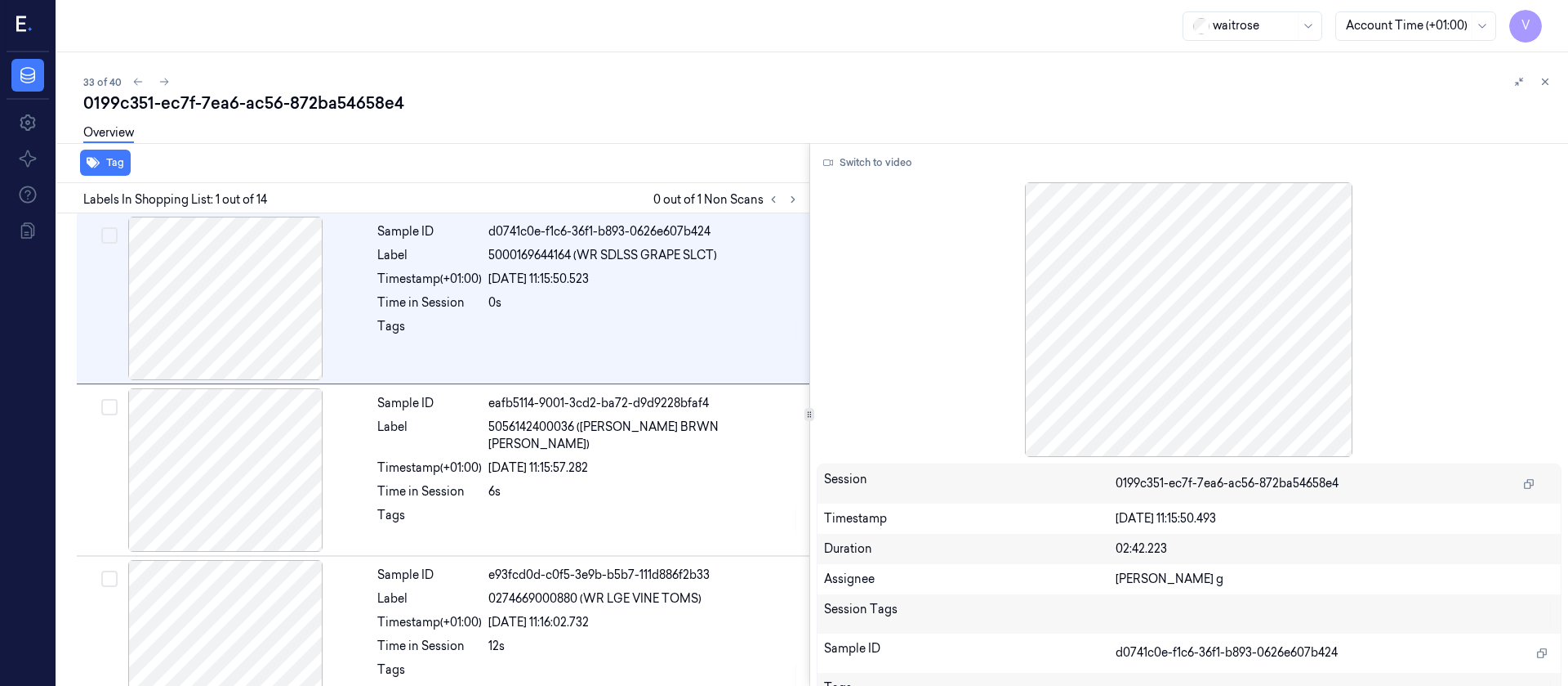
click at [542, 106] on div "0199c351-ec7f-7ea6-ac56-872ba54658e4" at bounding box center [819, 103] width 1472 height 23
click at [785, 201] on button at bounding box center [793, 200] width 19 height 19
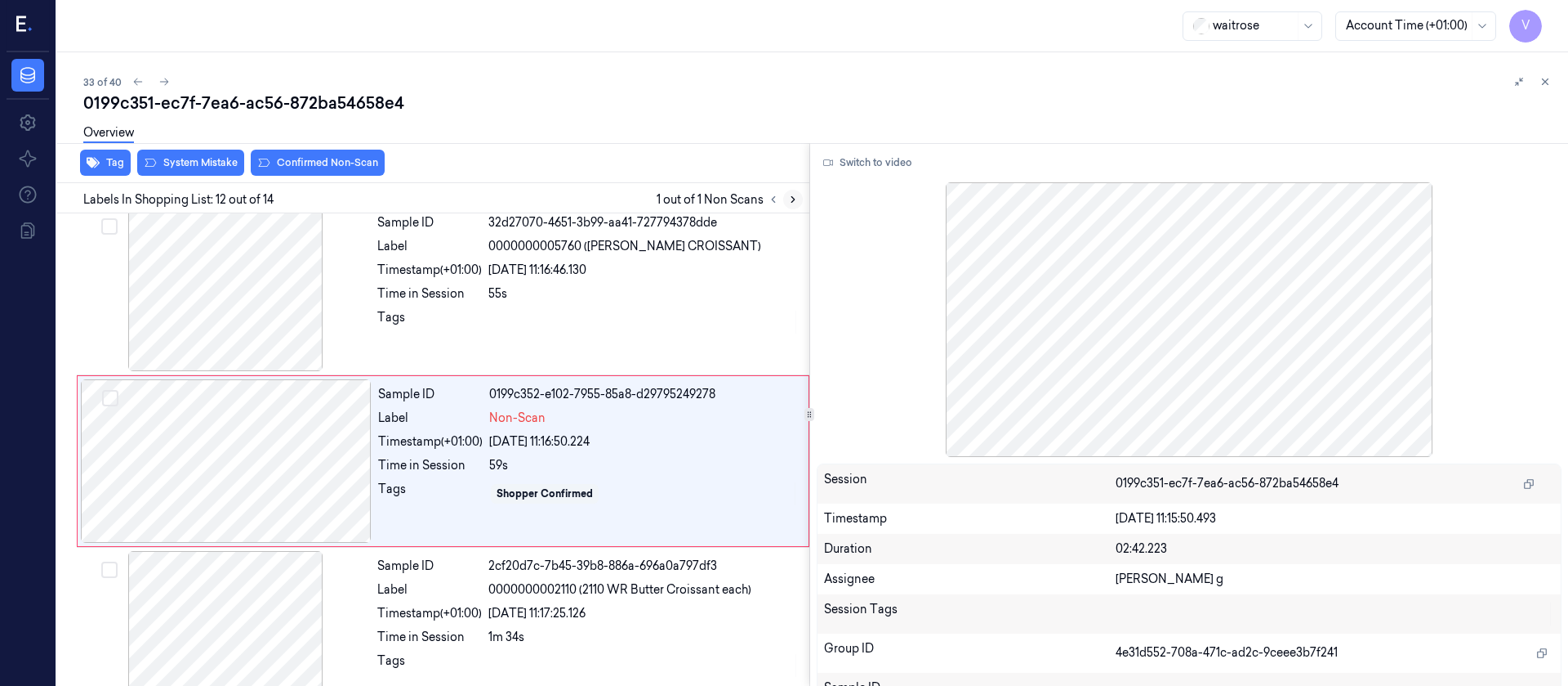
scroll to position [1737, 0]
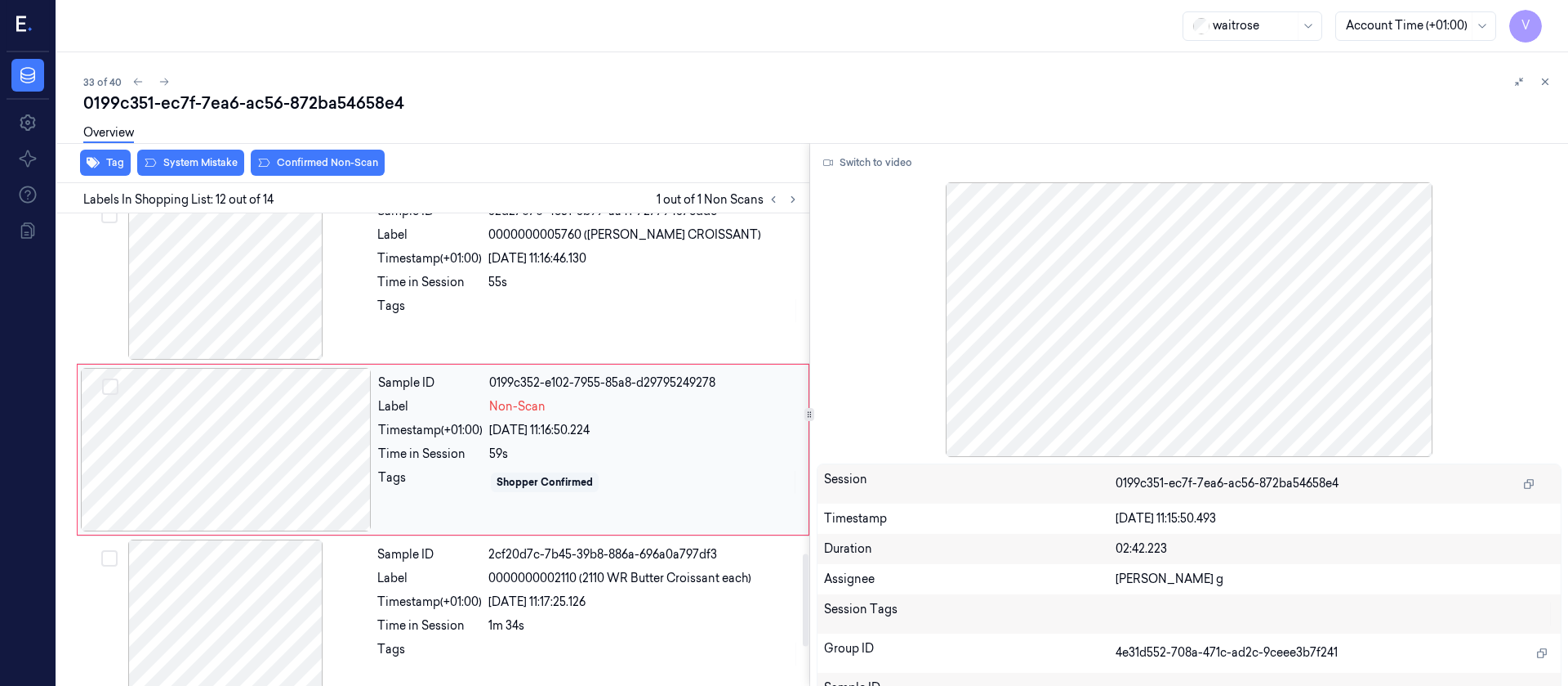
click at [266, 447] on div at bounding box center [225, 449] width 291 height 163
click at [282, 278] on div at bounding box center [224, 277] width 291 height 163
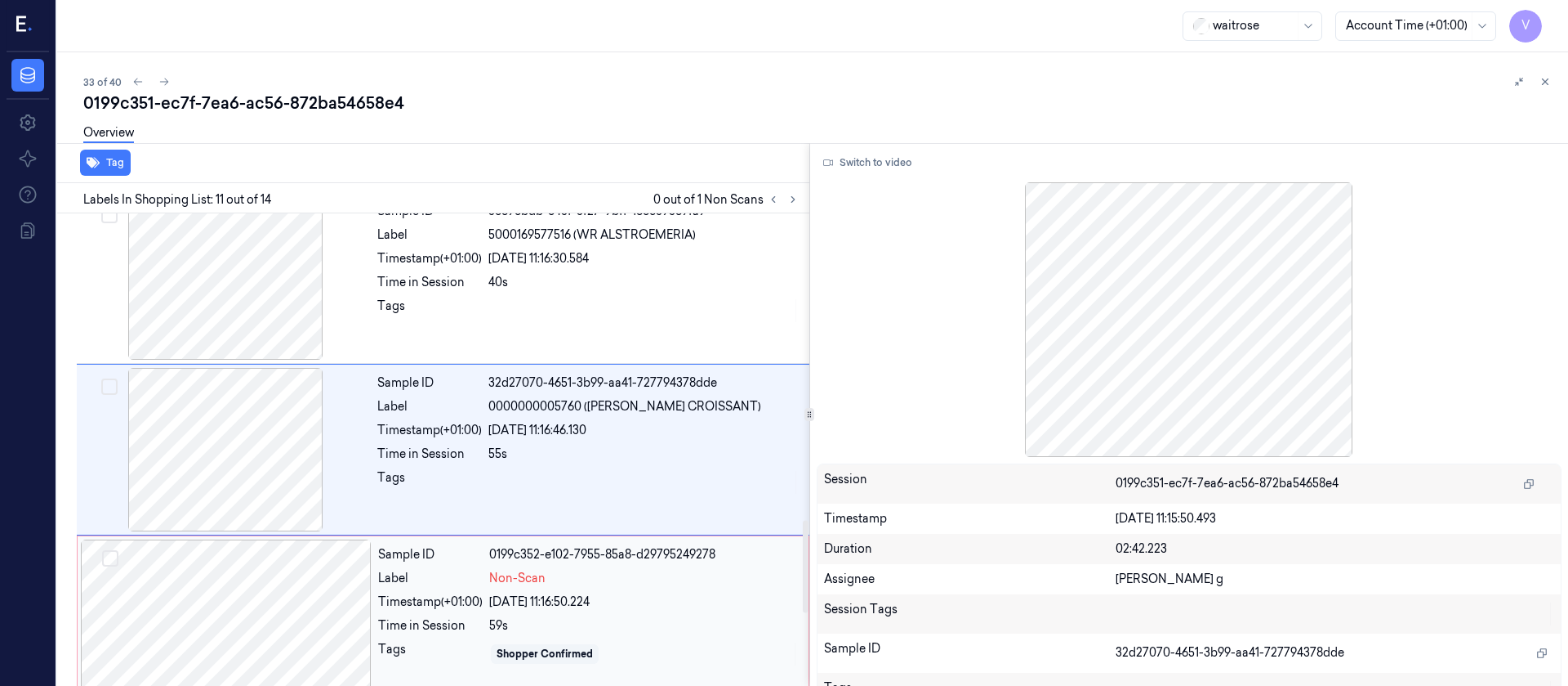
click at [254, 572] on div at bounding box center [225, 621] width 291 height 163
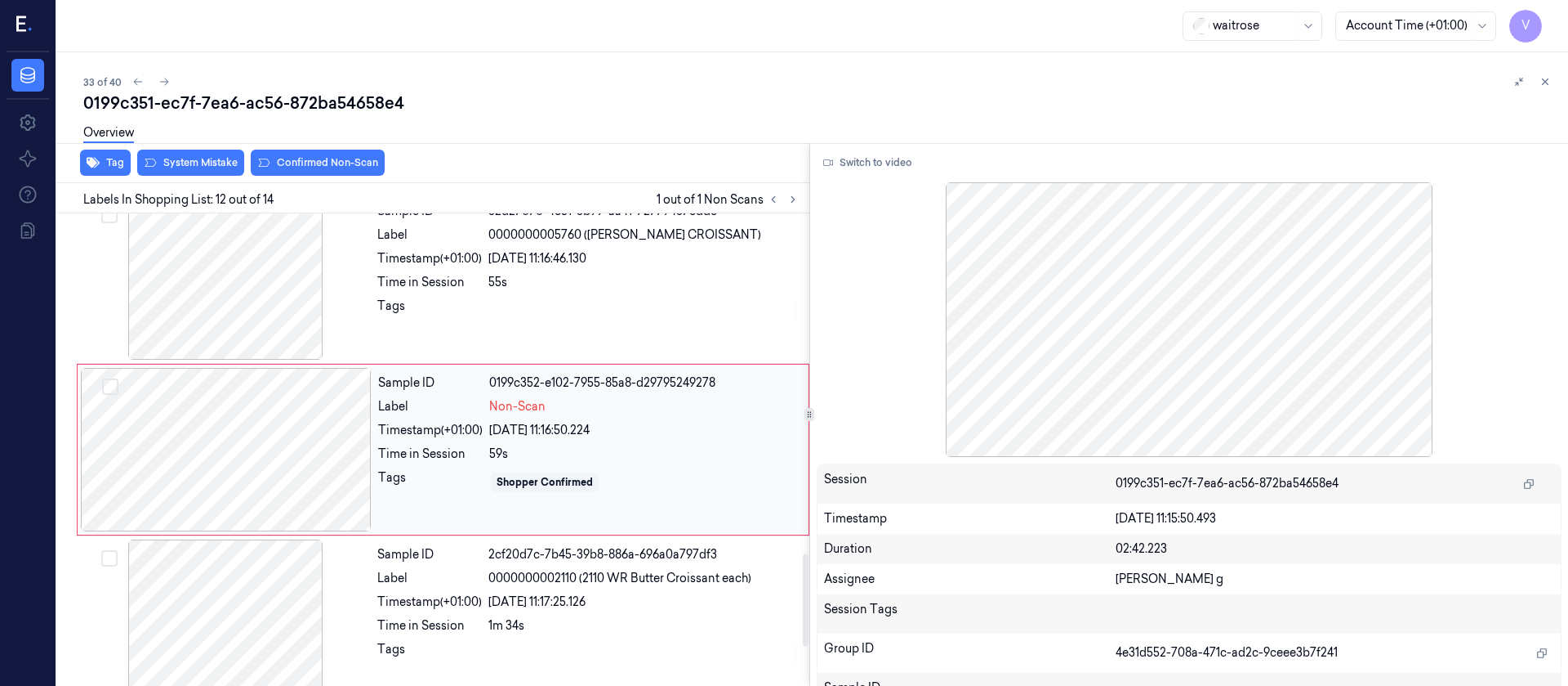
click at [206, 449] on div at bounding box center [225, 449] width 291 height 163
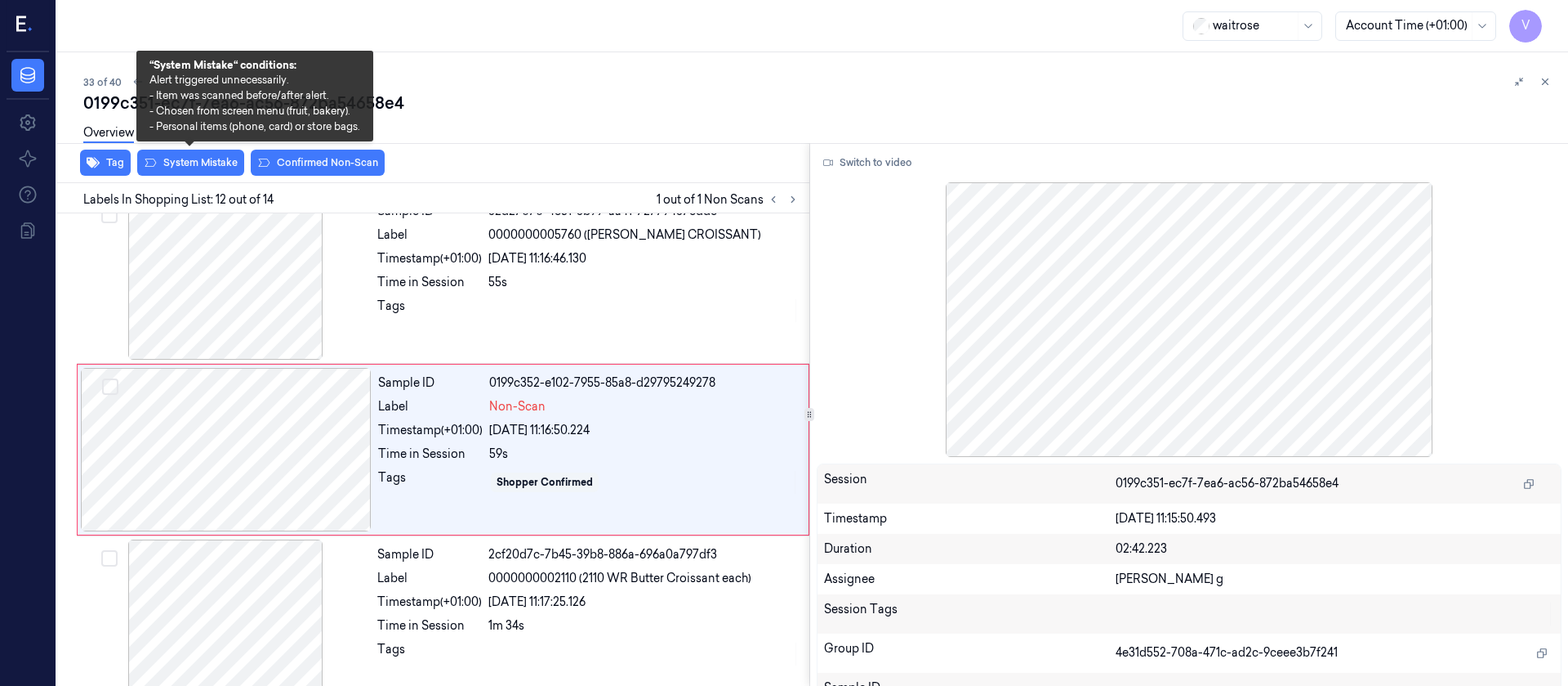
click at [176, 176] on div "Tag System Mistake Confirmed Non-Scan" at bounding box center [430, 163] width 759 height 40
click at [211, 157] on button "System Mistake" at bounding box center [191, 162] width 107 height 26
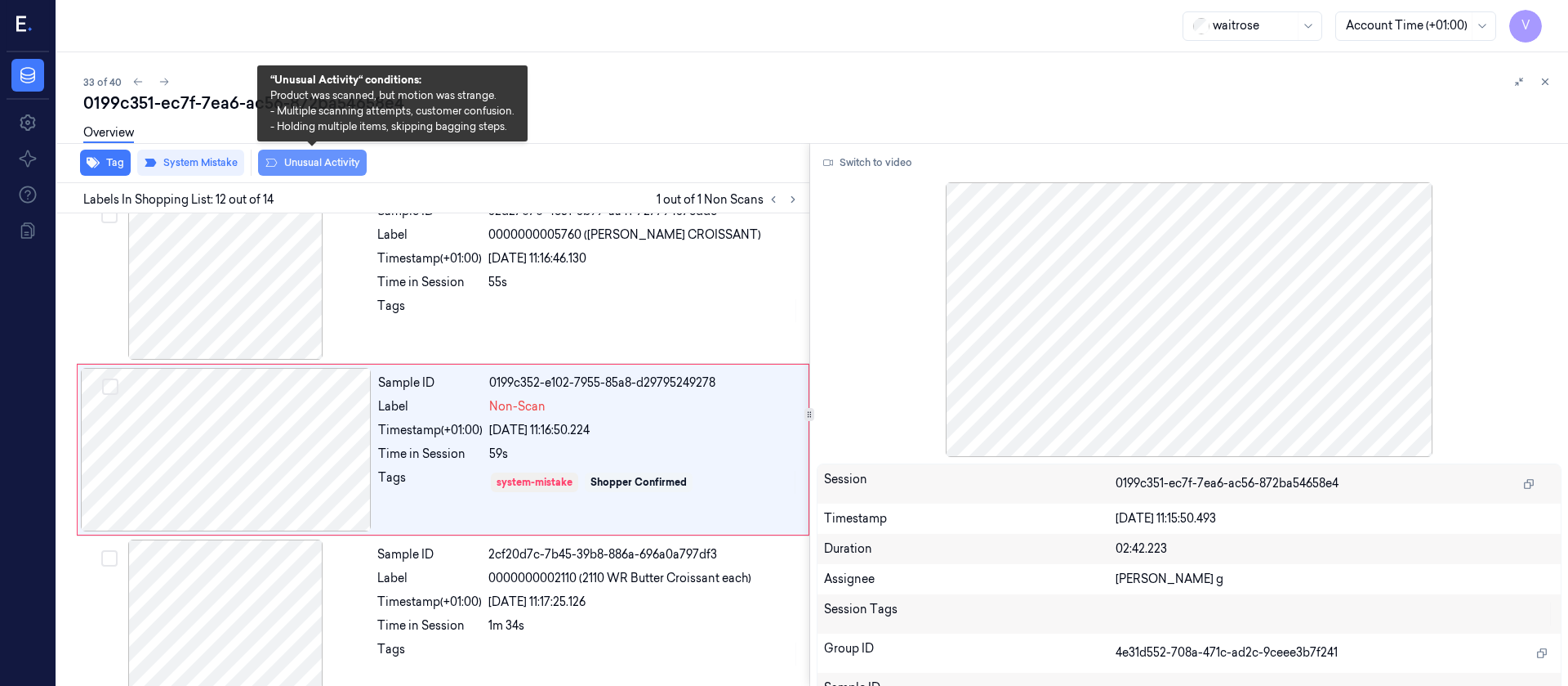
click at [308, 161] on button "Unusual Activity" at bounding box center [312, 162] width 108 height 26
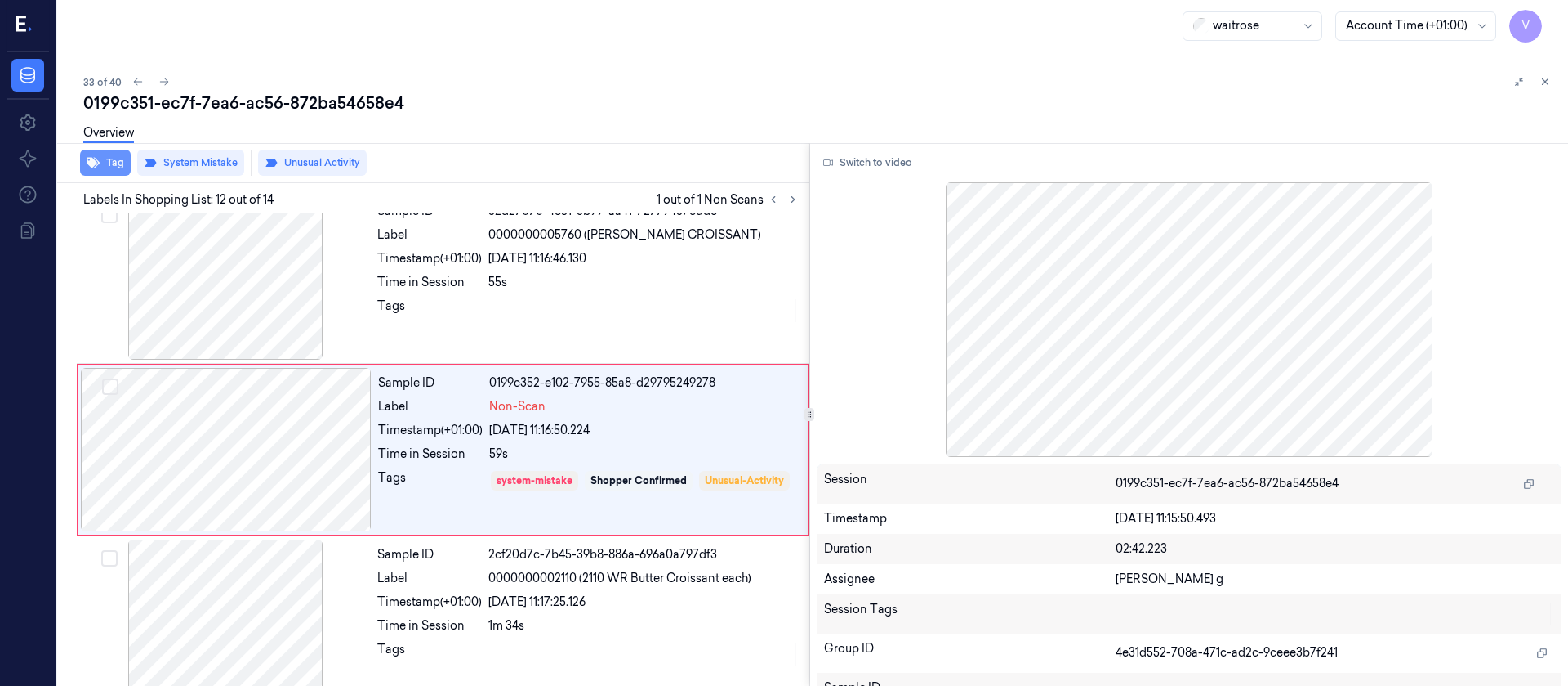
click at [104, 163] on button "Tag" at bounding box center [105, 162] width 51 height 26
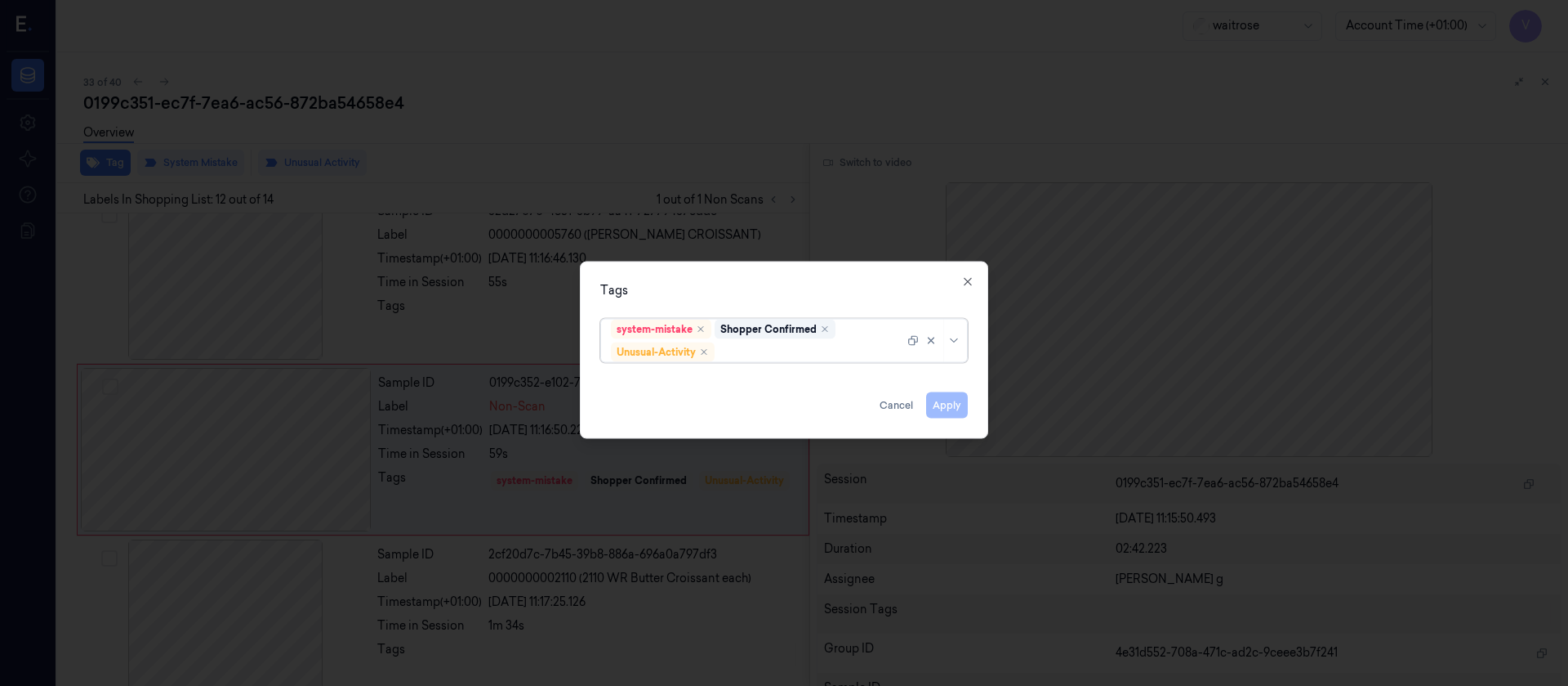
click at [741, 363] on div "options system-mistake,Shopper Confirmed,Unusual-Activity, selected. Select is …" at bounding box center [784, 339] width 394 height 54
click at [754, 354] on div at bounding box center [817, 352] width 198 height 17
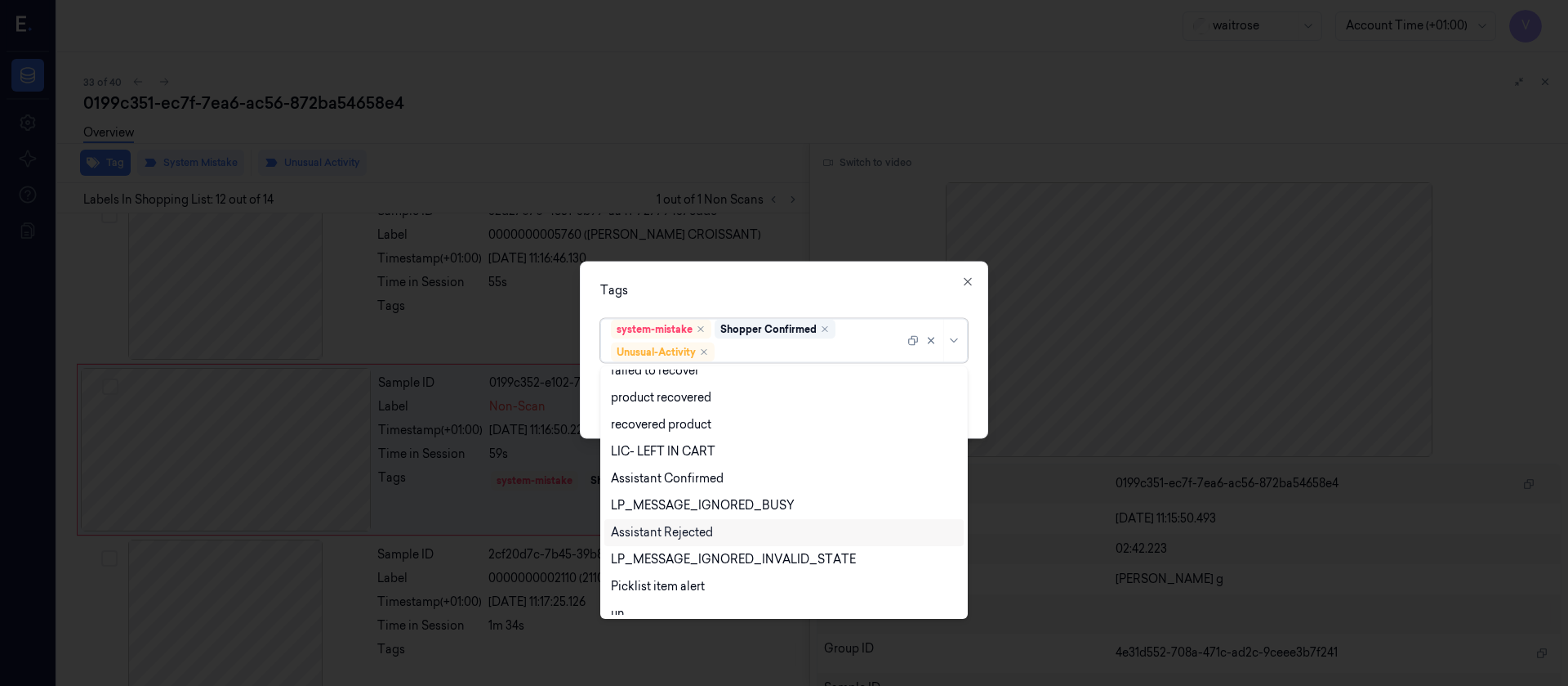
scroll to position [321, 0]
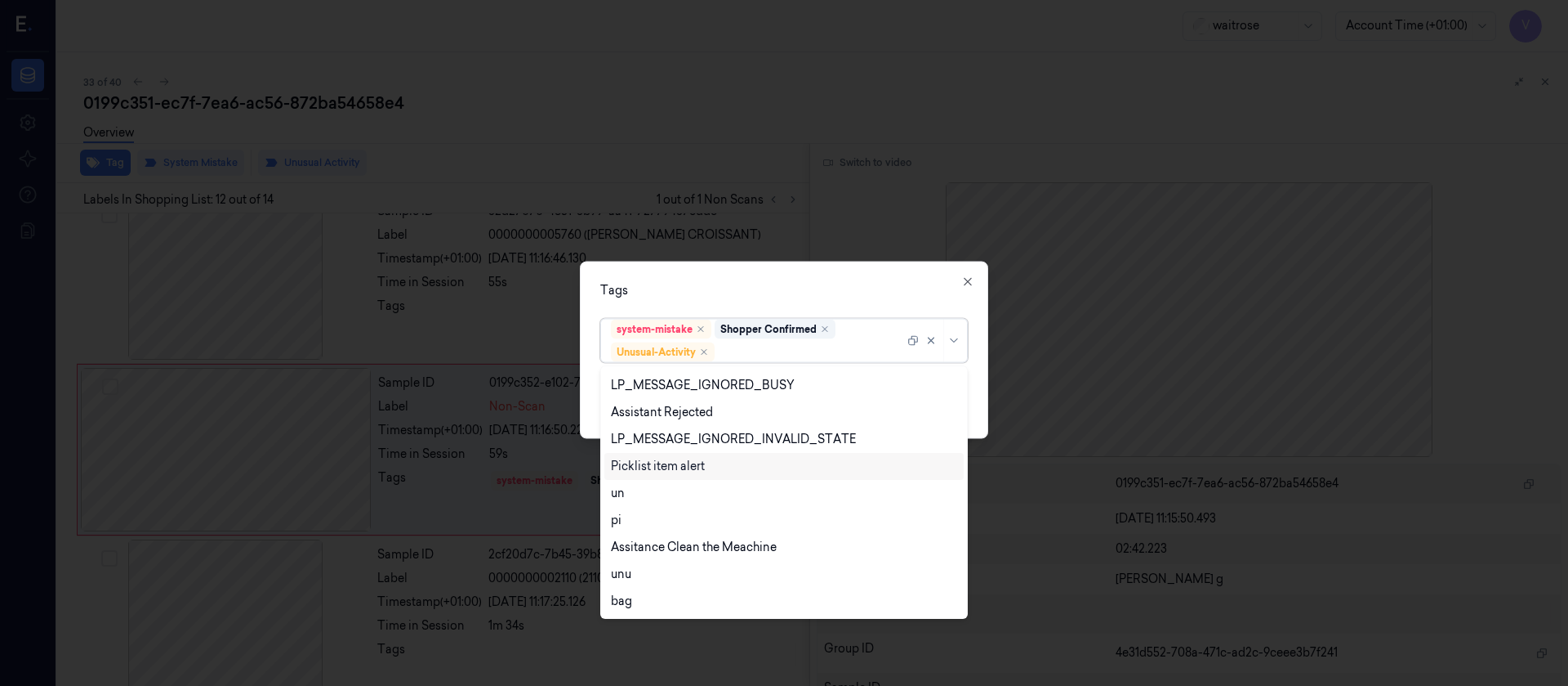
click at [672, 470] on div "Picklist item alert" at bounding box center [658, 466] width 94 height 17
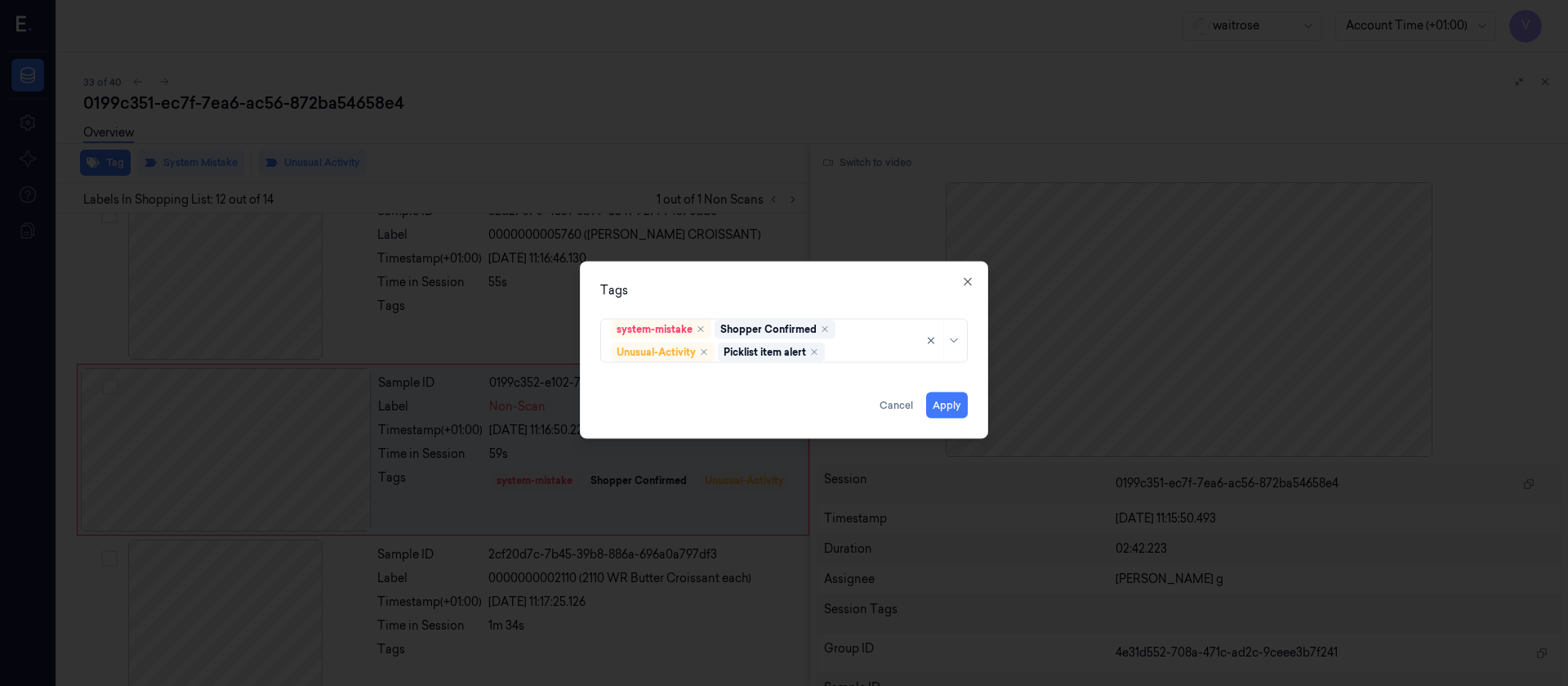
click at [815, 279] on div "Tags system-mistake Shopper Confirmed Unusual-Activity Picklist item alert Appl…" at bounding box center [784, 349] width 409 height 177
click at [946, 402] on button "Apply" at bounding box center [947, 404] width 41 height 26
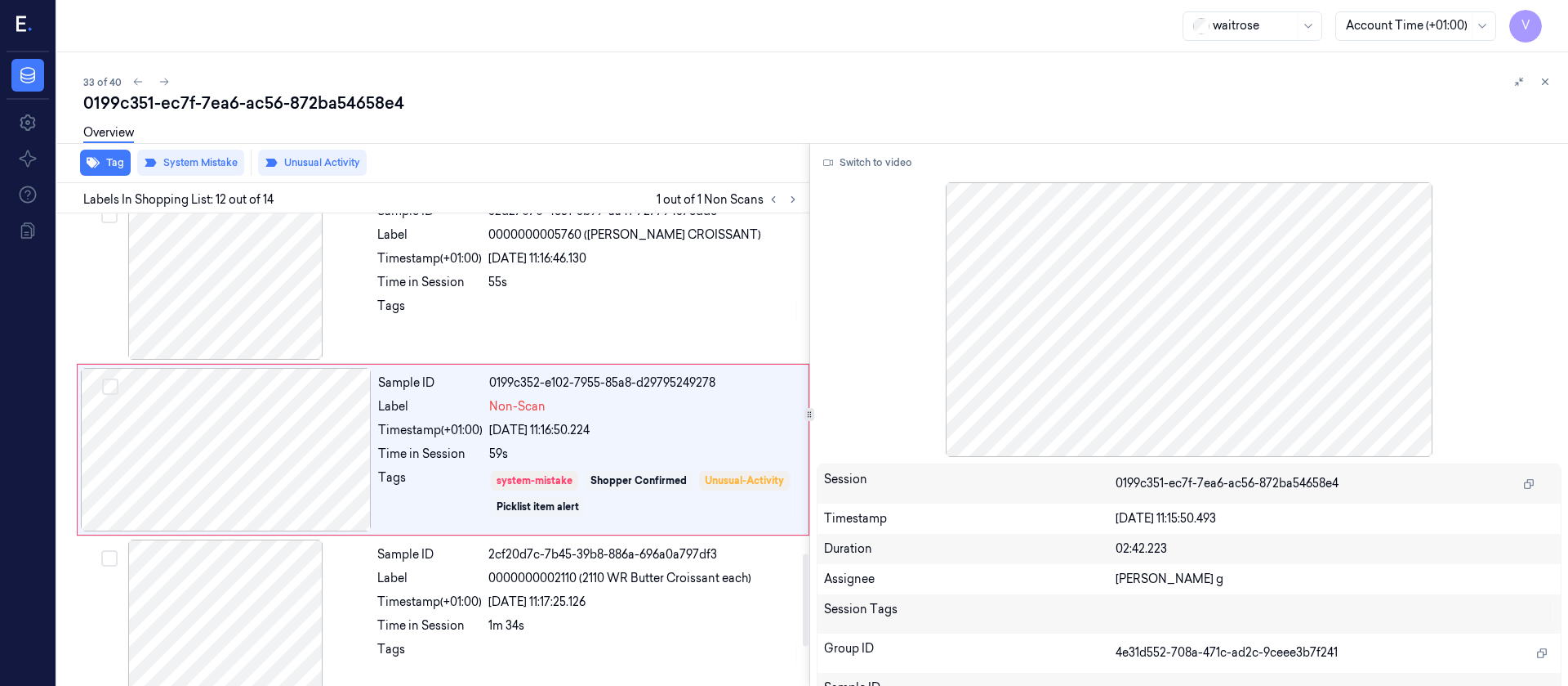
click at [680, 108] on div "0199c351-ec7f-7ea6-ac56-872ba54658e4" at bounding box center [819, 103] width 1472 height 23
click at [170, 78] on button at bounding box center [164, 82] width 19 height 19
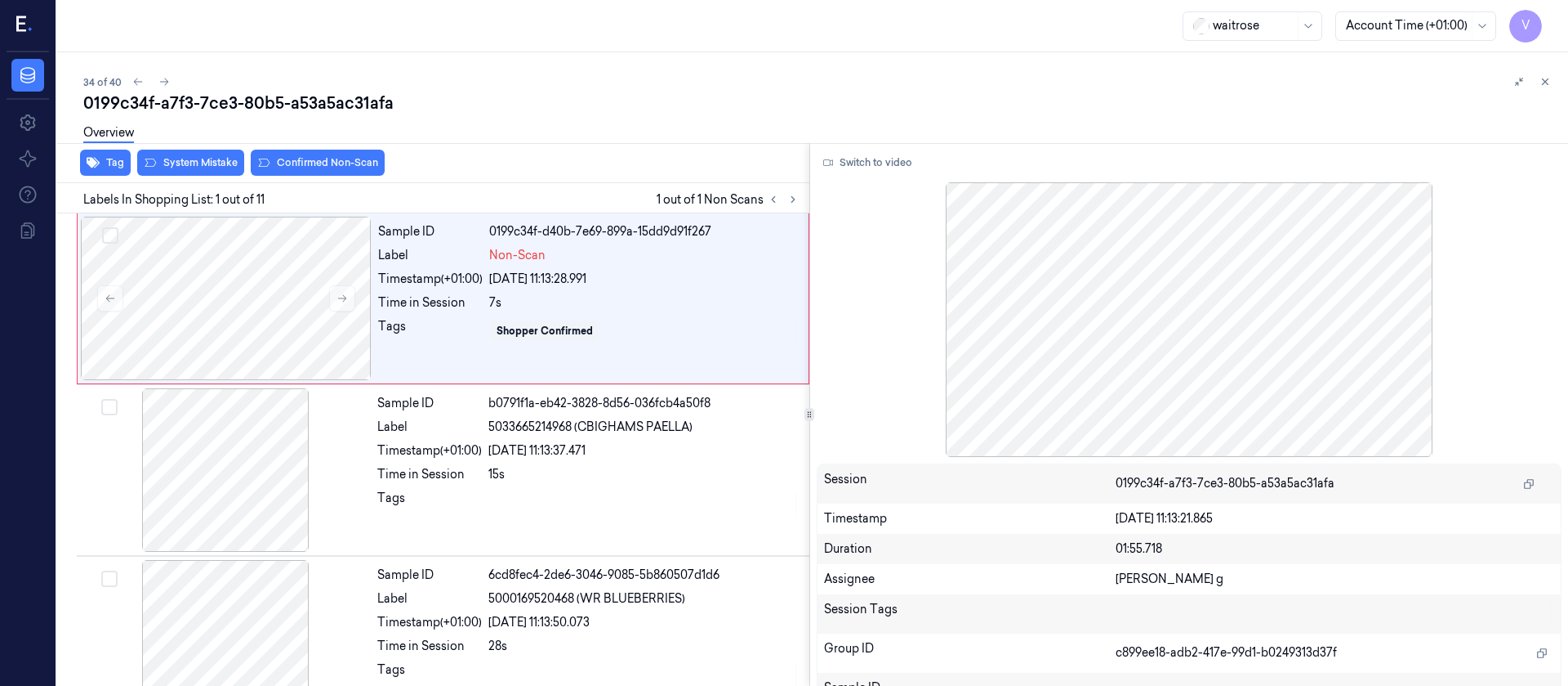
click at [559, 82] on div "34 of 40" at bounding box center [819, 82] width 1472 height 19
click at [238, 298] on div at bounding box center [225, 298] width 291 height 163
click at [350, 302] on button at bounding box center [341, 297] width 26 height 26
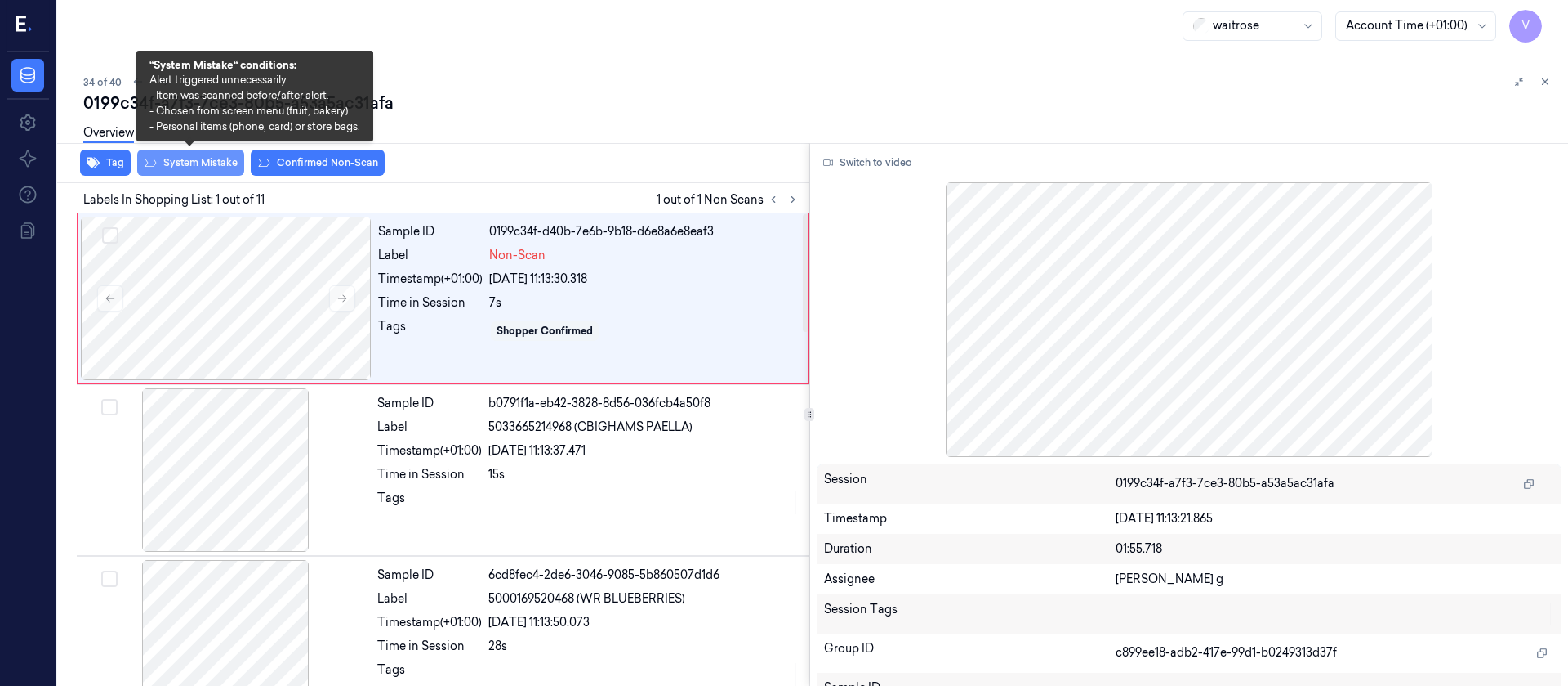
click at [182, 166] on button "System Mistake" at bounding box center [191, 162] width 107 height 26
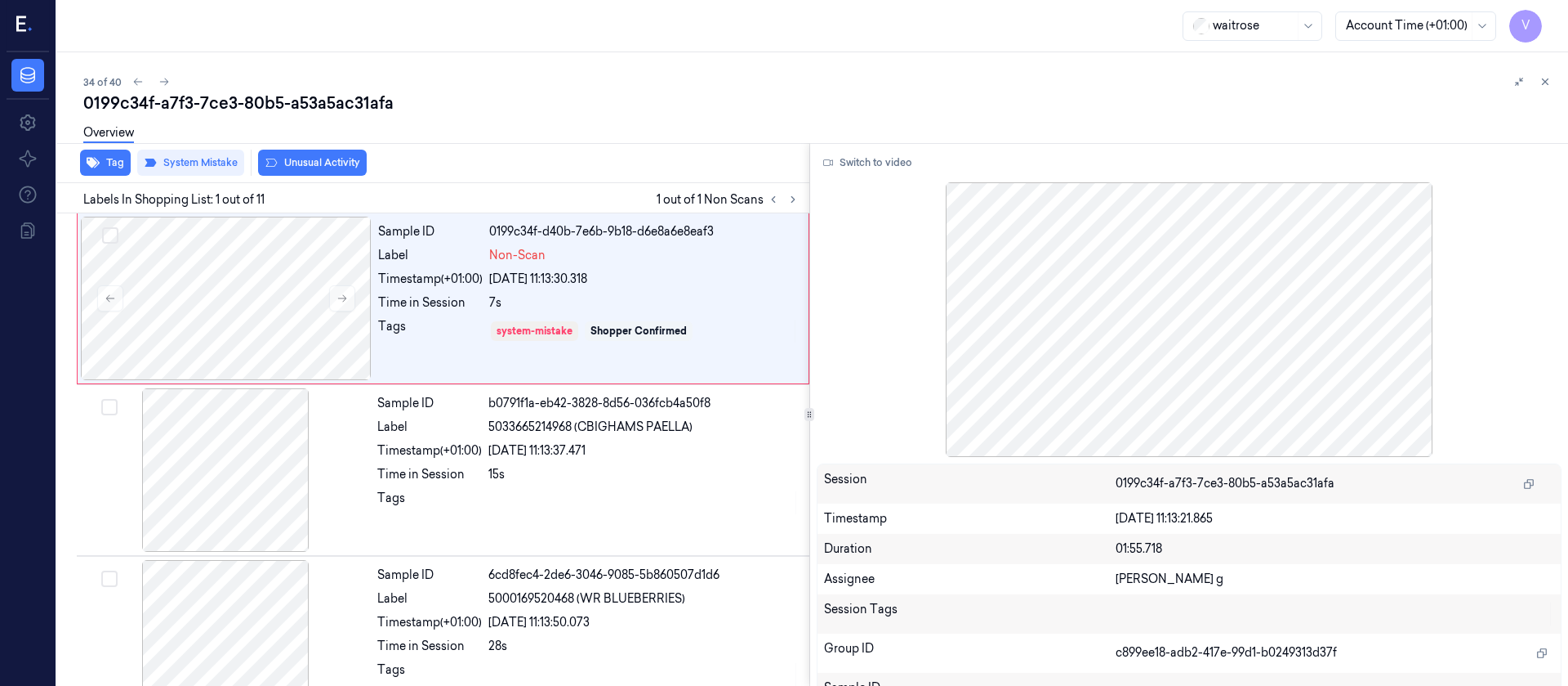
click at [322, 167] on button "Unusual Activity" at bounding box center [312, 162] width 108 height 26
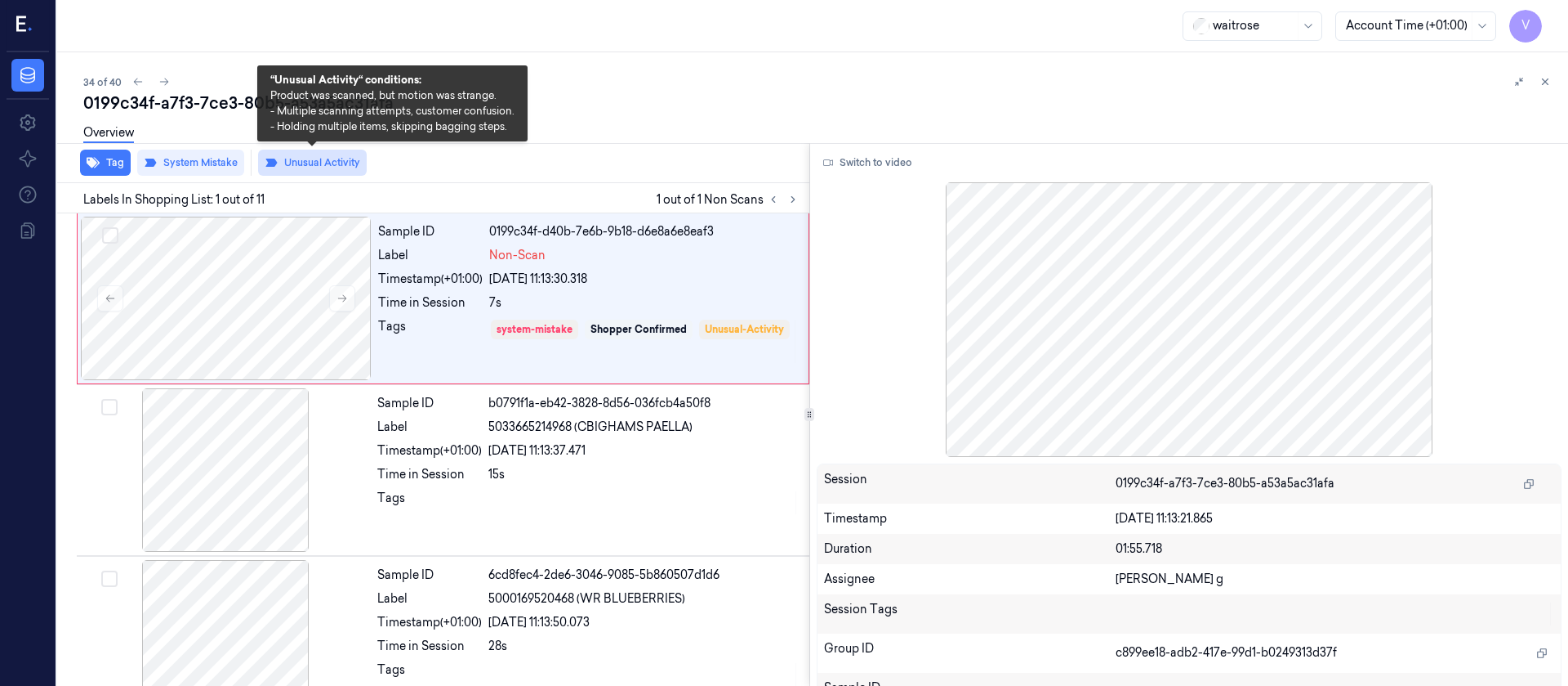
click at [323, 158] on button "Unusual Activity" at bounding box center [312, 162] width 108 height 26
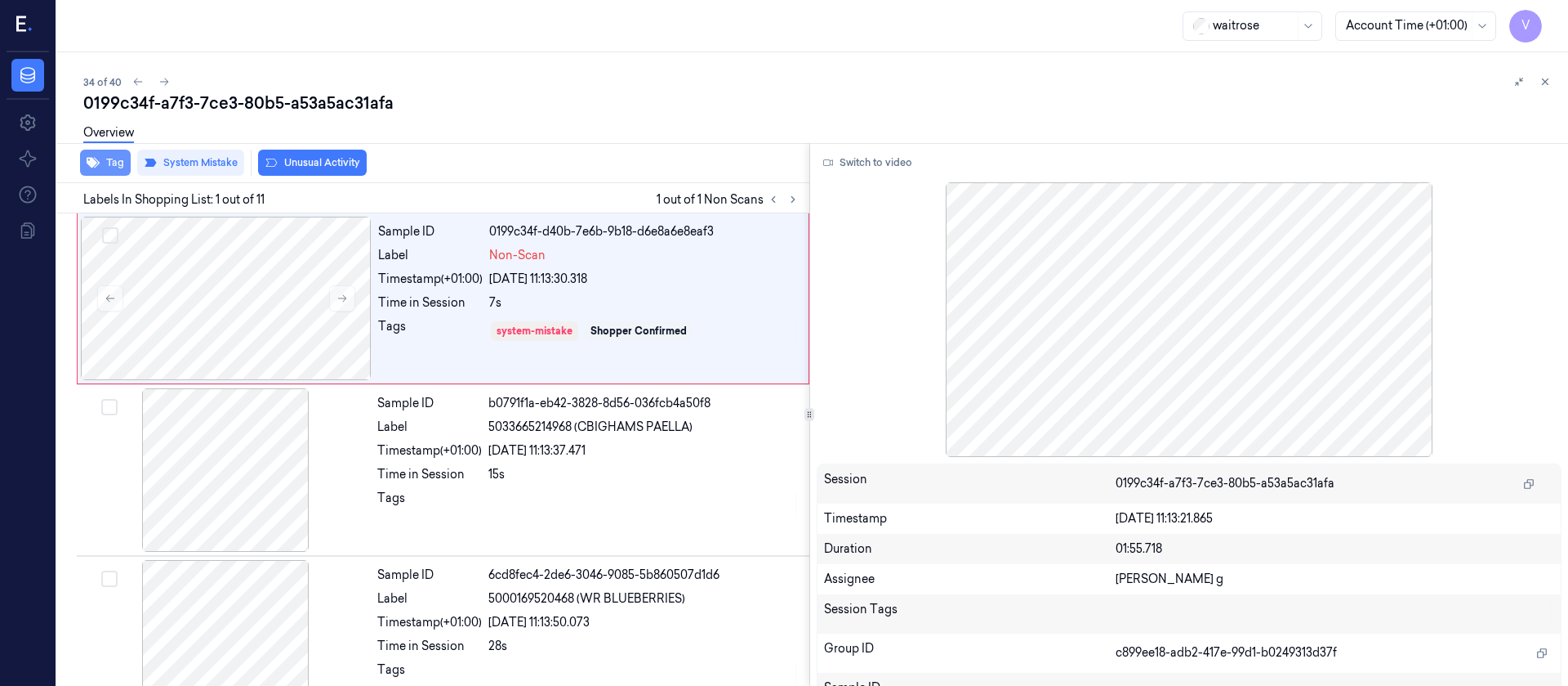
click at [109, 157] on button "Tag" at bounding box center [105, 162] width 51 height 26
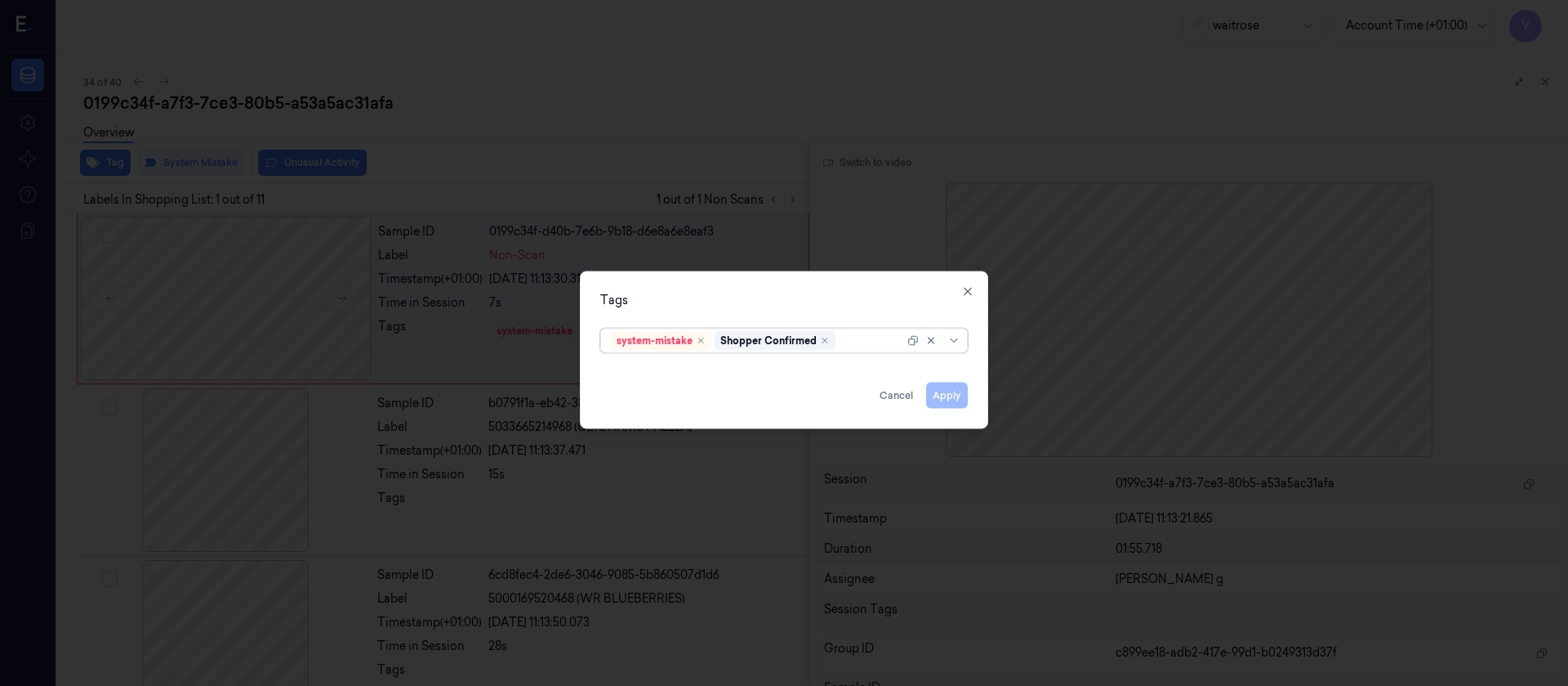
click at [841, 334] on div at bounding box center [872, 341] width 65 height 17
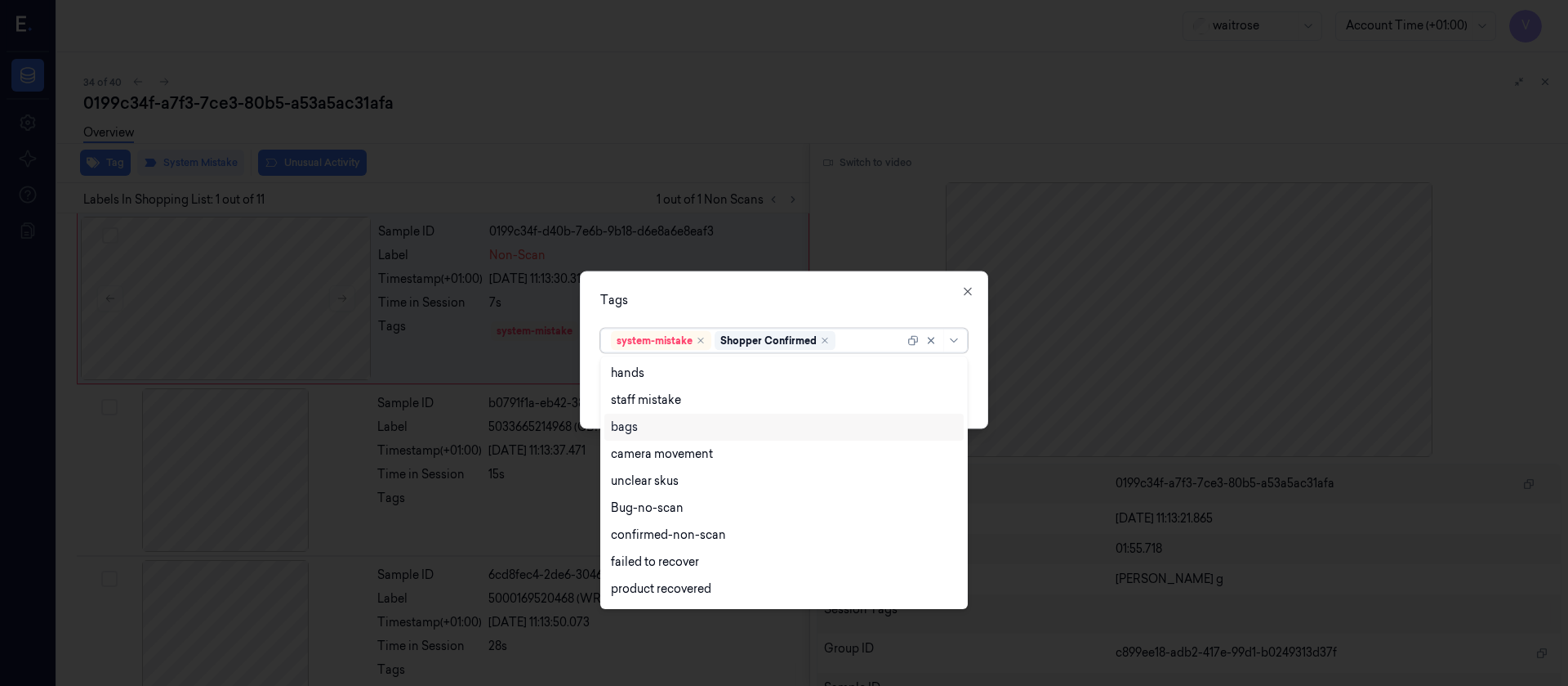
click at [649, 434] on div "bags" at bounding box center [784, 427] width 346 height 17
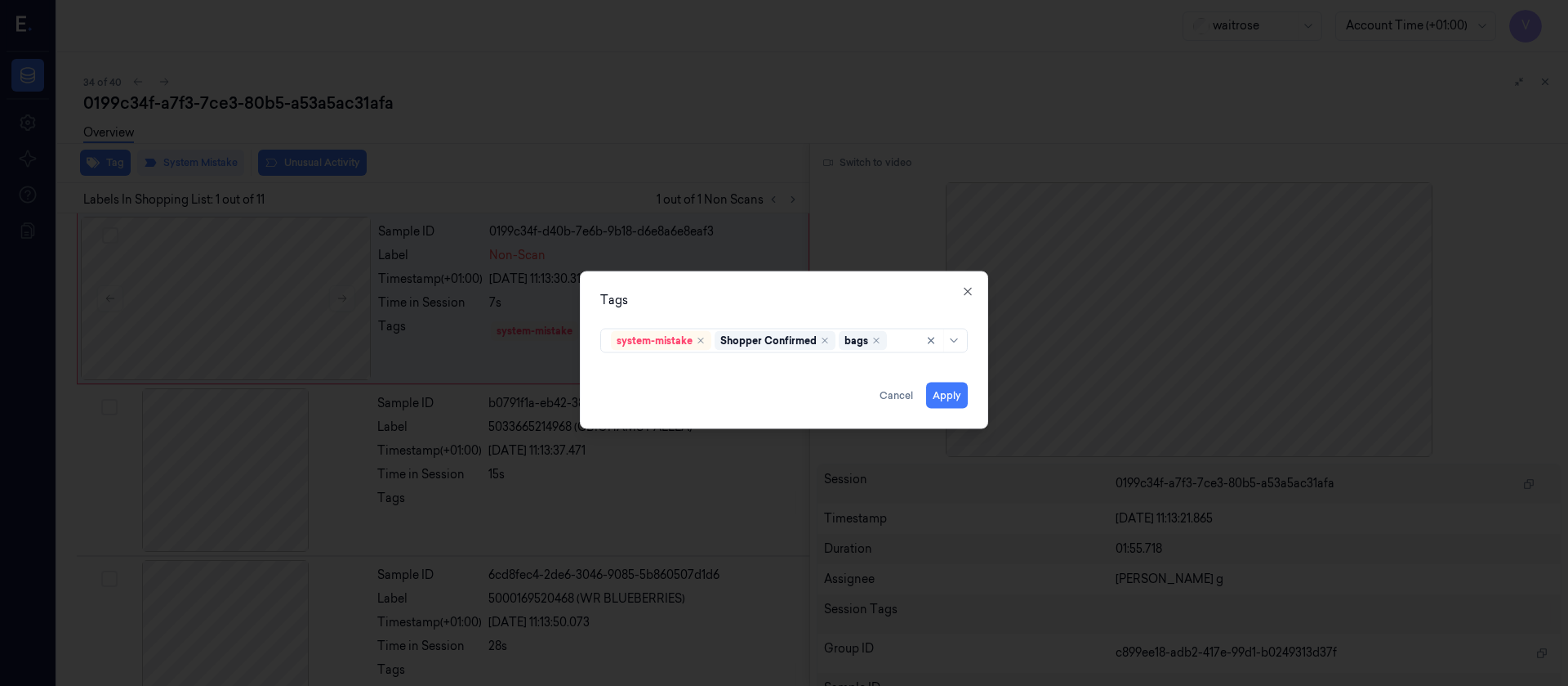
click at [830, 312] on div "Tags system-mistake Shopper Confirmed bags Apply Cancel Close" at bounding box center [784, 349] width 409 height 157
click at [961, 395] on button "Apply" at bounding box center [947, 394] width 41 height 26
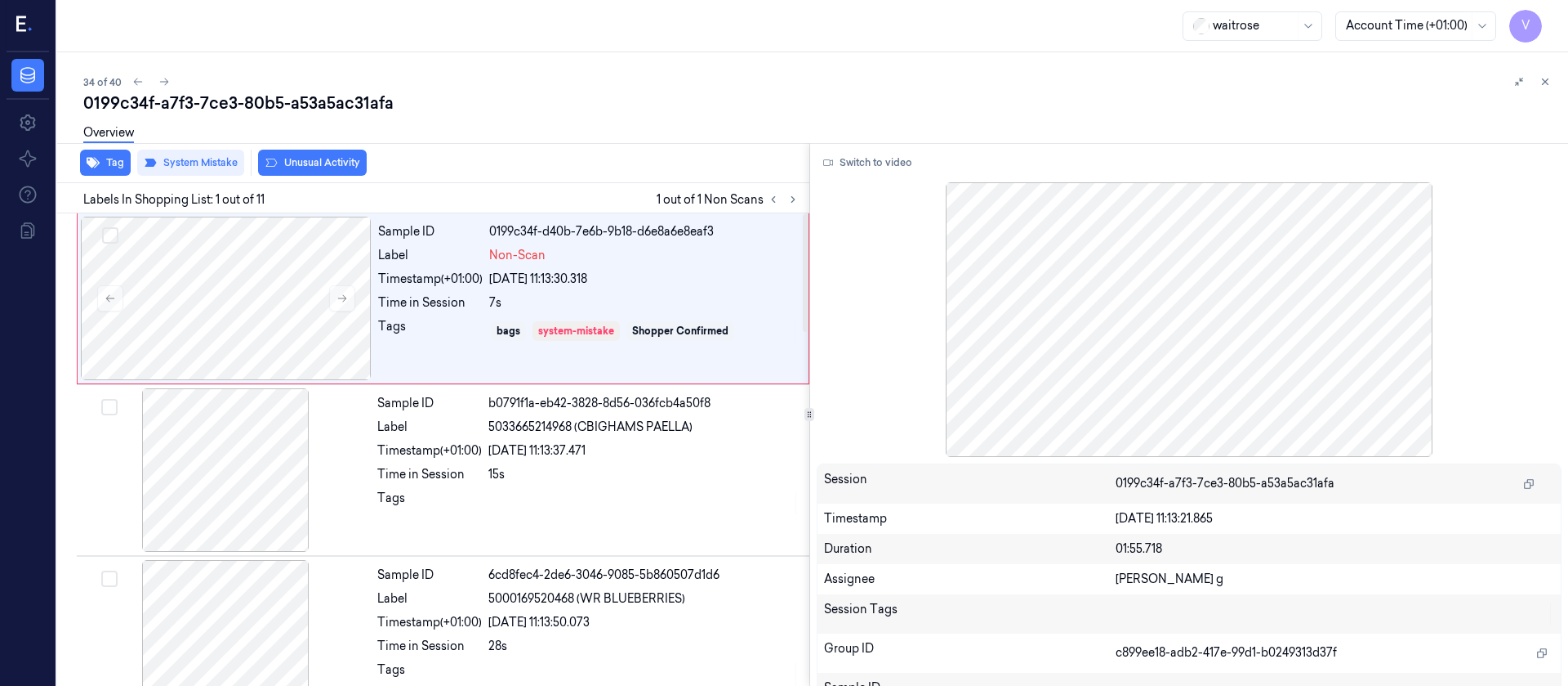
click at [546, 128] on div "Overview" at bounding box center [819, 134] width 1472 height 41
click at [709, 117] on div "Overview" at bounding box center [819, 134] width 1472 height 41
click at [215, 328] on div at bounding box center [225, 298] width 291 height 163
click at [794, 201] on icon at bounding box center [793, 200] width 12 height 12
click at [784, 199] on button at bounding box center [793, 200] width 19 height 19
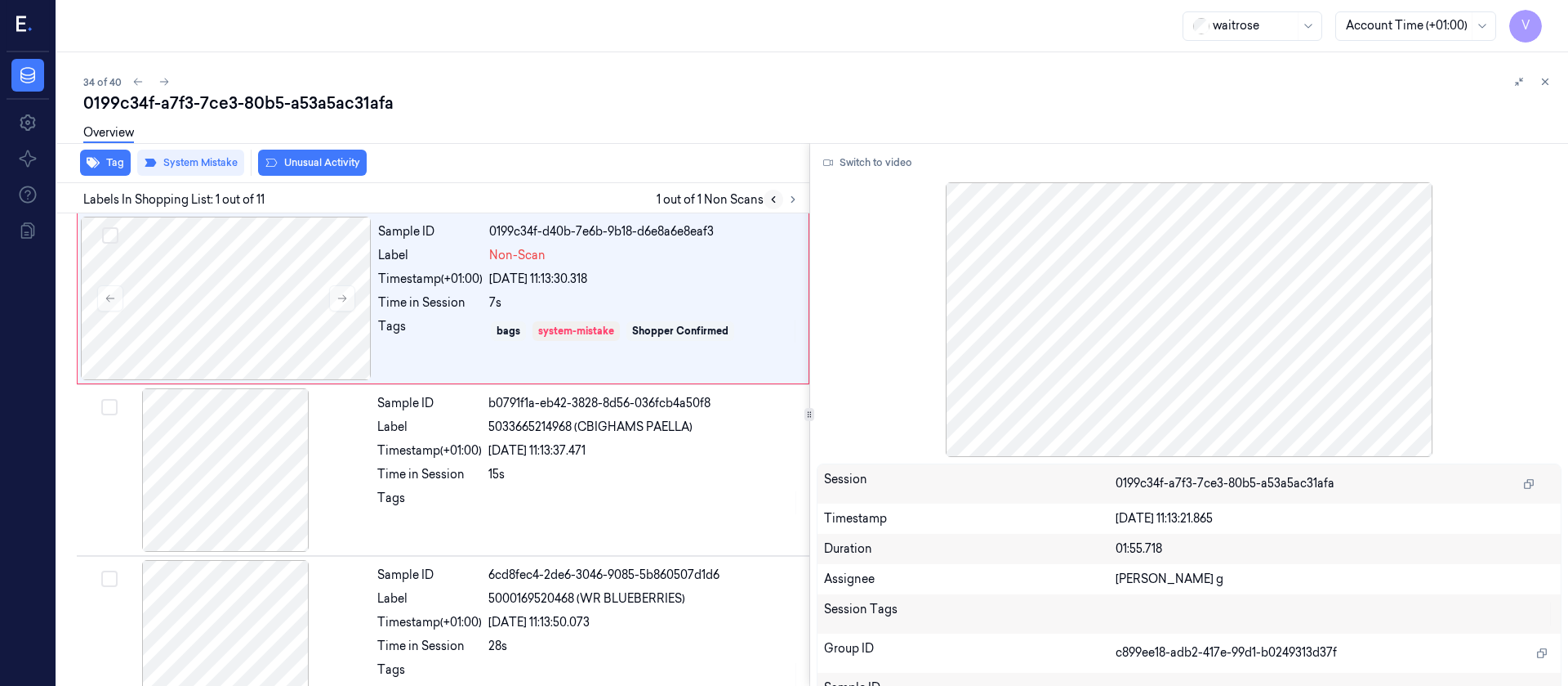
click at [778, 199] on icon at bounding box center [774, 200] width 12 height 12
click at [177, 352] on div at bounding box center [225, 298] width 291 height 163
click at [601, 149] on div "Overview" at bounding box center [819, 134] width 1472 height 41
click at [833, 179] on div "Switch to video Session 0199c34f-a7f3-7ce3-80b5-a53a5ac31afa Timestamp 08/10/20…" at bounding box center [1189, 414] width 759 height 543
click at [840, 165] on button "Switch to video" at bounding box center [868, 162] width 102 height 26
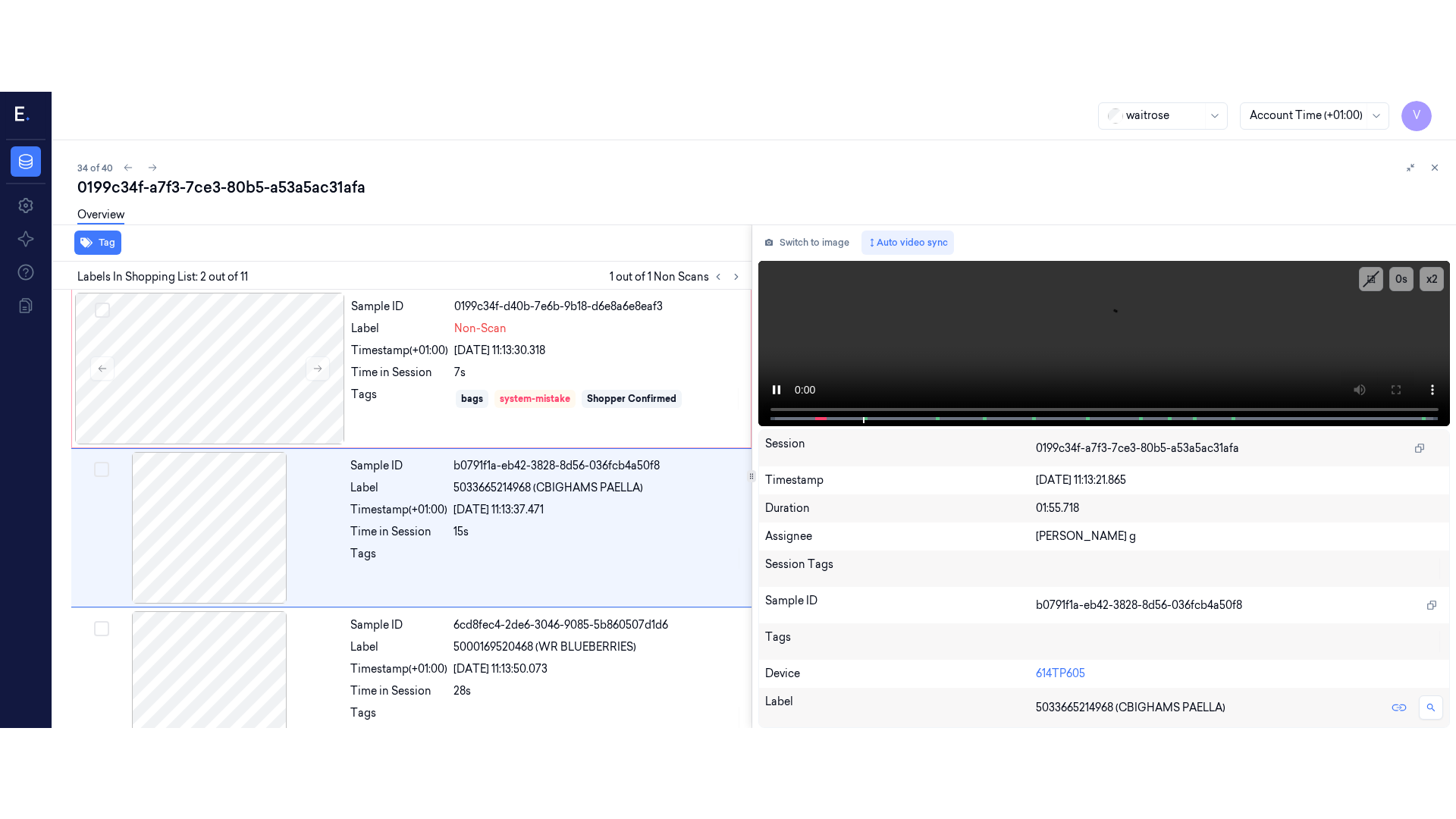
scroll to position [19, 0]
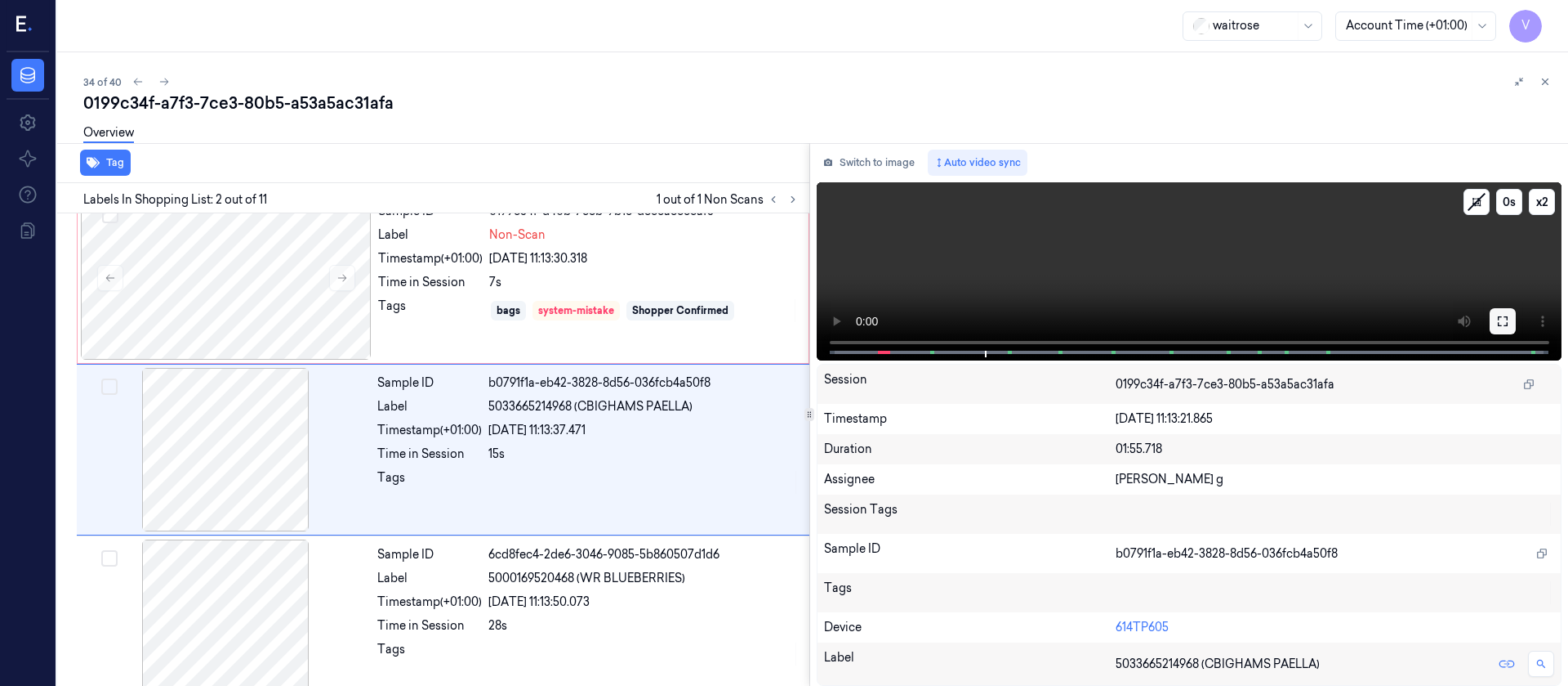
click at [1496, 311] on button at bounding box center [1503, 320] width 26 height 26
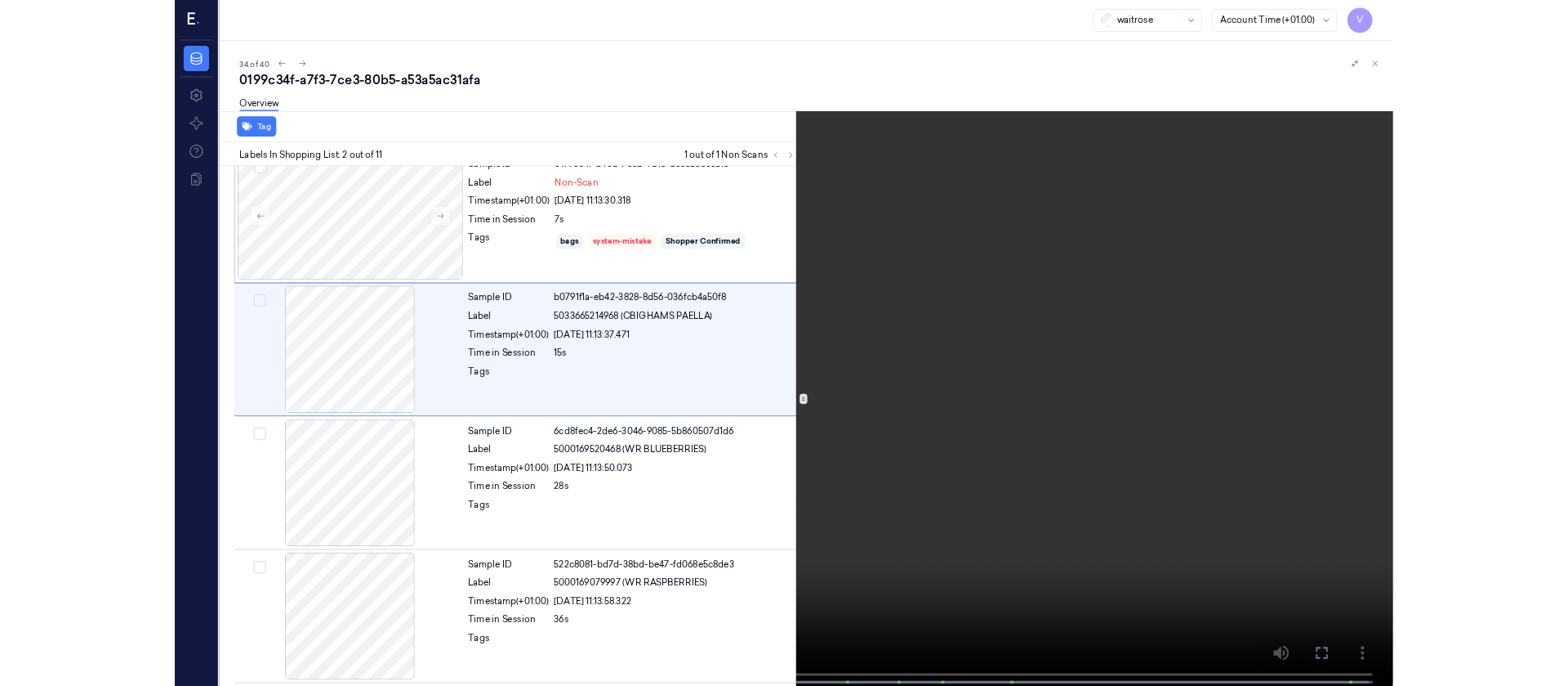
scroll to position [0, 0]
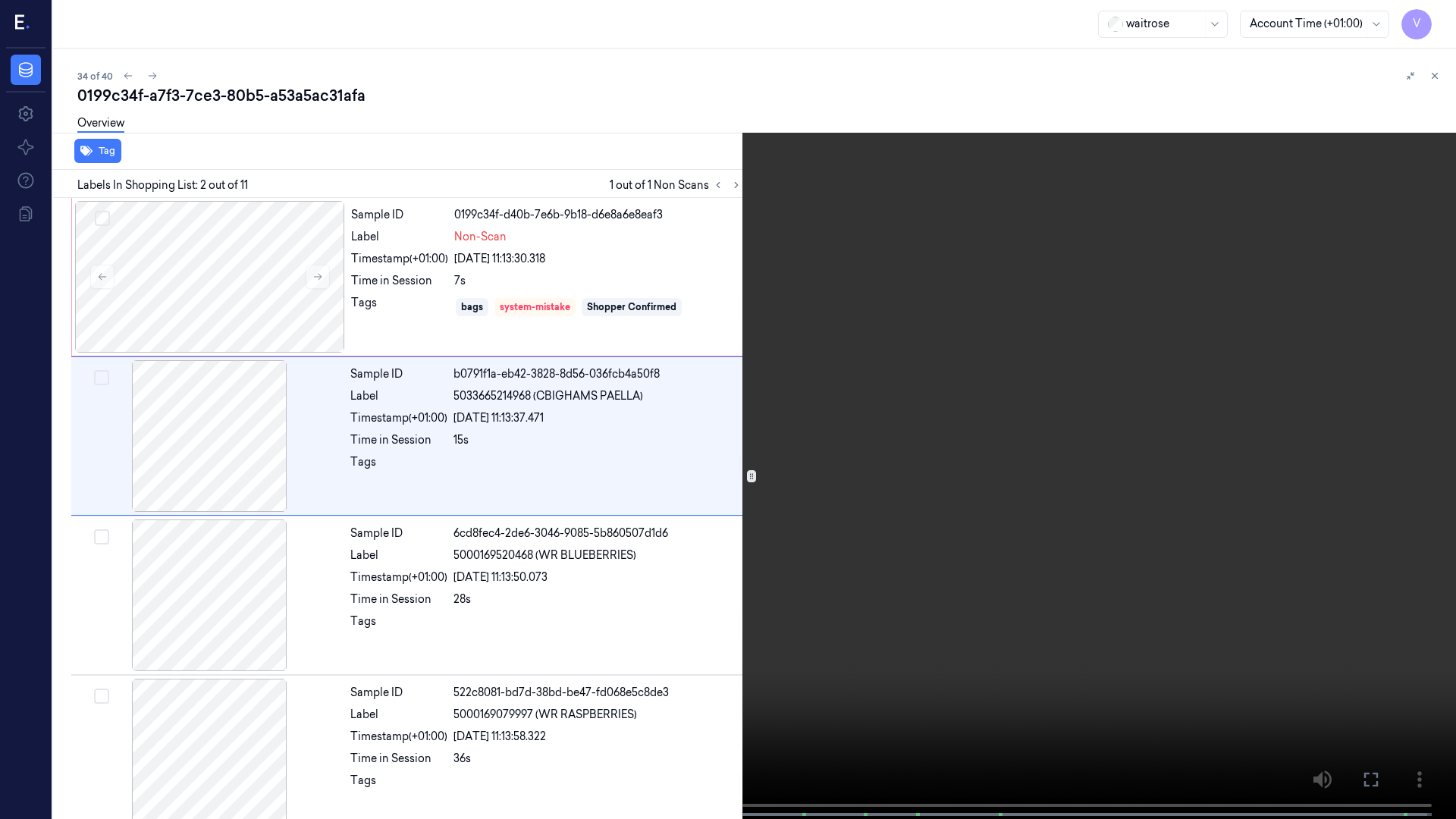
click at [0, 0] on icon at bounding box center [0, 0] width 0 height 0
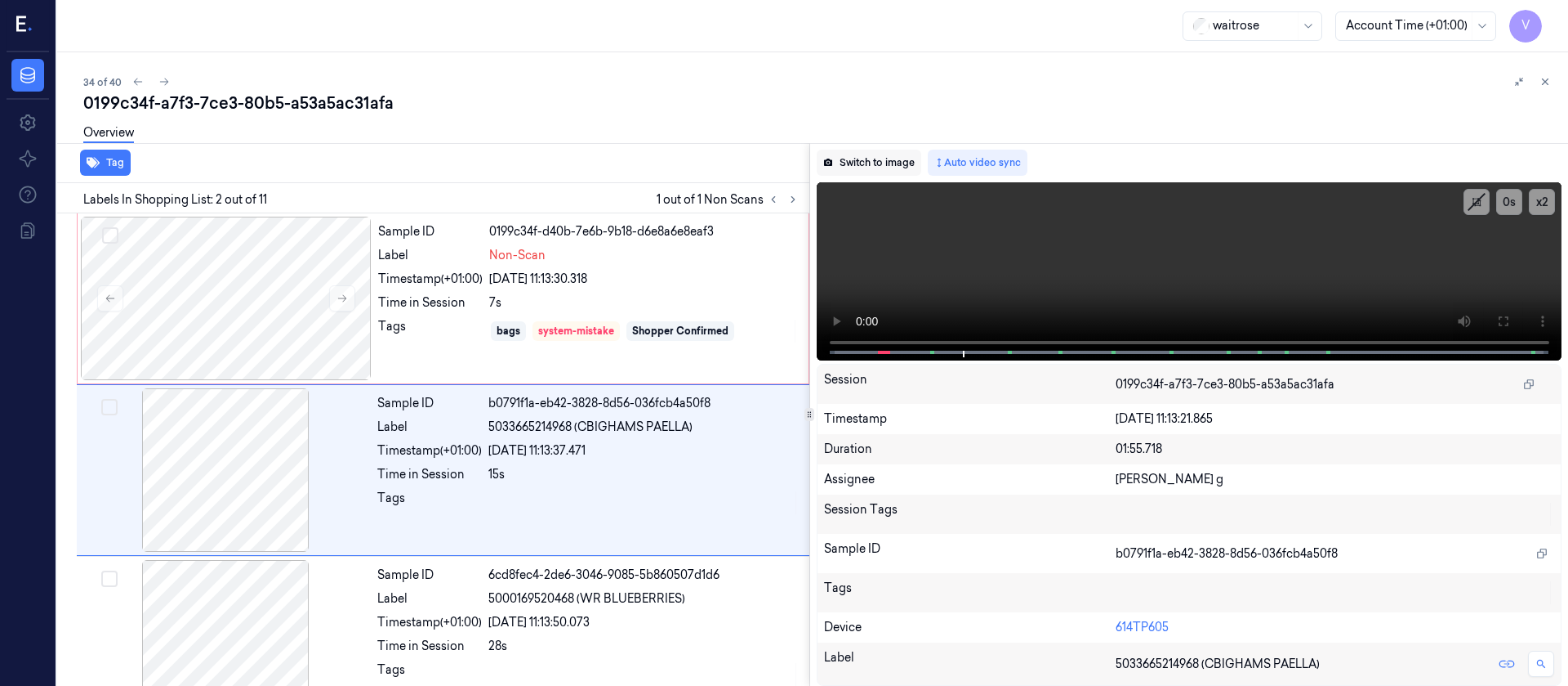
click at [886, 163] on button "Switch to image" at bounding box center [869, 162] width 105 height 26
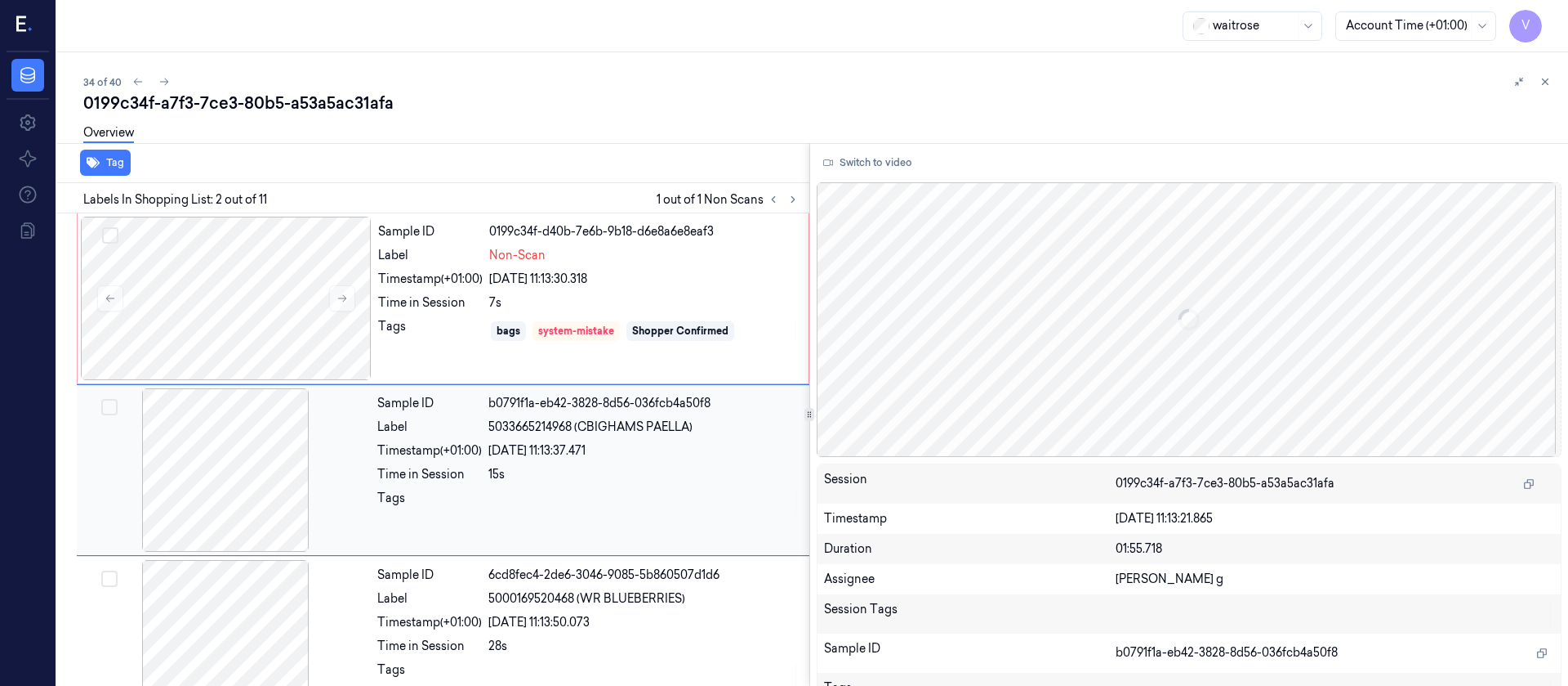
scroll to position [20, 0]
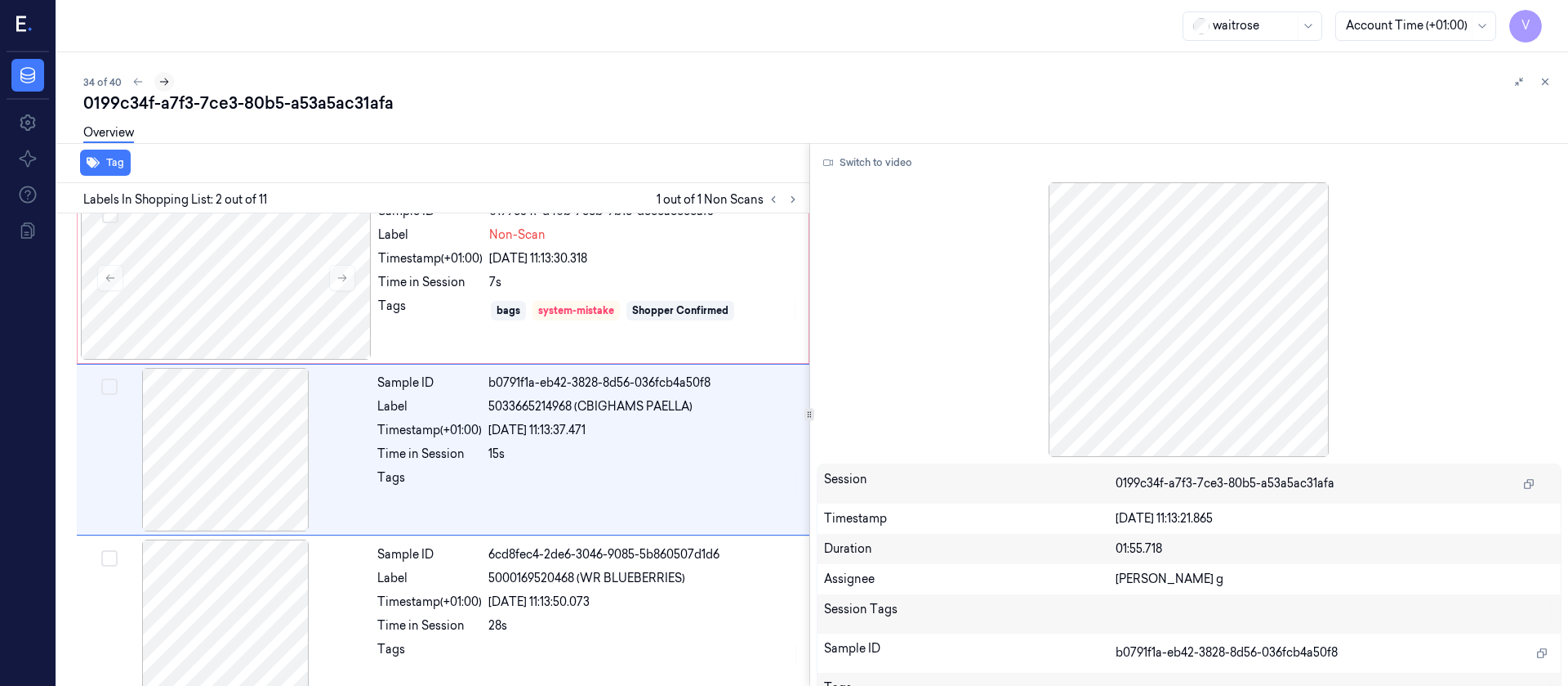
click at [161, 81] on icon at bounding box center [164, 82] width 12 height 12
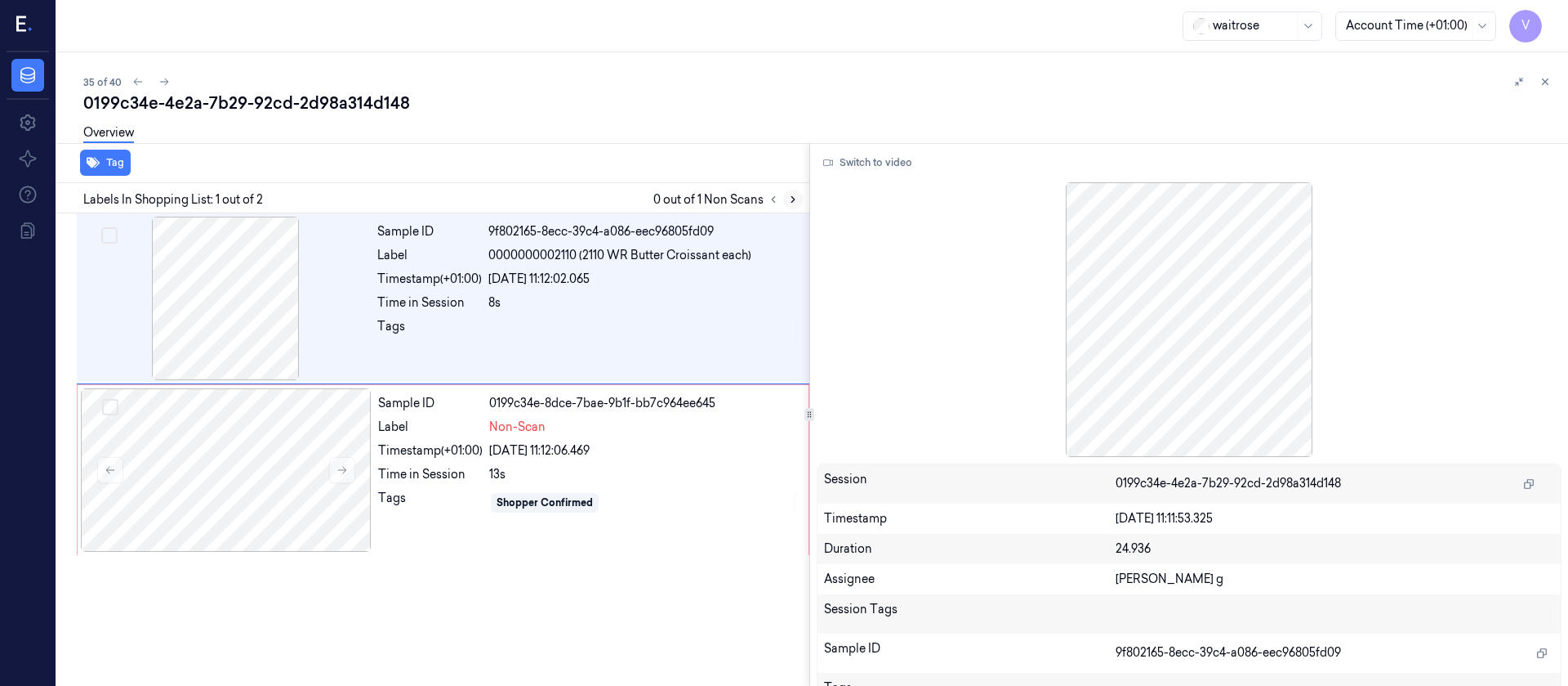
click at [791, 199] on icon at bounding box center [793, 200] width 12 height 12
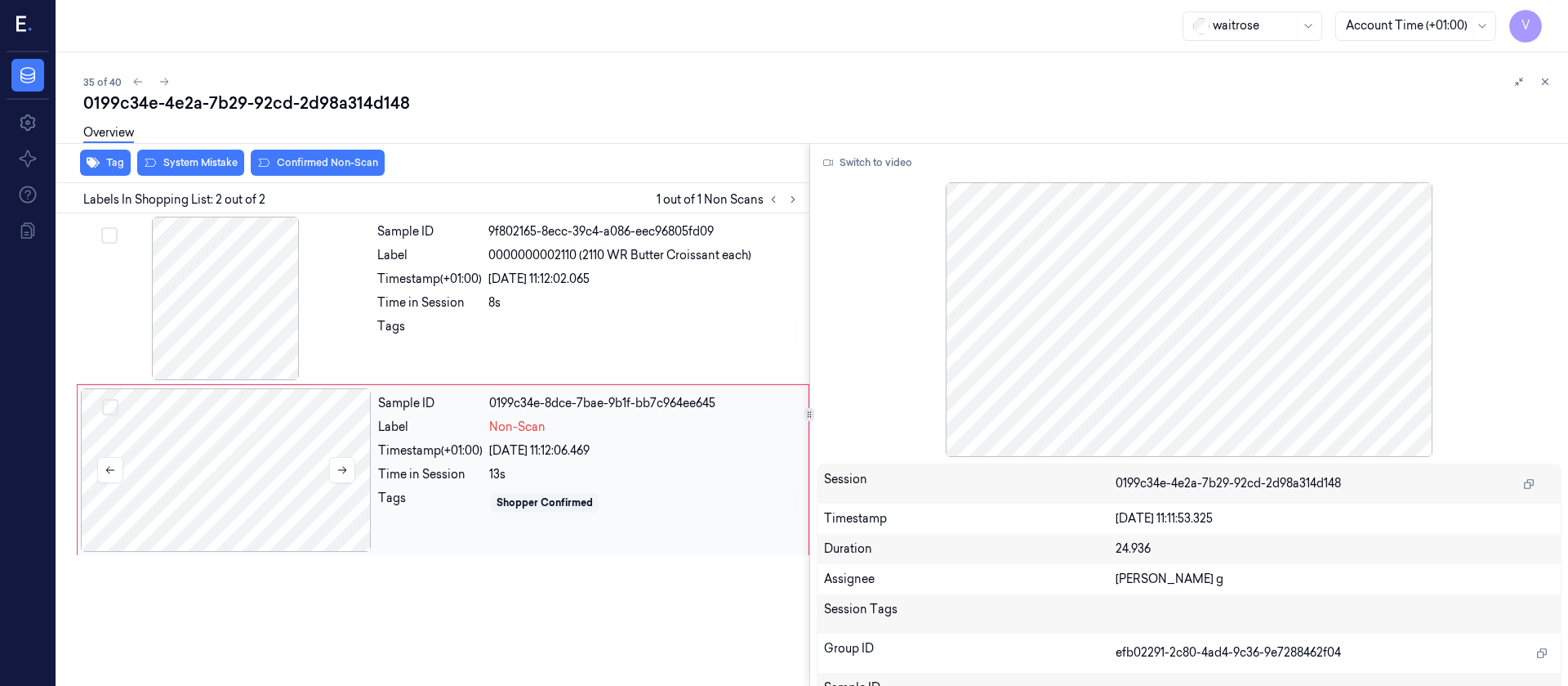
click at [255, 460] on div at bounding box center [225, 470] width 291 height 163
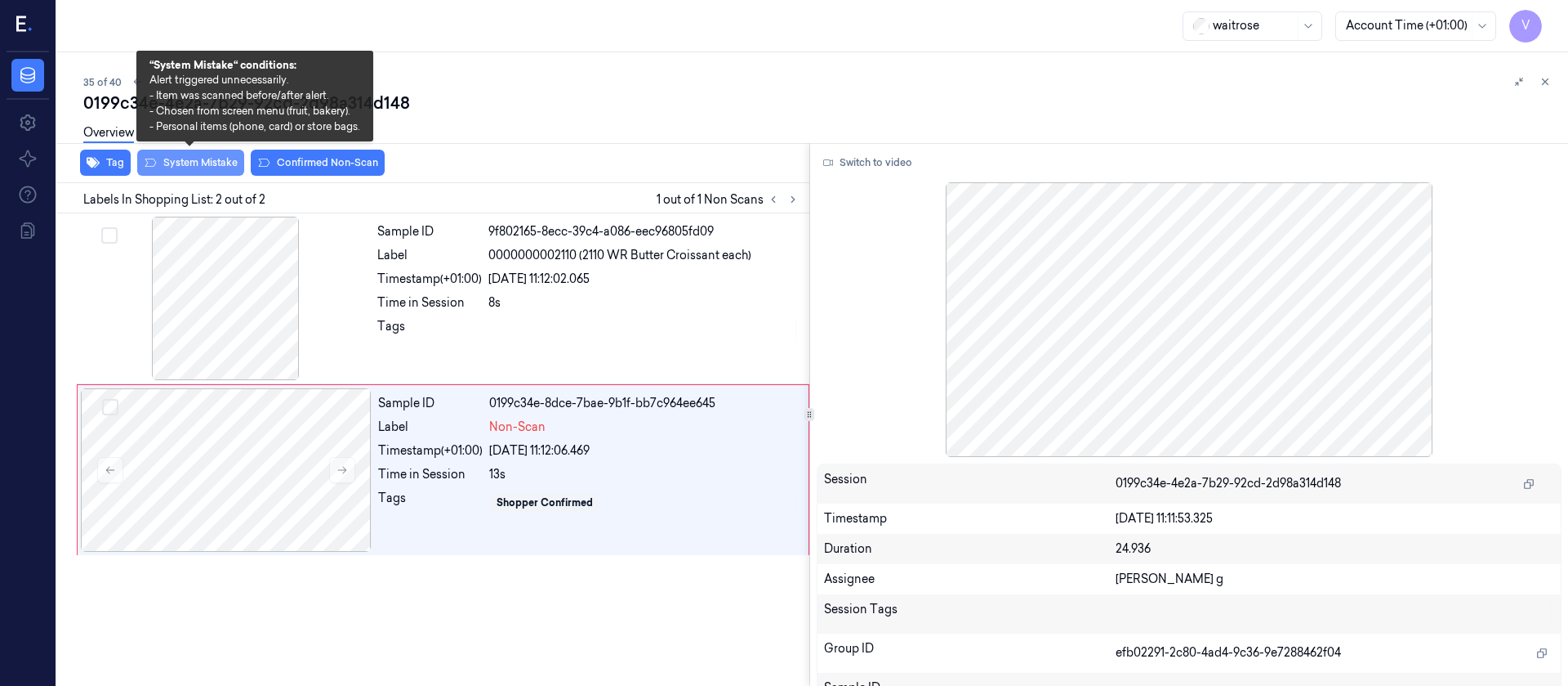
click at [196, 162] on button "System Mistake" at bounding box center [191, 162] width 107 height 26
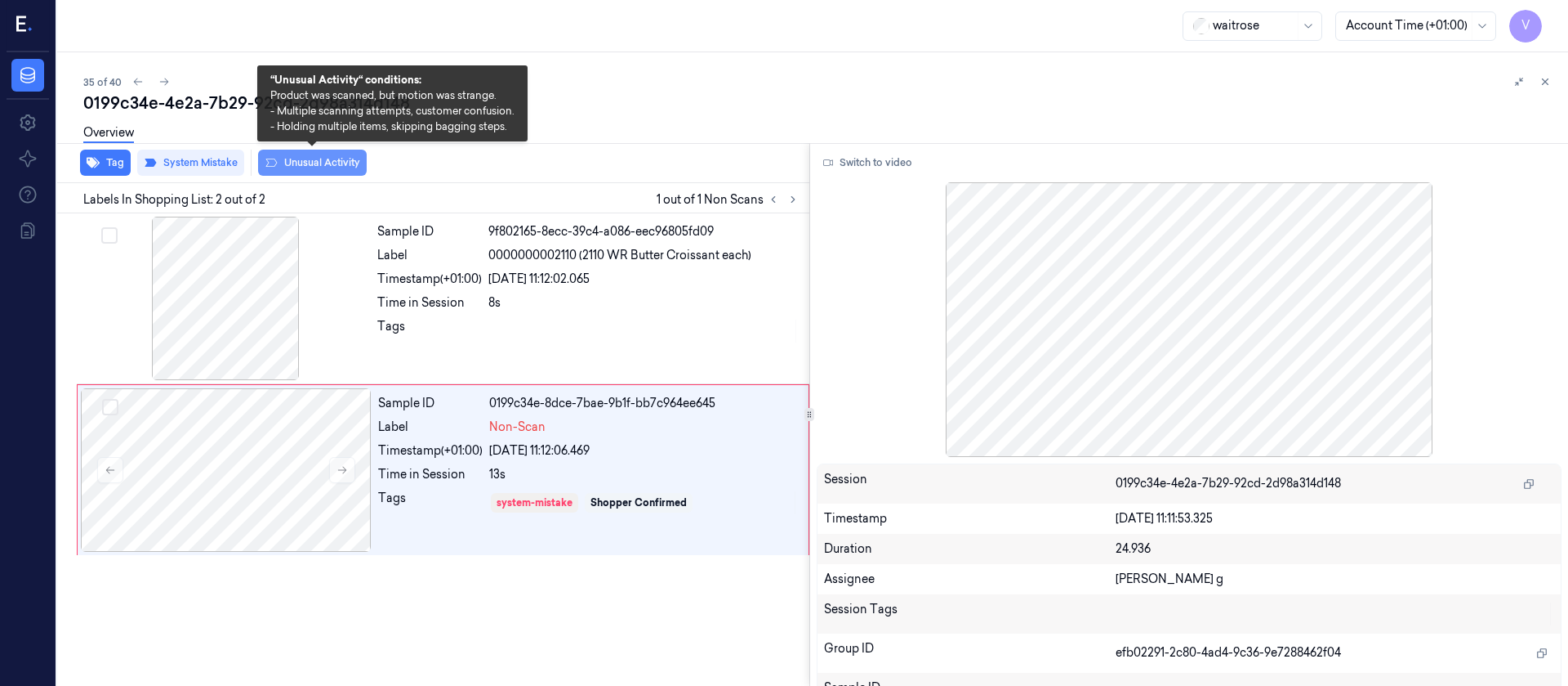
click at [323, 171] on button "Unusual Activity" at bounding box center [312, 162] width 108 height 26
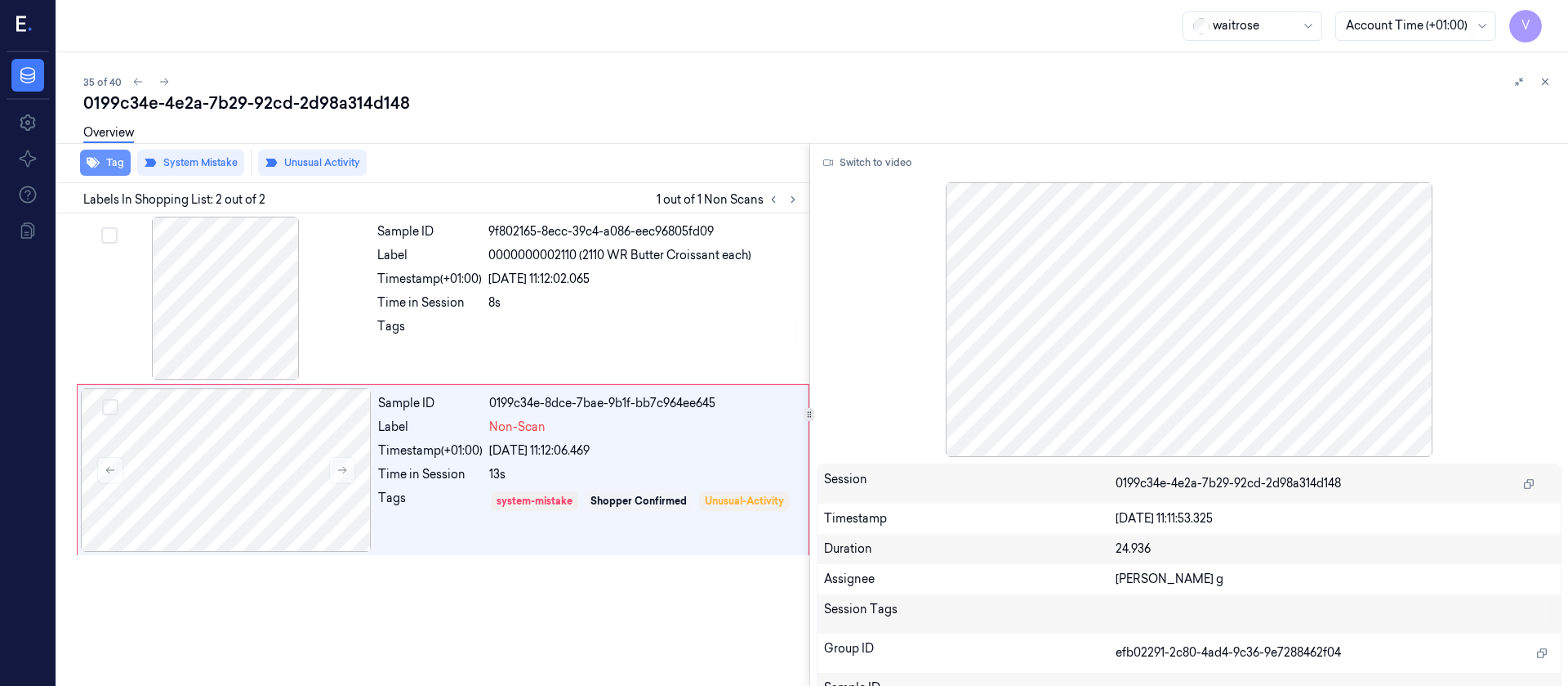
click at [114, 167] on button "Tag" at bounding box center [105, 162] width 51 height 26
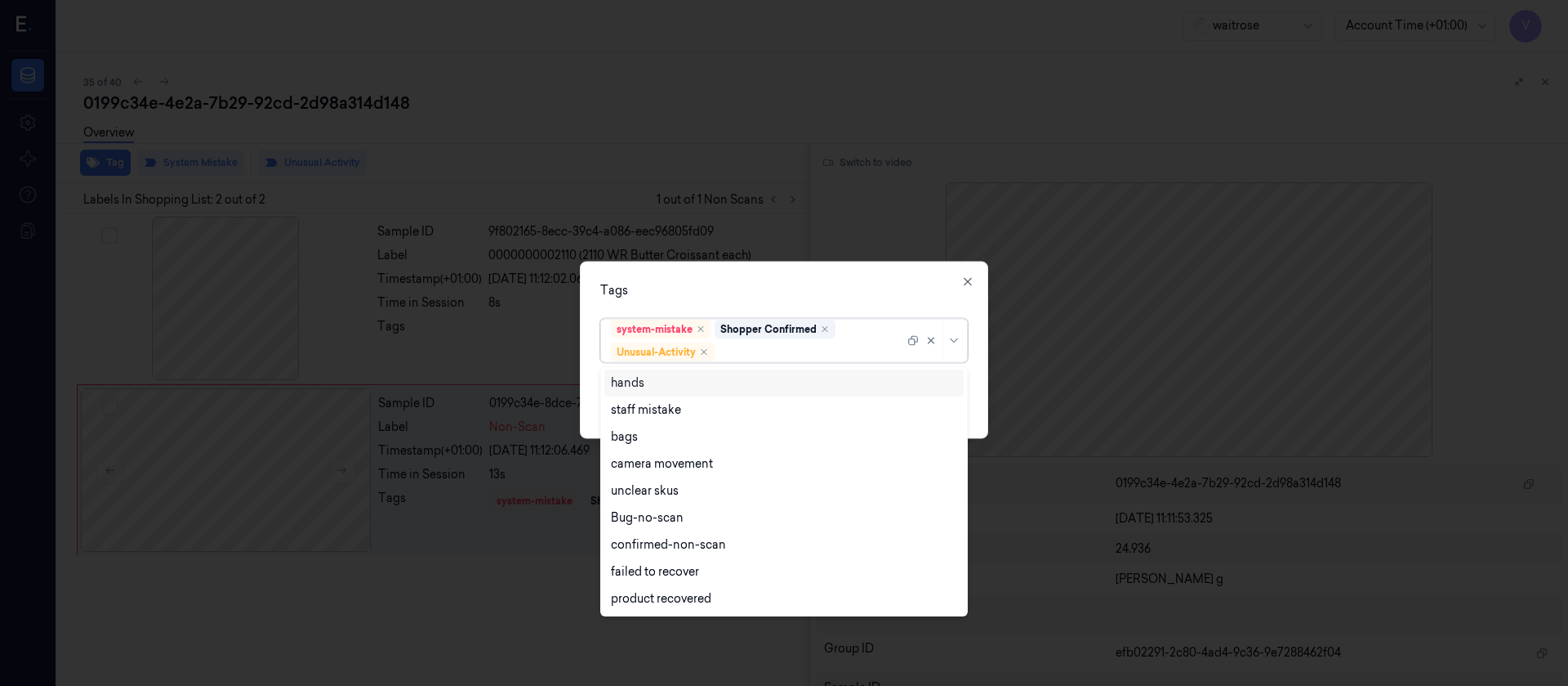
click at [785, 342] on div "system-mistake Shopper Confirmed Unusual-Activity" at bounding box center [758, 340] width 293 height 42
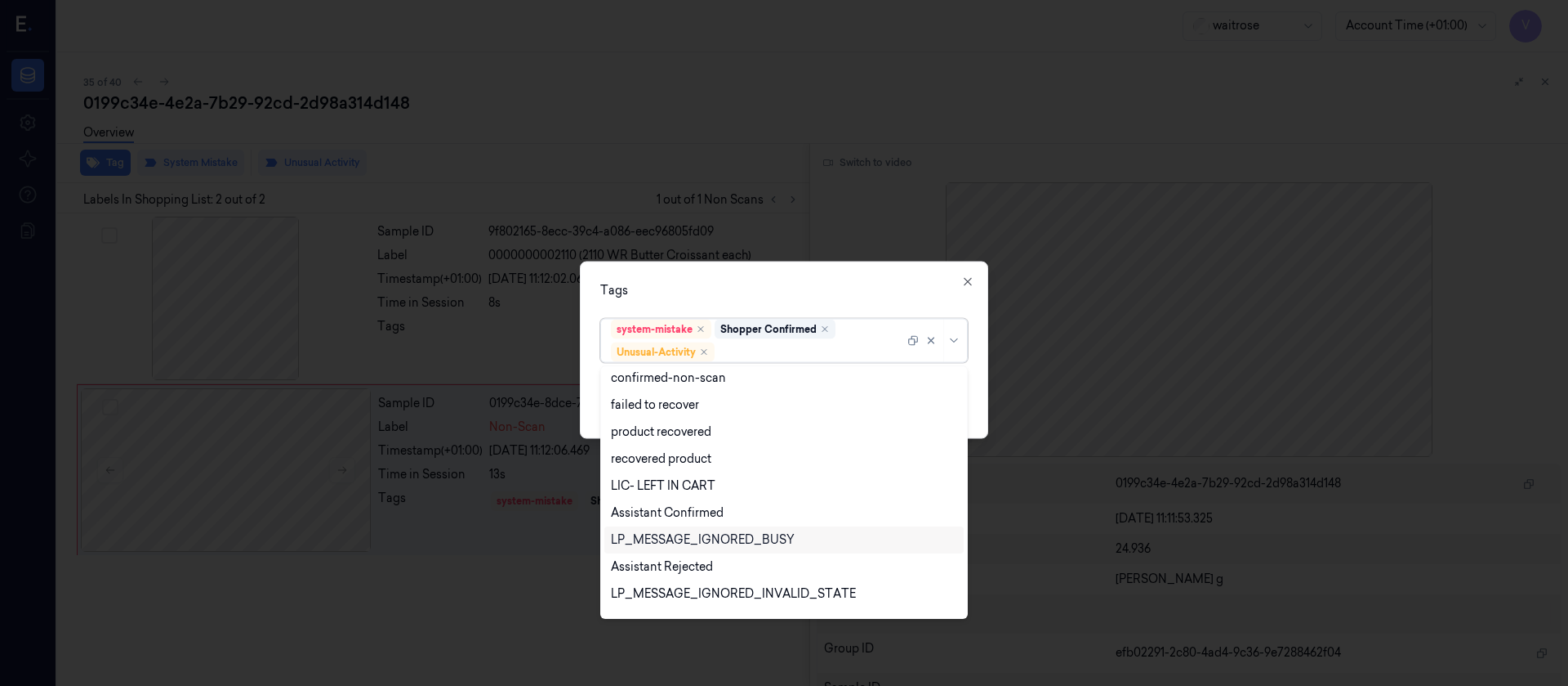
scroll to position [321, 0]
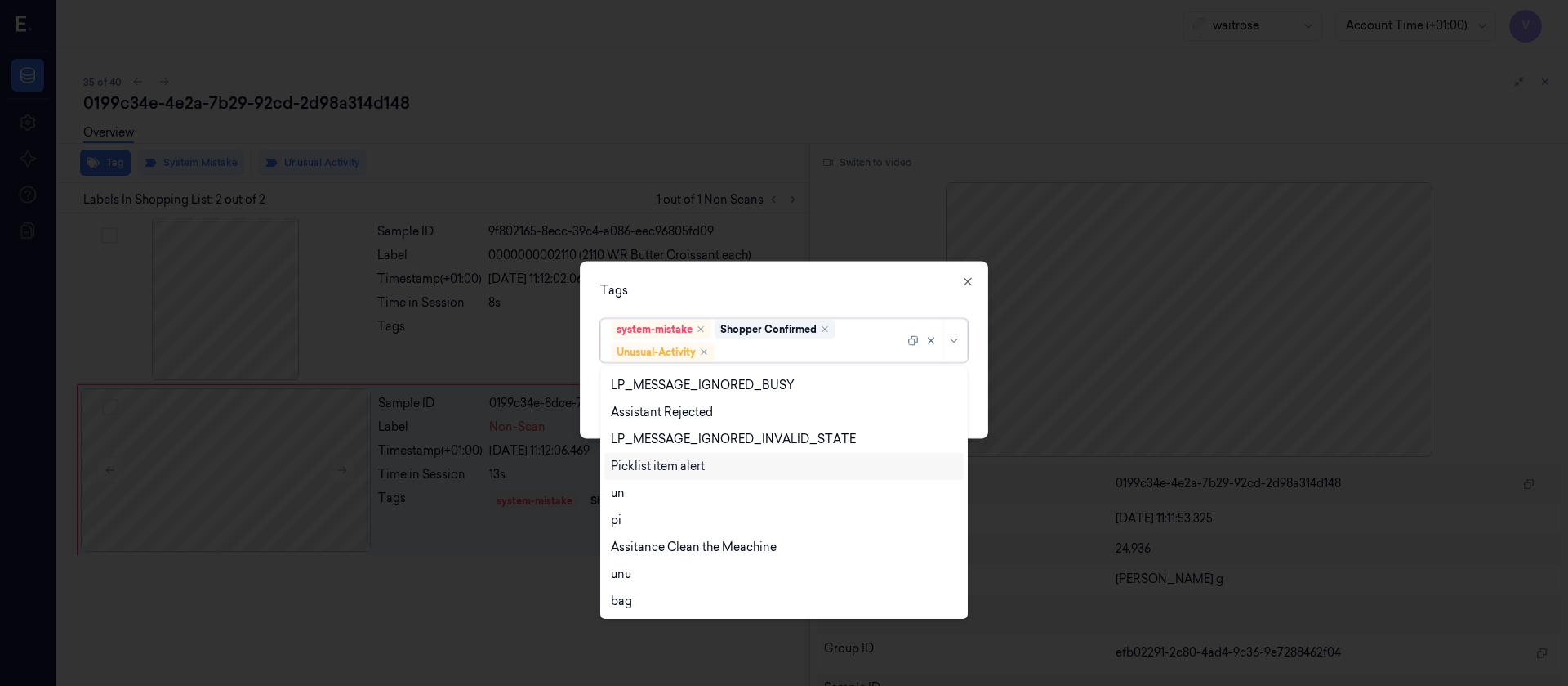
click at [636, 463] on div "Picklist item alert" at bounding box center [658, 466] width 94 height 17
click at [863, 272] on div "Tags option Picklist item alert, selected. 20 results available. Use Up and Dow…" at bounding box center [784, 349] width 409 height 177
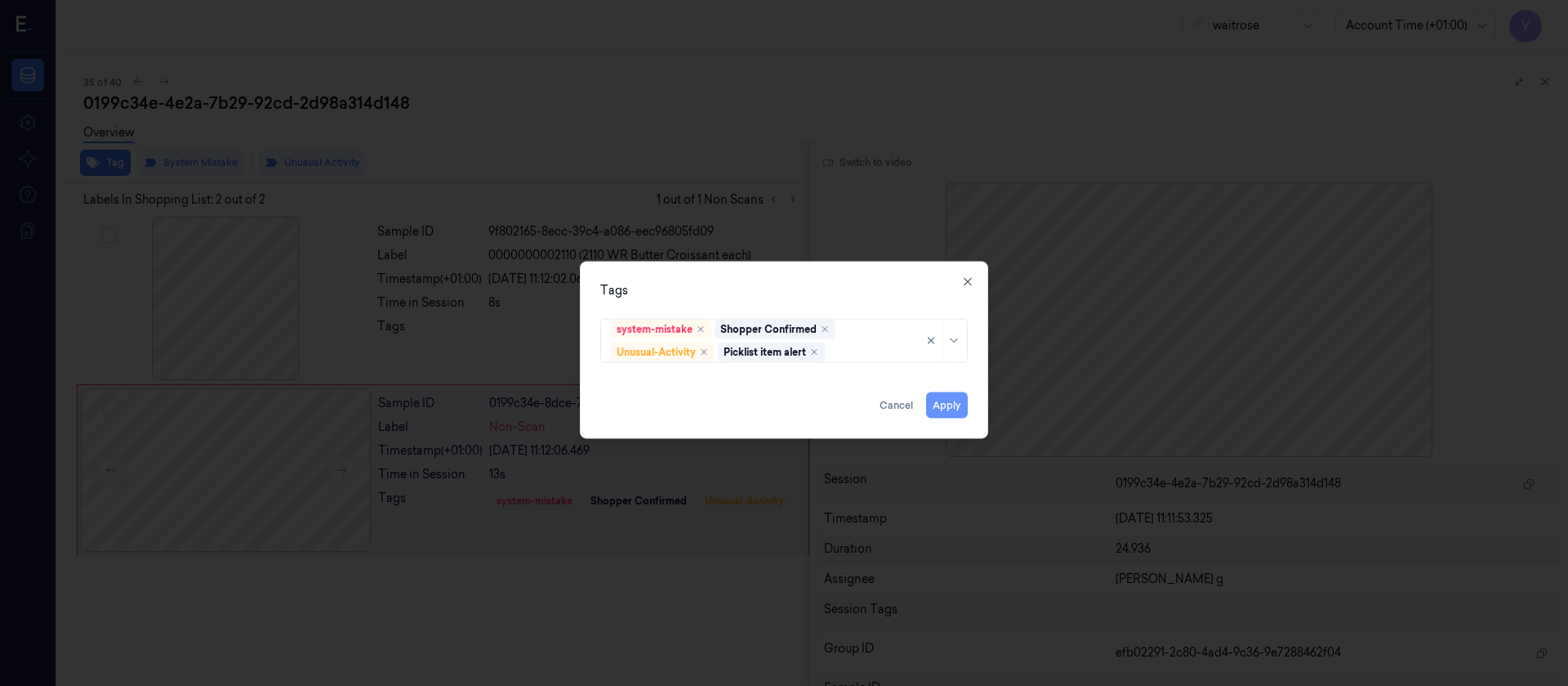
click at [958, 403] on button "Apply" at bounding box center [947, 404] width 41 height 26
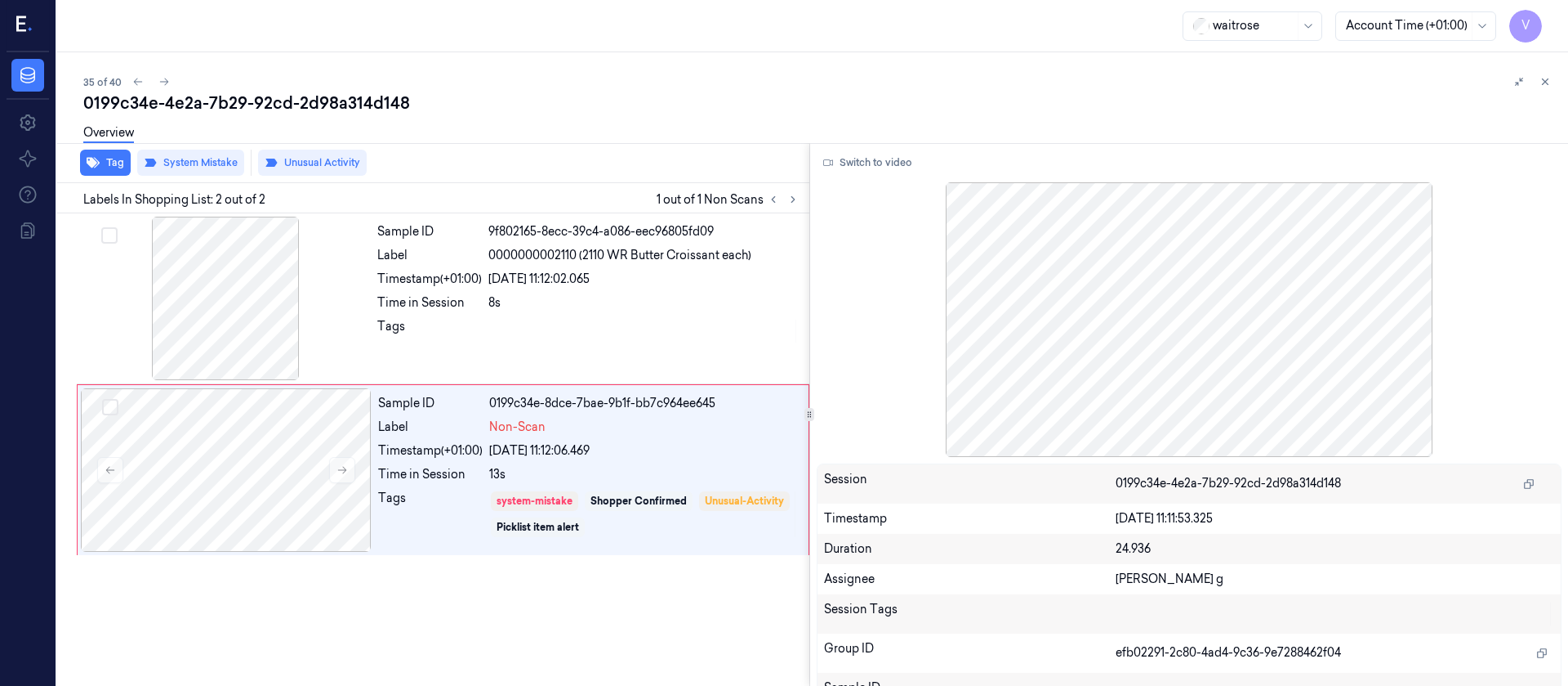
click at [741, 68] on div "35 of 40 0199c34e-4e2a-7b29-92cd-2d98a314d148 Overview Tag System Mistake Unusu…" at bounding box center [813, 369] width 1511 height 633
click at [730, 83] on div "35 of 40" at bounding box center [819, 82] width 1472 height 19
click at [162, 80] on icon at bounding box center [164, 82] width 12 height 12
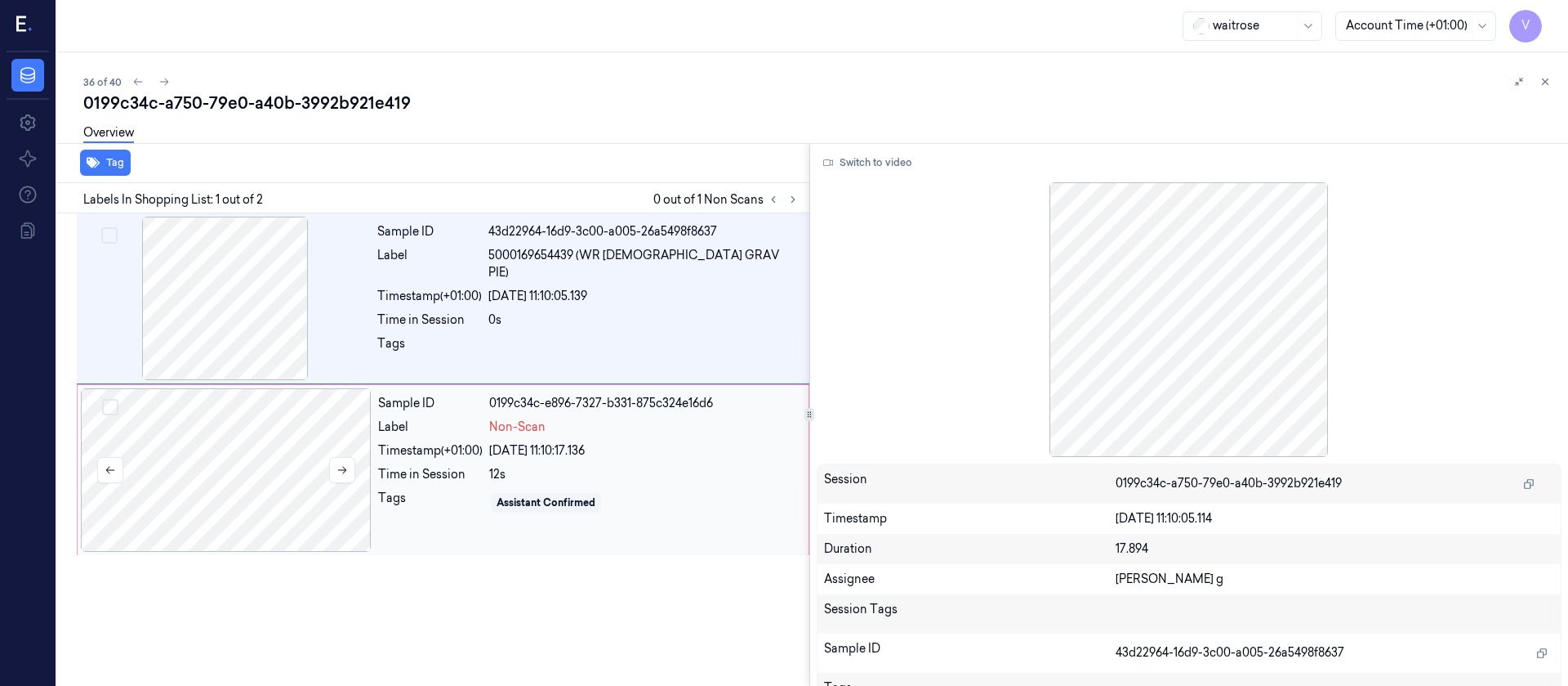
click at [206, 476] on div at bounding box center [225, 470] width 291 height 163
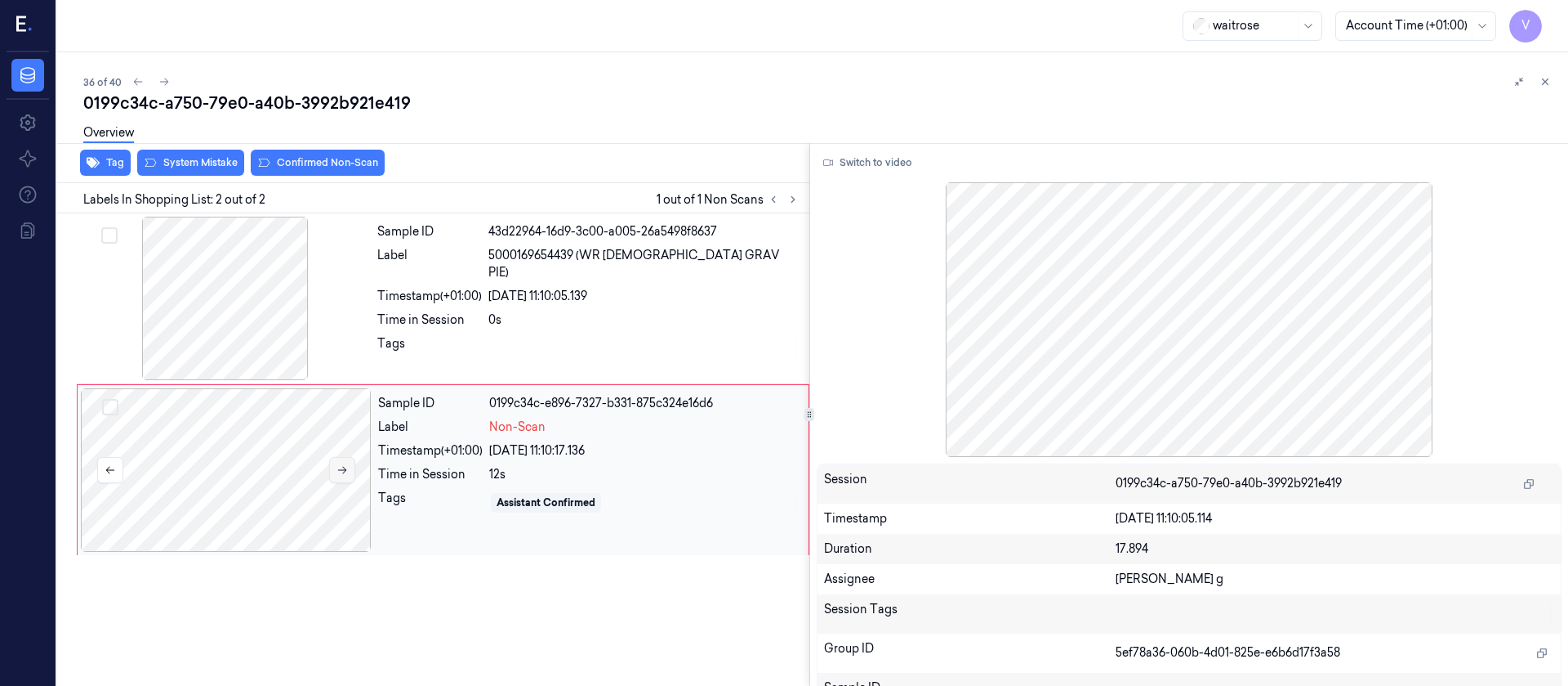
click at [343, 466] on icon at bounding box center [342, 470] width 9 height 8
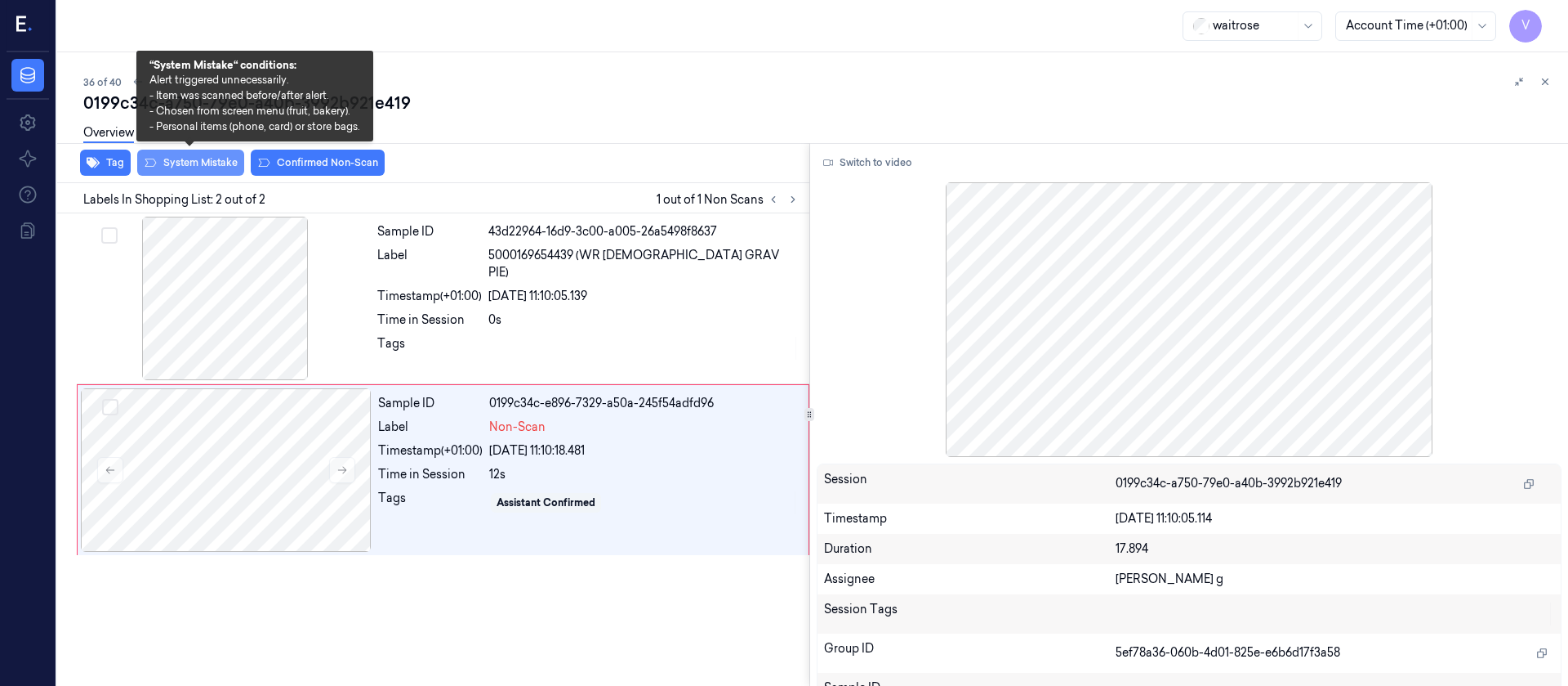
click at [191, 169] on button "System Mistake" at bounding box center [191, 162] width 107 height 26
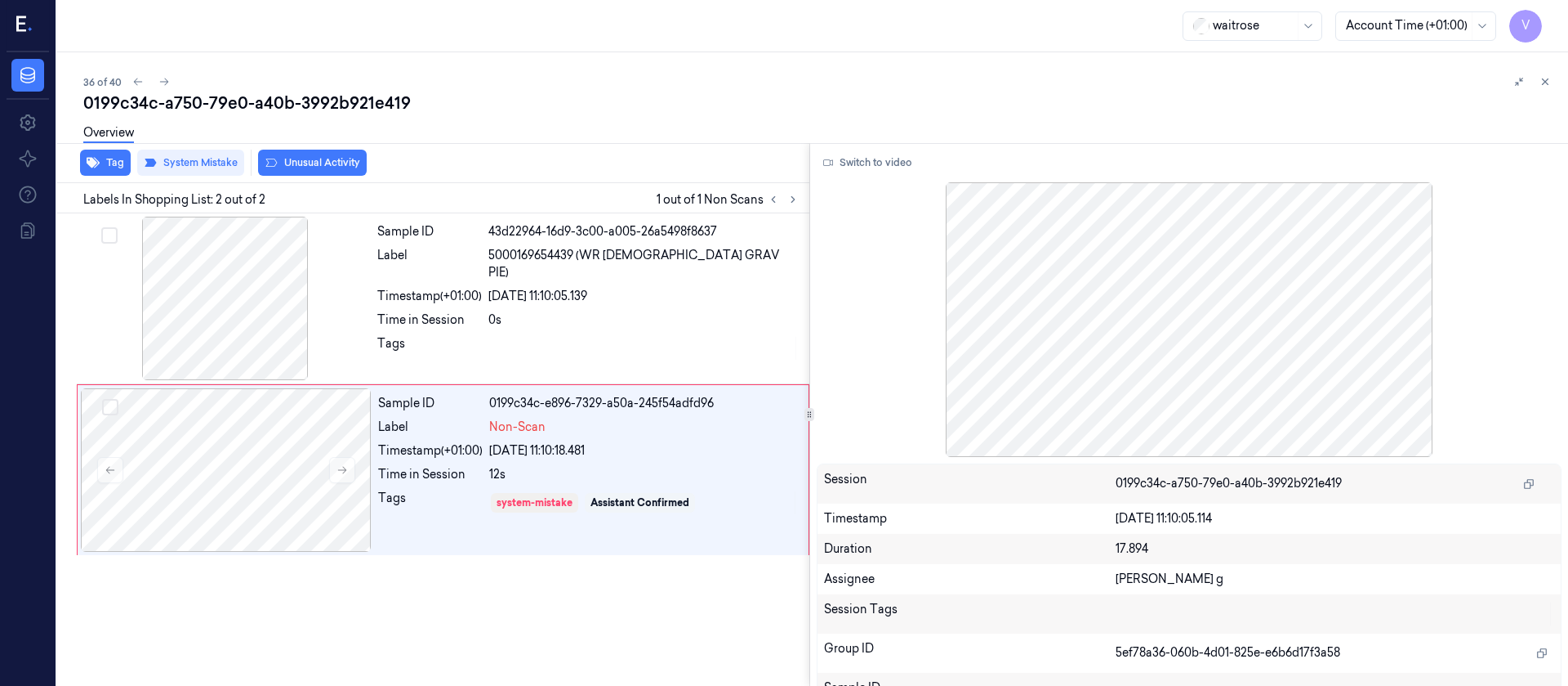
click at [315, 161] on button "Unusual Activity" at bounding box center [312, 162] width 108 height 26
click at [476, 130] on div "Overview" at bounding box center [819, 134] width 1472 height 41
click at [162, 84] on icon at bounding box center [164, 82] width 12 height 12
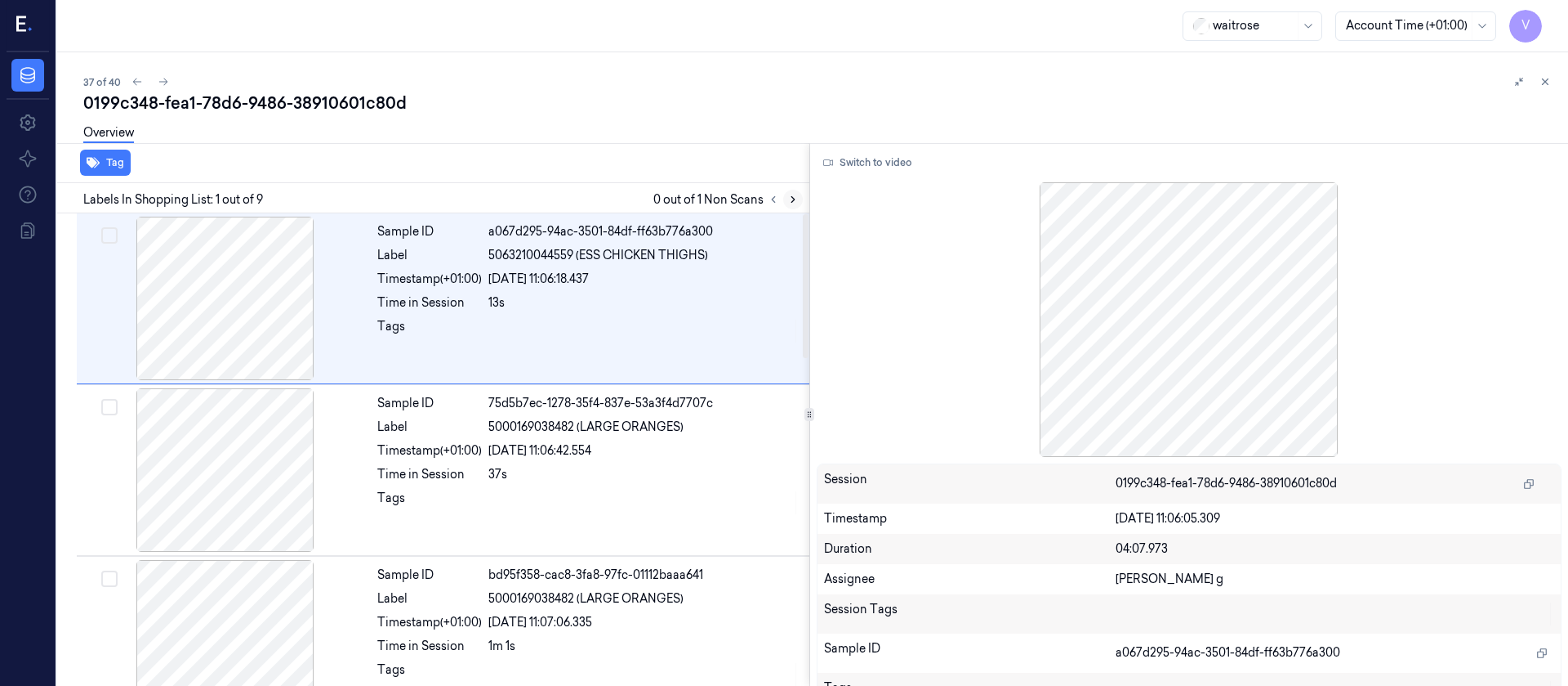
click at [790, 197] on icon at bounding box center [793, 200] width 12 height 12
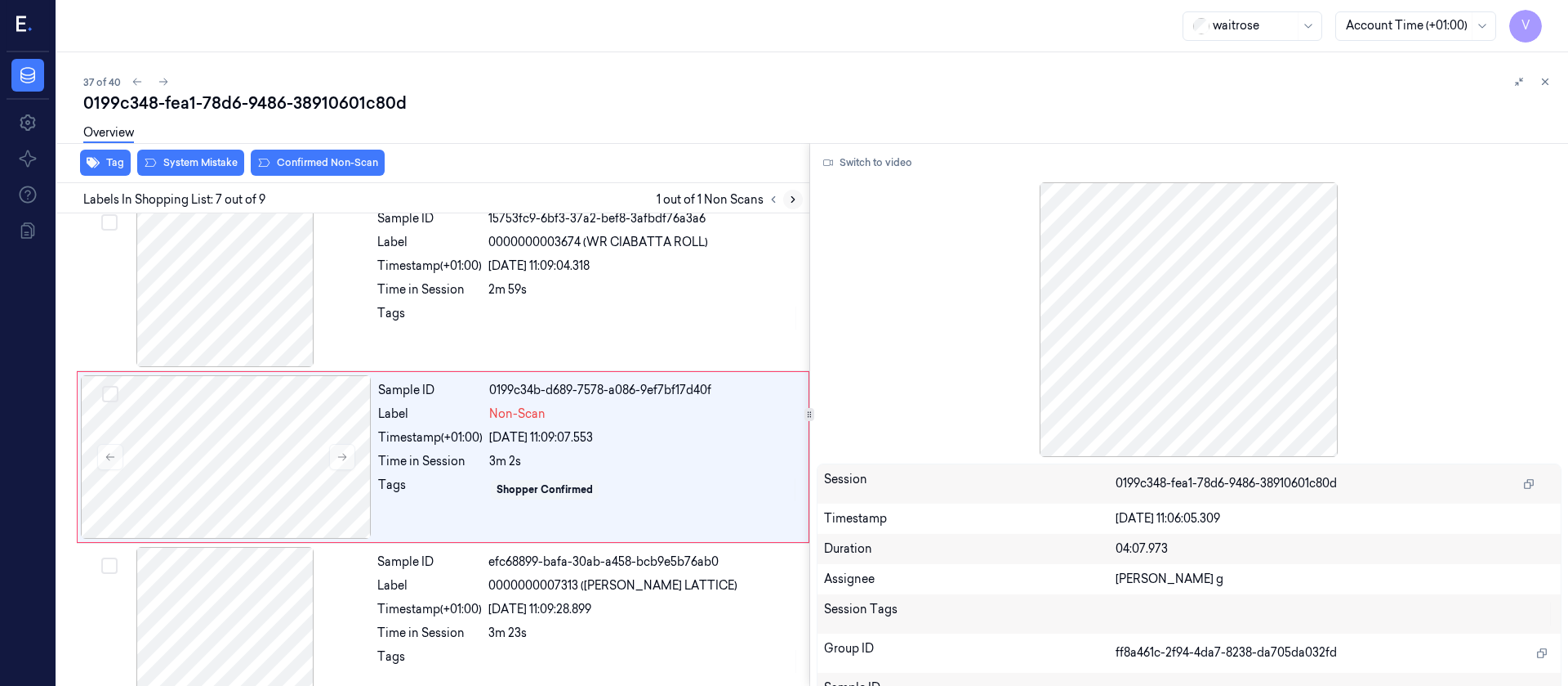
scroll to position [879, 0]
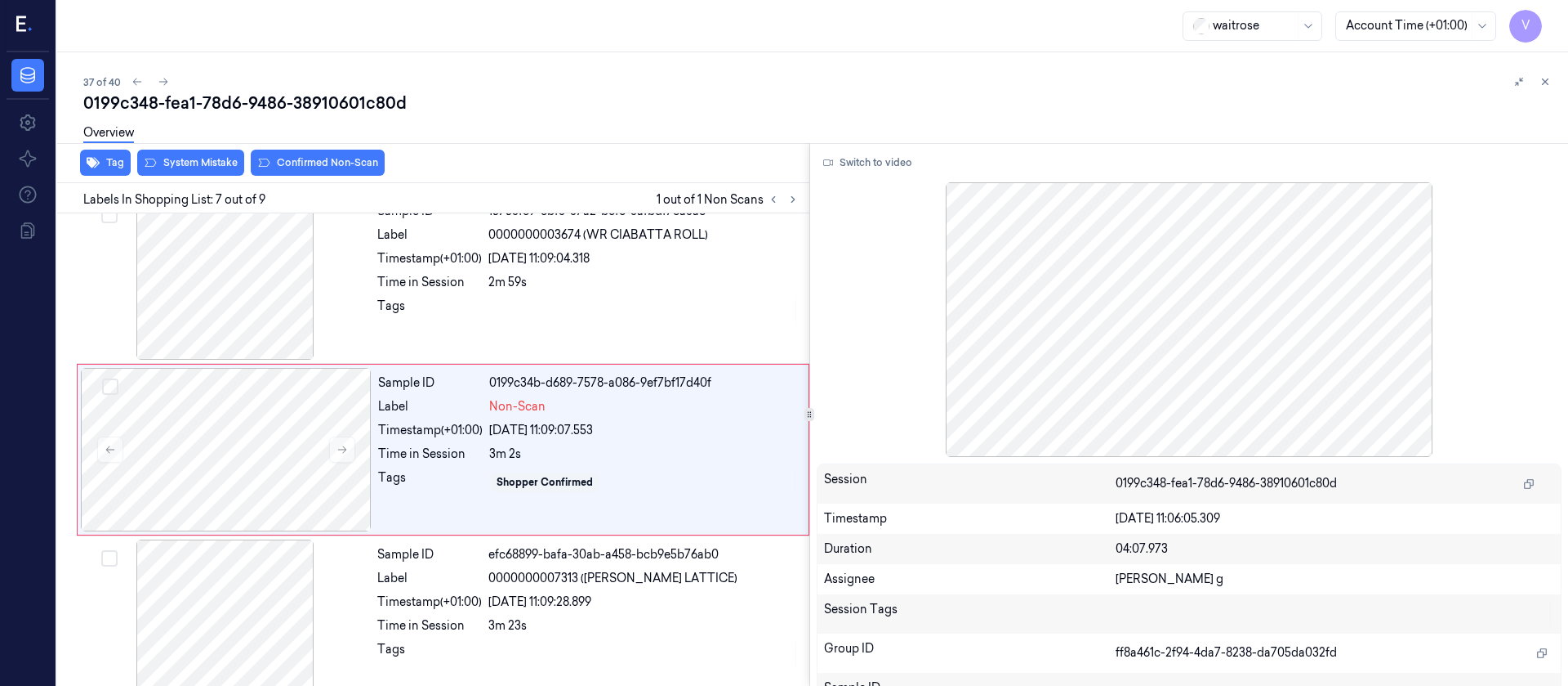
click at [523, 119] on div "Overview" at bounding box center [819, 134] width 1472 height 41
click at [799, 198] on button at bounding box center [793, 200] width 19 height 19
click at [217, 445] on div at bounding box center [225, 449] width 291 height 163
click at [266, 286] on div at bounding box center [224, 277] width 291 height 163
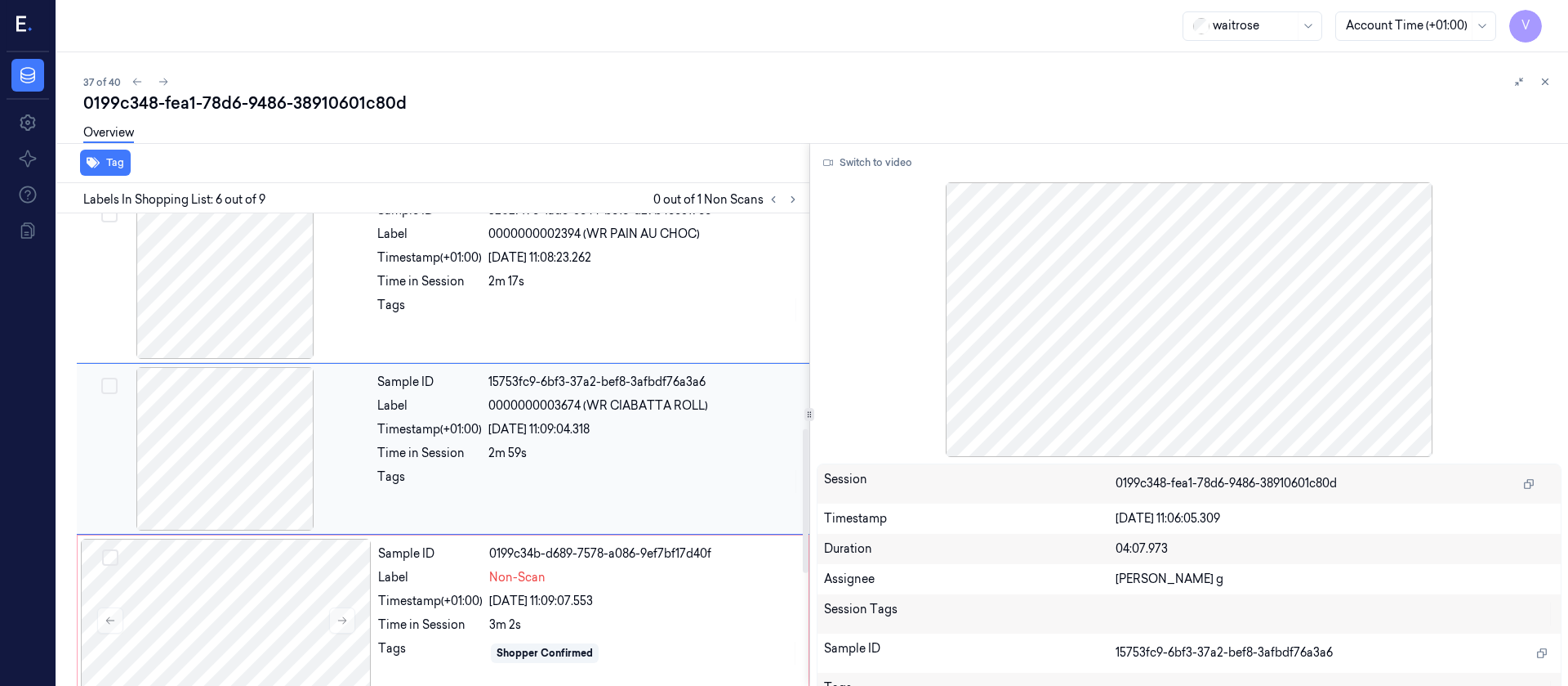
scroll to position [707, 0]
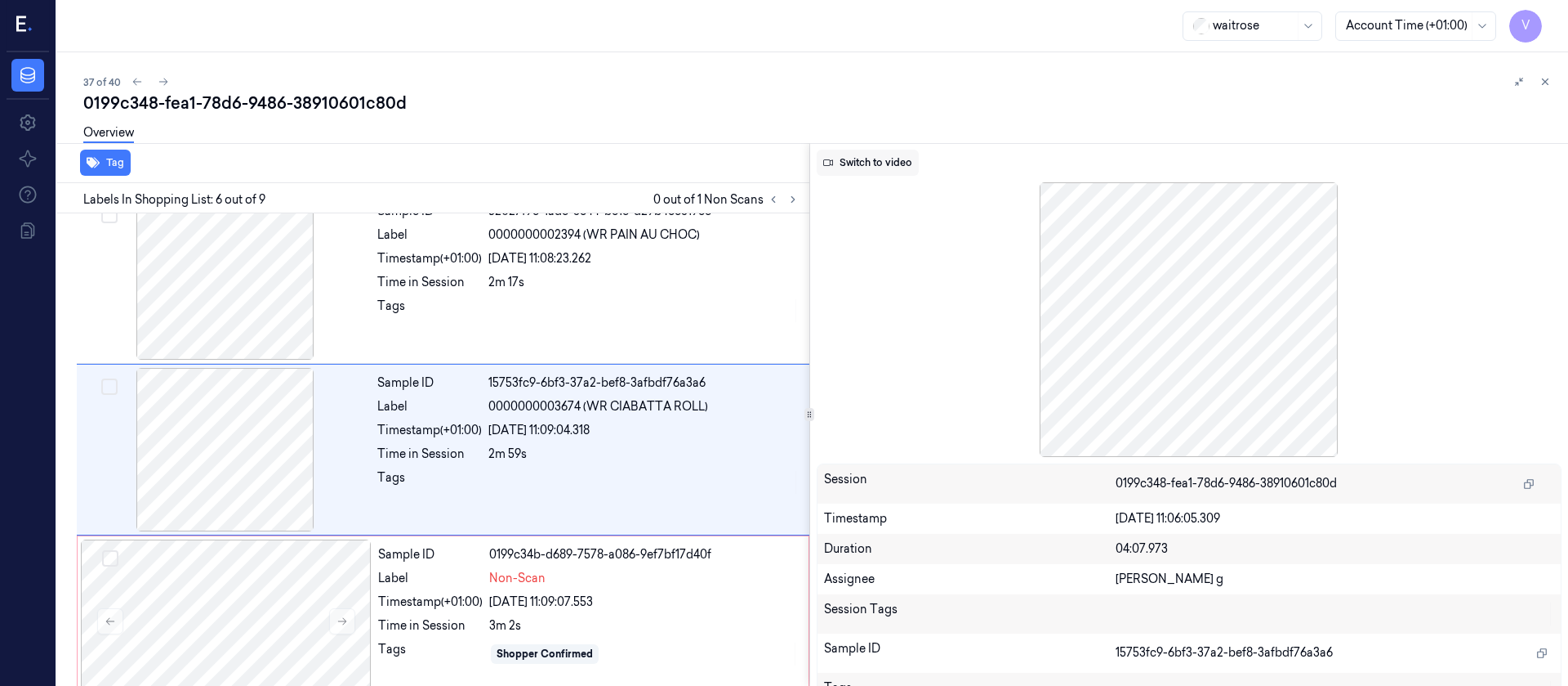
click at [893, 164] on button "Switch to video" at bounding box center [868, 162] width 102 height 26
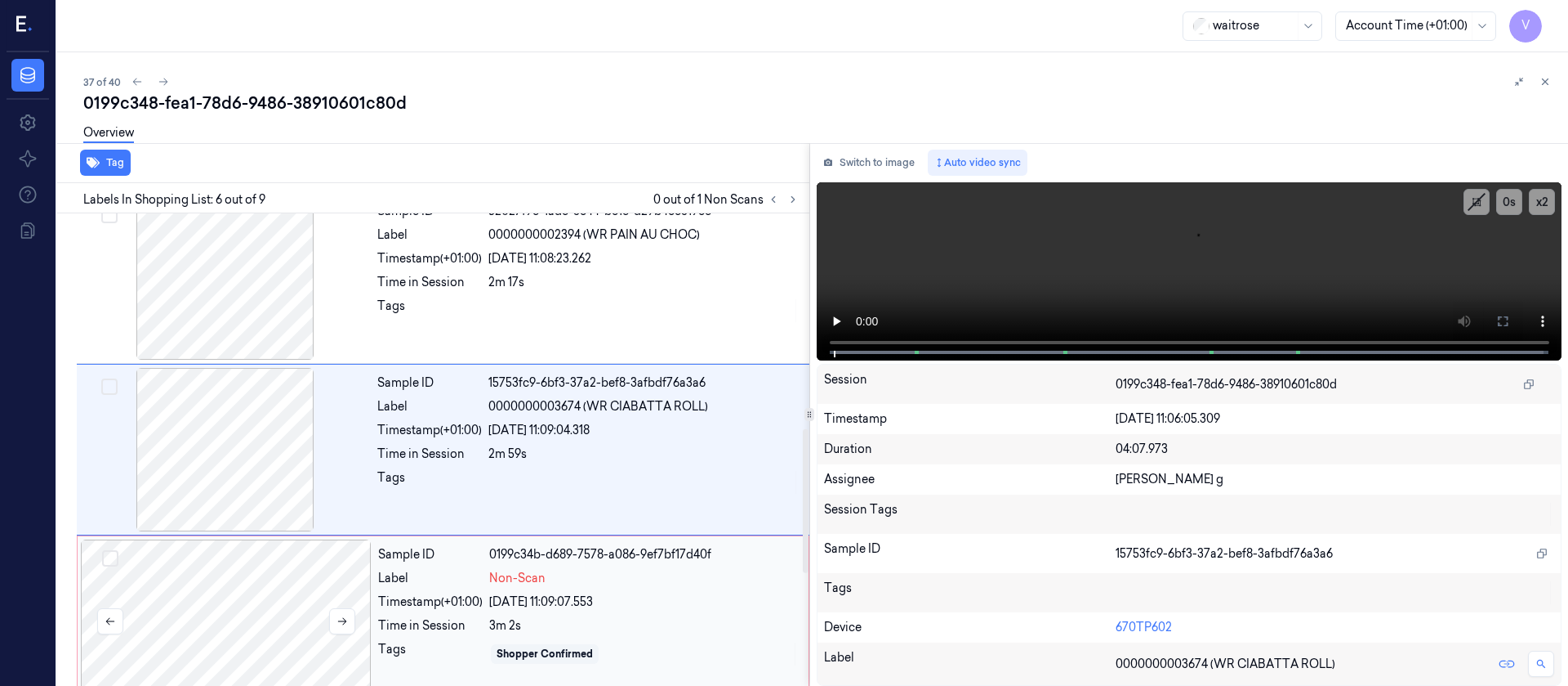
scroll to position [830, 0]
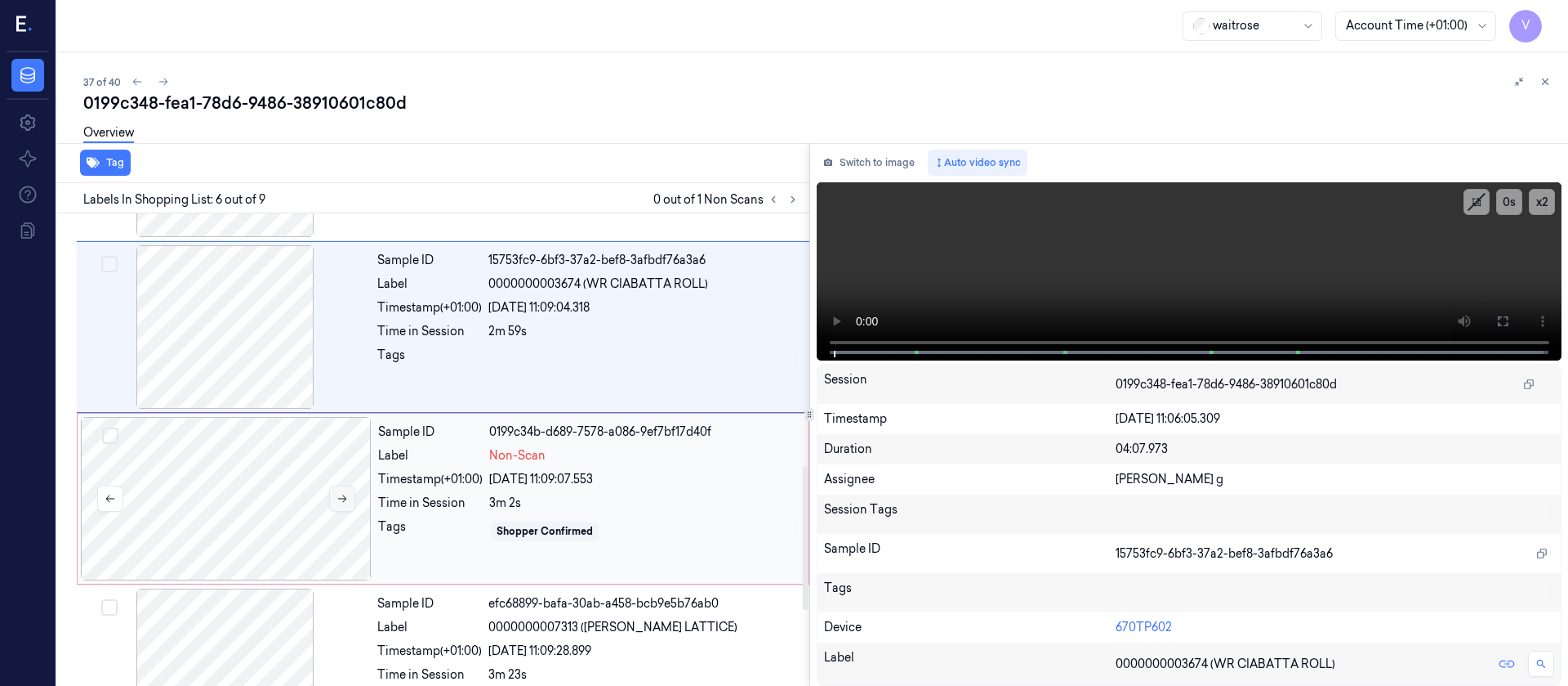
click at [339, 491] on button at bounding box center [341, 498] width 26 height 26
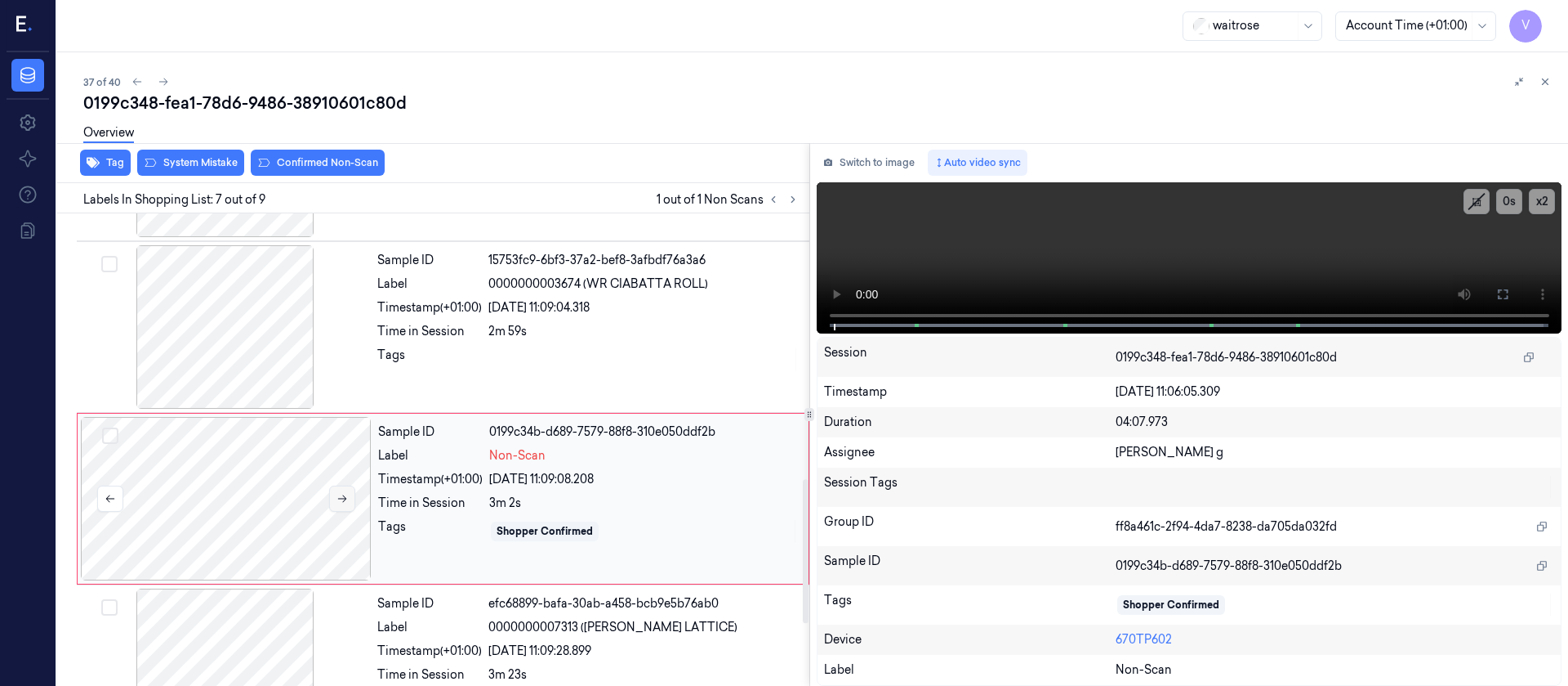
scroll to position [879, 0]
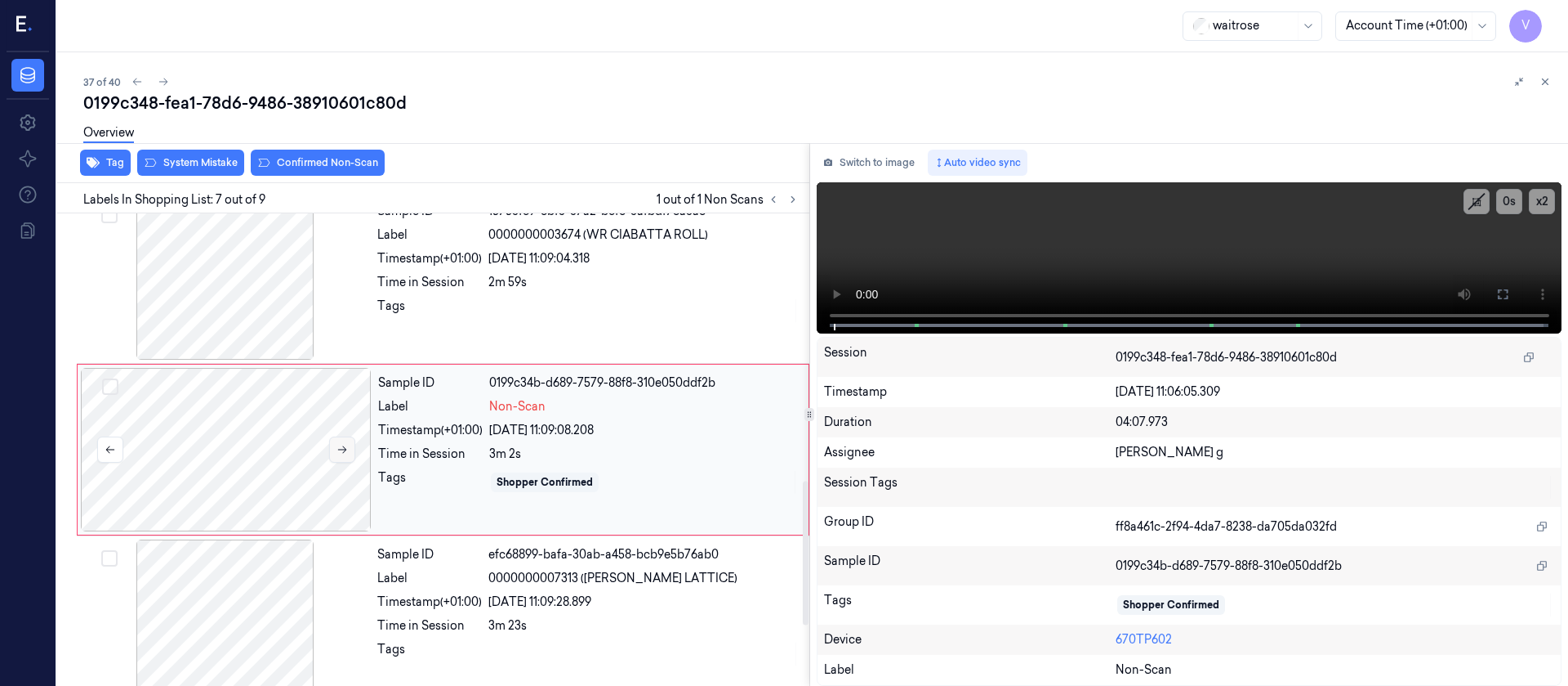
click at [341, 452] on icon at bounding box center [342, 449] width 12 height 12
click at [120, 463] on div at bounding box center [225, 449] width 291 height 163
click at [862, 161] on button "Switch to image" at bounding box center [869, 162] width 105 height 26
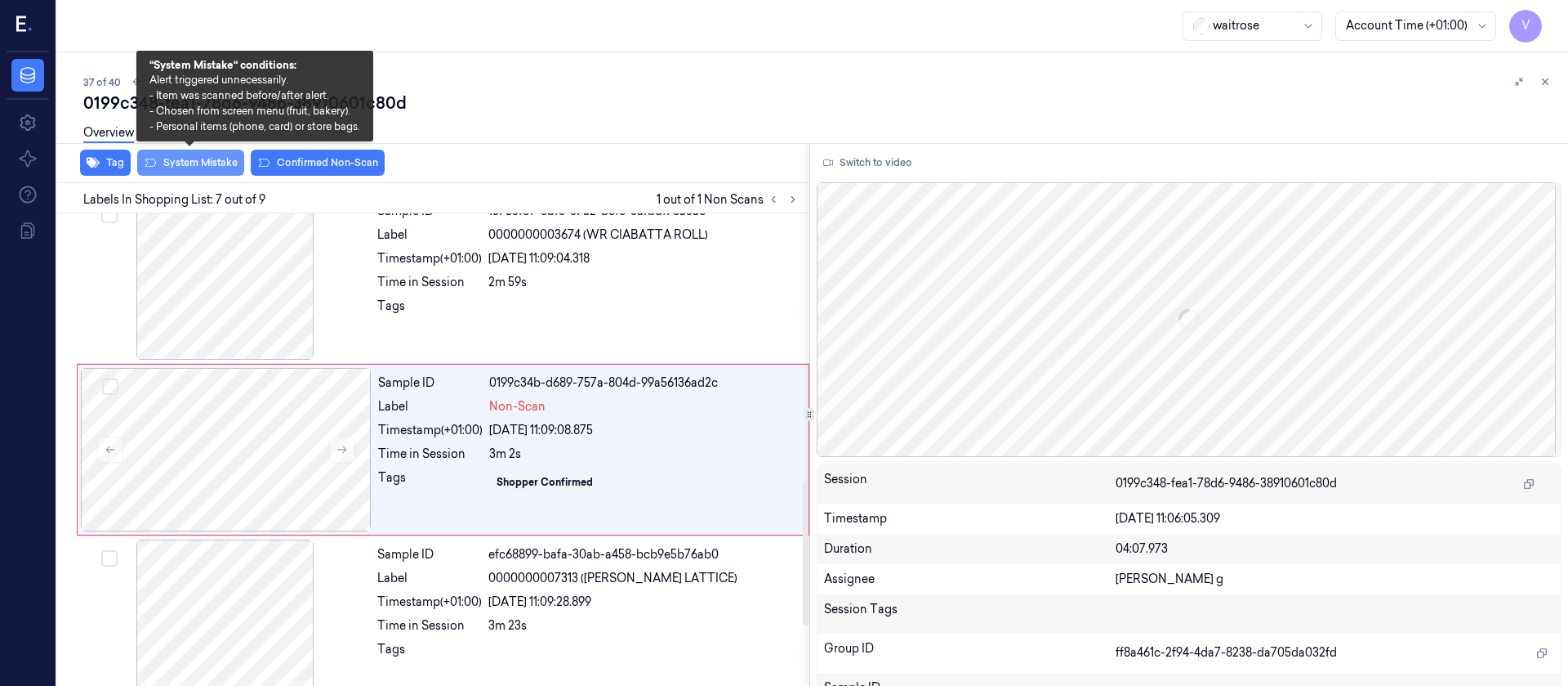
click at [189, 169] on button "System Mistake" at bounding box center [191, 162] width 107 height 26
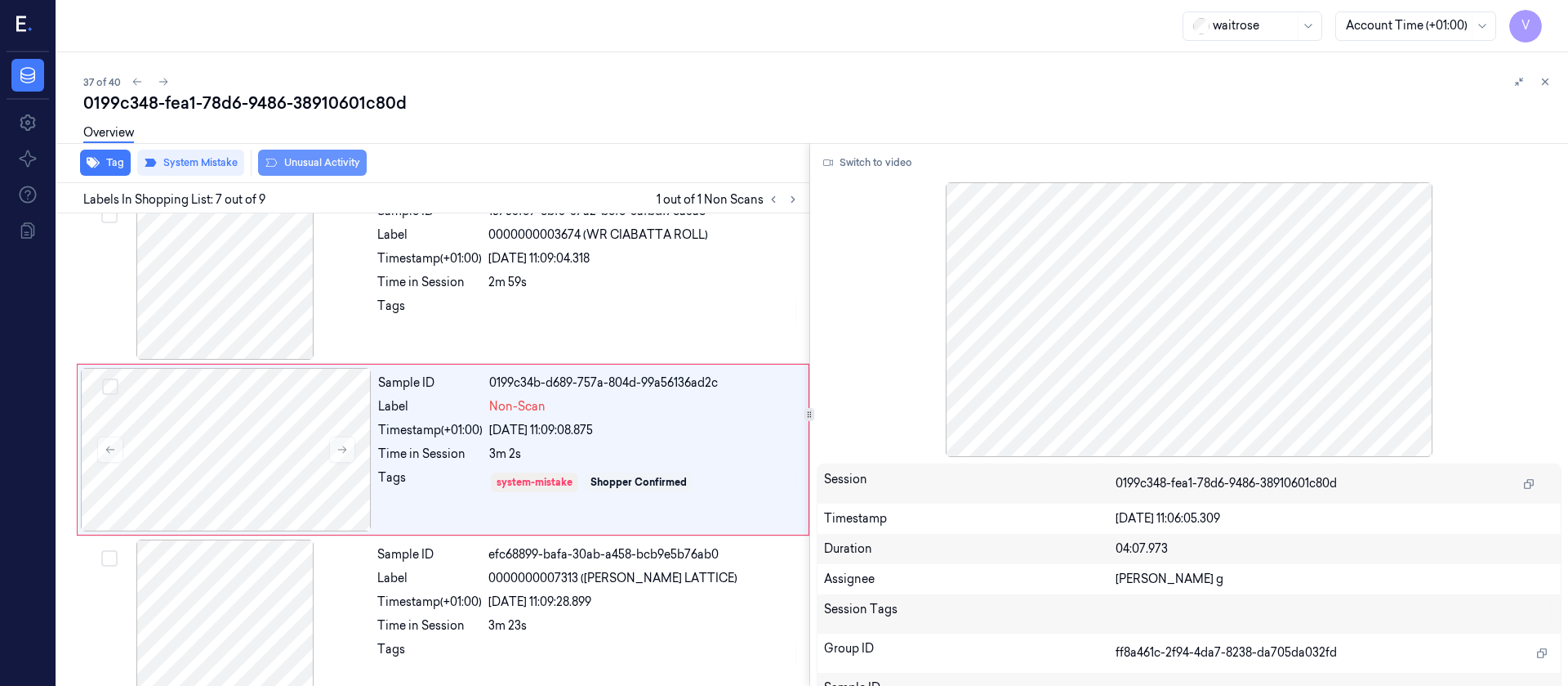
click at [296, 168] on button "Unusual Activity" at bounding box center [312, 162] width 108 height 26
click at [105, 159] on button "Tag" at bounding box center [105, 162] width 51 height 26
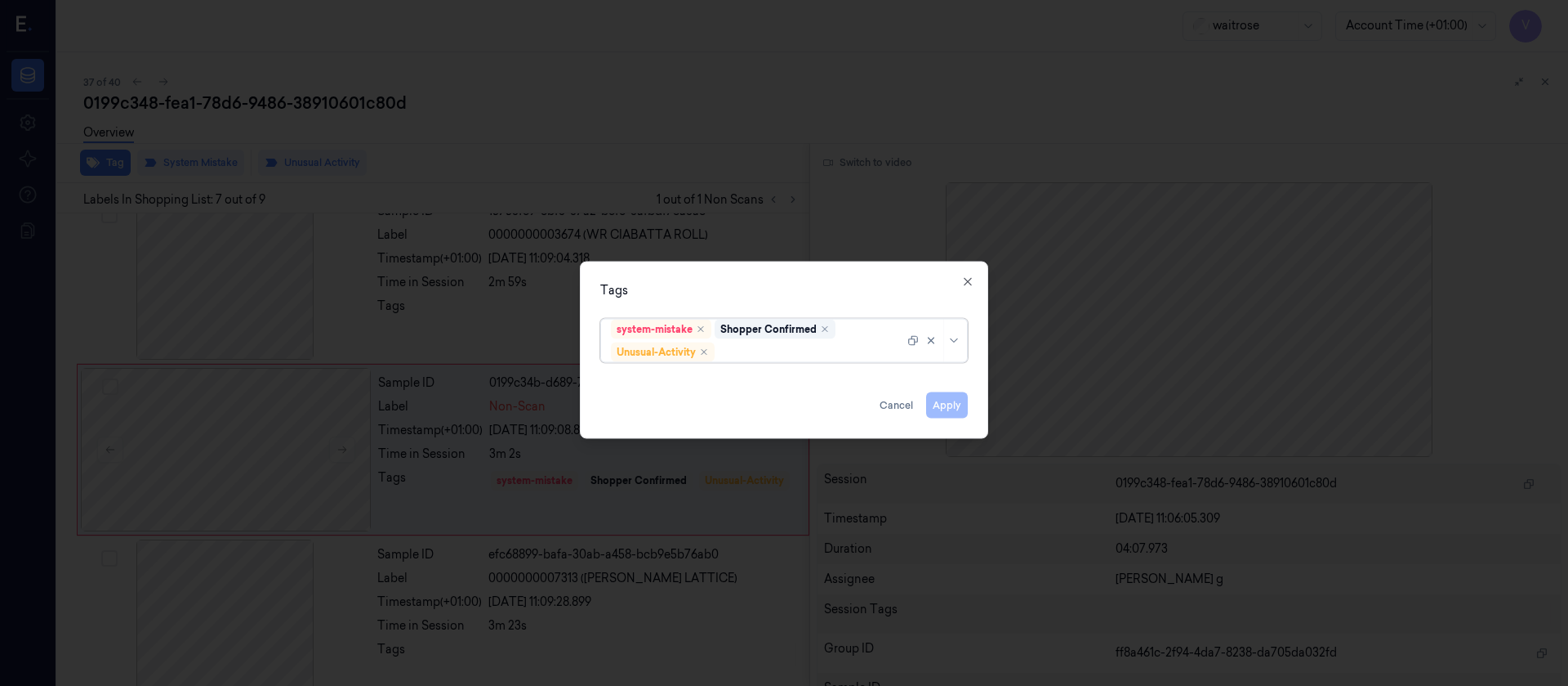
click at [780, 344] on div at bounding box center [811, 352] width 186 height 17
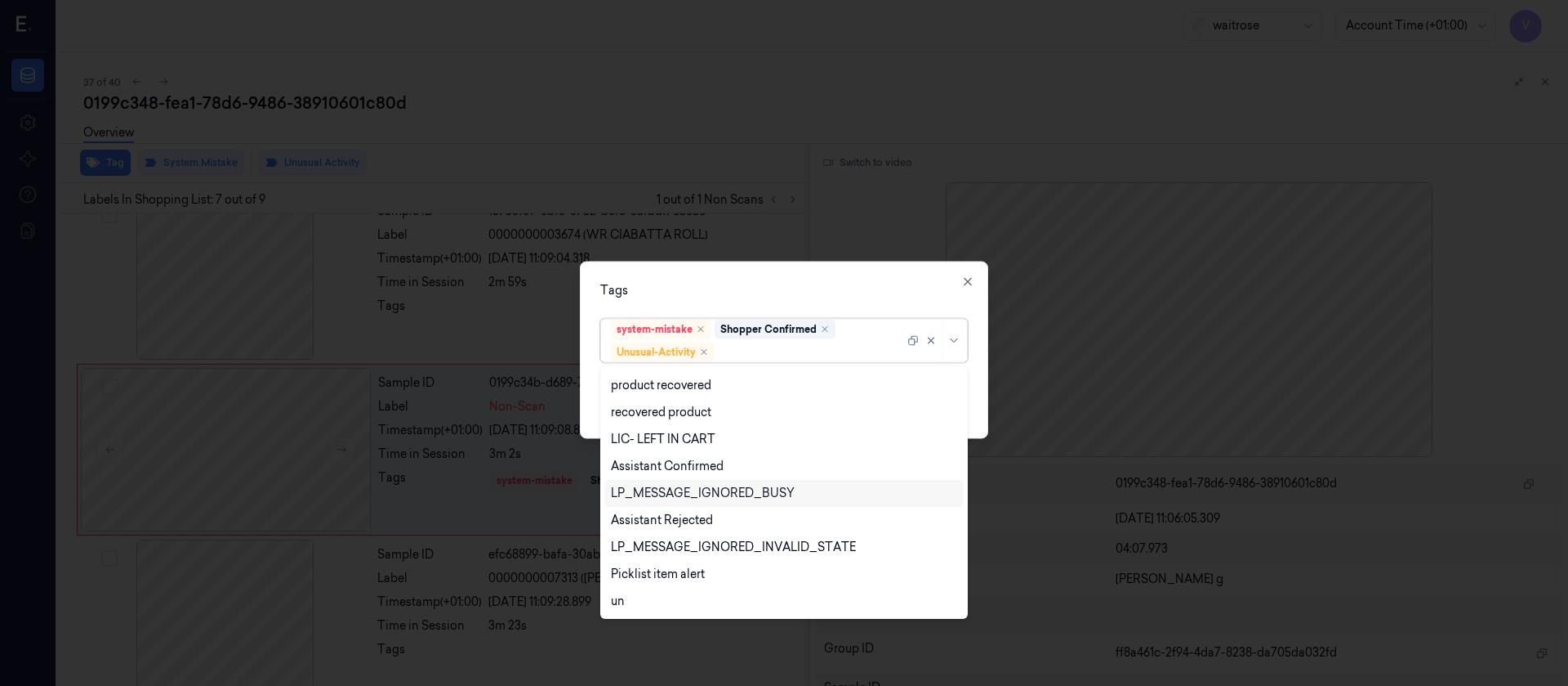
scroll to position [321, 0]
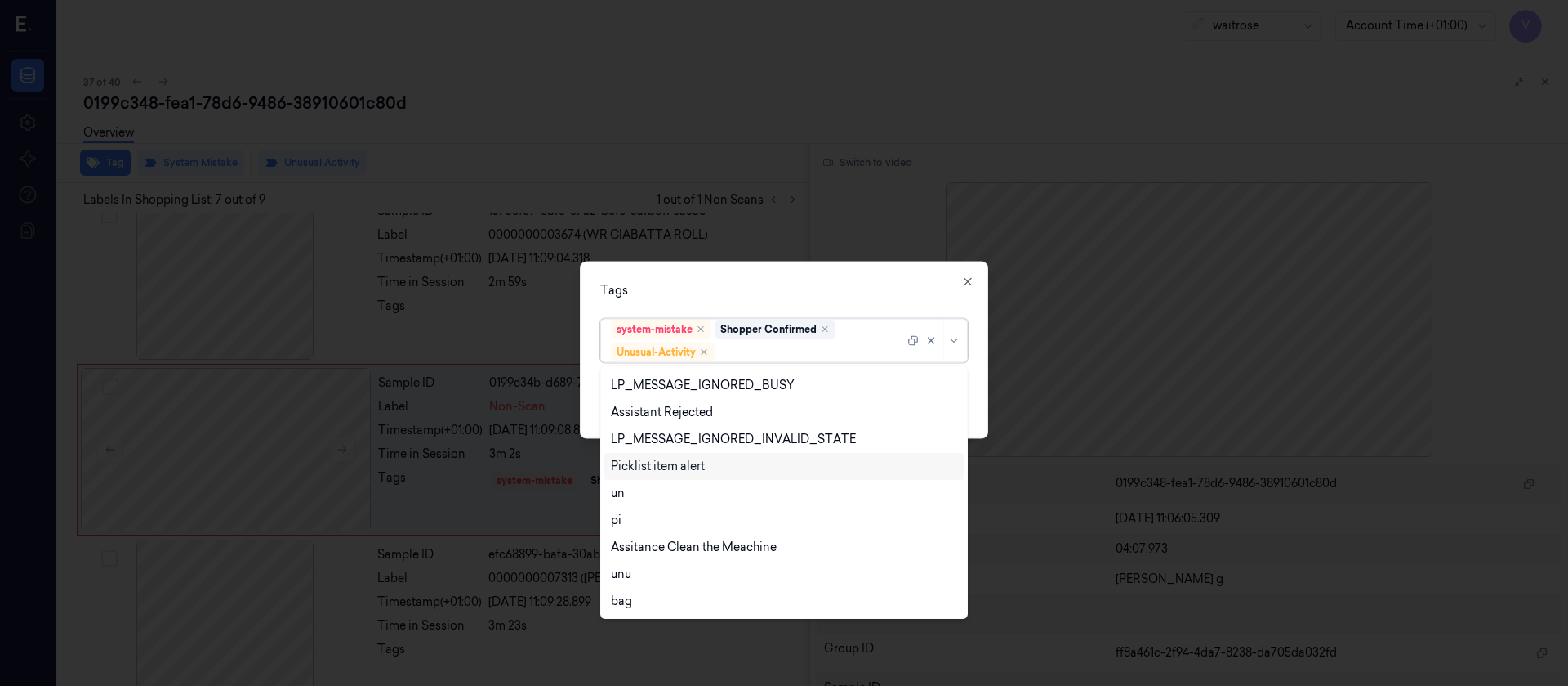
click at [677, 462] on div "Picklist item alert" at bounding box center [658, 466] width 94 height 17
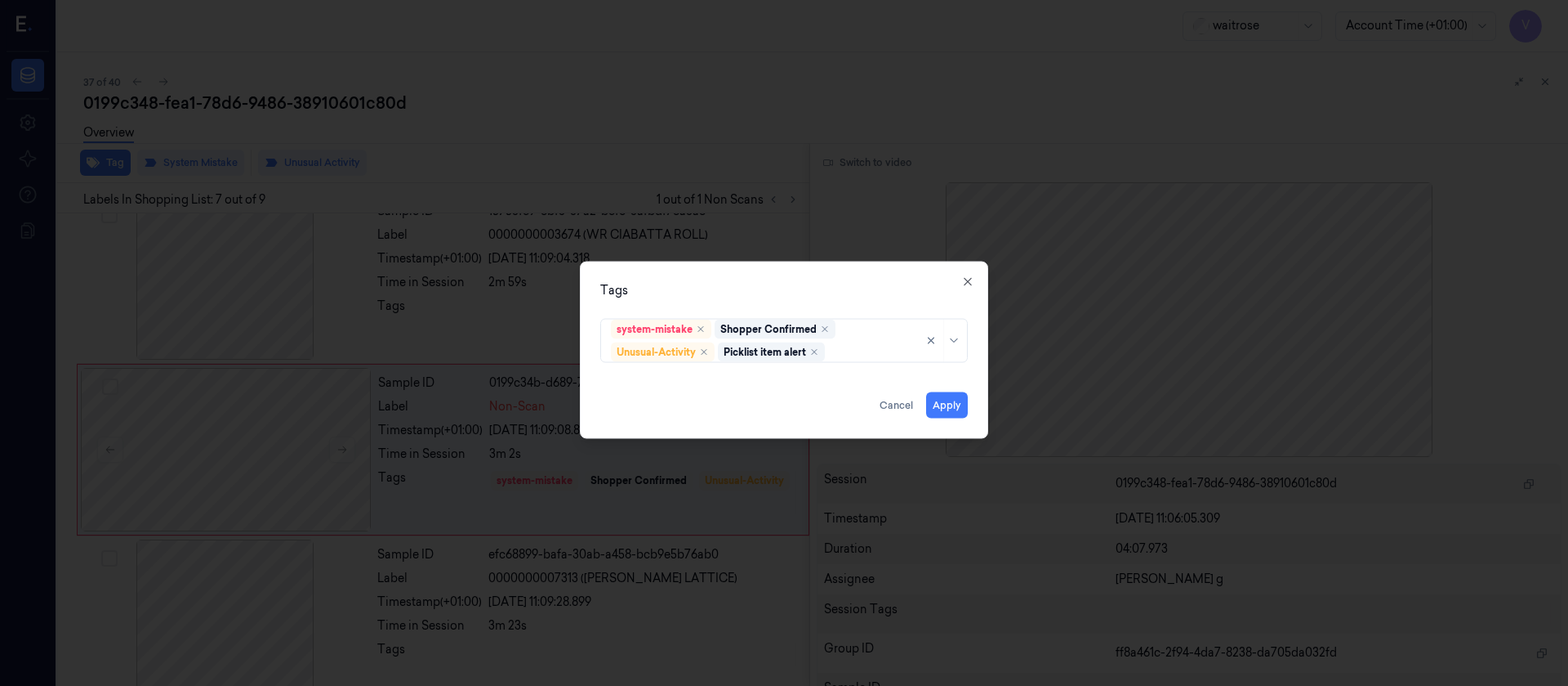
click at [830, 306] on div "Tags system-mistake Shopper Confirmed Unusual-Activity Picklist item alert Appl…" at bounding box center [784, 349] width 409 height 177
click at [946, 397] on button "Apply" at bounding box center [947, 404] width 41 height 26
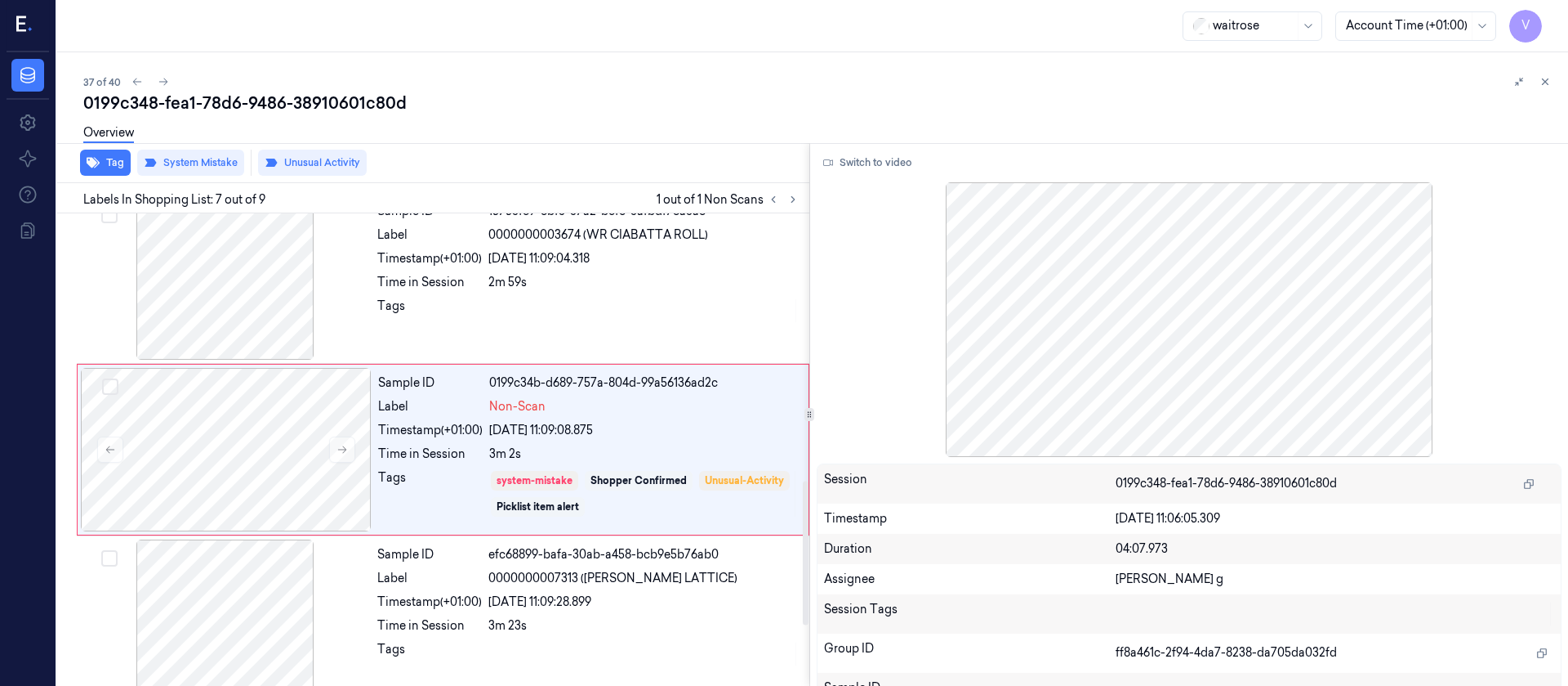
click at [561, 99] on div "0199c348-fea1-78d6-9486-38910601c80d" at bounding box center [819, 103] width 1472 height 23
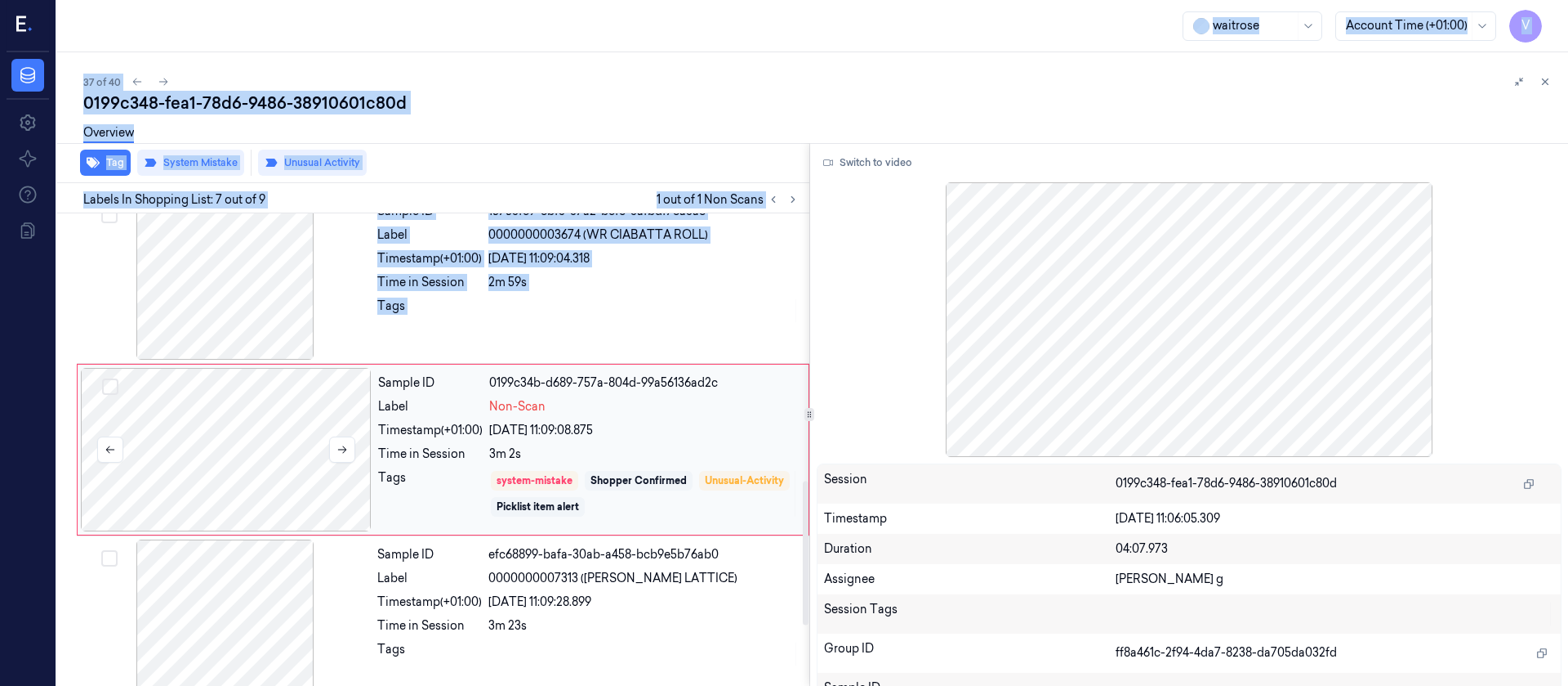
click at [106, 429] on div "V Data Settings About Support Documentation waitrose Account Time (+01:00) V 37…" at bounding box center [784, 343] width 1568 height 686
click at [594, 98] on div "0199c348-fea1-78d6-9486-38910601c80d" at bounding box center [819, 103] width 1472 height 23
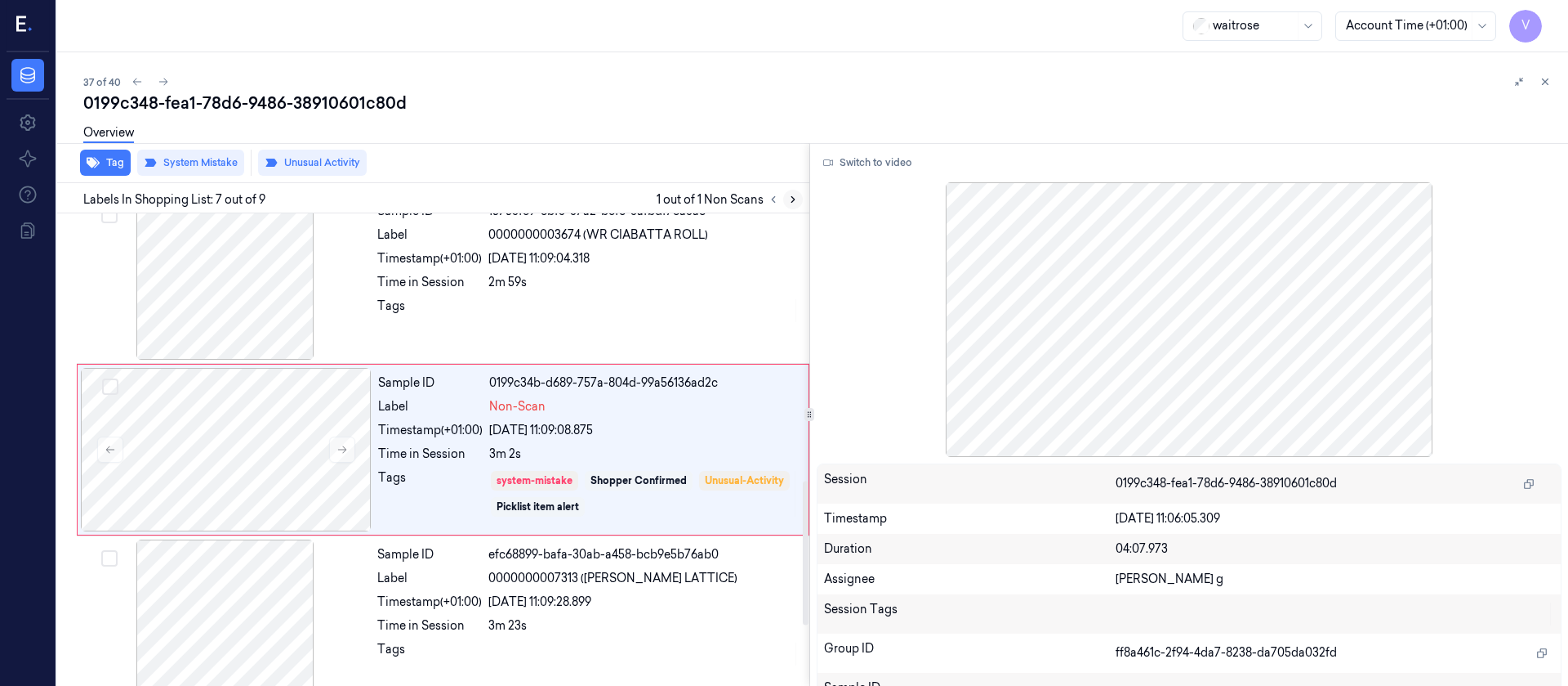
click at [799, 199] on button at bounding box center [793, 200] width 19 height 19
click at [445, 53] on div "37 of 40 0199c348-fea1-78d6-9486-38910601c80d Overview Tag System Mistake Unusu…" at bounding box center [813, 369] width 1511 height 633
click at [162, 74] on button at bounding box center [163, 82] width 19 height 19
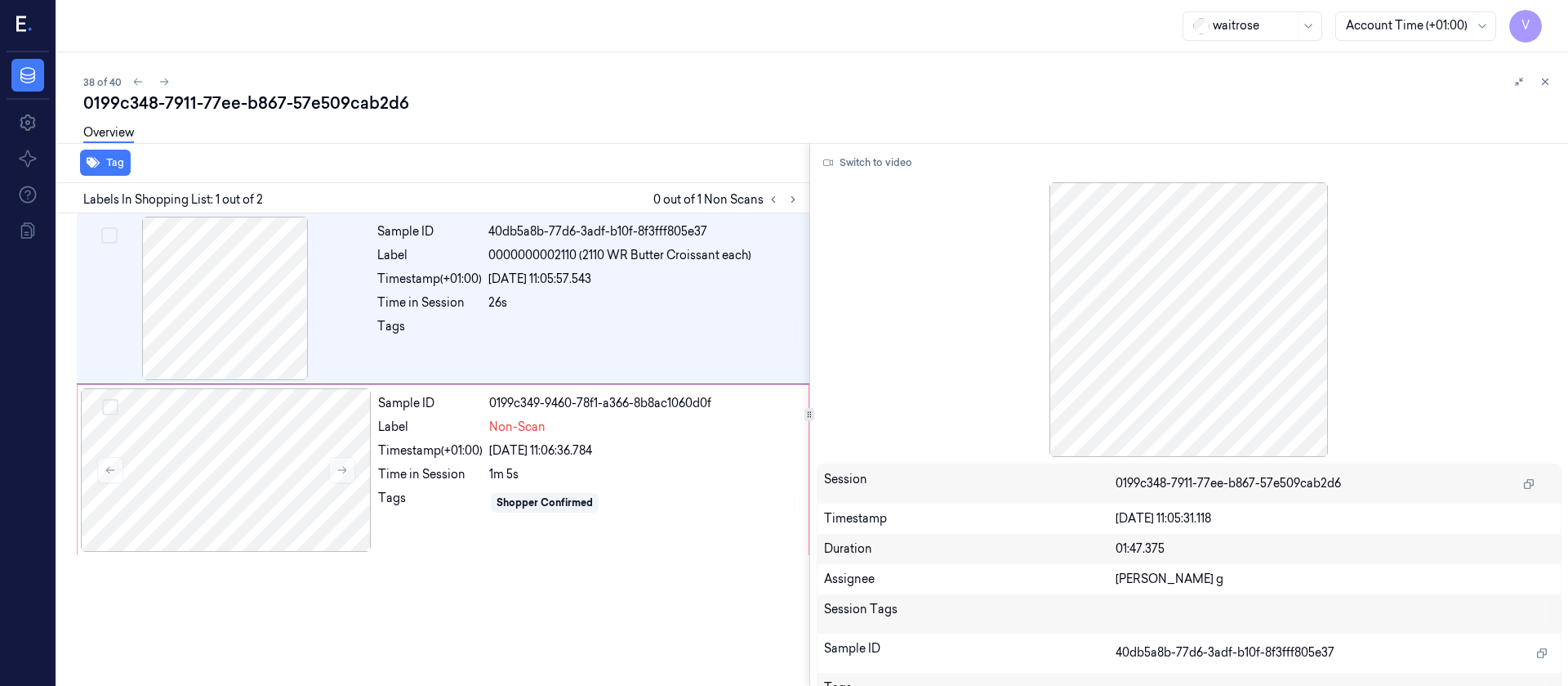
click at [487, 151] on div "Overview" at bounding box center [819, 134] width 1472 height 41
click at [240, 483] on div at bounding box center [225, 470] width 291 height 163
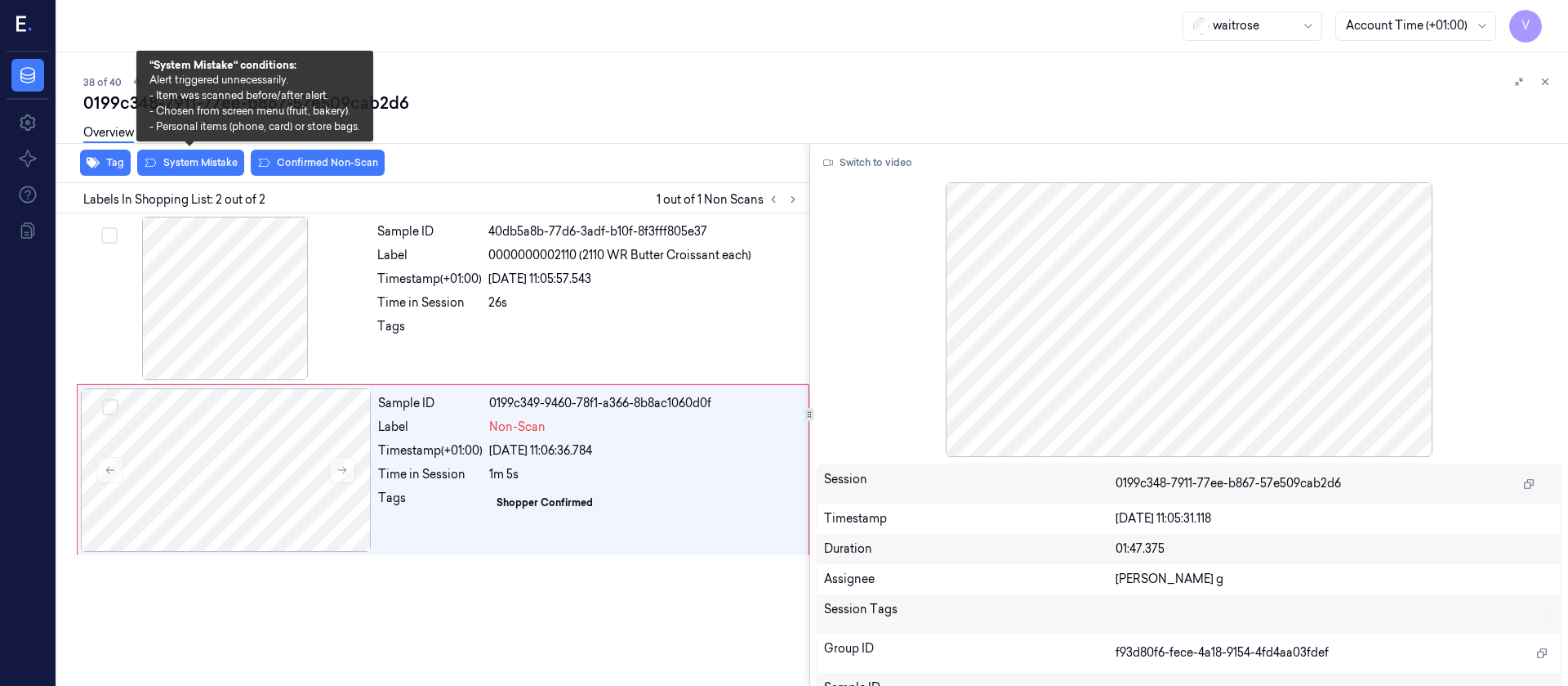
click at [159, 154] on div "Overview" at bounding box center [819, 134] width 1472 height 41
click at [210, 162] on button "System Mistake" at bounding box center [191, 162] width 107 height 26
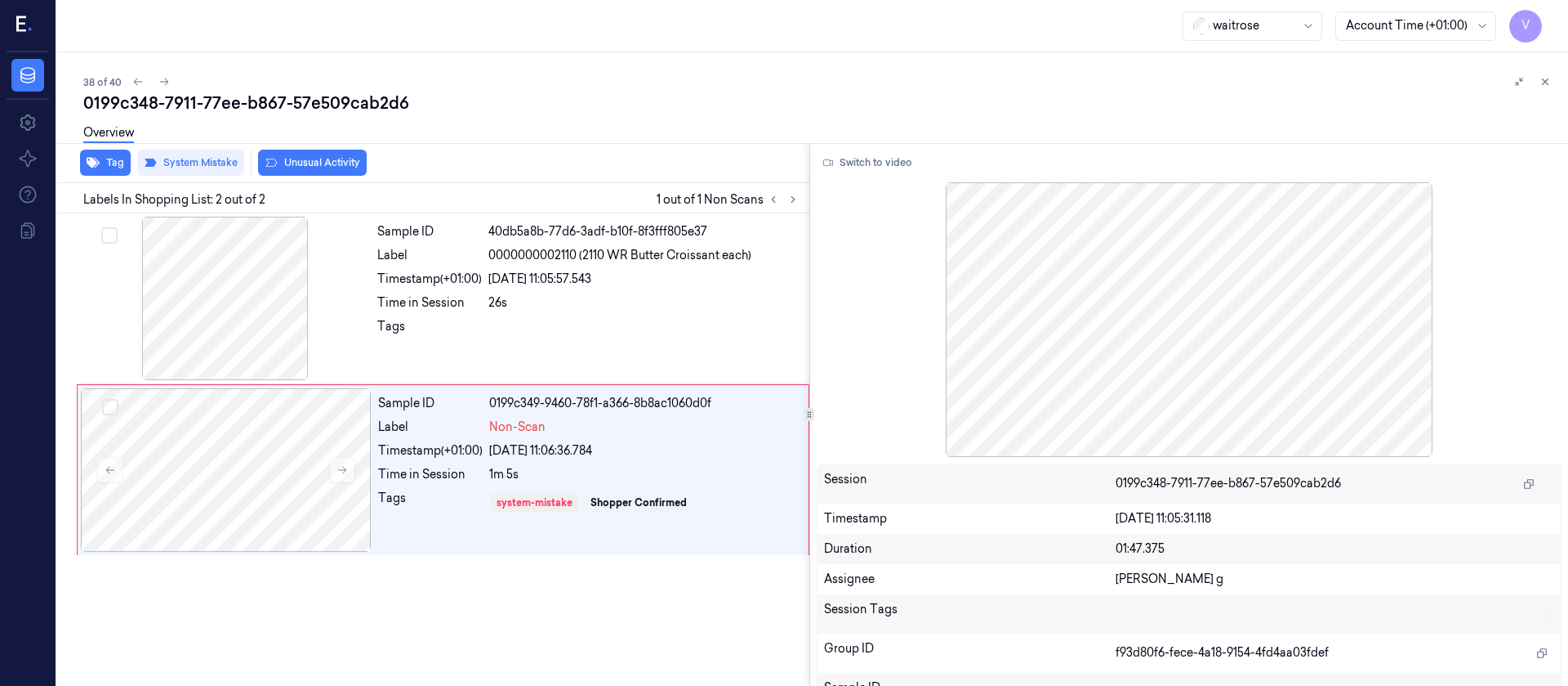
click at [311, 162] on button "Unusual Activity" at bounding box center [312, 162] width 108 height 26
click at [102, 168] on button "Tag" at bounding box center [105, 162] width 51 height 26
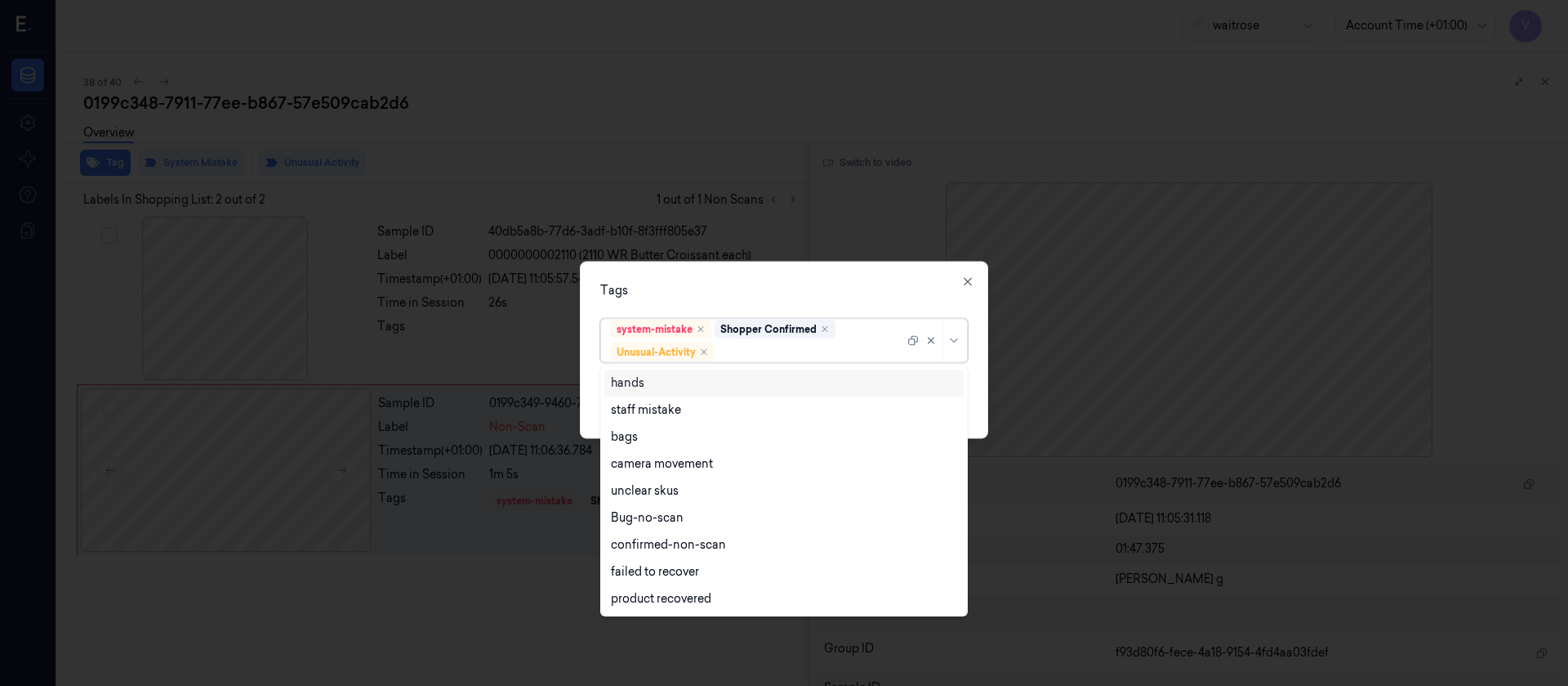
click at [802, 353] on div at bounding box center [811, 352] width 186 height 17
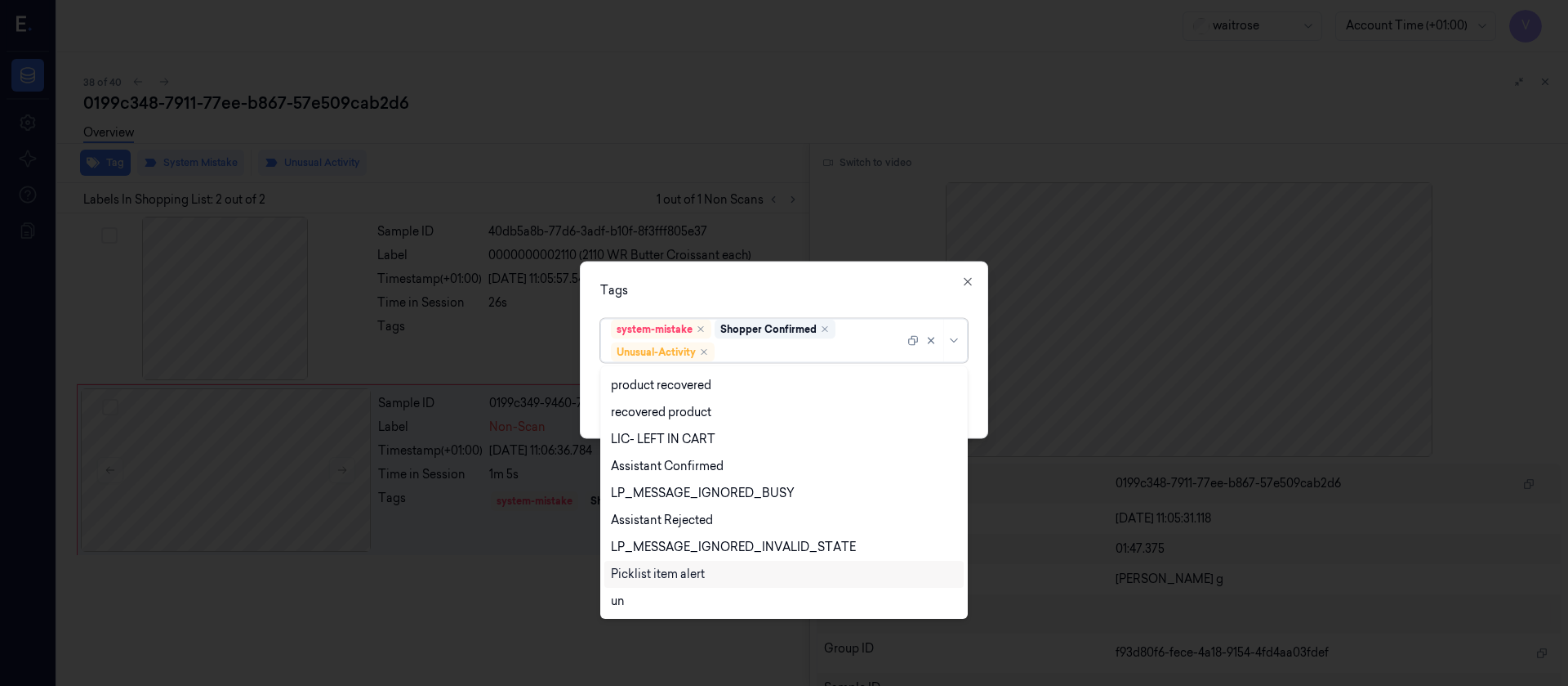
click at [667, 568] on div "Picklist item alert" at bounding box center [658, 574] width 94 height 17
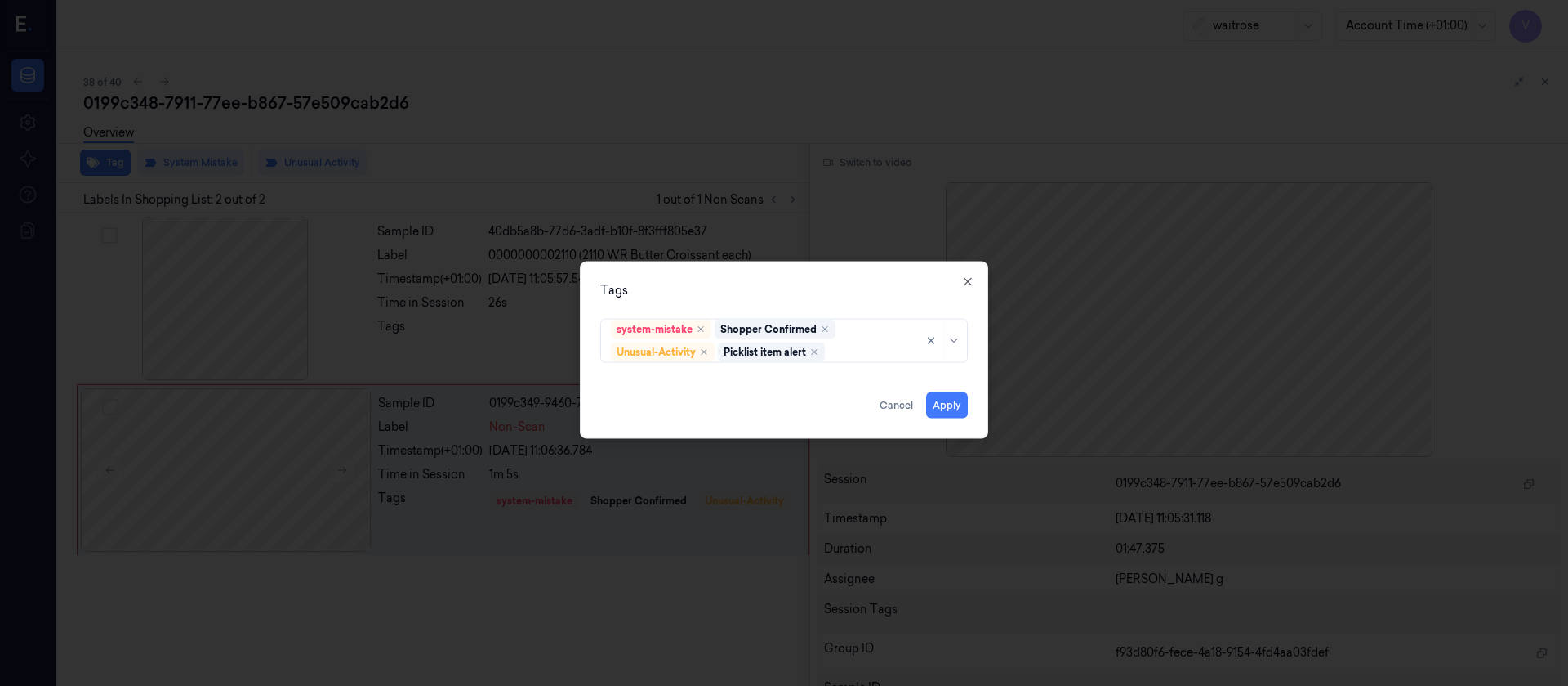
click at [836, 277] on div "Tags system-mistake Shopper Confirmed Unusual-Activity Picklist item alert Appl…" at bounding box center [784, 349] width 409 height 177
click at [934, 403] on button "Apply" at bounding box center [947, 404] width 41 height 26
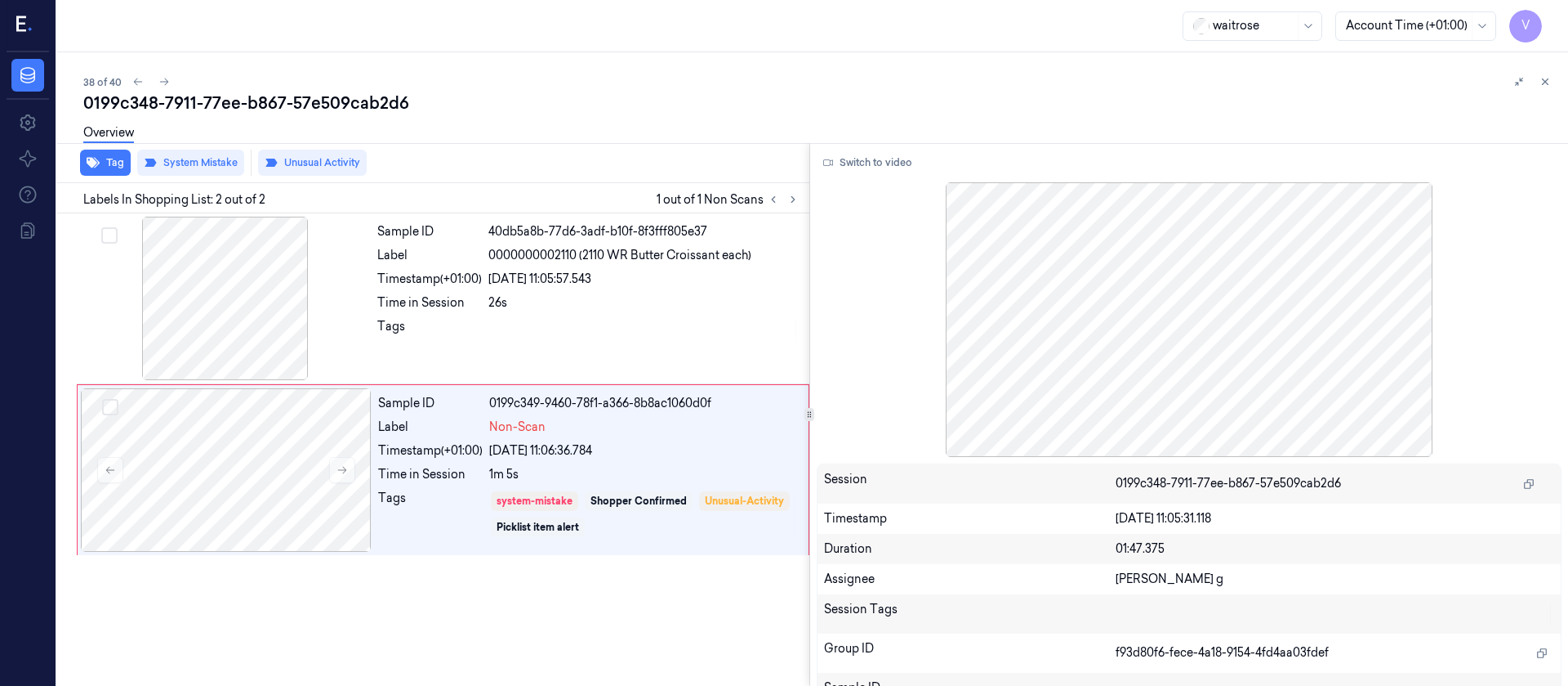
click at [786, 69] on div "38 of 40 0199c348-7911-77ee-b867-57e509cab2d6 Overview Tag System Mistake Unusu…" at bounding box center [813, 369] width 1511 height 633
click at [169, 89] on button at bounding box center [164, 82] width 19 height 19
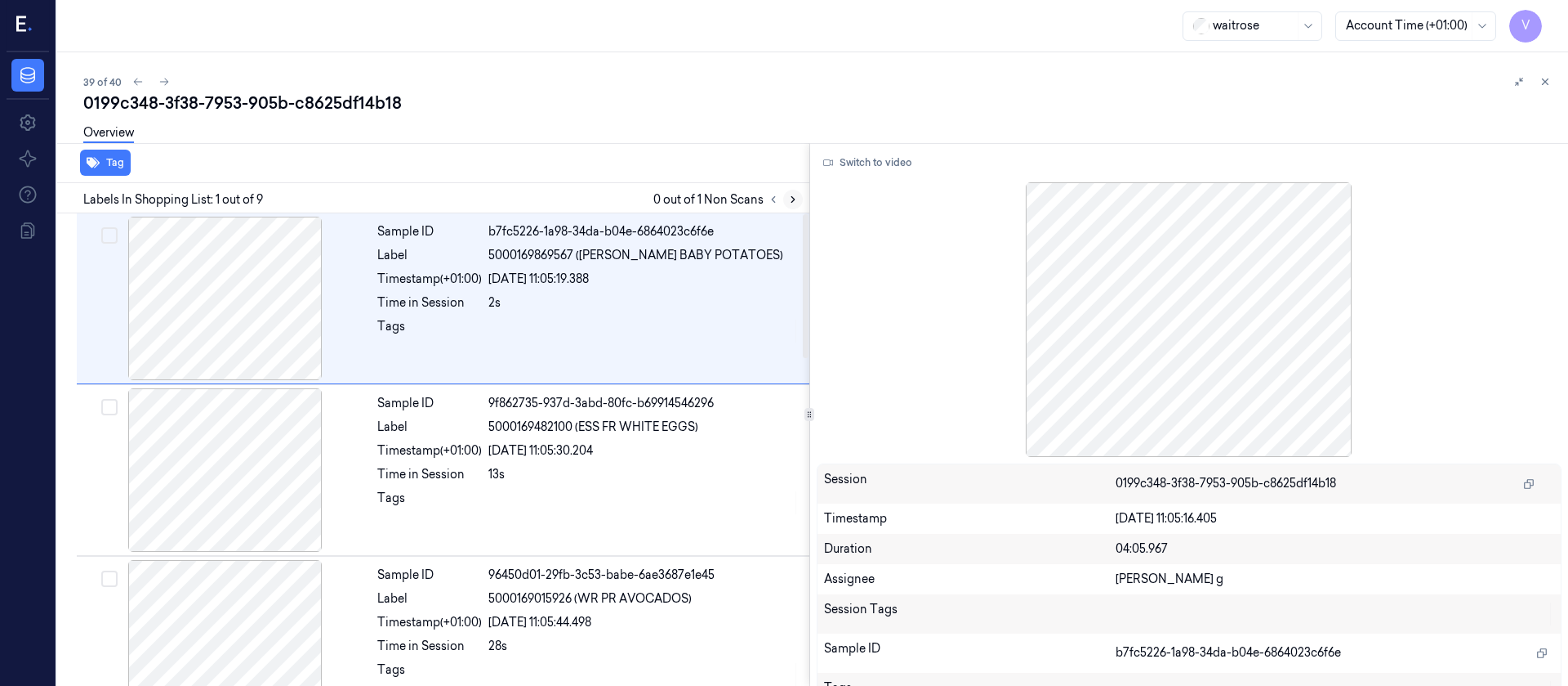
click at [788, 190] on button at bounding box center [793, 200] width 19 height 19
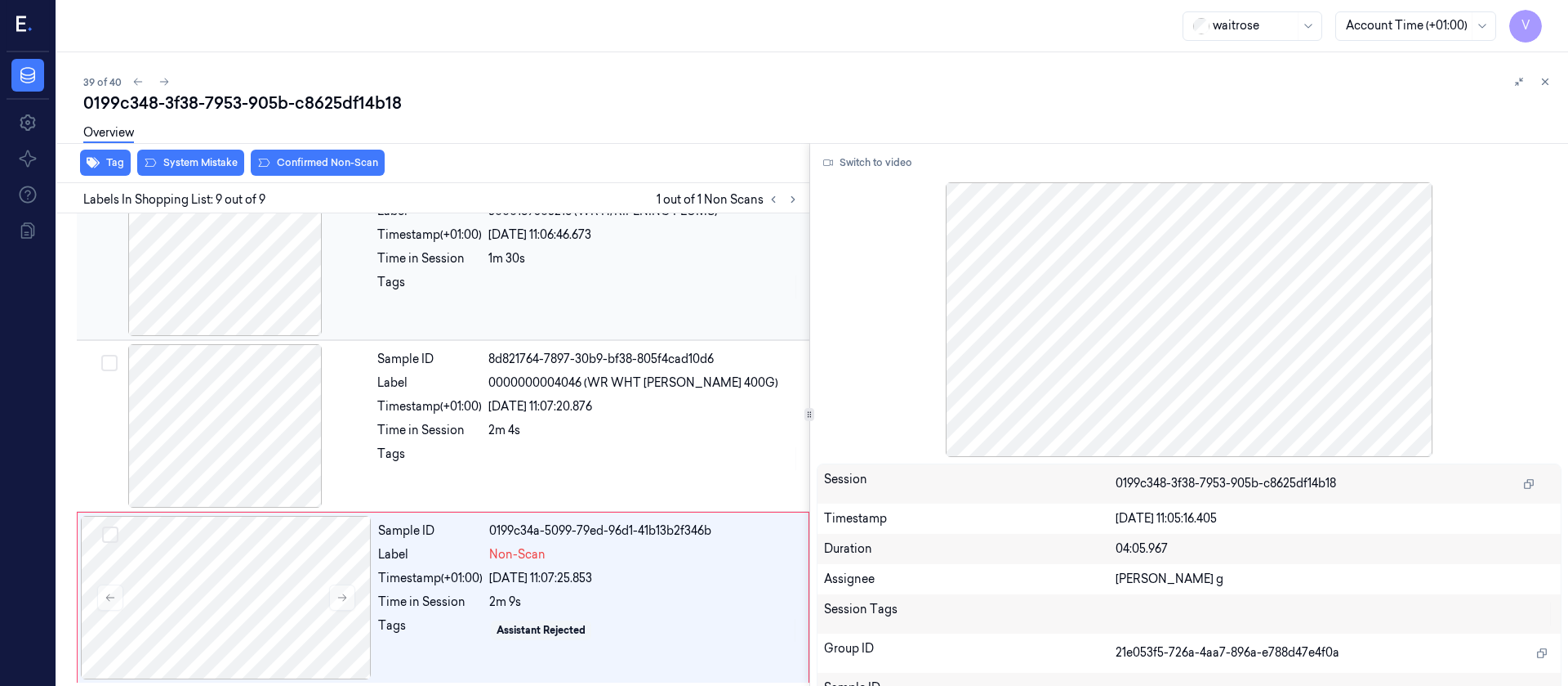
scroll to position [1077, 0]
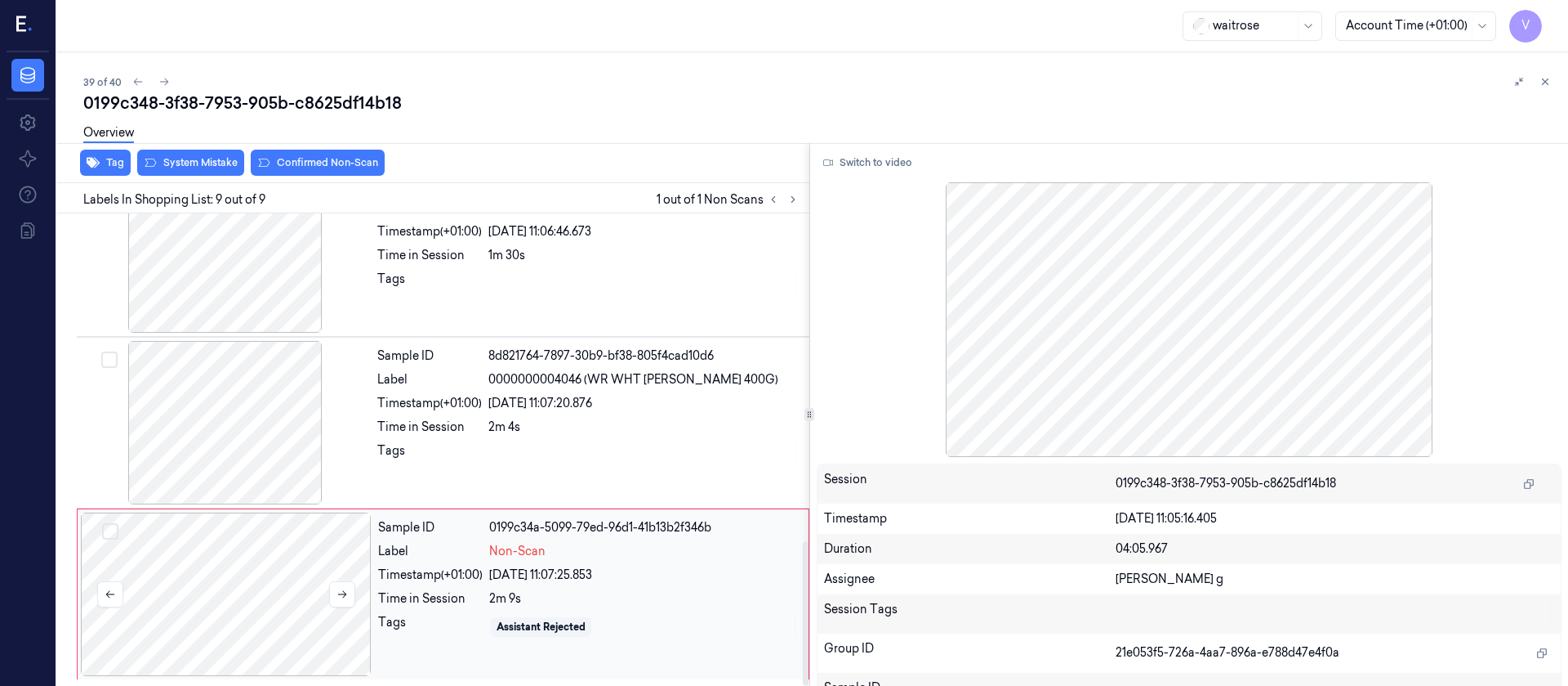
click at [236, 585] on div at bounding box center [225, 594] width 291 height 163
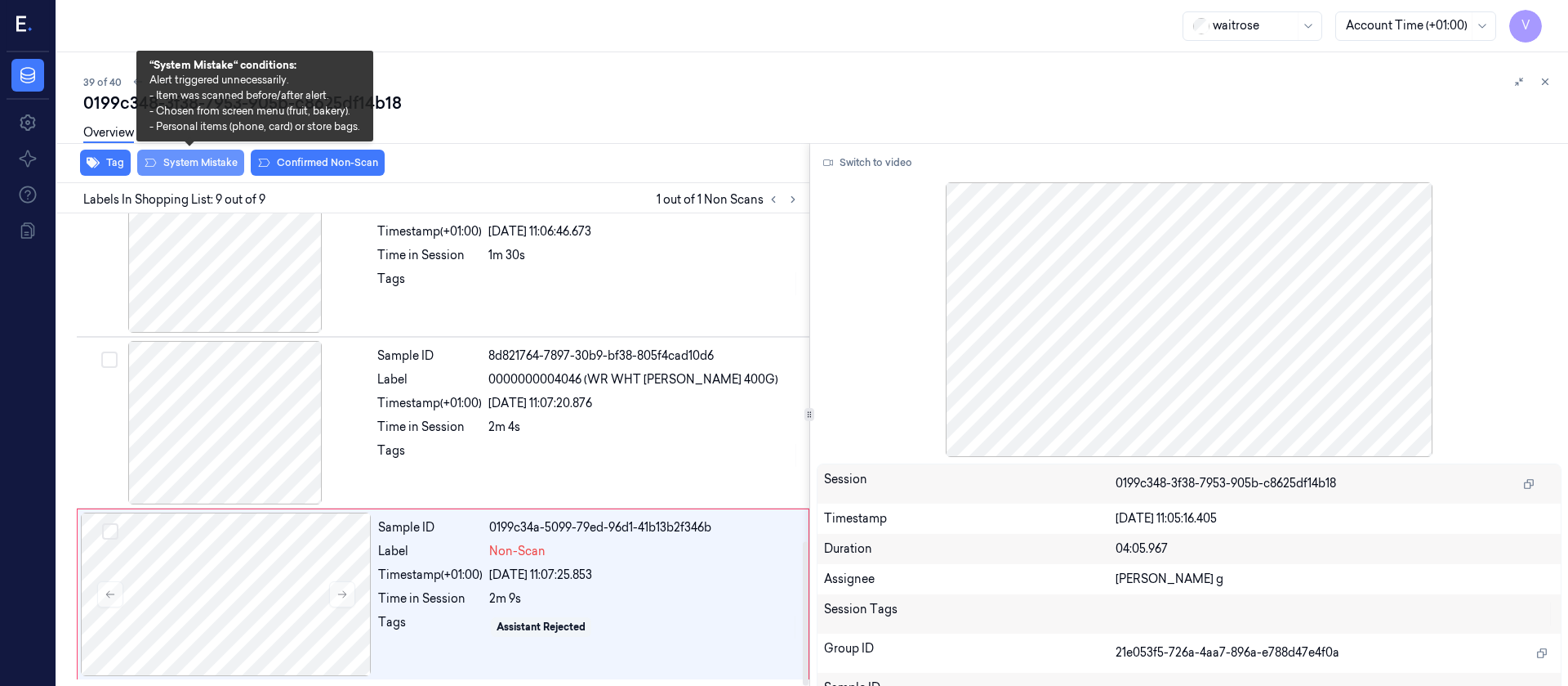
click at [206, 167] on button "System Mistake" at bounding box center [191, 162] width 107 height 26
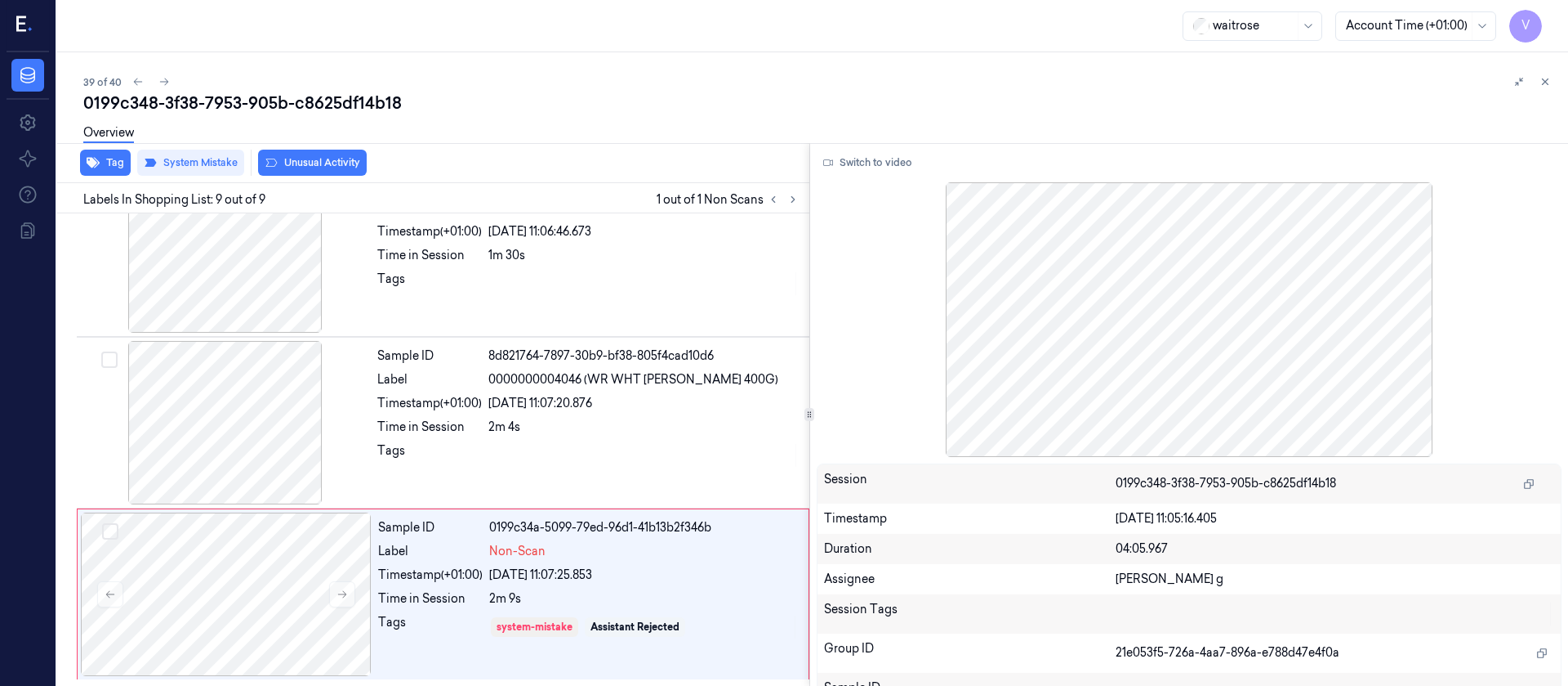
click at [344, 163] on button "Unusual Activity" at bounding box center [312, 162] width 108 height 26
click at [104, 172] on button "Tag" at bounding box center [105, 162] width 51 height 26
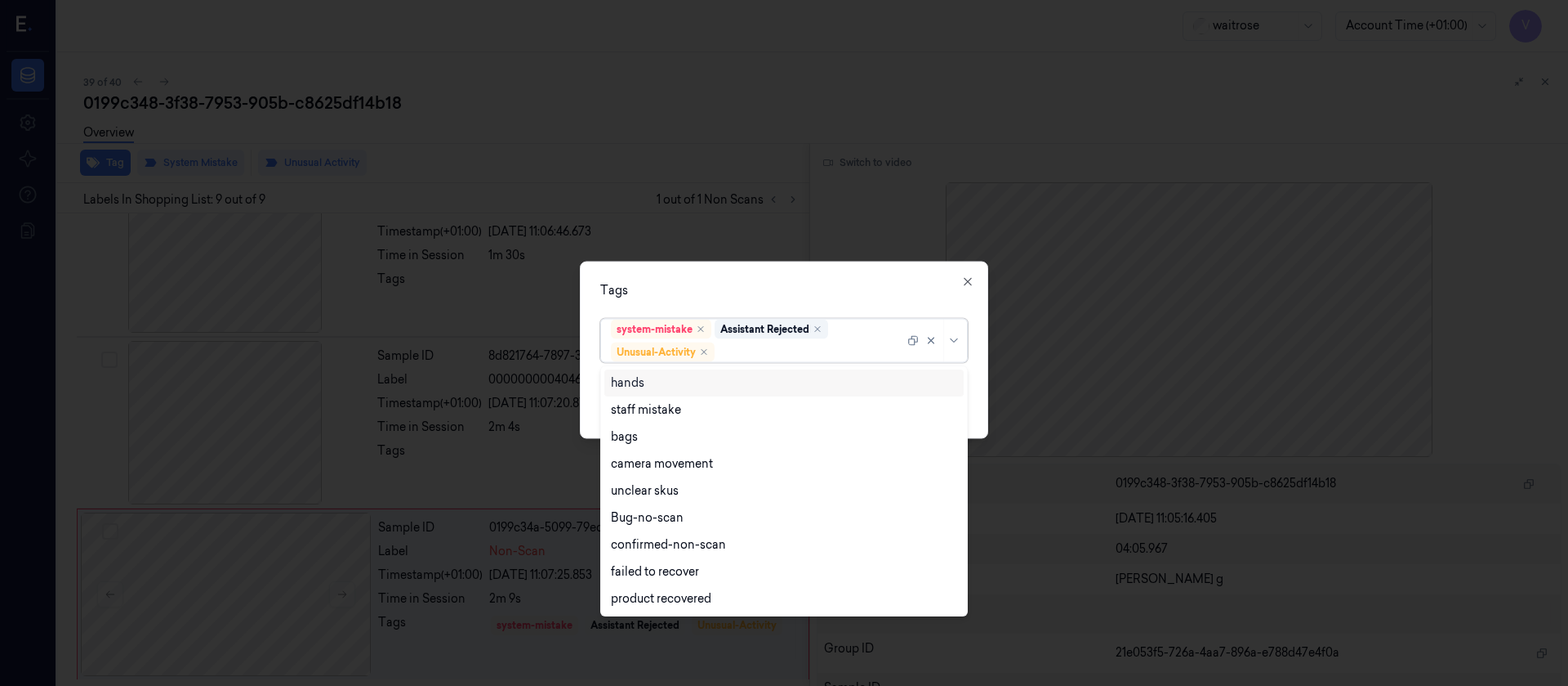
click at [822, 344] on div at bounding box center [811, 352] width 186 height 17
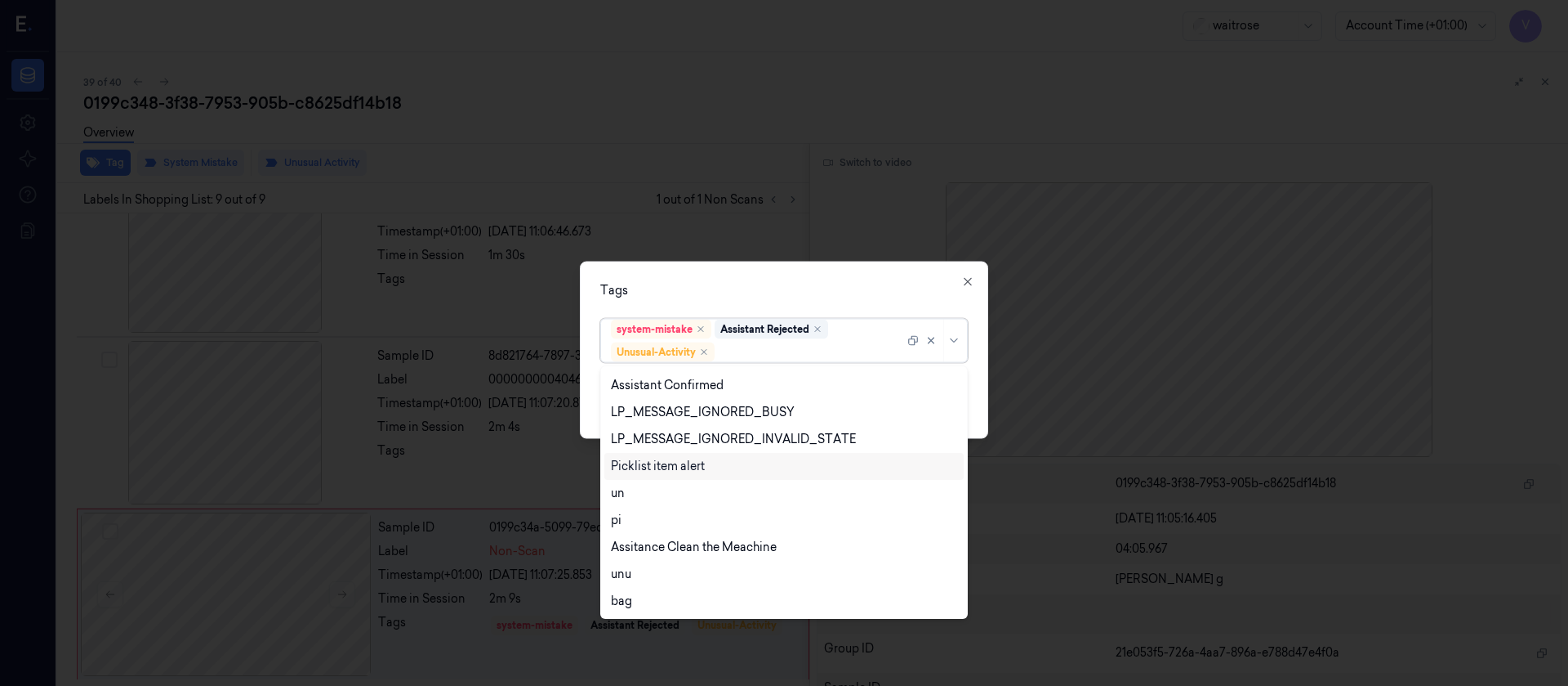
click at [666, 469] on div "Picklist item alert" at bounding box center [658, 466] width 94 height 17
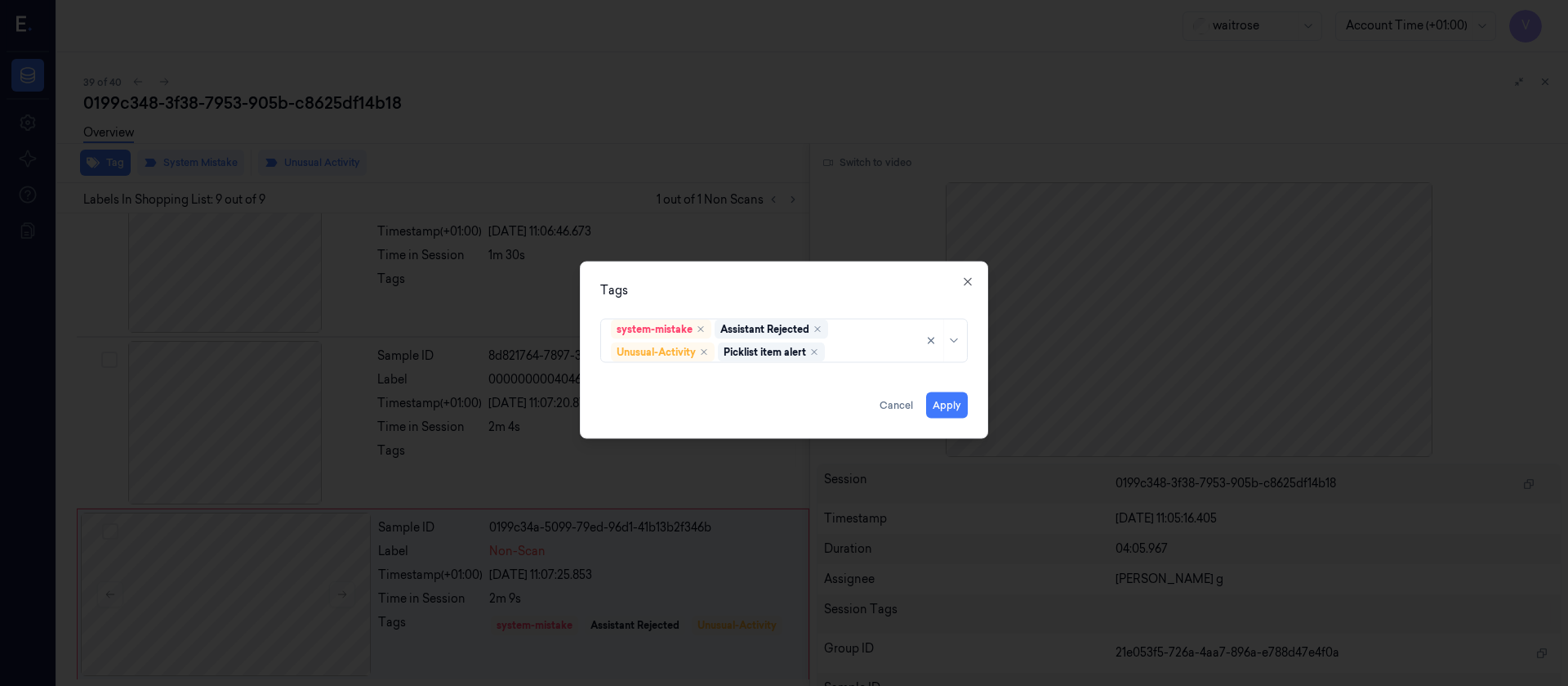
click at [828, 293] on div "Tags" at bounding box center [784, 290] width 367 height 17
click at [935, 411] on button "Apply" at bounding box center [947, 404] width 41 height 26
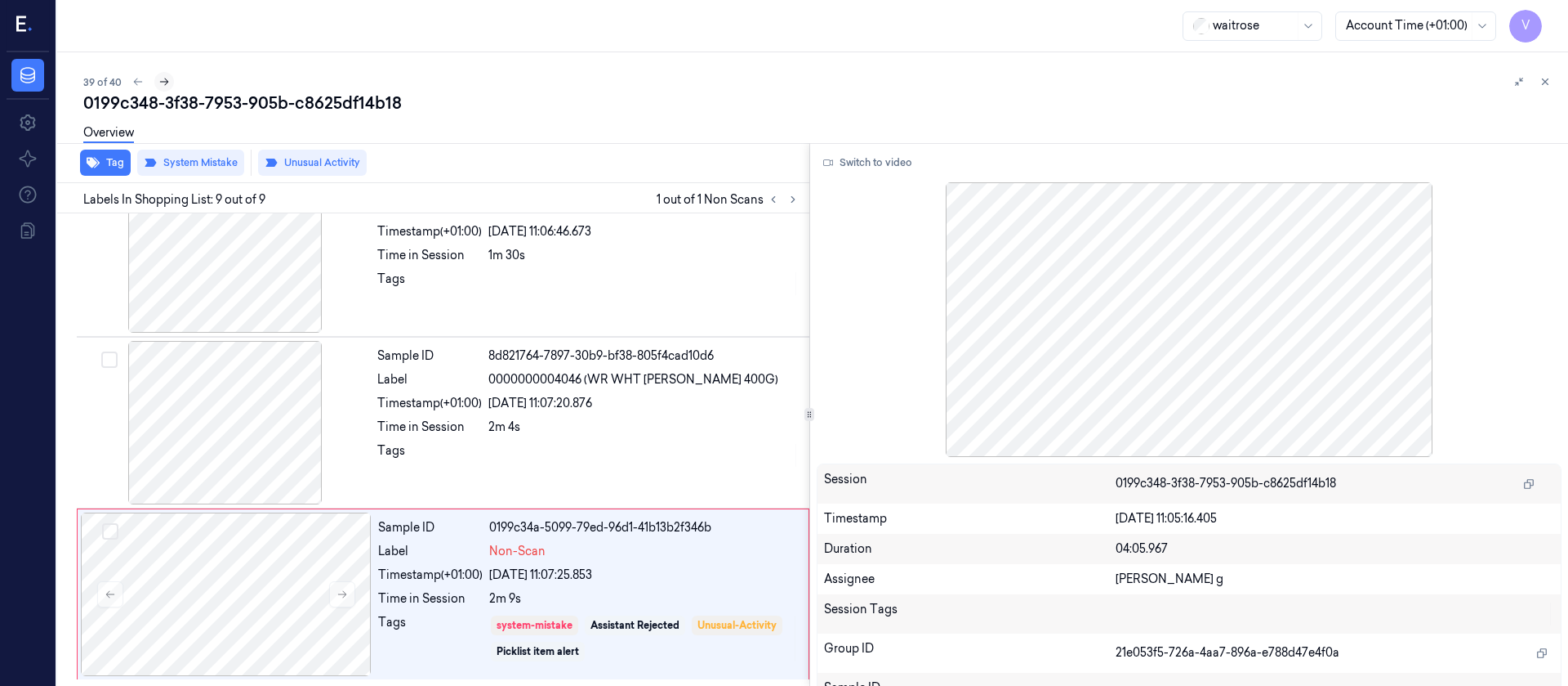
click at [155, 83] on button at bounding box center [164, 82] width 19 height 19
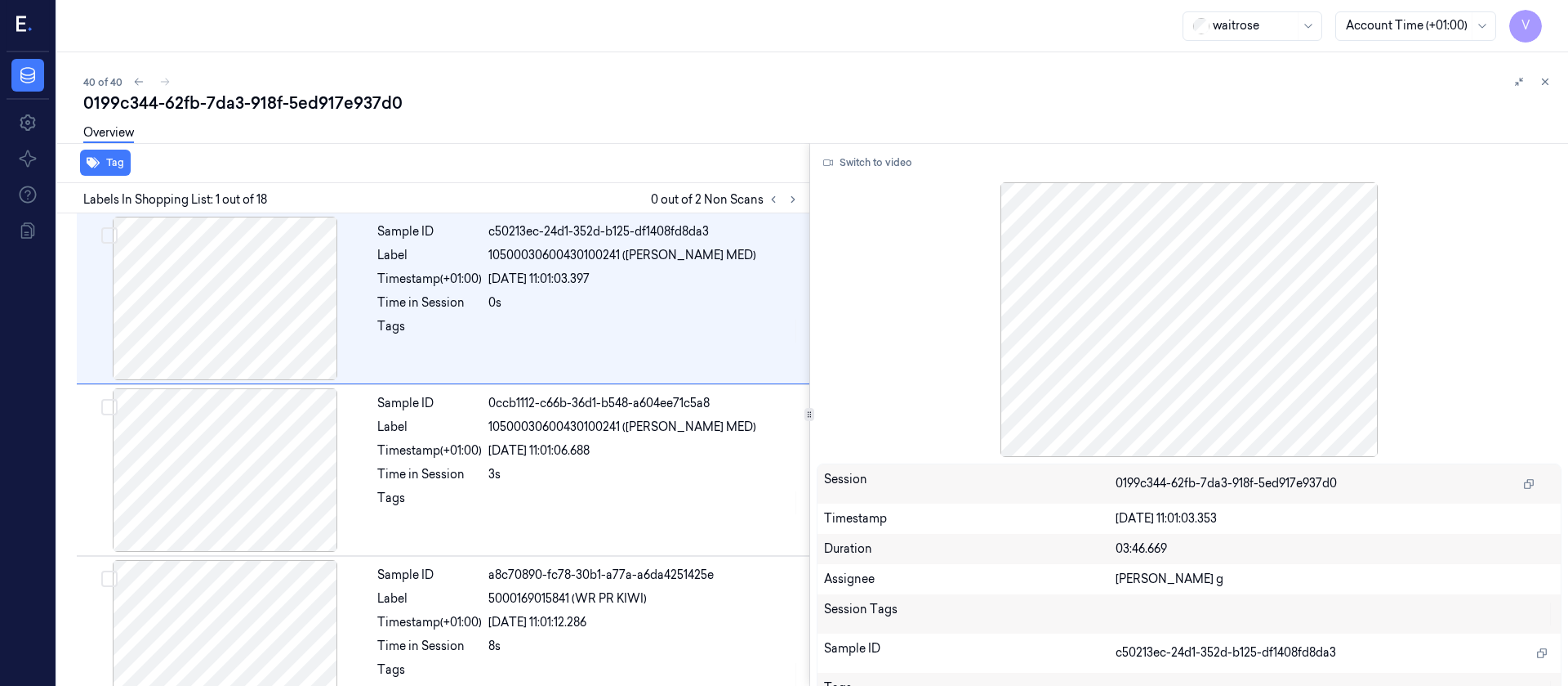
click at [552, 128] on div "Overview" at bounding box center [819, 134] width 1472 height 41
click at [801, 197] on button at bounding box center [793, 200] width 19 height 19
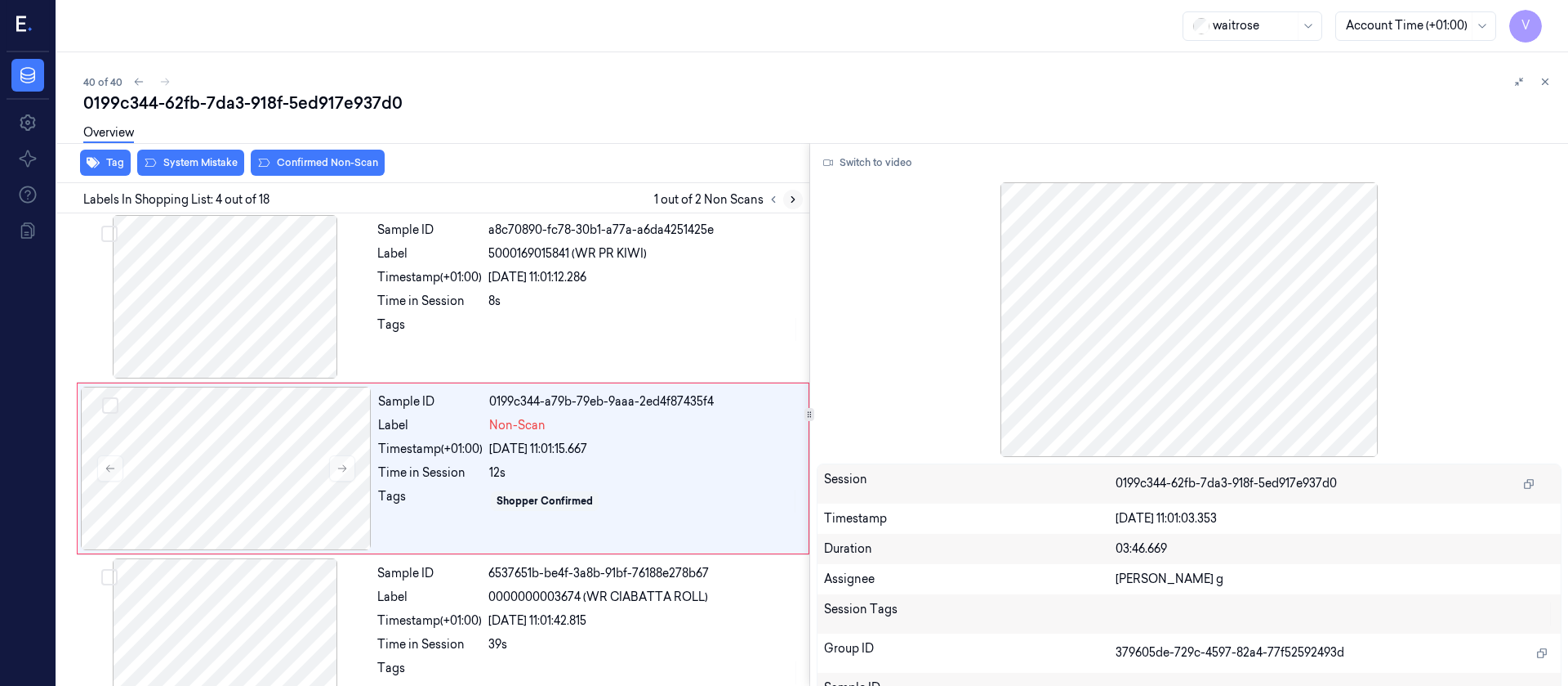
scroll to position [364, 0]
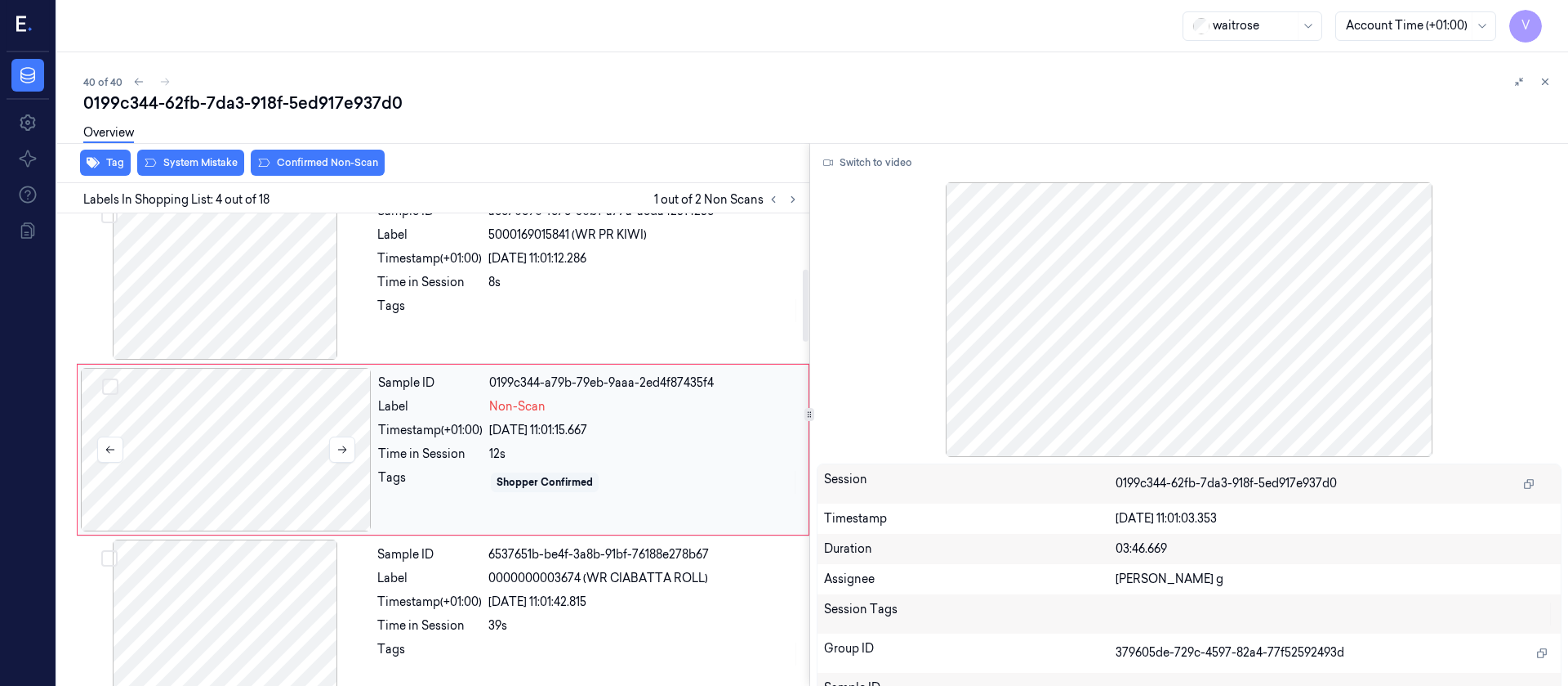
click at [278, 462] on div at bounding box center [225, 449] width 291 height 163
click at [266, 310] on div at bounding box center [224, 277] width 291 height 163
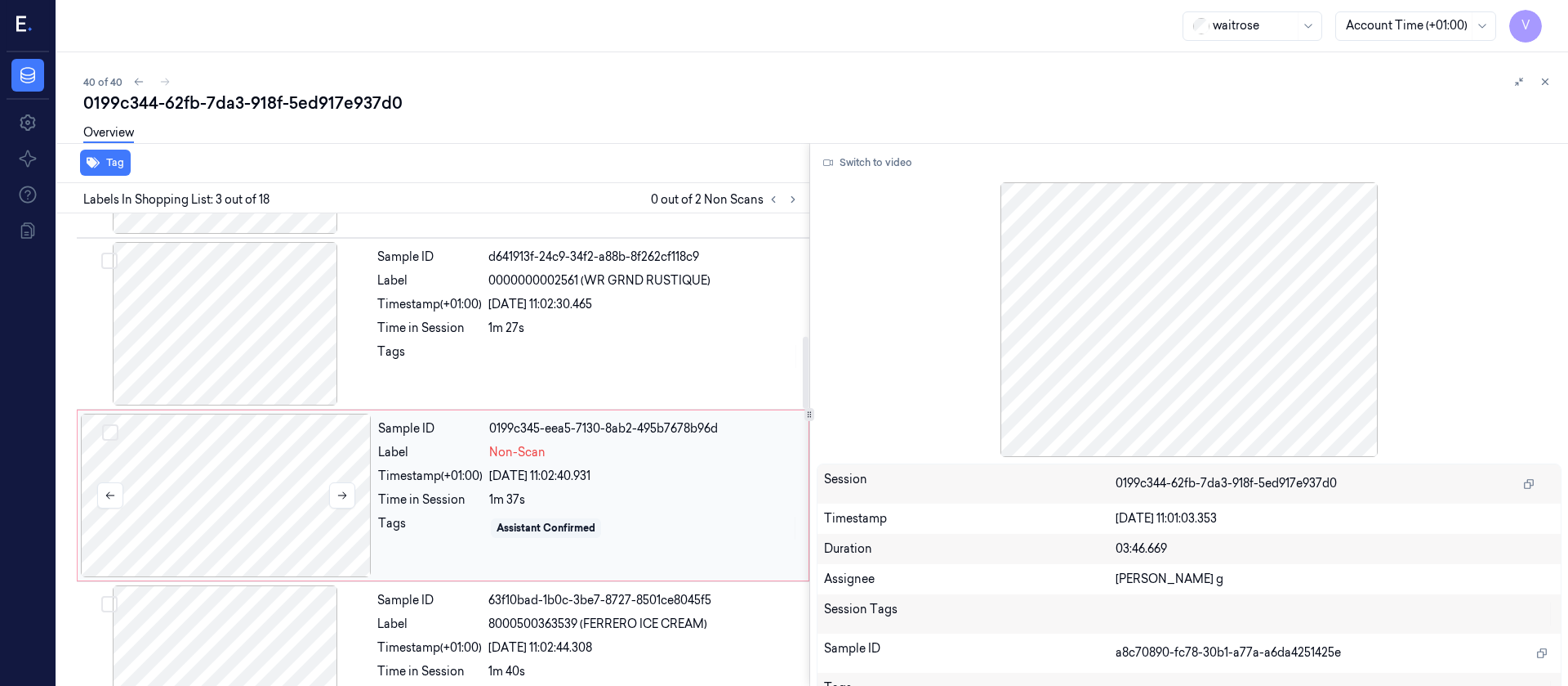
scroll to position [805, 0]
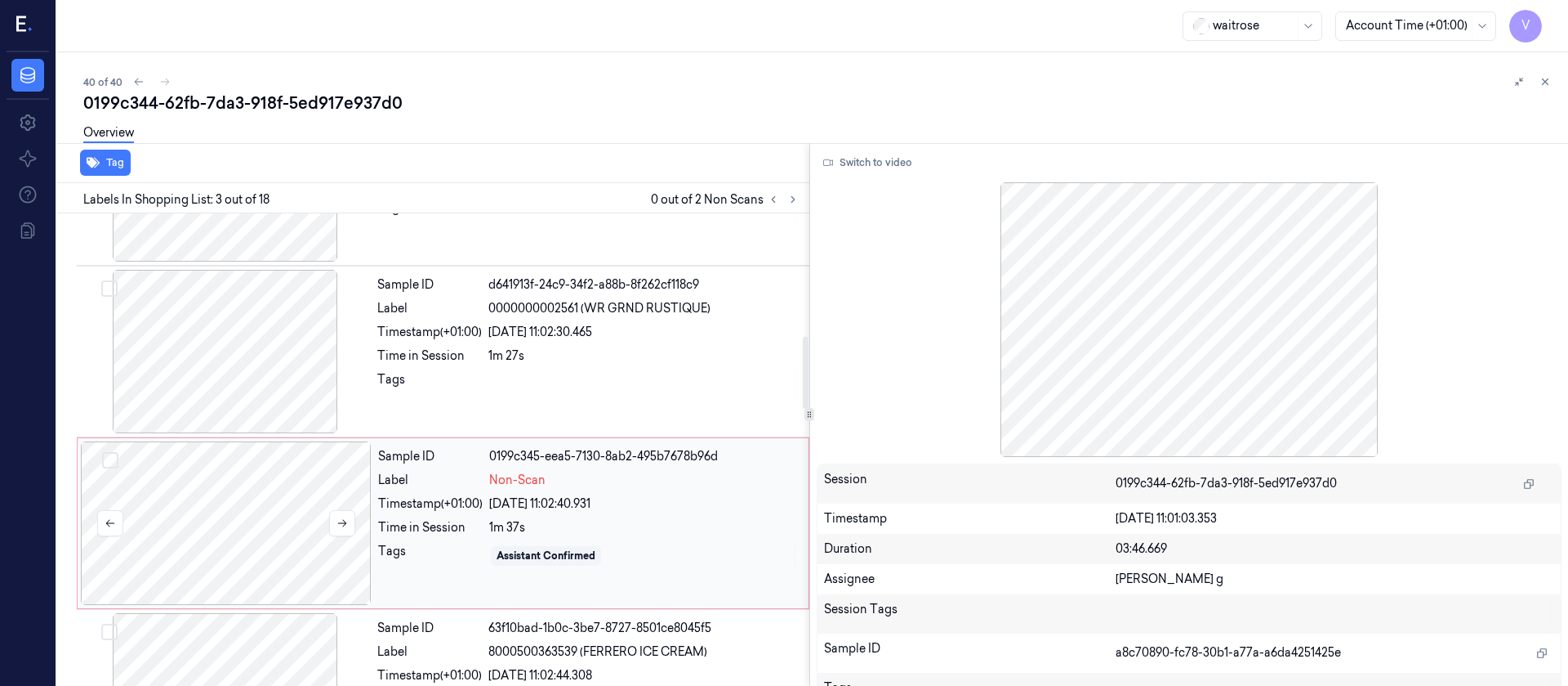
click at [290, 567] on div at bounding box center [225, 523] width 291 height 163
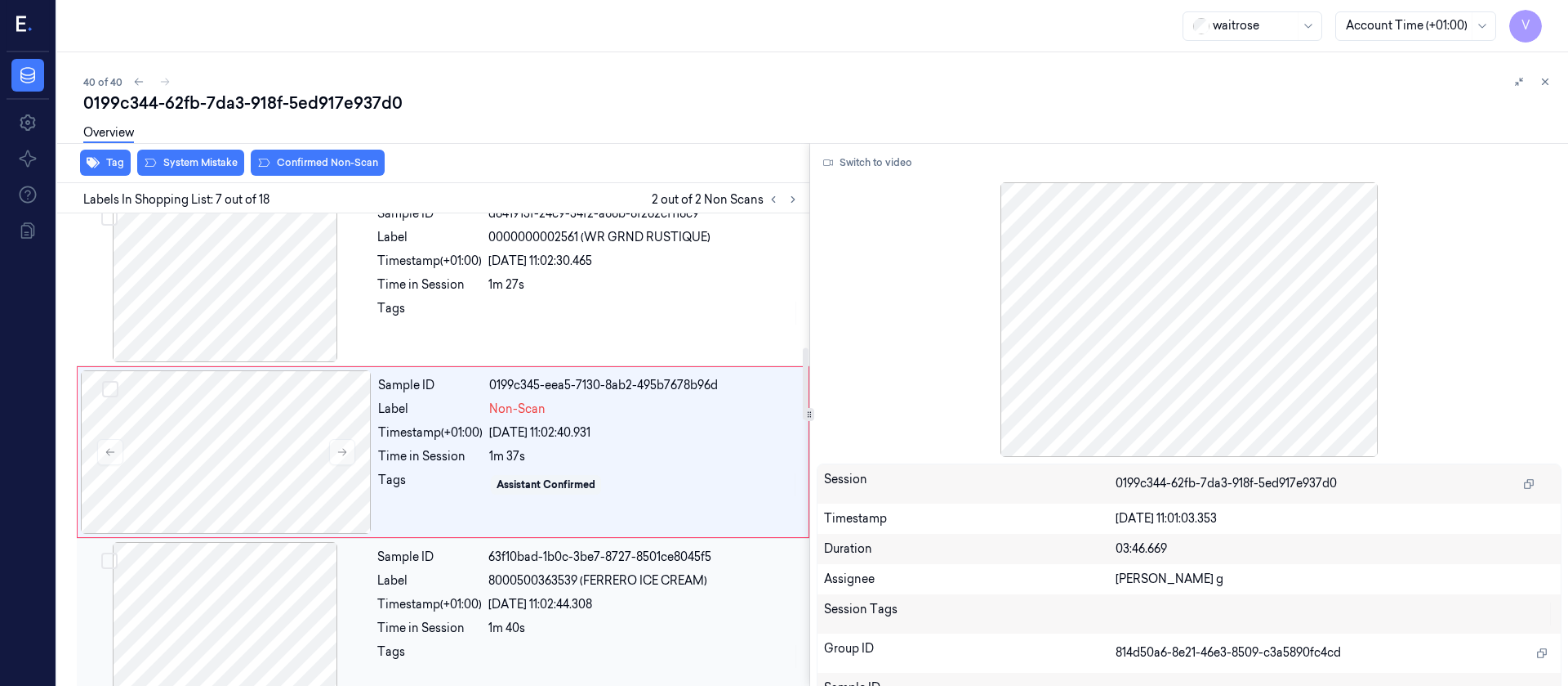
scroll to position [879, 0]
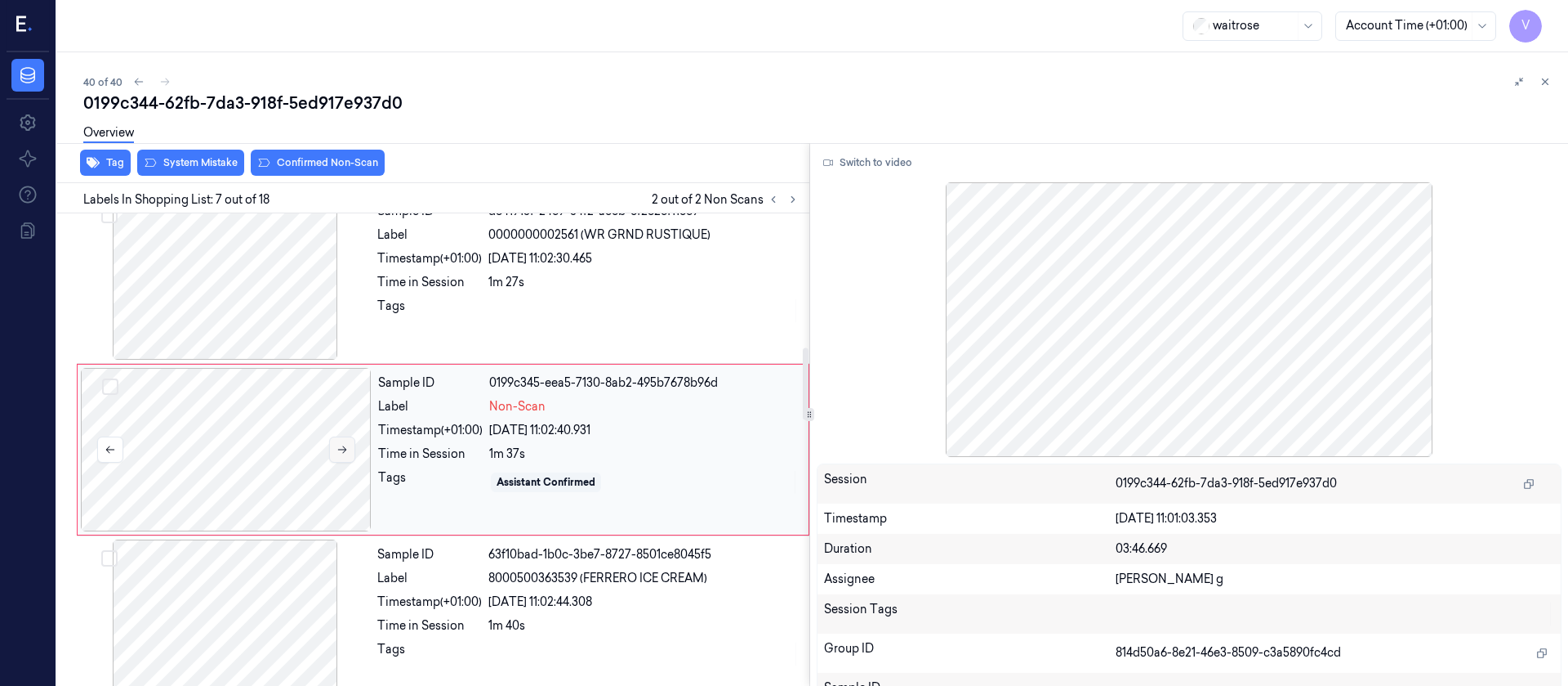
click at [348, 446] on button at bounding box center [341, 449] width 26 height 26
click at [295, 303] on div at bounding box center [224, 277] width 291 height 163
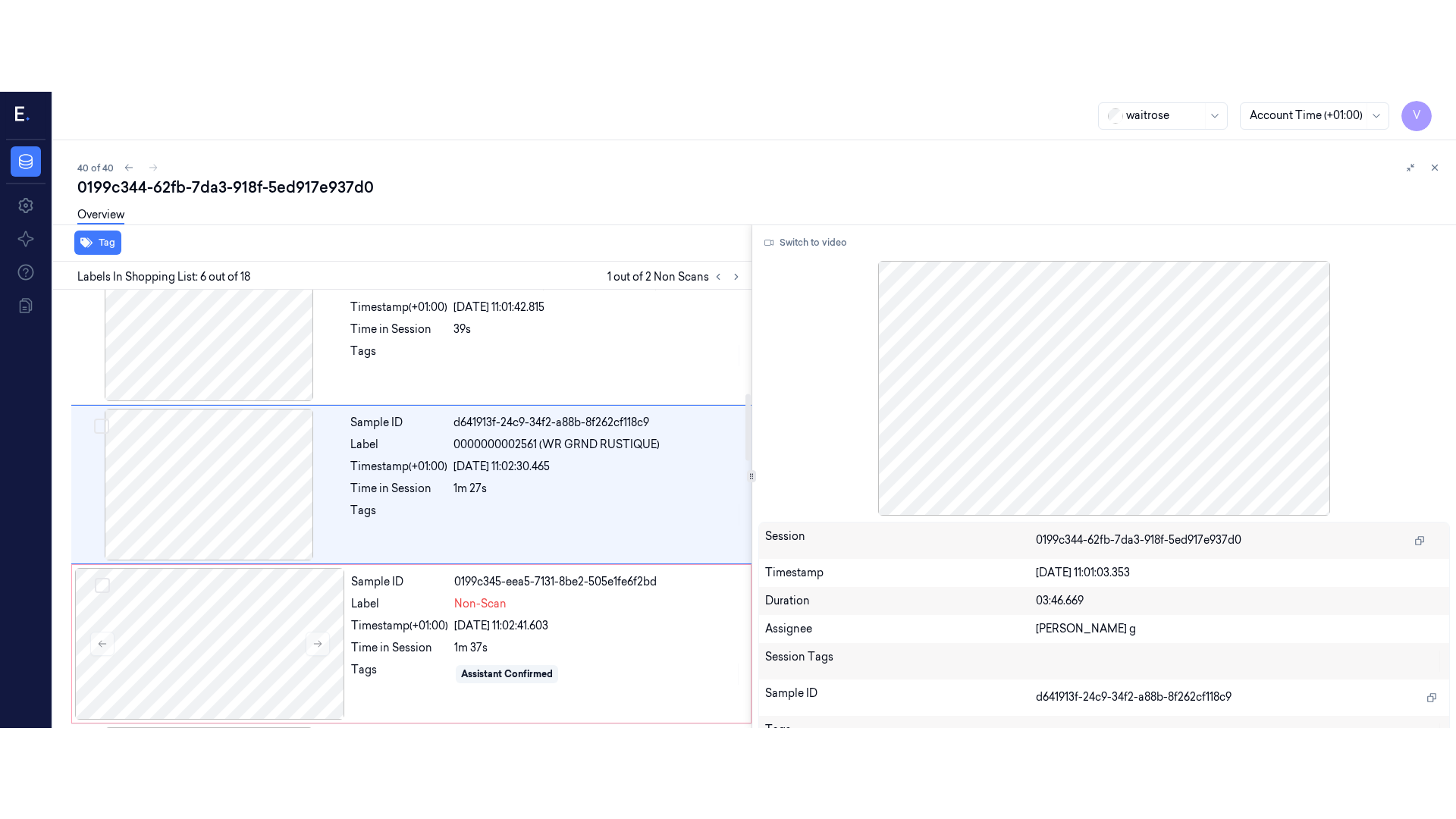
scroll to position [656, 0]
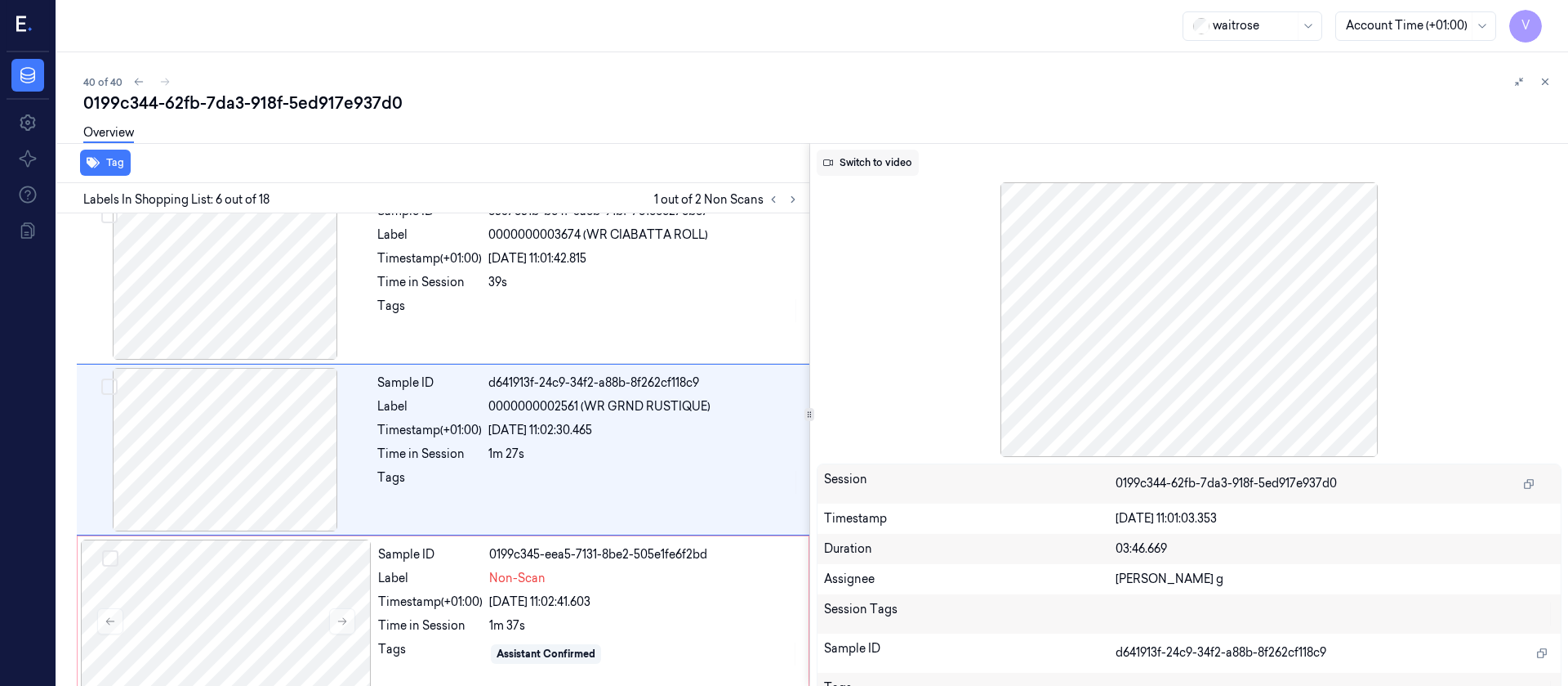
click at [888, 168] on button "Switch to video" at bounding box center [868, 162] width 102 height 26
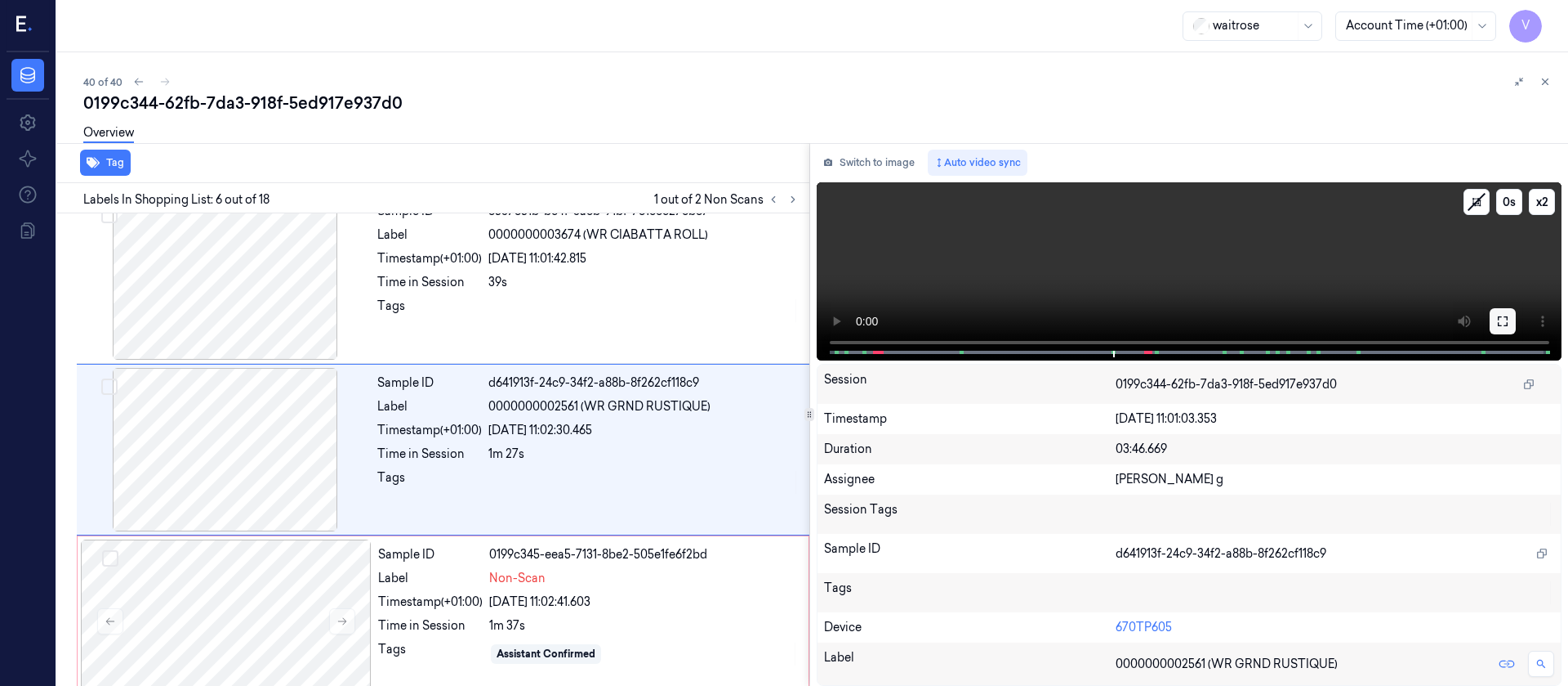
click at [1513, 317] on button at bounding box center [1503, 320] width 26 height 26
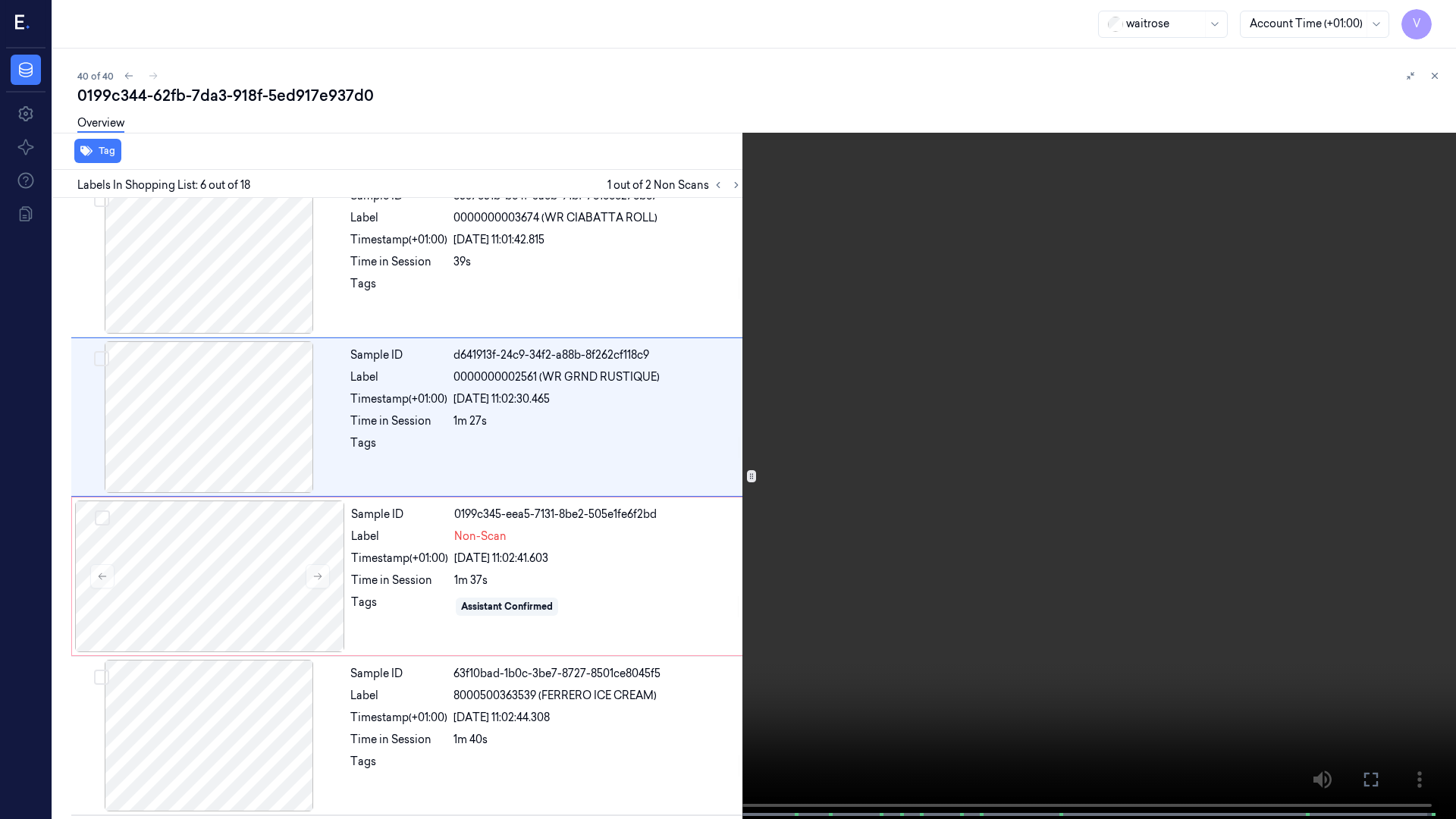
click at [86, 636] on span at bounding box center [87, 815] width 3 height 8
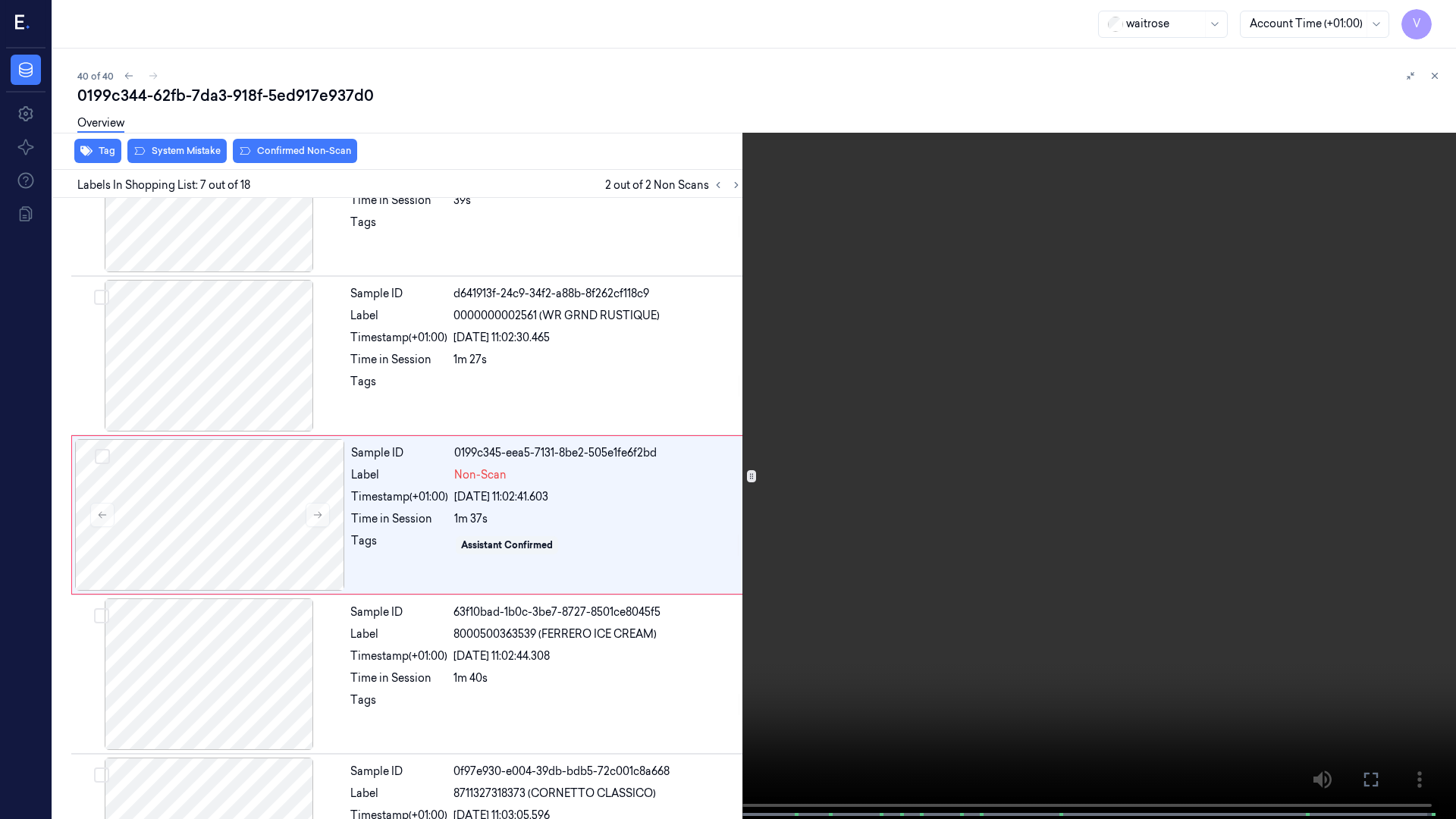
scroll to position [724, 0]
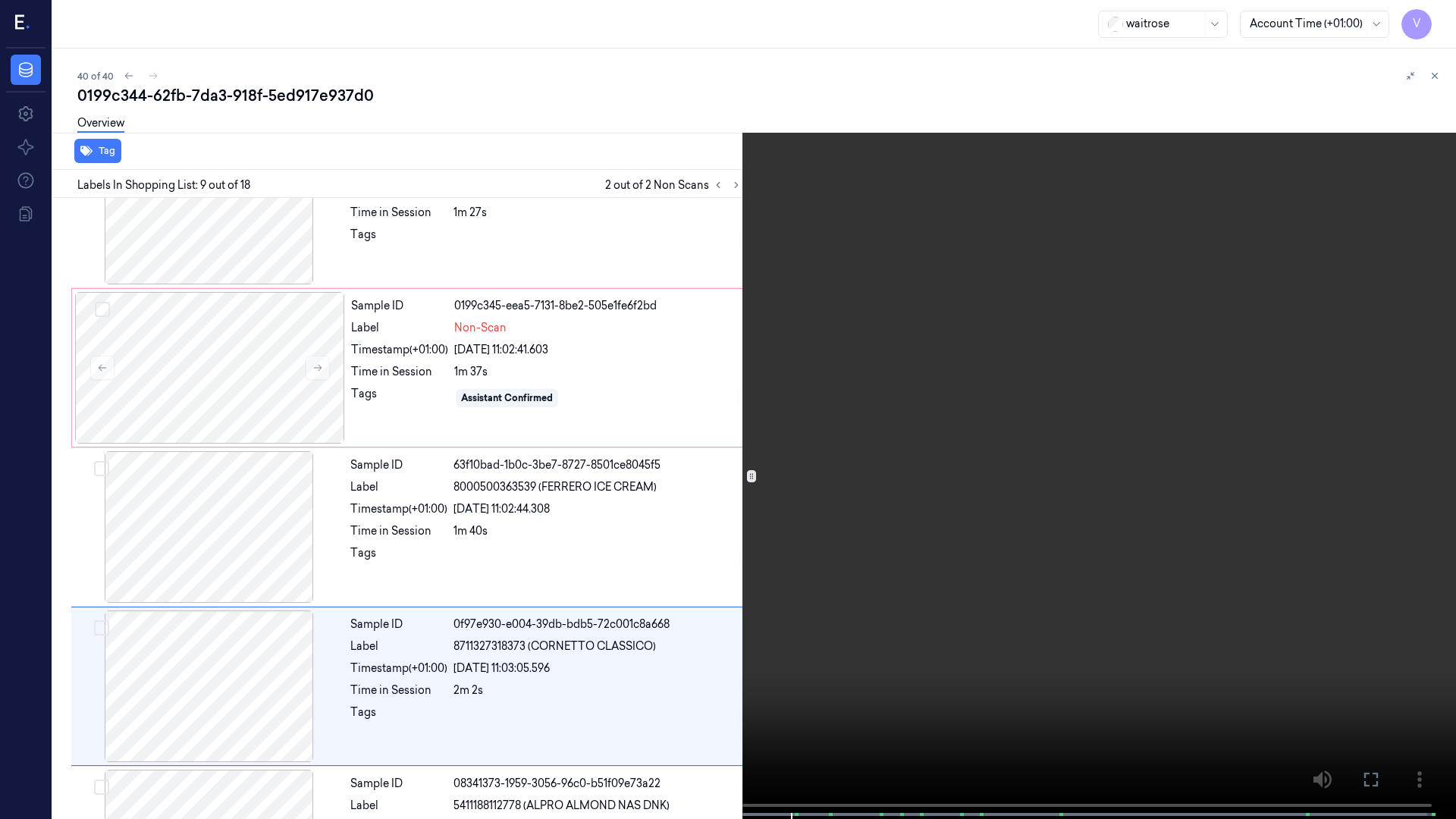
click at [0, 0] on icon at bounding box center [0, 0] width 0 height 0
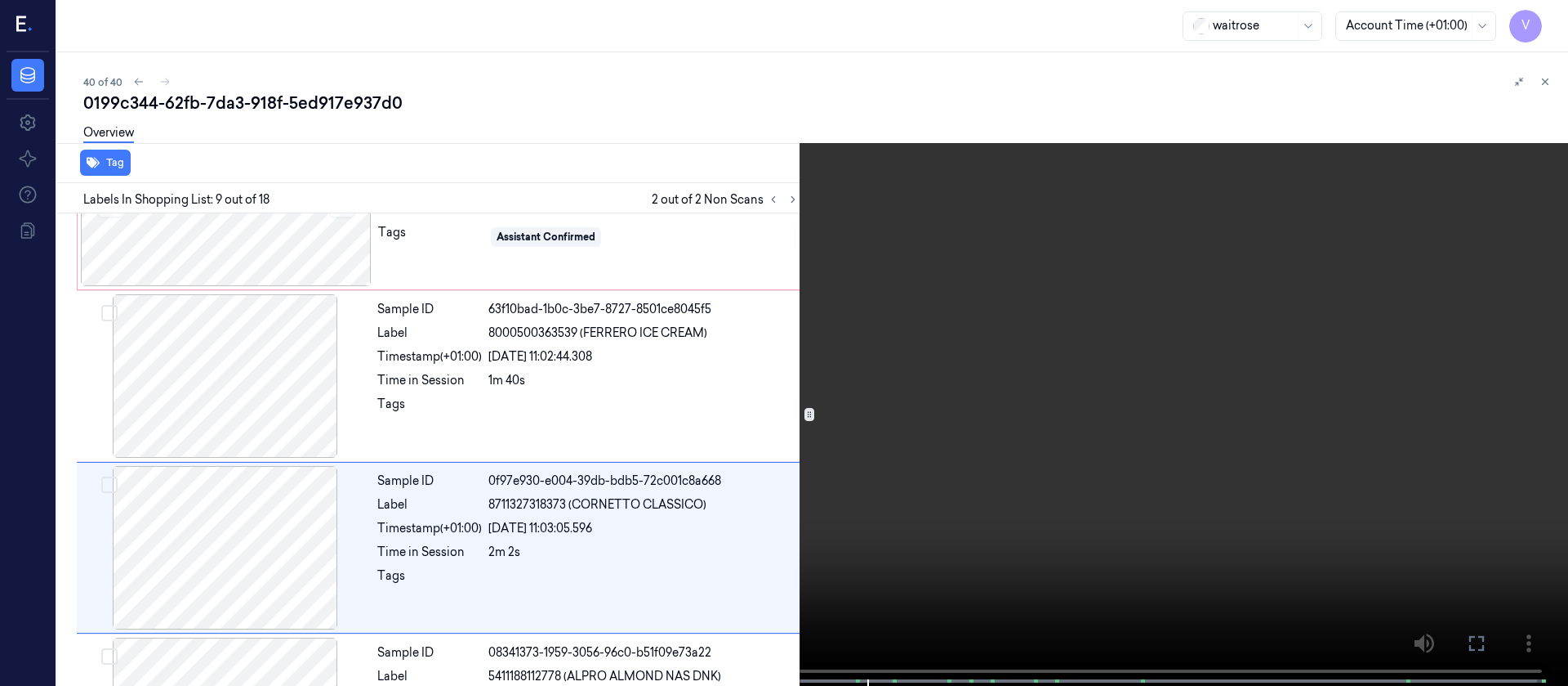
scroll to position [1221, 0]
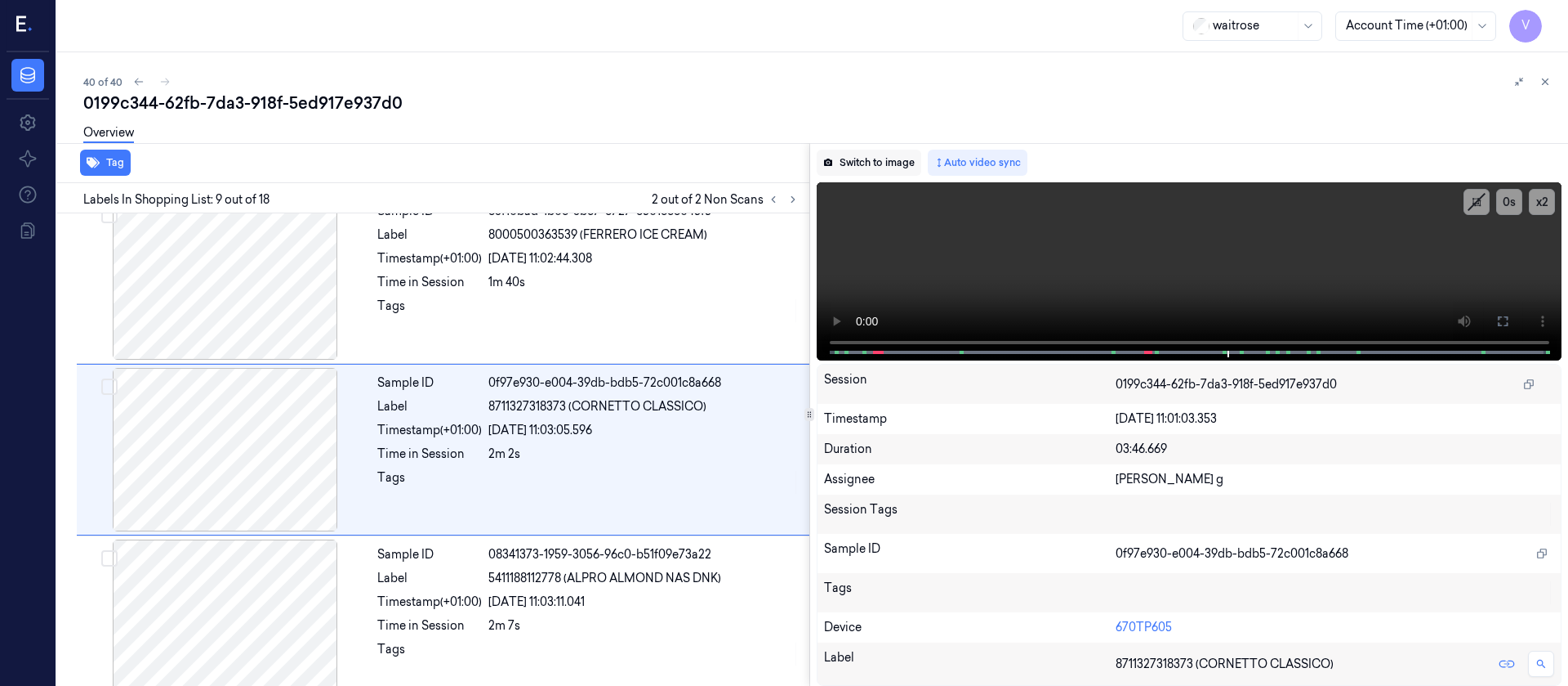
click at [870, 168] on button "Switch to image" at bounding box center [869, 162] width 105 height 26
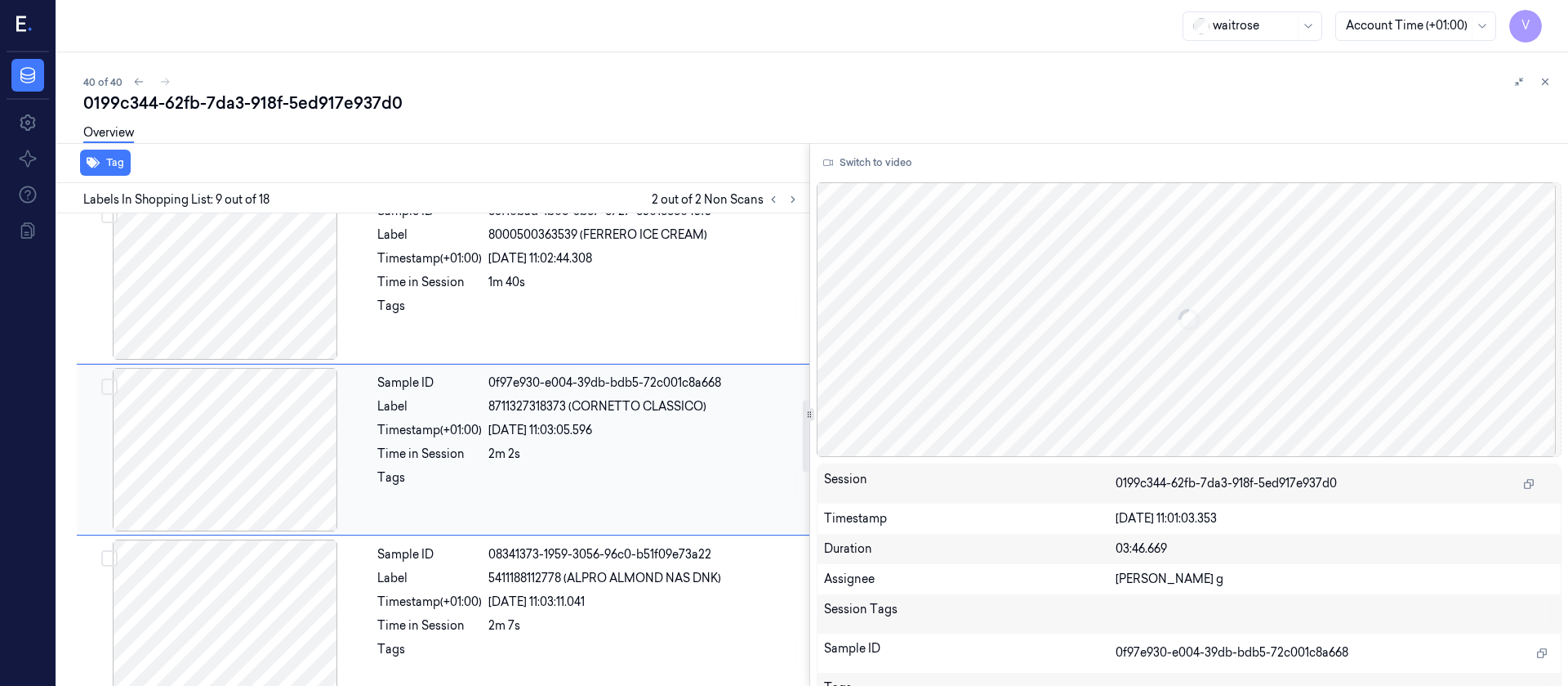
scroll to position [1344, 0]
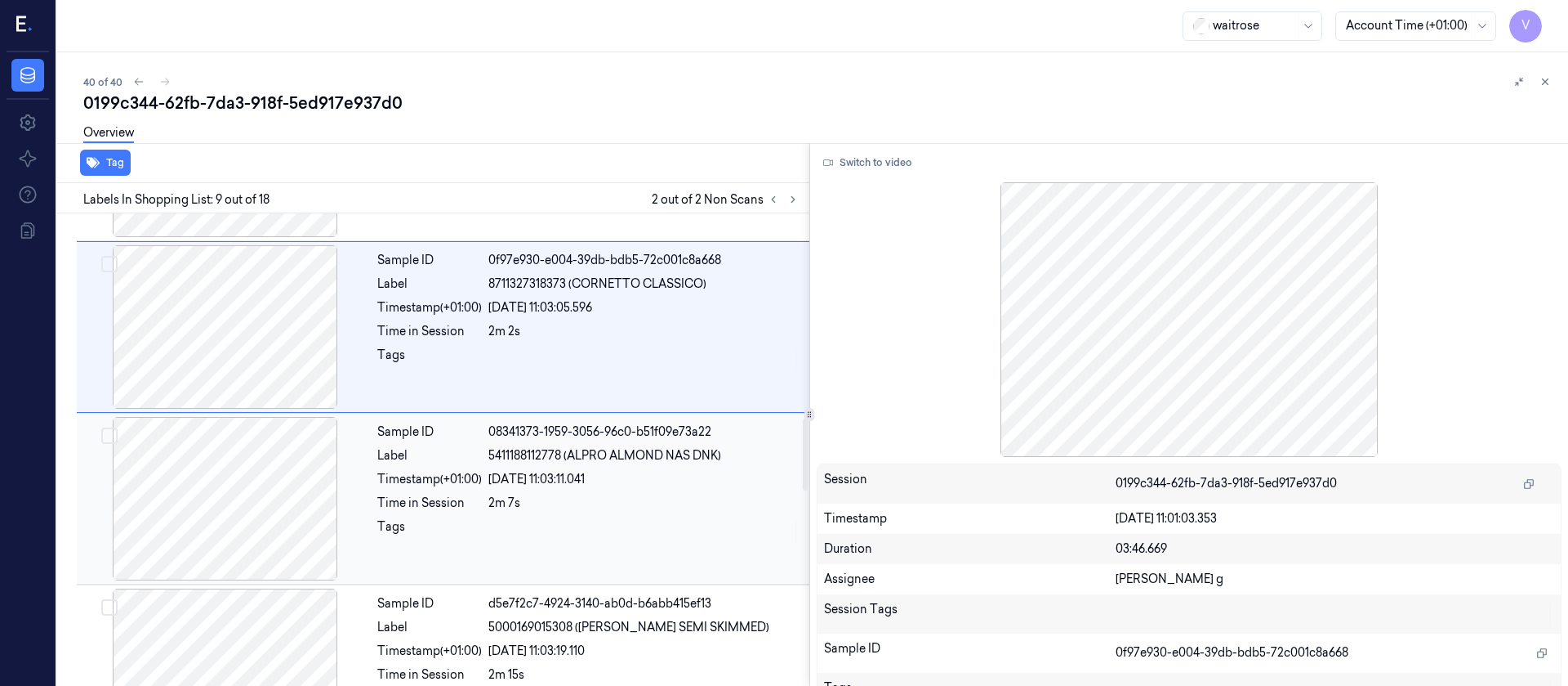
click at [245, 514] on div at bounding box center [224, 498] width 291 height 163
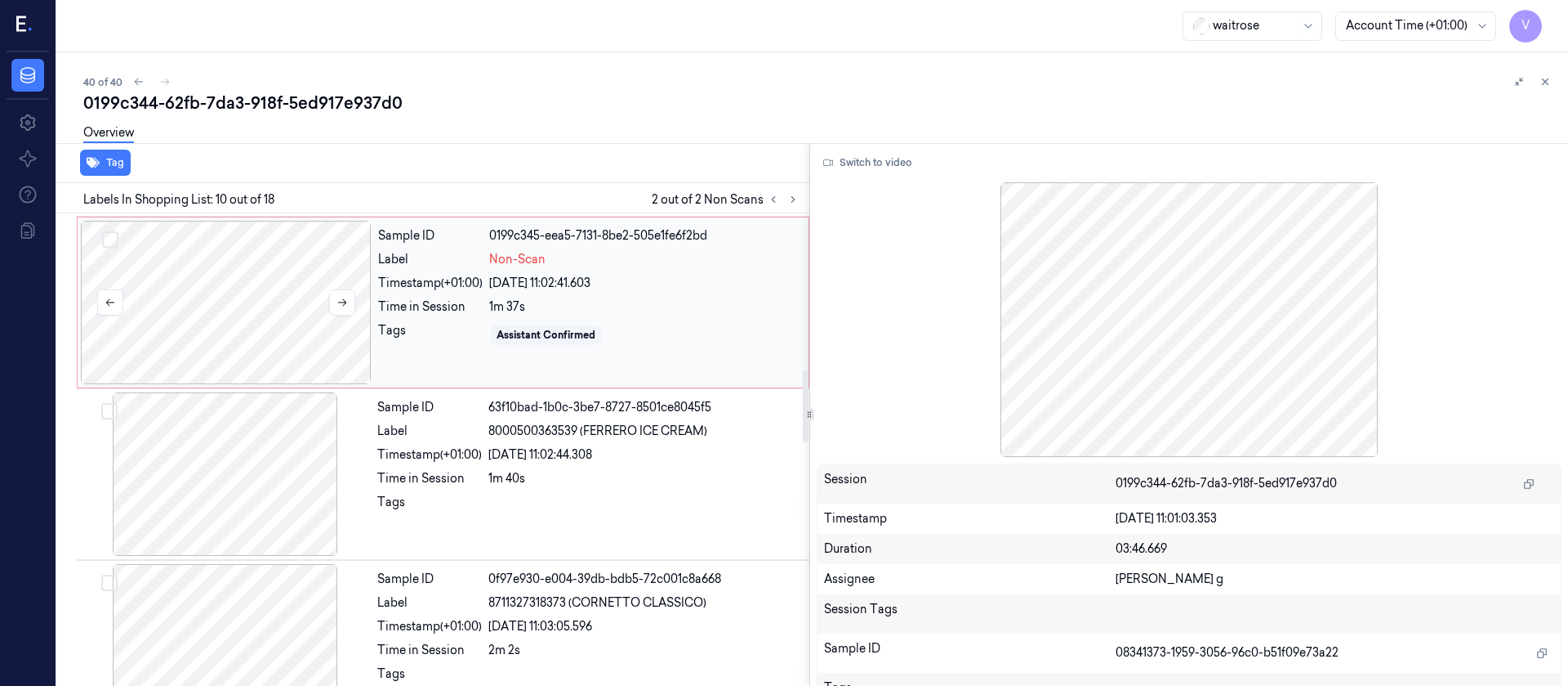
click at [237, 343] on div at bounding box center [225, 302] width 291 height 163
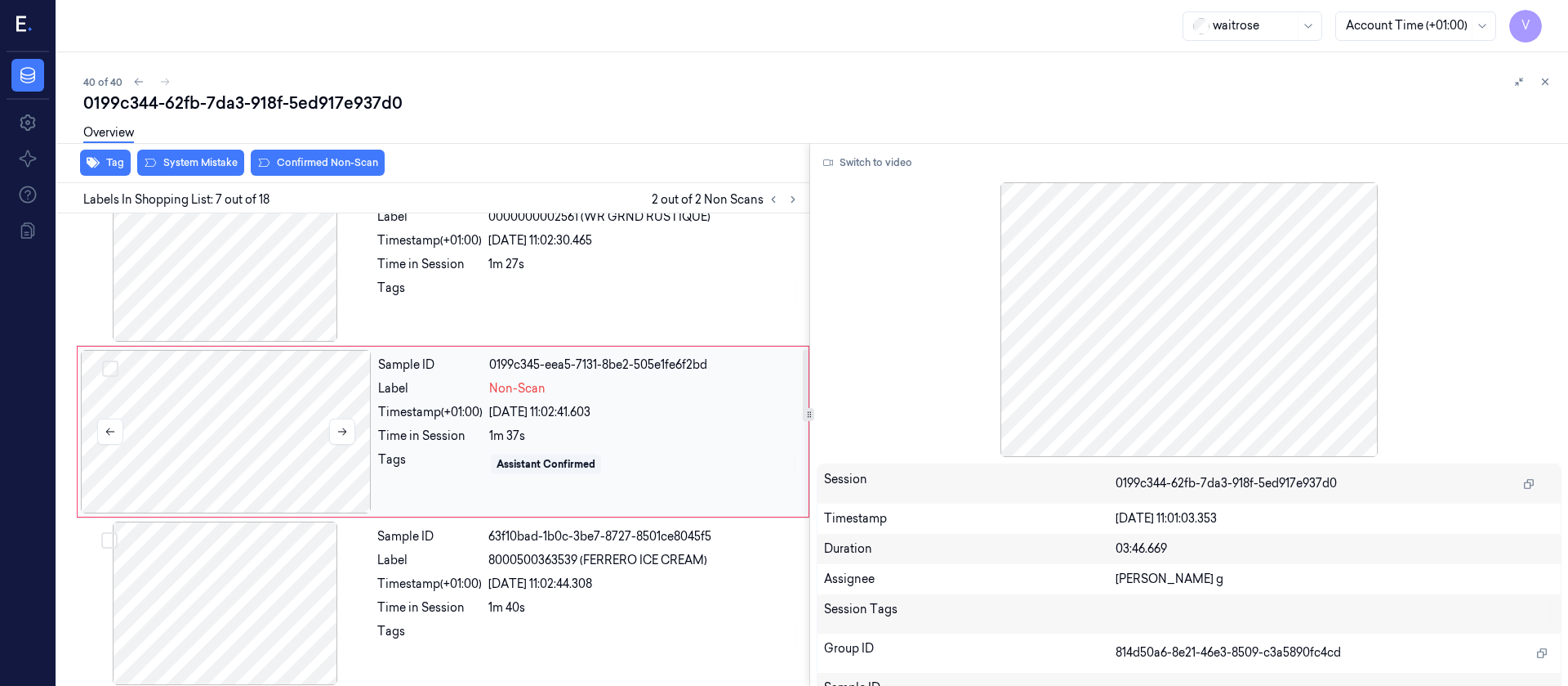
scroll to position [879, 0]
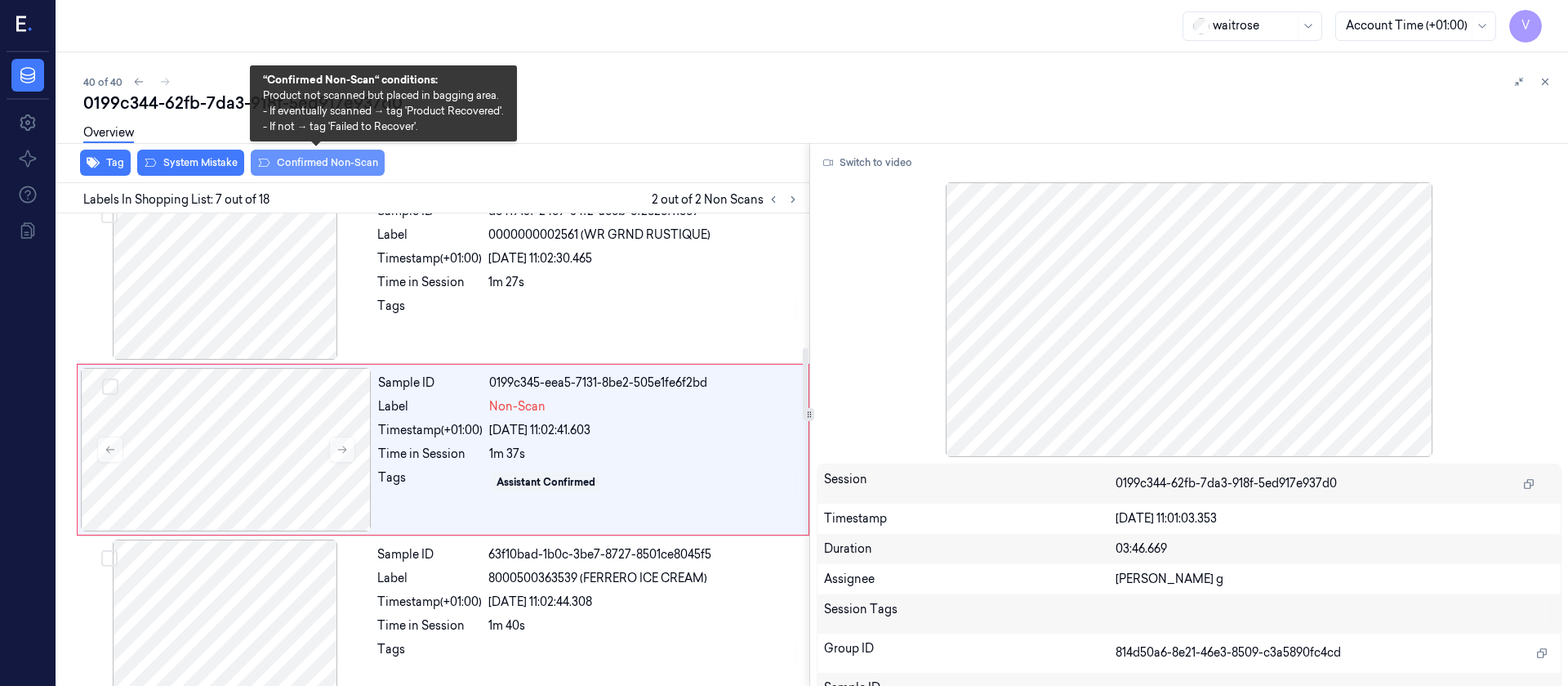
click at [308, 159] on button "Confirmed Non-Scan" at bounding box center [317, 162] width 134 height 26
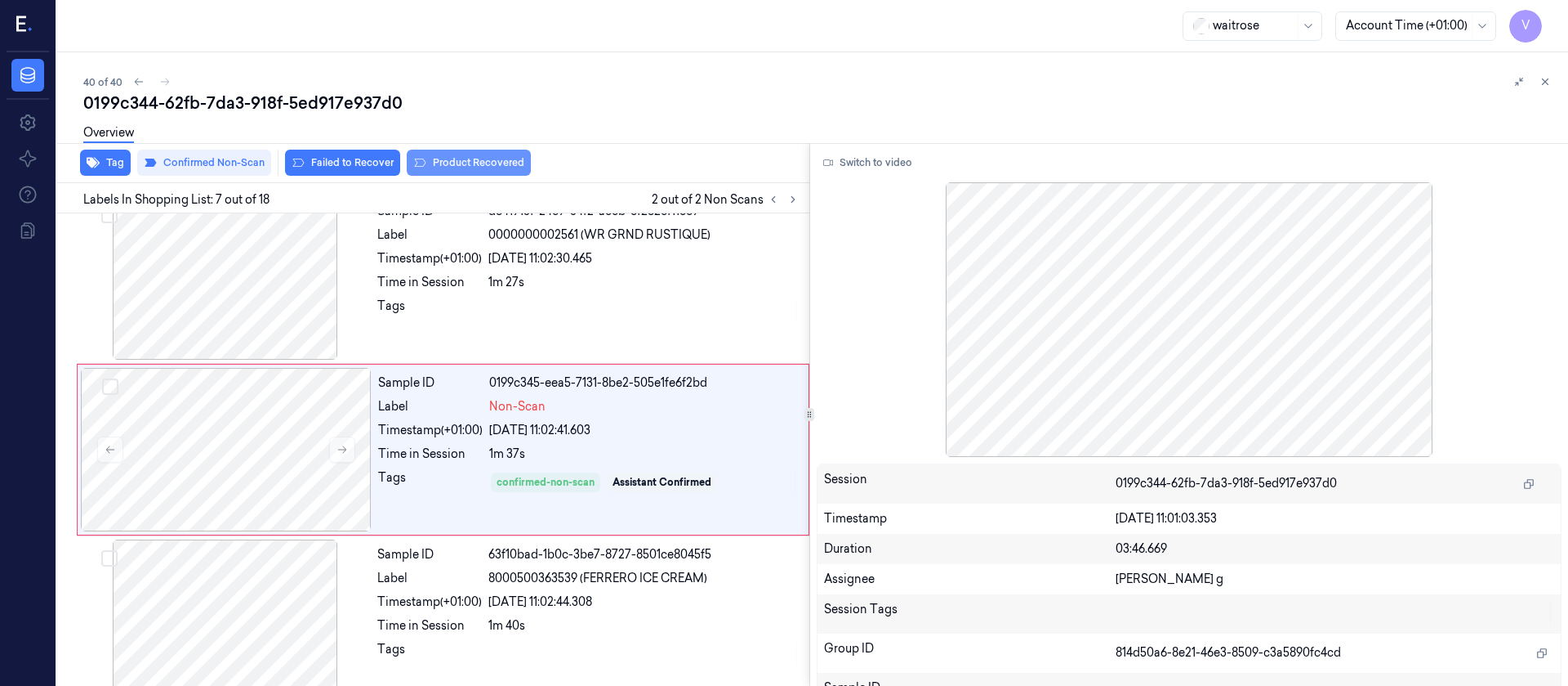
click at [435, 157] on button "Product Recovered" at bounding box center [468, 162] width 124 height 26
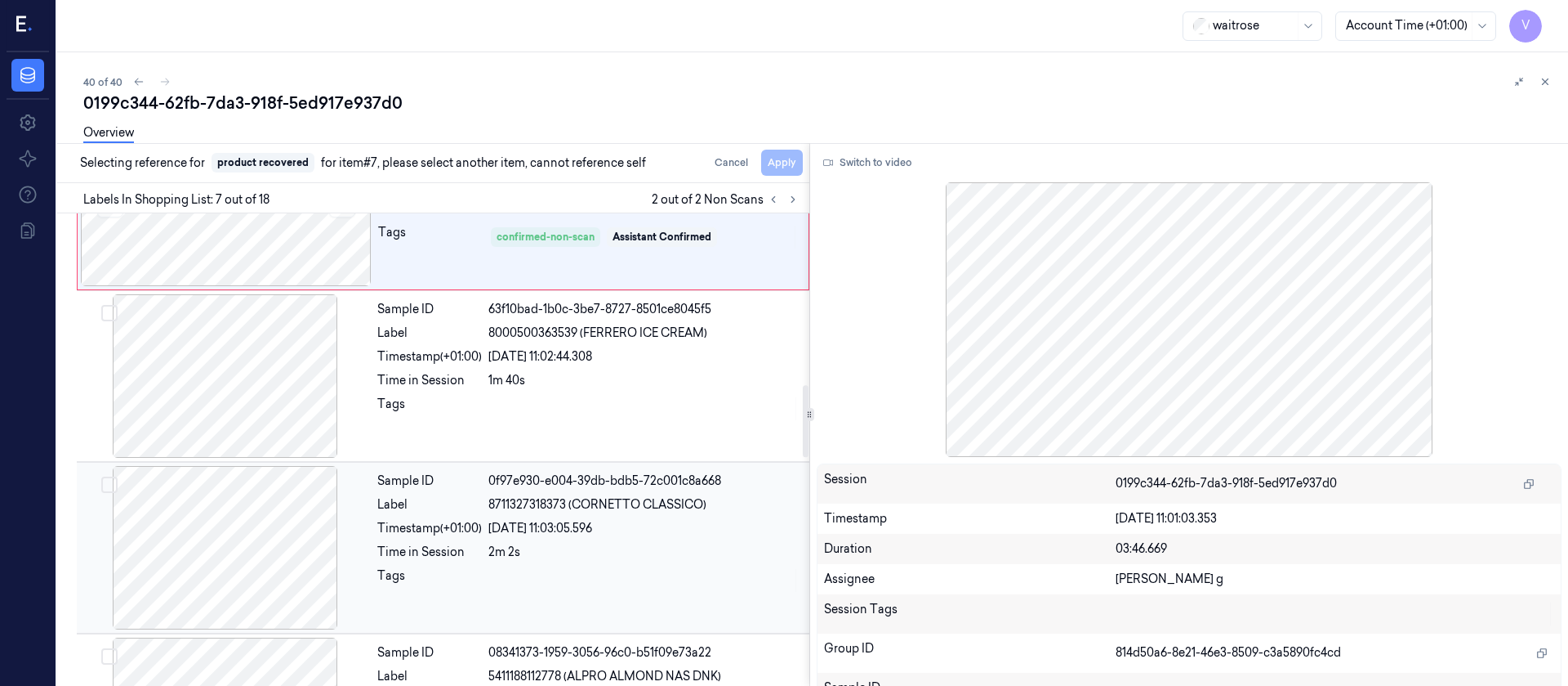
click at [240, 519] on div at bounding box center [224, 547] width 291 height 163
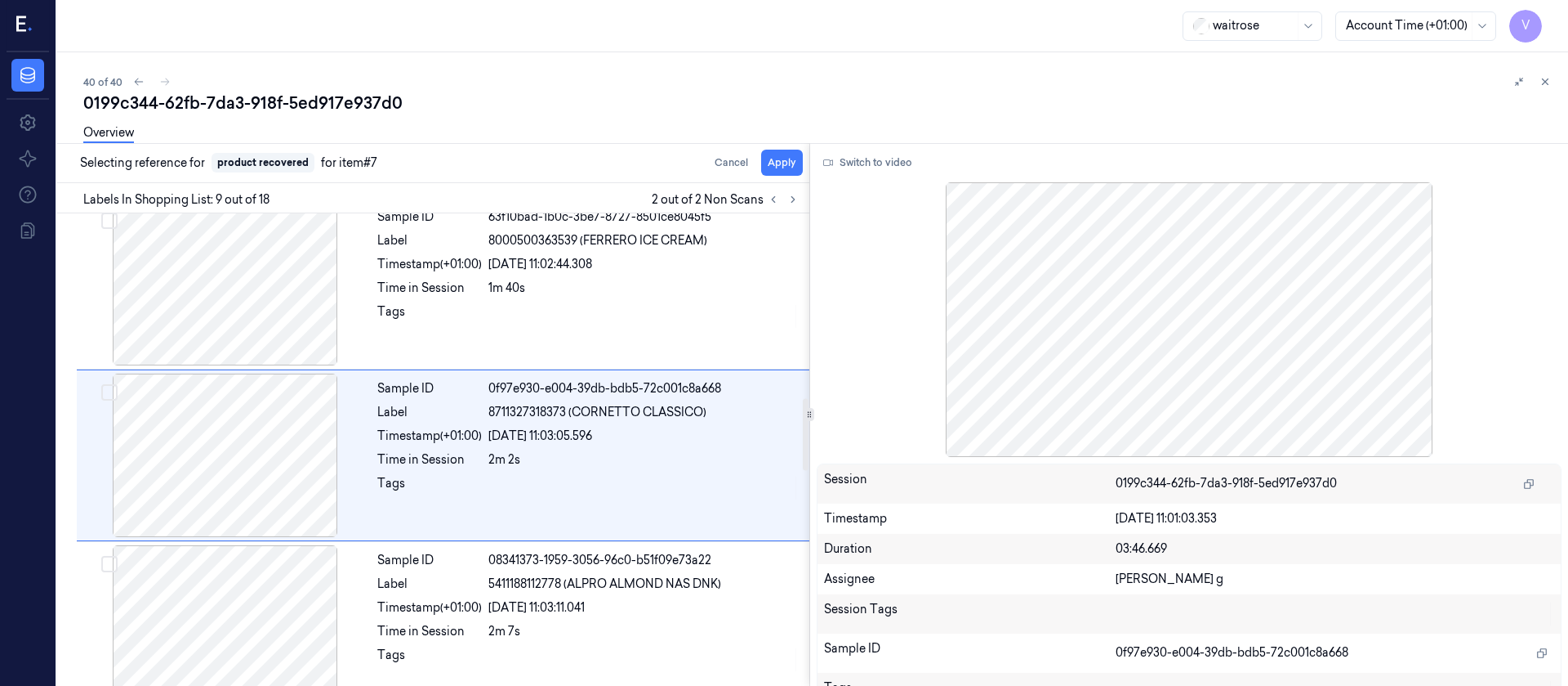
scroll to position [1221, 0]
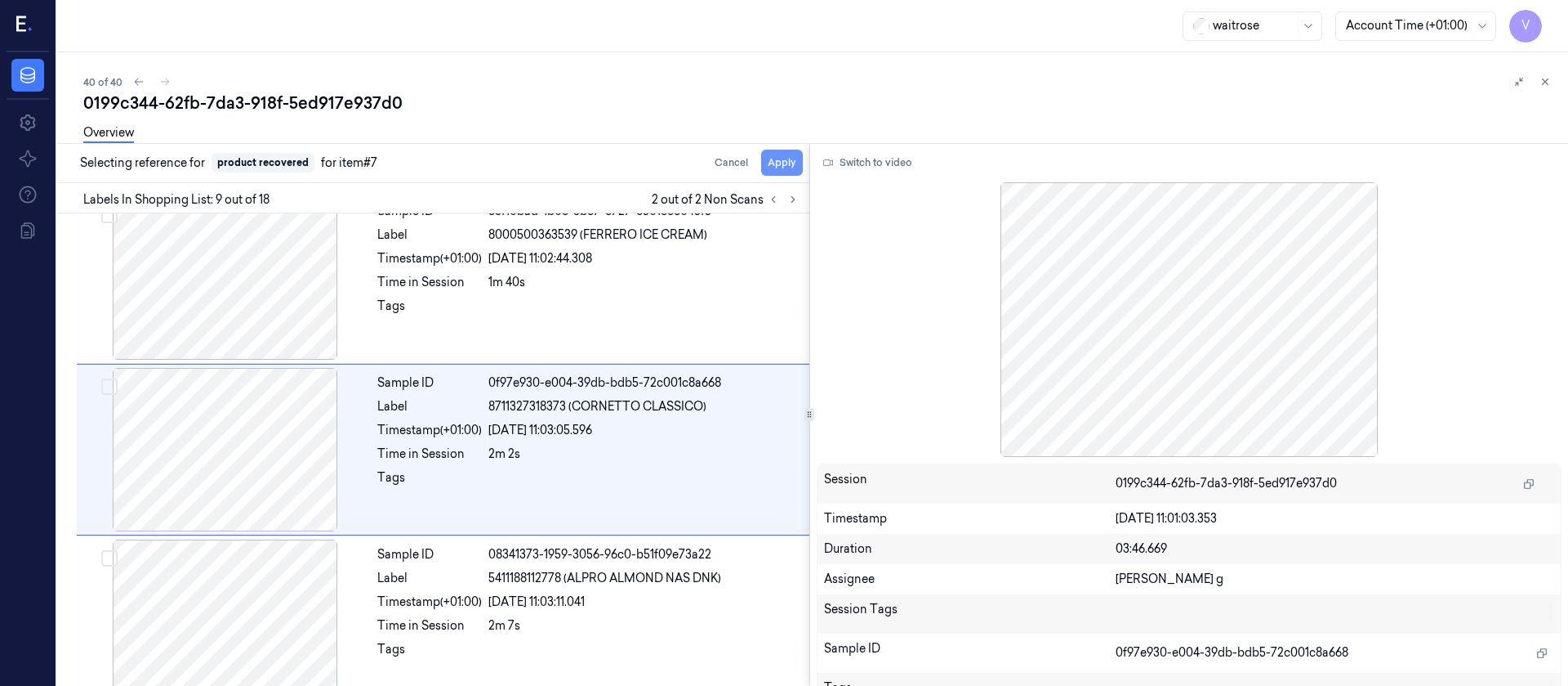
click at [782, 167] on button "Apply" at bounding box center [782, 162] width 41 height 26
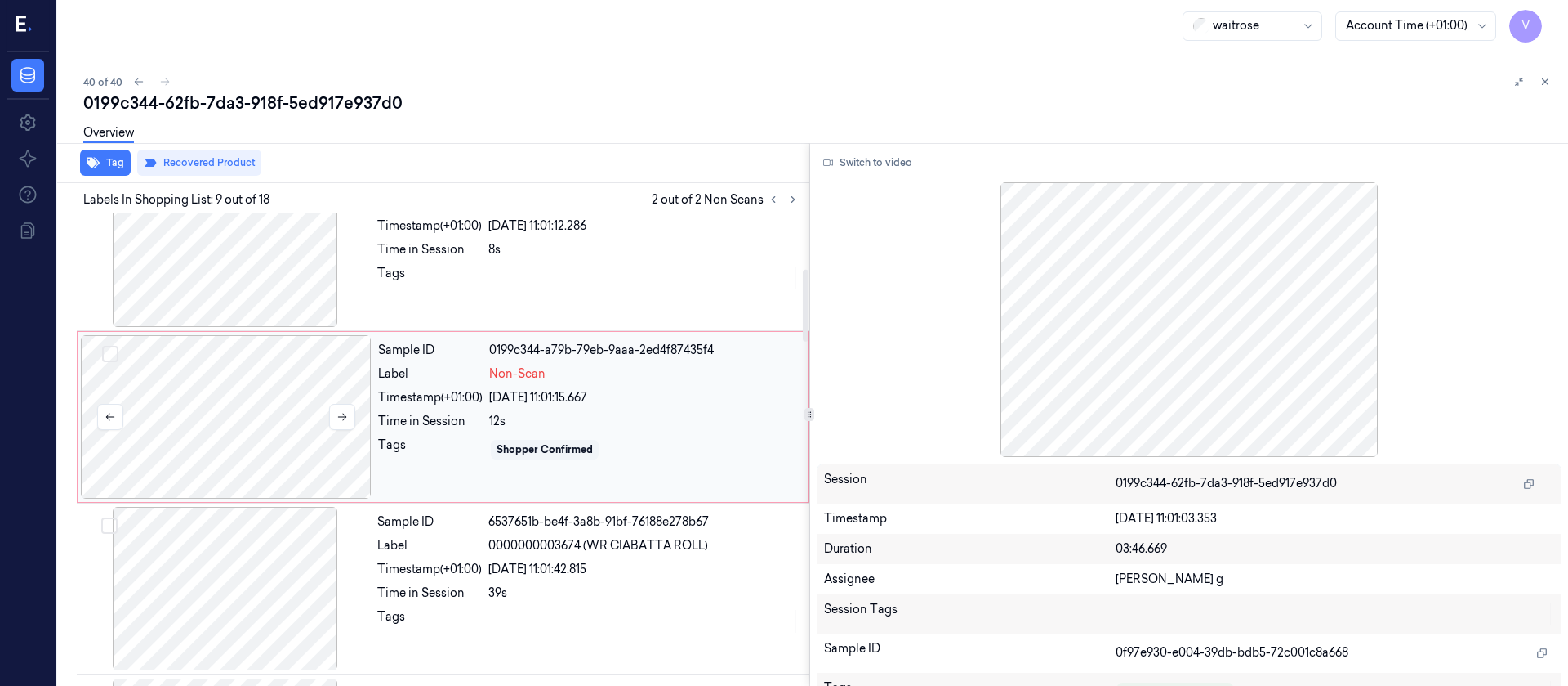
scroll to position [364, 0]
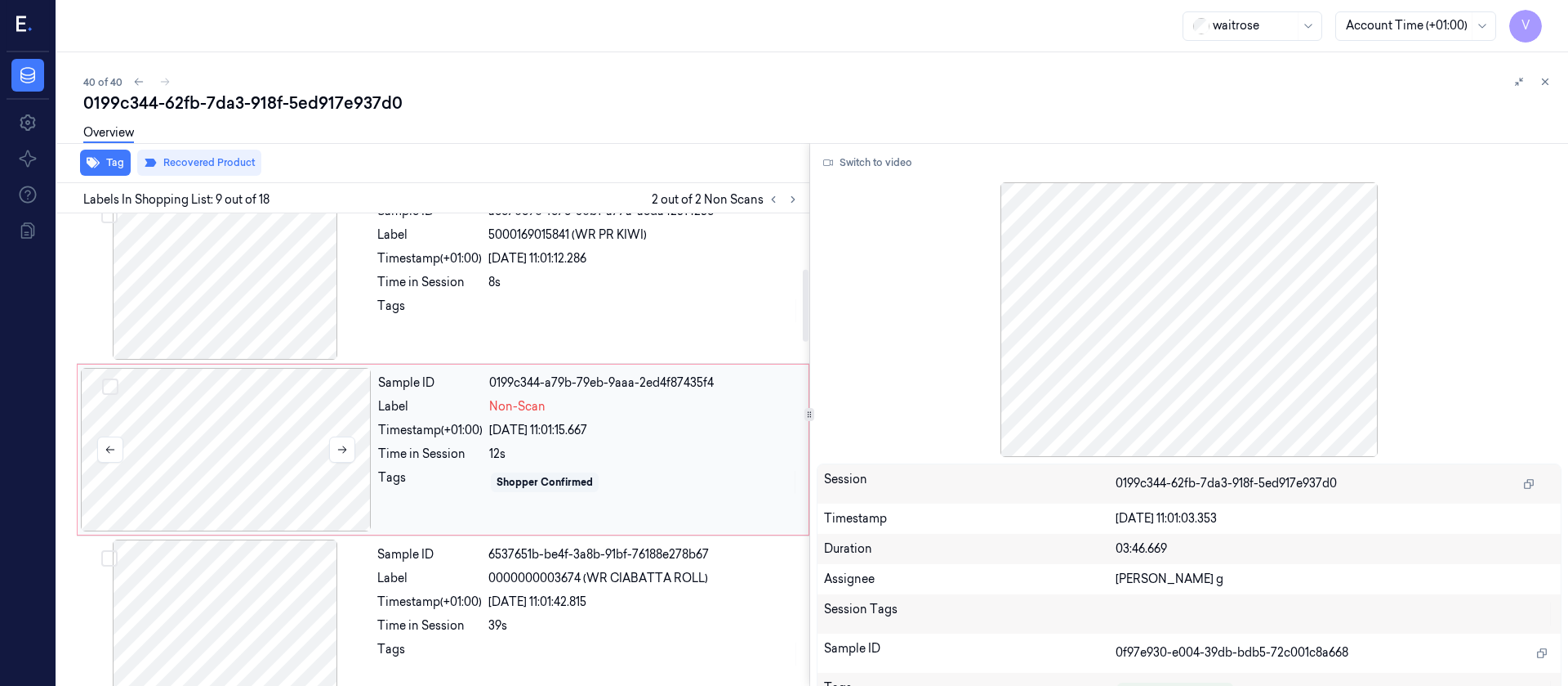
click at [260, 416] on div at bounding box center [225, 449] width 291 height 163
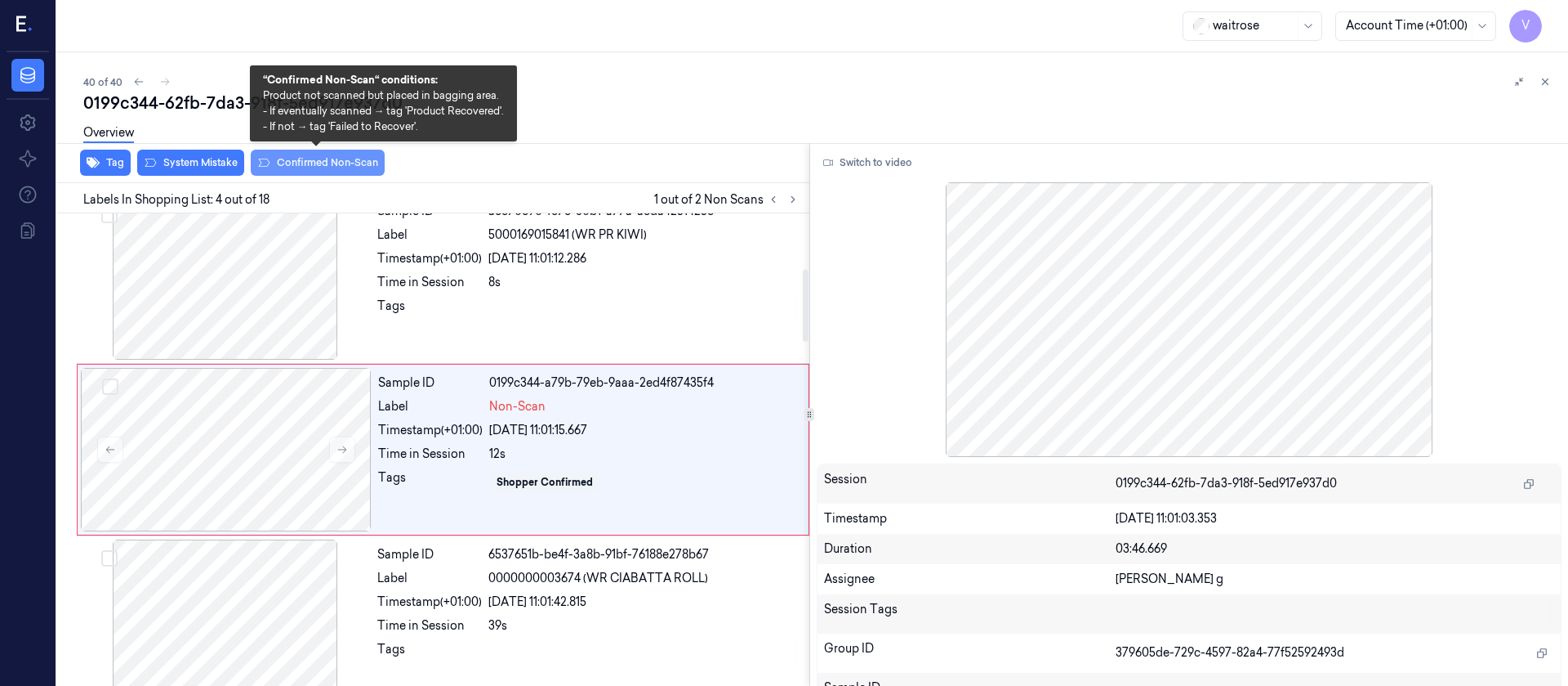
click at [352, 175] on button "Confirmed Non-Scan" at bounding box center [317, 162] width 134 height 26
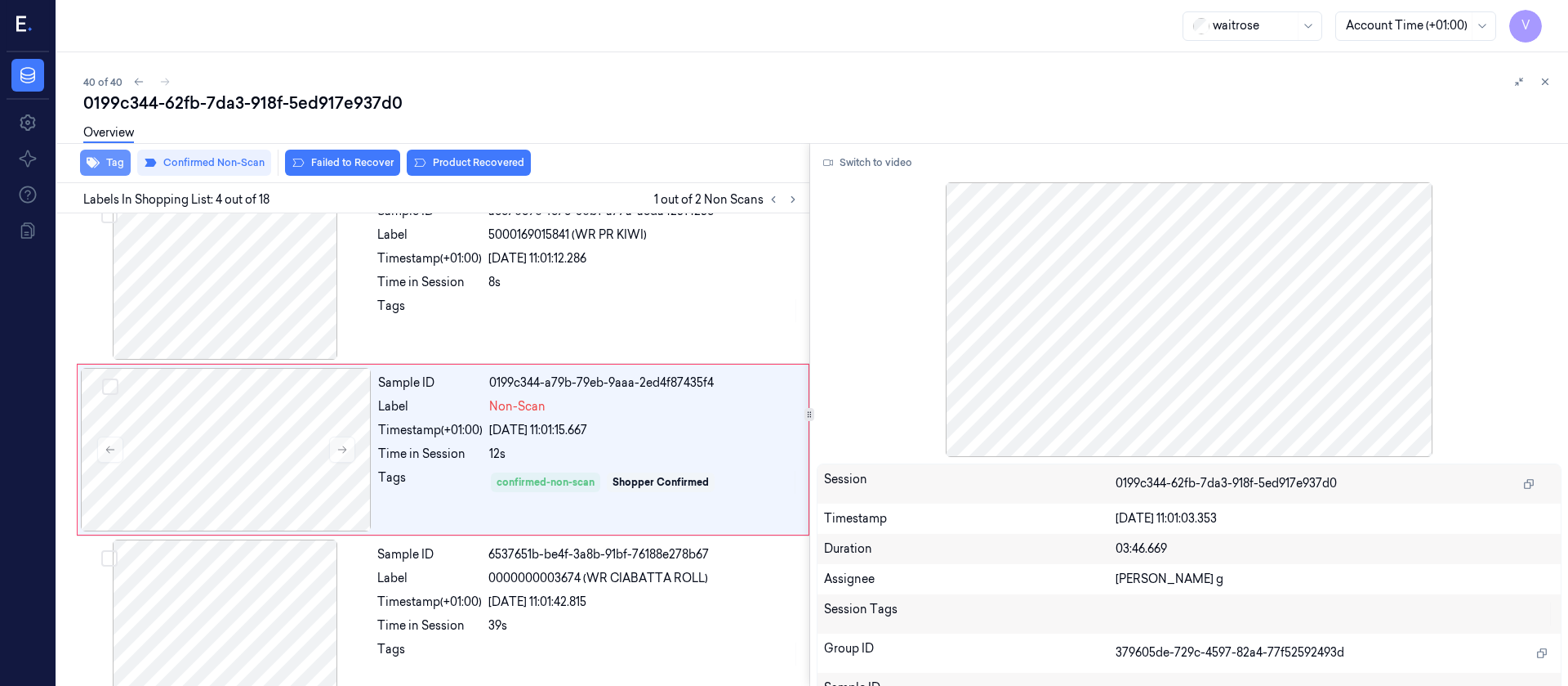
click at [109, 166] on button "Tag" at bounding box center [105, 162] width 51 height 26
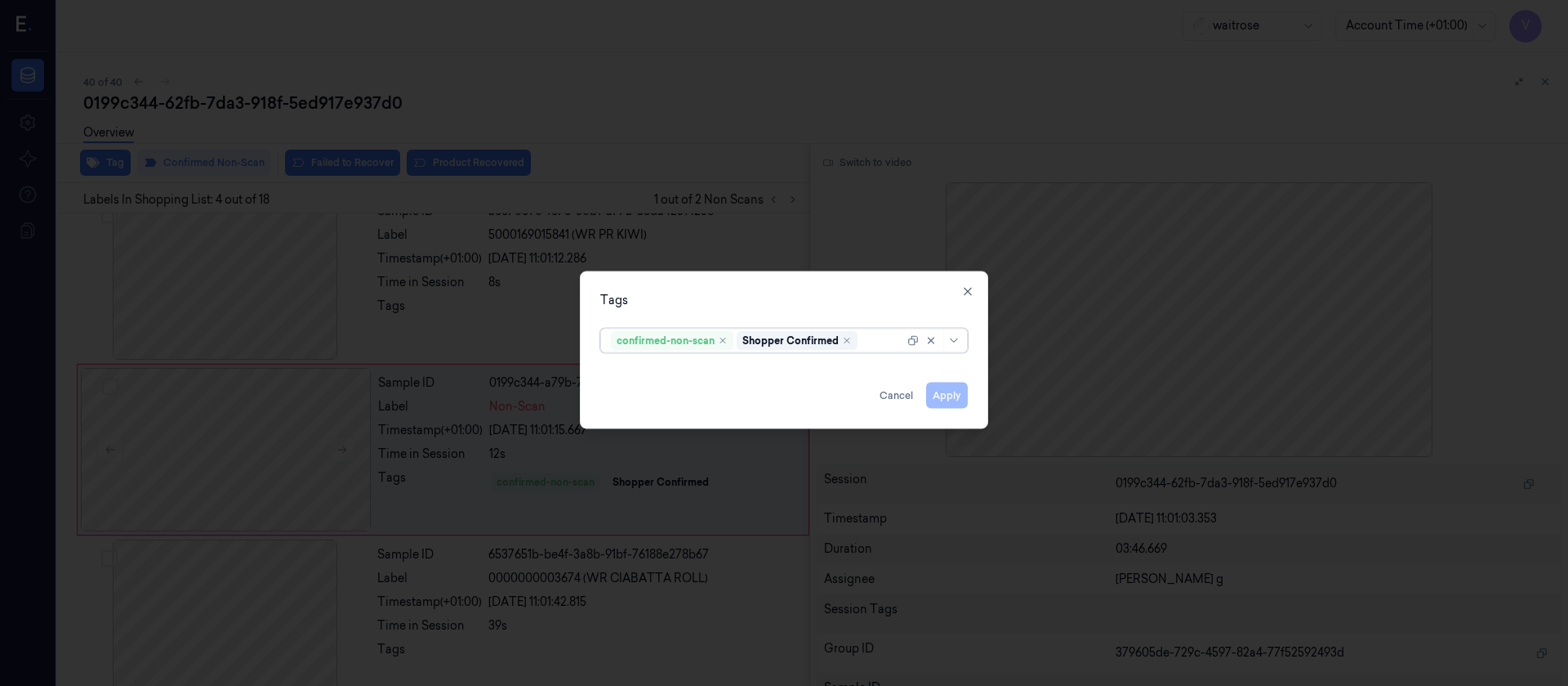
click at [873, 335] on div at bounding box center [882, 341] width 43 height 17
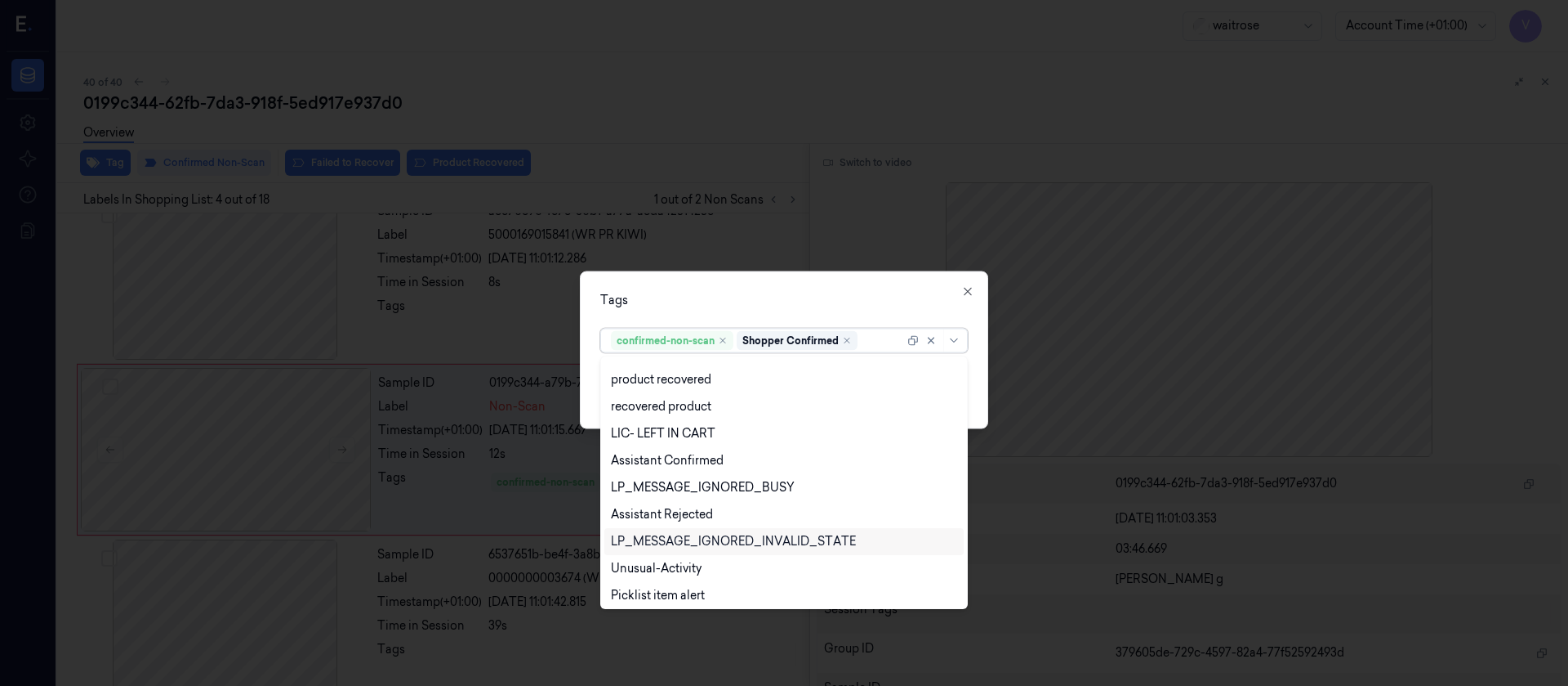
scroll to position [348, 0]
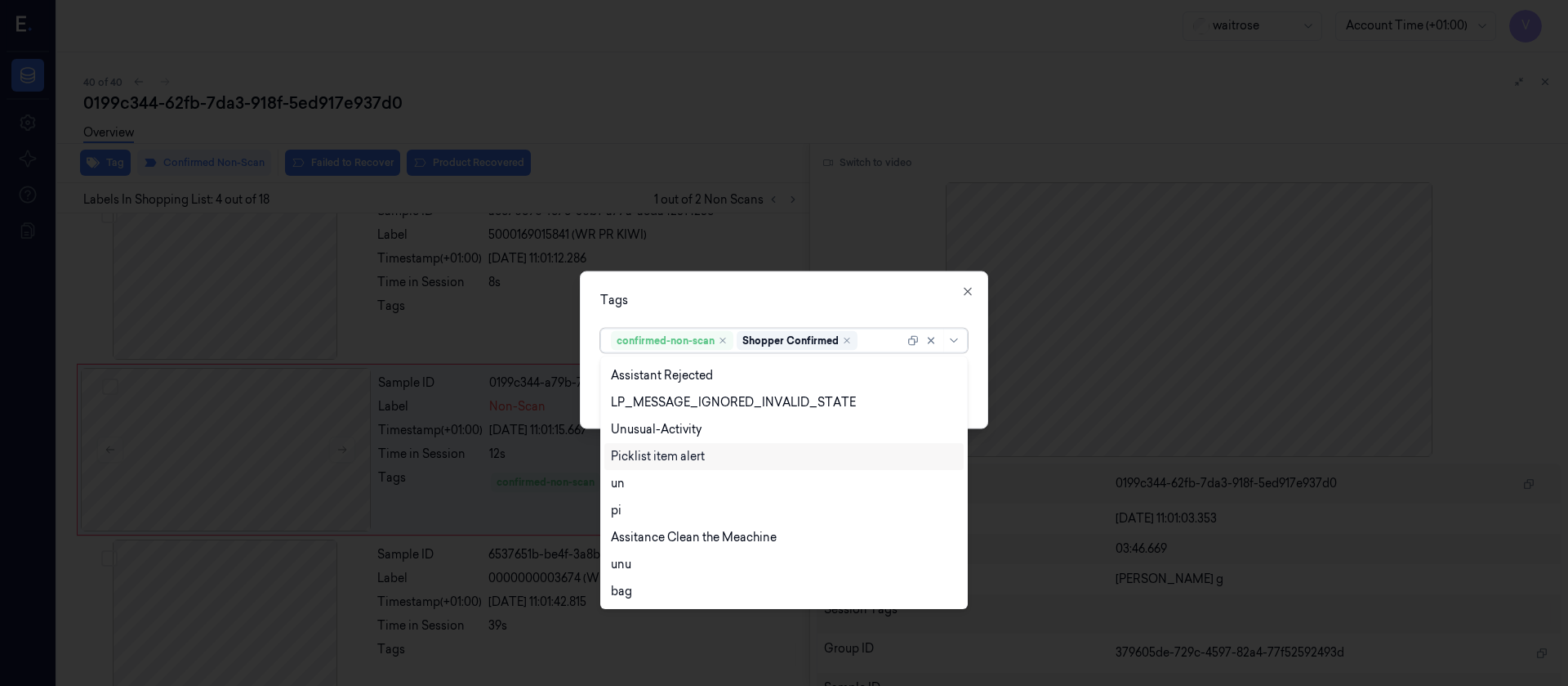
click at [678, 455] on div "Picklist item alert" at bounding box center [658, 457] width 94 height 17
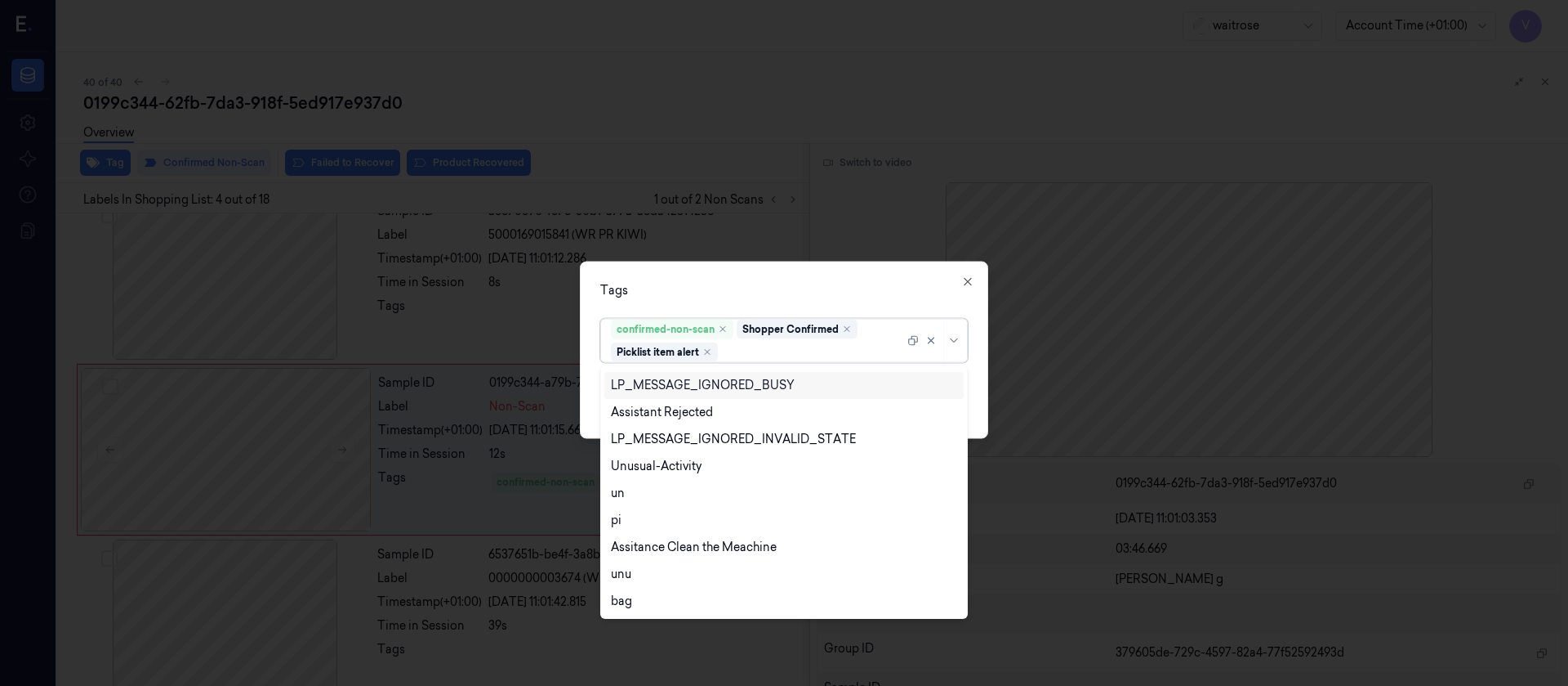
click at [878, 287] on div "Tags" at bounding box center [784, 290] width 367 height 17
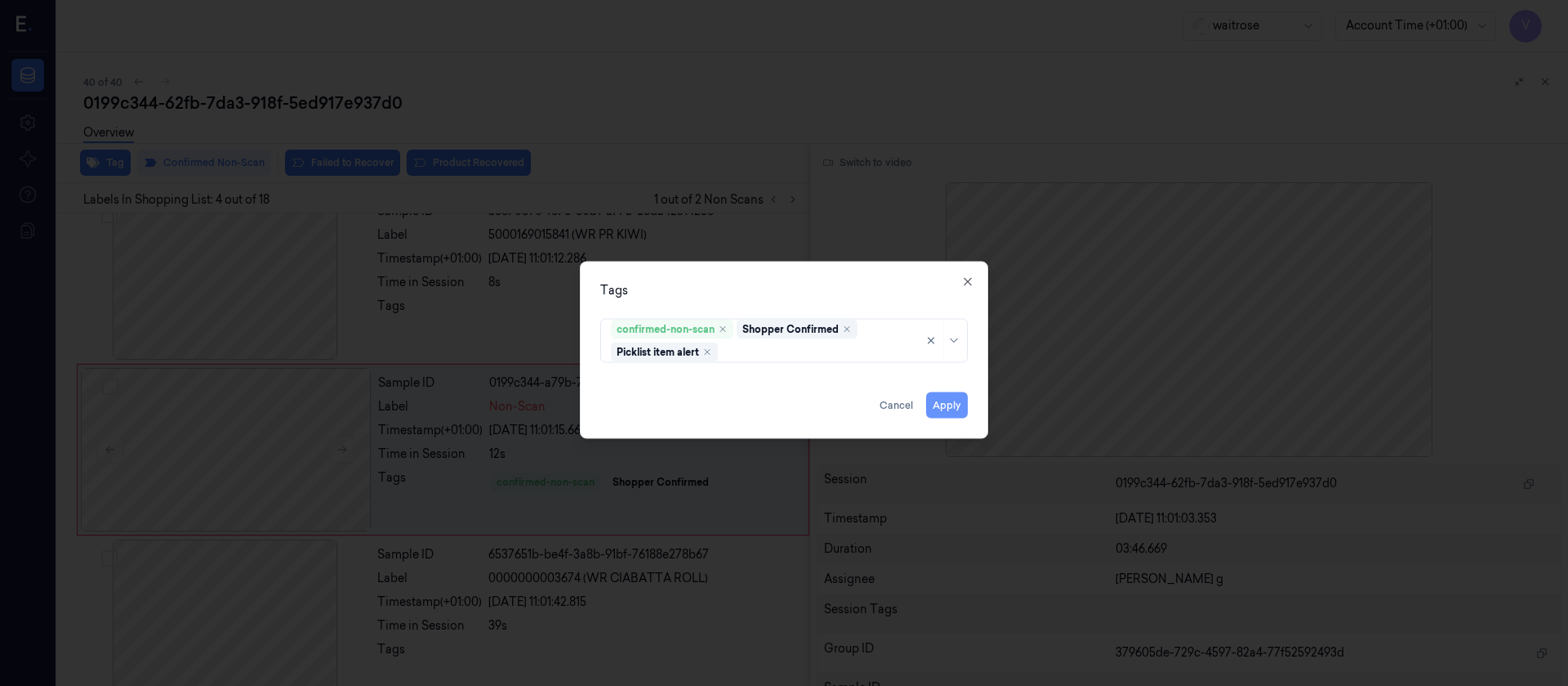
click at [940, 411] on button "Apply" at bounding box center [947, 404] width 41 height 26
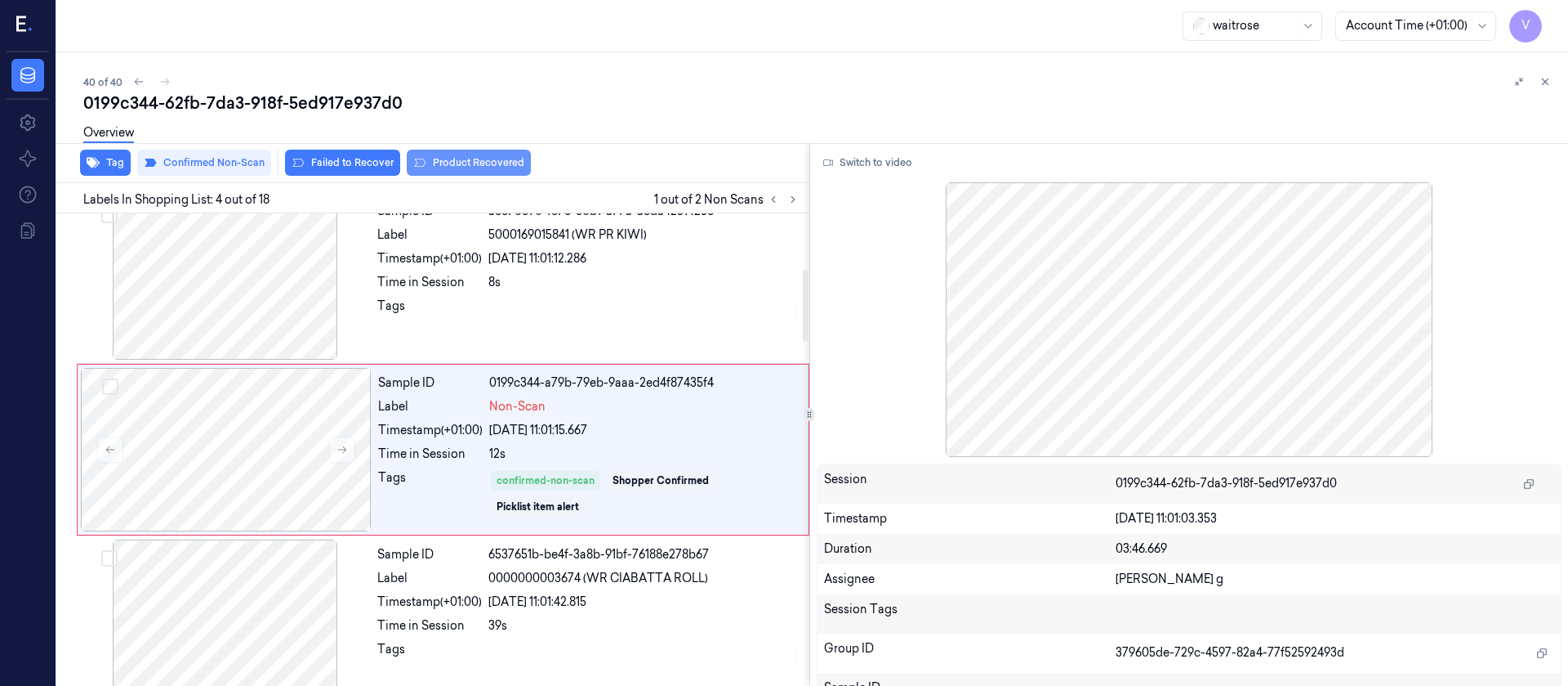
click at [456, 159] on button "Product Recovered" at bounding box center [468, 162] width 124 height 26
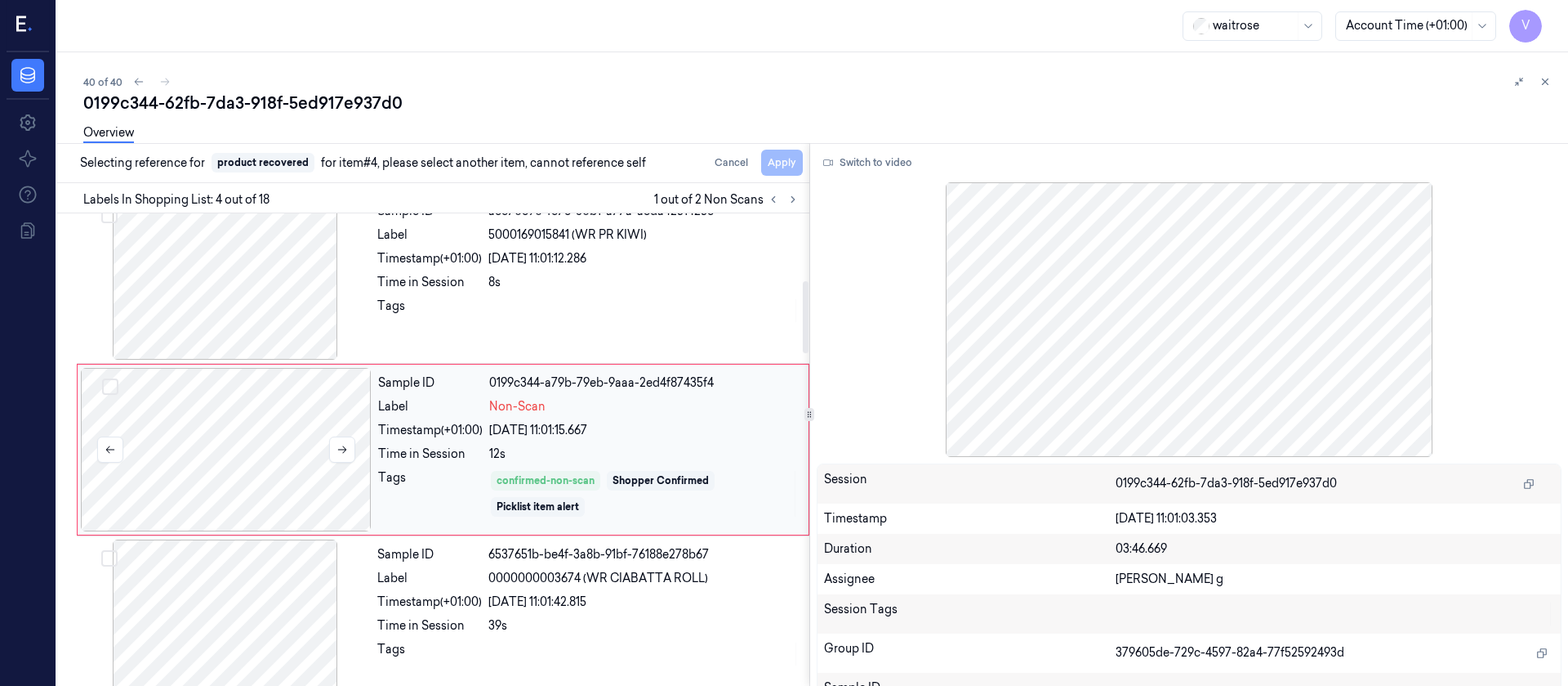
scroll to position [609, 0]
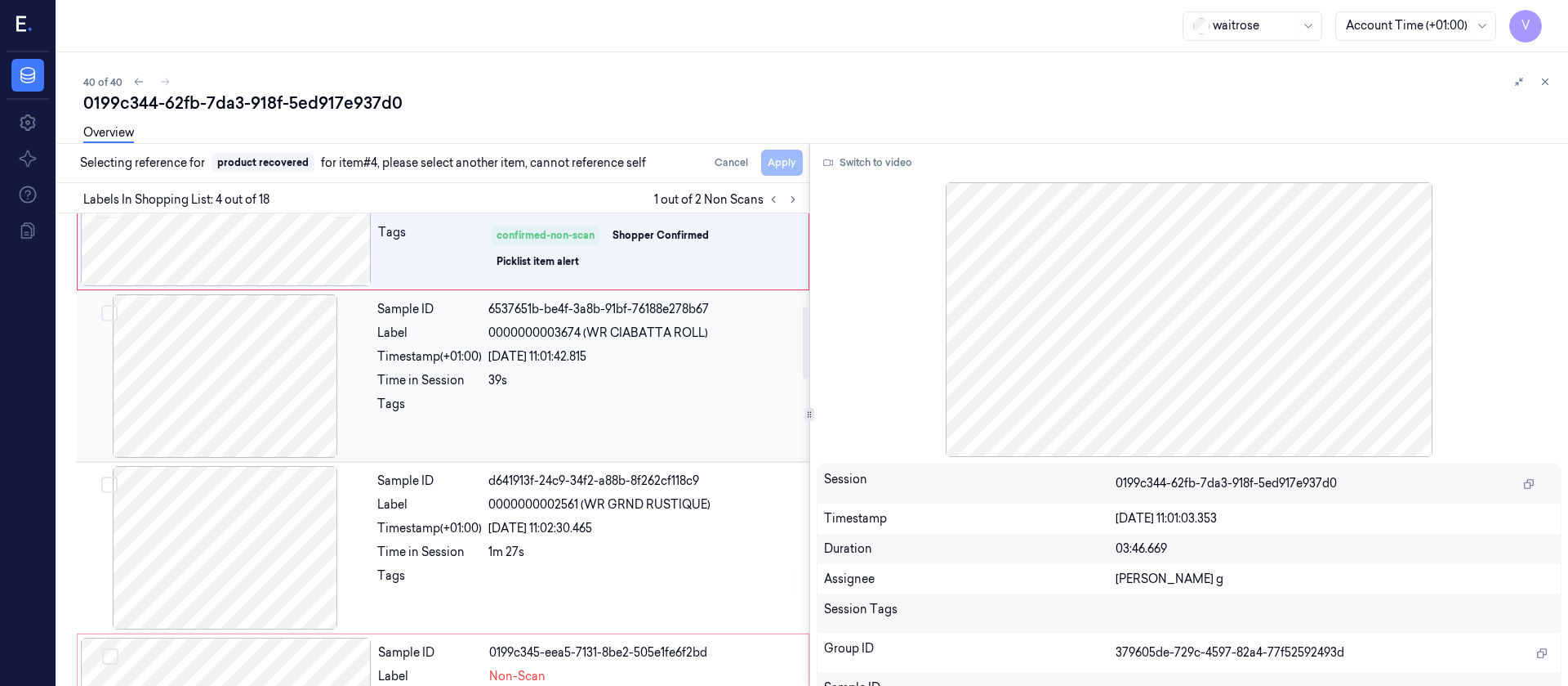
click at [248, 389] on div at bounding box center [224, 376] width 291 height 163
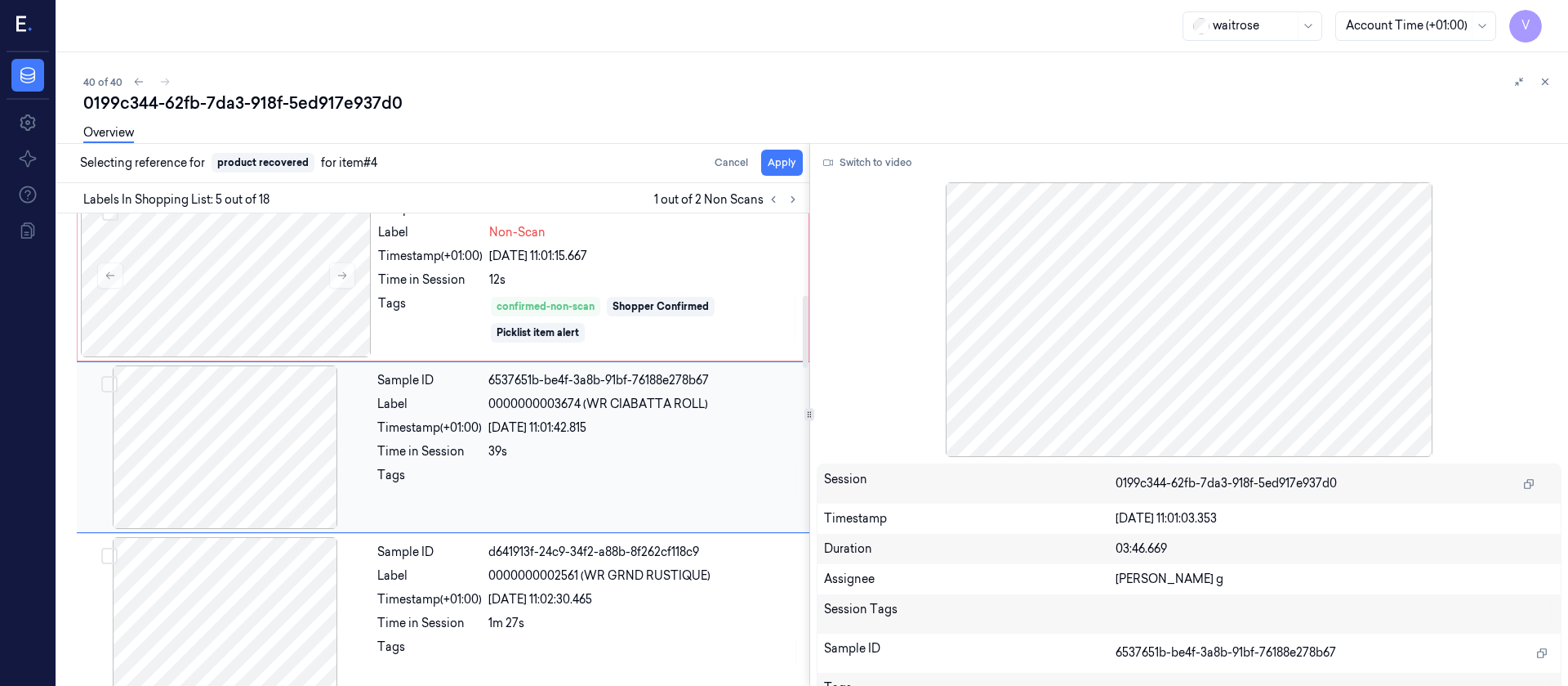
scroll to position [535, 0]
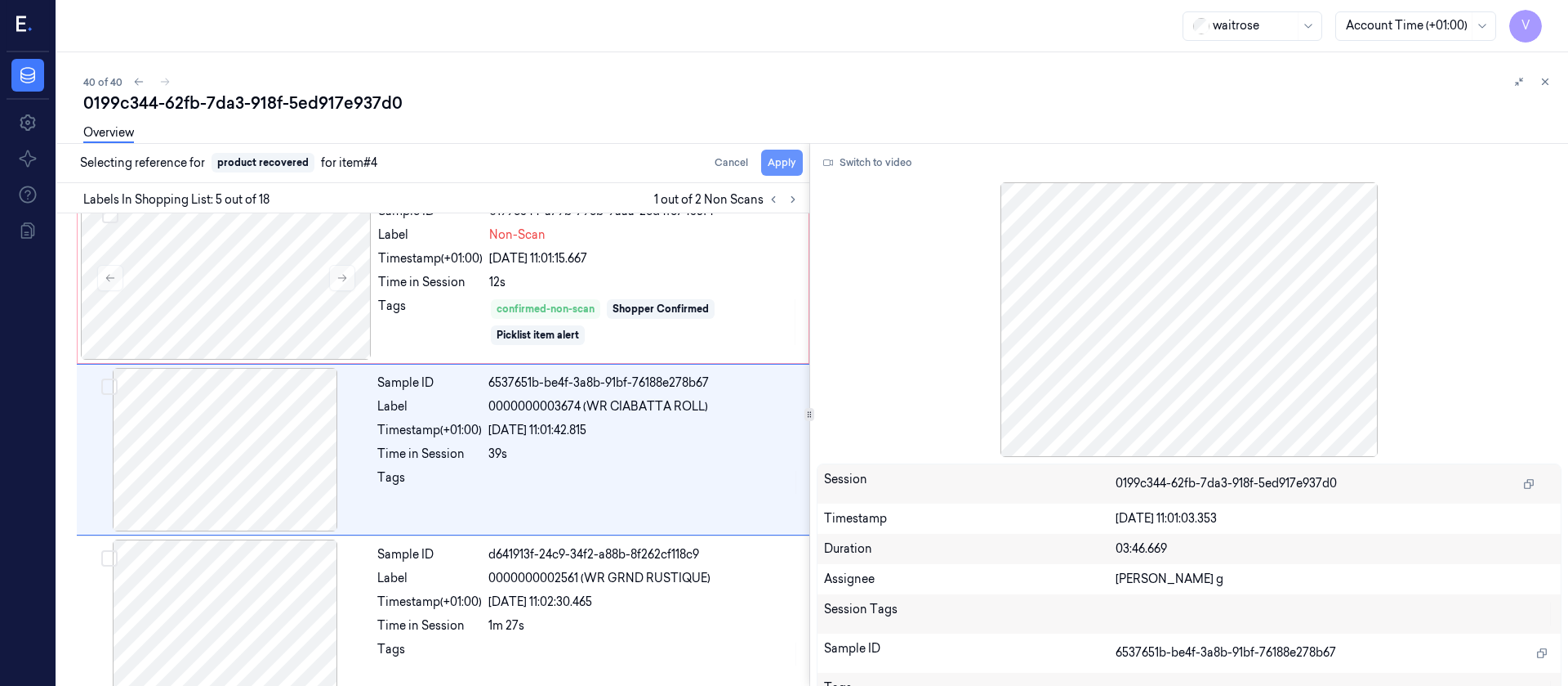
click at [780, 165] on button "Apply" at bounding box center [782, 162] width 41 height 26
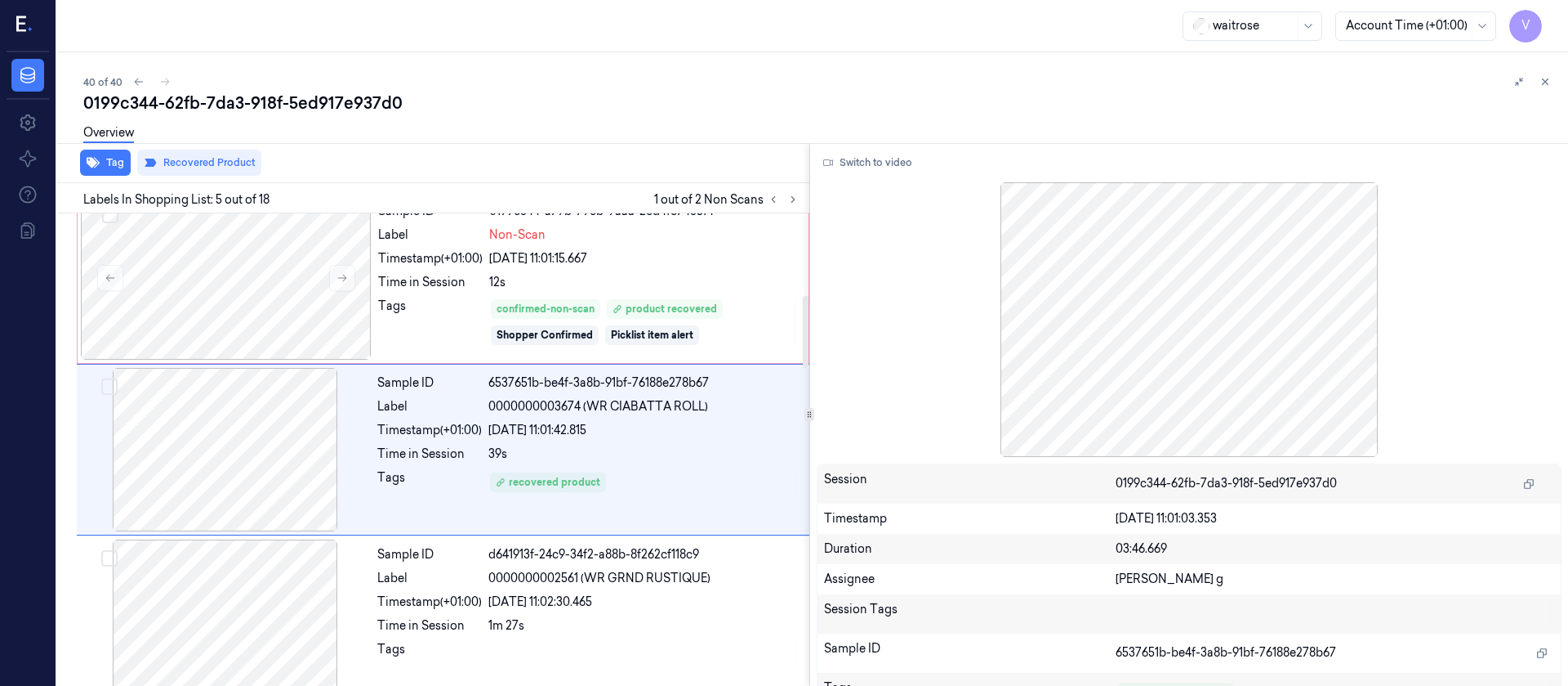
click at [652, 92] on div "0199c344-62fb-7da3-918f-5ed917e937d0" at bounding box center [819, 103] width 1472 height 23
click at [720, 157] on div "Tag Recovered Product" at bounding box center [430, 163] width 759 height 40
click at [903, 127] on div "Overview" at bounding box center [819, 134] width 1472 height 41
click at [1547, 81] on icon at bounding box center [1546, 82] width 12 height 12
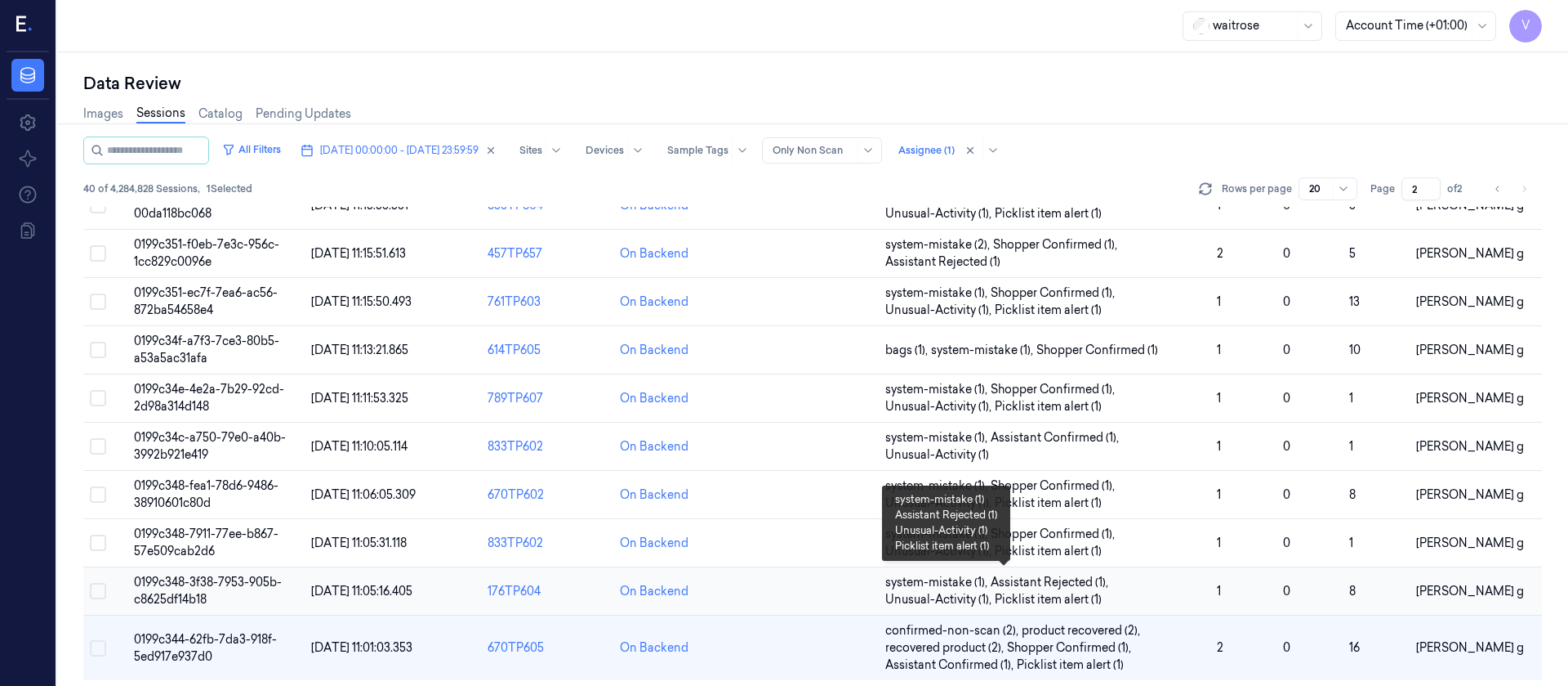
scroll to position [568, 0]
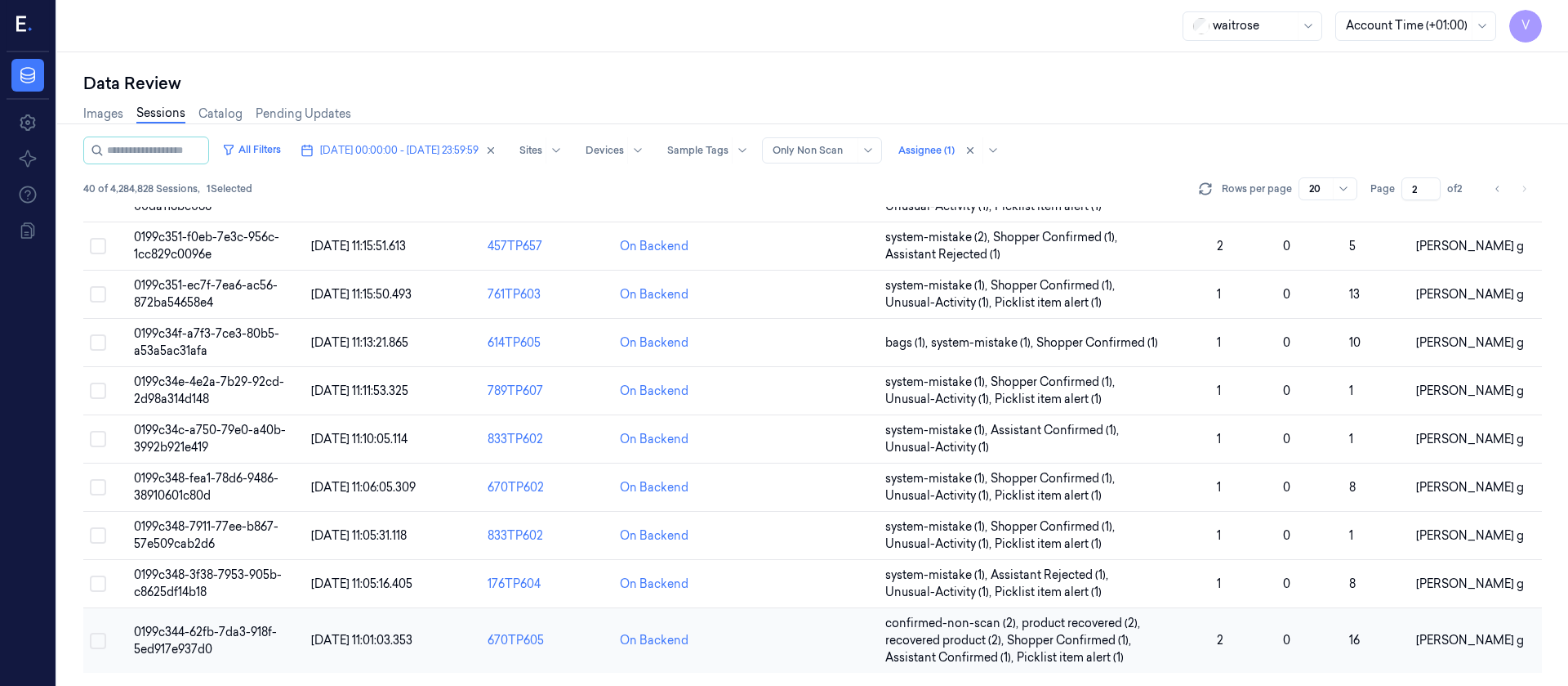
click at [790, 646] on td at bounding box center [812, 641] width 132 height 65
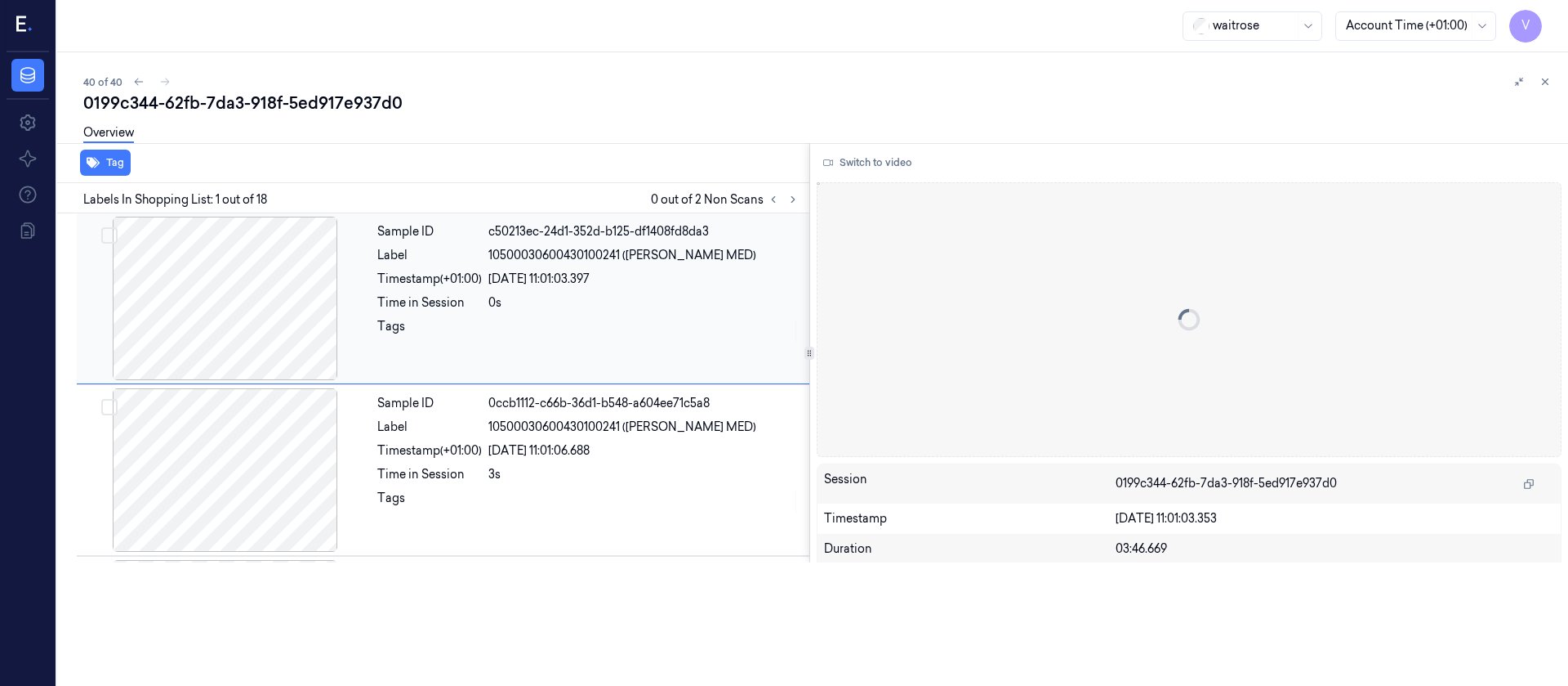
scroll to position [9, 0]
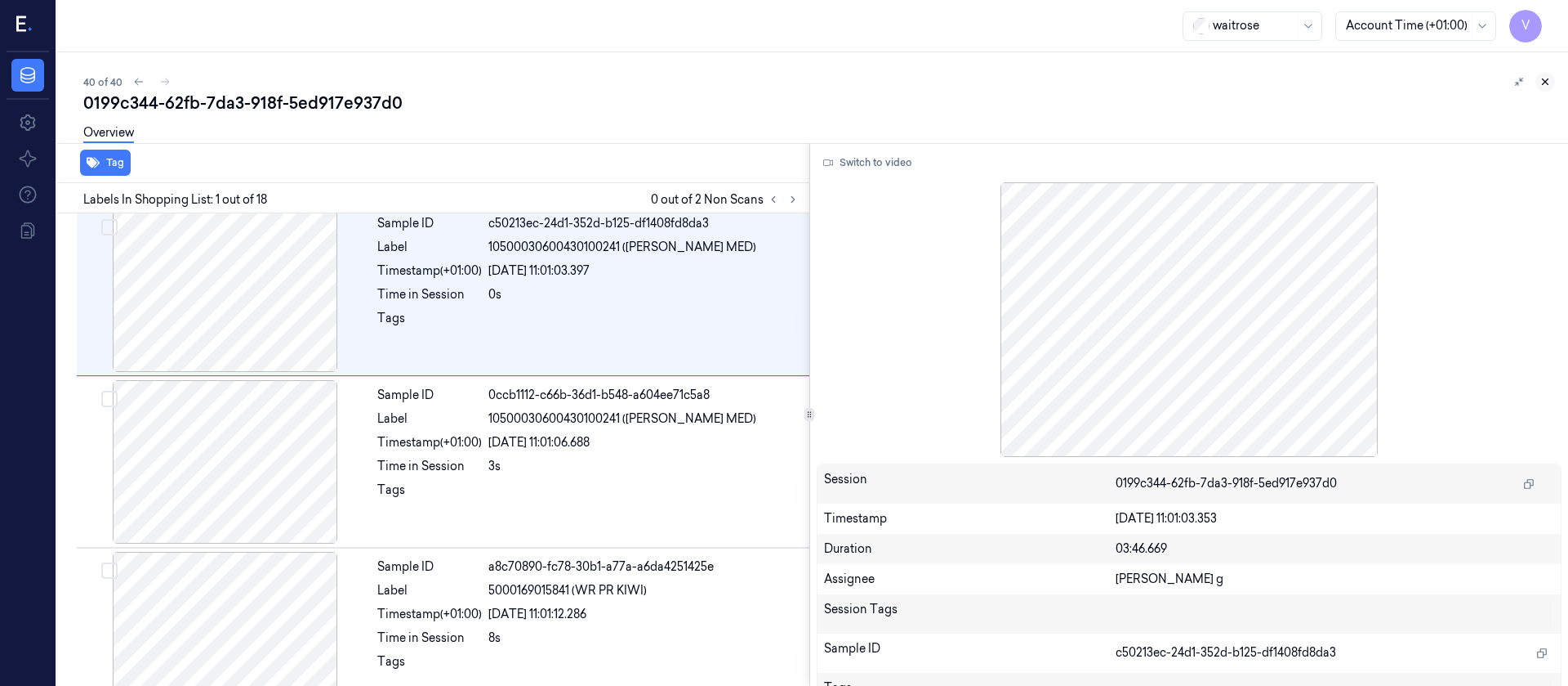
click at [1546, 83] on icon at bounding box center [1546, 83] width 6 height 6
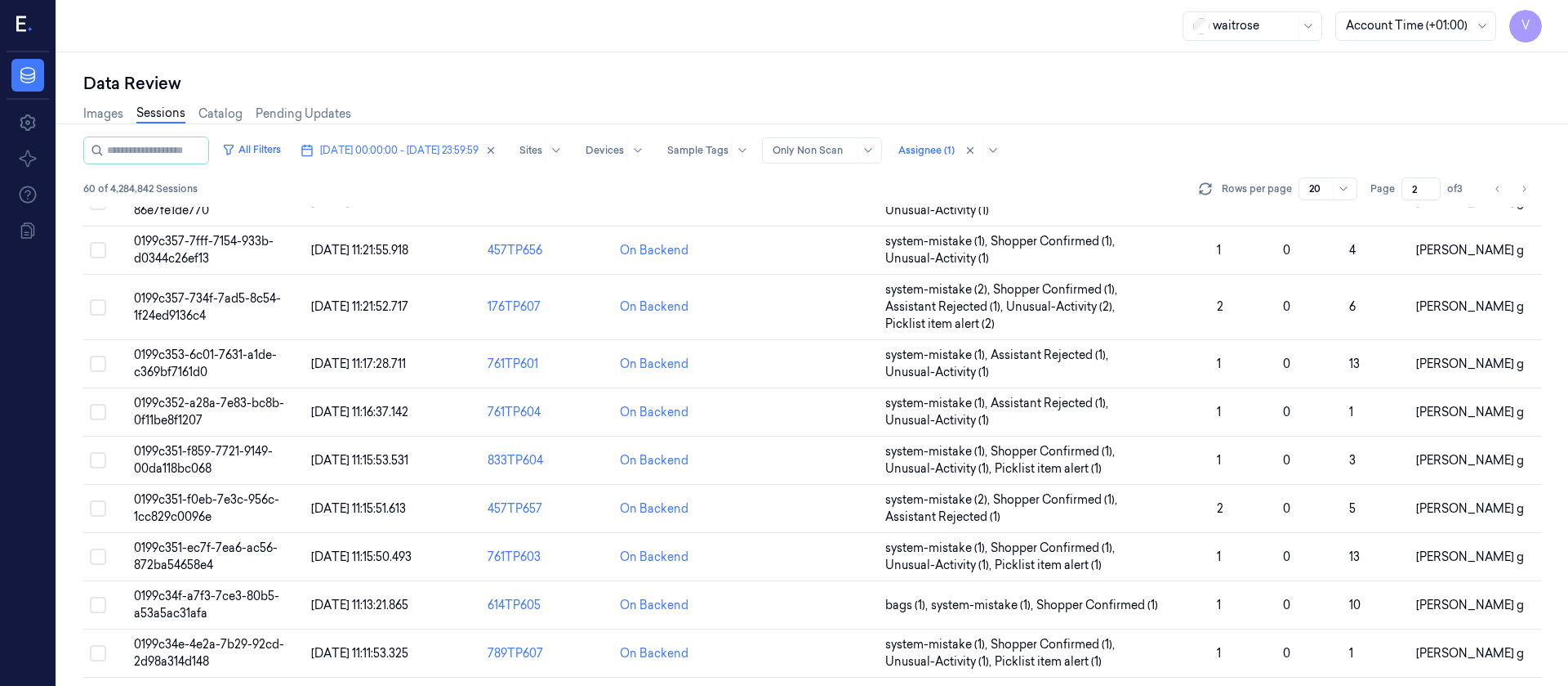
scroll to position [78, 0]
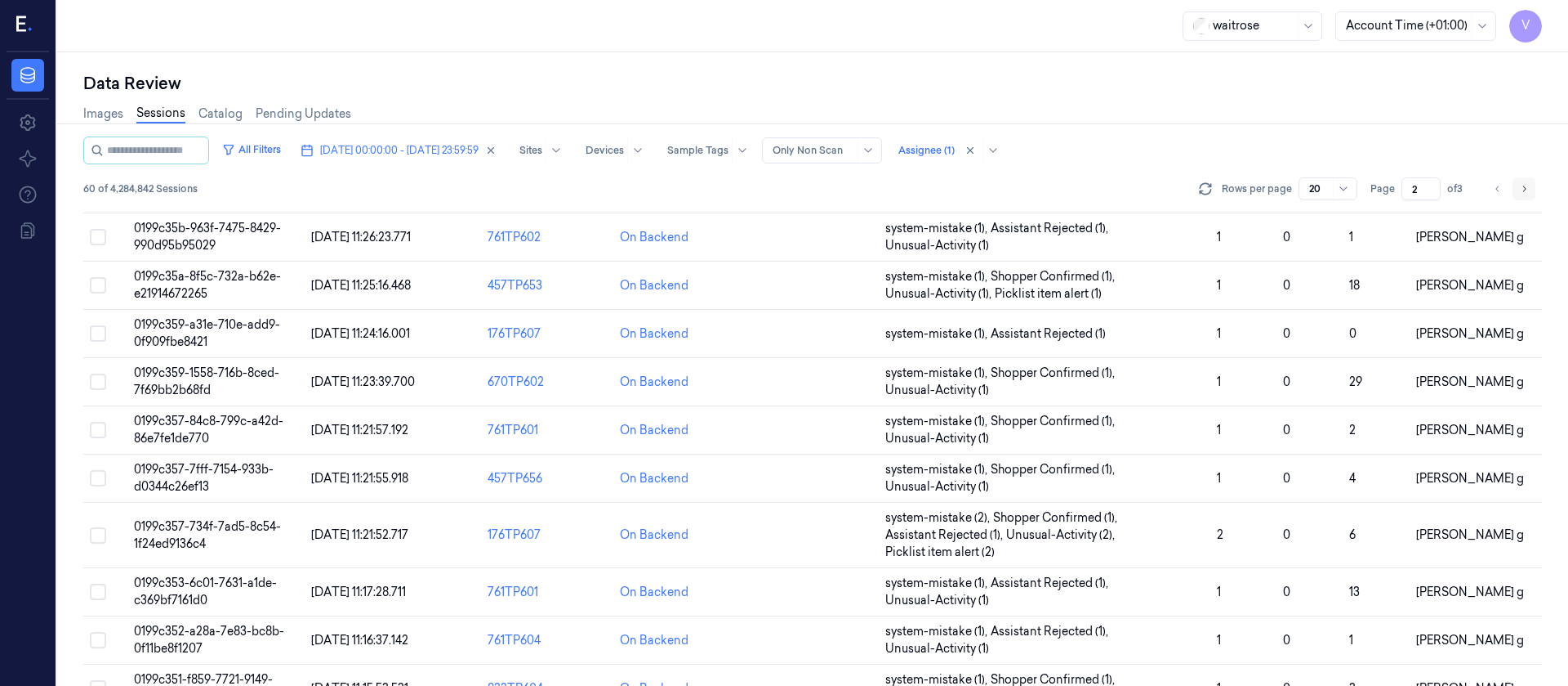
click at [1530, 184] on button "Go to next page" at bounding box center [1524, 189] width 23 height 23
type input "3"
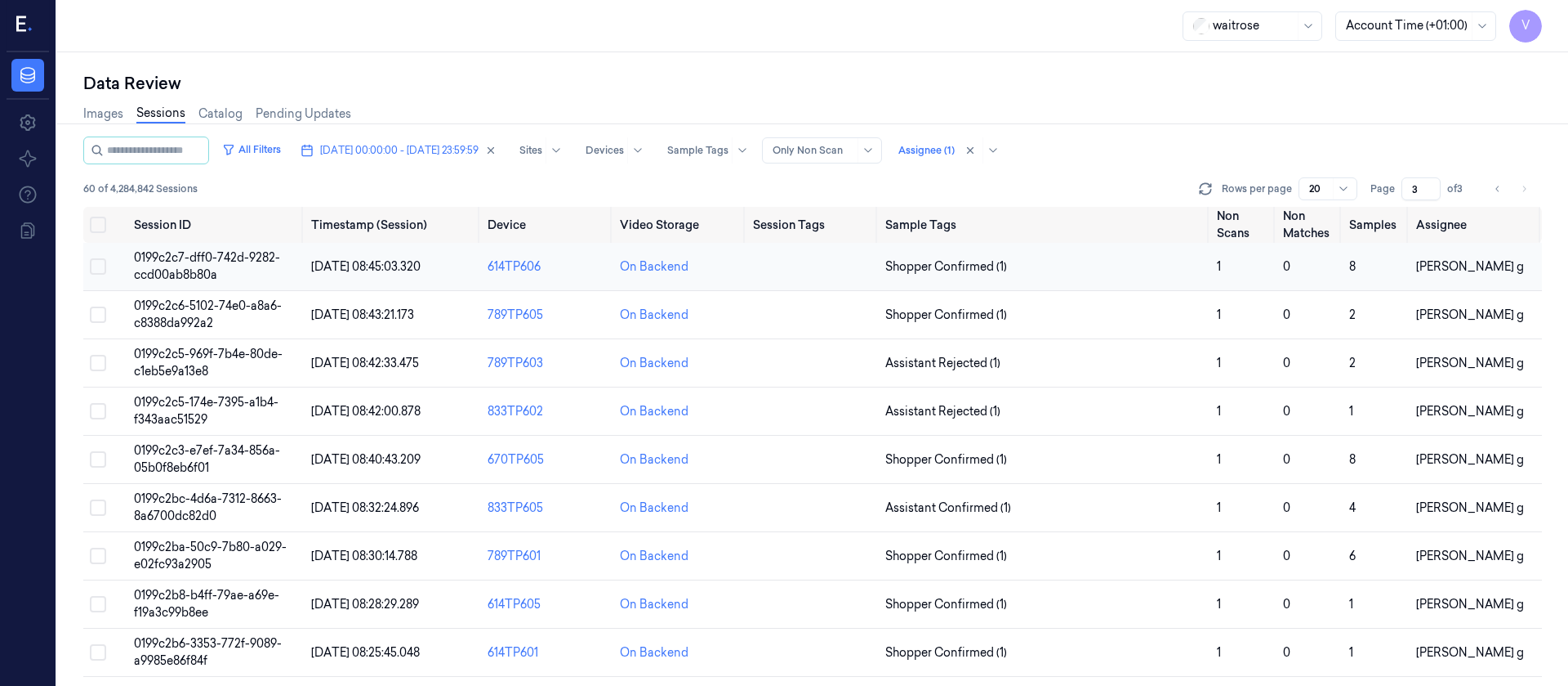
click at [774, 271] on td at bounding box center [812, 267] width 132 height 48
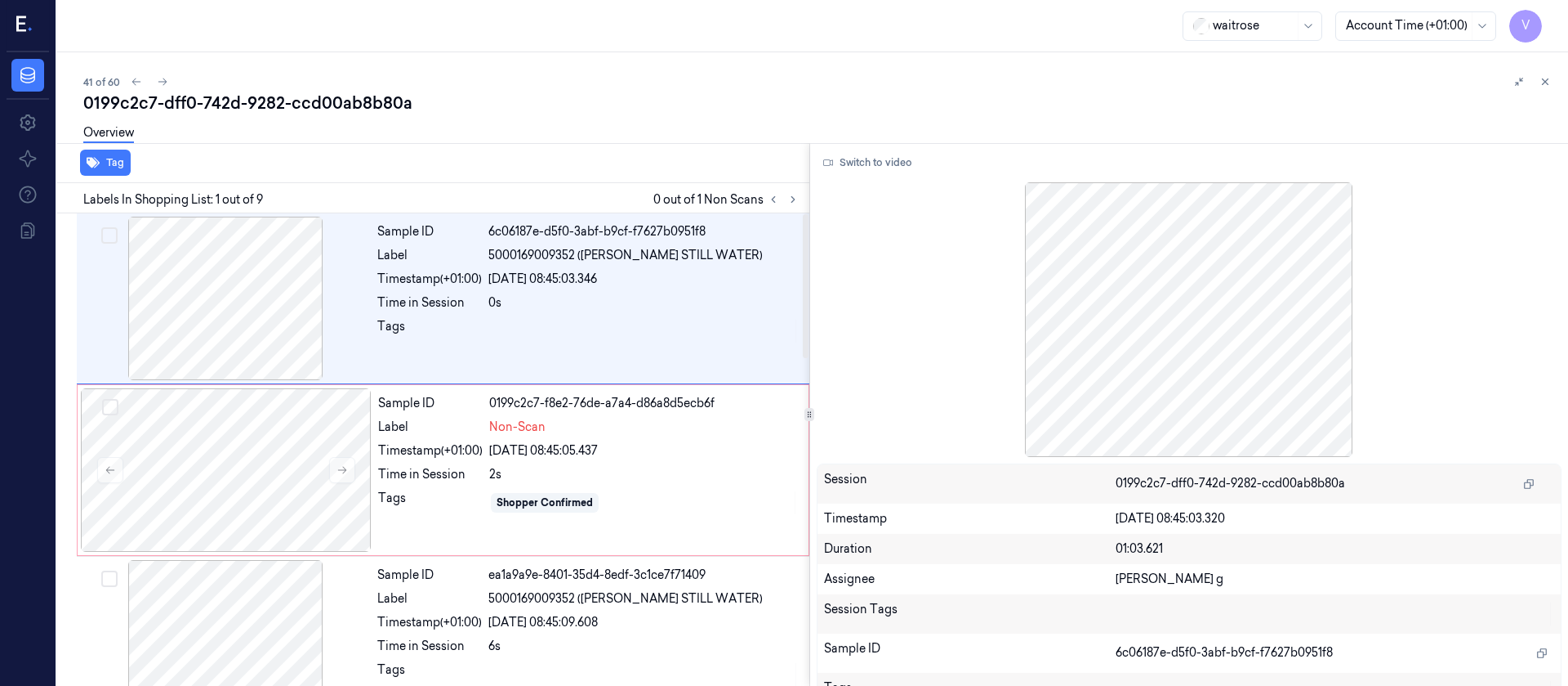
click at [606, 102] on div "0199c2c7-dff0-742d-9282-ccd00ab8b80a" at bounding box center [819, 103] width 1472 height 23
click at [204, 481] on div at bounding box center [225, 470] width 291 height 163
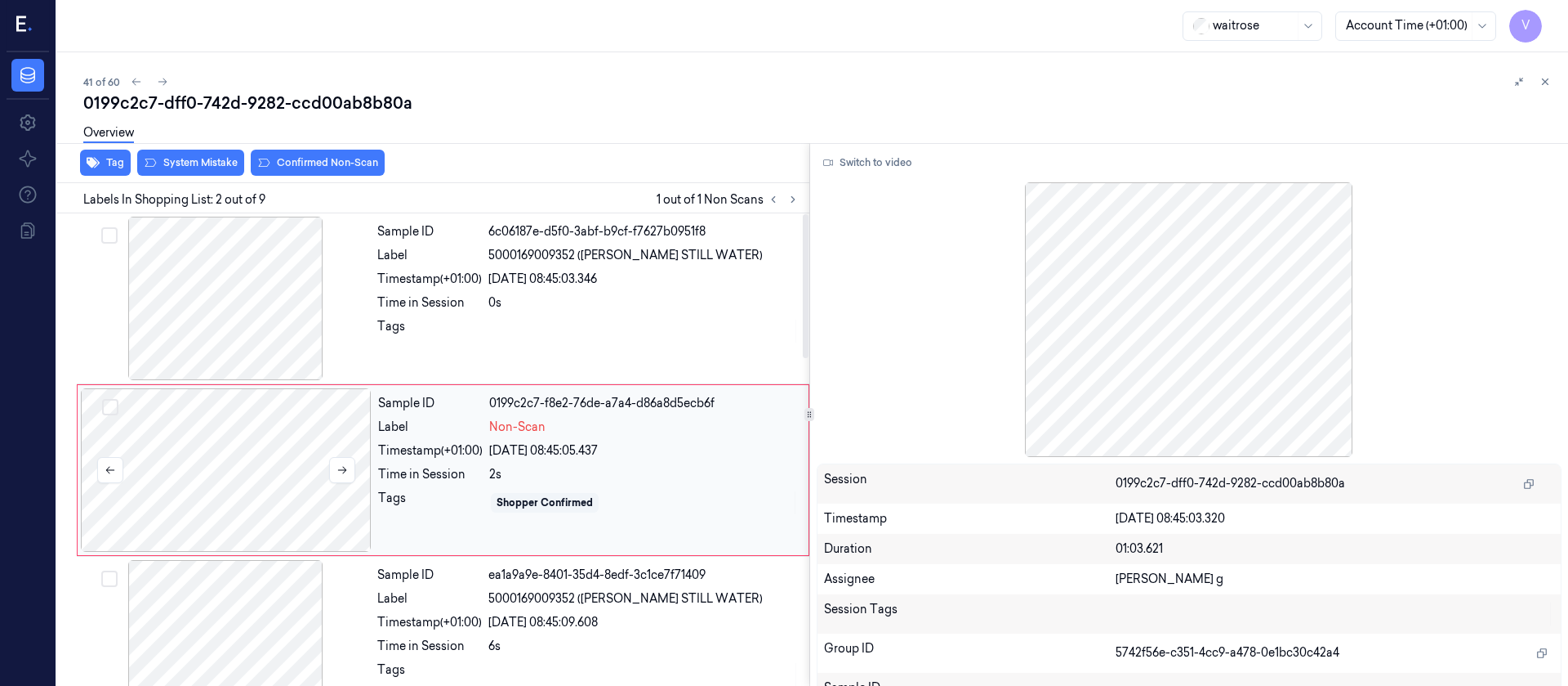
scroll to position [20, 0]
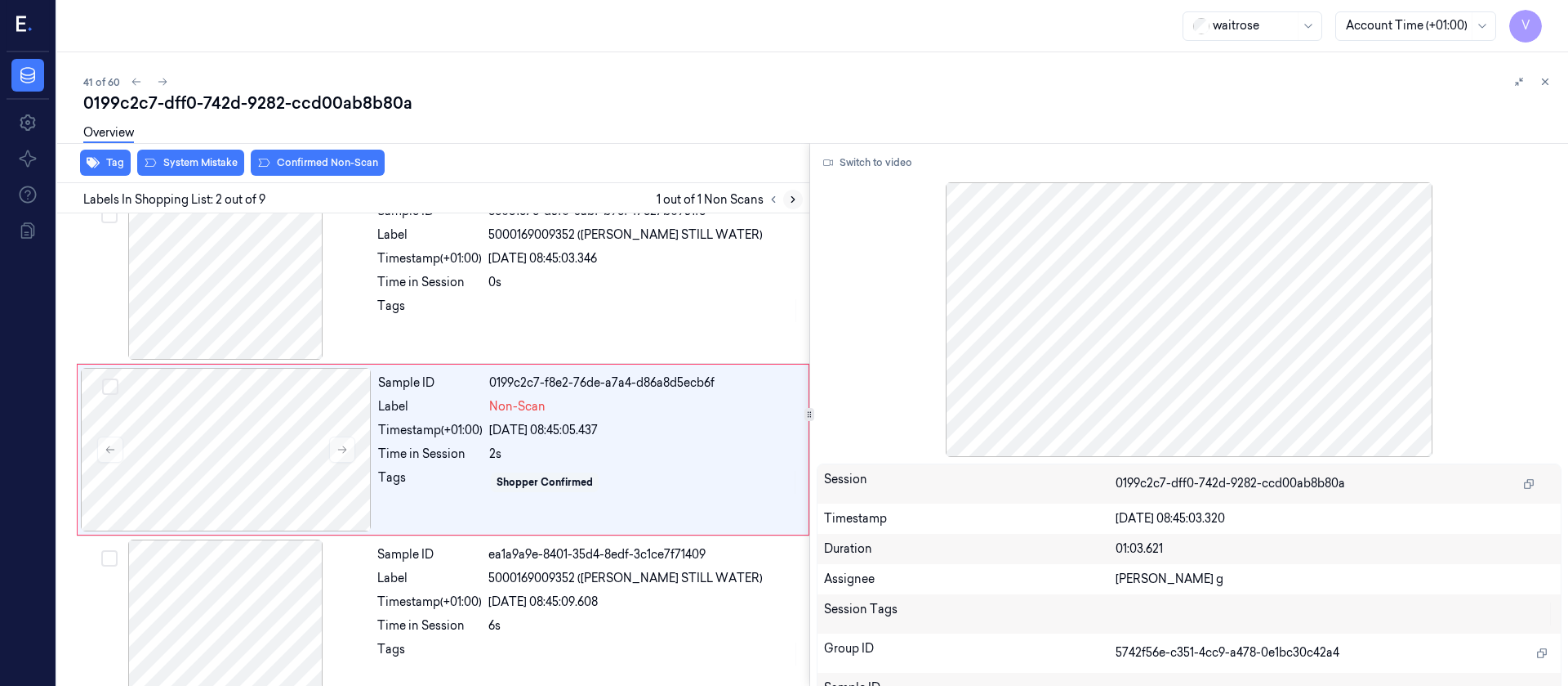
click at [798, 194] on icon at bounding box center [793, 200] width 12 height 12
click at [793, 197] on icon at bounding box center [793, 200] width 12 height 12
click at [250, 273] on div at bounding box center [224, 277] width 291 height 163
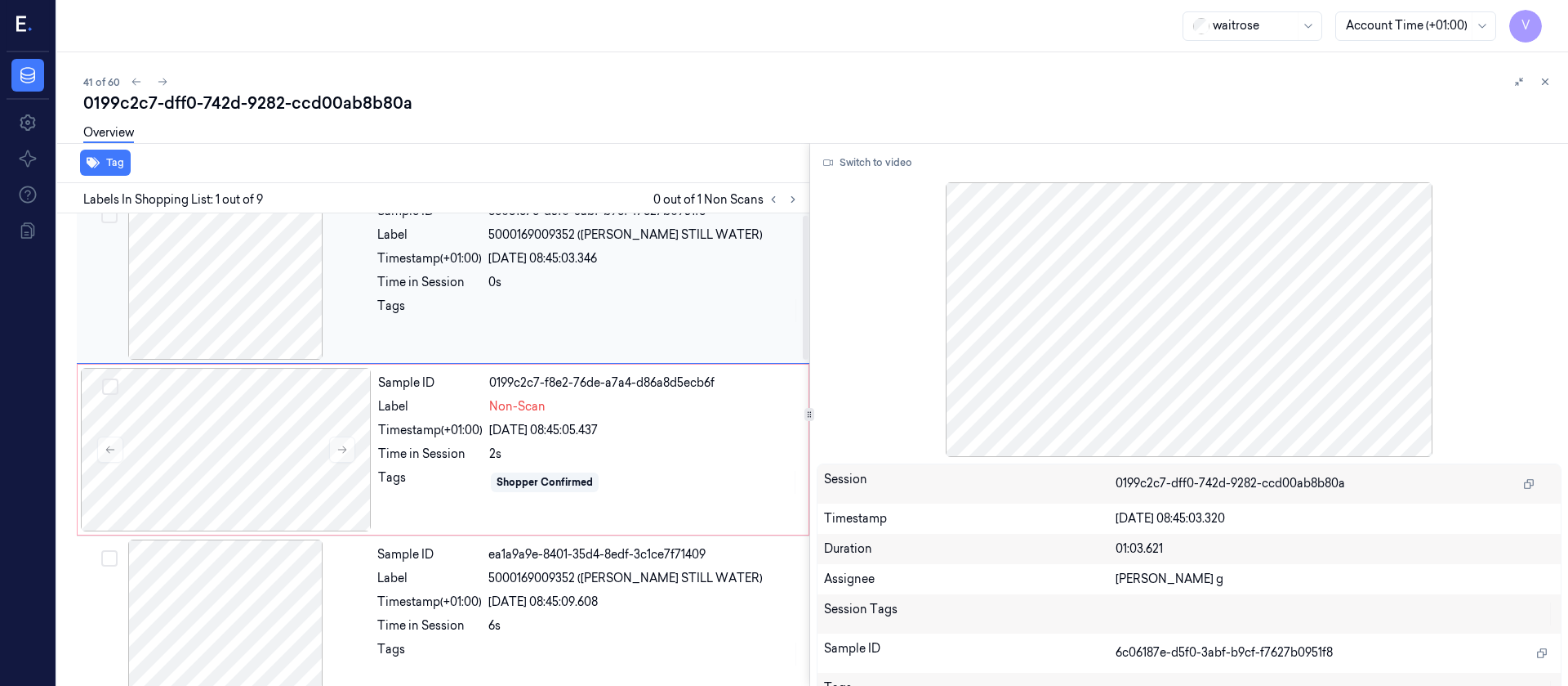
scroll to position [0, 0]
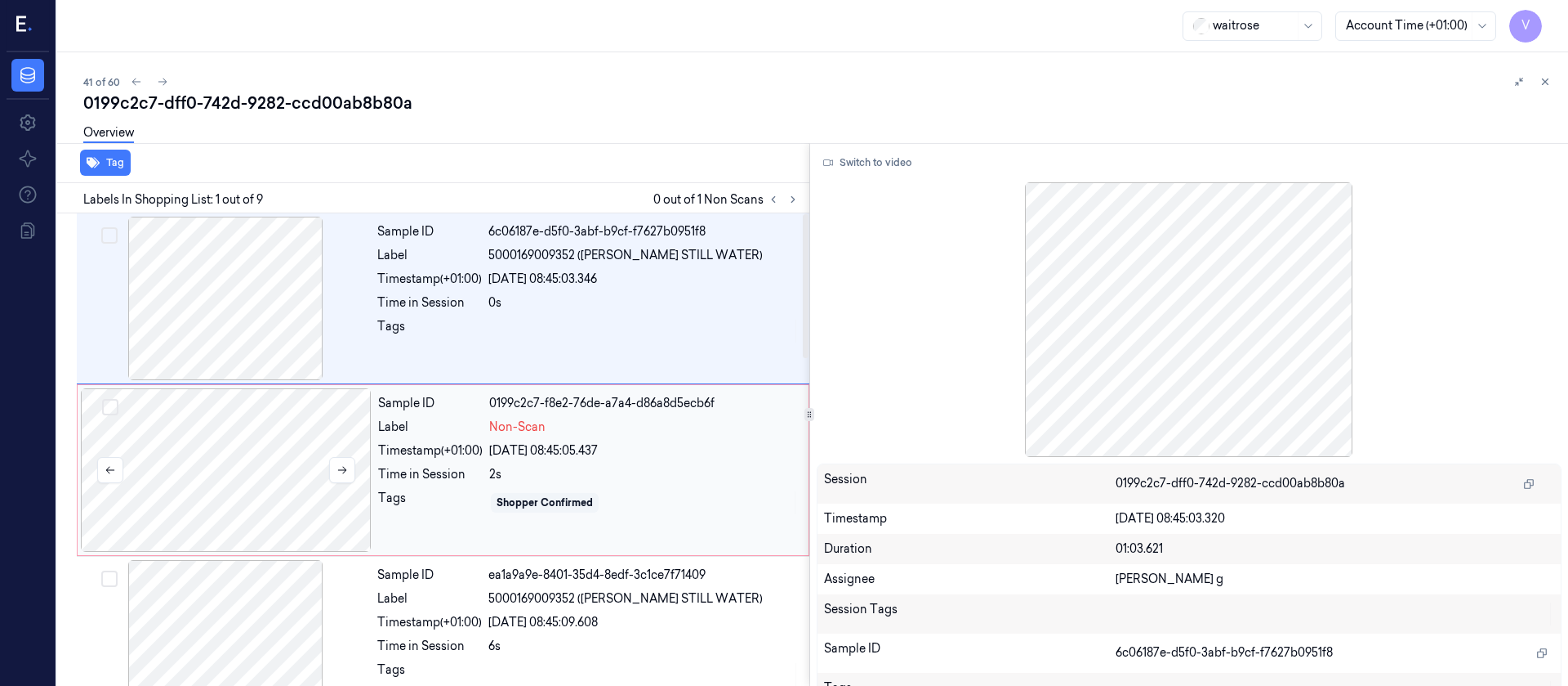
click at [176, 487] on div at bounding box center [225, 470] width 291 height 163
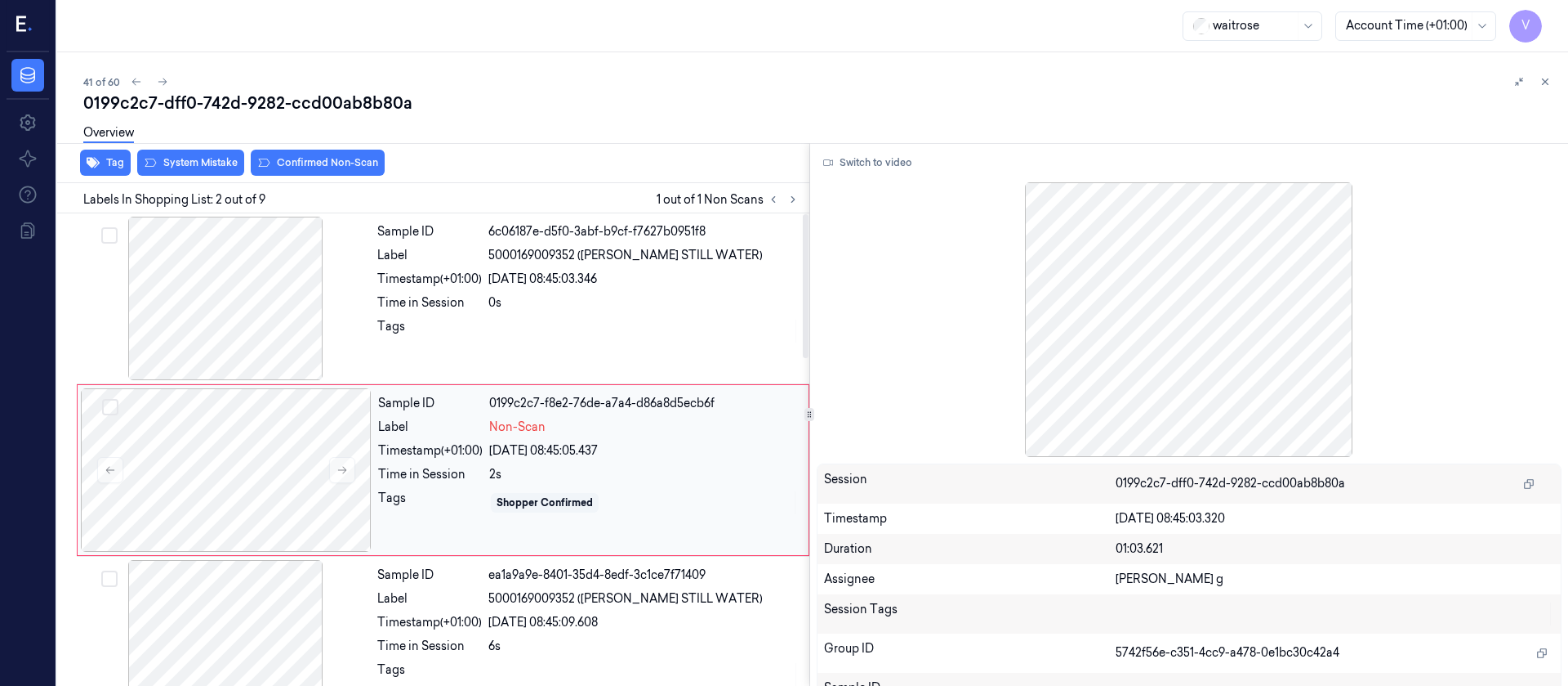
scroll to position [20, 0]
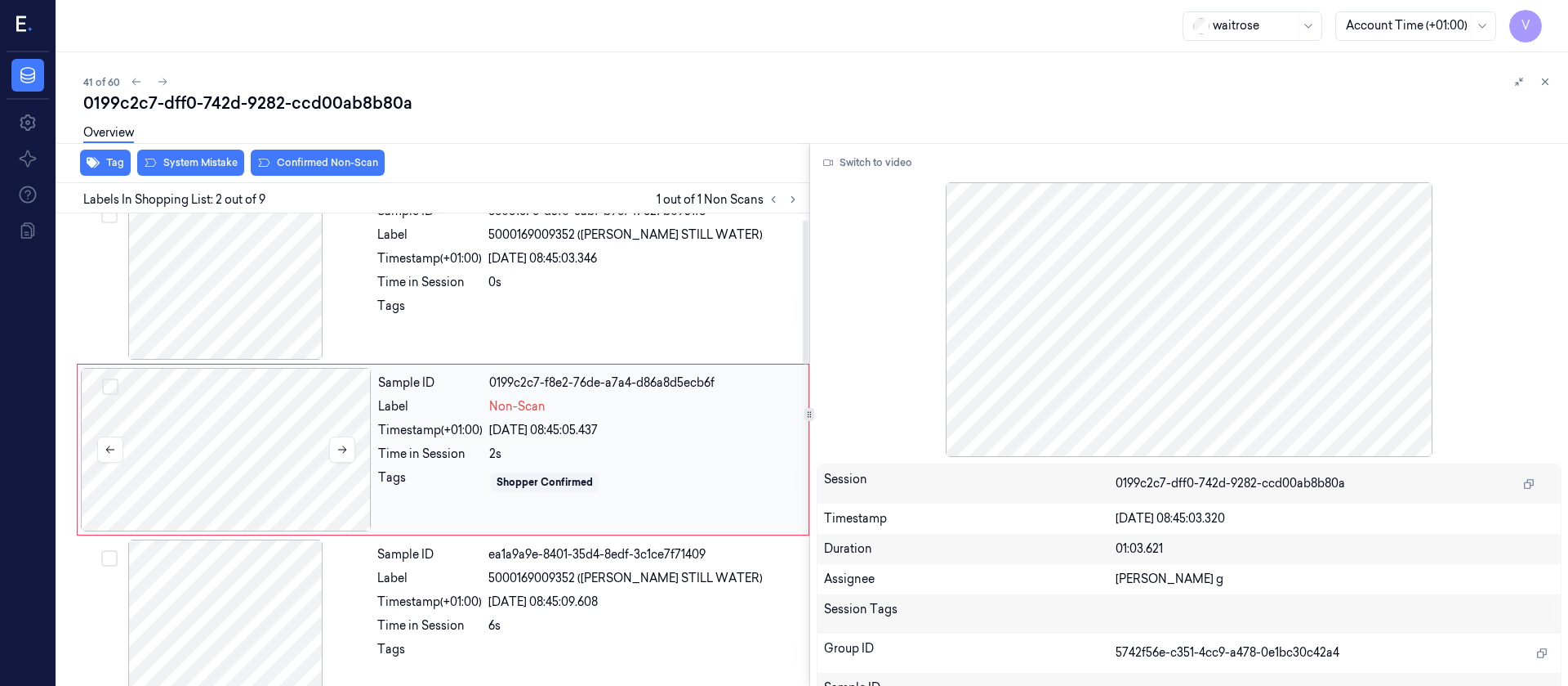
click at [356, 448] on div at bounding box center [225, 449] width 291 height 163
click at [347, 447] on icon at bounding box center [342, 449] width 12 height 12
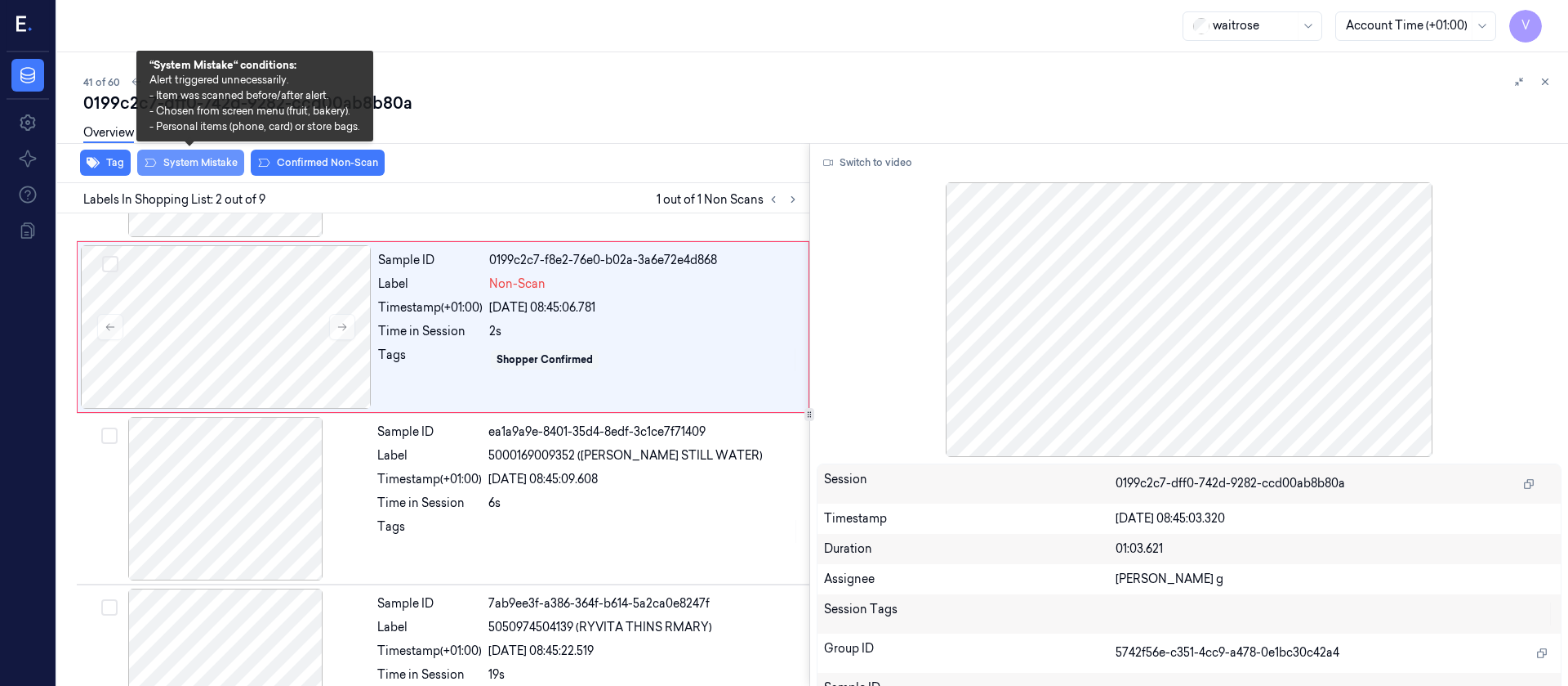
click at [205, 160] on button "System Mistake" at bounding box center [191, 162] width 107 height 26
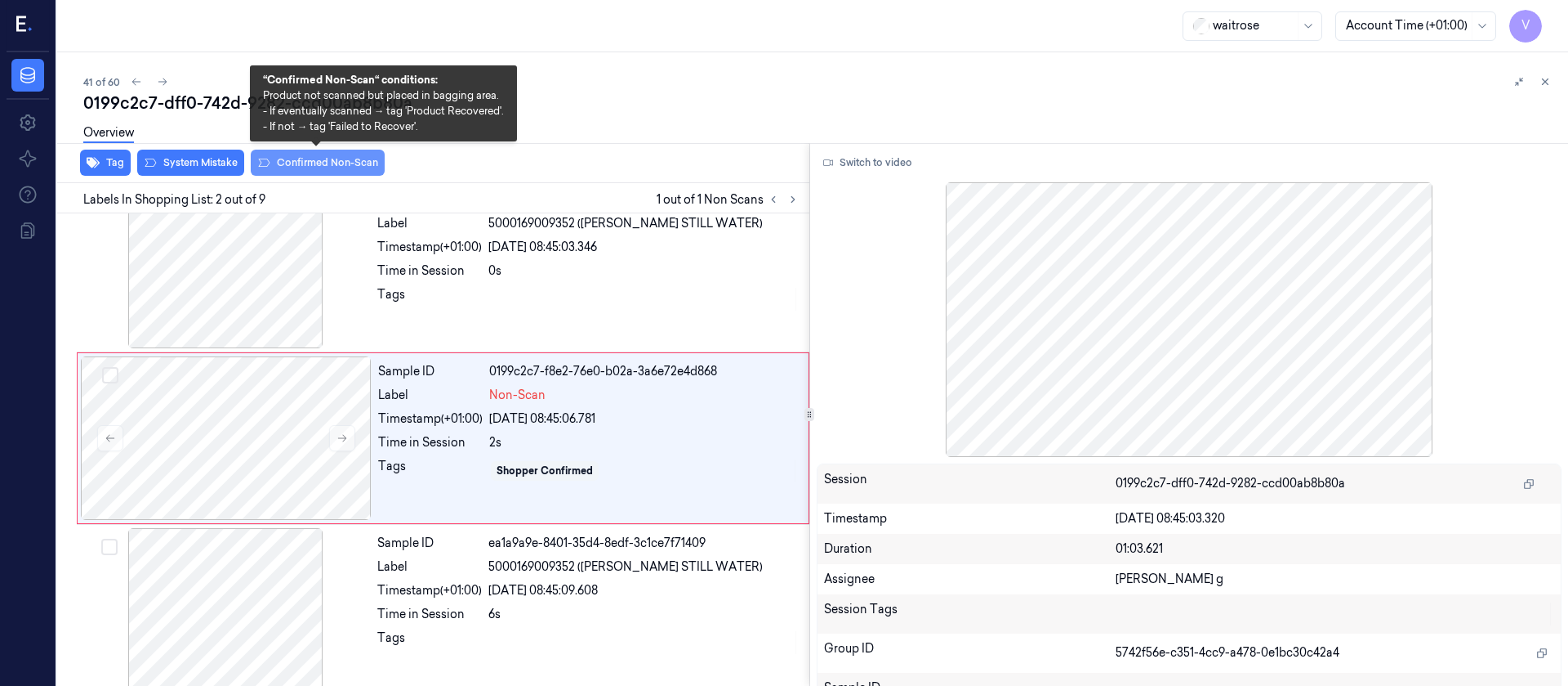
scroll to position [20, 0]
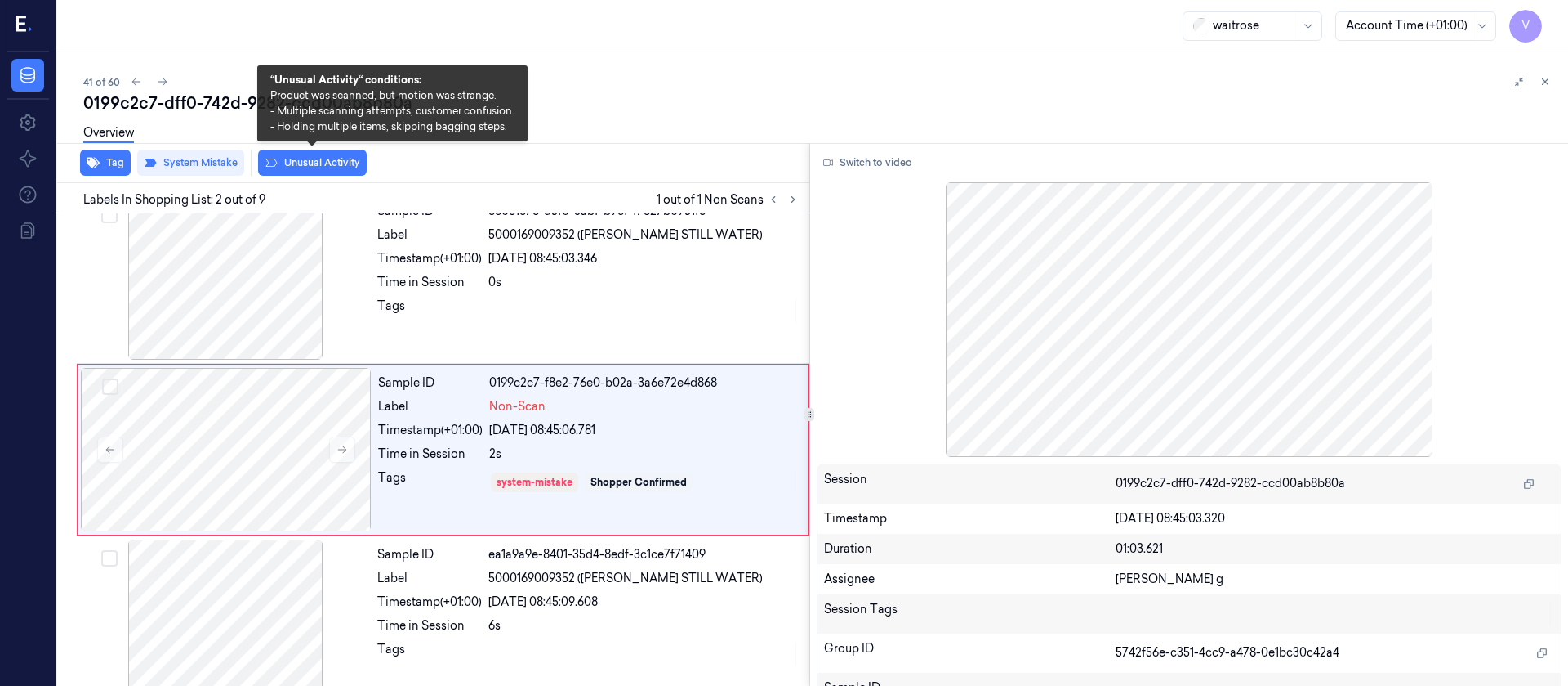
click at [336, 161] on button "Unusual Activity" at bounding box center [312, 162] width 108 height 26
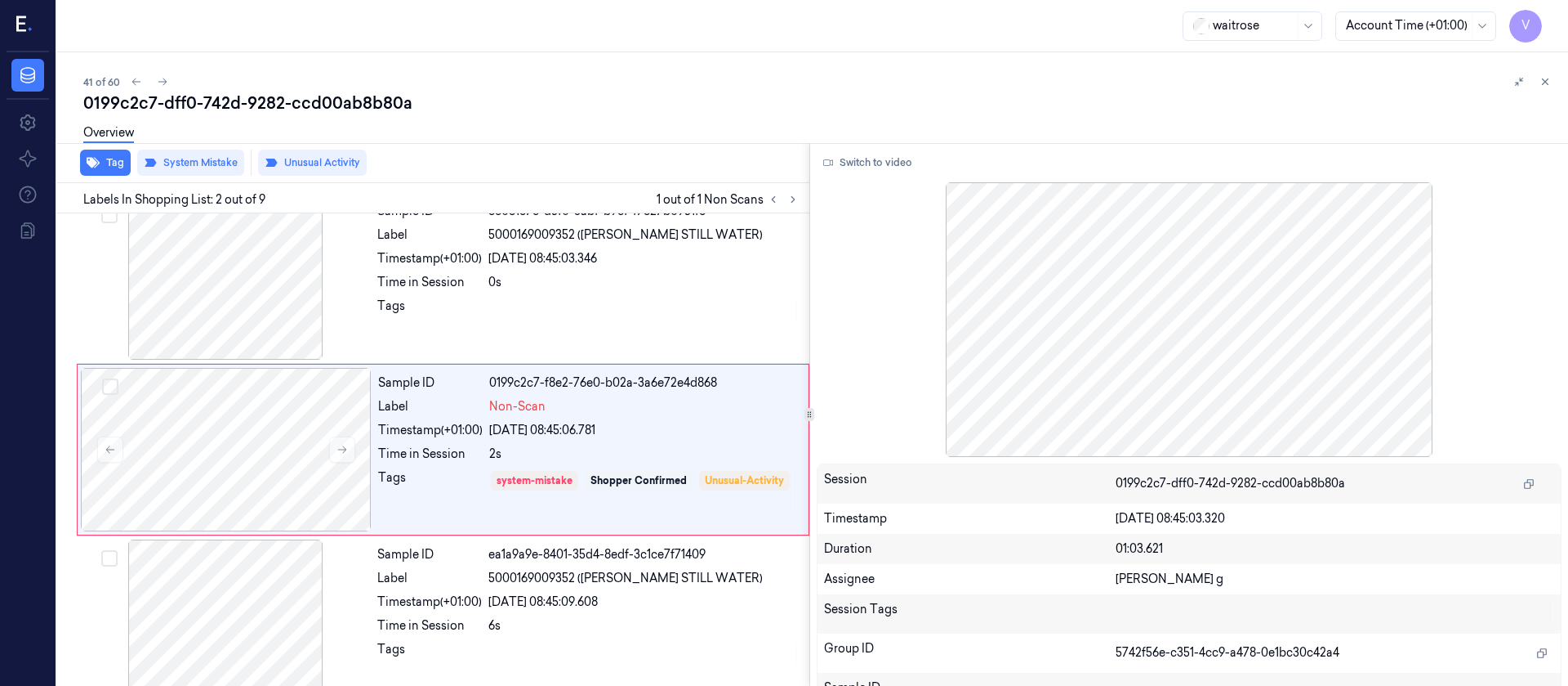
click at [514, 75] on div "41 of 60" at bounding box center [819, 82] width 1472 height 19
click at [158, 79] on icon at bounding box center [163, 82] width 12 height 12
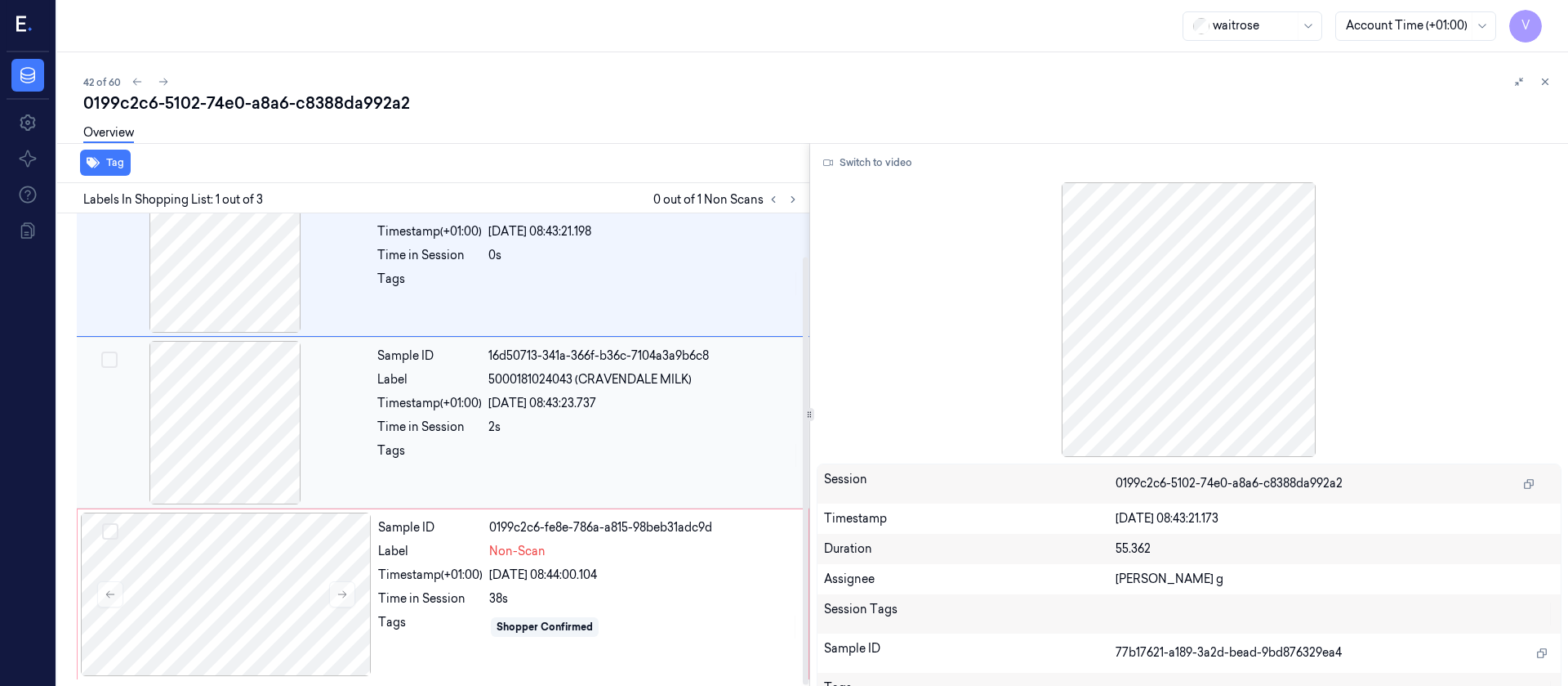
click at [224, 444] on div at bounding box center [224, 422] width 291 height 163
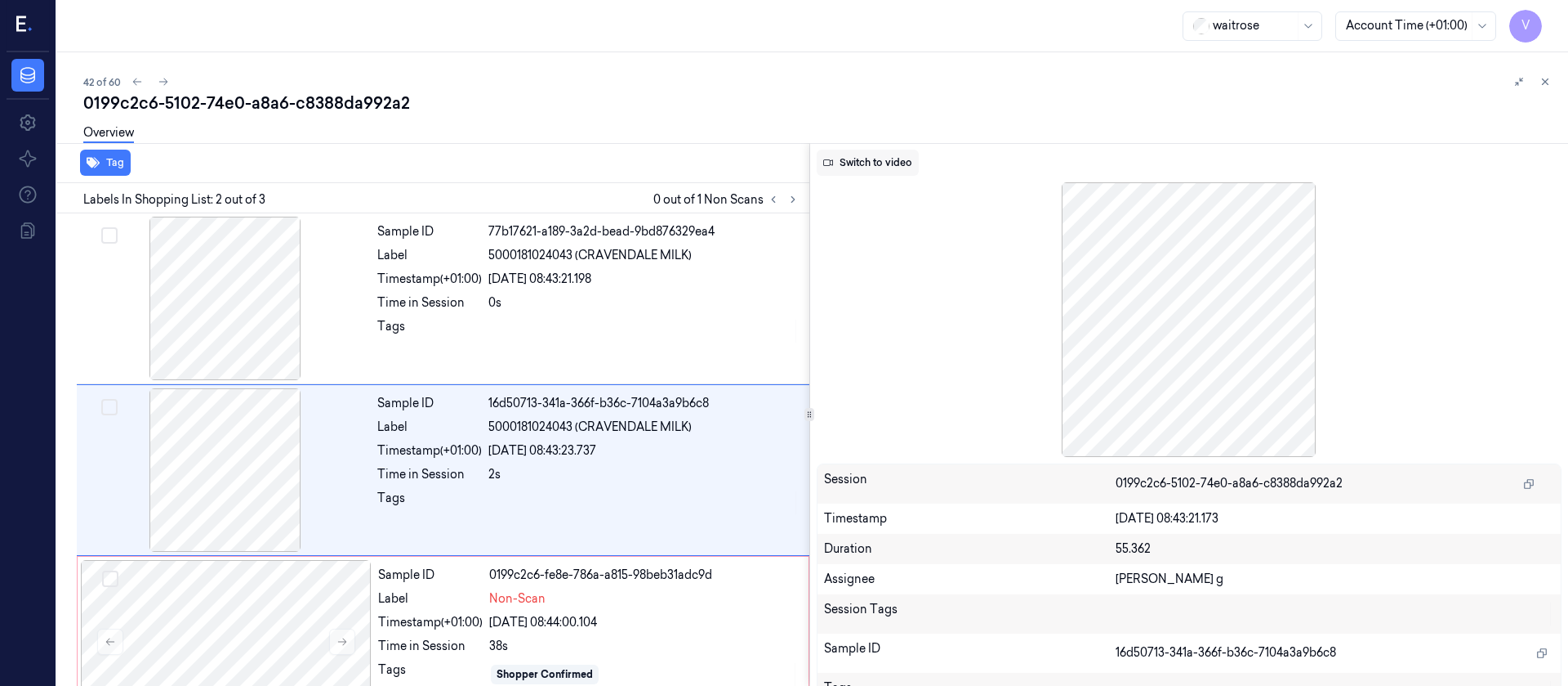
click at [852, 167] on button "Switch to video" at bounding box center [868, 162] width 102 height 26
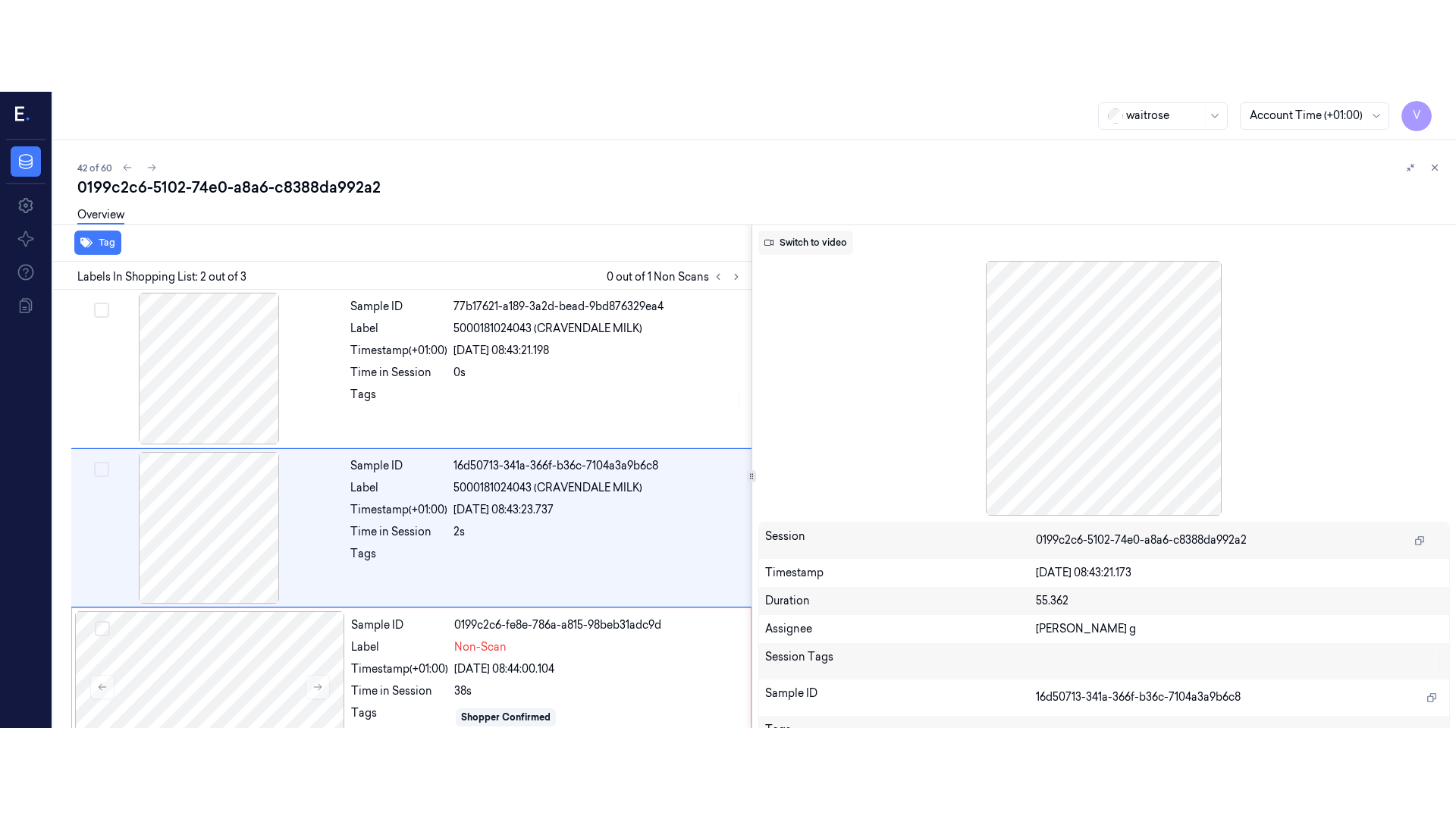
scroll to position [19, 0]
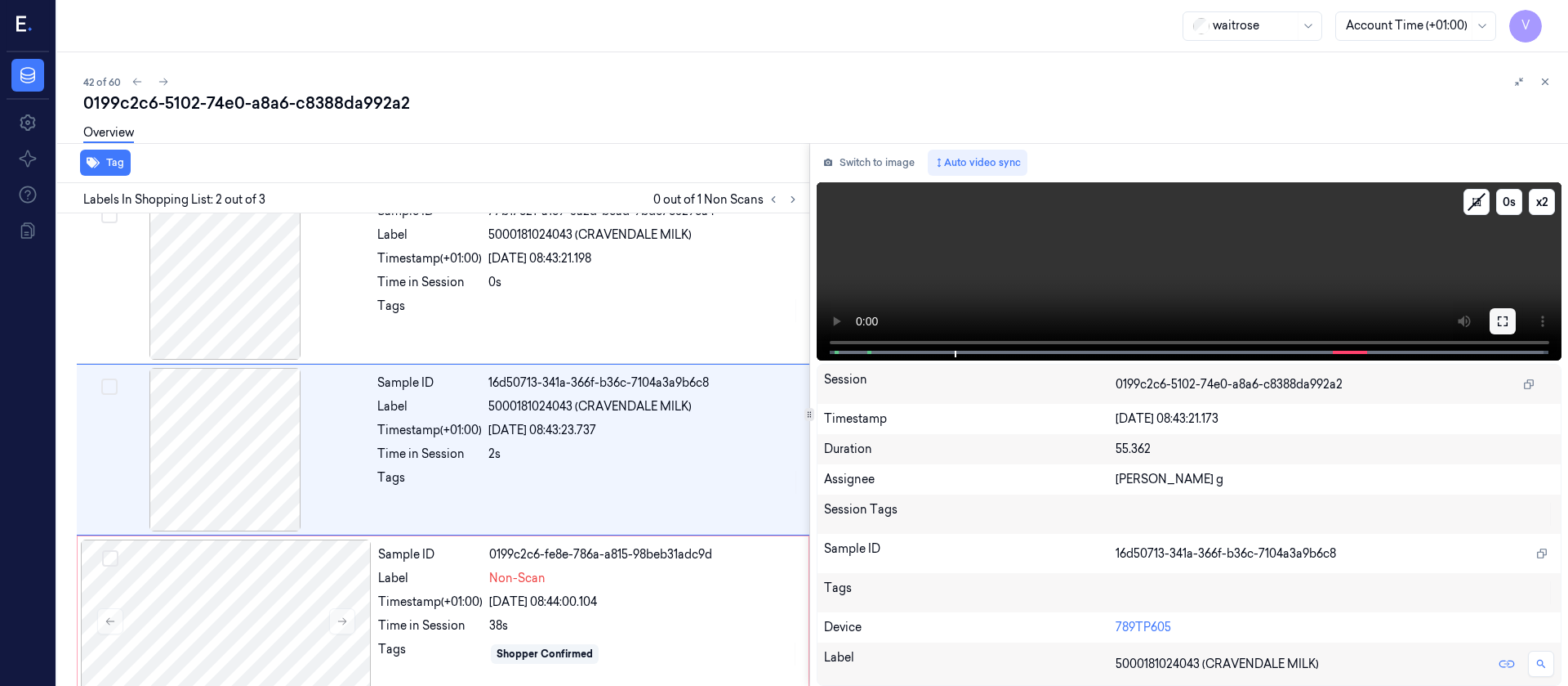
click at [1502, 319] on icon at bounding box center [1503, 321] width 13 height 13
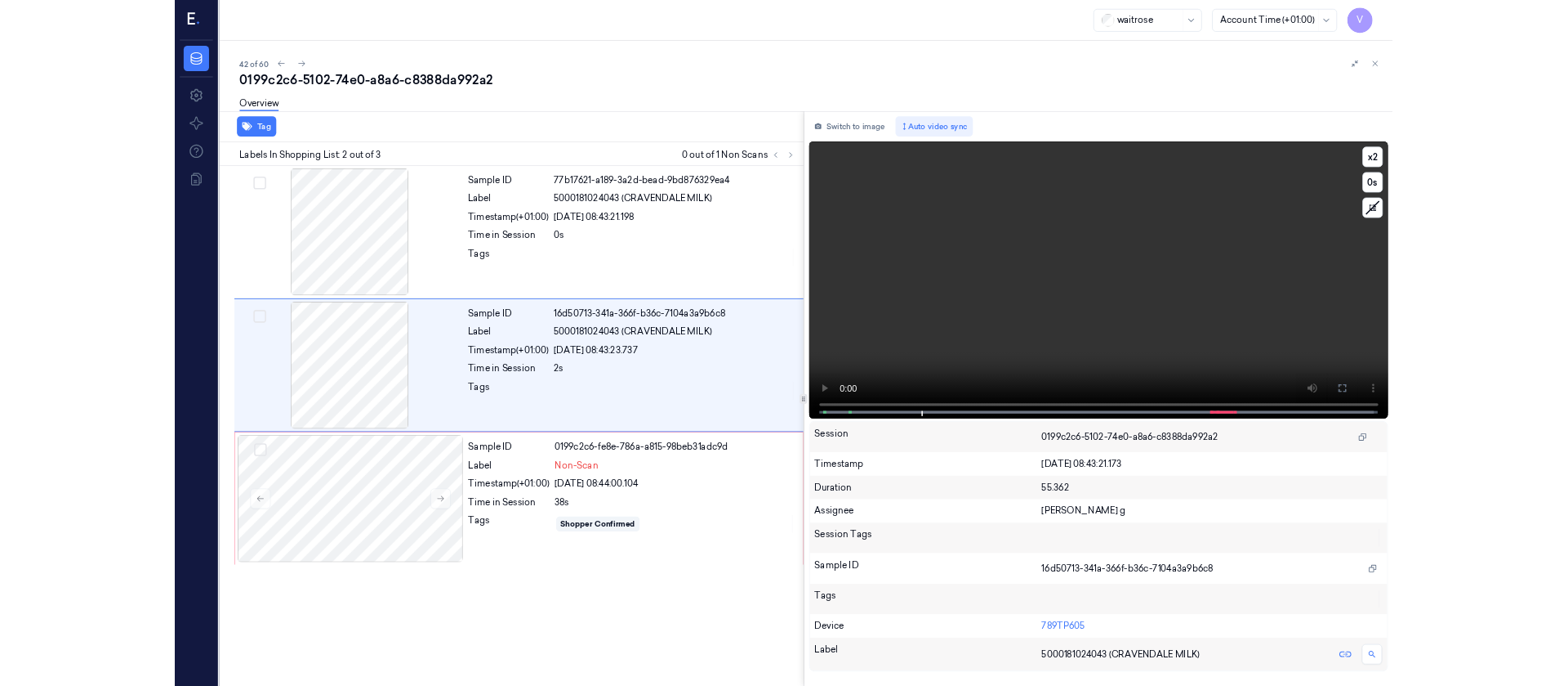
scroll to position [0, 0]
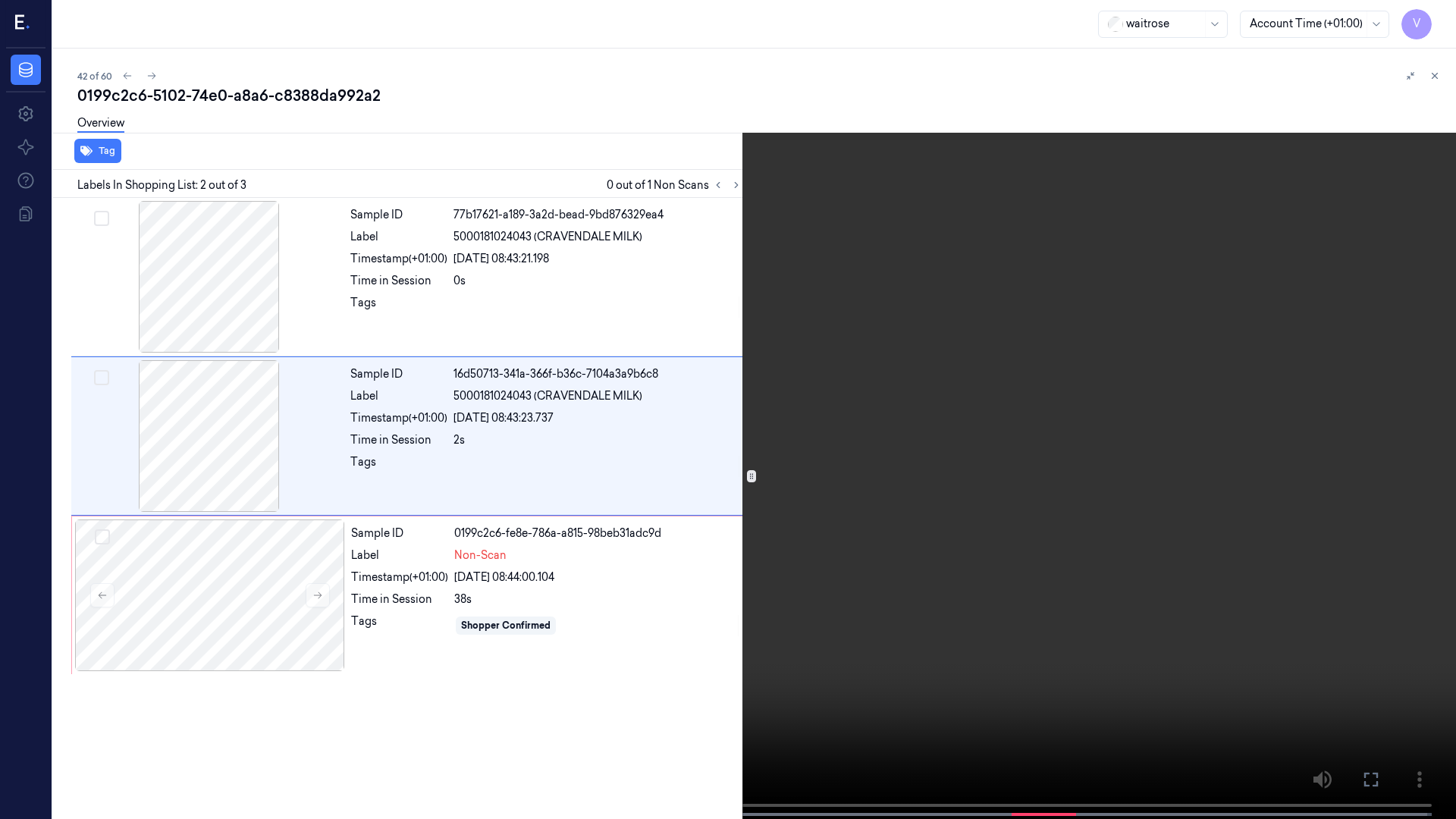
click at [0, 0] on icon at bounding box center [0, 0] width 0 height 0
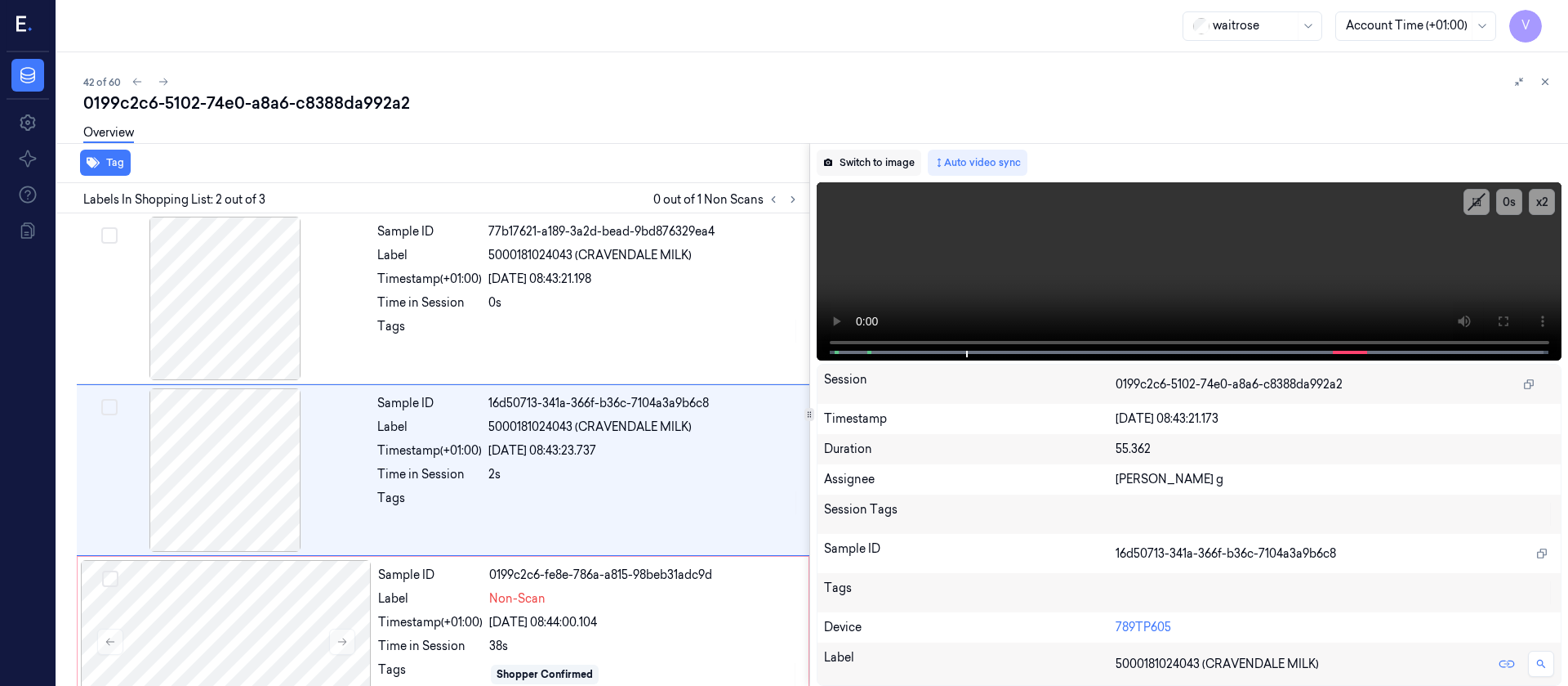
click at [861, 168] on button "Switch to image" at bounding box center [869, 162] width 105 height 26
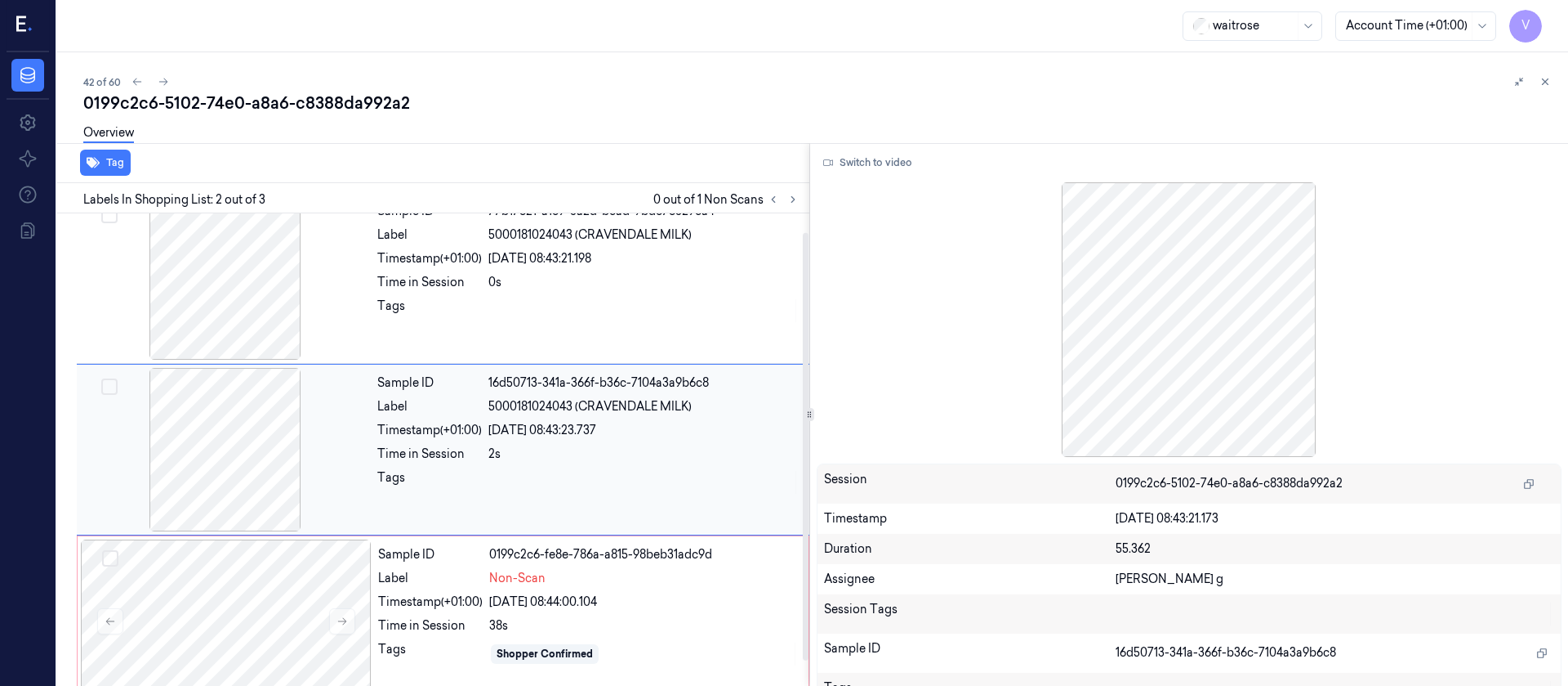
scroll to position [47, 0]
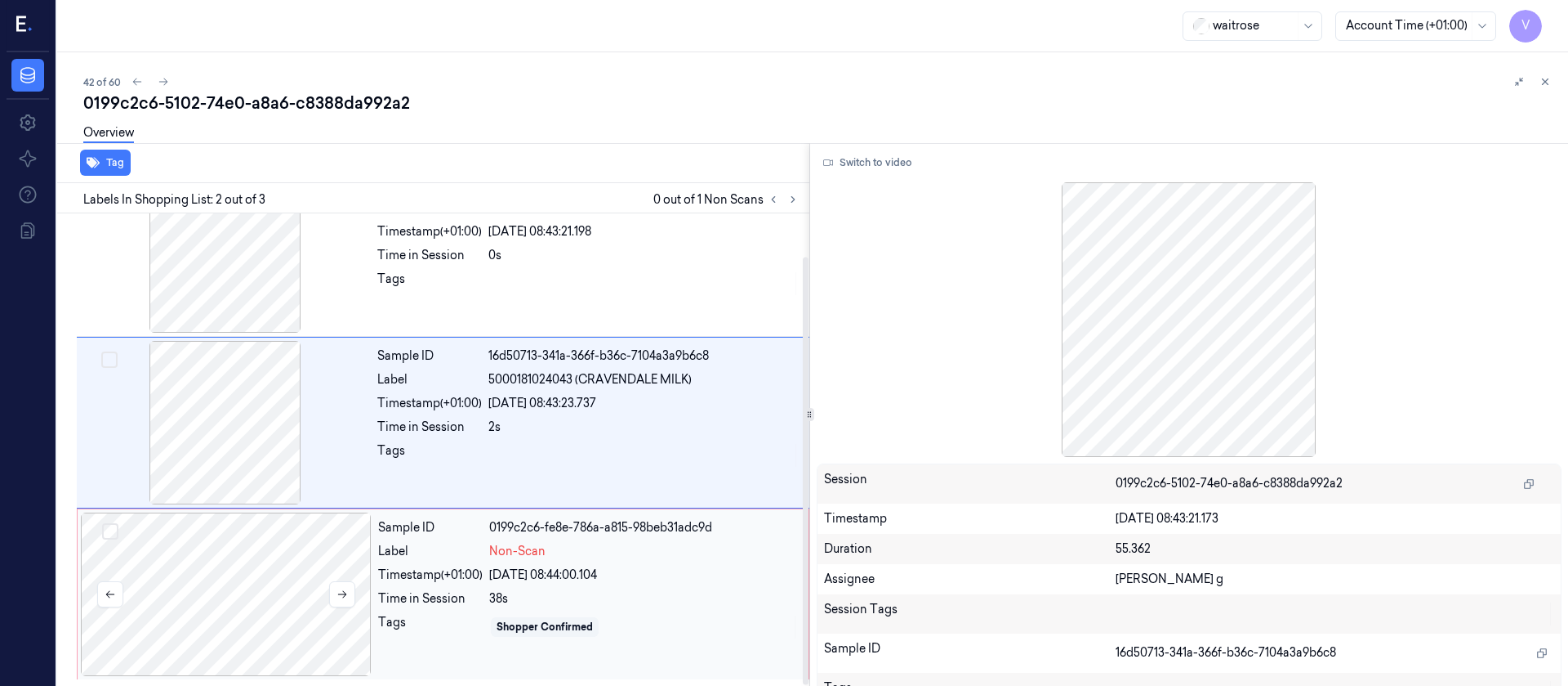
click at [230, 536] on div at bounding box center [225, 594] width 291 height 163
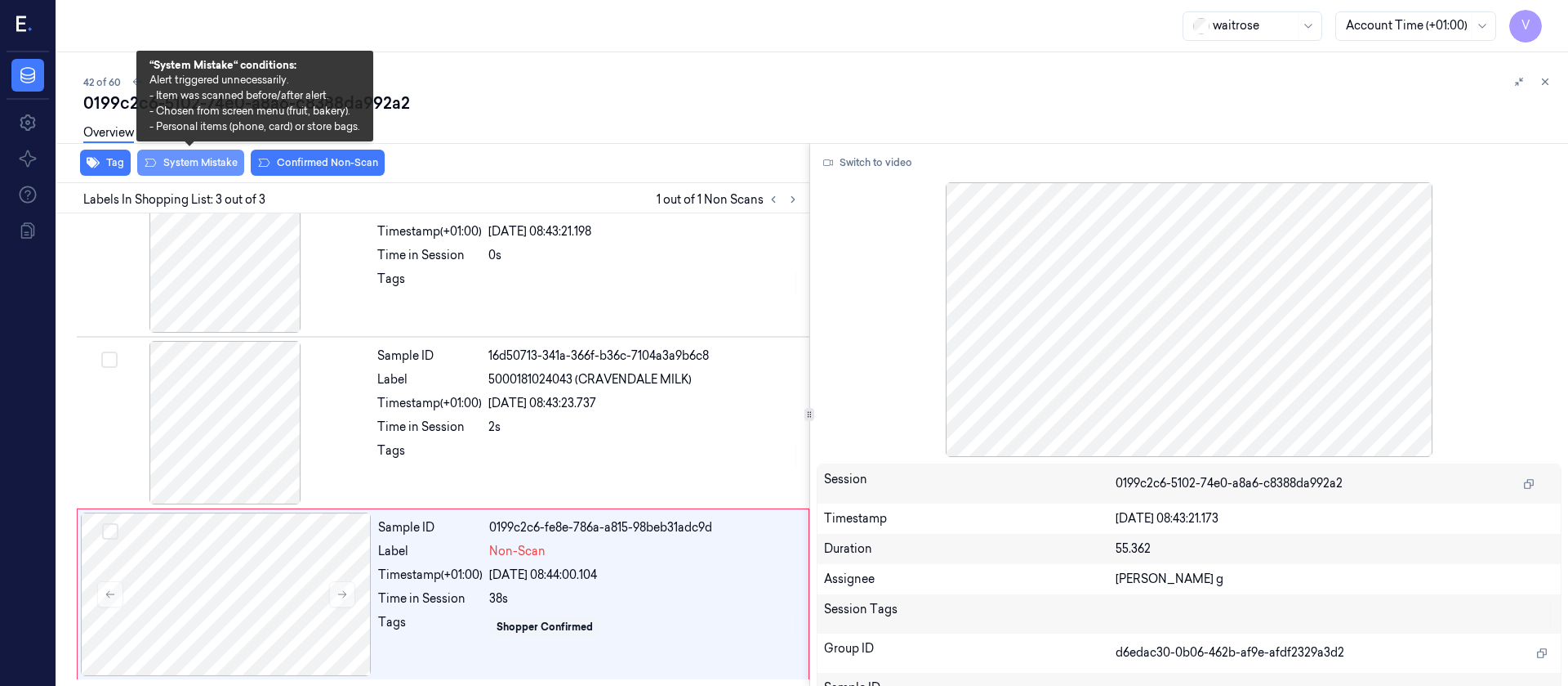
click at [192, 172] on button "System Mistake" at bounding box center [191, 162] width 107 height 26
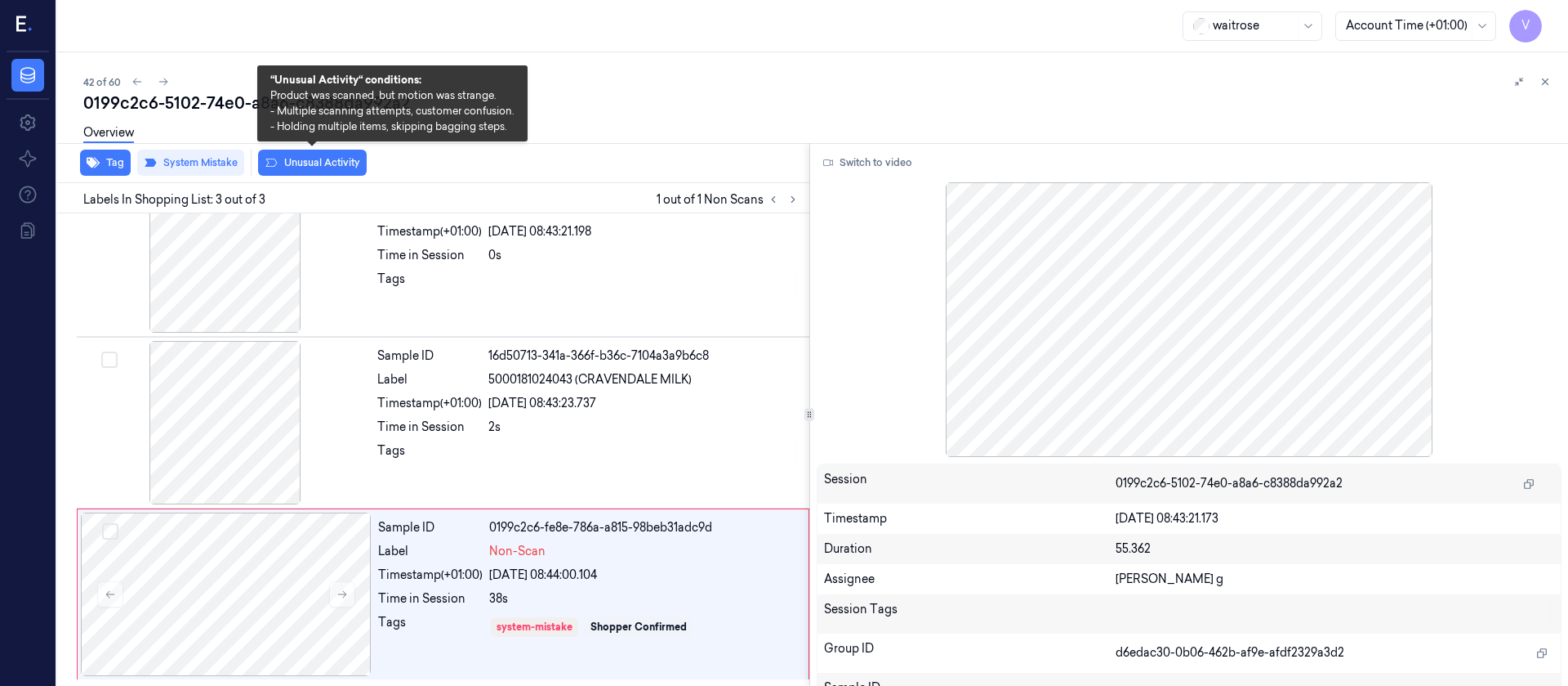
click at [294, 167] on button "Unusual Activity" at bounding box center [312, 162] width 108 height 26
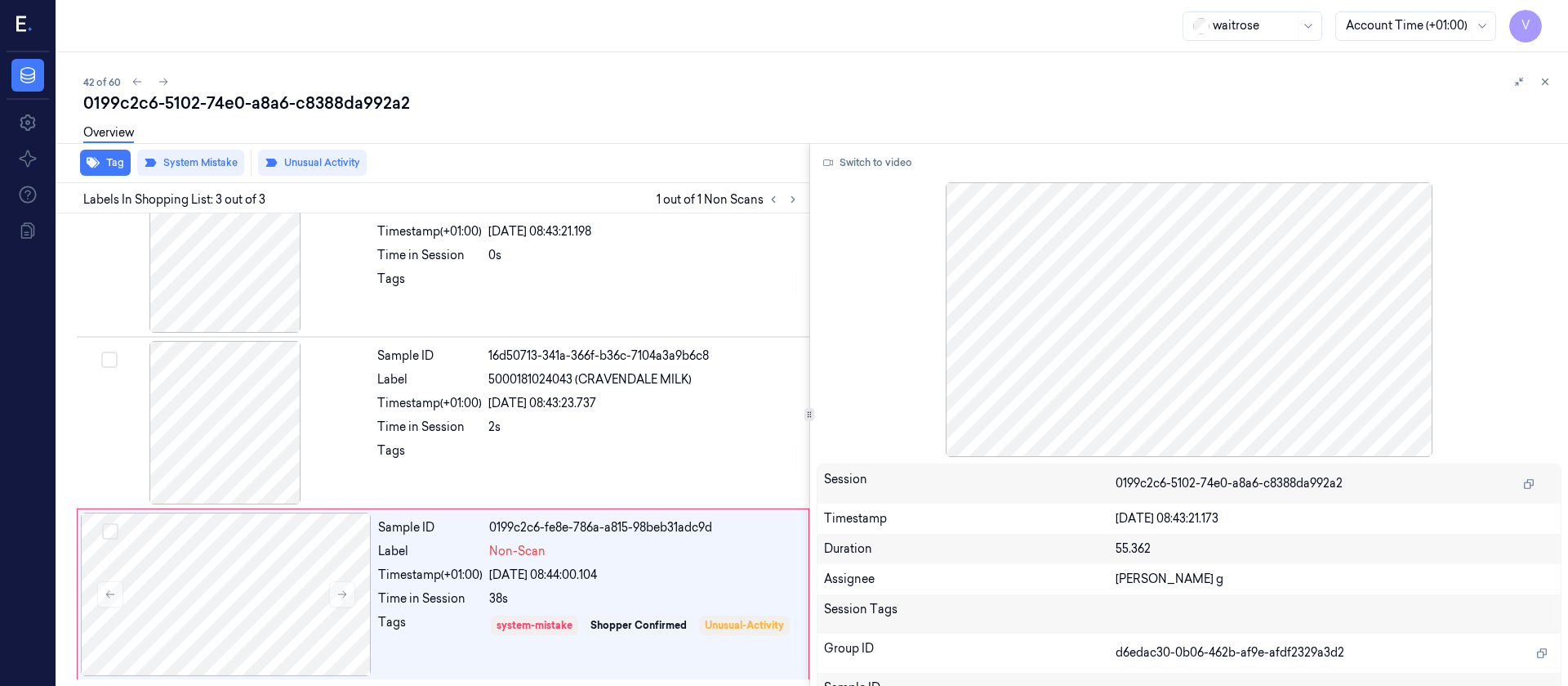
click at [685, 72] on div "42 of 60" at bounding box center [819, 82] width 1472 height 19
click at [573, 107] on div "0199c2c6-5102-74e0-a8a6-c8388da992a2" at bounding box center [819, 103] width 1472 height 23
click at [164, 85] on icon at bounding box center [163, 82] width 12 height 12
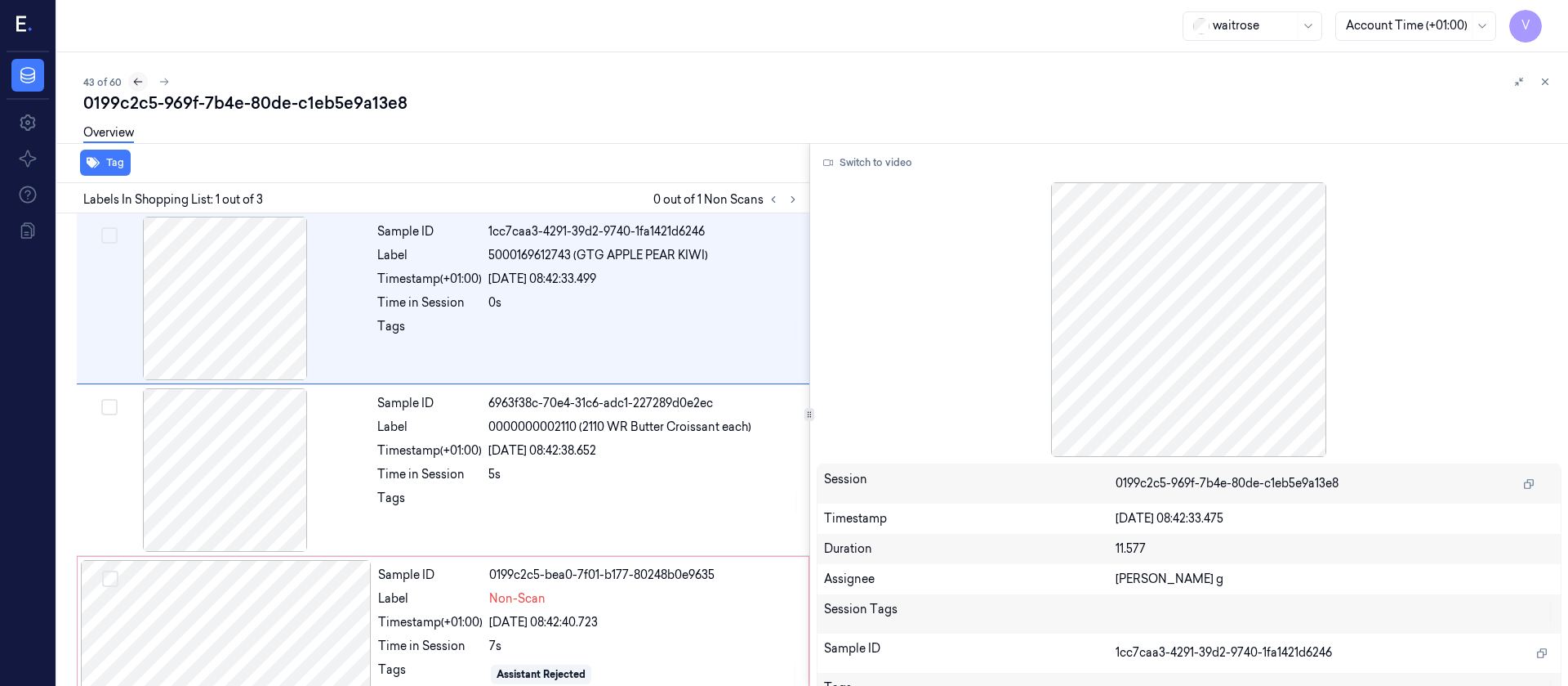
click at [136, 85] on icon at bounding box center [138, 82] width 12 height 12
click at [162, 78] on icon at bounding box center [163, 82] width 12 height 12
click at [242, 626] on div at bounding box center [225, 641] width 291 height 163
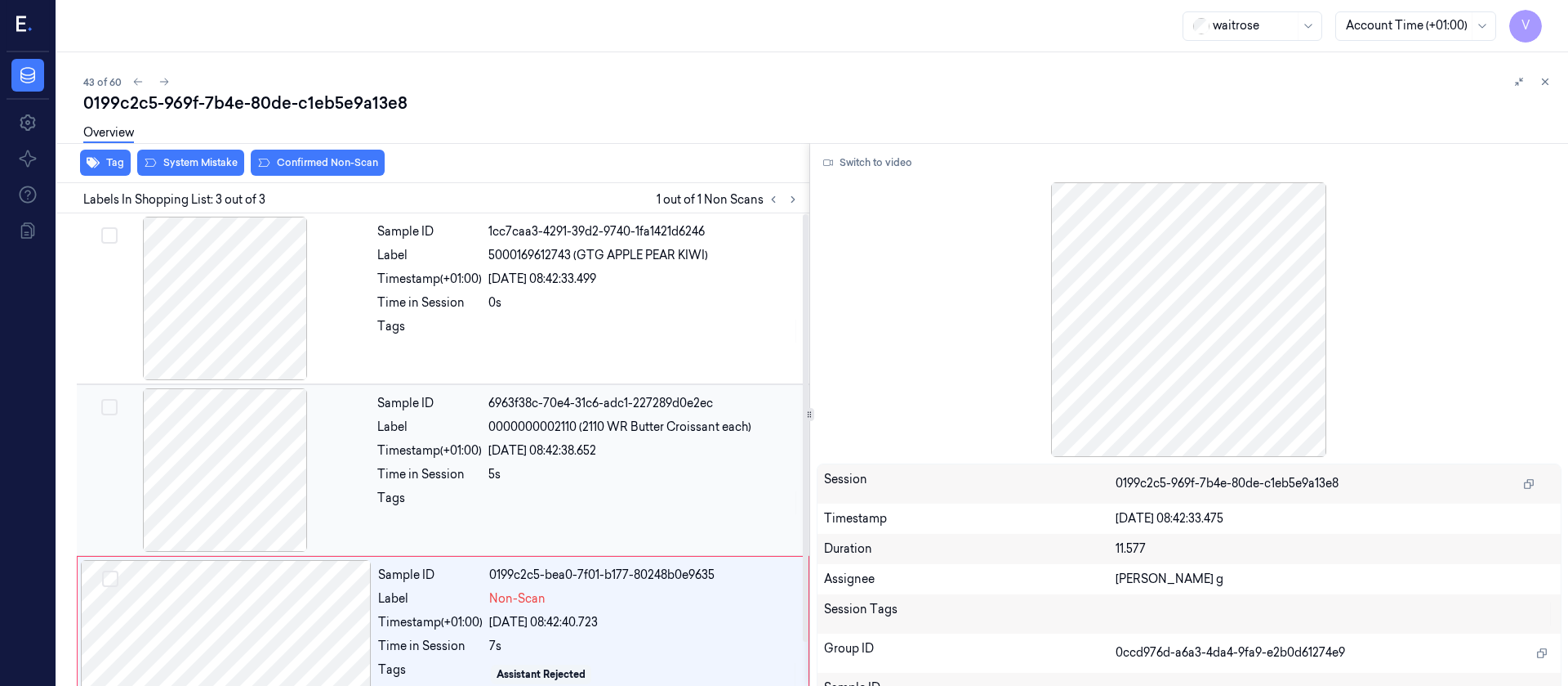
scroll to position [47, 0]
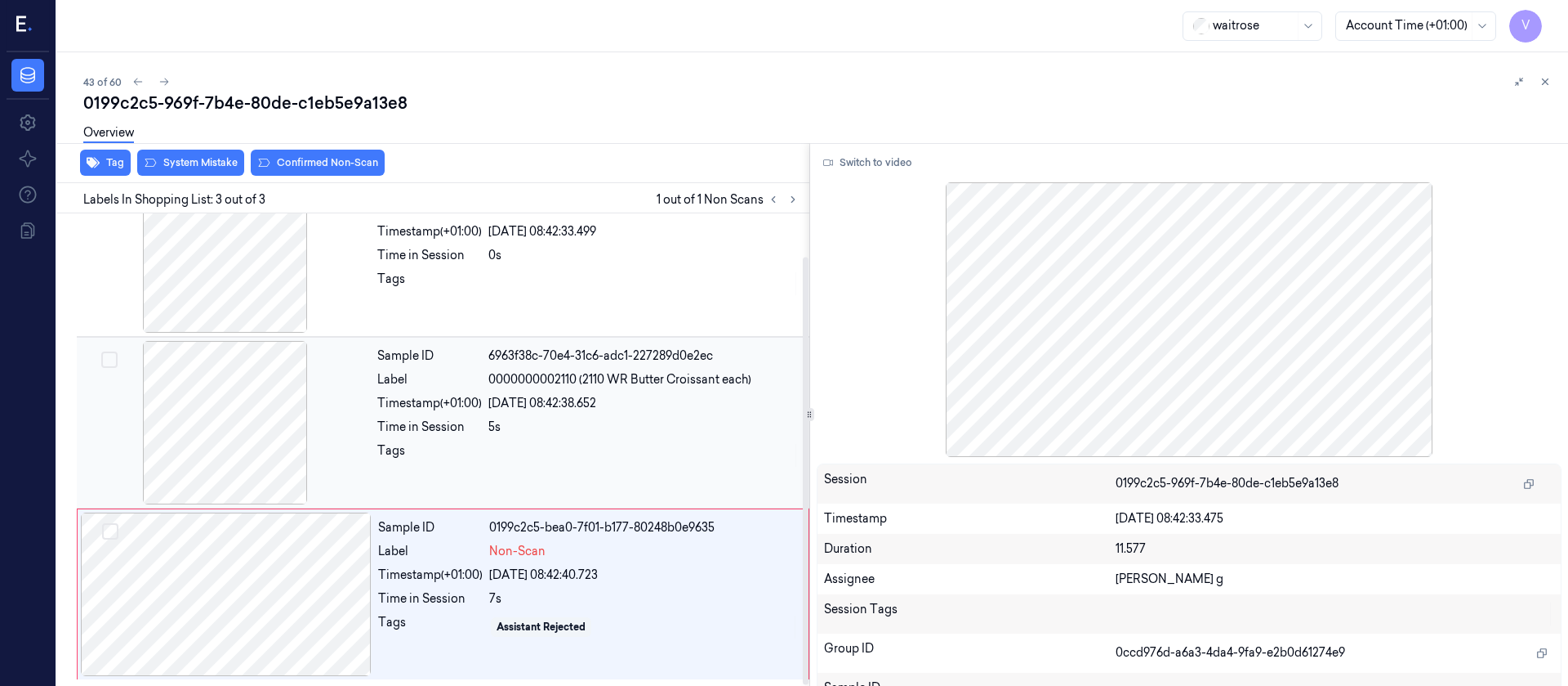
click at [195, 420] on div at bounding box center [224, 422] width 291 height 163
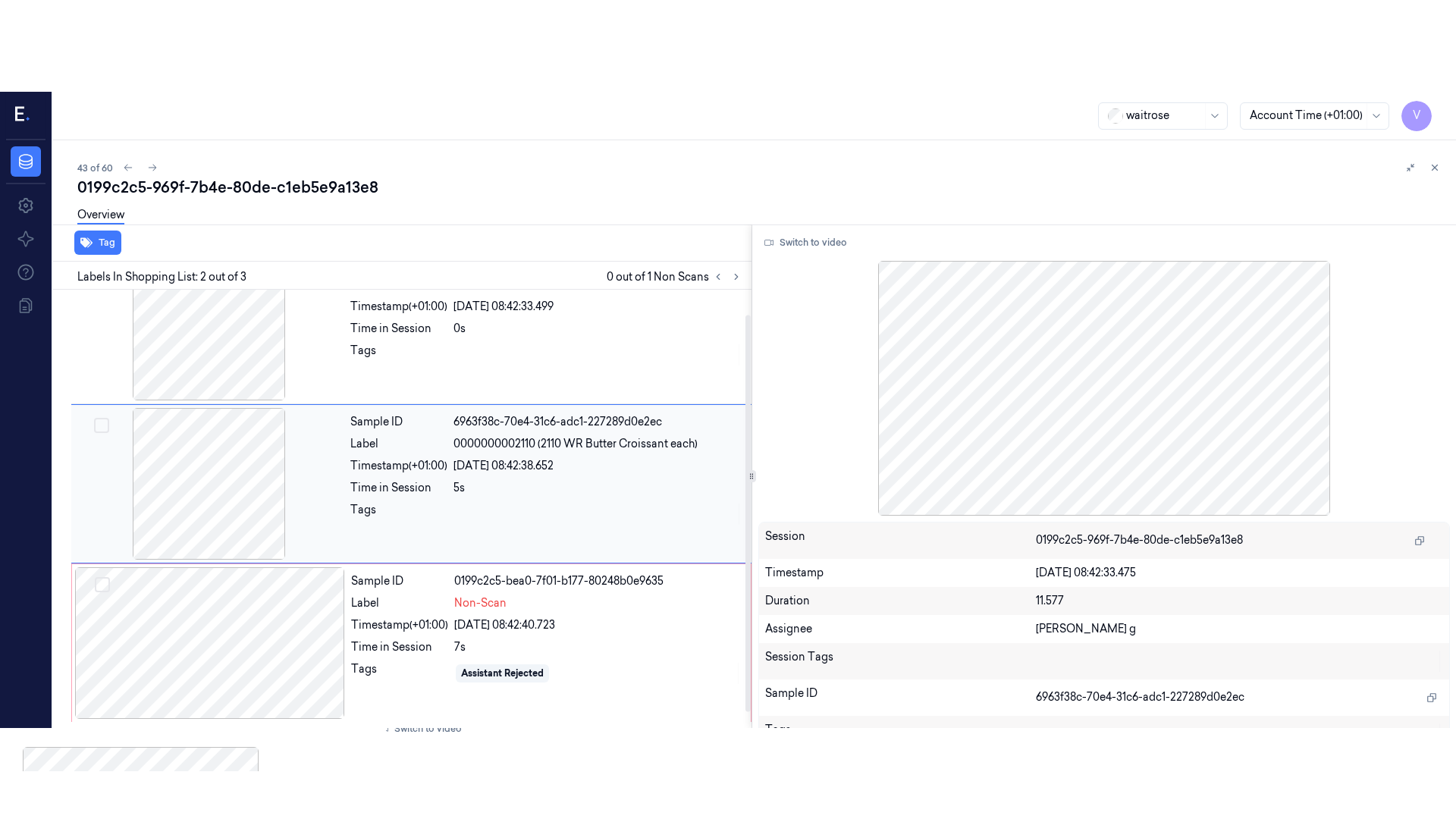
scroll to position [19, 0]
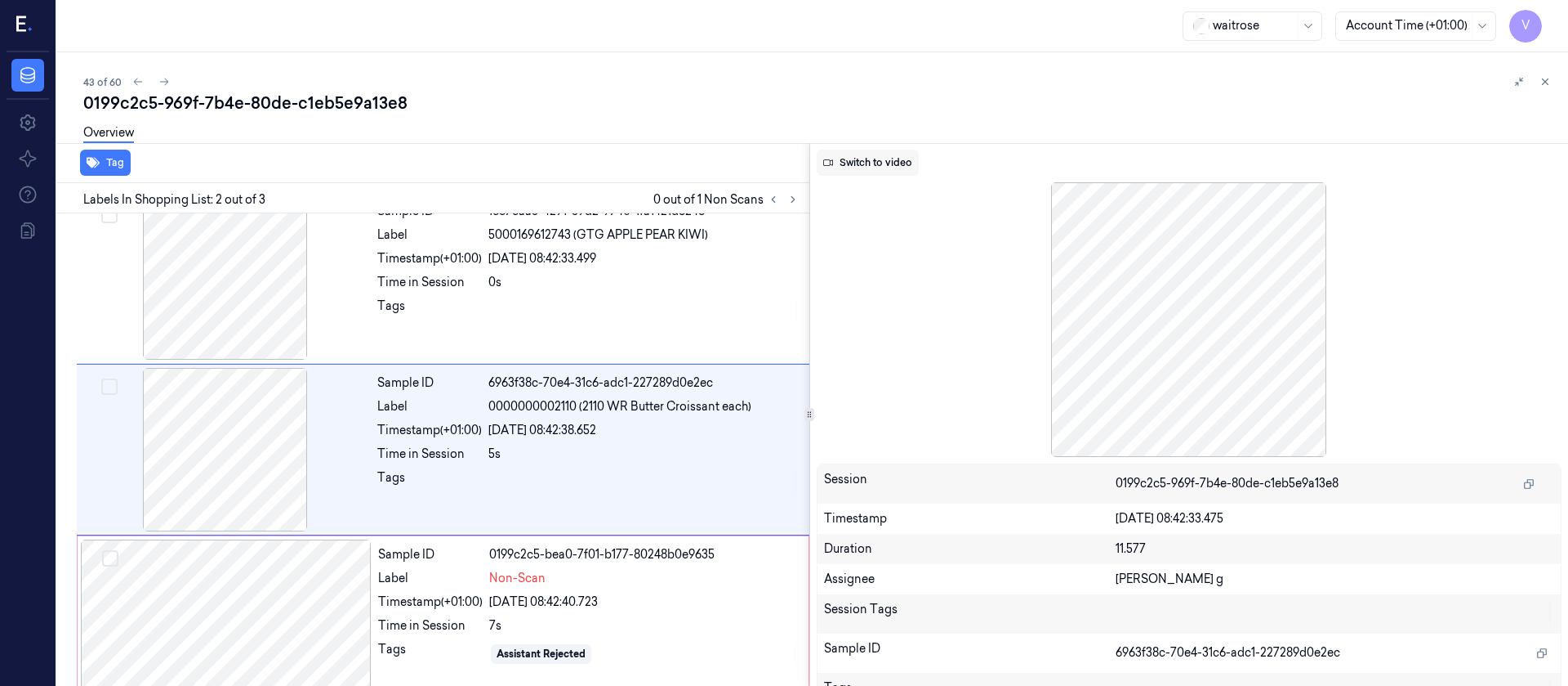
click at [862, 172] on button "Switch to video" at bounding box center [868, 162] width 102 height 26
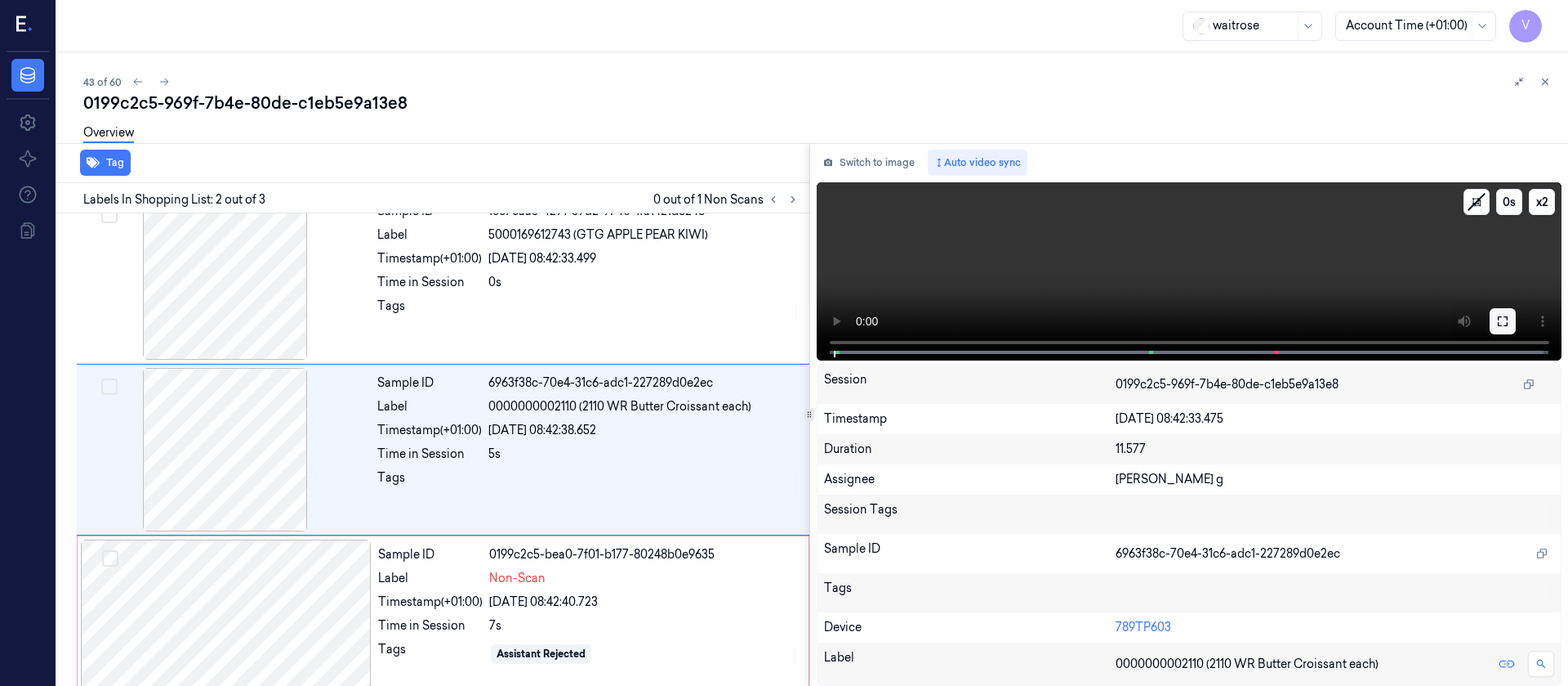
click at [1502, 315] on icon at bounding box center [1503, 321] width 13 height 13
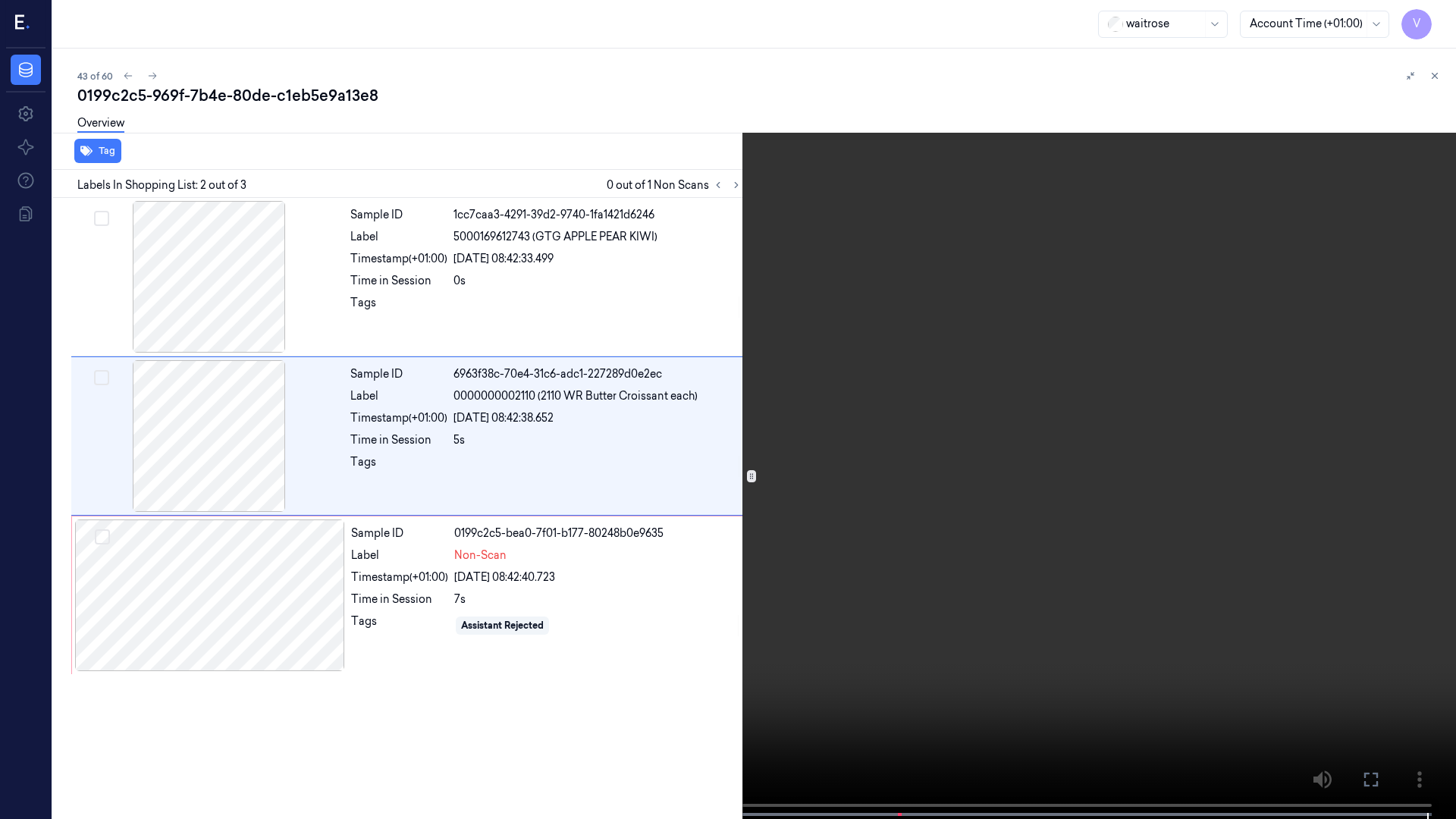
click at [0, 0] on icon at bounding box center [0, 0] width 0 height 0
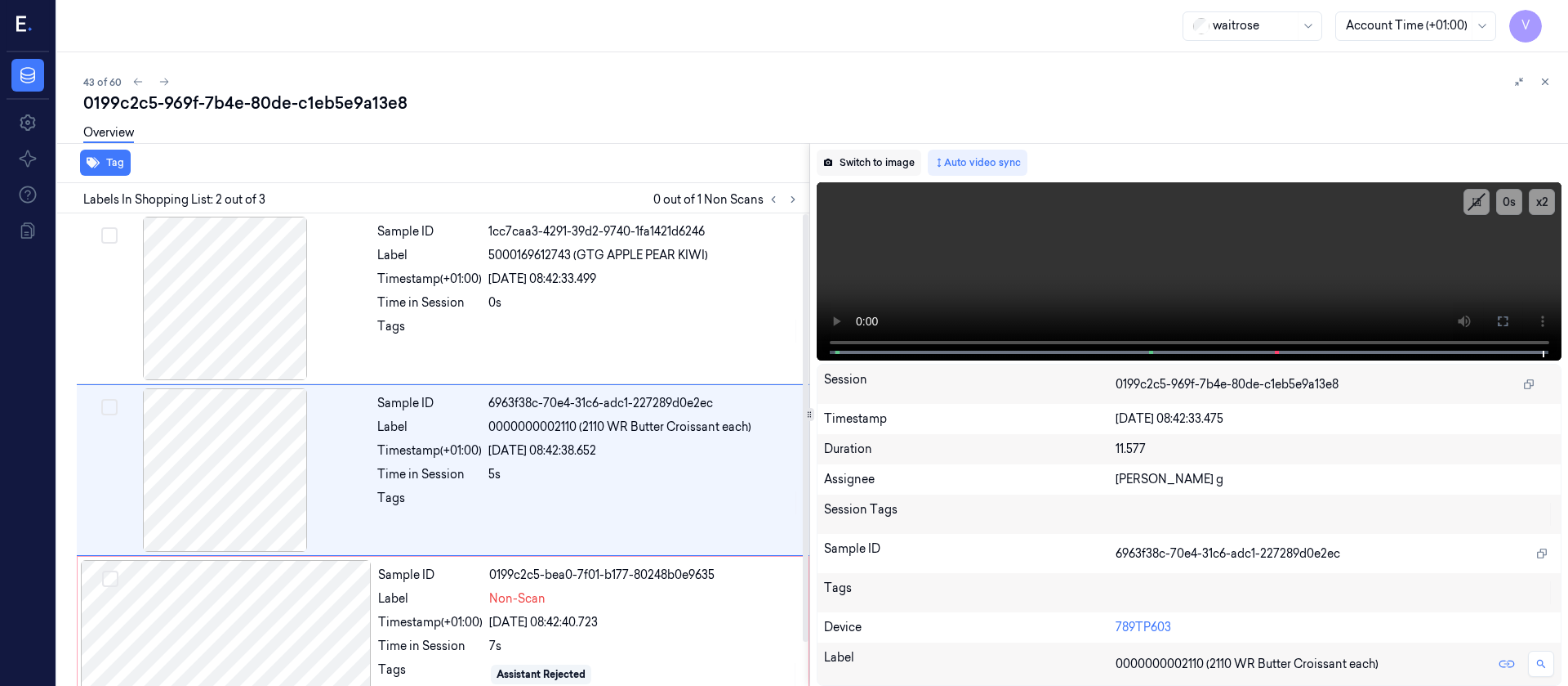
click at [858, 166] on button "Switch to image" at bounding box center [869, 162] width 105 height 26
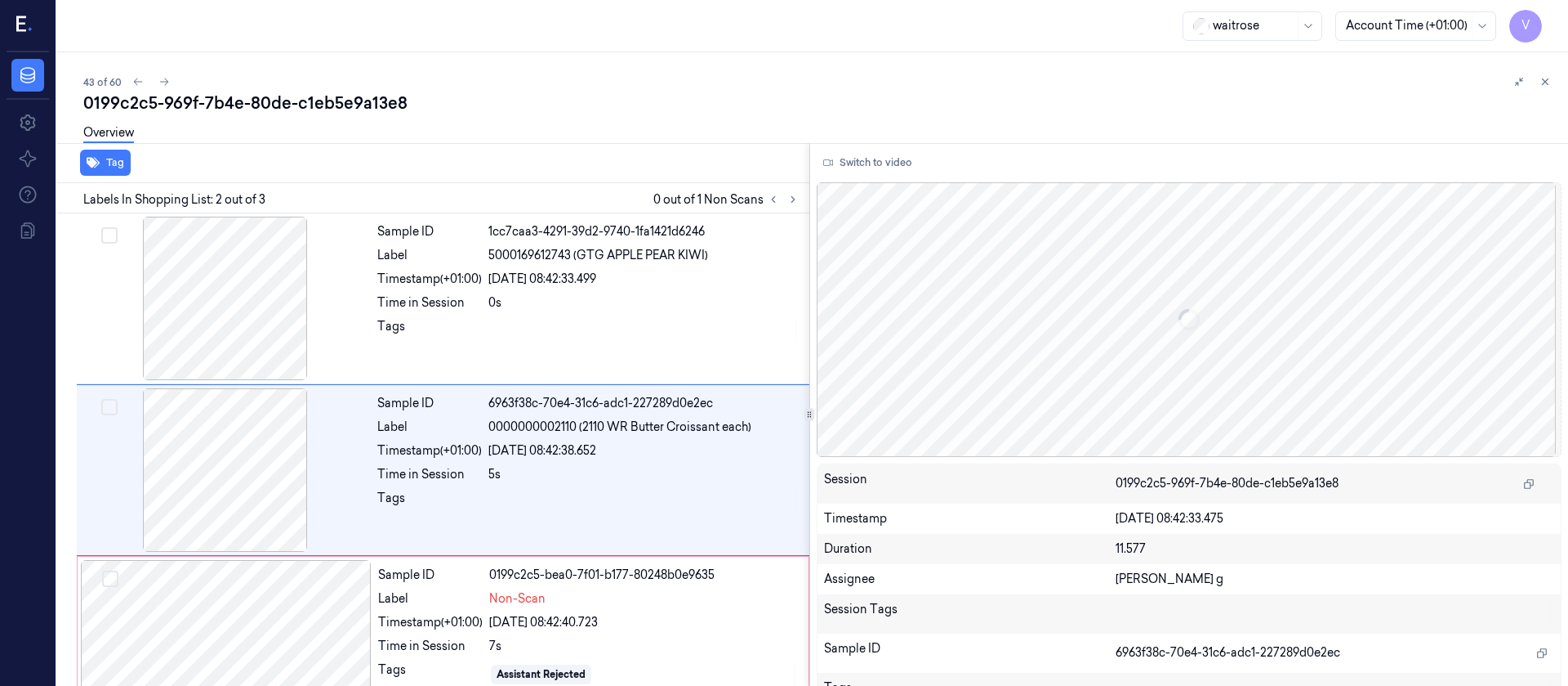
scroll to position [20, 0]
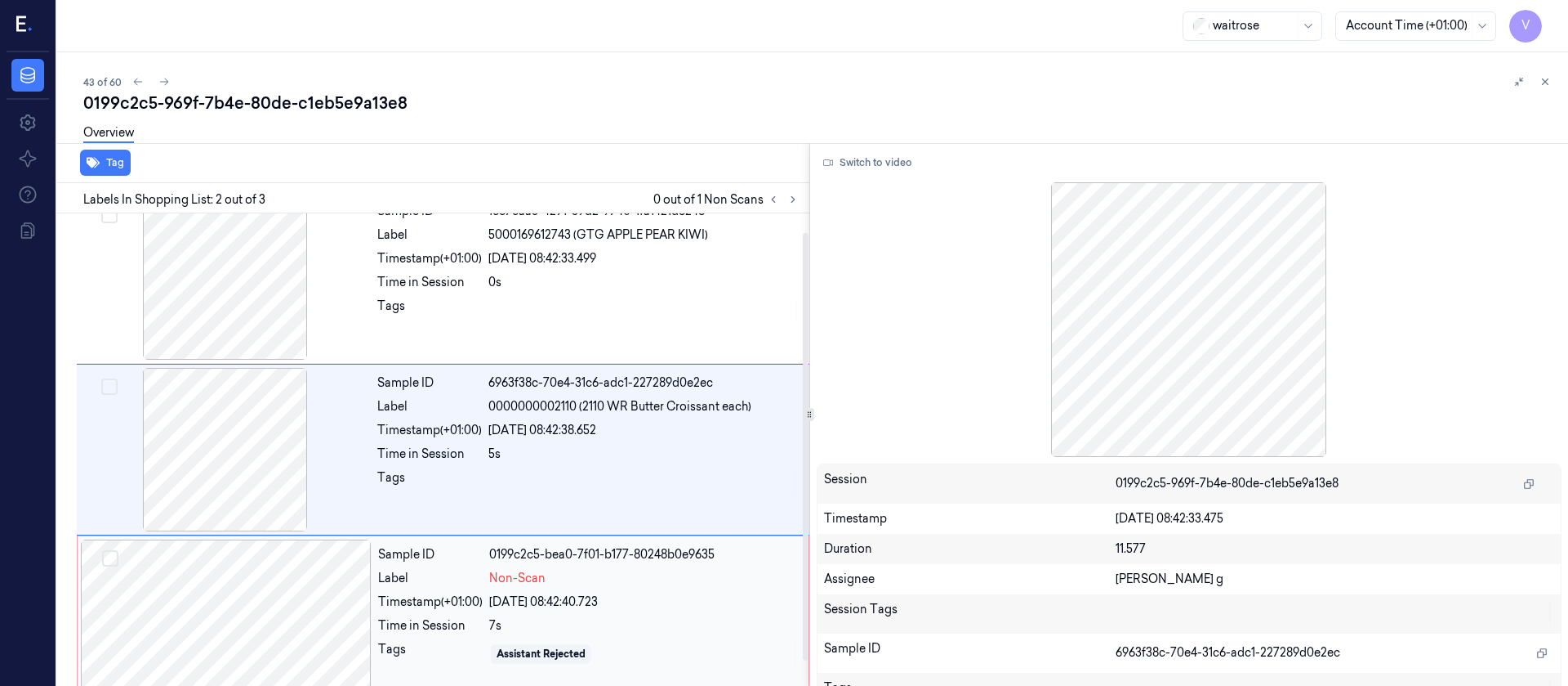
click at [219, 607] on div at bounding box center [225, 621] width 291 height 163
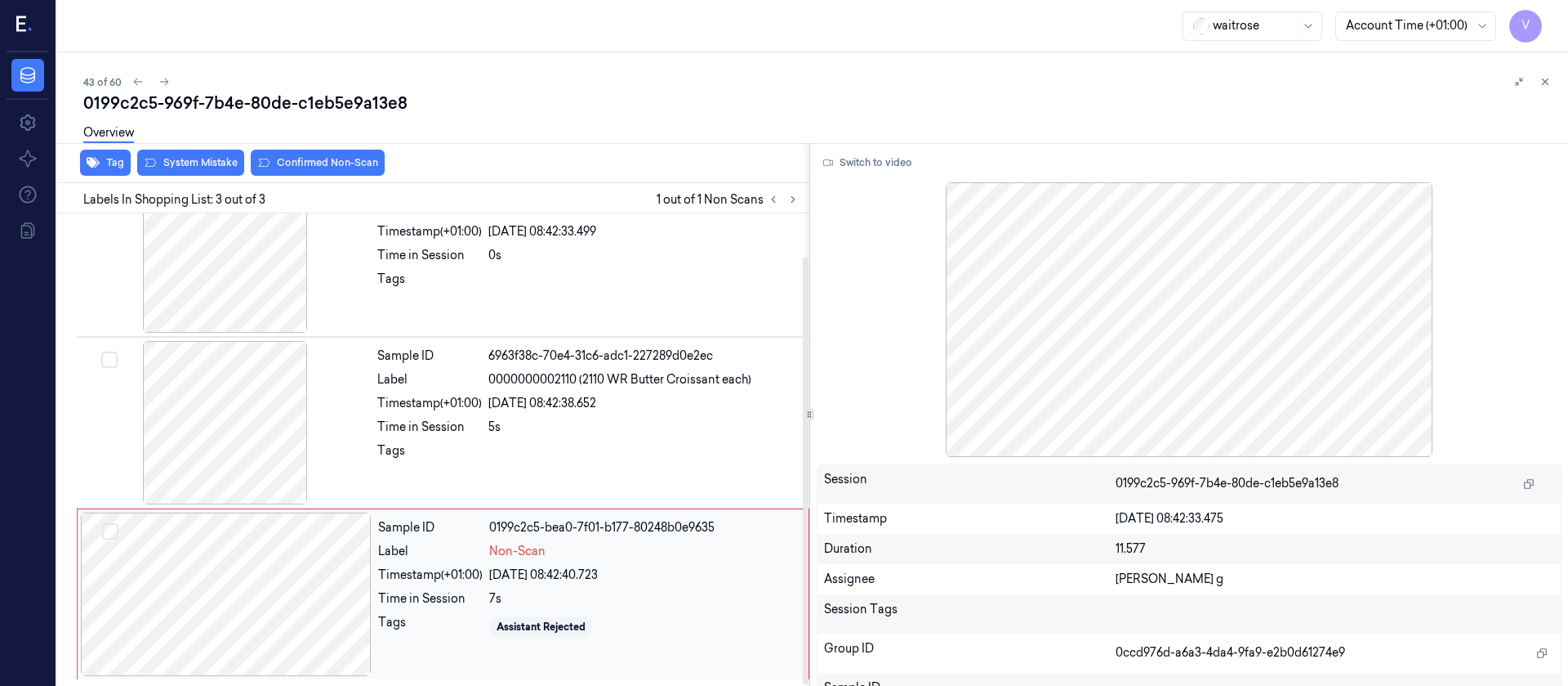
click at [212, 581] on div at bounding box center [225, 594] width 291 height 163
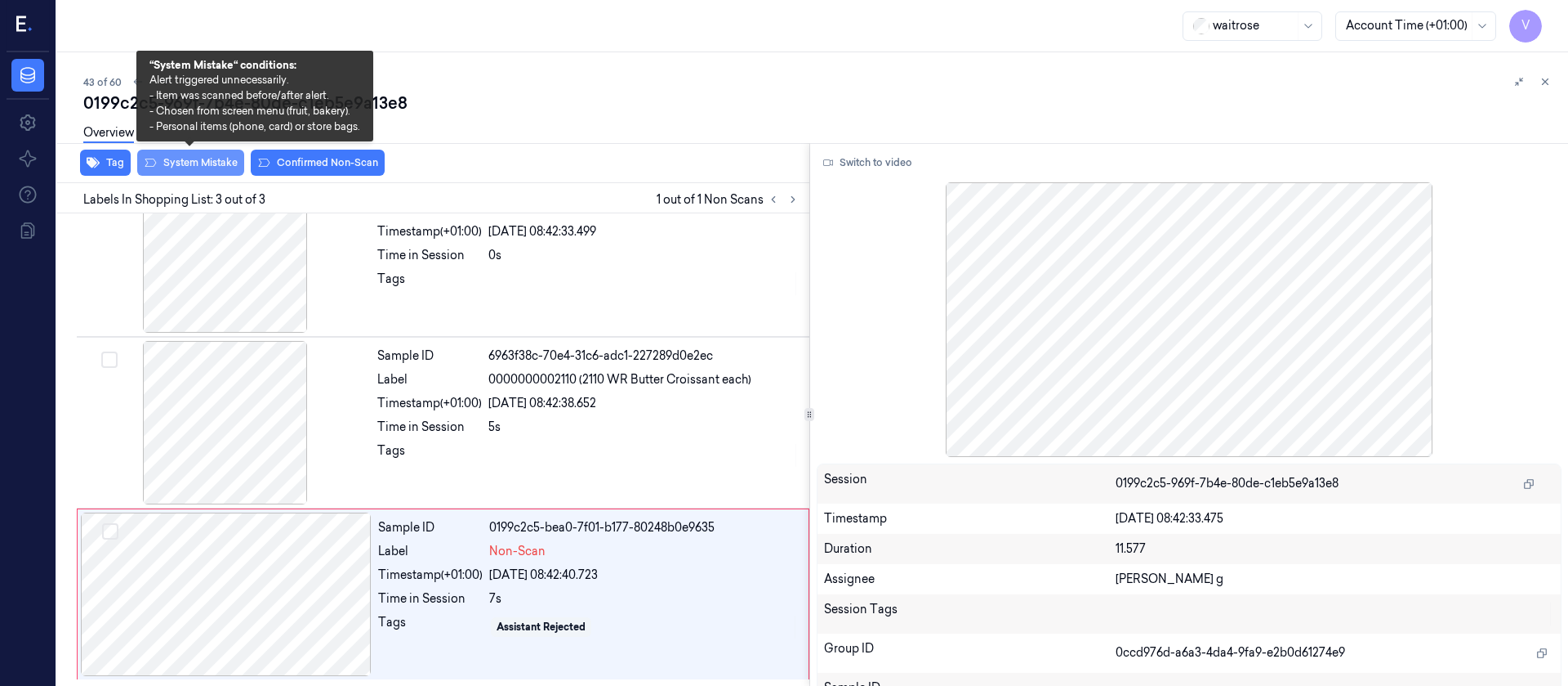
click at [190, 158] on button "System Mistake" at bounding box center [191, 162] width 107 height 26
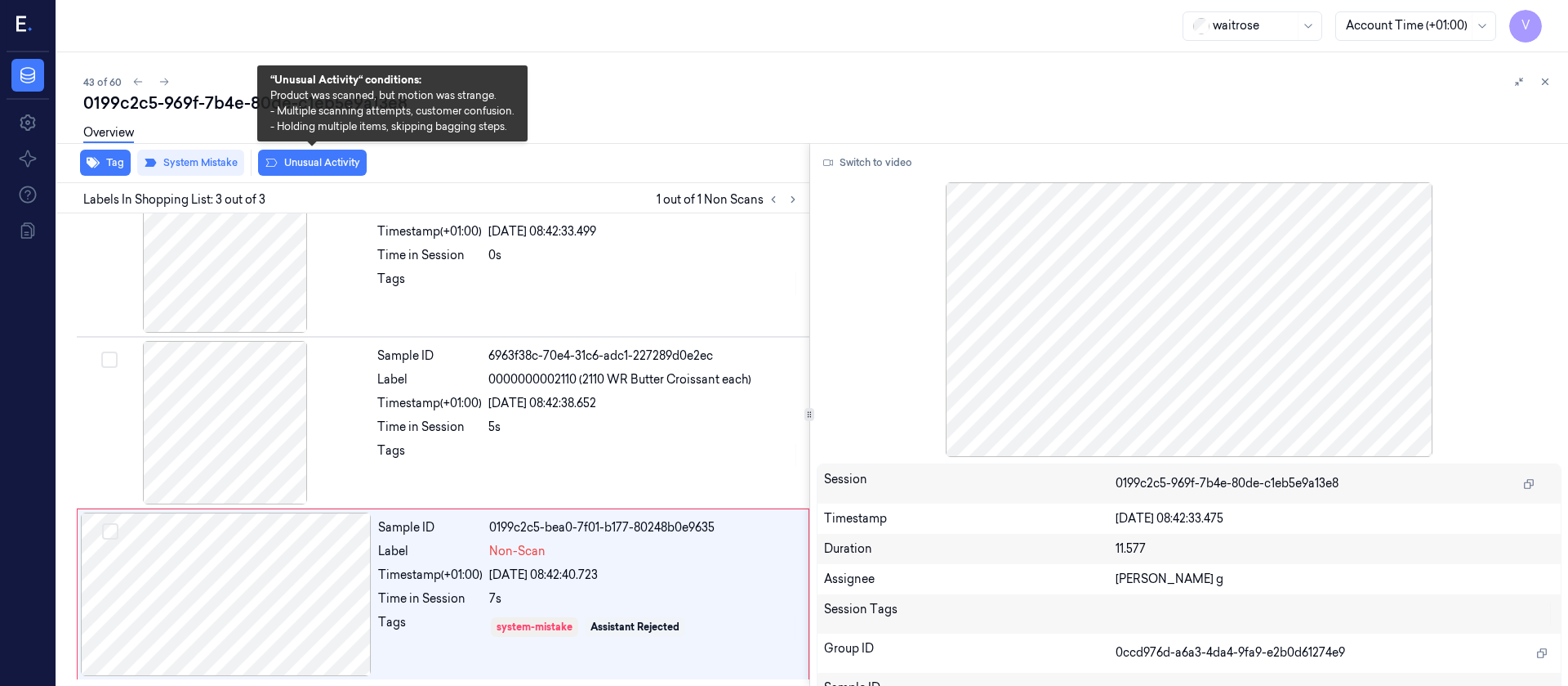
click at [316, 157] on button "Unusual Activity" at bounding box center [312, 162] width 108 height 26
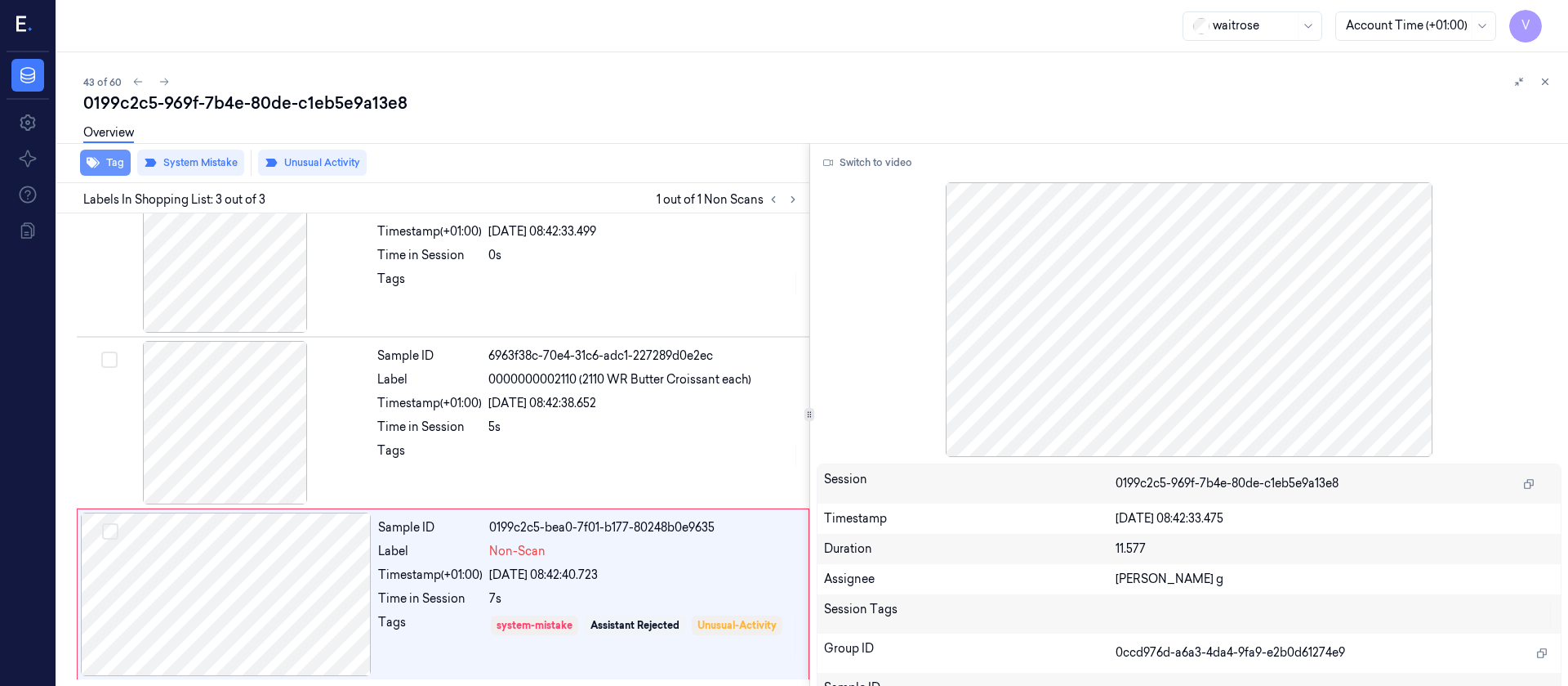
click at [109, 170] on button "Tag" at bounding box center [105, 162] width 51 height 26
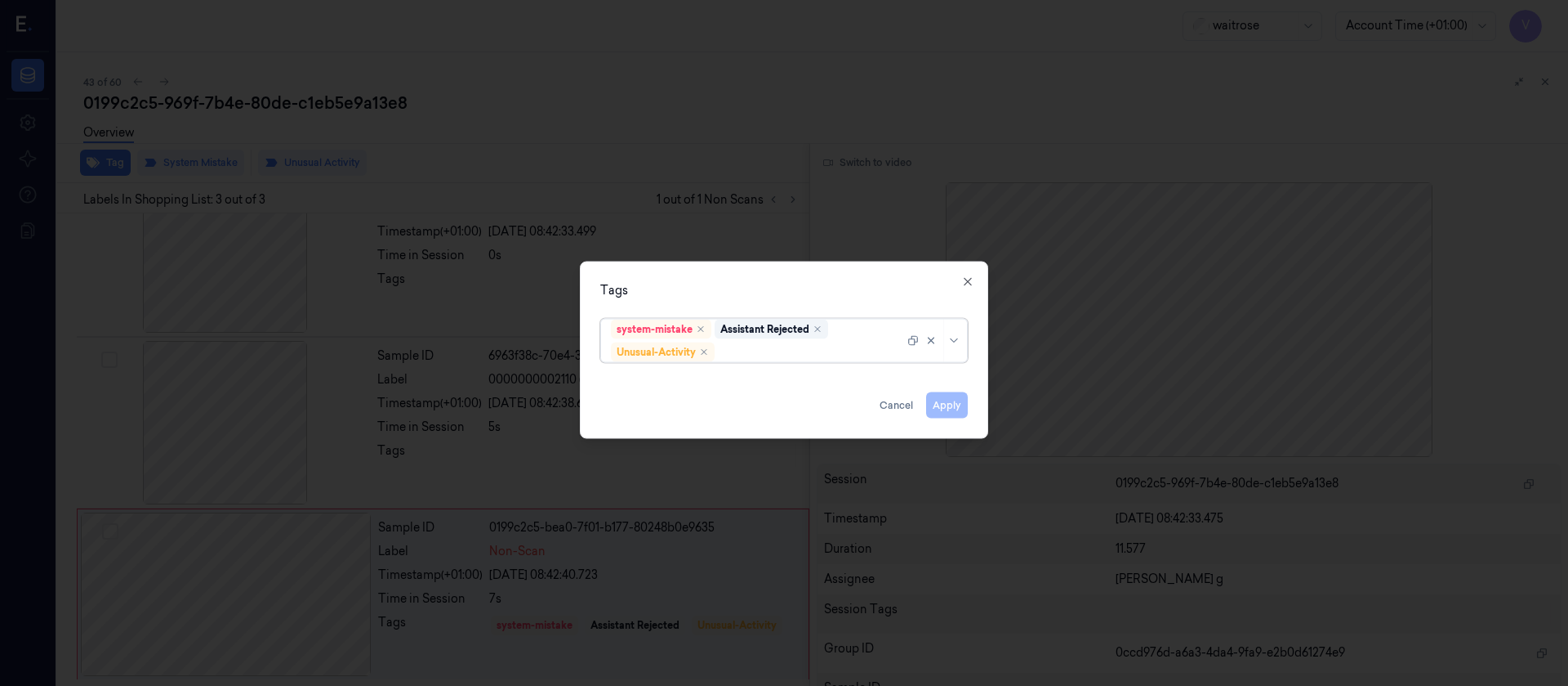
click at [774, 355] on div at bounding box center [811, 352] width 186 height 17
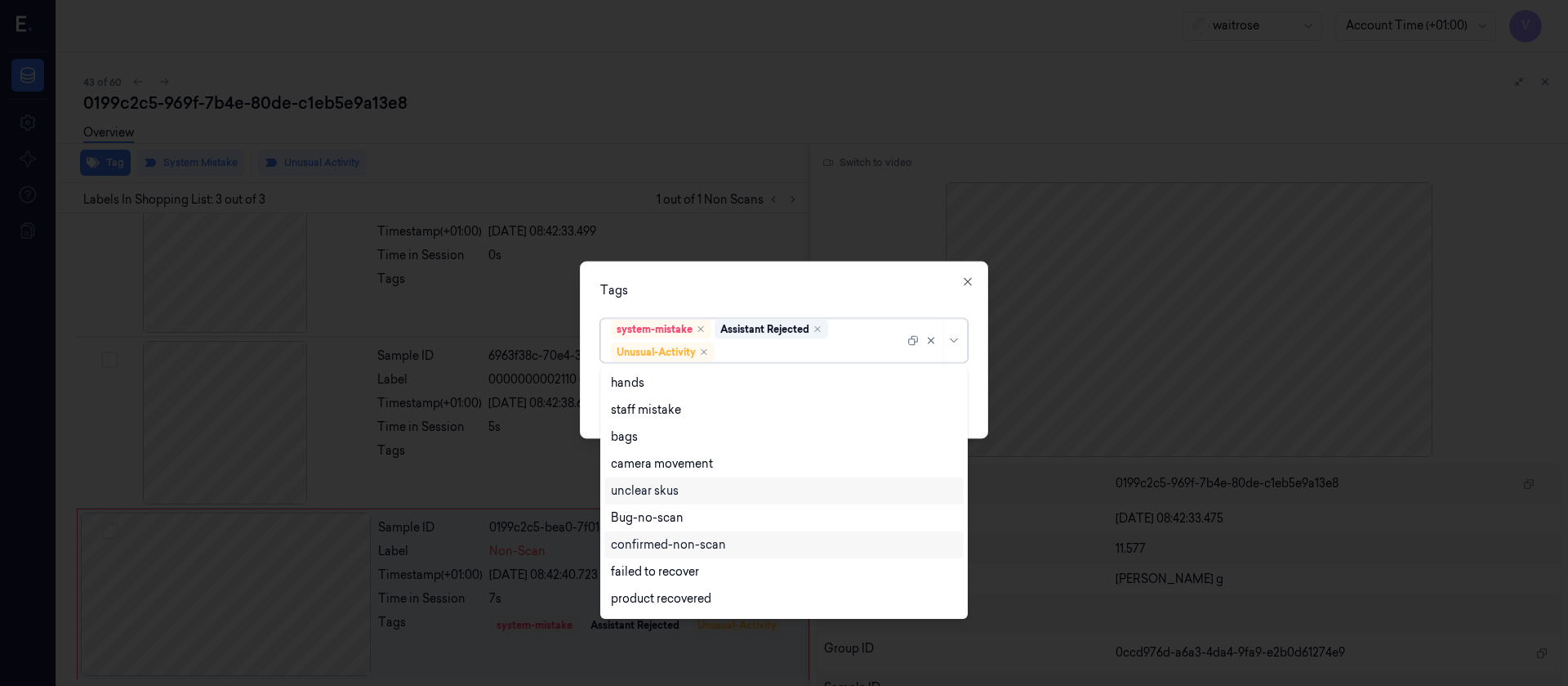
scroll to position [213, 0]
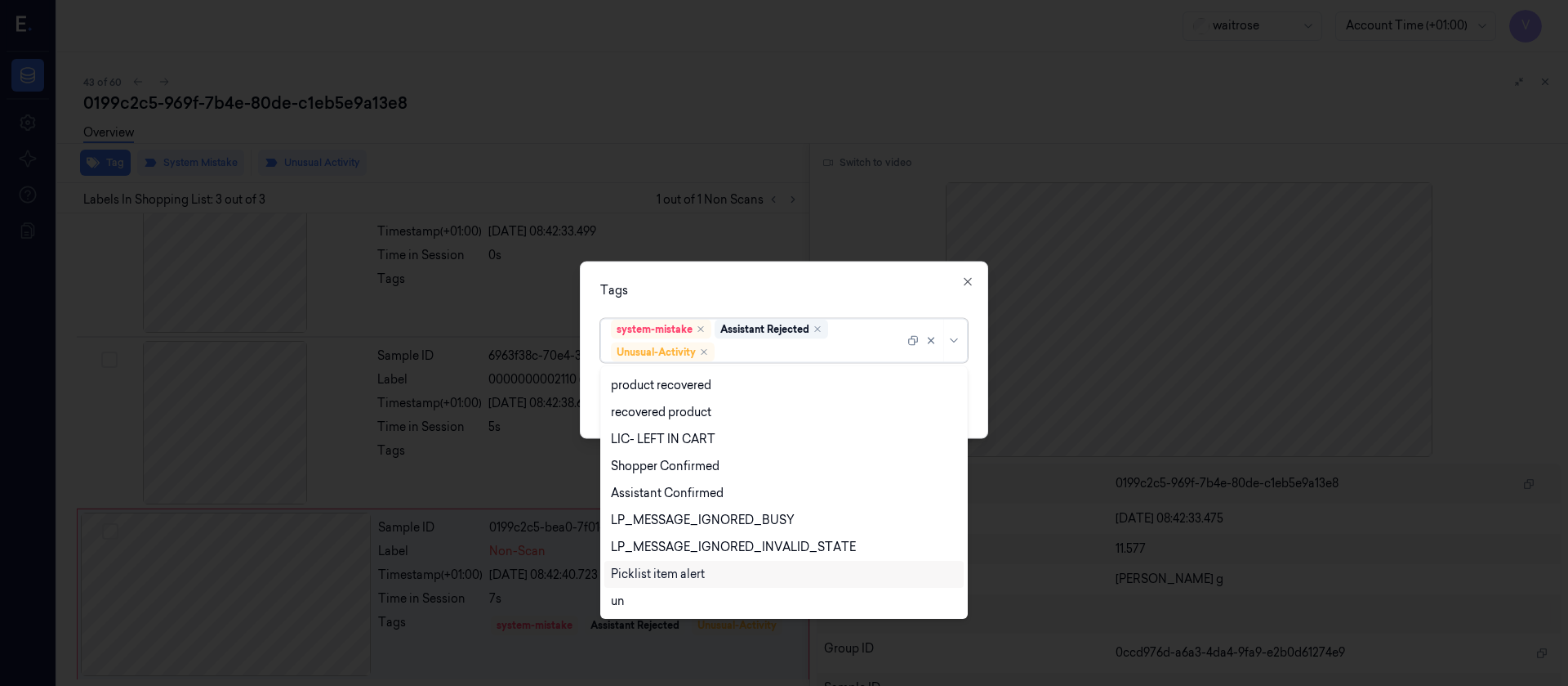
click at [658, 577] on div "Picklist item alert" at bounding box center [658, 574] width 94 height 17
click at [807, 285] on div "Tags" at bounding box center [784, 290] width 367 height 17
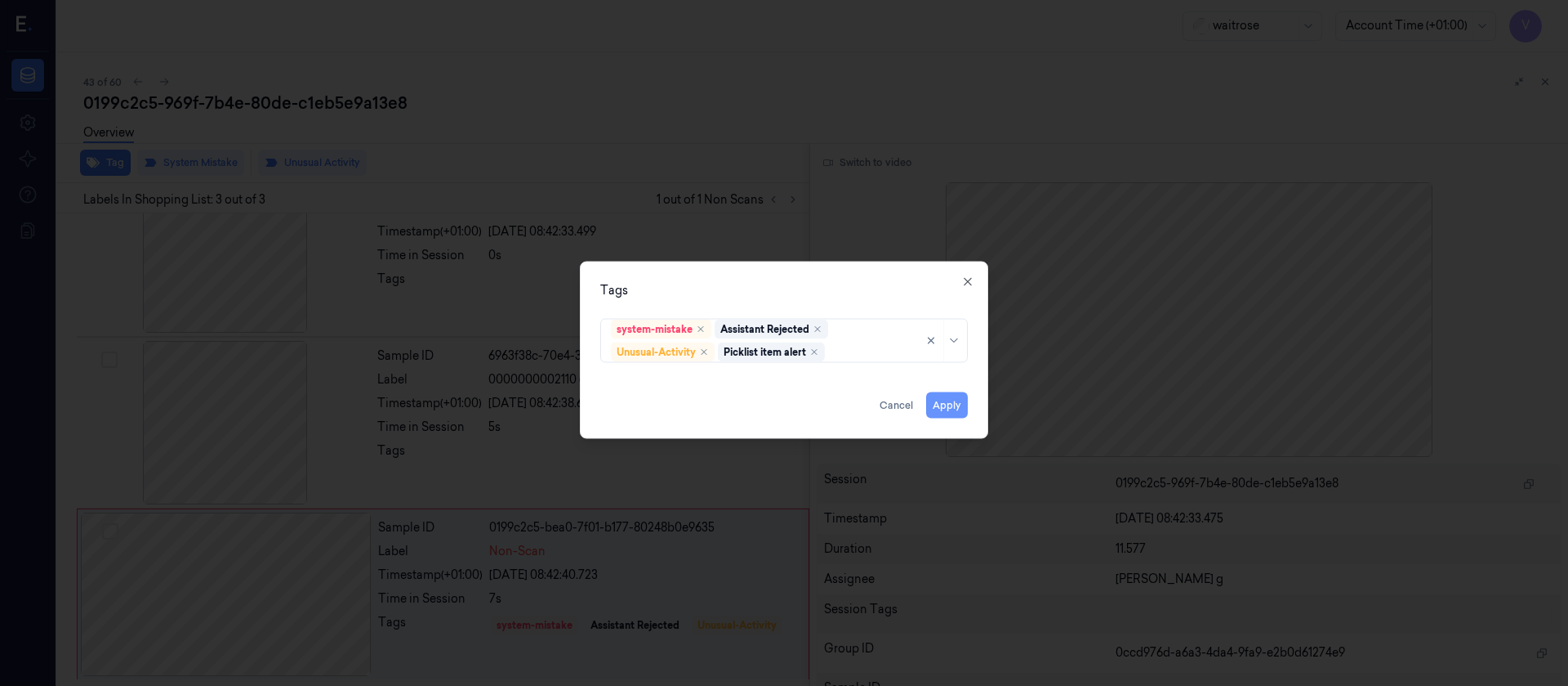
click at [965, 404] on button "Apply" at bounding box center [947, 404] width 41 height 26
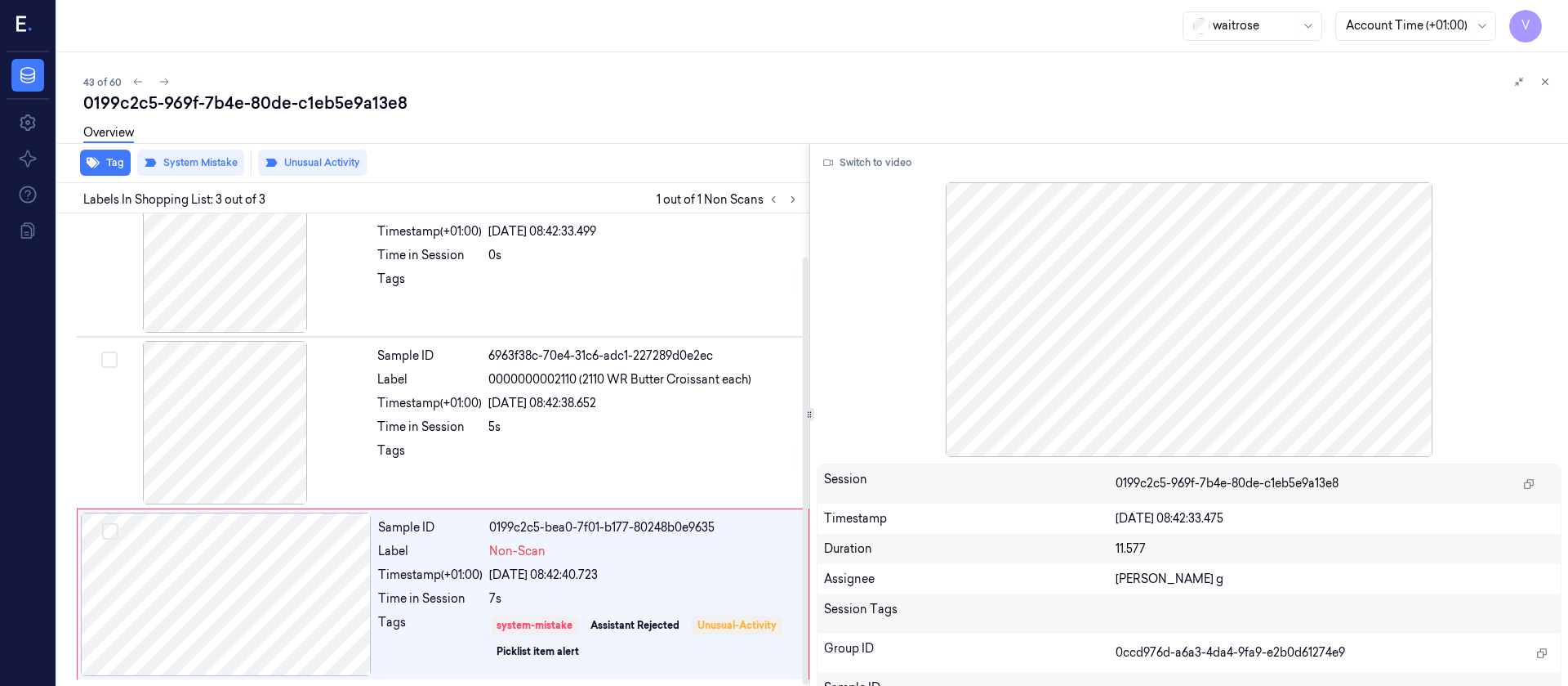
click at [632, 114] on div "Overview" at bounding box center [819, 134] width 1472 height 41
click at [161, 76] on icon at bounding box center [164, 82] width 12 height 12
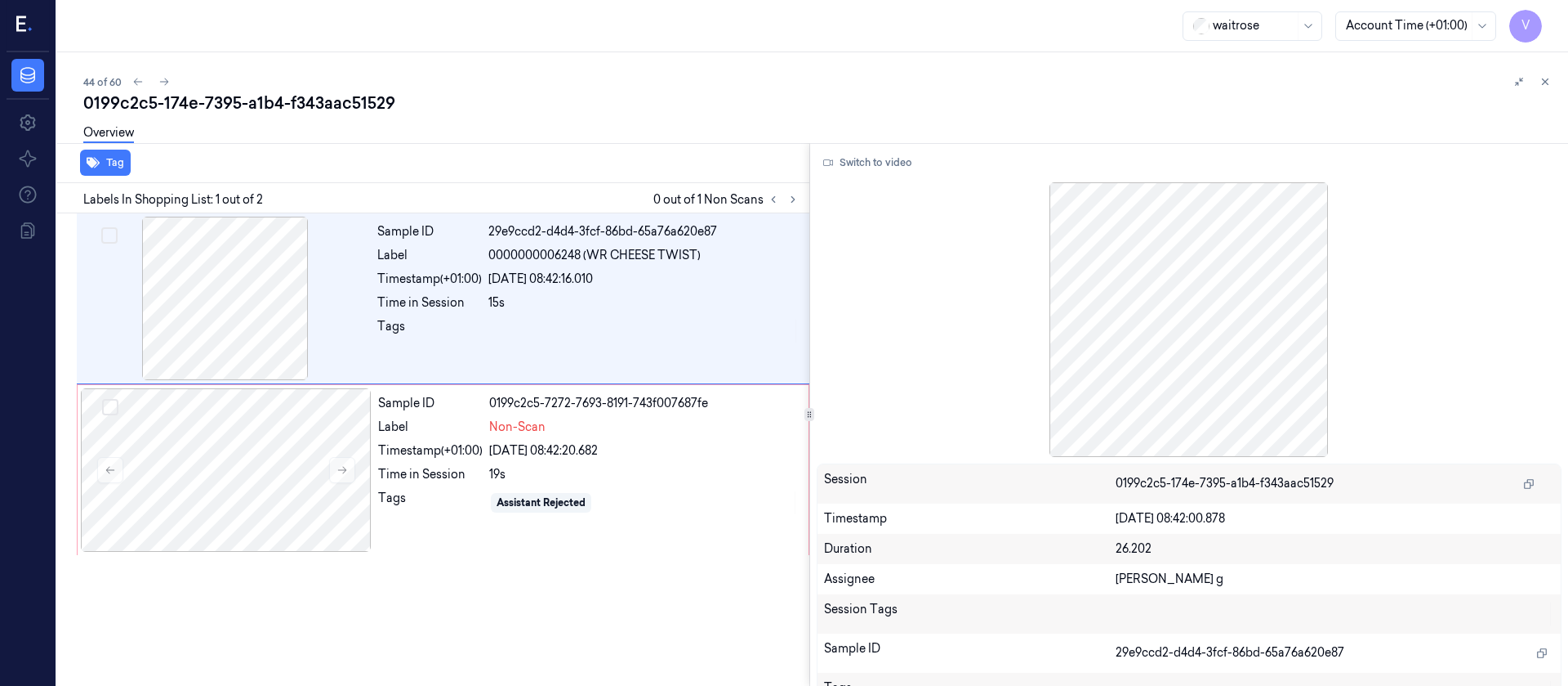
click at [585, 105] on div "0199c2c5-174e-7395-a1b4-f343aac51529" at bounding box center [819, 103] width 1472 height 23
click at [287, 483] on div at bounding box center [225, 470] width 291 height 163
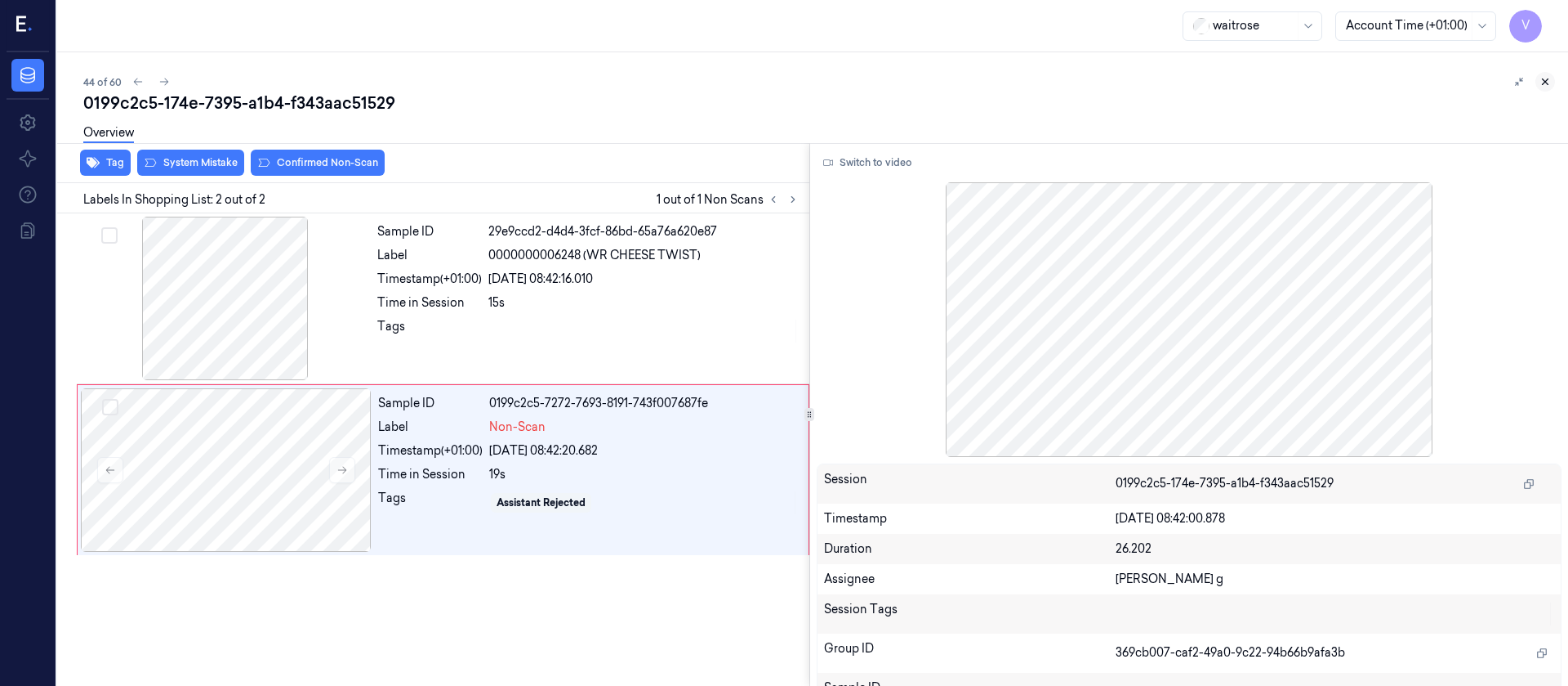
click at [1548, 75] on button at bounding box center [1545, 82] width 19 height 19
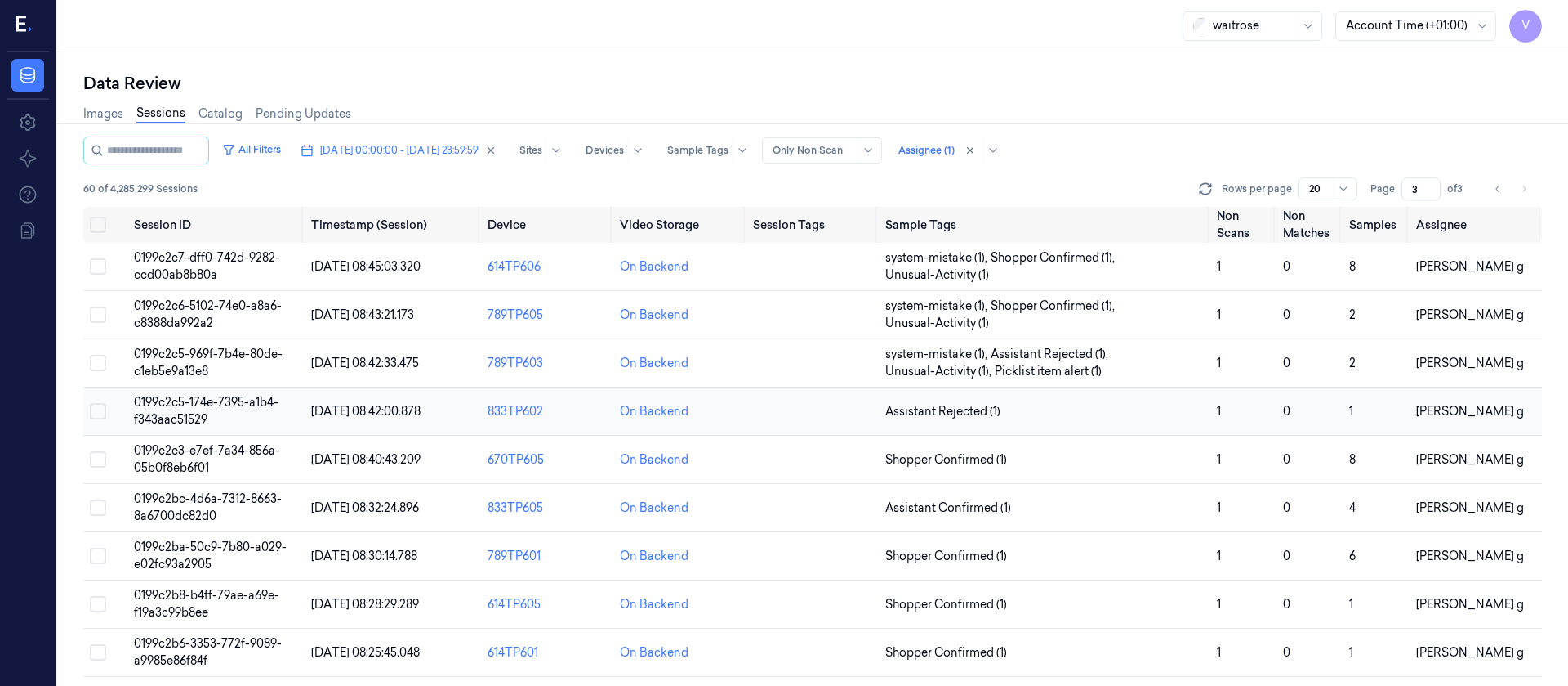
click at [738, 413] on td "On Backend" at bounding box center [680, 412] width 132 height 48
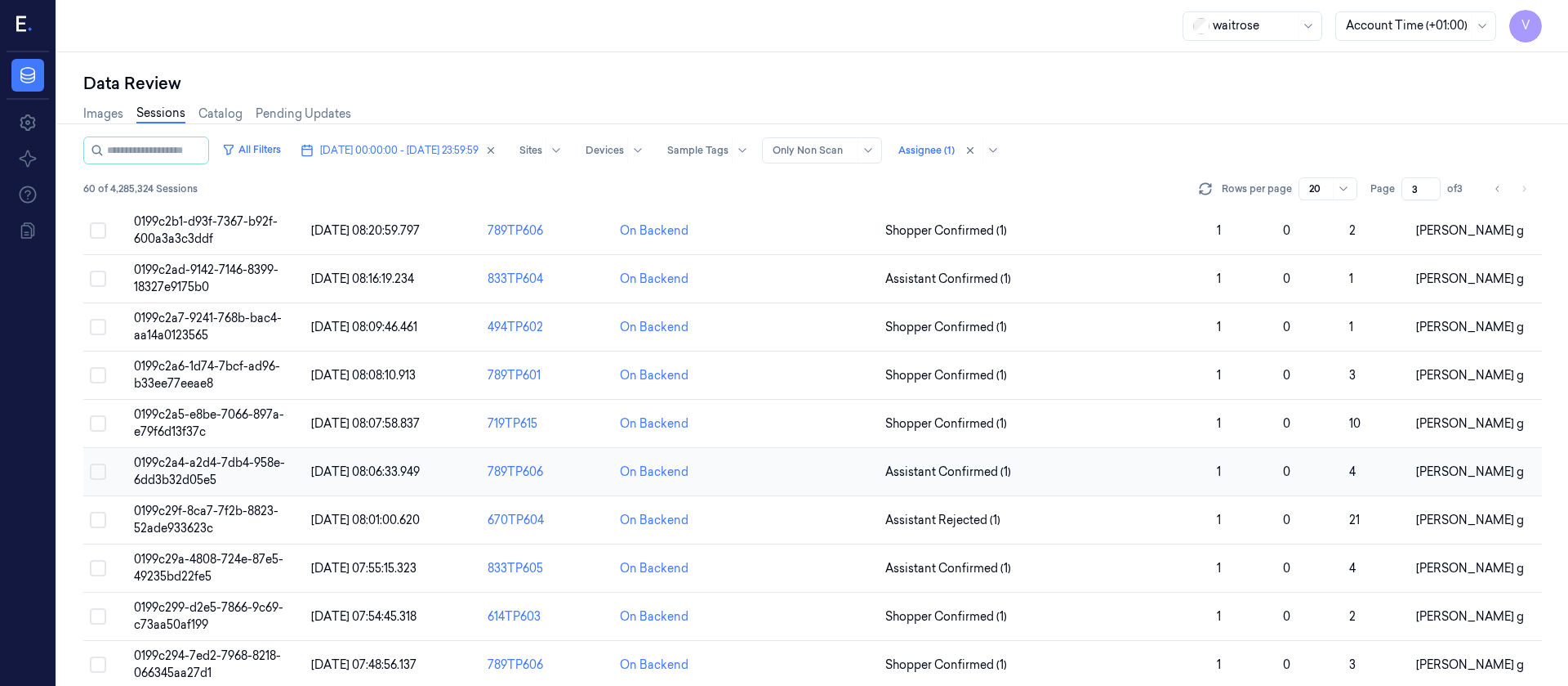
scroll to position [533, 0]
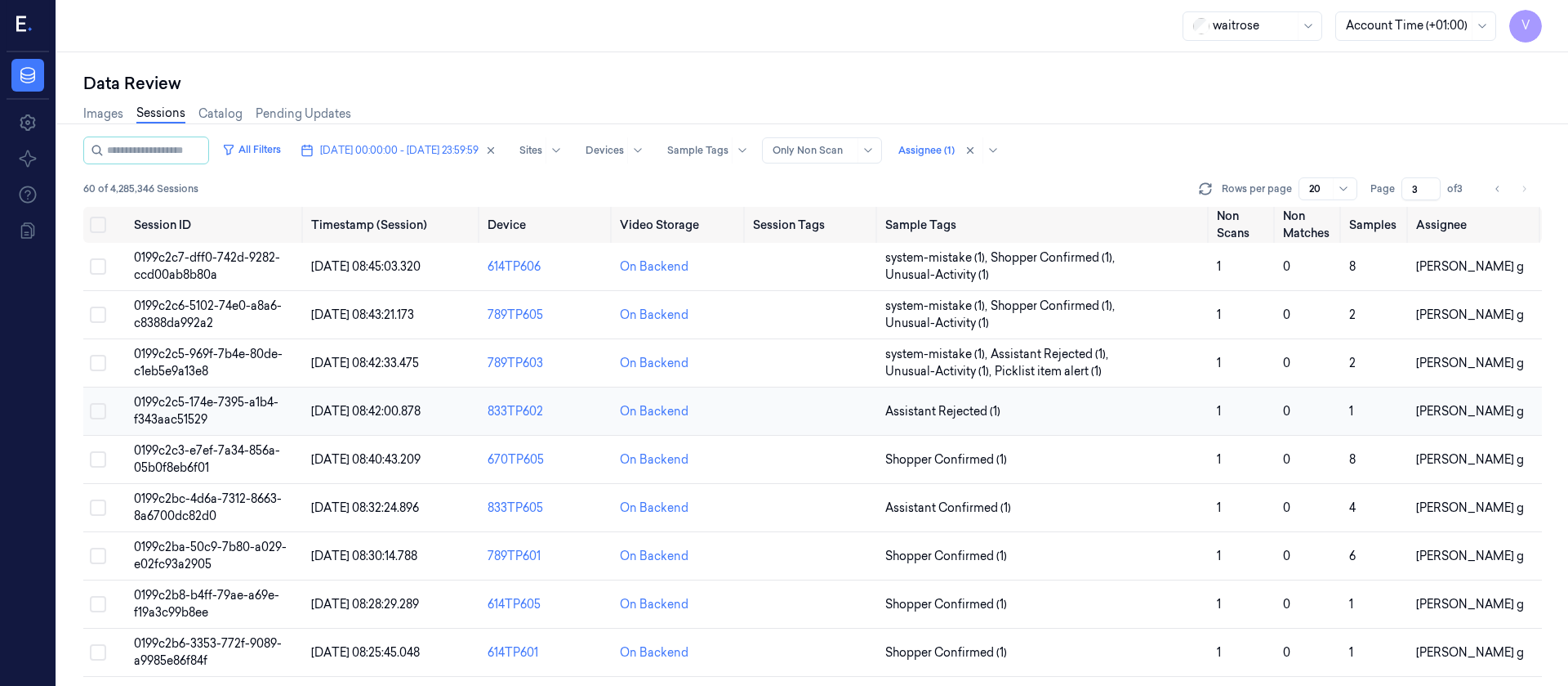
click at [796, 417] on td at bounding box center [812, 412] width 132 height 48
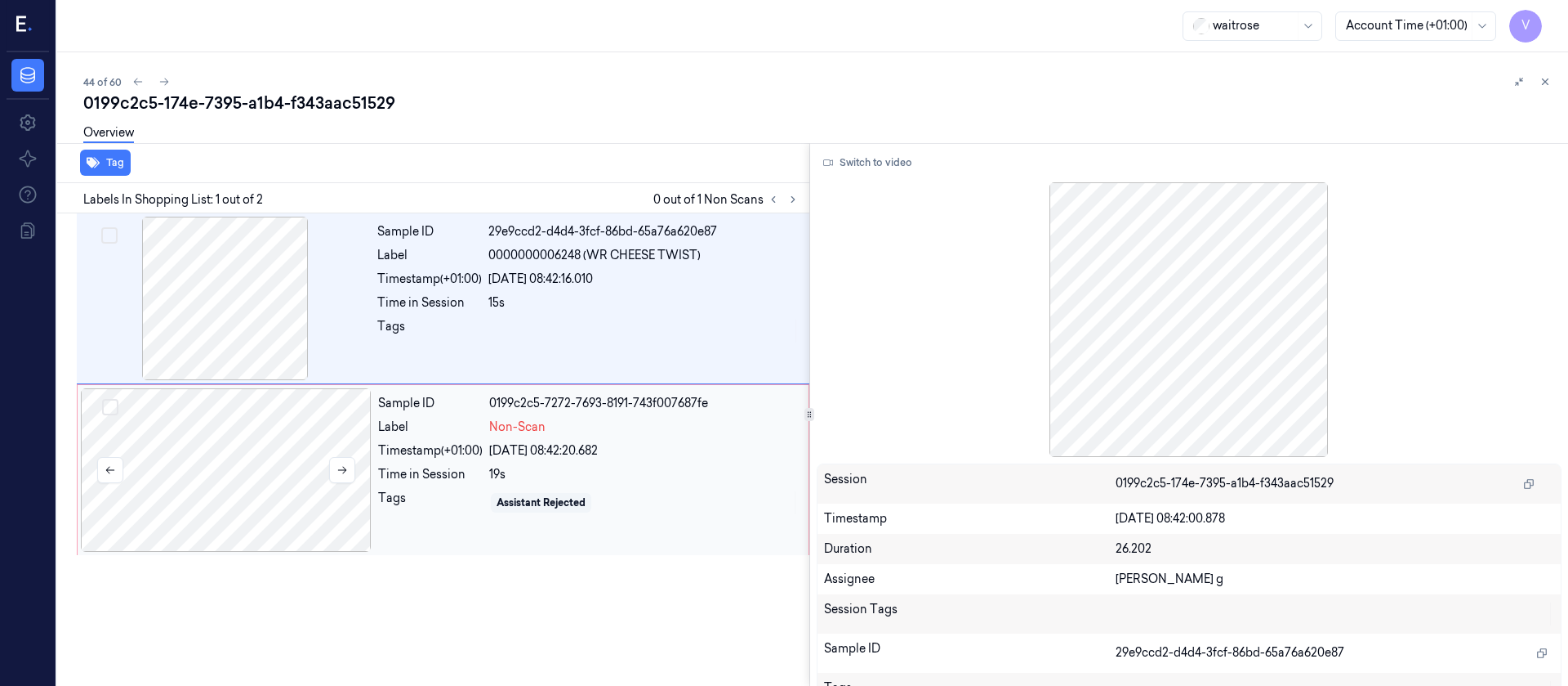
click at [236, 474] on div at bounding box center [225, 470] width 291 height 163
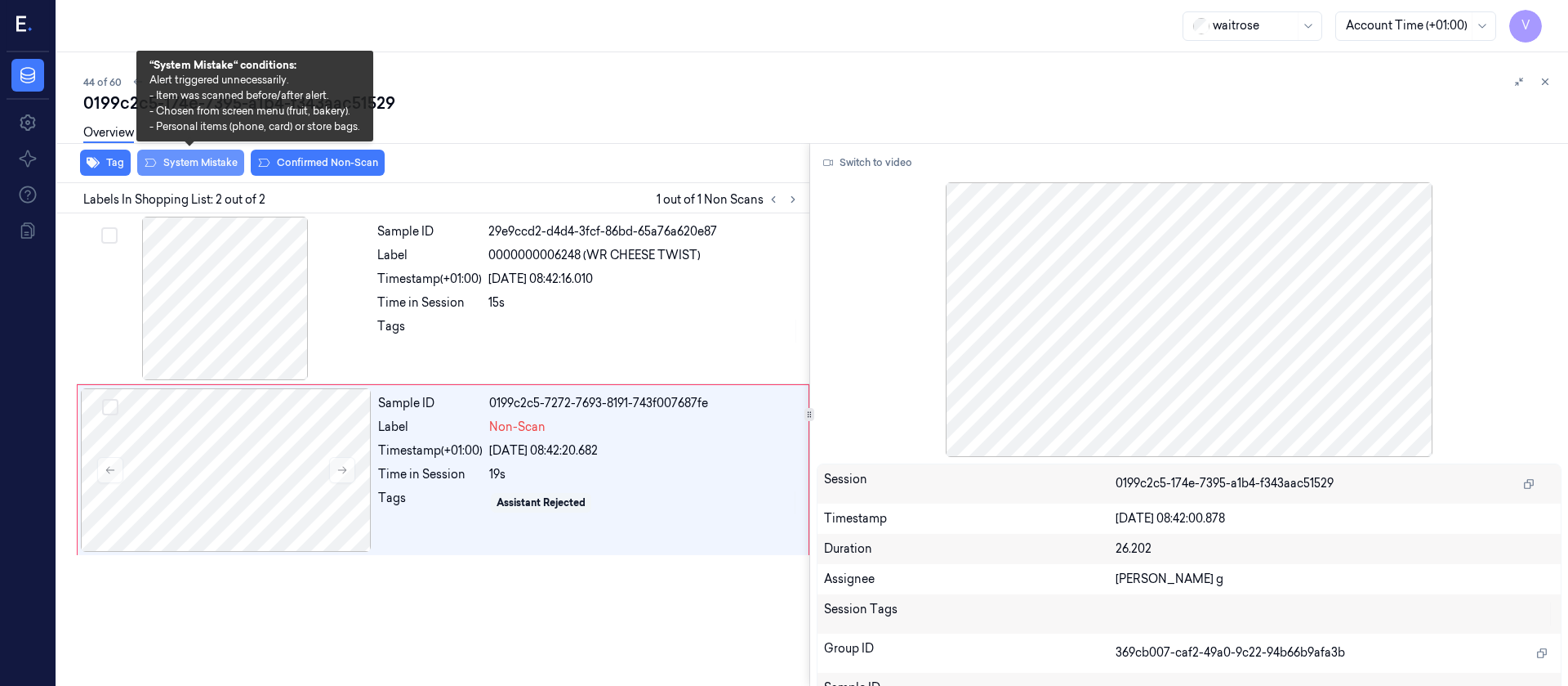
click at [175, 160] on button "System Mistake" at bounding box center [191, 162] width 107 height 26
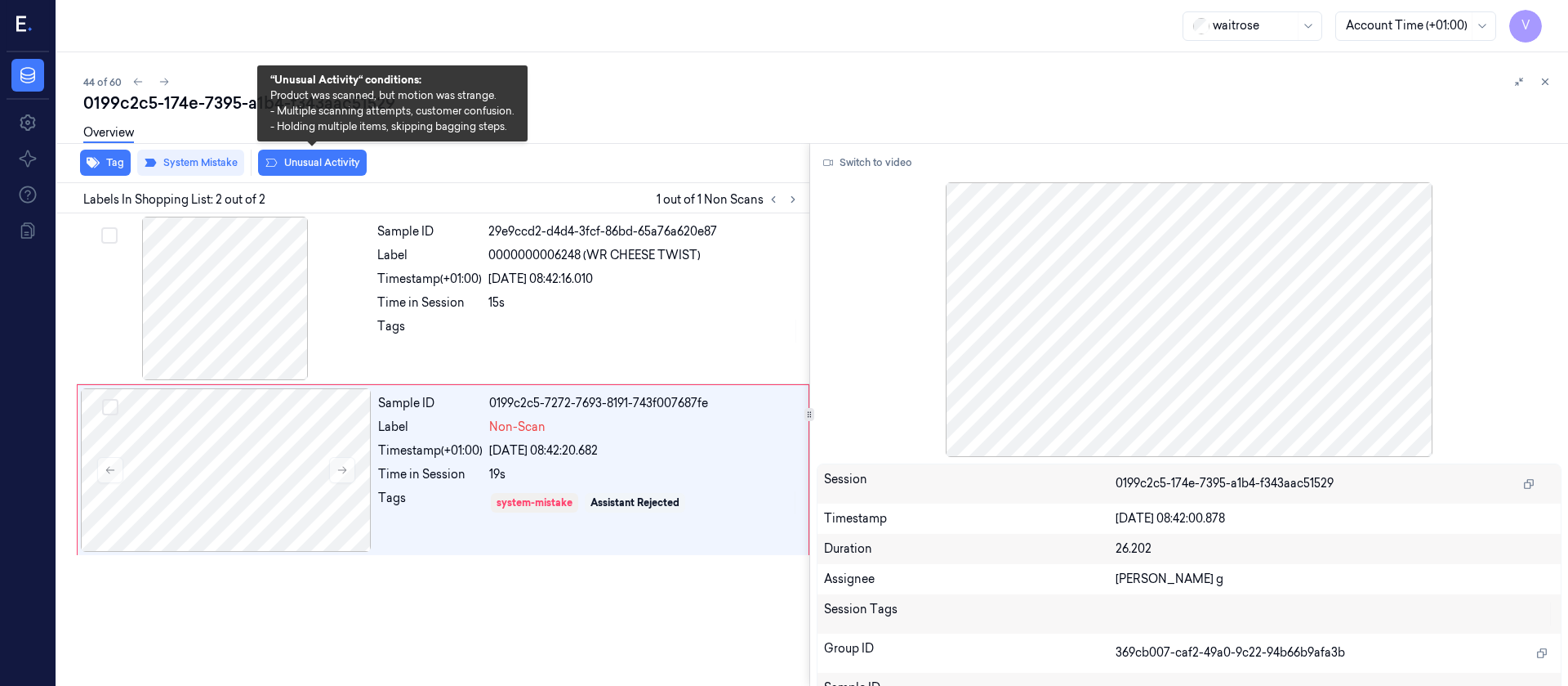
click at [314, 160] on button "Unusual Activity" at bounding box center [312, 162] width 108 height 26
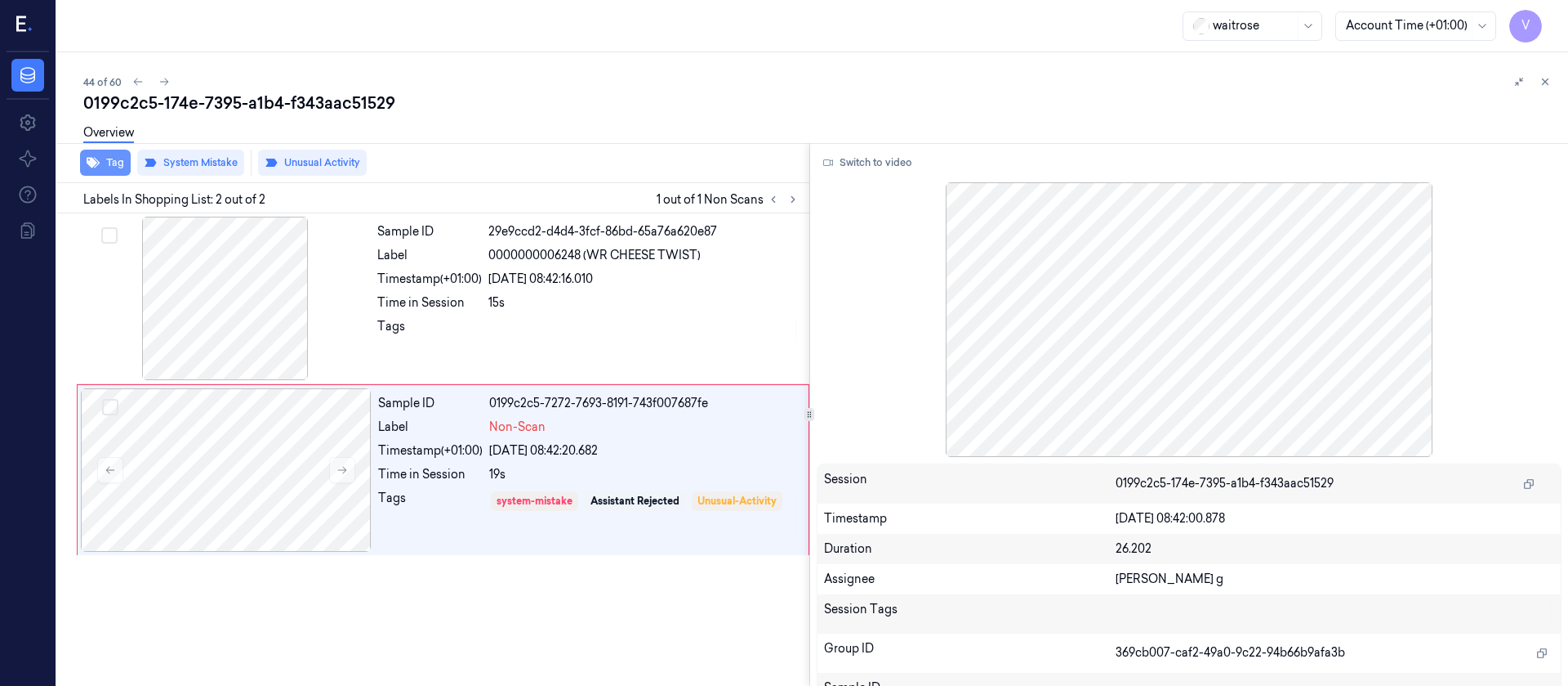
click at [106, 164] on button "Tag" at bounding box center [105, 162] width 51 height 26
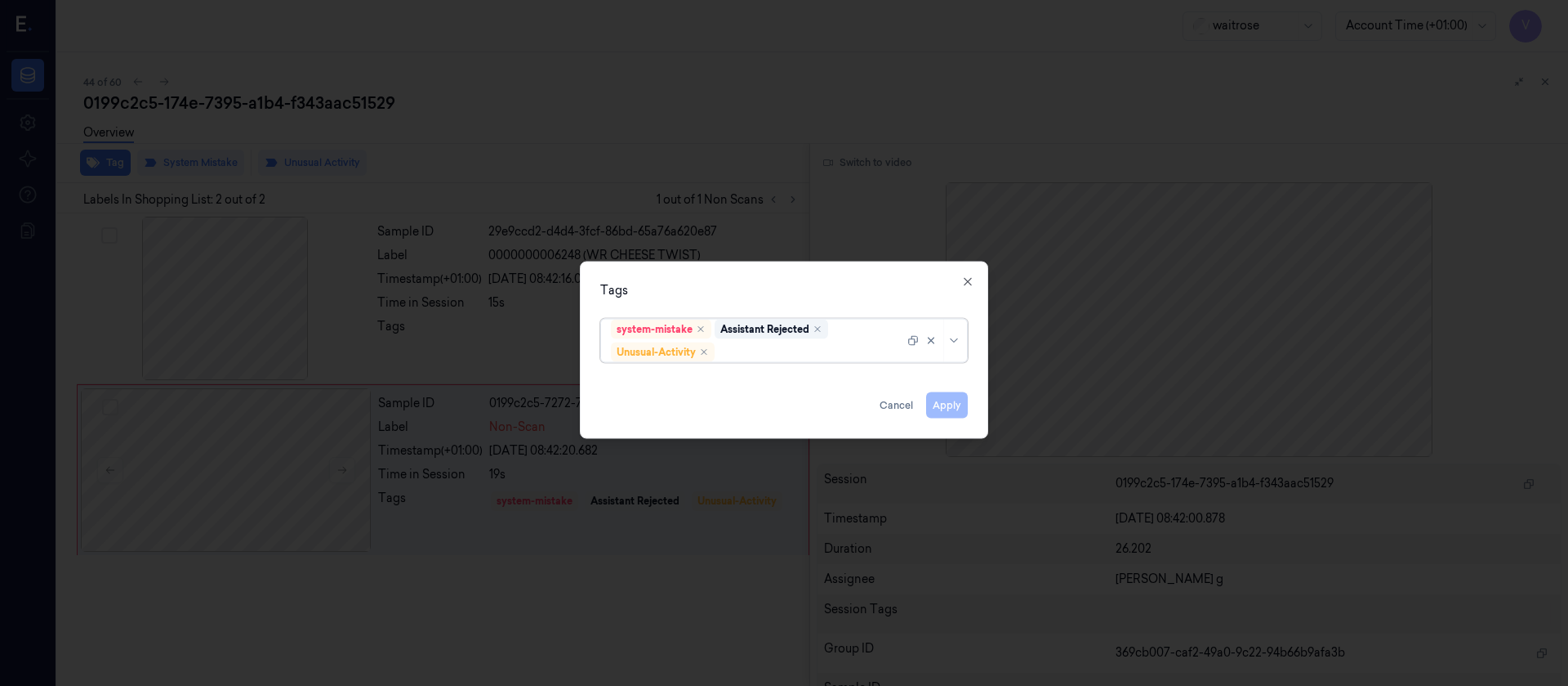
click at [764, 358] on div at bounding box center [811, 352] width 186 height 17
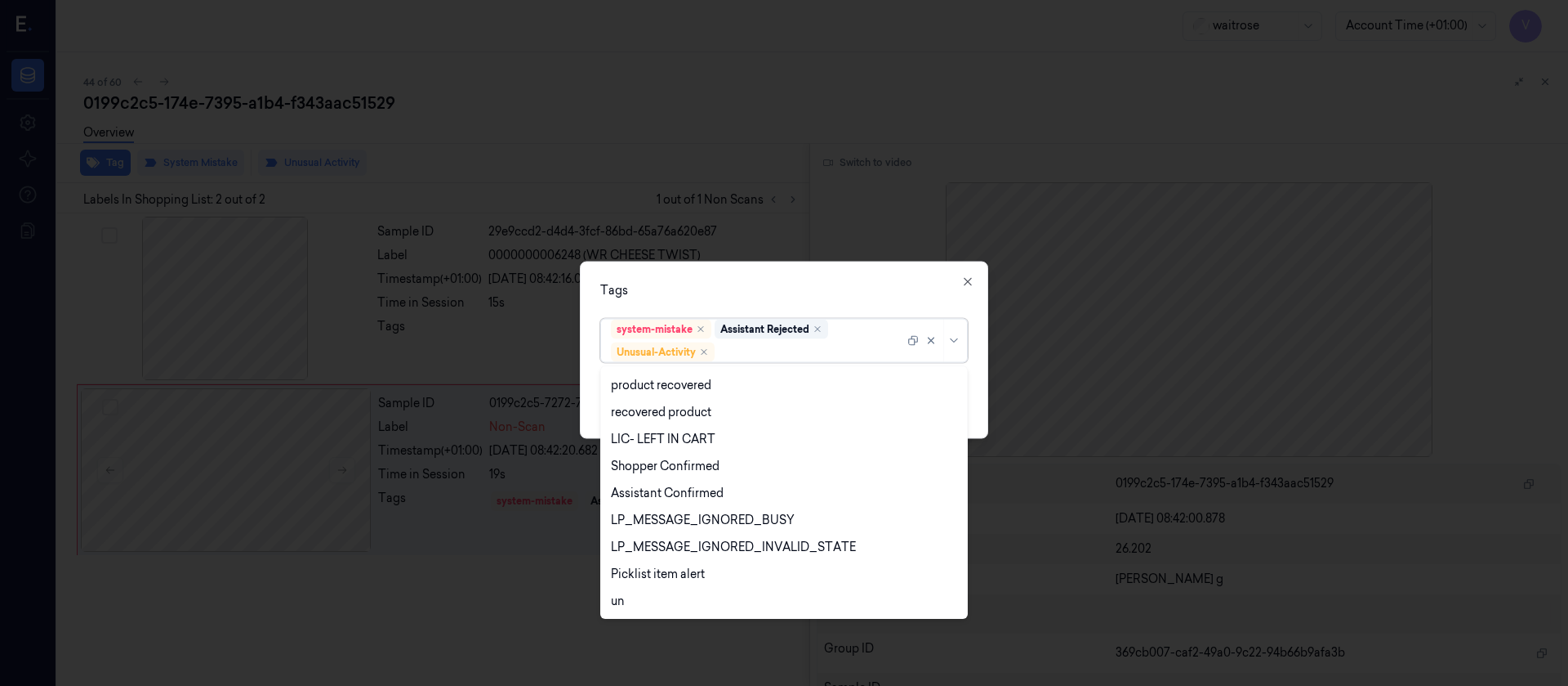
scroll to position [321, 0]
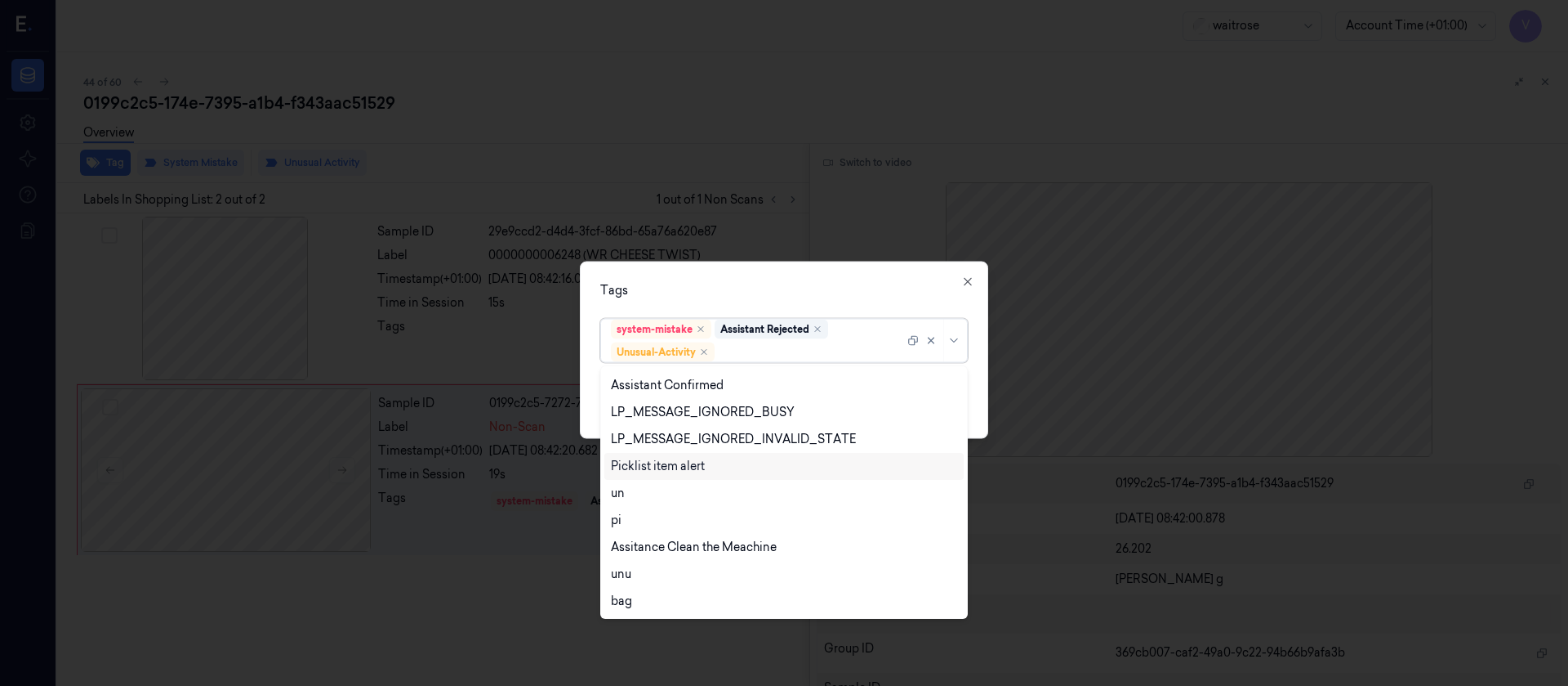
click at [654, 469] on div "Picklist item alert" at bounding box center [658, 466] width 94 height 17
click at [818, 283] on div "Tags" at bounding box center [784, 290] width 367 height 17
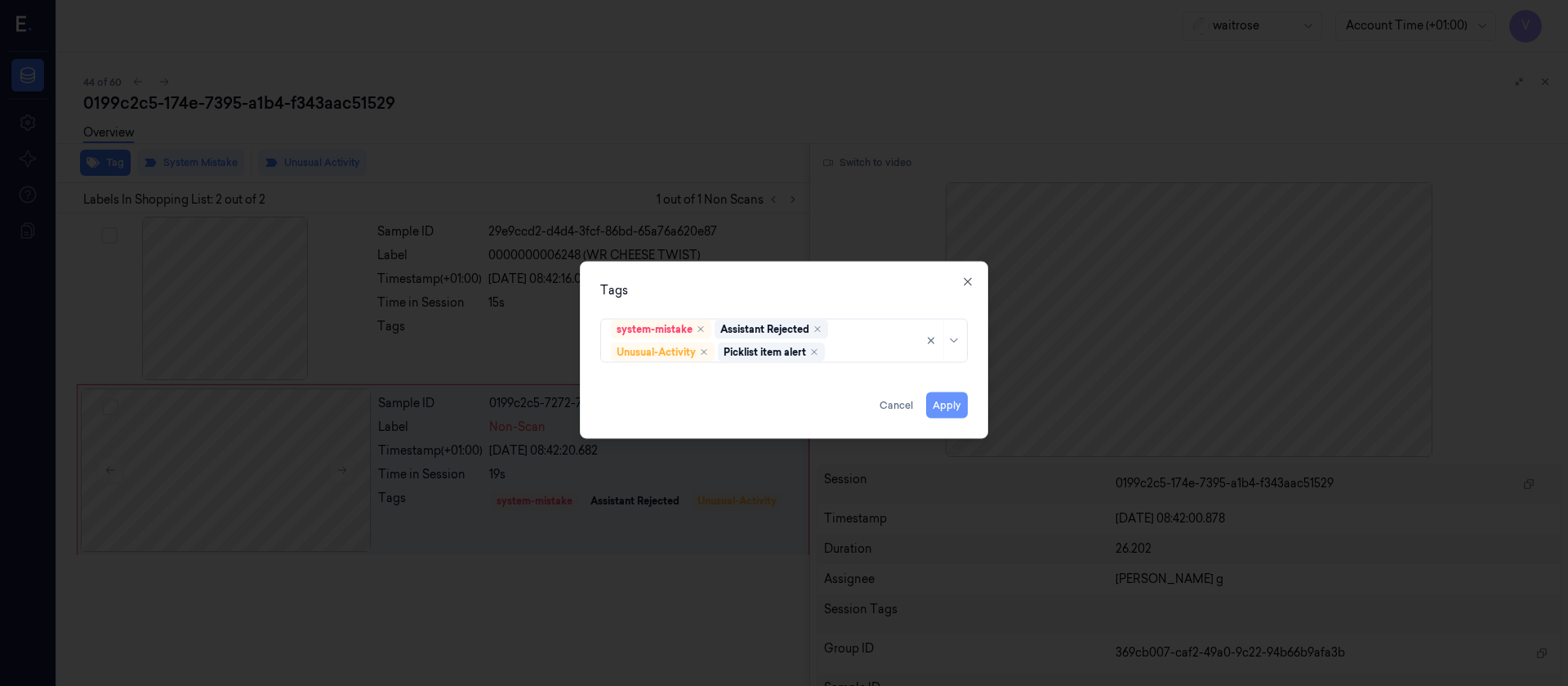
click at [934, 410] on button "Apply" at bounding box center [947, 404] width 41 height 26
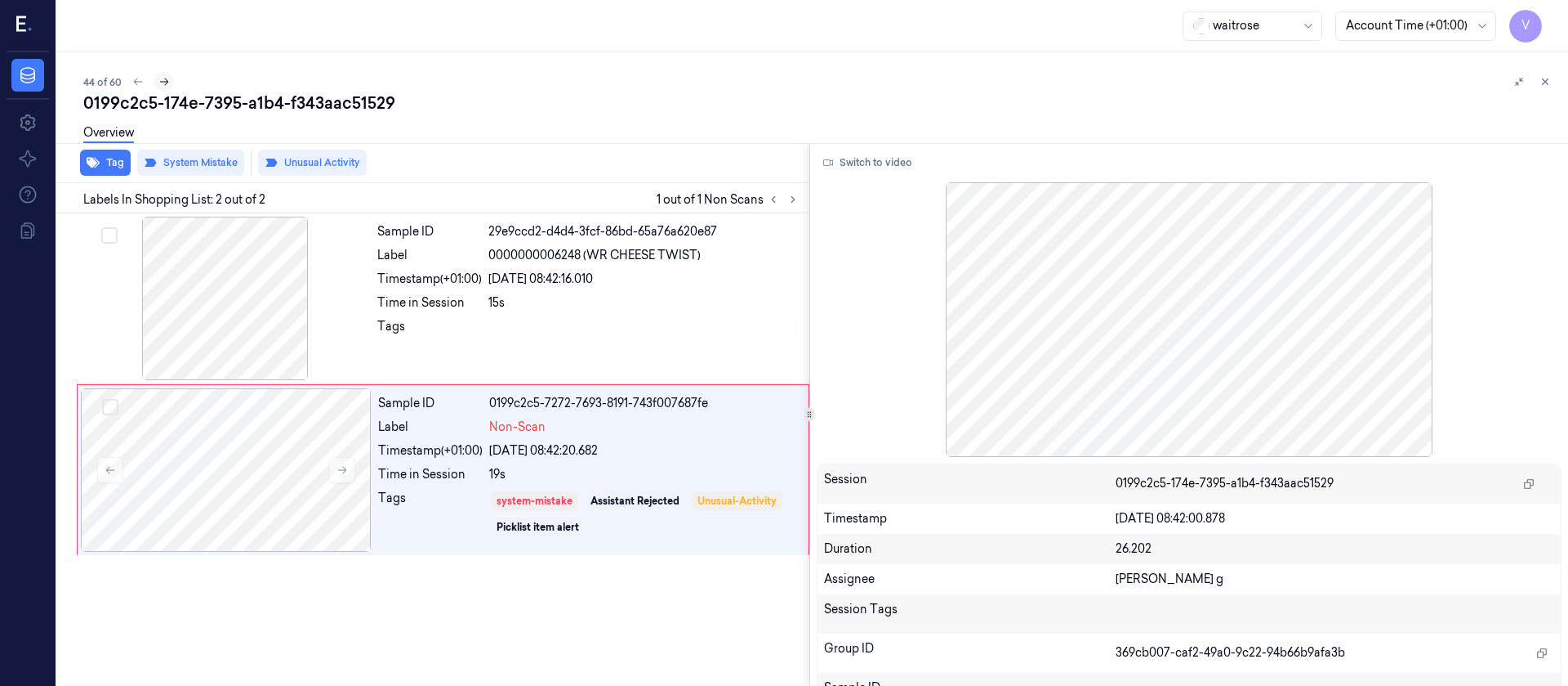
click at [170, 80] on button at bounding box center [164, 82] width 19 height 19
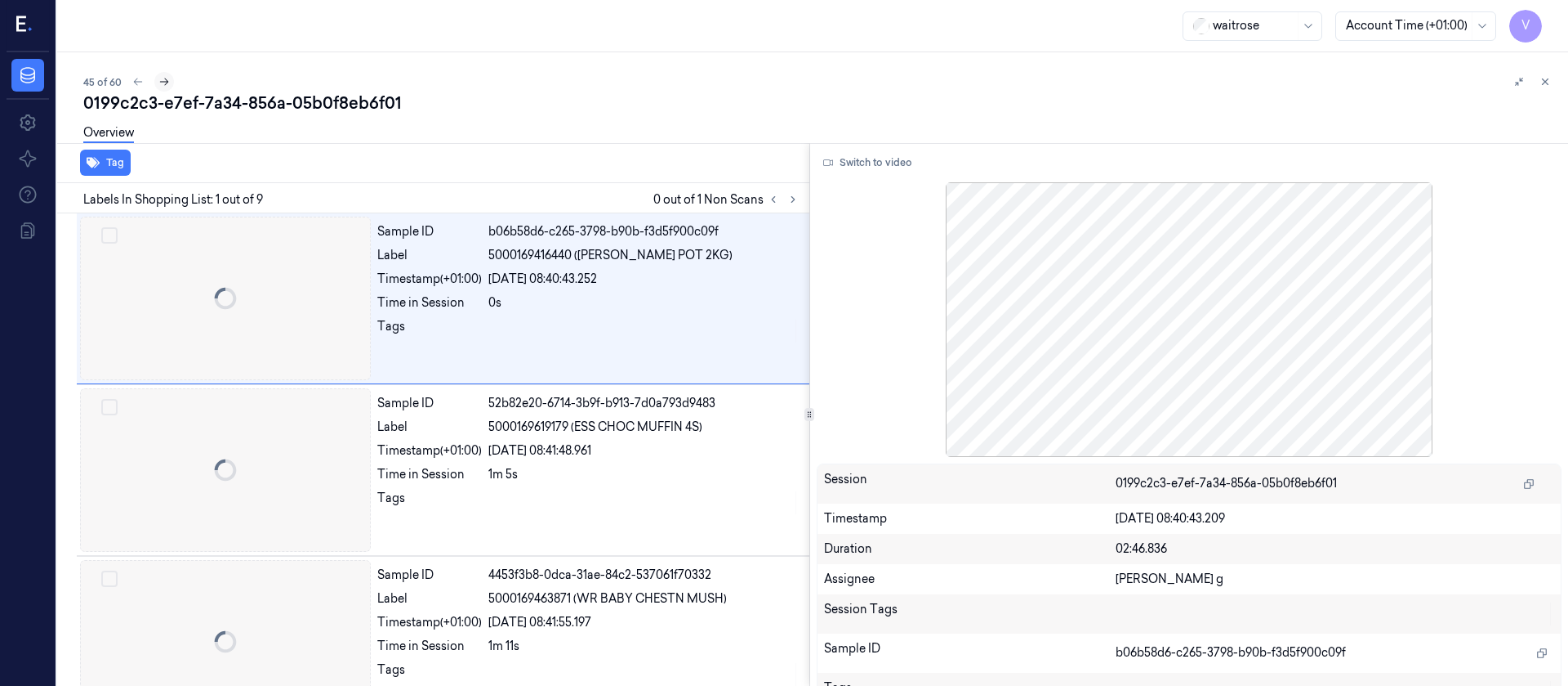
scroll to position [4, 0]
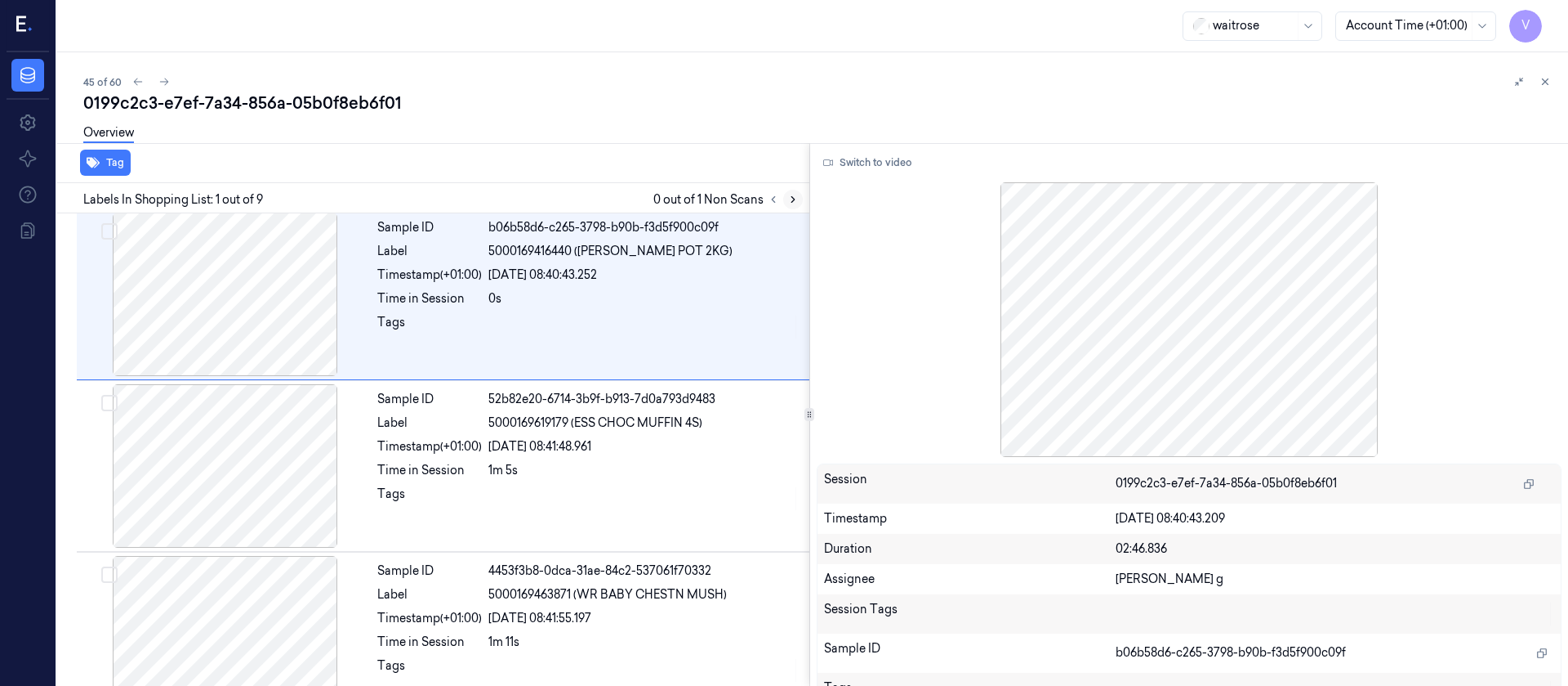
click at [794, 203] on icon at bounding box center [793, 200] width 12 height 12
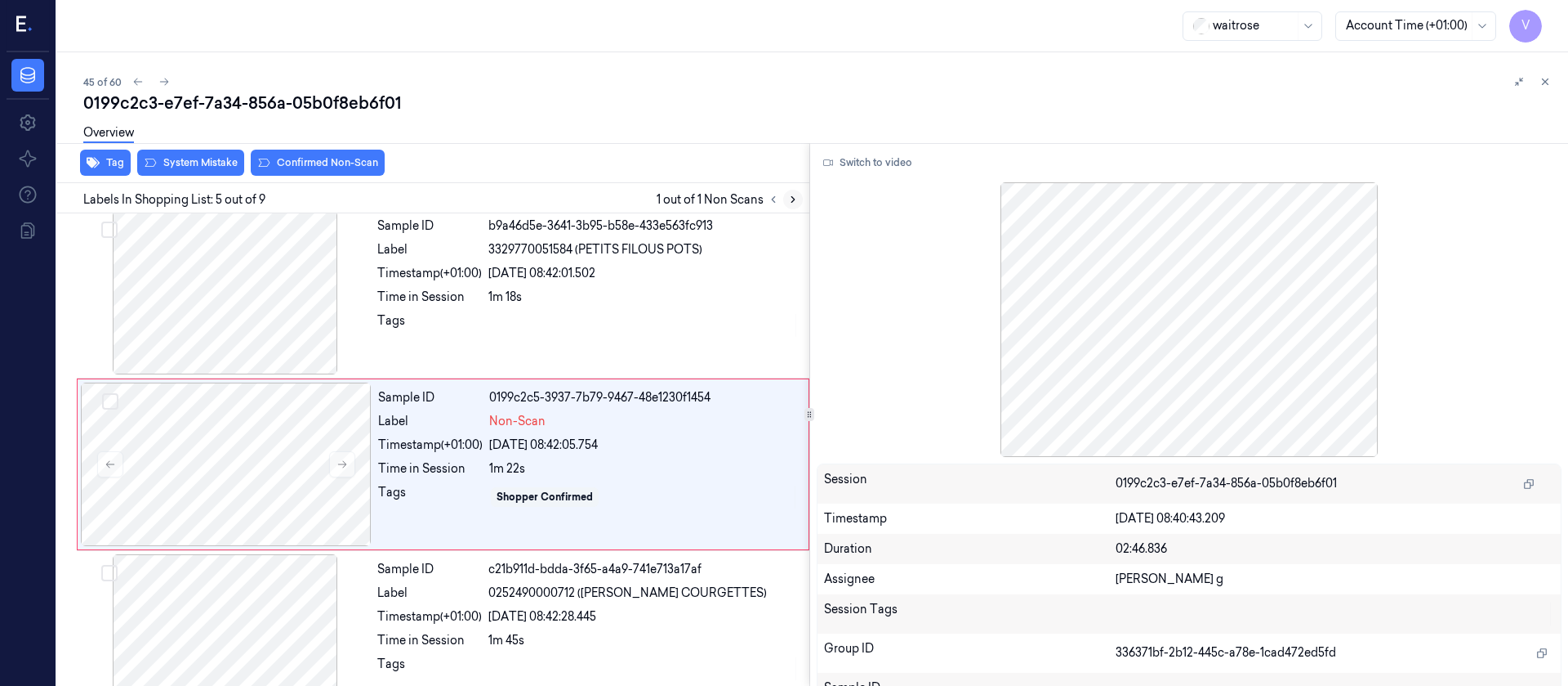
scroll to position [535, 0]
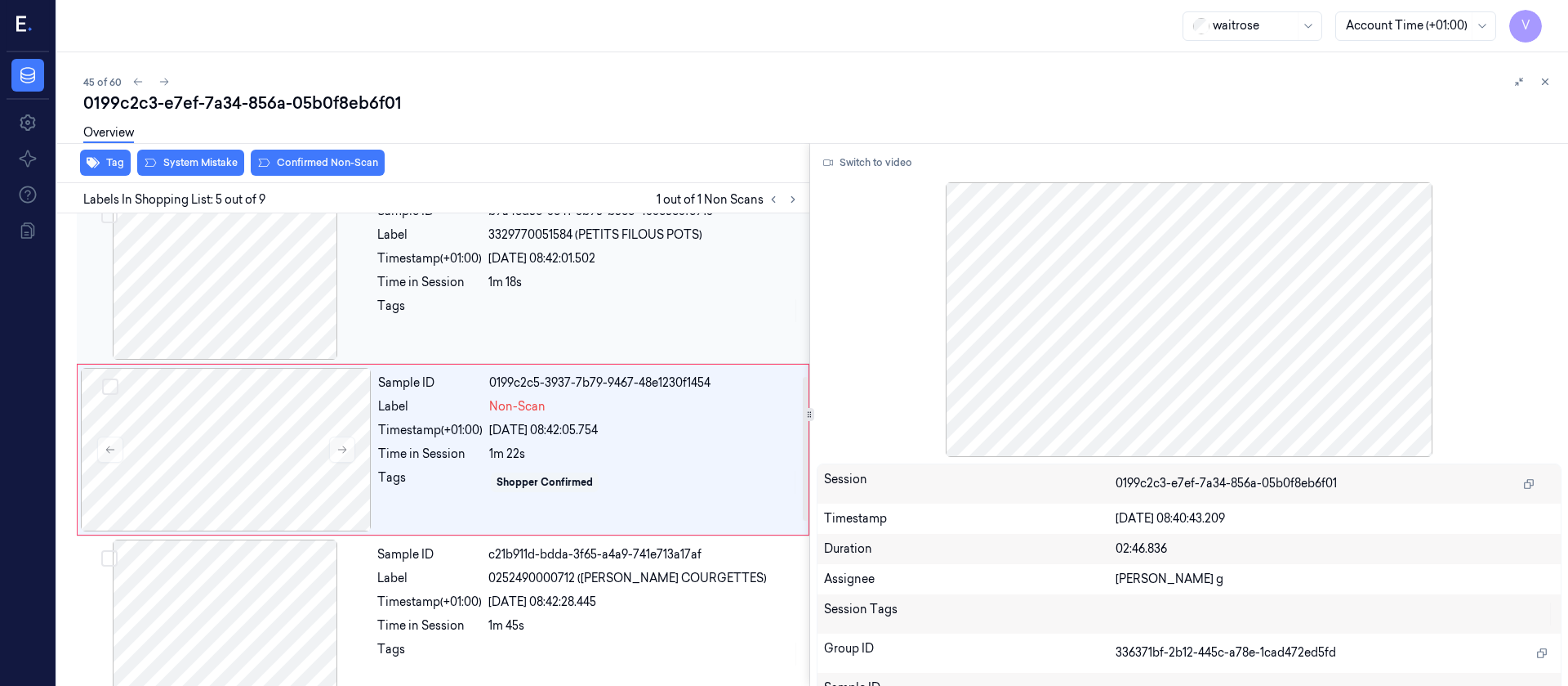
click at [266, 278] on div at bounding box center [224, 277] width 291 height 163
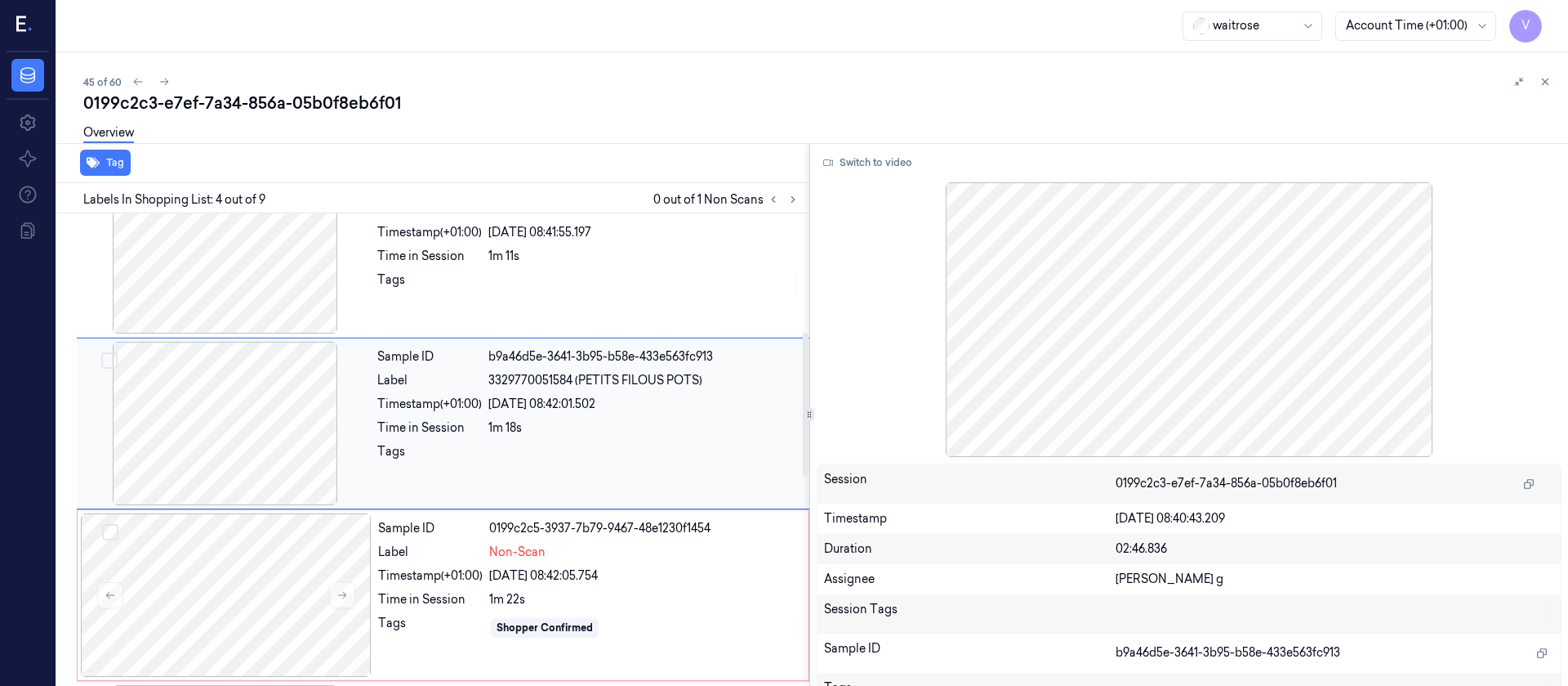
scroll to position [364, 0]
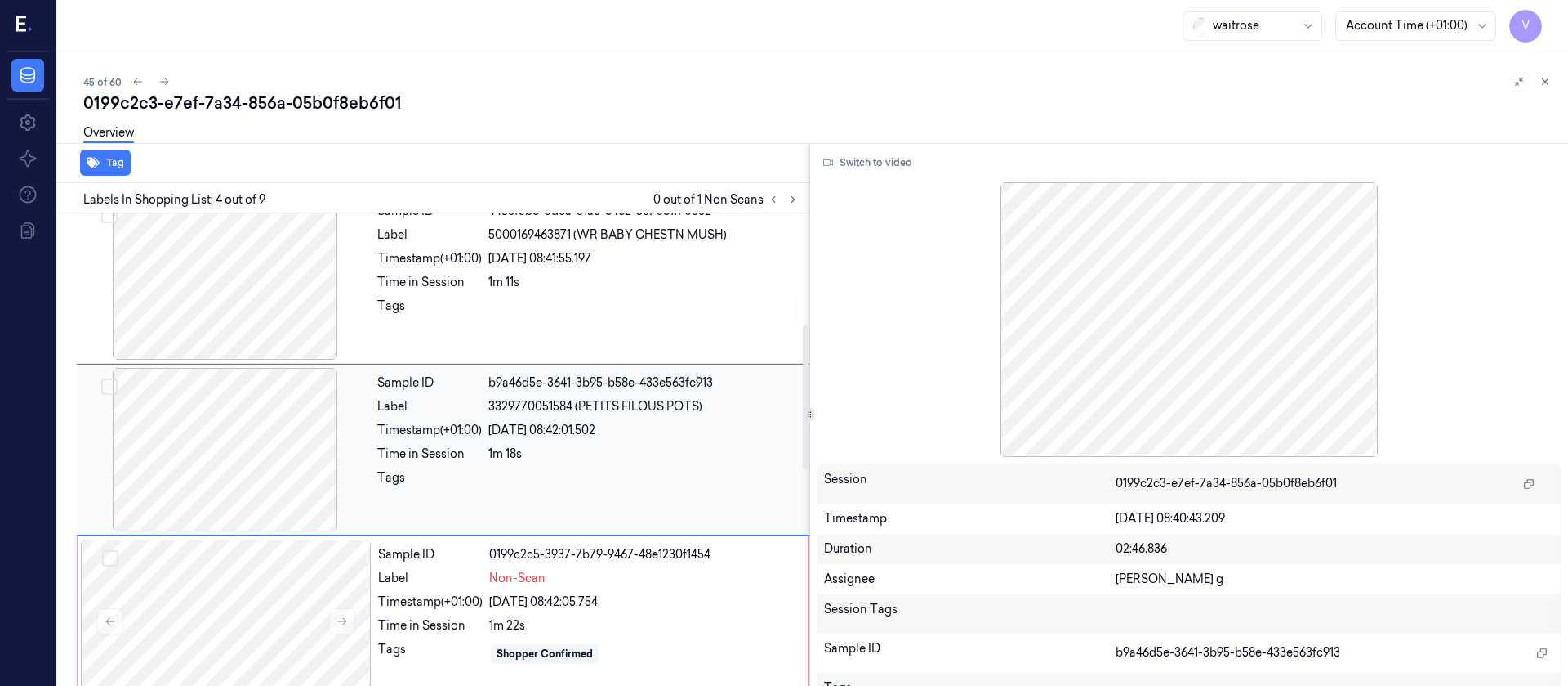
click at [264, 445] on div at bounding box center [224, 449] width 291 height 163
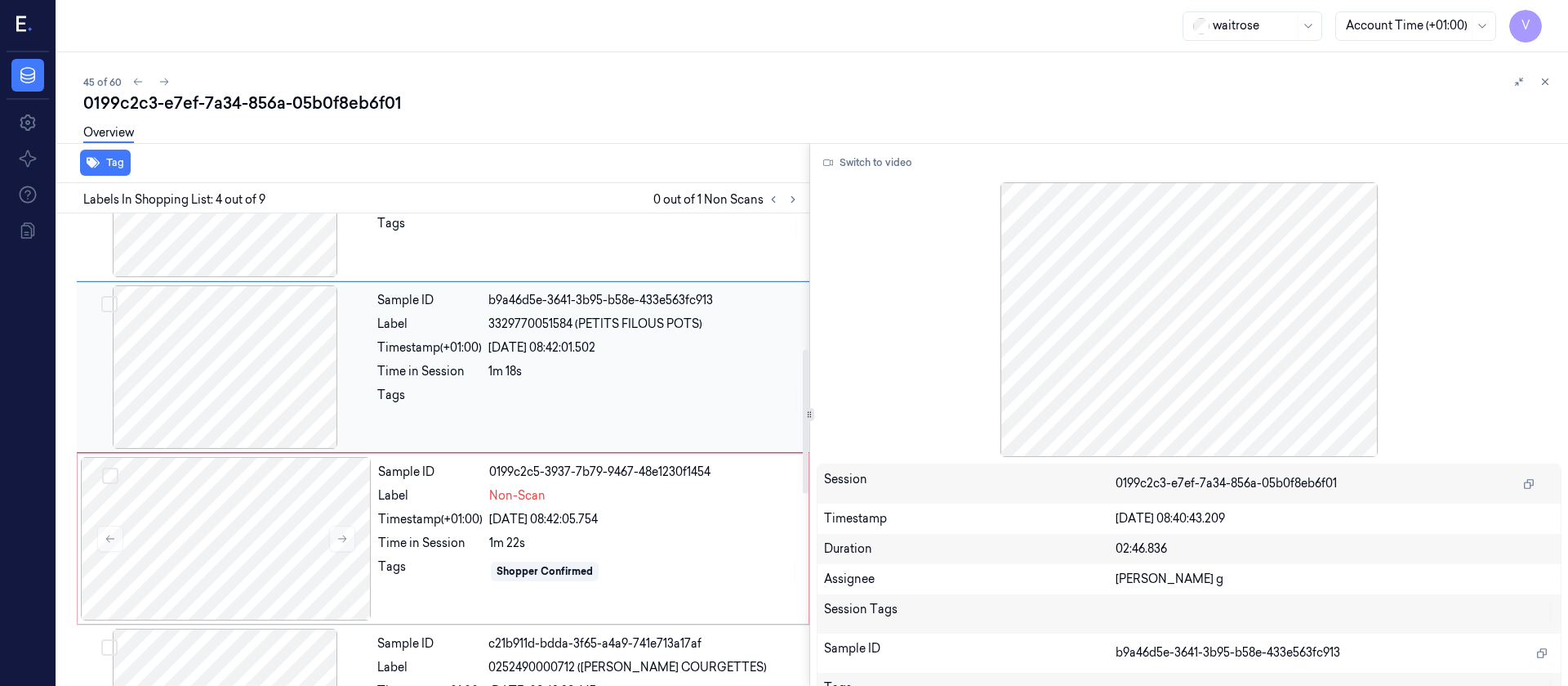
scroll to position [486, 0]
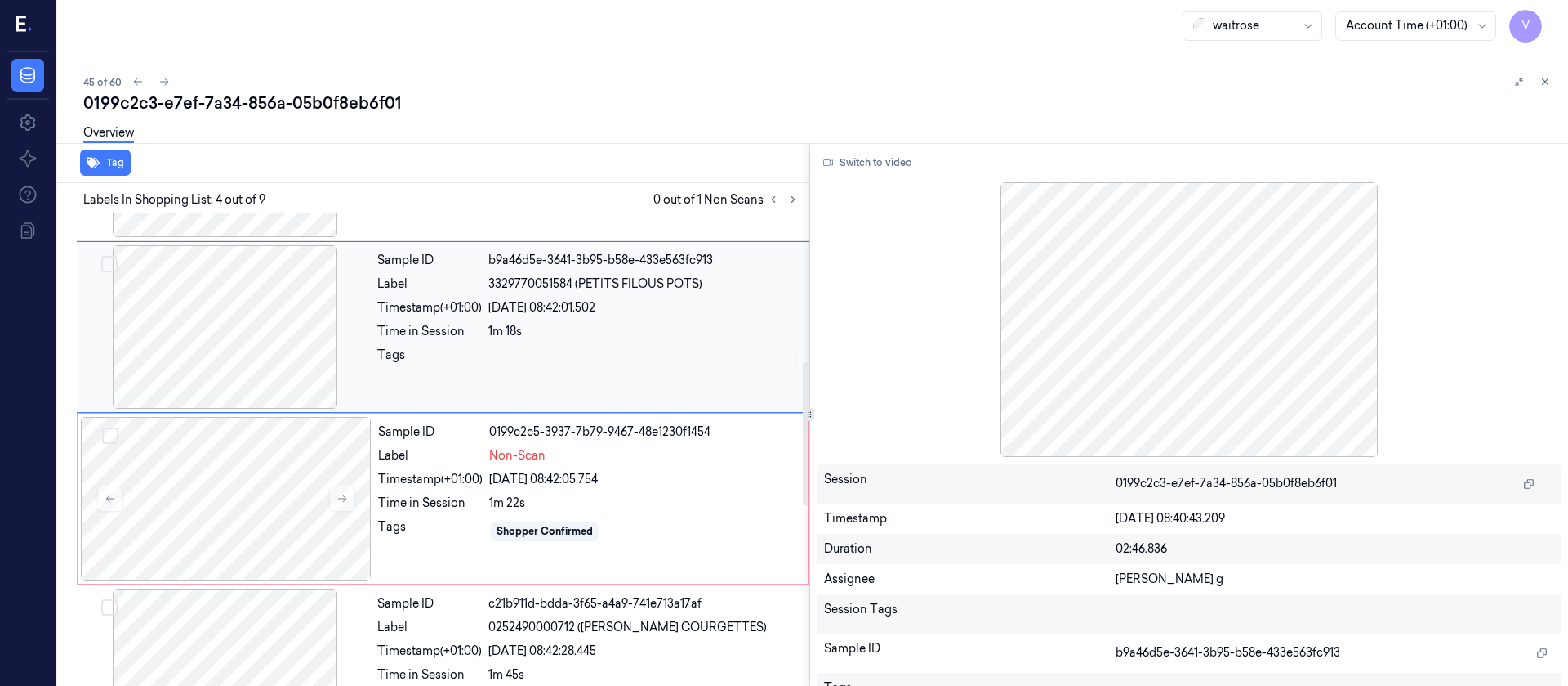
click at [320, 339] on div at bounding box center [224, 327] width 291 height 163
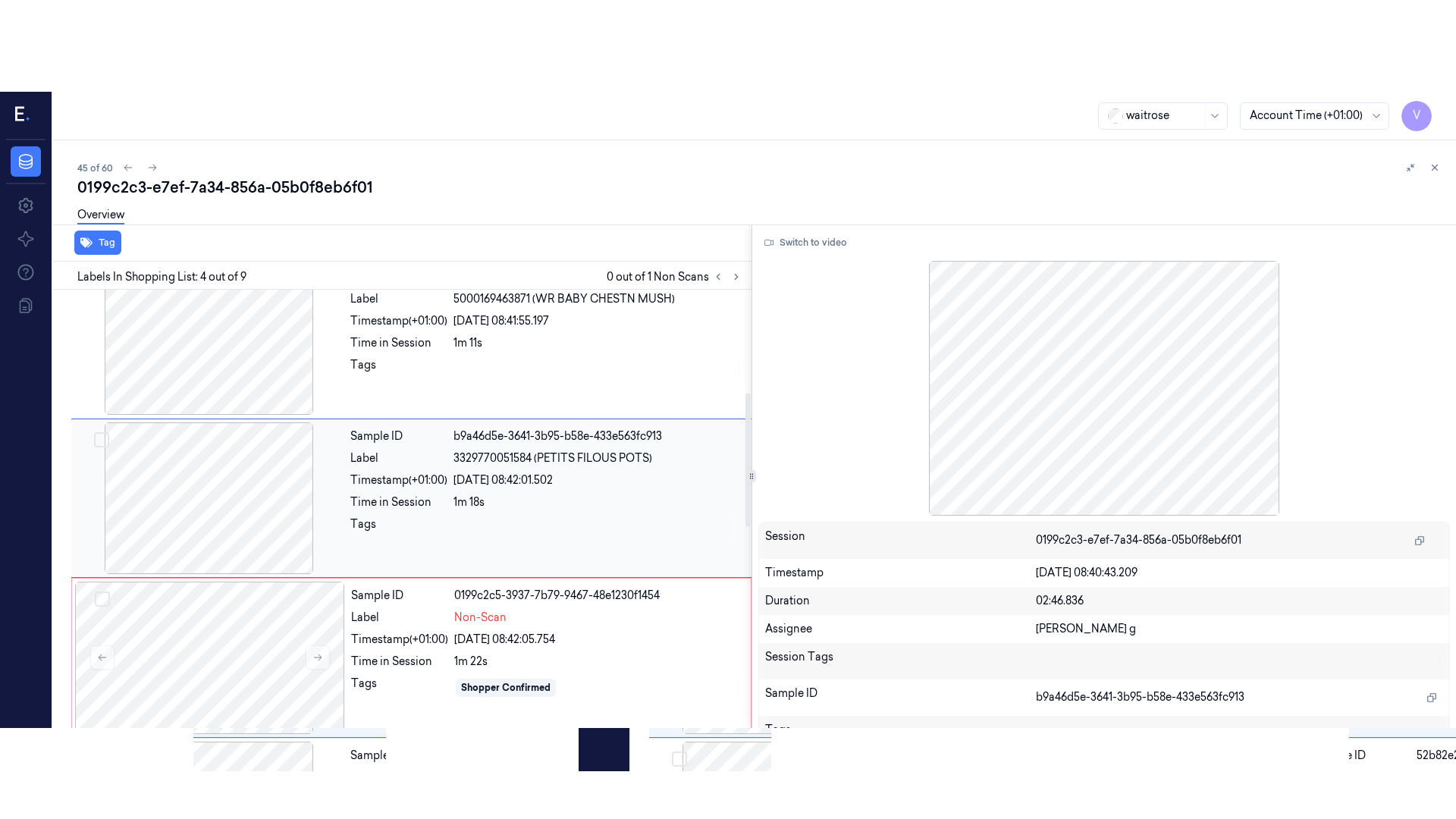
scroll to position [337, 0]
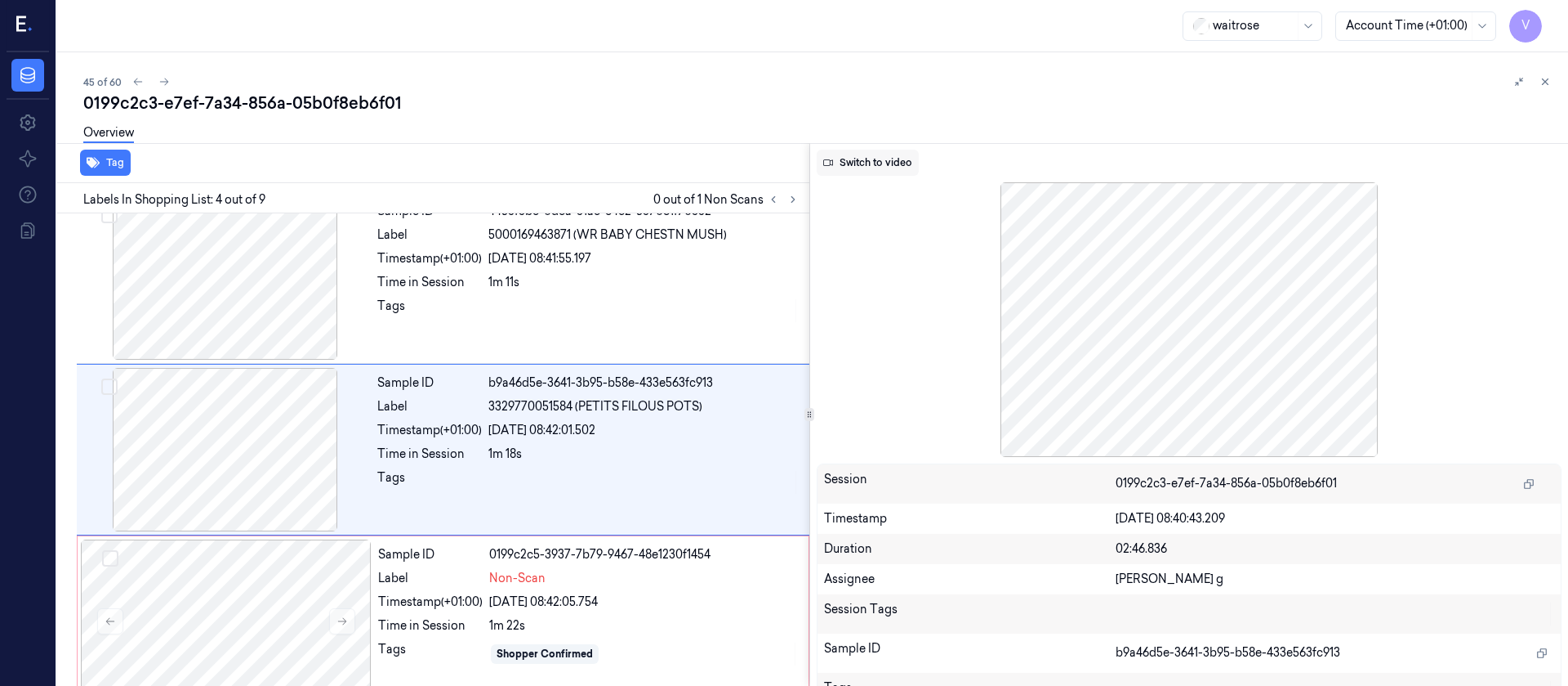
click at [876, 166] on button "Switch to video" at bounding box center [868, 162] width 102 height 26
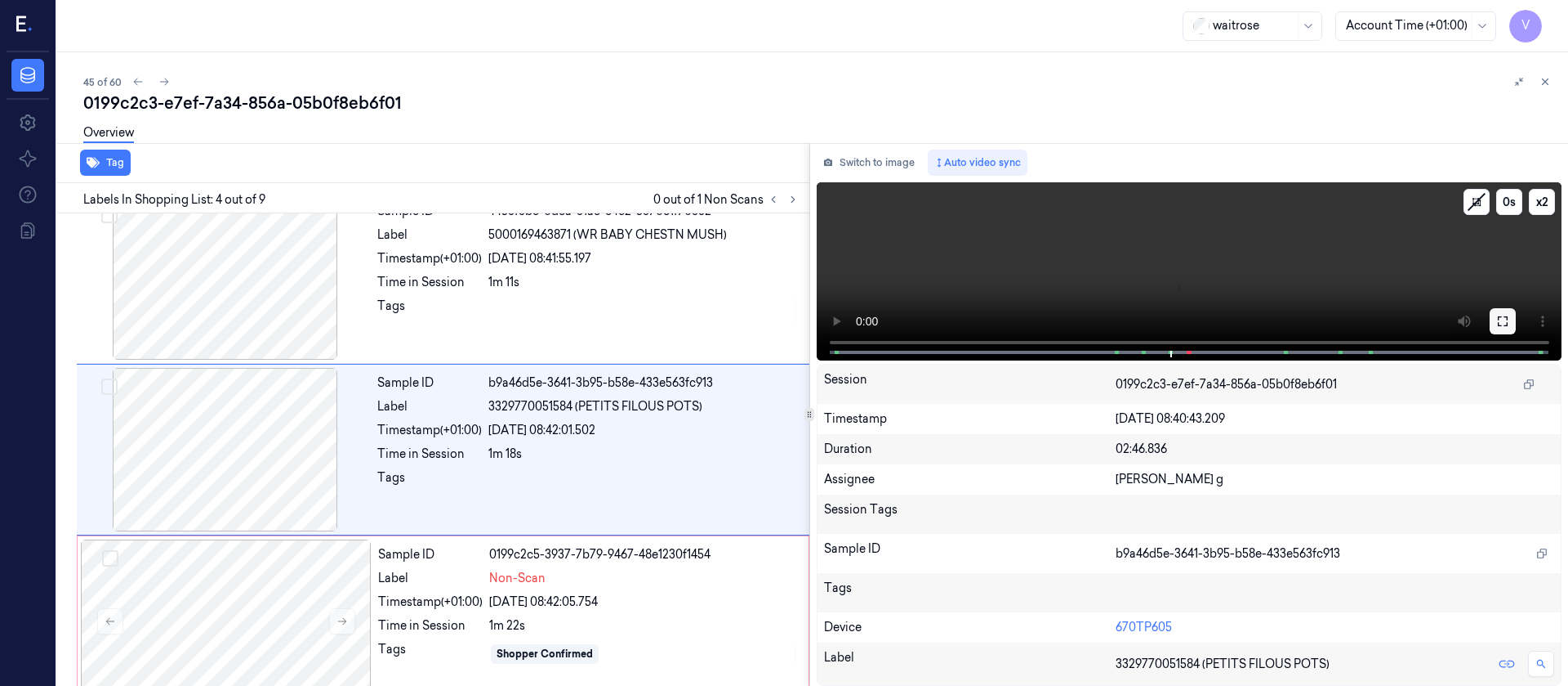
click at [1496, 319] on icon at bounding box center [1503, 321] width 13 height 13
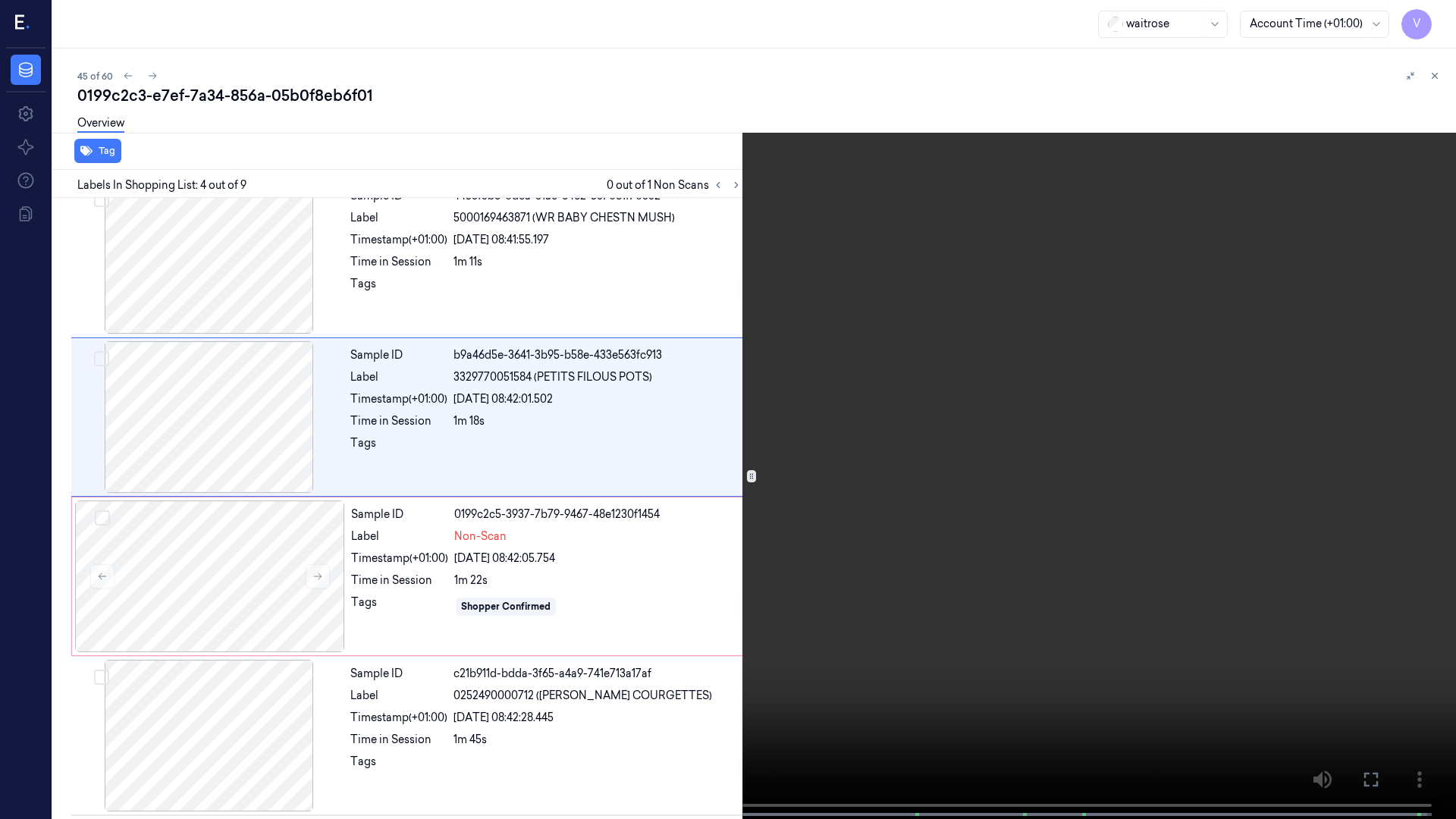
click at [1068, 636] on video at bounding box center [728, 410] width 1456 height 822
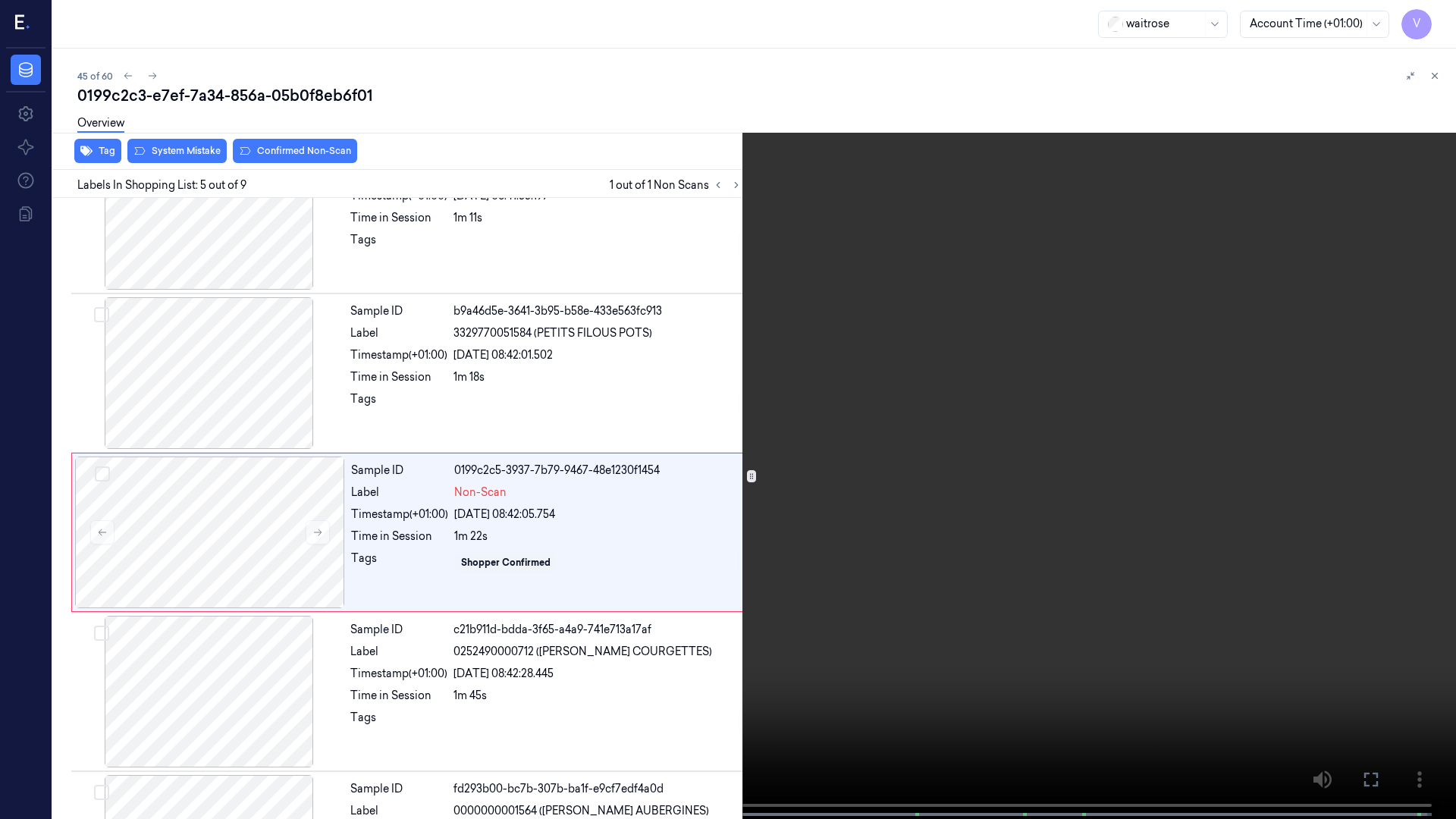
scroll to position [406, 0]
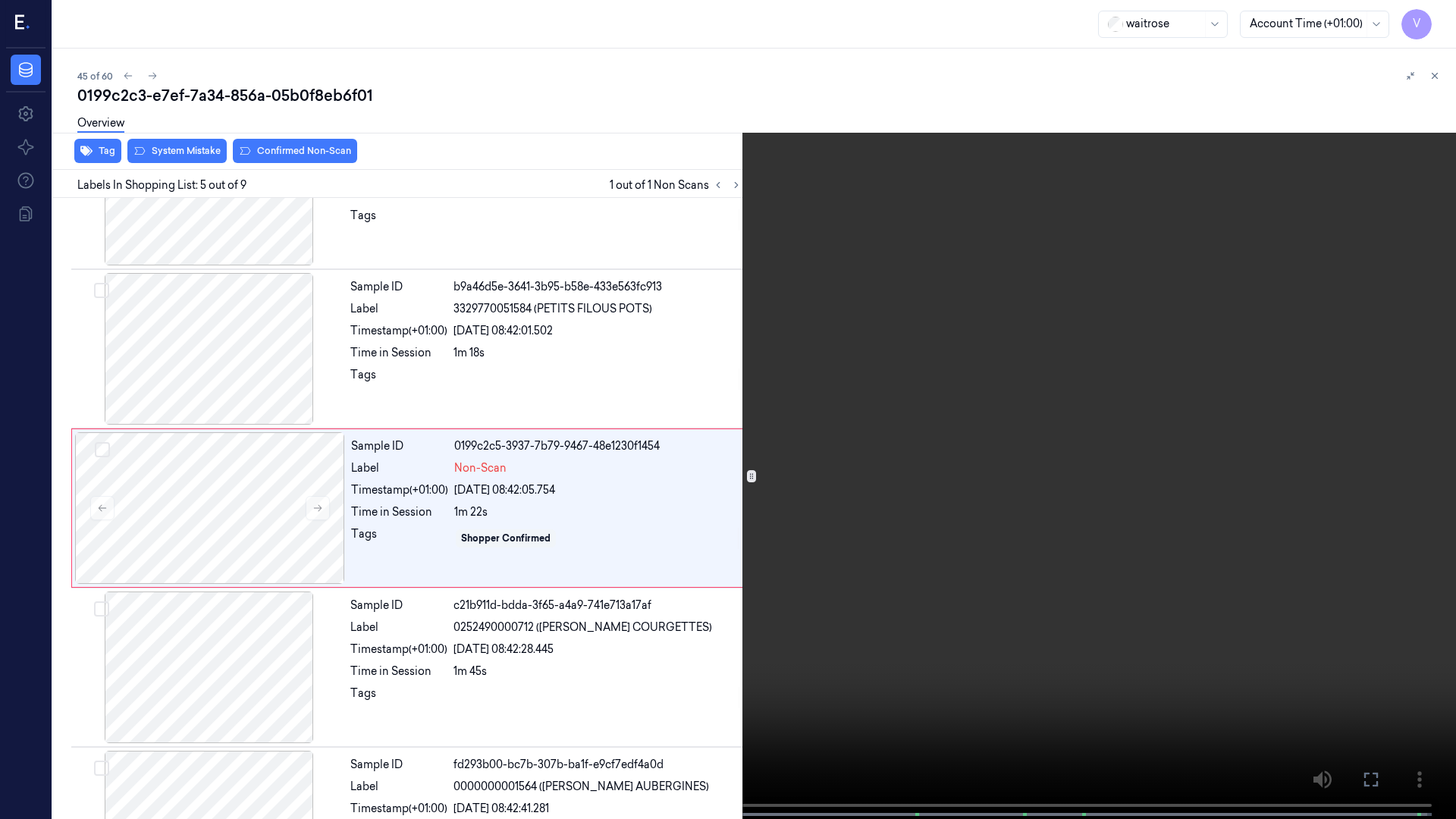
click at [1455, 0] on video at bounding box center [728, 410] width 1456 height 822
click at [1432, 8] on button "x 2" at bounding box center [1437, 18] width 24 height 24
click at [1443, 19] on button "x 4" at bounding box center [1437, 18] width 24 height 24
click at [1281, 636] on video at bounding box center [728, 410] width 1456 height 822
click at [586, 636] on span at bounding box center [586, 815] width 3 height 8
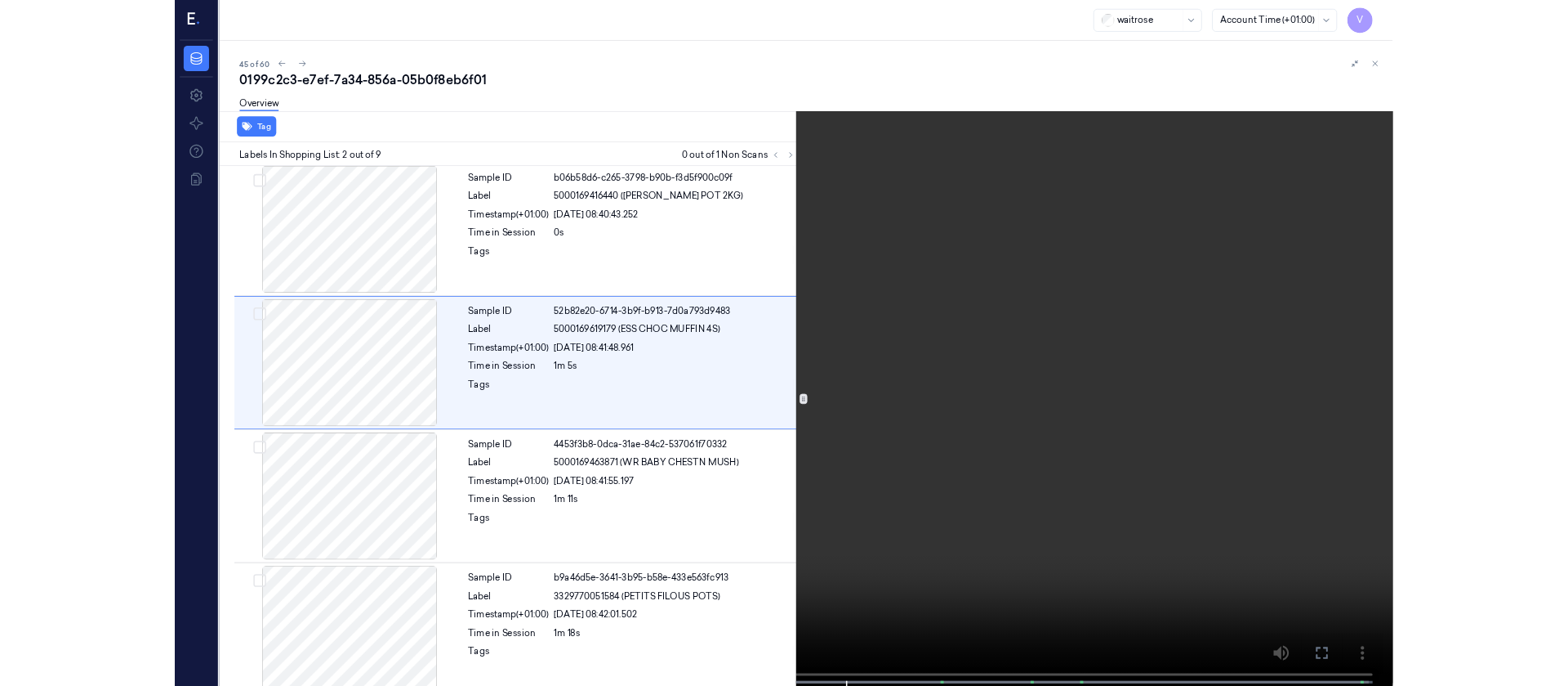
scroll to position [0, 0]
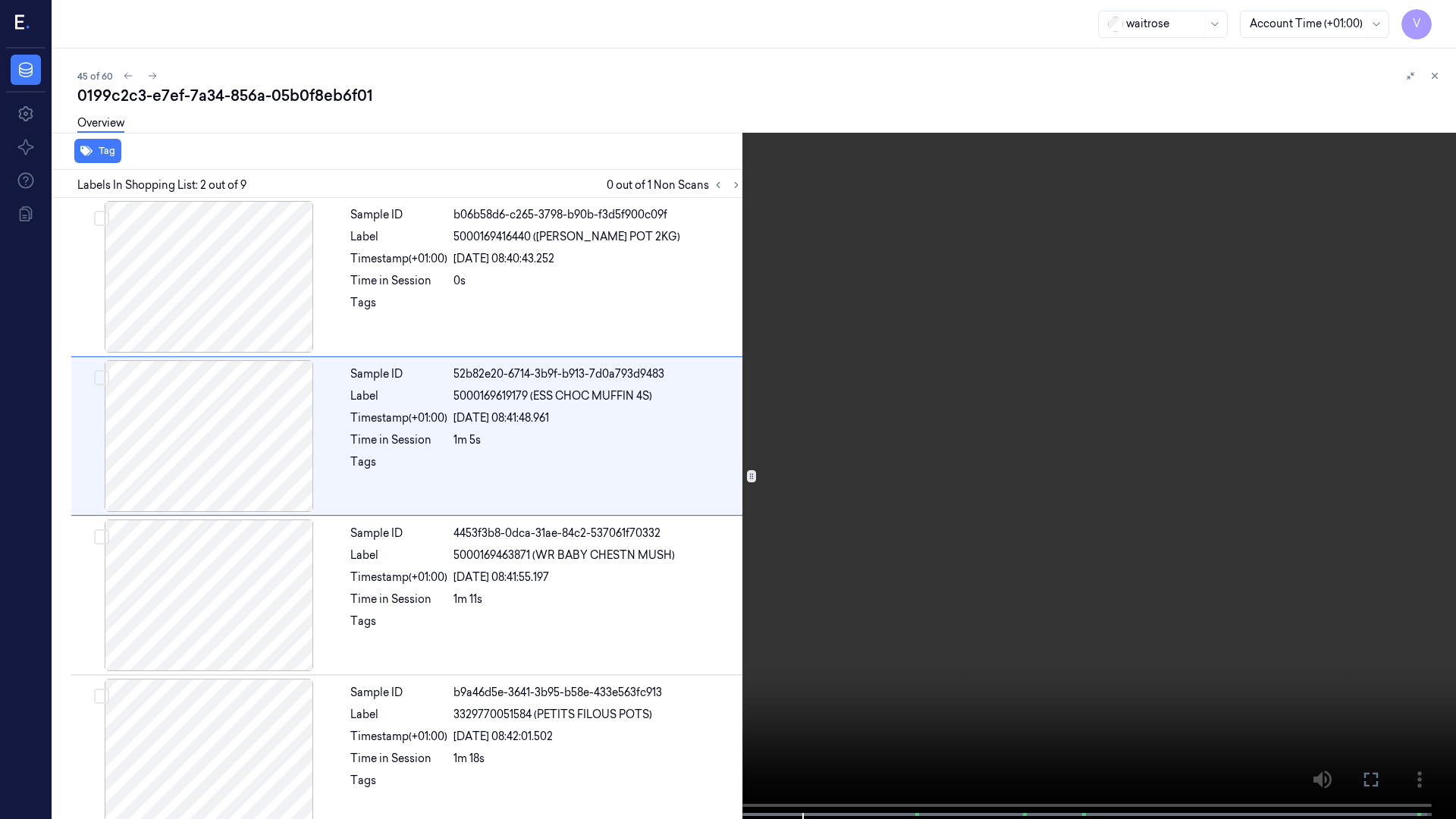
click at [0, 0] on icon at bounding box center [0, 0] width 0 height 0
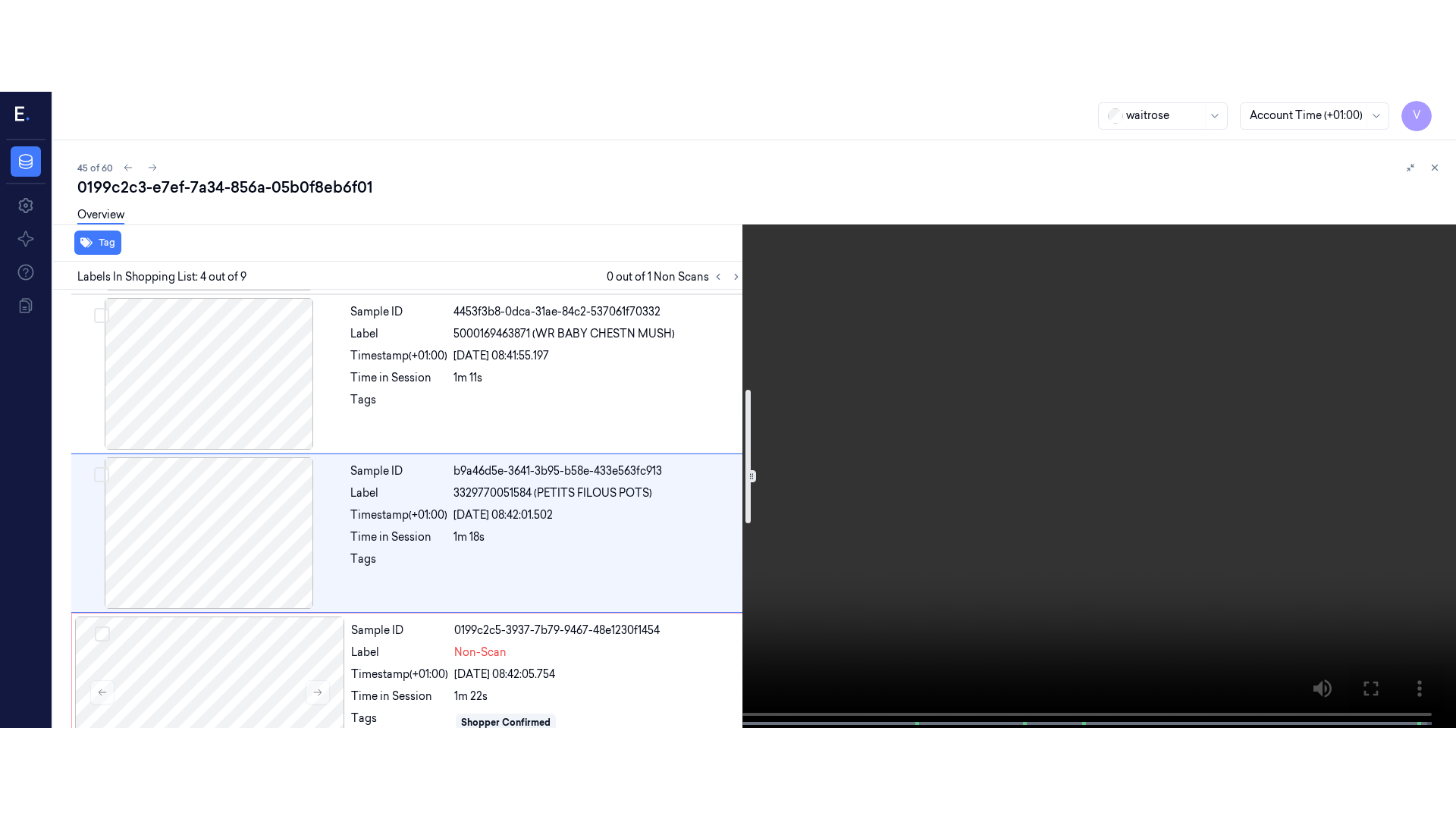
scroll to position [337, 0]
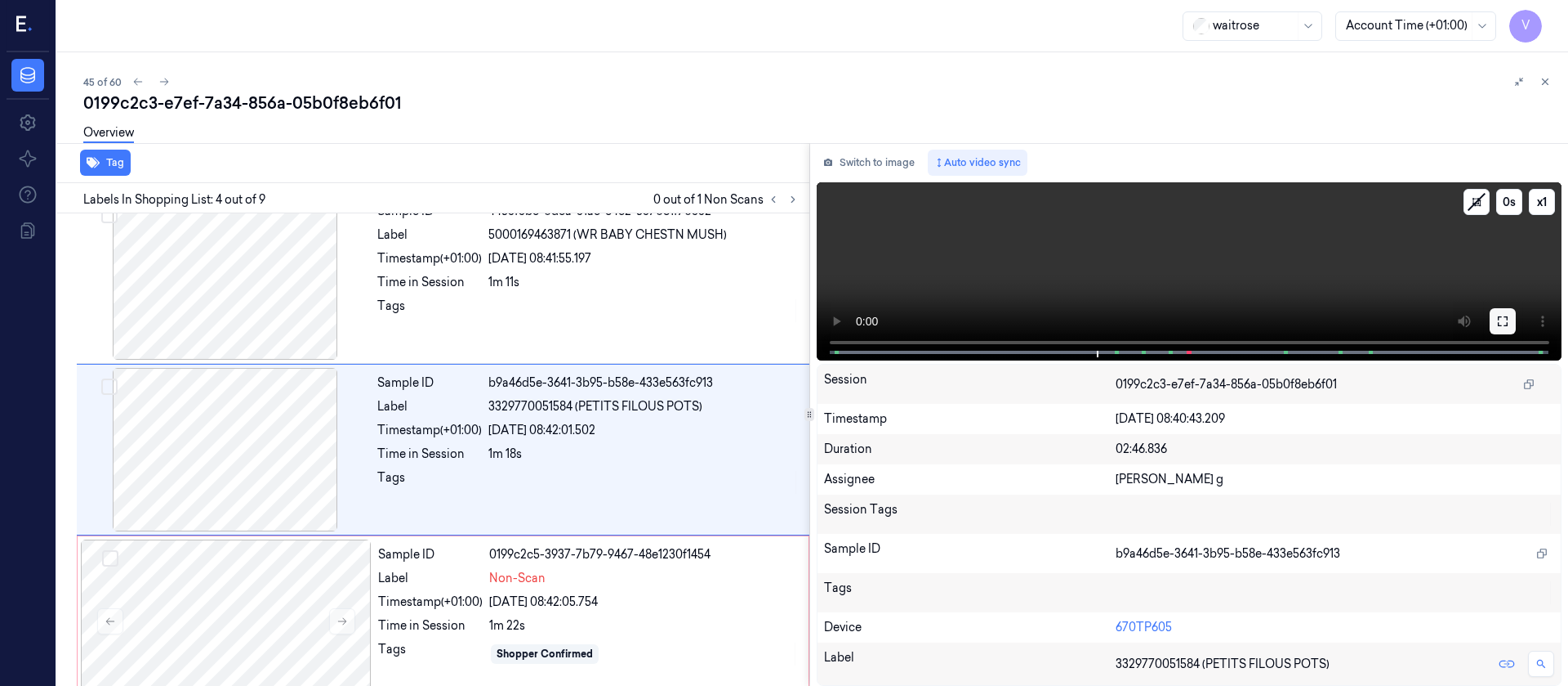
click at [1505, 322] on icon at bounding box center [1503, 321] width 13 height 13
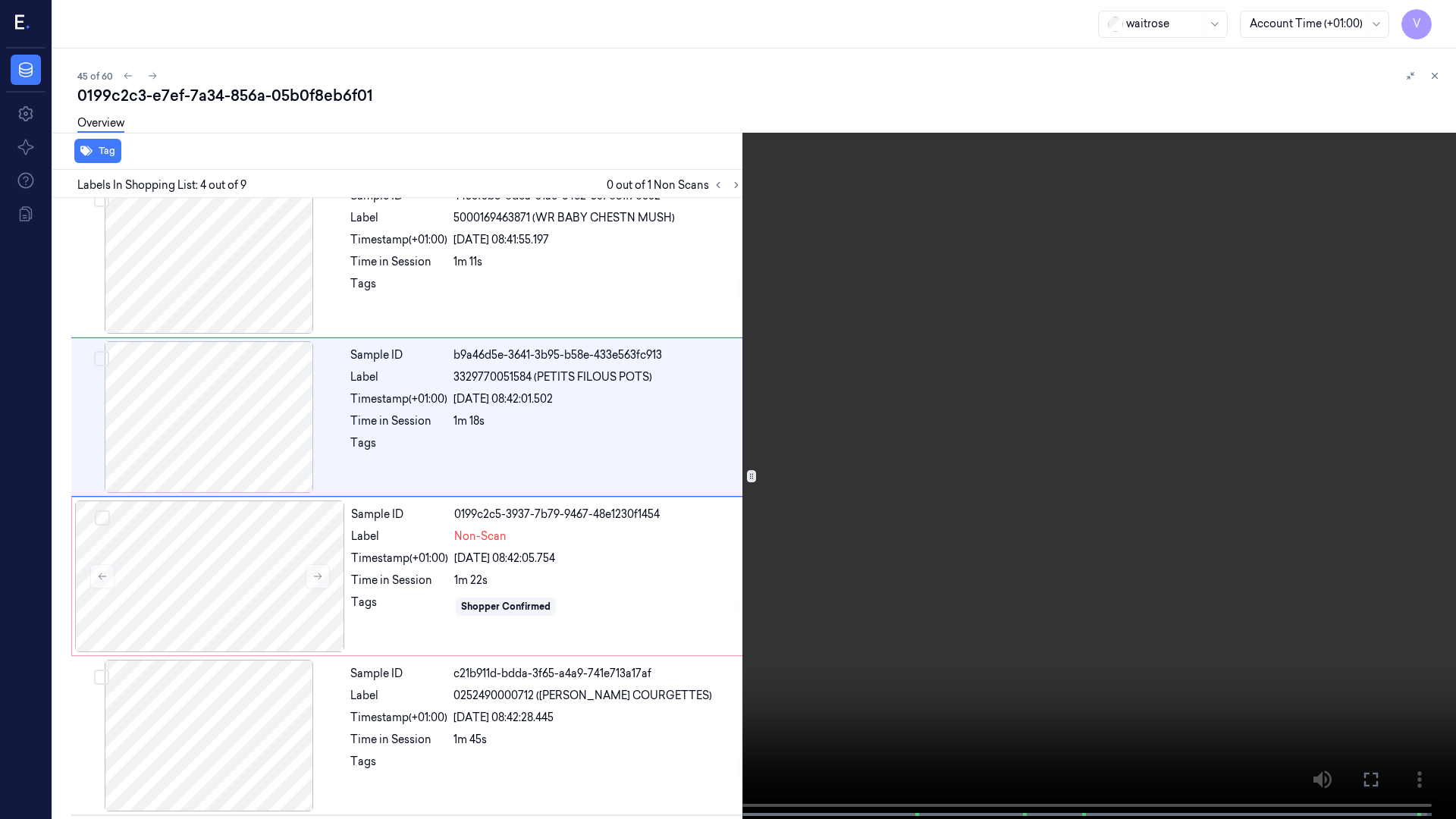
click at [583, 636] on span at bounding box center [583, 815] width 3 height 8
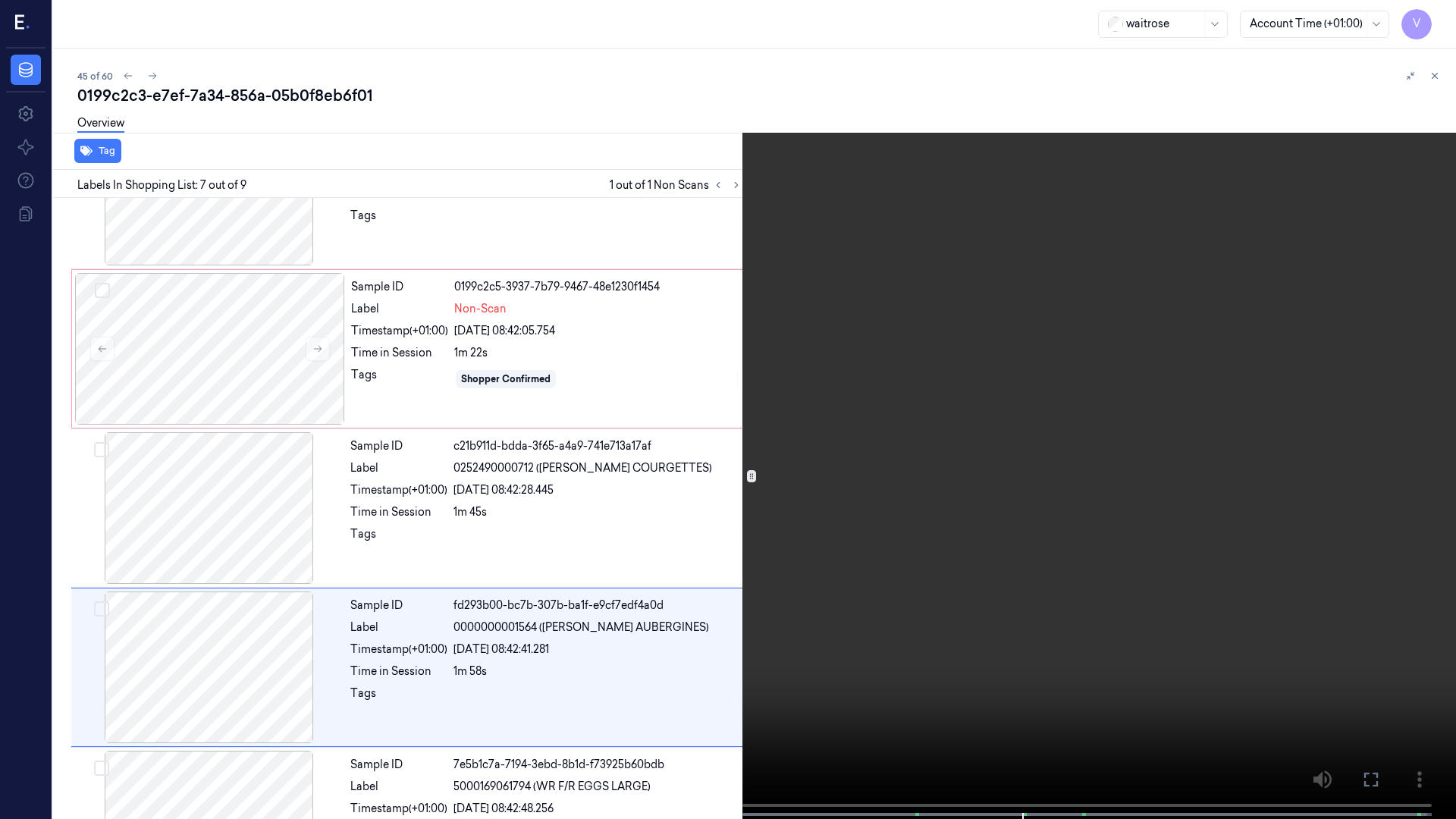
scroll to position [724, 0]
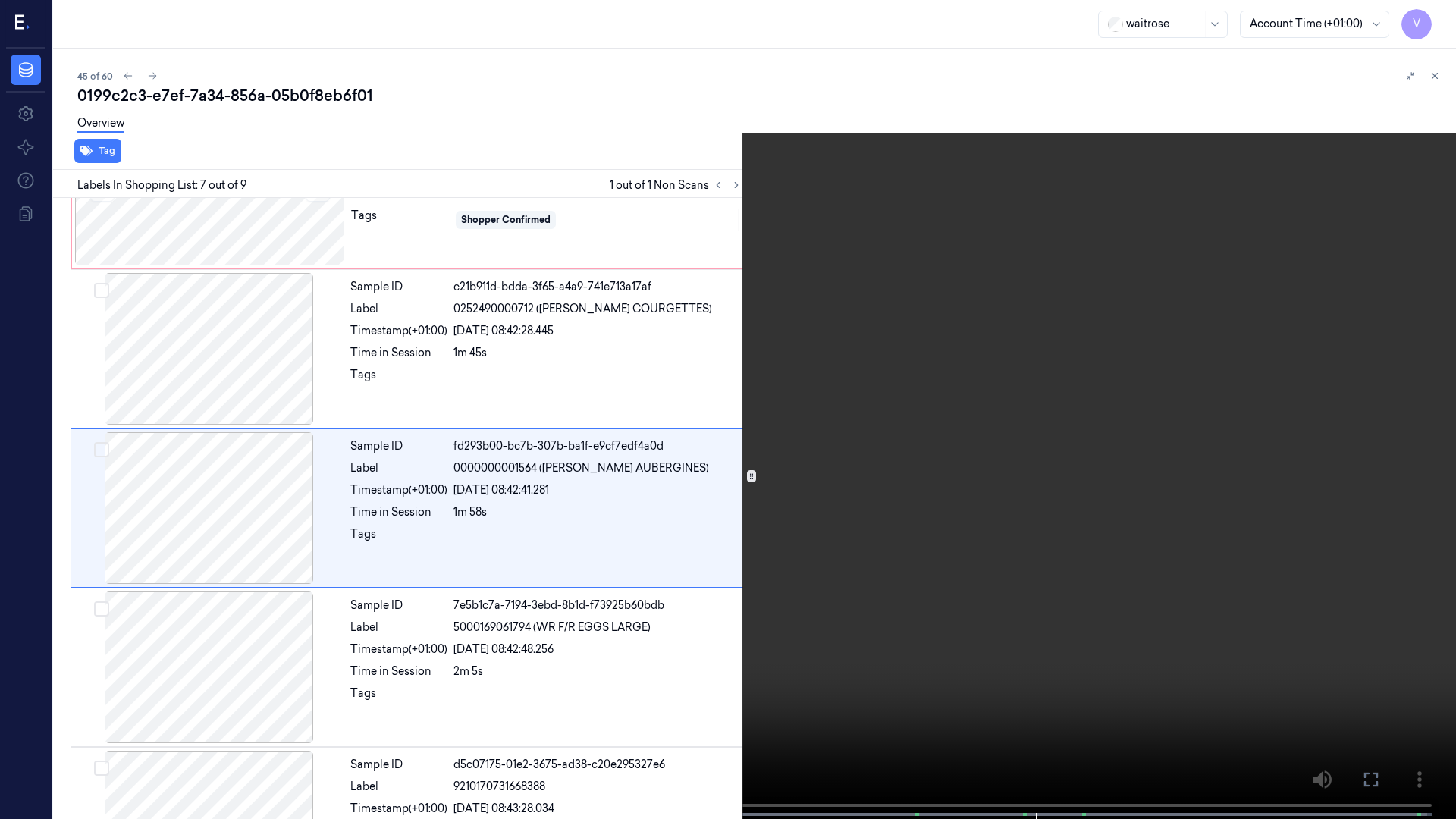
click at [1086, 636] on span at bounding box center [1085, 815] width 3 height 8
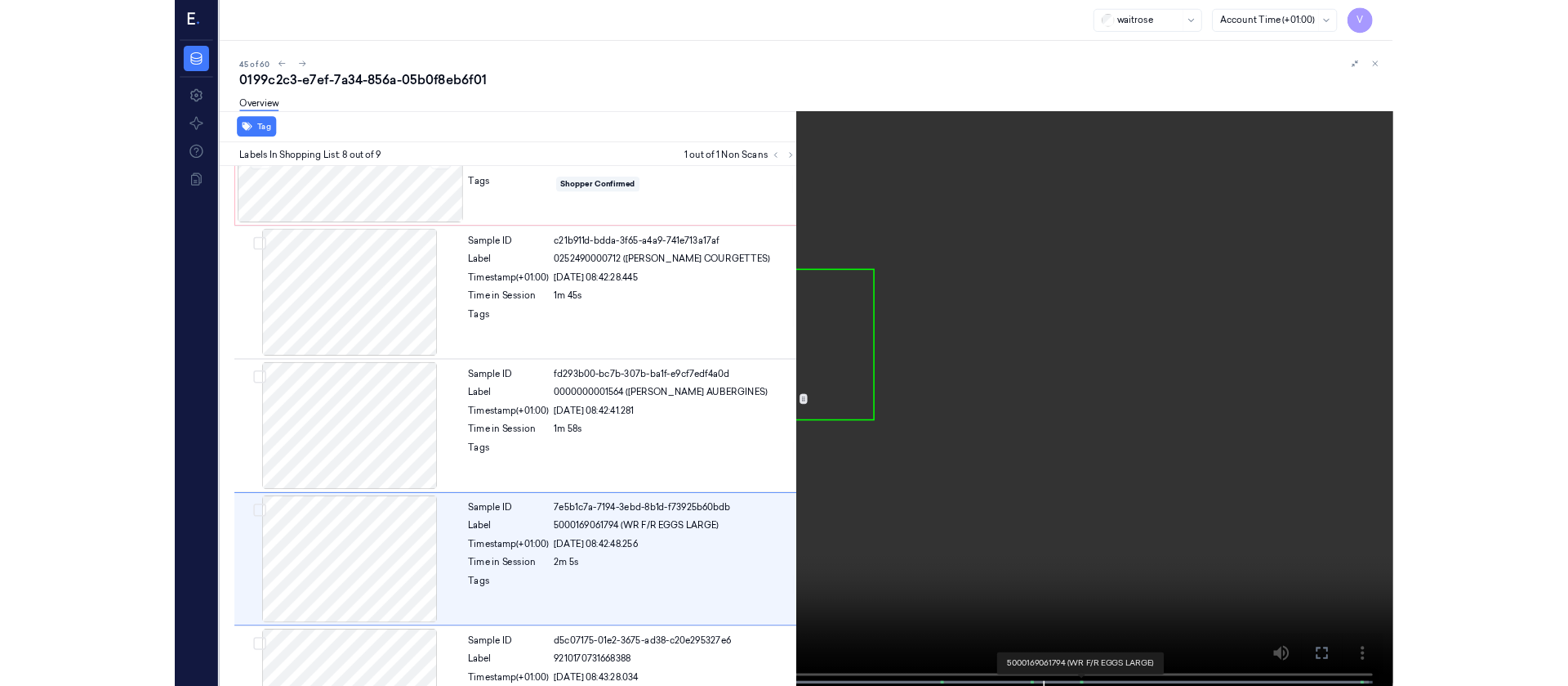
scroll to position [880, 0]
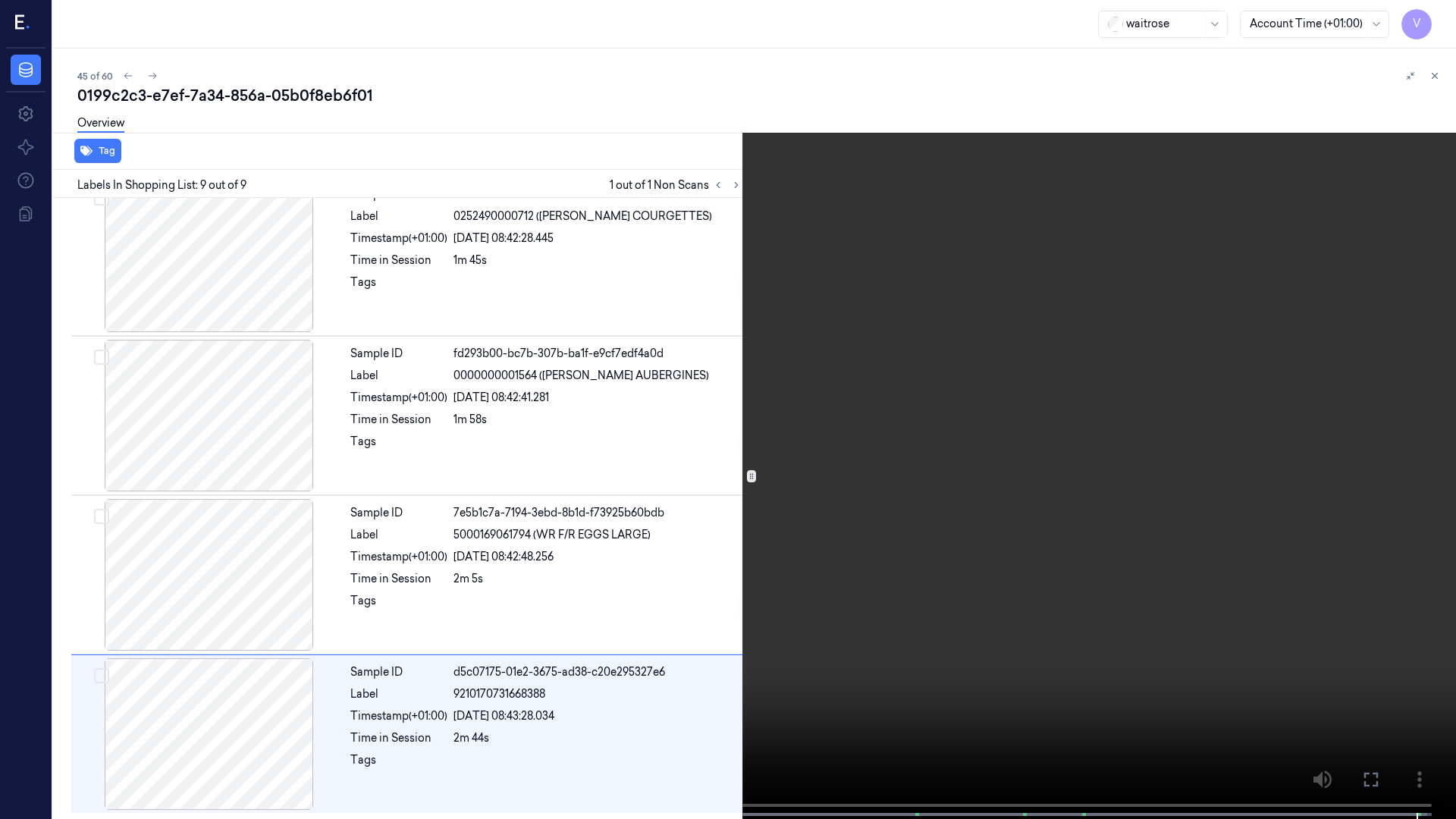
click at [0, 0] on icon at bounding box center [0, 0] width 0 height 0
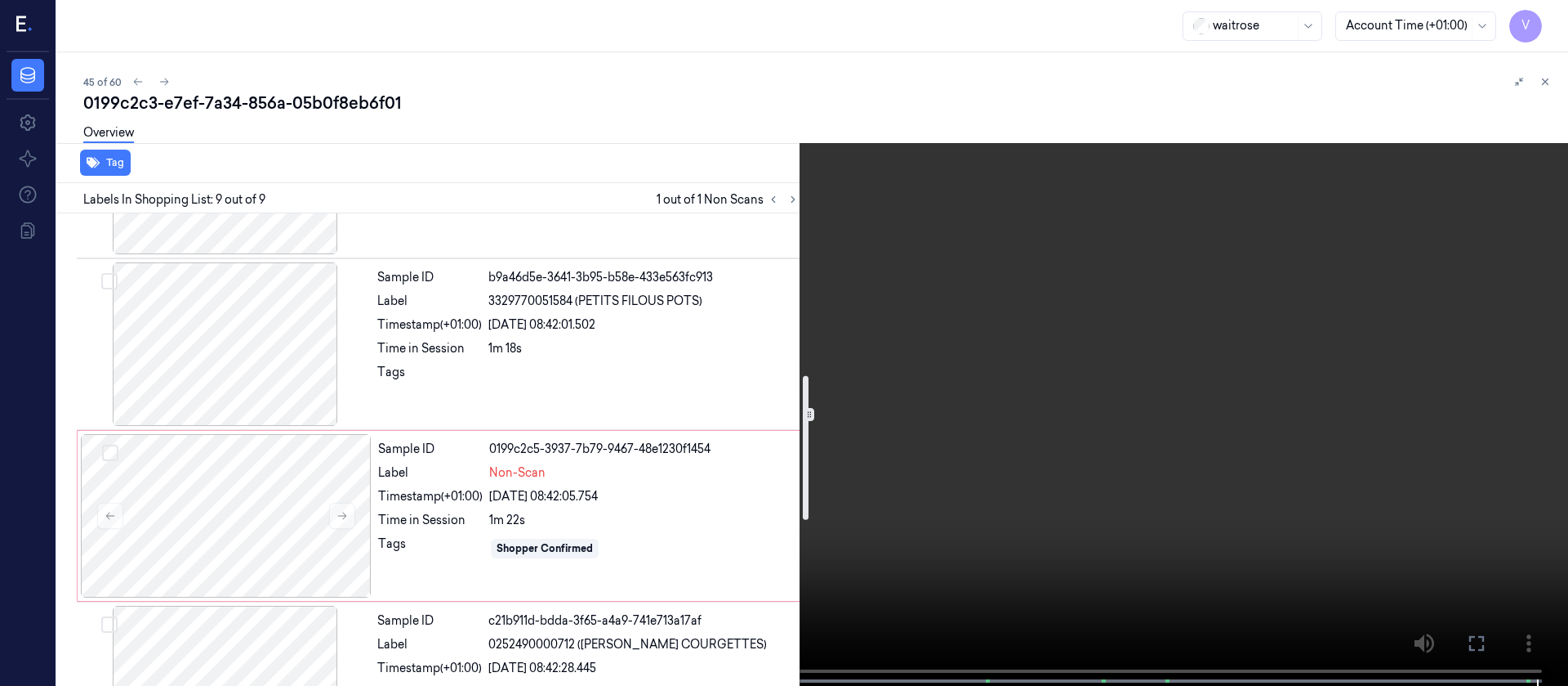
scroll to position [464, 0]
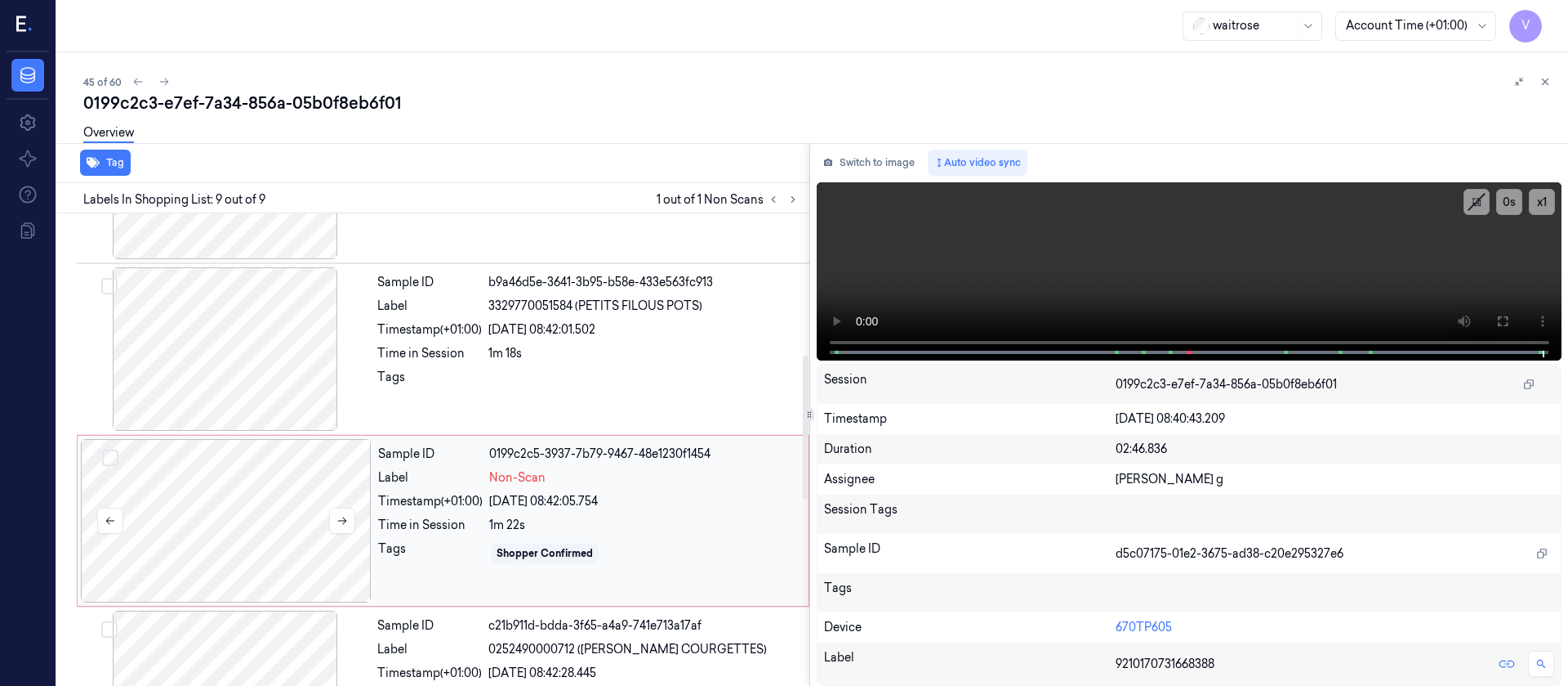
click at [253, 531] on div at bounding box center [225, 520] width 291 height 163
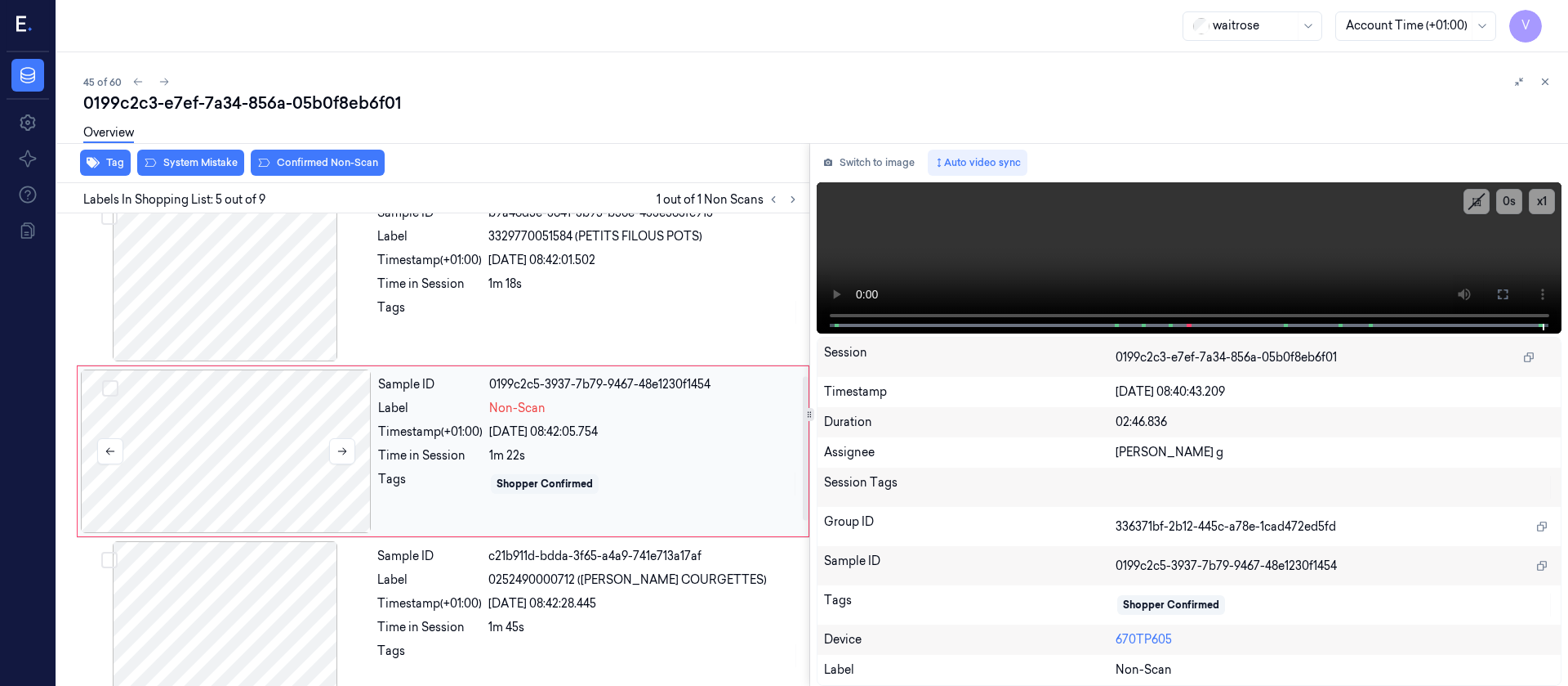
scroll to position [535, 0]
click at [285, 281] on div at bounding box center [224, 277] width 291 height 163
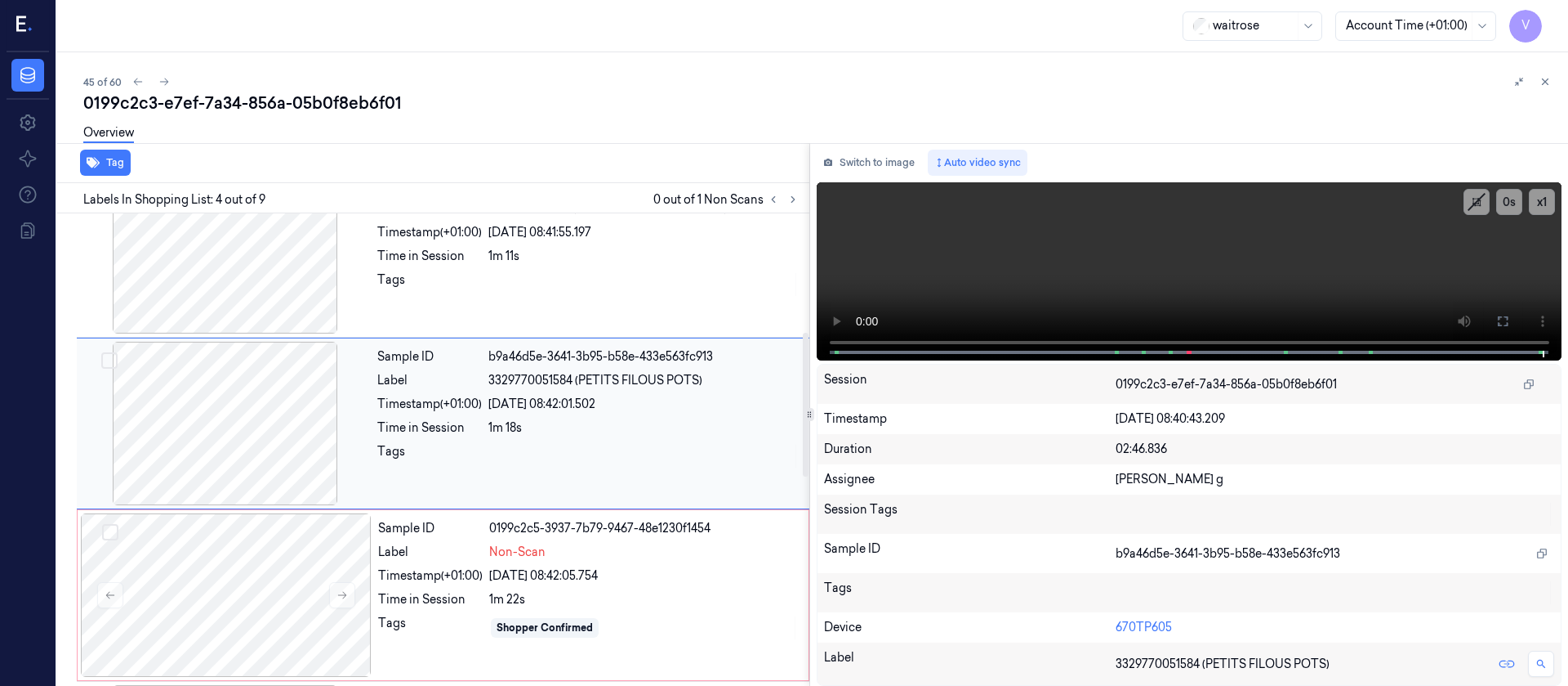
scroll to position [364, 0]
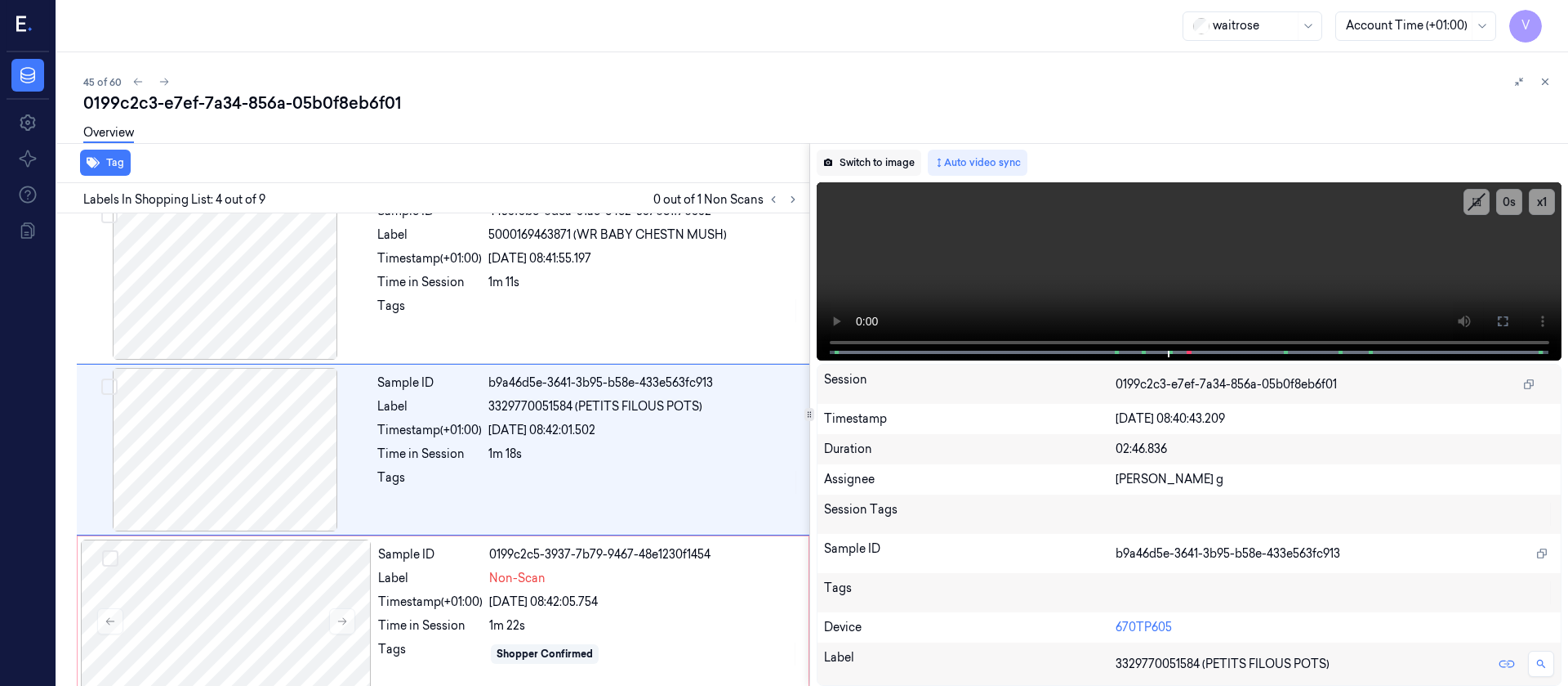
click at [872, 150] on button "Switch to image" at bounding box center [869, 162] width 105 height 26
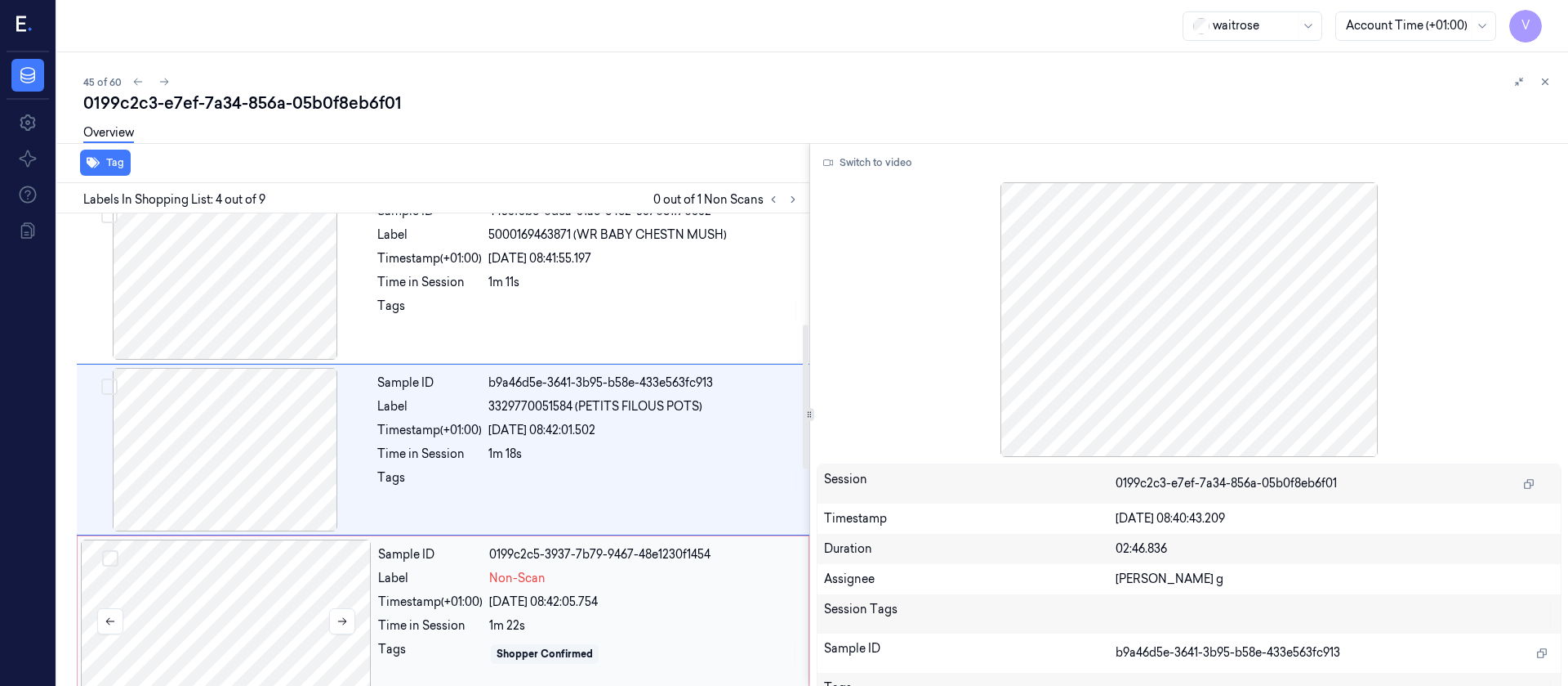
click at [234, 619] on div at bounding box center [225, 621] width 291 height 163
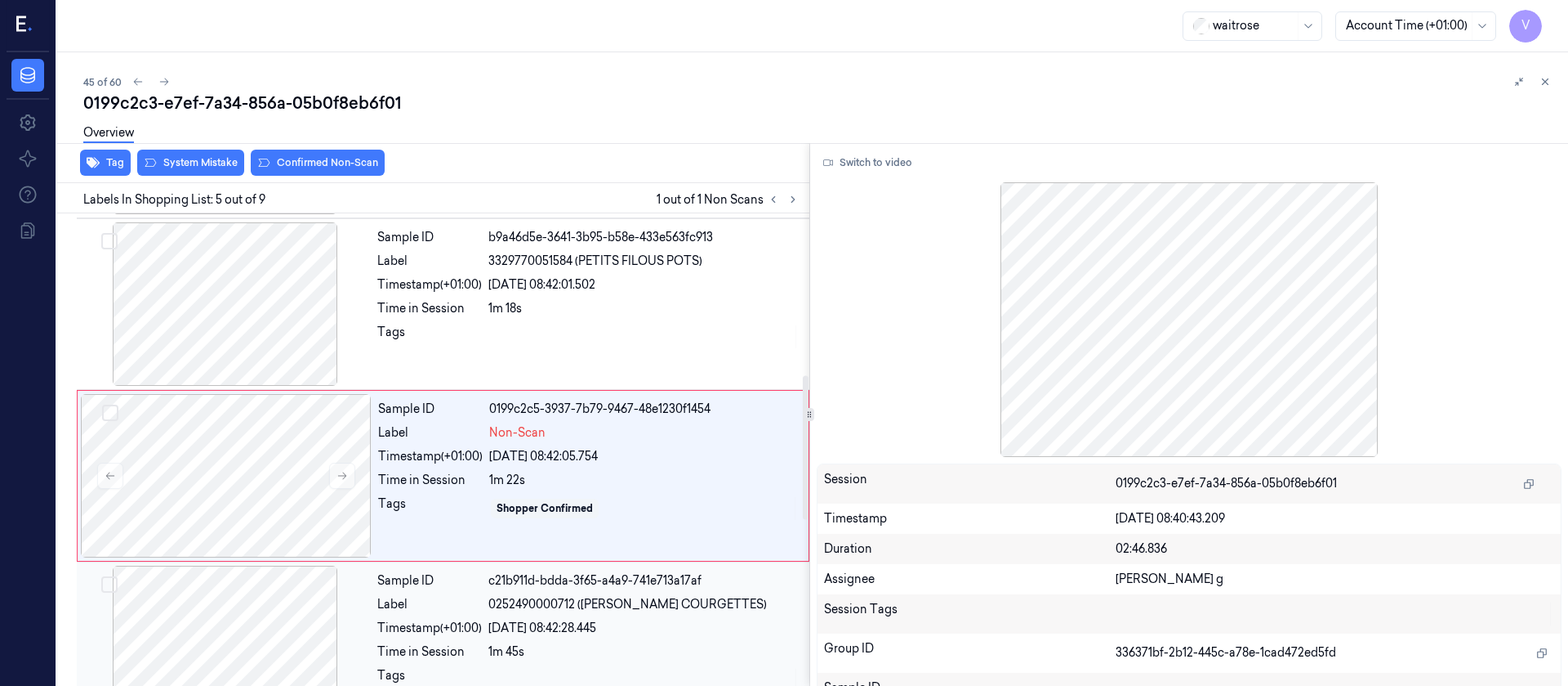
scroll to position [535, 0]
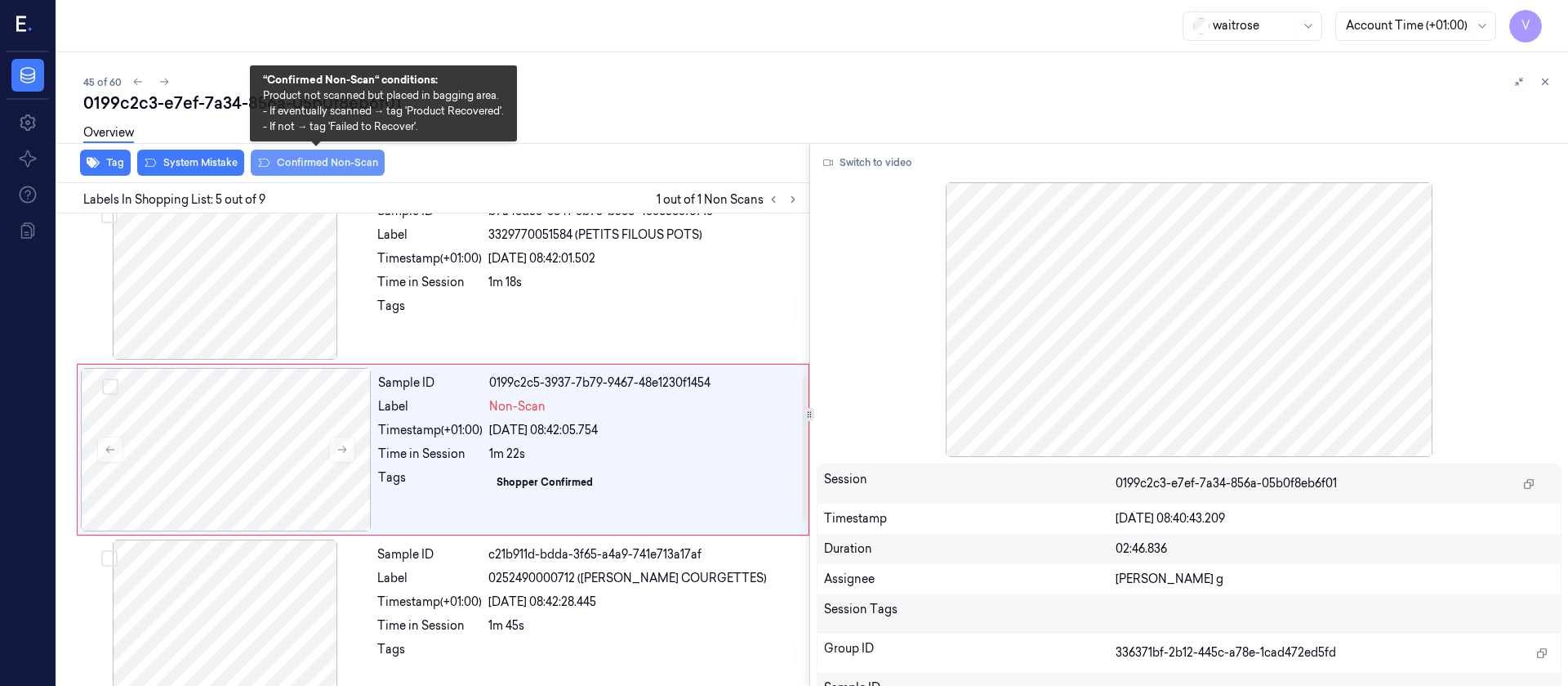
click at [329, 168] on button "Confirmed Non-Scan" at bounding box center [317, 162] width 134 height 26
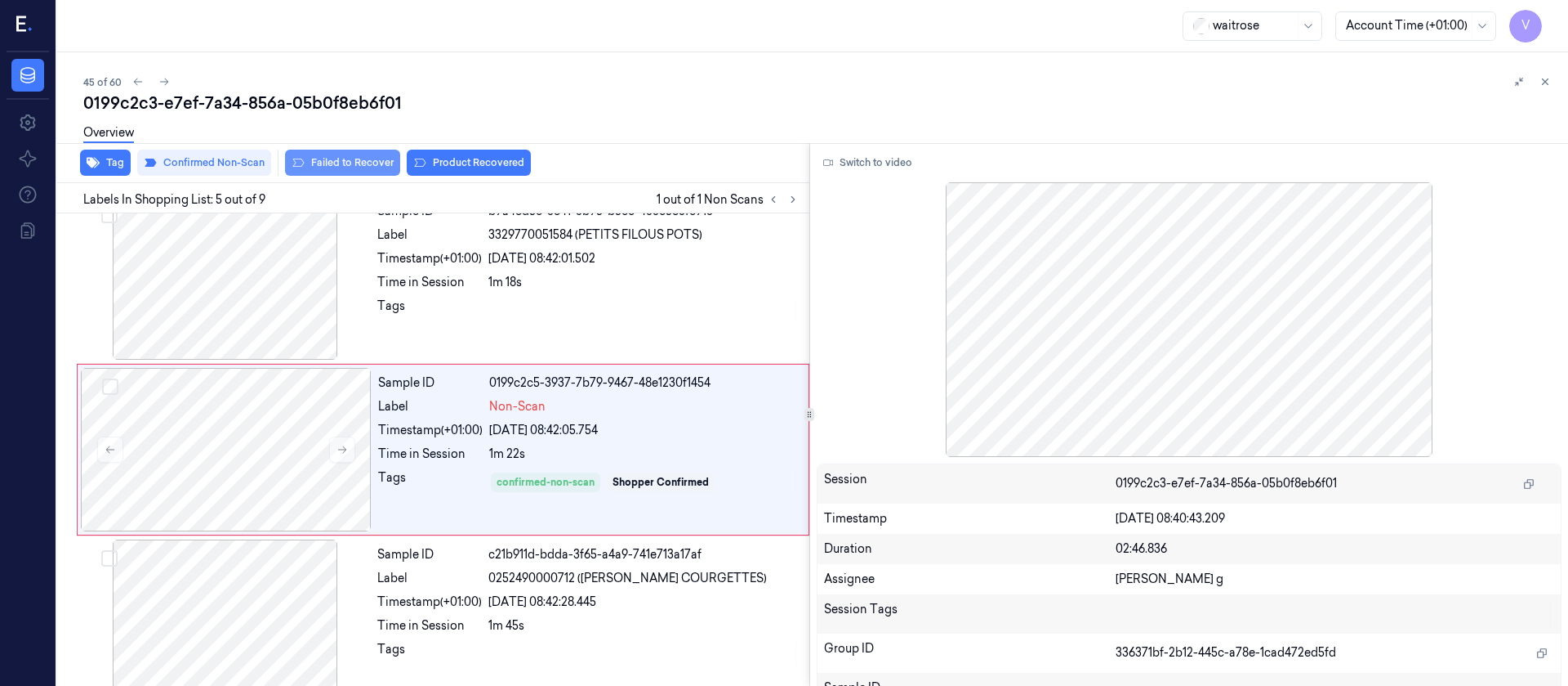
click at [358, 162] on button "Failed to Recover" at bounding box center [342, 162] width 115 height 26
click at [642, 106] on div "0199c2c3-e7ef-7a34-856a-05b0f8eb6f01" at bounding box center [819, 103] width 1472 height 23
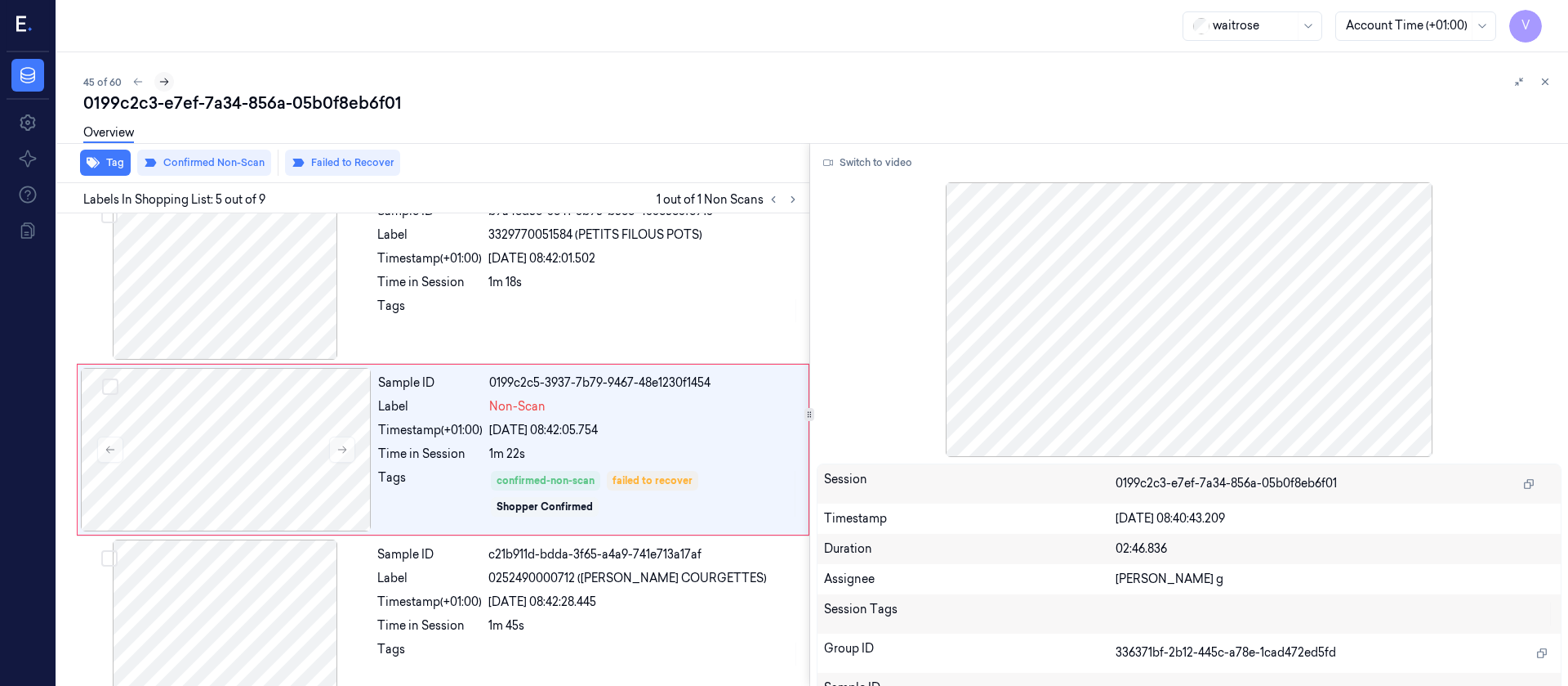
click at [167, 82] on icon at bounding box center [164, 83] width 9 height 8
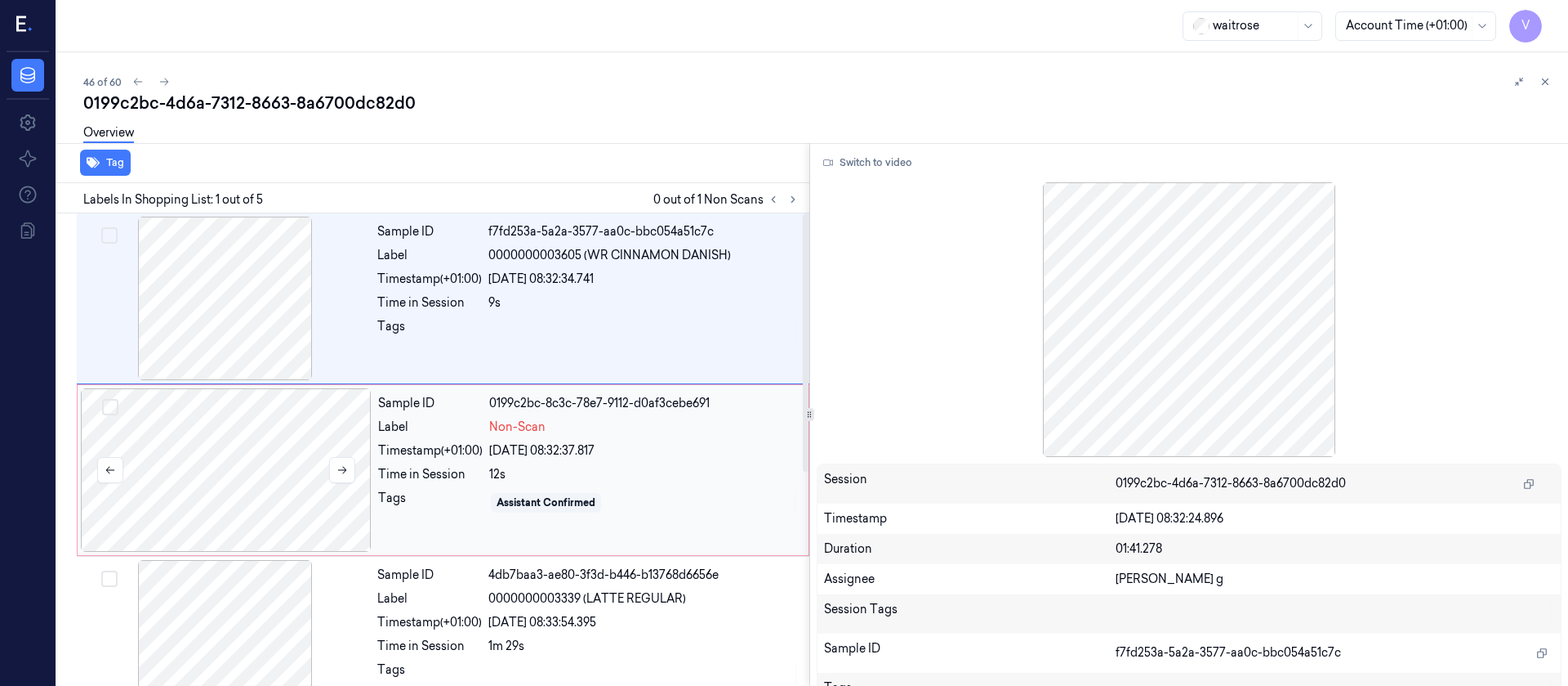
click at [240, 482] on div at bounding box center [225, 470] width 291 height 163
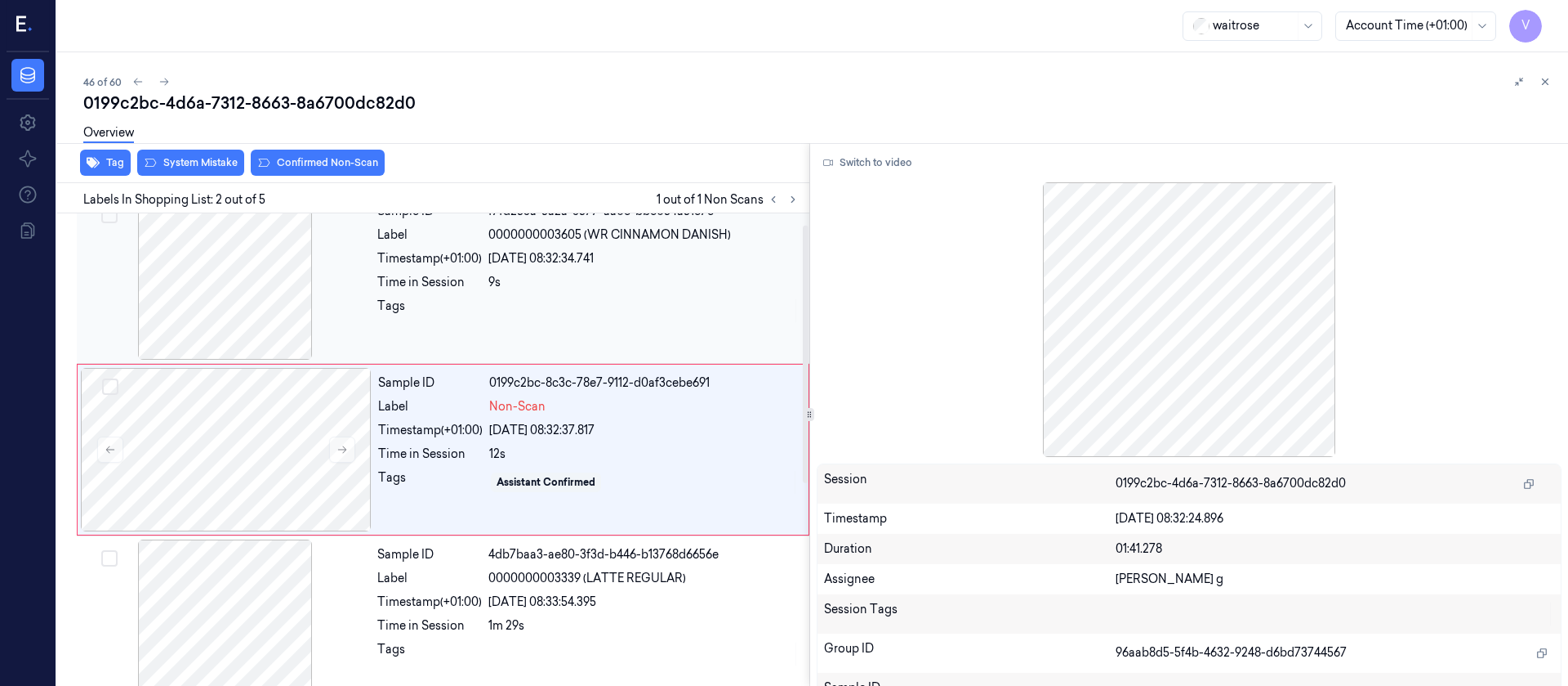
click at [279, 312] on div at bounding box center [224, 277] width 291 height 163
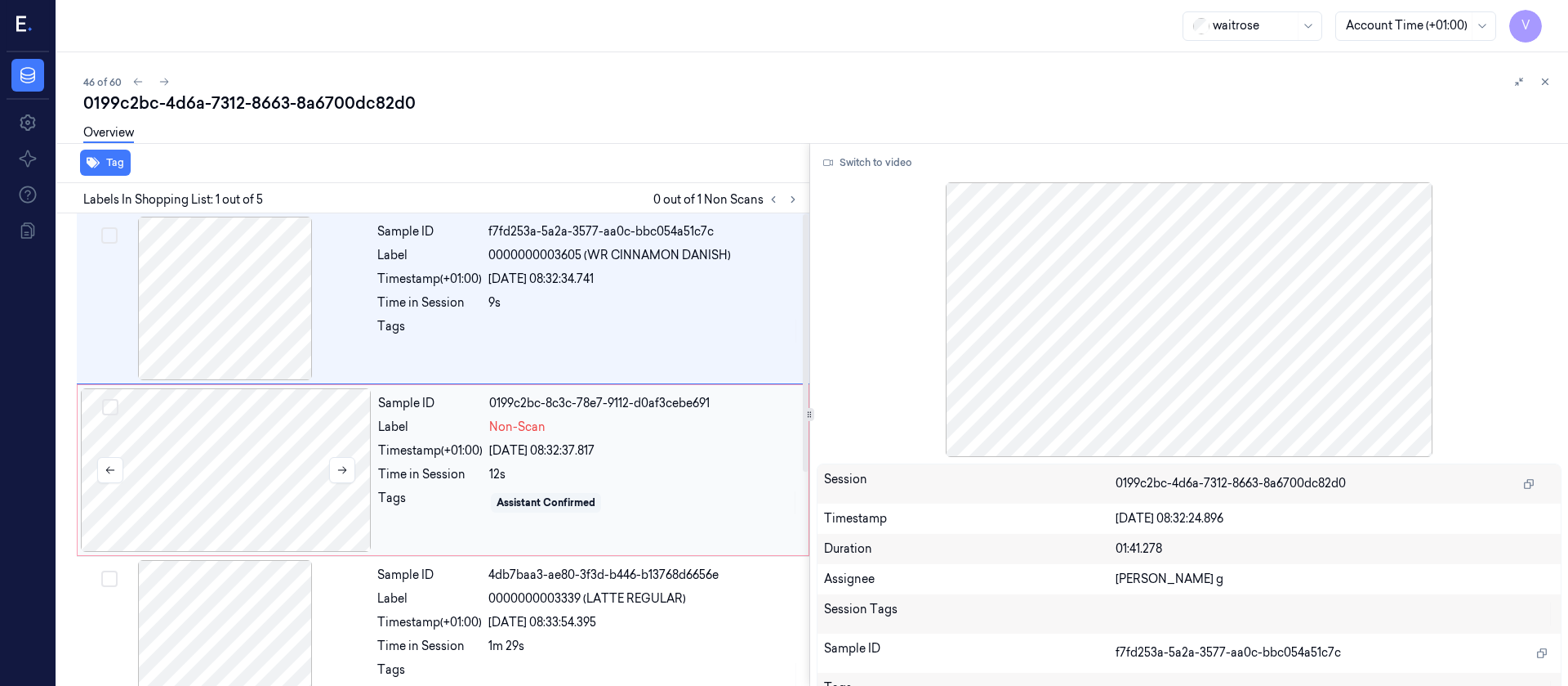
click at [266, 539] on div at bounding box center [225, 470] width 291 height 163
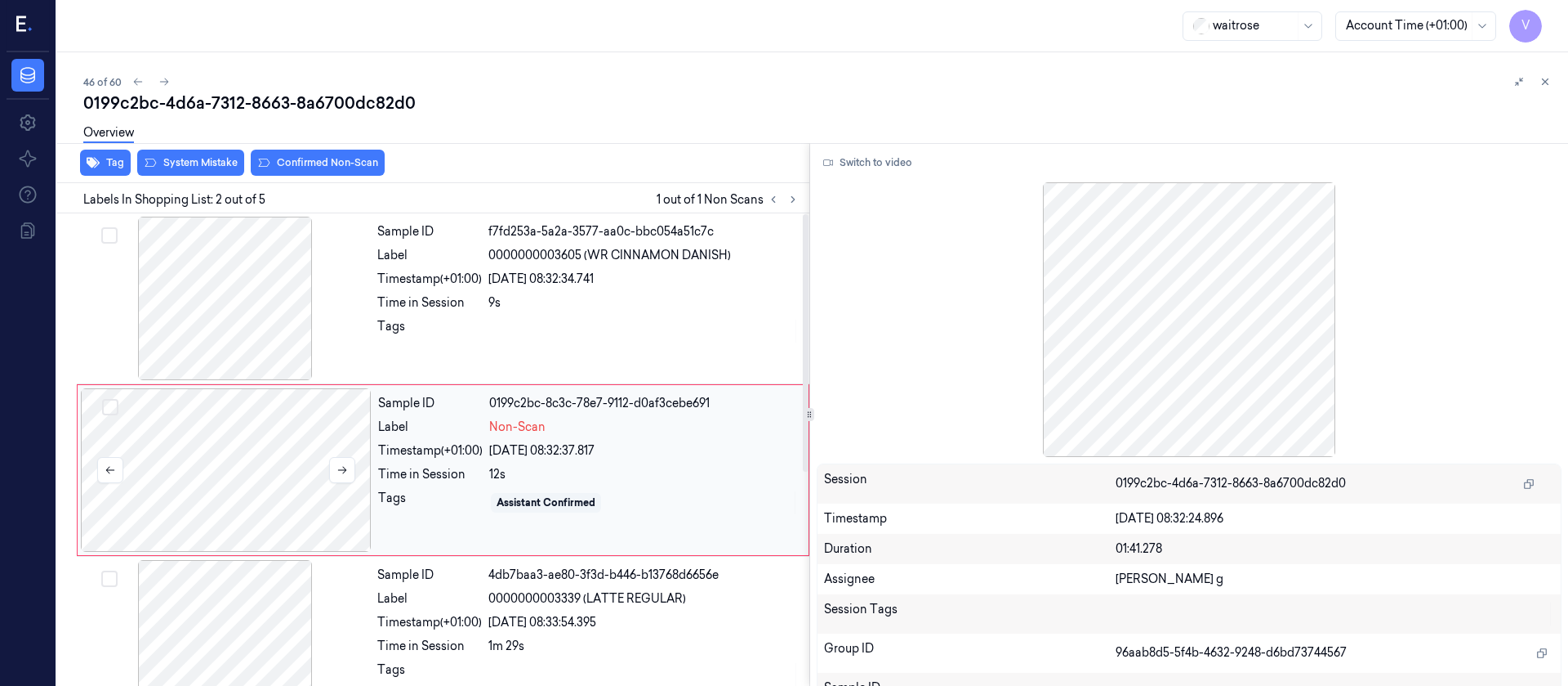
scroll to position [20, 0]
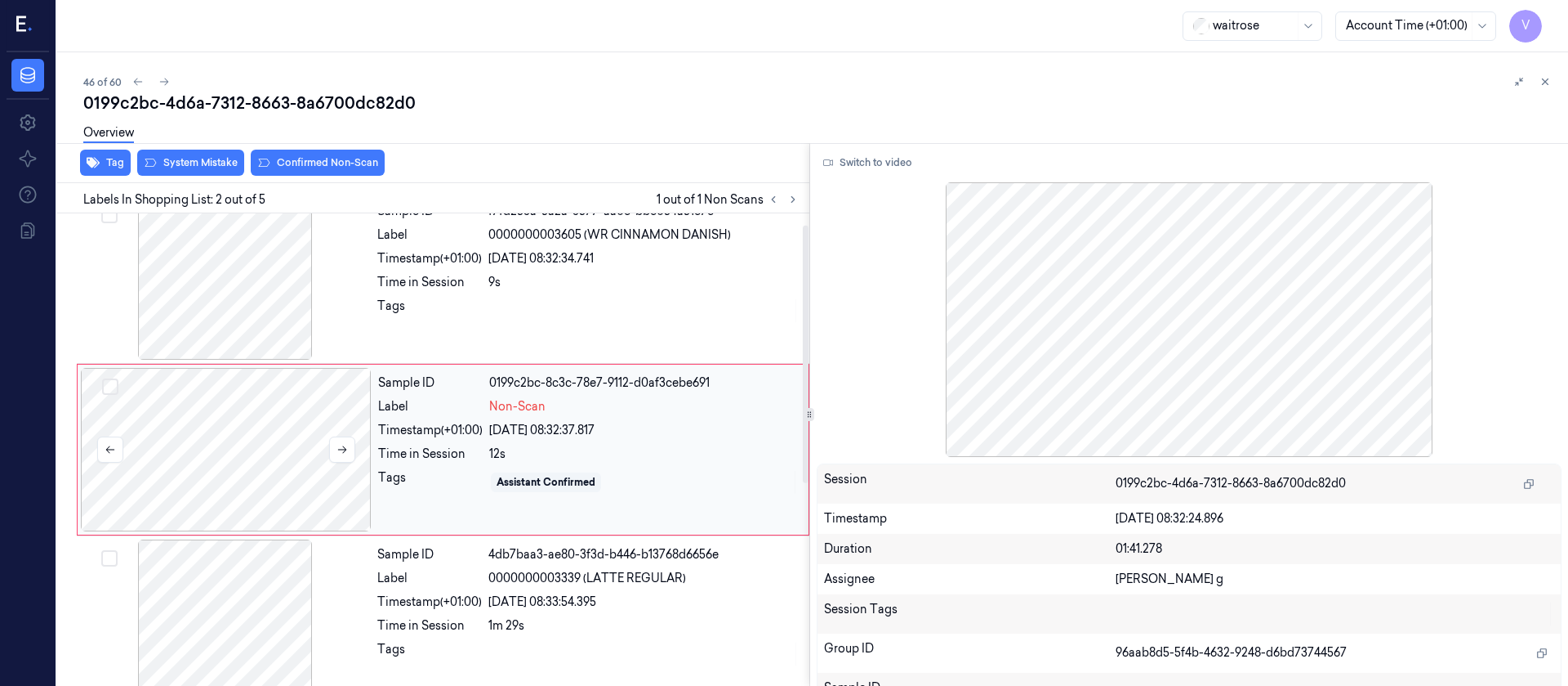
click at [270, 446] on div at bounding box center [225, 449] width 291 height 163
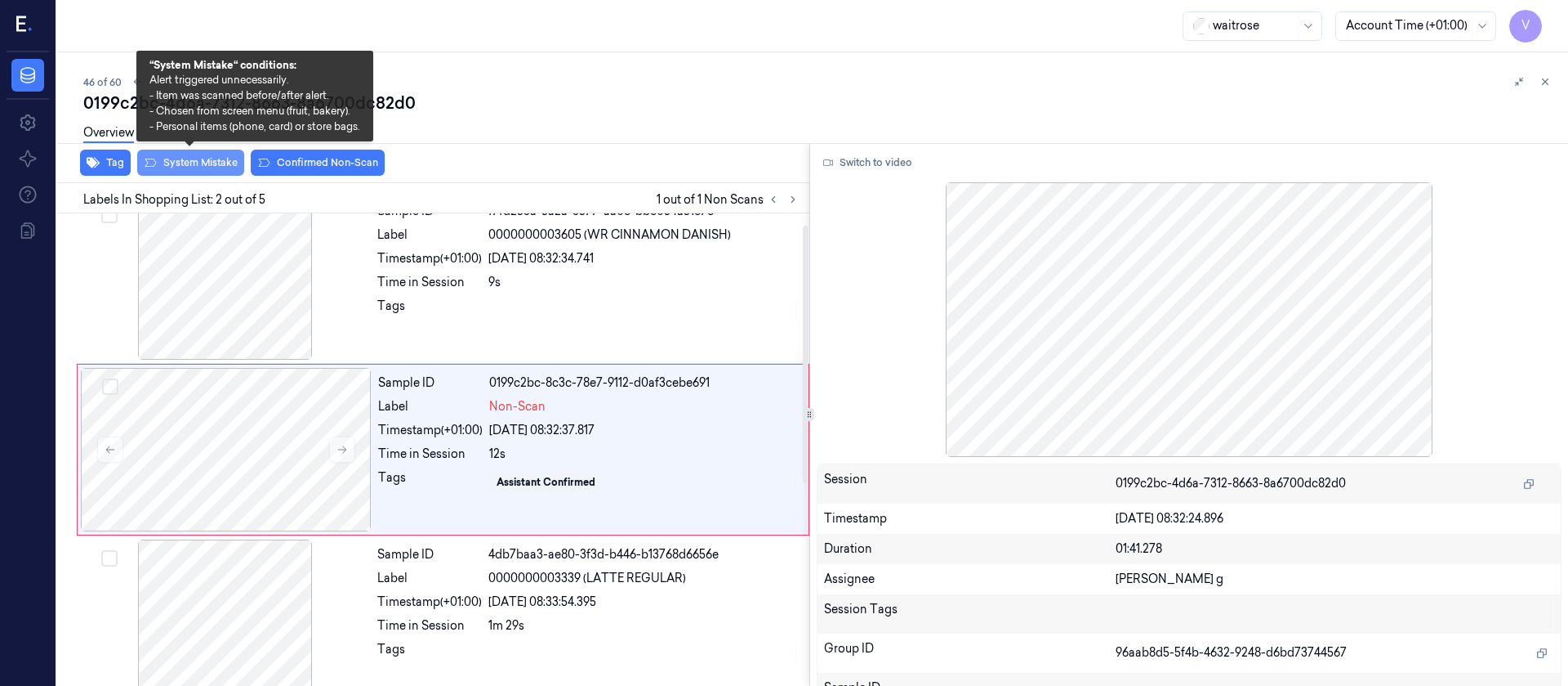
click at [179, 169] on button "System Mistake" at bounding box center [191, 162] width 107 height 26
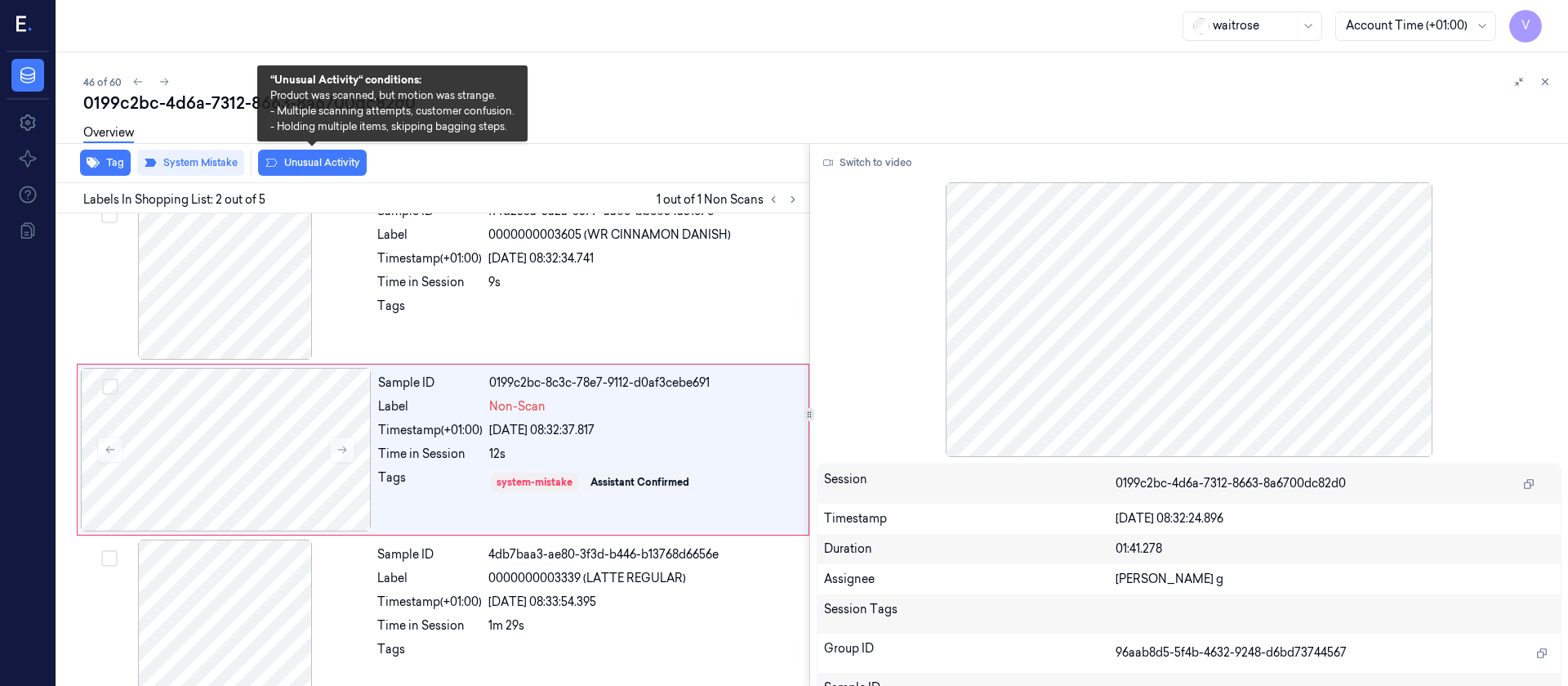
click at [313, 163] on button "Unusual Activity" at bounding box center [312, 162] width 108 height 26
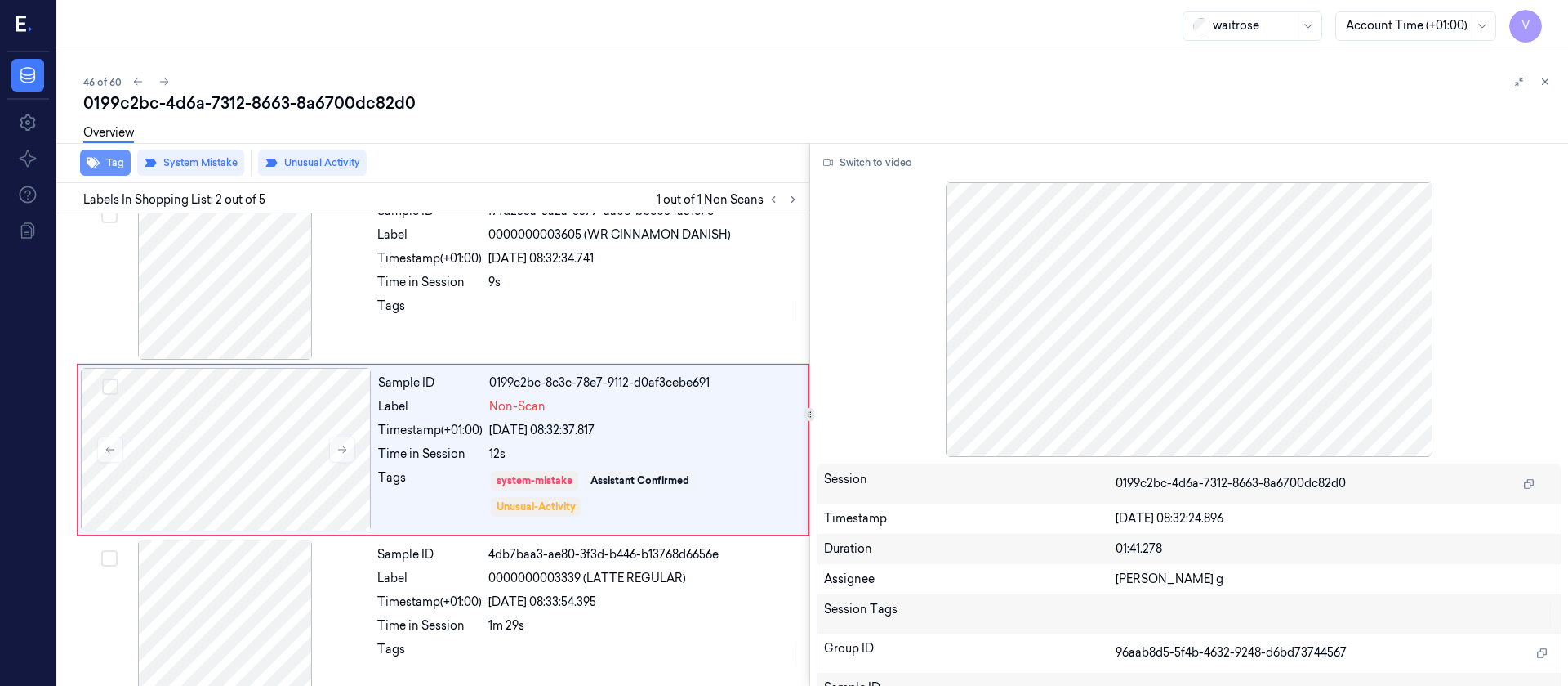
click at [91, 158] on icon "button" at bounding box center [93, 162] width 13 height 11
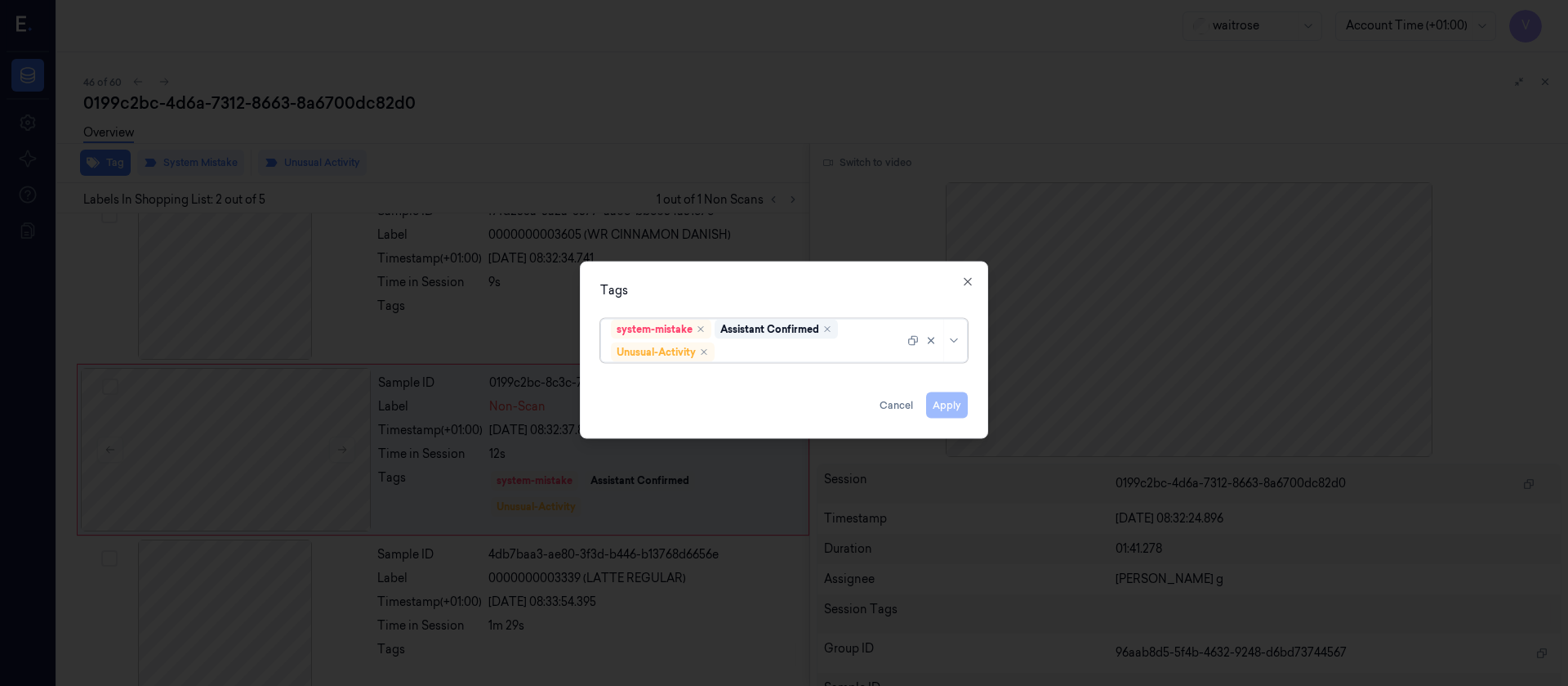
click at [765, 358] on div at bounding box center [811, 352] width 186 height 17
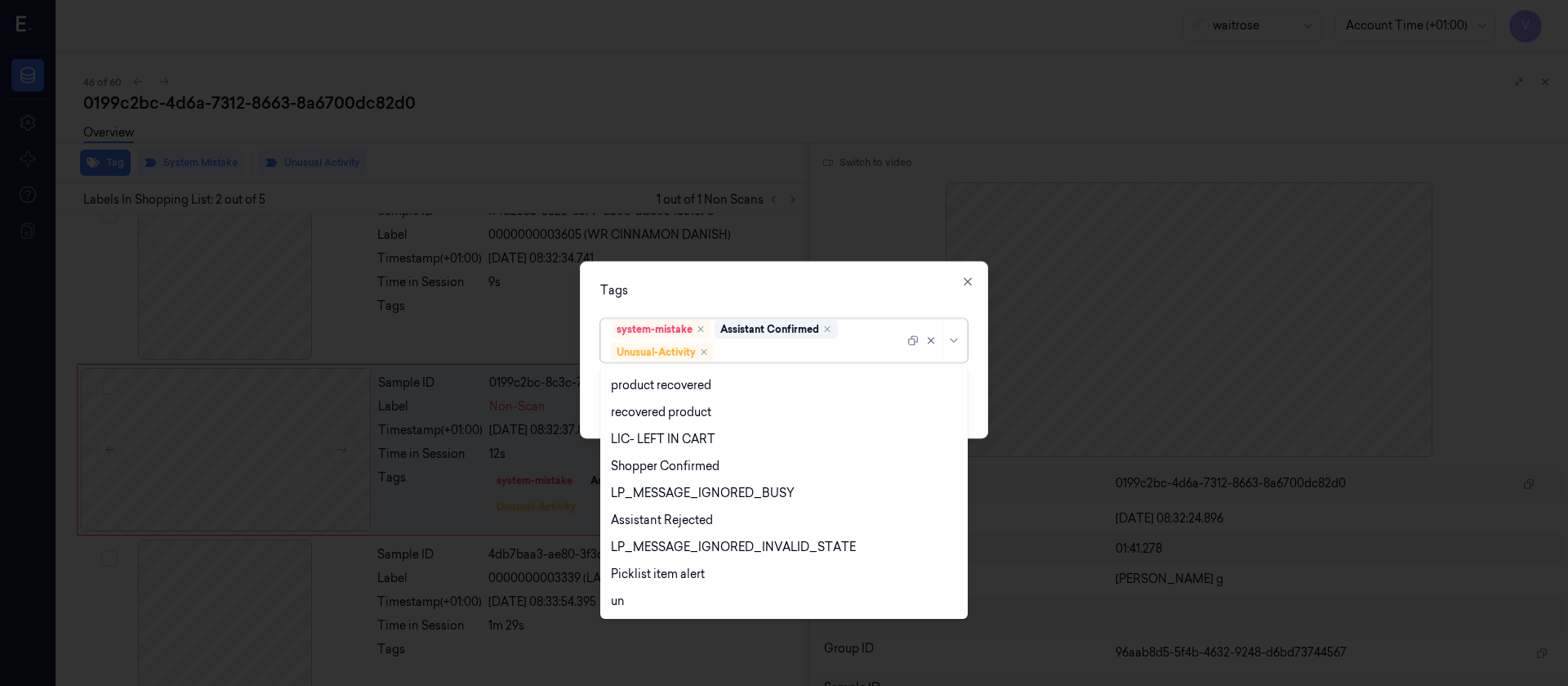
scroll to position [321, 0]
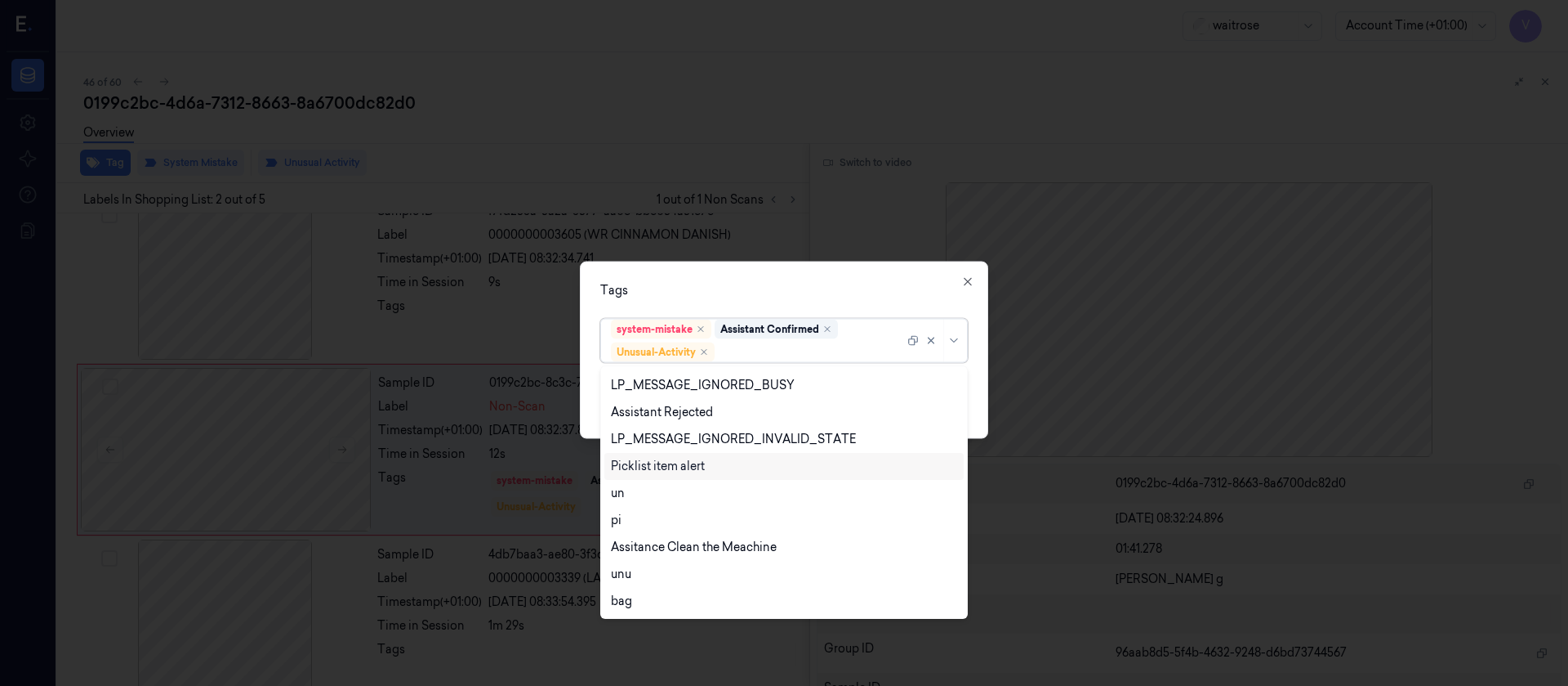
click at [669, 469] on div "Picklist item alert" at bounding box center [658, 466] width 94 height 17
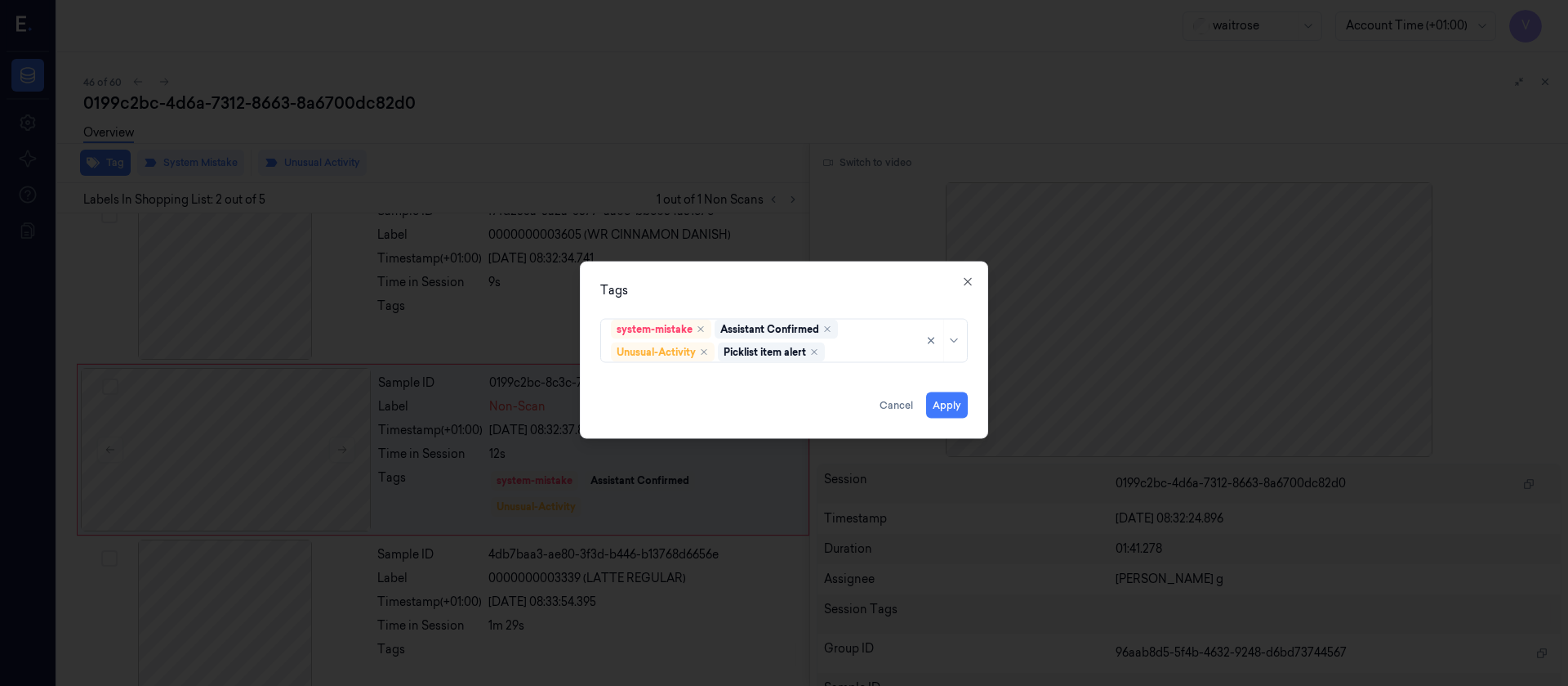
click at [831, 298] on div "Tags system-mistake Assistant Confirmed Unusual-Activity Picklist item alert Ap…" at bounding box center [784, 349] width 409 height 177
click at [940, 406] on button "Apply" at bounding box center [947, 404] width 41 height 26
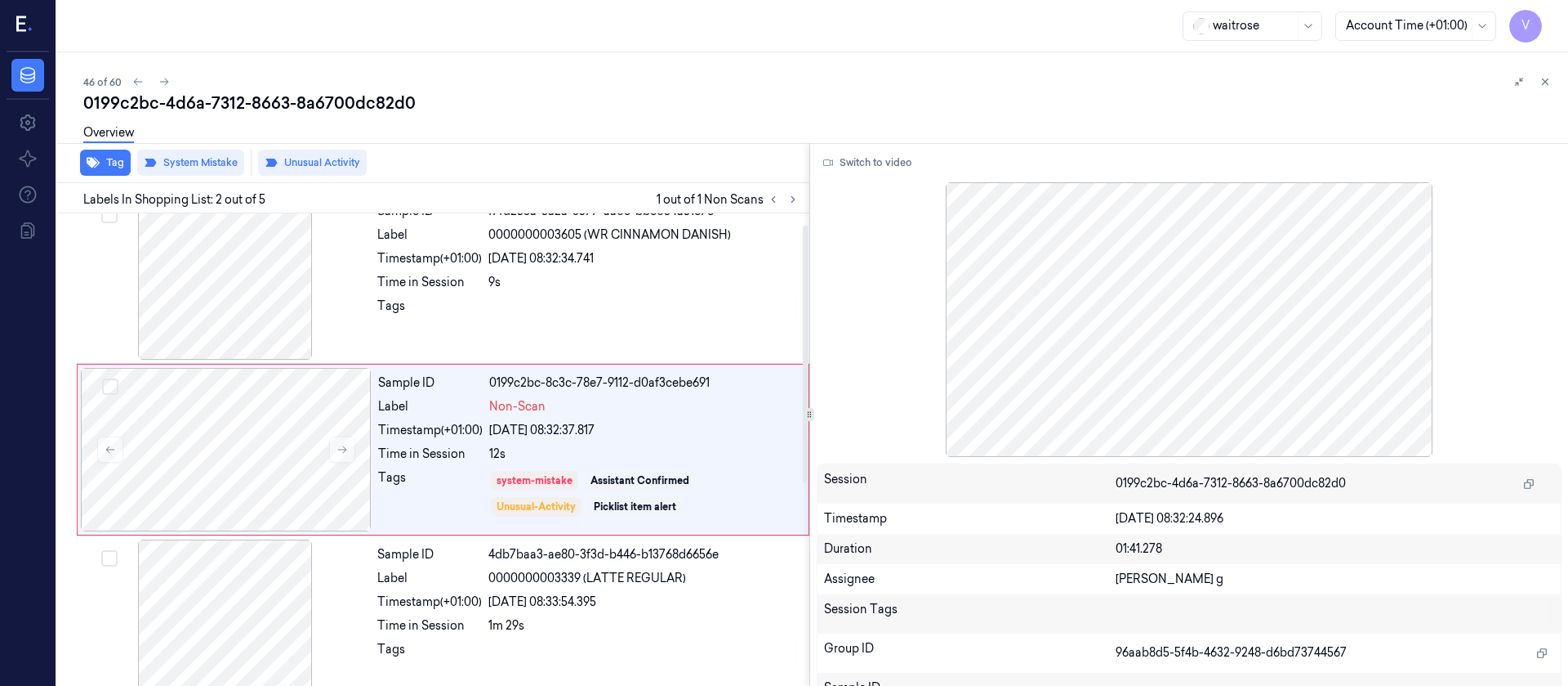
click at [745, 162] on div "Tag System Mistake Unusual Activity" at bounding box center [430, 163] width 759 height 40
click at [169, 86] on icon at bounding box center [164, 82] width 12 height 12
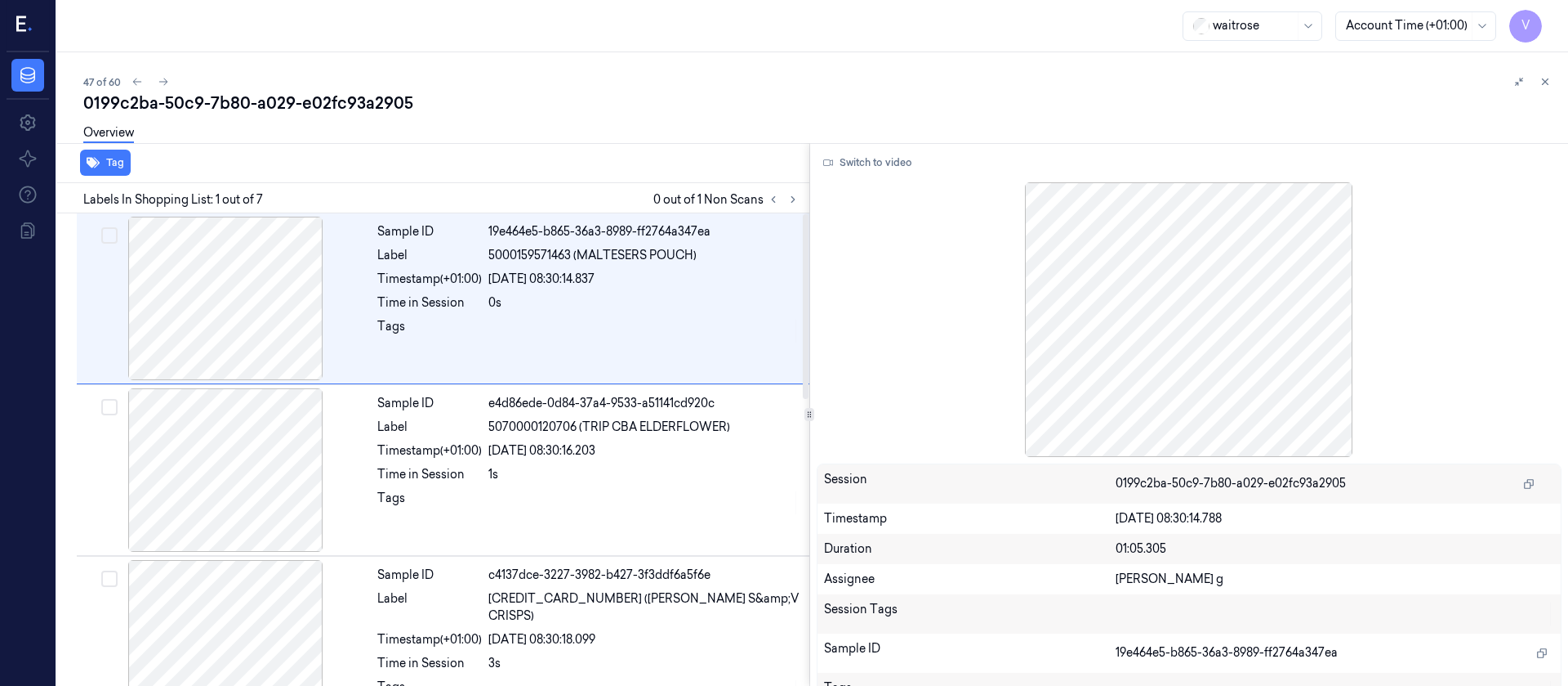
click at [680, 111] on div "0199c2ba-50c9-7b80-a029-e02fc93a2905" at bounding box center [819, 103] width 1472 height 23
click at [791, 192] on button at bounding box center [793, 200] width 19 height 19
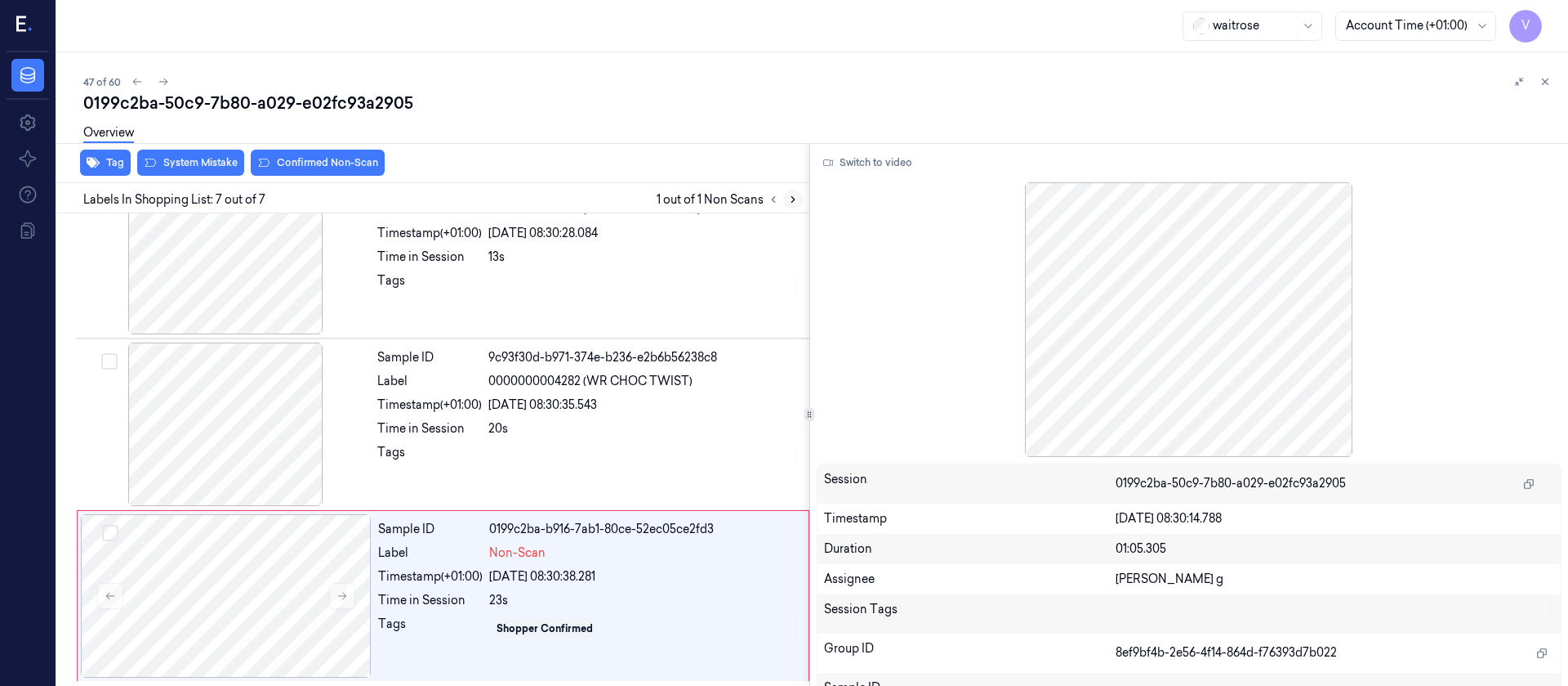
scroll to position [734, 0]
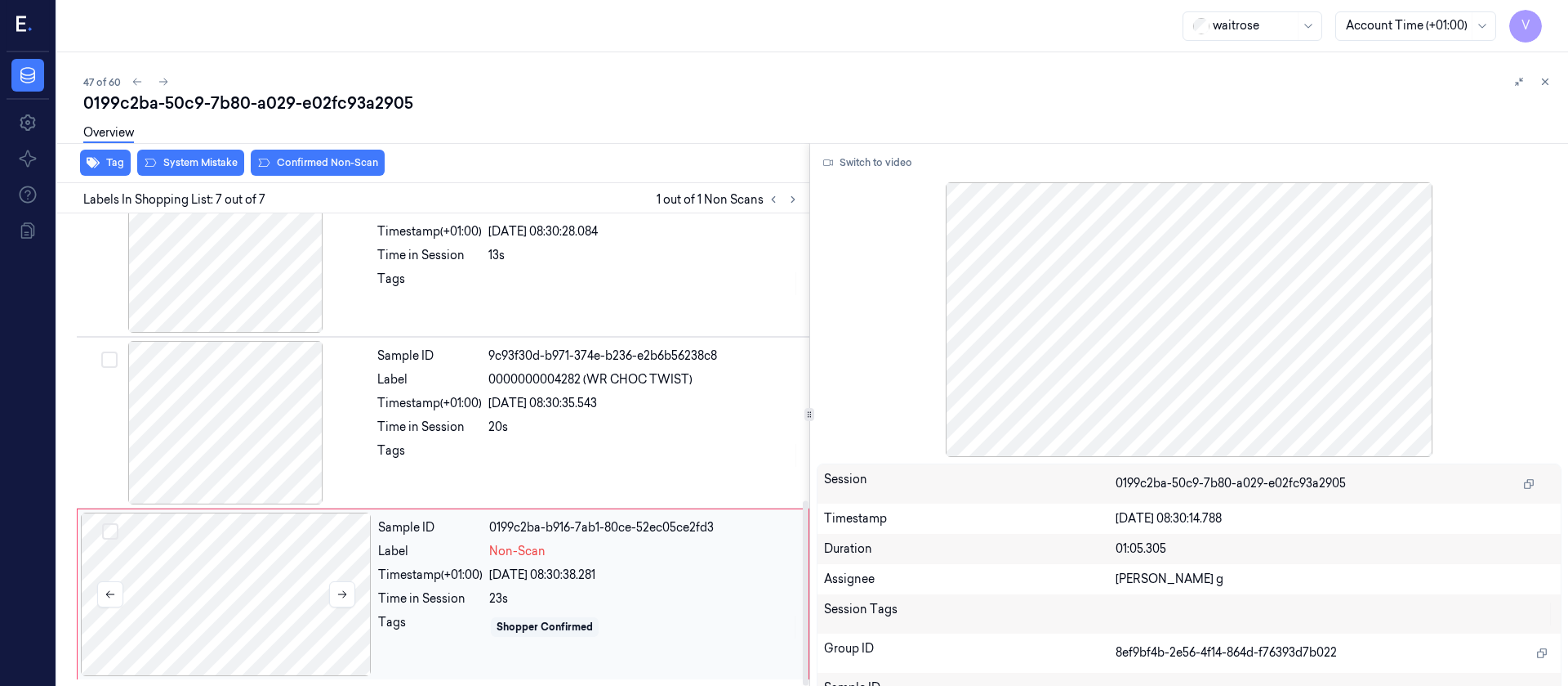
click at [250, 593] on div at bounding box center [225, 594] width 291 height 163
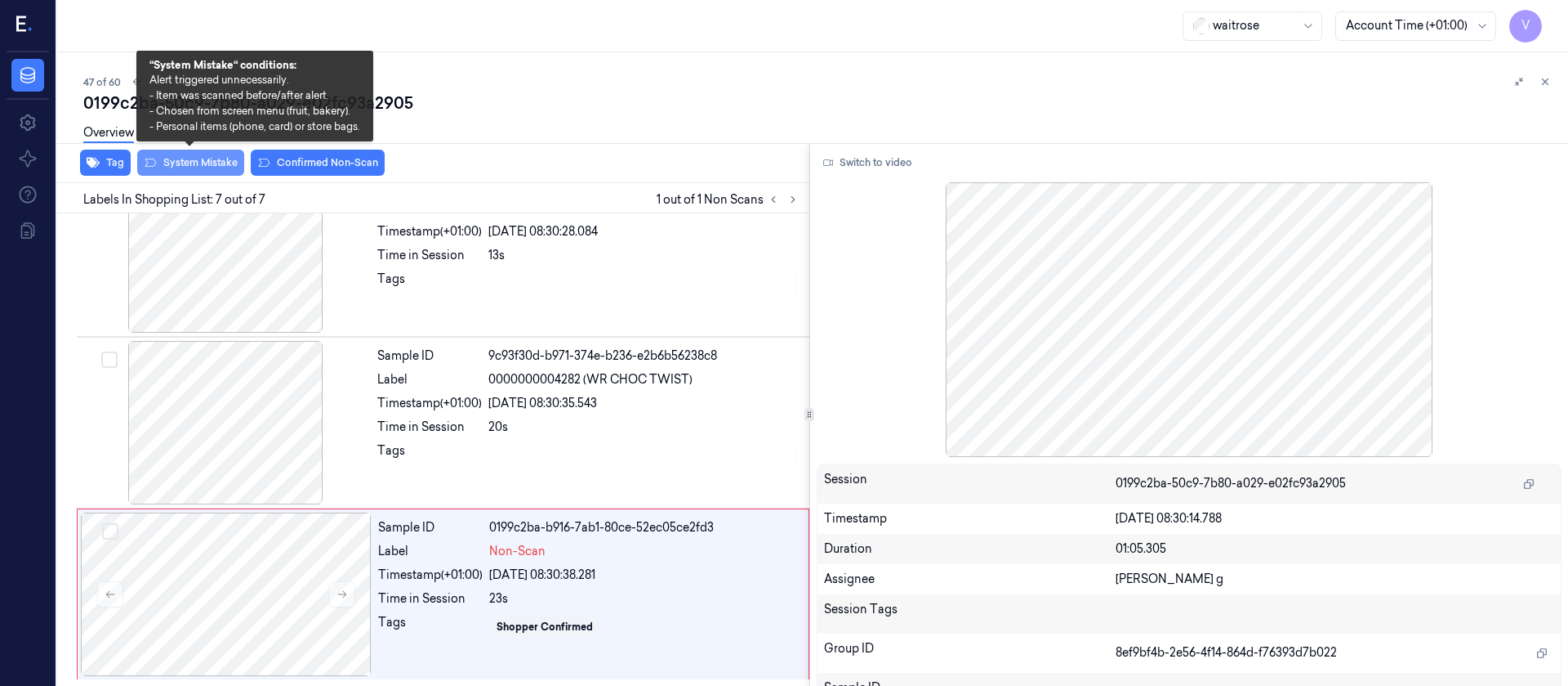
click at [193, 165] on button "System Mistake" at bounding box center [191, 162] width 107 height 26
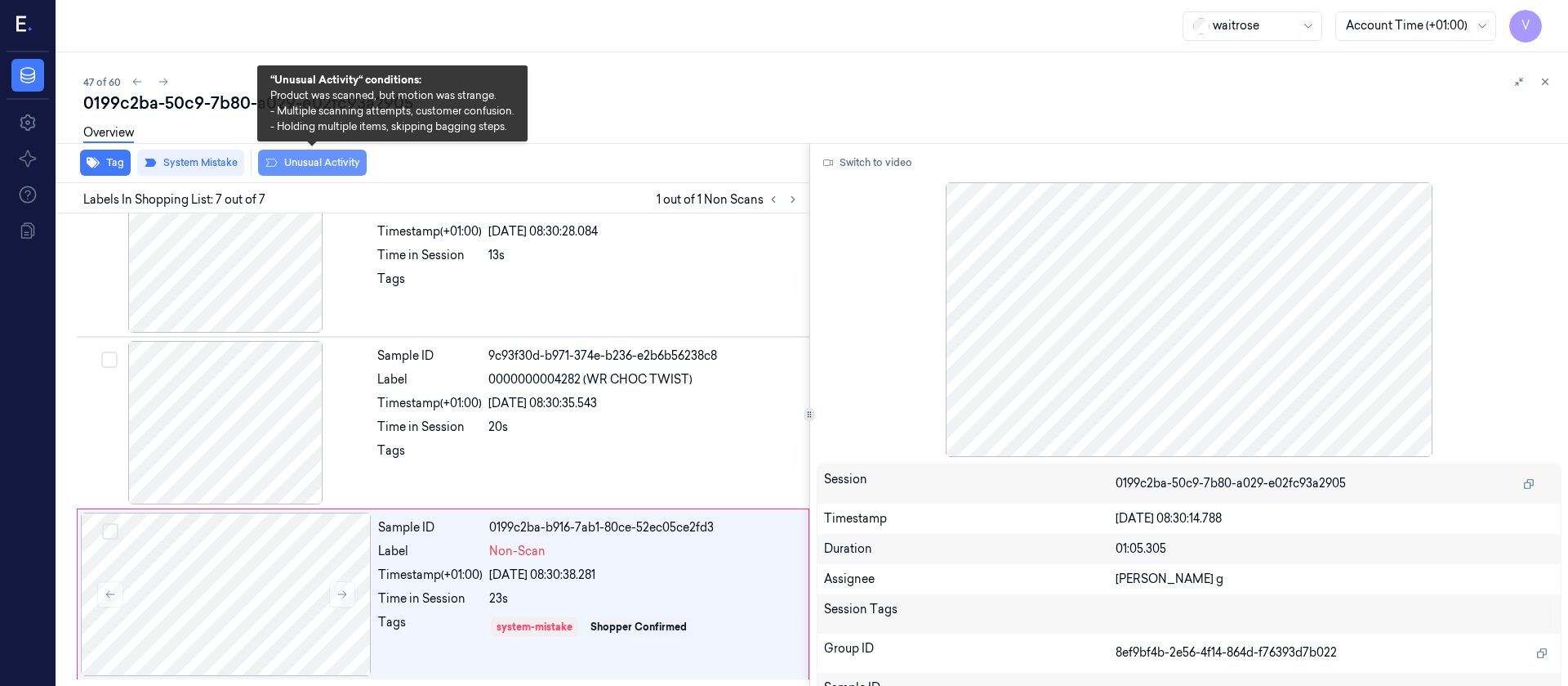
click at [300, 157] on button "Unusual Activity" at bounding box center [312, 162] width 108 height 26
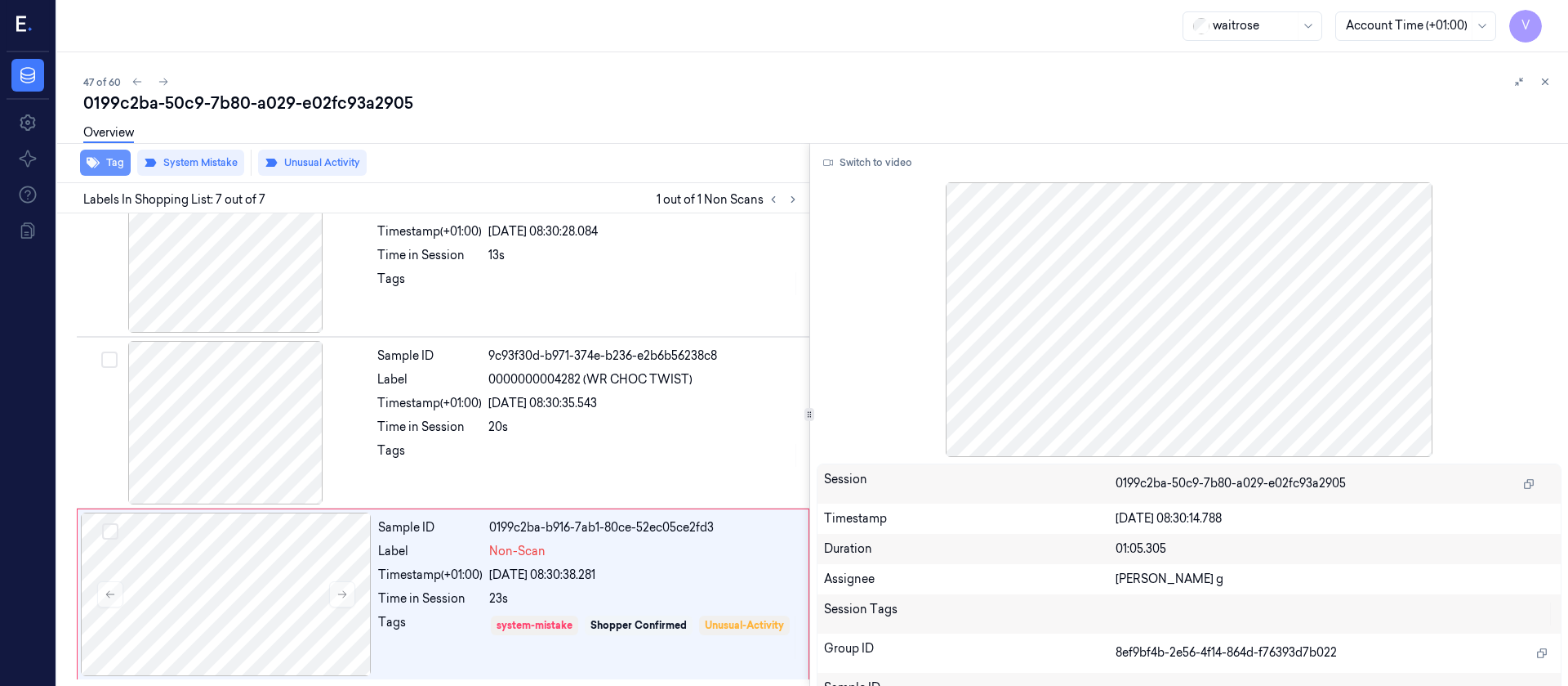
click at [93, 162] on icon "button" at bounding box center [93, 162] width 13 height 11
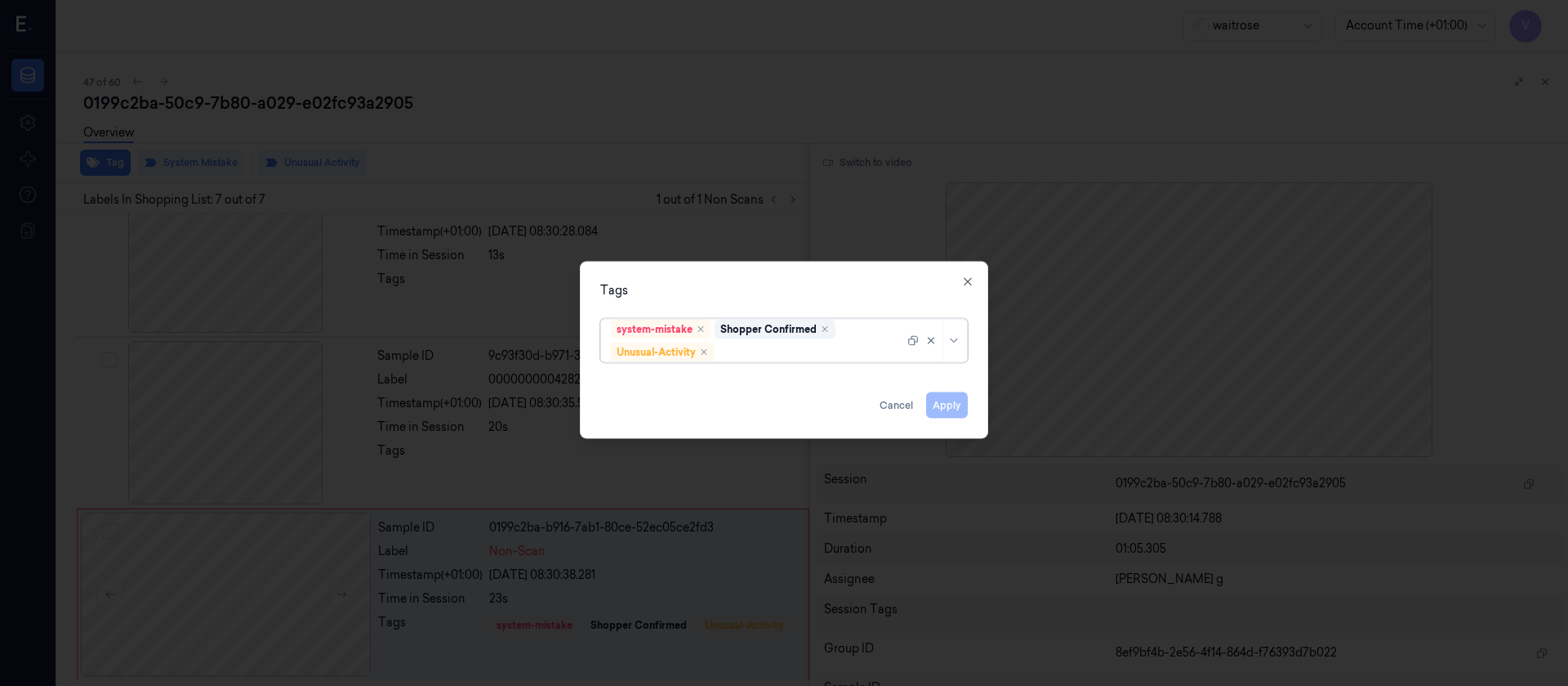
click at [761, 349] on div at bounding box center [811, 352] width 186 height 17
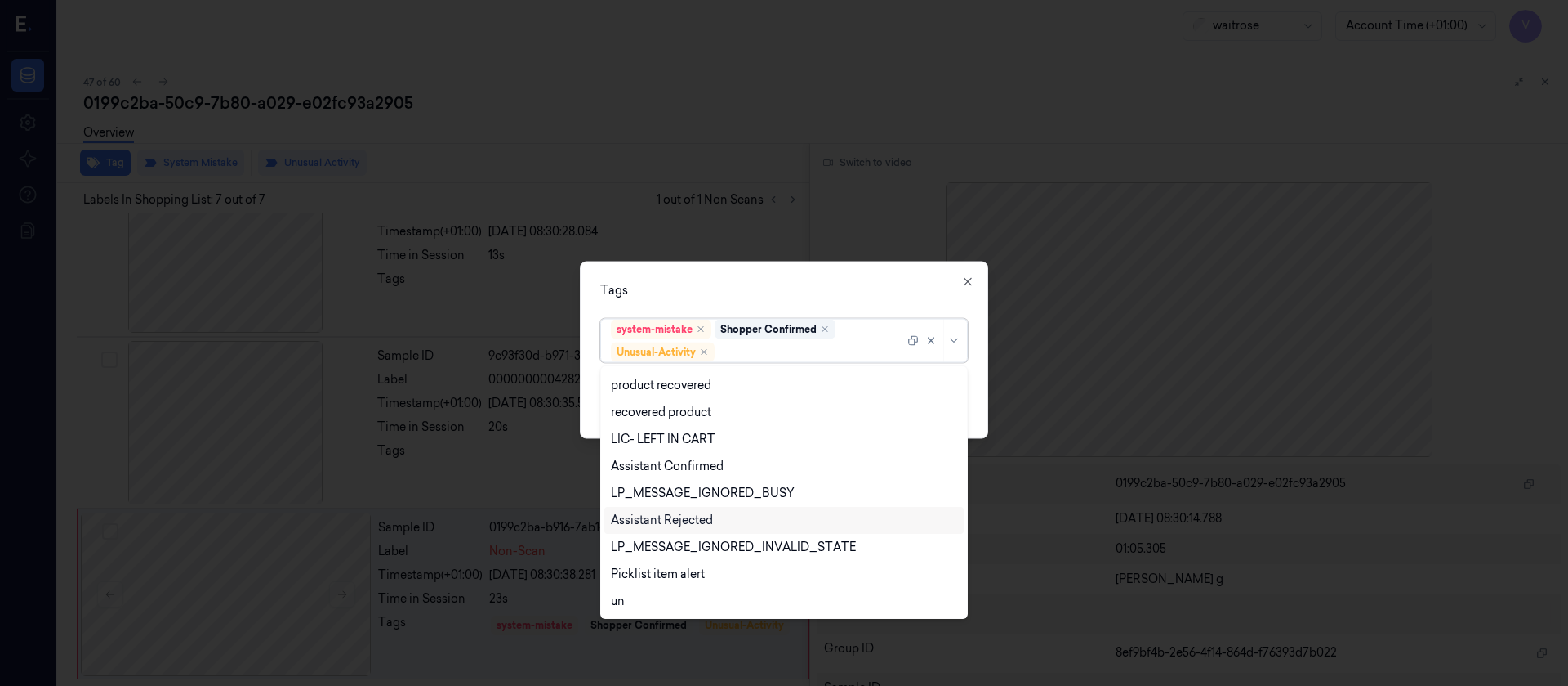
scroll to position [321, 0]
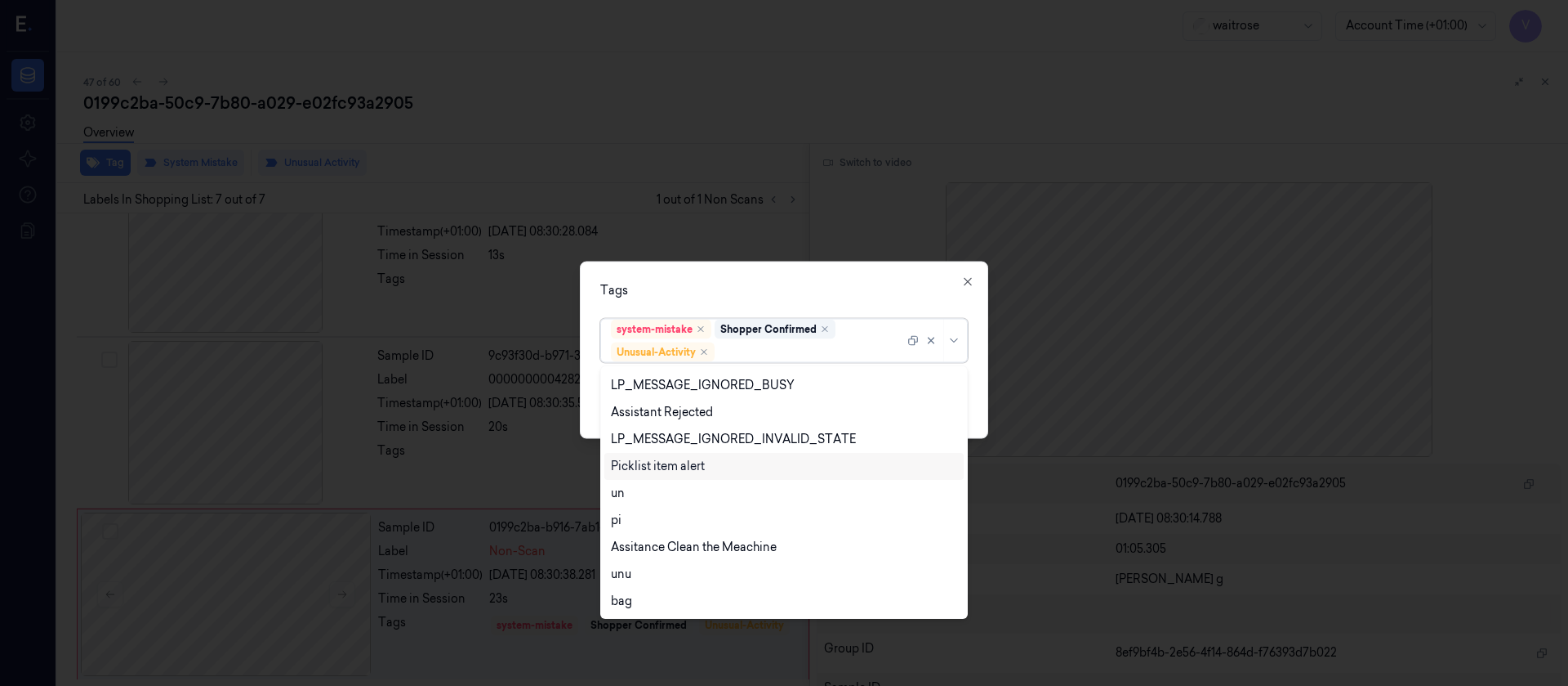
click at [658, 466] on div "Picklist item alert" at bounding box center [658, 466] width 94 height 17
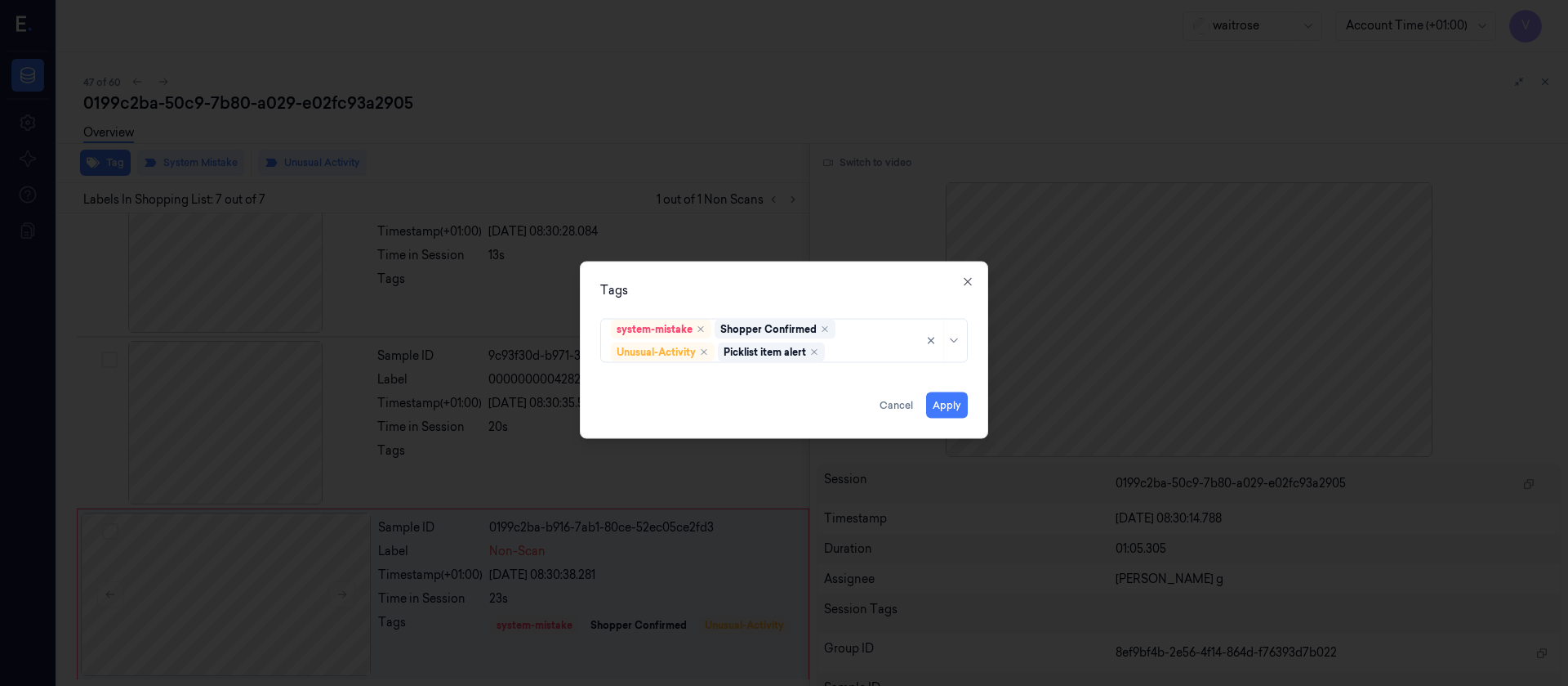
click at [869, 272] on div "Tags system-mistake Shopper Confirmed Unusual-Activity Picklist item alert Appl…" at bounding box center [784, 349] width 409 height 177
click at [948, 409] on button "Apply" at bounding box center [947, 404] width 41 height 26
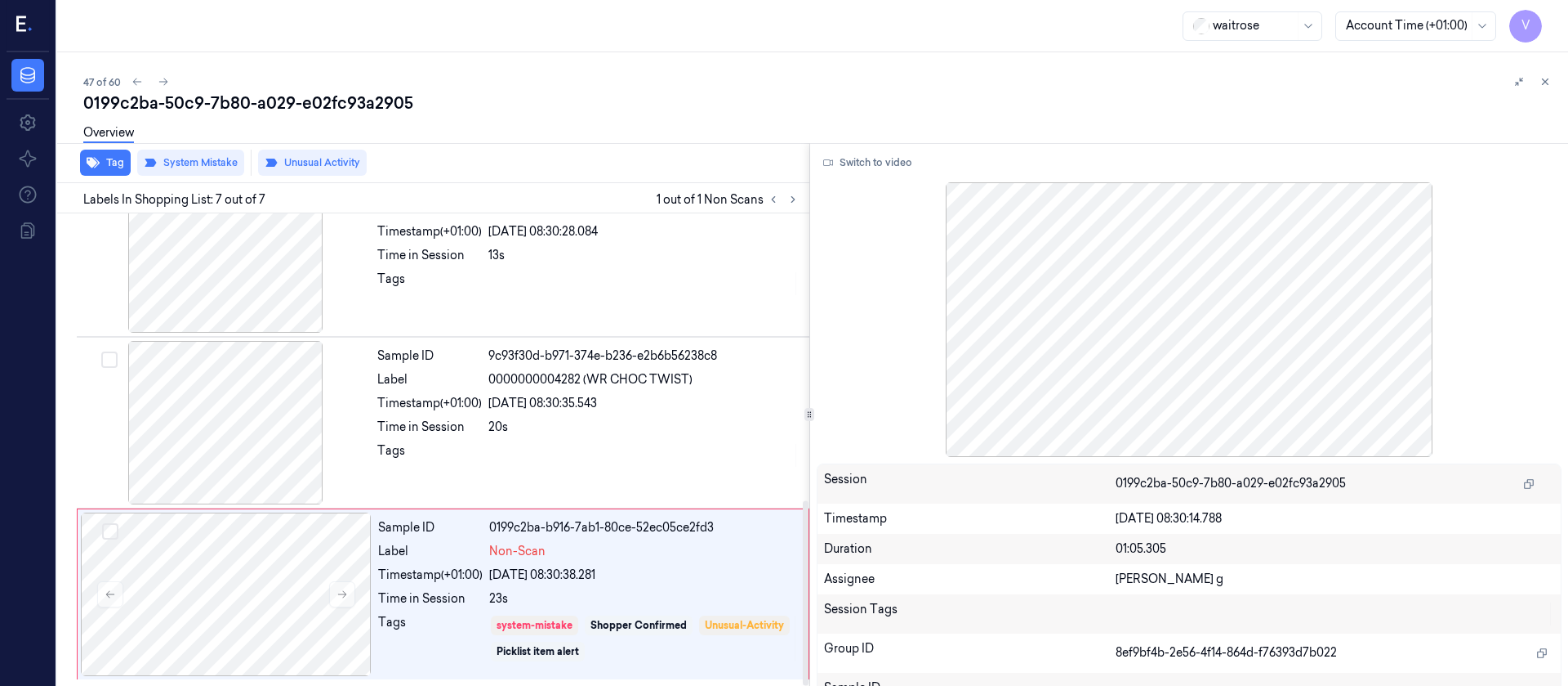
click at [609, 113] on div "0199c2ba-50c9-7b80-a029-e02fc93a2905" at bounding box center [819, 103] width 1472 height 23
drag, startPoint x: 218, startPoint y: 632, endPoint x: 199, endPoint y: 438, distance: 194.9
click at [220, 632] on div at bounding box center [225, 594] width 291 height 163
click at [167, 79] on icon at bounding box center [163, 82] width 12 height 12
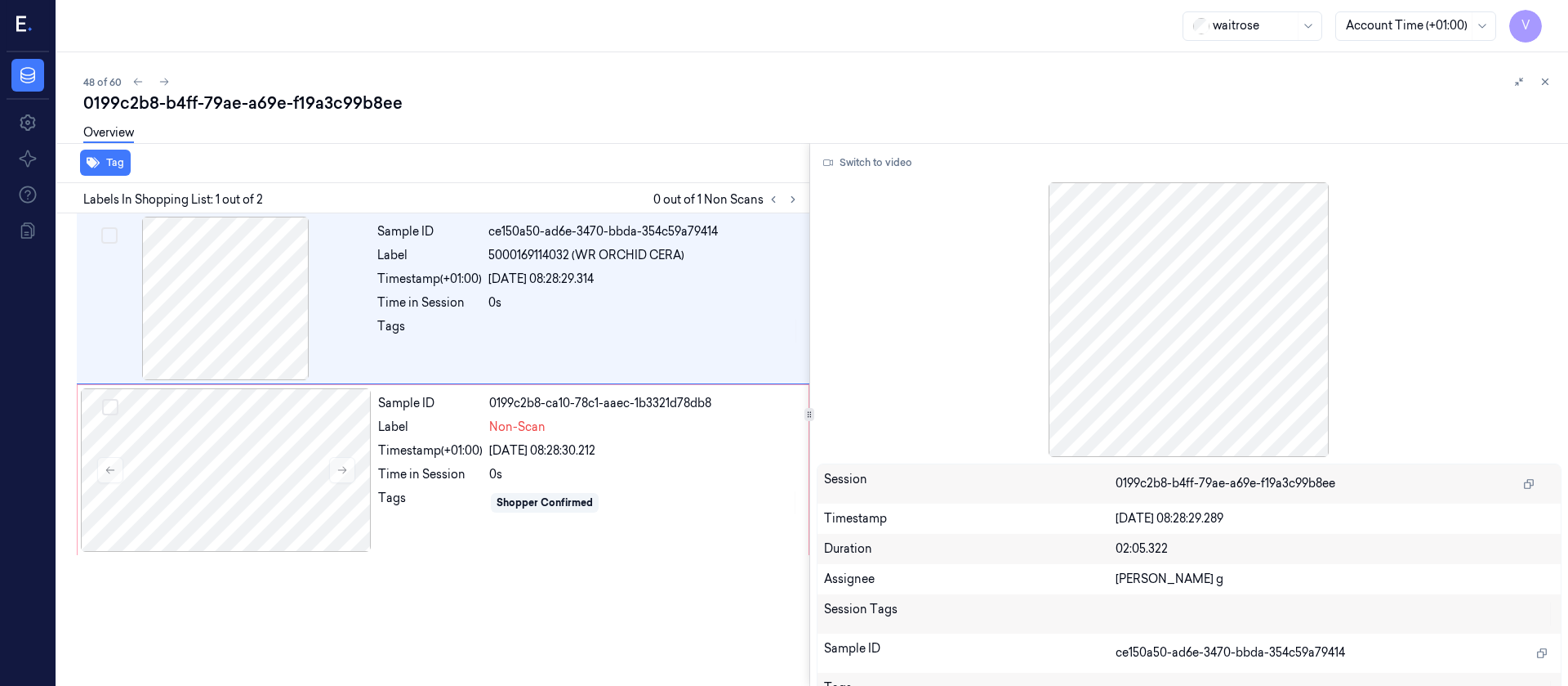
click at [548, 174] on div "Tag" at bounding box center [430, 163] width 759 height 40
click at [322, 319] on div at bounding box center [224, 298] width 291 height 163
click at [223, 284] on div at bounding box center [224, 298] width 291 height 163
click at [231, 322] on div at bounding box center [224, 298] width 291 height 163
click at [856, 157] on button "Switch to video" at bounding box center [868, 162] width 102 height 26
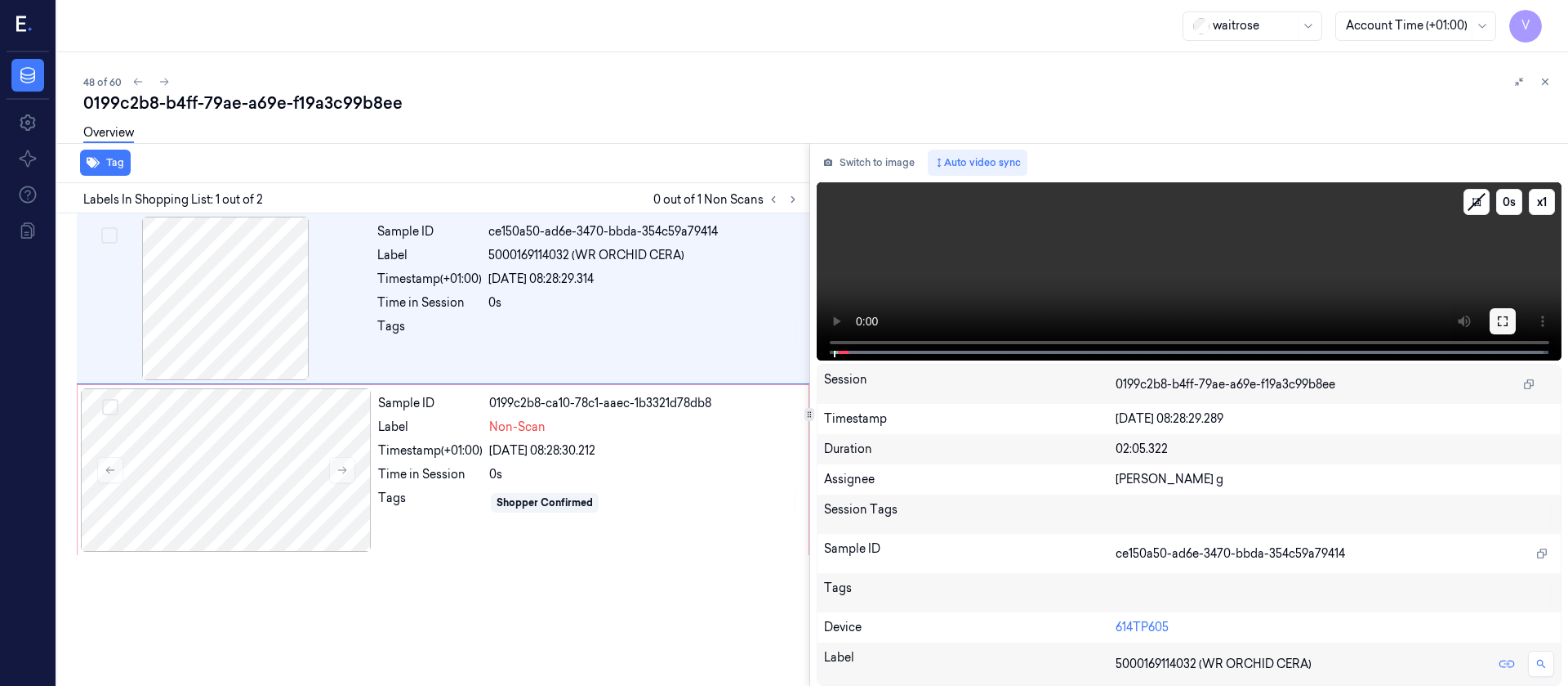
click at [1503, 325] on icon at bounding box center [1503, 321] width 13 height 13
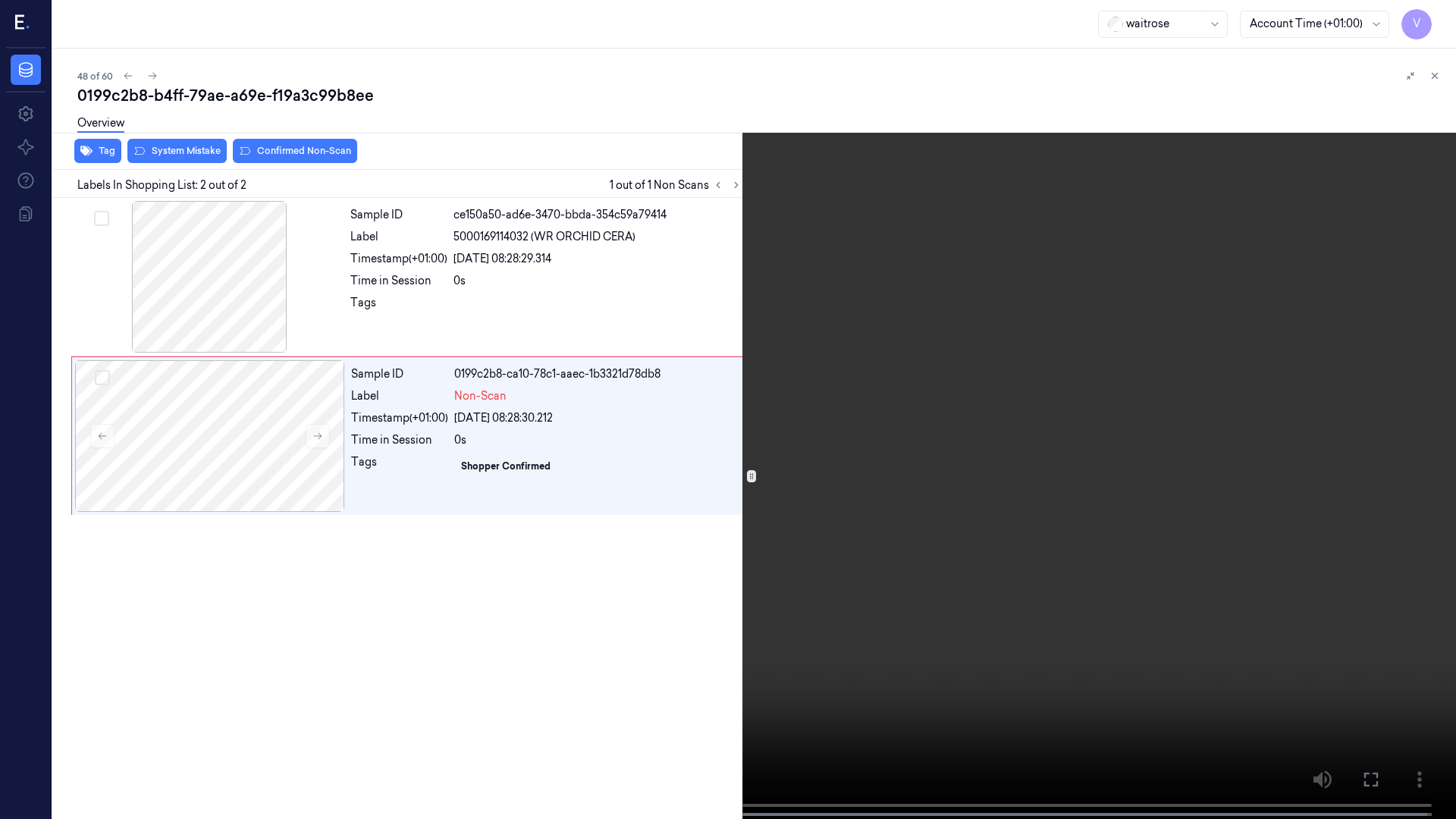
click at [0, 0] on icon at bounding box center [0, 0] width 0 height 0
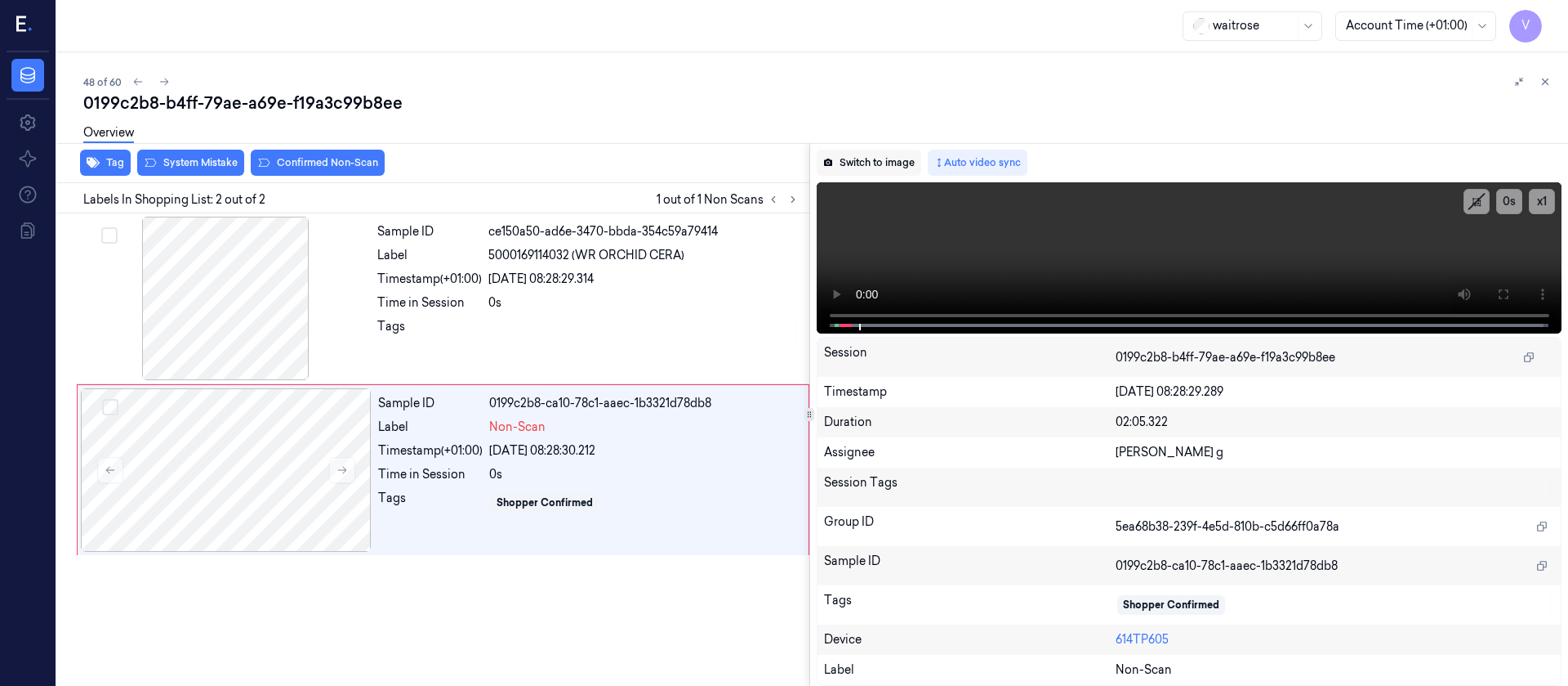
click at [878, 158] on button "Switch to image" at bounding box center [869, 162] width 105 height 26
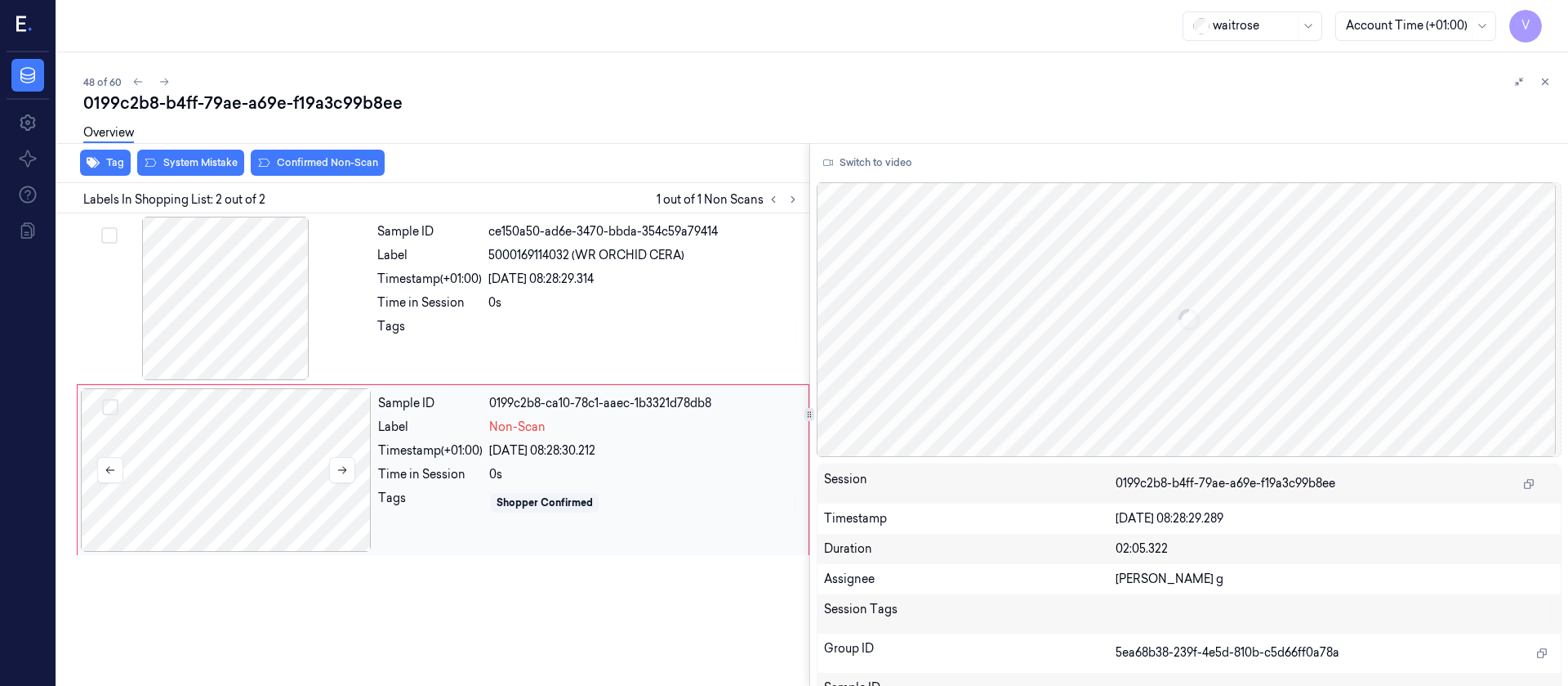
click at [202, 445] on div at bounding box center [225, 470] width 291 height 163
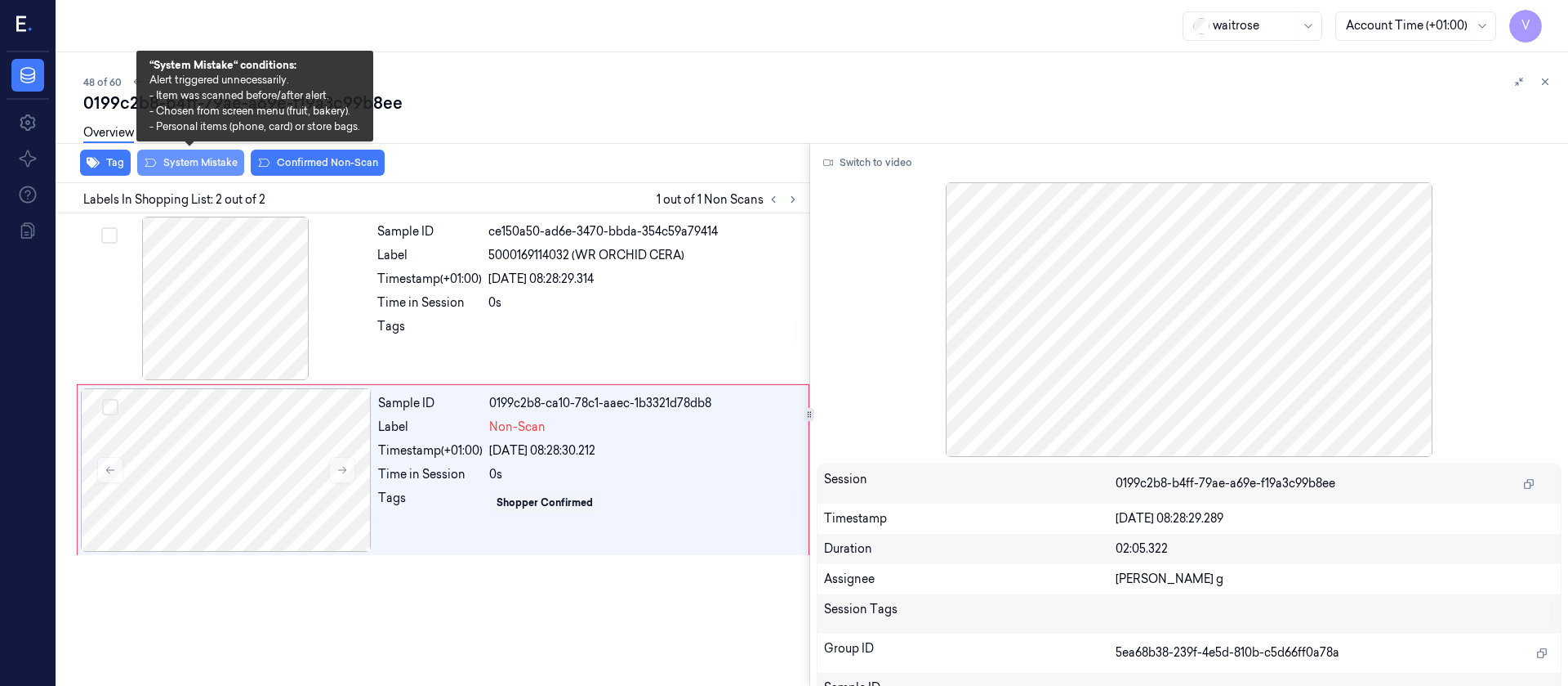
click at [194, 159] on button "System Mistake" at bounding box center [191, 162] width 107 height 26
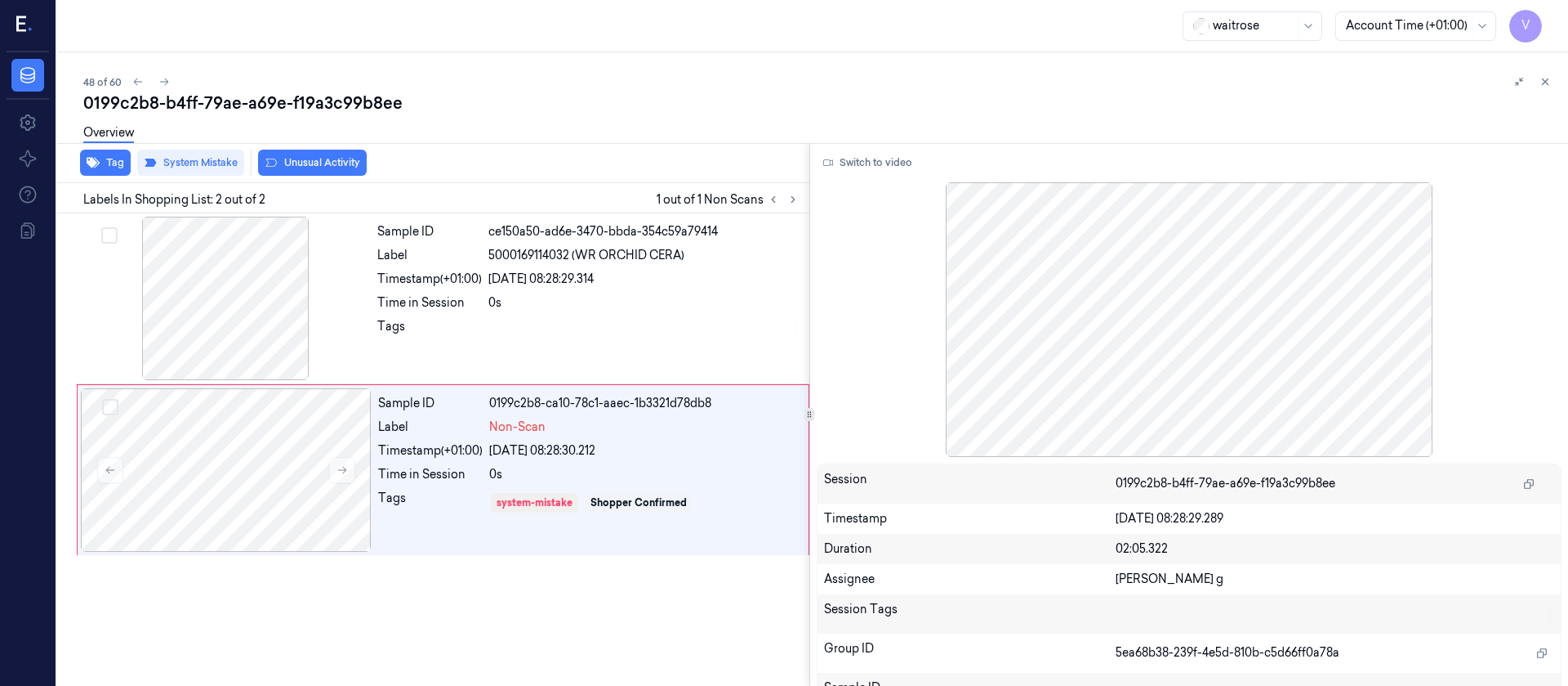
click at [294, 154] on div "Overview" at bounding box center [819, 134] width 1472 height 41
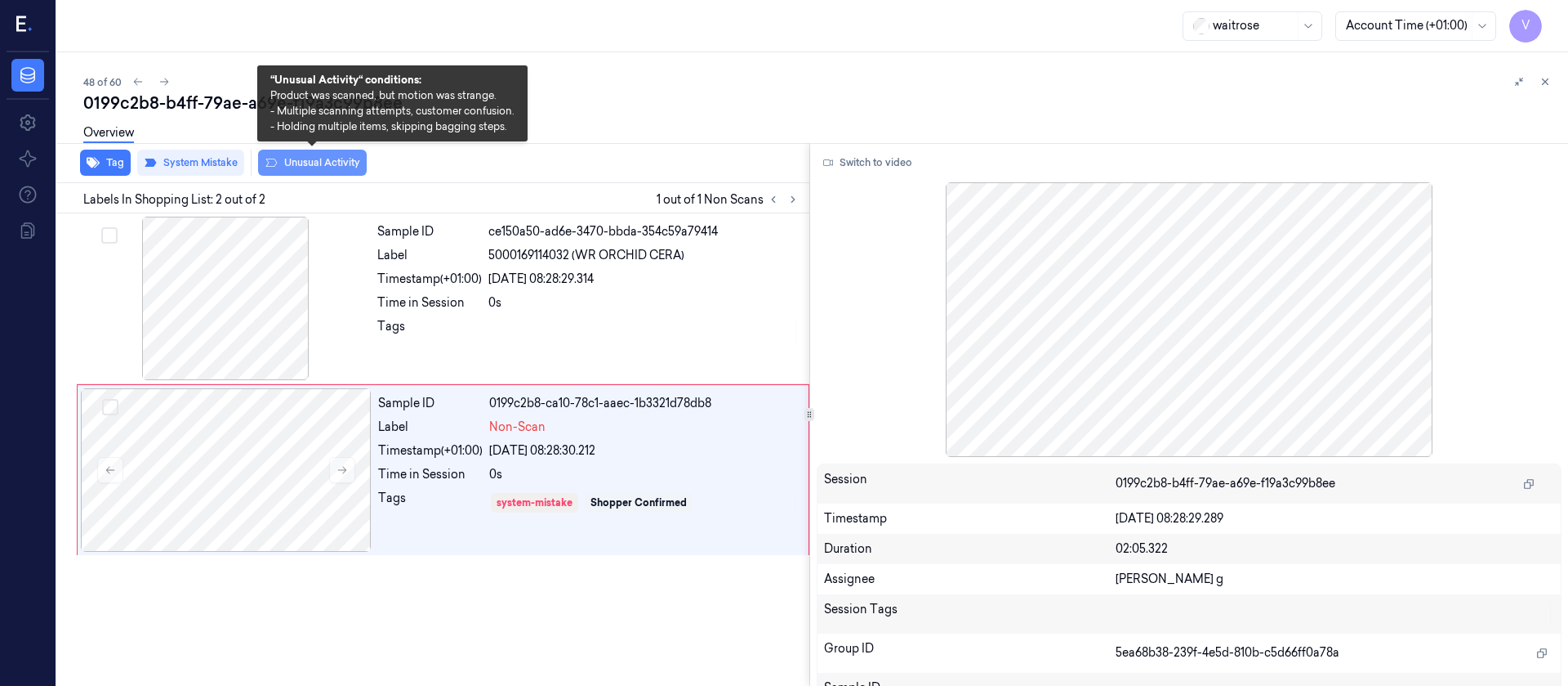
click at [336, 166] on button "Unusual Activity" at bounding box center [312, 162] width 108 height 26
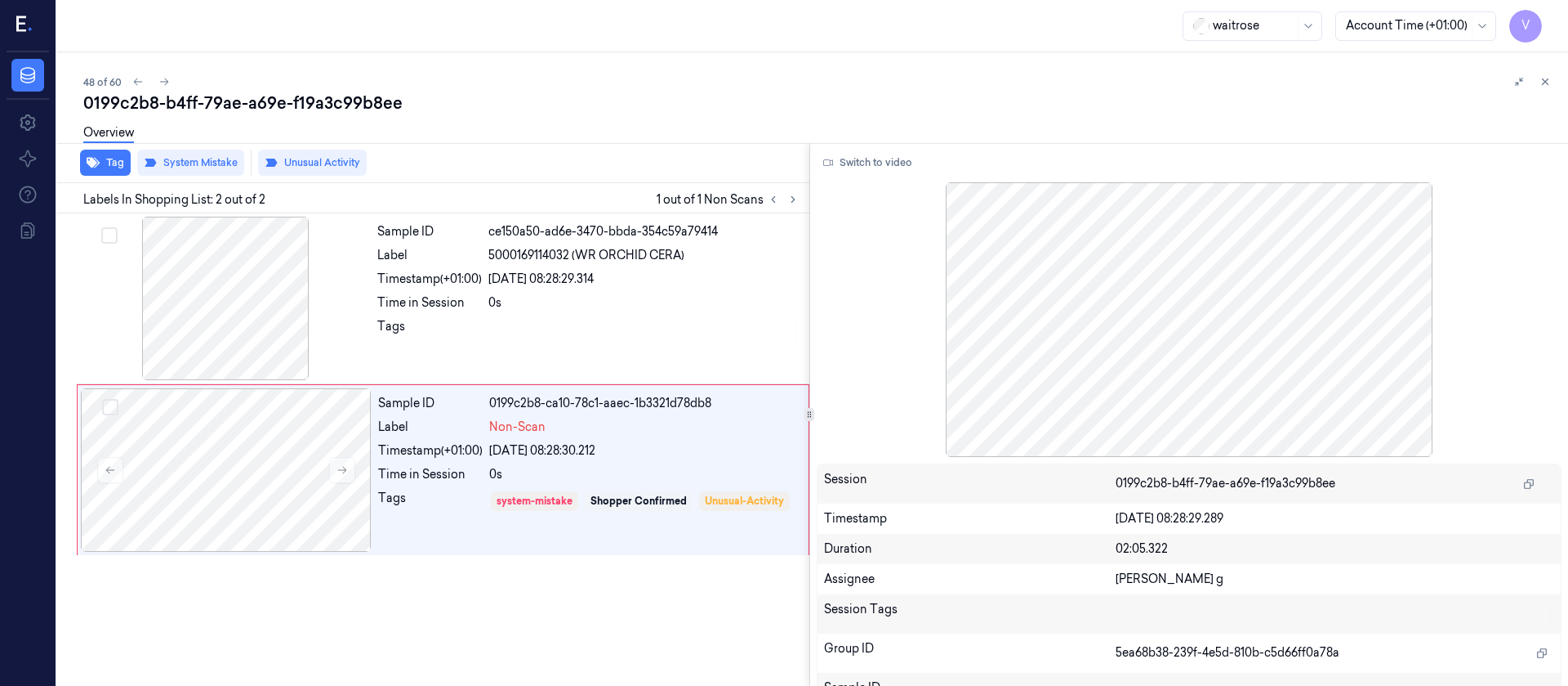
click at [578, 117] on div "Overview" at bounding box center [819, 134] width 1472 height 41
click at [506, 110] on div "0199c2b8-b4ff-79ae-a69e-f19a3c99b8ee" at bounding box center [819, 103] width 1472 height 23
click at [167, 81] on icon at bounding box center [164, 82] width 12 height 12
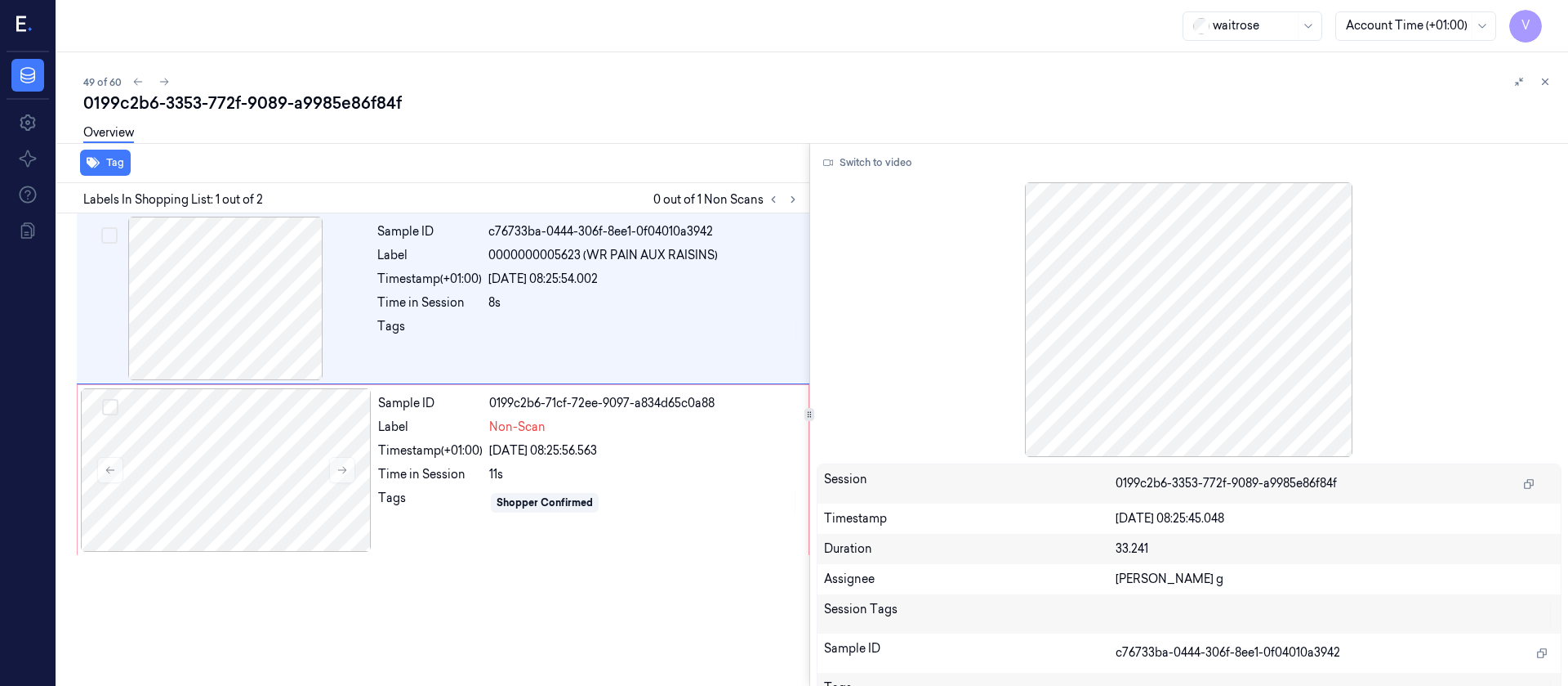
click at [586, 103] on div "0199c2b6-3353-772f-9089-a9985e86f84f" at bounding box center [819, 103] width 1472 height 23
click at [179, 517] on div at bounding box center [225, 470] width 291 height 163
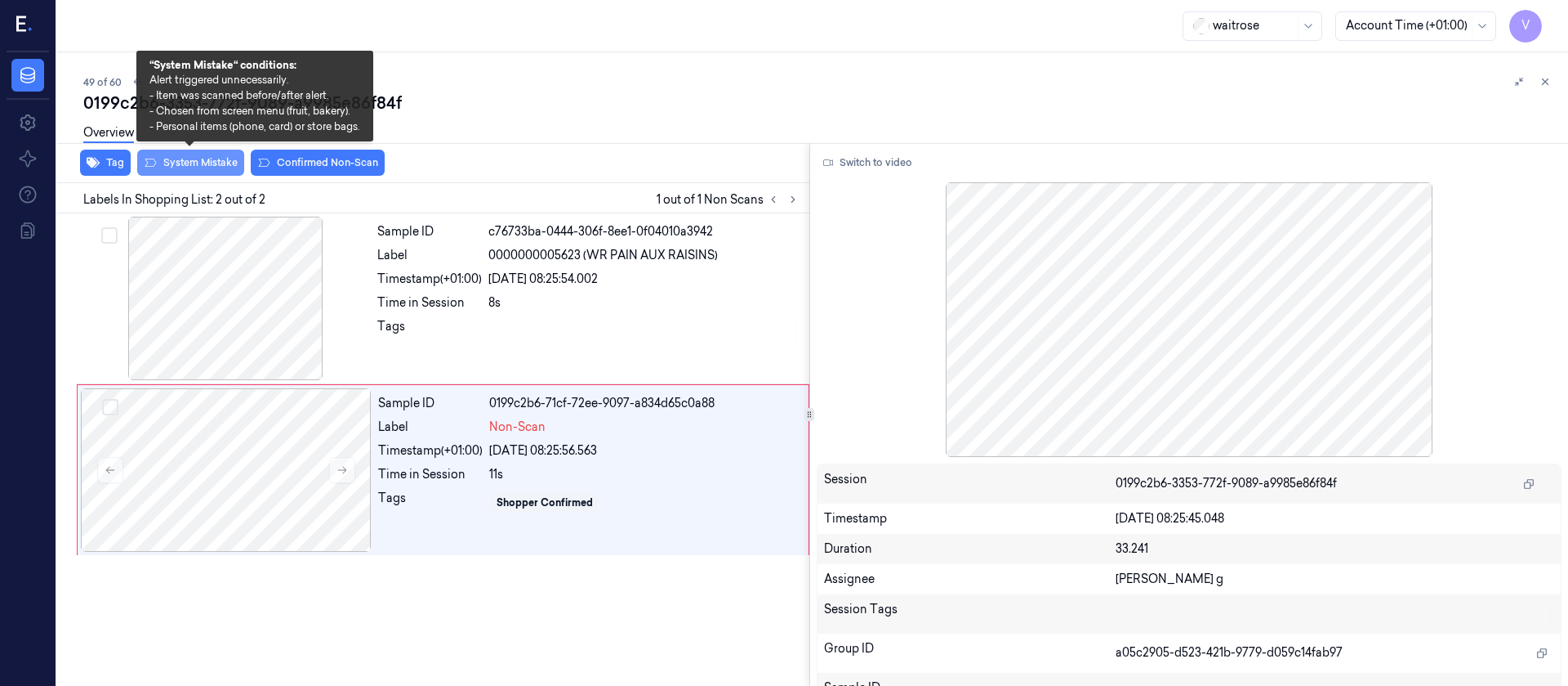
click at [187, 163] on button "System Mistake" at bounding box center [191, 162] width 107 height 26
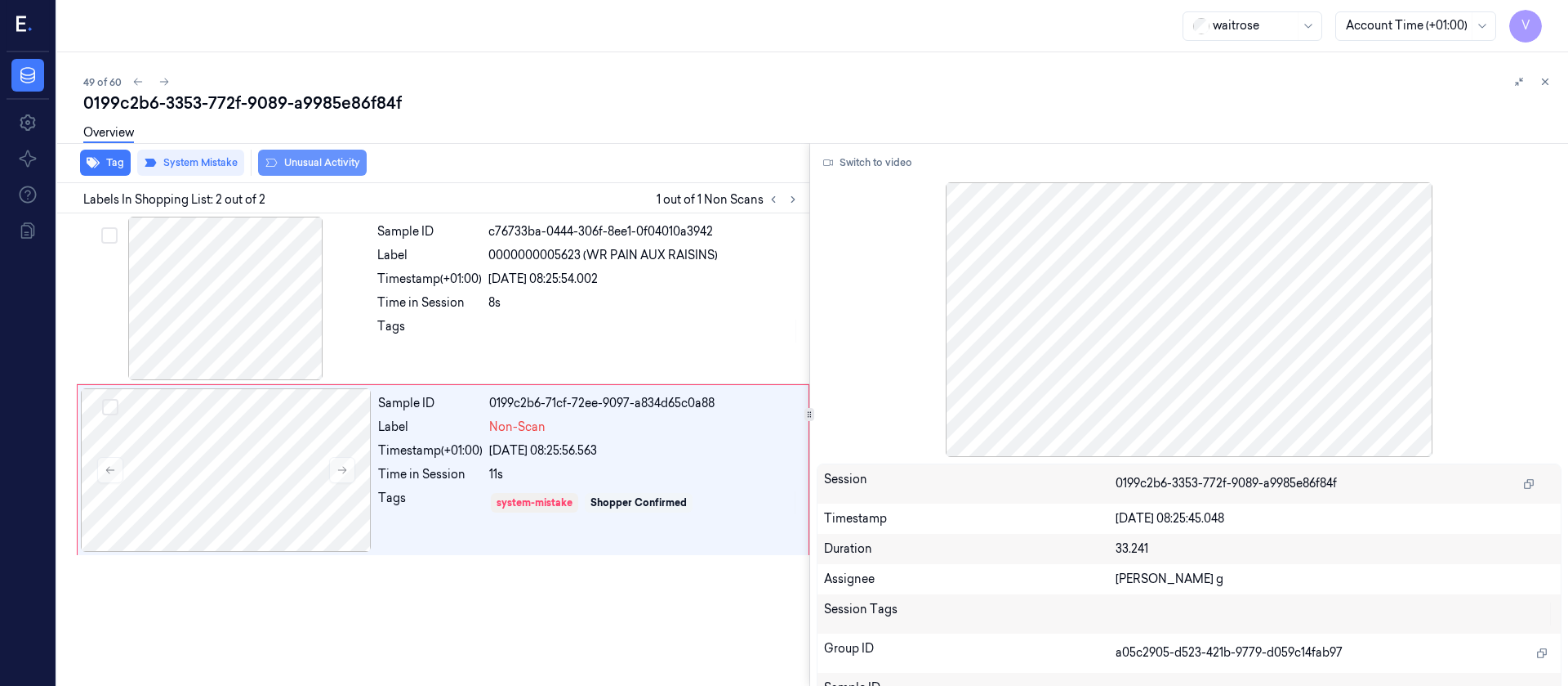
click at [276, 156] on icon at bounding box center [271, 163] width 13 height 13
click at [108, 162] on button "Tag" at bounding box center [105, 162] width 51 height 26
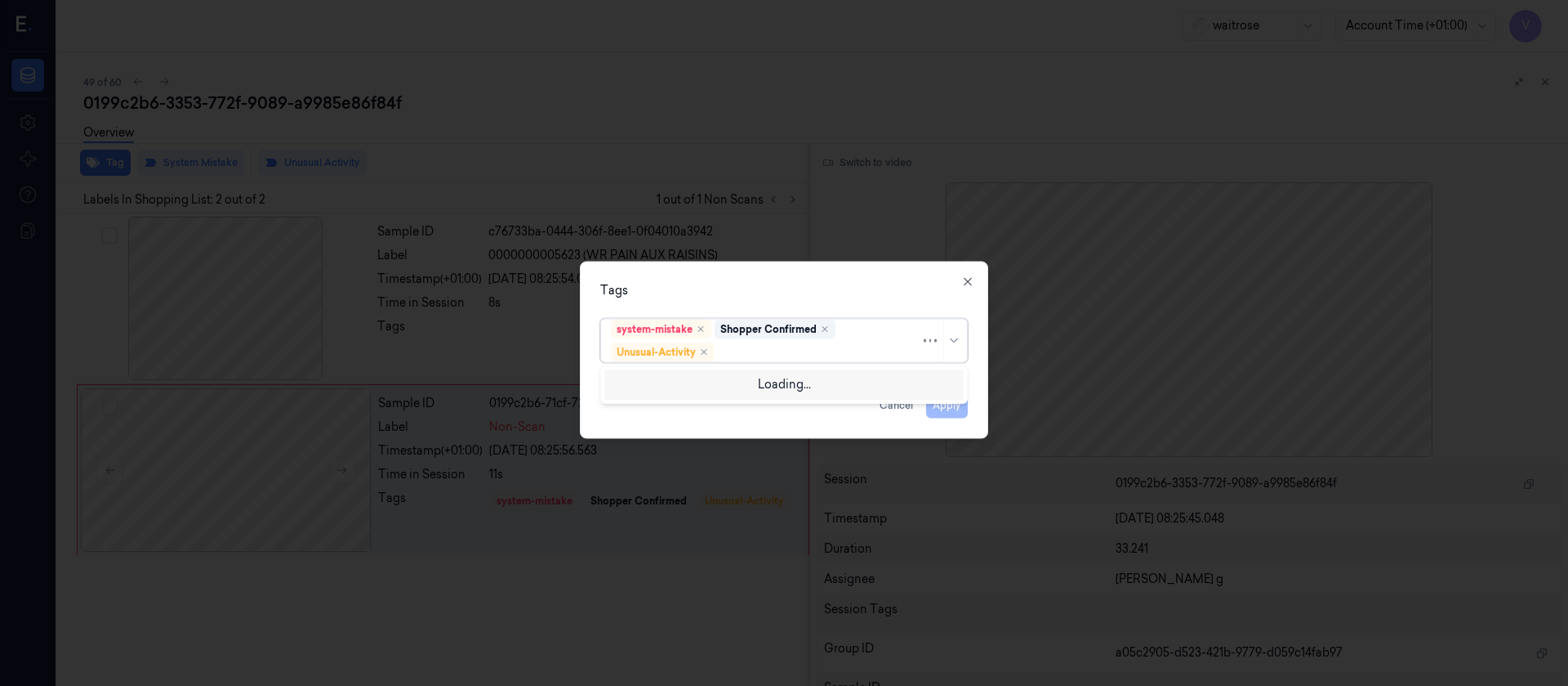
click at [773, 360] on div "system-mistake Shopper Confirmed Unusual-Activity" at bounding box center [765, 340] width 310 height 42
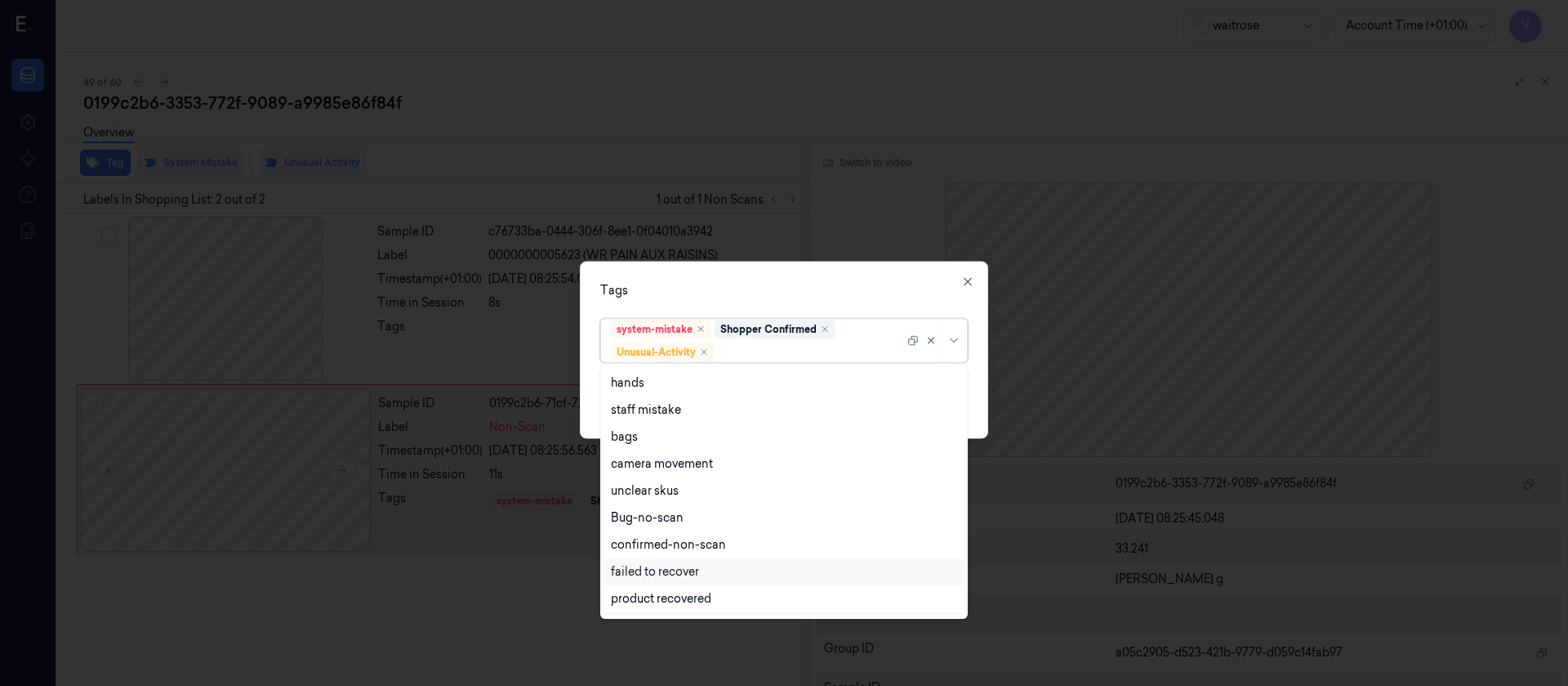
scroll to position [213, 0]
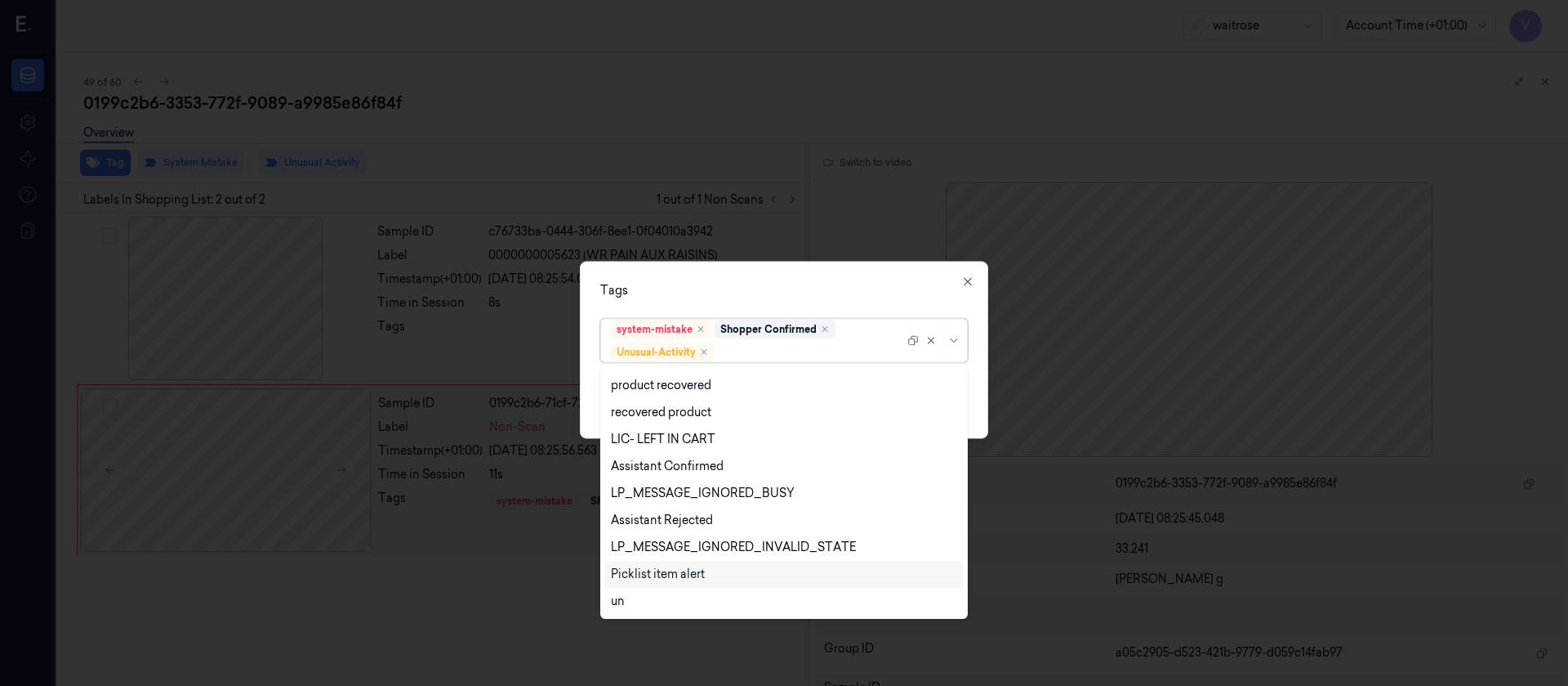
click at [651, 571] on div "Picklist item alert" at bounding box center [658, 574] width 94 height 17
click at [838, 273] on div "Tags option Picklist item alert, selected. 20 results available. Use Up and Dow…" at bounding box center [784, 349] width 409 height 177
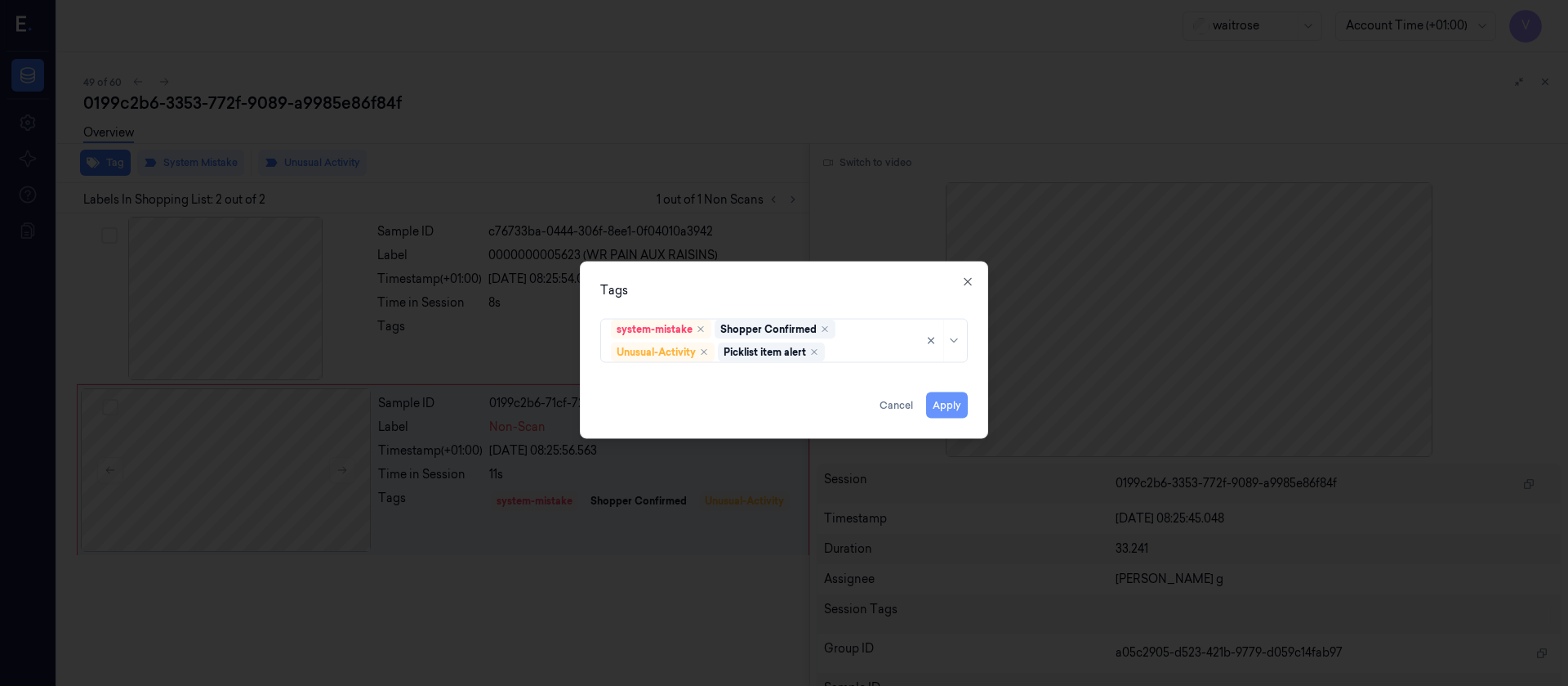
click at [945, 400] on button "Apply" at bounding box center [947, 404] width 41 height 26
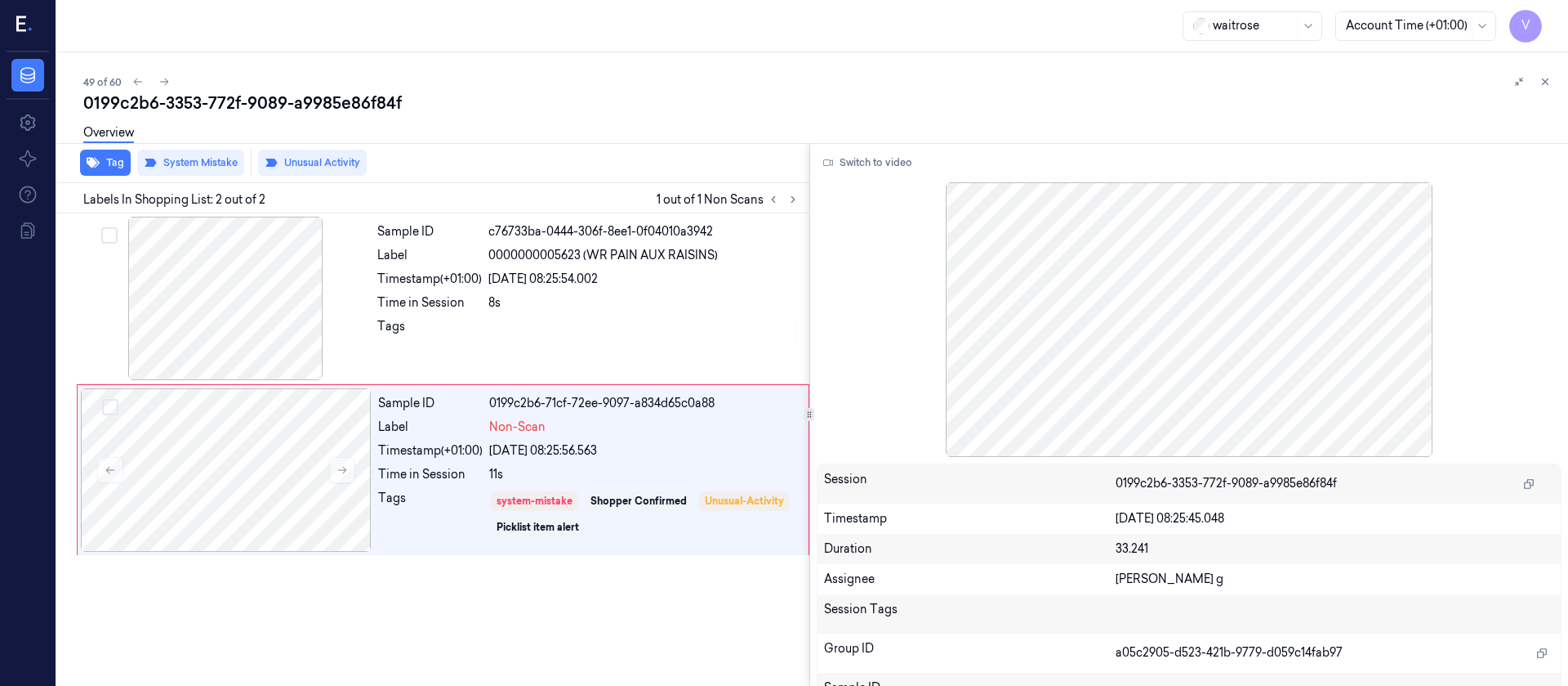
click at [666, 122] on div "Overview" at bounding box center [819, 134] width 1472 height 41
click at [167, 83] on icon at bounding box center [164, 83] width 9 height 8
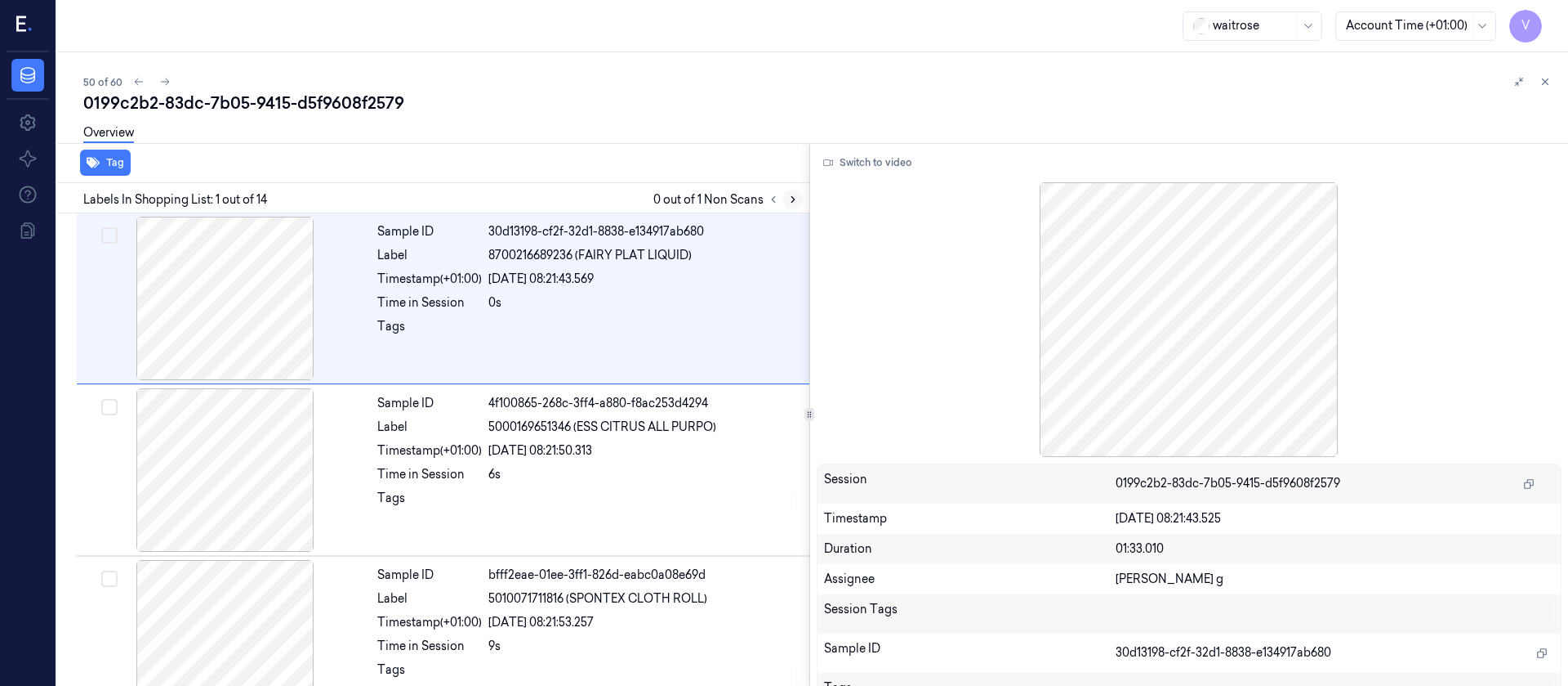
click at [799, 206] on button at bounding box center [793, 200] width 19 height 19
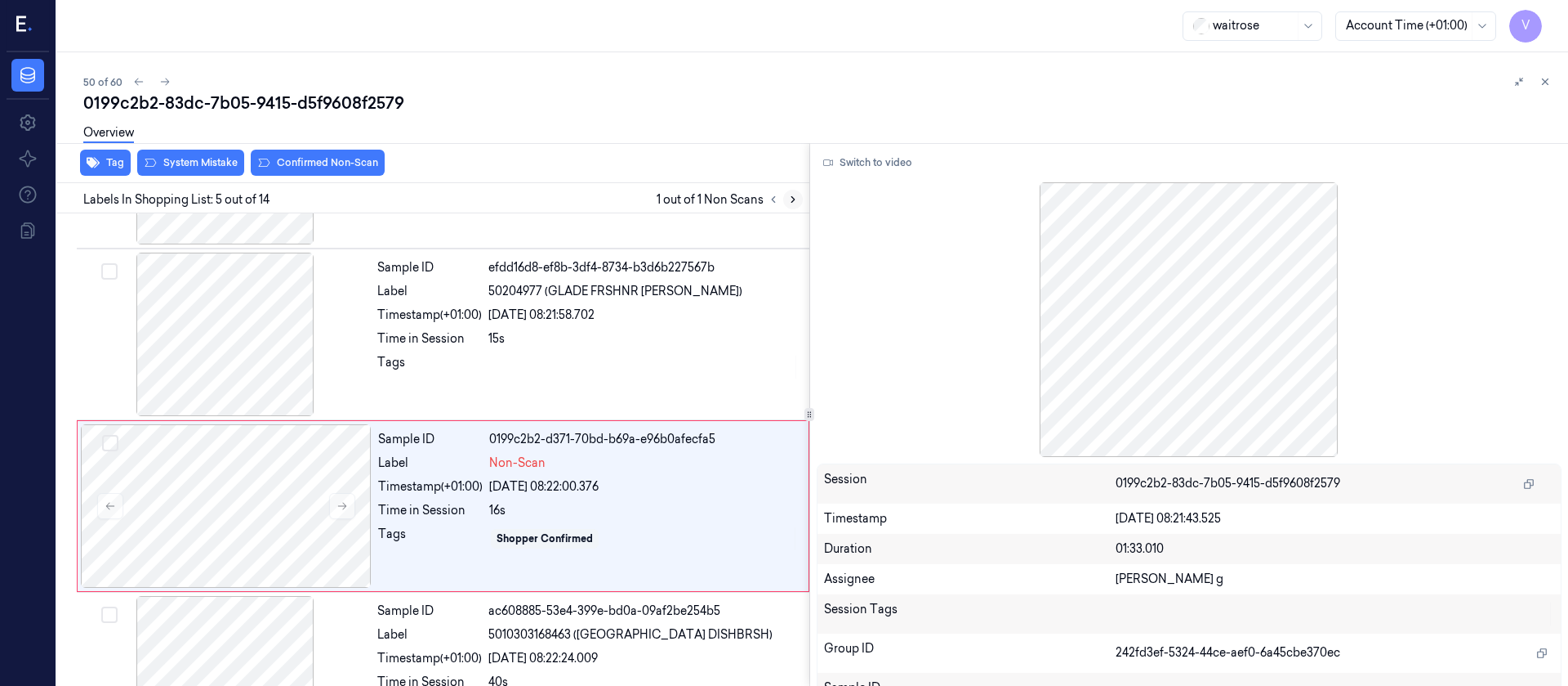
scroll to position [535, 0]
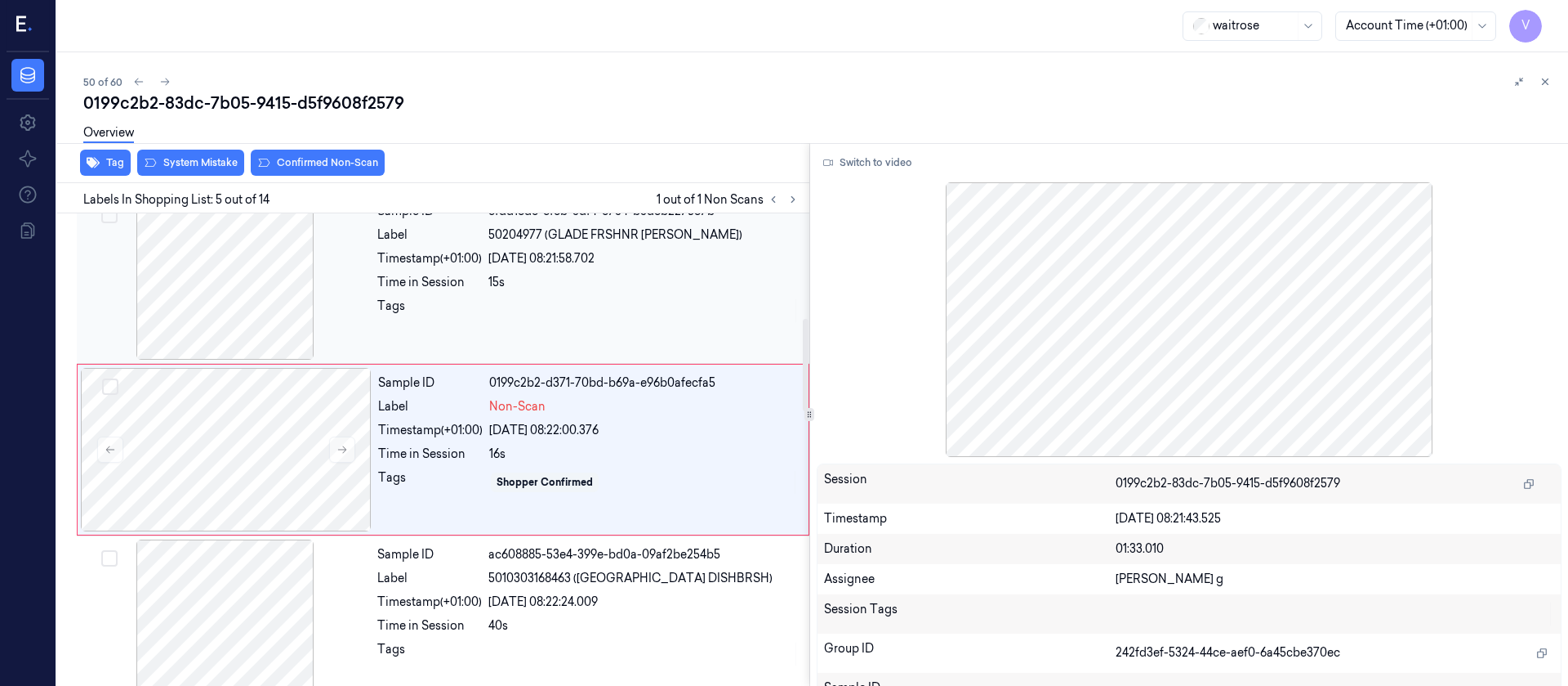
click at [261, 317] on div at bounding box center [224, 277] width 291 height 163
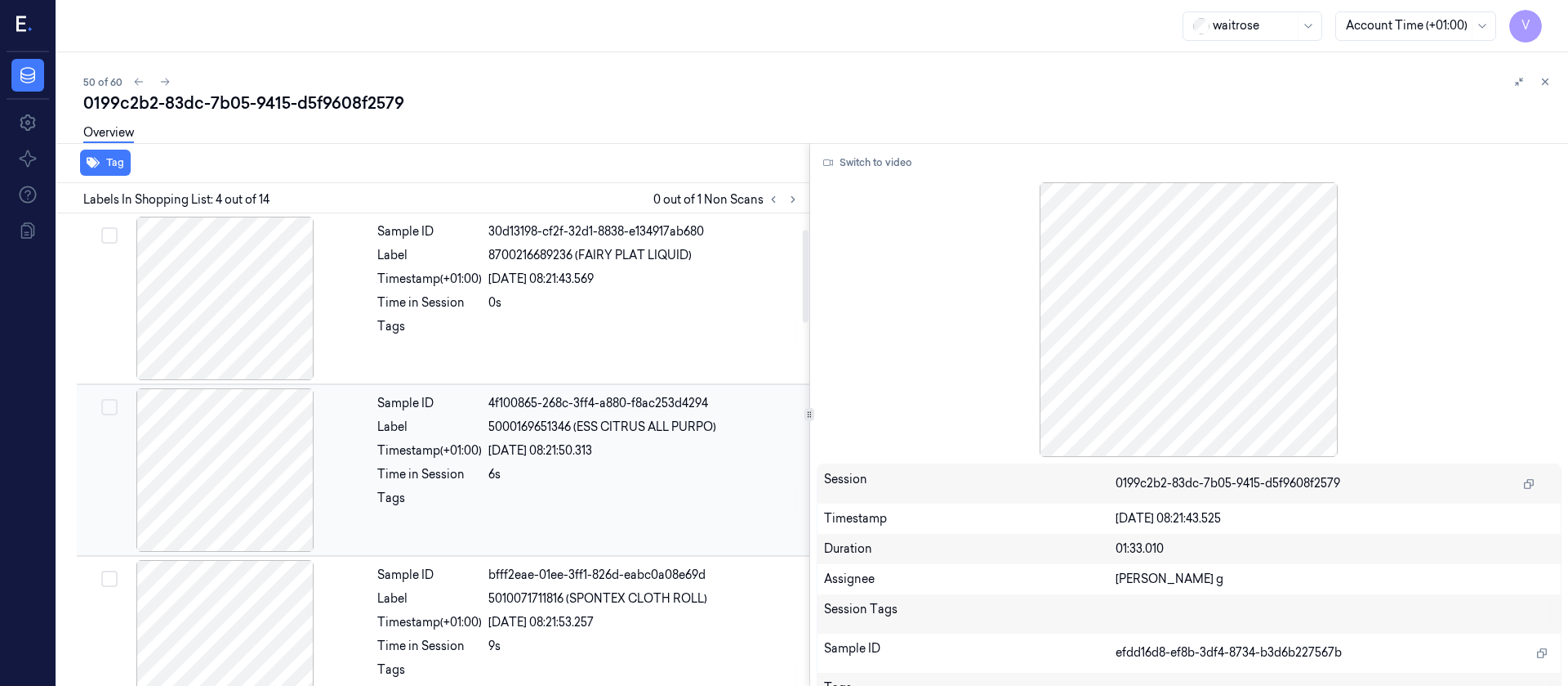
scroll to position [246, 0]
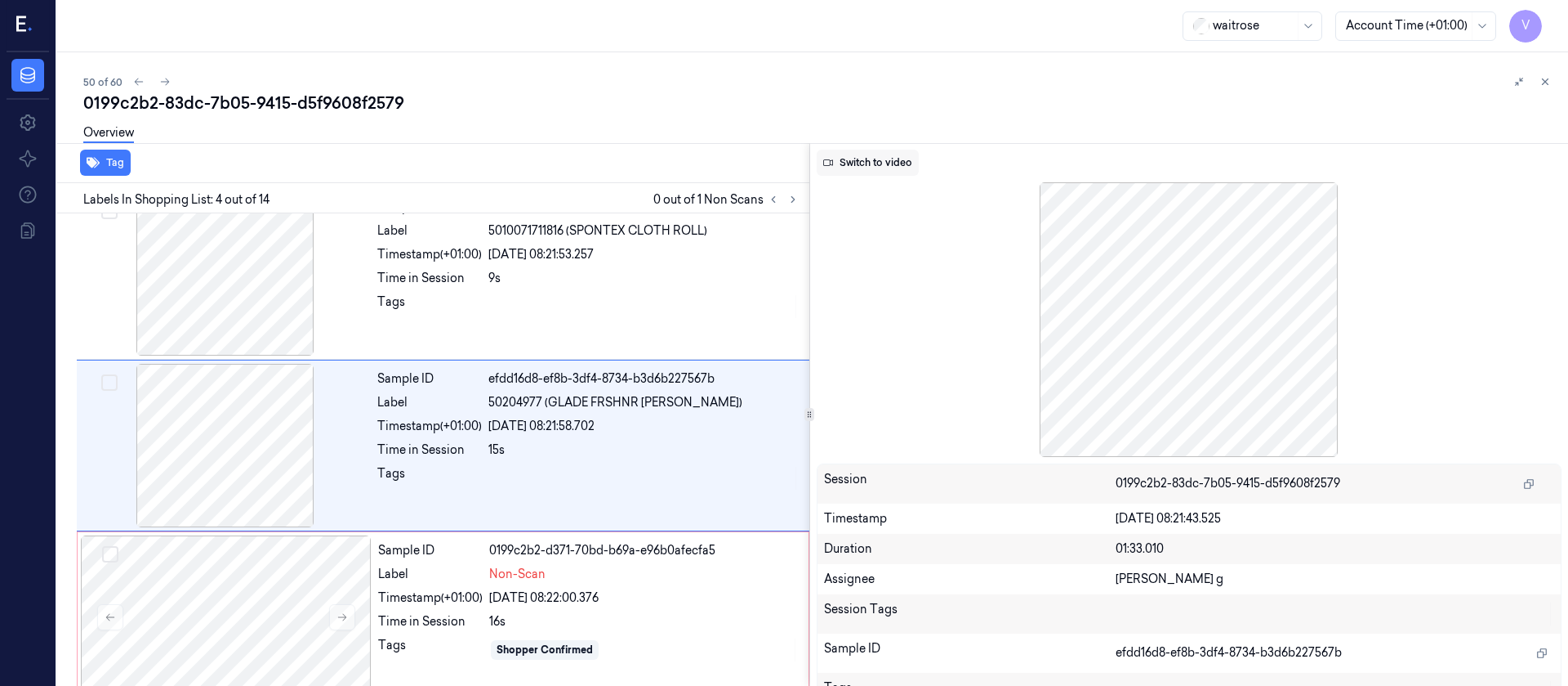
click at [888, 164] on button "Switch to video" at bounding box center [868, 162] width 102 height 26
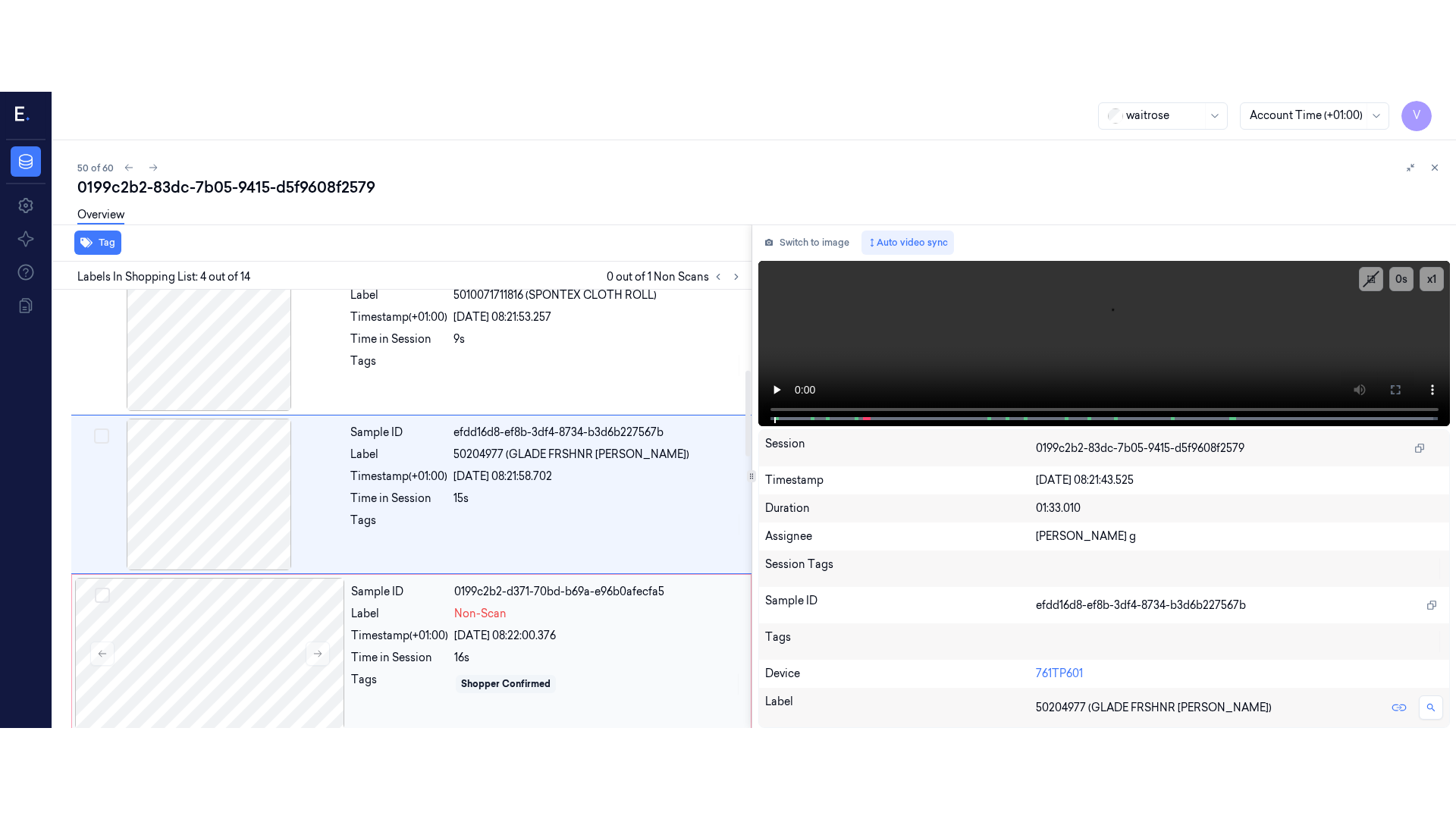
scroll to position [223, 0]
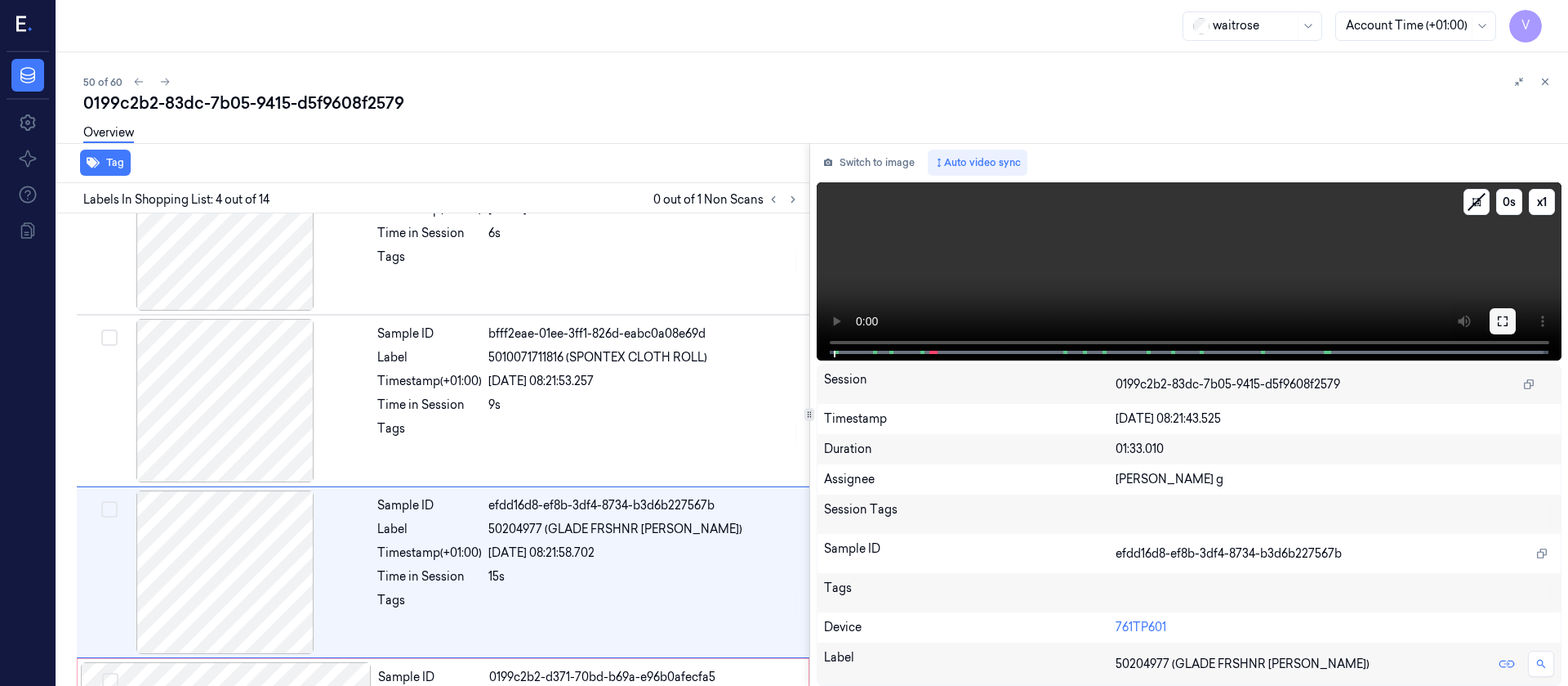
click at [1496, 323] on button at bounding box center [1503, 320] width 26 height 26
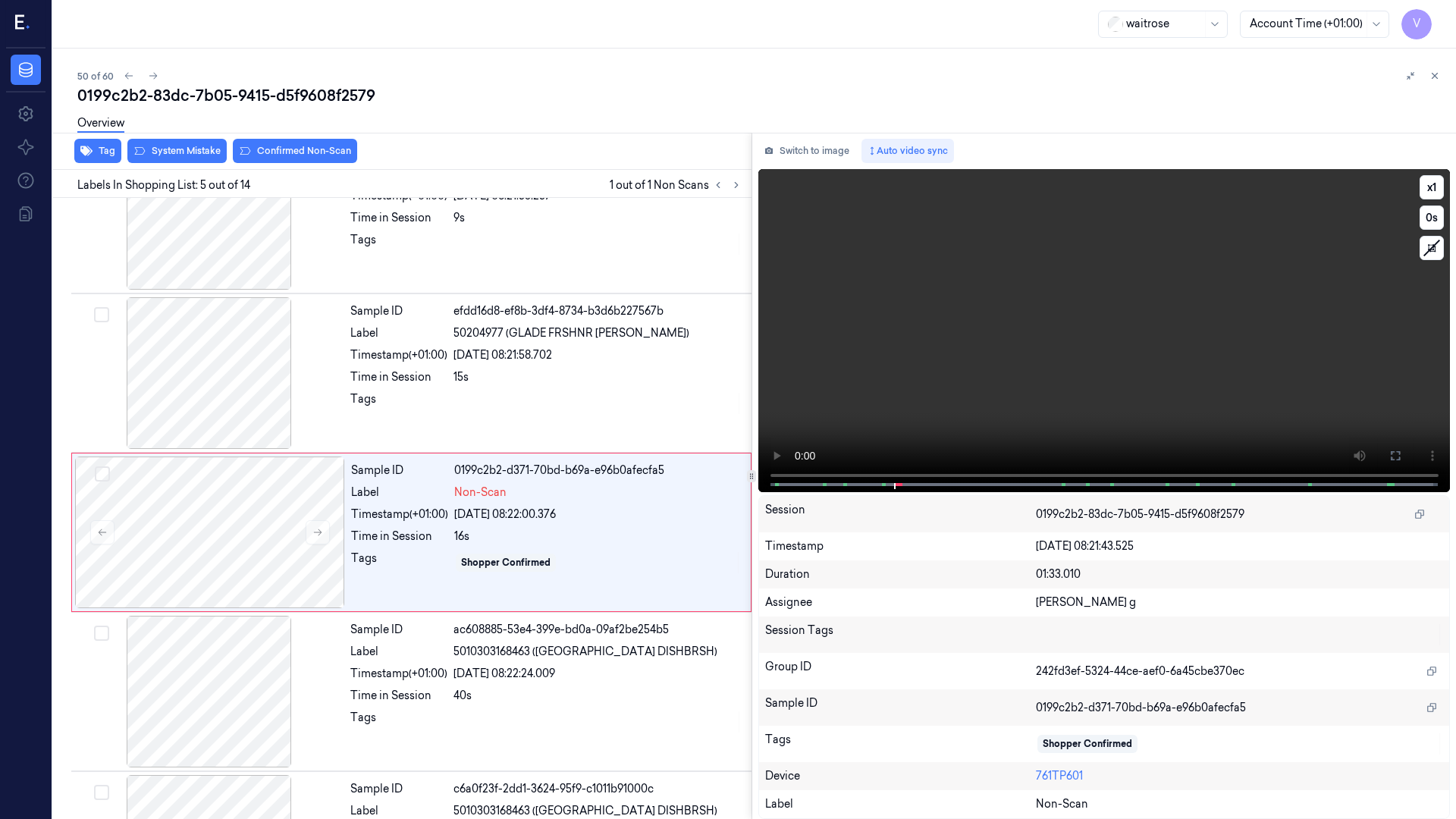
scroll to position [406, 0]
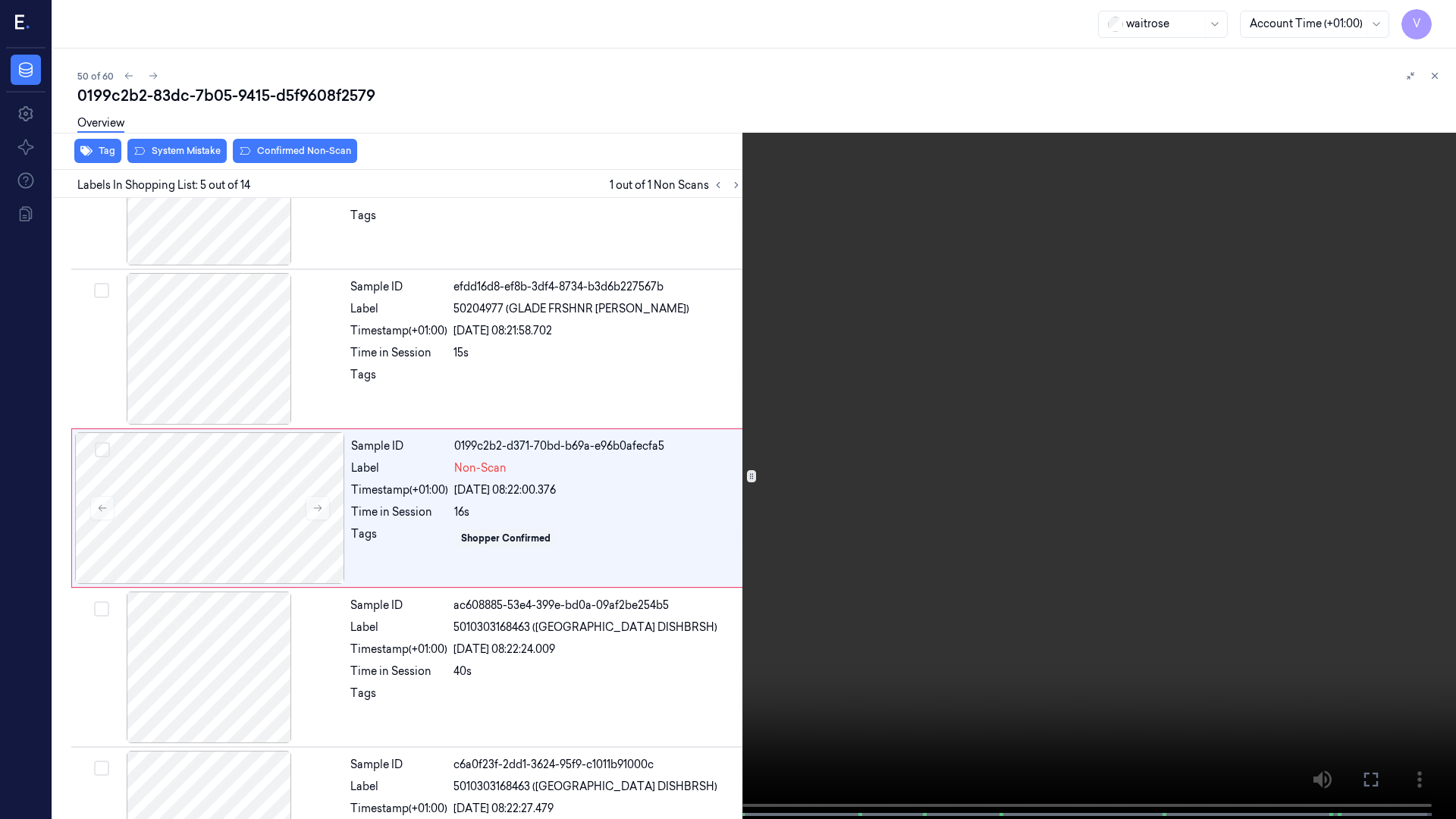
click at [258, 636] on span at bounding box center [258, 815] width 3 height 8
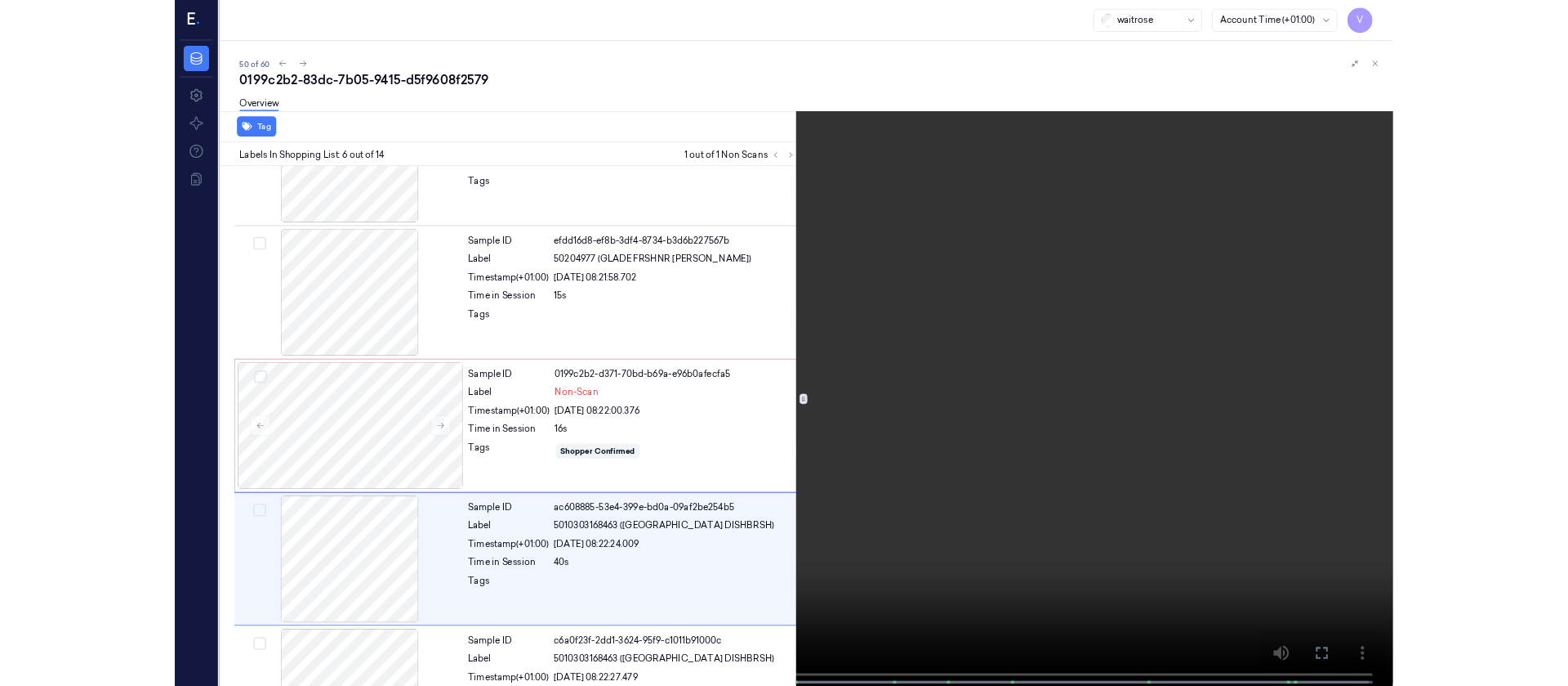
scroll to position [609, 0]
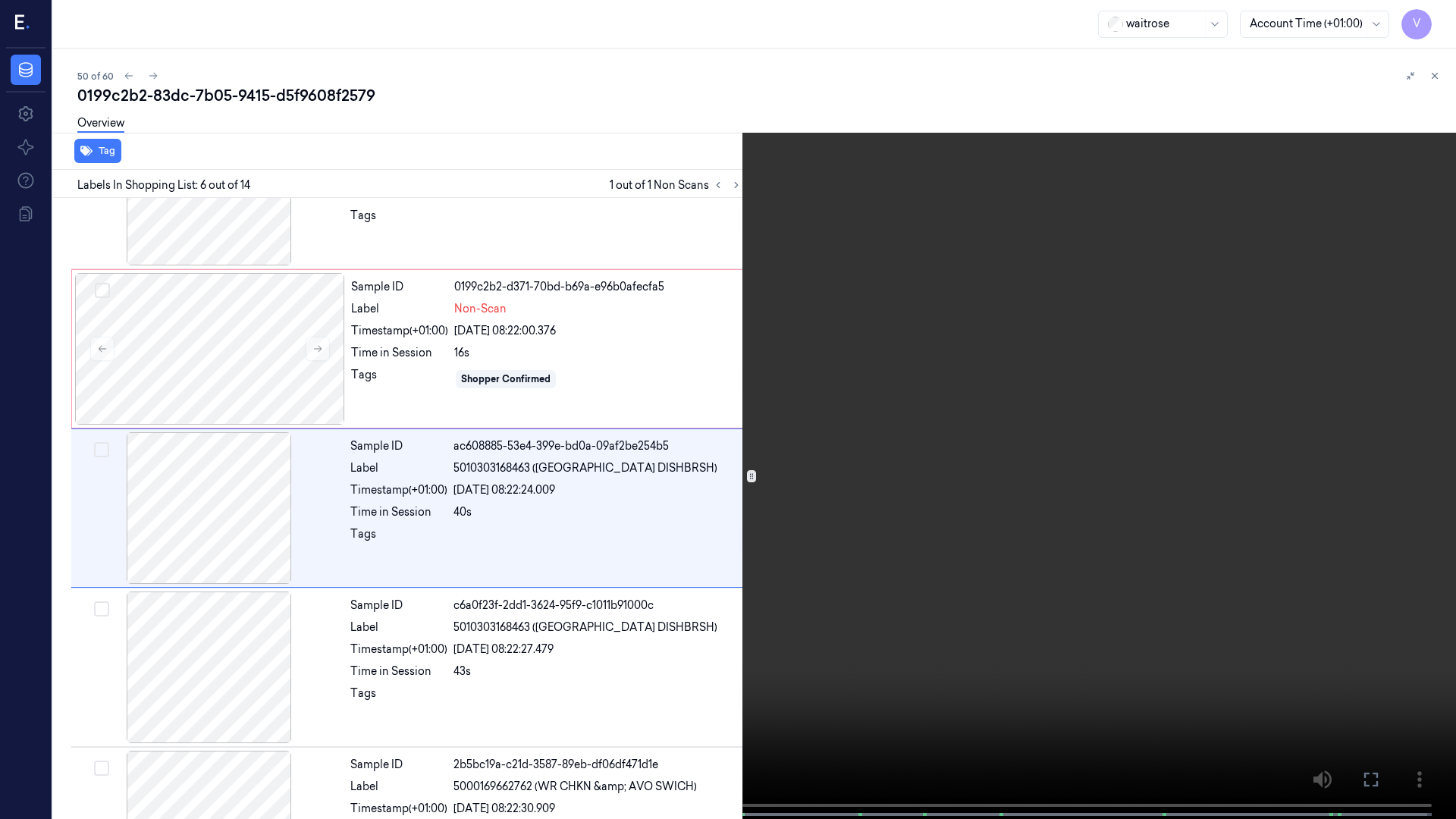
click at [0, 0] on button at bounding box center [0, 0] width 0 height 0
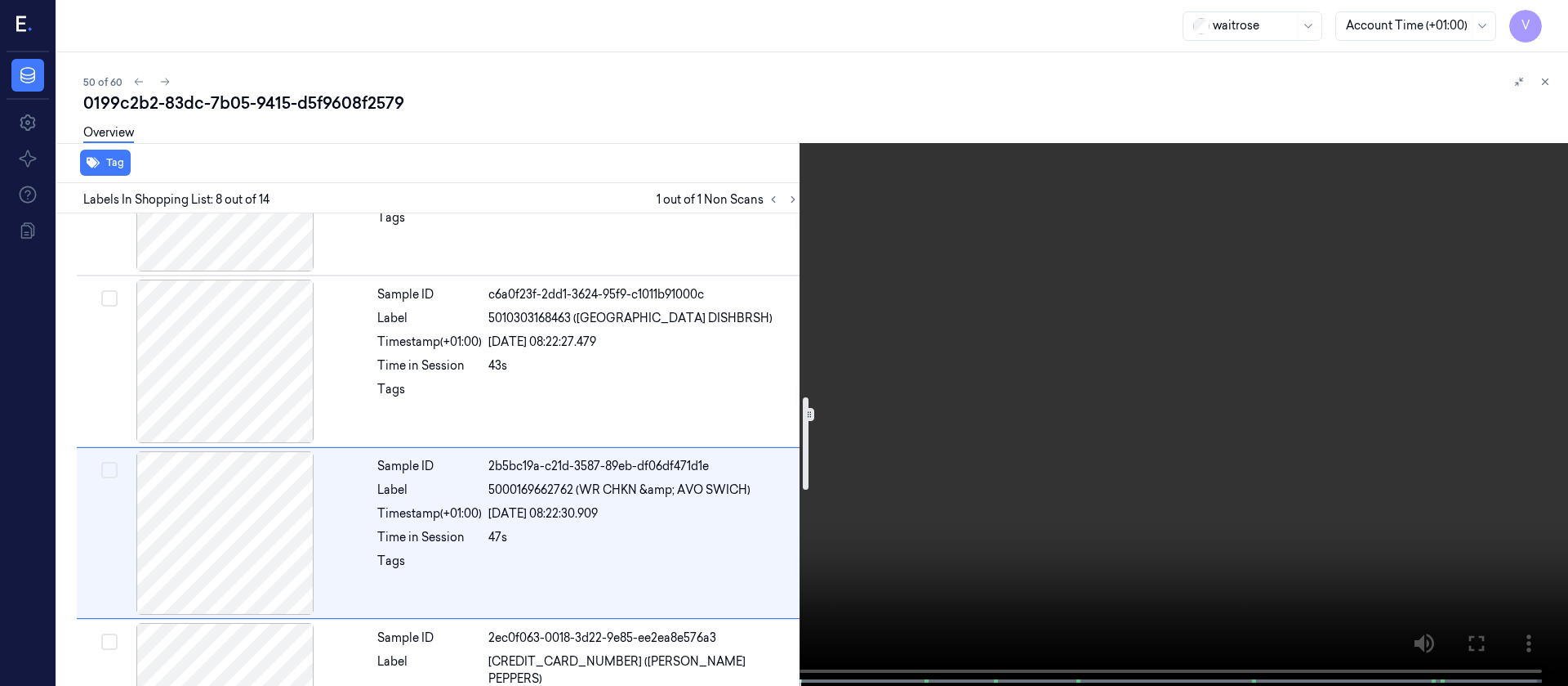
scroll to position [1050, 0]
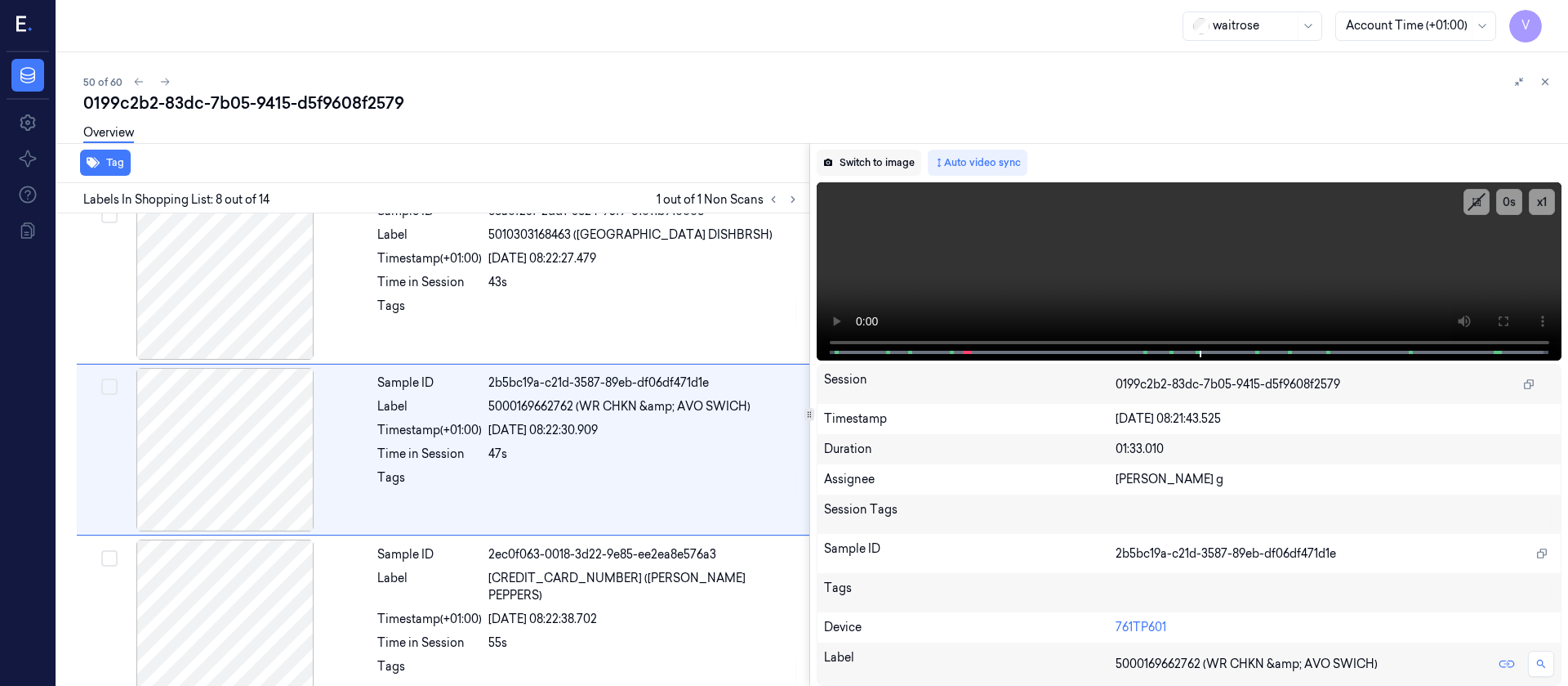
click at [878, 161] on button "Switch to image" at bounding box center [869, 162] width 105 height 26
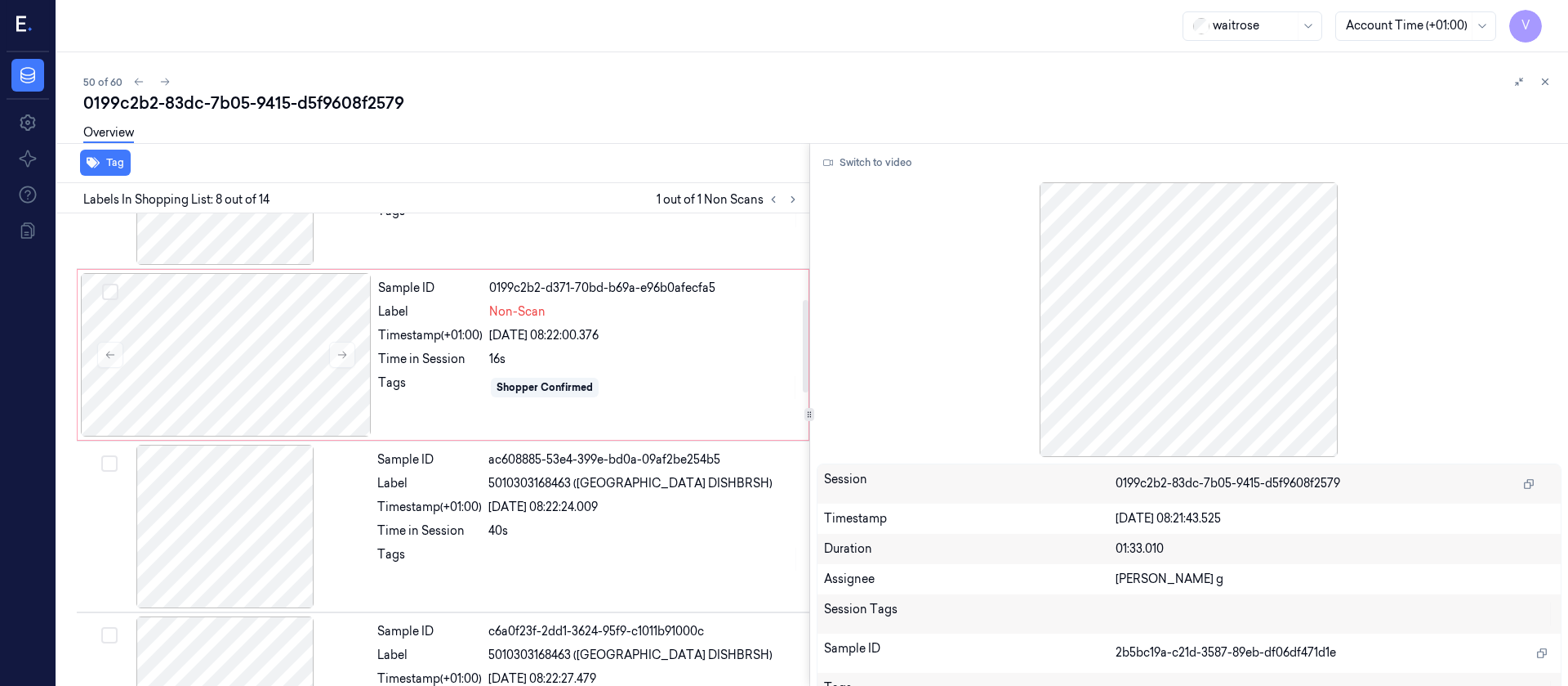
scroll to position [438, 0]
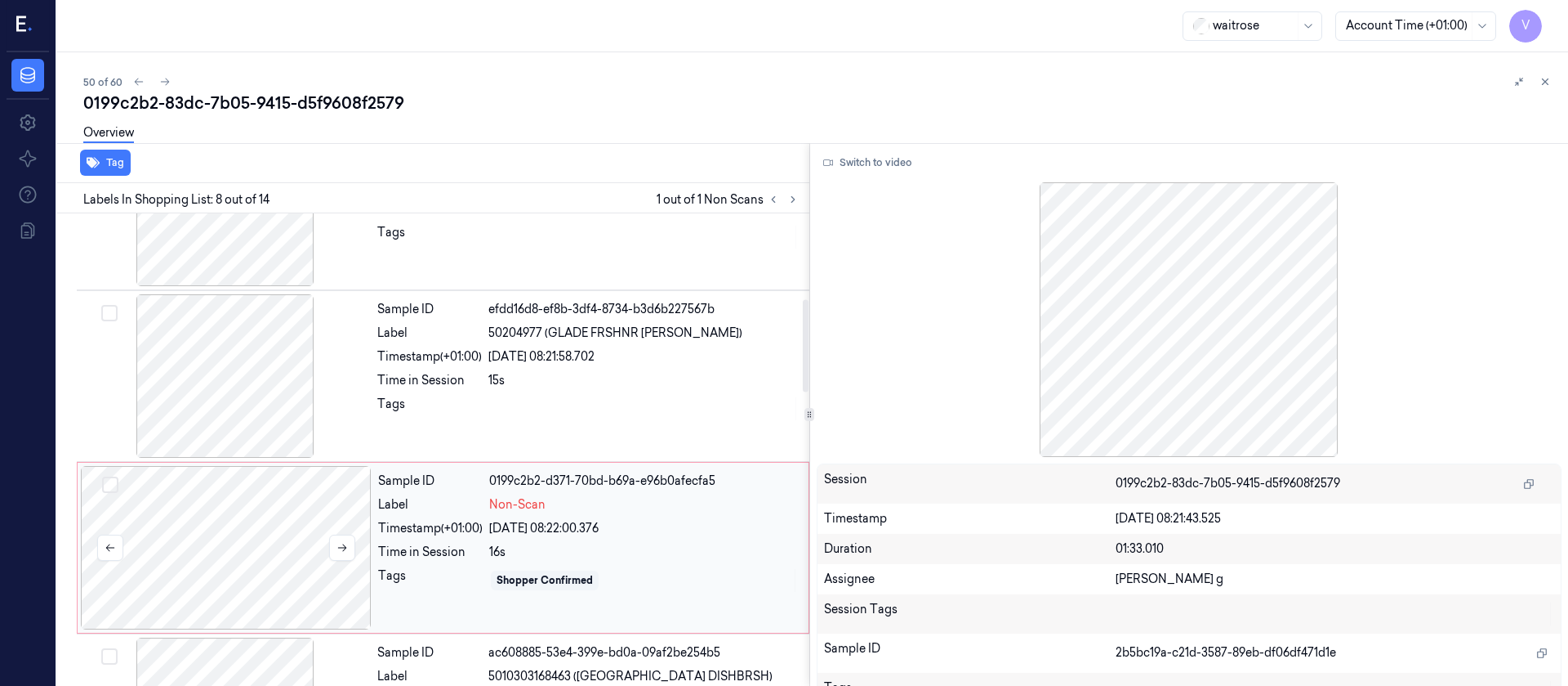
click at [265, 551] on div at bounding box center [225, 547] width 291 height 163
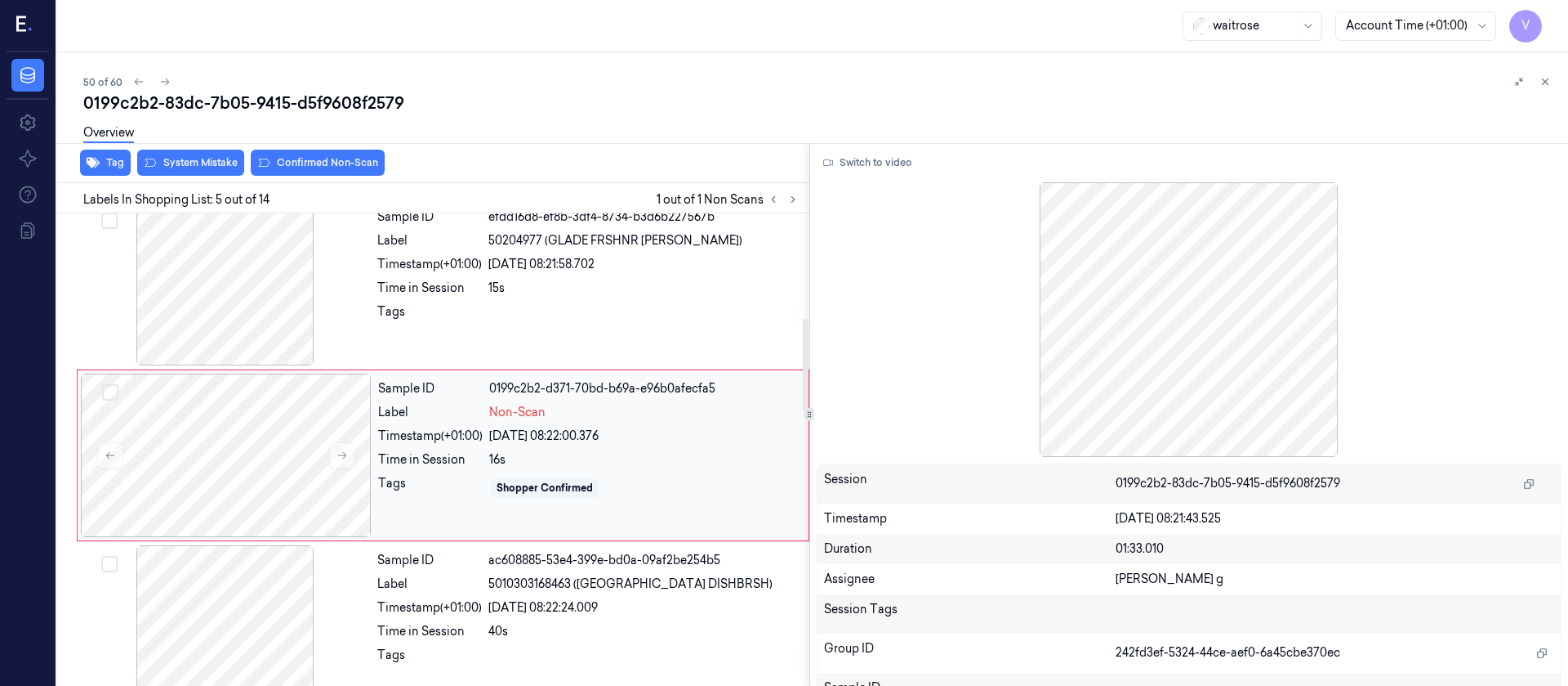
scroll to position [535, 0]
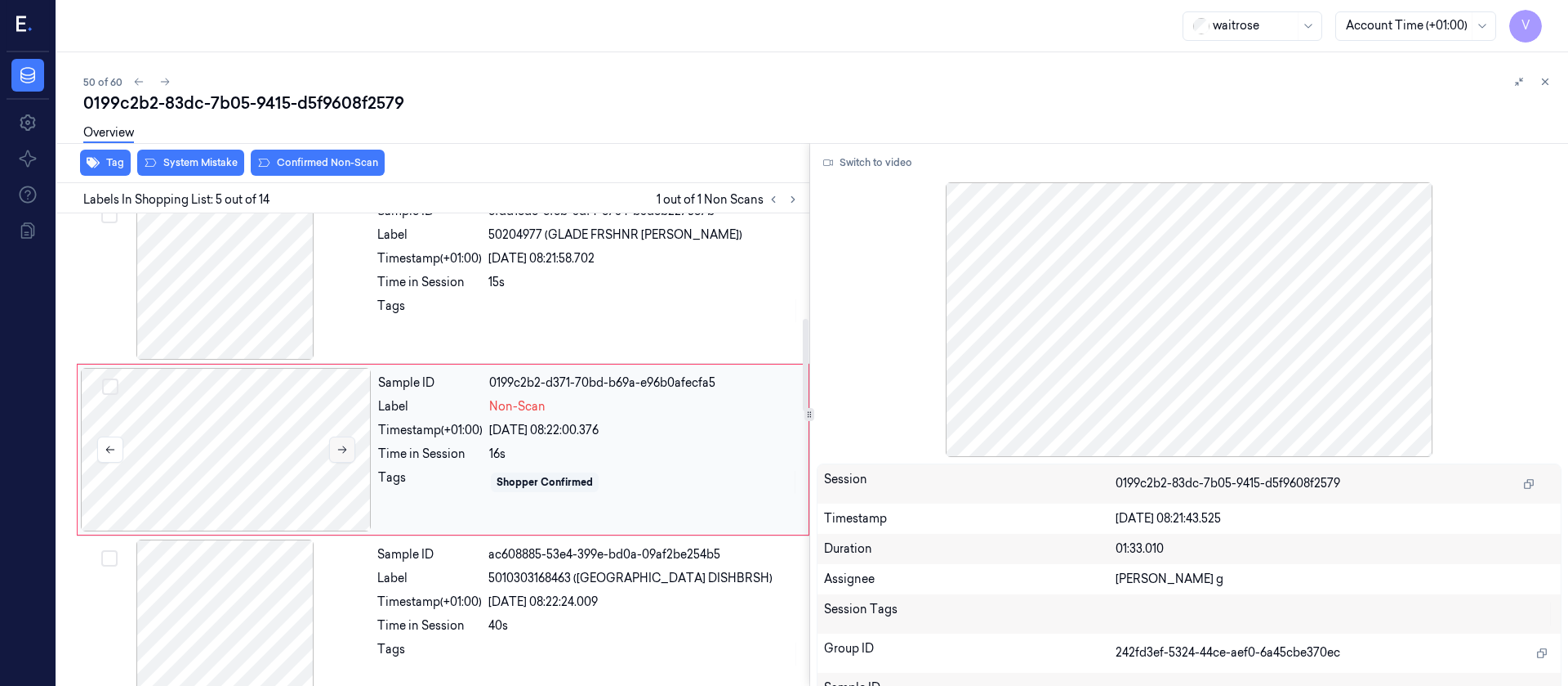
click at [350, 443] on button at bounding box center [341, 449] width 26 height 26
click at [154, 296] on div at bounding box center [224, 277] width 291 height 163
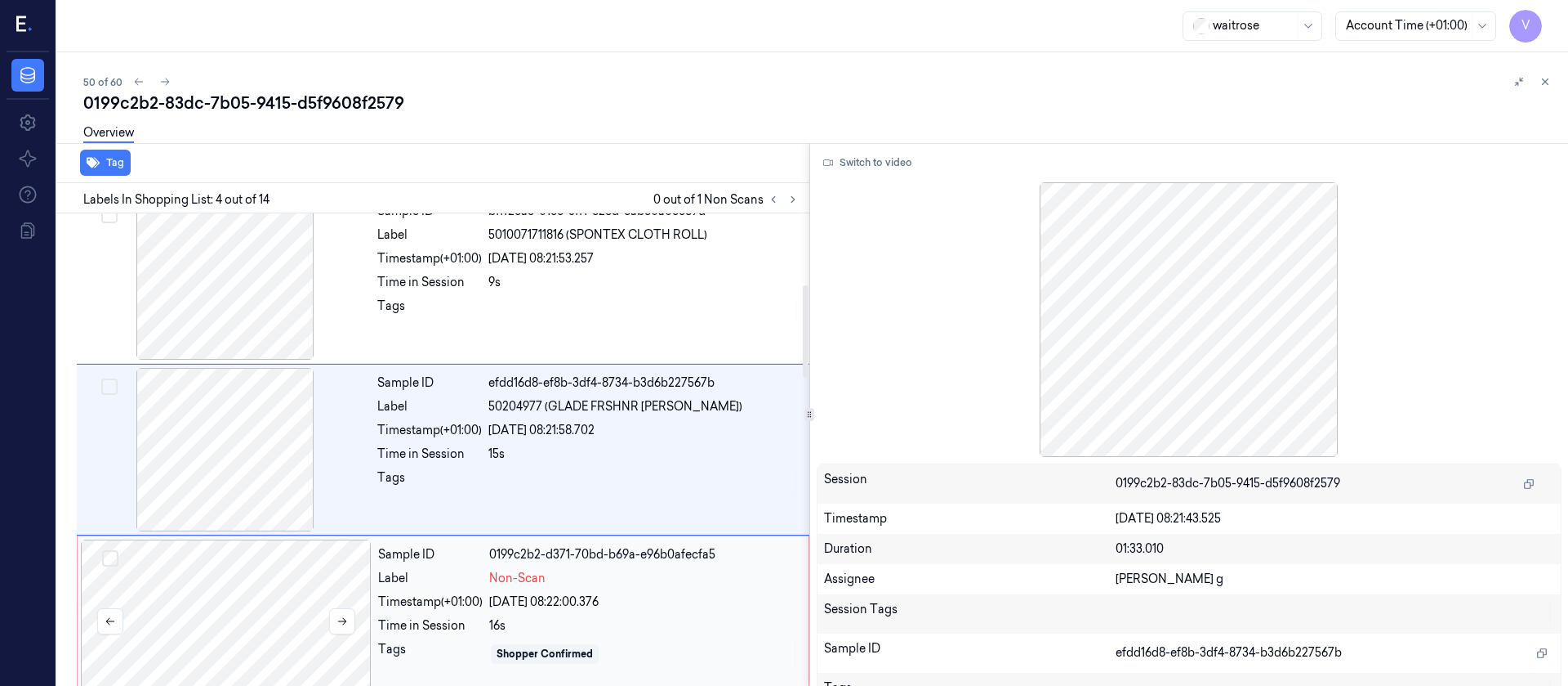
click at [215, 604] on div at bounding box center [225, 621] width 291 height 163
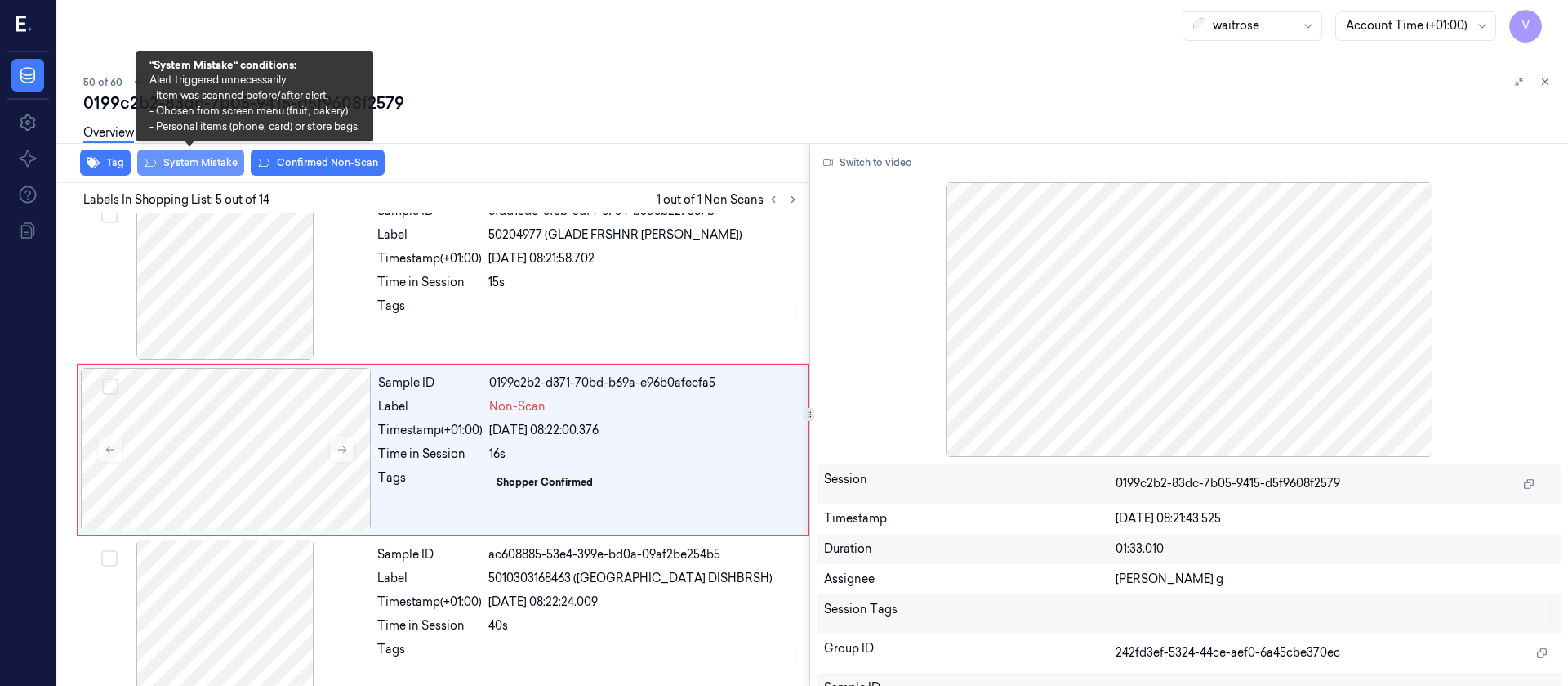
click at [178, 167] on button "System Mistake" at bounding box center [191, 162] width 107 height 26
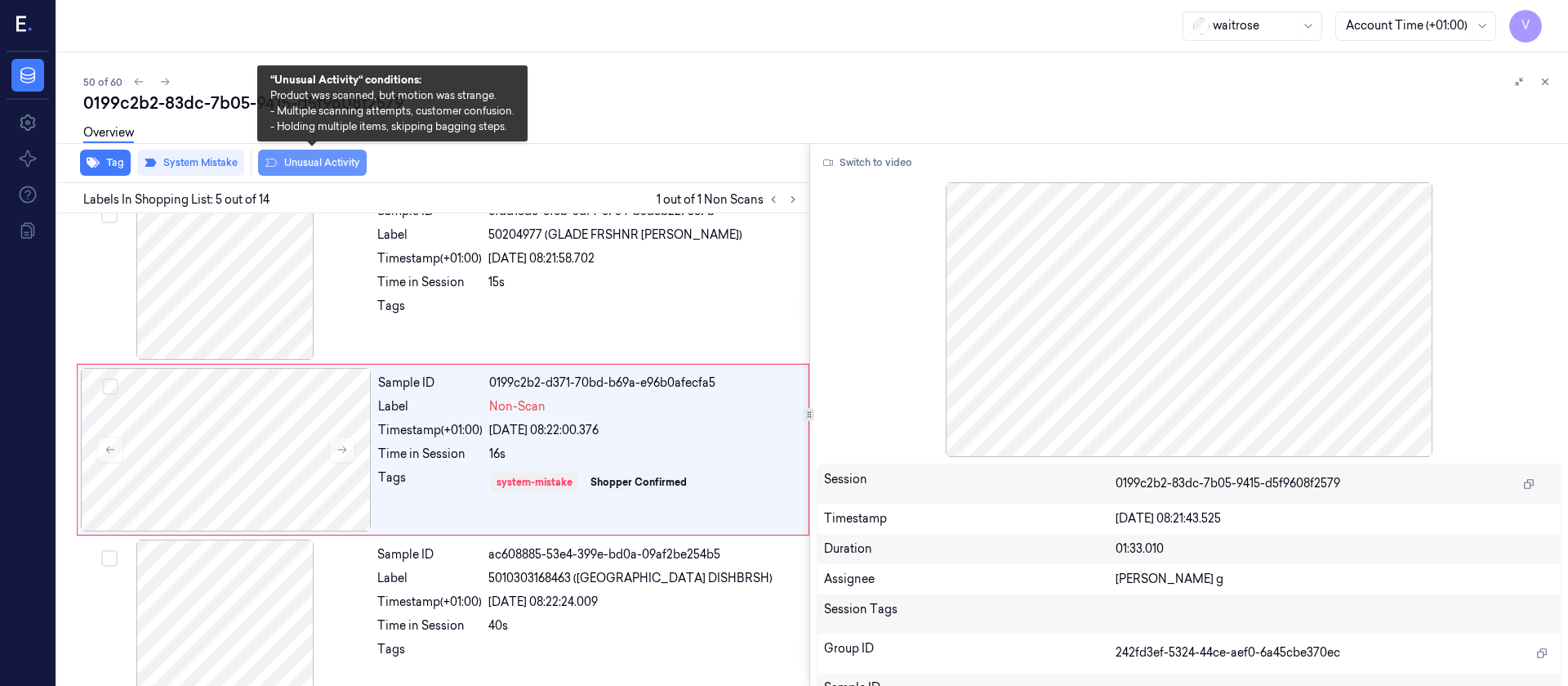
click at [289, 162] on button "Unusual Activity" at bounding box center [312, 162] width 108 height 26
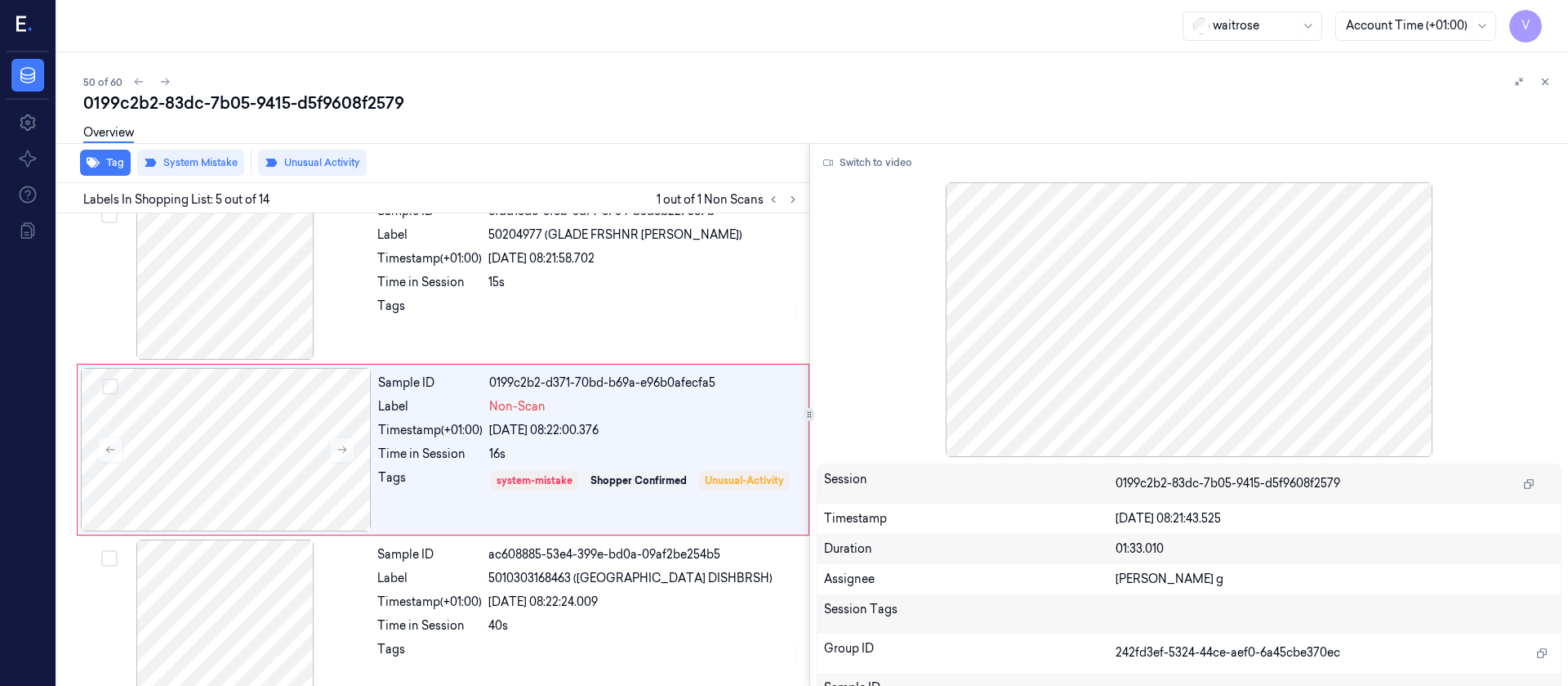
click at [658, 114] on div "Overview" at bounding box center [819, 134] width 1472 height 41
click at [159, 81] on icon at bounding box center [165, 82] width 12 height 12
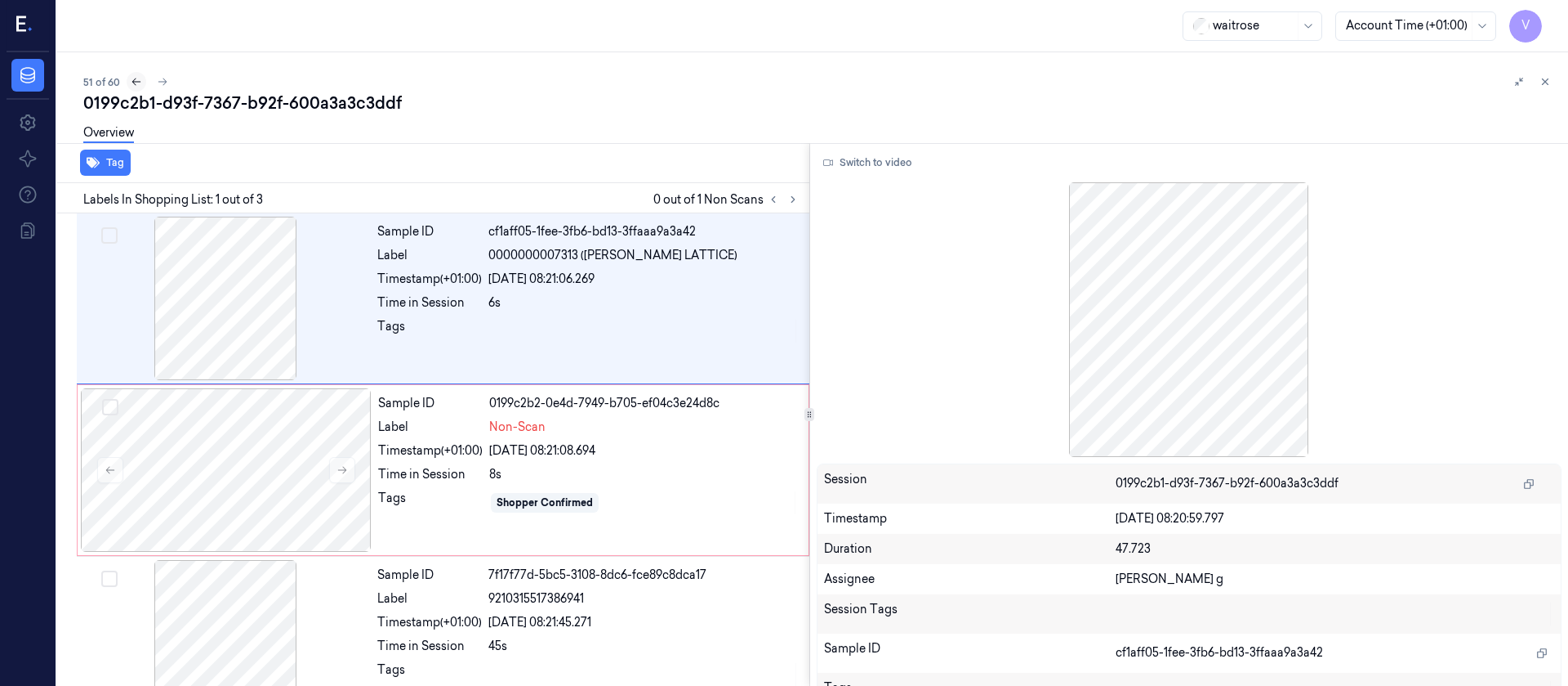
click at [135, 77] on icon at bounding box center [136, 82] width 12 height 12
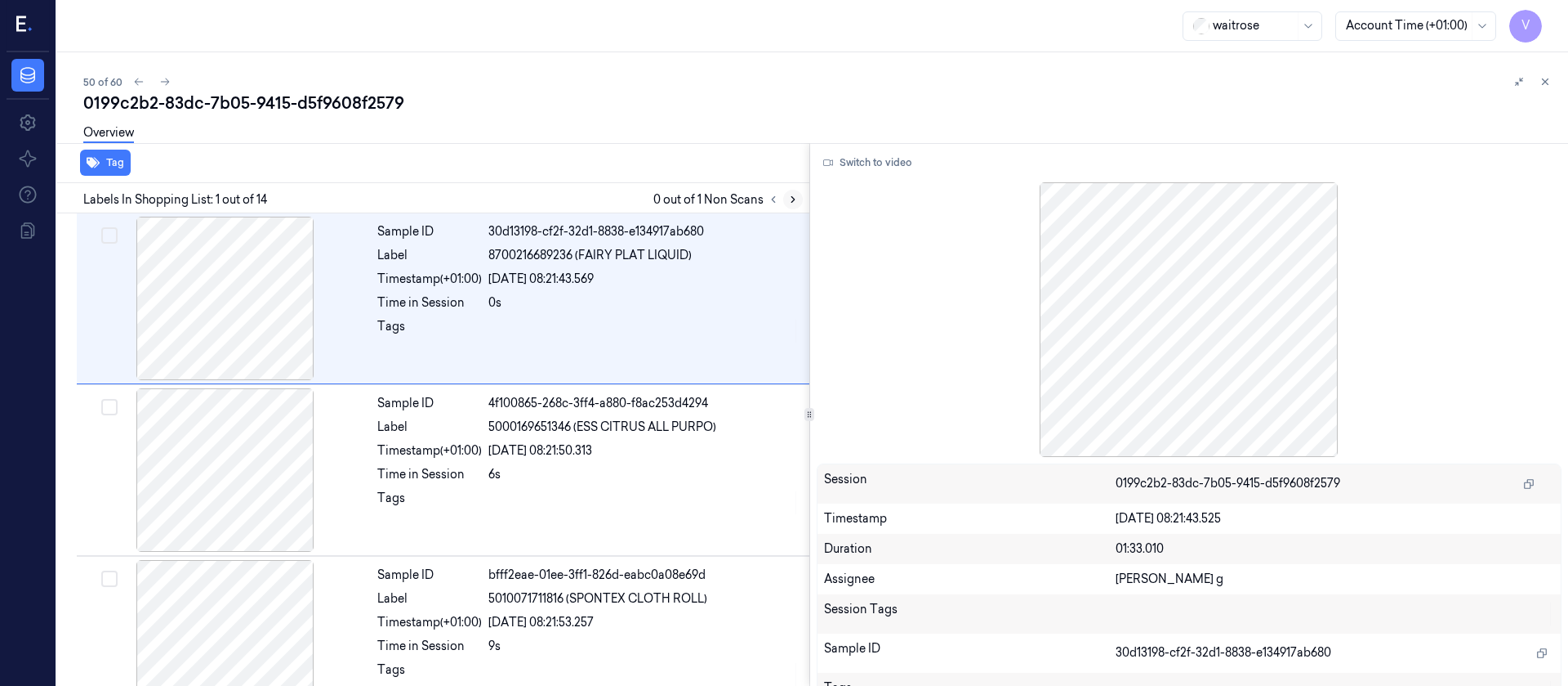
click at [787, 199] on icon at bounding box center [793, 200] width 12 height 12
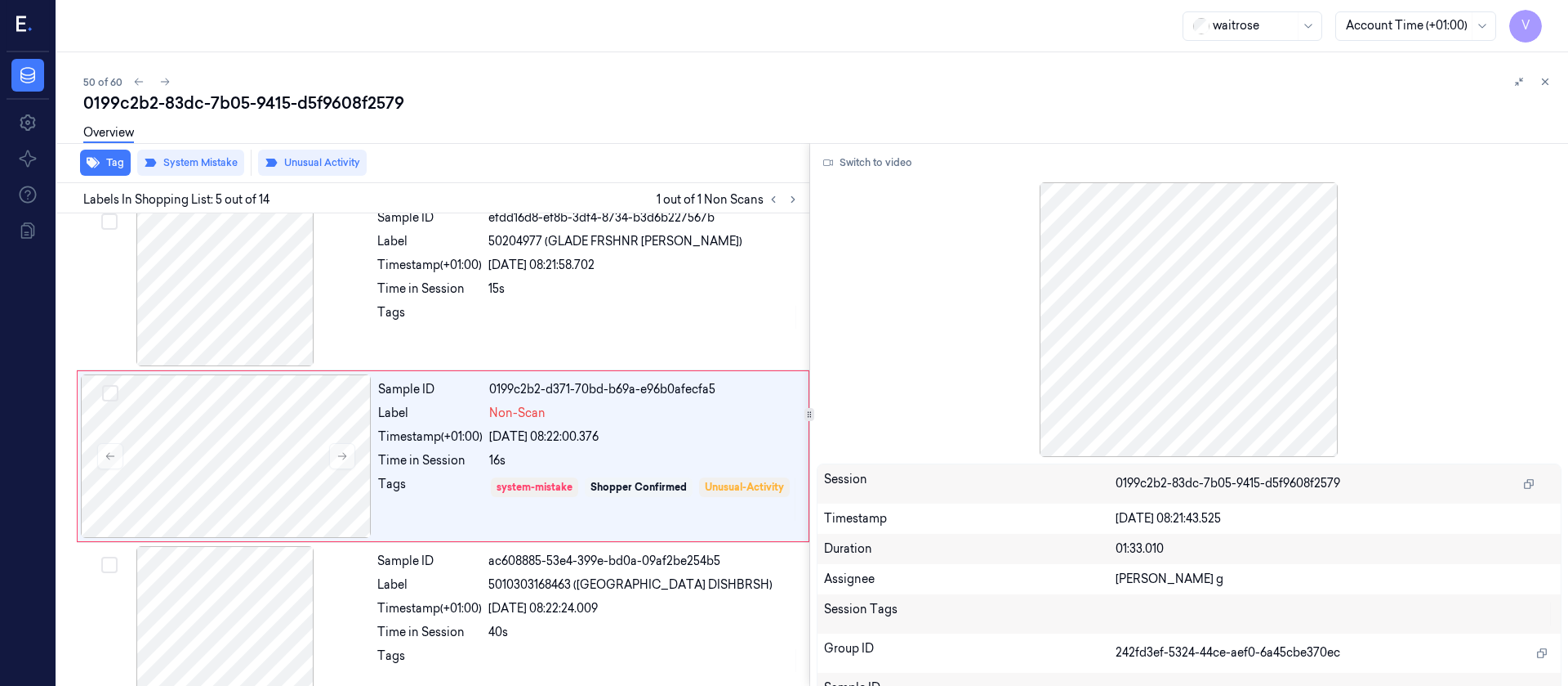
scroll to position [535, 0]
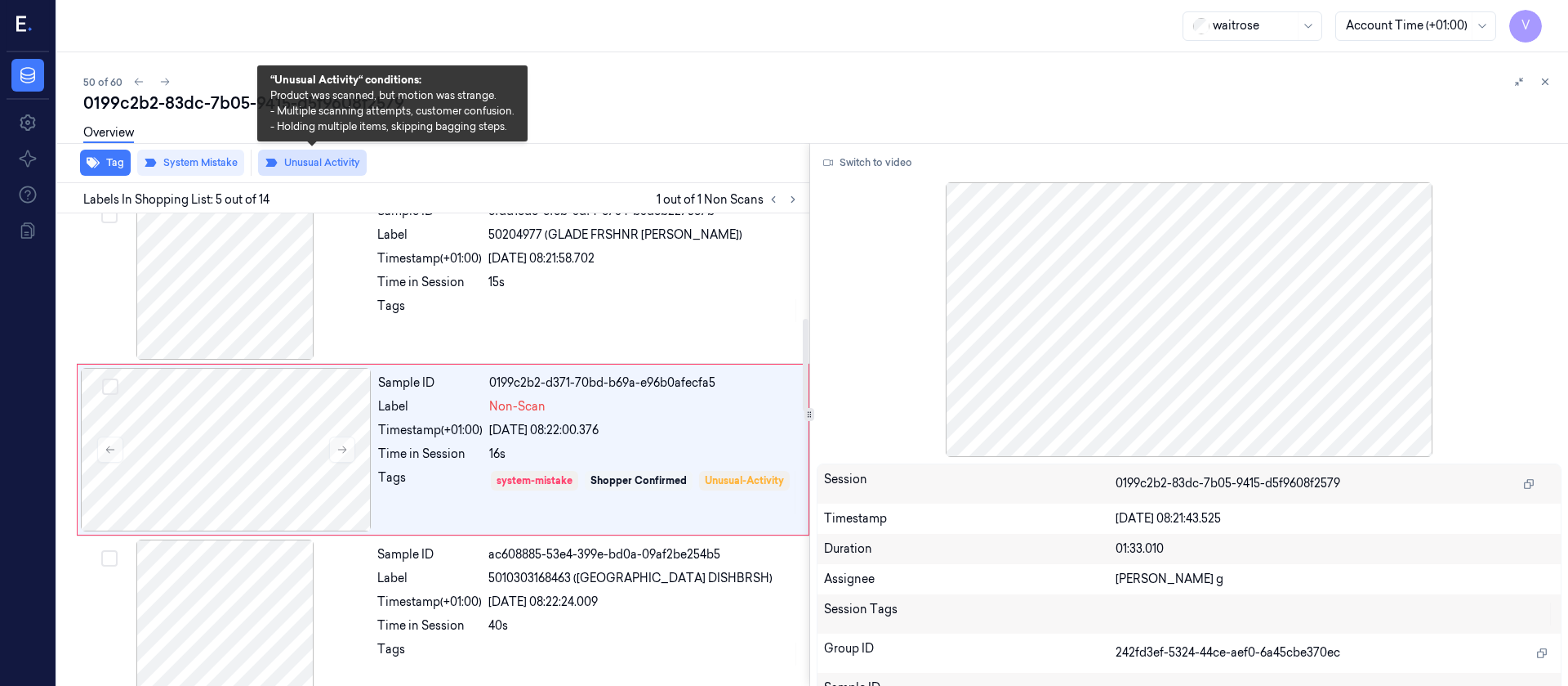
click at [309, 167] on button "Unusual Activity" at bounding box center [312, 162] width 108 height 26
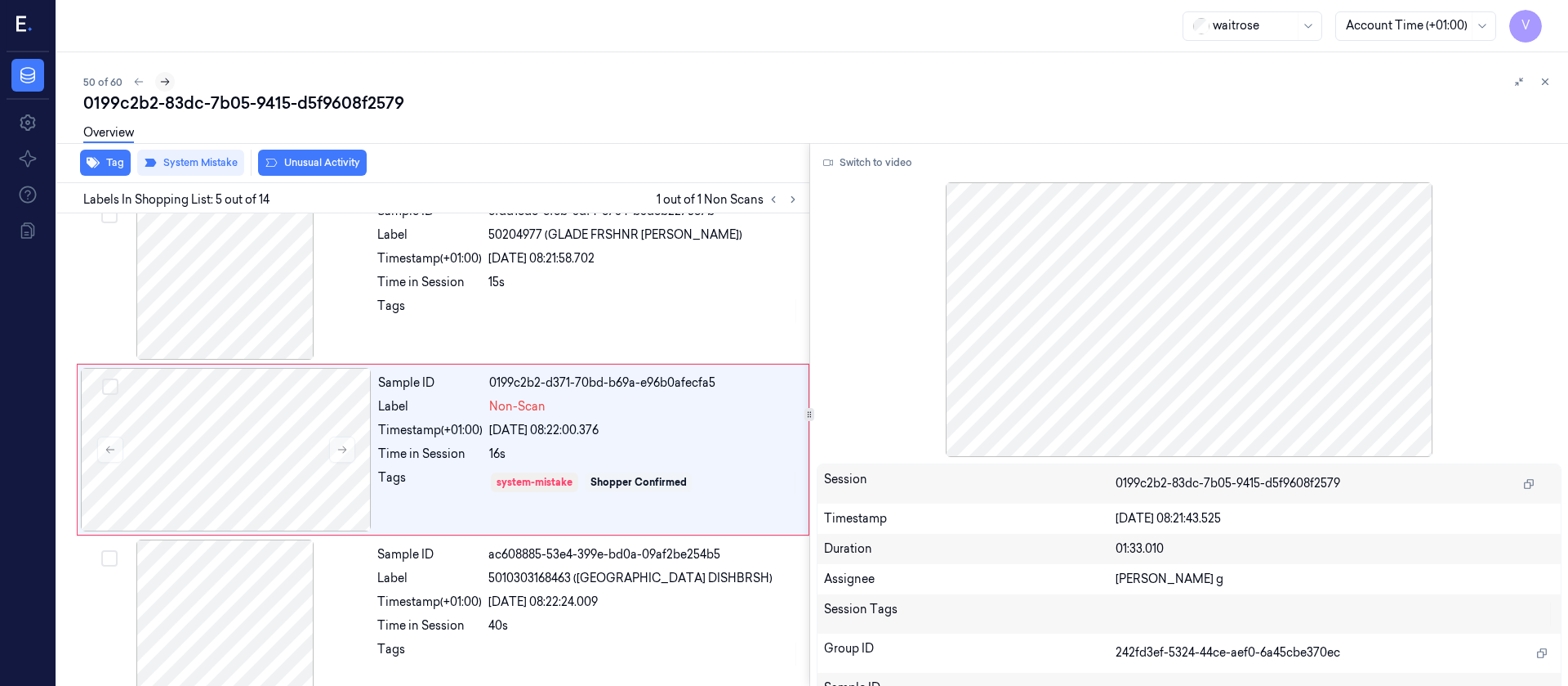
click at [163, 78] on icon at bounding box center [165, 82] width 12 height 12
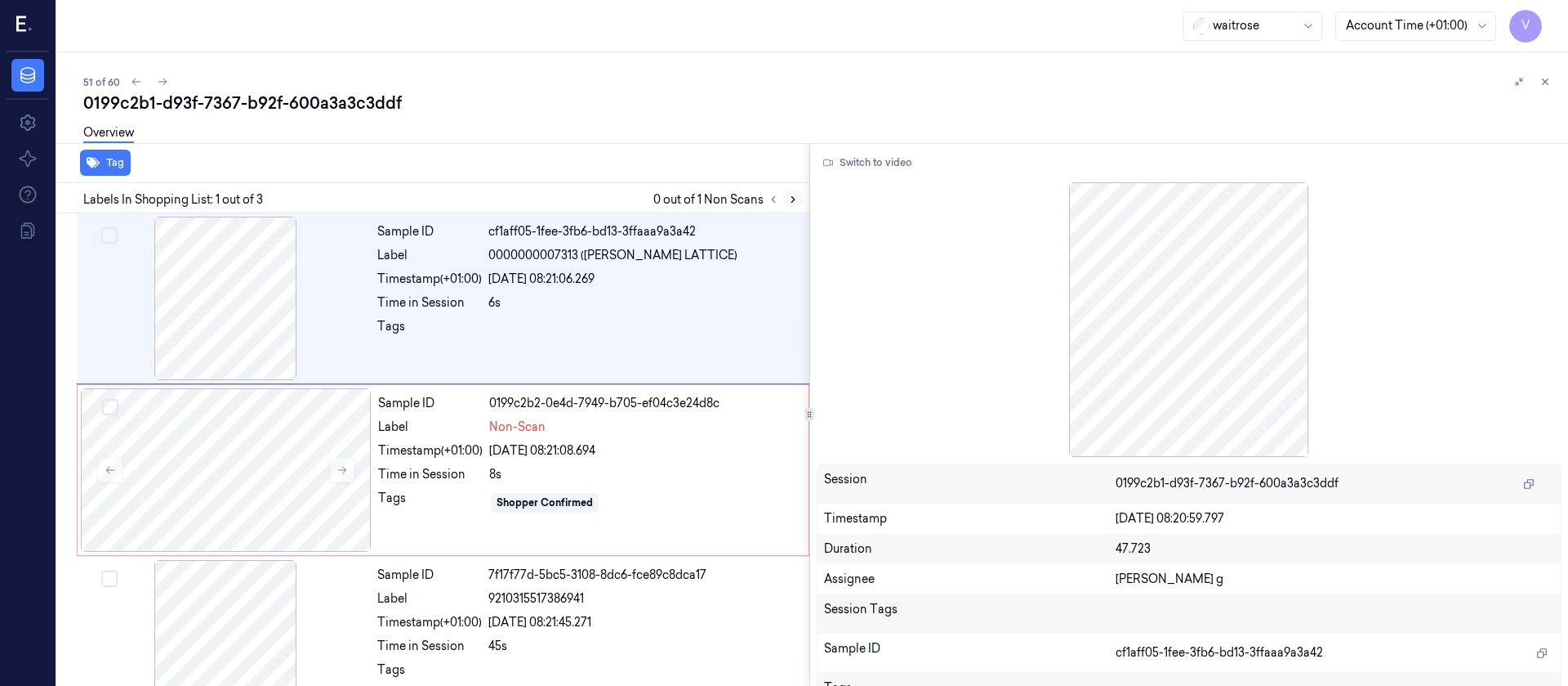
click at [789, 194] on icon at bounding box center [793, 200] width 12 height 12
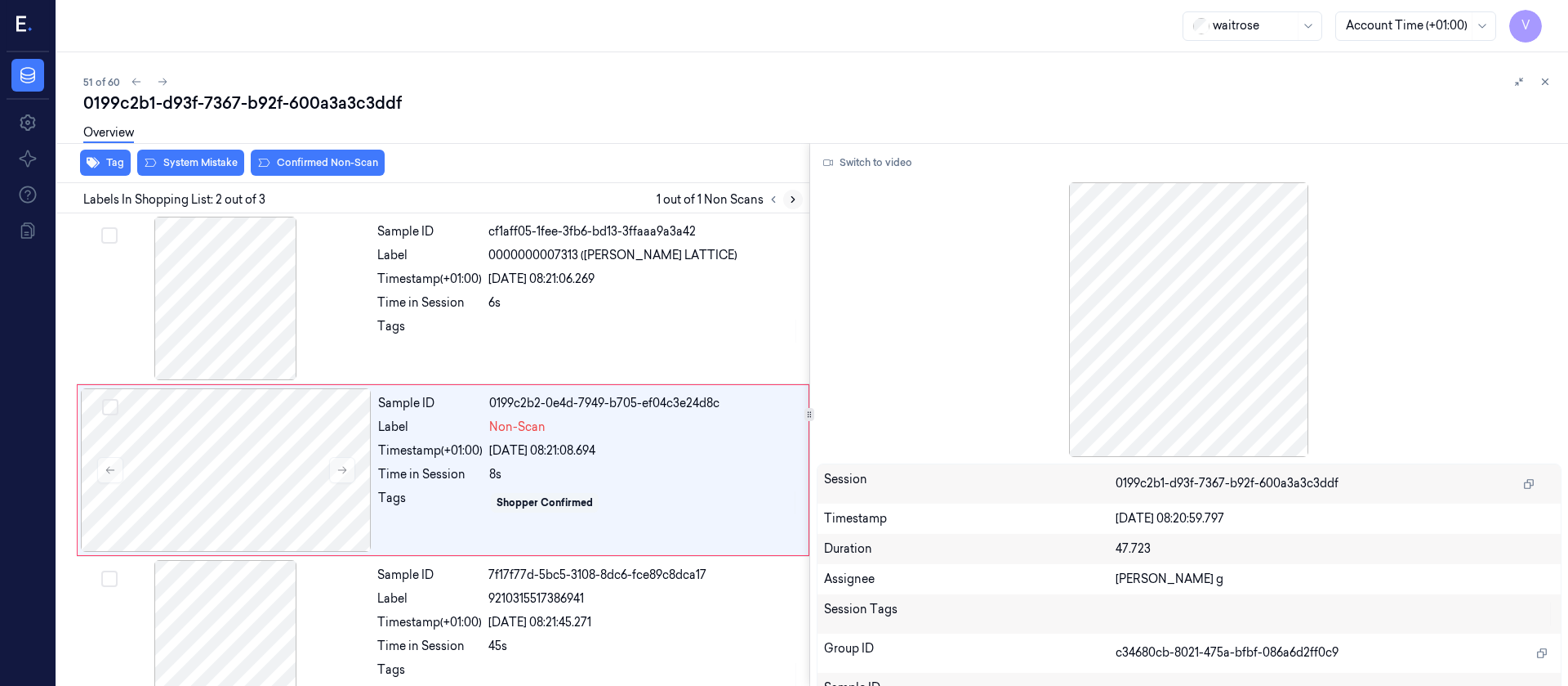
scroll to position [20, 0]
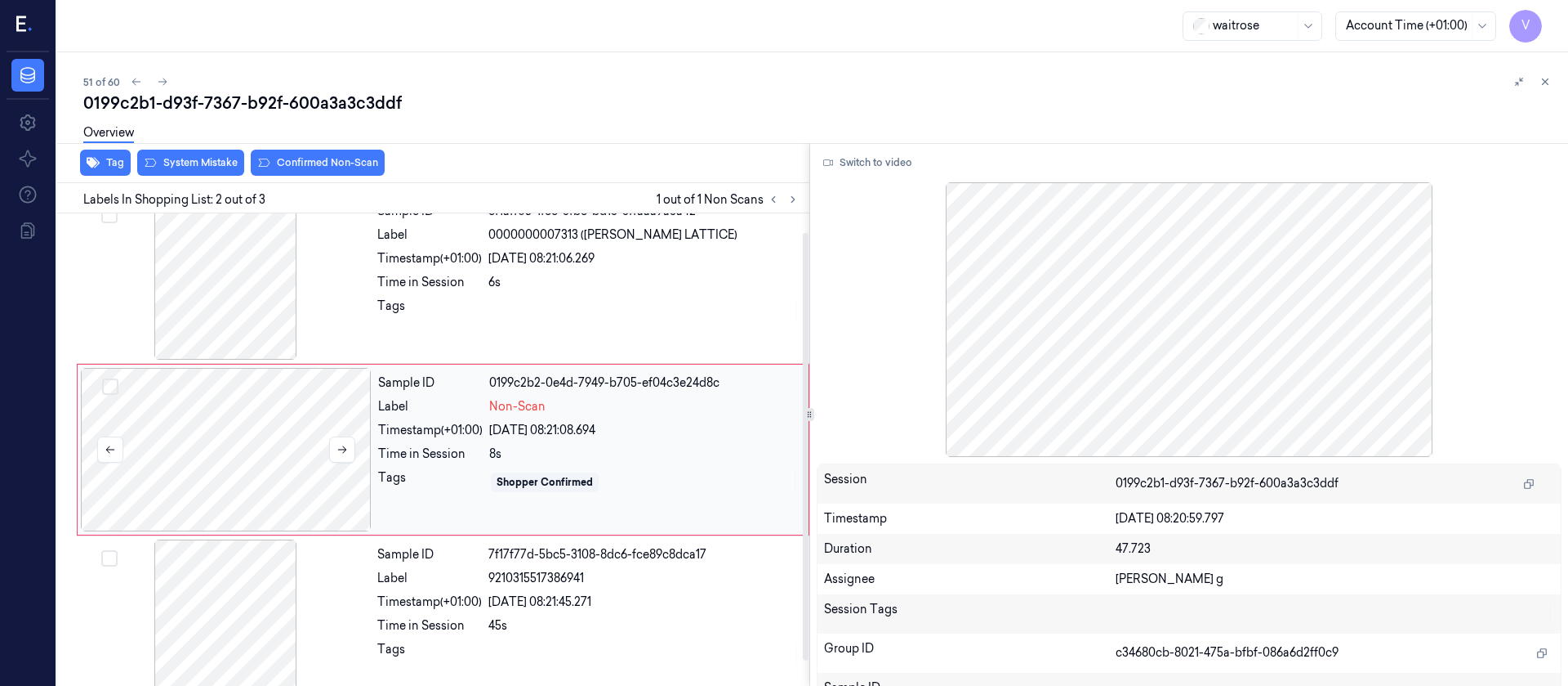
click at [184, 450] on div at bounding box center [225, 449] width 291 height 163
click at [276, 250] on div at bounding box center [224, 277] width 291 height 163
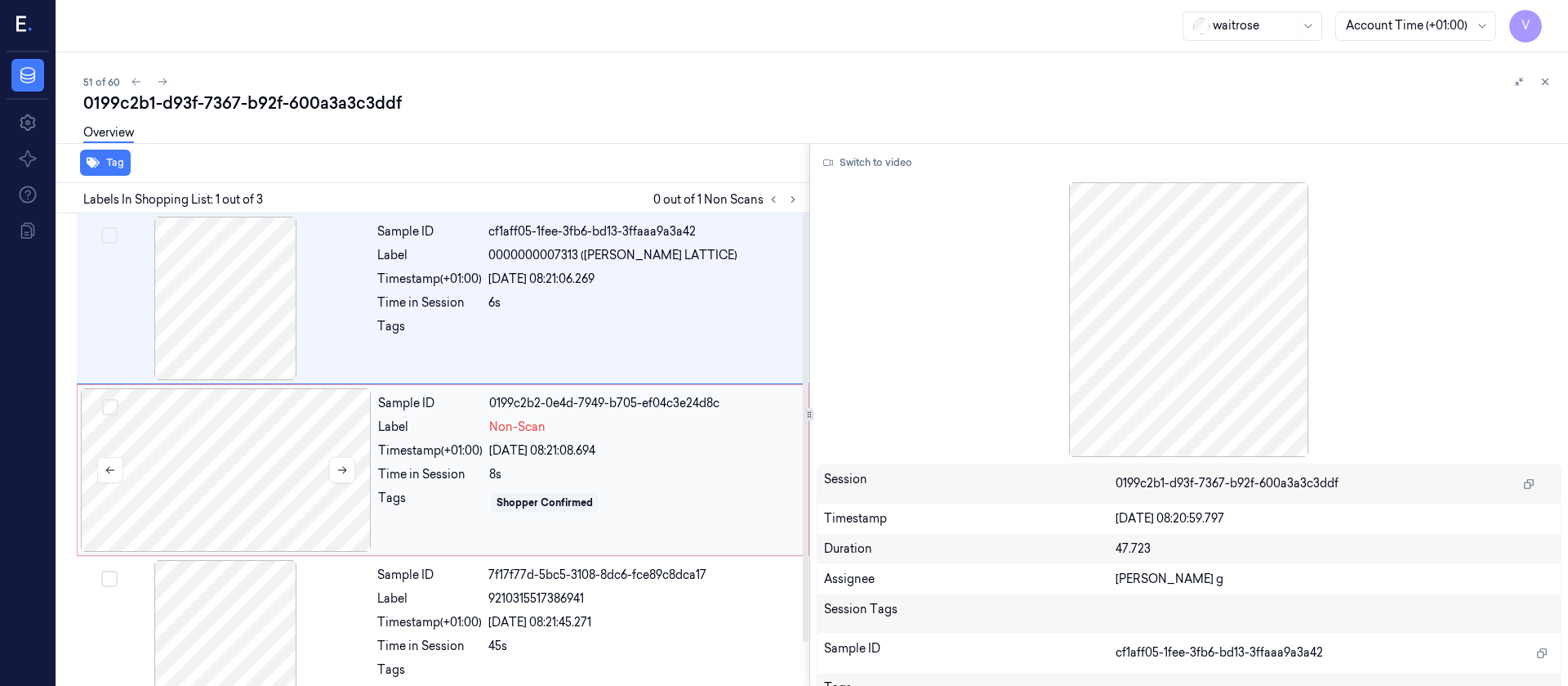
click at [225, 472] on div at bounding box center [225, 470] width 291 height 163
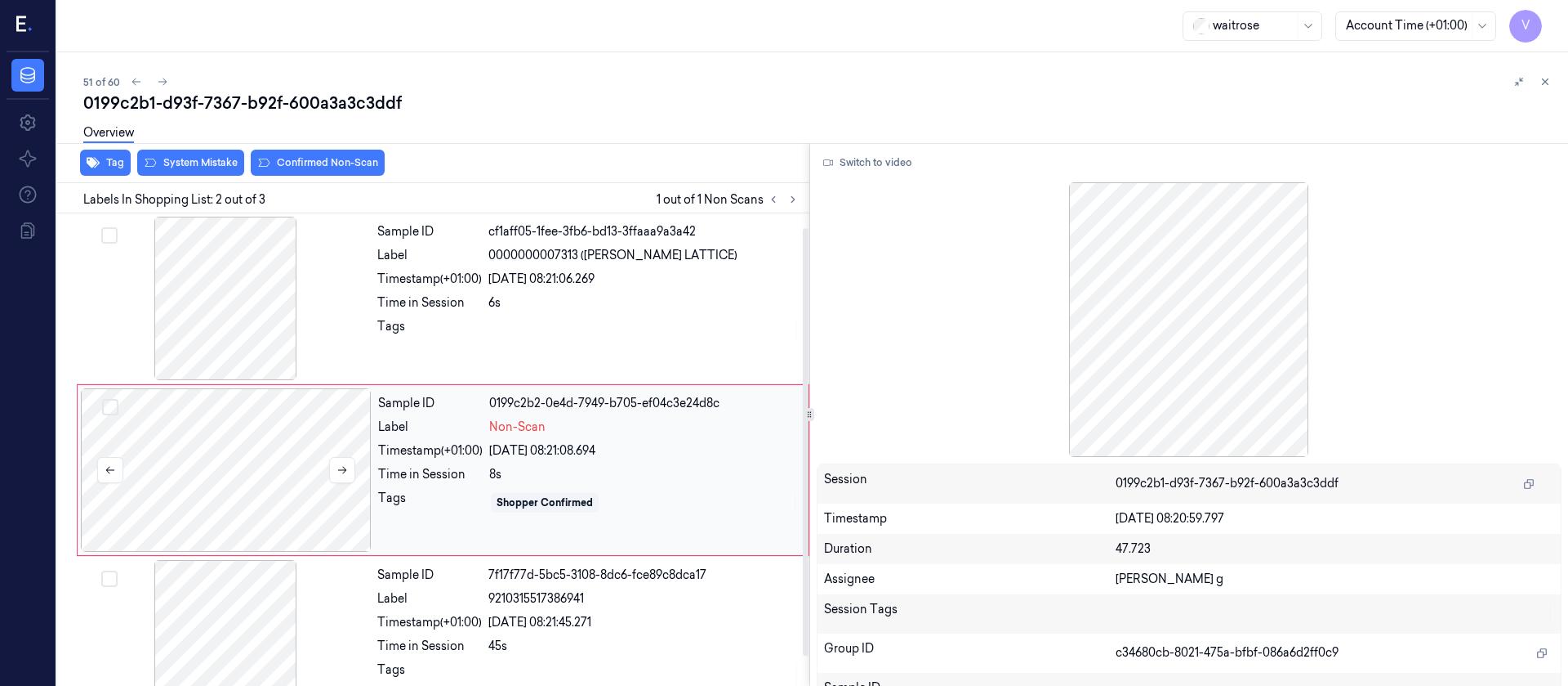
scroll to position [20, 0]
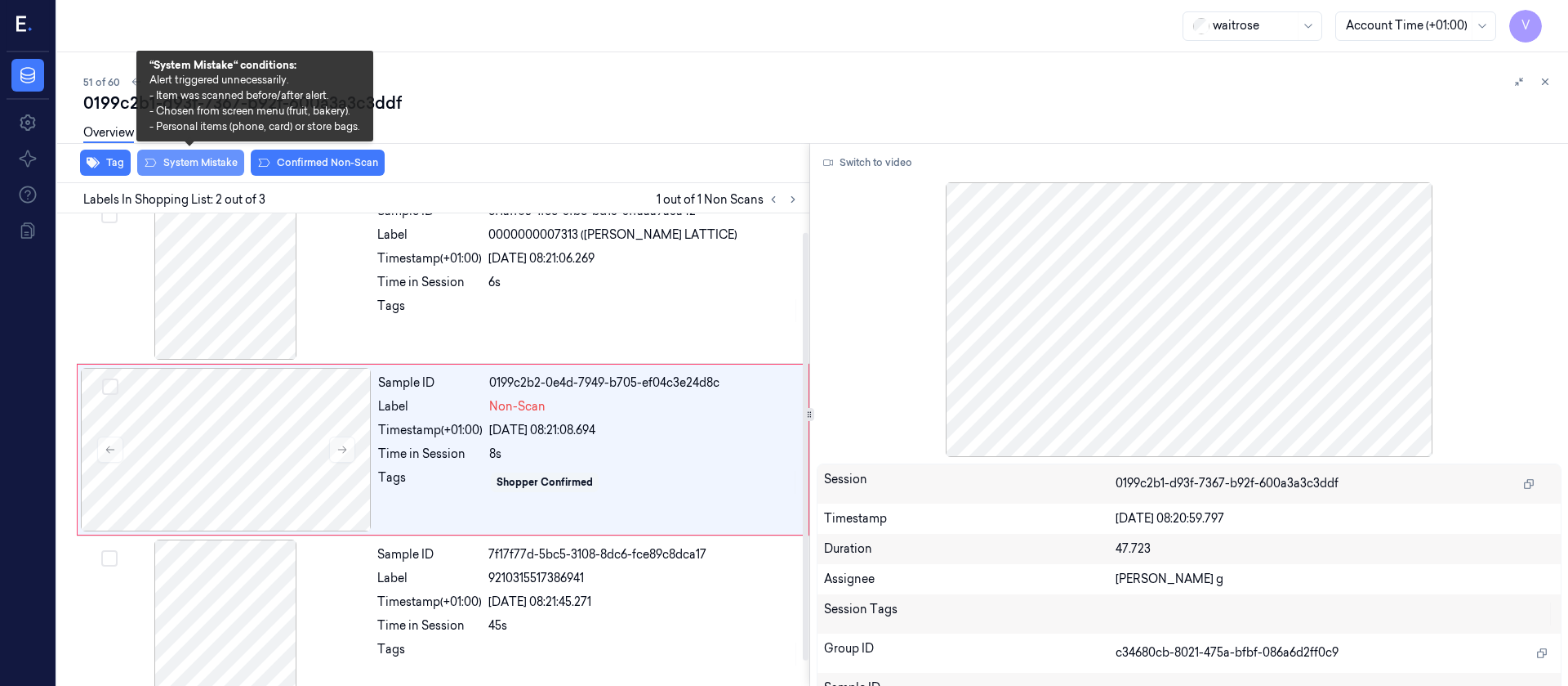
click at [185, 161] on button "System Mistake" at bounding box center [191, 162] width 107 height 26
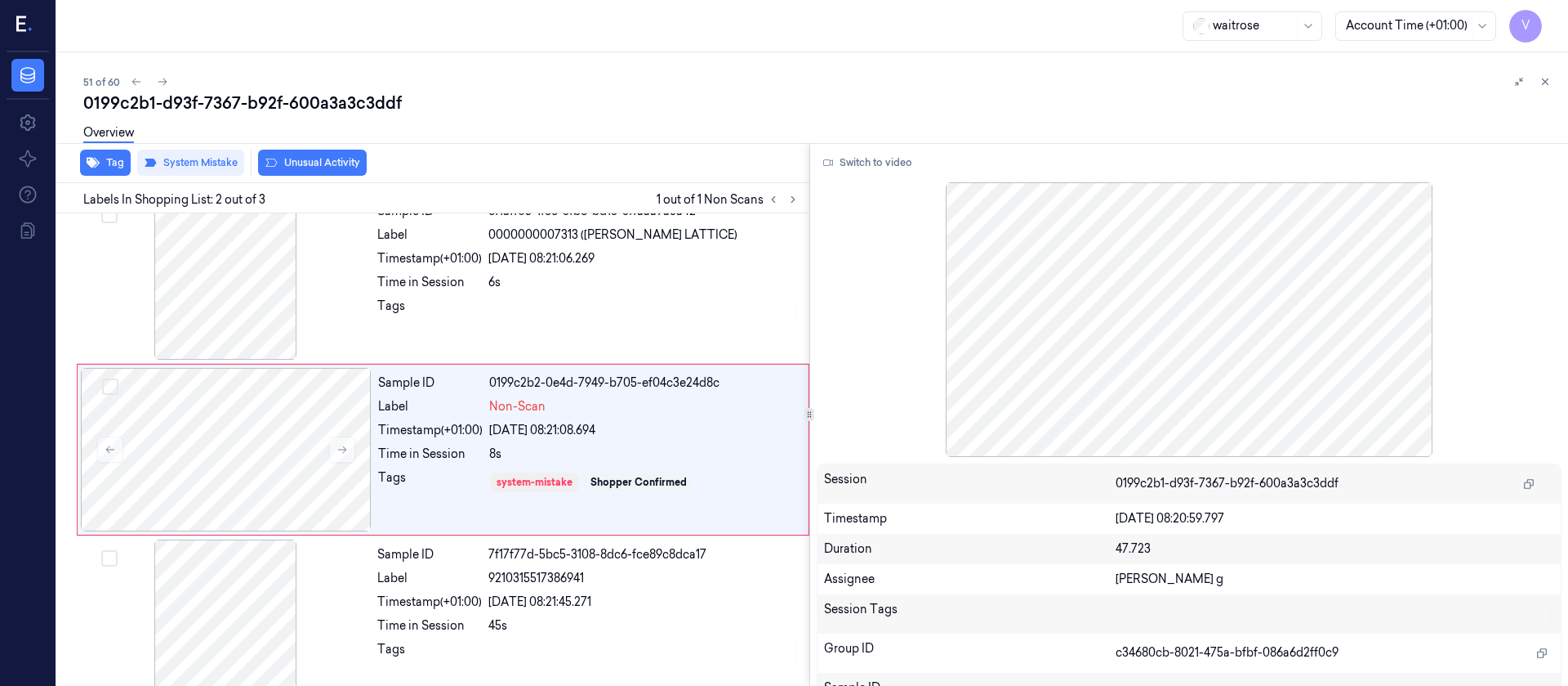
click at [327, 152] on div "Overview" at bounding box center [819, 134] width 1472 height 41
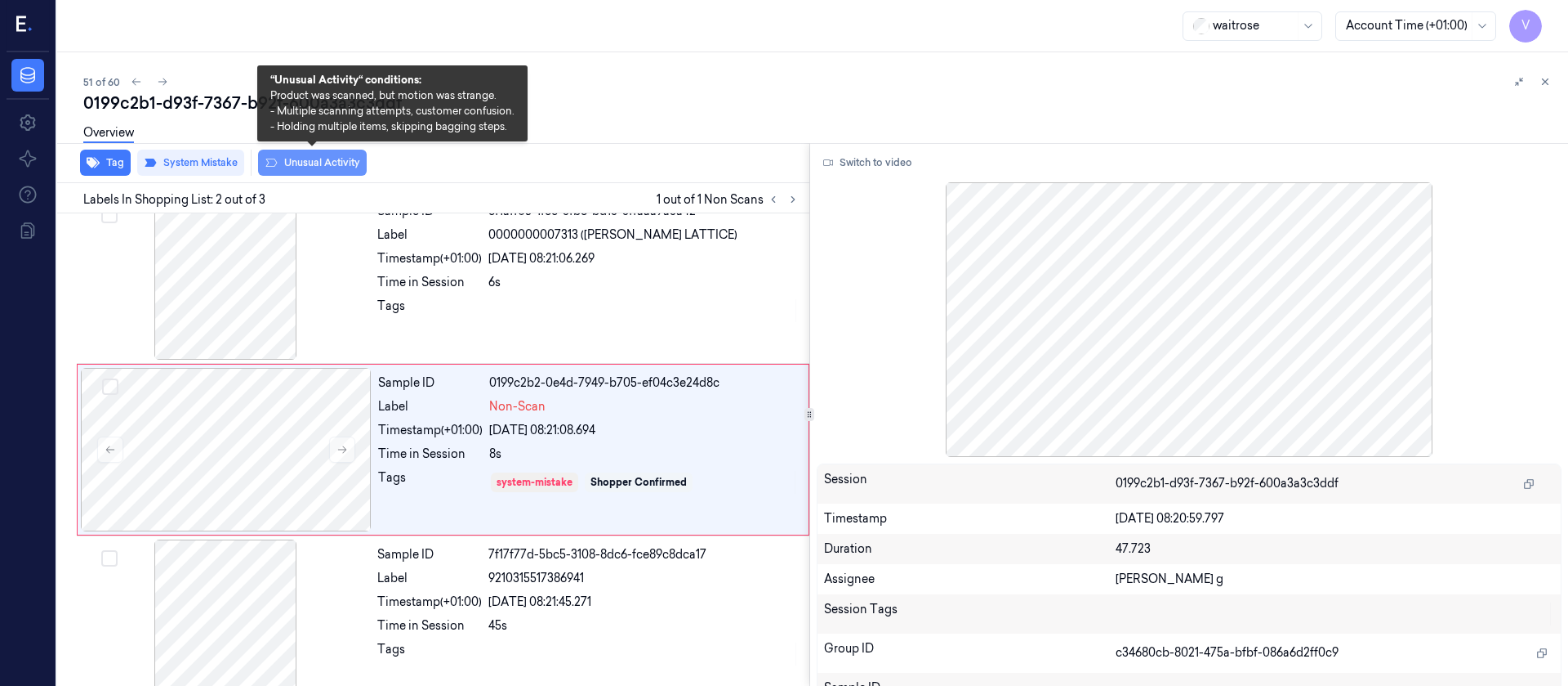
click at [318, 160] on button "Unusual Activity" at bounding box center [312, 162] width 108 height 26
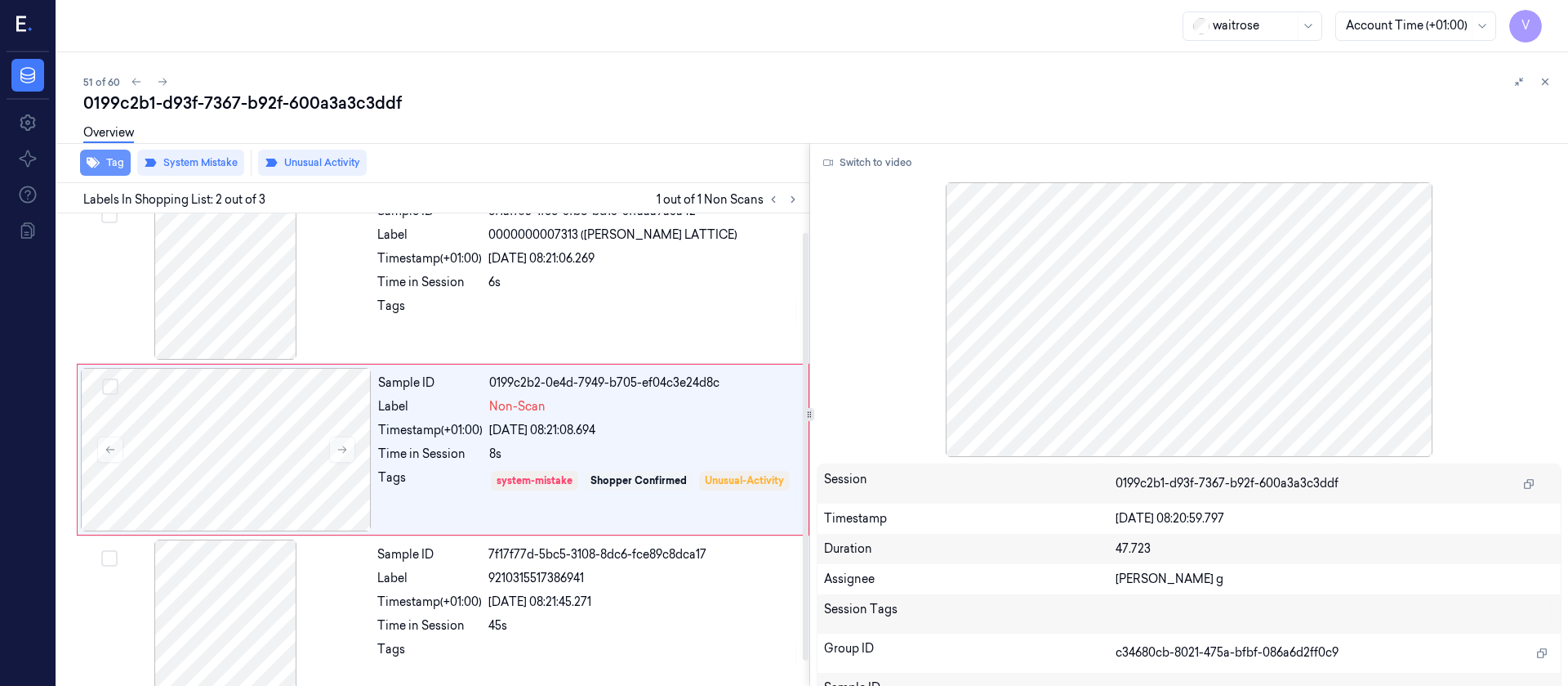
click at [107, 162] on button "Tag" at bounding box center [105, 162] width 51 height 26
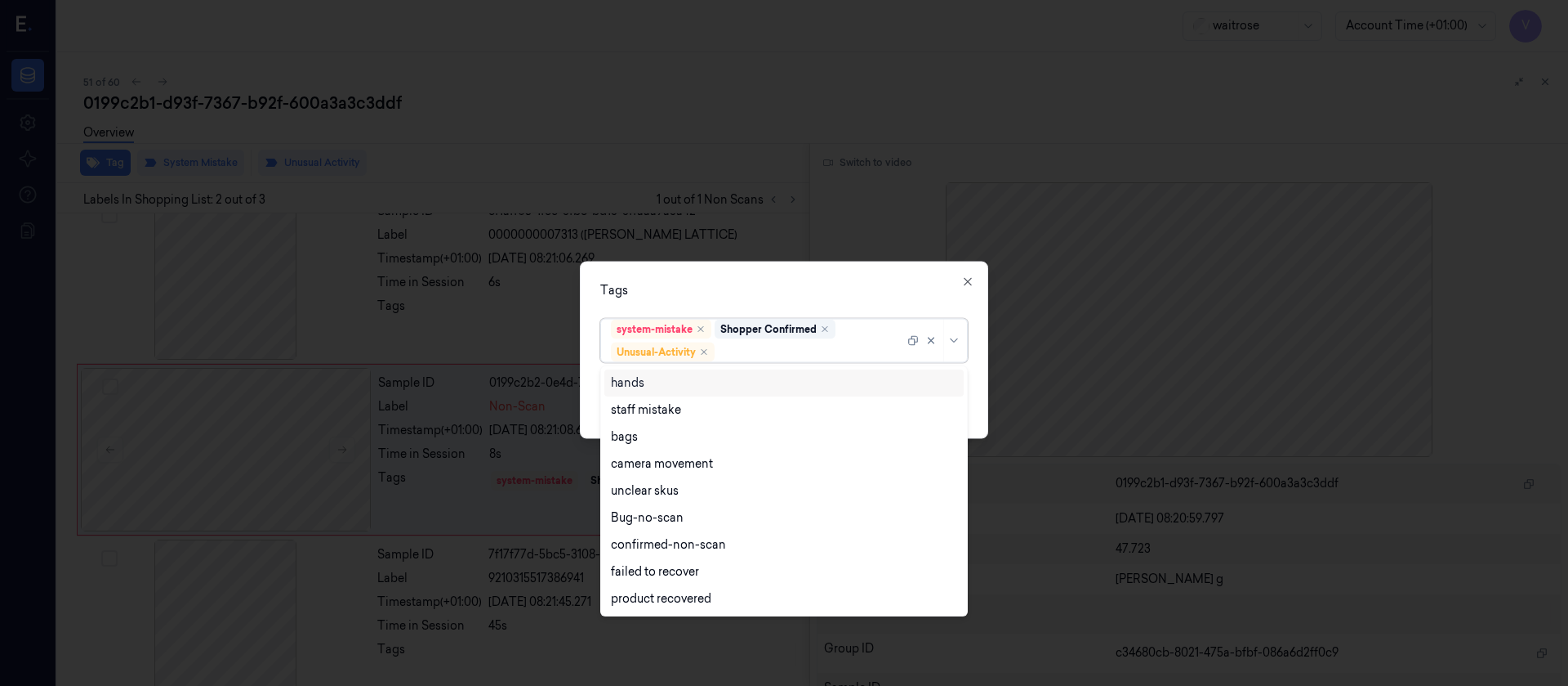
click at [763, 348] on div at bounding box center [811, 352] width 186 height 17
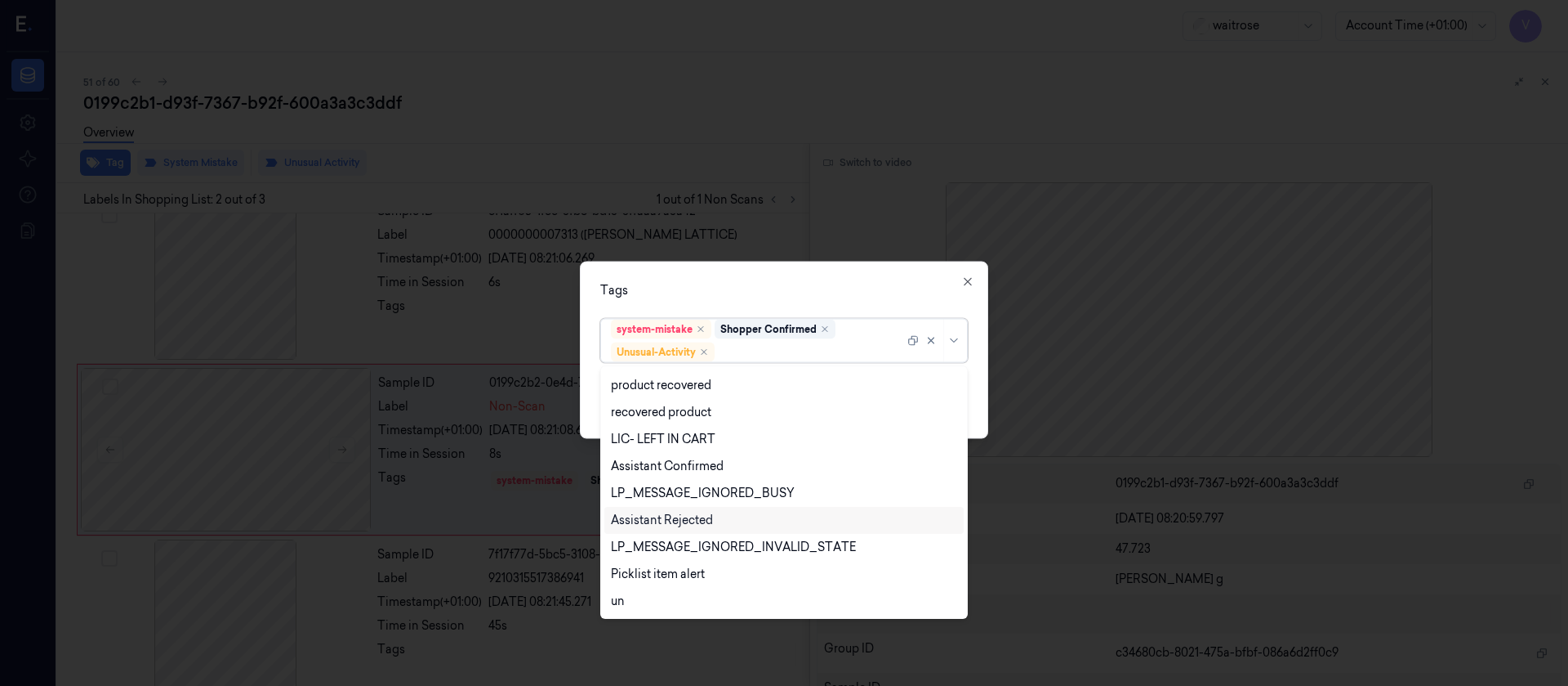
scroll to position [321, 0]
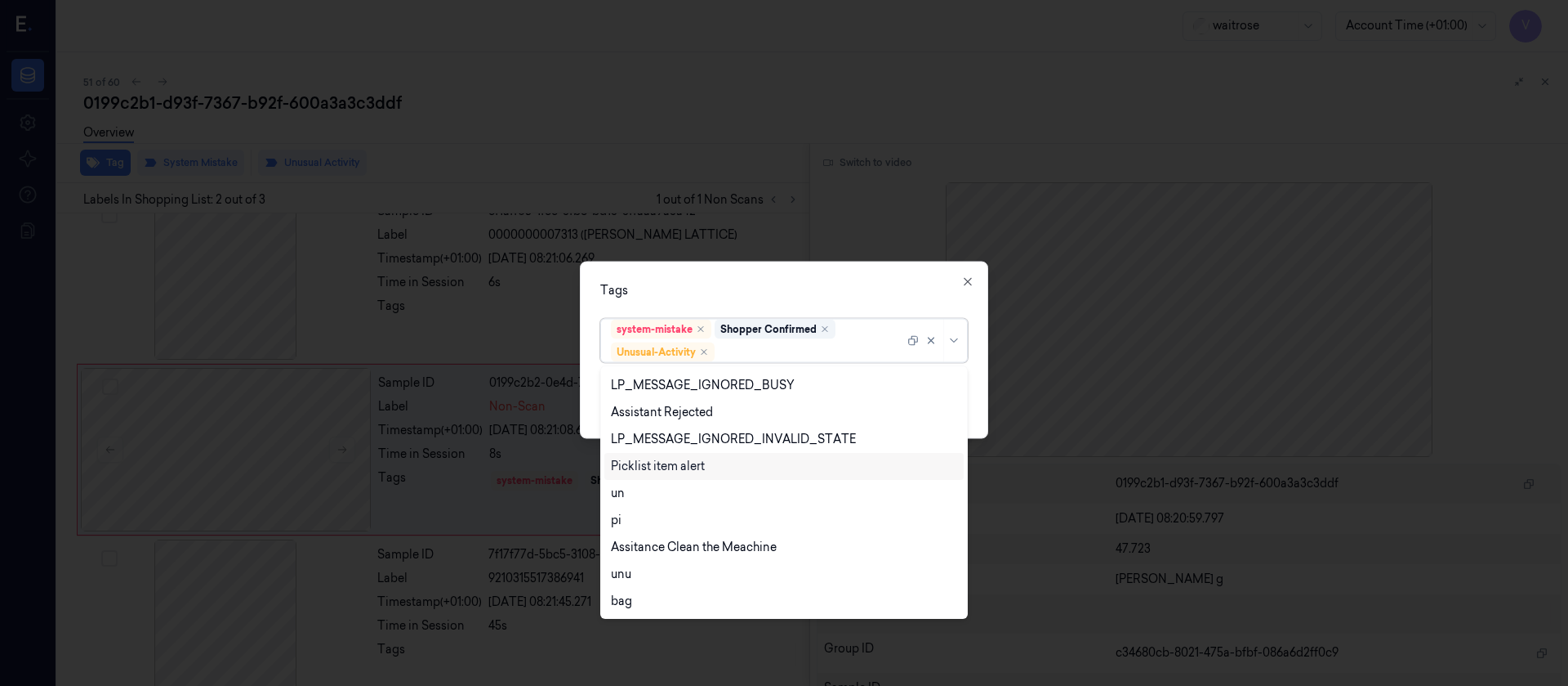
click at [661, 466] on div "Picklist item alert" at bounding box center [658, 466] width 94 height 17
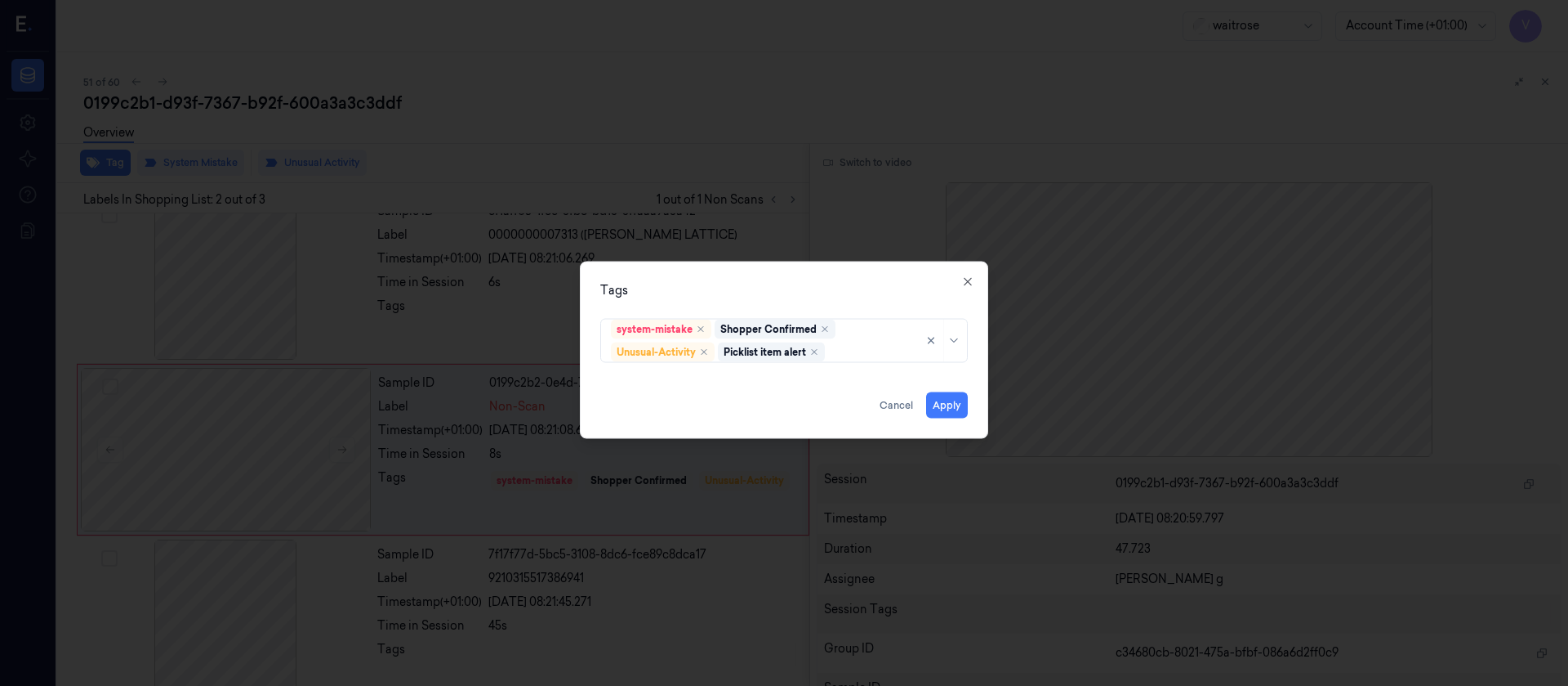
click at [864, 302] on div "Tags system-mistake Shopper Confirmed Unusual-Activity Picklist item alert Appl…" at bounding box center [784, 349] width 409 height 177
click at [952, 400] on button "Apply" at bounding box center [947, 404] width 41 height 26
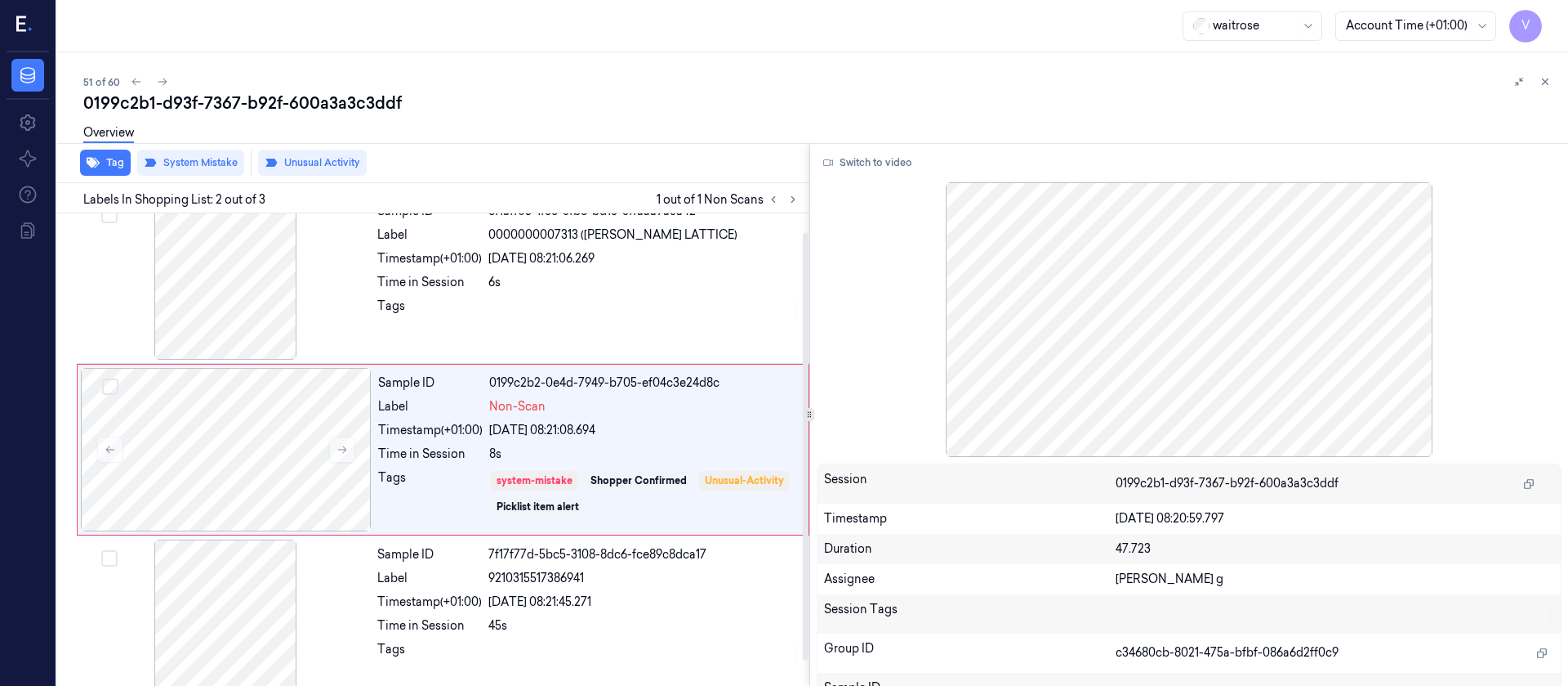
click at [551, 141] on div "Overview" at bounding box center [819, 134] width 1472 height 41
click at [787, 199] on icon at bounding box center [793, 200] width 12 height 12
click at [162, 80] on icon at bounding box center [163, 82] width 12 height 12
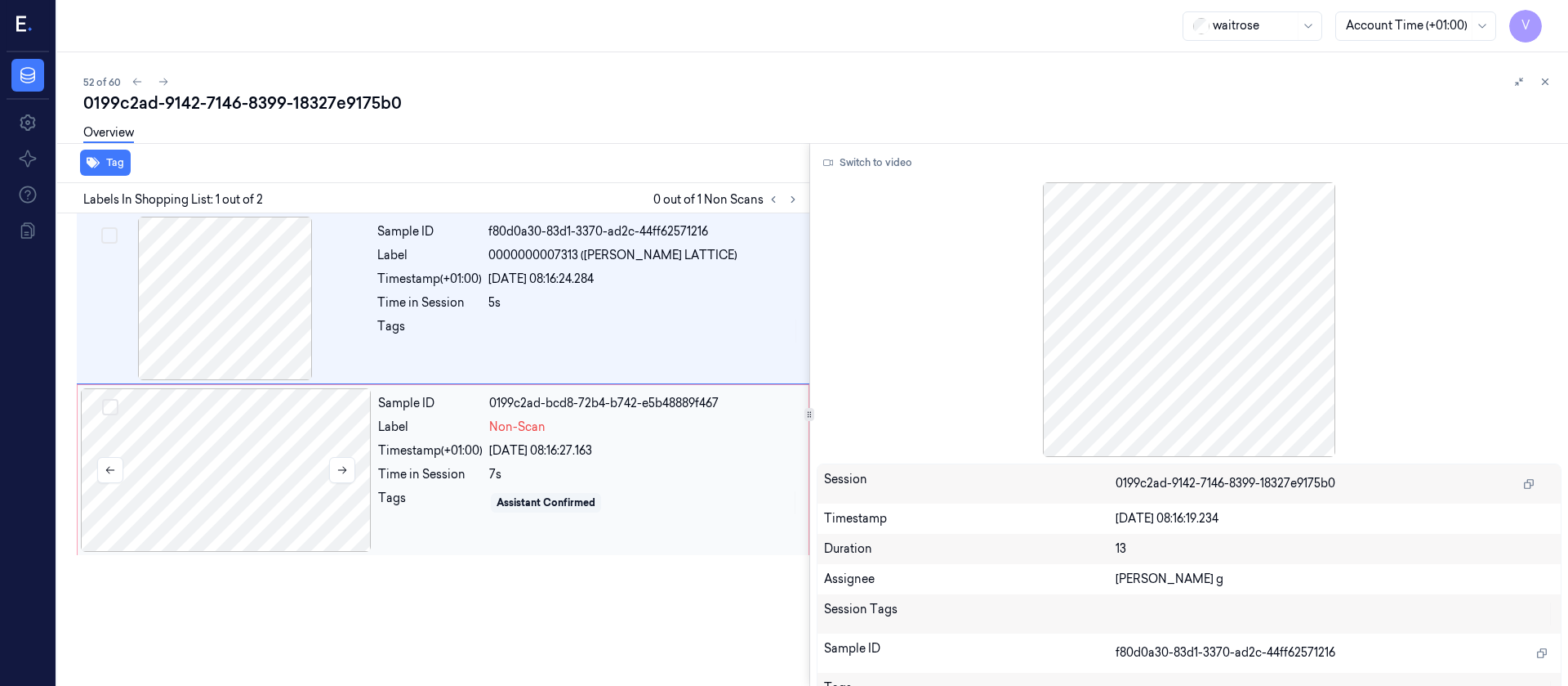
click at [206, 453] on div at bounding box center [225, 470] width 291 height 163
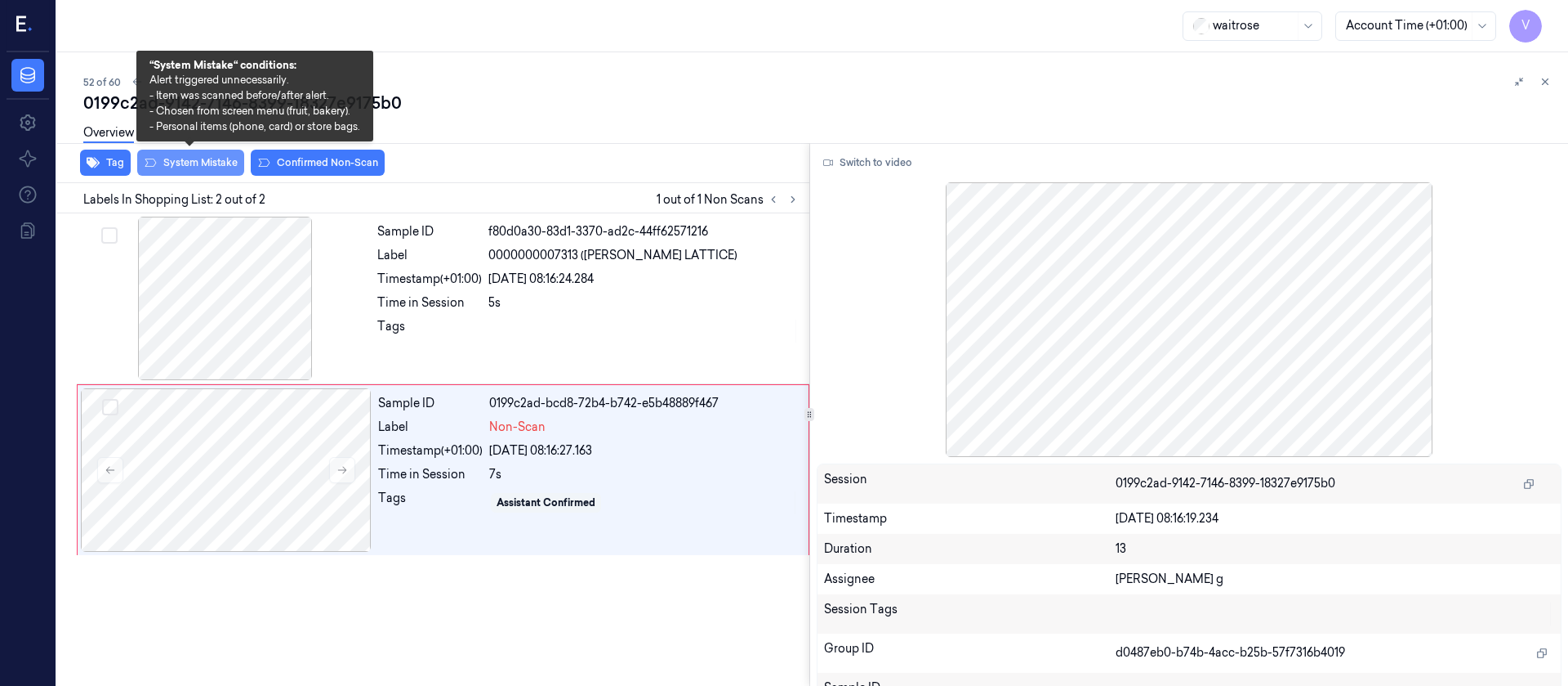
click at [206, 159] on button "System Mistake" at bounding box center [191, 162] width 107 height 26
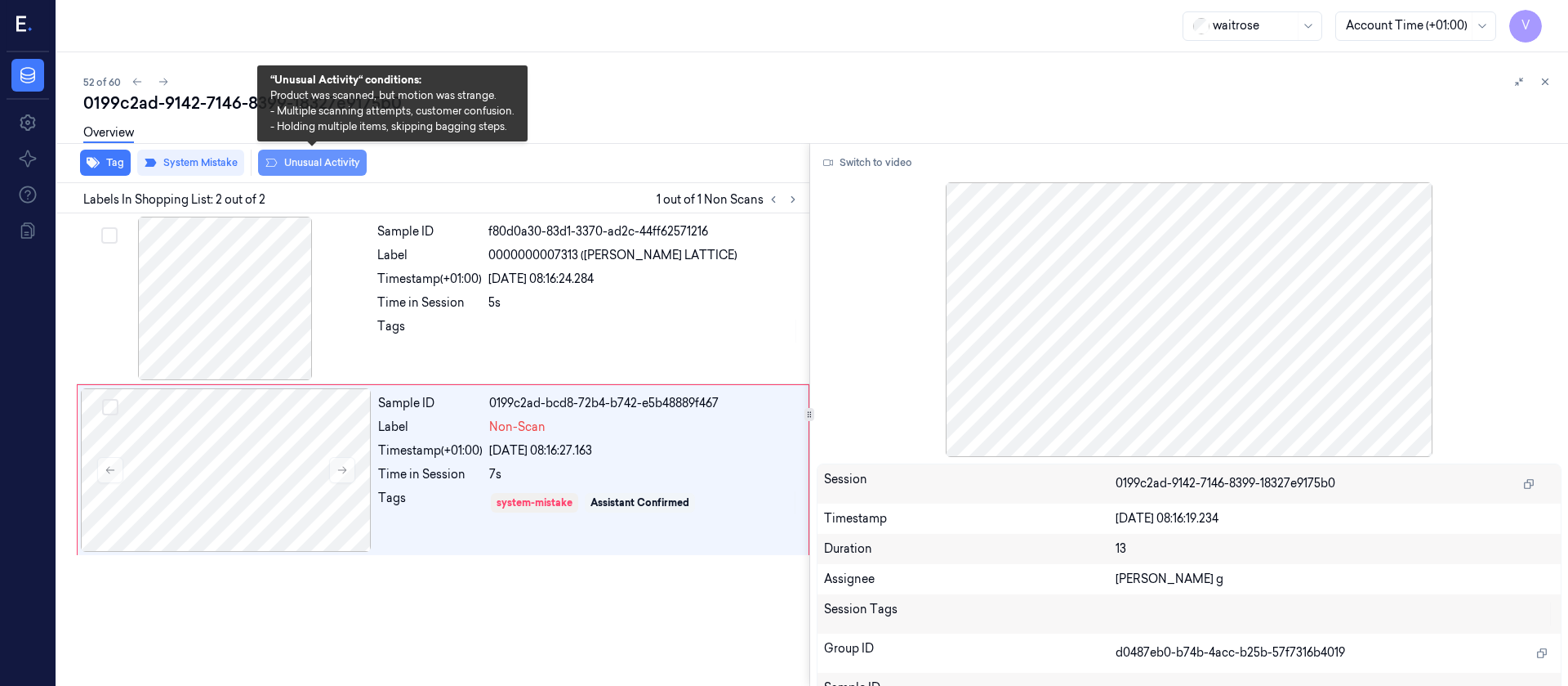
click at [311, 164] on button "Unusual Activity" at bounding box center [312, 162] width 108 height 26
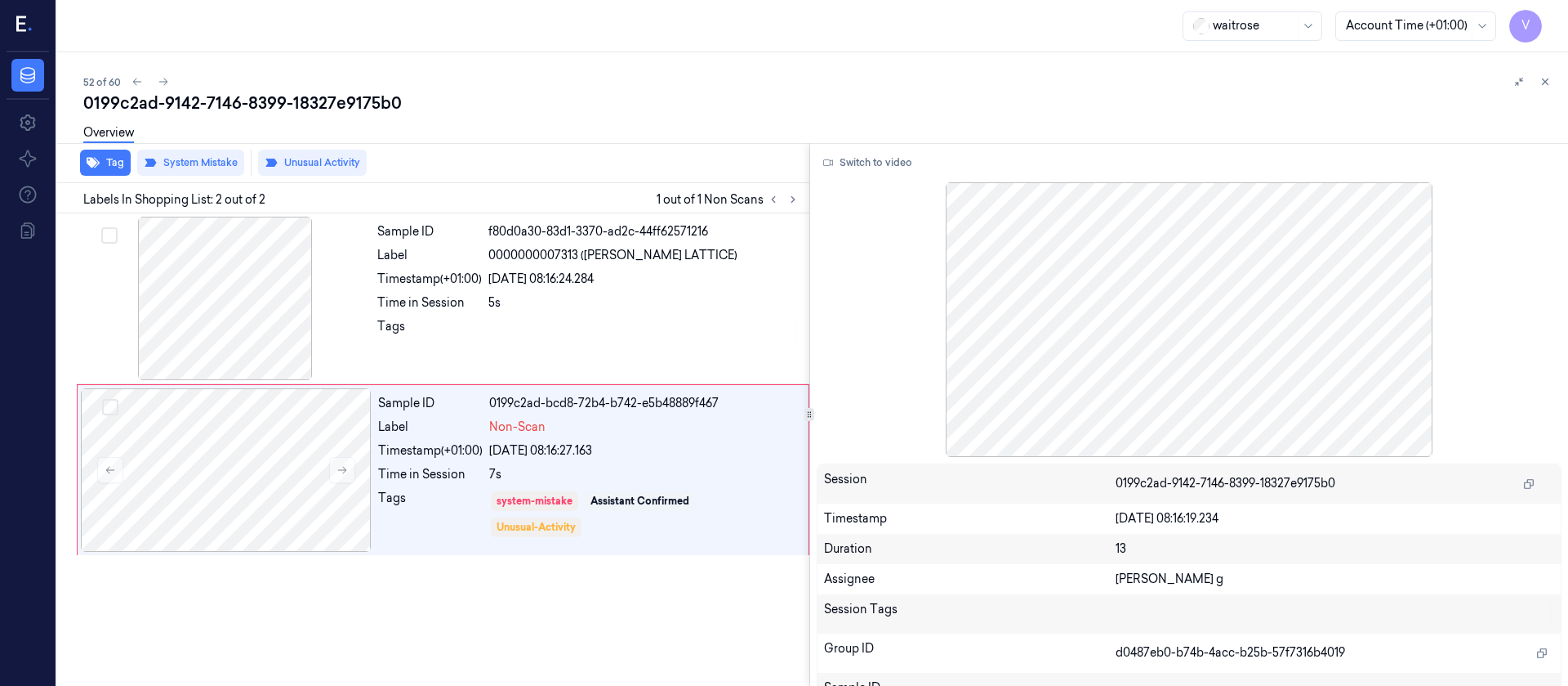
click at [95, 155] on div "Overview" at bounding box center [108, 134] width 51 height 41
click at [107, 152] on div "Overview" at bounding box center [108, 134] width 51 height 41
click at [105, 168] on button "Tag" at bounding box center [105, 162] width 51 height 26
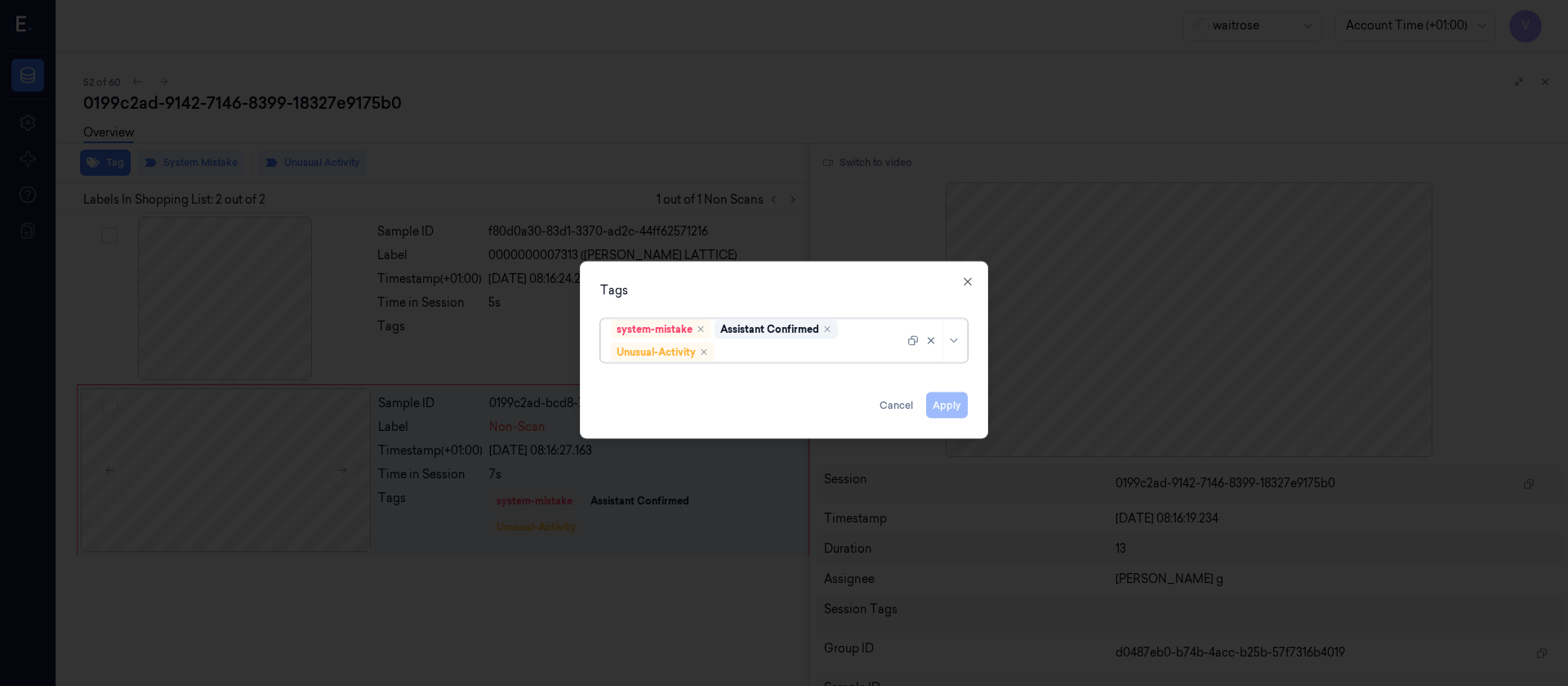
click at [805, 357] on div at bounding box center [811, 352] width 186 height 17
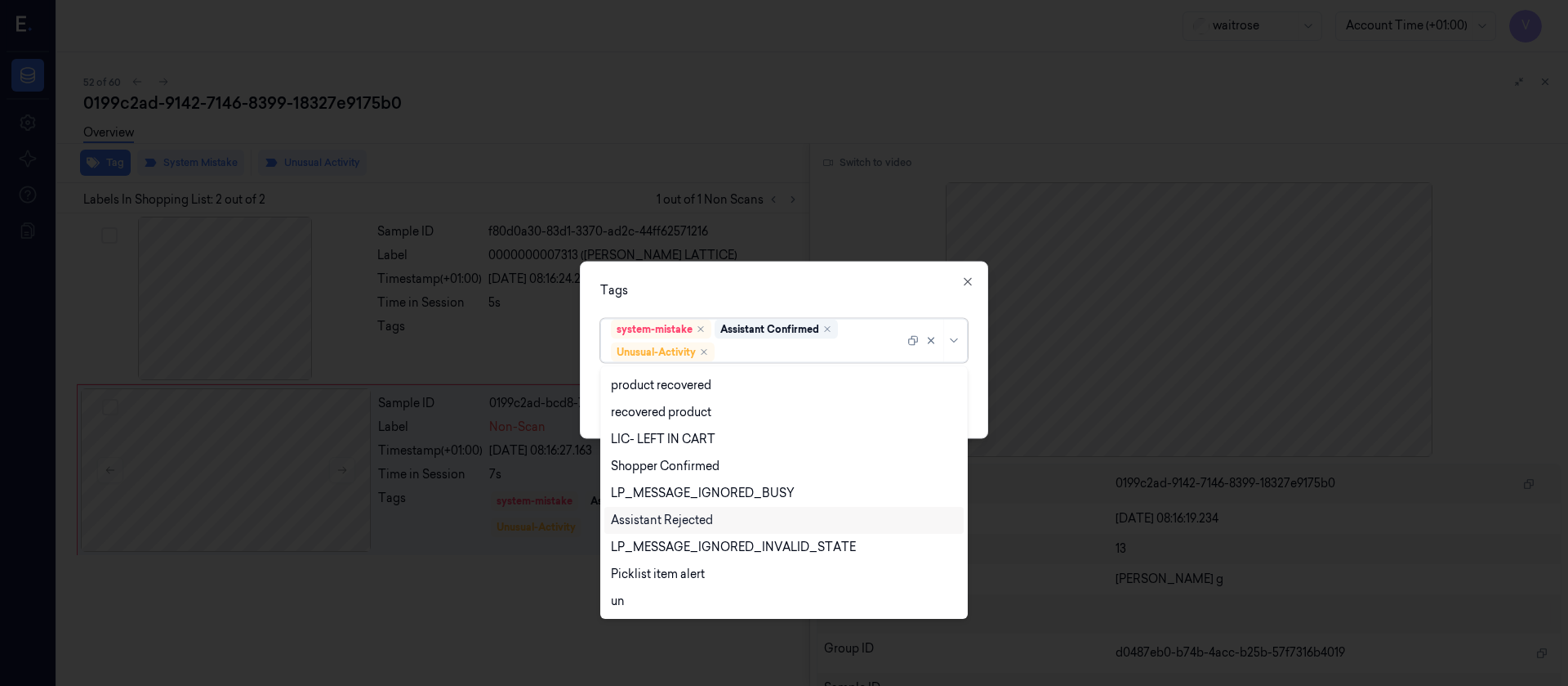
scroll to position [321, 0]
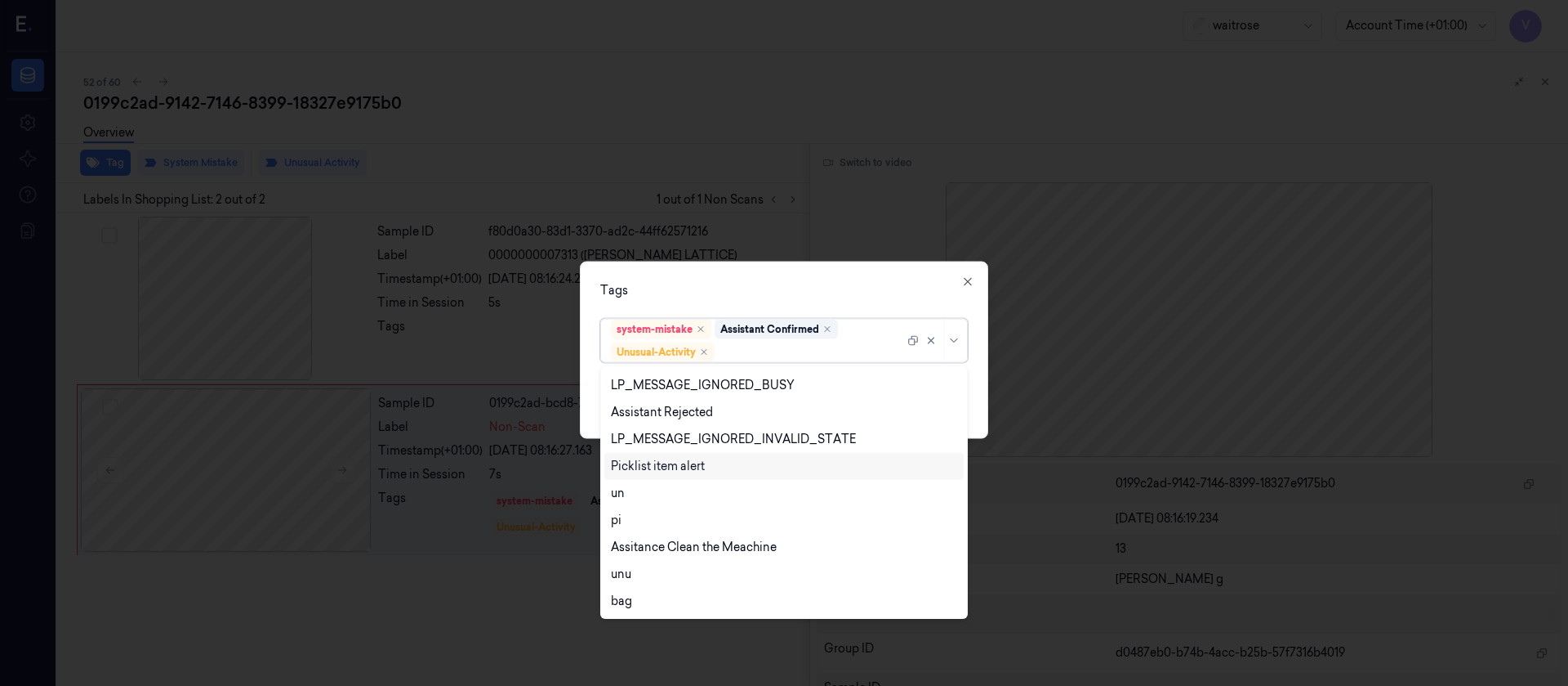
click at [681, 467] on div "Picklist item alert" at bounding box center [658, 466] width 94 height 17
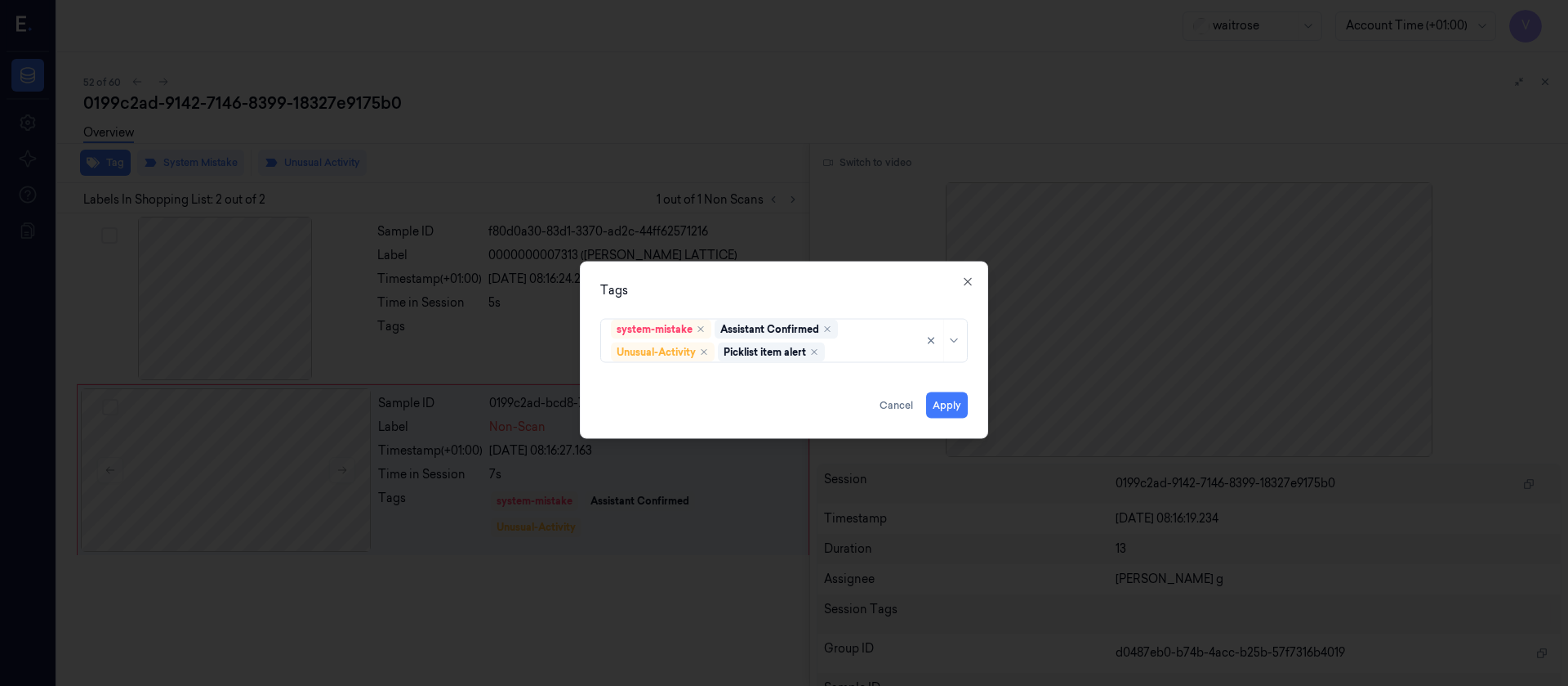
click at [846, 295] on div "Tags" at bounding box center [784, 290] width 367 height 17
click at [940, 403] on button "Apply" at bounding box center [947, 404] width 41 height 26
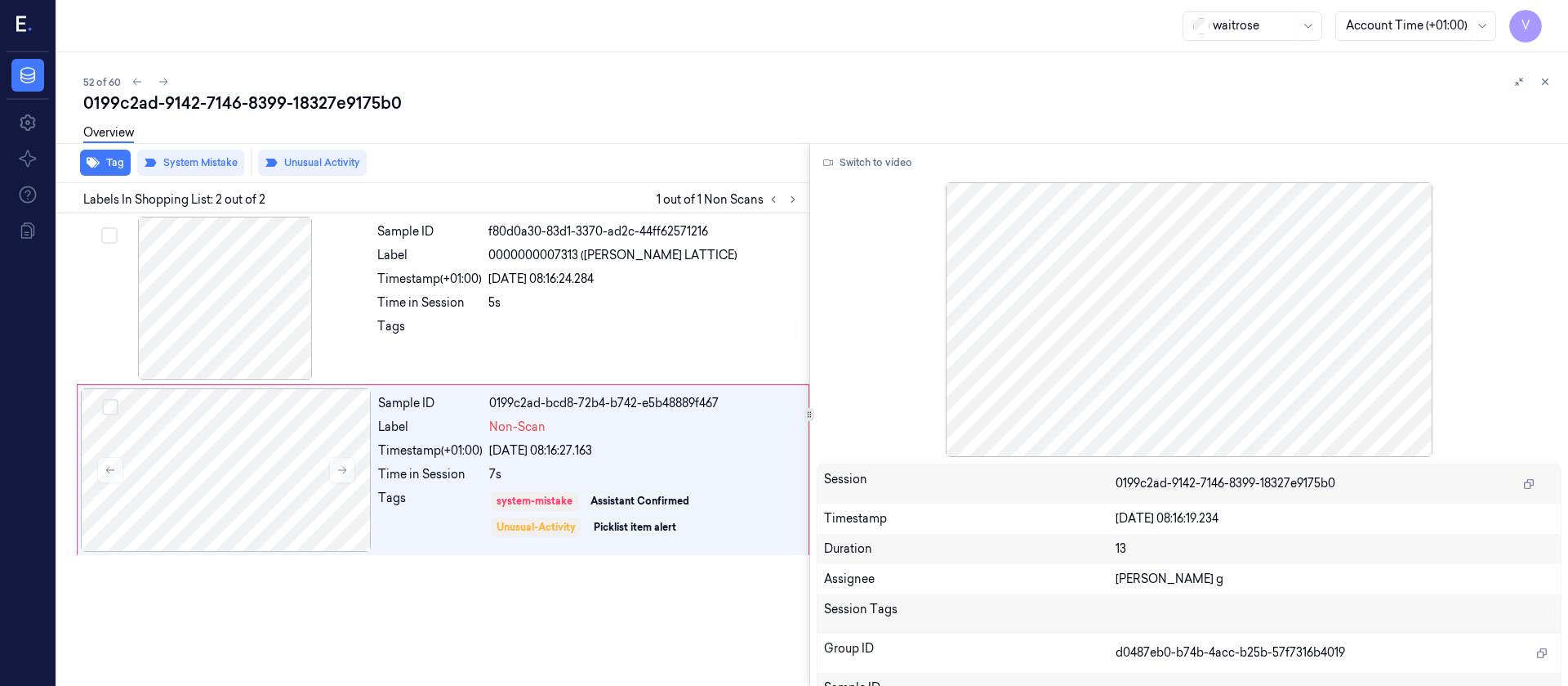
click at [629, 116] on div "Overview" at bounding box center [819, 134] width 1472 height 41
click at [791, 198] on icon at bounding box center [793, 200] width 12 height 12
click at [168, 80] on icon at bounding box center [163, 82] width 12 height 12
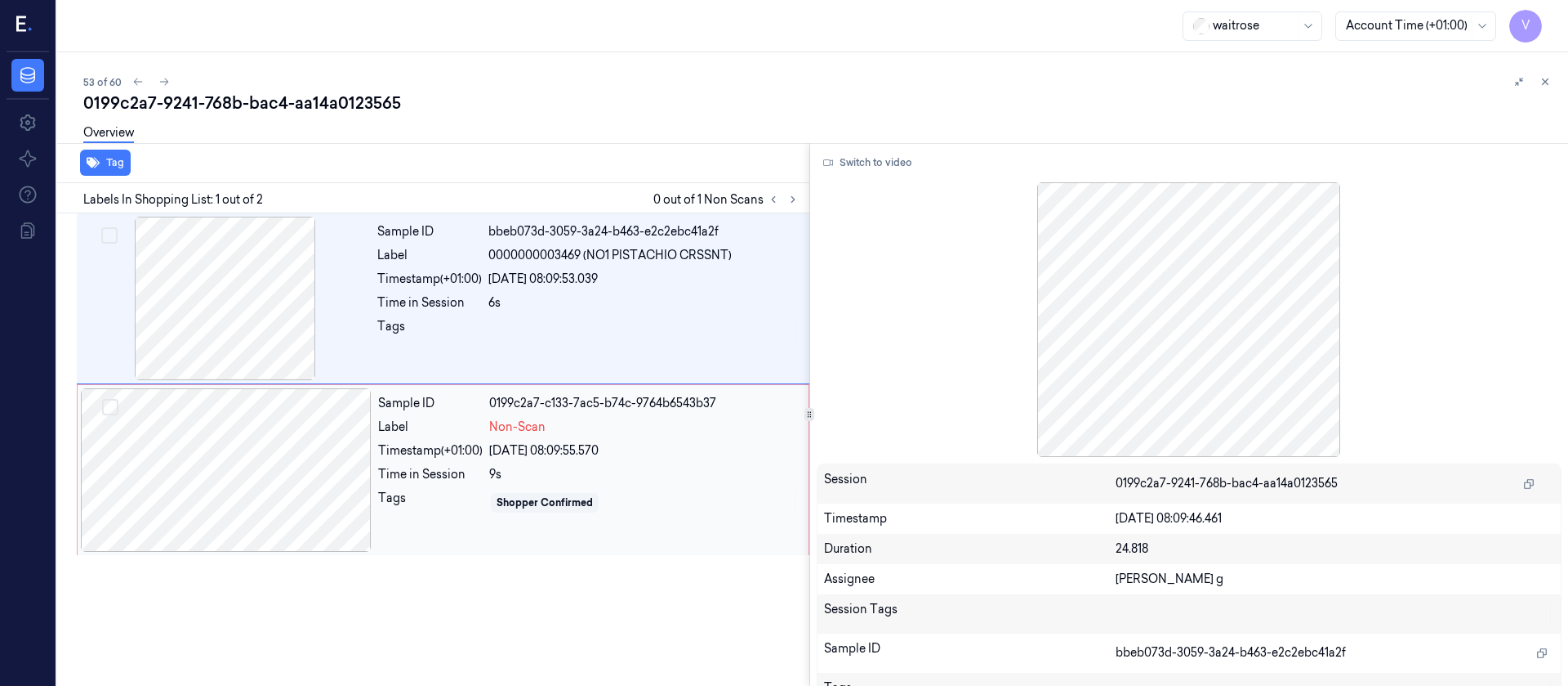
click at [278, 483] on div at bounding box center [225, 470] width 291 height 163
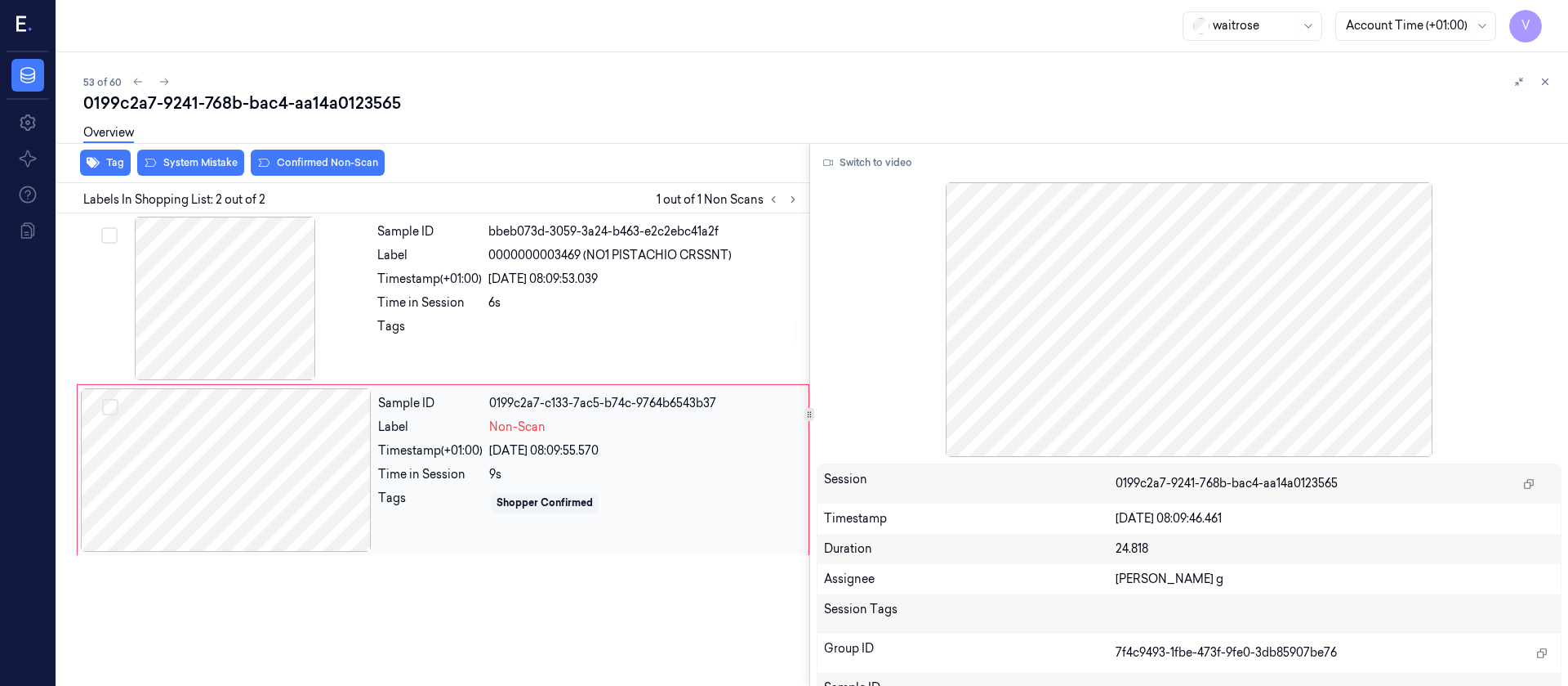
click at [269, 436] on div at bounding box center [225, 470] width 291 height 163
click at [224, 481] on div at bounding box center [225, 470] width 291 height 163
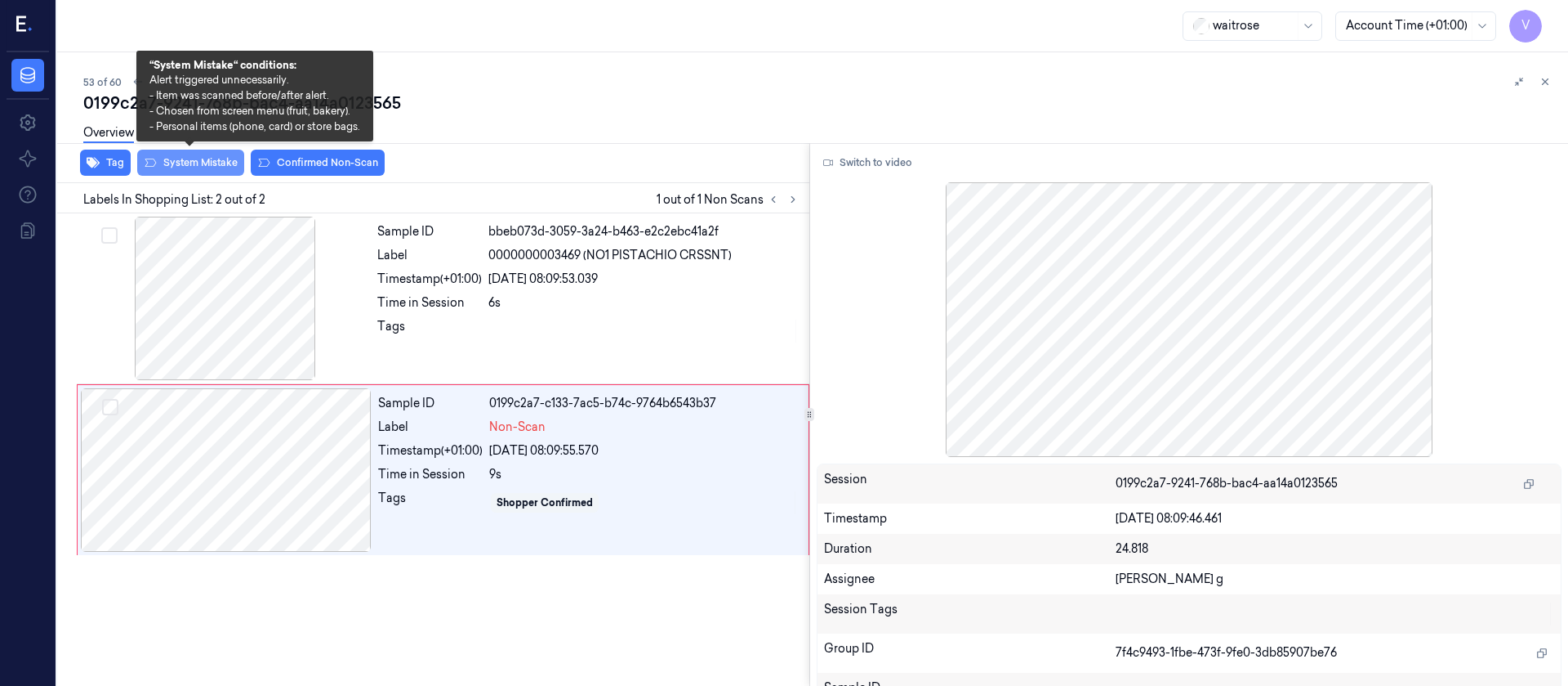
click at [202, 157] on button "System Mistake" at bounding box center [191, 162] width 107 height 26
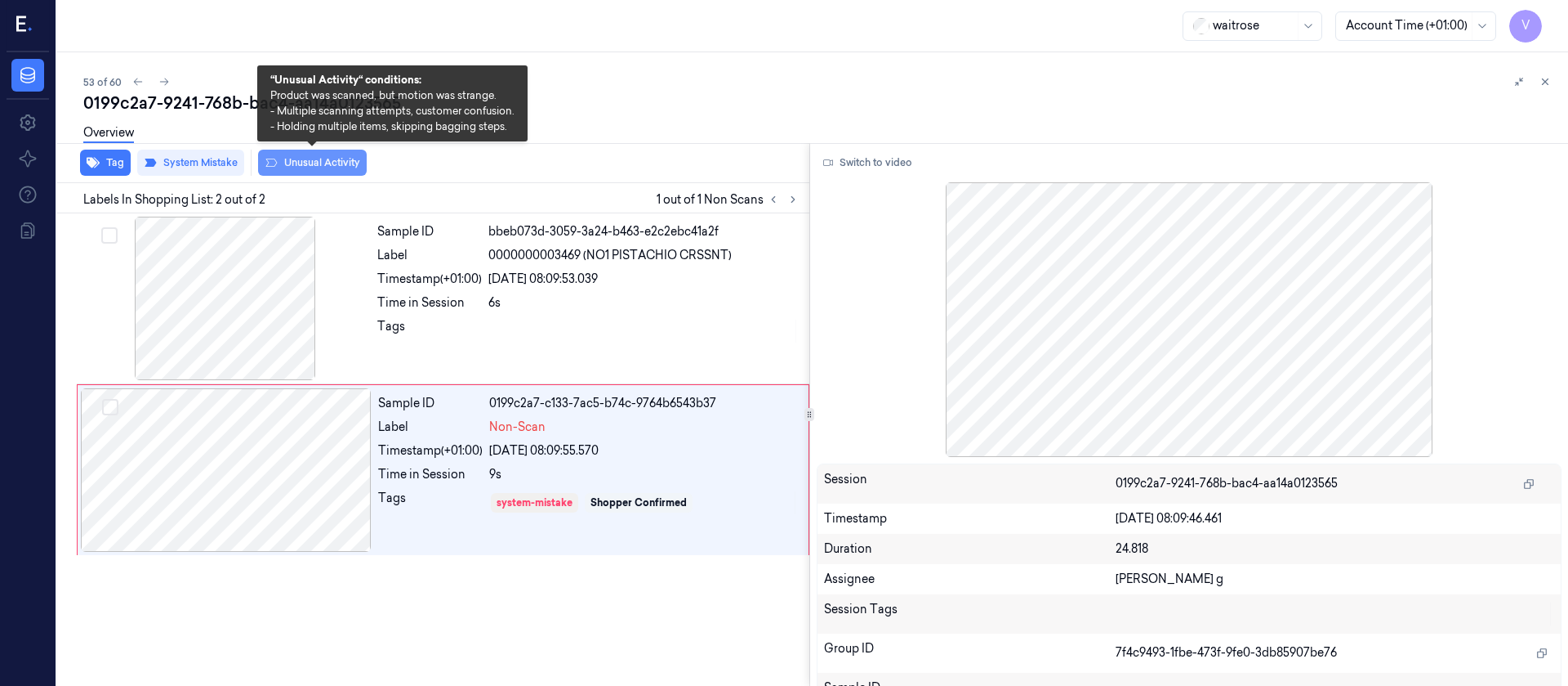
click at [335, 162] on button "Unusual Activity" at bounding box center [312, 162] width 108 height 26
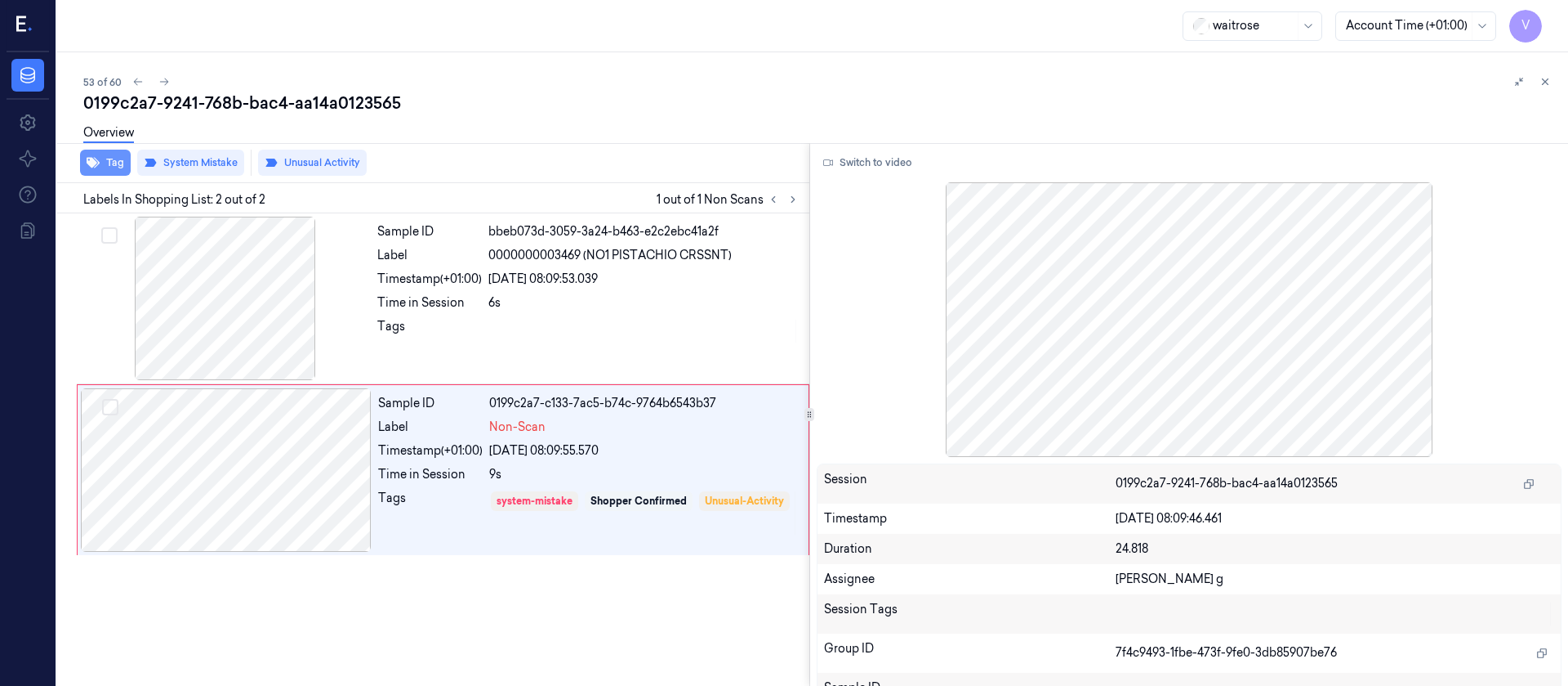
click at [109, 164] on button "Tag" at bounding box center [105, 162] width 51 height 26
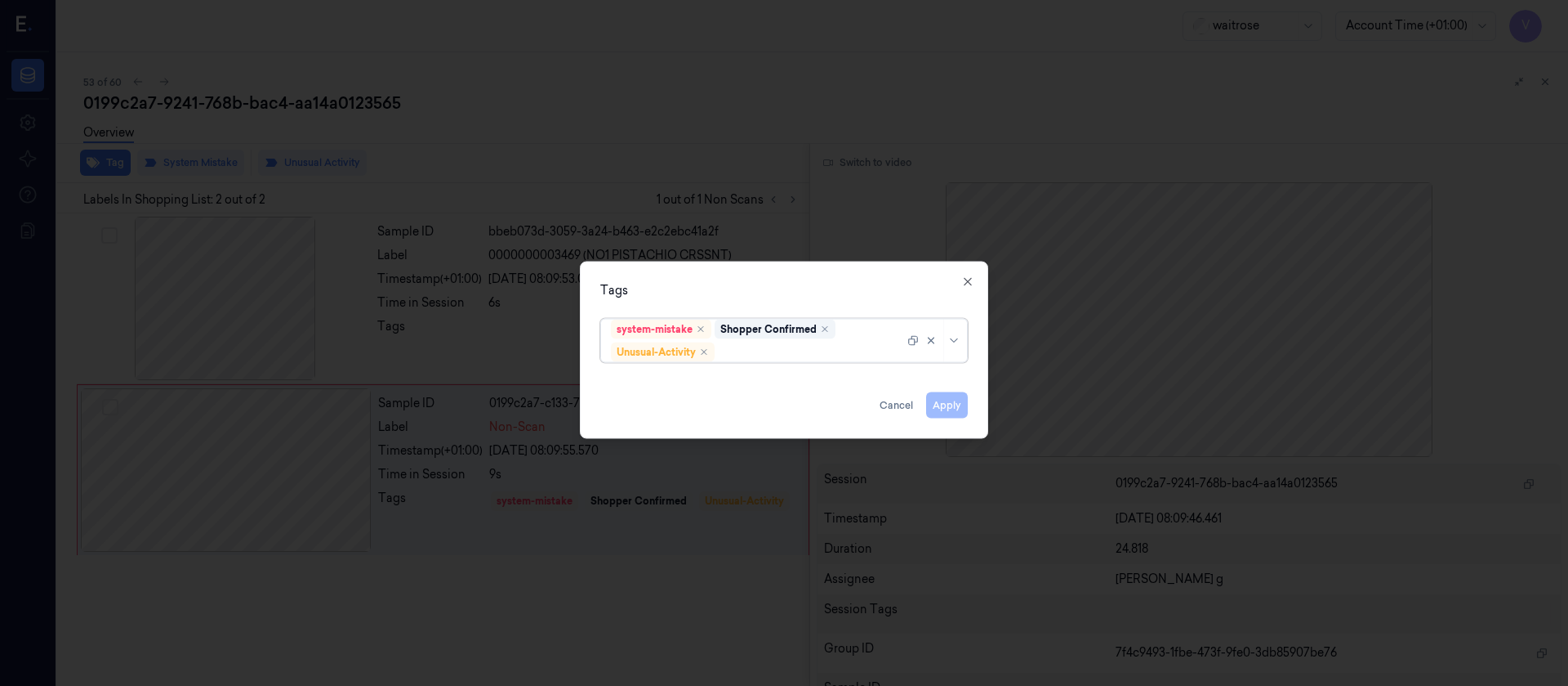
click at [749, 355] on div at bounding box center [811, 352] width 186 height 17
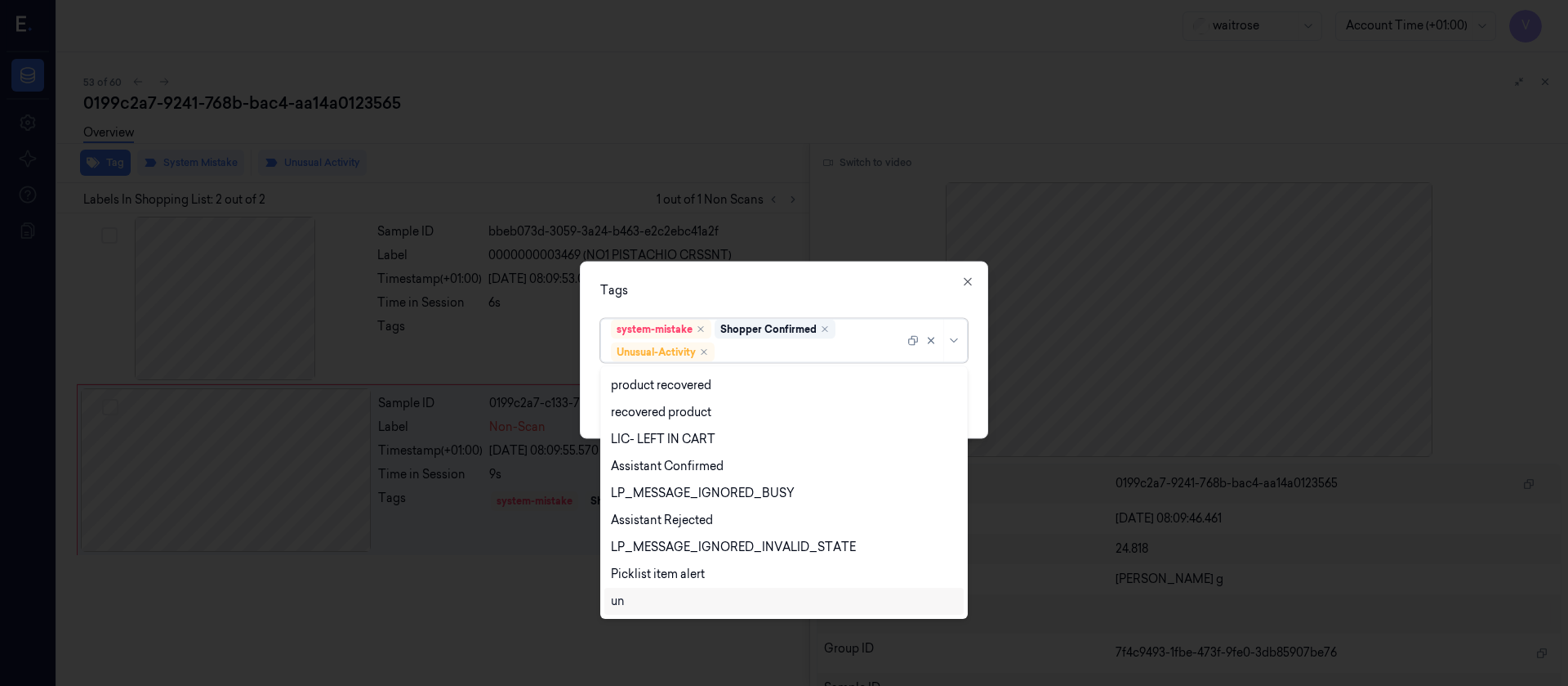
scroll to position [321, 0]
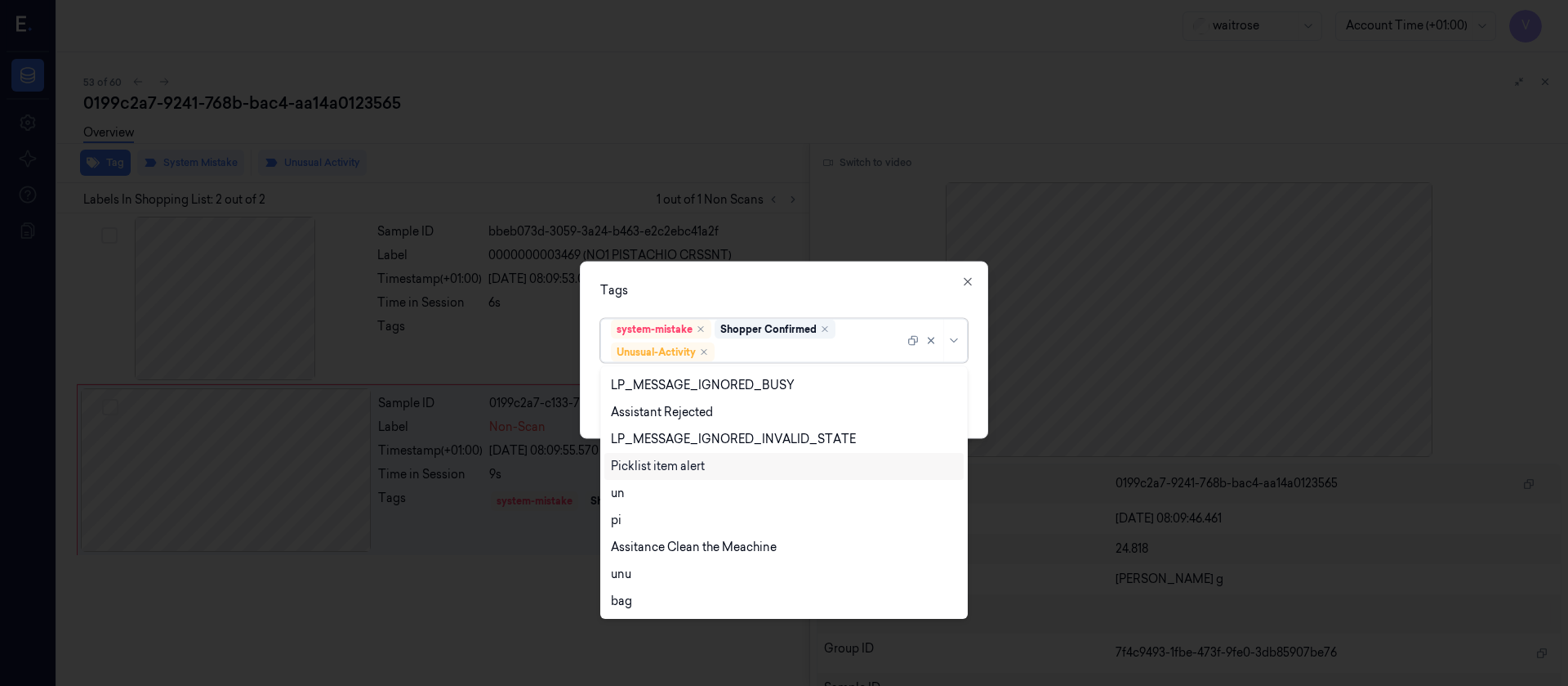
click at [666, 464] on div "Picklist item alert" at bounding box center [658, 466] width 94 height 17
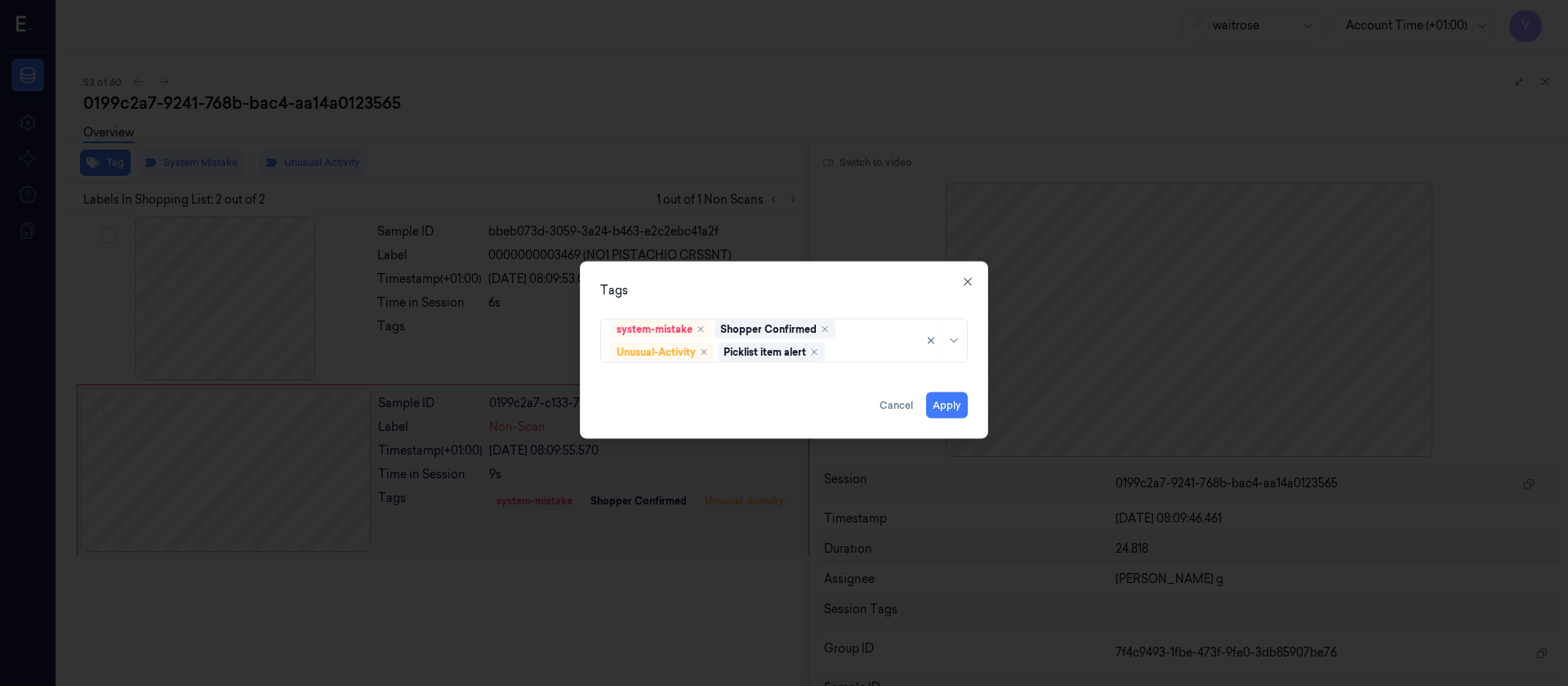
click at [850, 271] on div "Tags system-mistake Shopper Confirmed Unusual-Activity Picklist item alert Appl…" at bounding box center [784, 349] width 409 height 177
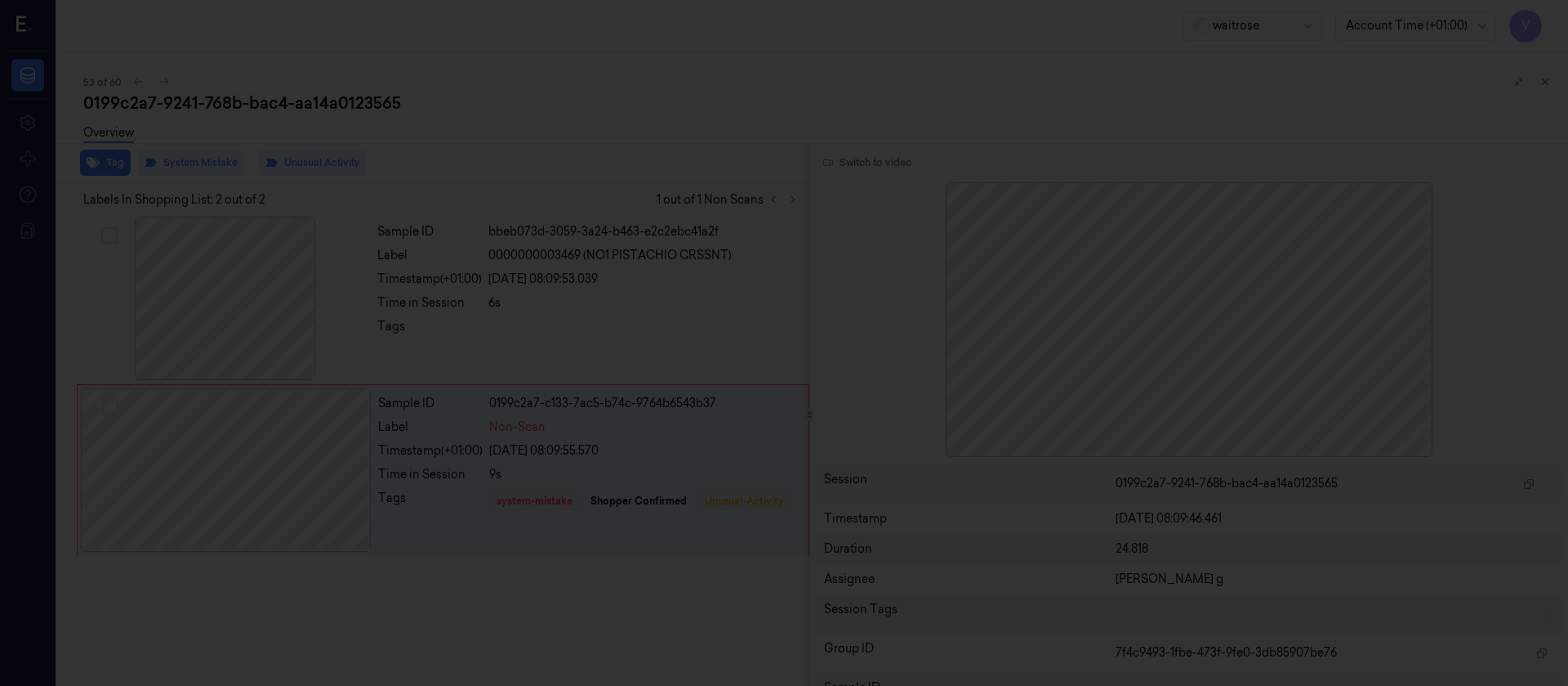
click at [706, 190] on div at bounding box center [784, 343] width 1568 height 686
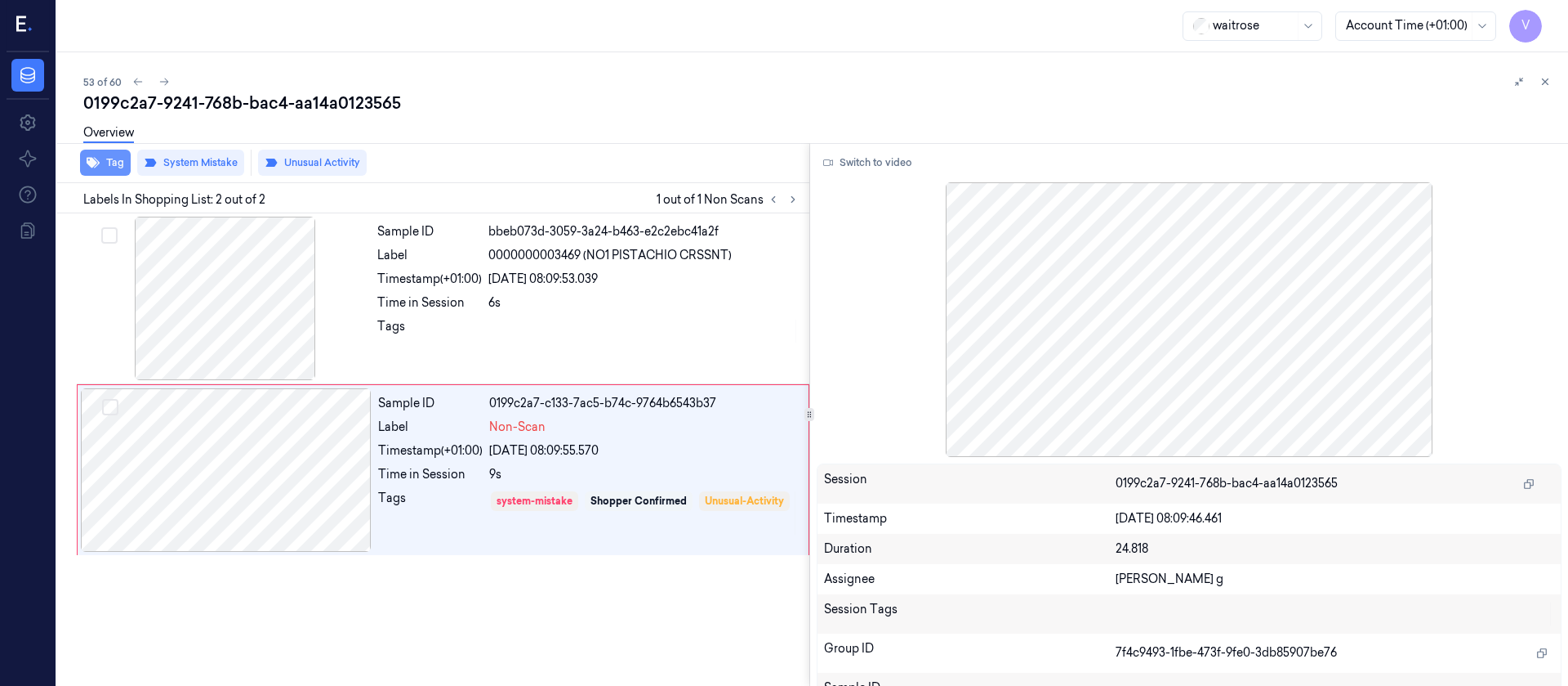
click at [109, 162] on button "Tag" at bounding box center [105, 162] width 51 height 26
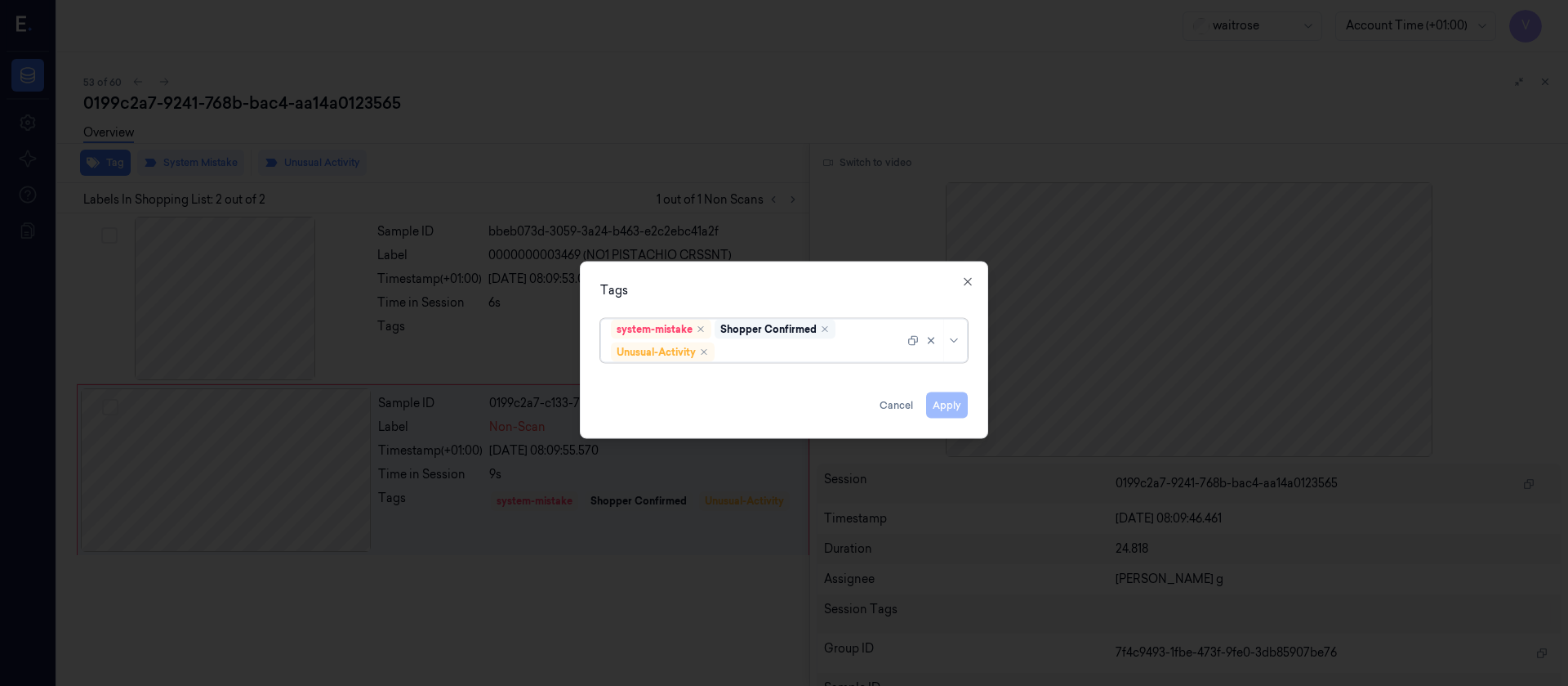
click at [785, 338] on div "Shopper Confirmed" at bounding box center [775, 328] width 121 height 19
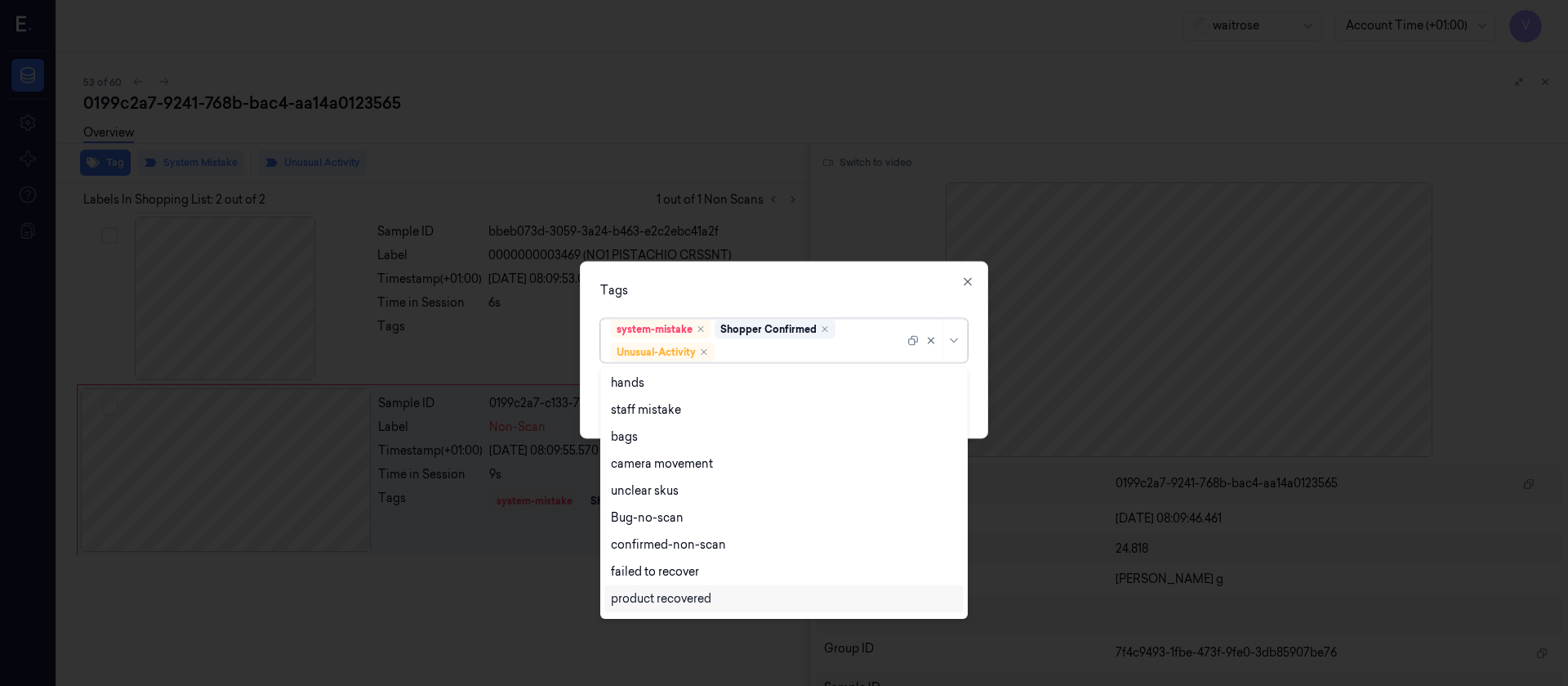
scroll to position [213, 0]
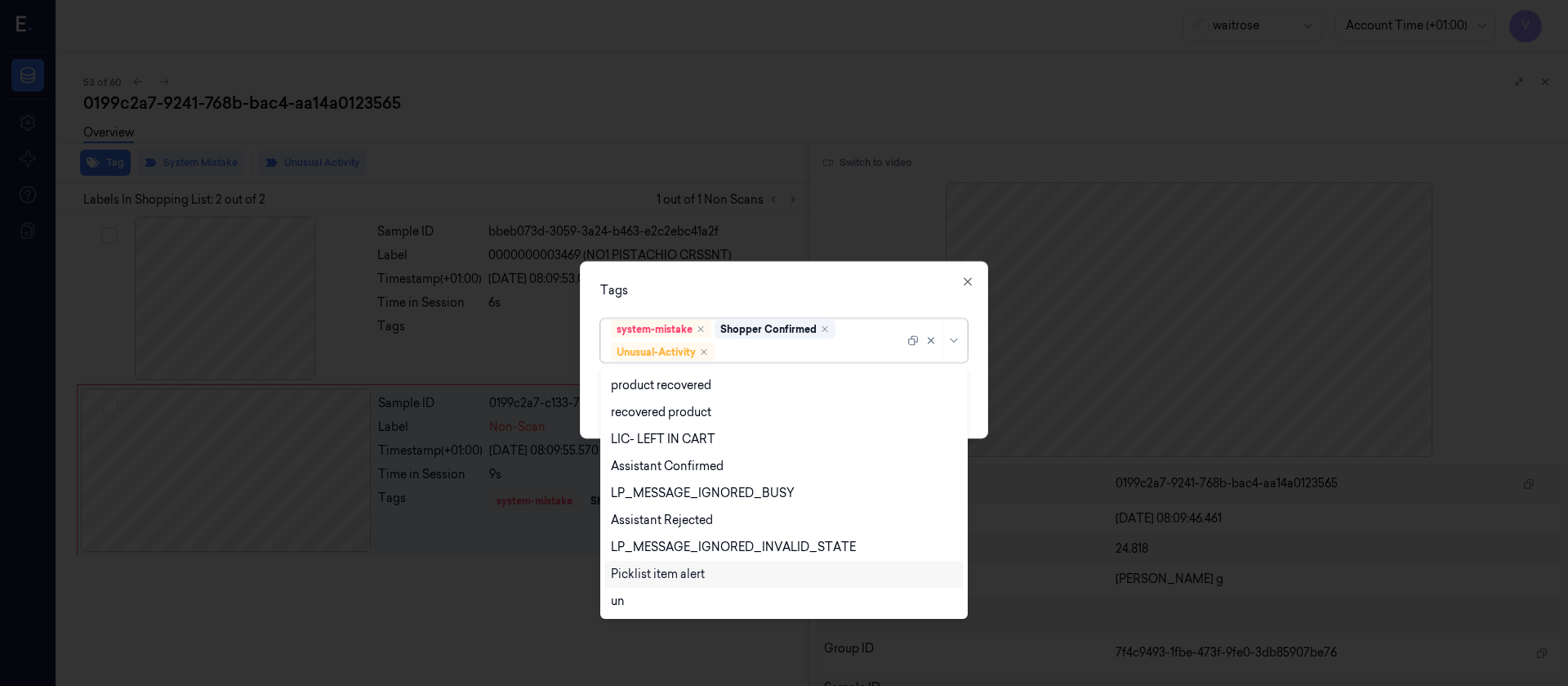
click at [662, 574] on div "Picklist item alert" at bounding box center [658, 574] width 94 height 17
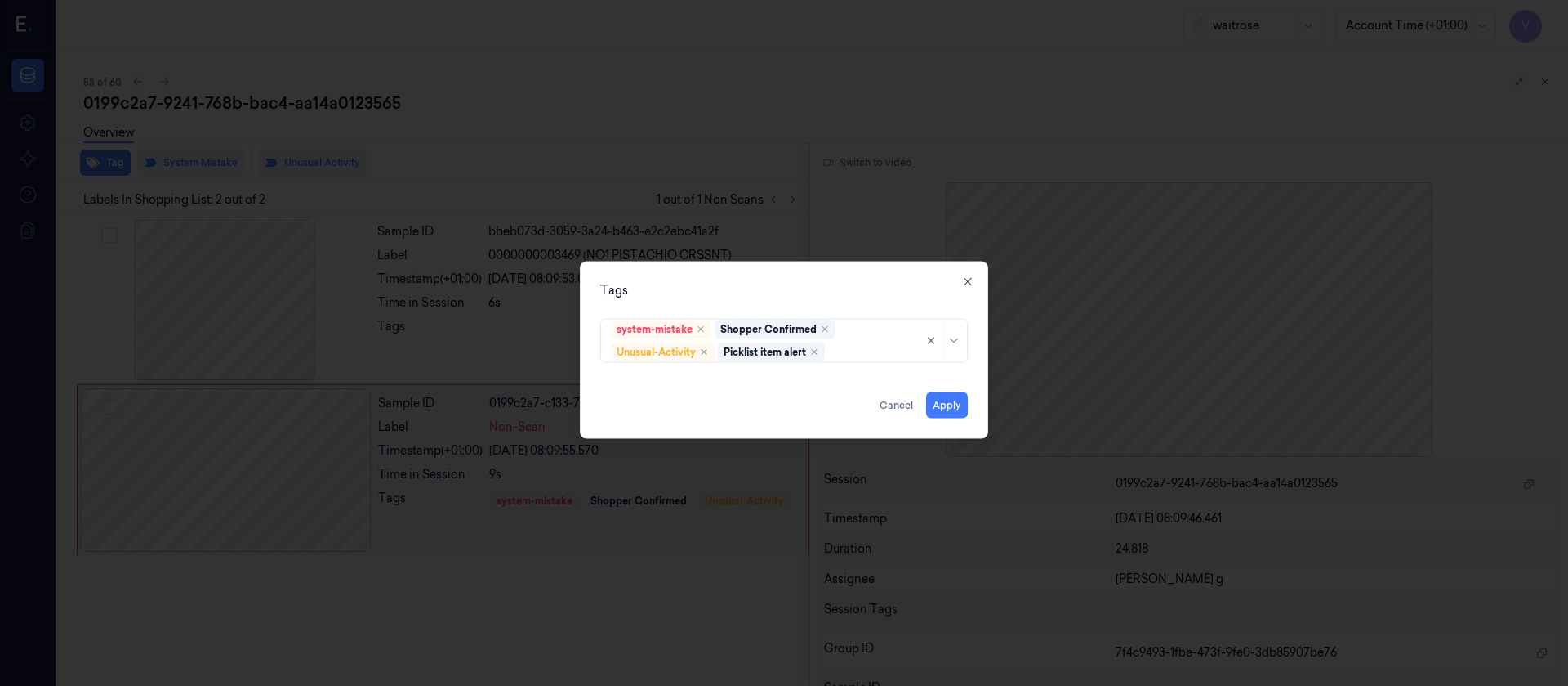
click at [835, 286] on div "Tags" at bounding box center [784, 290] width 367 height 17
click at [938, 400] on button "Apply" at bounding box center [947, 404] width 41 height 26
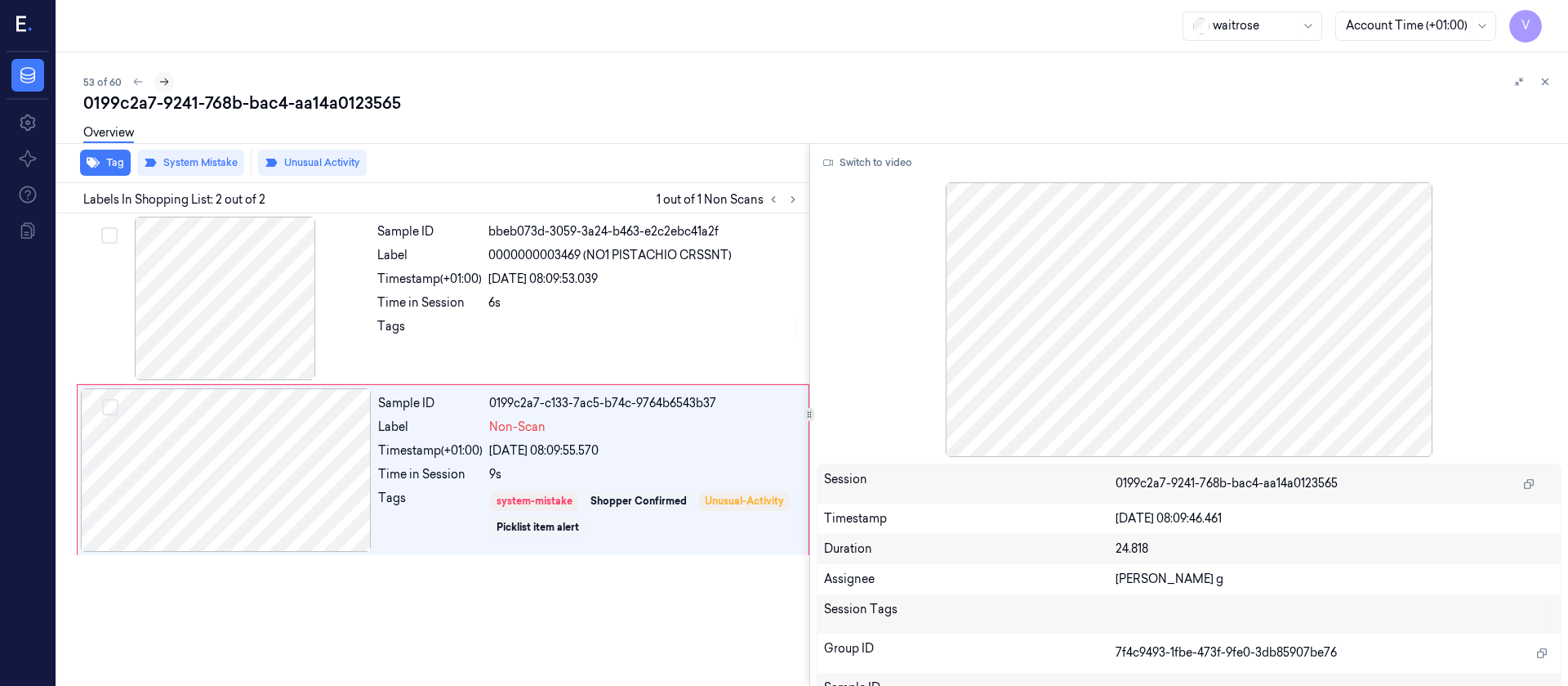
click at [159, 86] on icon at bounding box center [164, 82] width 12 height 12
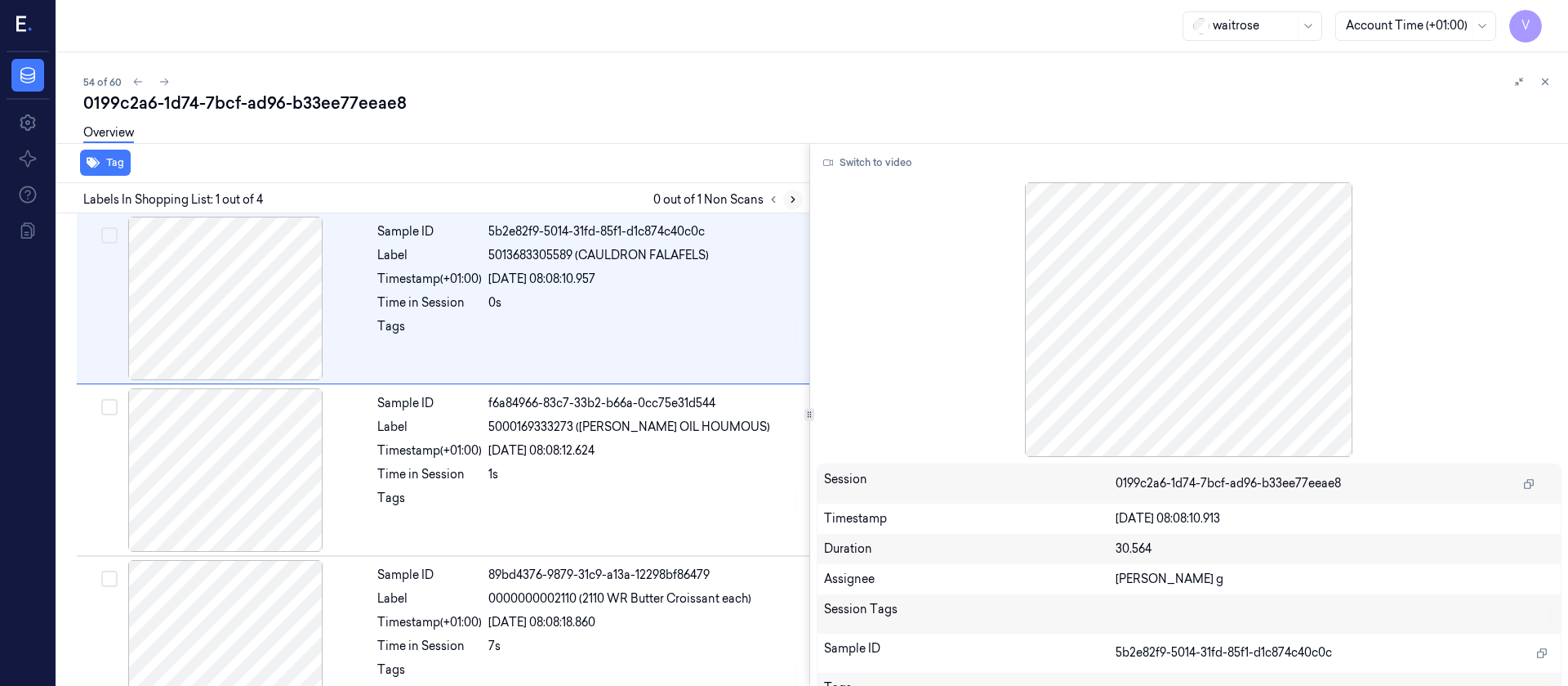
click at [798, 202] on icon at bounding box center [793, 200] width 12 height 12
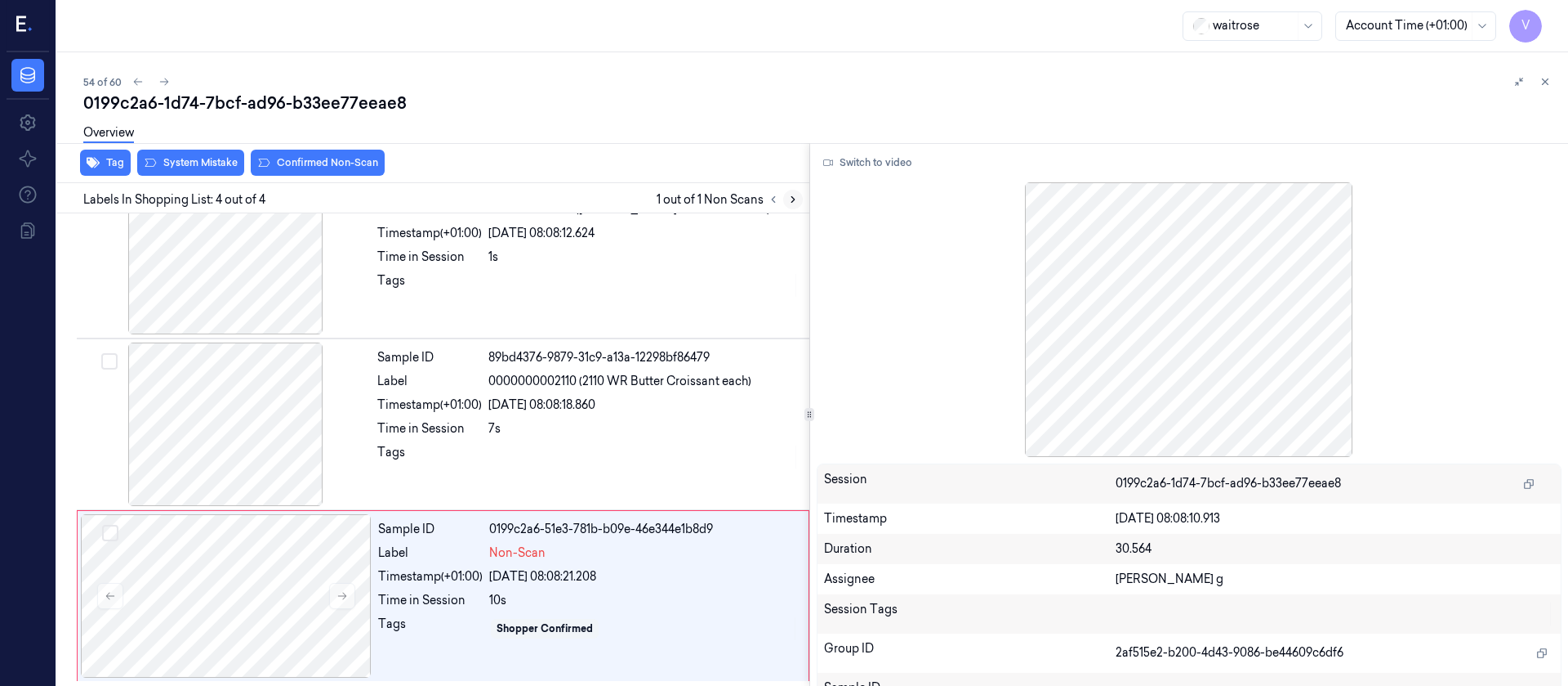
scroll to position [219, 0]
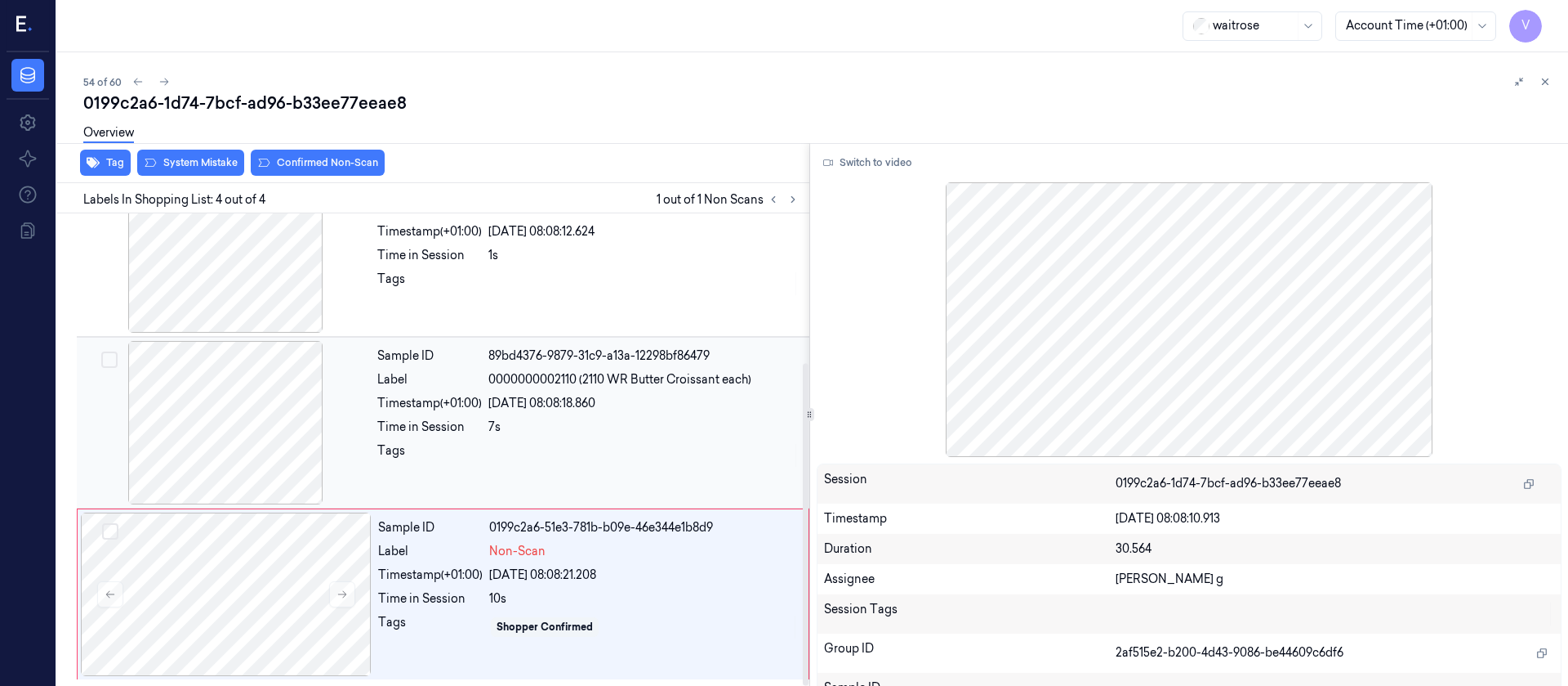
click at [266, 454] on div at bounding box center [224, 422] width 291 height 163
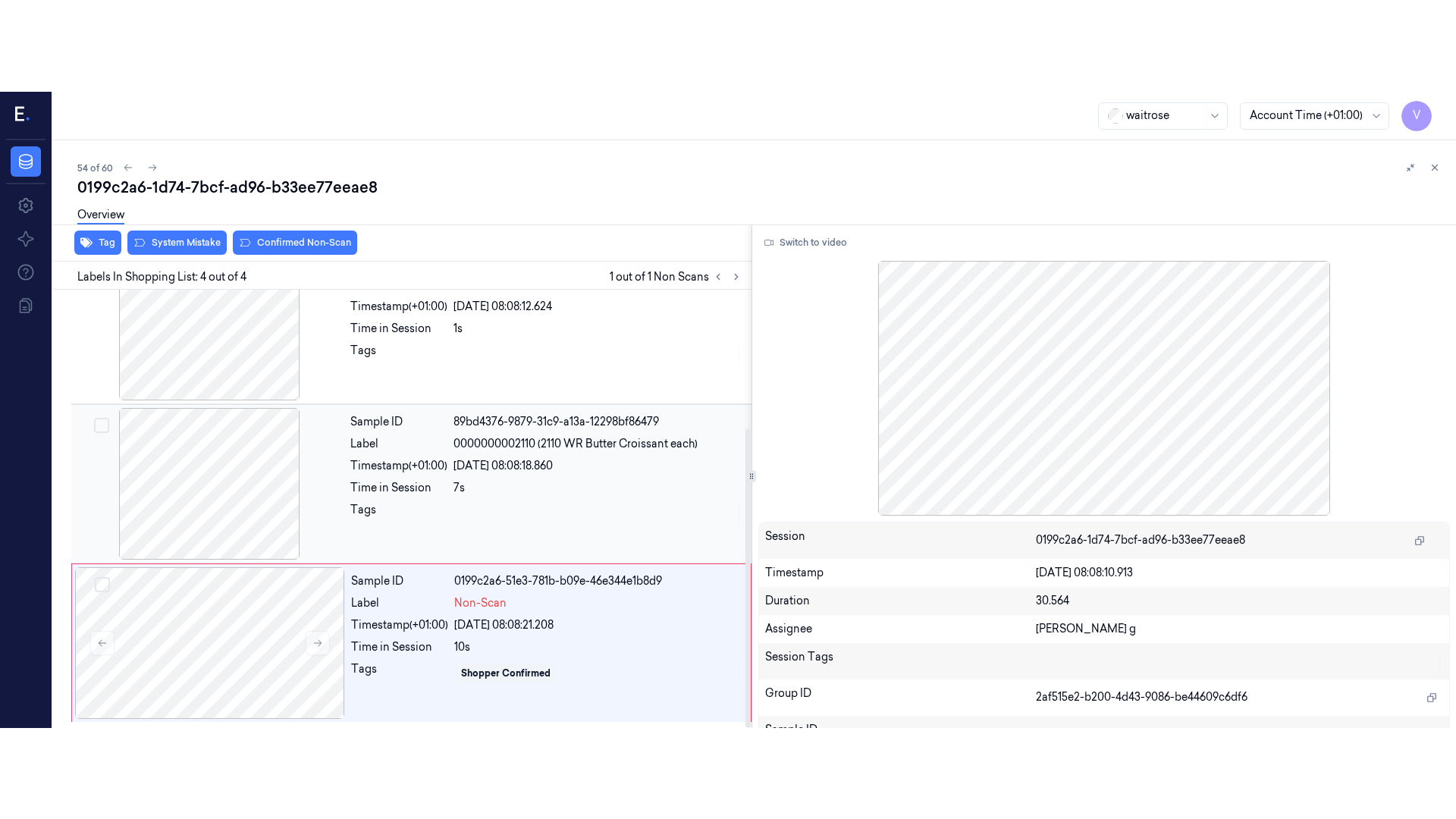
scroll to position [178, 0]
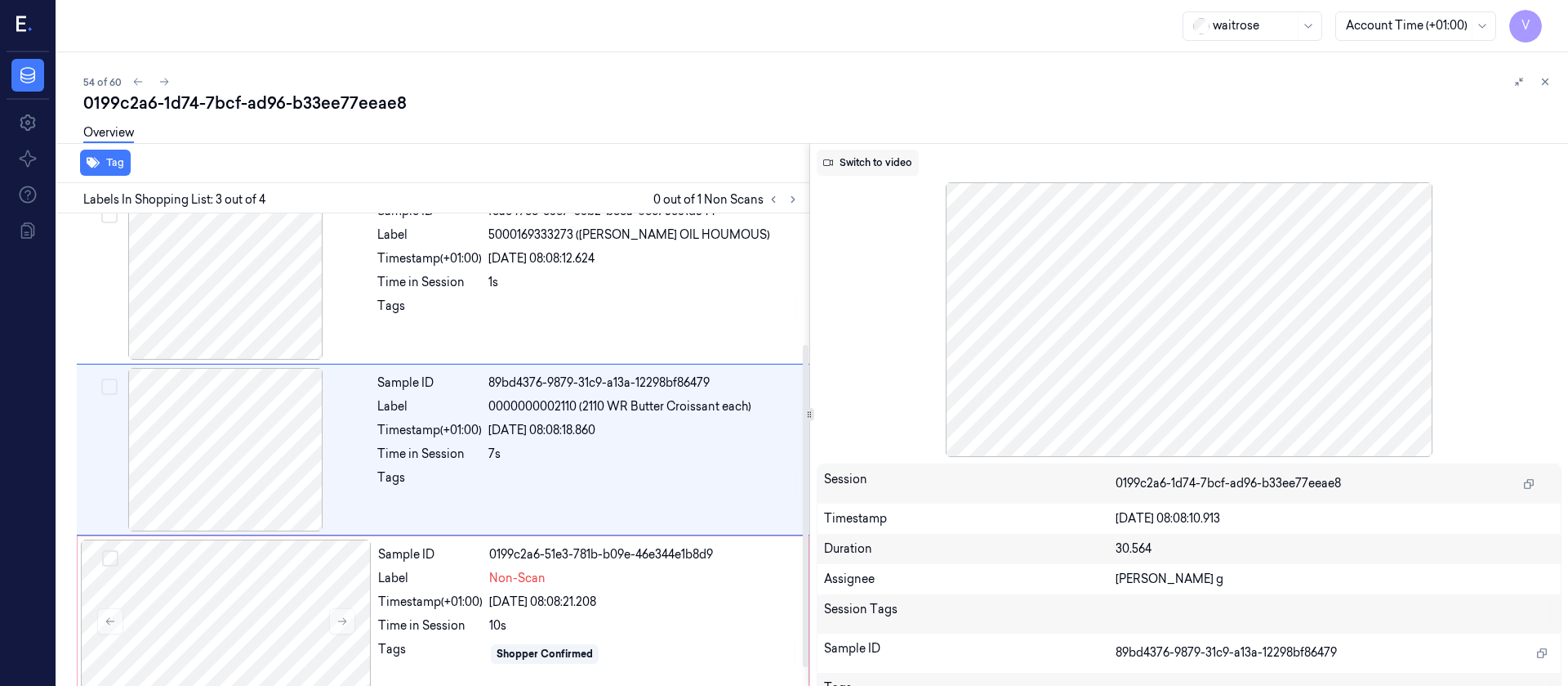
click at [876, 157] on button "Switch to video" at bounding box center [868, 162] width 102 height 26
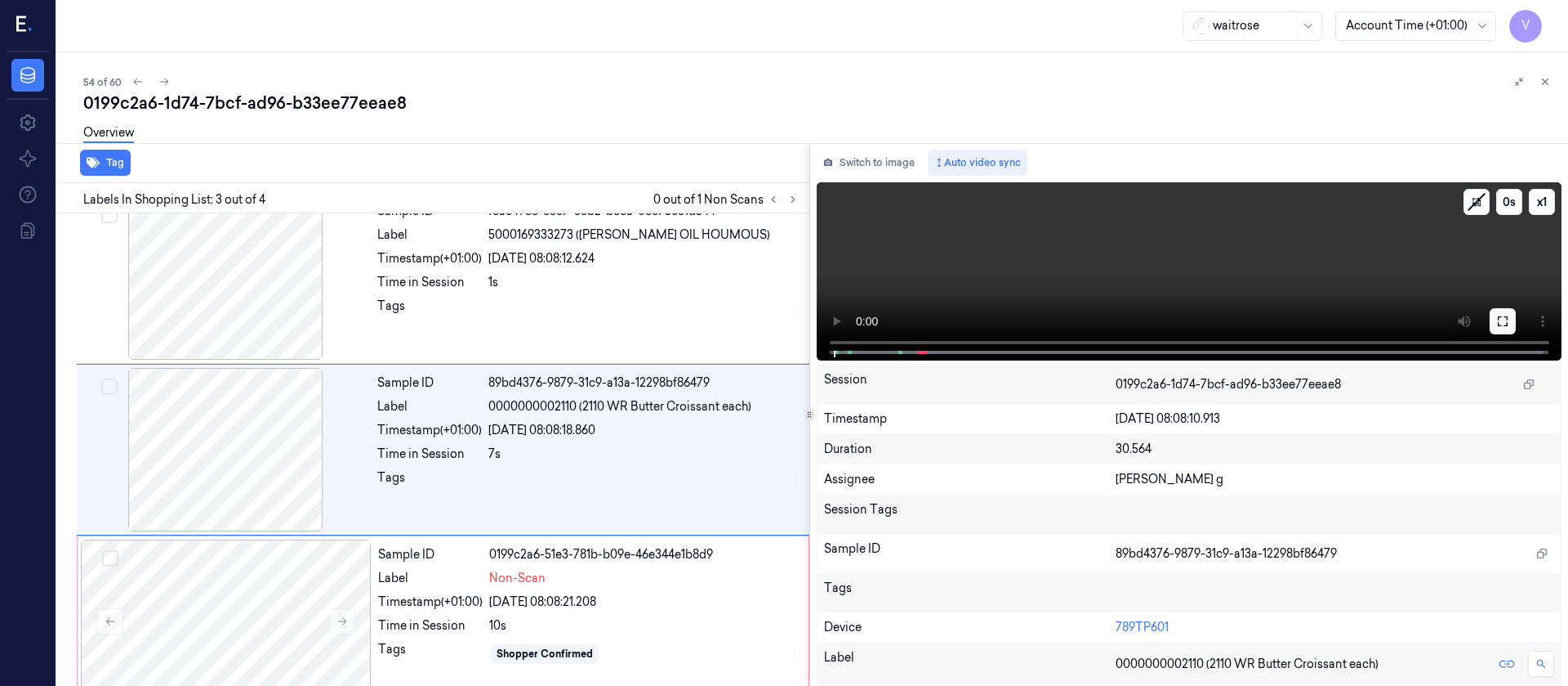
click at [1508, 326] on icon at bounding box center [1503, 321] width 13 height 13
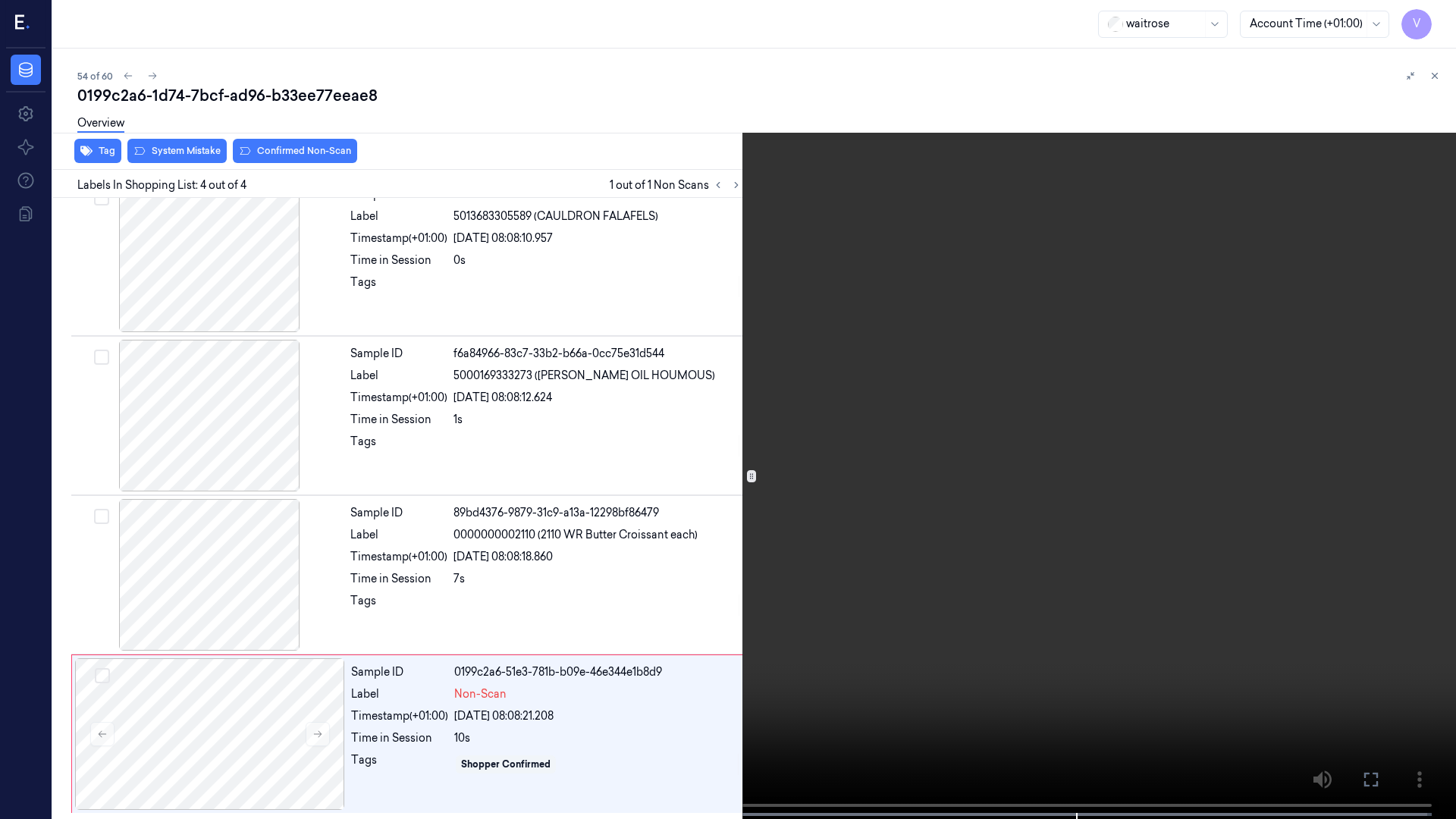
click at [0, 0] on icon at bounding box center [0, 0] width 0 height 0
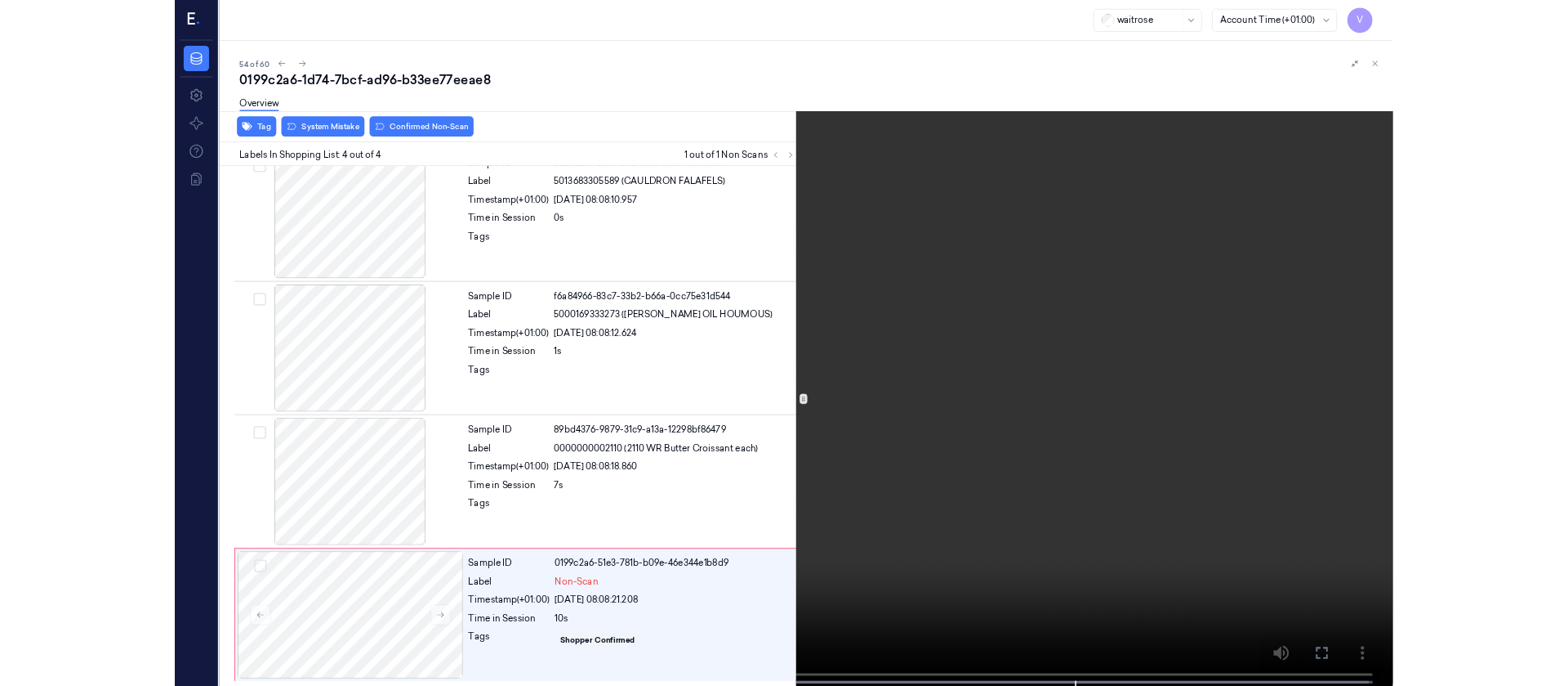
scroll to position [192, 0]
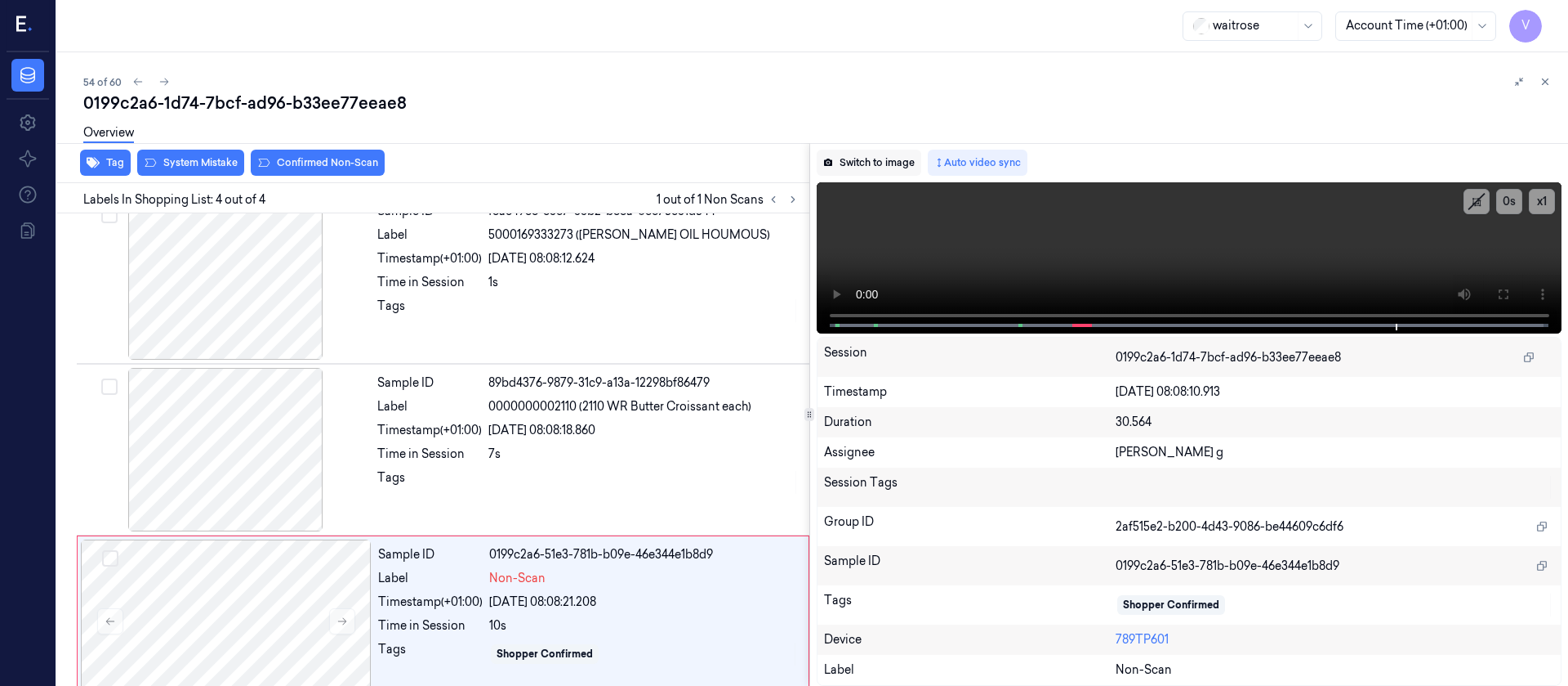
click at [851, 159] on button "Switch to image" at bounding box center [869, 162] width 105 height 26
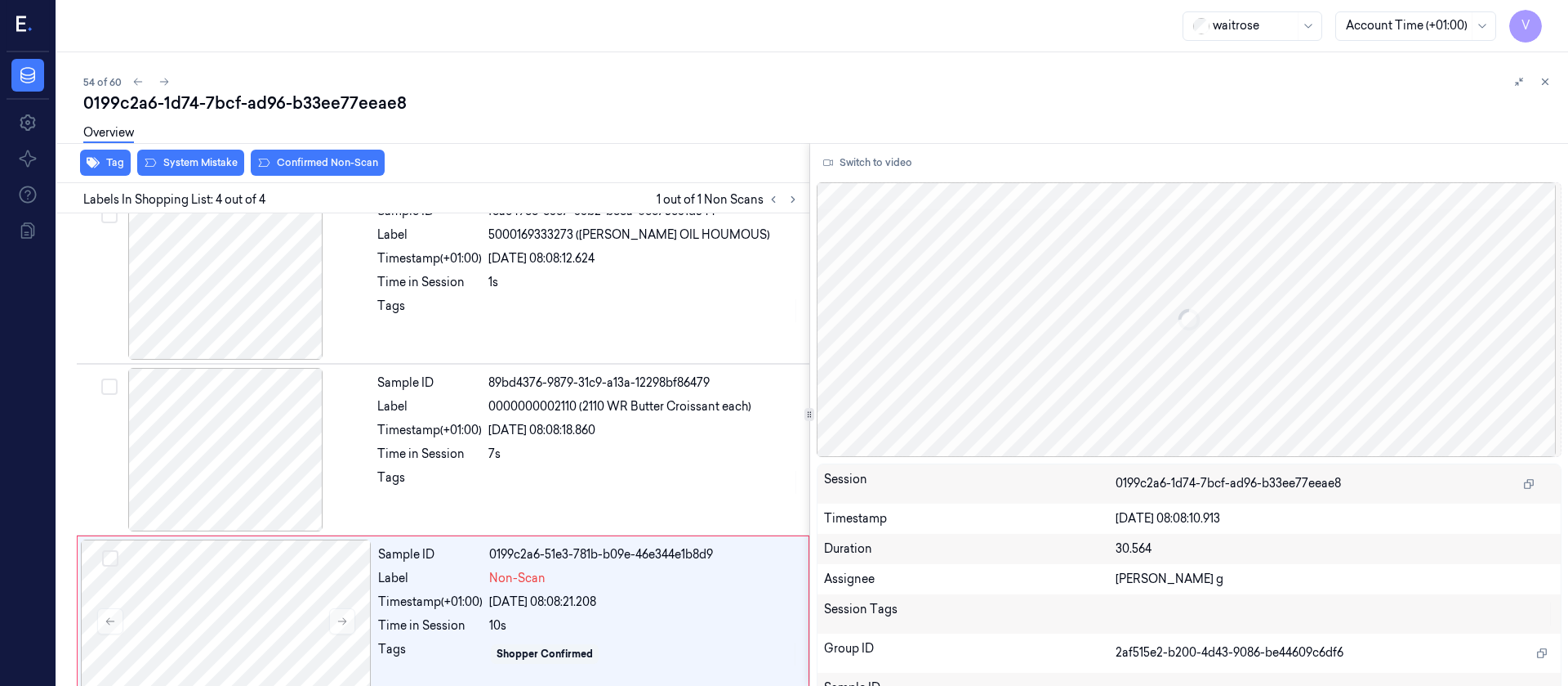
scroll to position [219, 0]
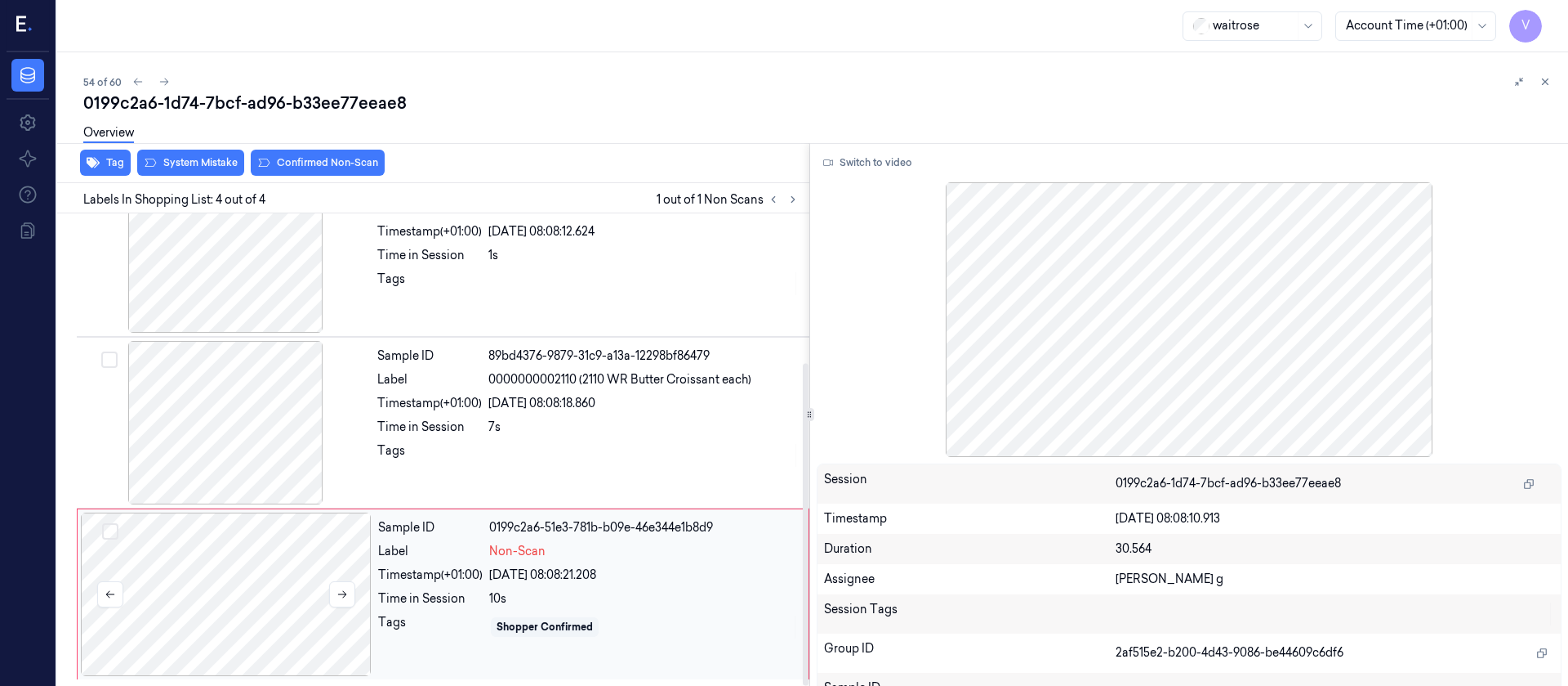
click at [184, 603] on div at bounding box center [225, 594] width 291 height 163
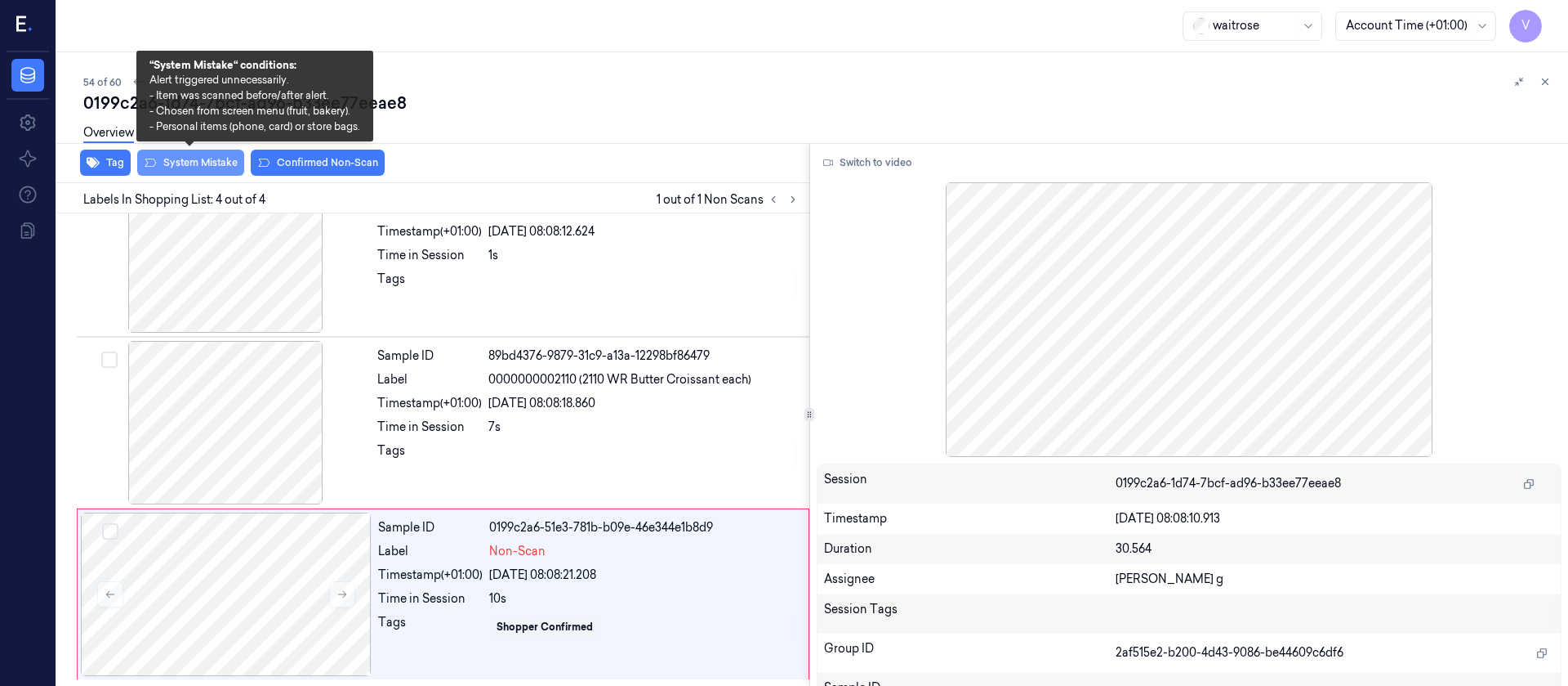
click at [195, 164] on button "System Mistake" at bounding box center [191, 162] width 107 height 26
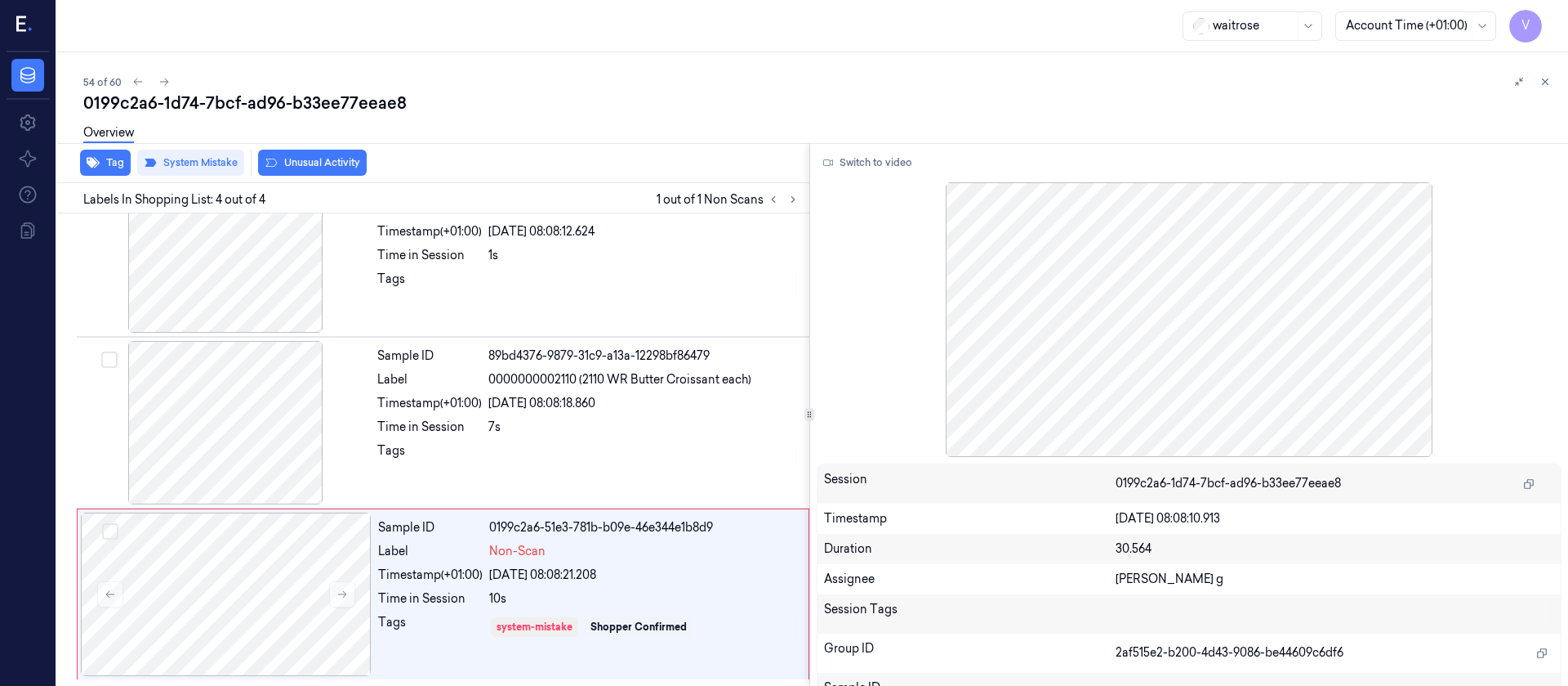
click at [323, 157] on button "Unusual Activity" at bounding box center [312, 162] width 108 height 26
click at [92, 160] on icon "button" at bounding box center [93, 162] width 13 height 11
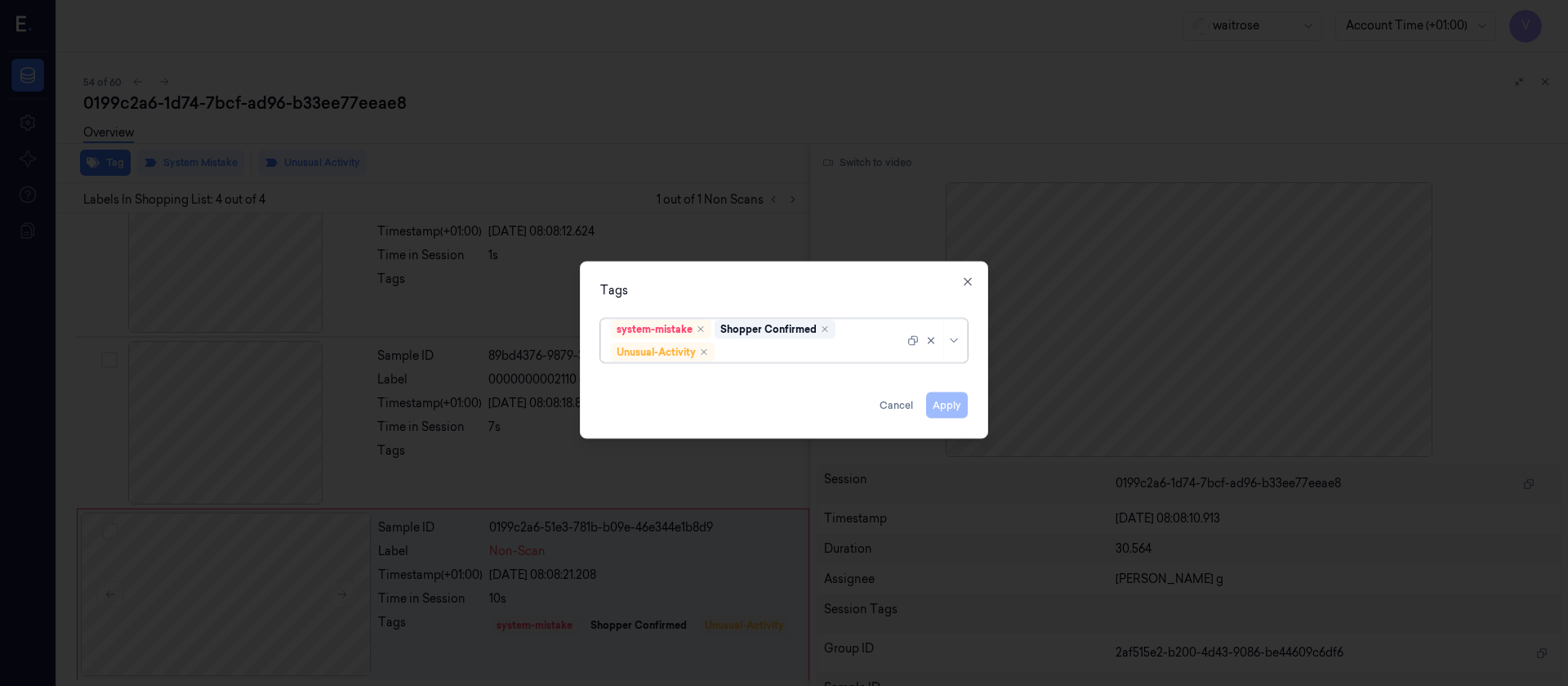
click at [753, 349] on div at bounding box center [811, 352] width 186 height 17
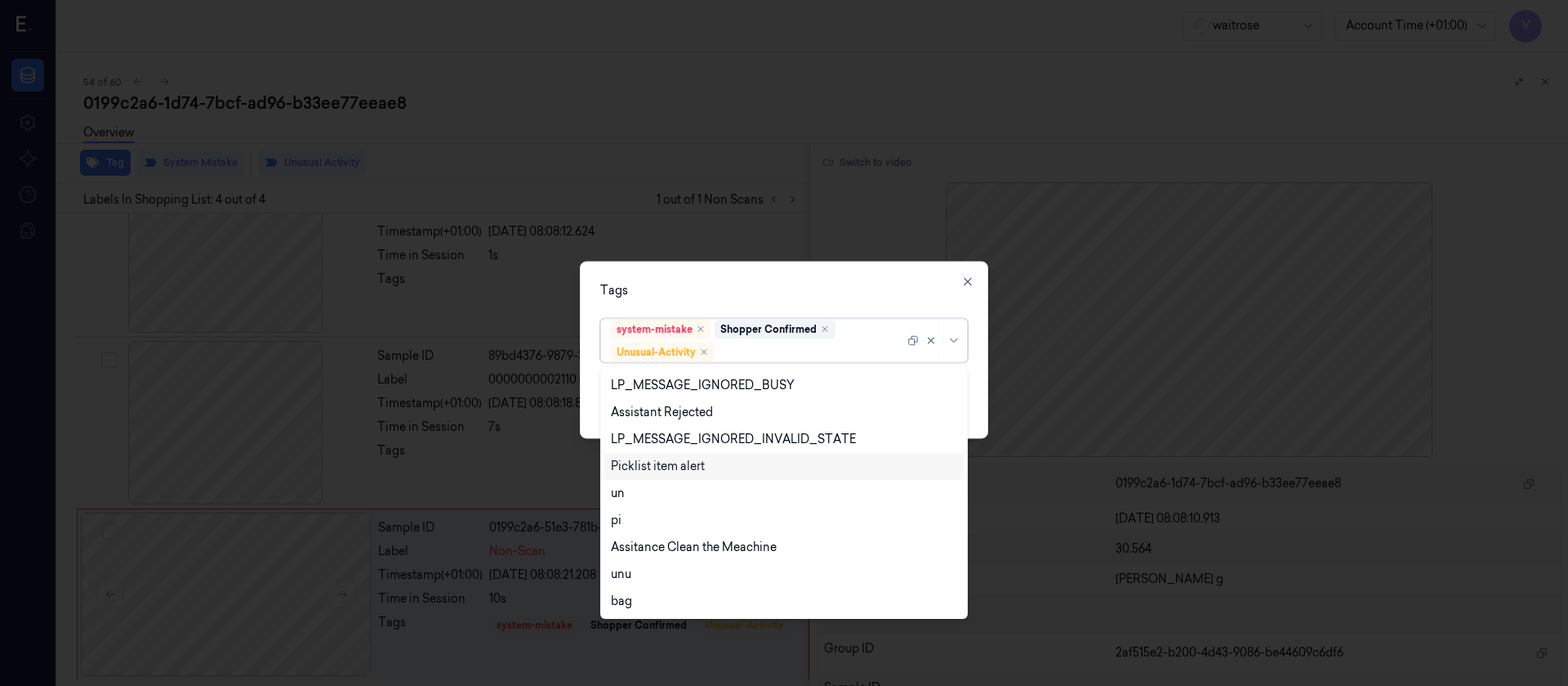
click at [667, 461] on div "Picklist item alert" at bounding box center [658, 466] width 94 height 17
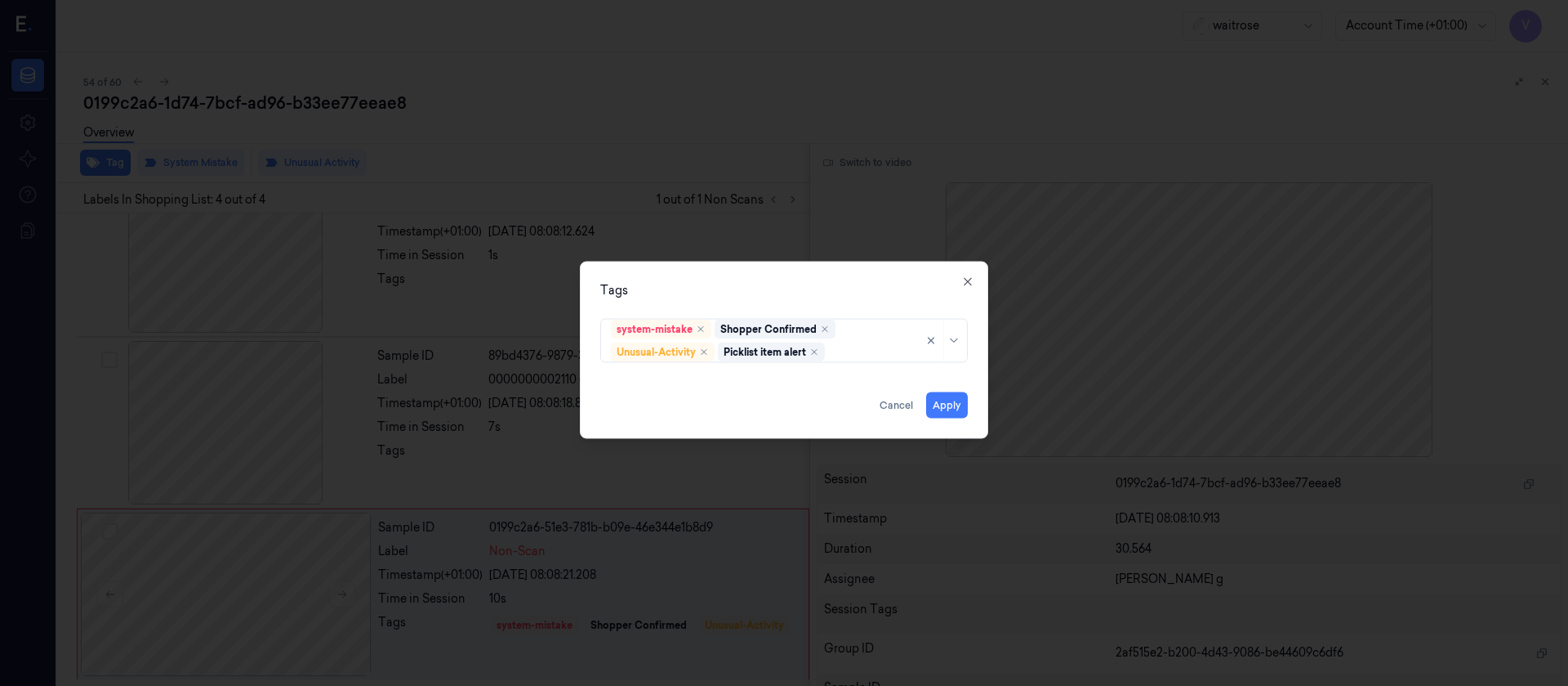
click at [863, 291] on div "Tags" at bounding box center [784, 290] width 367 height 17
click at [952, 398] on button "Apply" at bounding box center [947, 404] width 41 height 26
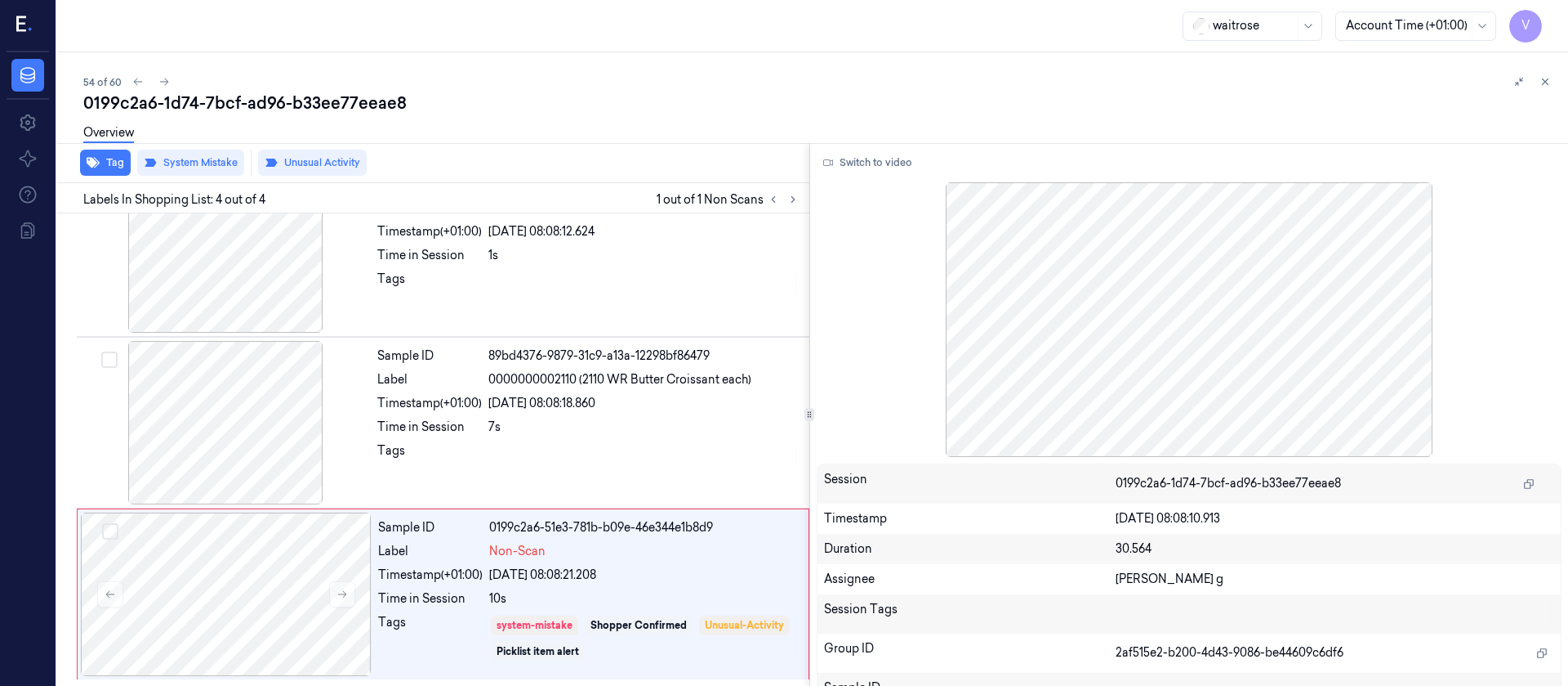
click at [682, 152] on div "Overview" at bounding box center [819, 134] width 1472 height 41
click at [162, 91] on div "0199c2a6-1d74-7bcf-ad96-b33ee77eeae8" at bounding box center [819, 103] width 1472 height 23
click at [167, 75] on button at bounding box center [164, 82] width 19 height 19
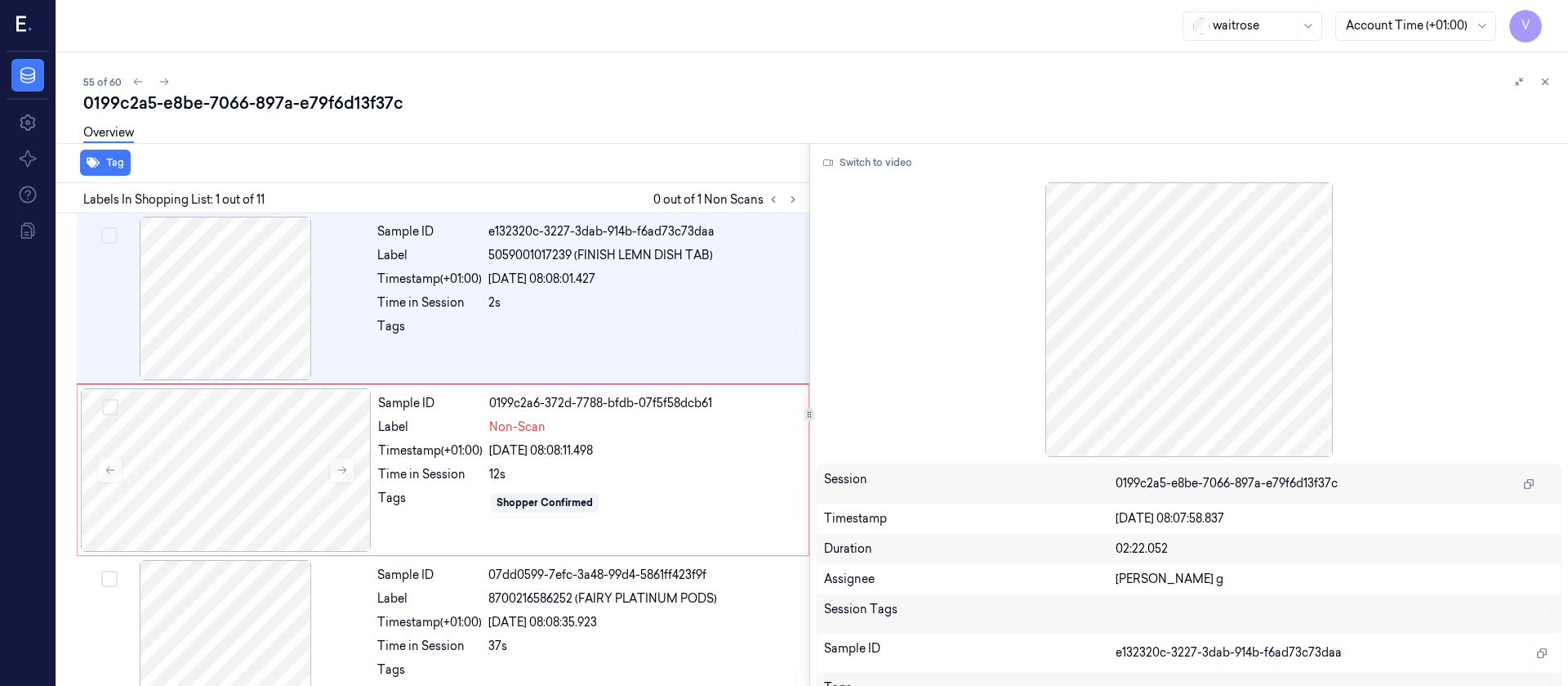
click at [593, 140] on div "Overview" at bounding box center [819, 134] width 1472 height 41
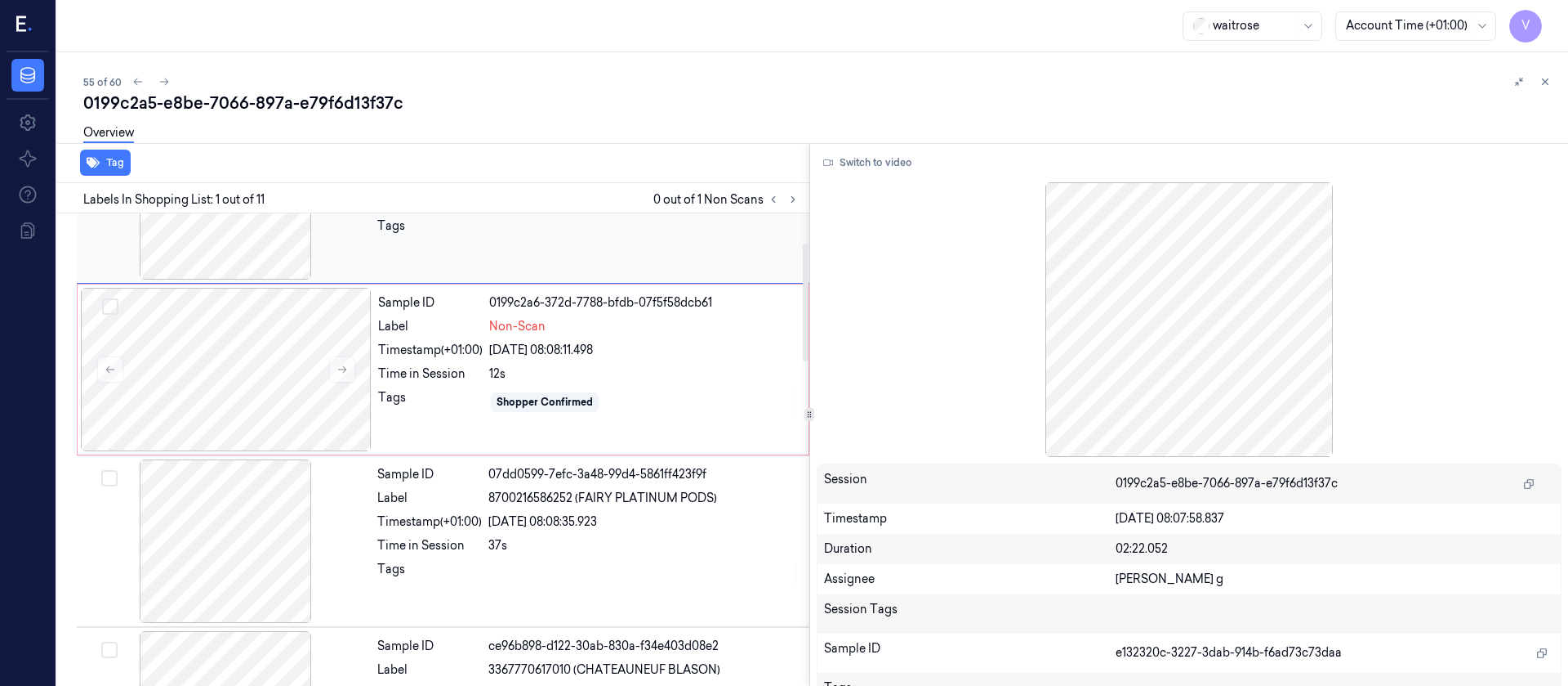
scroll to position [123, 0]
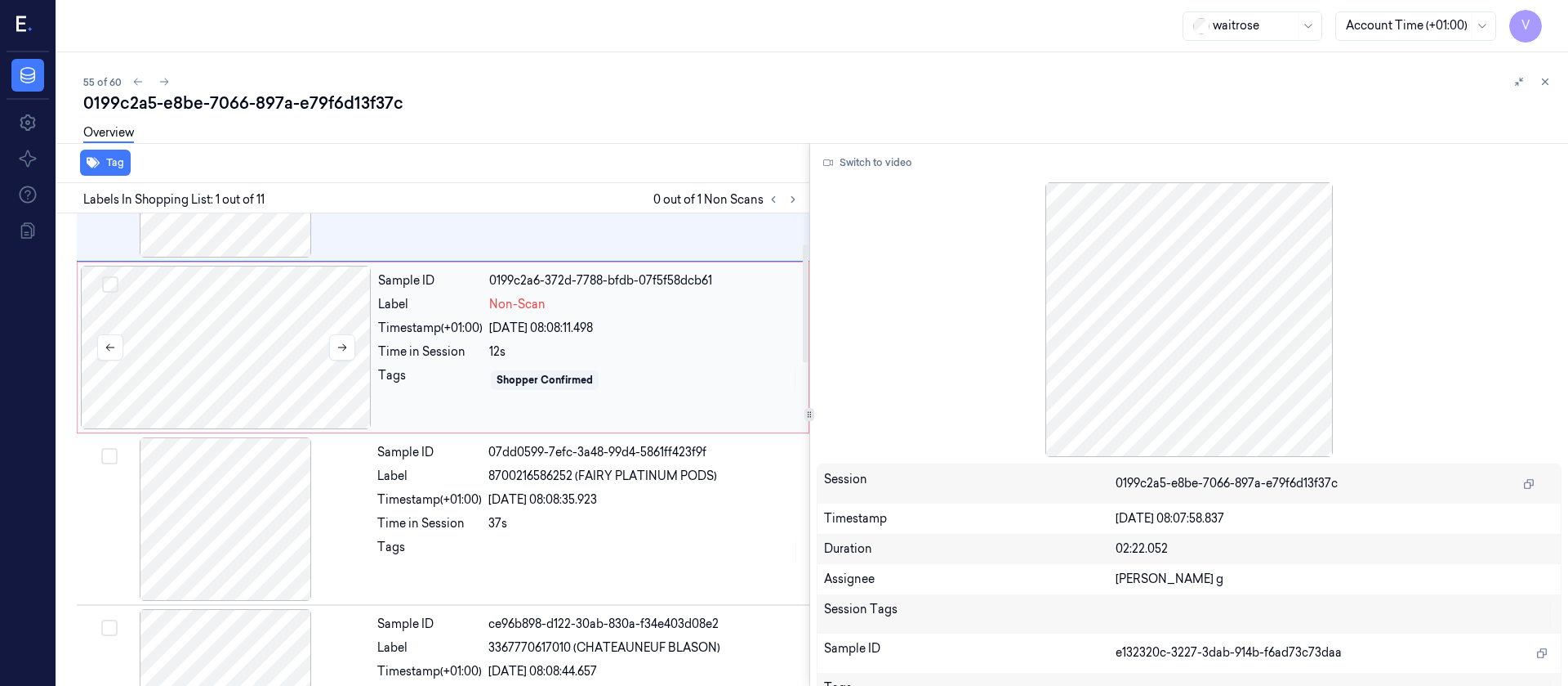
click at [294, 356] on div at bounding box center [225, 347] width 291 height 163
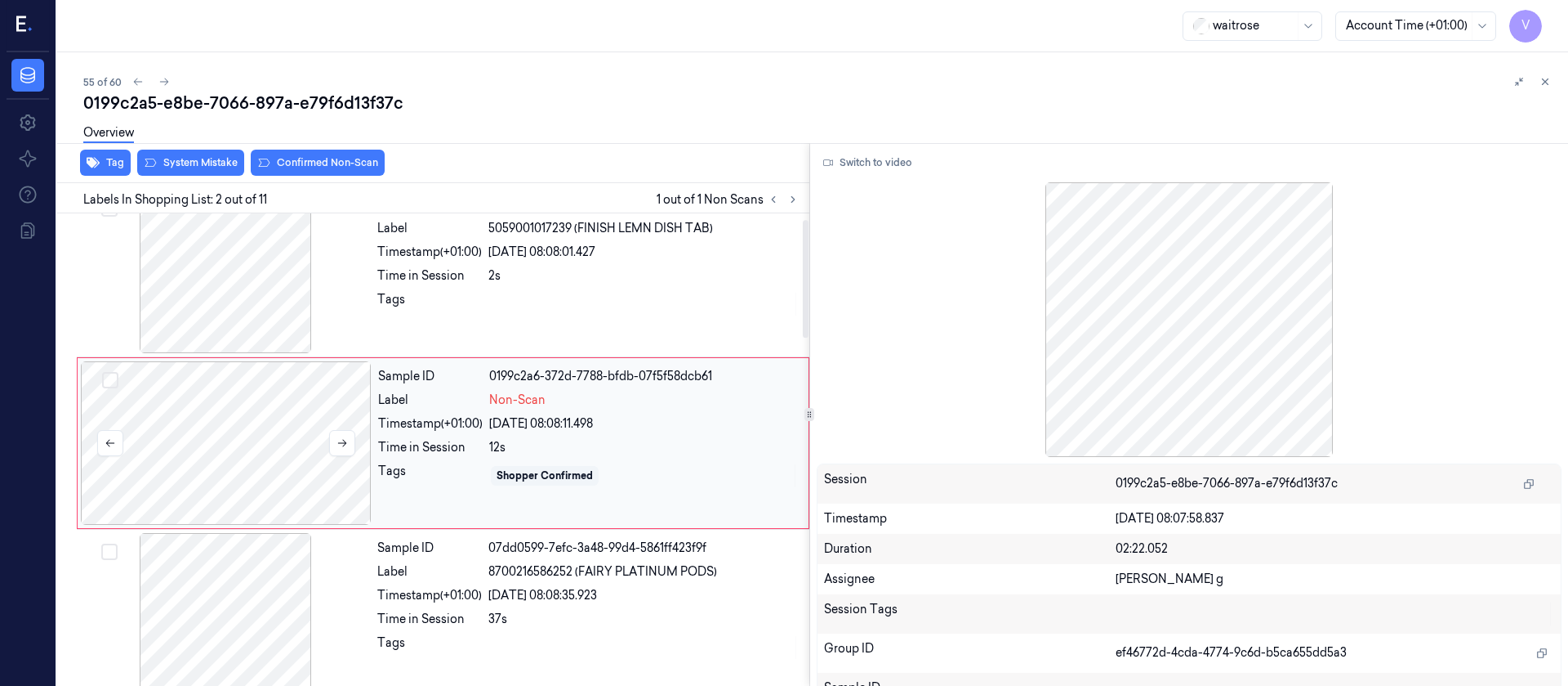
scroll to position [20, 0]
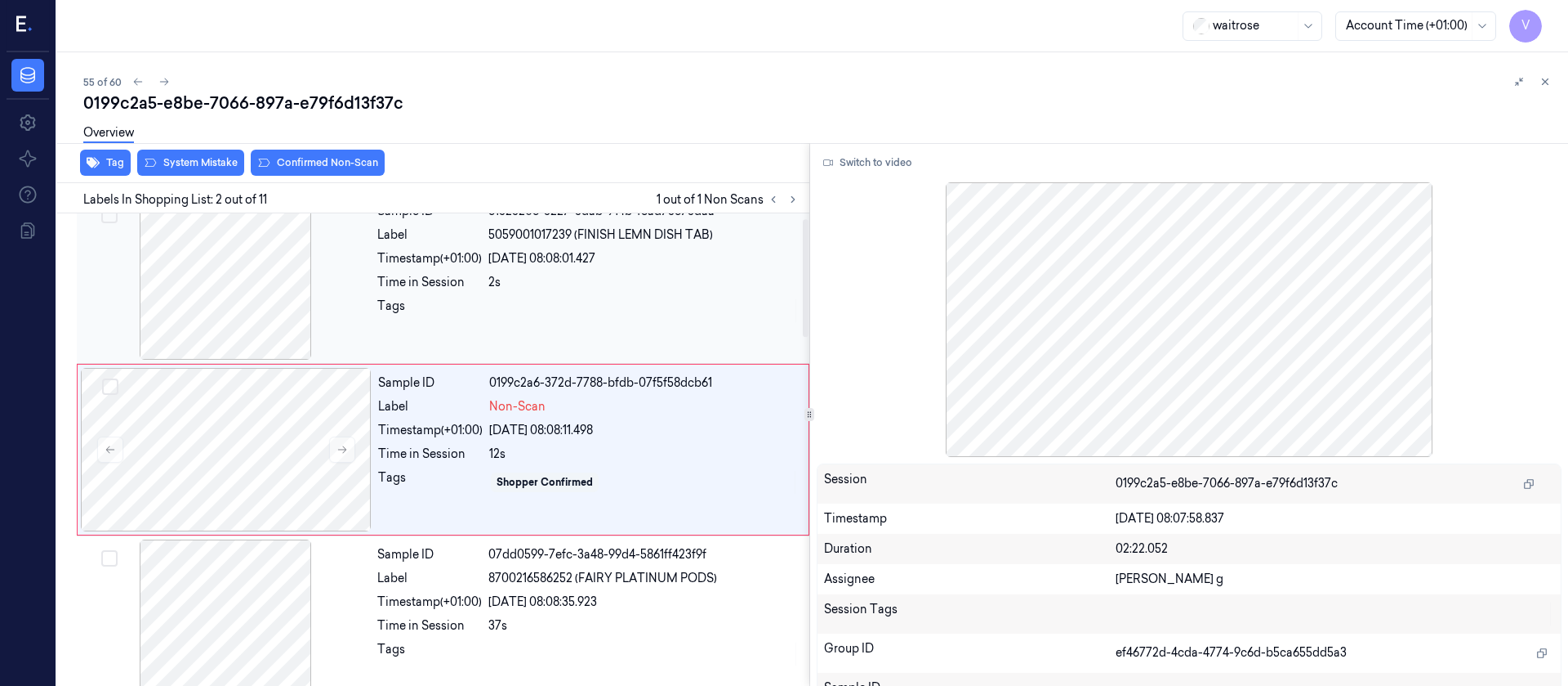
click at [260, 286] on div at bounding box center [224, 277] width 291 height 163
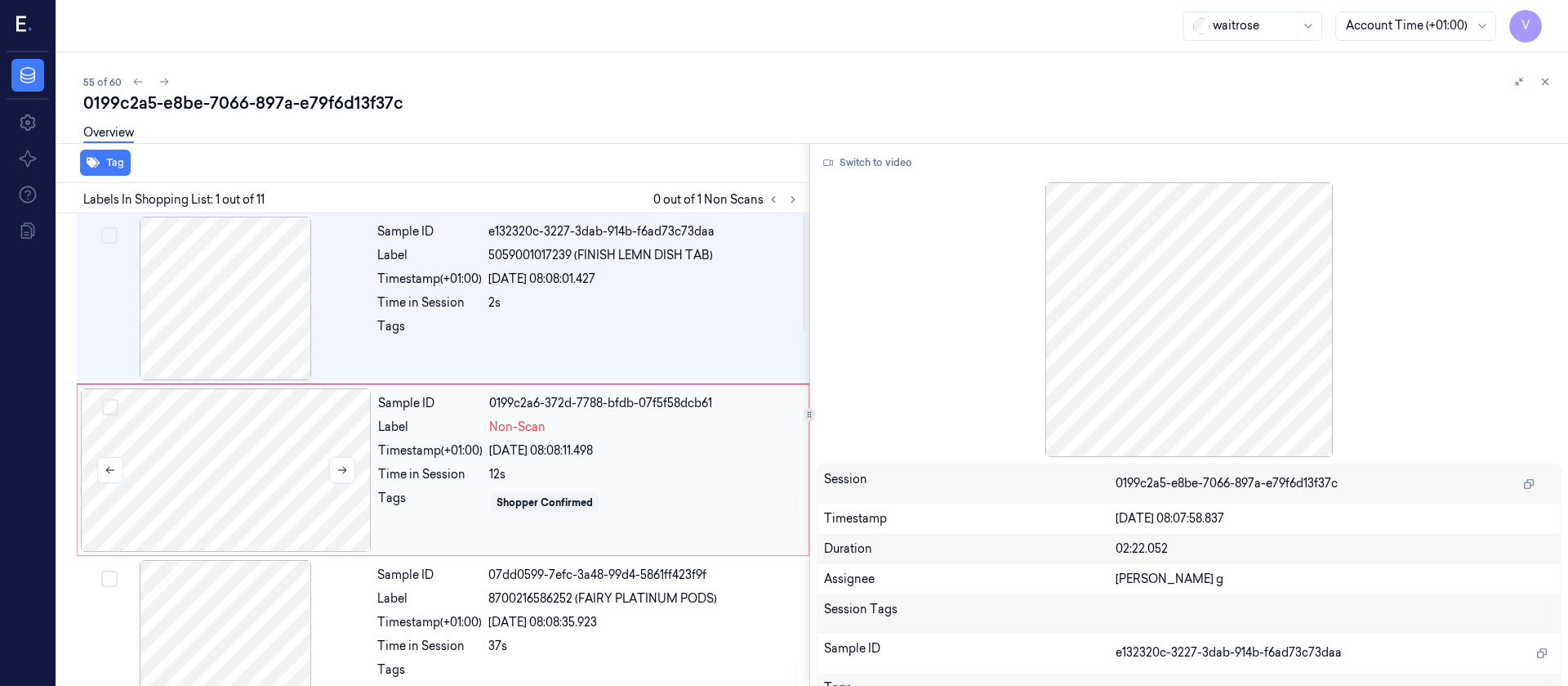
click at [229, 496] on div at bounding box center [225, 470] width 291 height 163
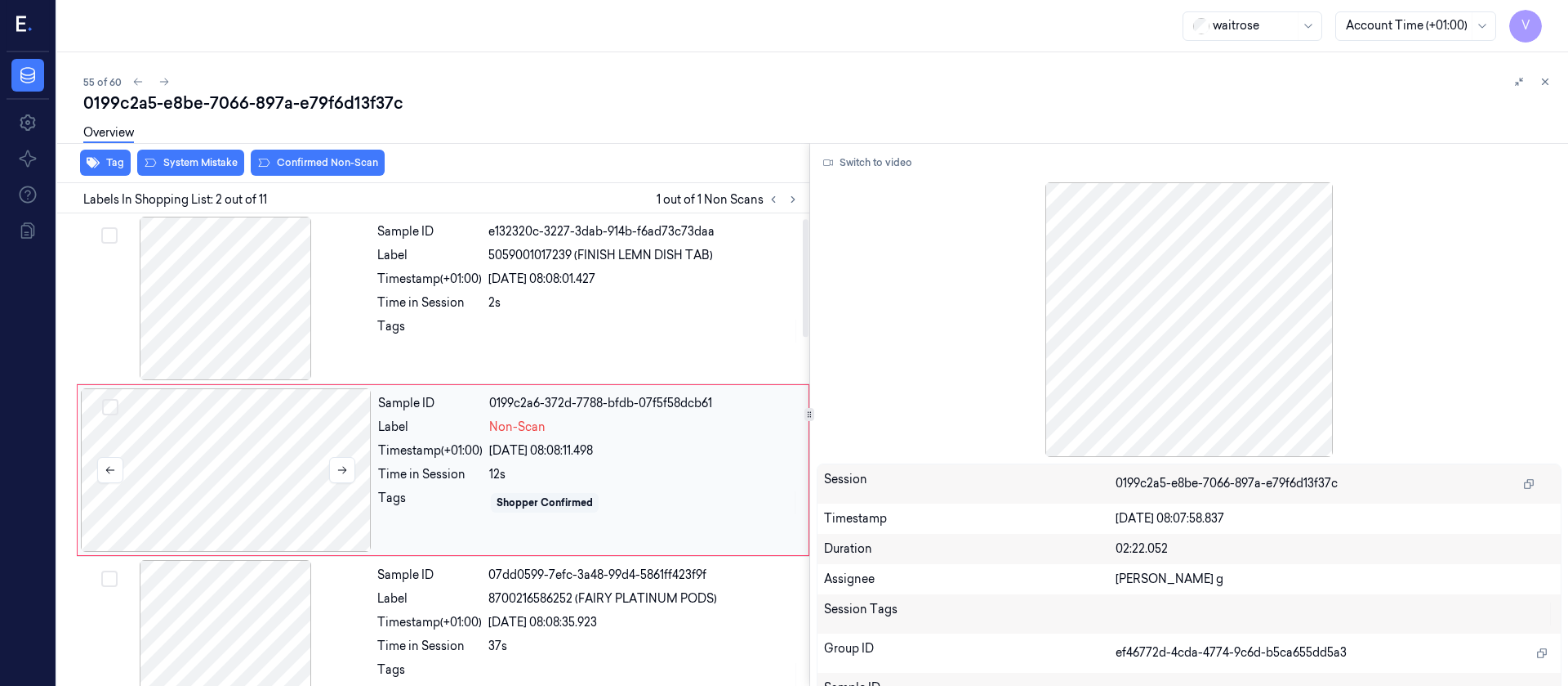
scroll to position [20, 0]
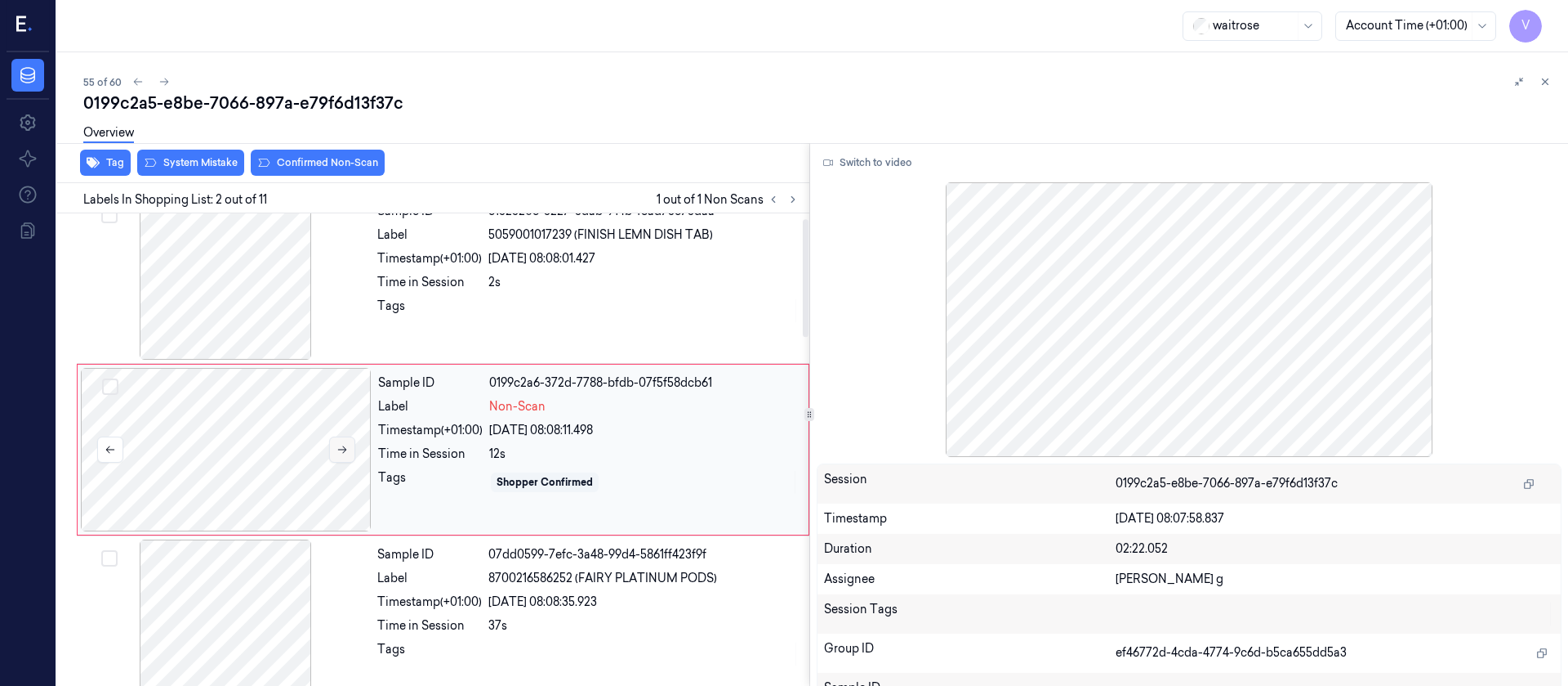
click at [342, 452] on icon at bounding box center [342, 449] width 12 height 12
click at [348, 450] on button at bounding box center [341, 449] width 26 height 26
click at [562, 246] on div "Sample ID e132320c-3227-3dab-914b-f6ad73c73daa Label 5059001017239 (FINISH LEMN…" at bounding box center [589, 277] width 435 height 163
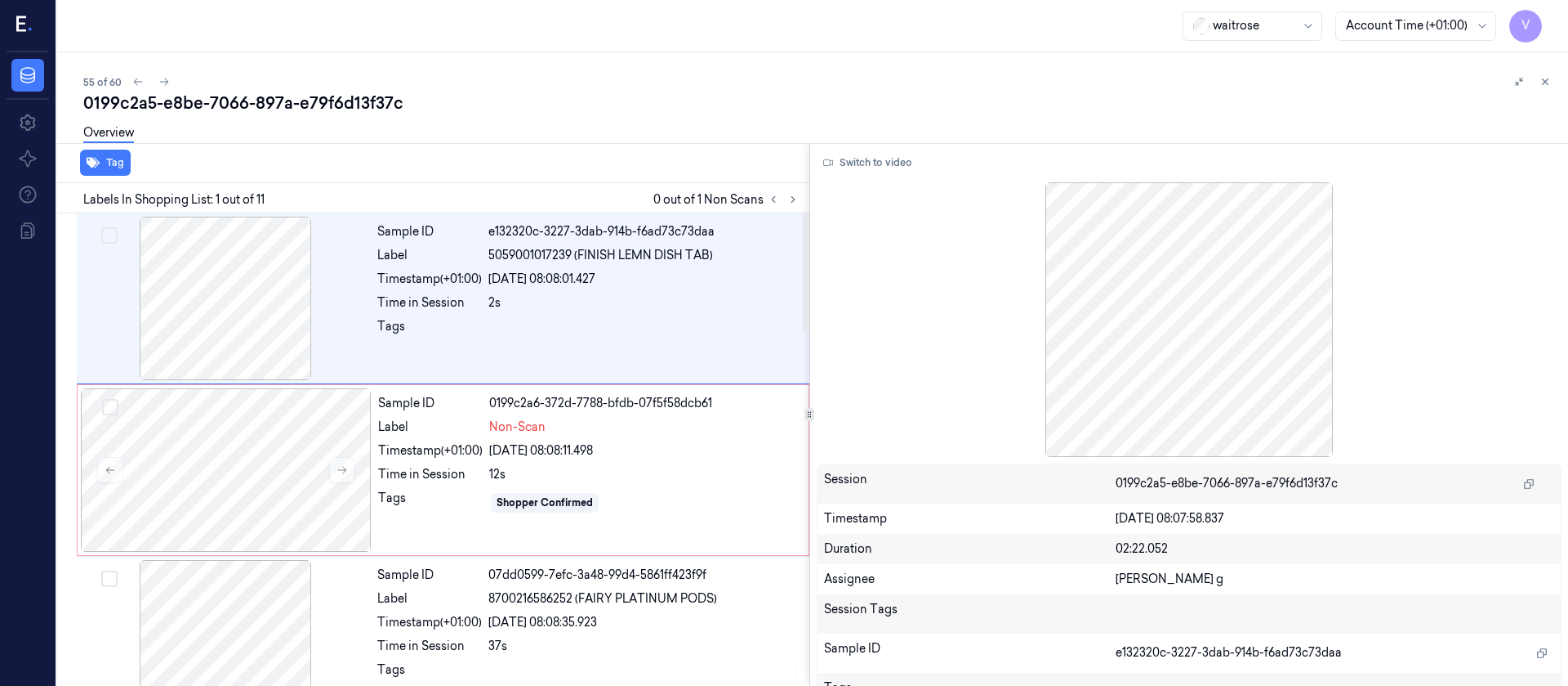
click at [893, 143] on div "Switch to video Session 0199c2a5-e8be-7066-897a-e79f6d13f37c Timestamp 08/10/20…" at bounding box center [1189, 414] width 759 height 543
click at [877, 172] on button "Switch to video" at bounding box center [868, 162] width 102 height 26
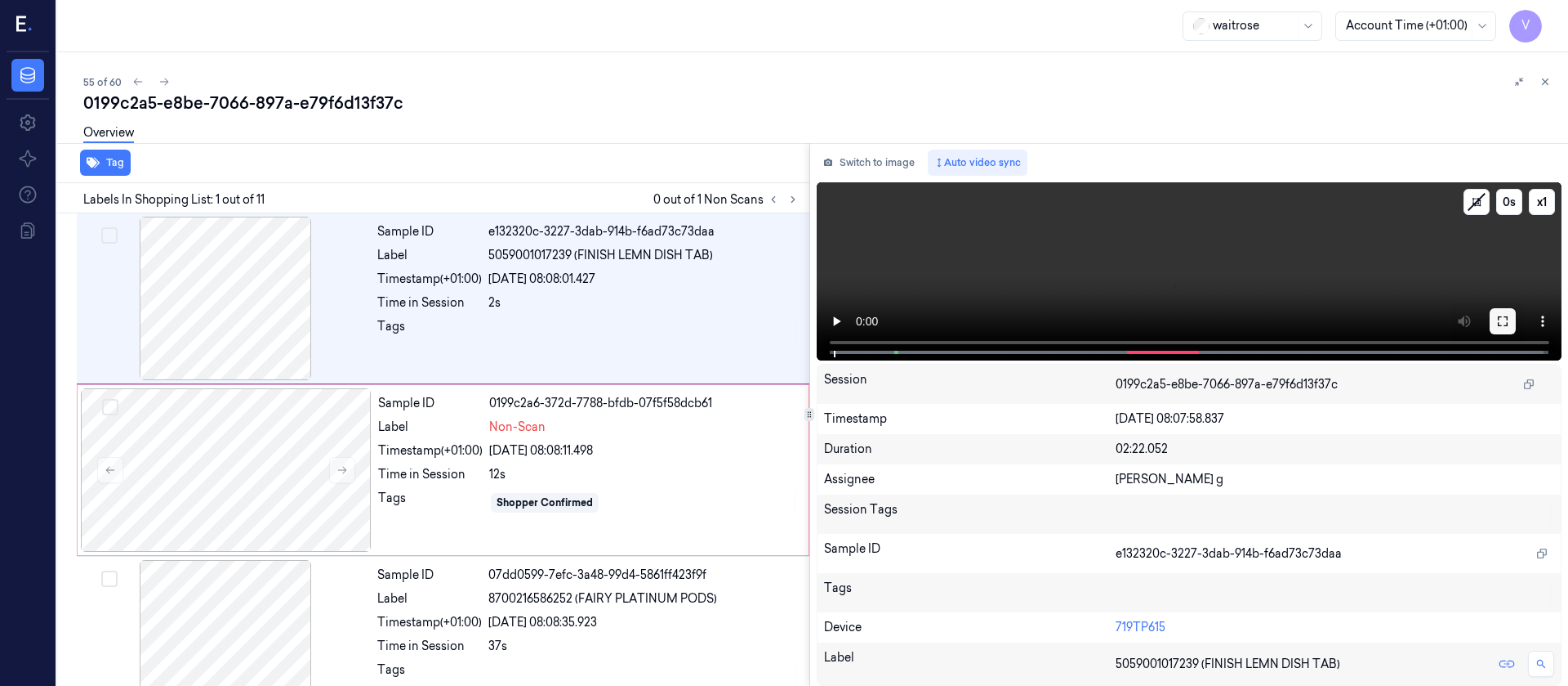
click at [1513, 308] on button at bounding box center [1503, 320] width 26 height 26
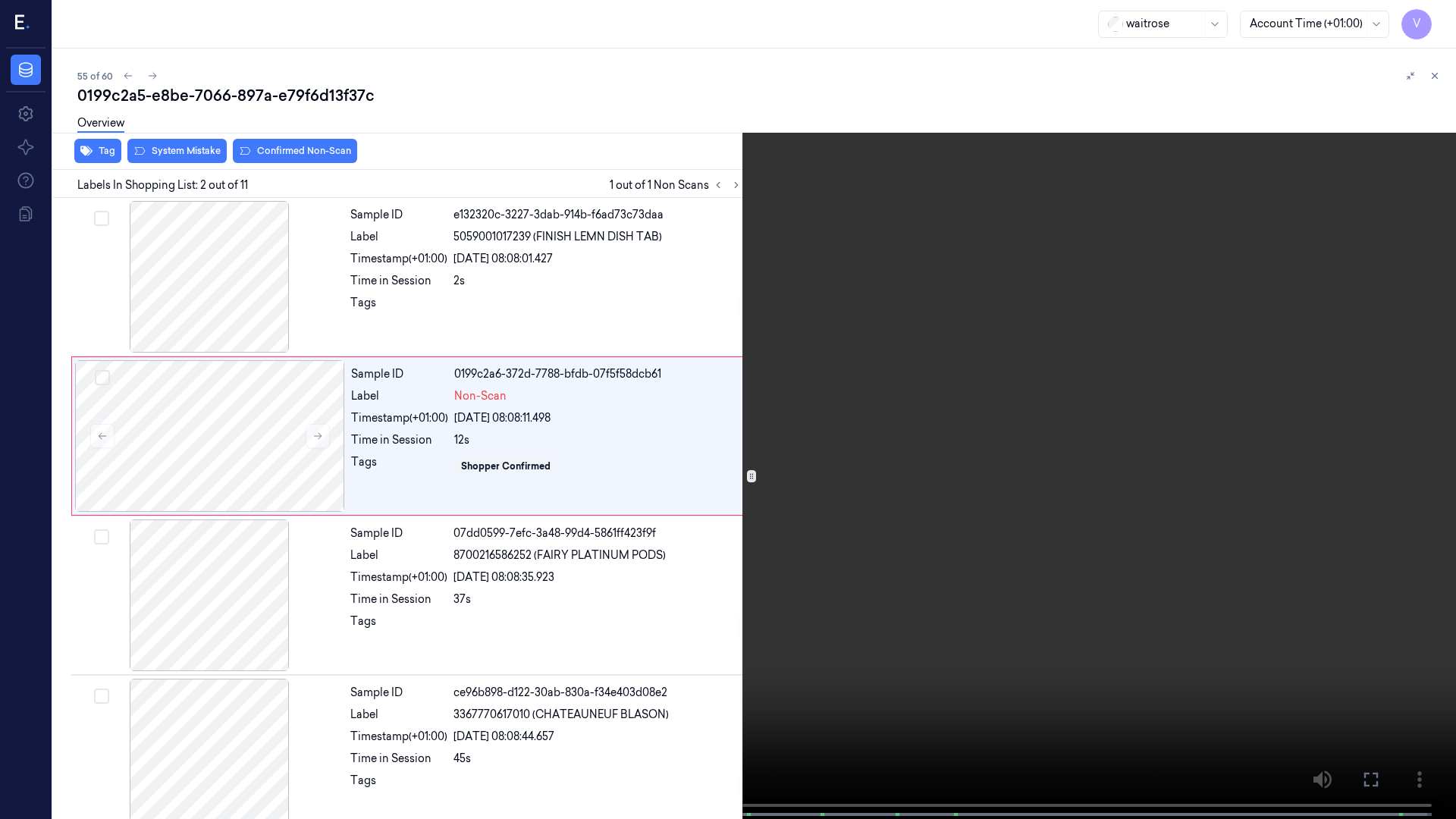
click at [0, 0] on icon at bounding box center [0, 0] width 0 height 0
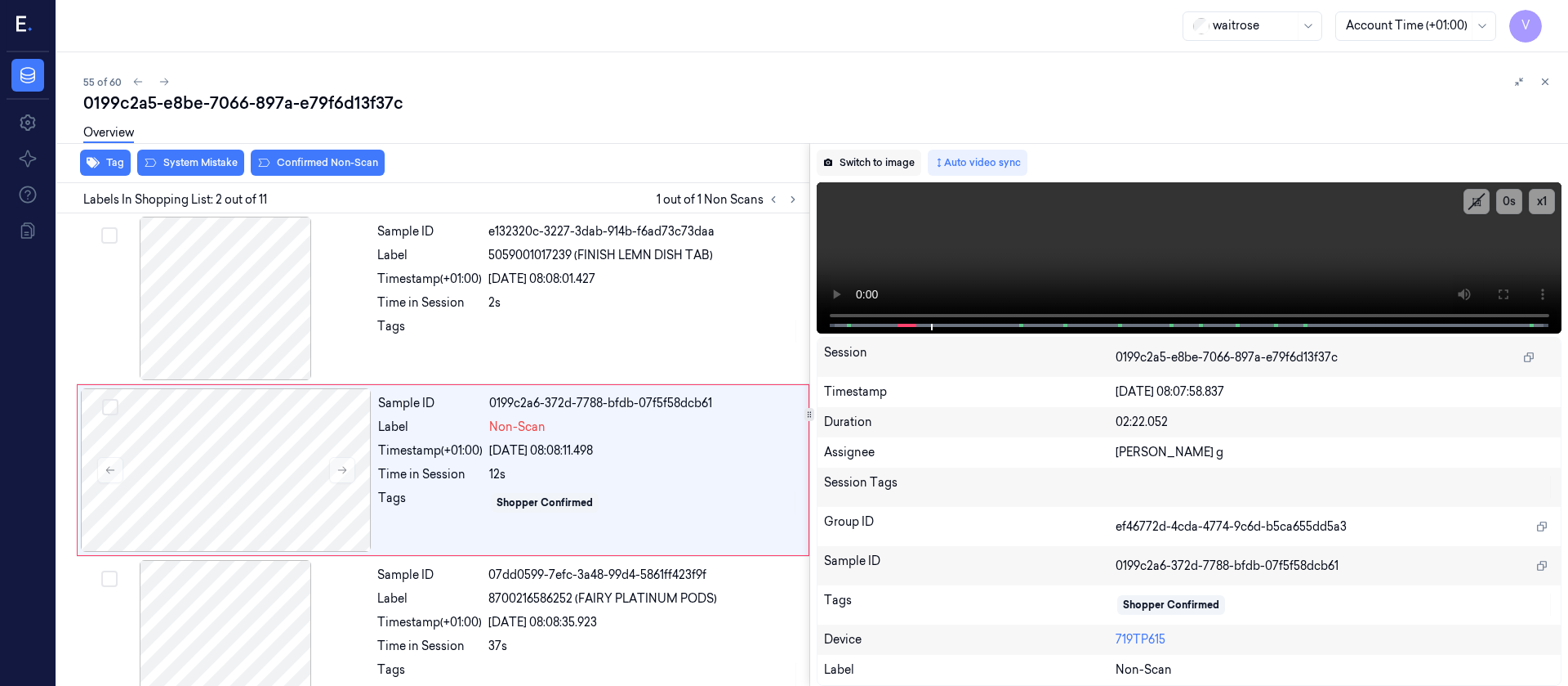
click at [846, 170] on button "Switch to image" at bounding box center [869, 162] width 105 height 26
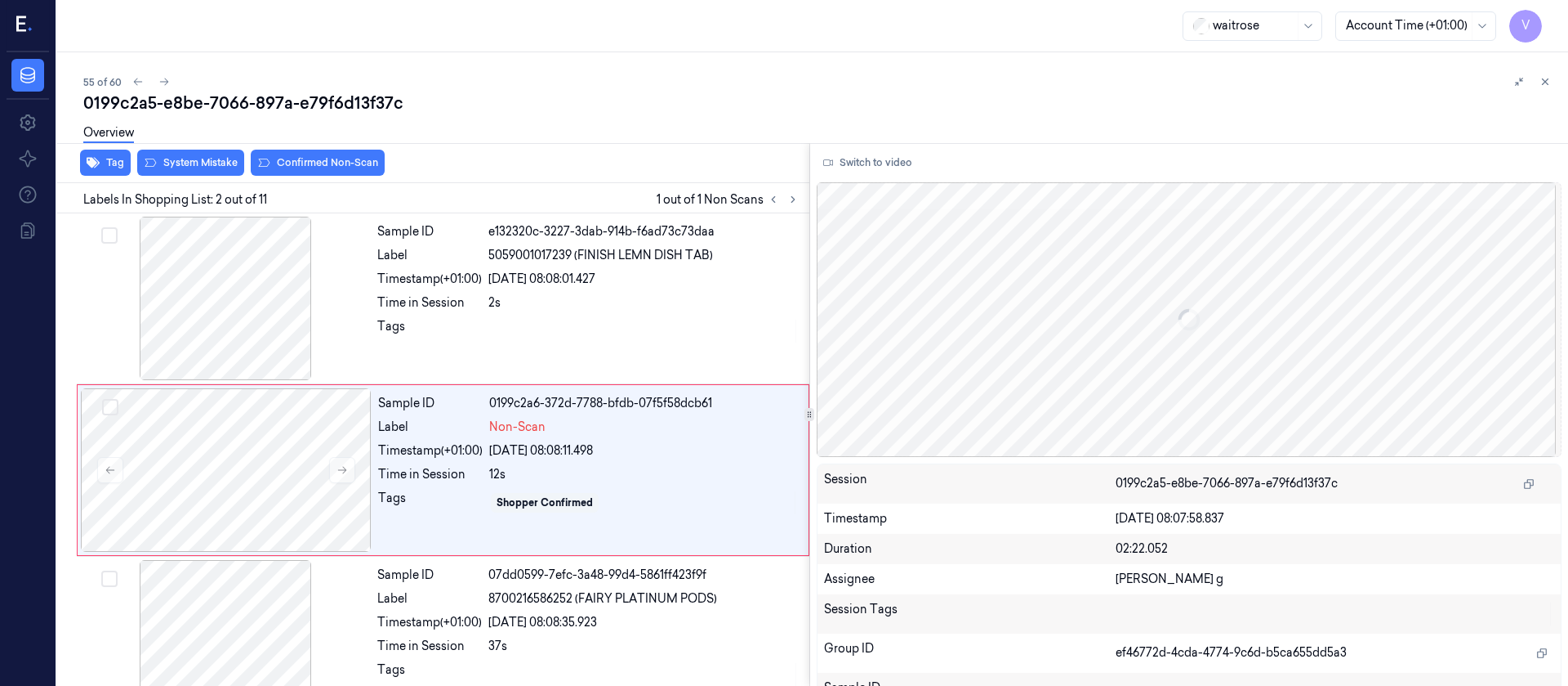
scroll to position [20, 0]
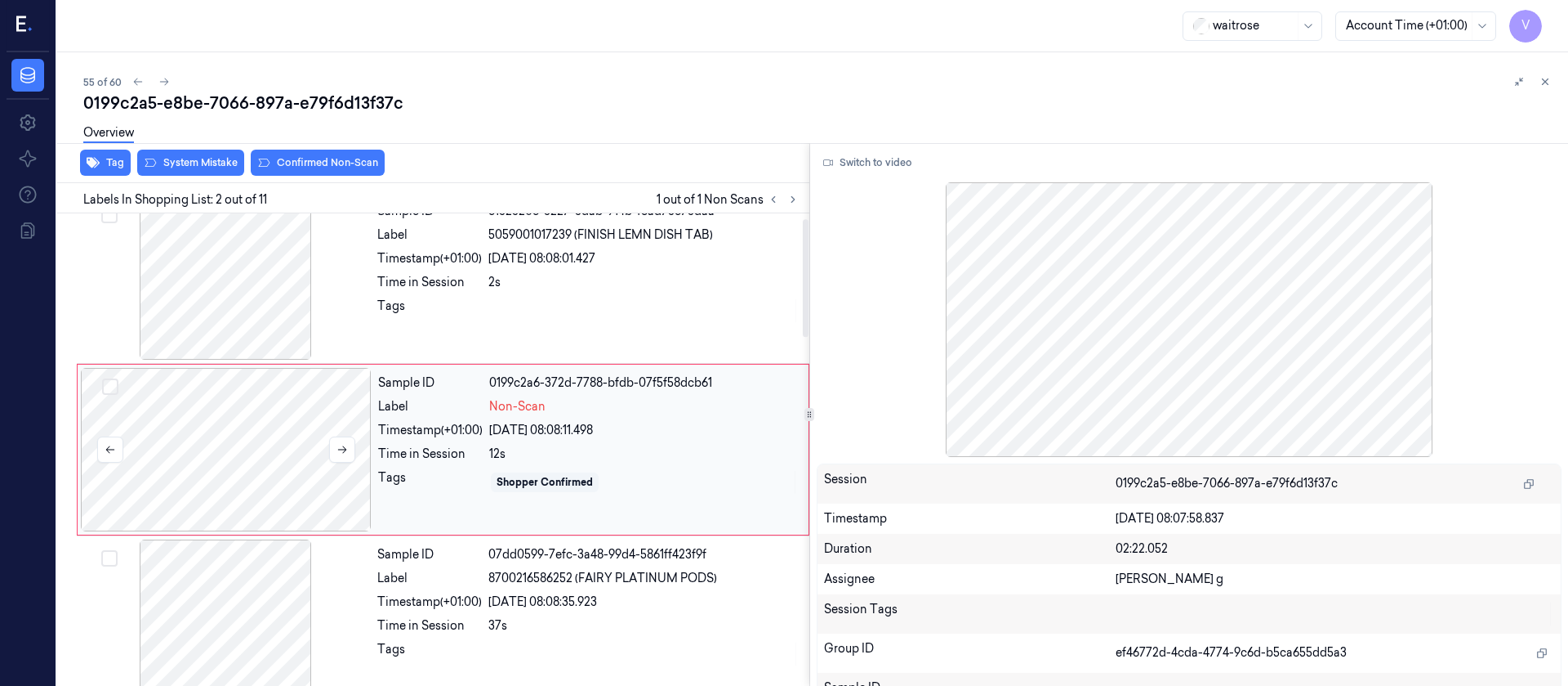
click at [295, 437] on div at bounding box center [225, 449] width 291 height 163
click at [226, 443] on div at bounding box center [225, 449] width 291 height 163
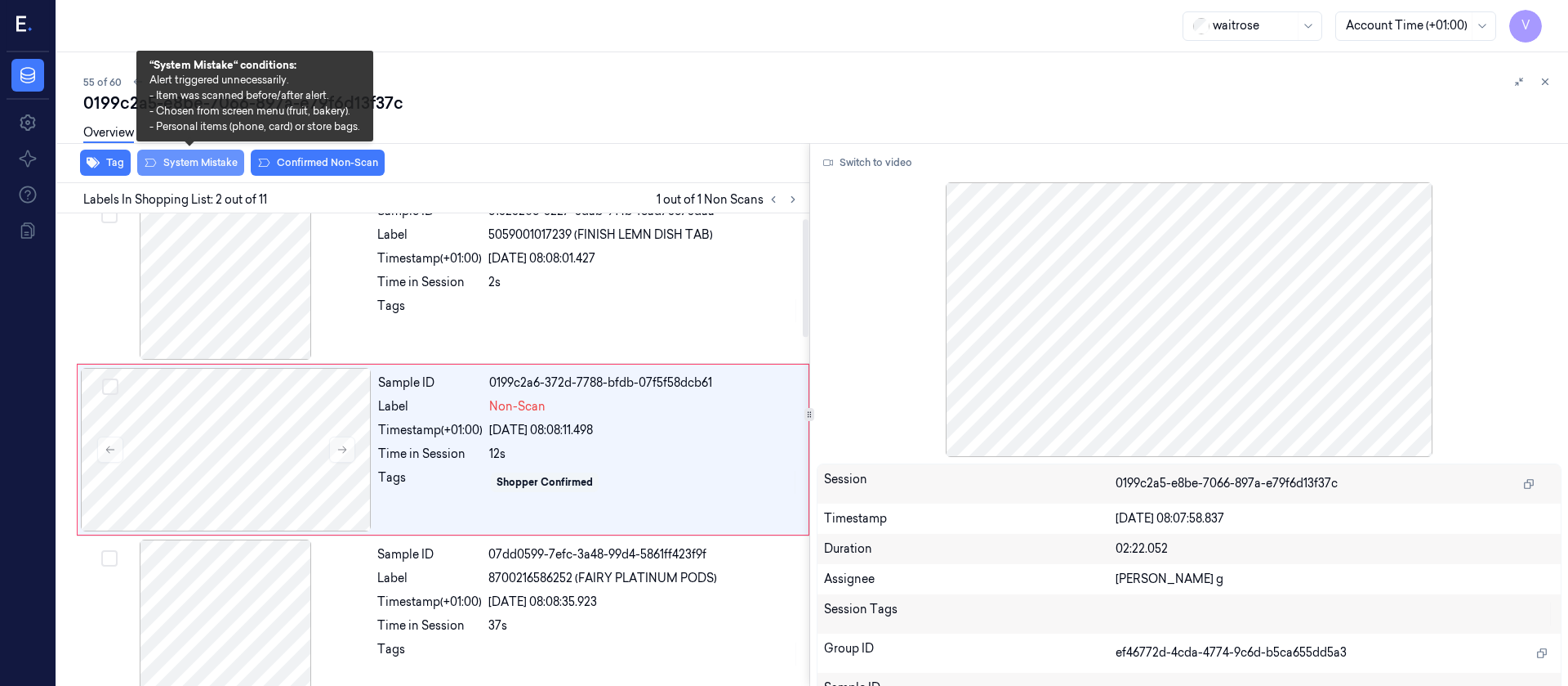
click at [193, 158] on button "System Mistake" at bounding box center [191, 162] width 107 height 26
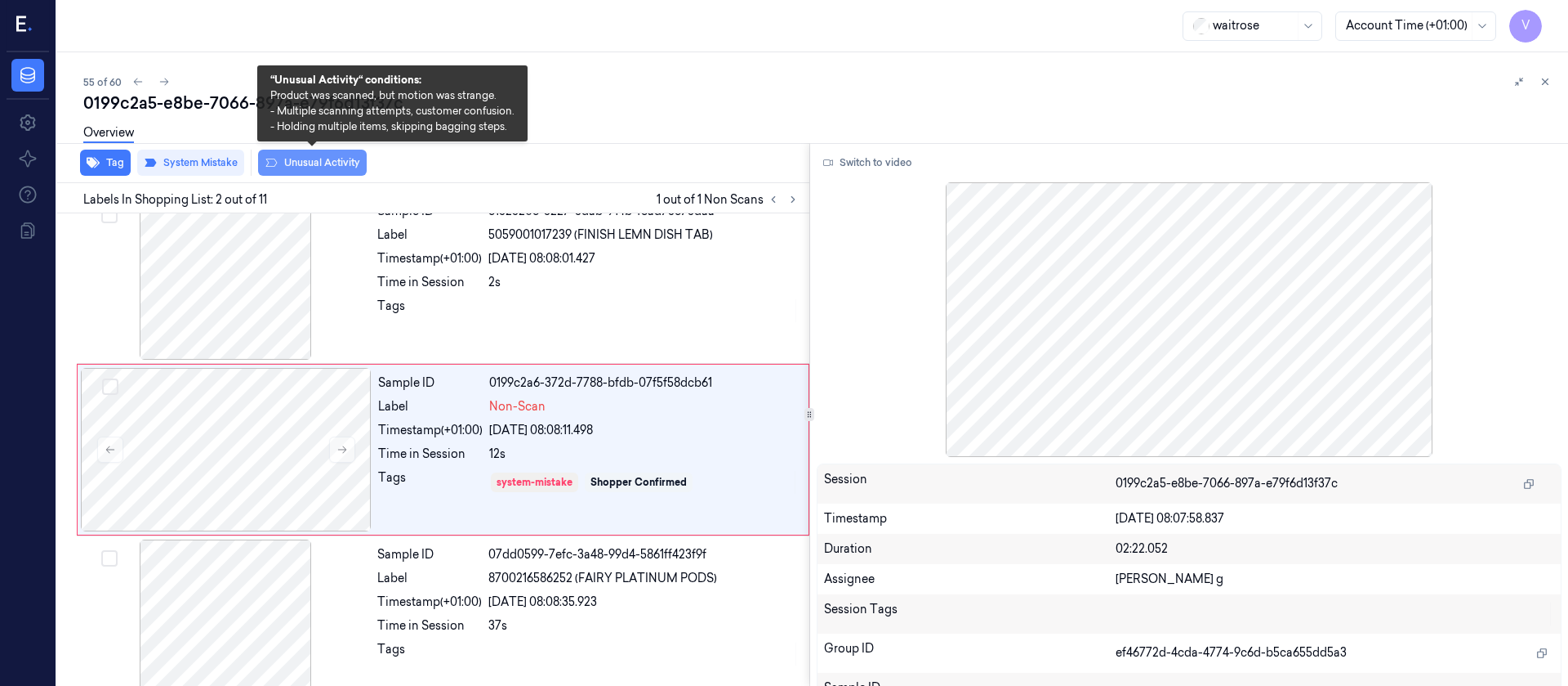
click at [294, 165] on button "Unusual Activity" at bounding box center [312, 162] width 108 height 26
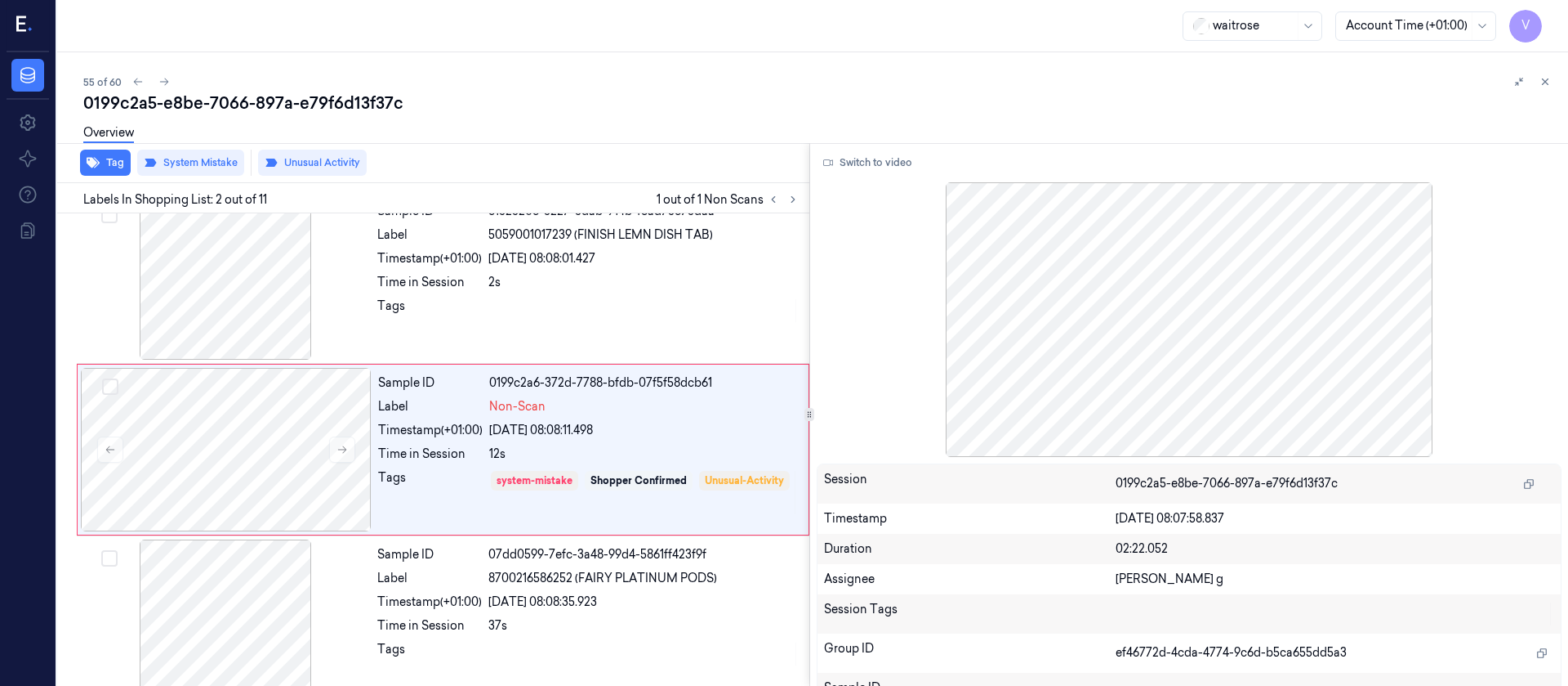
click at [559, 117] on div "Overview" at bounding box center [819, 134] width 1472 height 41
click at [266, 461] on div at bounding box center [225, 449] width 291 height 163
click at [526, 134] on div "Overview" at bounding box center [819, 134] width 1472 height 41
click at [165, 89] on button at bounding box center [164, 82] width 19 height 19
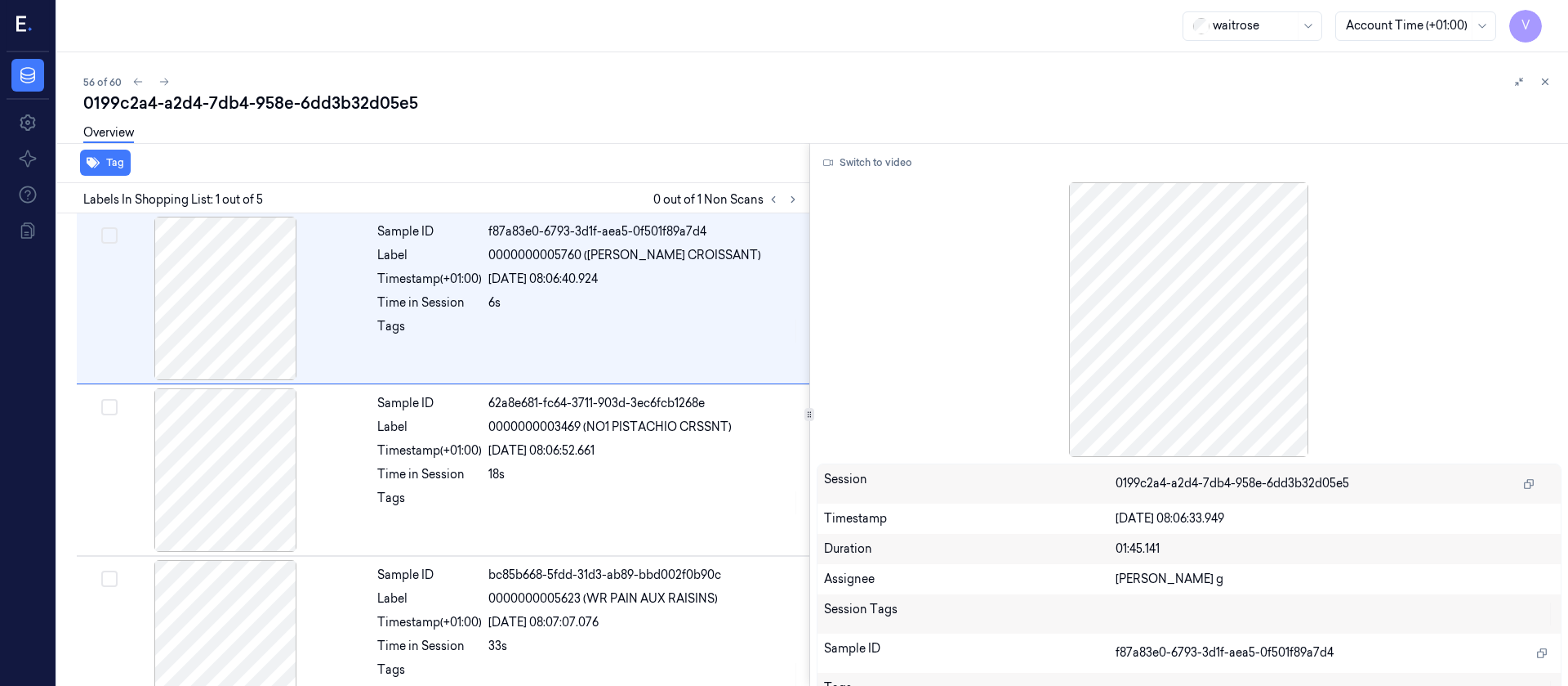
click at [535, 124] on div "Overview" at bounding box center [819, 134] width 1472 height 41
click at [777, 201] on icon at bounding box center [774, 200] width 12 height 12
click at [789, 201] on icon at bounding box center [793, 200] width 12 height 12
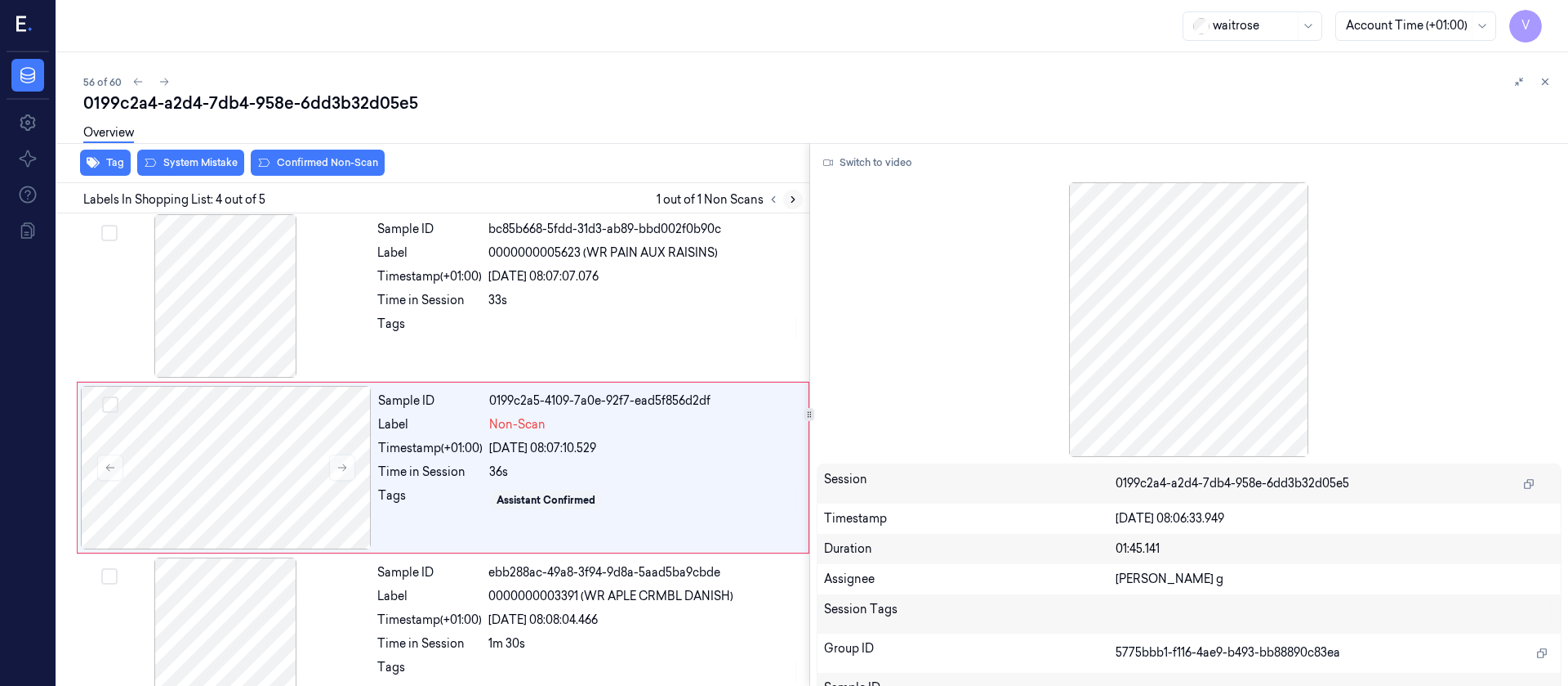
scroll to position [364, 0]
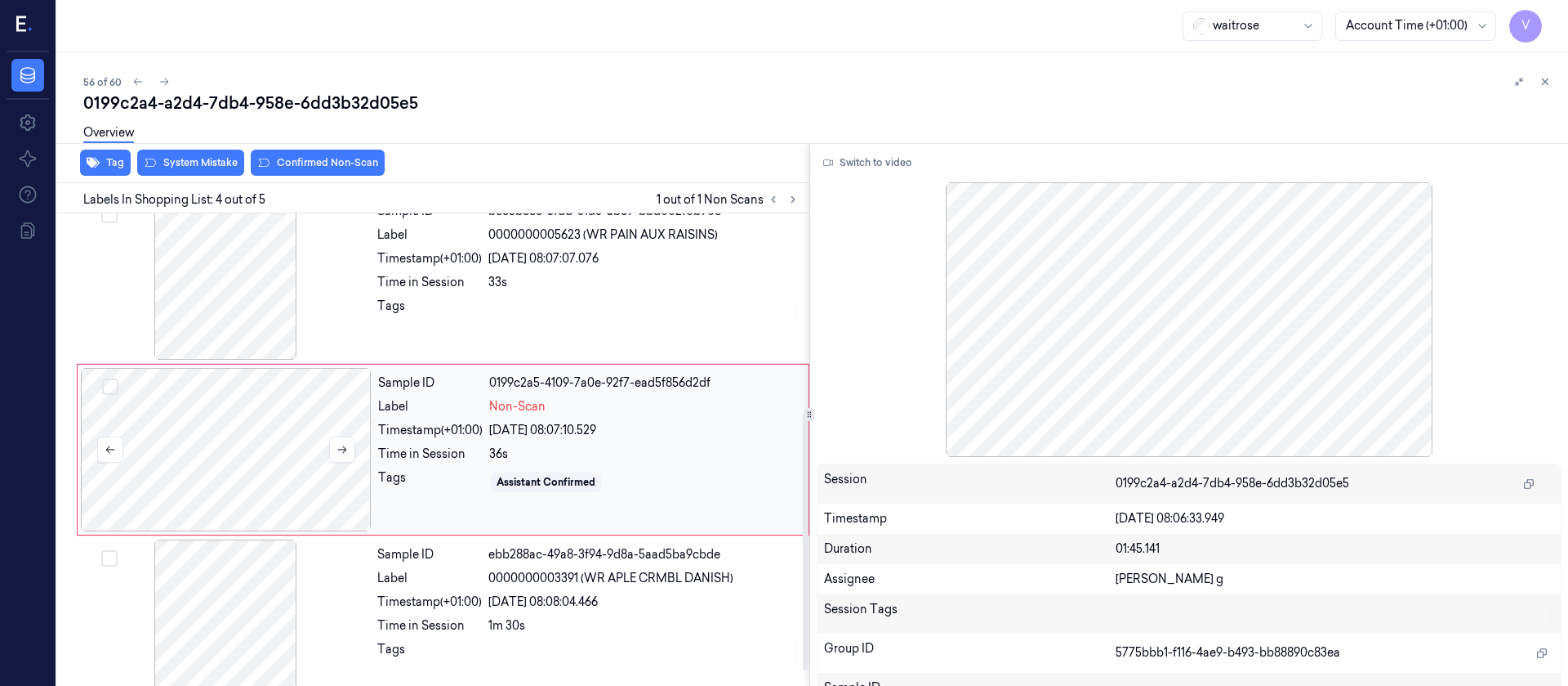
click at [244, 468] on div at bounding box center [225, 449] width 291 height 163
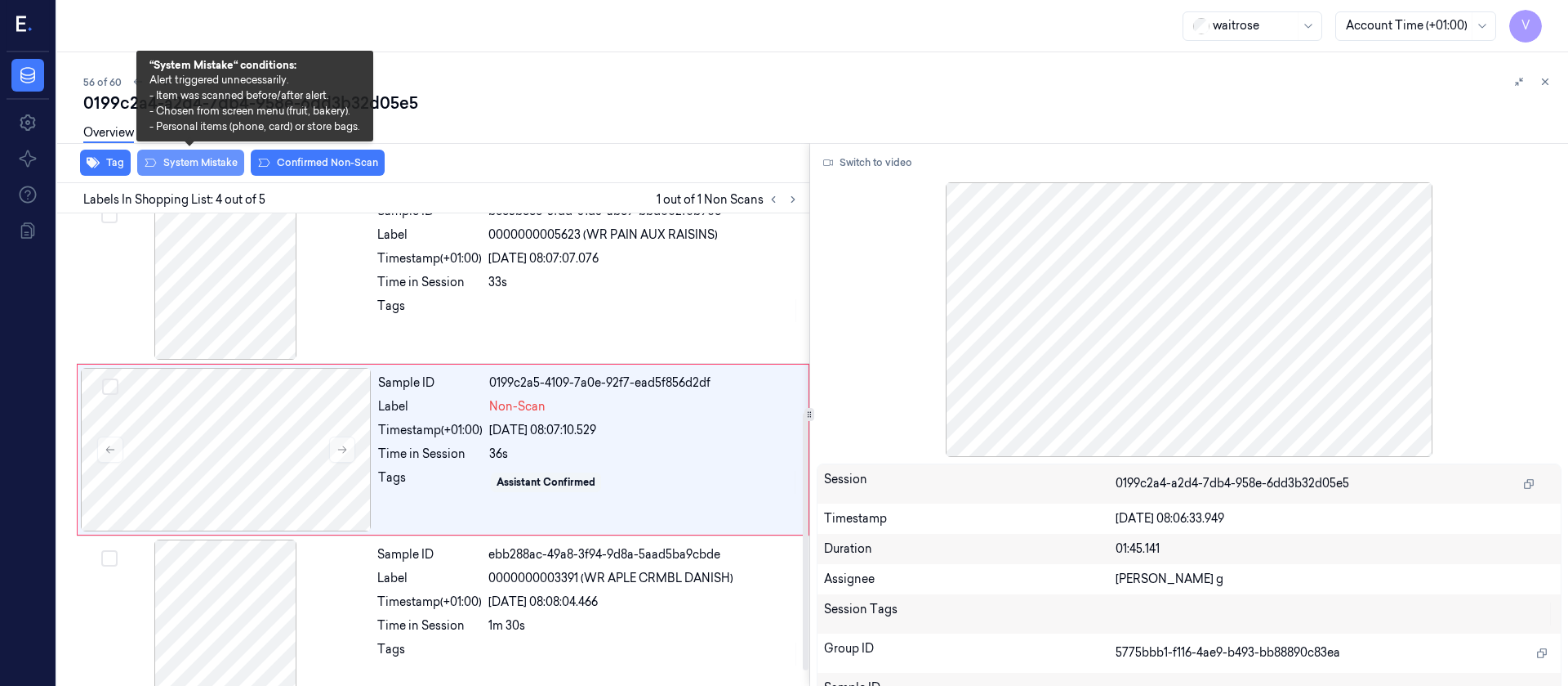
click at [187, 169] on button "System Mistake" at bounding box center [191, 162] width 107 height 26
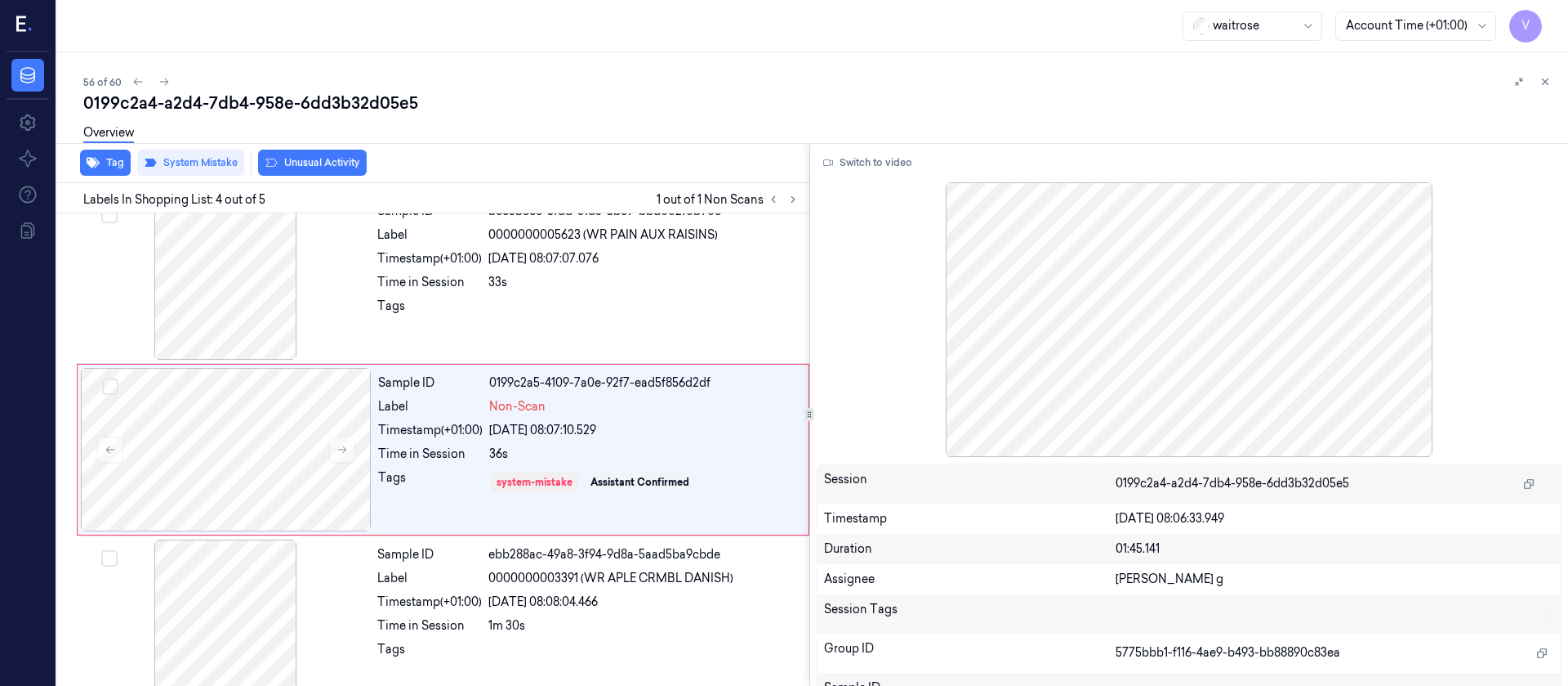
click at [316, 166] on button "Unusual Activity" at bounding box center [312, 162] width 108 height 26
click at [647, 123] on div "Overview" at bounding box center [819, 134] width 1472 height 41
click at [114, 167] on button "Tag" at bounding box center [105, 162] width 51 height 26
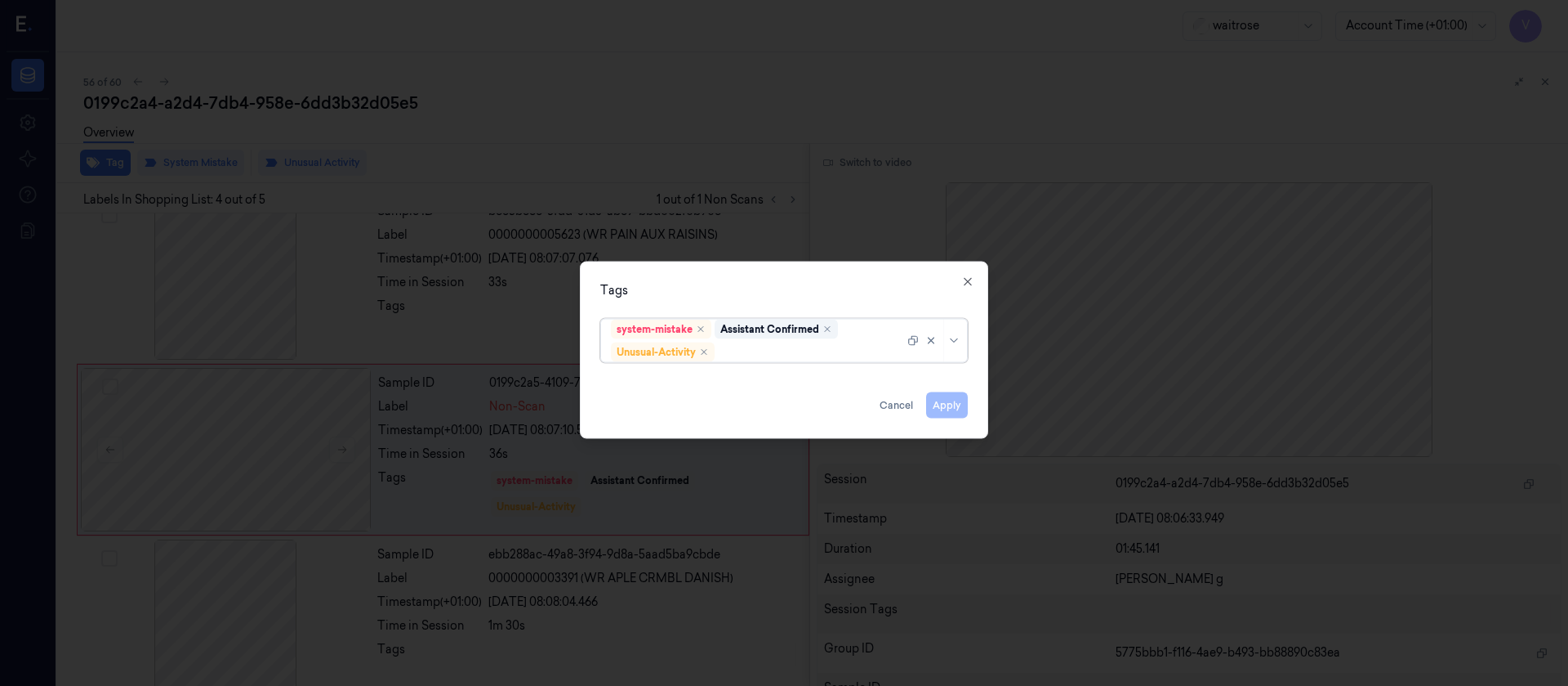
click at [770, 350] on div at bounding box center [811, 352] width 186 height 17
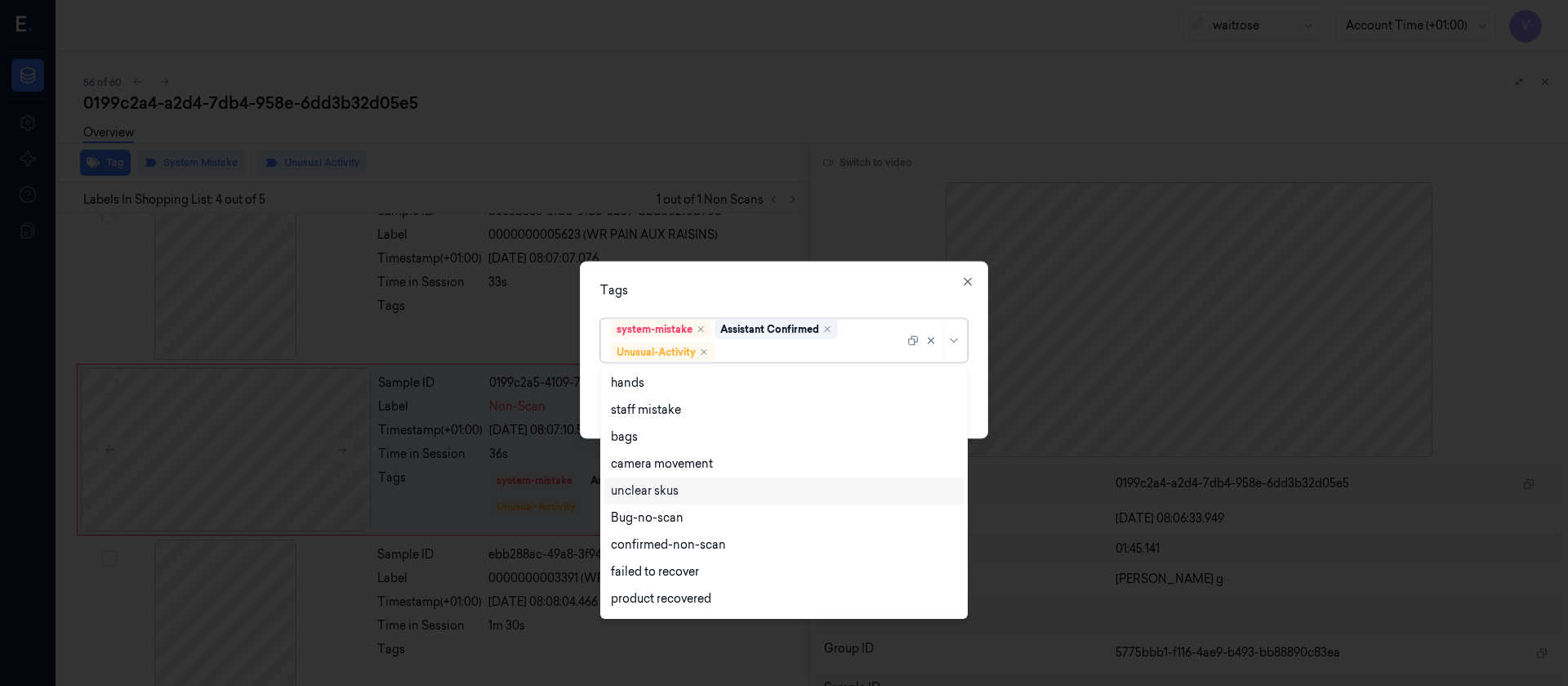
scroll to position [213, 0]
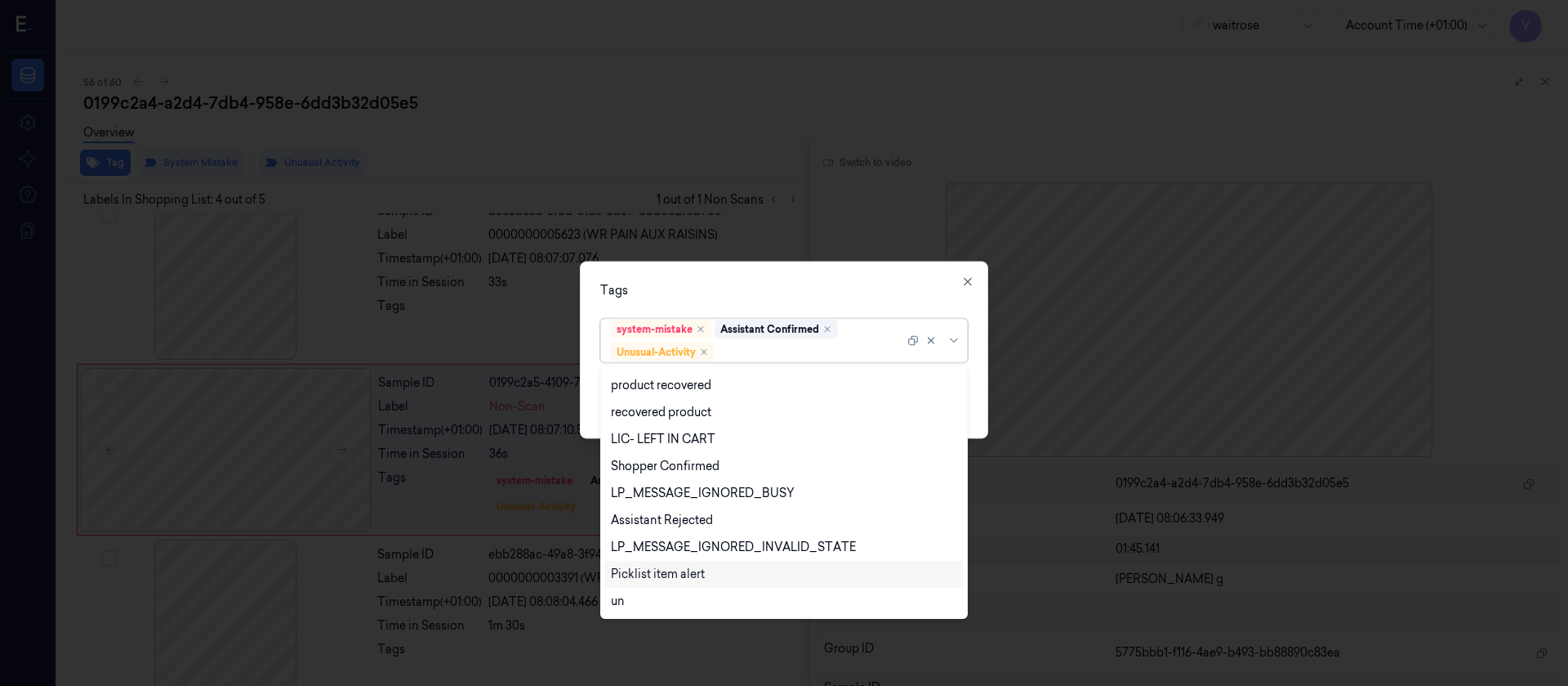
click at [655, 571] on div "Picklist item alert" at bounding box center [658, 574] width 94 height 17
click at [830, 289] on div "Tags" at bounding box center [784, 290] width 367 height 17
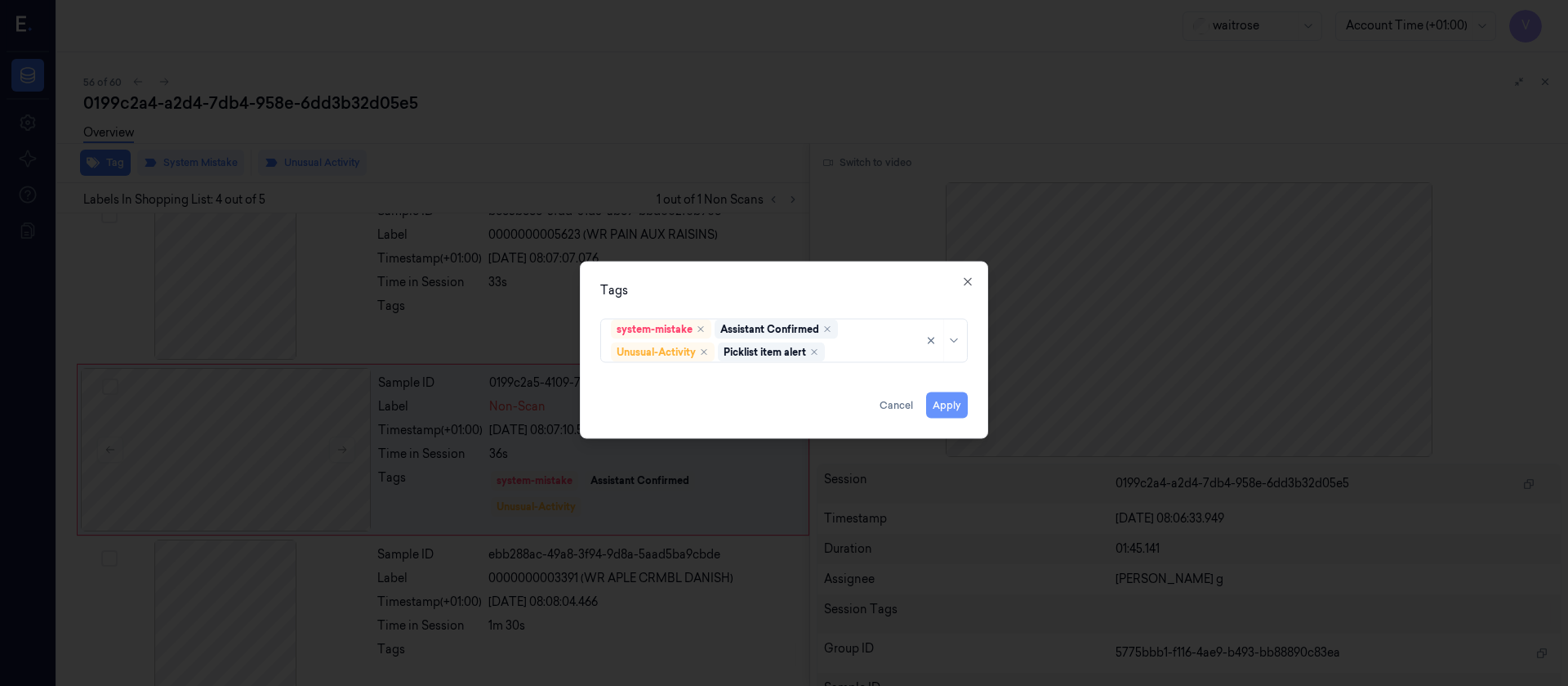
click at [945, 409] on button "Apply" at bounding box center [947, 404] width 41 height 26
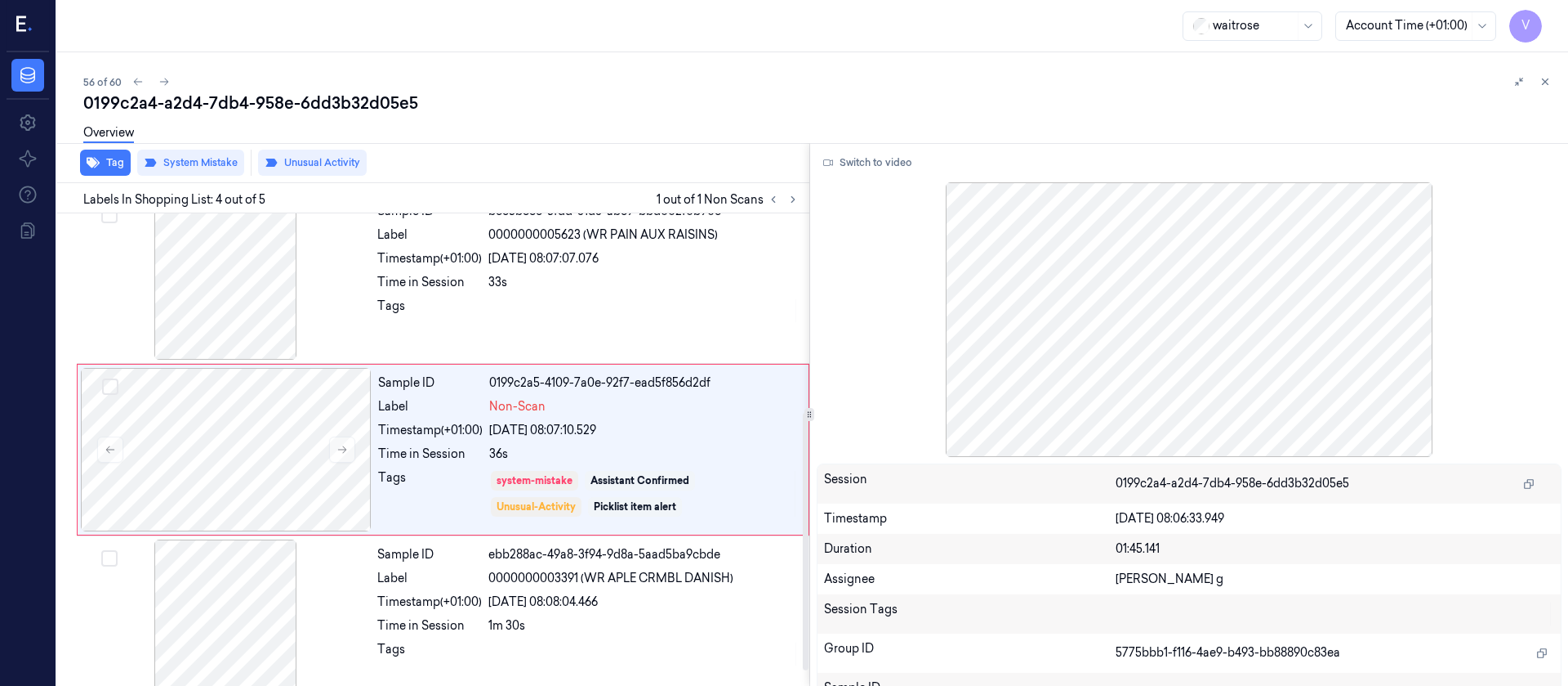
click at [646, 47] on div "waitrose Account Time (+01:00) V" at bounding box center [813, 26] width 1511 height 53
click at [493, 136] on div "Overview" at bounding box center [819, 134] width 1472 height 41
click at [166, 80] on icon at bounding box center [164, 83] width 9 height 8
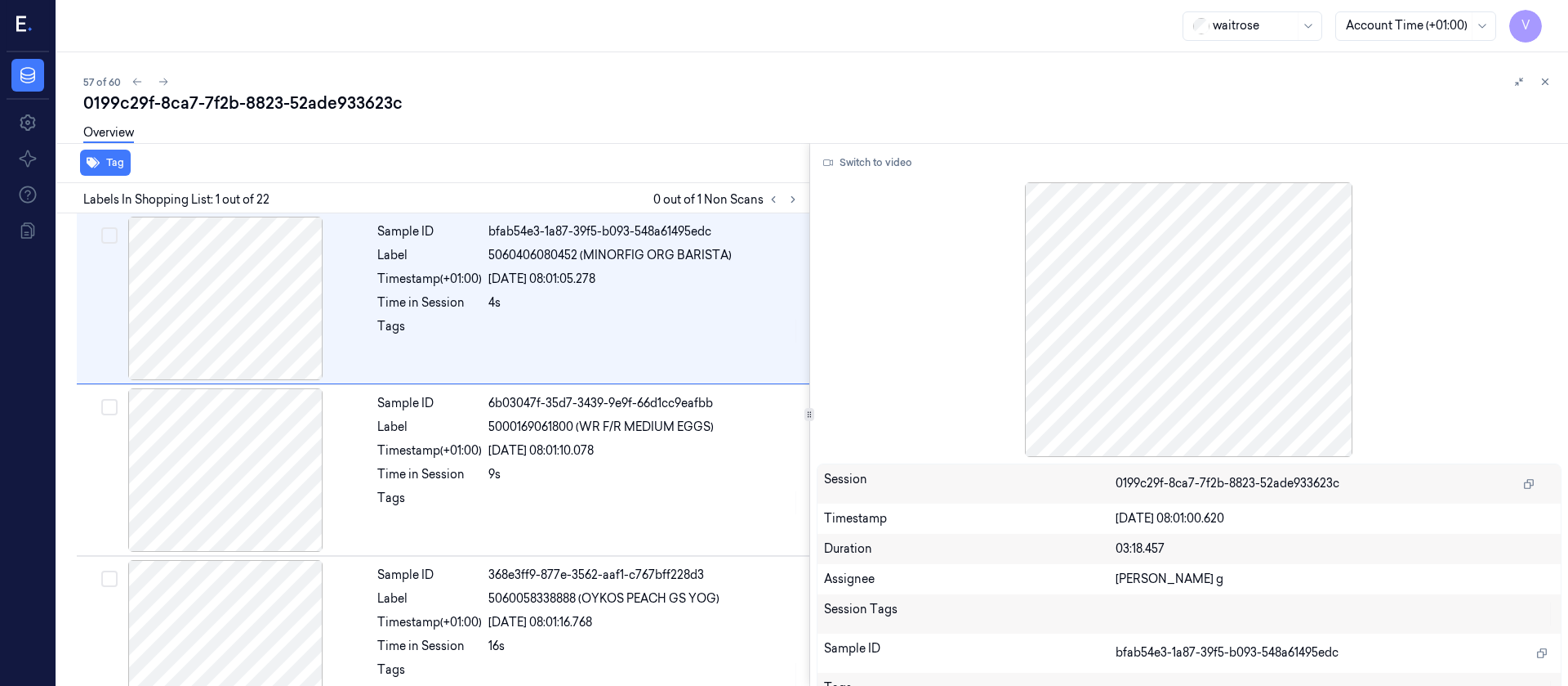
click at [562, 90] on div "57 of 60" at bounding box center [819, 82] width 1472 height 19
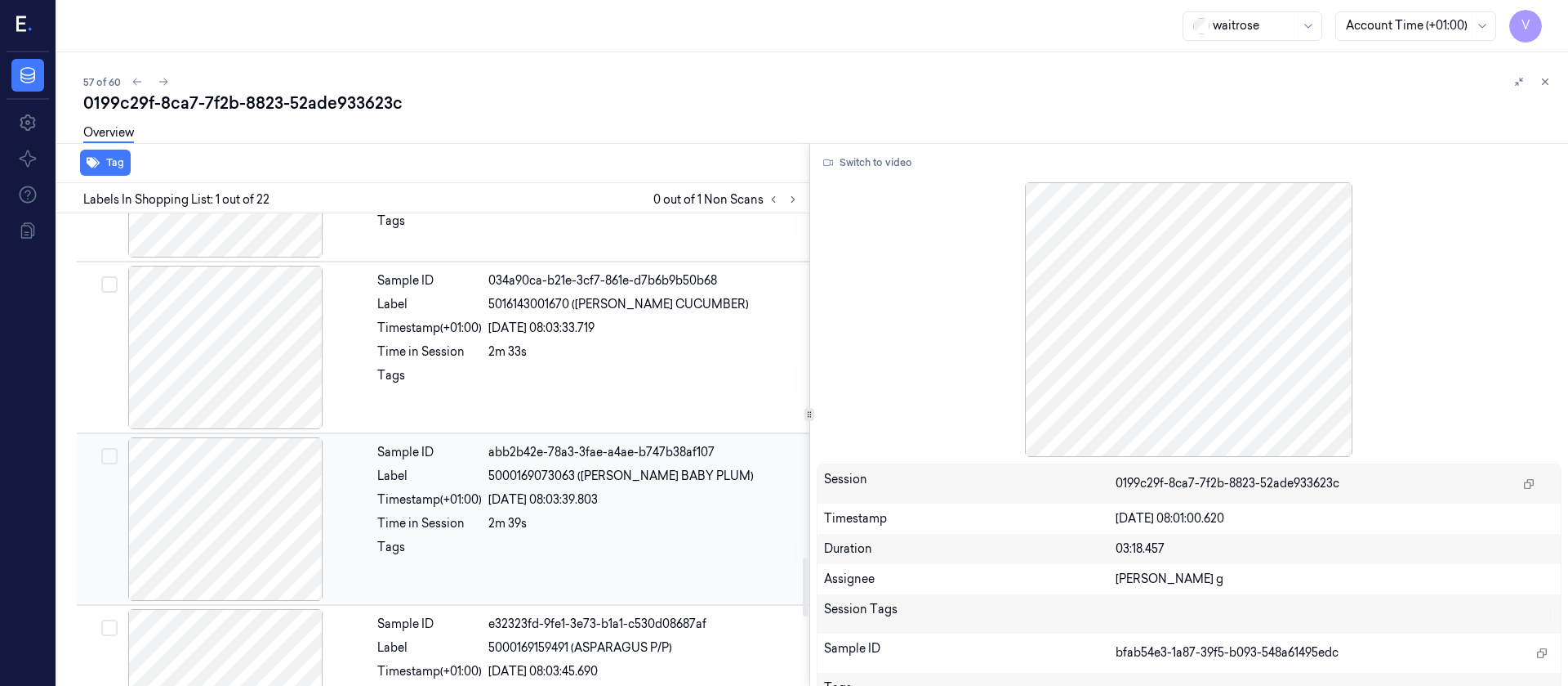
scroll to position [3308, 0]
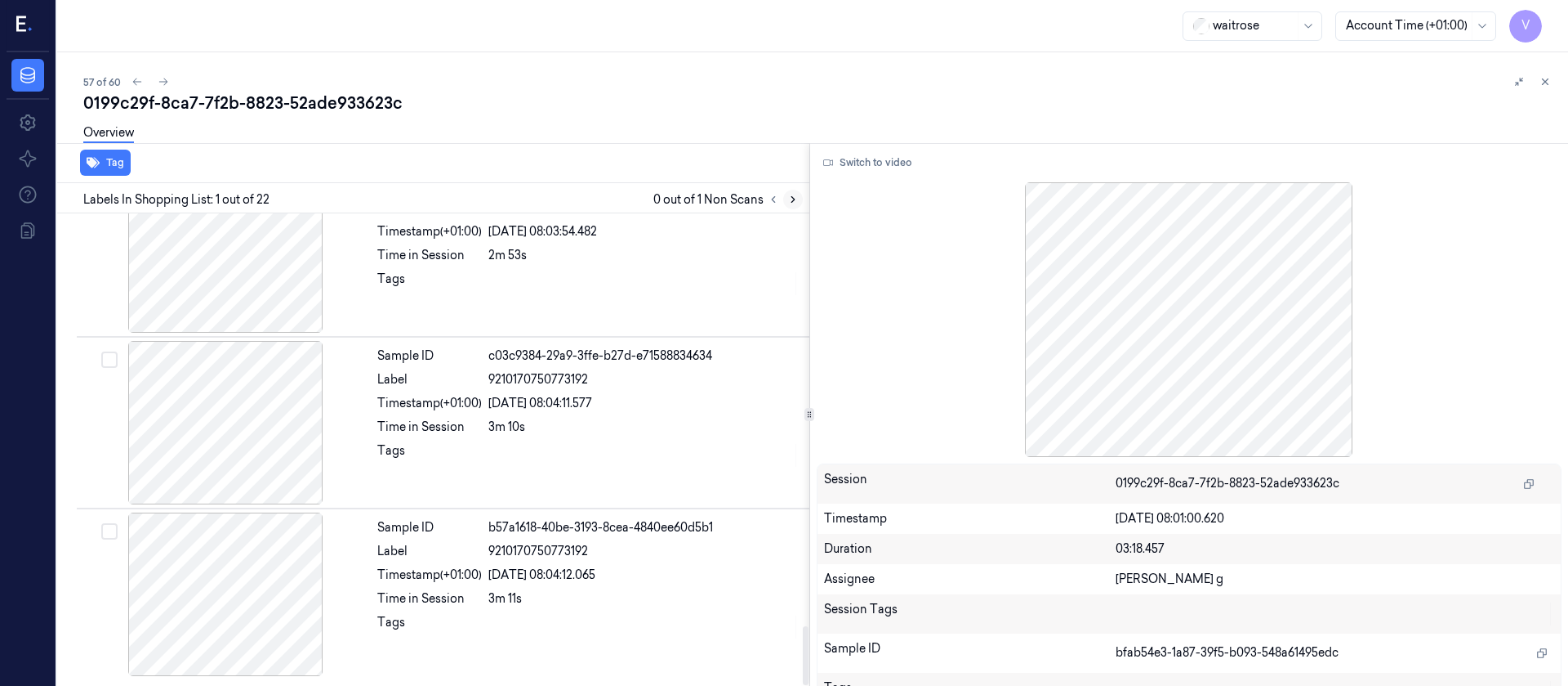
click at [799, 197] on button at bounding box center [793, 200] width 19 height 19
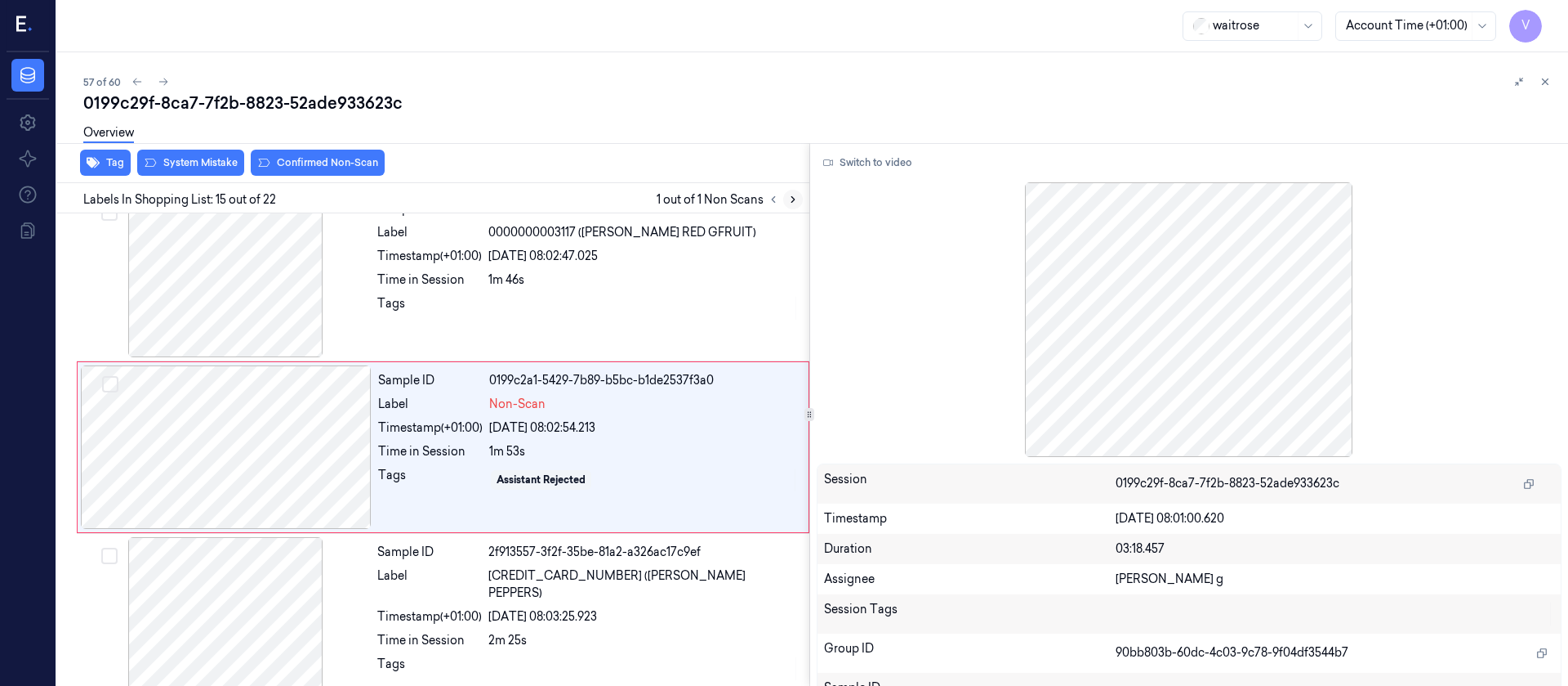
scroll to position [2252, 0]
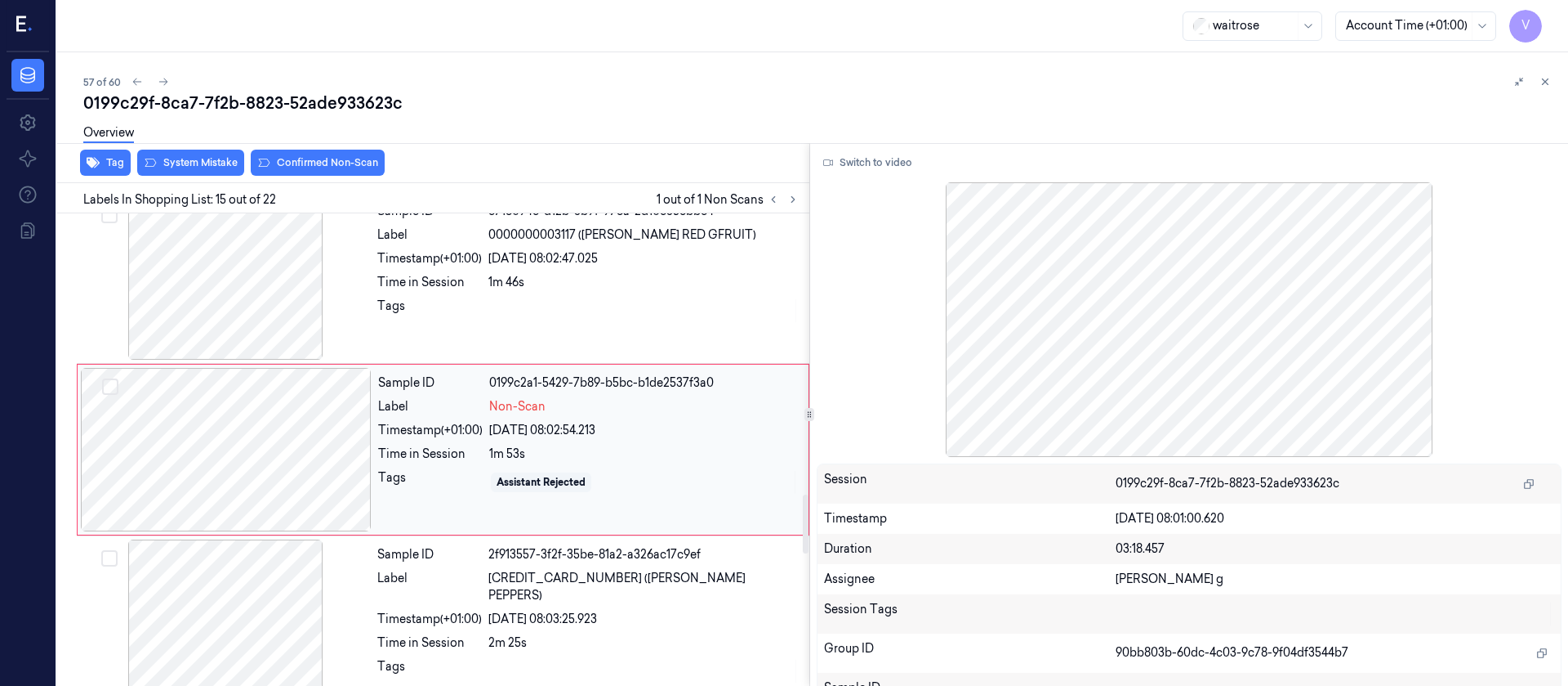
click at [219, 458] on div at bounding box center [225, 449] width 291 height 163
click at [248, 264] on div at bounding box center [224, 277] width 291 height 163
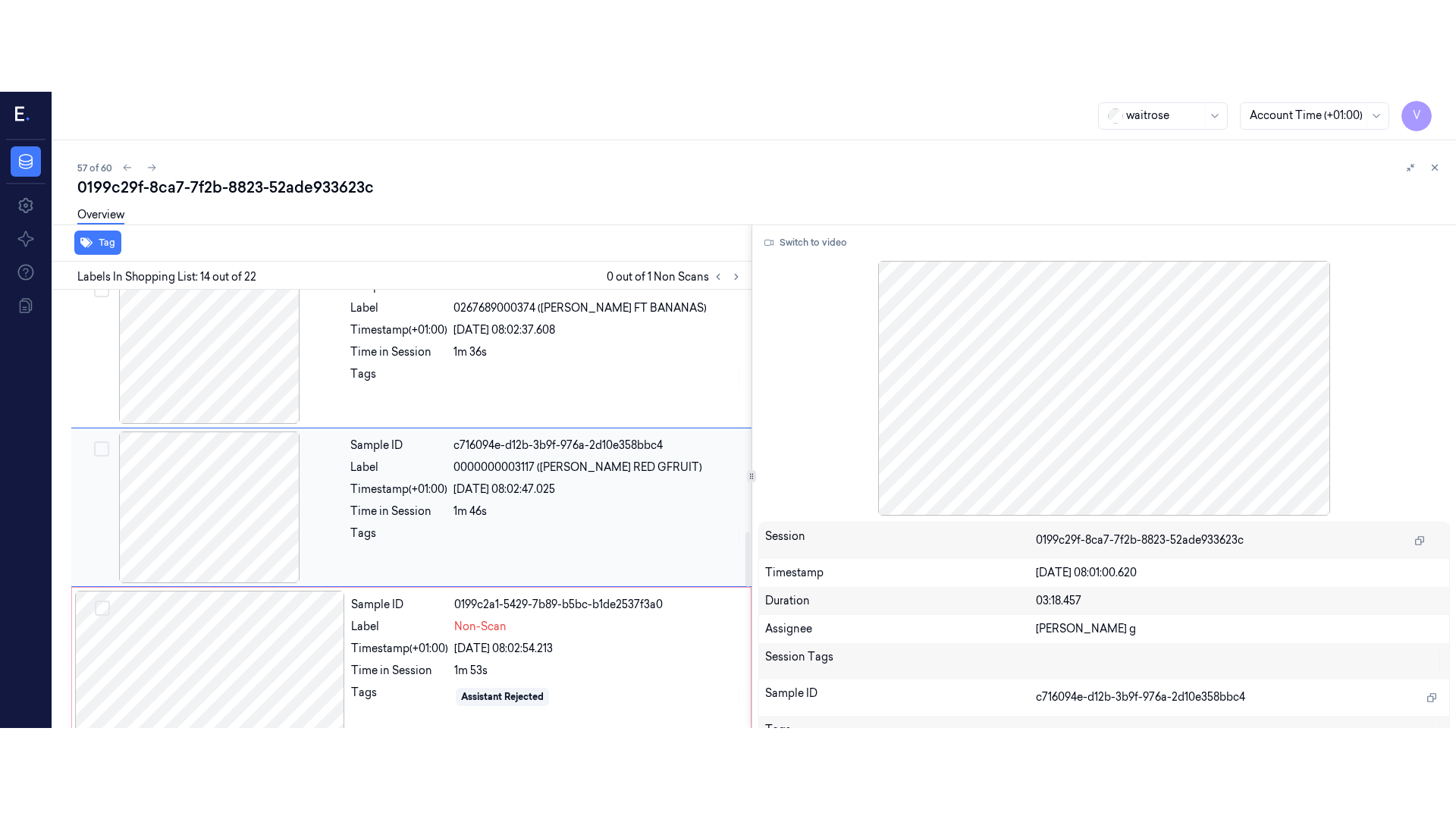
scroll to position [1930, 0]
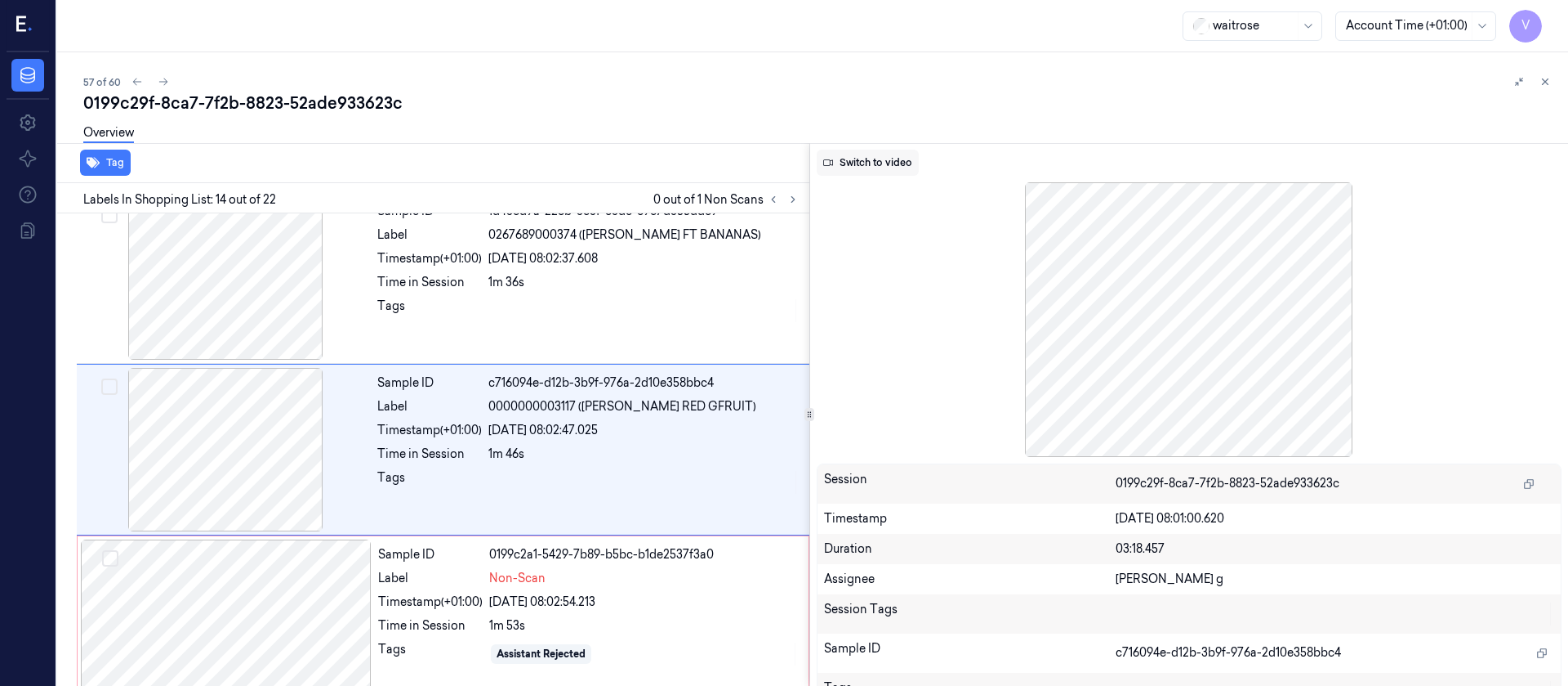
click at [876, 156] on button "Switch to video" at bounding box center [868, 162] width 102 height 26
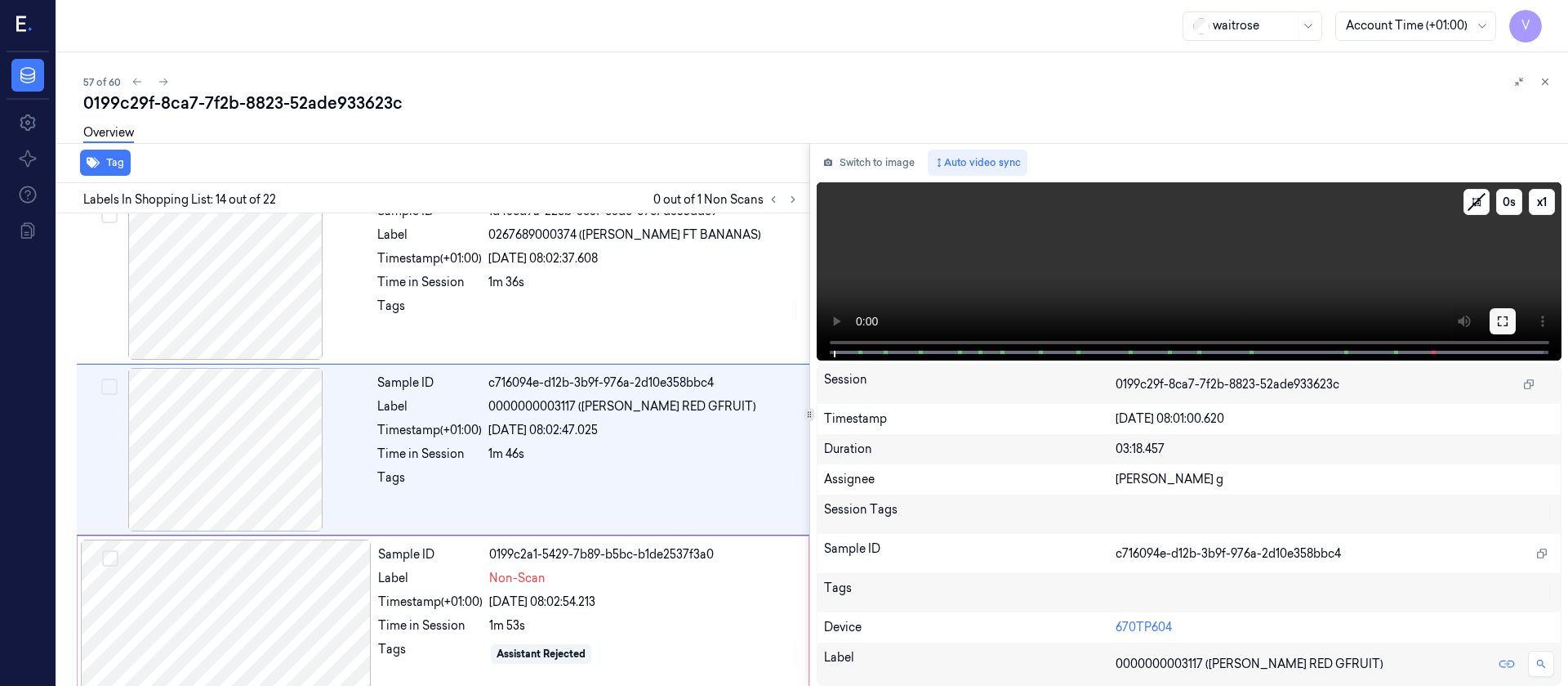
click at [1510, 316] on button at bounding box center [1503, 320] width 26 height 26
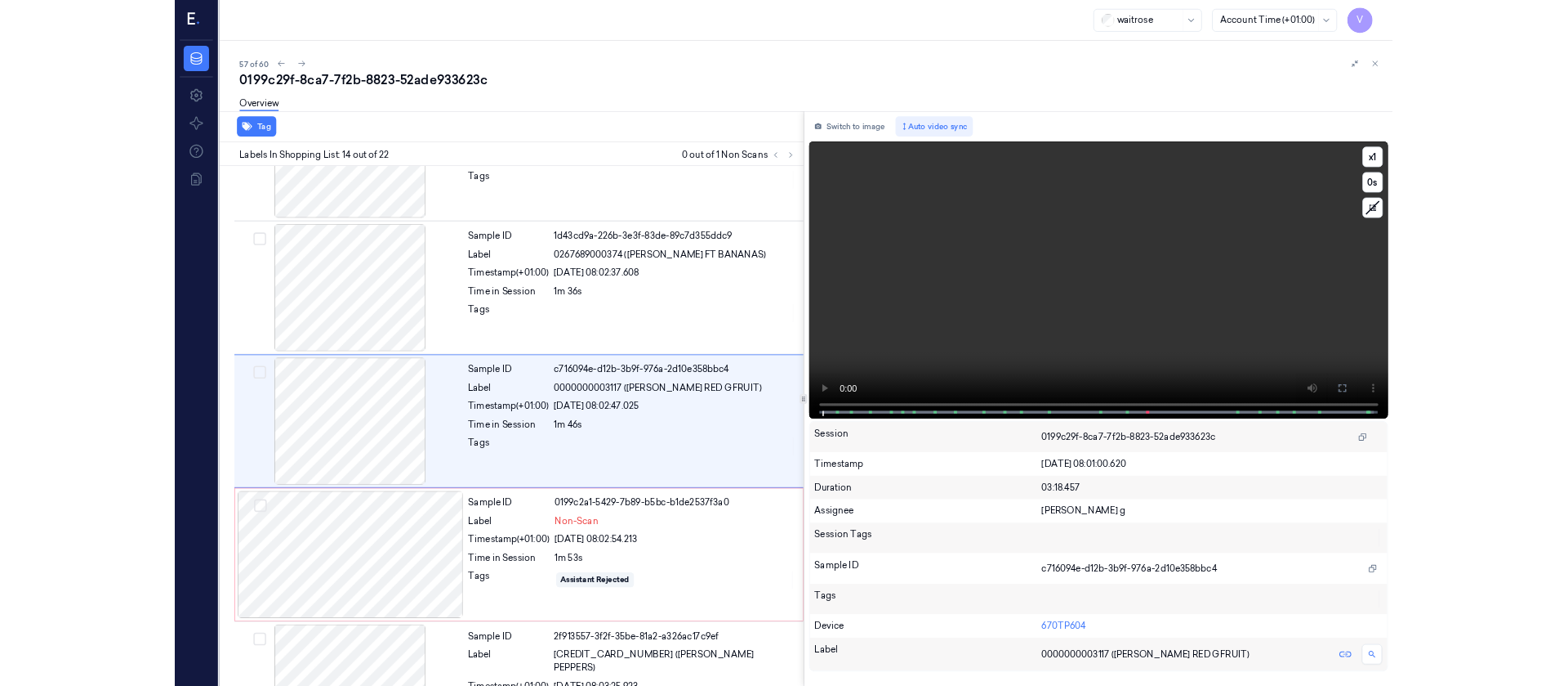
scroll to position [1981, 0]
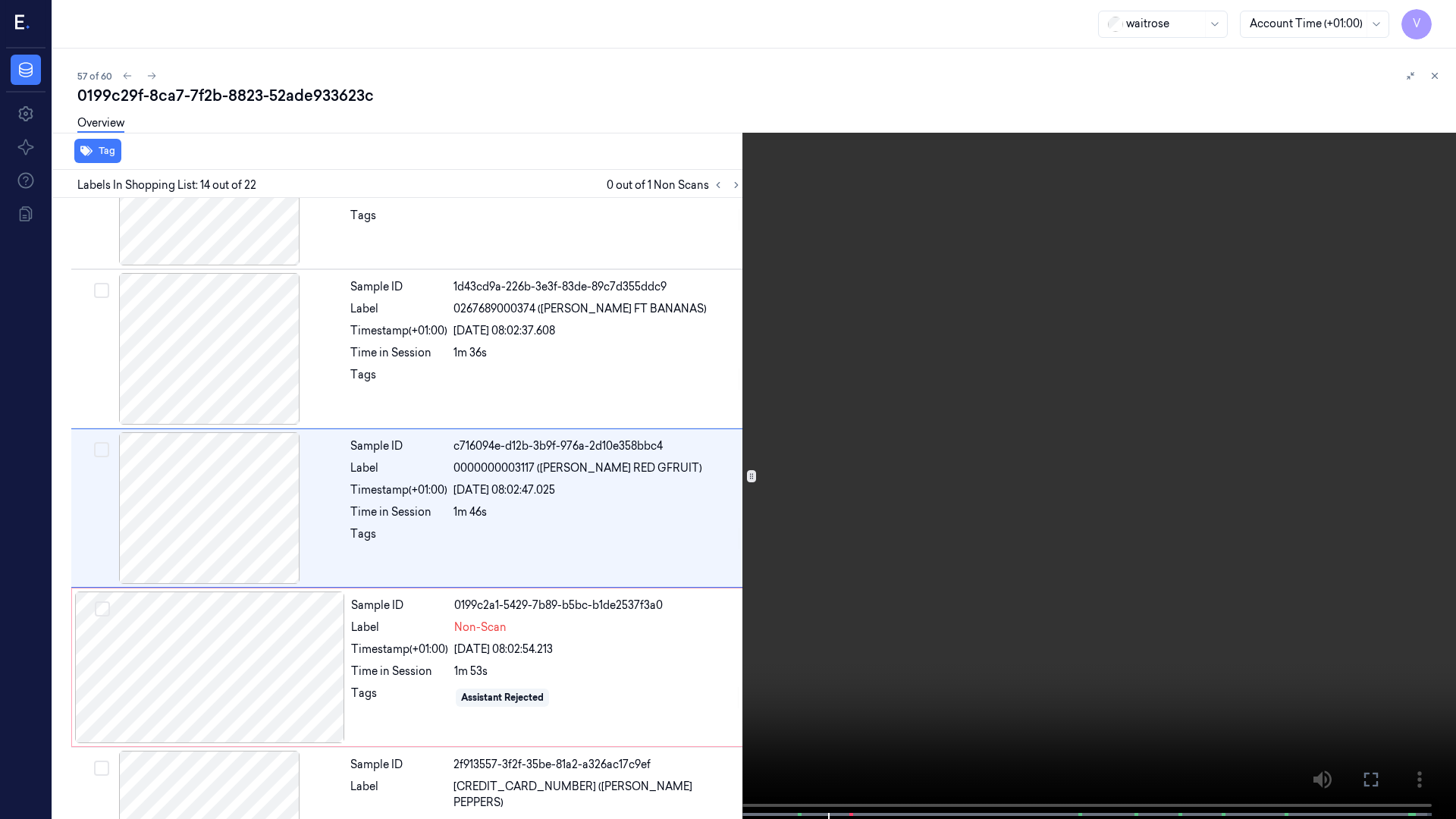
click at [0, 0] on icon at bounding box center [0, 0] width 0 height 0
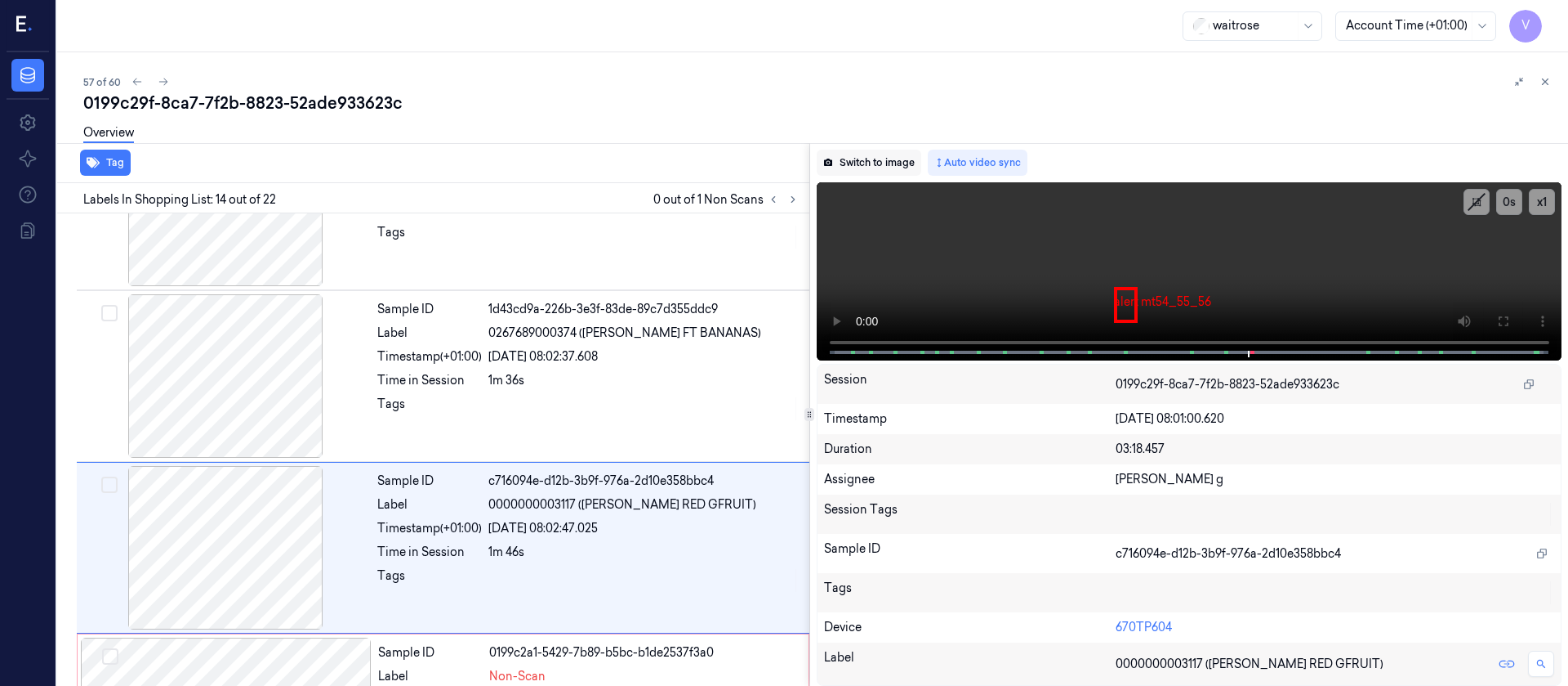
click at [850, 166] on button "Switch to image" at bounding box center [869, 162] width 105 height 26
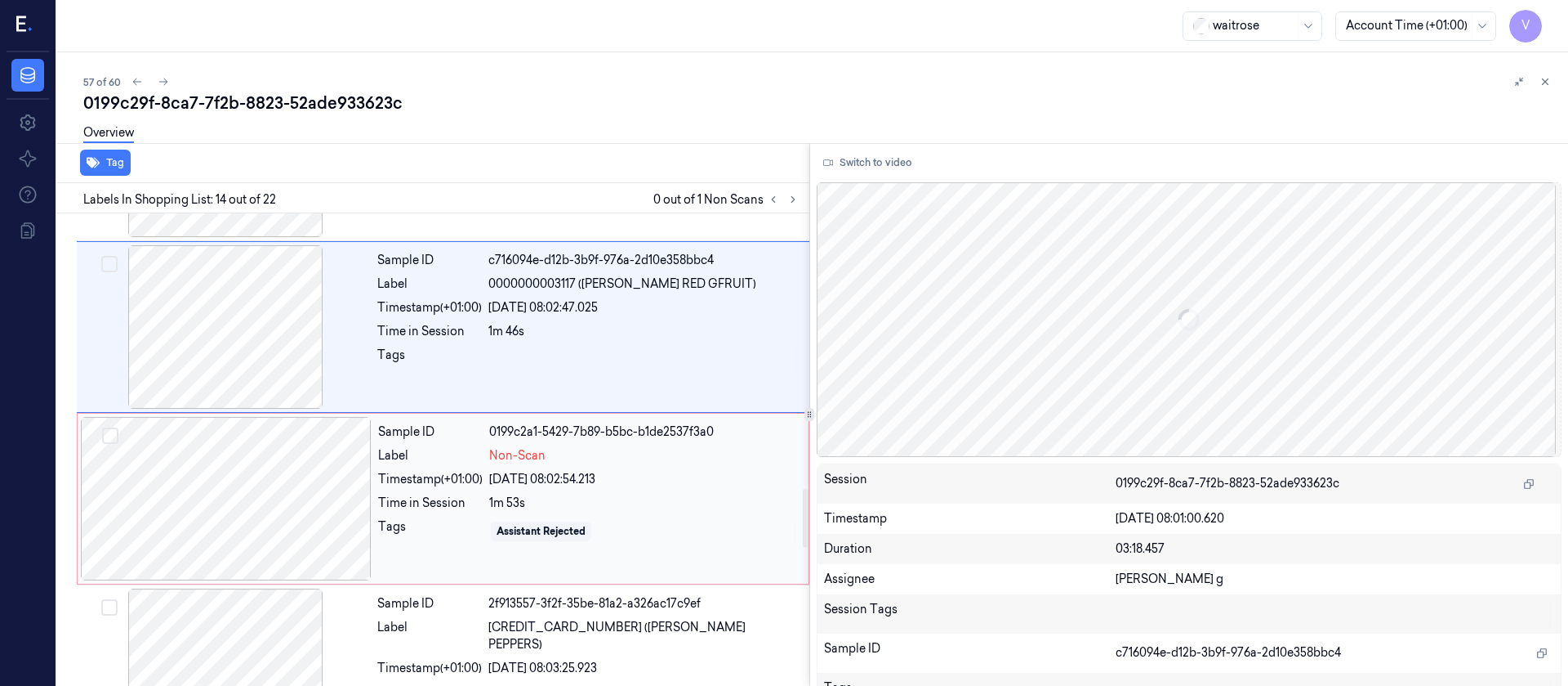
click at [228, 553] on div at bounding box center [225, 498] width 291 height 163
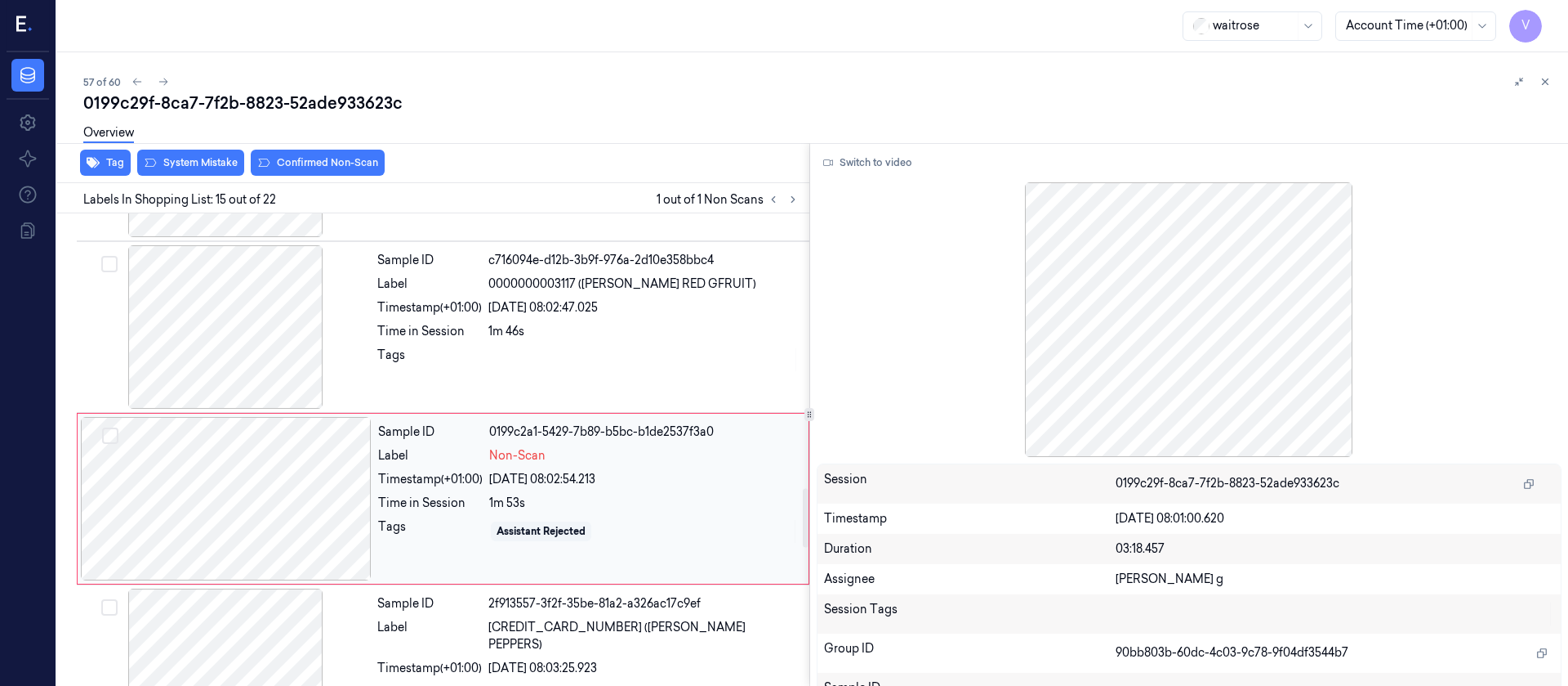
scroll to position [2252, 0]
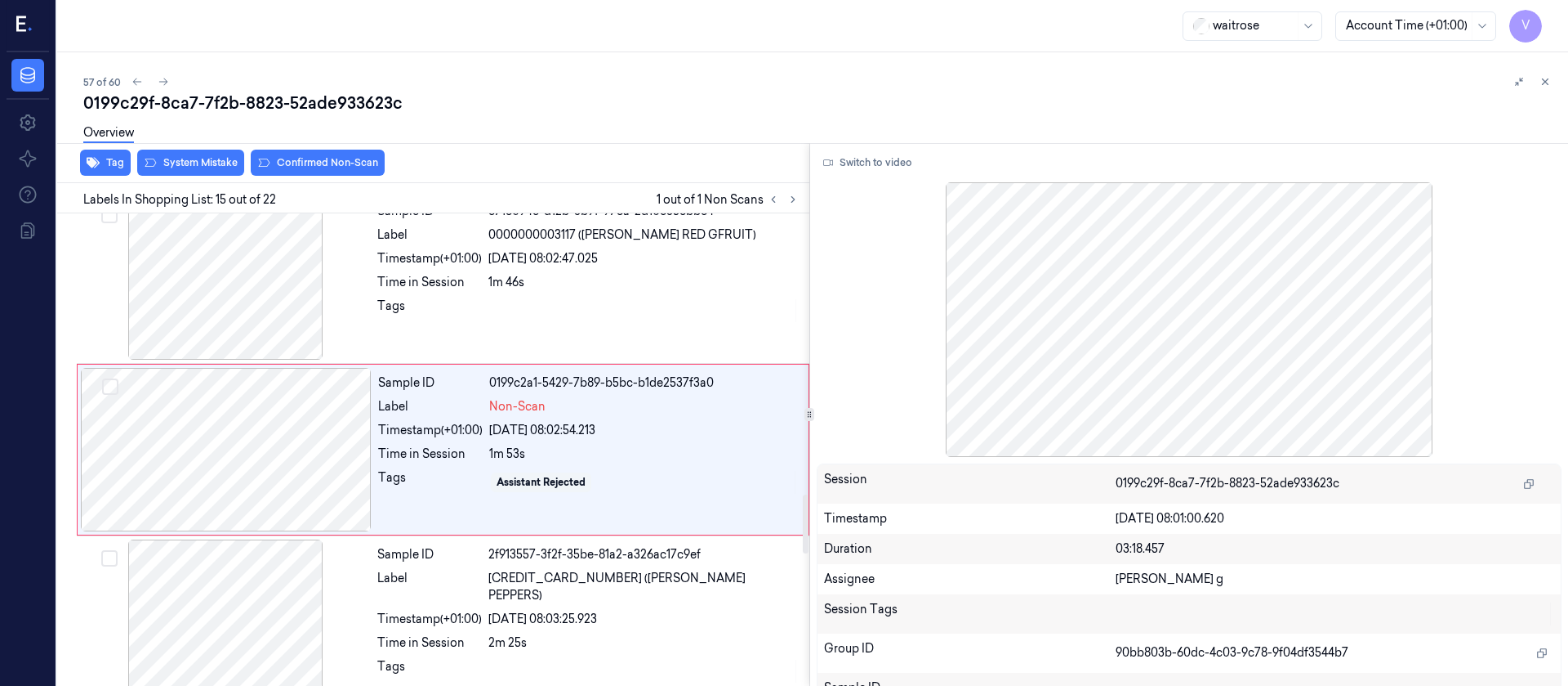
click at [202, 154] on div "Overview" at bounding box center [819, 134] width 1472 height 41
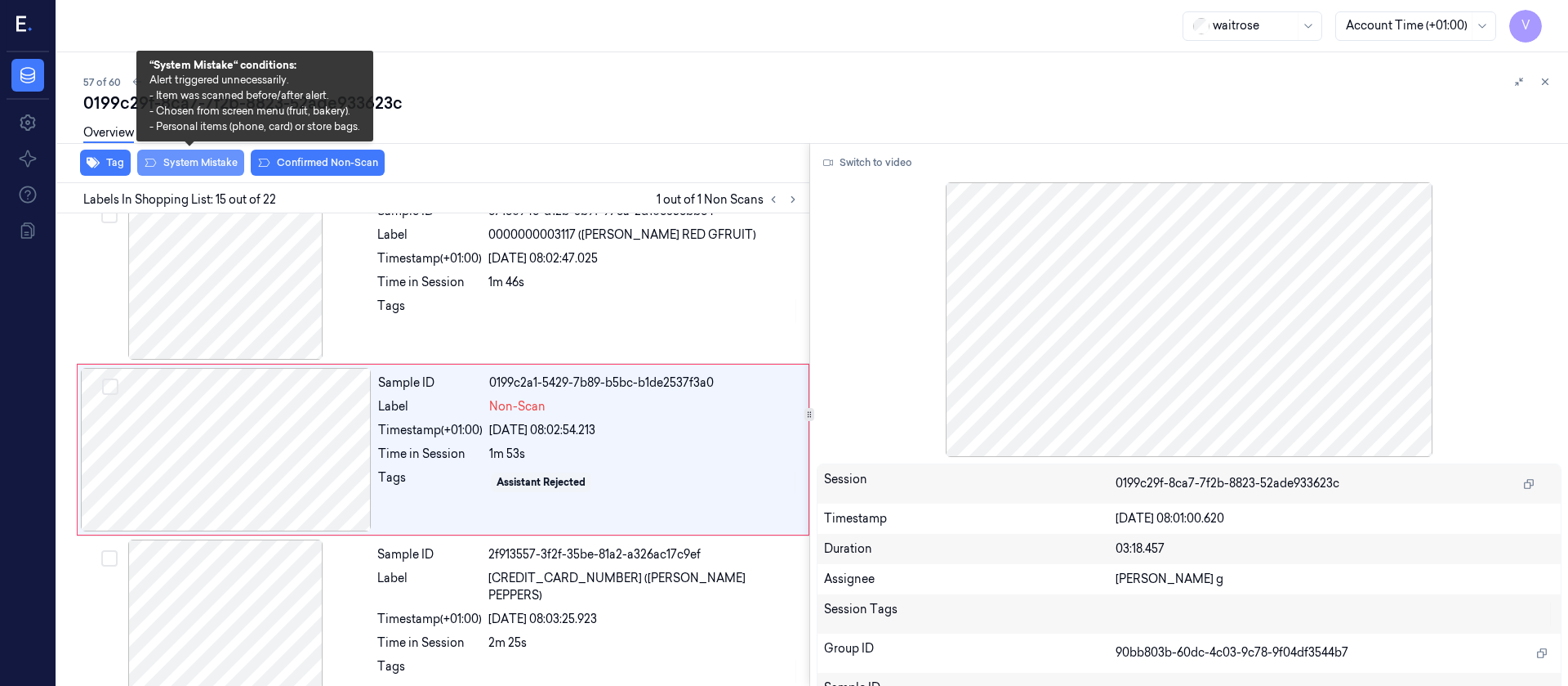
click at [189, 159] on button "System Mistake" at bounding box center [191, 162] width 107 height 26
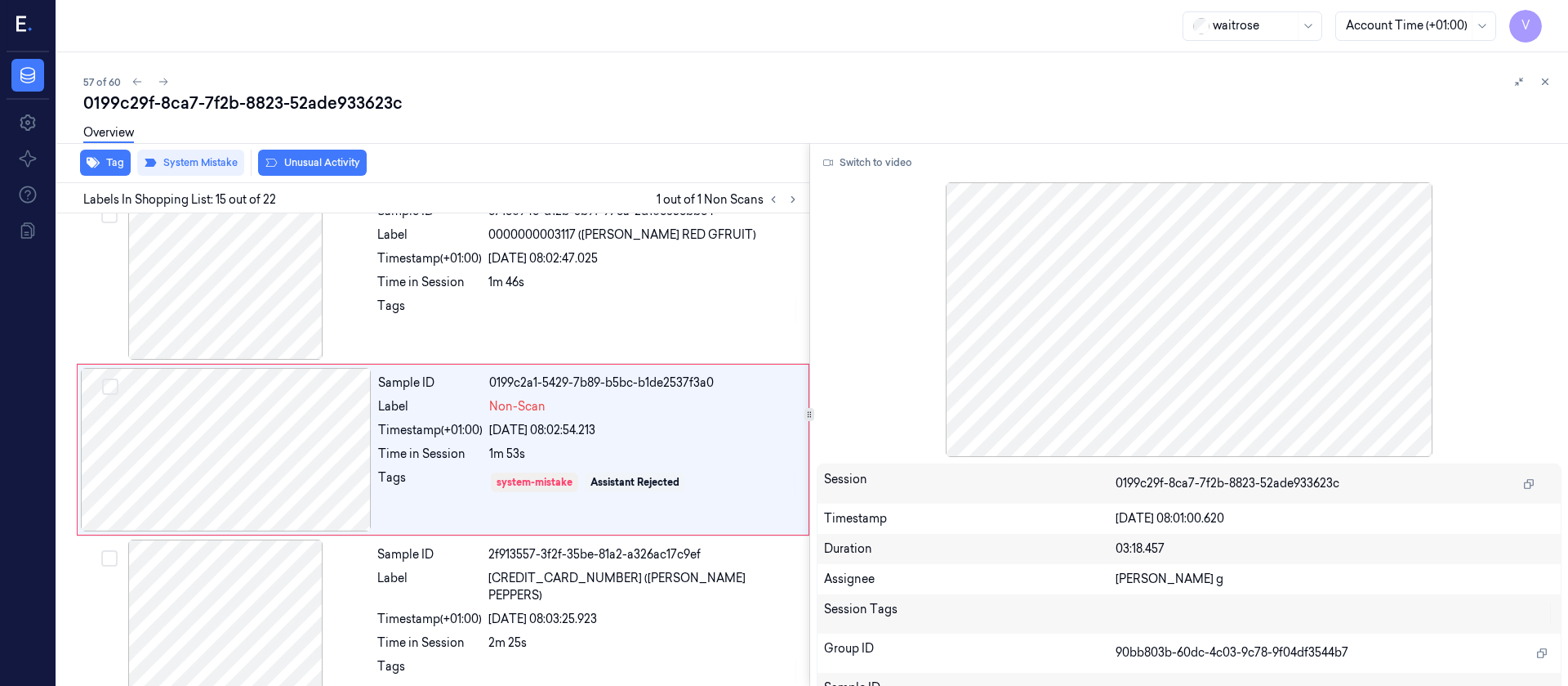
click at [320, 164] on button "Unusual Activity" at bounding box center [312, 162] width 108 height 26
click at [103, 163] on button "Tag" at bounding box center [105, 162] width 51 height 26
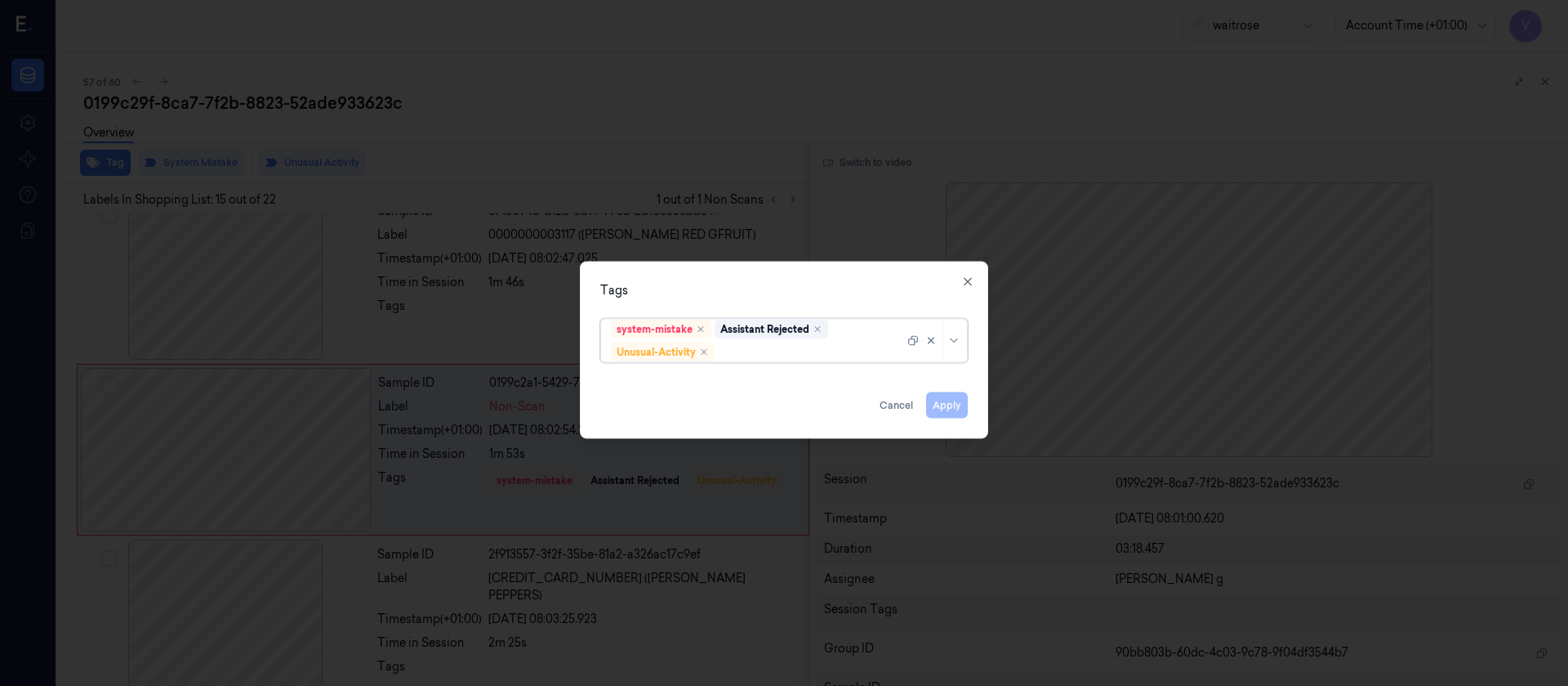
click at [770, 342] on div "system-mistake Assistant Rejected Unusual-Activity" at bounding box center [758, 340] width 293 height 42
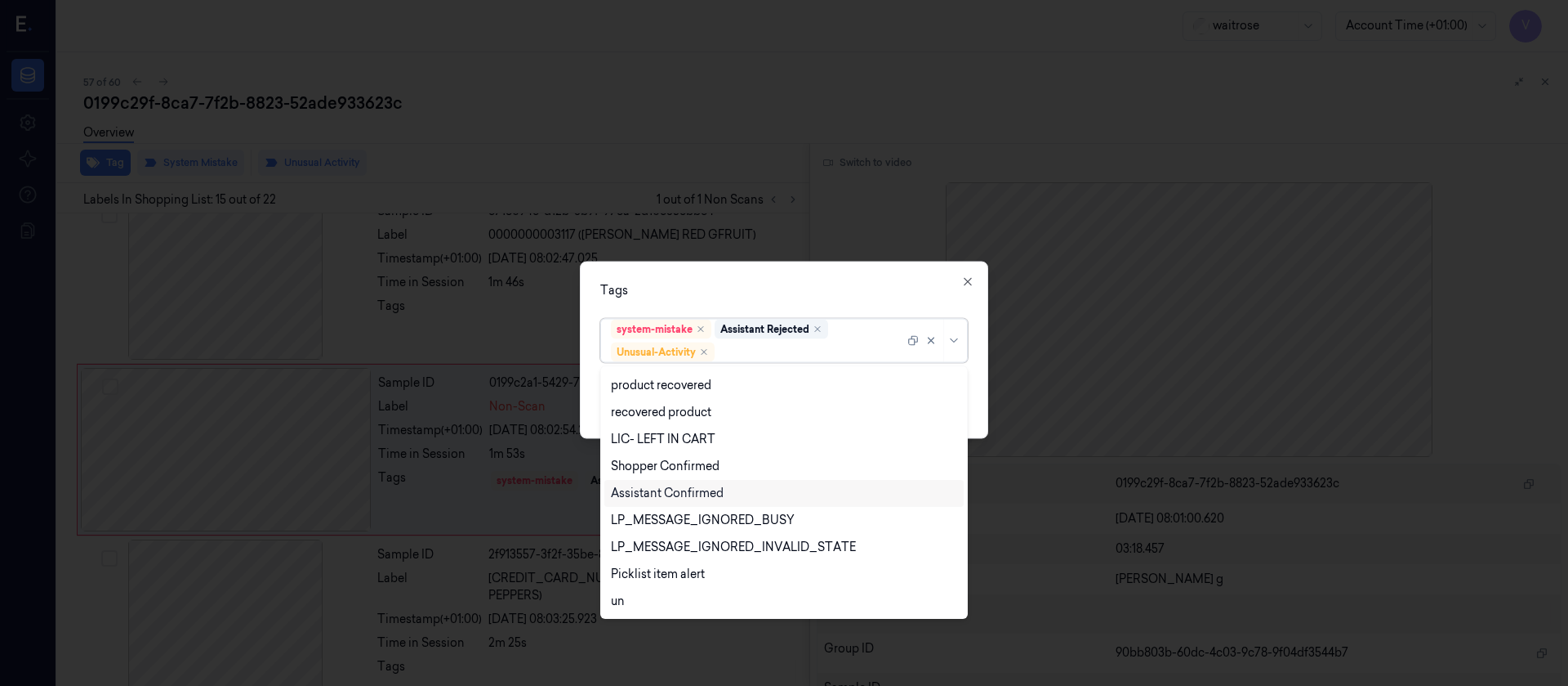
scroll to position [321, 0]
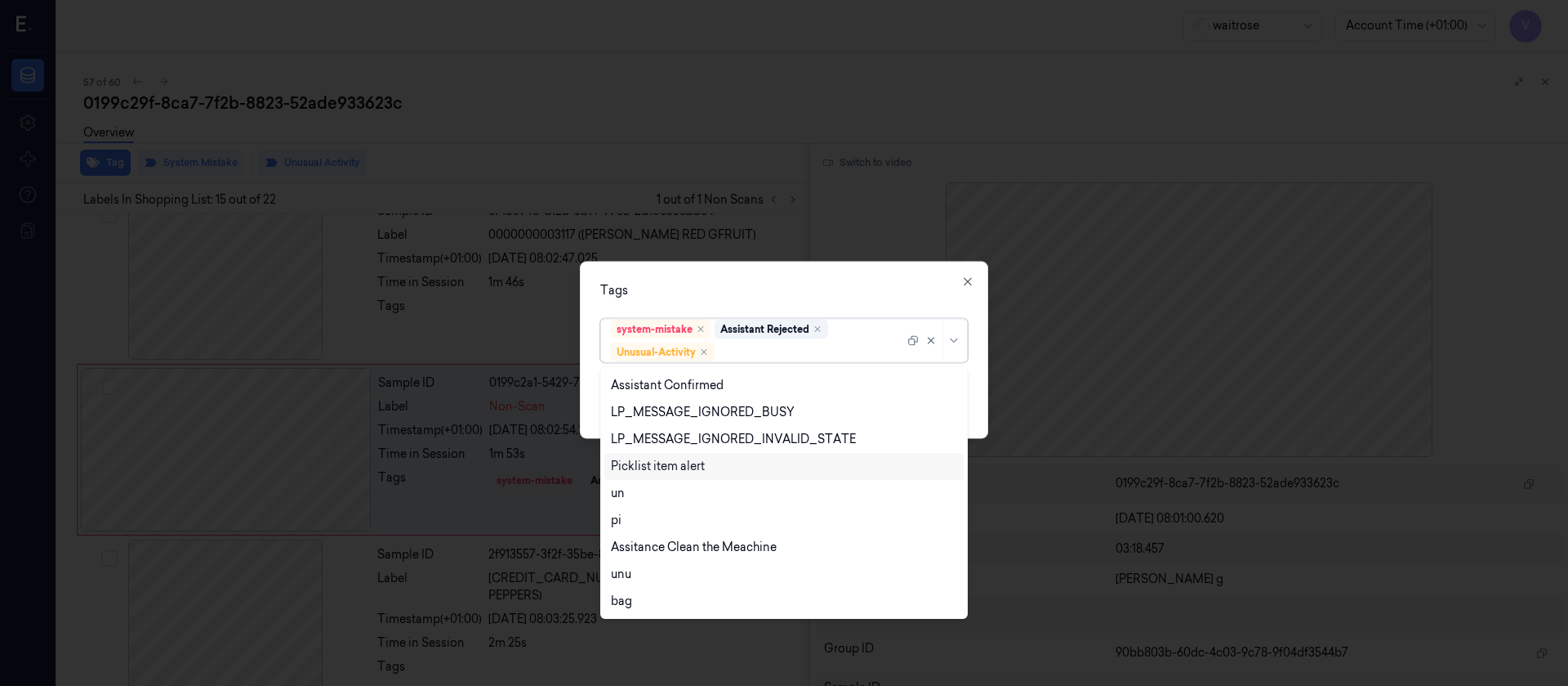
click at [653, 469] on div "Picklist item alert" at bounding box center [658, 466] width 94 height 17
click at [813, 281] on div "Tags" at bounding box center [784, 290] width 367 height 17
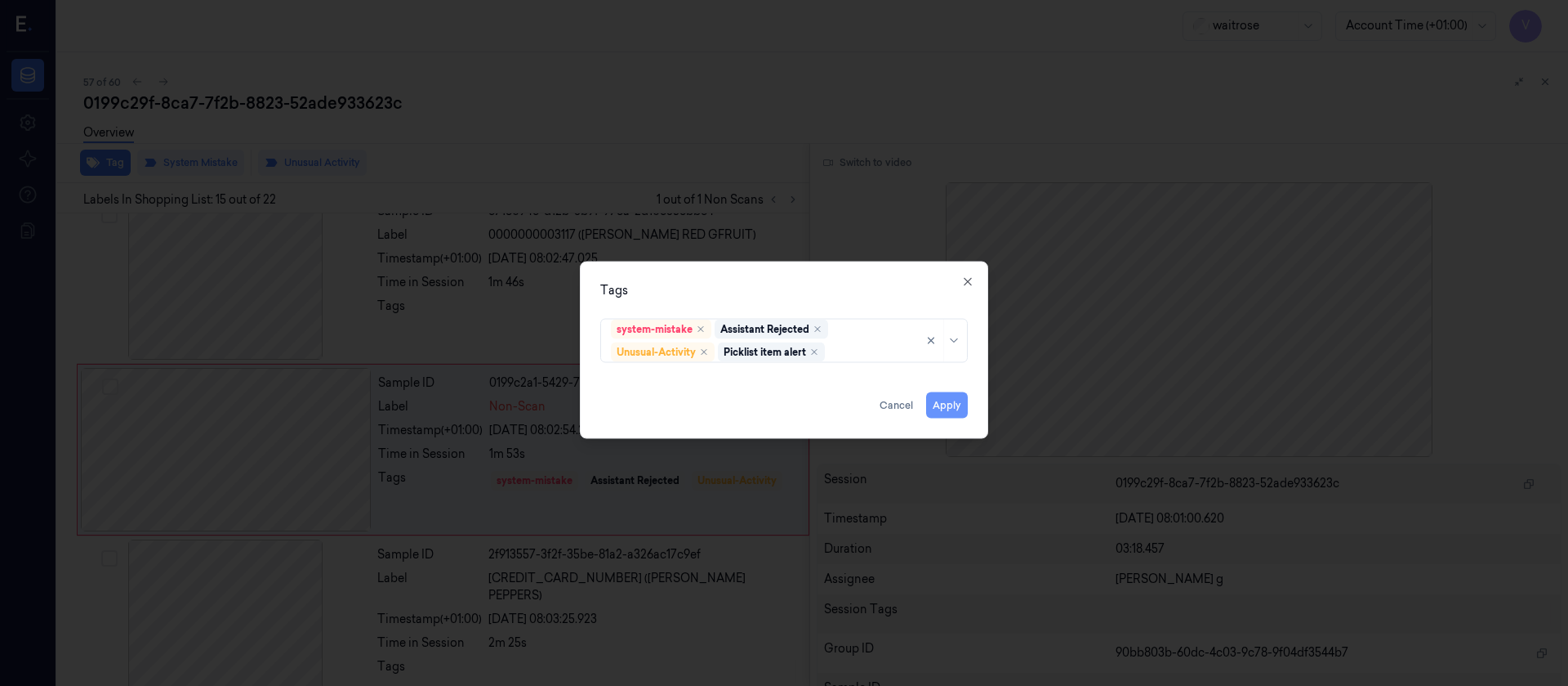
click at [951, 407] on button "Apply" at bounding box center [947, 404] width 41 height 26
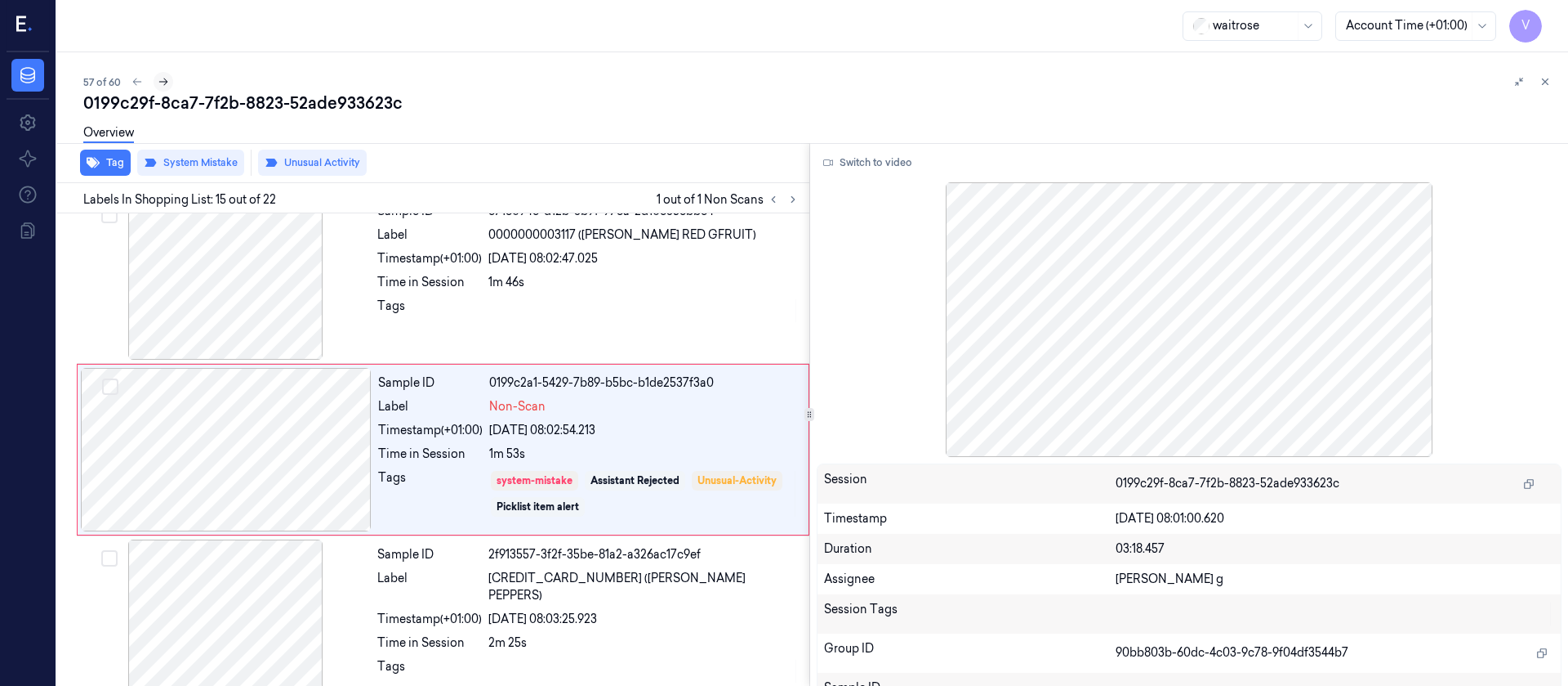
click at [163, 81] on icon at bounding box center [163, 82] width 12 height 12
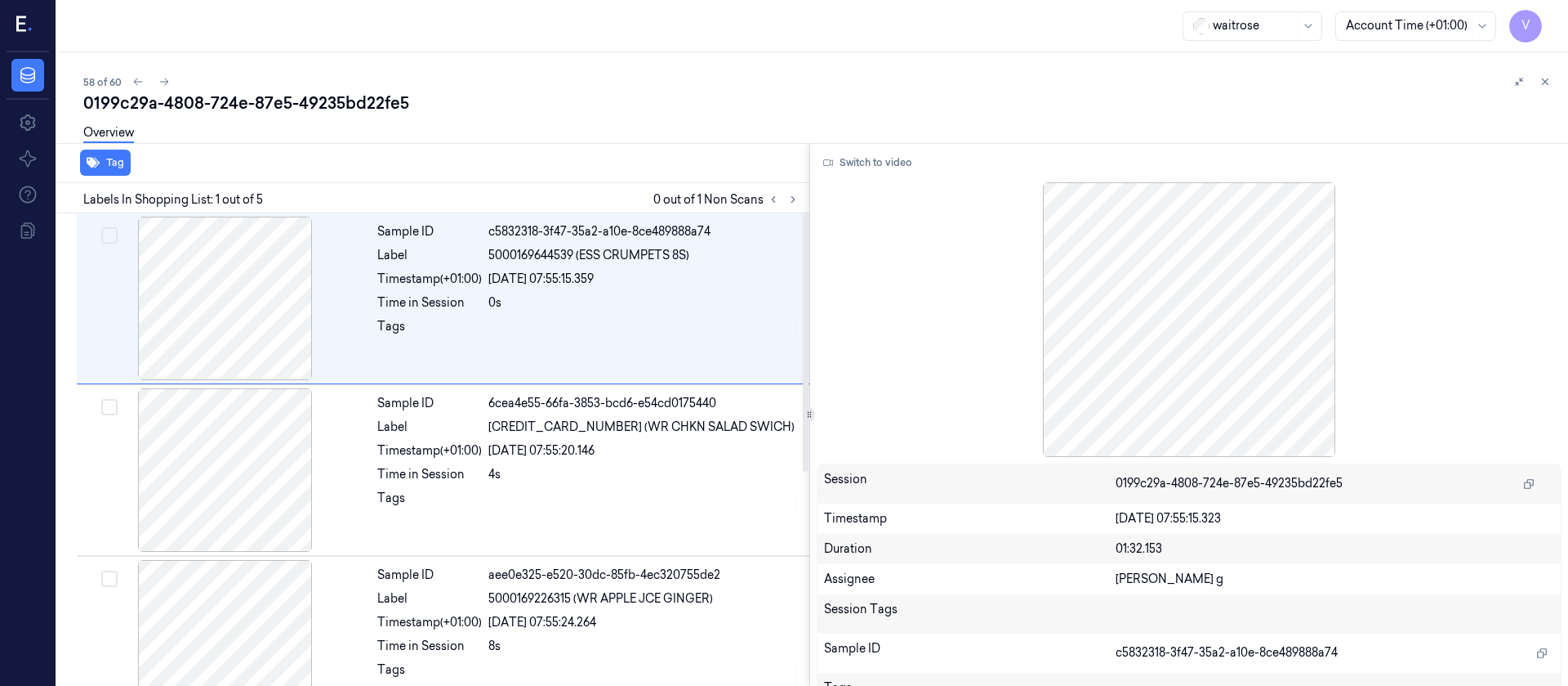
click at [611, 114] on div "Overview" at bounding box center [819, 134] width 1472 height 41
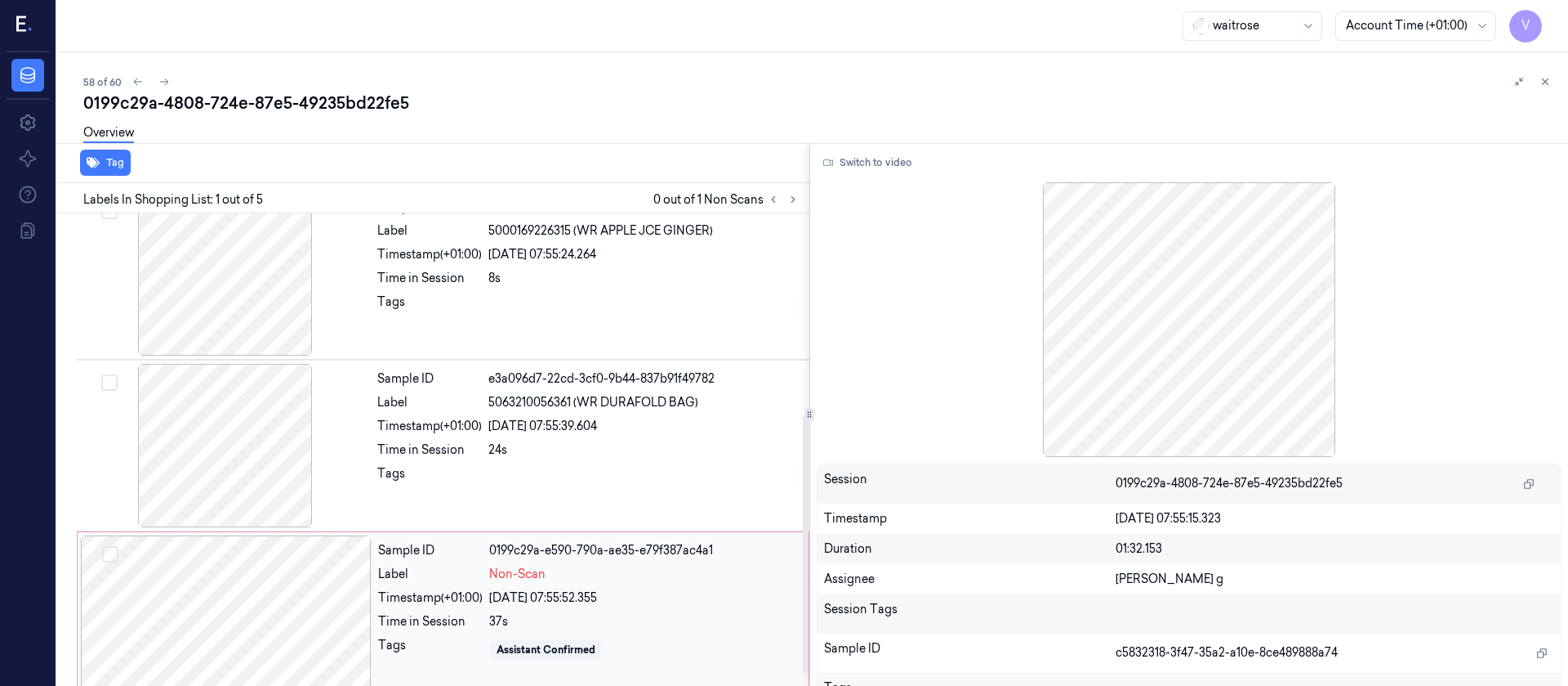
click at [238, 597] on div at bounding box center [225, 617] width 291 height 163
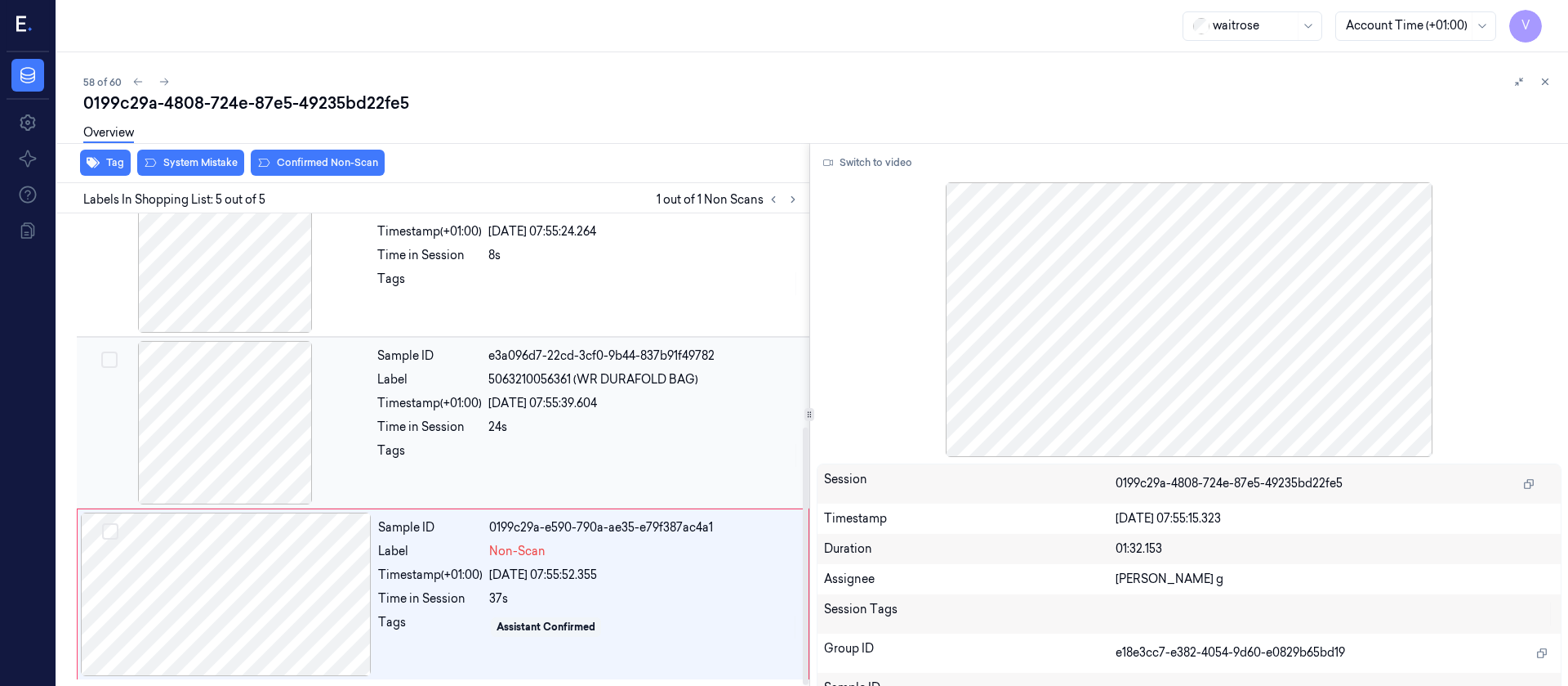
click at [222, 461] on div at bounding box center [224, 422] width 291 height 163
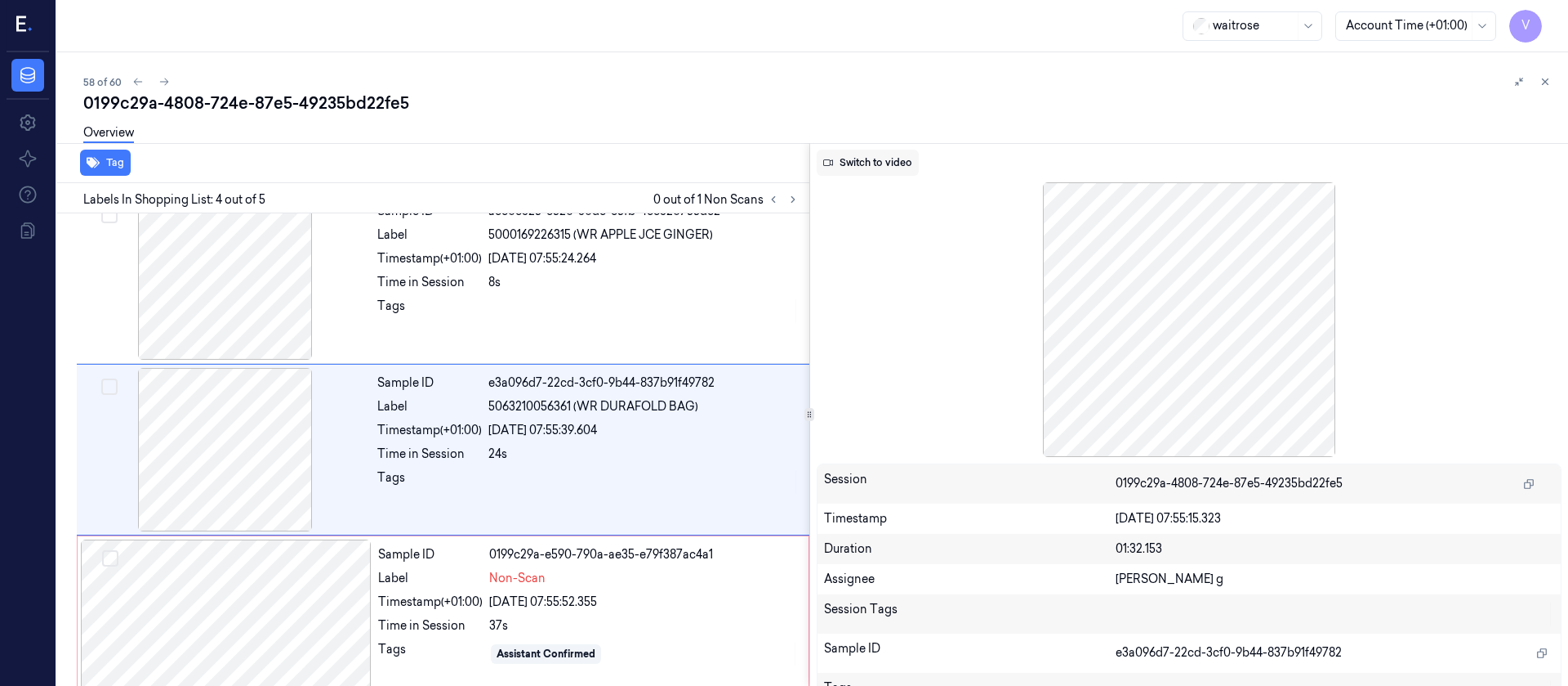
click at [860, 162] on button "Switch to video" at bounding box center [868, 162] width 102 height 26
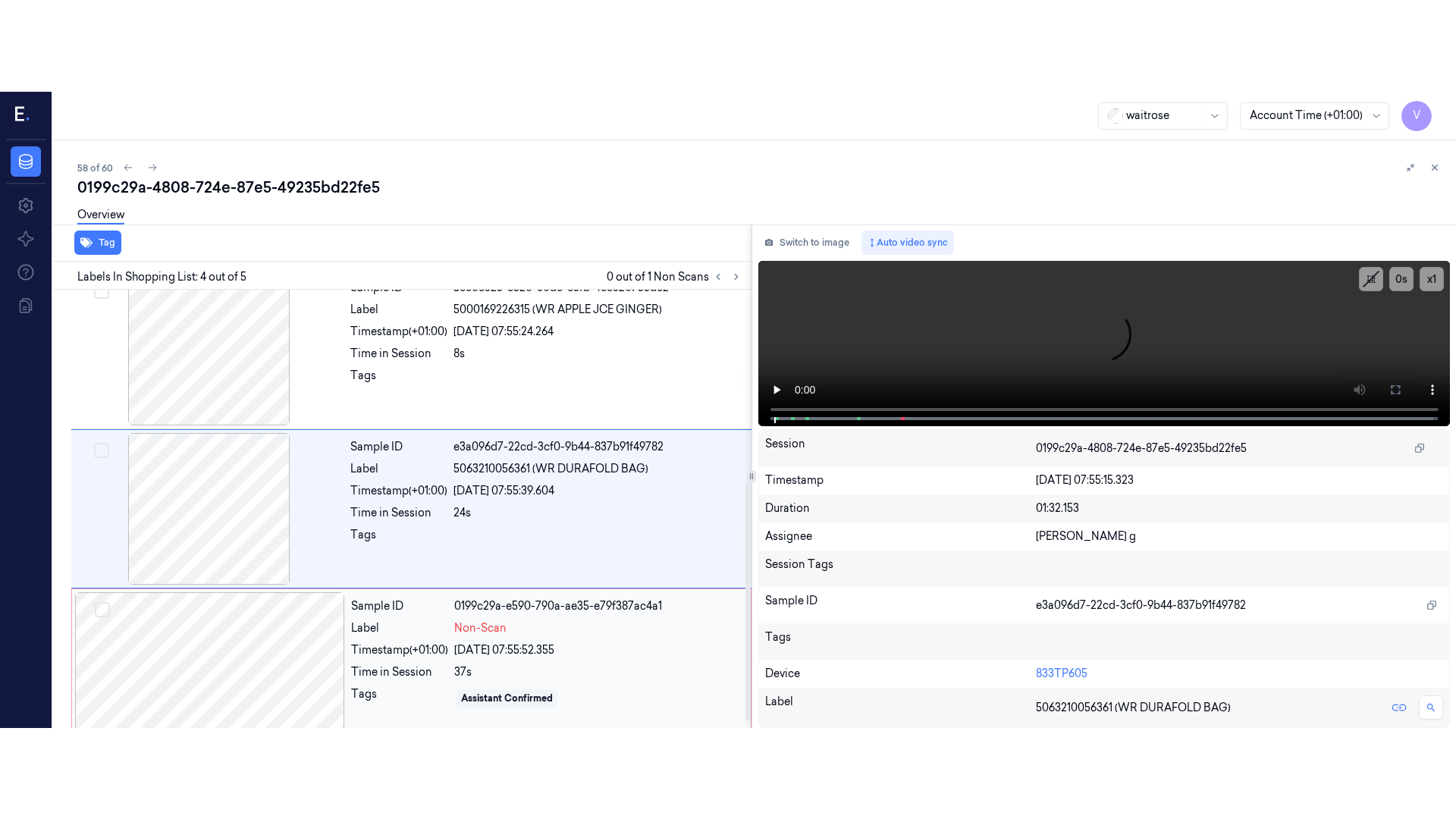
scroll to position [362, 0]
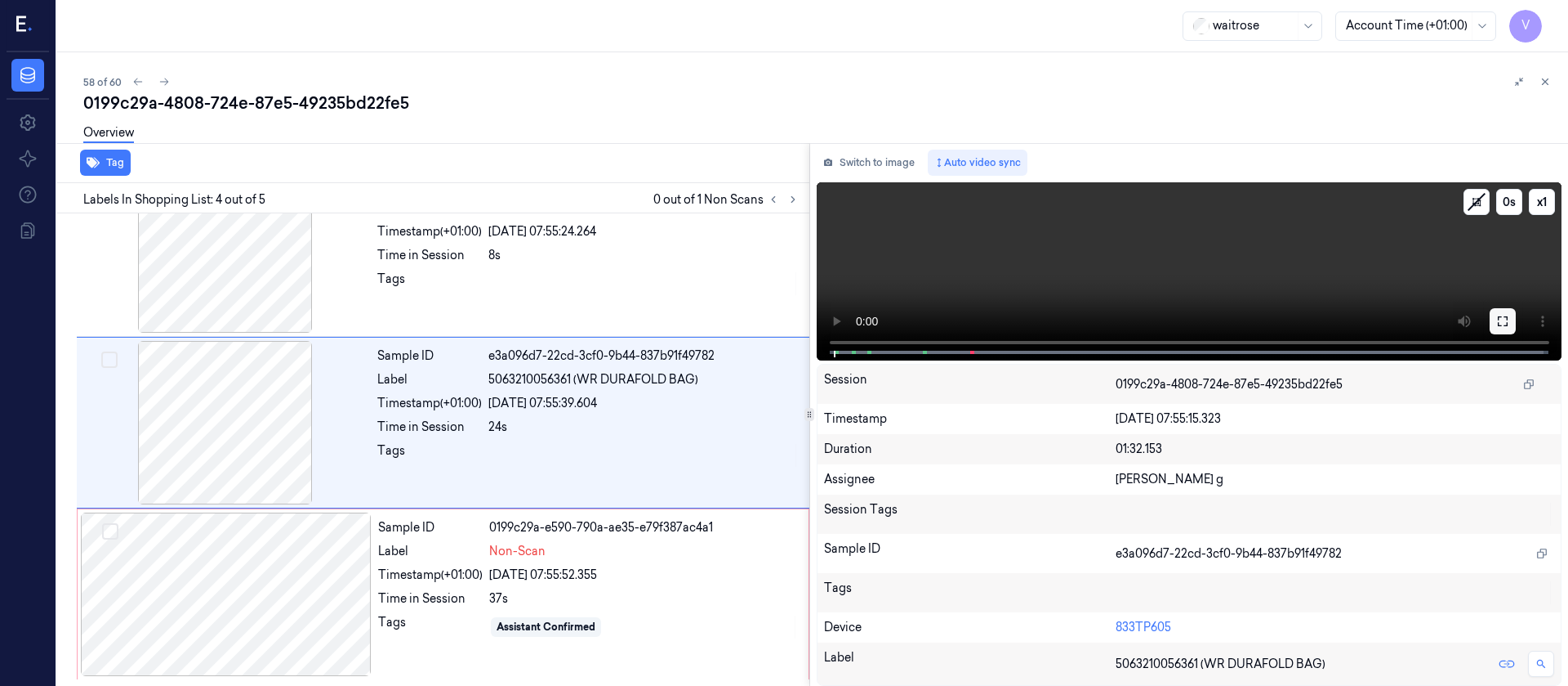
click at [1506, 321] on icon at bounding box center [1503, 321] width 13 height 13
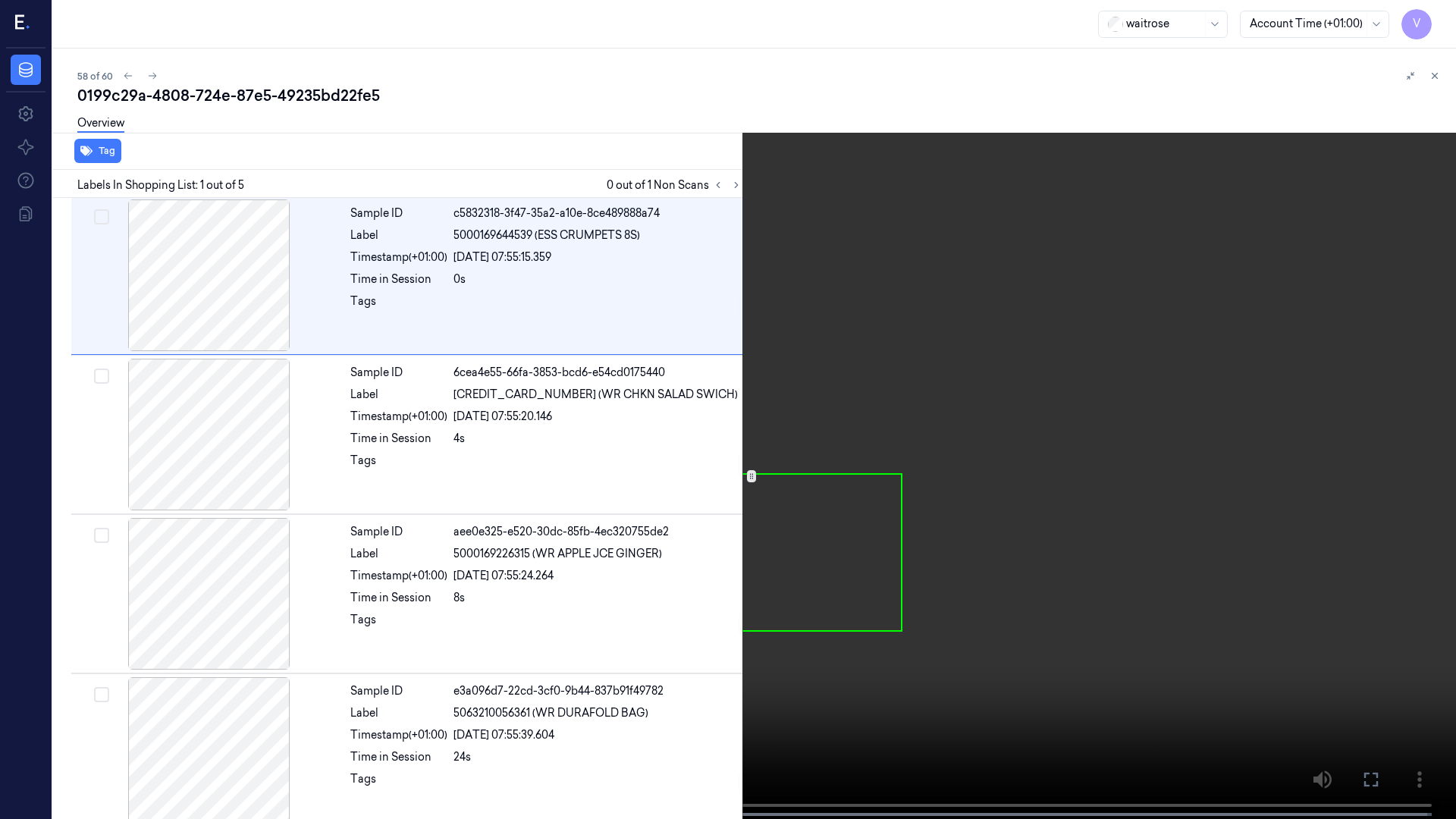
scroll to position [0, 0]
click at [596, 636] on span at bounding box center [597, 815] width 3 height 8
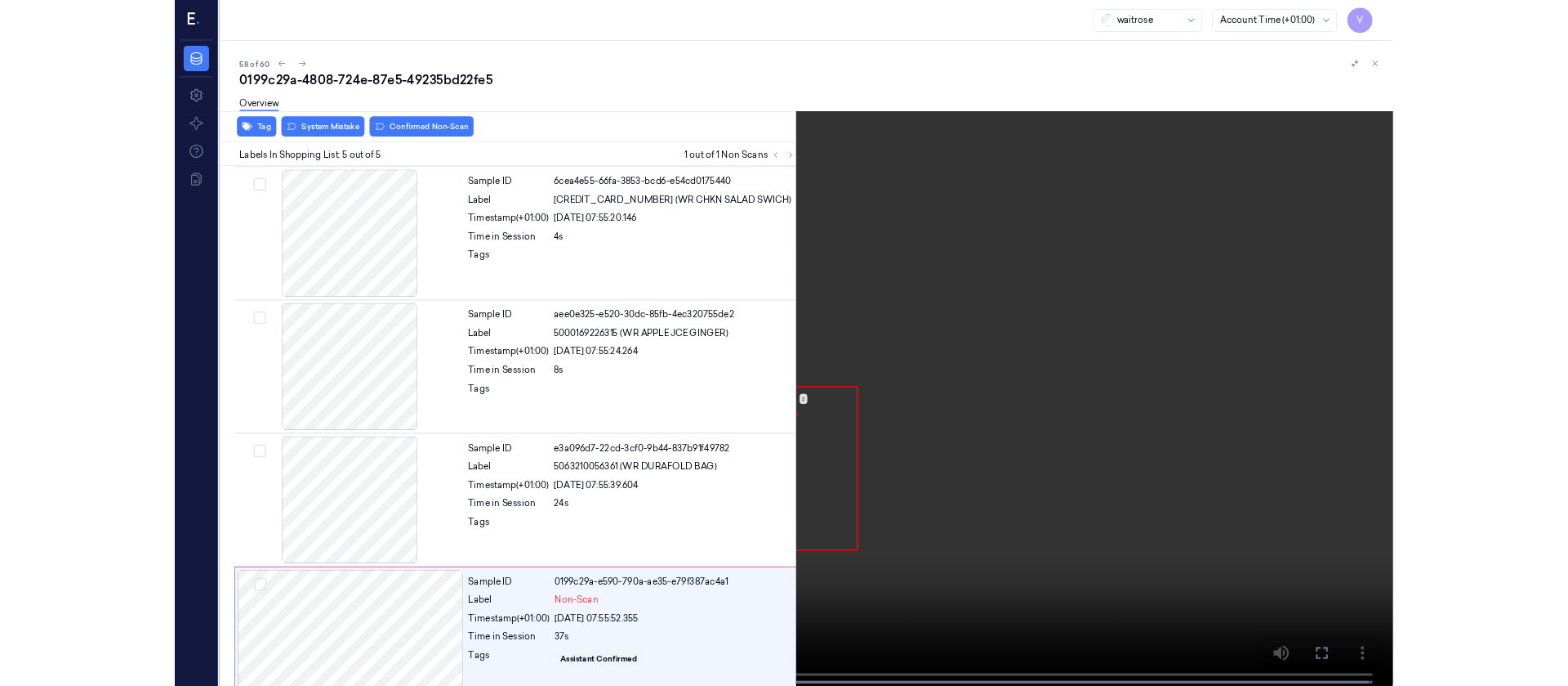
scroll to position [194, 0]
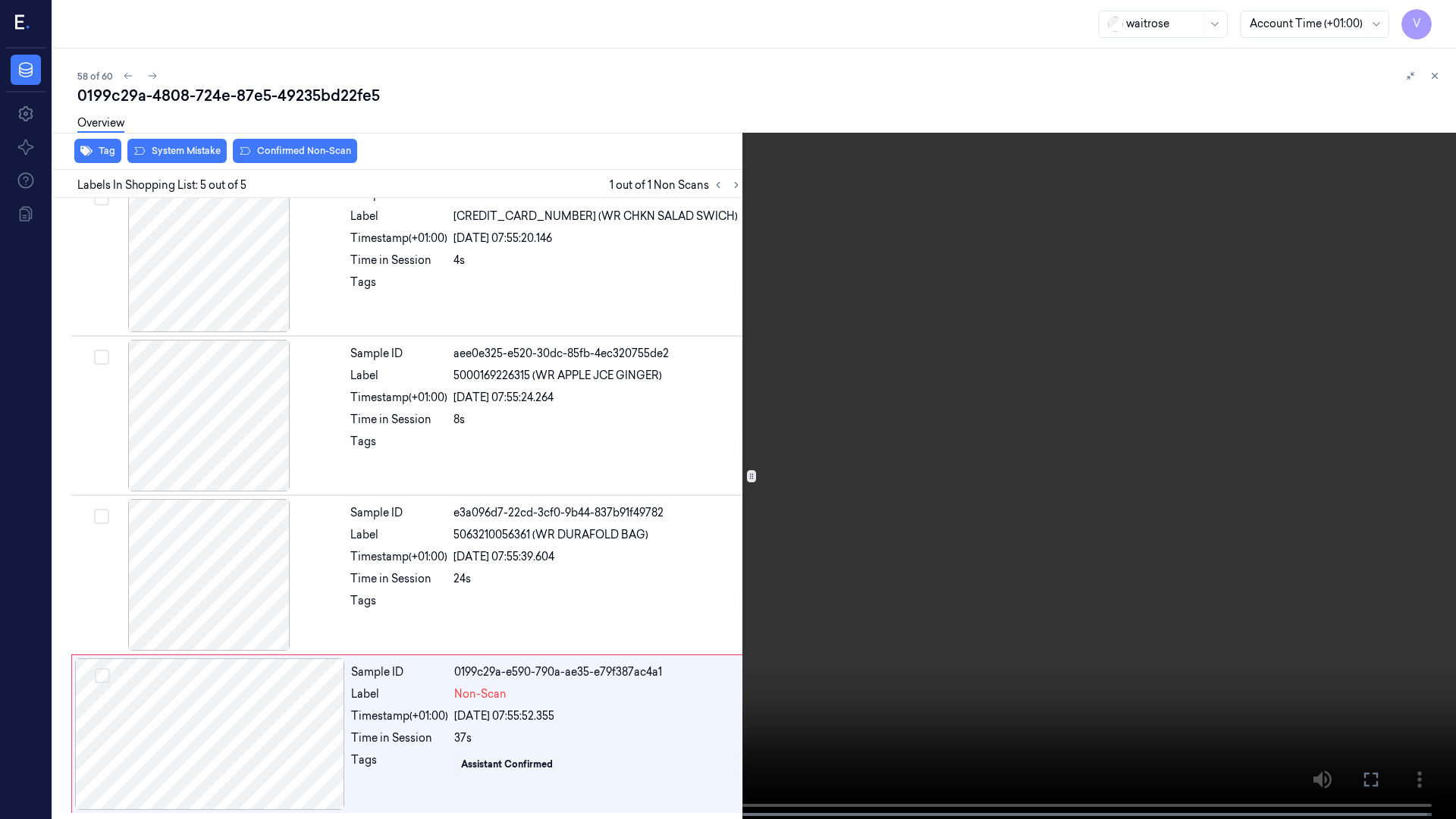
click at [0, 0] on icon at bounding box center [0, 0] width 0 height 0
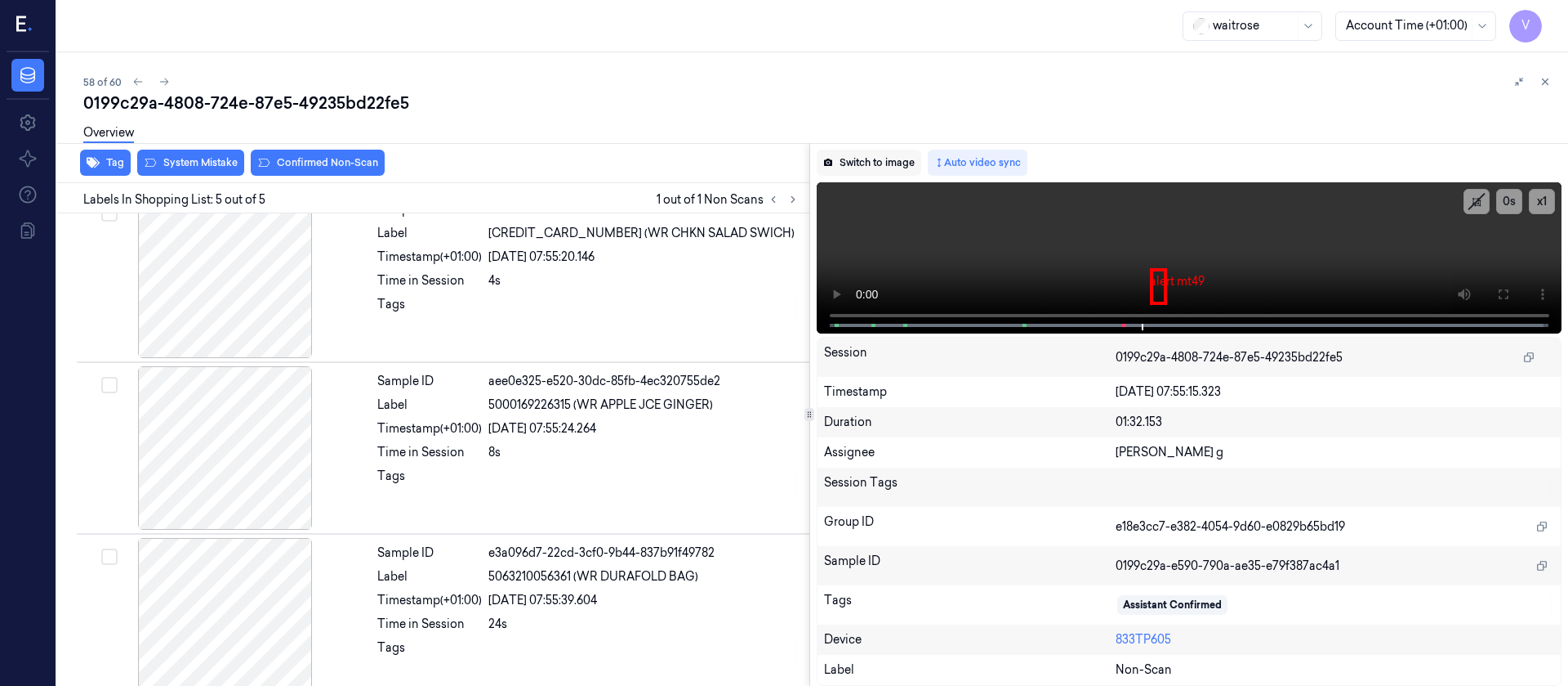
click at [862, 160] on button "Switch to image" at bounding box center [869, 162] width 105 height 26
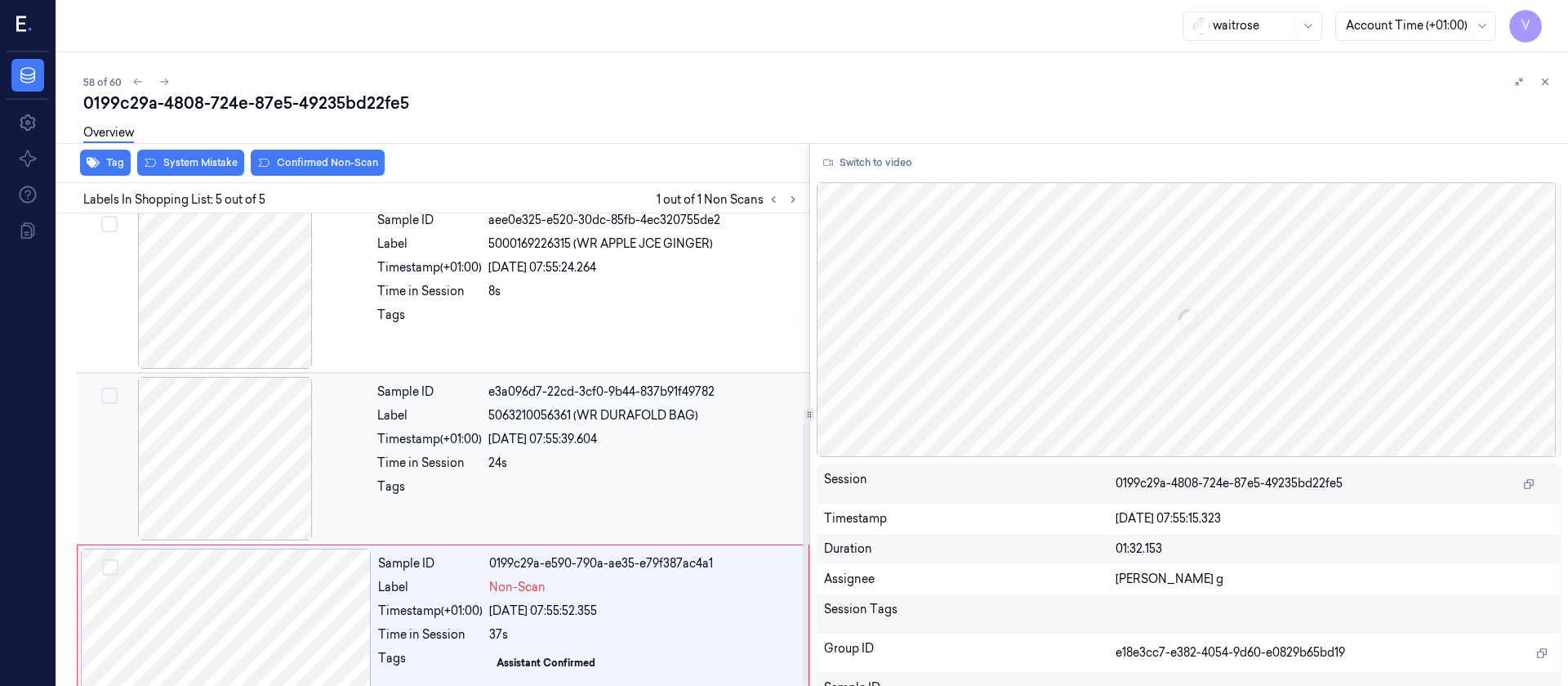
scroll to position [390, 0]
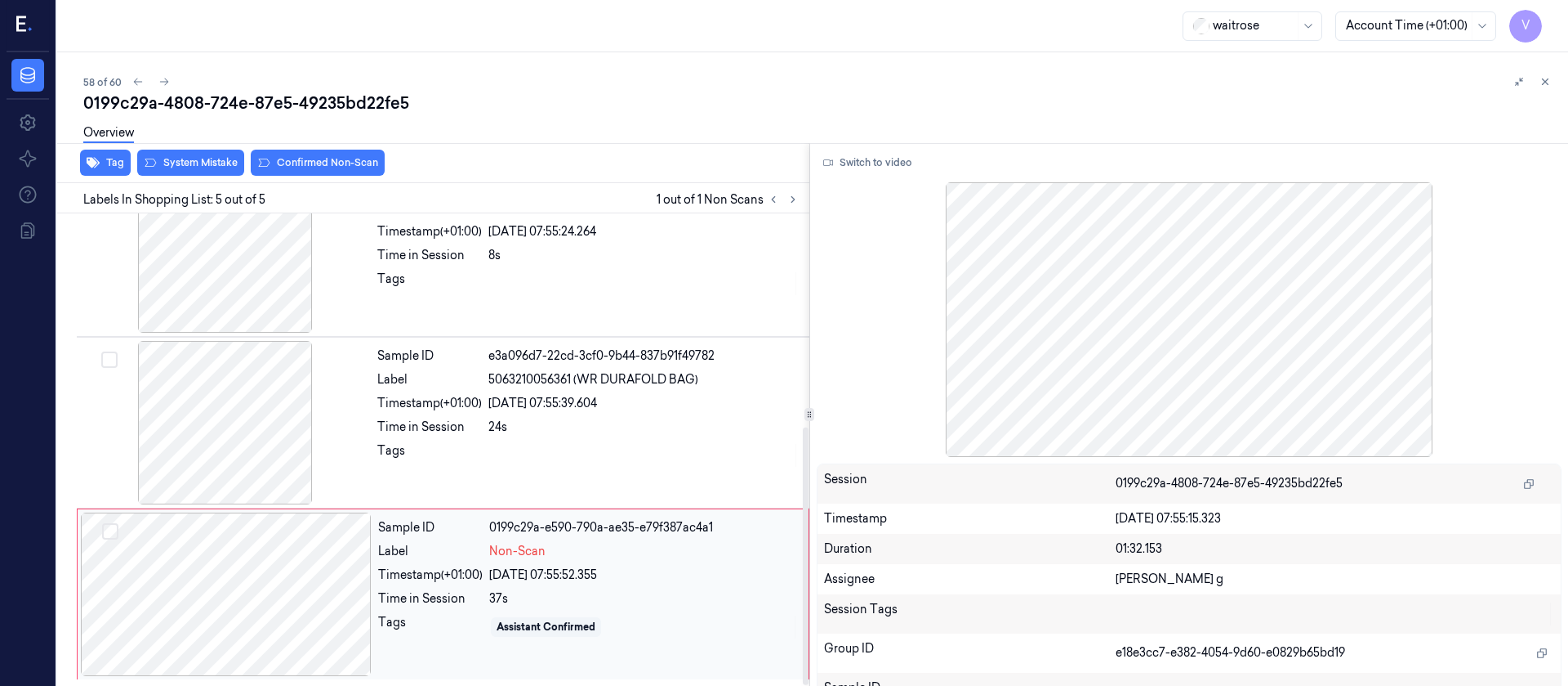
click at [197, 603] on div at bounding box center [225, 594] width 291 height 163
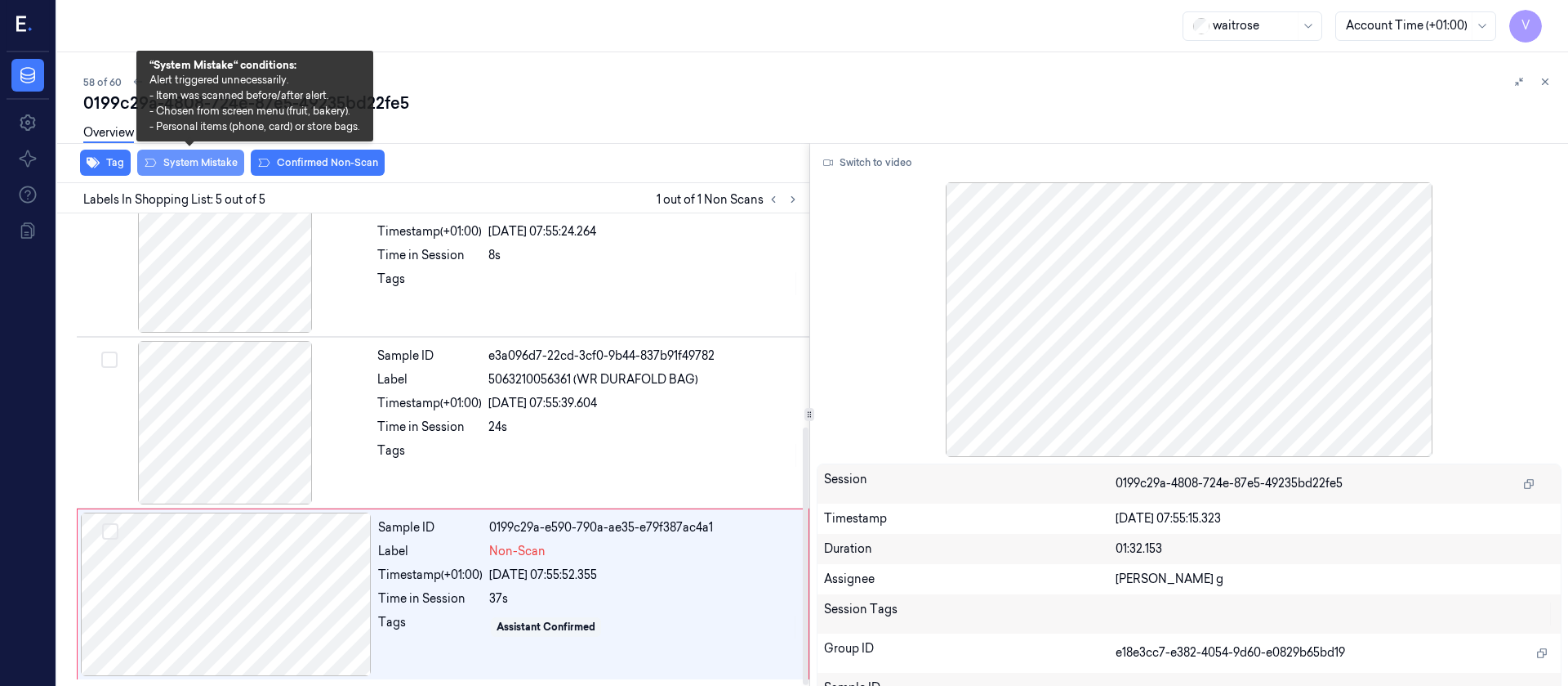
click at [203, 161] on button "System Mistake" at bounding box center [191, 162] width 107 height 26
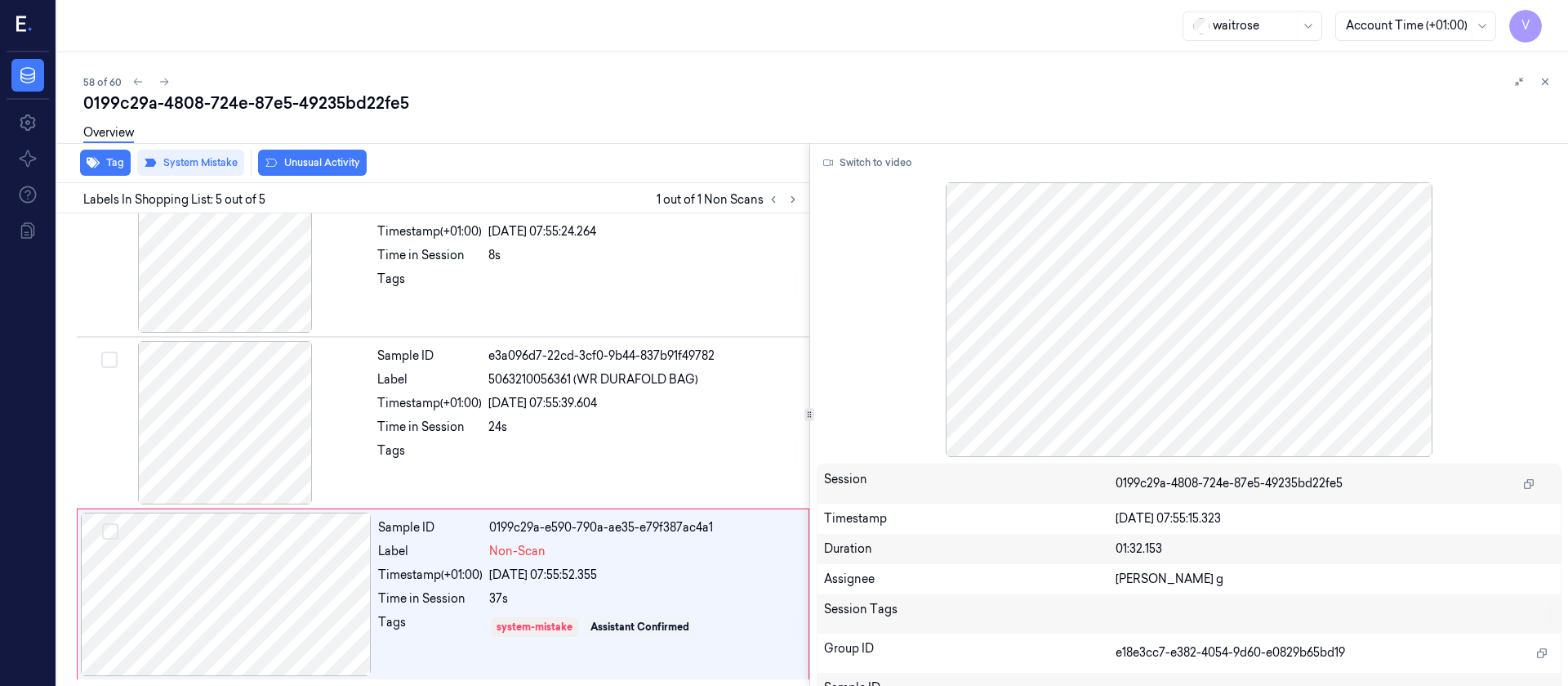
click at [325, 160] on button "Unusual Activity" at bounding box center [312, 162] width 108 height 26
click at [624, 125] on div "Overview" at bounding box center [819, 134] width 1472 height 41
click at [162, 80] on icon at bounding box center [164, 82] width 12 height 12
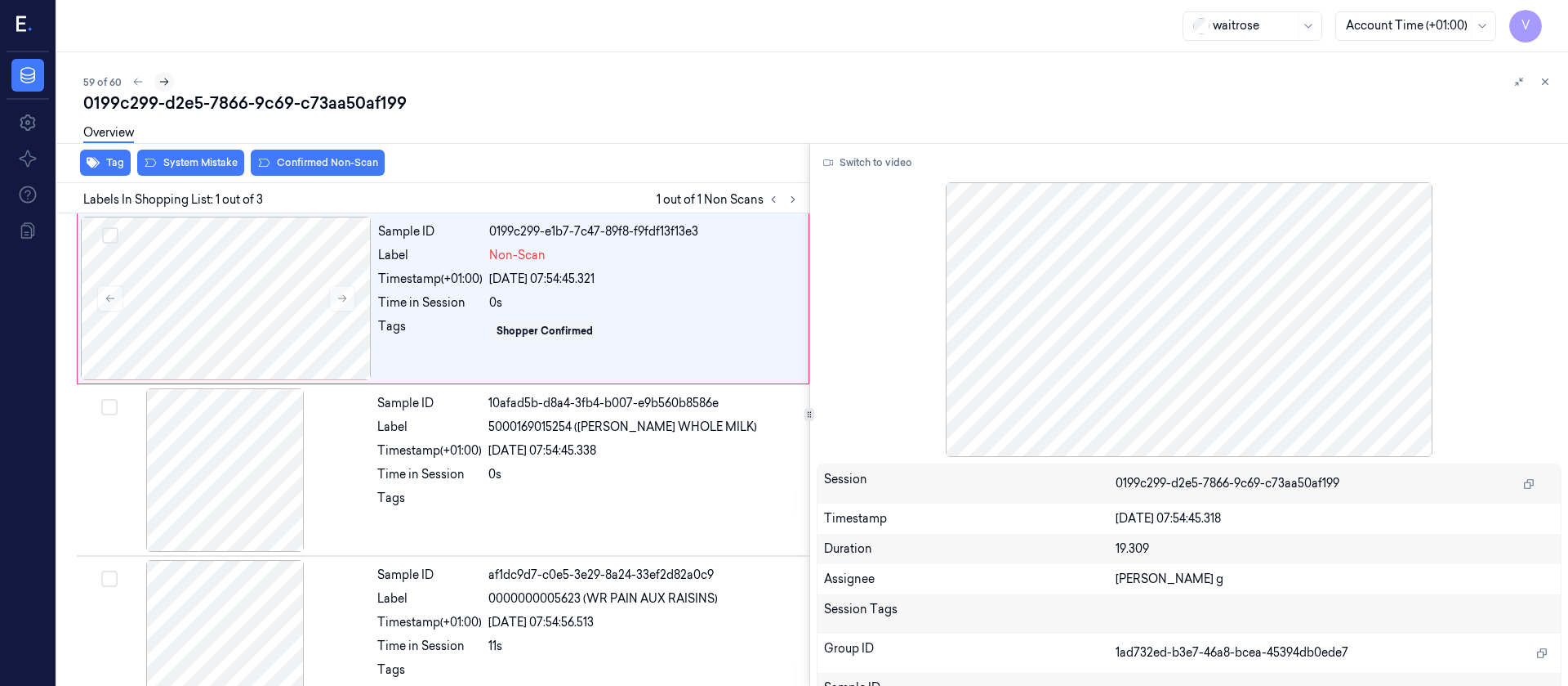
click at [165, 80] on icon at bounding box center [164, 82] width 12 height 12
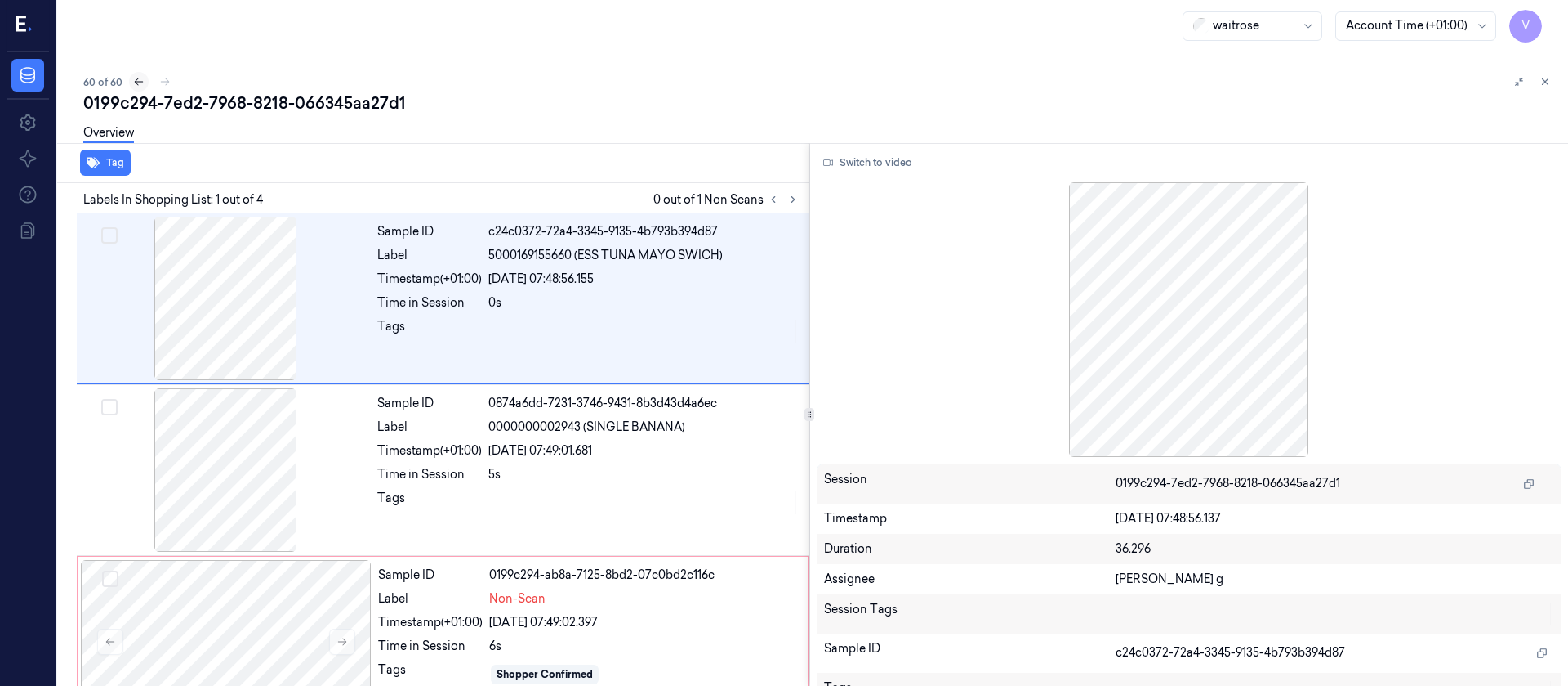
click at [136, 81] on icon at bounding box center [139, 82] width 12 height 12
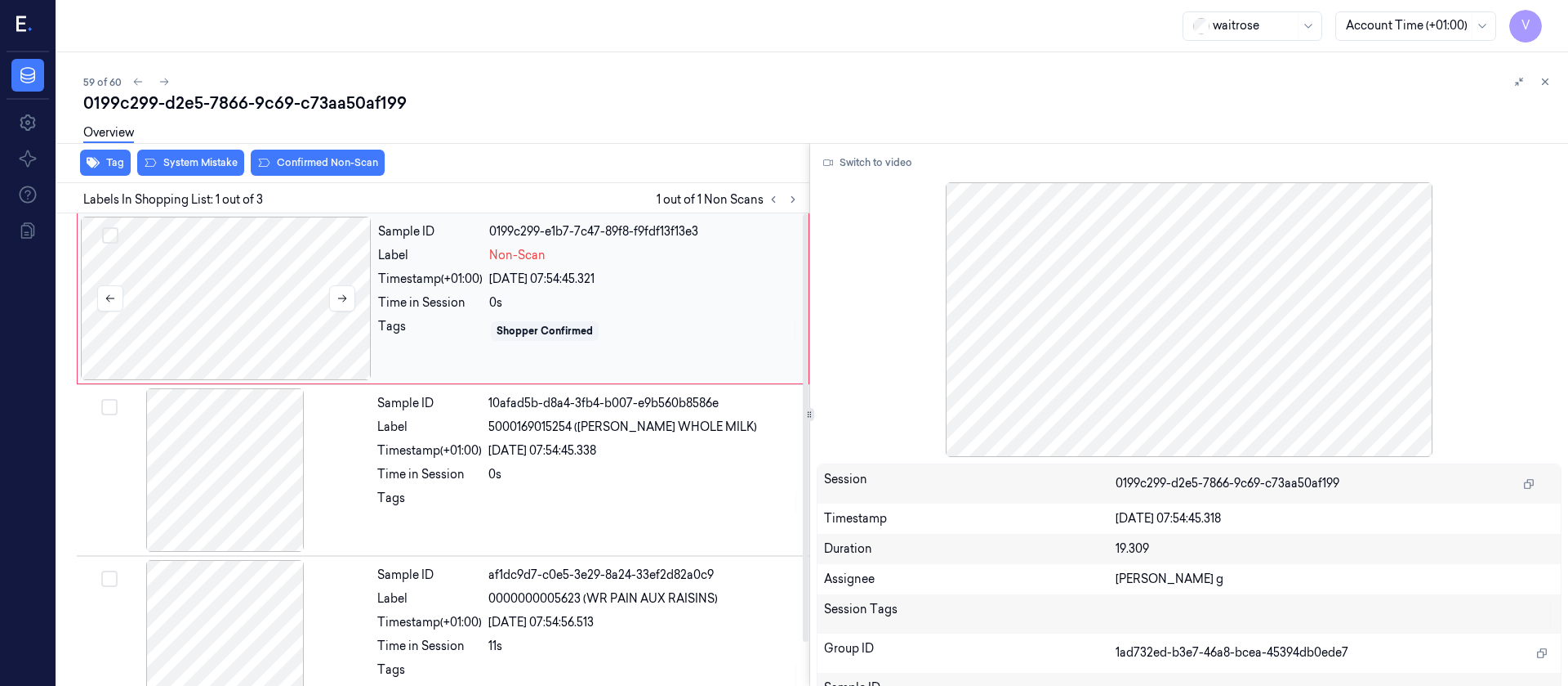
click at [262, 304] on div at bounding box center [225, 298] width 291 height 163
click at [878, 165] on button "Switch to video" at bounding box center [868, 162] width 102 height 26
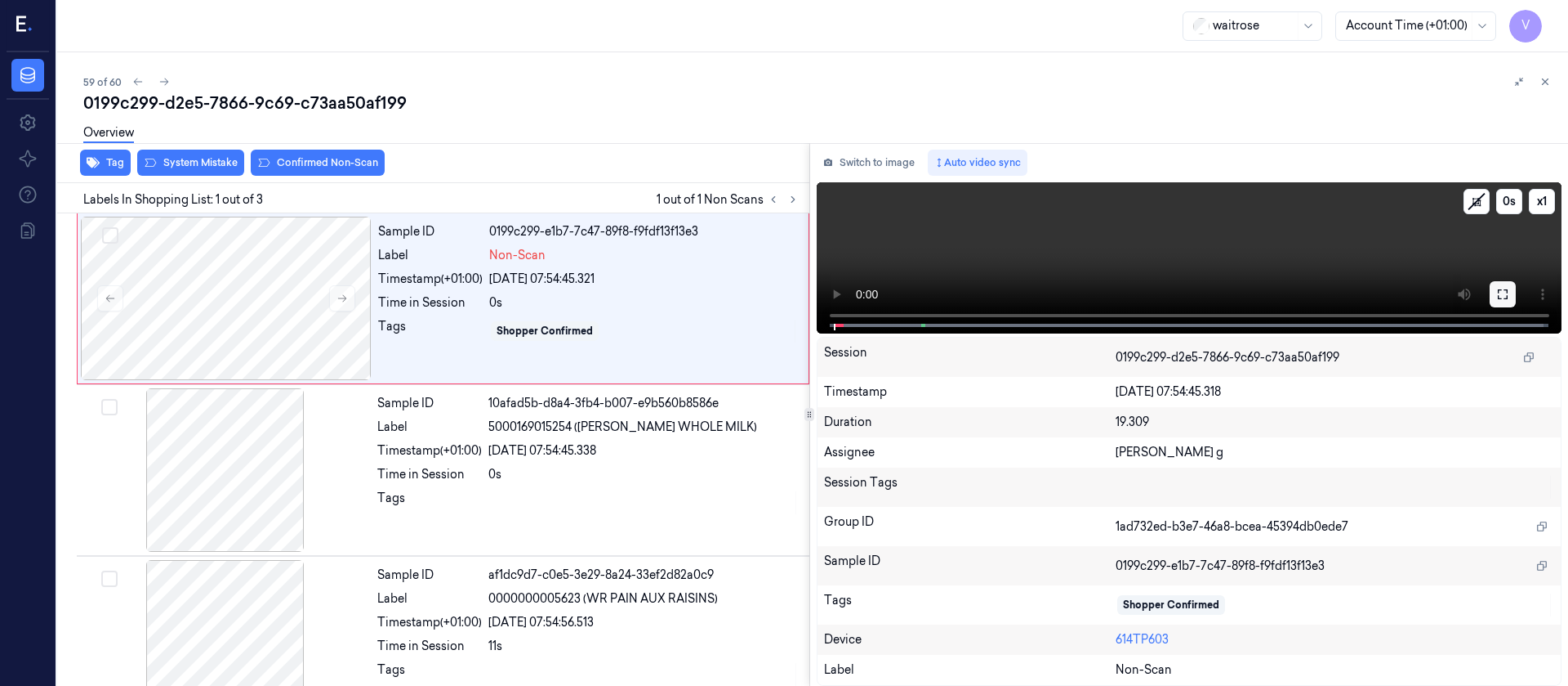
click at [1508, 298] on icon at bounding box center [1503, 295] width 10 height 10
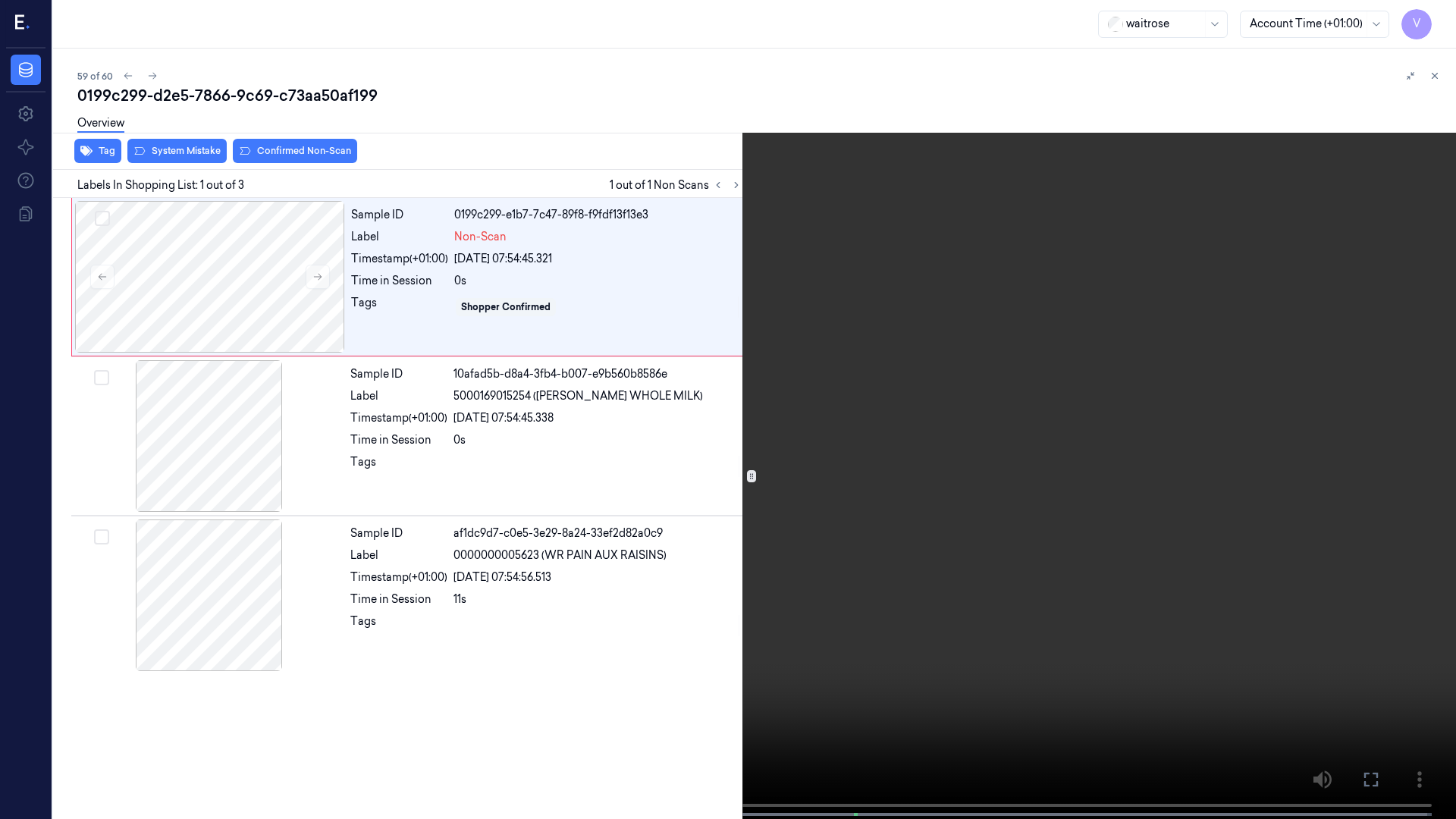
click at [0, 0] on icon at bounding box center [0, 0] width 0 height 0
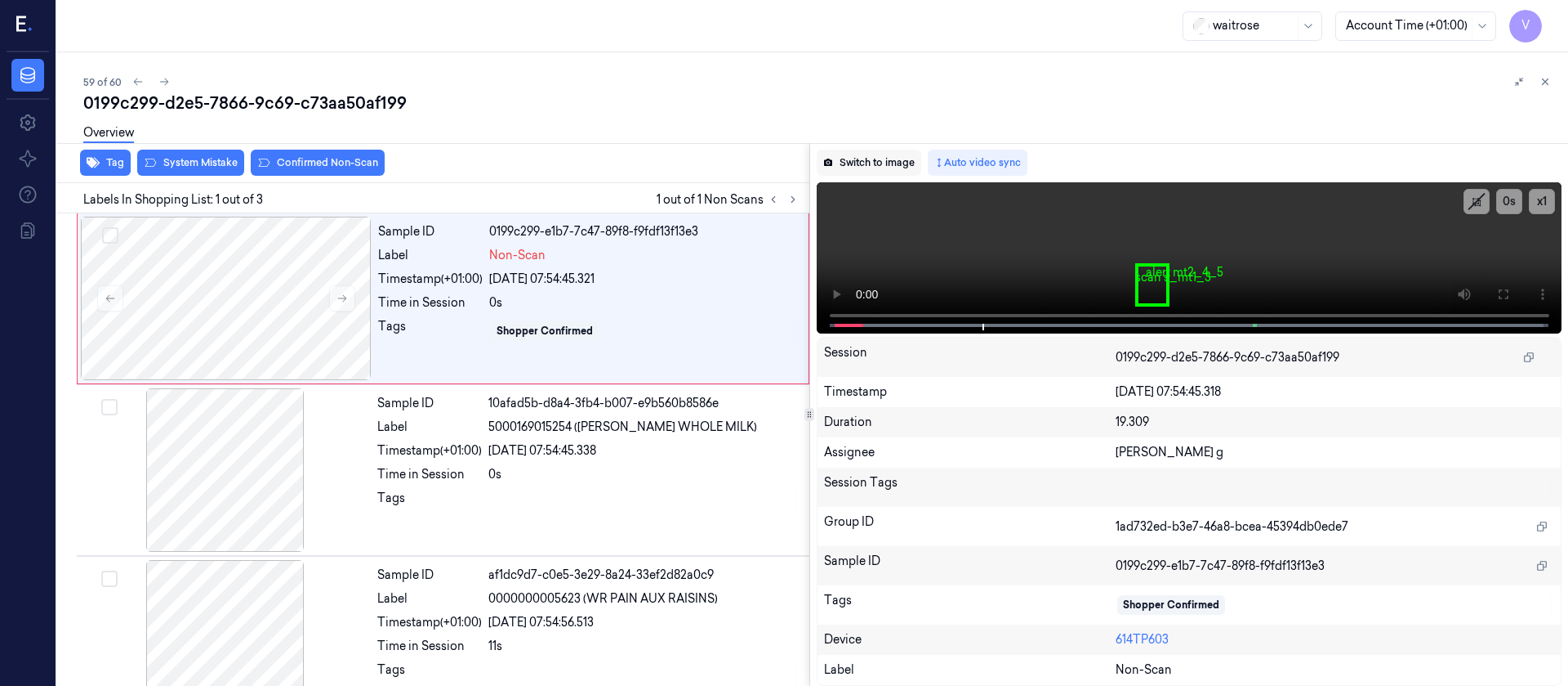
click at [856, 164] on button "Switch to image" at bounding box center [869, 162] width 105 height 26
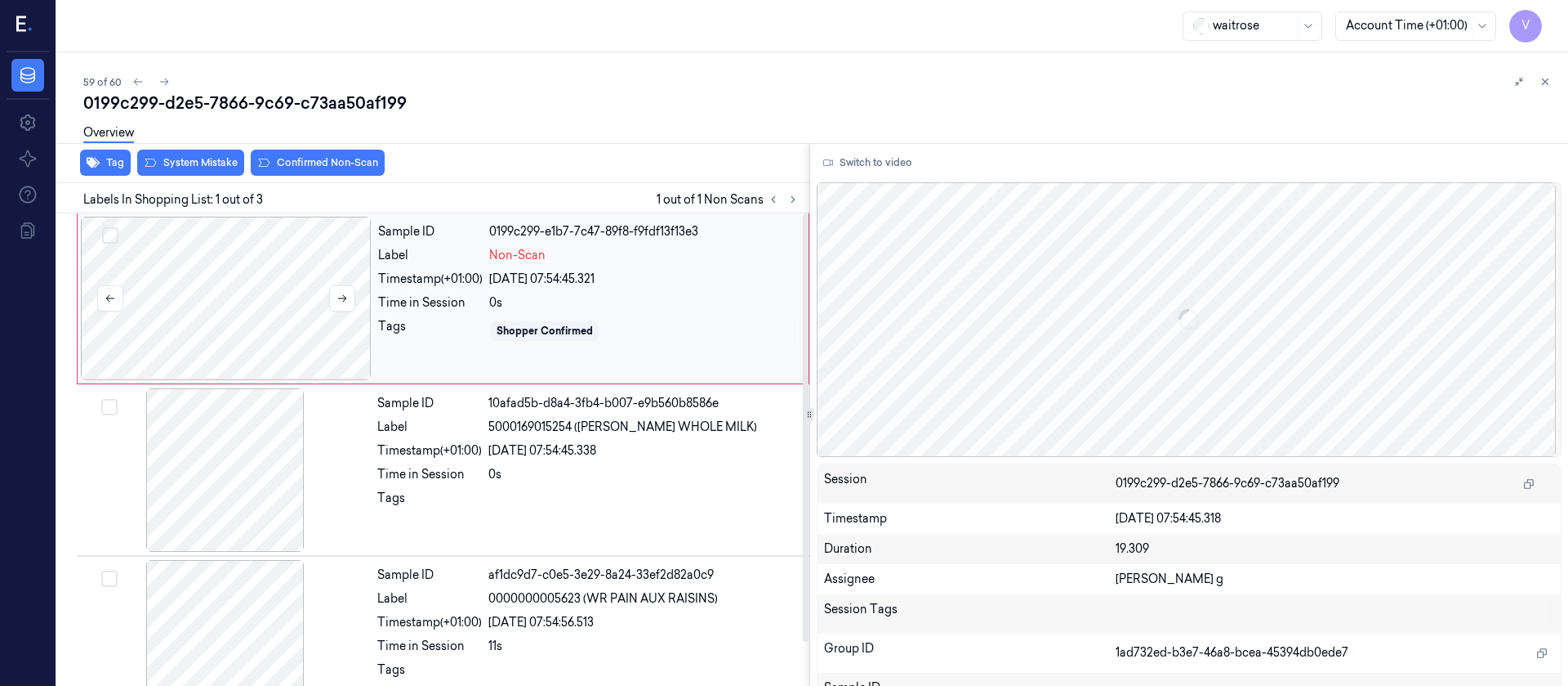
click at [154, 266] on div at bounding box center [225, 298] width 291 height 163
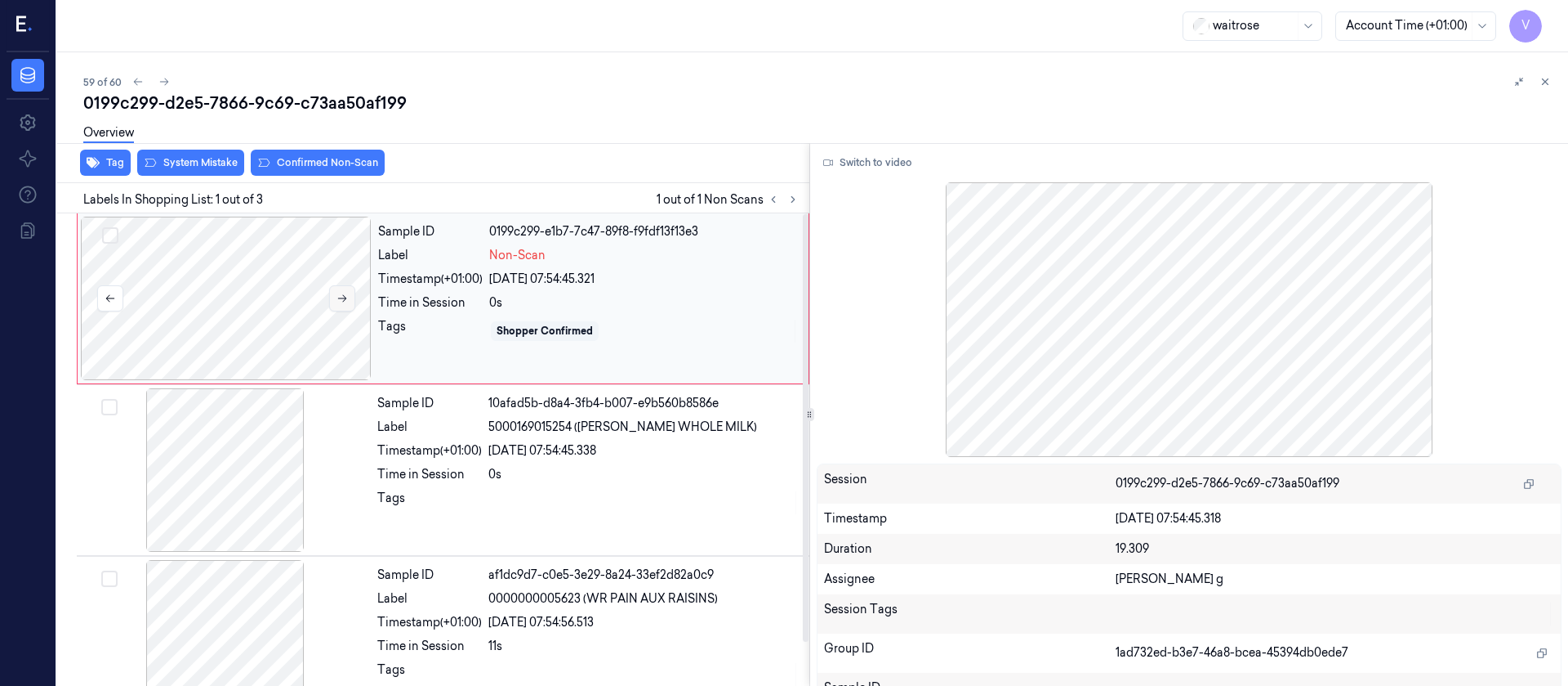
click at [339, 293] on icon at bounding box center [342, 298] width 12 height 12
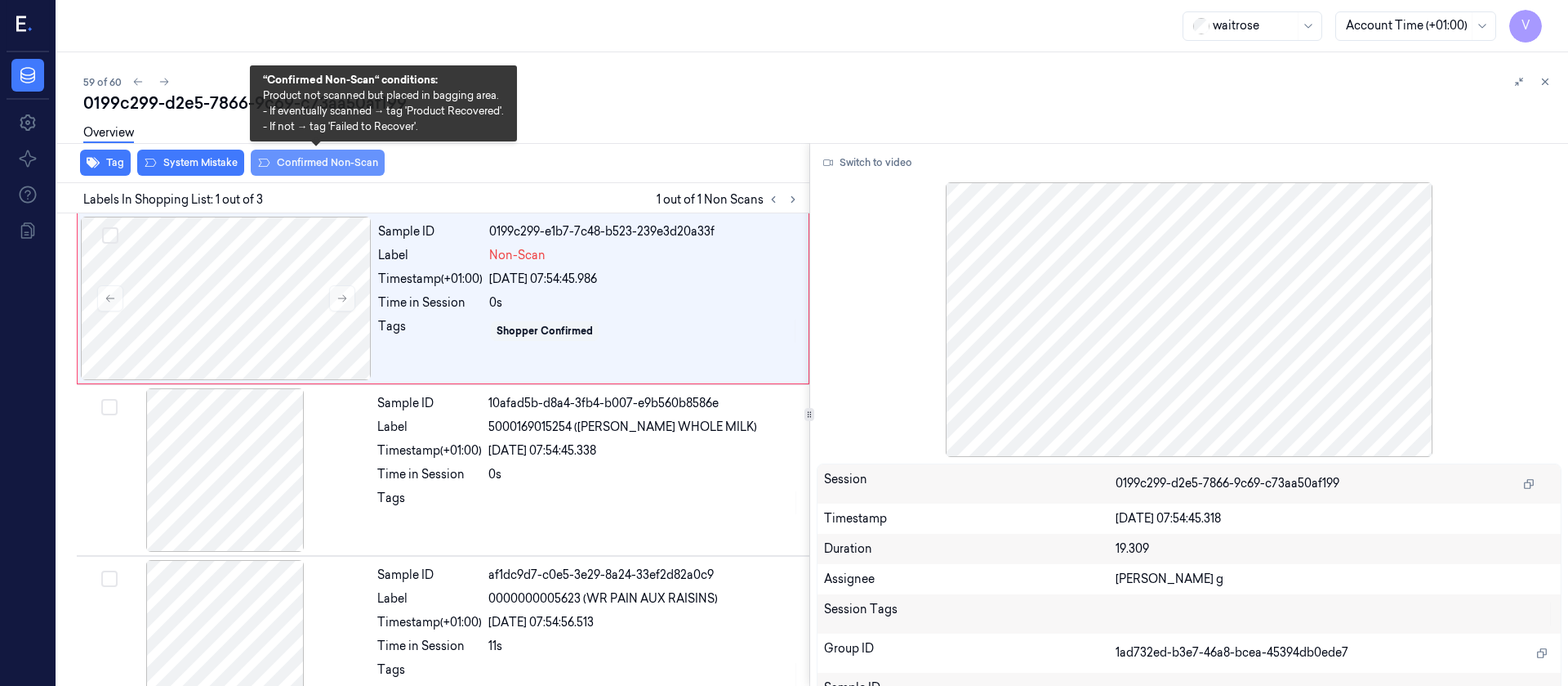
click at [337, 159] on button "Confirmed Non-Scan" at bounding box center [317, 162] width 134 height 26
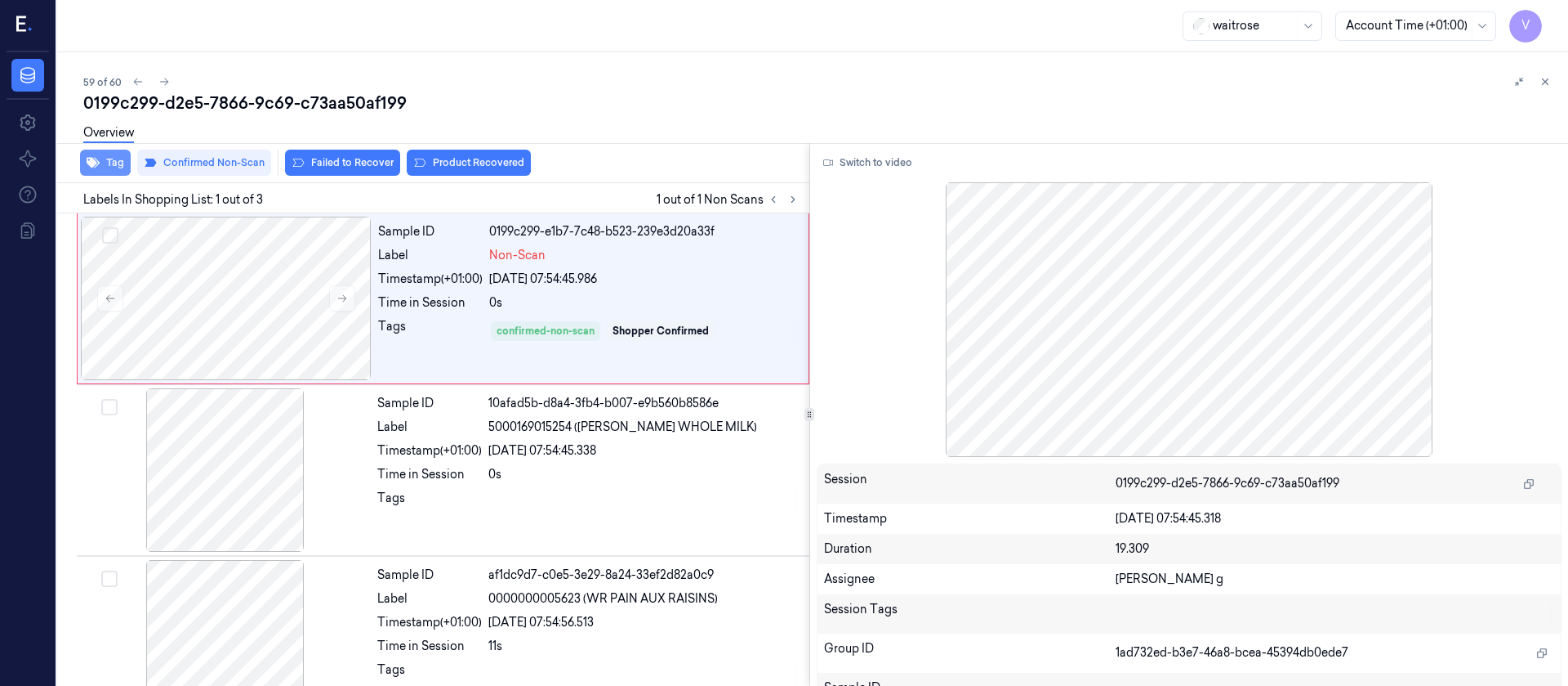
click at [111, 165] on button "Tag" at bounding box center [105, 162] width 51 height 26
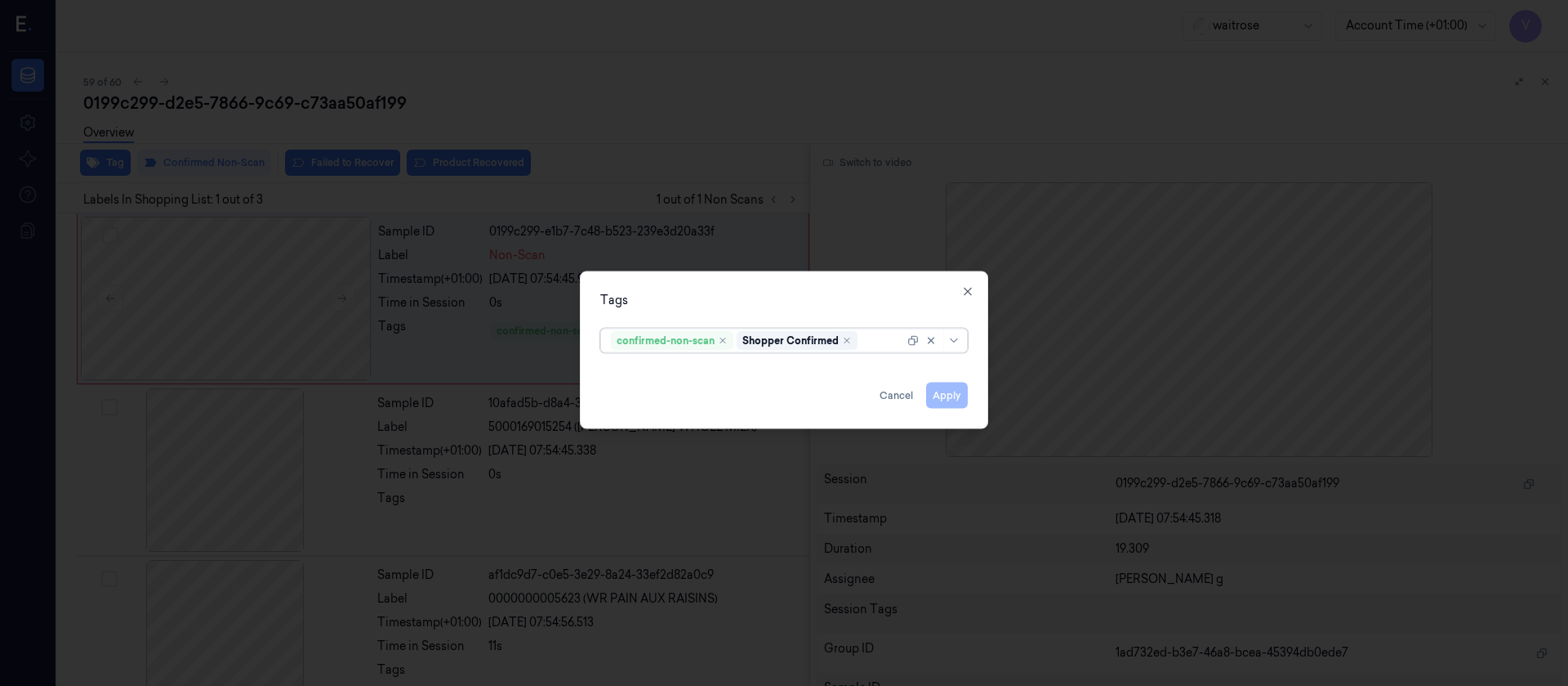
click at [883, 342] on div at bounding box center [882, 341] width 43 height 17
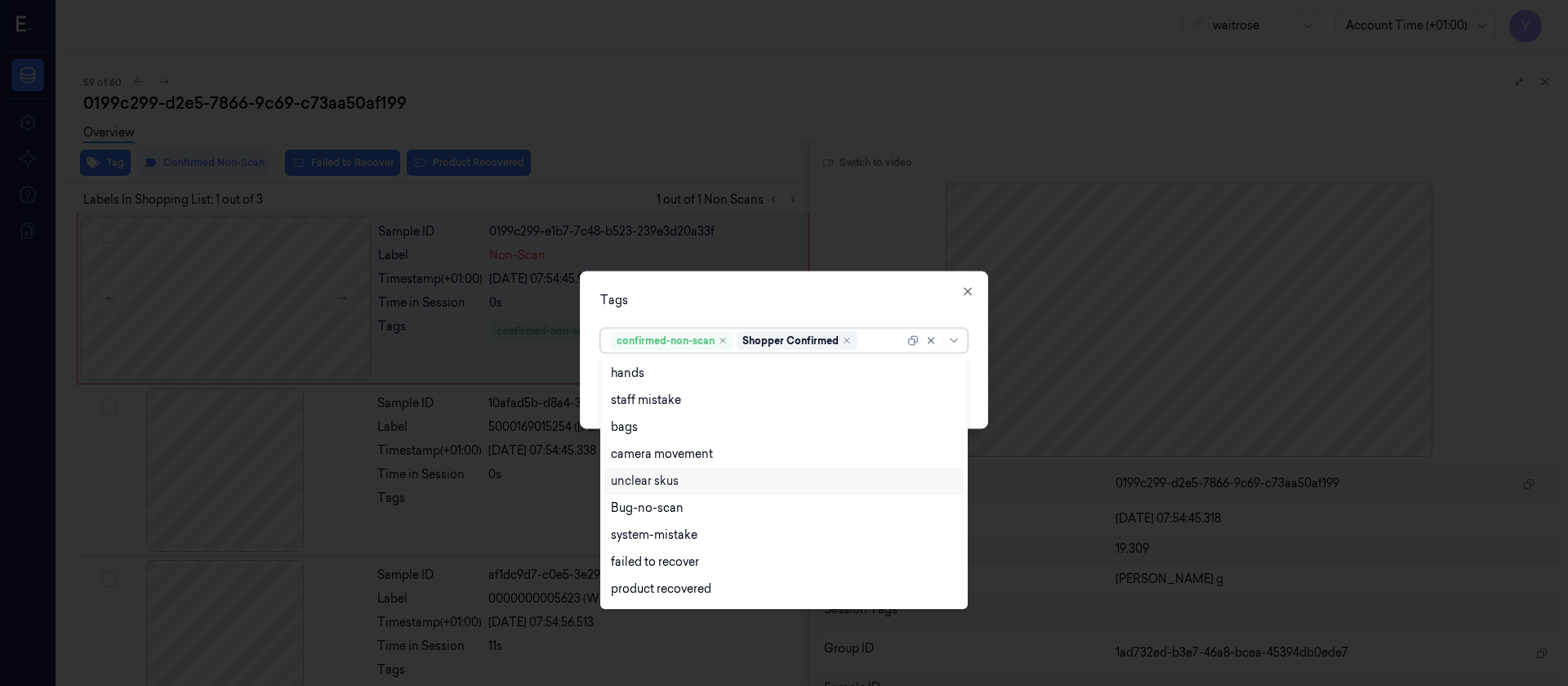
scroll to position [240, 0]
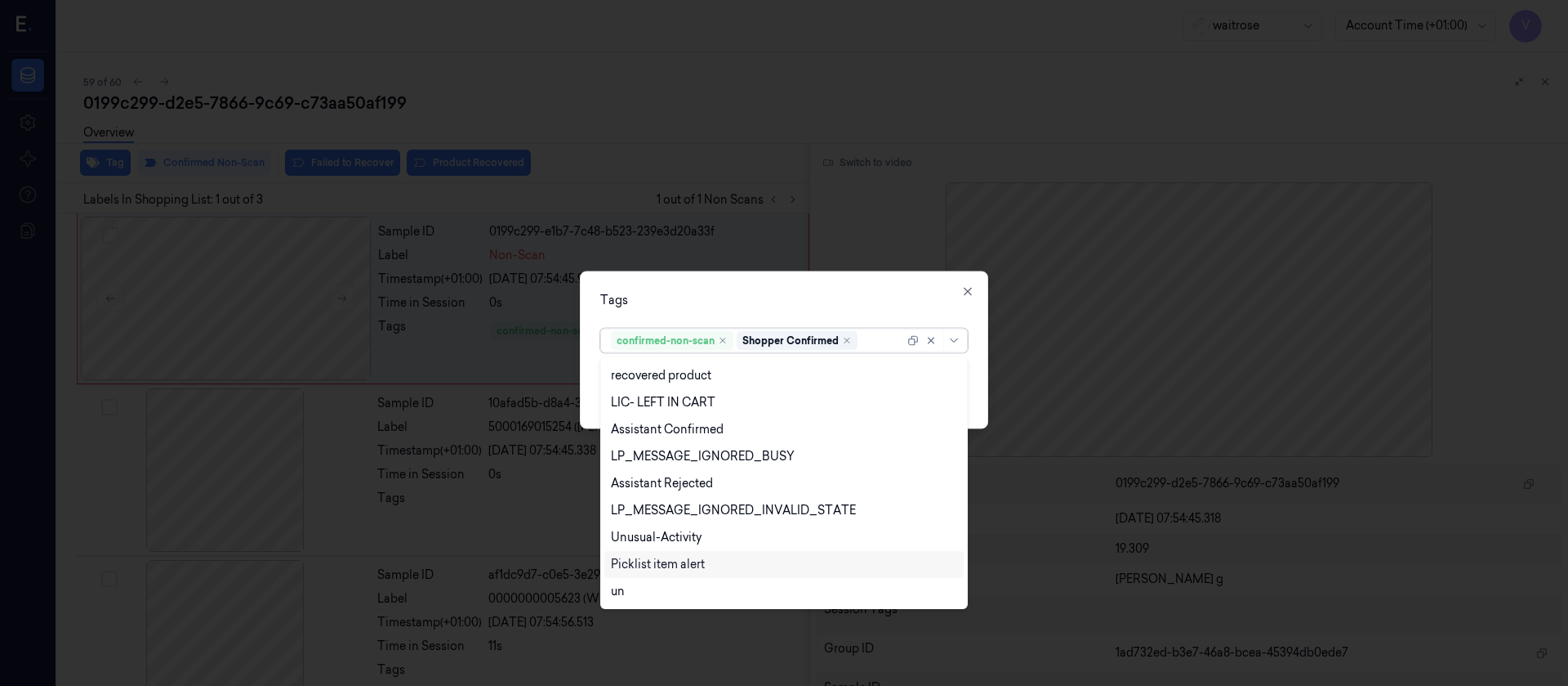
click at [633, 559] on div "Picklist item alert" at bounding box center [658, 564] width 94 height 17
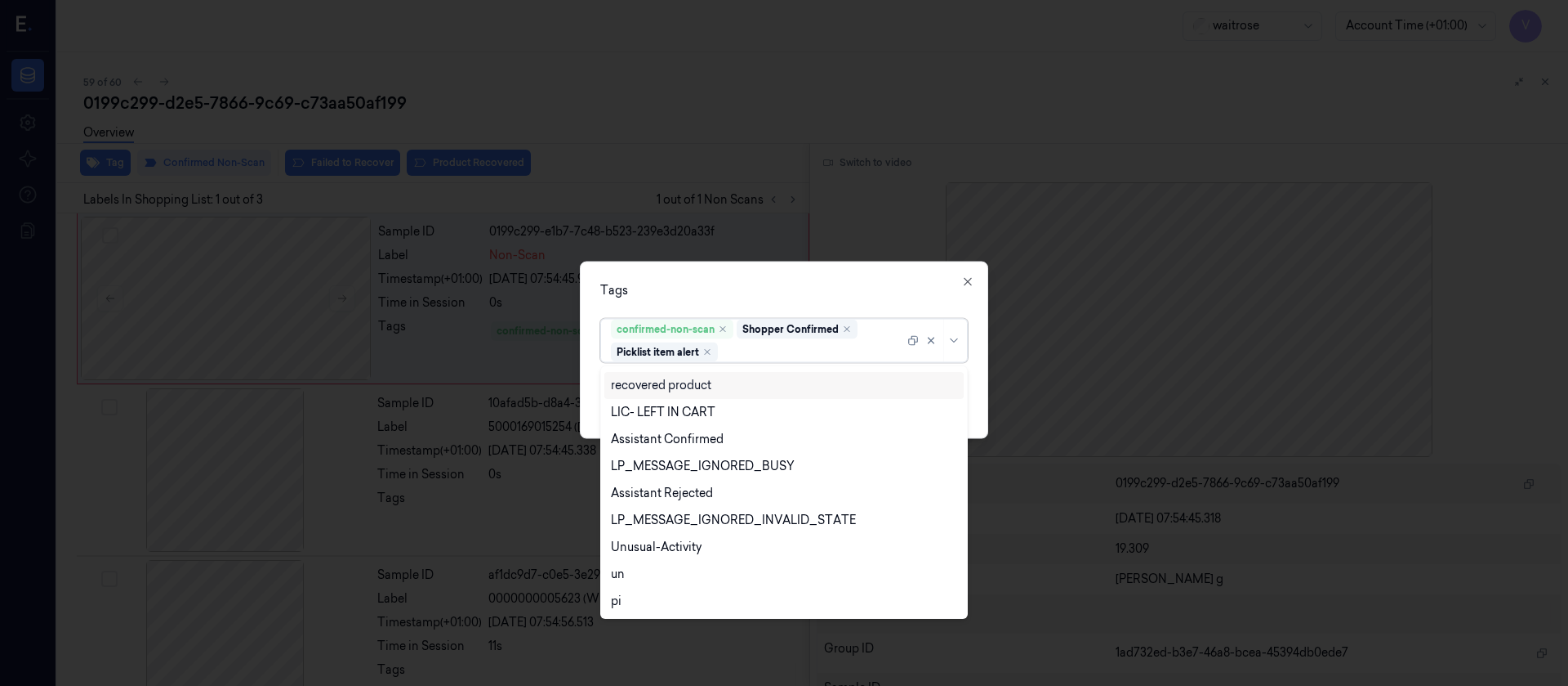
click at [878, 294] on div "Tags" at bounding box center [784, 290] width 367 height 17
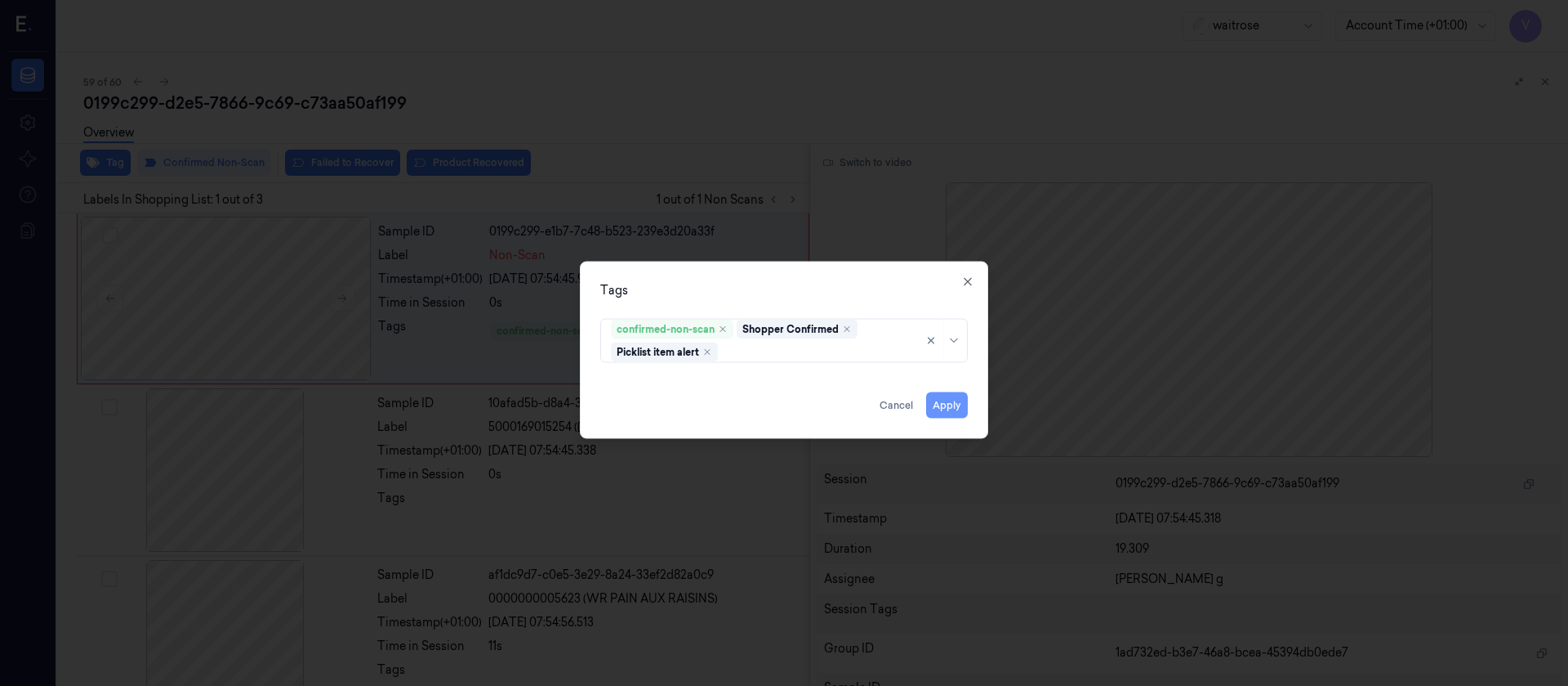
click at [947, 405] on button "Apply" at bounding box center [947, 404] width 41 height 26
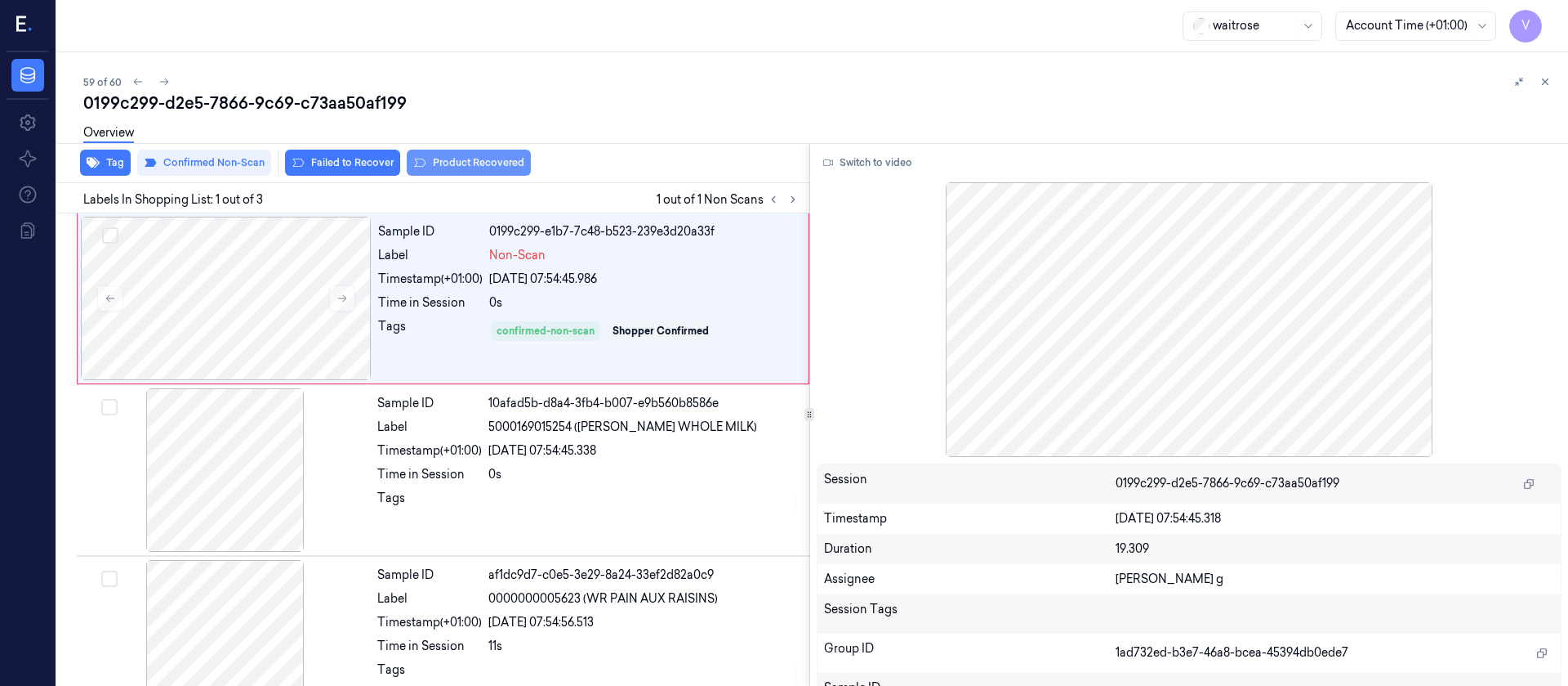
click at [462, 161] on button "Product Recovered" at bounding box center [468, 162] width 124 height 26
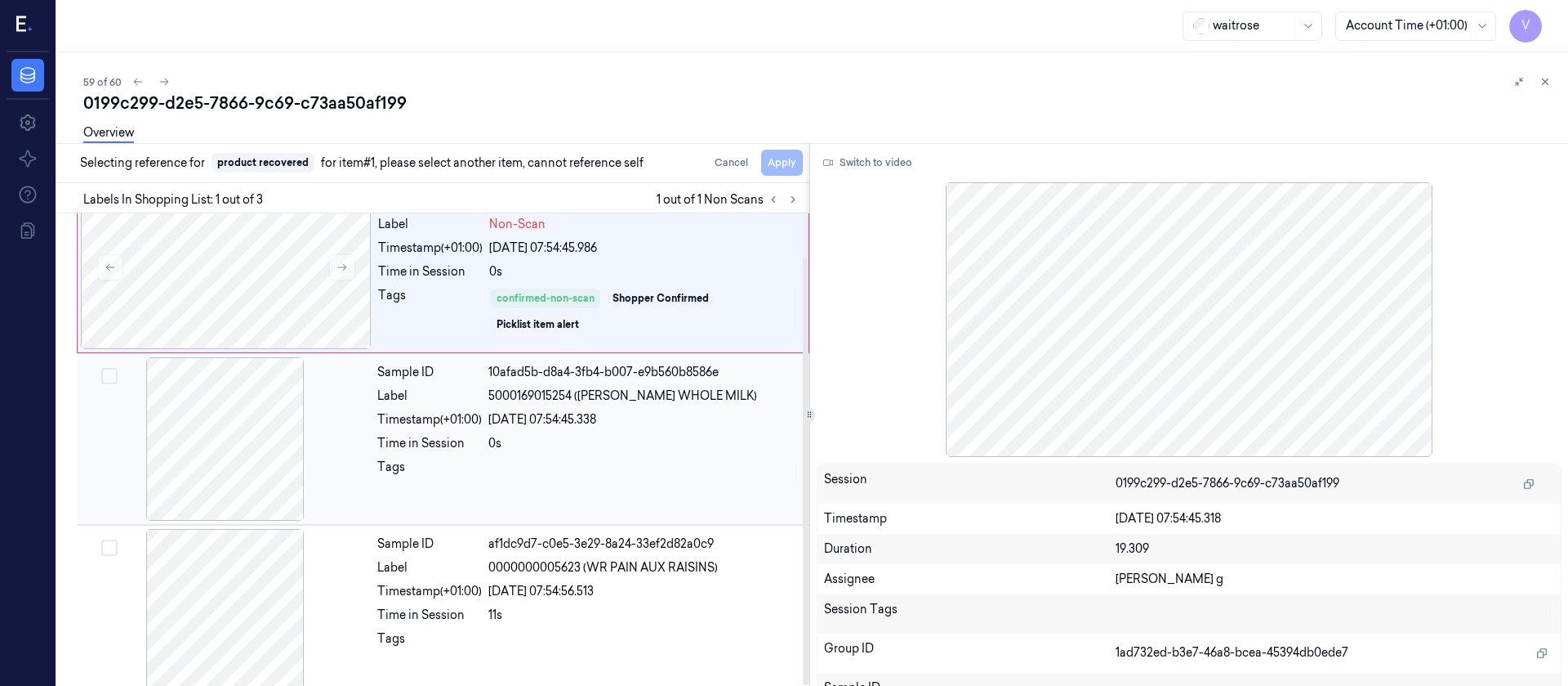
scroll to position [47, 0]
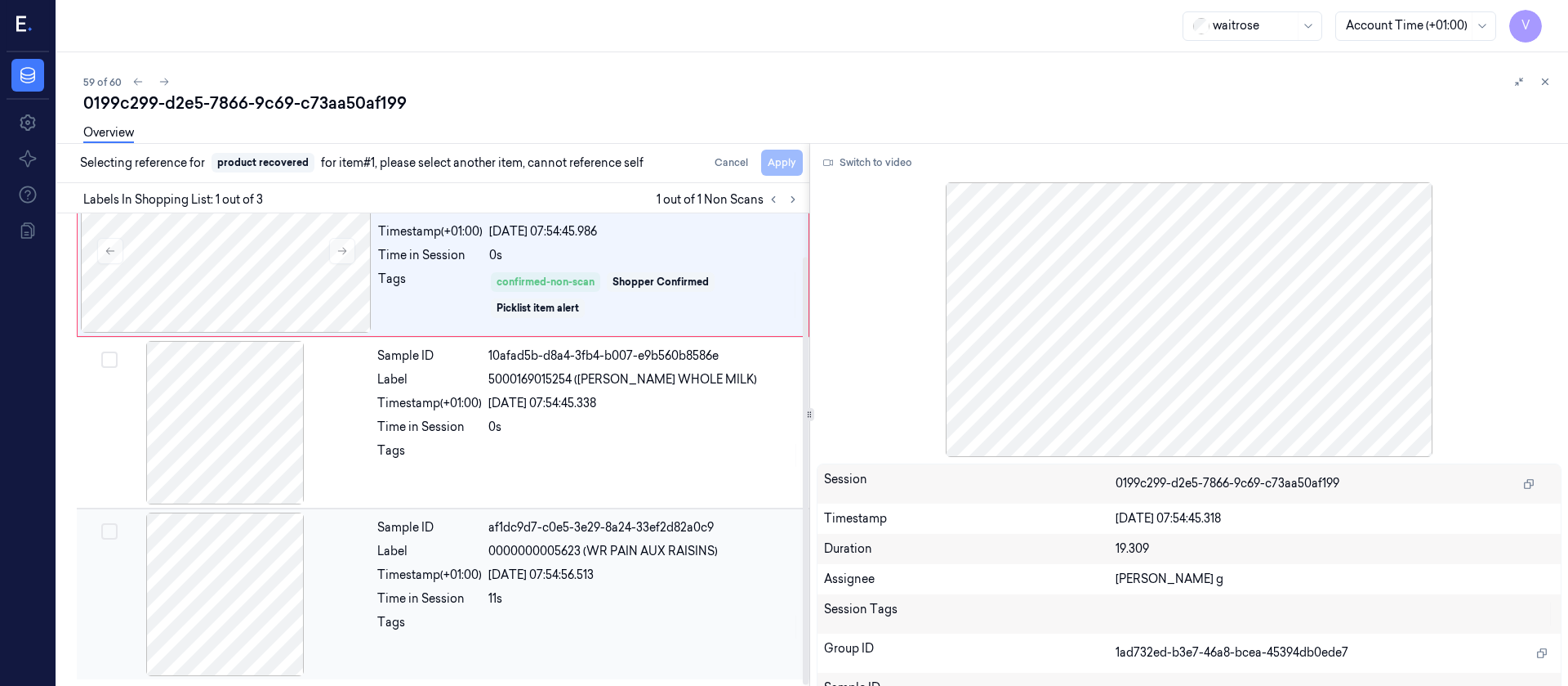
click at [217, 592] on div at bounding box center [224, 594] width 291 height 163
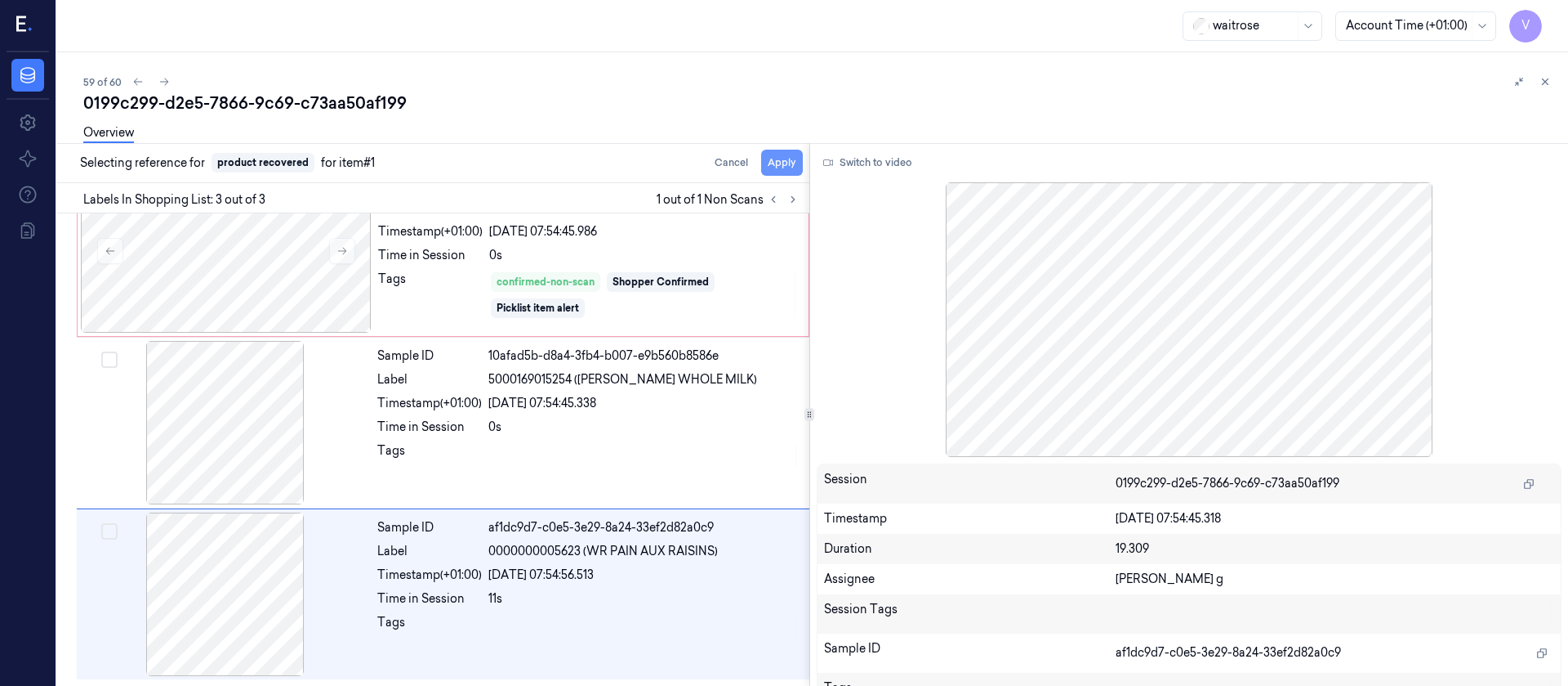
click at [780, 168] on button "Apply" at bounding box center [782, 162] width 41 height 26
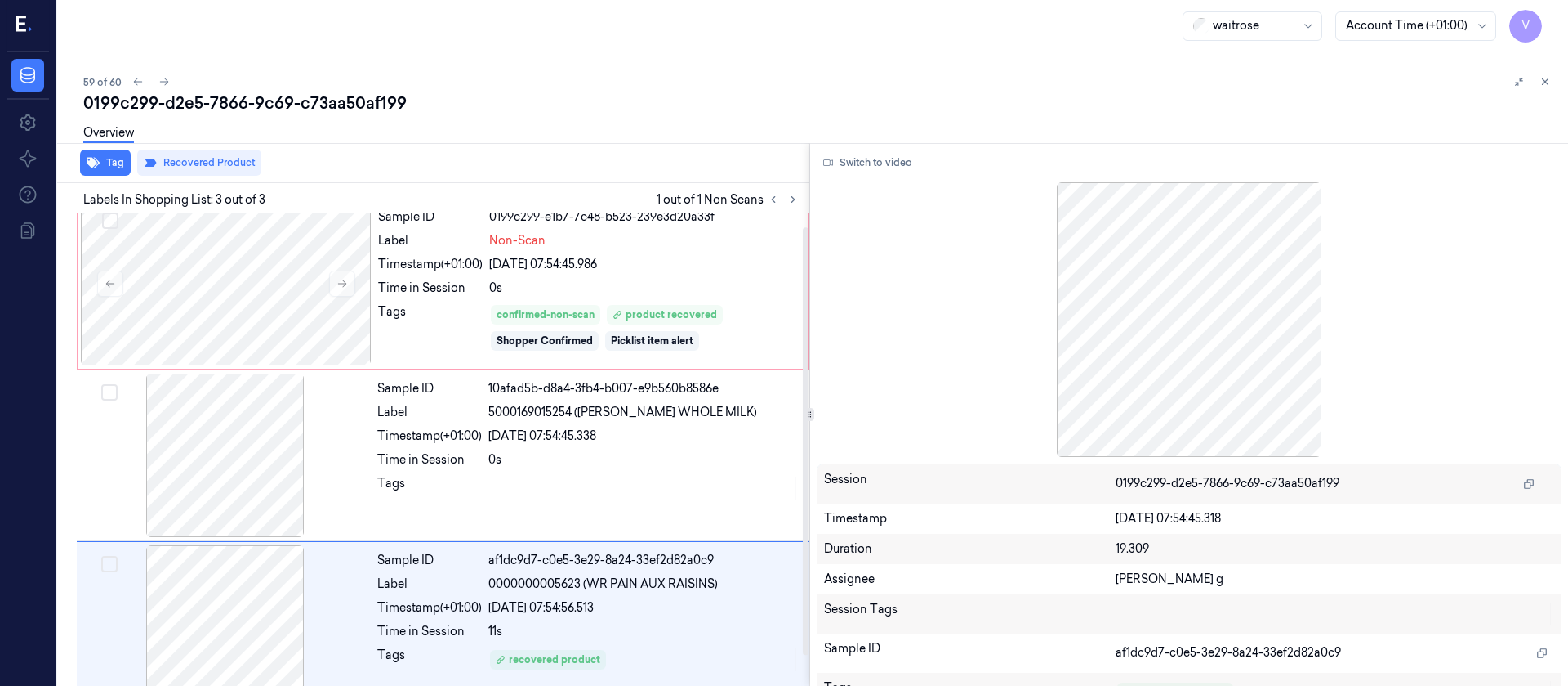
scroll to position [0, 0]
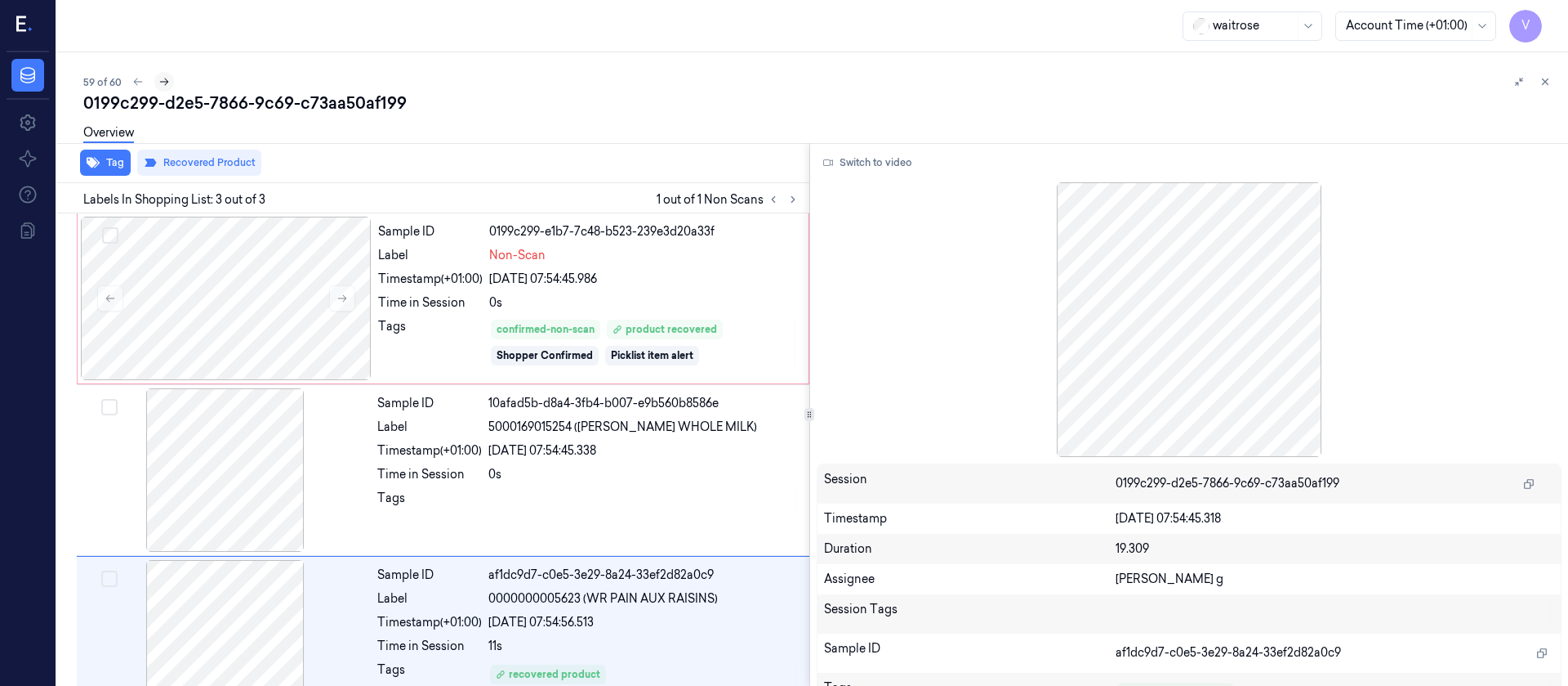
click at [163, 79] on icon at bounding box center [164, 82] width 12 height 12
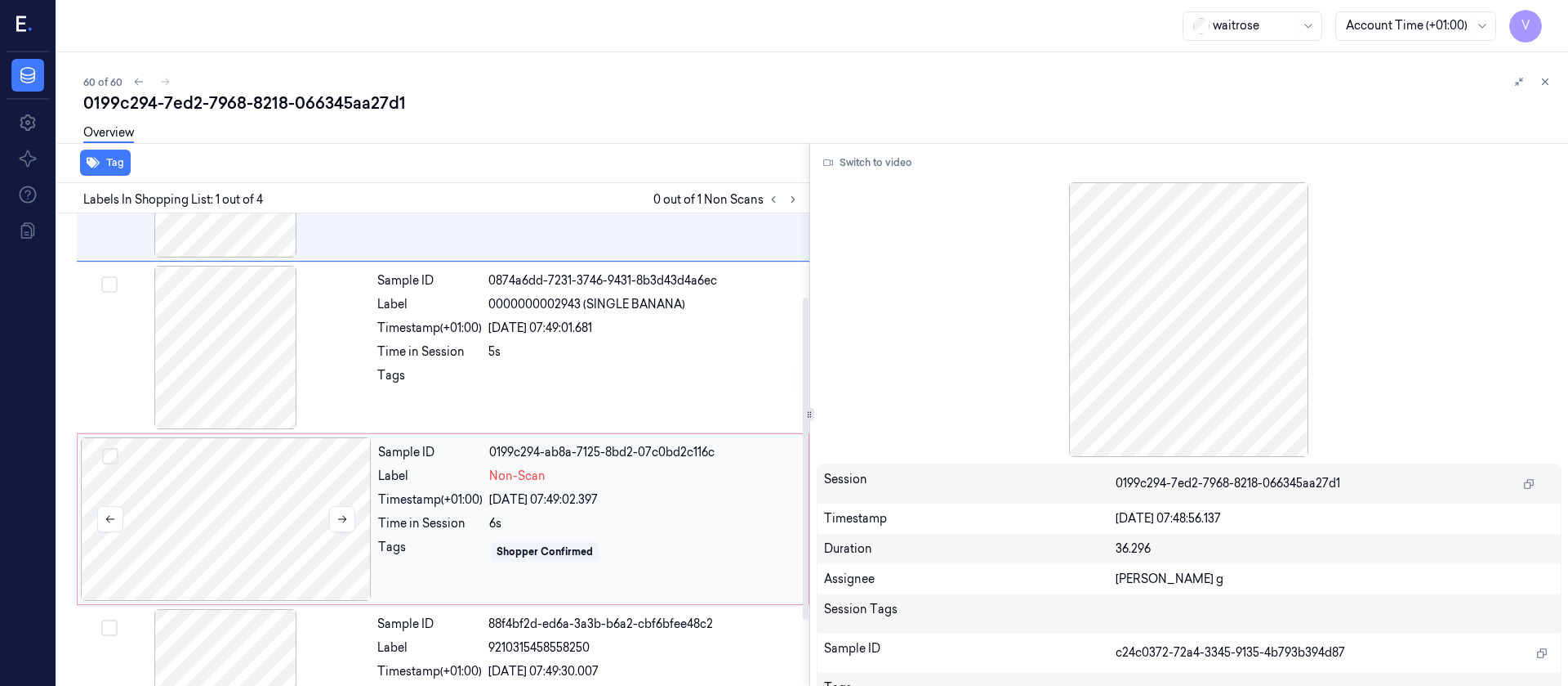
click at [257, 511] on div at bounding box center [225, 519] width 291 height 163
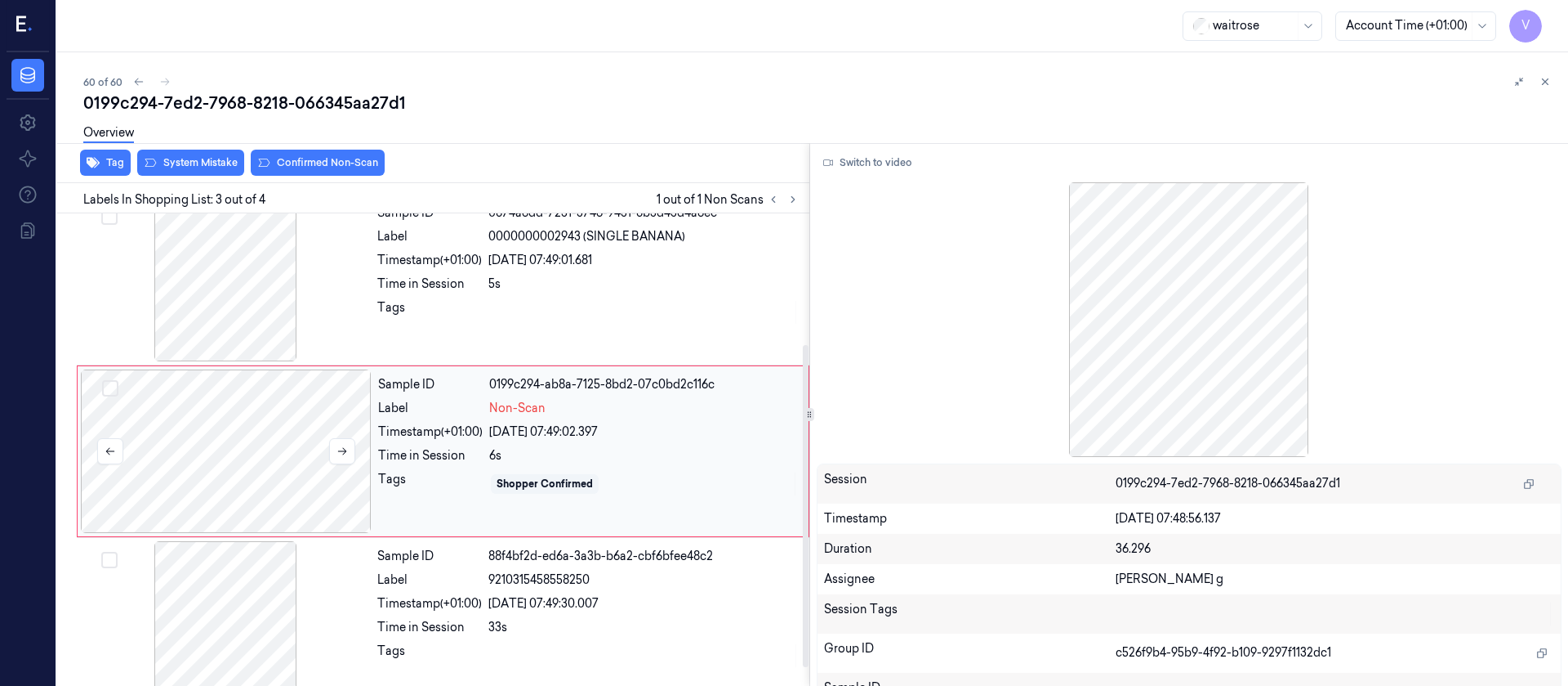
scroll to position [192, 0]
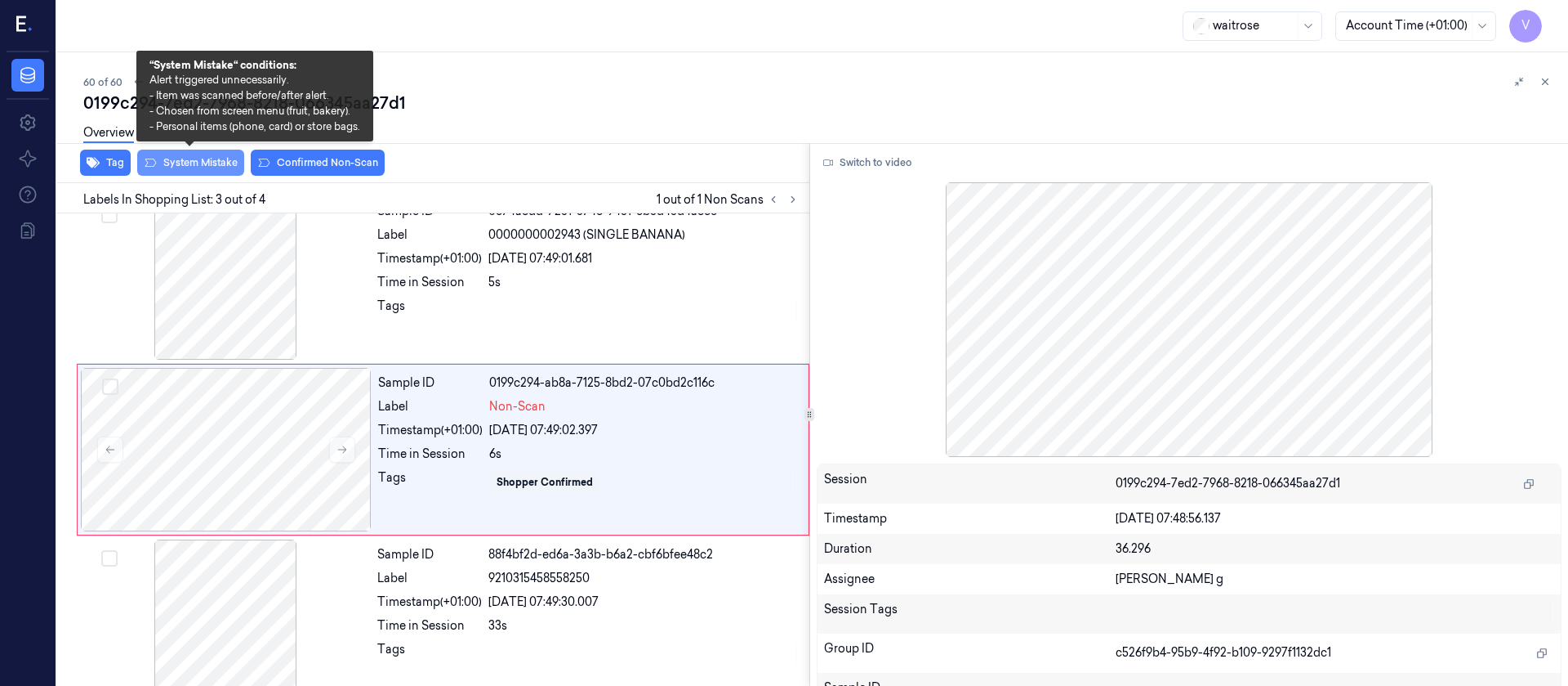
click at [181, 165] on button "System Mistake" at bounding box center [191, 162] width 107 height 26
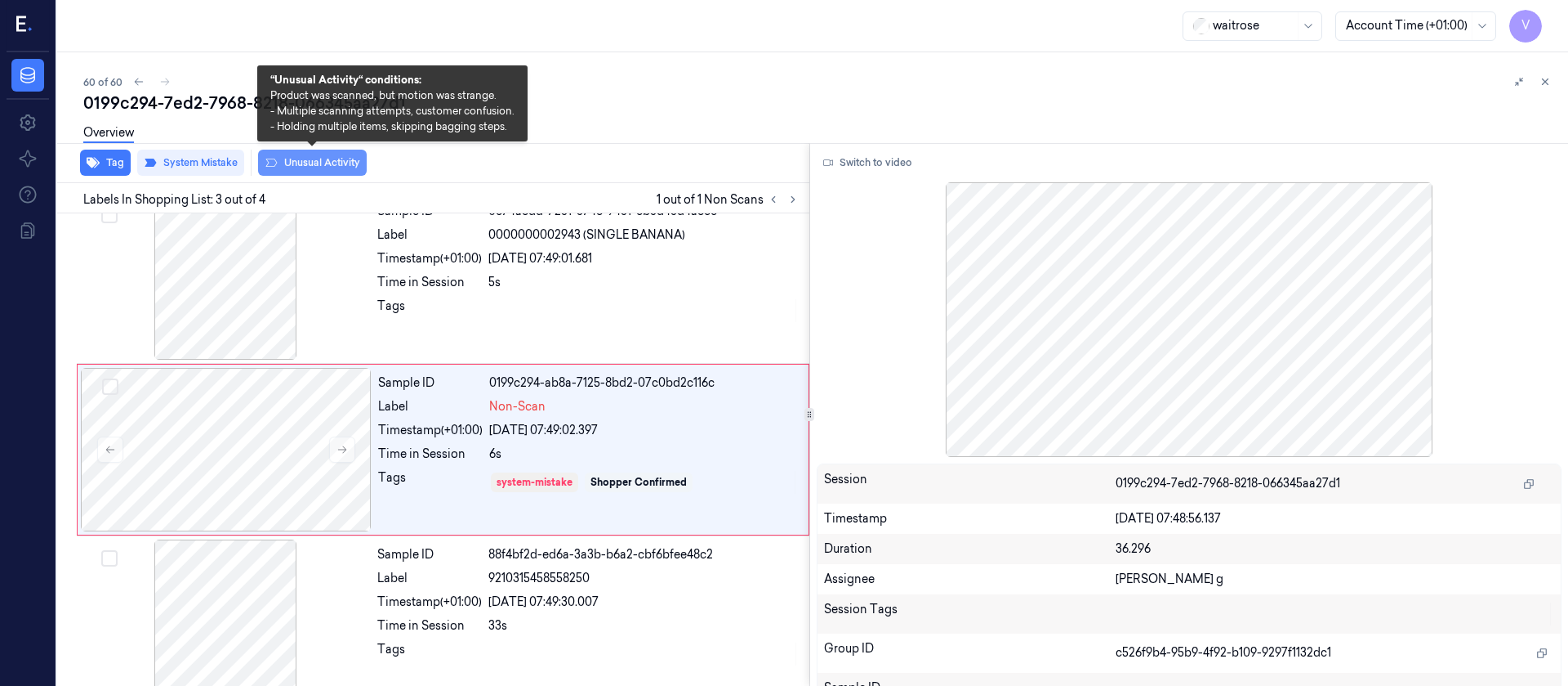
click at [309, 166] on button "Unusual Activity" at bounding box center [312, 162] width 108 height 26
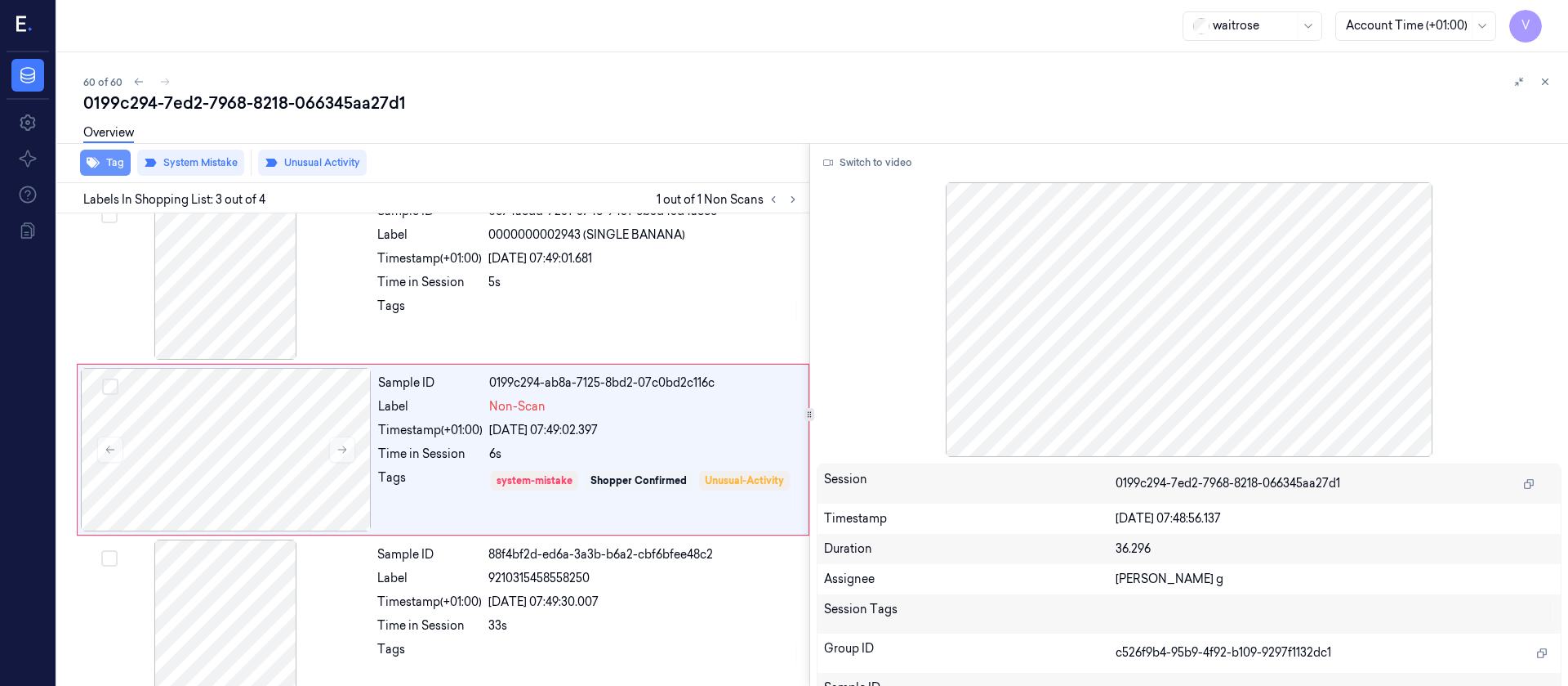
click at [105, 161] on button "Tag" at bounding box center [105, 162] width 51 height 26
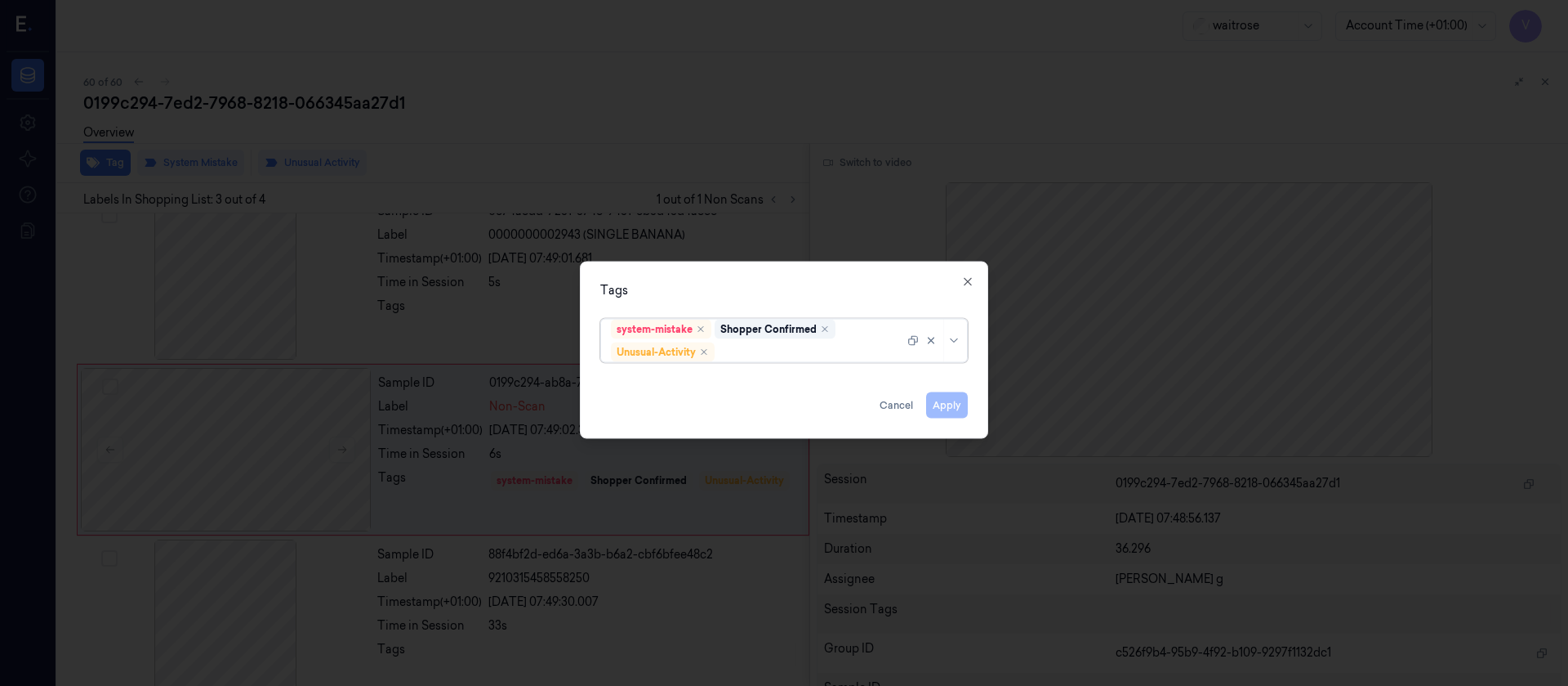
click at [784, 350] on div at bounding box center [811, 352] width 186 height 17
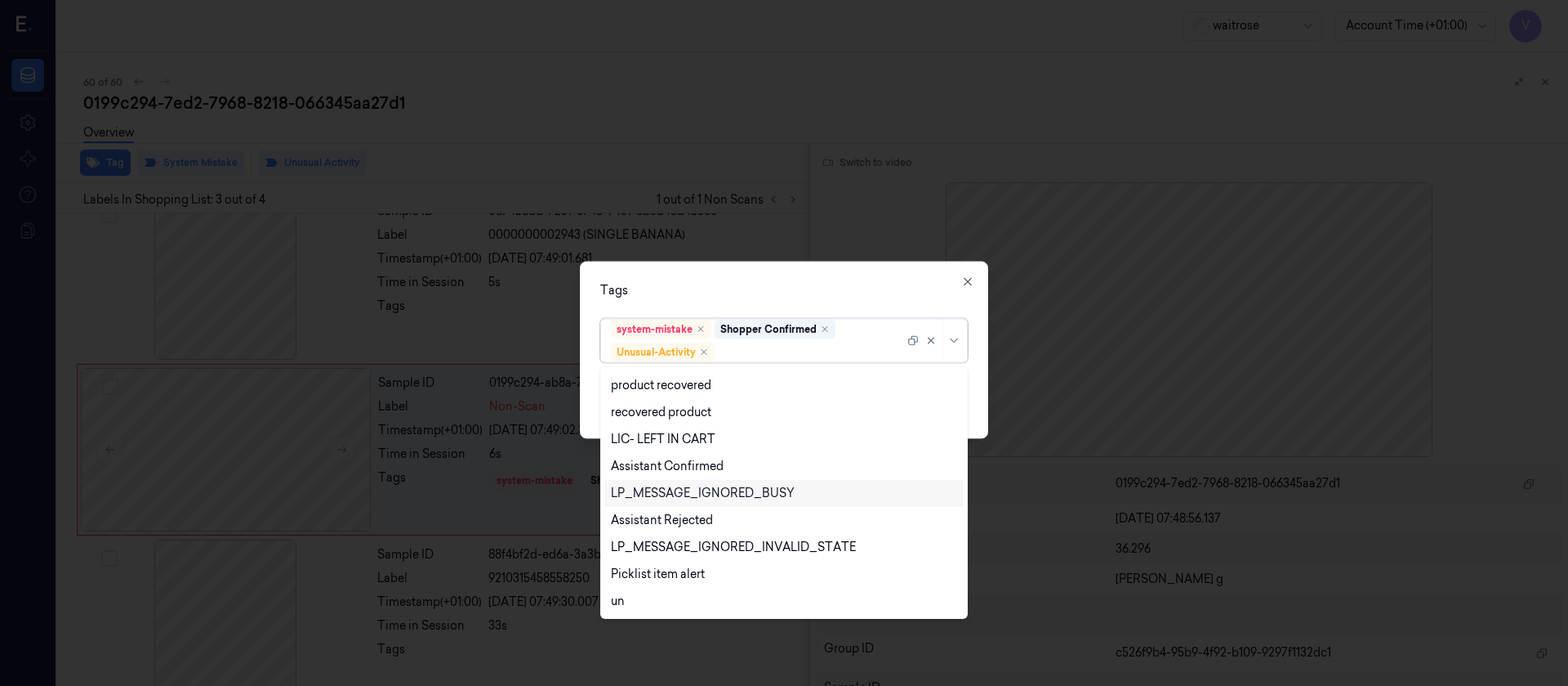
scroll to position [321, 0]
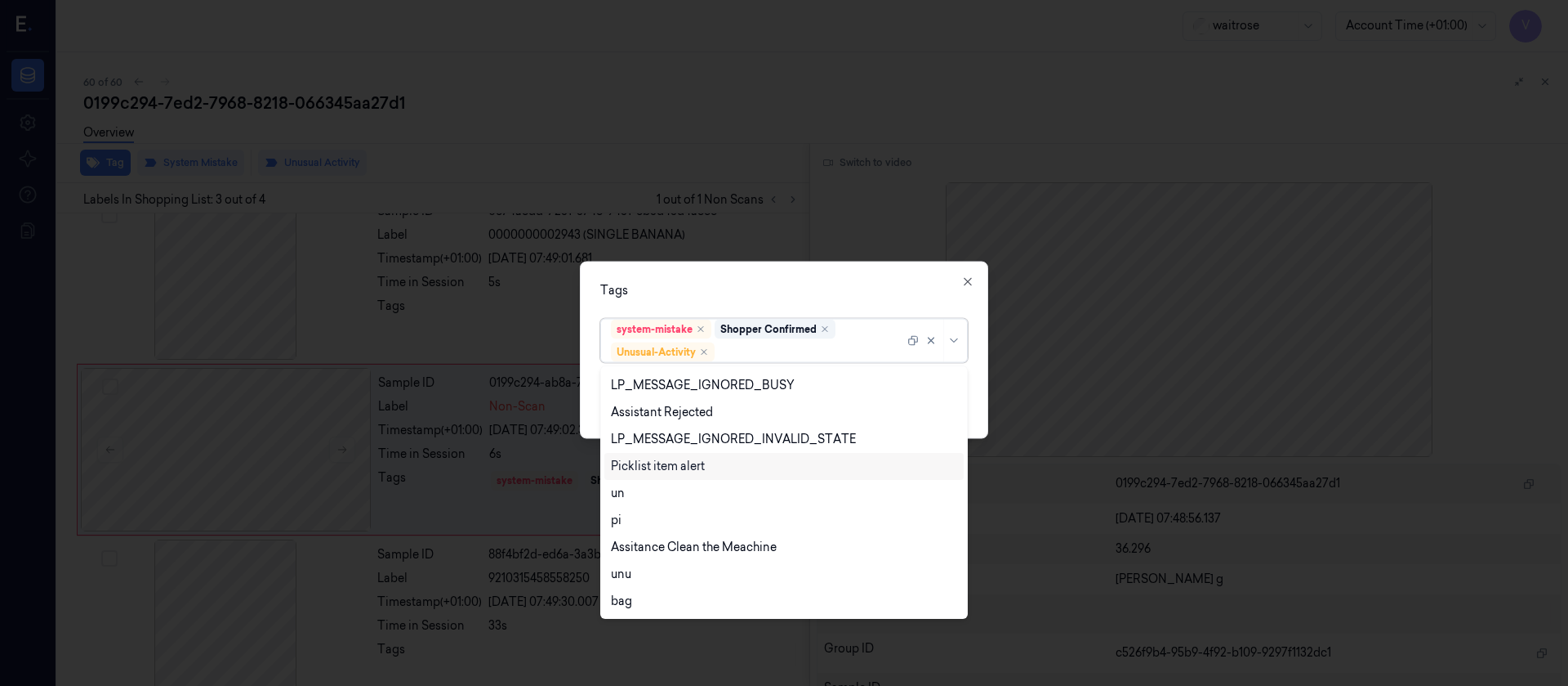
click at [664, 468] on div "Picklist item alert" at bounding box center [658, 466] width 94 height 17
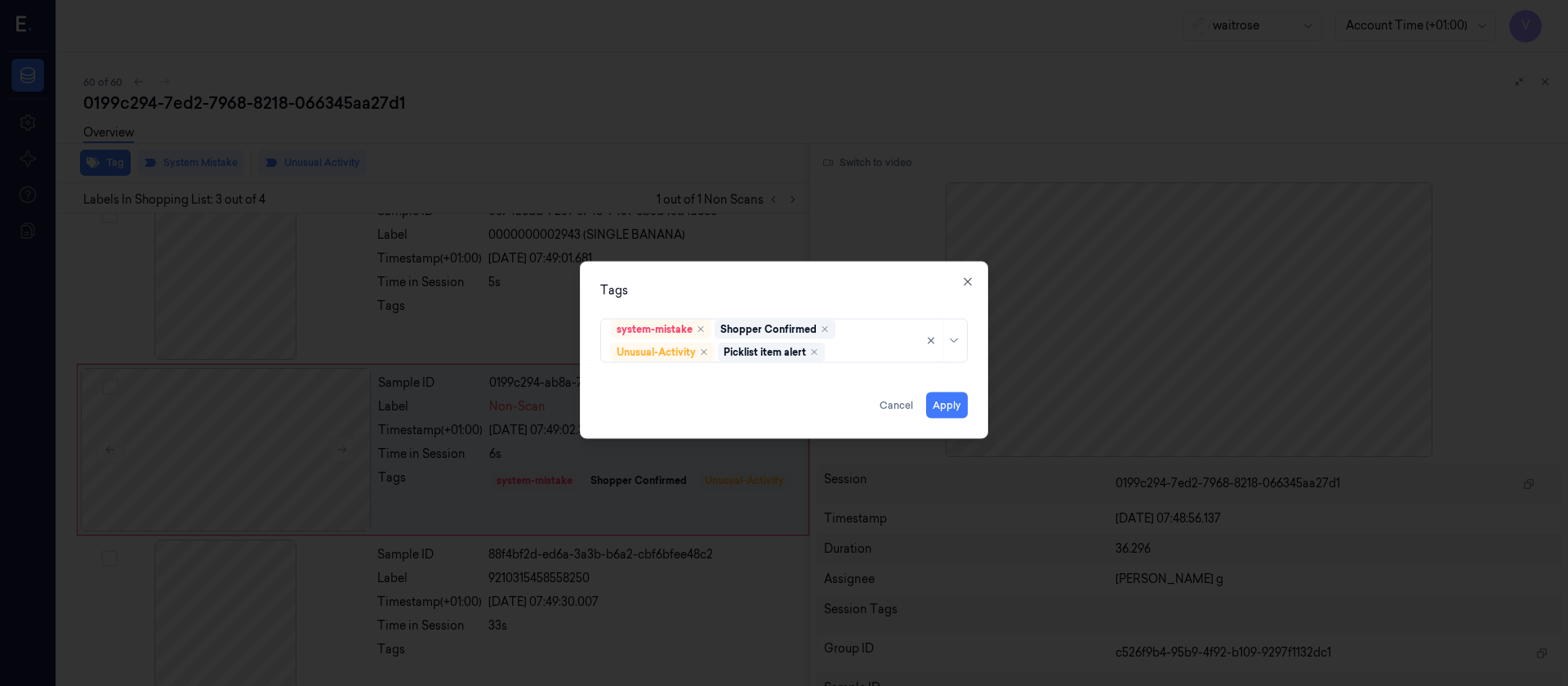
click at [827, 290] on div "Tags" at bounding box center [784, 290] width 367 height 17
click at [942, 400] on button "Apply" at bounding box center [947, 404] width 41 height 26
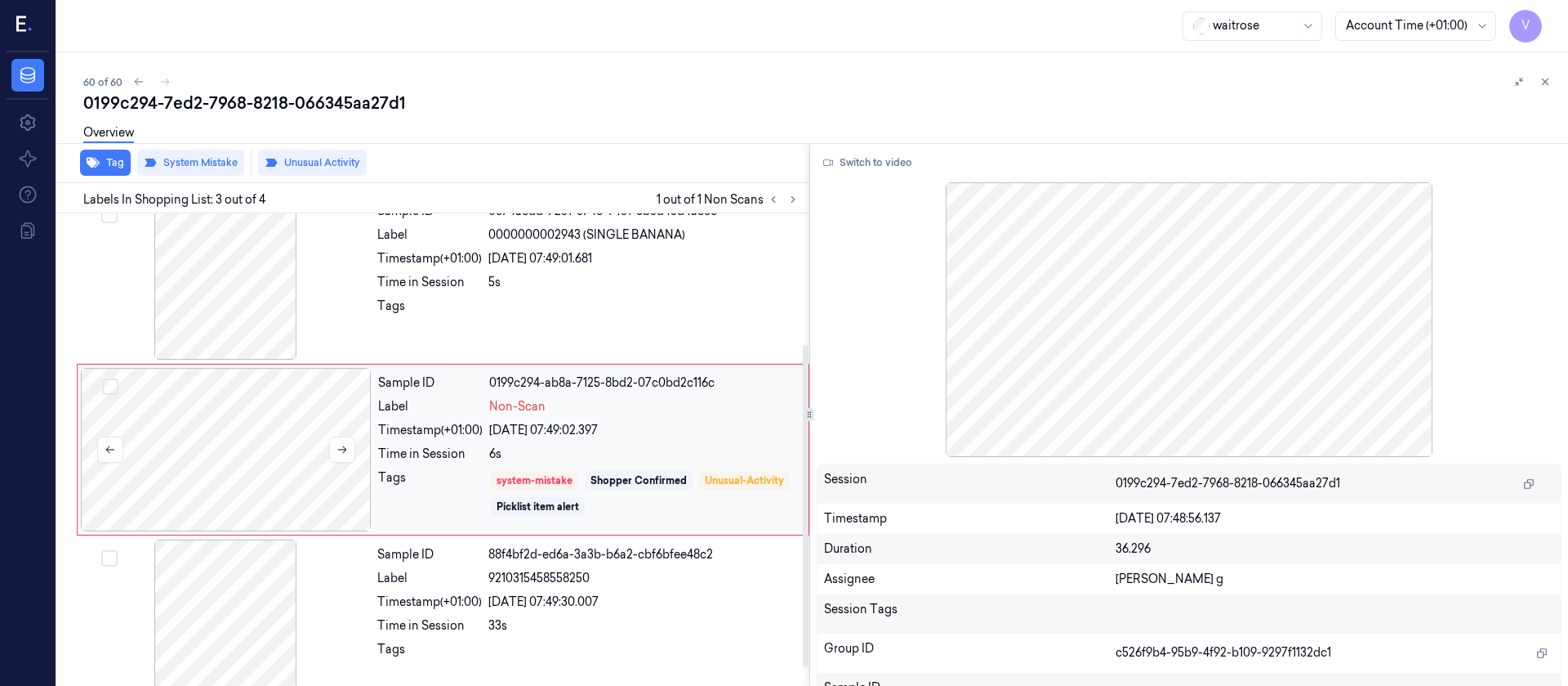
click at [358, 439] on div at bounding box center [225, 449] width 291 height 163
click at [1545, 85] on icon at bounding box center [1546, 82] width 12 height 12
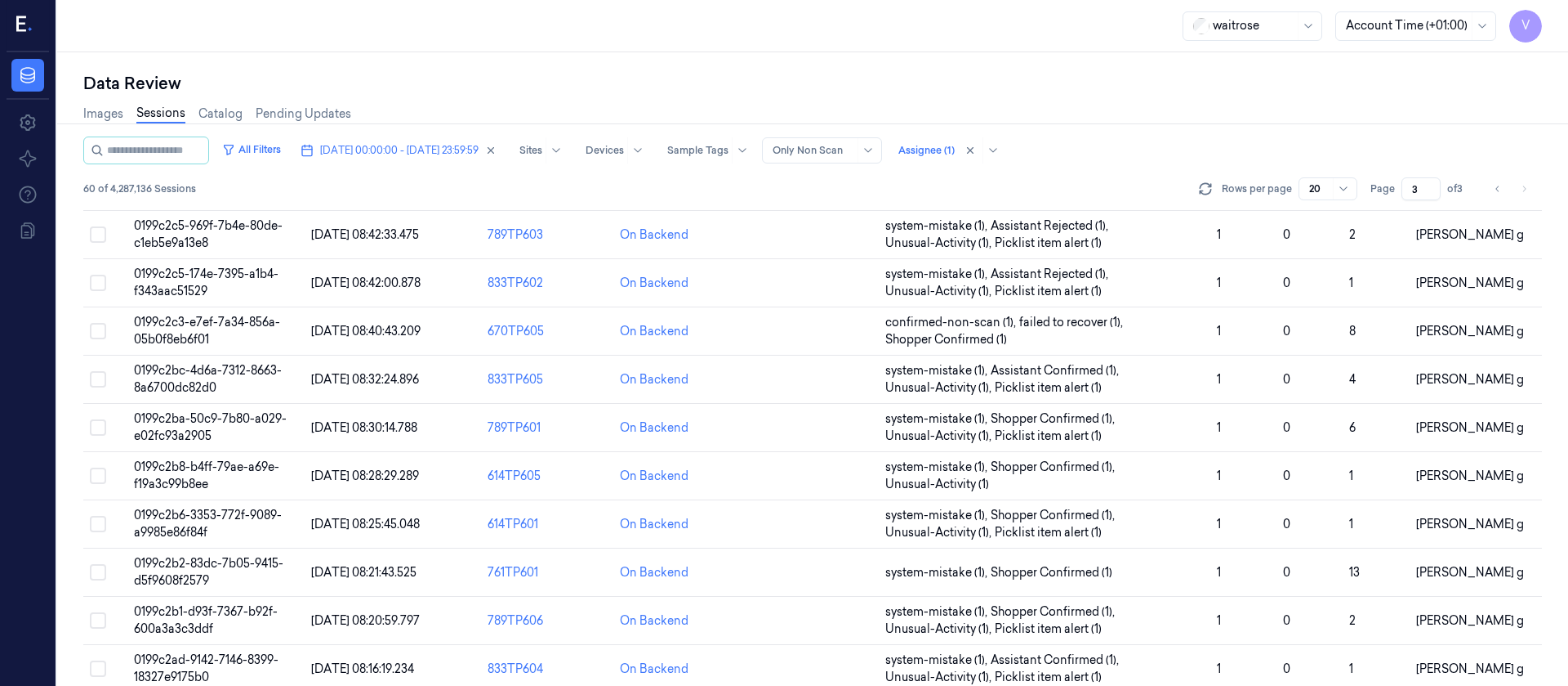
scroll to position [551, 0]
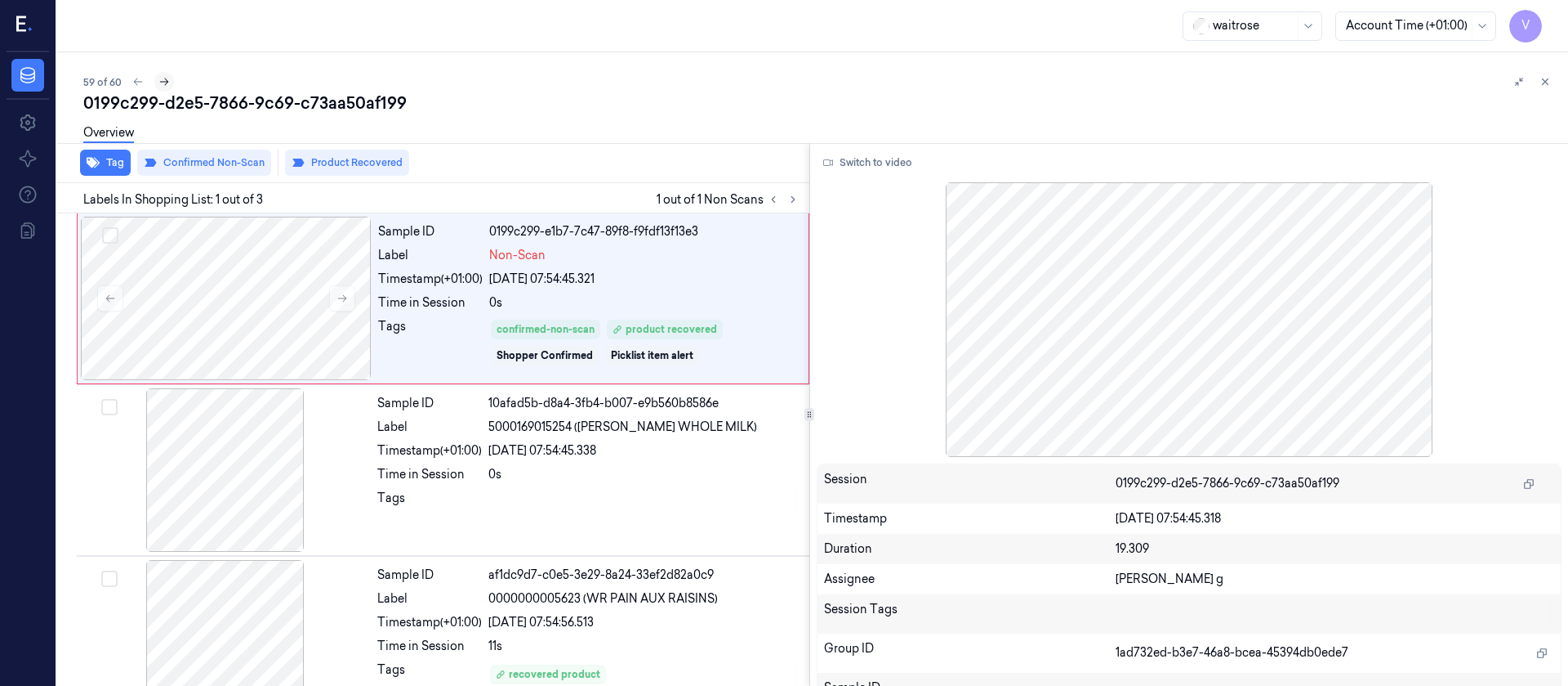
click at [165, 88] on button at bounding box center [164, 82] width 19 height 19
